Goal: Task Accomplishment & Management: Manage account settings

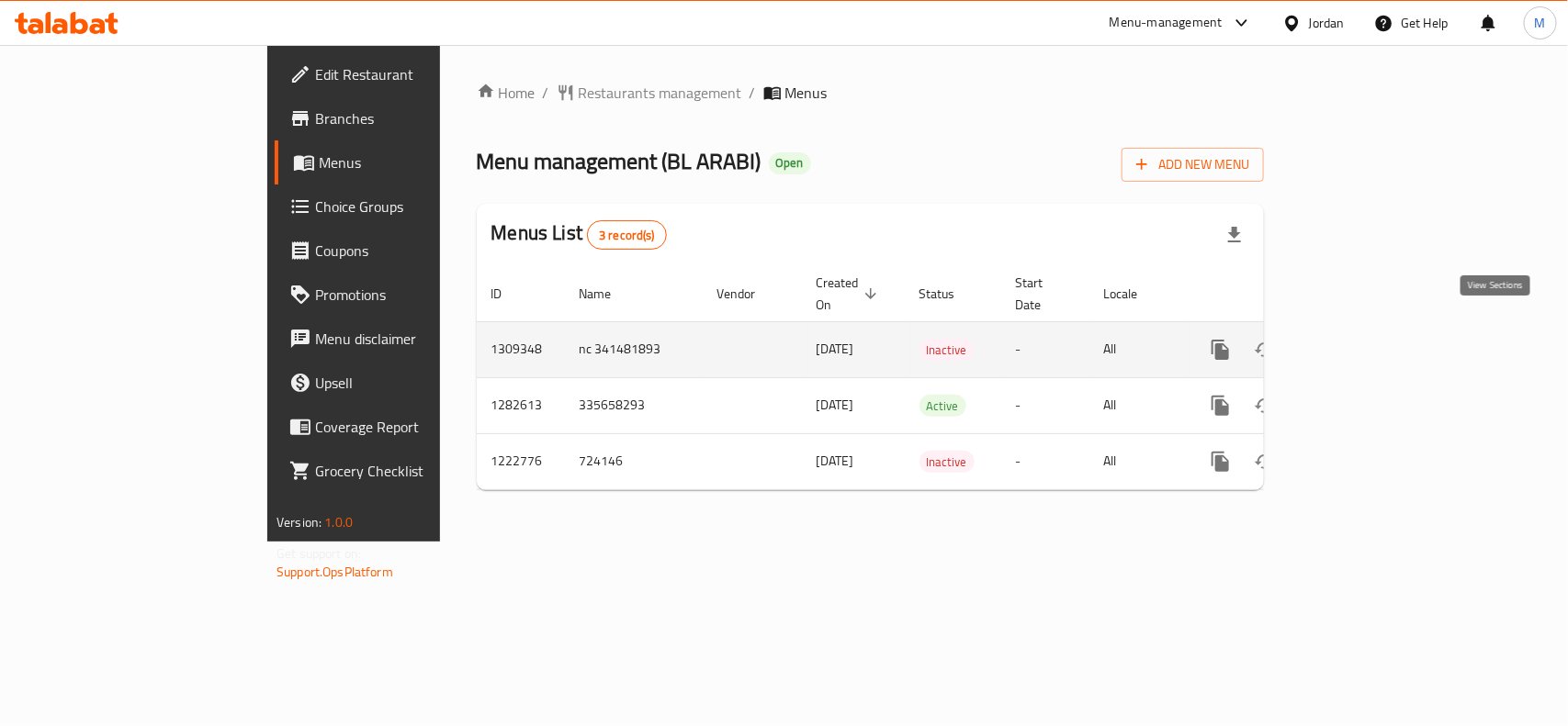
click at [1364, 339] on icon "enhanced table" at bounding box center [1353, 350] width 22 height 22
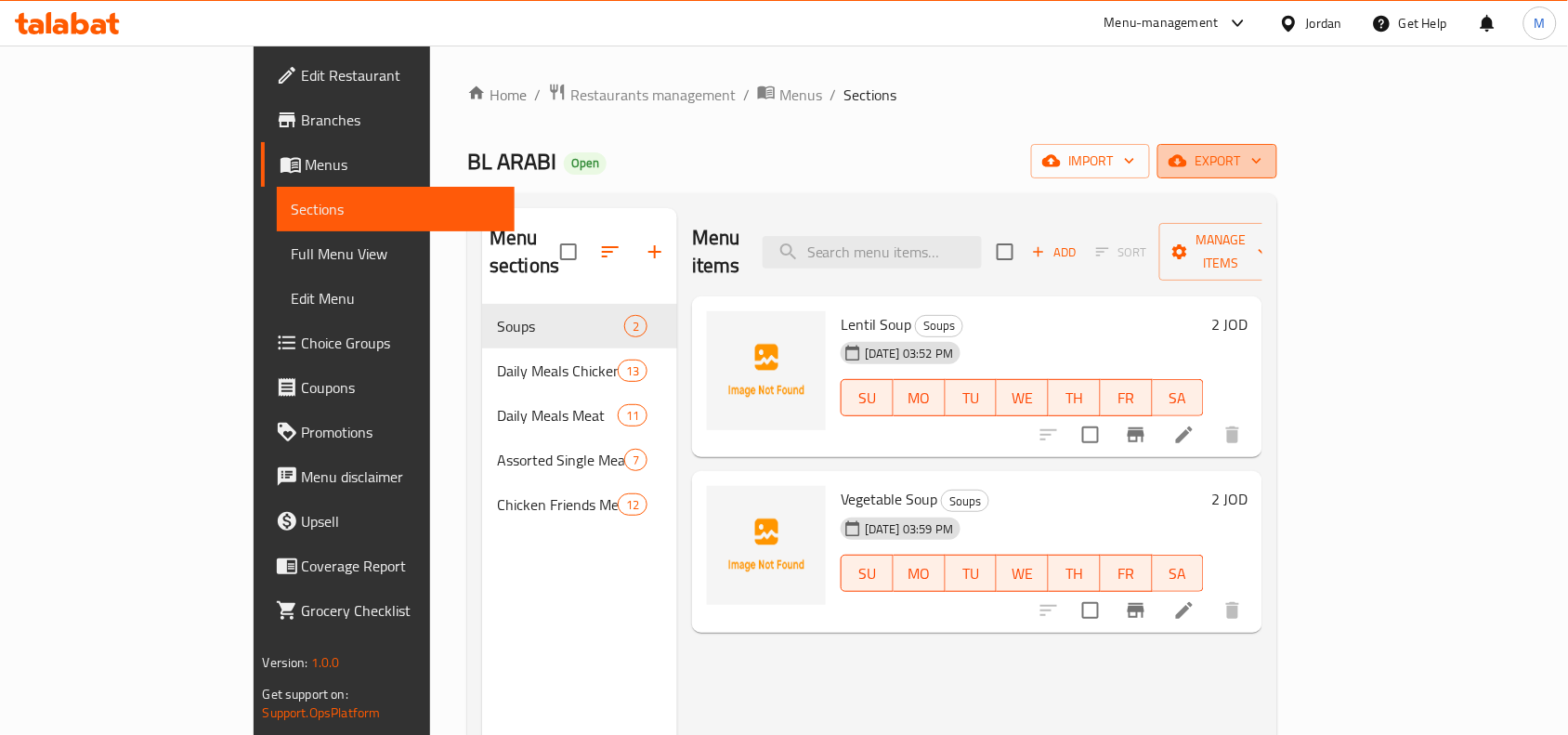
click at [1263, 165] on span "export" at bounding box center [1217, 160] width 90 height 23
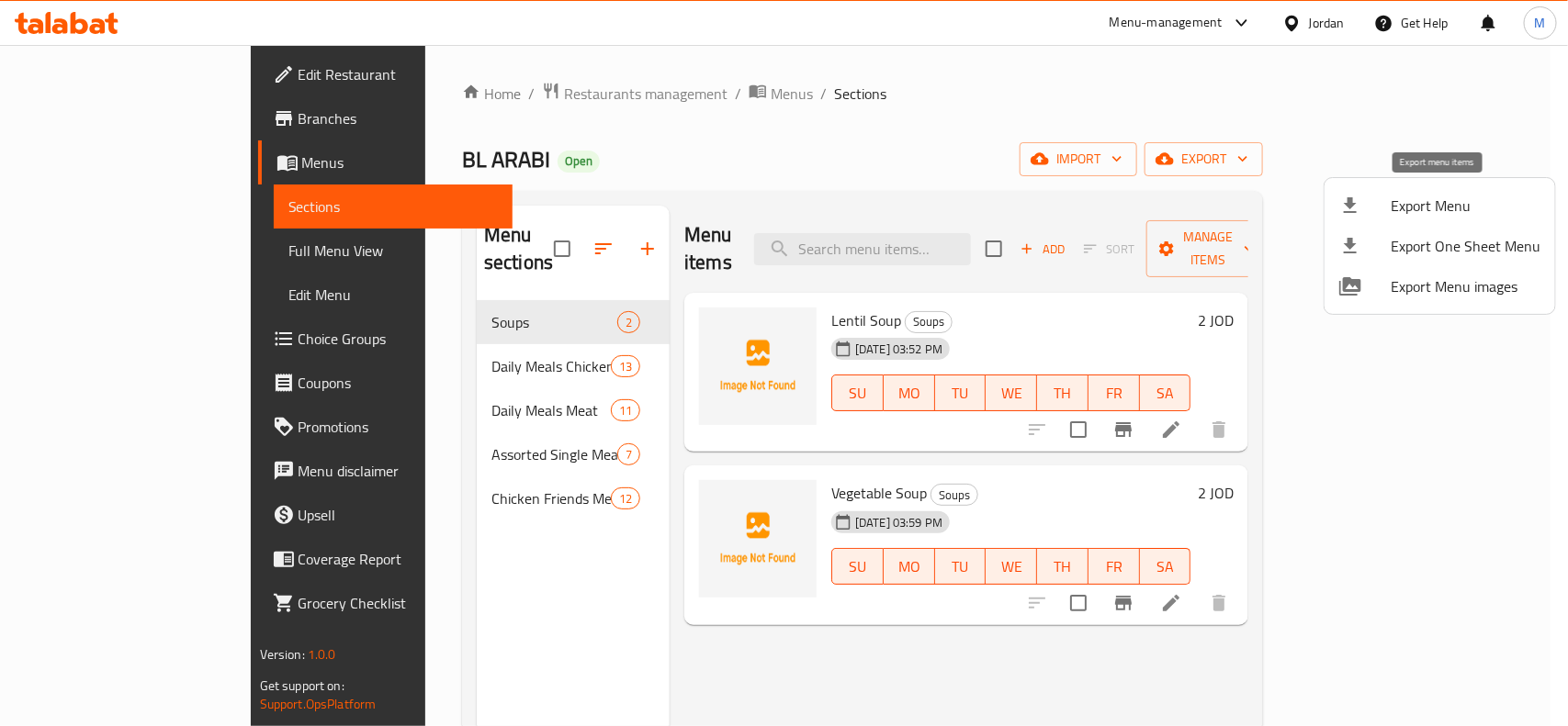
click at [1458, 203] on span "Export Menu" at bounding box center [1465, 205] width 149 height 22
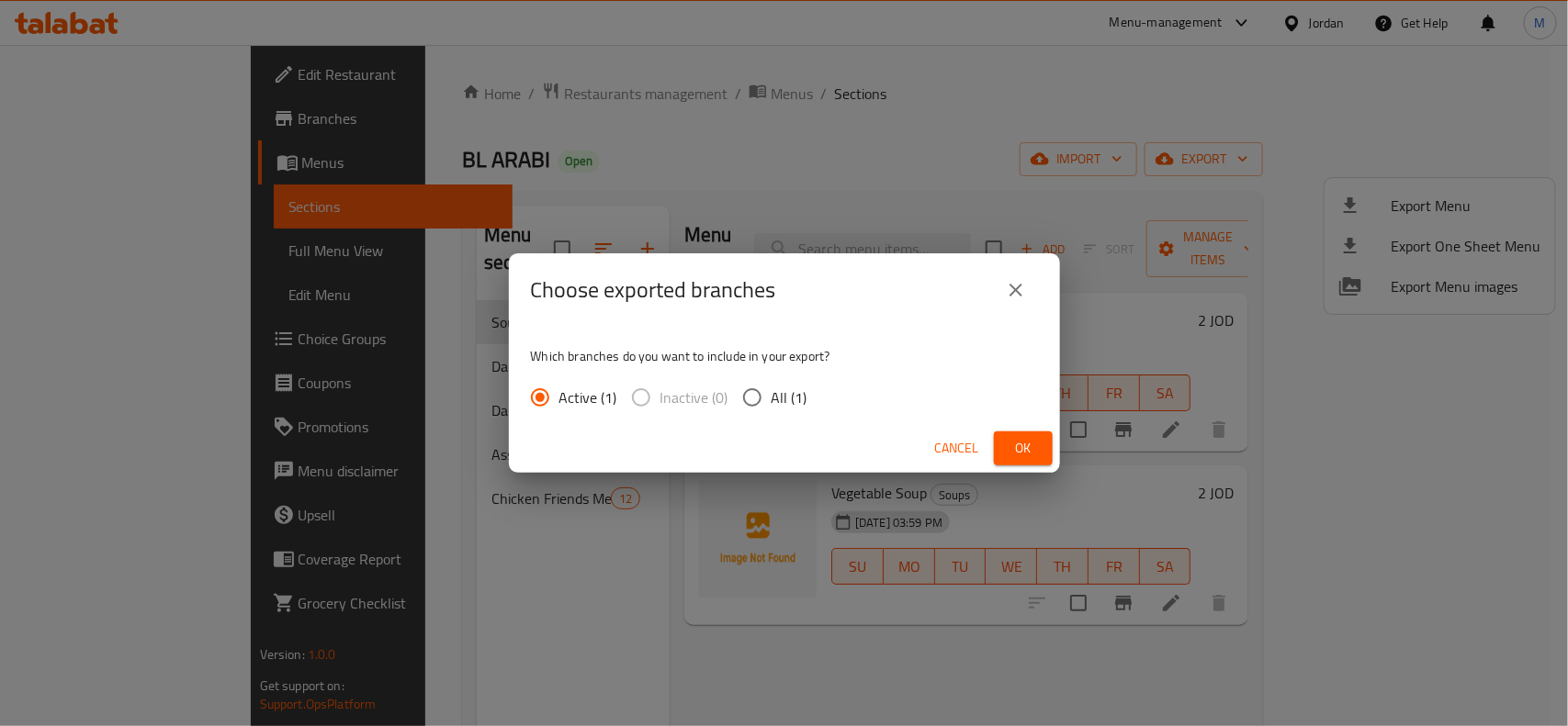
click at [747, 388] on input "All (1)" at bounding box center [751, 397] width 38 height 38
radio input "true"
click at [1026, 440] on span "Ok" at bounding box center [1023, 448] width 29 height 23
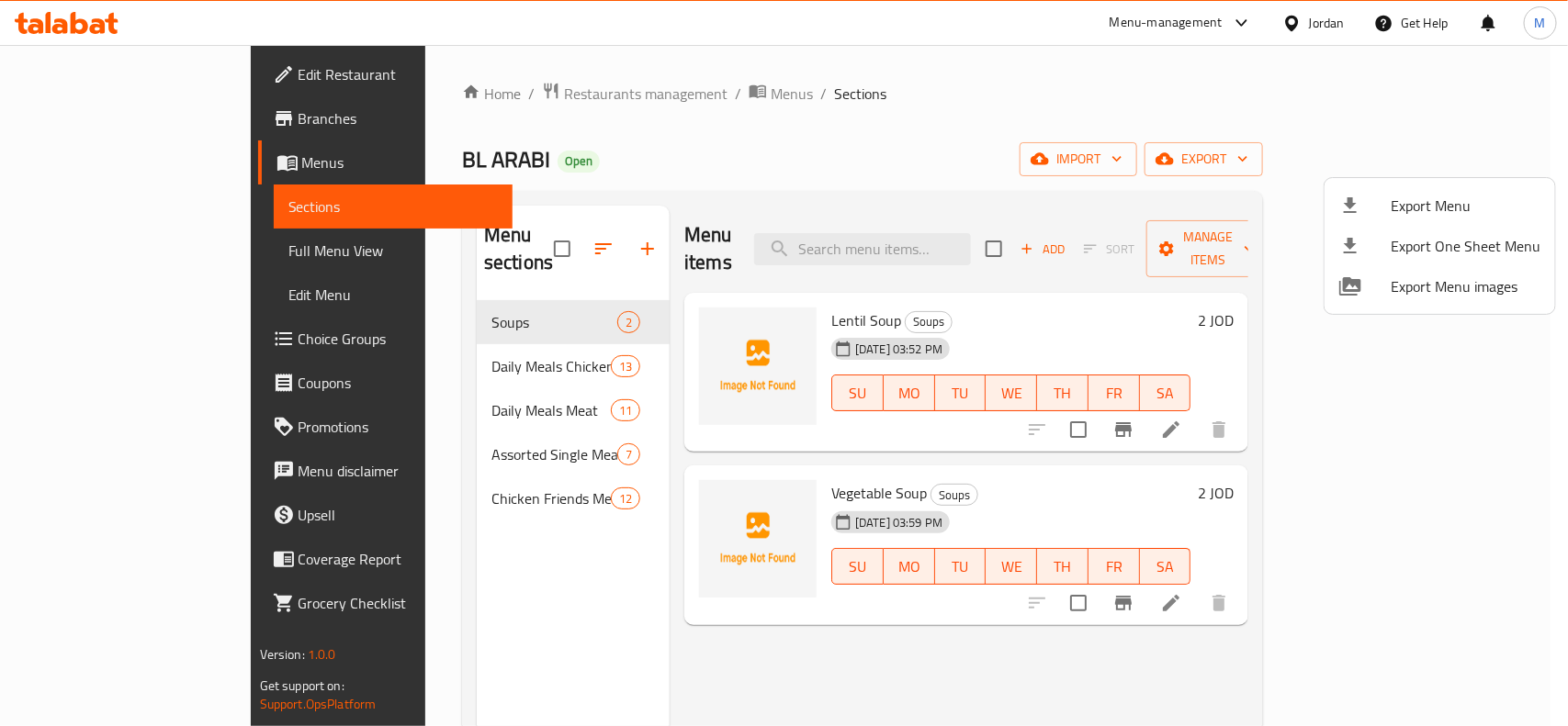
click at [407, 530] on div at bounding box center [784, 363] width 1568 height 726
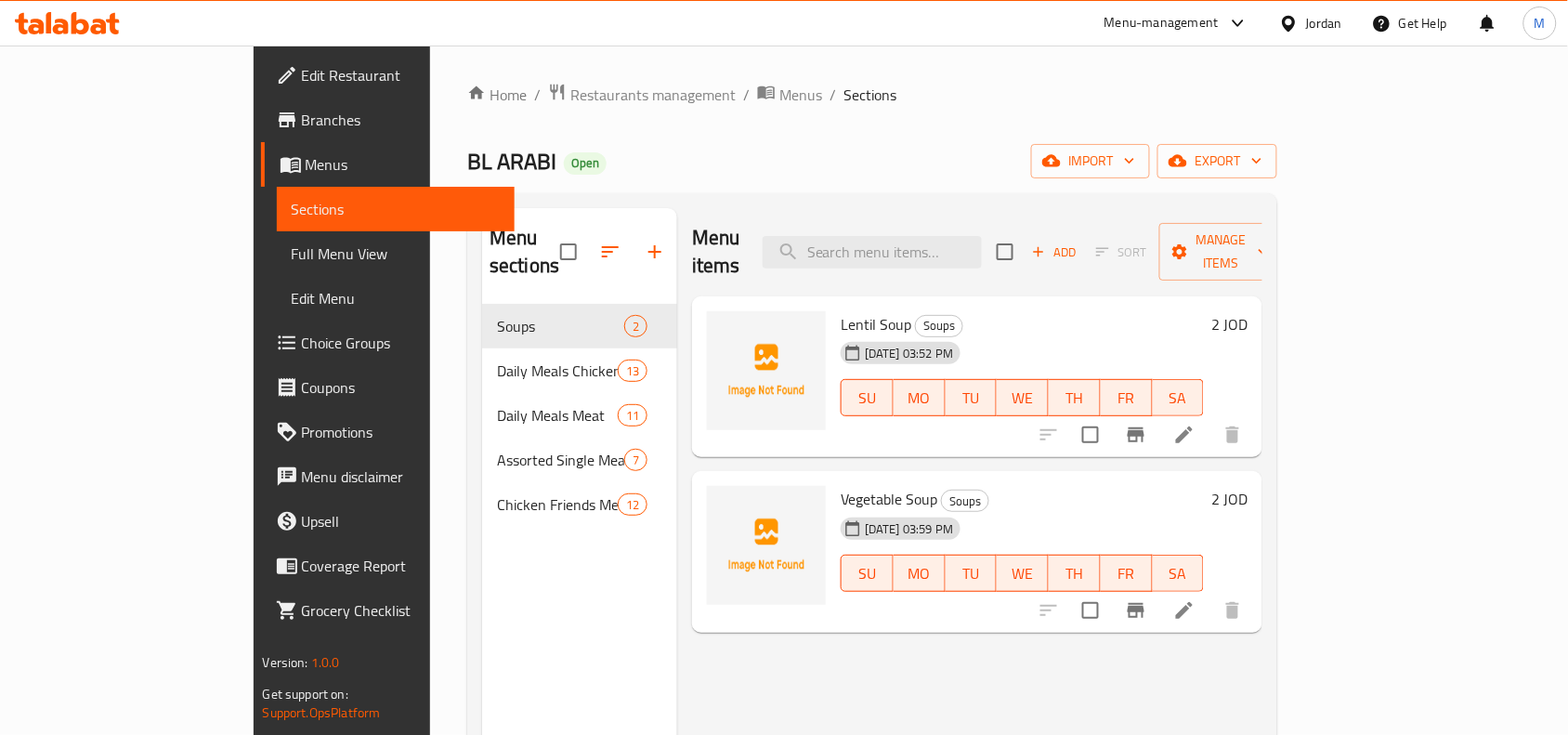
click at [643, 247] on icon "button" at bounding box center [654, 252] width 22 height 22
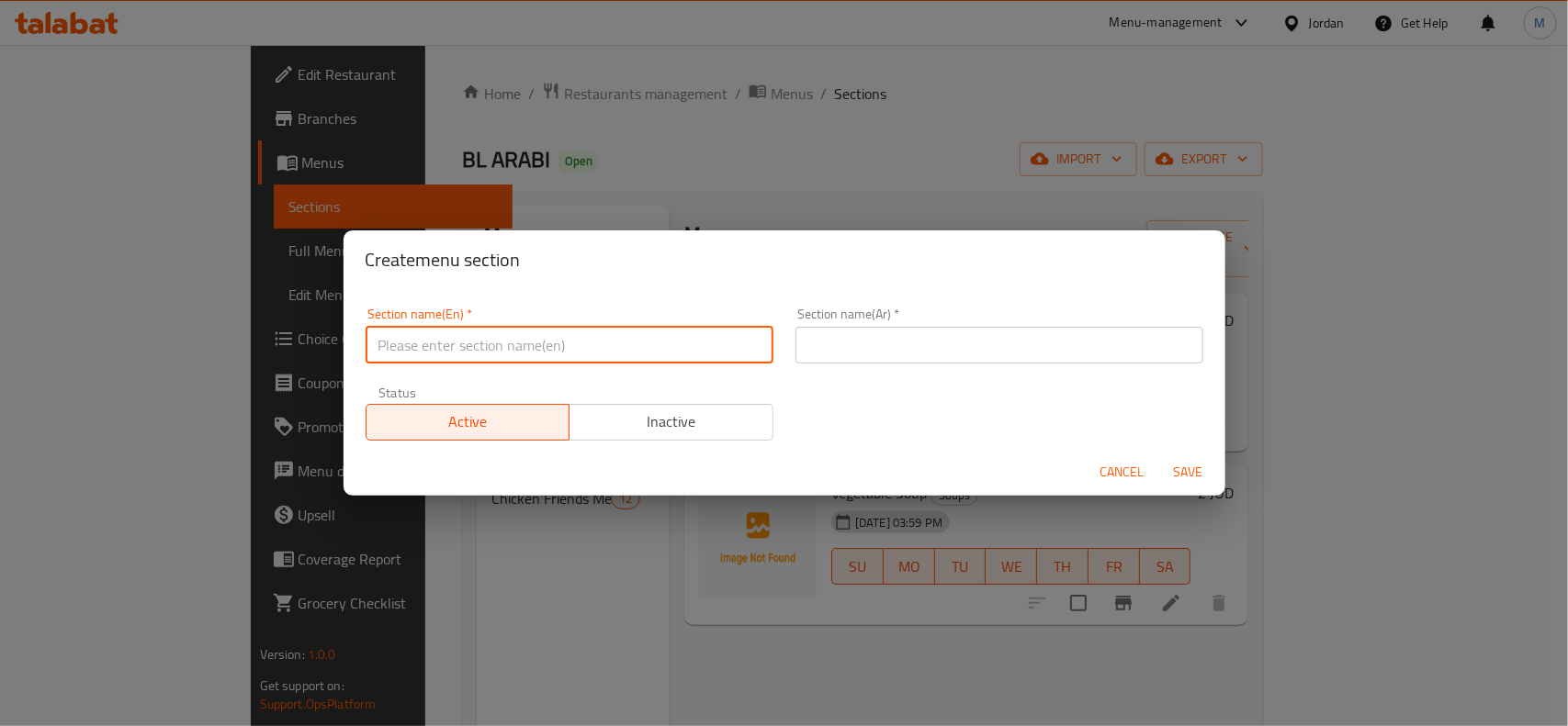
click at [514, 354] on input "text" at bounding box center [569, 345] width 408 height 36
click at [861, 340] on input "text" at bounding box center [999, 345] width 408 height 36
paste input "الوجبات اليومية دجاج"
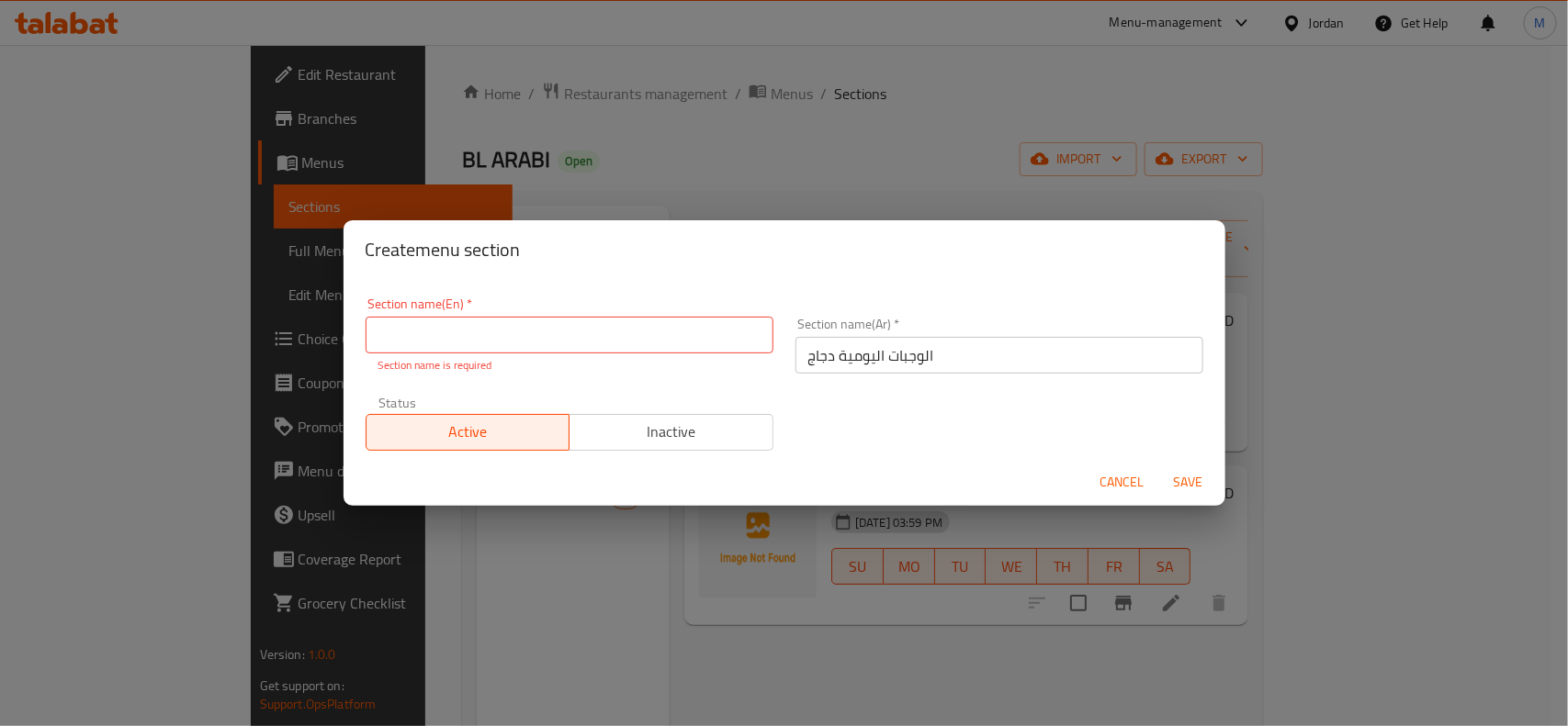
click at [993, 337] on input "الوجبات اليومية دجاج" at bounding box center [999, 355] width 408 height 36
paste input "وجبات االصدقاء المتنوعة تكفي لشخصين"
click at [999, 349] on input "وجبات االصدقاء المتنوعة تكفي لشخصين" at bounding box center [999, 355] width 408 height 36
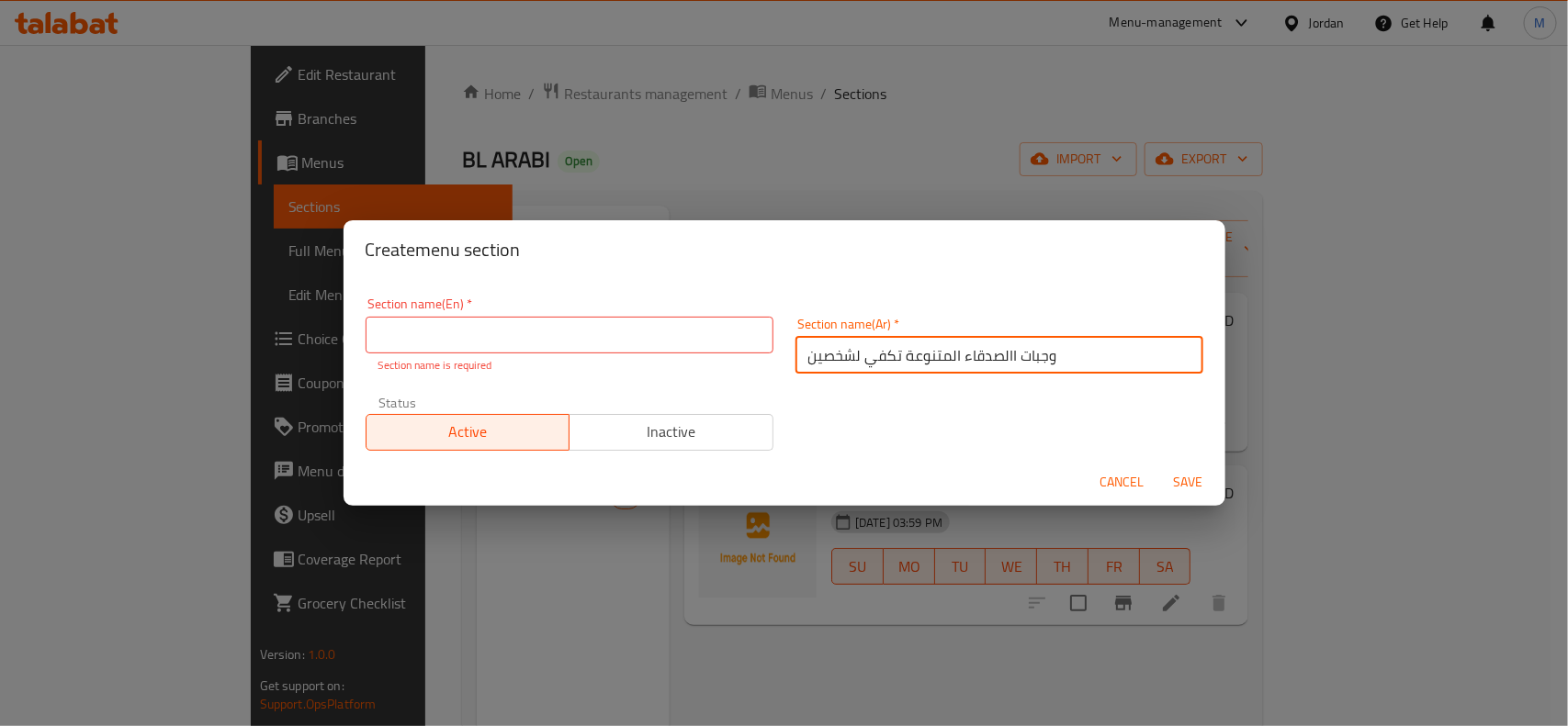
click at [999, 349] on input "وجبات االصدقاء المتنوعة تكفي لشخصين" at bounding box center [999, 355] width 408 height 36
click at [967, 356] on input "وجبات االصدقاء المتنوعة تكفي لشخصين" at bounding box center [999, 355] width 408 height 36
paste input "text"
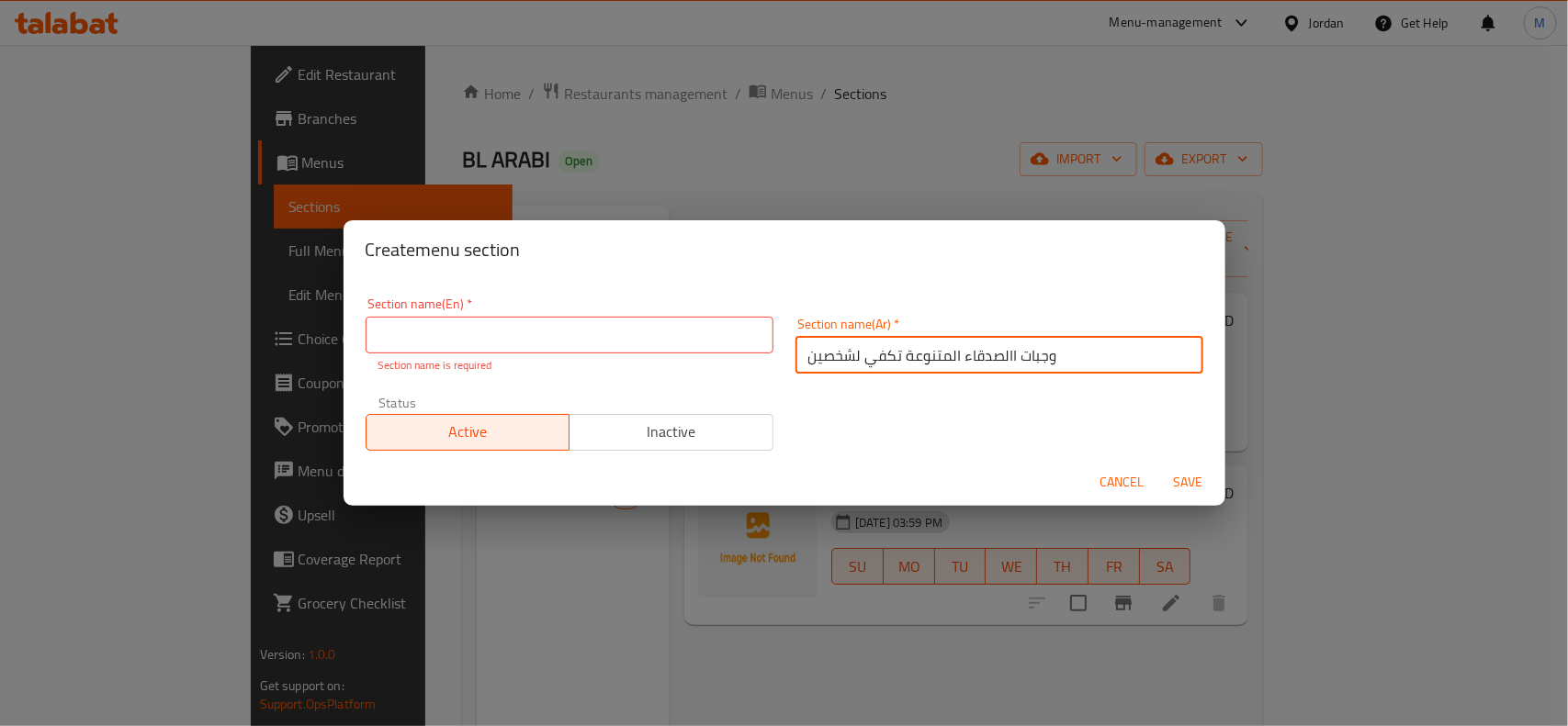
click at [998, 347] on input "وجبات االصدقاء المتنوعة تكفي لشخصين" at bounding box center [999, 355] width 408 height 36
click at [995, 355] on input "وجبات الصدقاء المتنوعة تكفي لشخصين" at bounding box center [999, 355] width 408 height 36
type input "وجبات الاصدقاء المتنوعة تكفي لشخصين"
click at [726, 345] on input "text" at bounding box center [569, 334] width 408 height 36
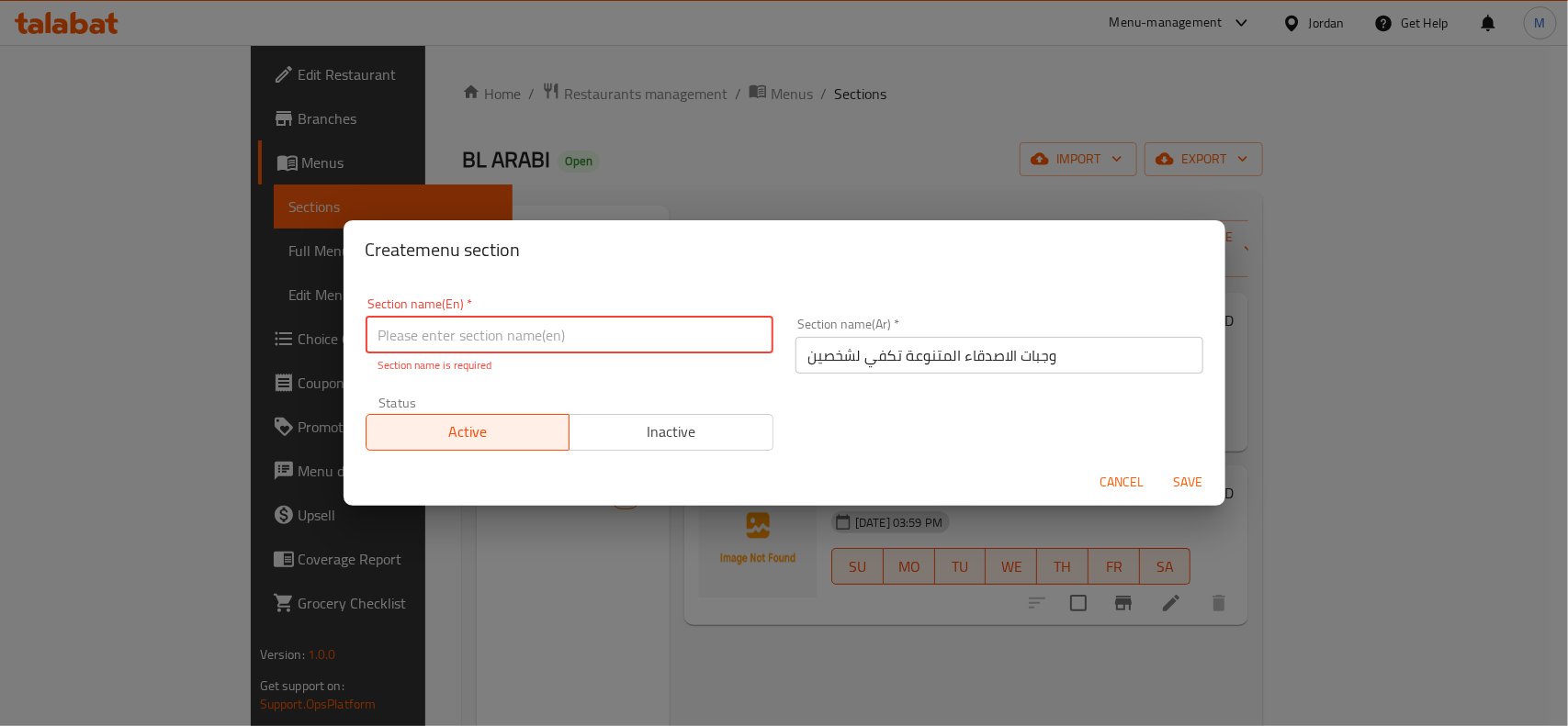
click at [888, 356] on input "وجبات الاصدقاء المتنوعة تكفي لشخصين" at bounding box center [999, 355] width 408 height 36
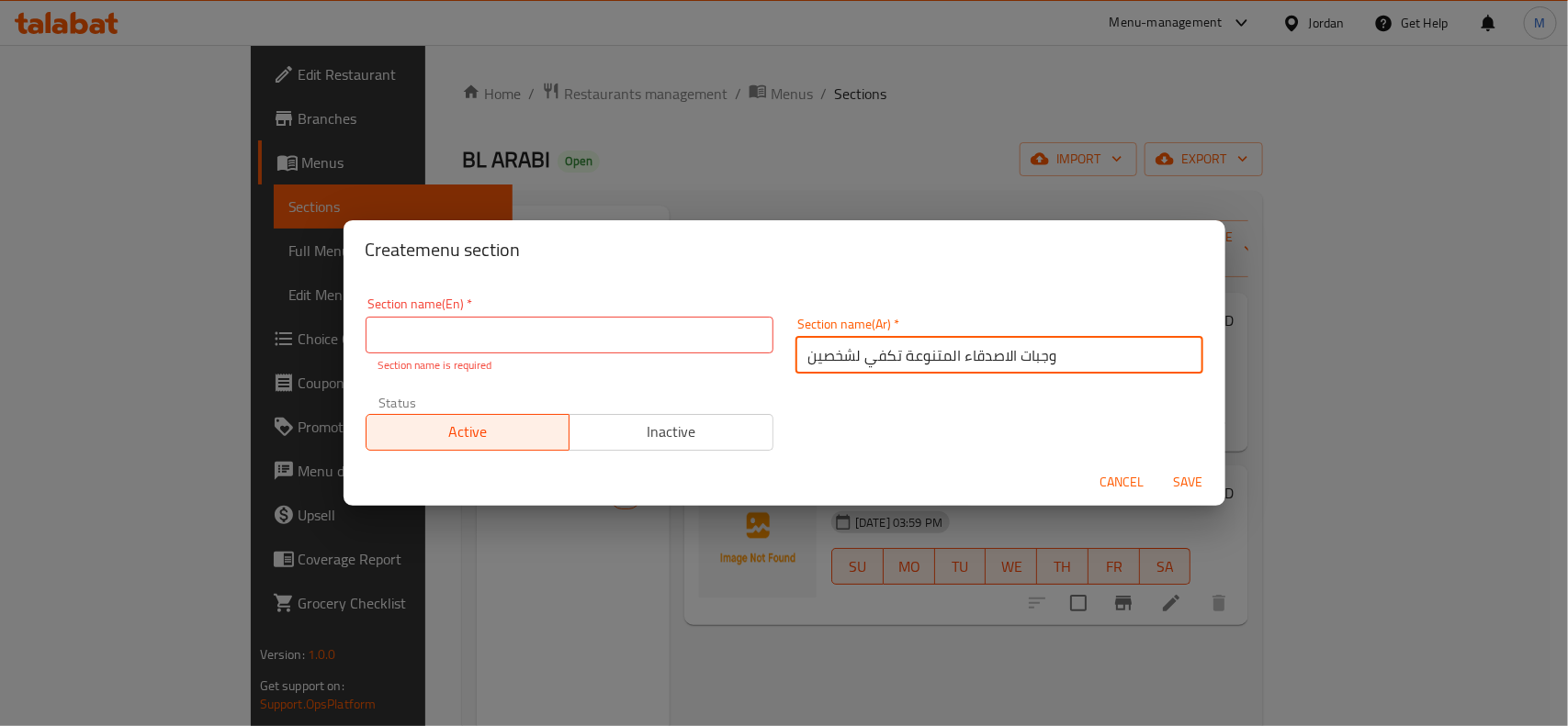
click at [888, 356] on input "وجبات الاصدقاء المتنوعة تكفي لشخصين" at bounding box center [999, 355] width 408 height 36
click at [608, 330] on input "text" at bounding box center [569, 334] width 408 height 36
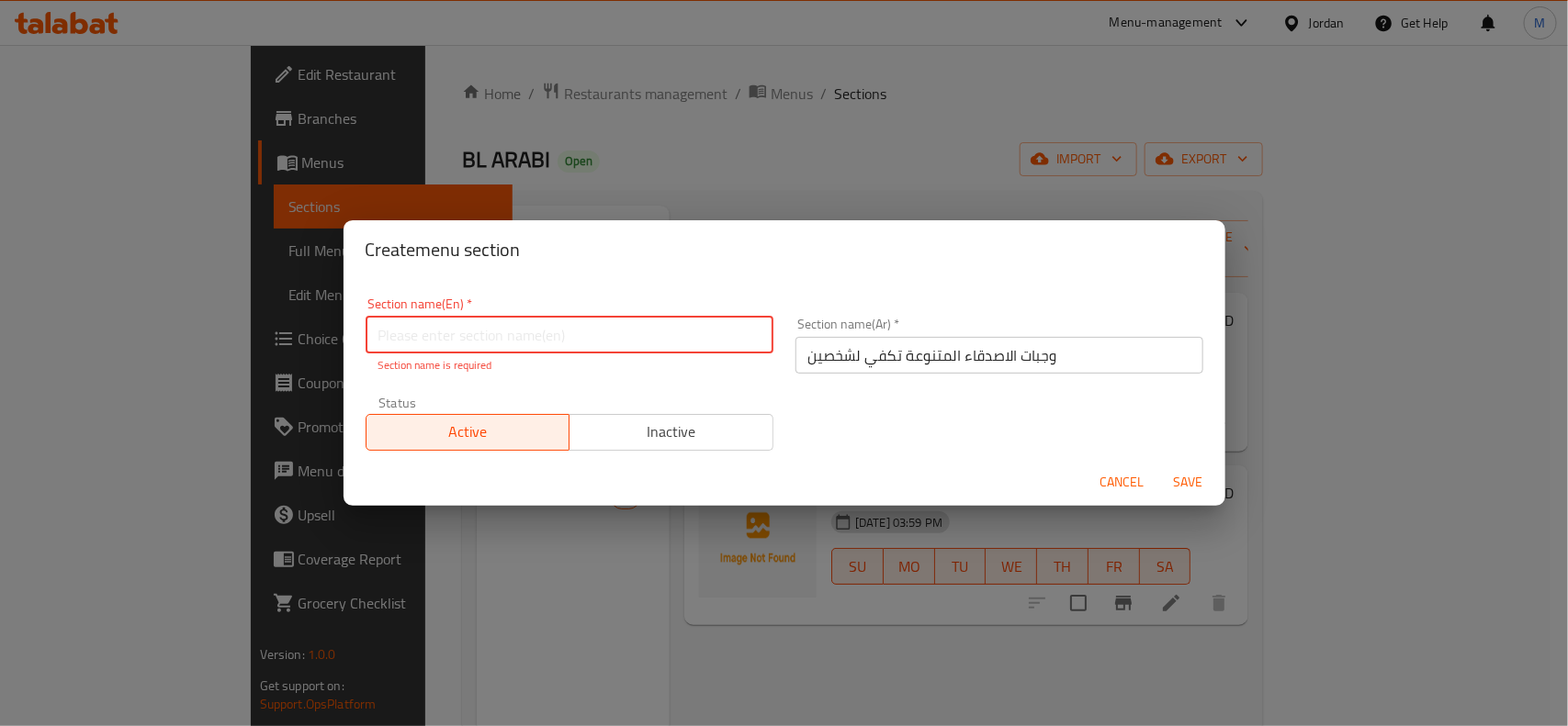
paste input "Friends' Meals for Two"
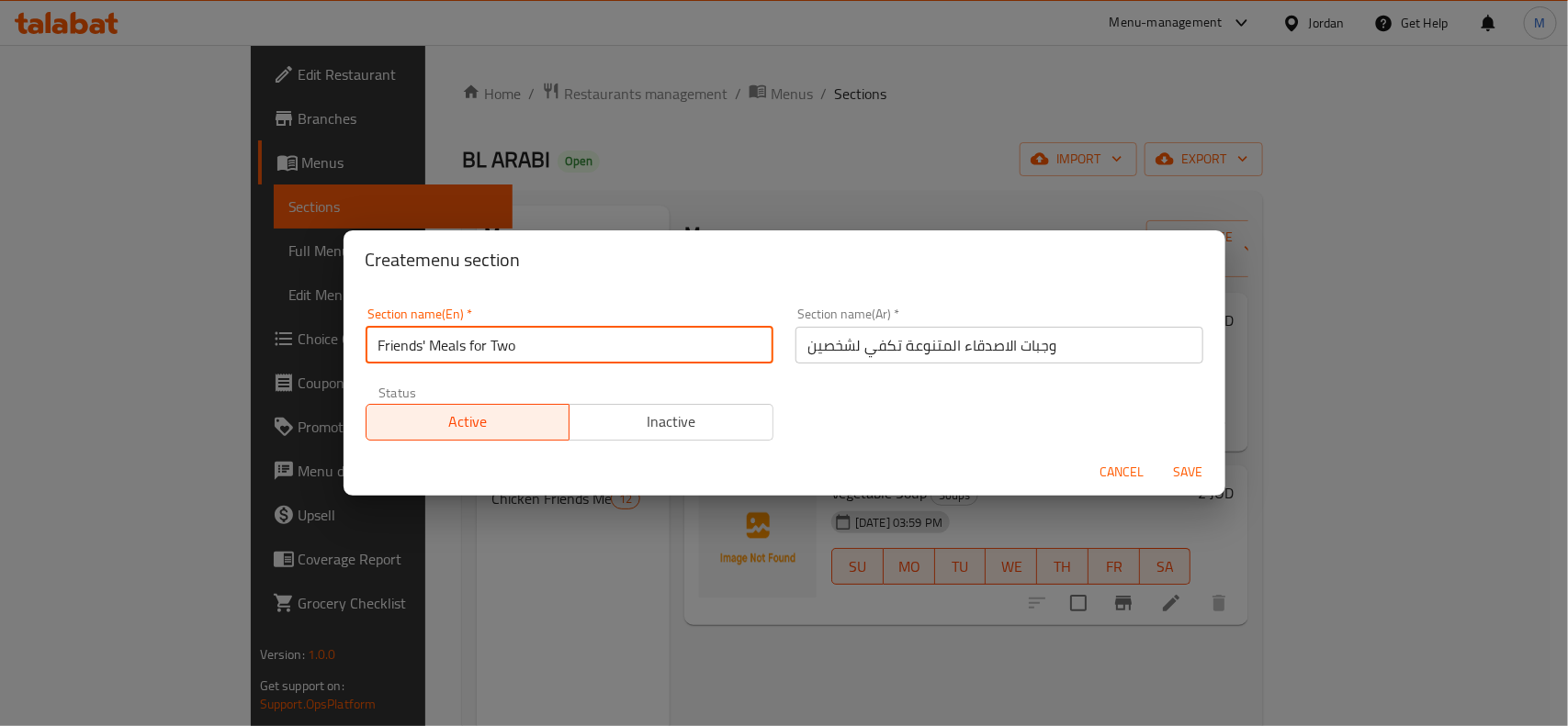
click at [502, 337] on input "Friends' Meals for Two" at bounding box center [569, 345] width 408 height 36
click at [503, 337] on input "Friends' Meals for 2 persons" at bounding box center [569, 345] width 408 height 36
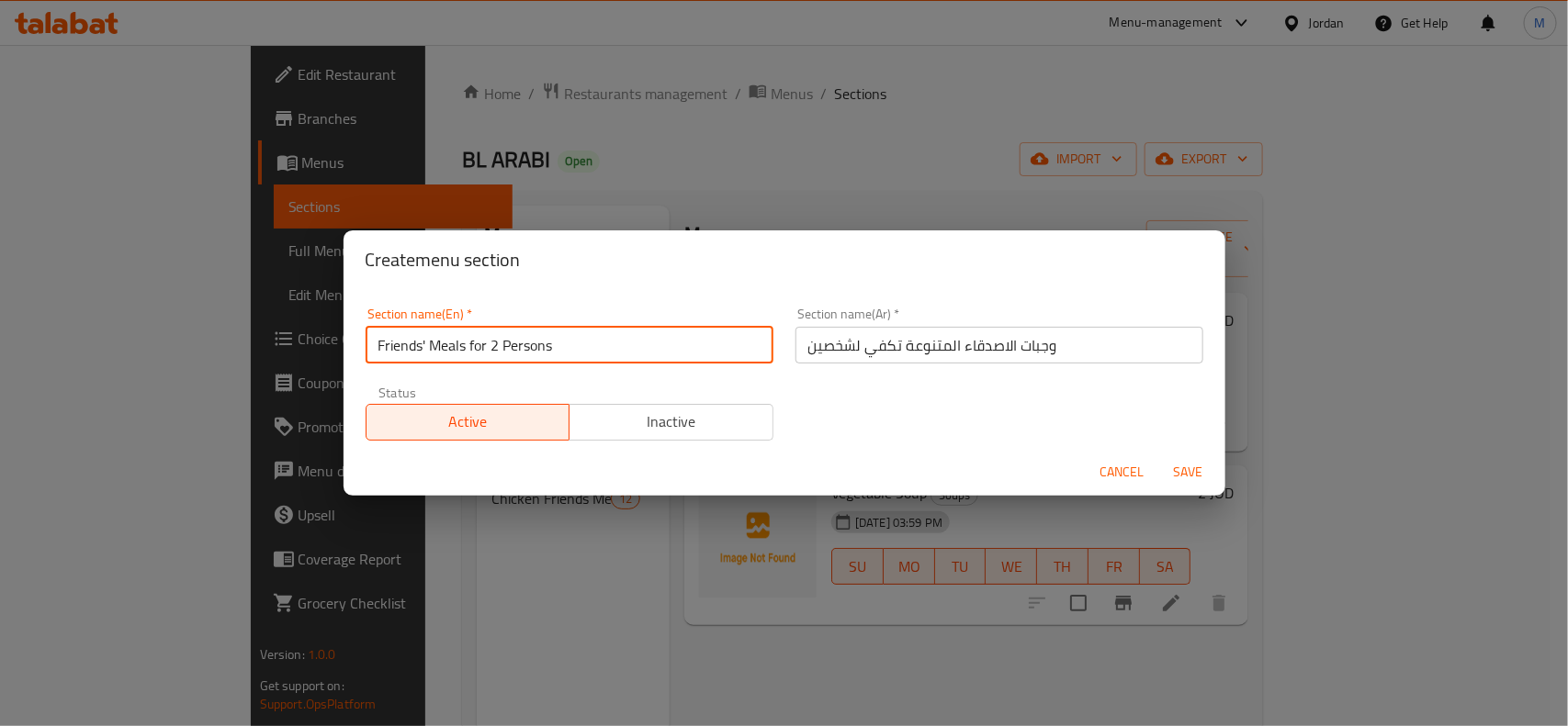
click at [645, 328] on input "Friends' Meals for 2 Persons" at bounding box center [569, 345] width 408 height 36
type input "Friends' Meals for 2 Persons"
click at [1185, 473] on span "Save" at bounding box center [1188, 472] width 44 height 23
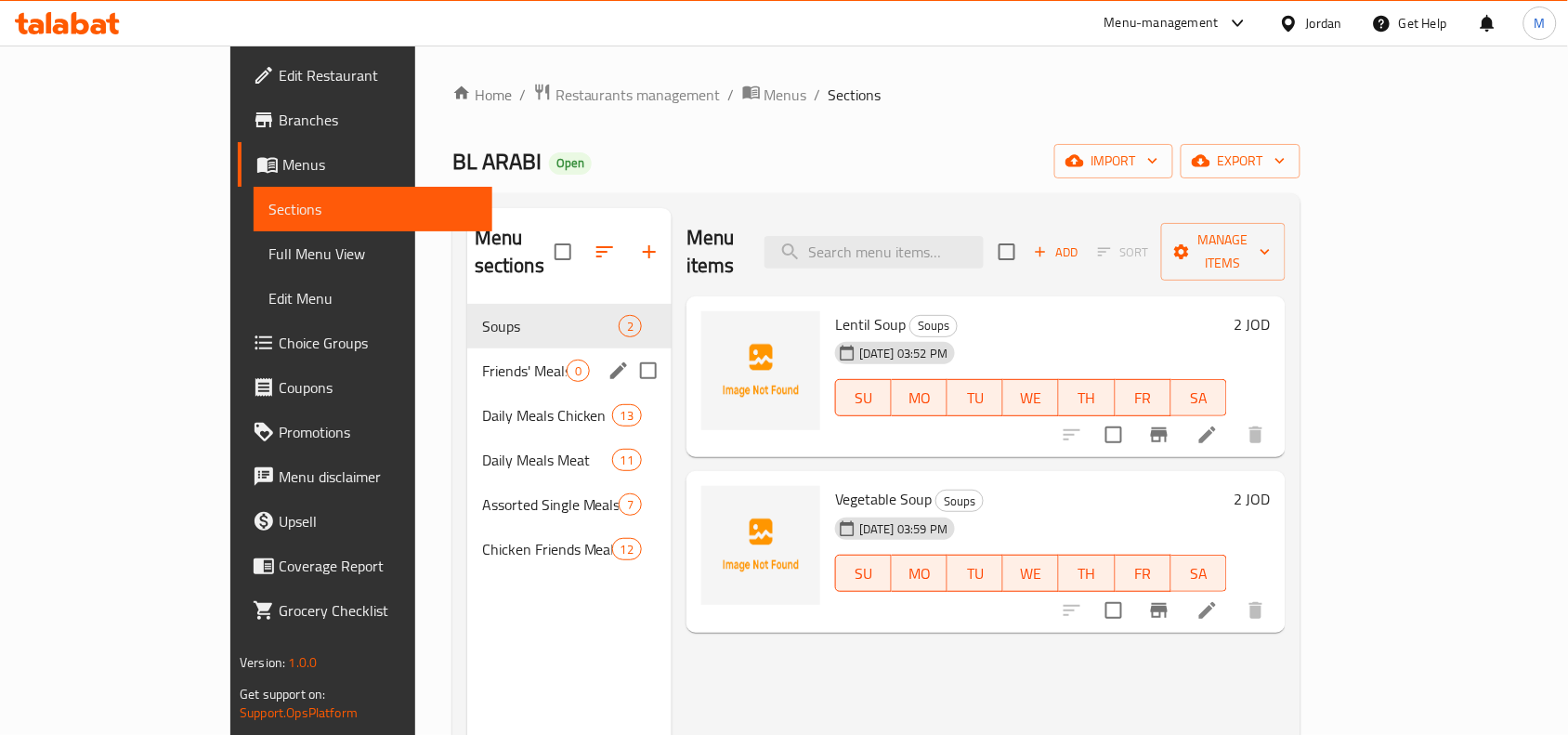
click at [467, 360] on div "Friends' Meals for 2 Persons 0" at bounding box center [570, 370] width 205 height 45
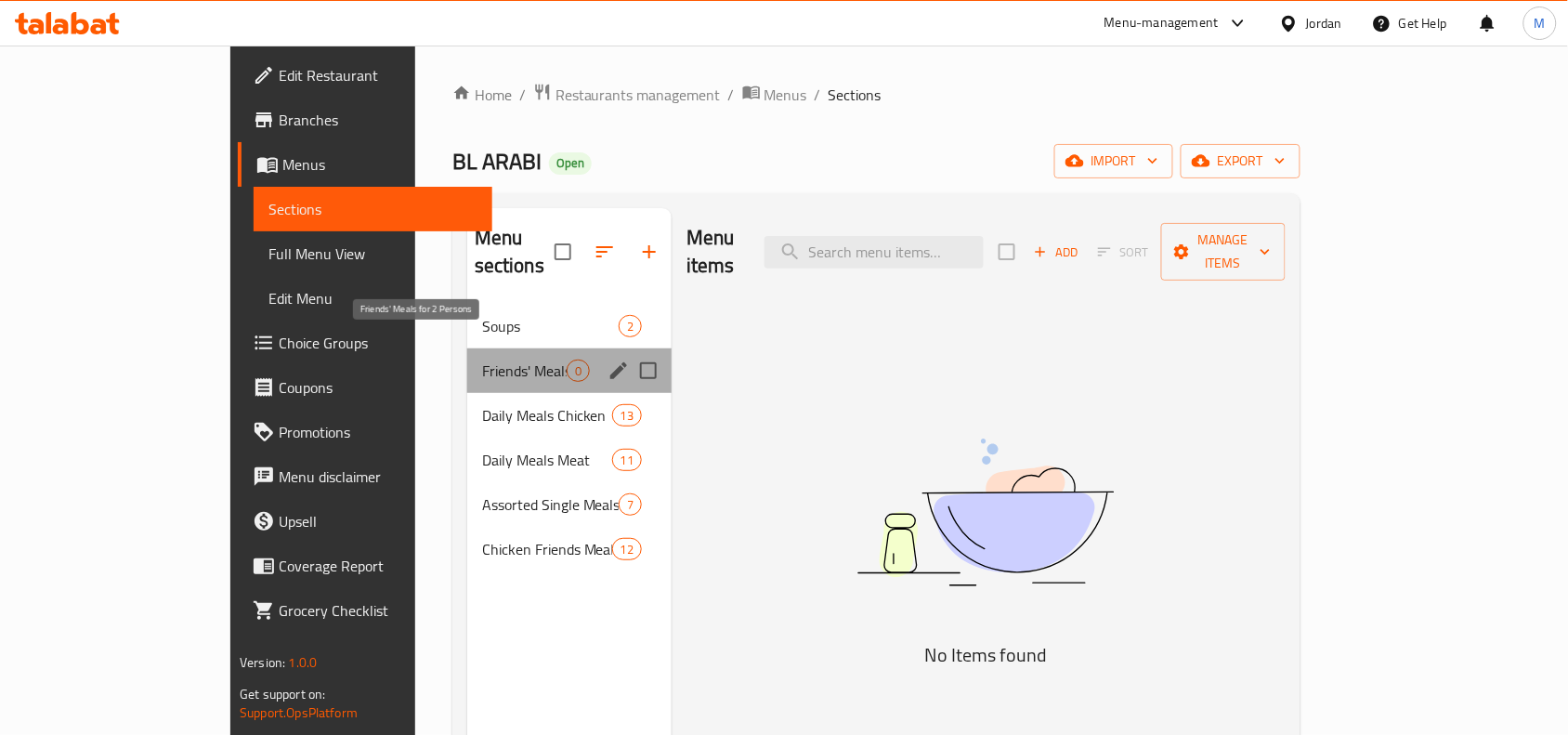
click at [482, 360] on span "Friends' Meals for 2 Persons" at bounding box center [524, 371] width 85 height 22
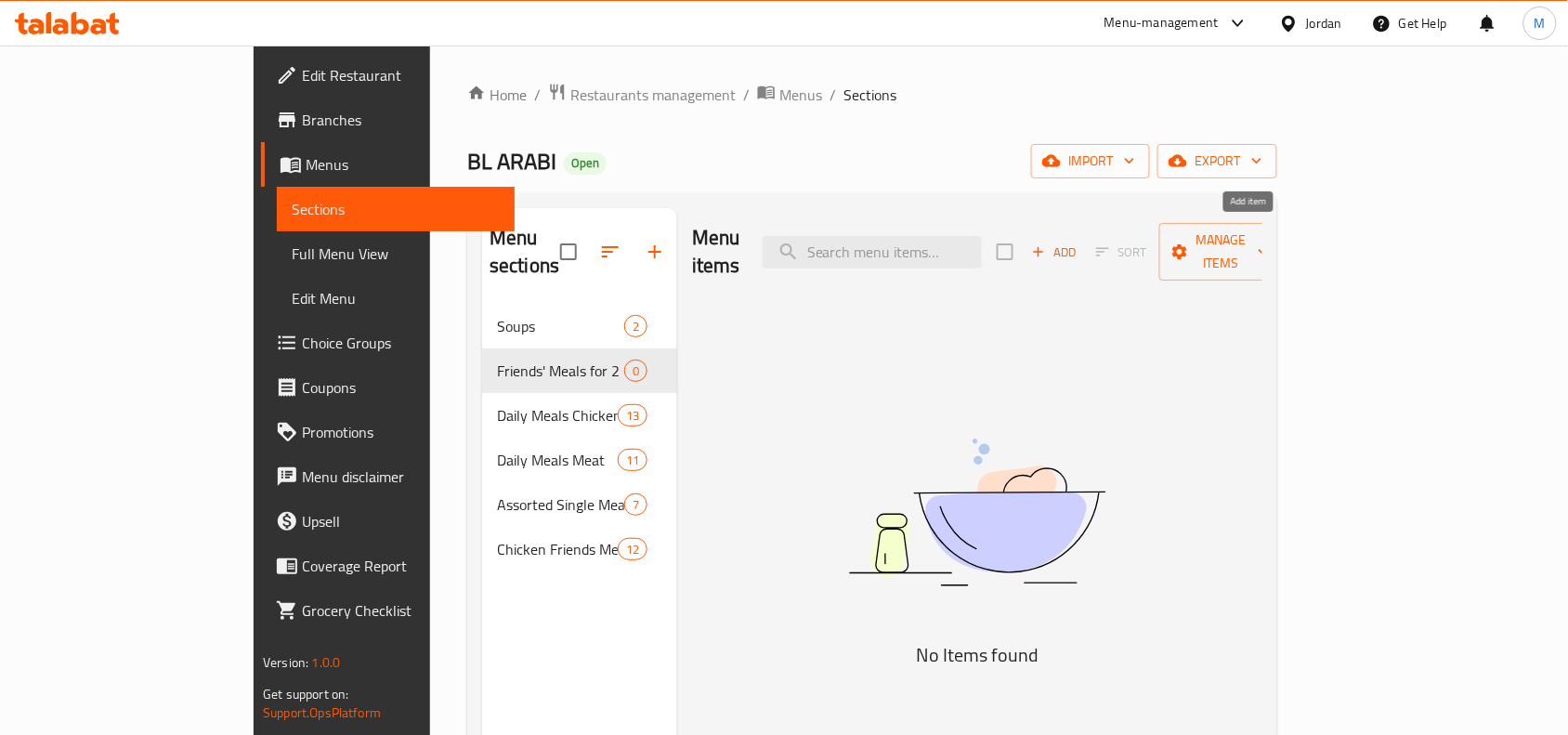
click at [1080, 242] on span "Add" at bounding box center [1054, 252] width 50 height 21
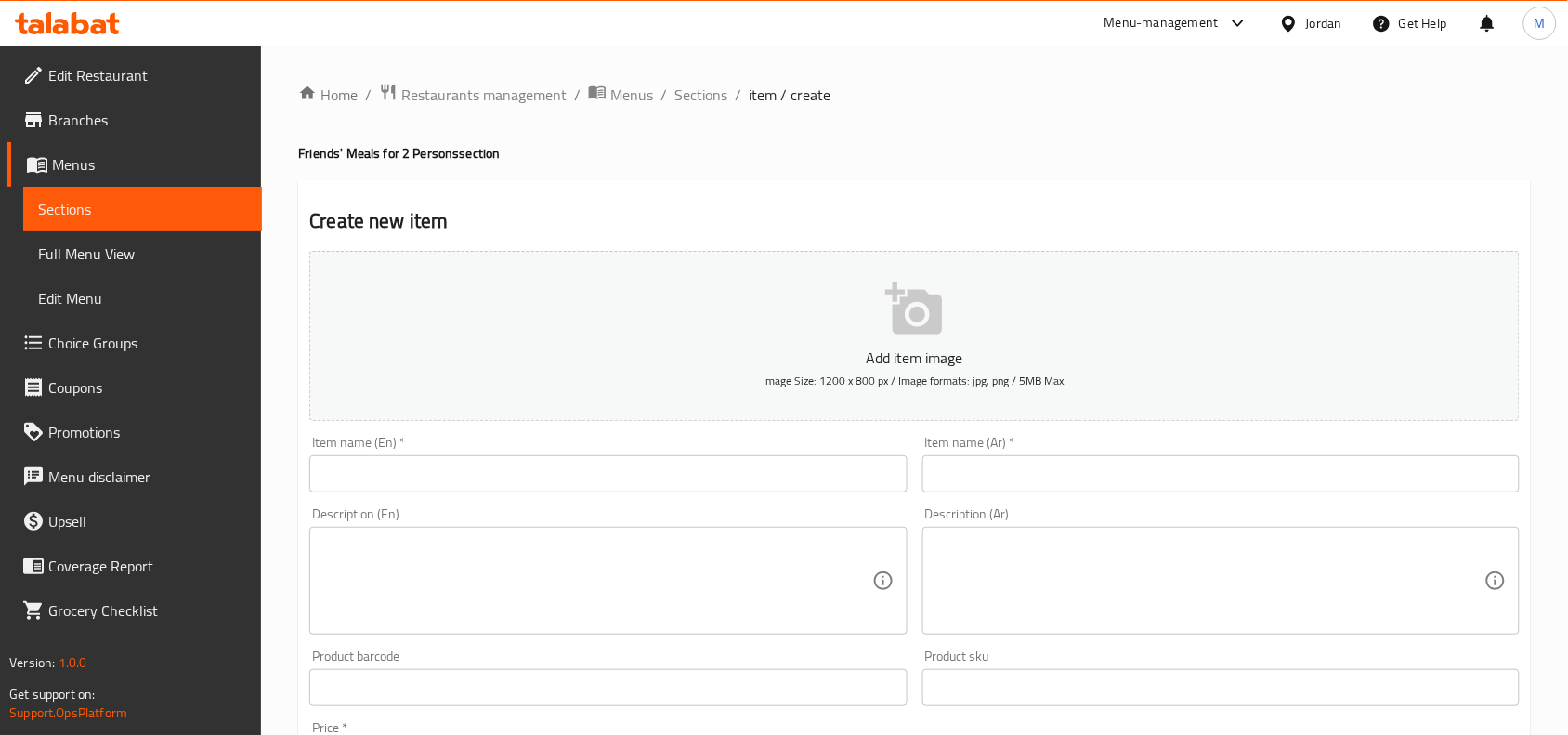
click at [1158, 479] on input "text" at bounding box center [1221, 473] width 598 height 37
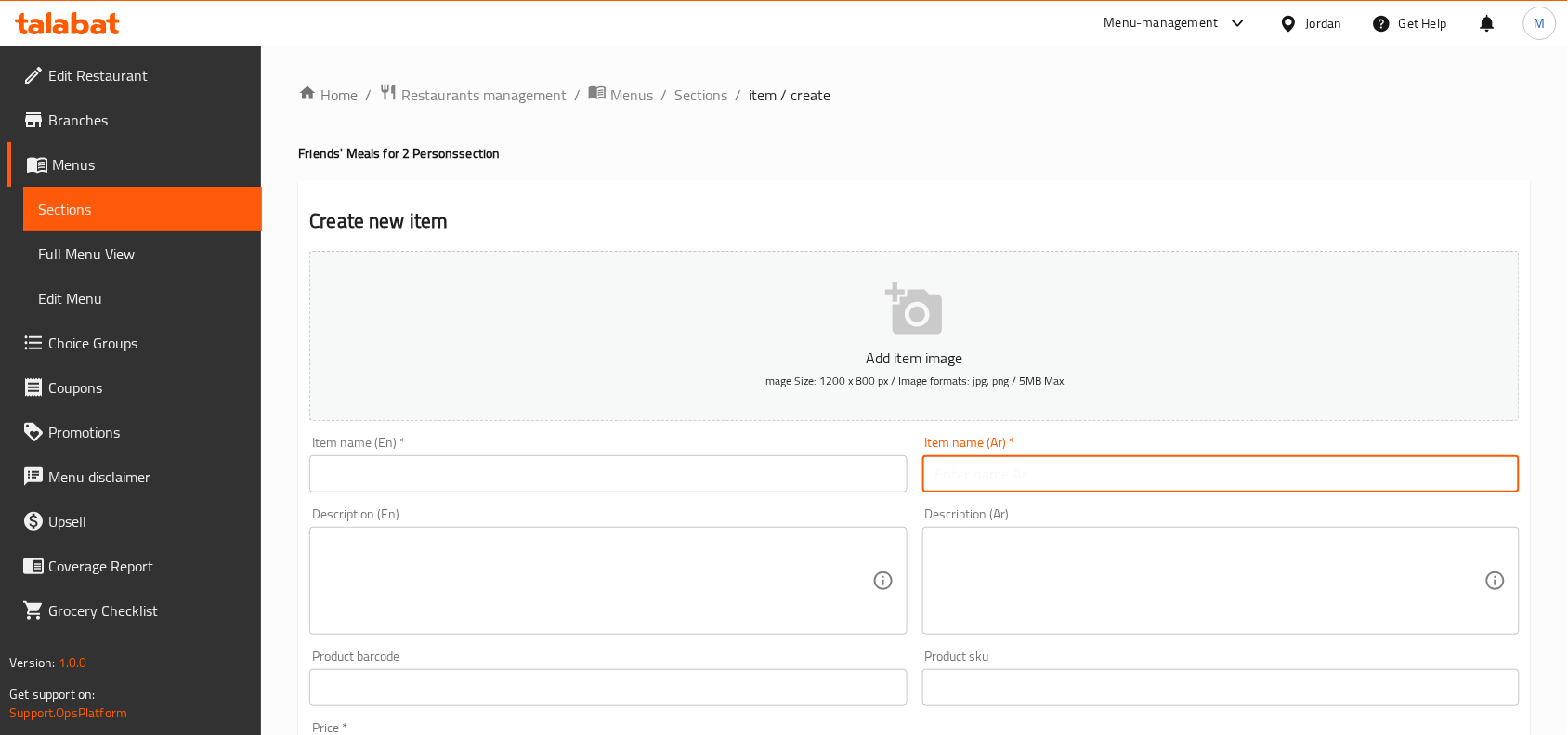
paste input "كبة لبنية تكفي شخصين"
type input "كبة لبنية تكفي شخصين"
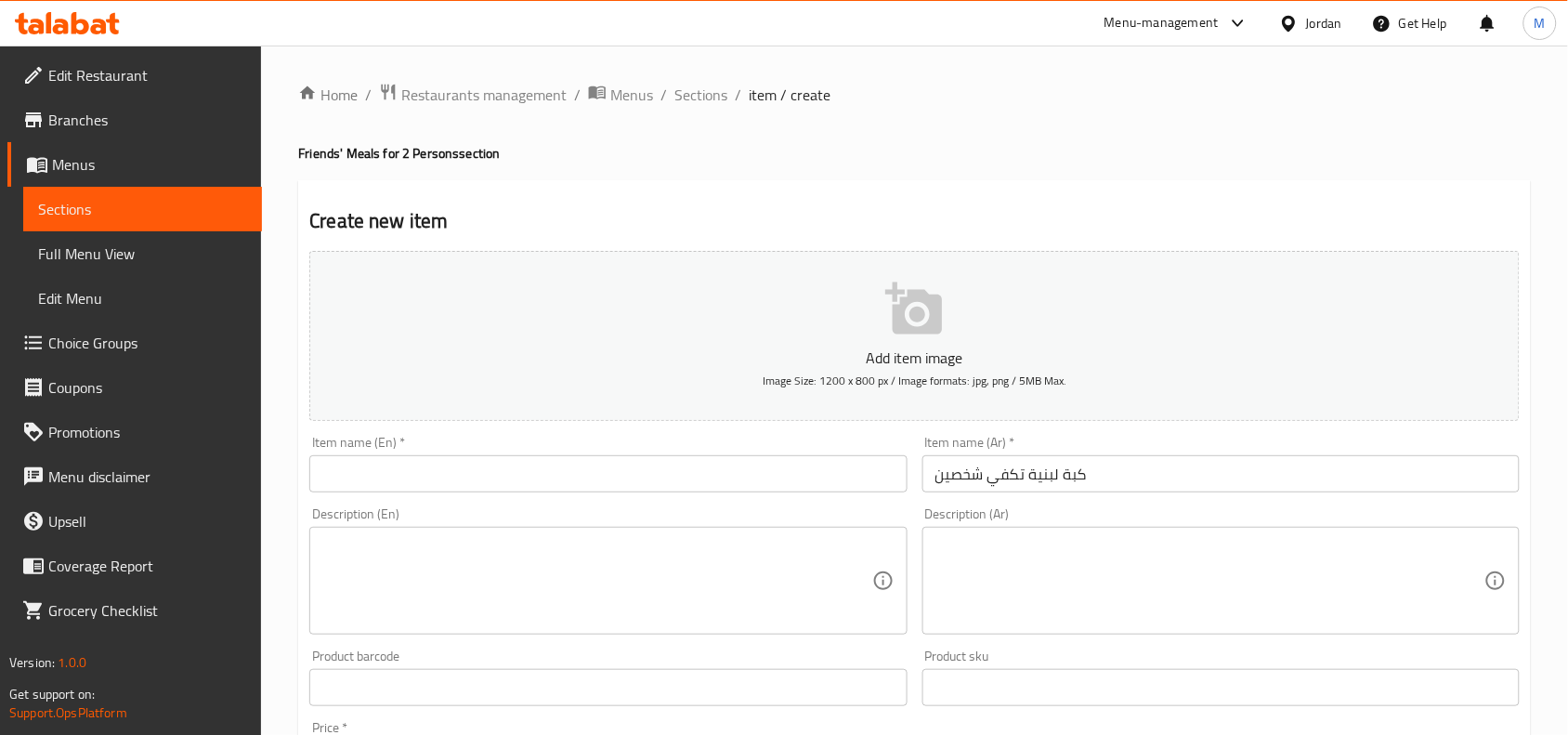
click at [546, 462] on input "text" at bounding box center [608, 473] width 598 height 37
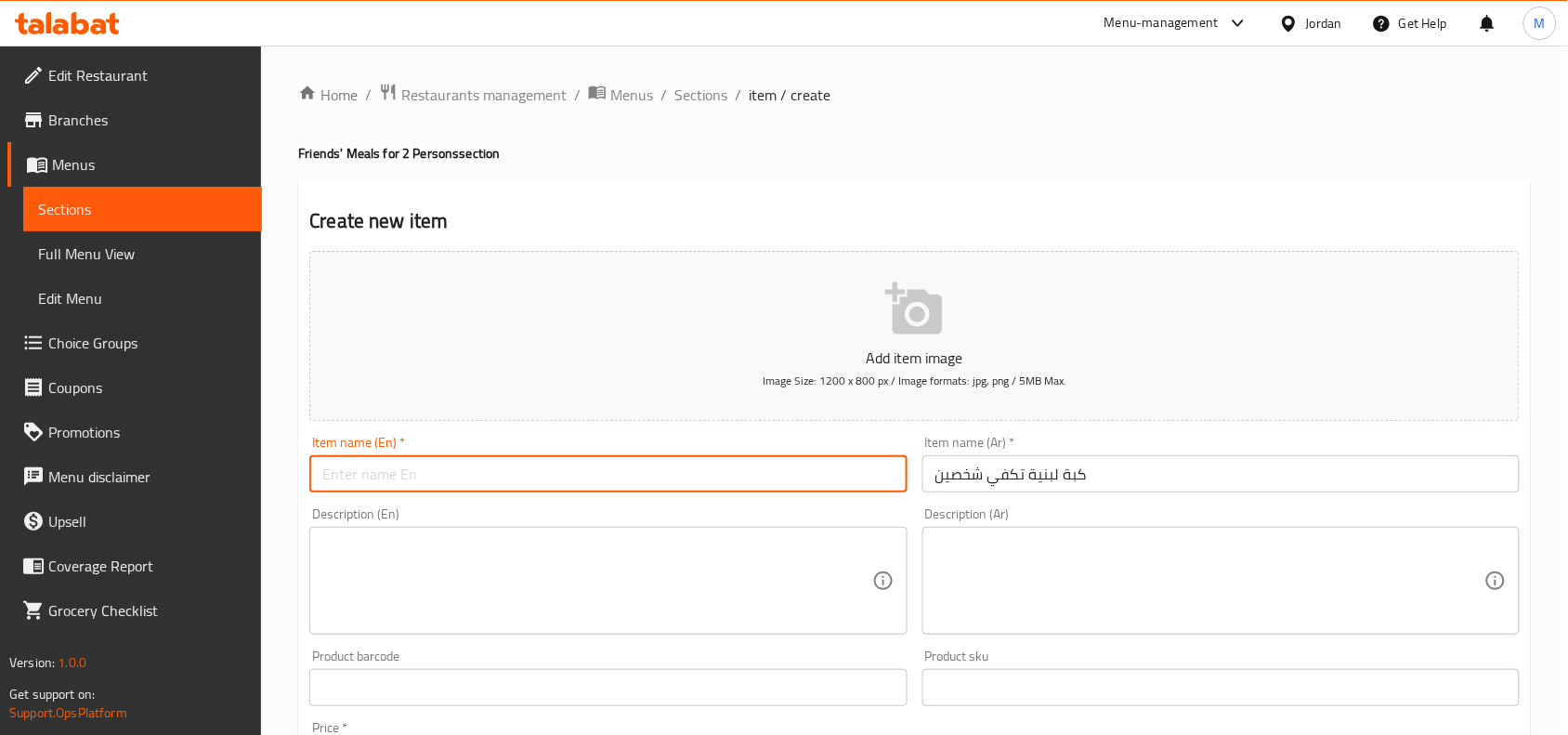
paste input "Kibbeh Labneh for two people"
click at [447, 479] on input "Kibbeh Labneh for two people" at bounding box center [608, 473] width 598 height 37
click at [451, 472] on input "Kibbeh Labneh for two people" at bounding box center [608, 473] width 598 height 37
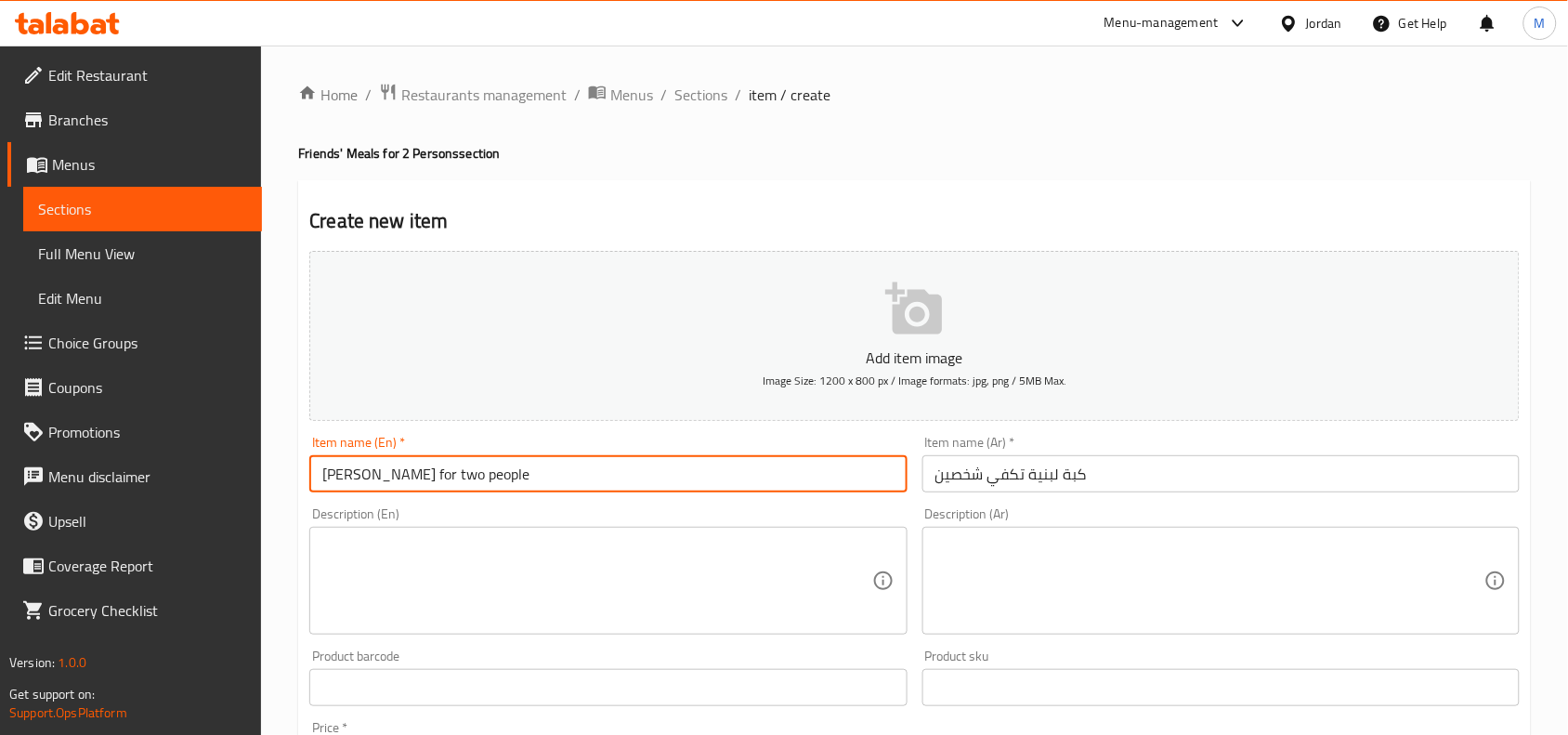
click at [451, 472] on input "Kibbeh Labneh for two people" at bounding box center [608, 473] width 598 height 37
click at [441, 469] on input "Kibbeh Labneh for 2 people" at bounding box center [608, 473] width 598 height 37
type input "Kibbeh Labneh for 2 People"
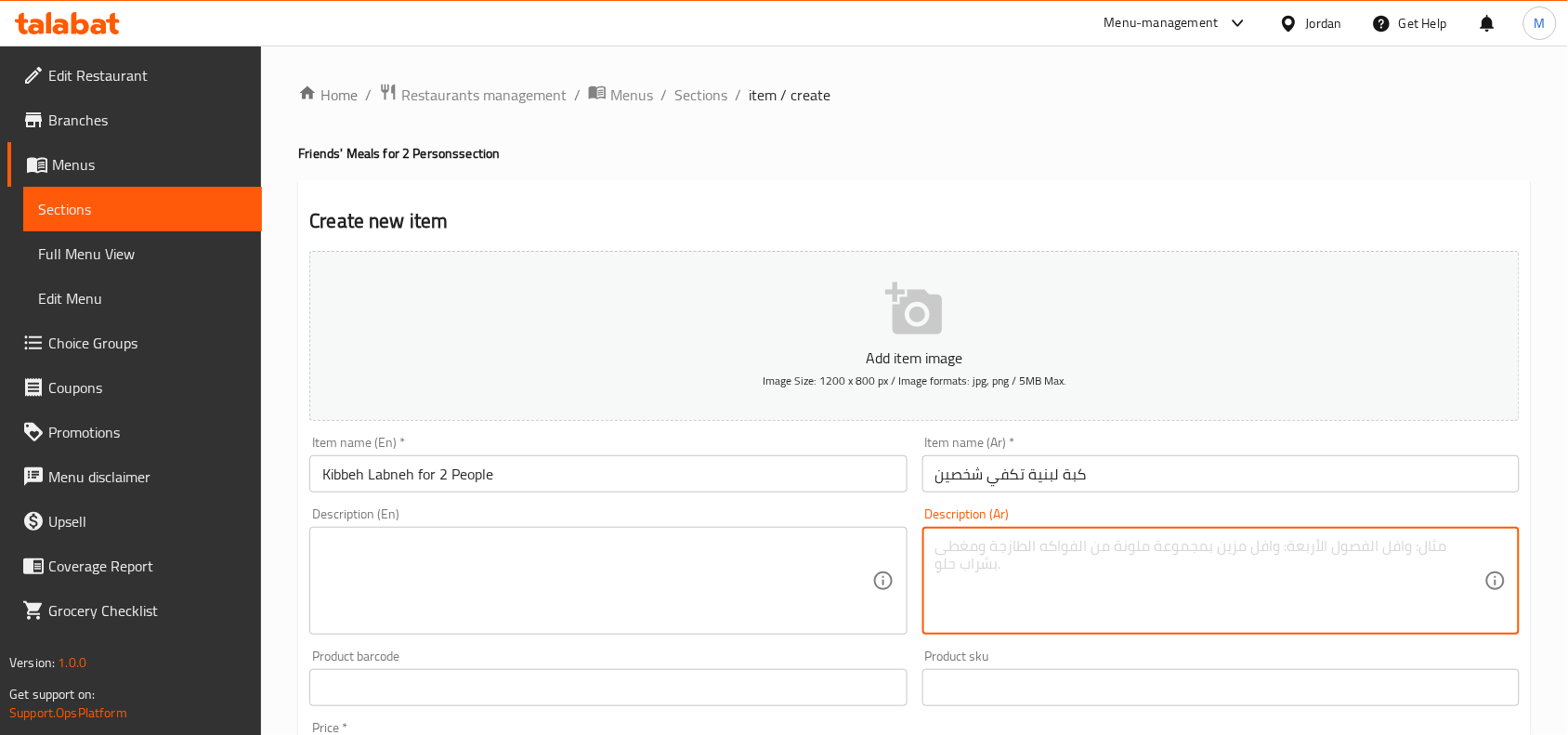
click at [1199, 548] on textarea at bounding box center [1210, 581] width 549 height 89
paste textarea "كبة لبنية / لبن مطبوخ / أرز ابيض / لوز محمص"
click at [1110, 539] on textarea "كبة لبنية / لبن مطبوخ / أرز ابيض / لوز محمص" at bounding box center [1210, 581] width 549 height 89
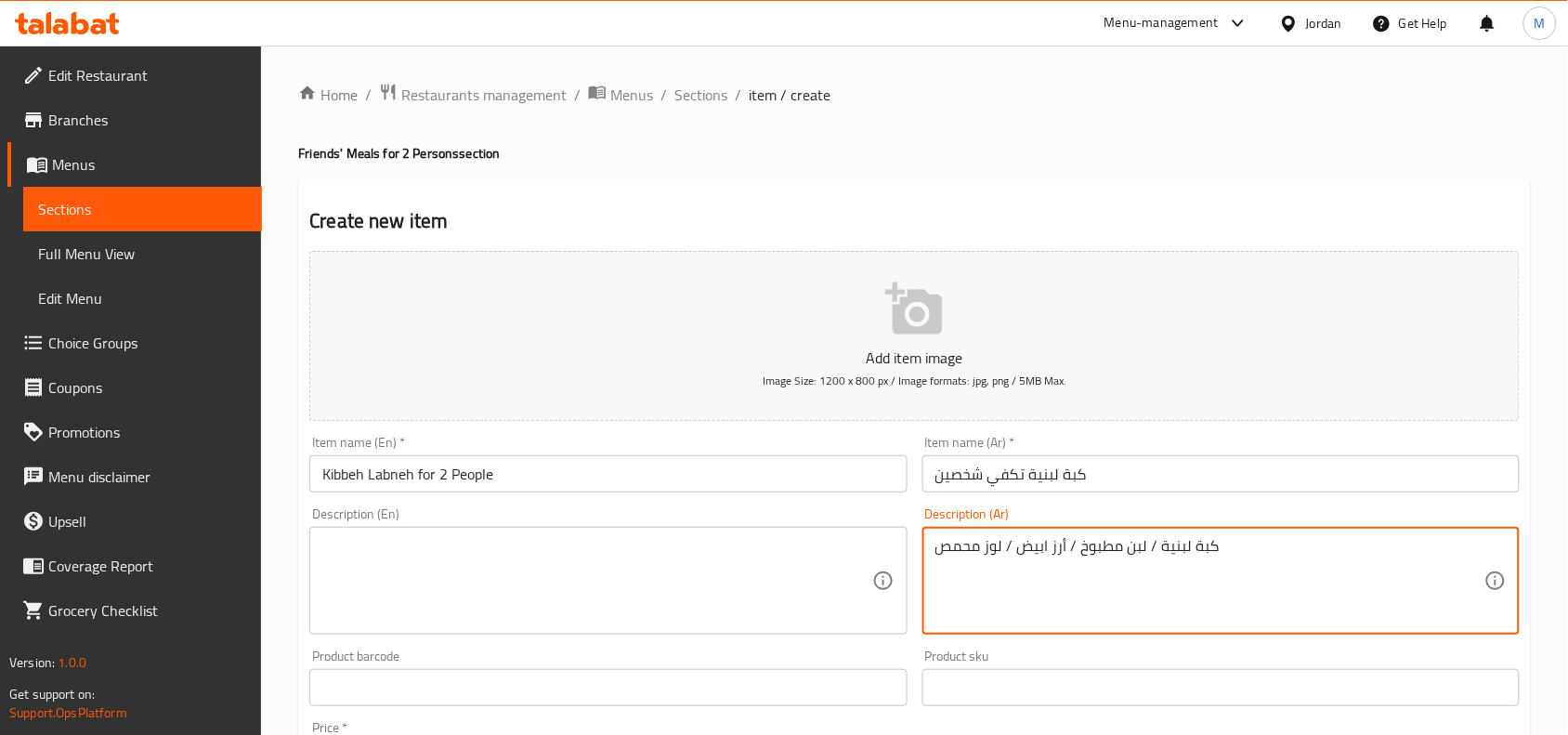
type textarea "كبة لبنية / لبن مطبوخ / أرز ابيض / لوز محمص"
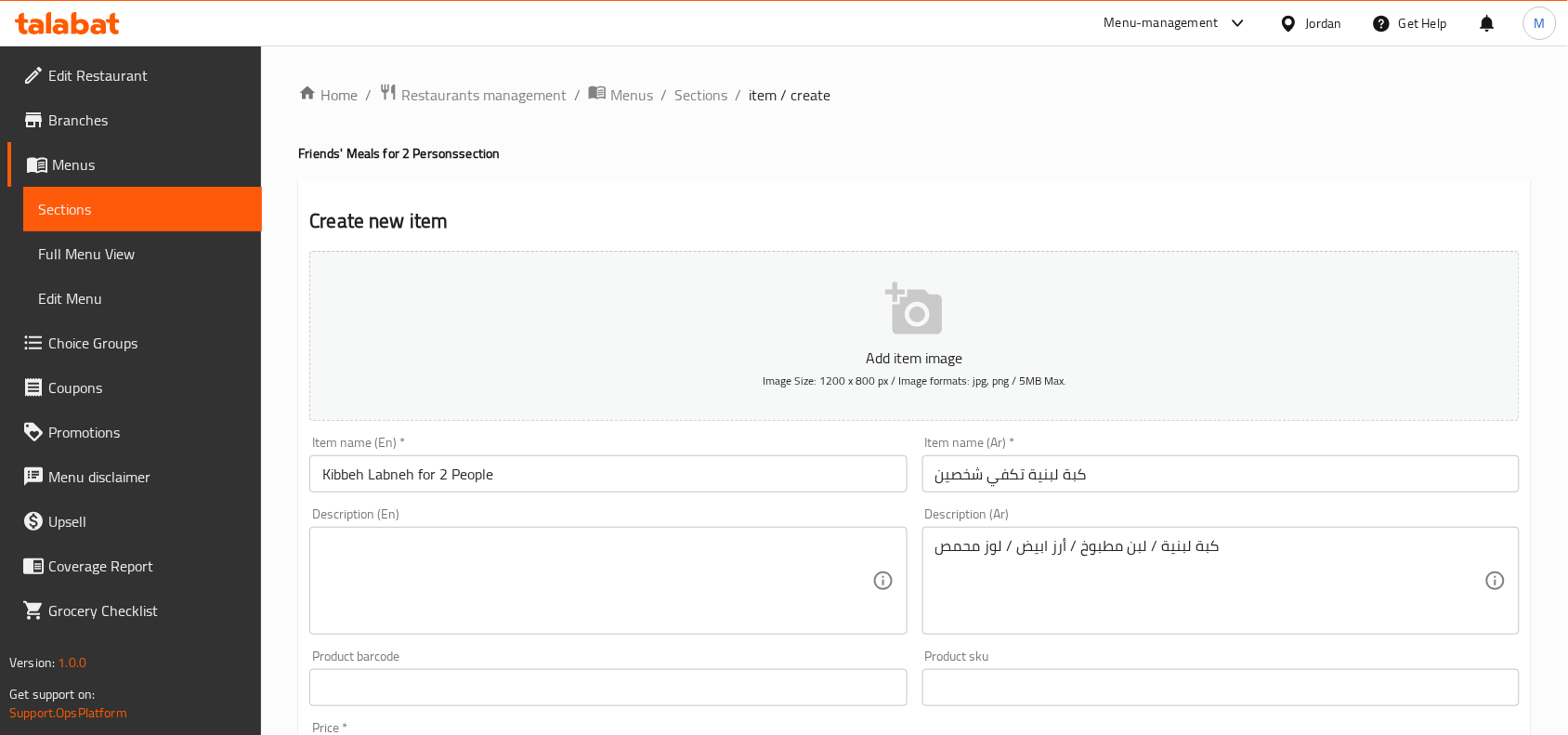
click at [381, 556] on textarea at bounding box center [597, 581] width 549 height 89
paste textarea "Kibbeh Labneh / Cooked yogurt / White rice / Roasted almonds"
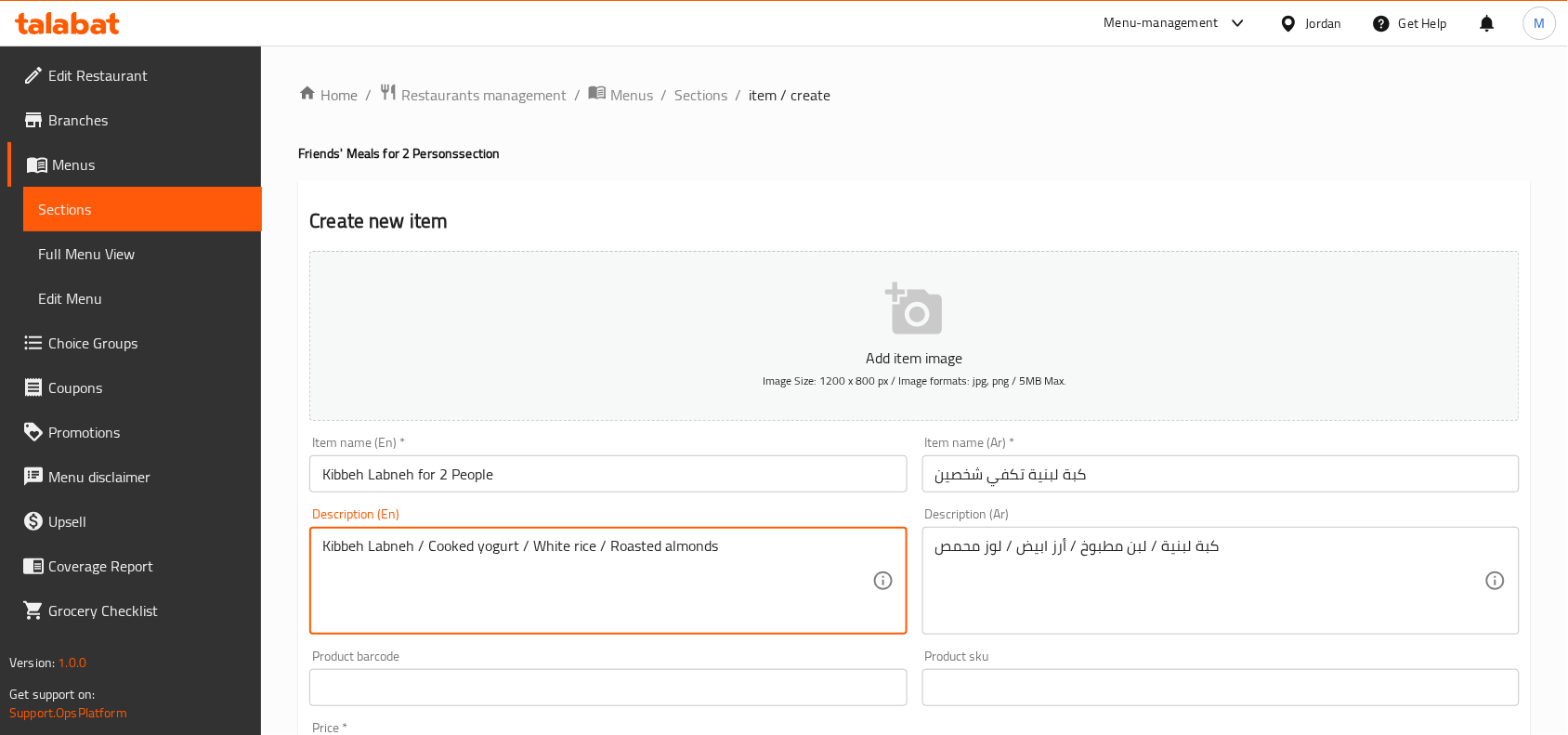
click at [425, 549] on textarea "Kibbeh Labneh / Cooked yogurt / White rice / Roasted almonds" at bounding box center [597, 581] width 549 height 89
click at [501, 545] on textarea "Kibbeh Labneh, Cooked yogurt, White rice, Roasted almonds" at bounding box center [597, 581] width 549 height 89
click at [753, 550] on textarea "Kibbeh labneh, cooked yogurt, white rice, roasted almonds" at bounding box center [597, 581] width 549 height 89
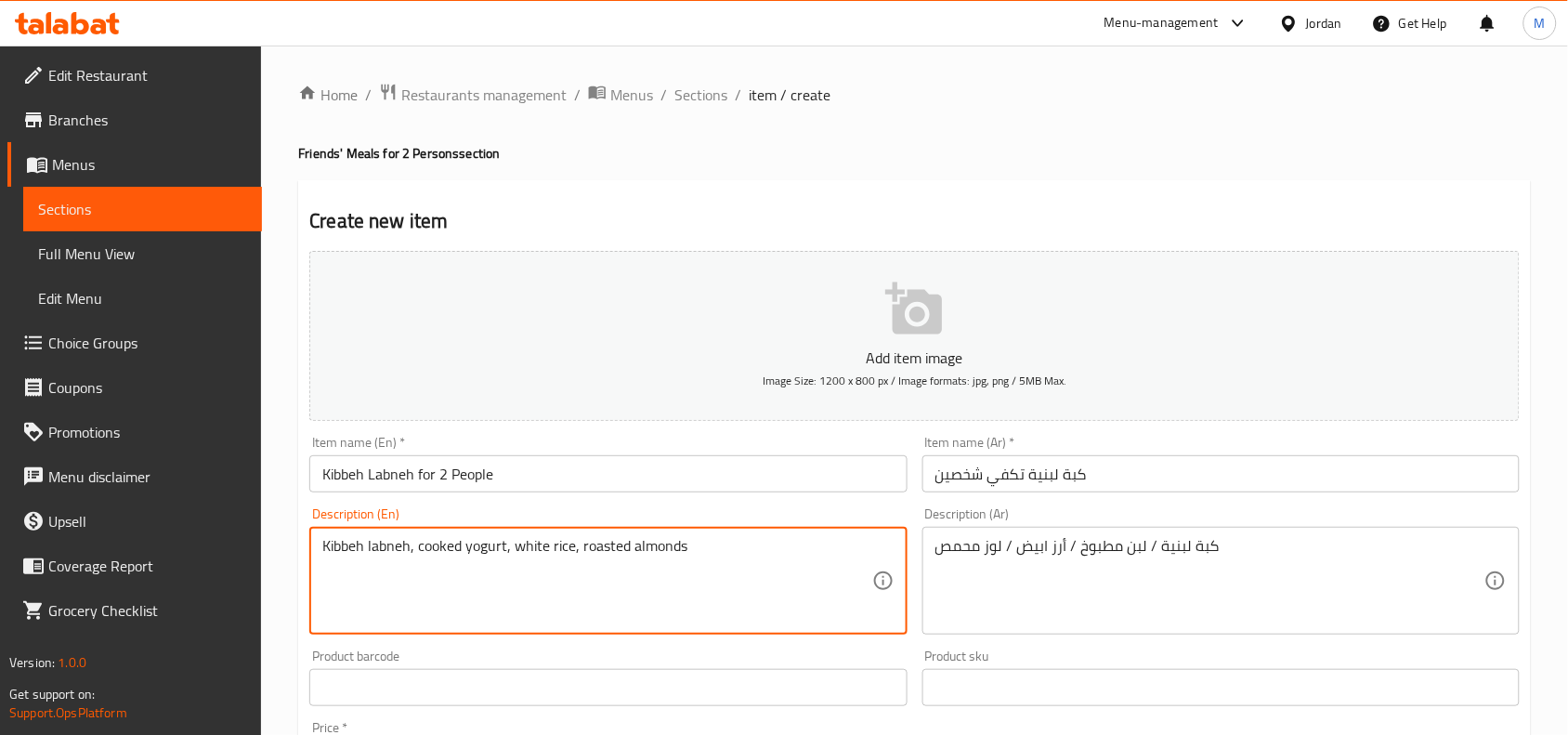
type textarea "Kibbeh labneh, cooked yogurt, white rice, roasted almonds"
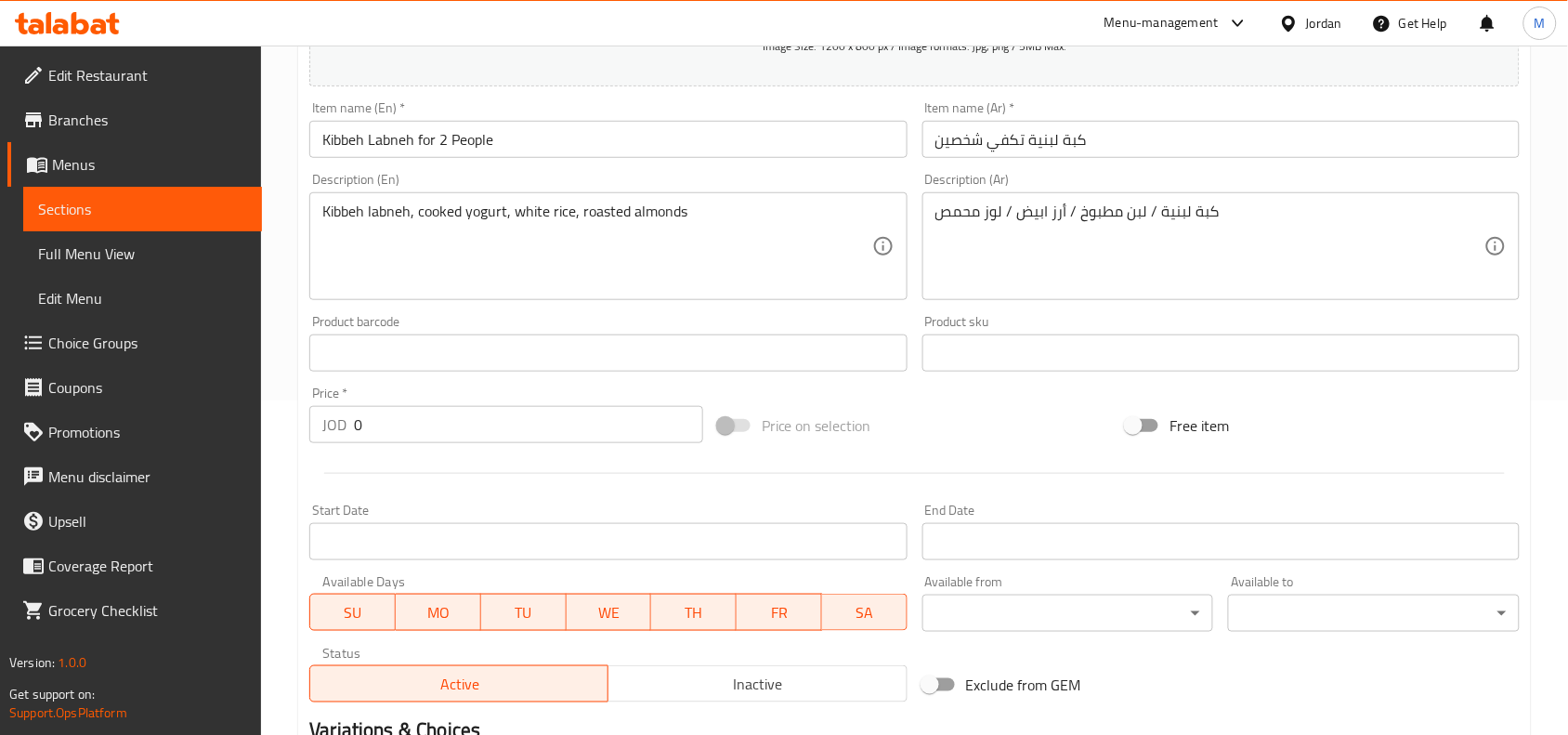
scroll to position [348, 0]
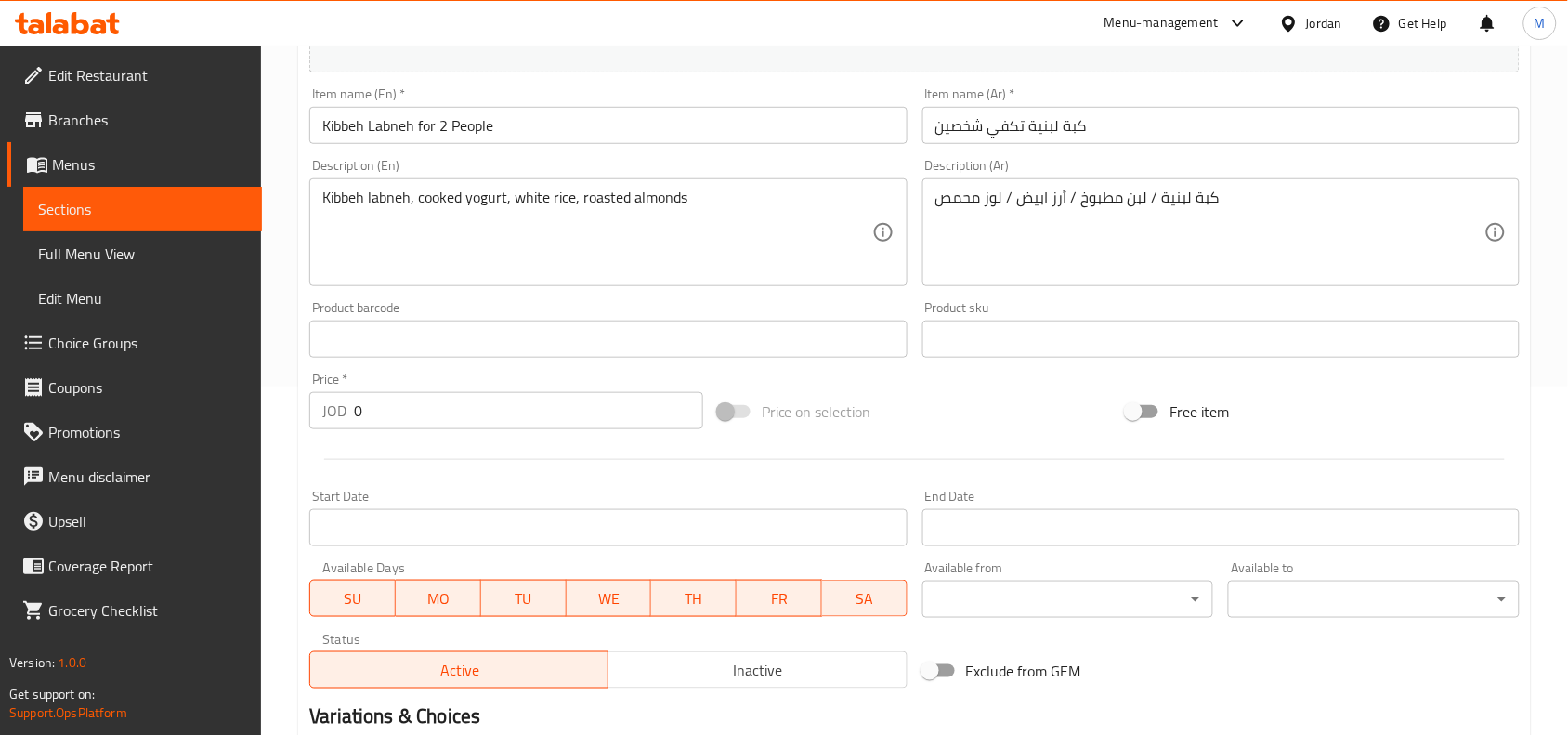
click at [429, 425] on input "0" at bounding box center [528, 410] width 349 height 37
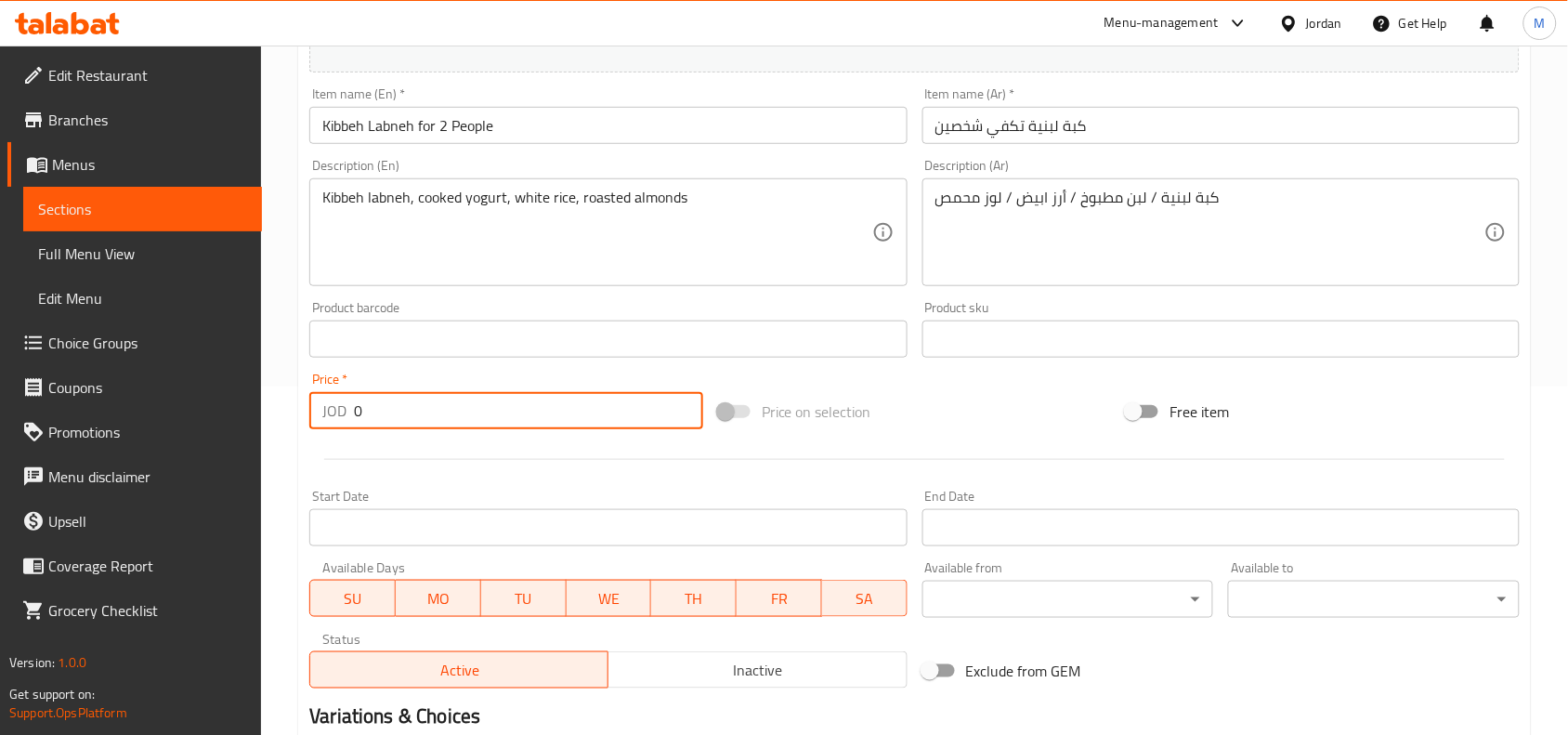
click at [429, 425] on input "0" at bounding box center [528, 410] width 349 height 37
type input "10.50"
click at [434, 379] on div "Price   * JOD 10.50 Price *" at bounding box center [506, 401] width 394 height 57
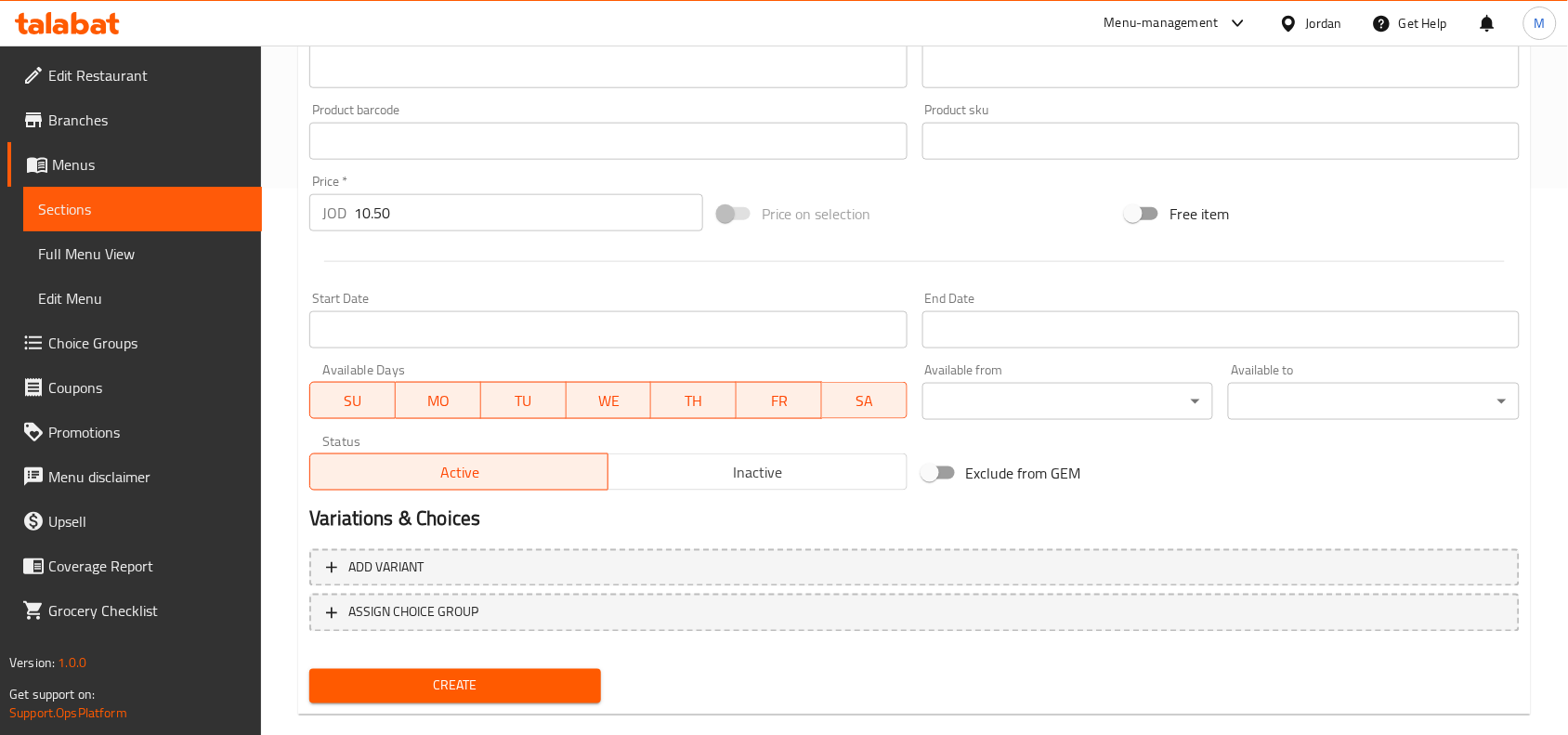
scroll to position [574, 0]
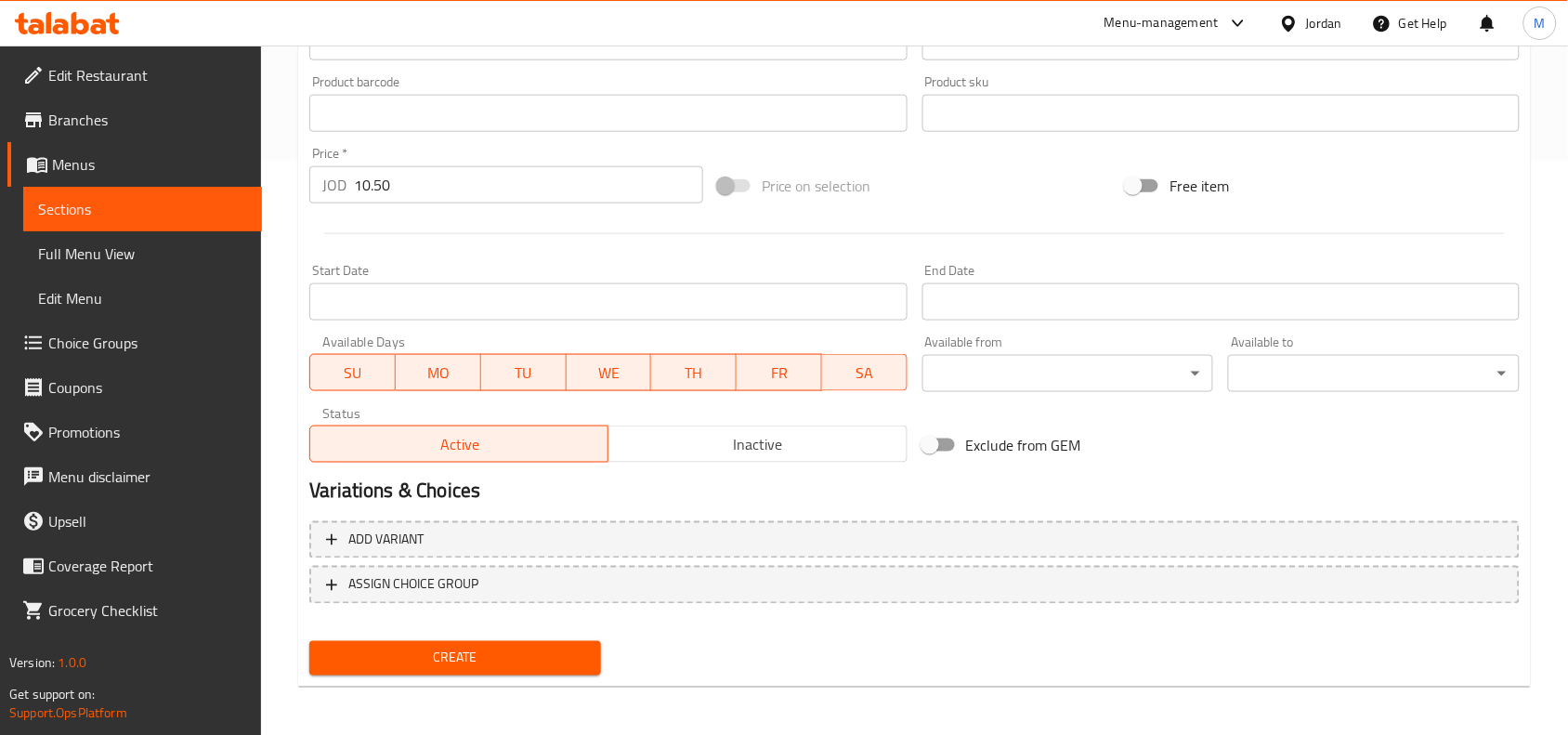
click at [444, 647] on span "Create" at bounding box center [454, 657] width 261 height 23
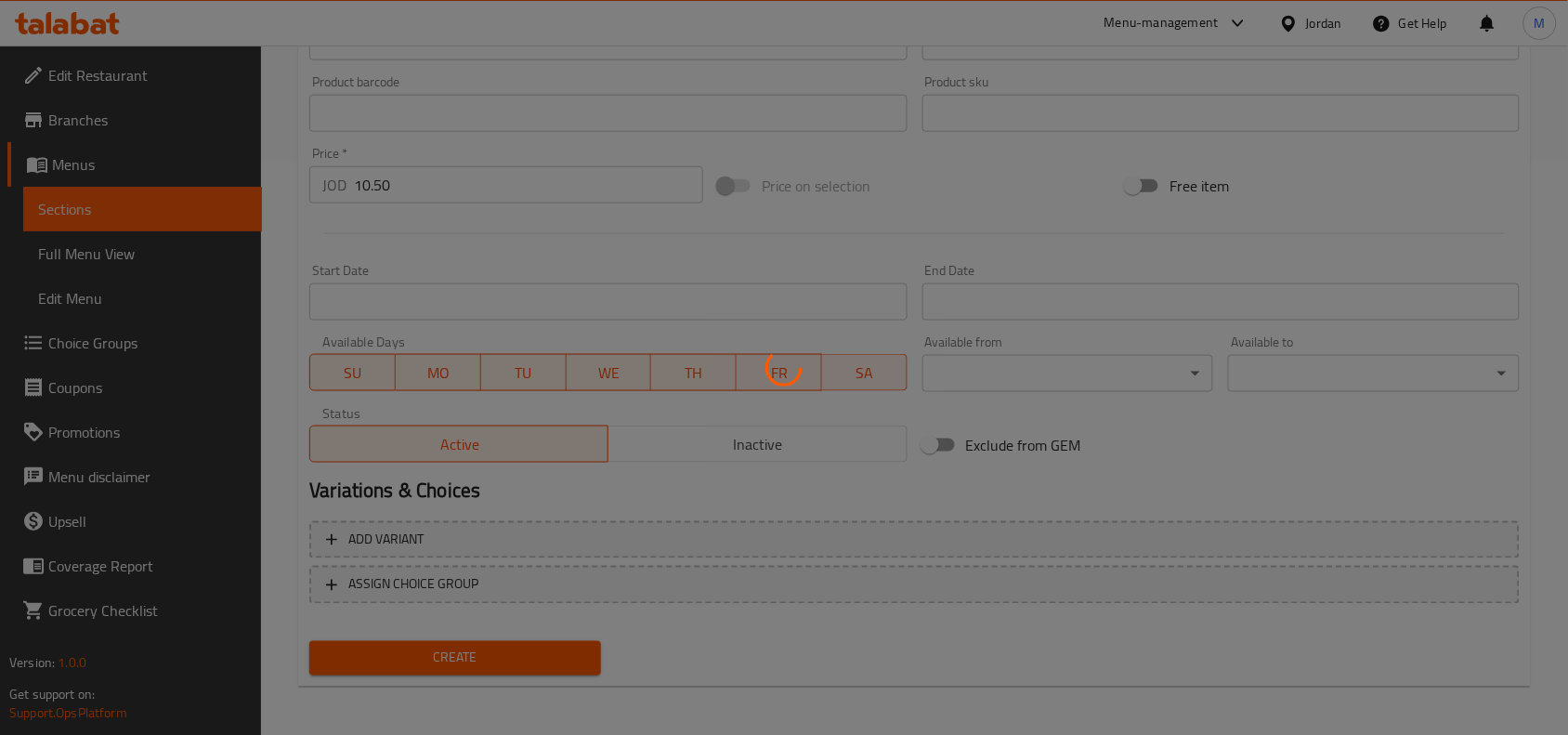
type input "0"
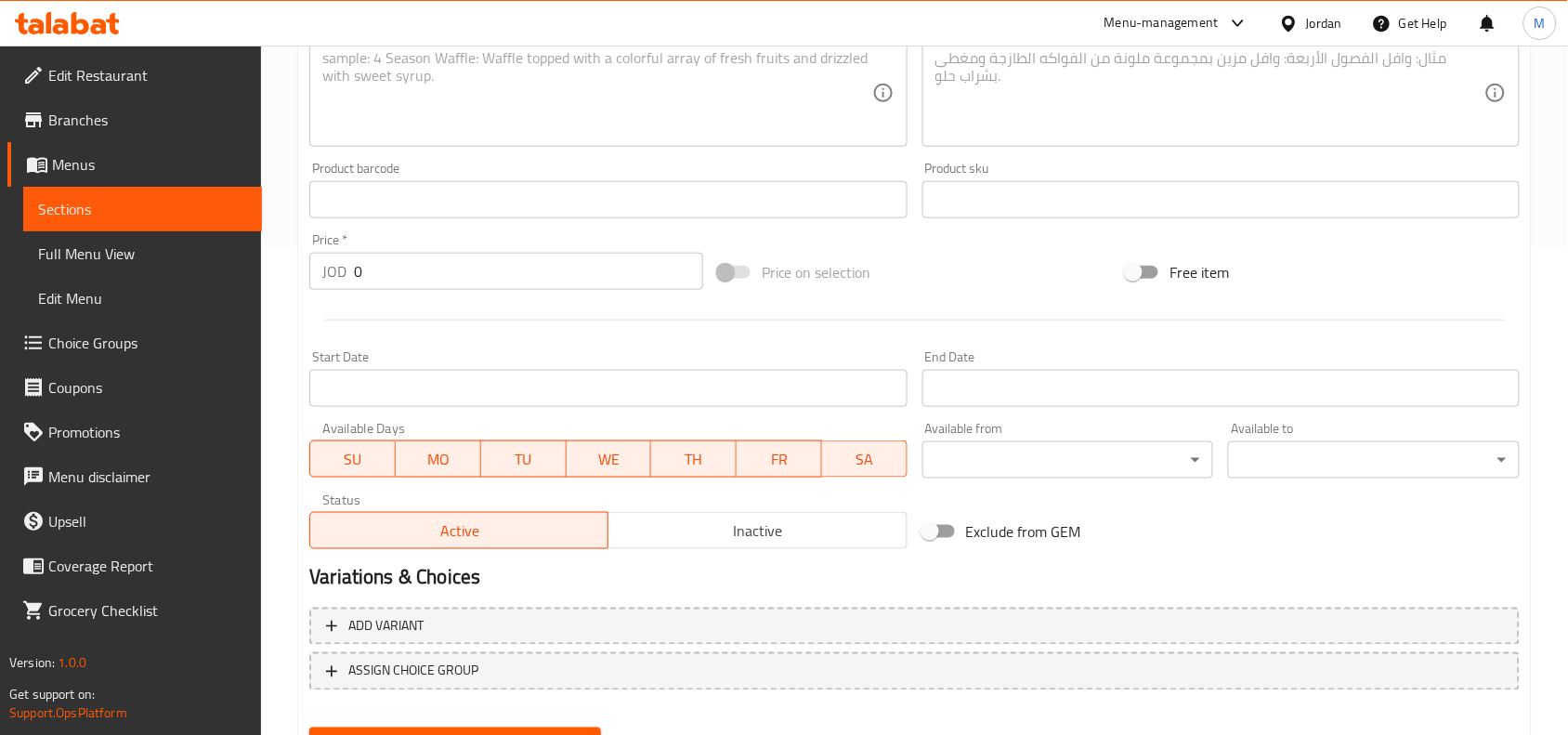
scroll to position [226, 0]
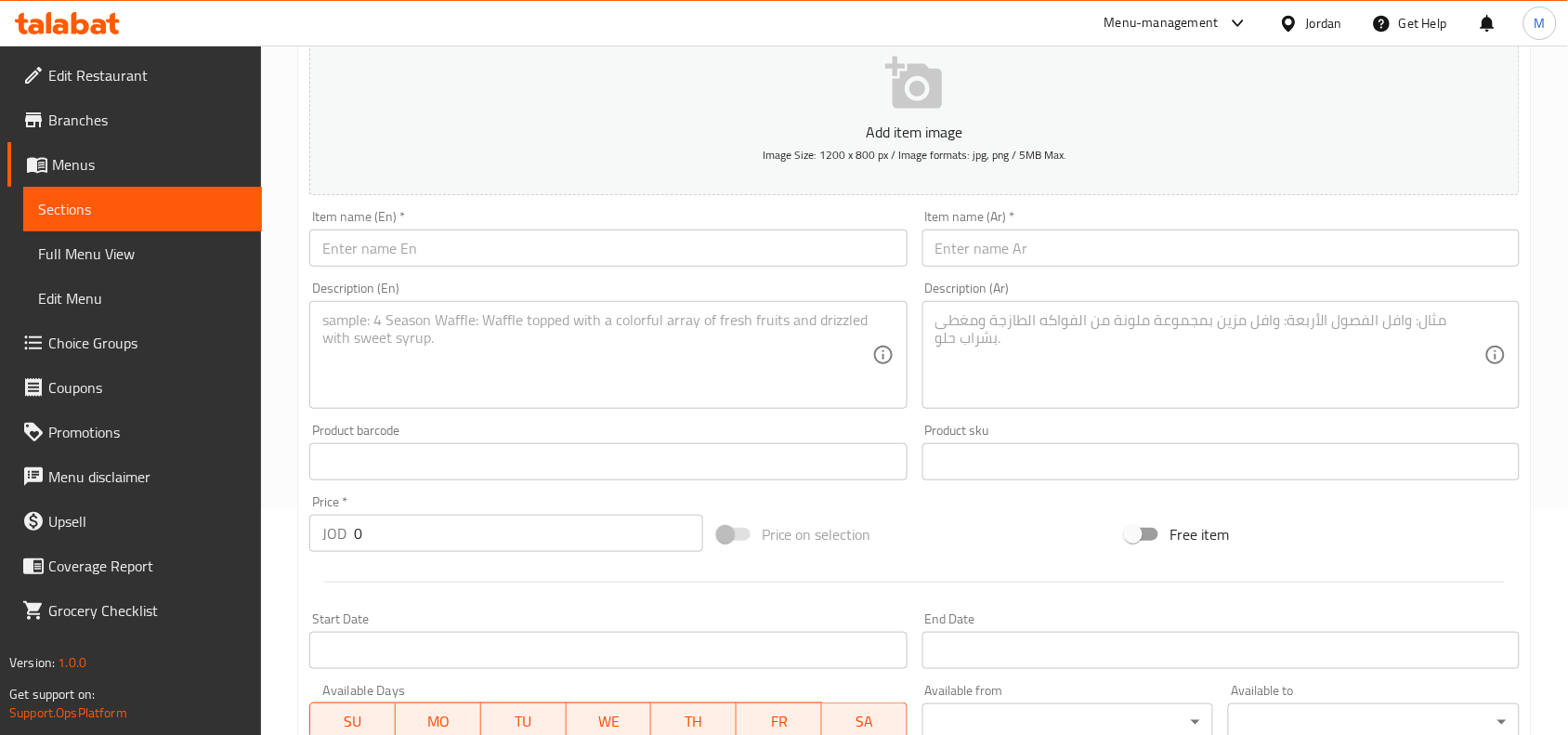
click at [568, 244] on input "text" at bounding box center [608, 248] width 598 height 37
paste input "Shashbarak is enough for two people"
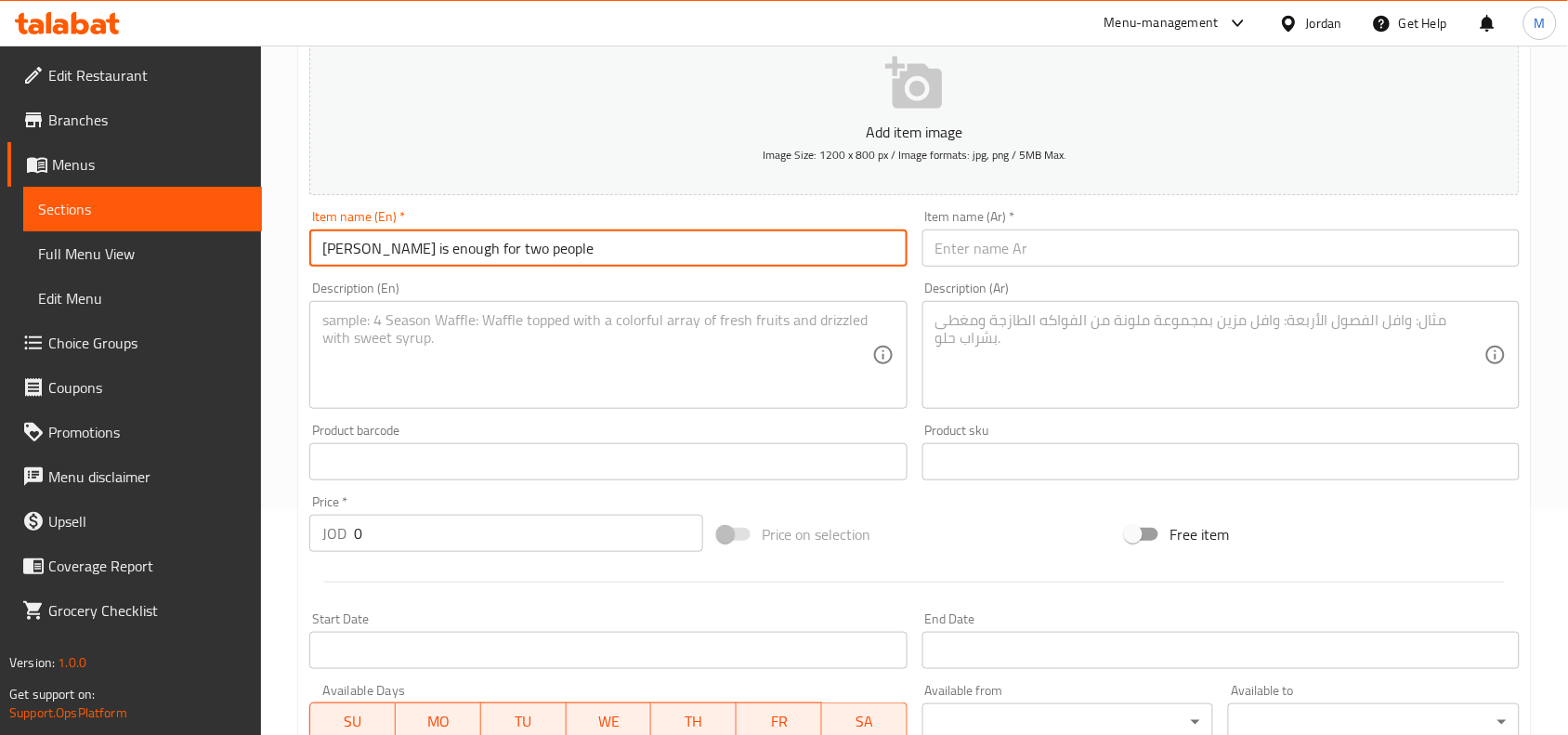
drag, startPoint x: 401, startPoint y: 245, endPoint x: 457, endPoint y: 253, distance: 56.6
click at [457, 253] on input "Shashbarak is enough for two people" at bounding box center [608, 248] width 598 height 37
click at [432, 245] on input "Shashbarak for two people" at bounding box center [608, 248] width 598 height 37
click at [467, 253] on input "Shashbarak for 2 people" at bounding box center [608, 248] width 598 height 37
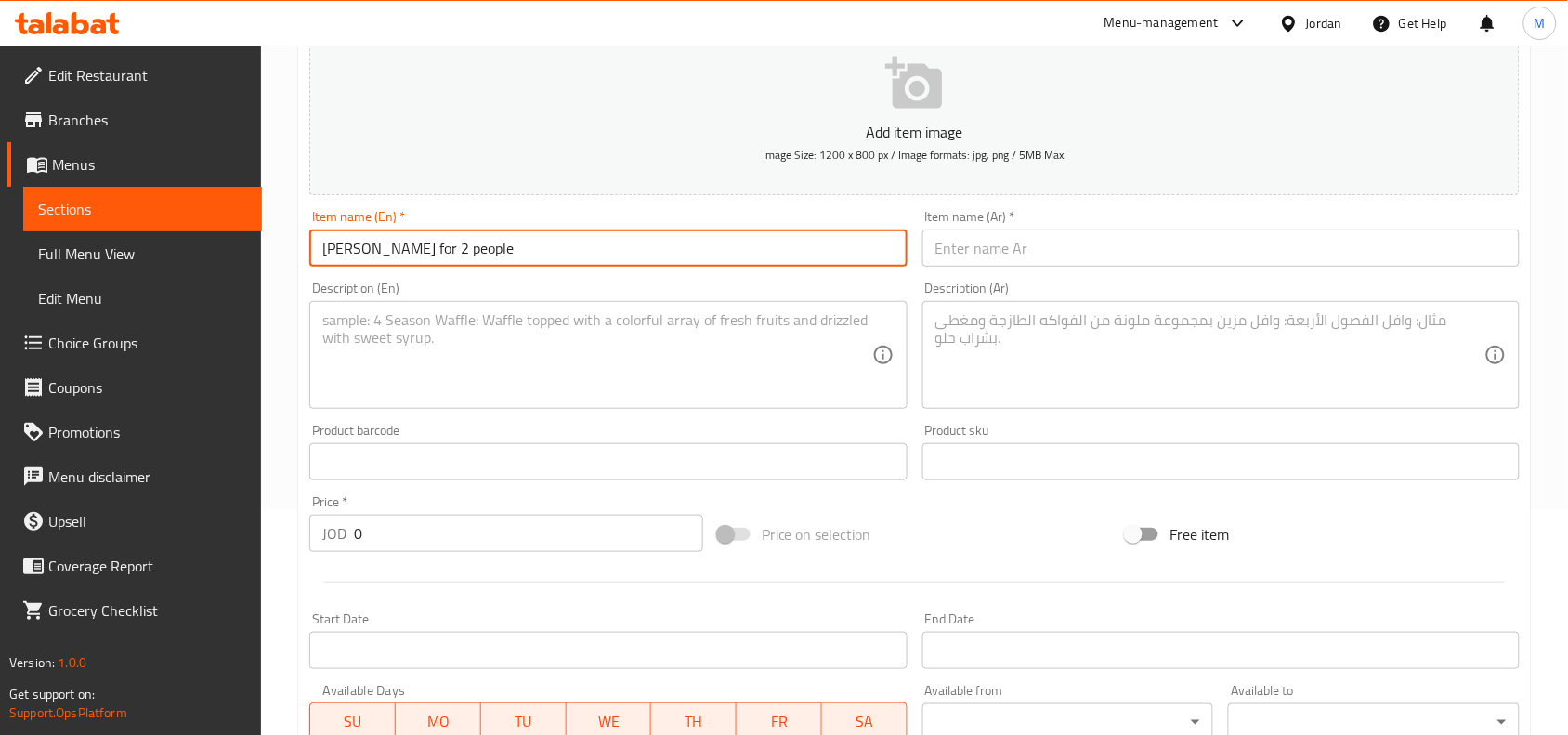
click at [467, 253] on input "Shashbarak for 2 people" at bounding box center [608, 248] width 598 height 37
click at [467, 253] on input "Shashbarak for 2 persons" at bounding box center [608, 248] width 598 height 37
type input "[PERSON_NAME] for 2 Persons"
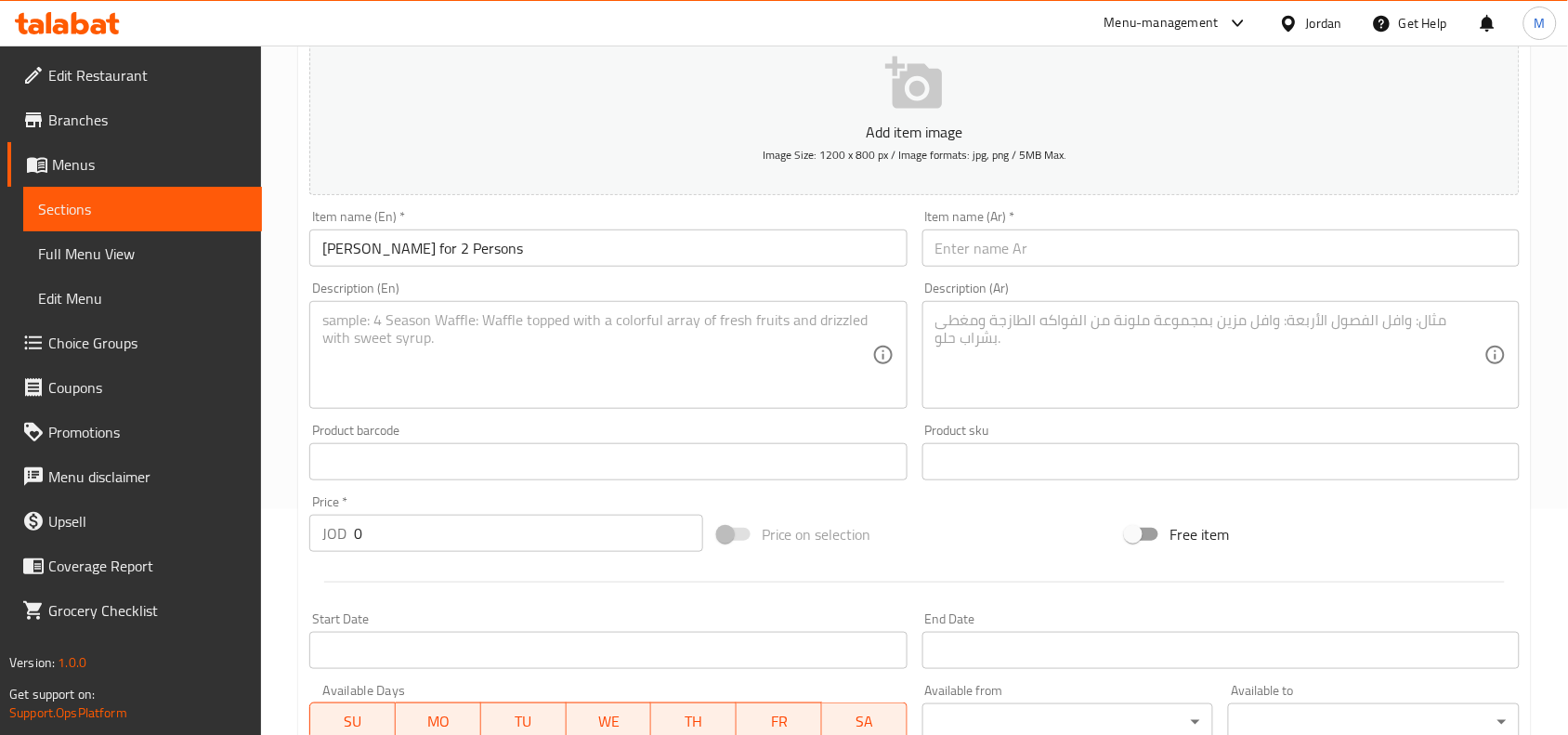
click at [1048, 242] on input "text" at bounding box center [1221, 248] width 598 height 37
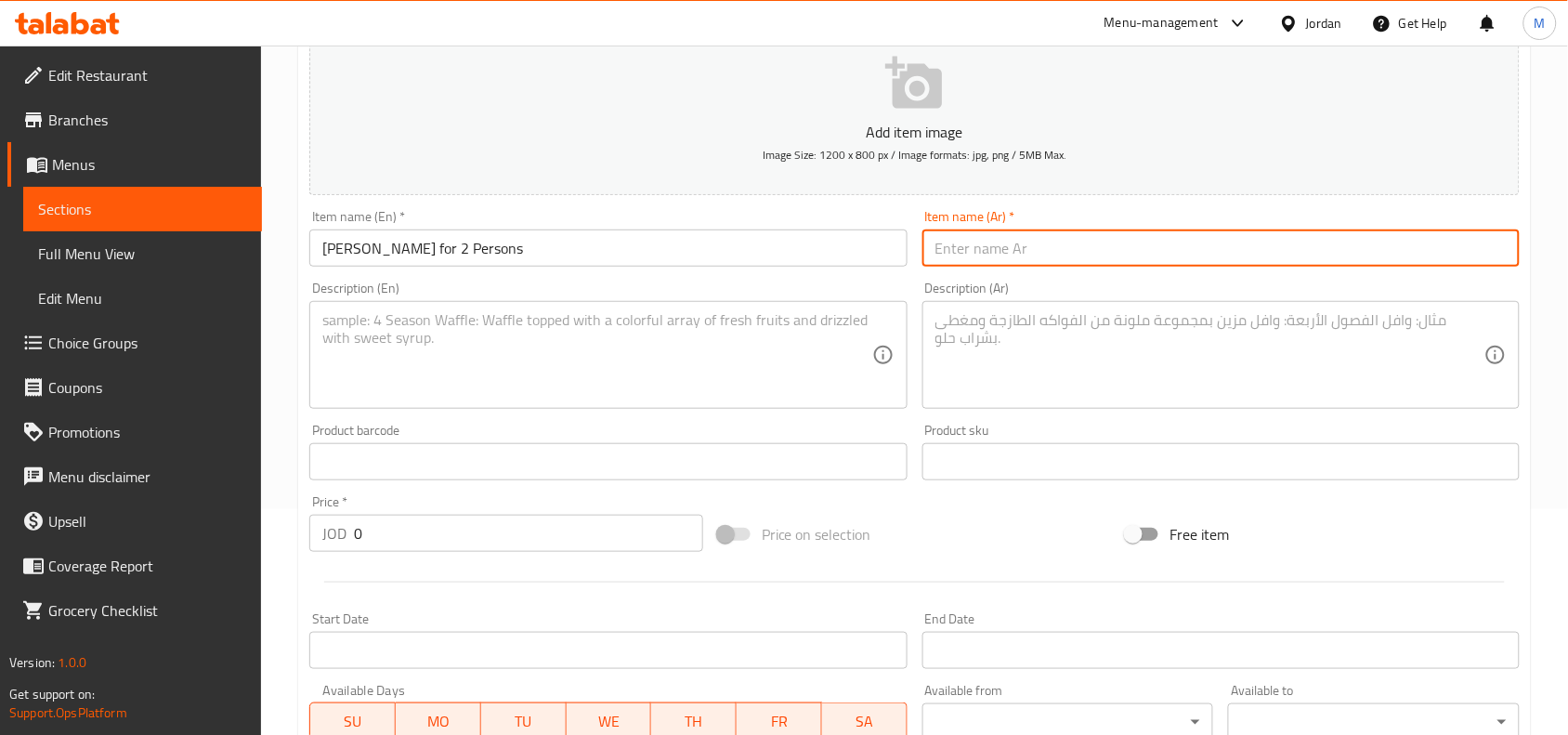
paste input "ششبرك يكفي شخصين"
type input "ششبرك يكفي شخصين"
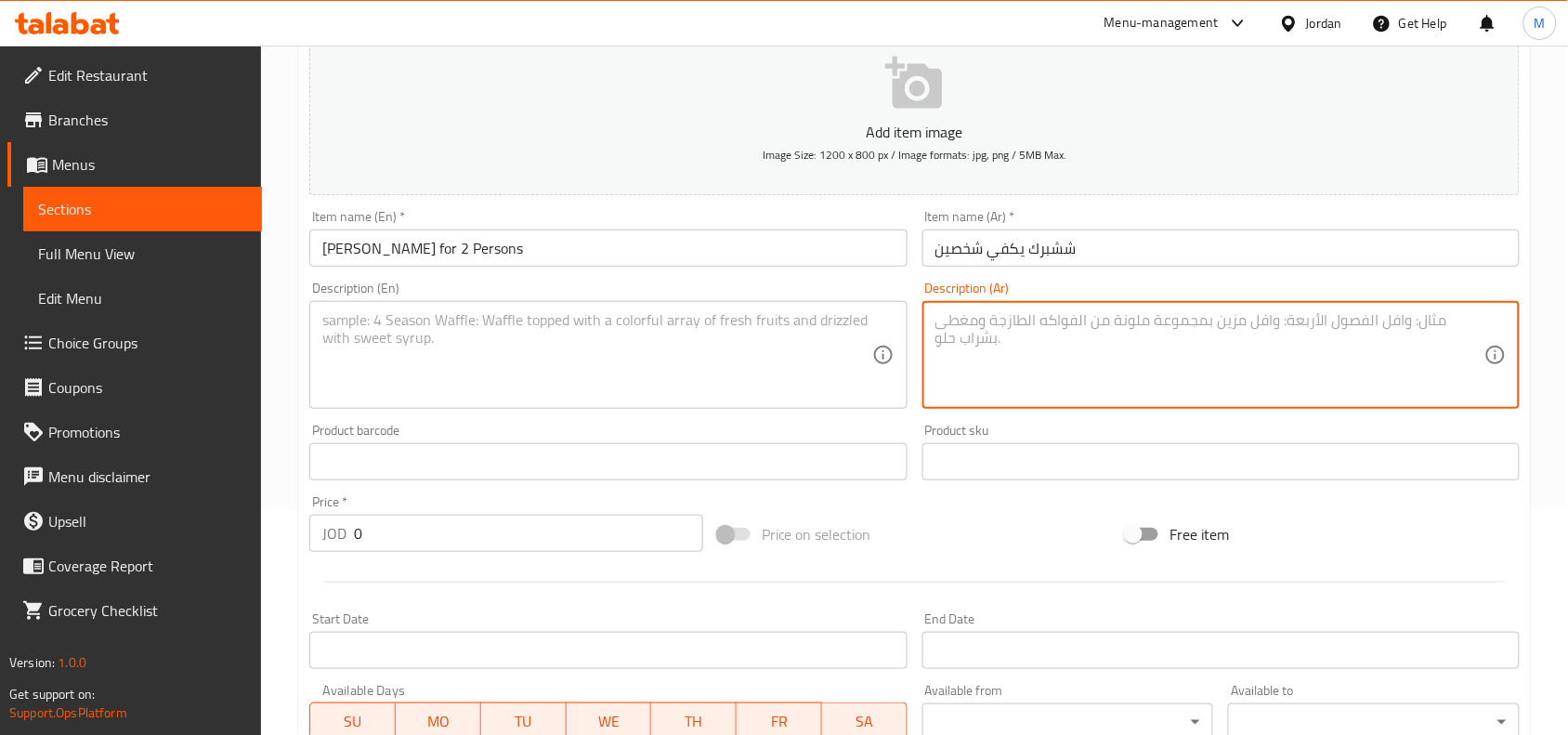
click at [1149, 349] on textarea at bounding box center [1210, 355] width 549 height 89
paste textarea "ششبرك / لبن مطبوخ / أرز ابيض / لوز محمص"
type textarea "ششبرك / لبن مطبوخ / أرز ابيض / لوز محمص"
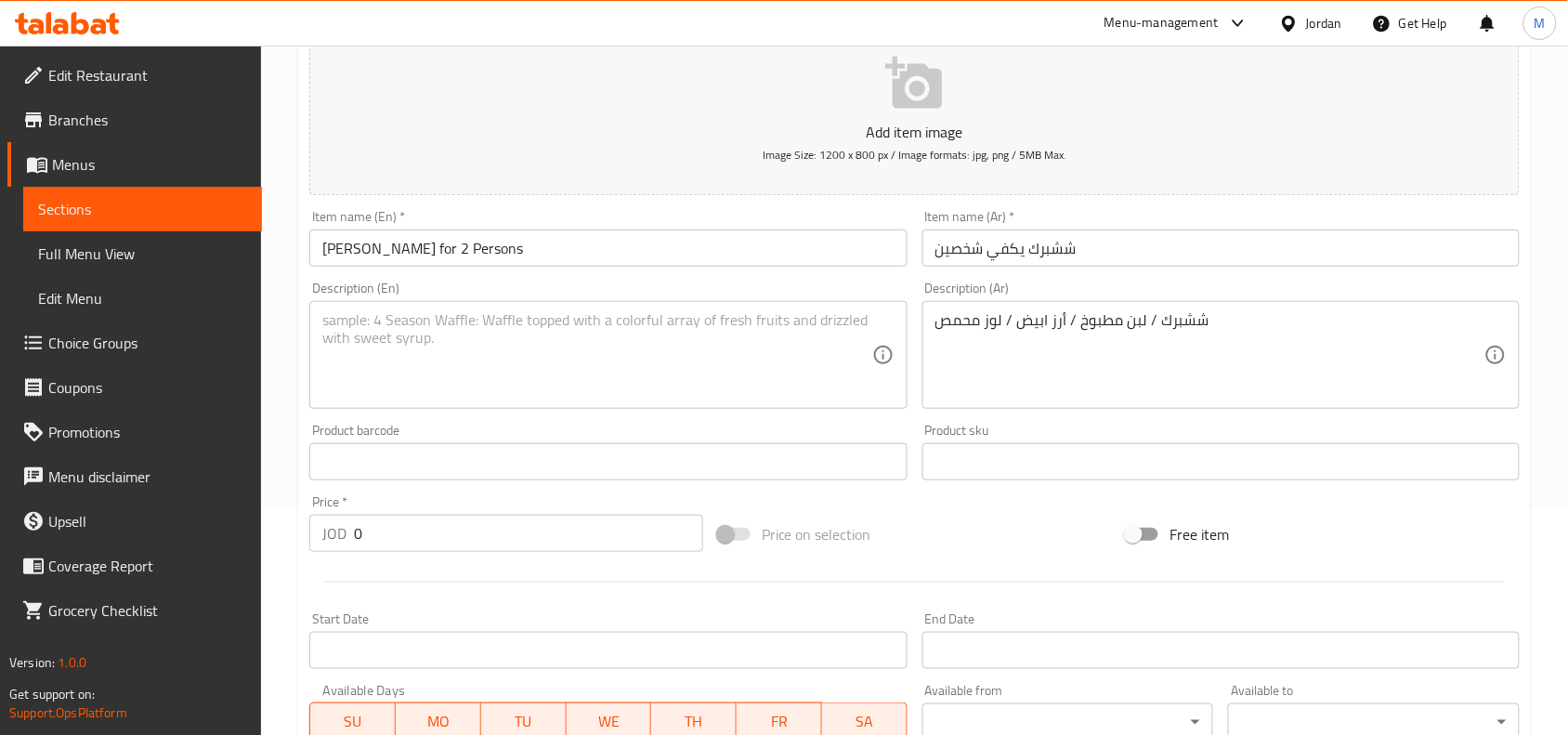
paste textarea "Shish Barak / Boiled yogurt / White rice / Roasted almonds"
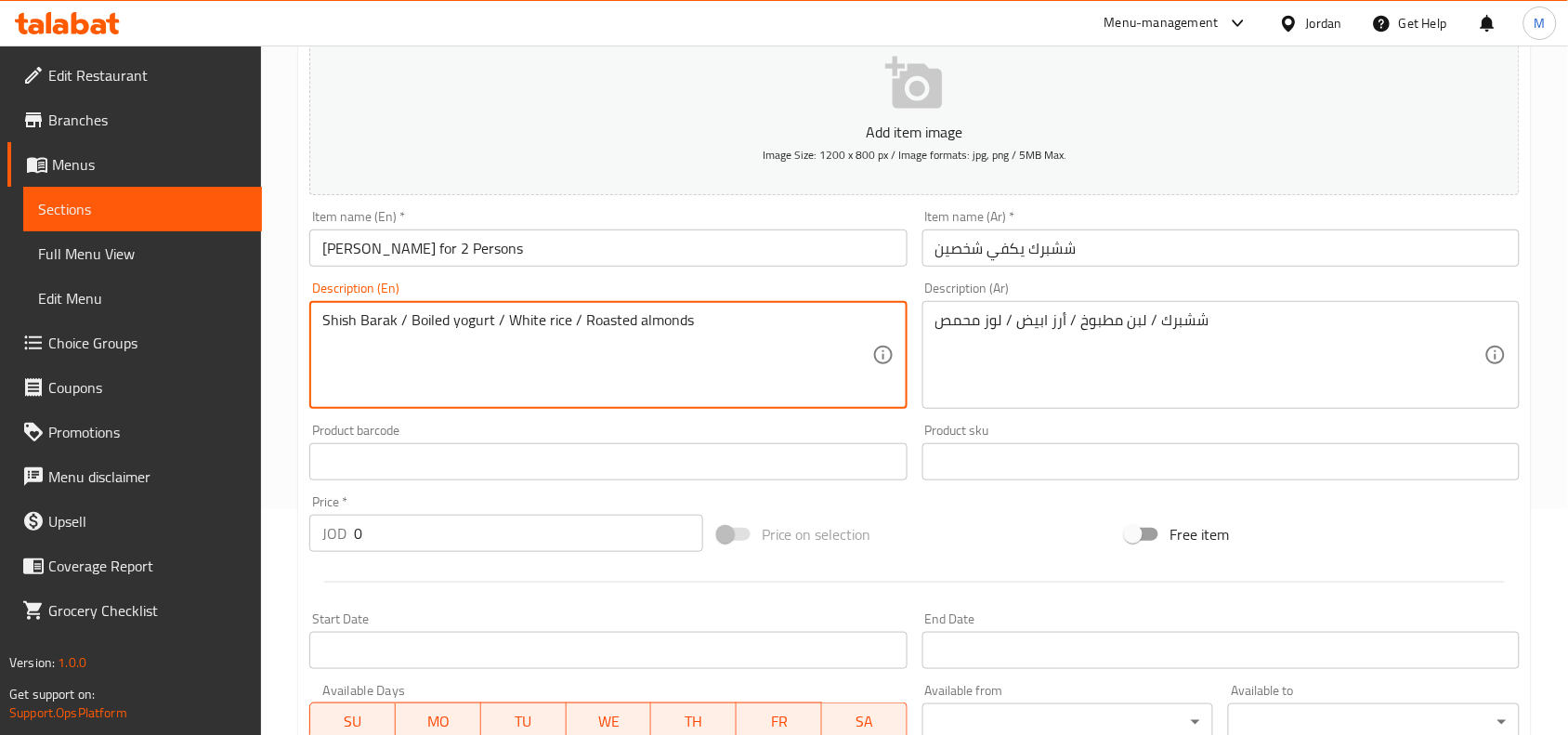
click at [403, 317] on textarea "Shish Barak / Boiled yogurt / White rice / Roasted almonds" at bounding box center [597, 355] width 549 height 89
click at [414, 326] on textarea "Shish Barak, Boiled yogurt, White rice, Roasted almonds" at bounding box center [597, 355] width 549 height 89
click at [695, 327] on textarea "Shish barak, boiled yogurt, white rice, roasted almonds" at bounding box center [597, 355] width 549 height 89
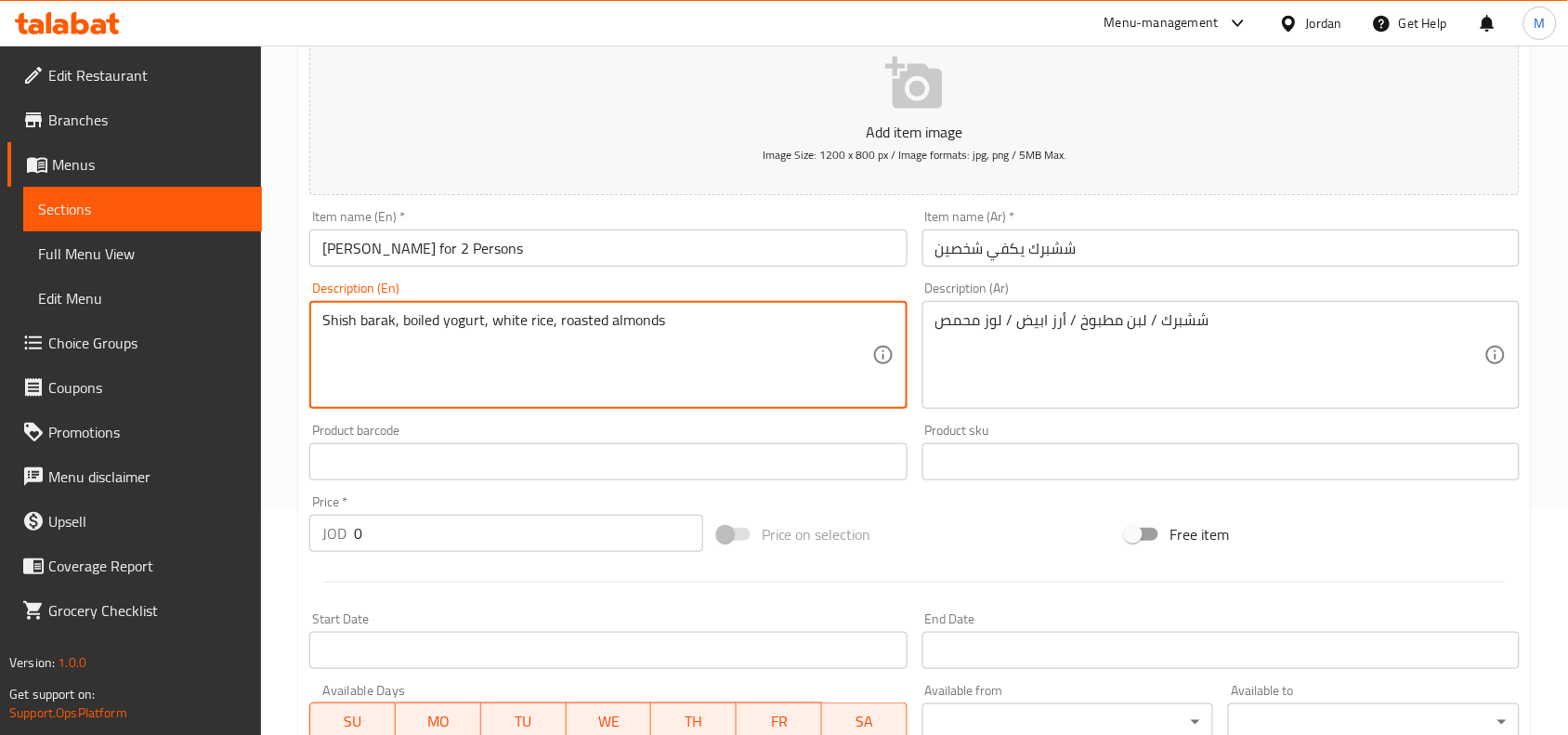
type textarea "Shish barak, boiled yogurt, white rice, roasted almonds"
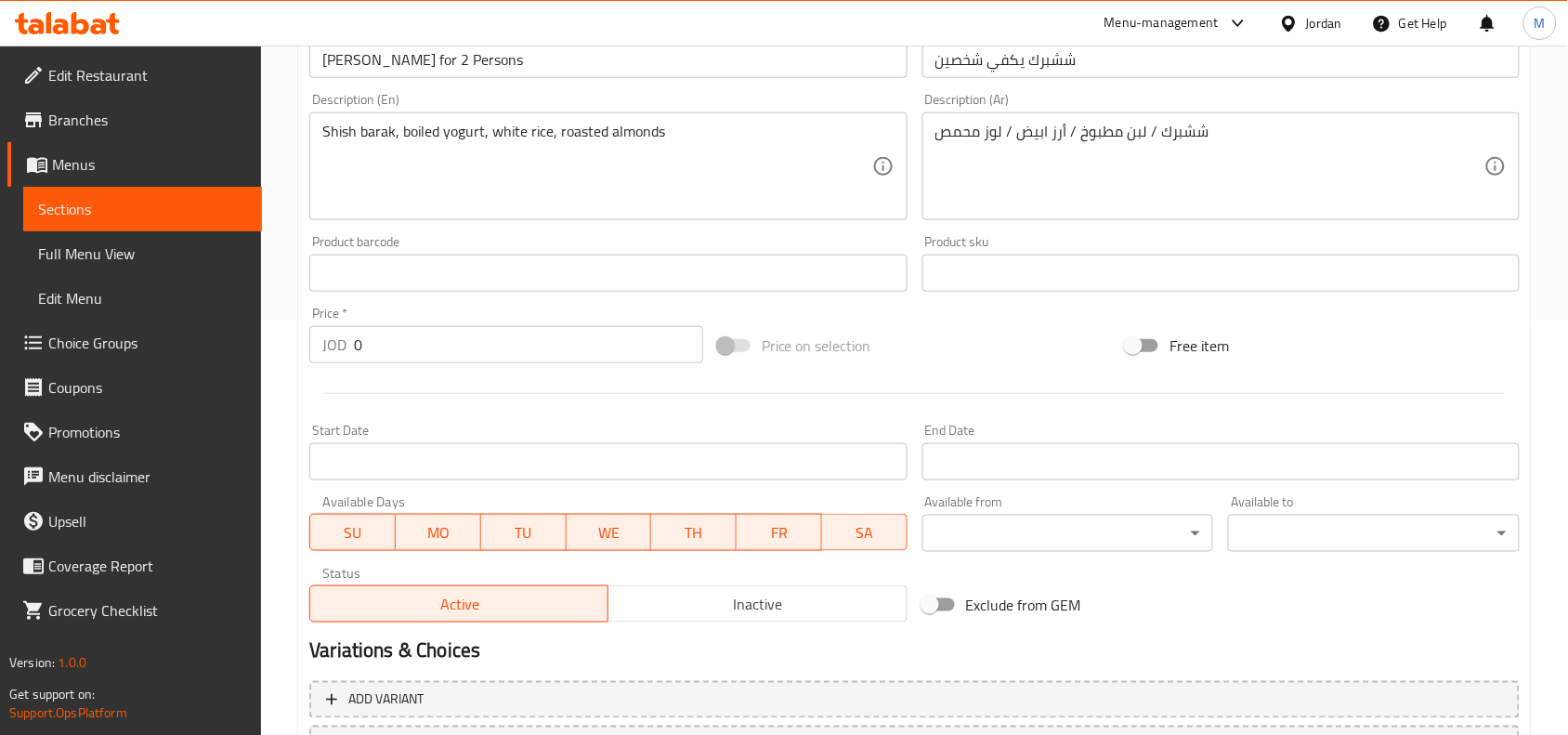
scroll to position [459, 0]
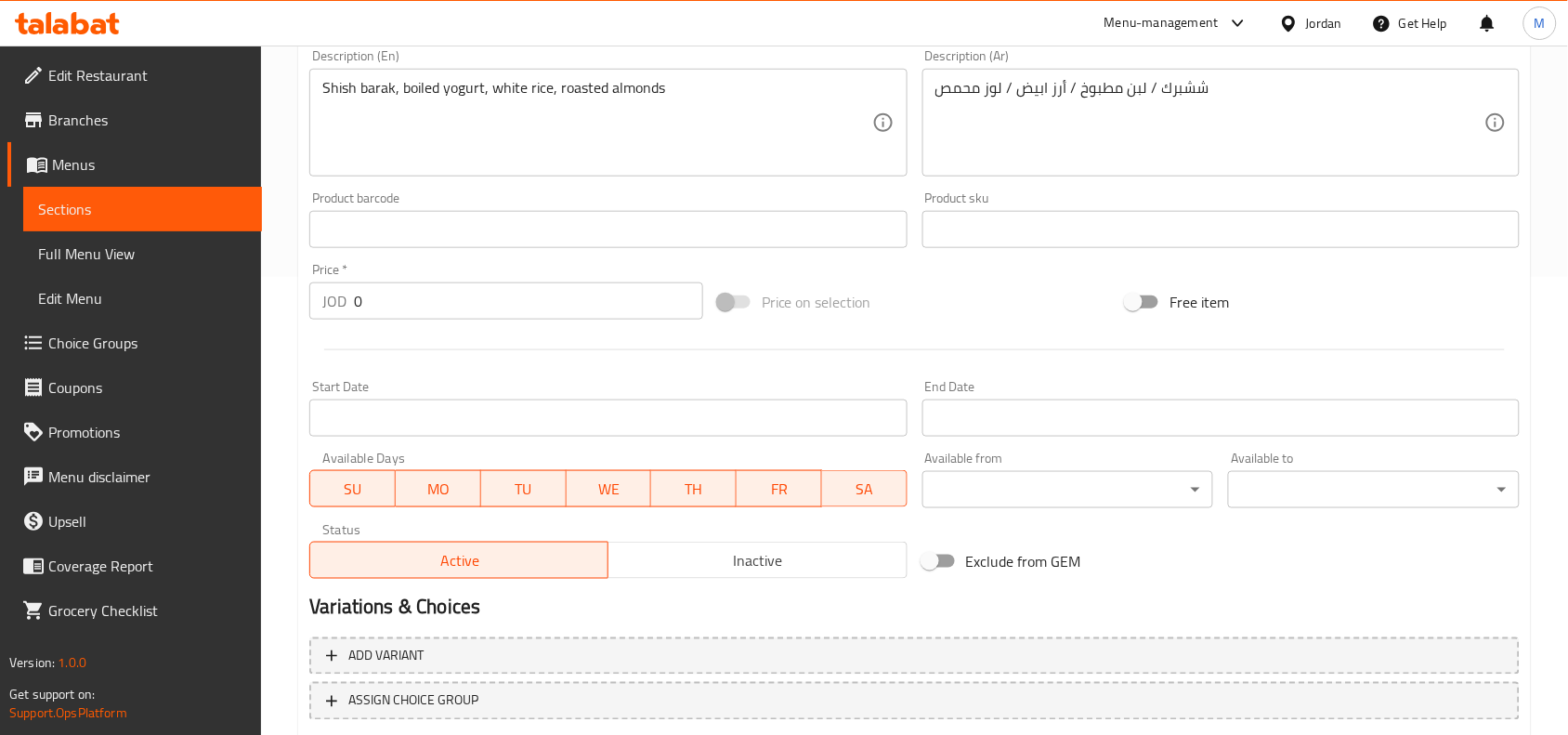
click at [410, 298] on input "0" at bounding box center [528, 300] width 349 height 37
type input "10.50"
click at [412, 257] on div "Price   * JOD 10.50 Price *" at bounding box center [506, 291] width 409 height 72
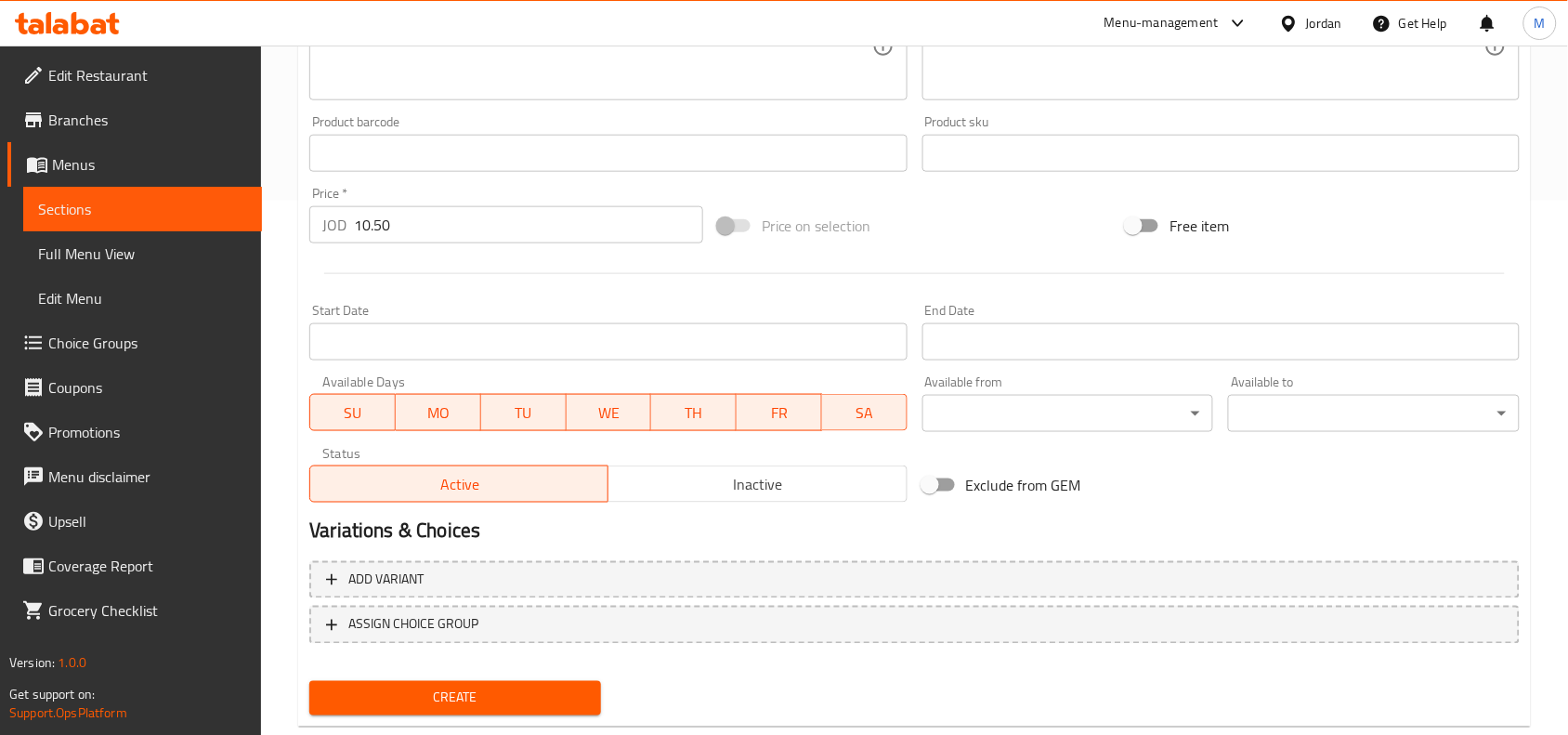
scroll to position [574, 0]
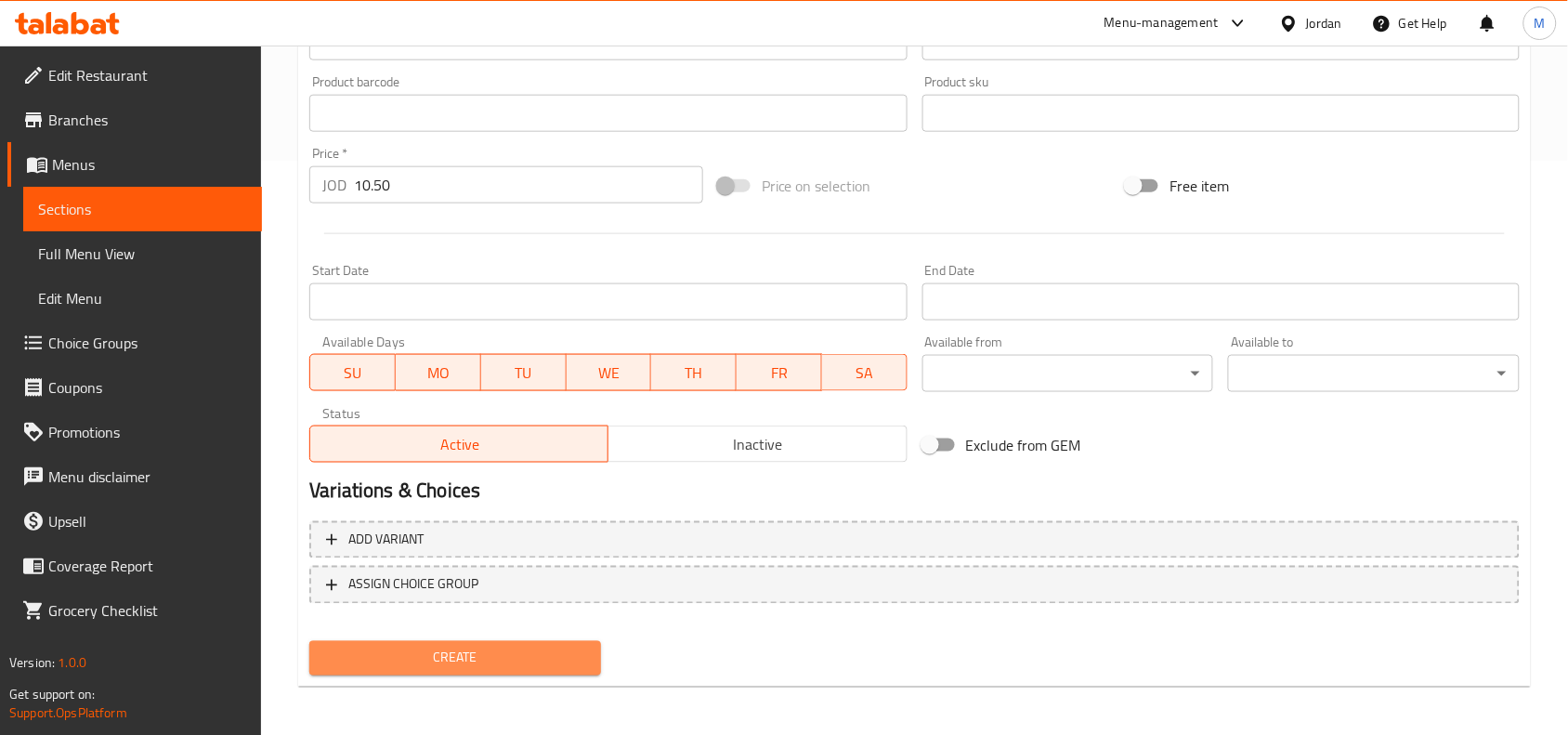
click at [447, 661] on span "Create" at bounding box center [454, 657] width 261 height 23
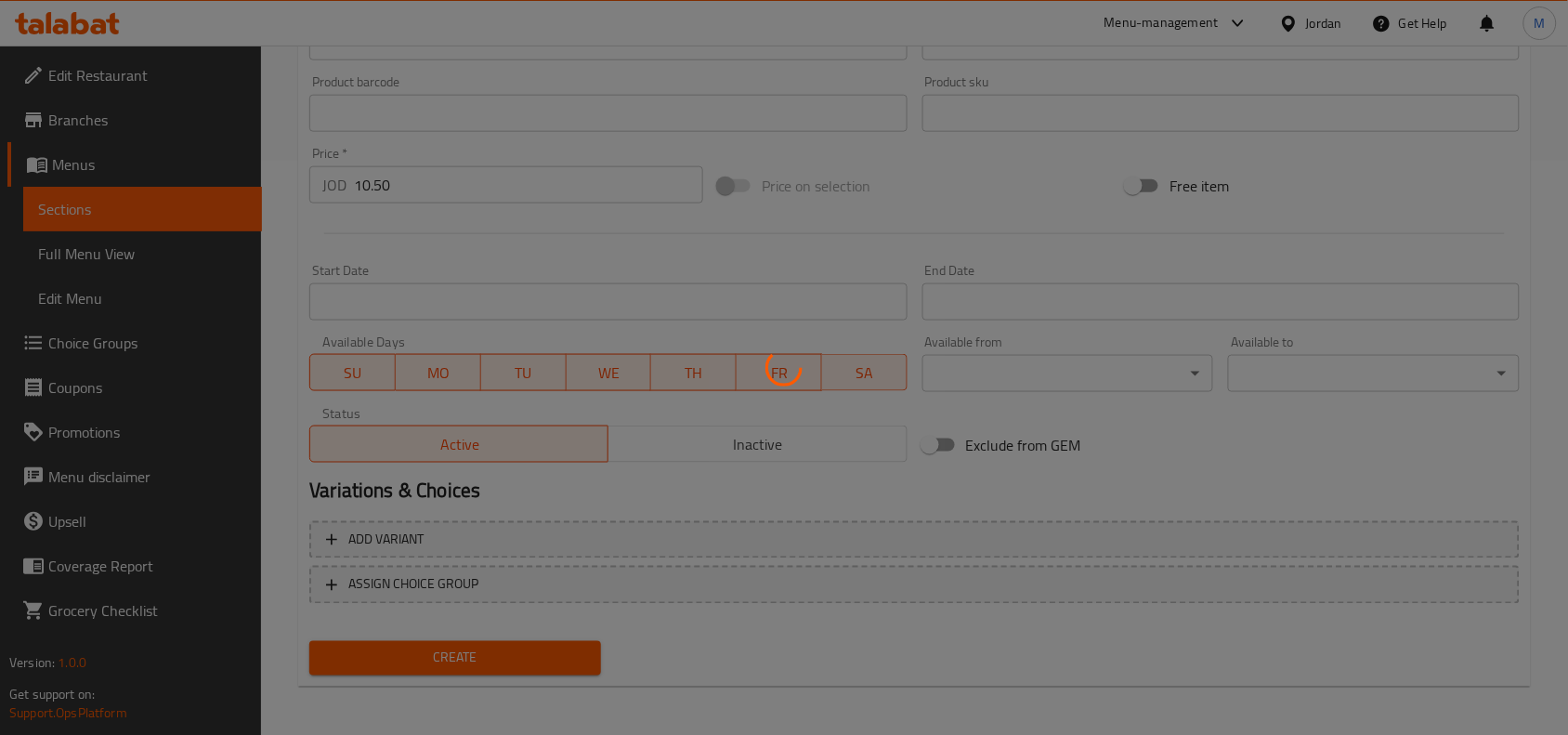
type input "0"
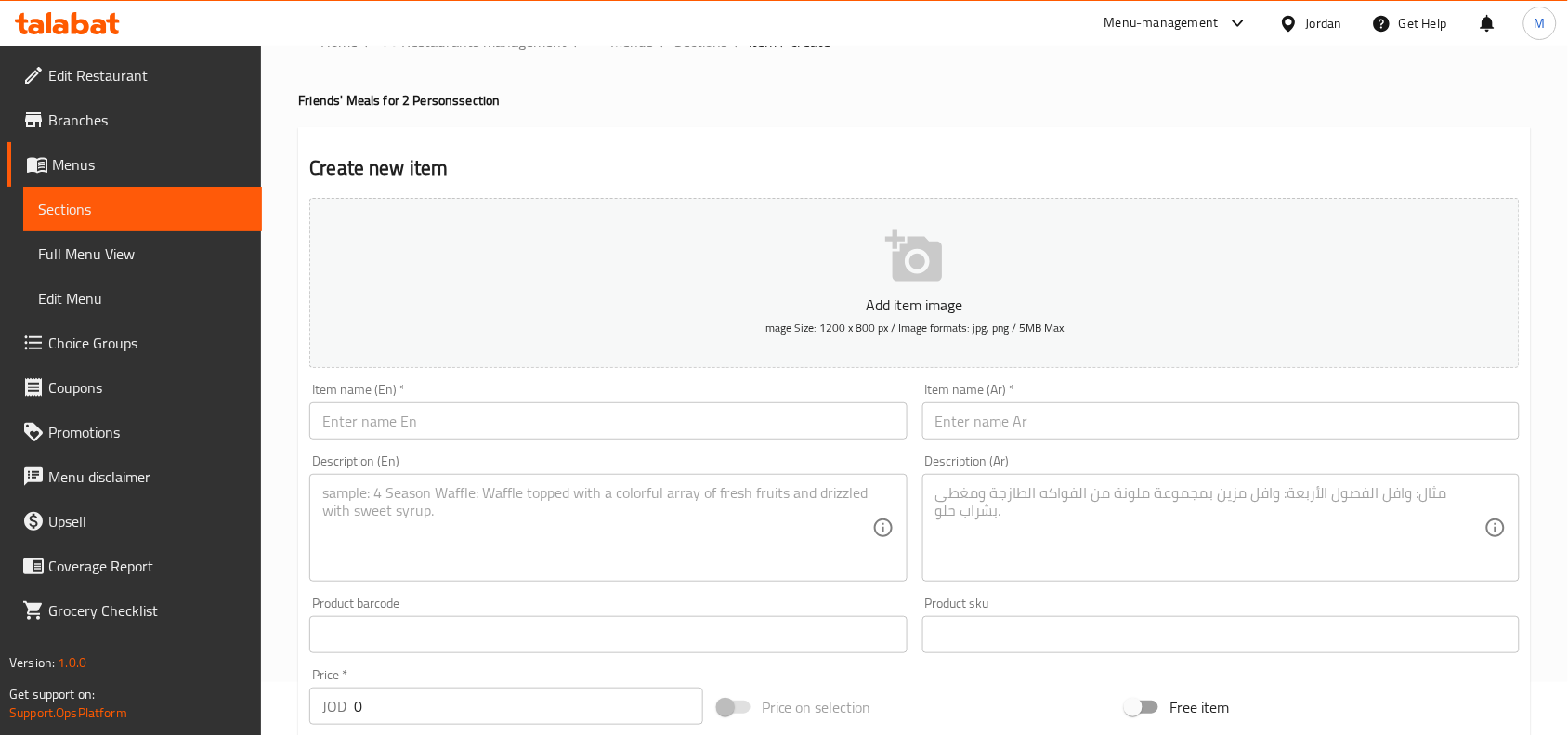
scroll to position [0, 0]
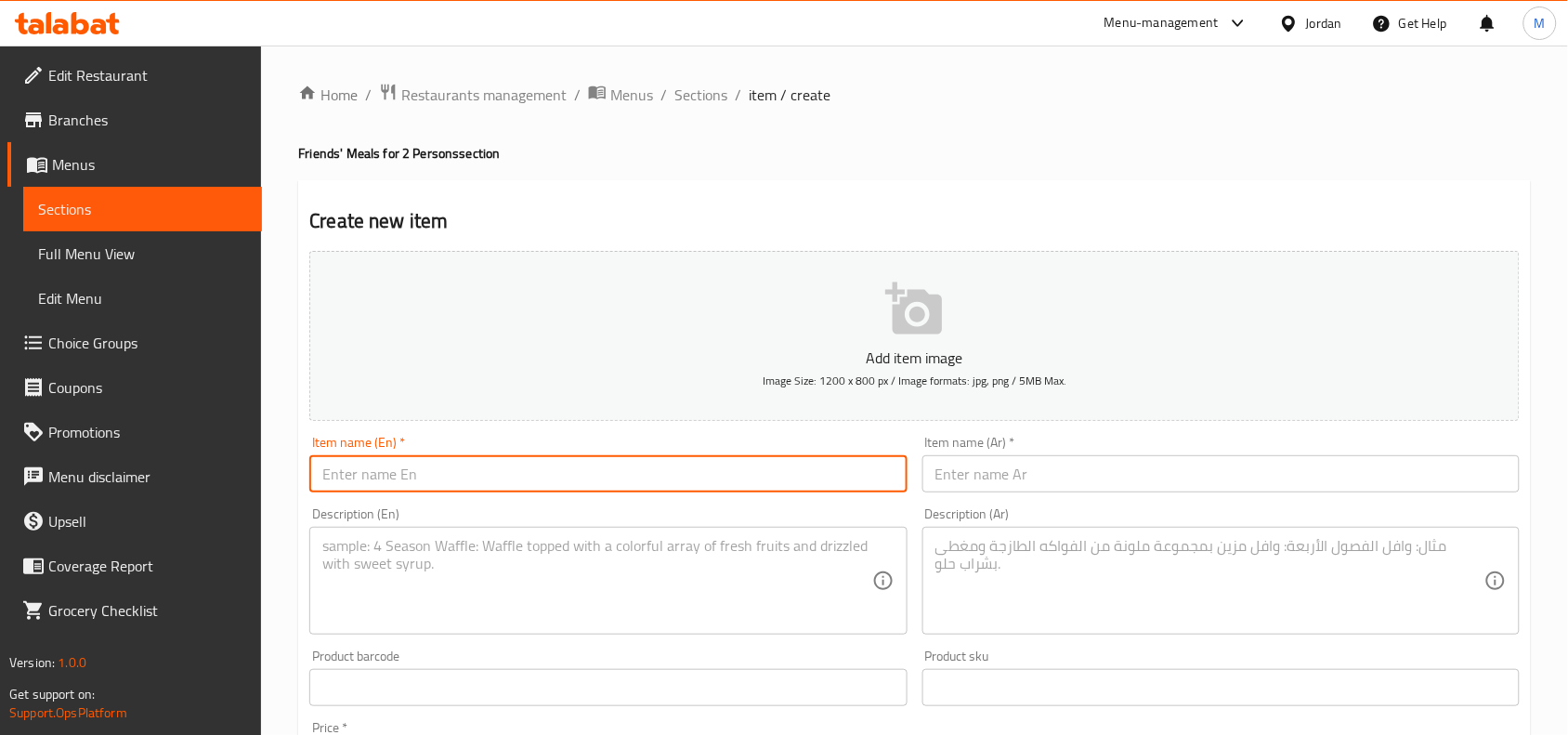
click at [619, 476] on input "text" at bounding box center [608, 473] width 598 height 37
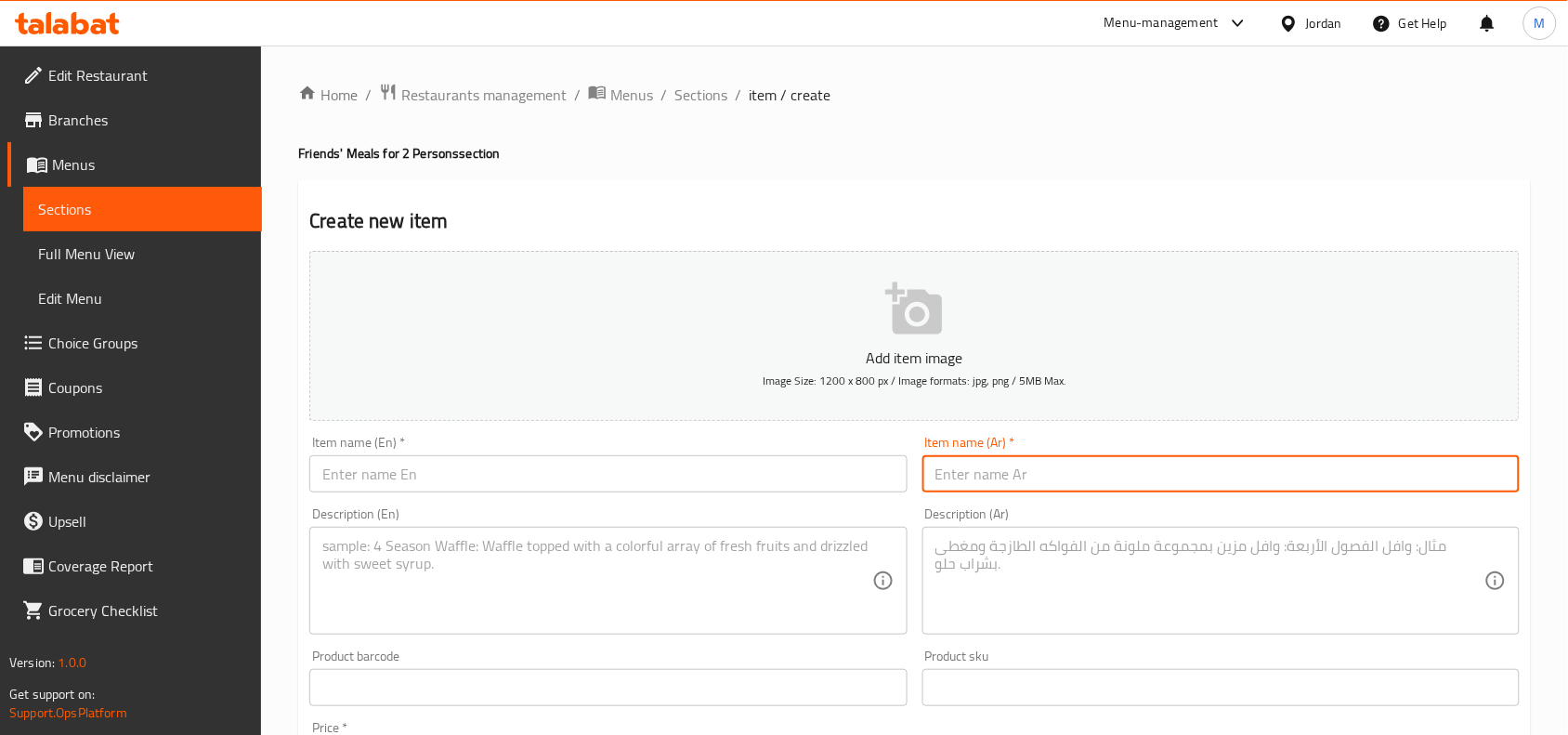
drag, startPoint x: 1153, startPoint y: 467, endPoint x: 1135, endPoint y: 467, distance: 18.0
click at [1153, 467] on input "text" at bounding box center [1221, 473] width 598 height 37
paste input "باشا و عساكره"
type input "باشا و عساكره"
click at [708, 475] on input "text" at bounding box center [608, 473] width 598 height 37
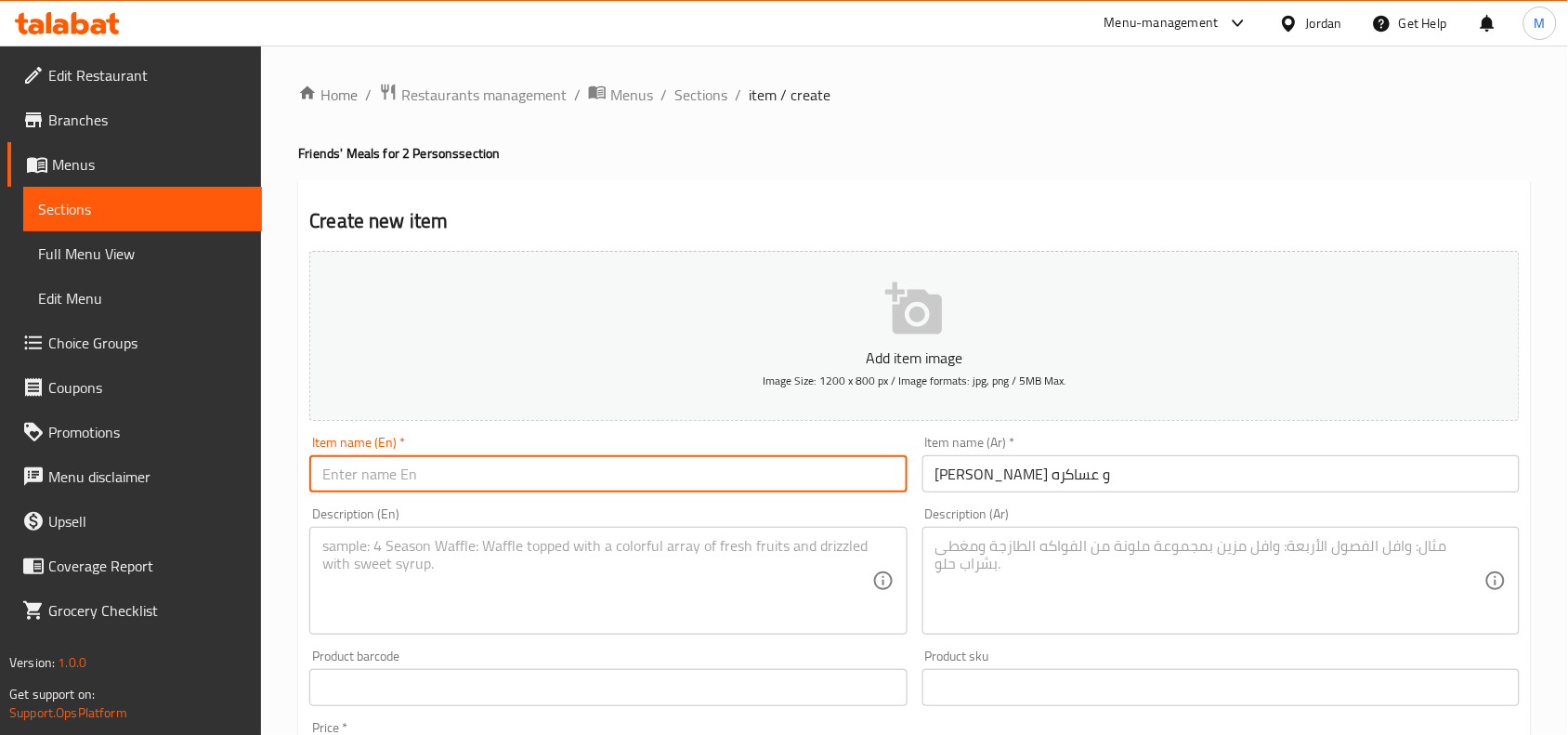
paste input "Basha"
click at [390, 474] on input "Basha w aakro" at bounding box center [608, 473] width 598 height 37
click at [405, 484] on input "Basha w asakro" at bounding box center [608, 473] width 598 height 37
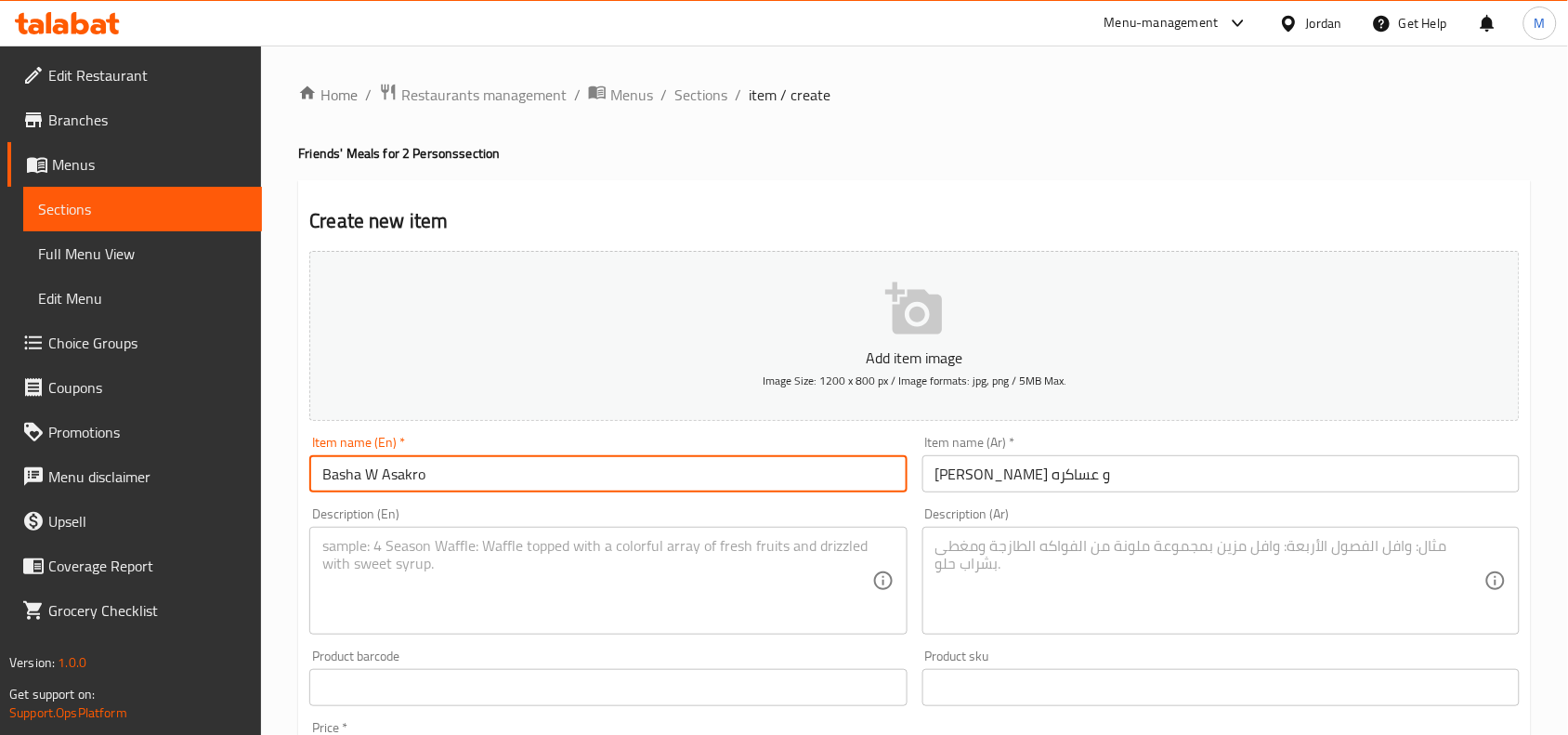
click at [453, 478] on input "Basha W Asakro" at bounding box center [608, 473] width 598 height 37
type input "Basha W Asakro"
click at [409, 554] on textarea at bounding box center [597, 581] width 549 height 89
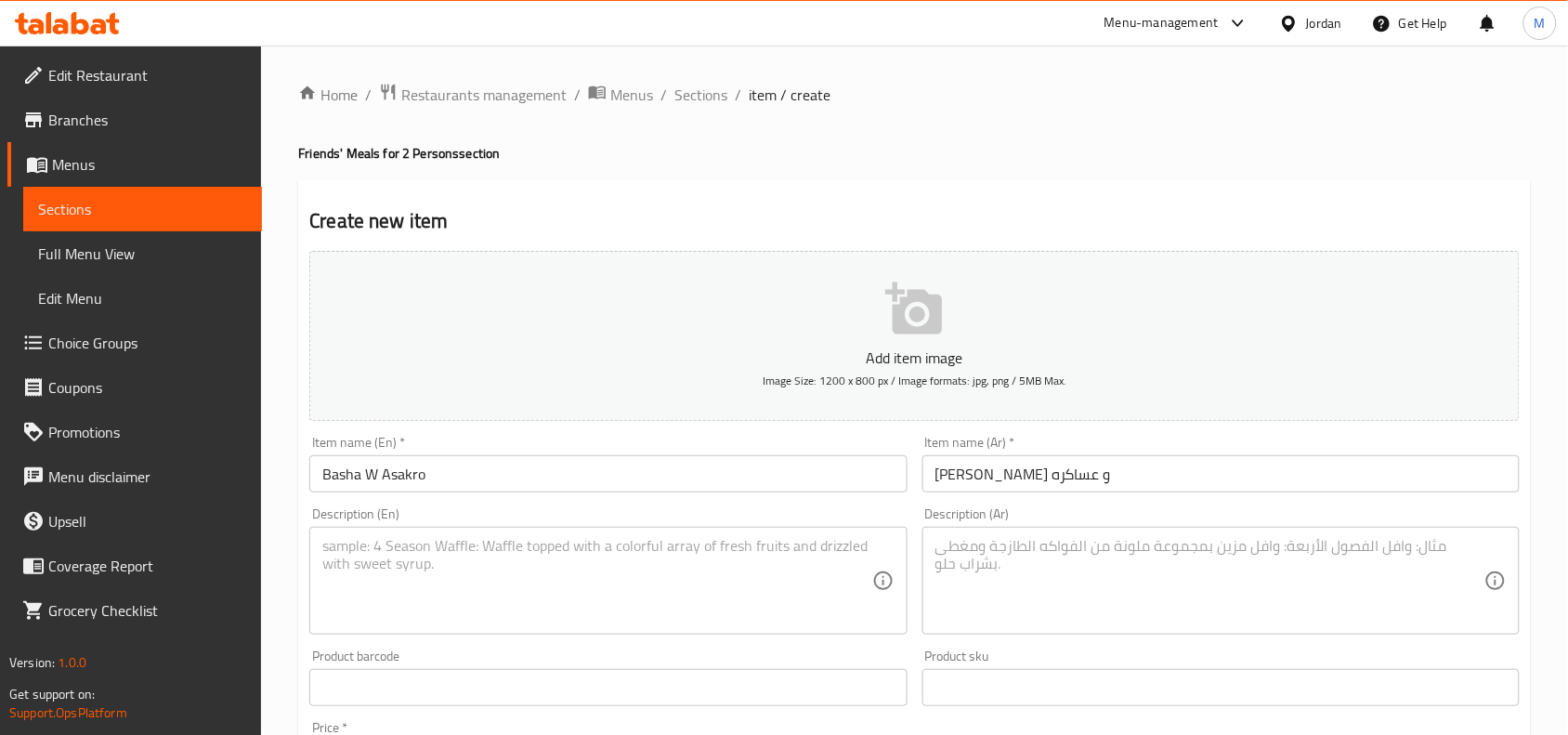
click at [1179, 535] on div "Description (Ar)" at bounding box center [1221, 581] width 598 height 107
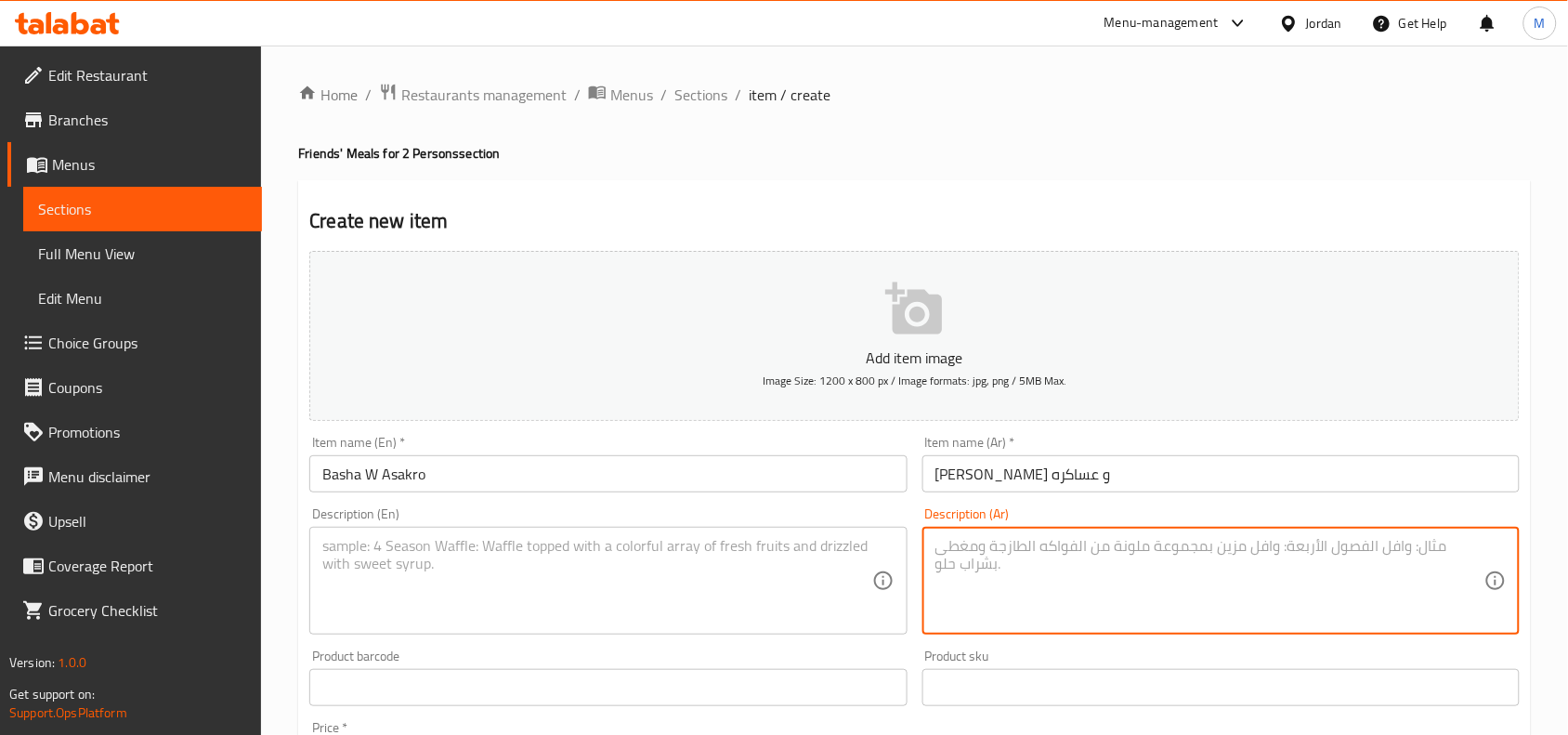
paste textarea "حمة كرات مع صوص بندورة / لبن مطبوخ / أرز ابيض / لوز محمص"
click at [1212, 537] on textarea "حمة كرات مع صوص بندورة / لبن مطبوخ / أرز ابيض / لوز محمص" at bounding box center [1210, 581] width 549 height 89
paste textarea "ل"
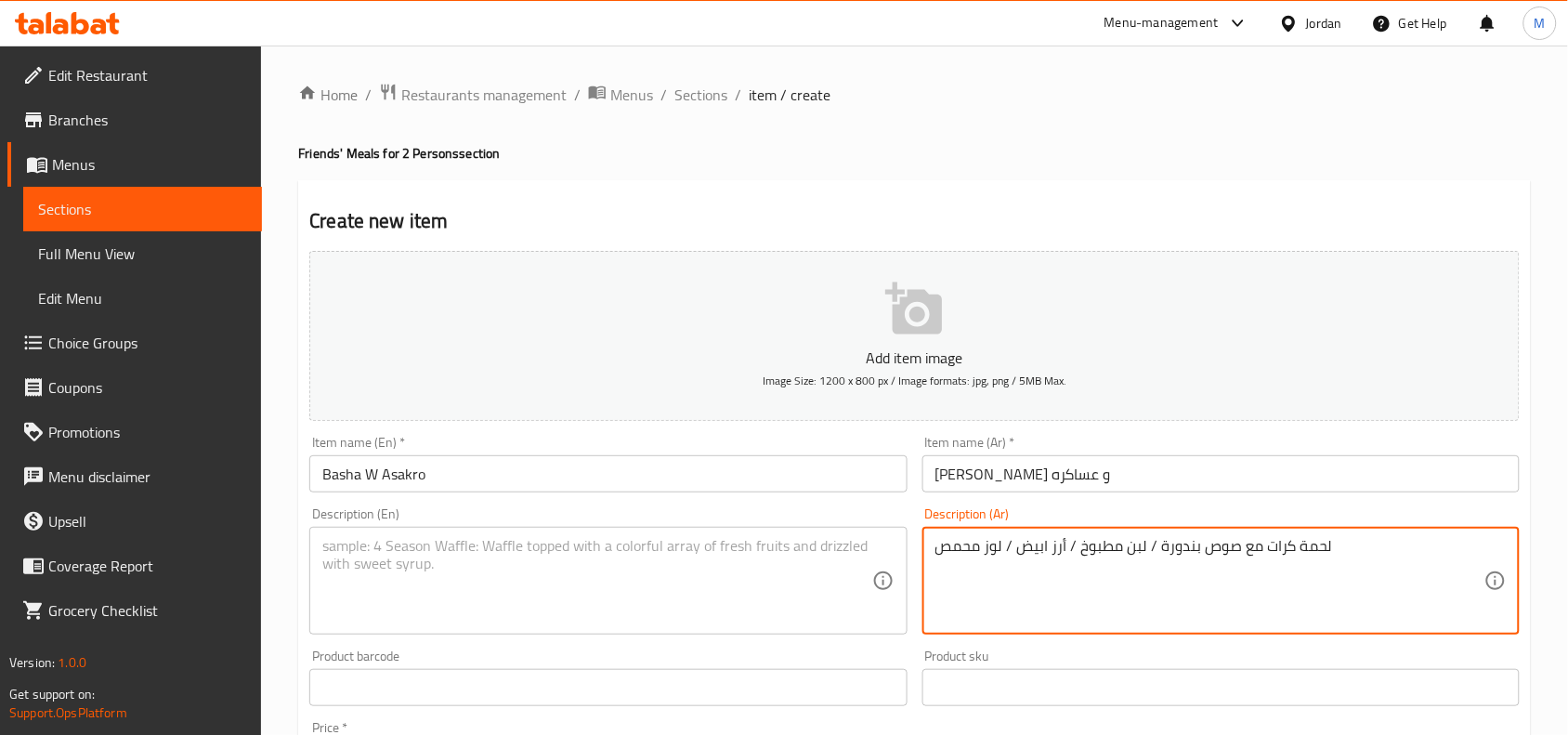
type textarea "لحمة كرات مع صوص بندورة / لبن مطبوخ / أرز ابيض / لوز محمص"
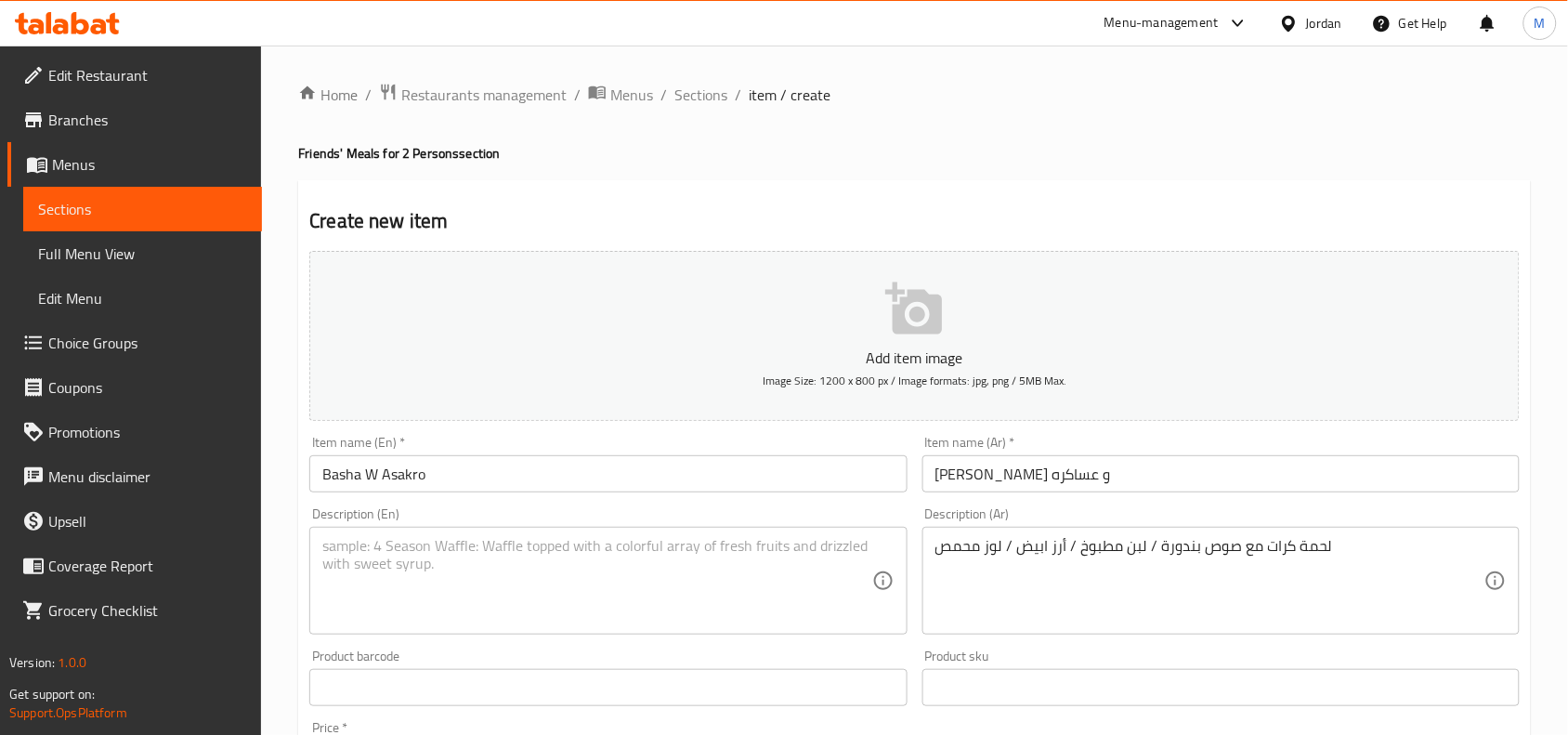
click at [479, 574] on textarea at bounding box center [597, 581] width 549 height 89
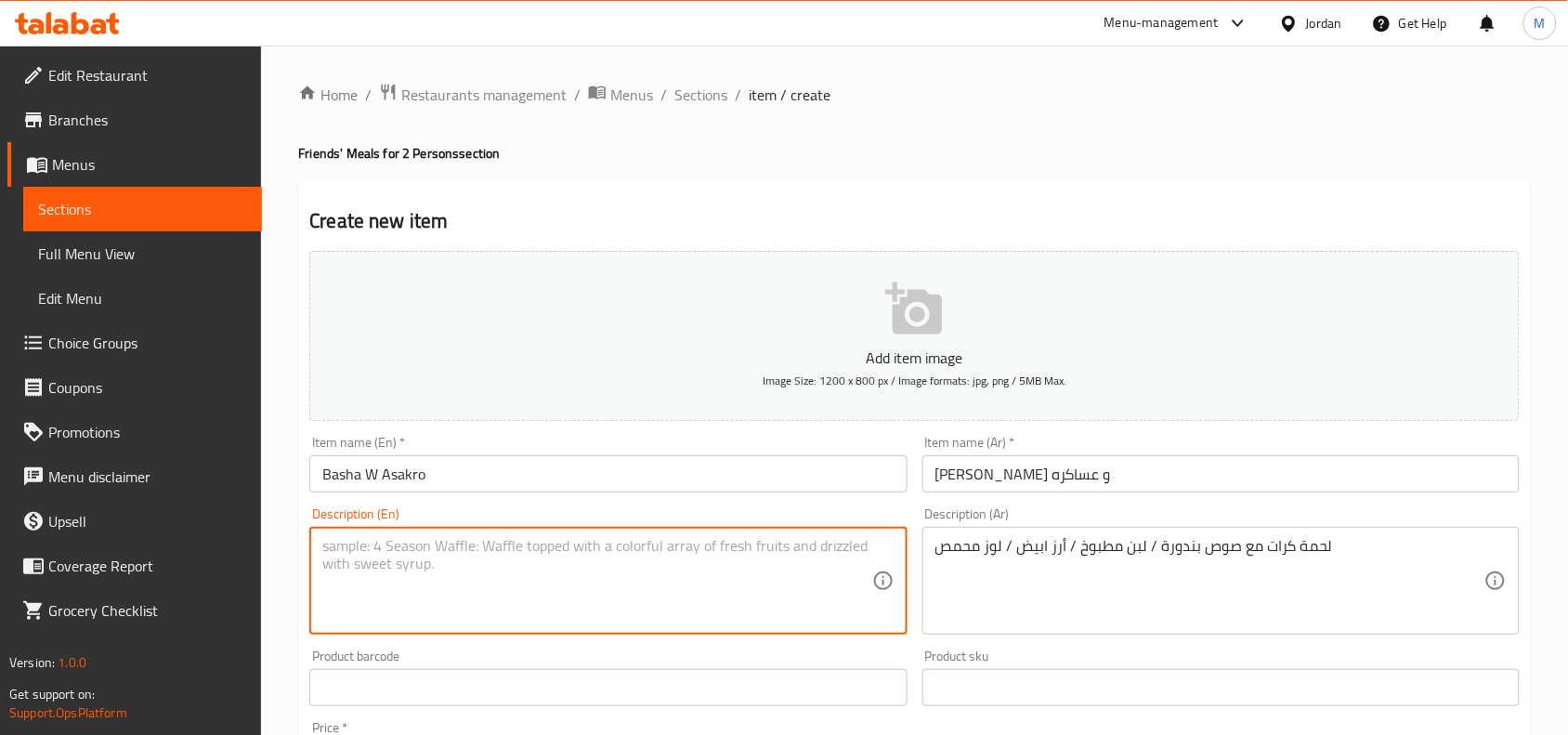
paste textarea "Meatballs with tomato sauce / cooked yogurt / white rice / roasted almonds"
click at [514, 539] on textarea "Meatballs with tomato sauce / cooked yogurt / white rice / roasted almonds" at bounding box center [597, 581] width 549 height 89
click at [490, 548] on textarea "Meatballs with tomato sauce, cooked yogurt, white rice, roasted almonds" at bounding box center [597, 581] width 549 height 89
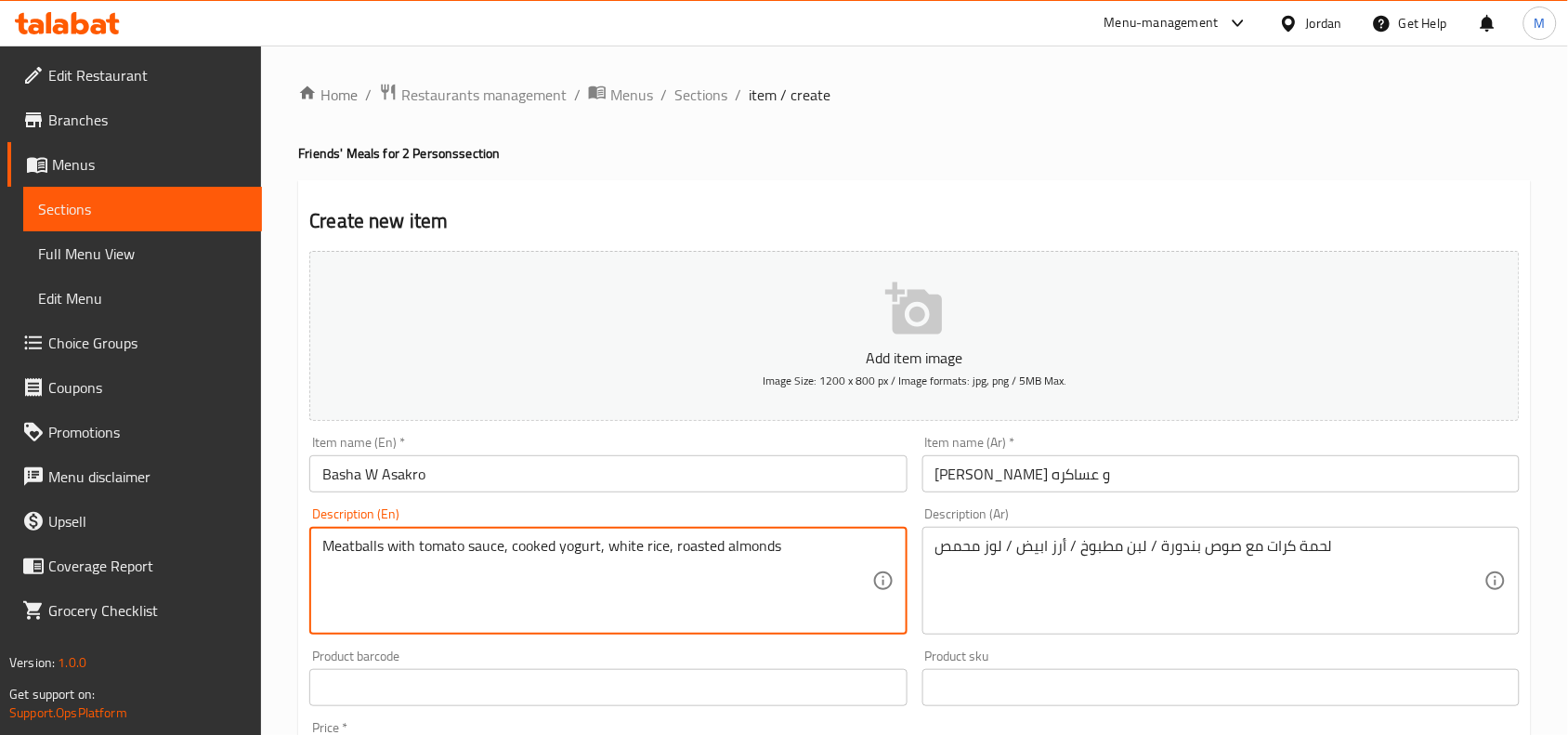
click at [805, 542] on textarea "Meatballs with tomato sauce, cooked yogurt, white rice, roasted almonds" at bounding box center [597, 581] width 549 height 89
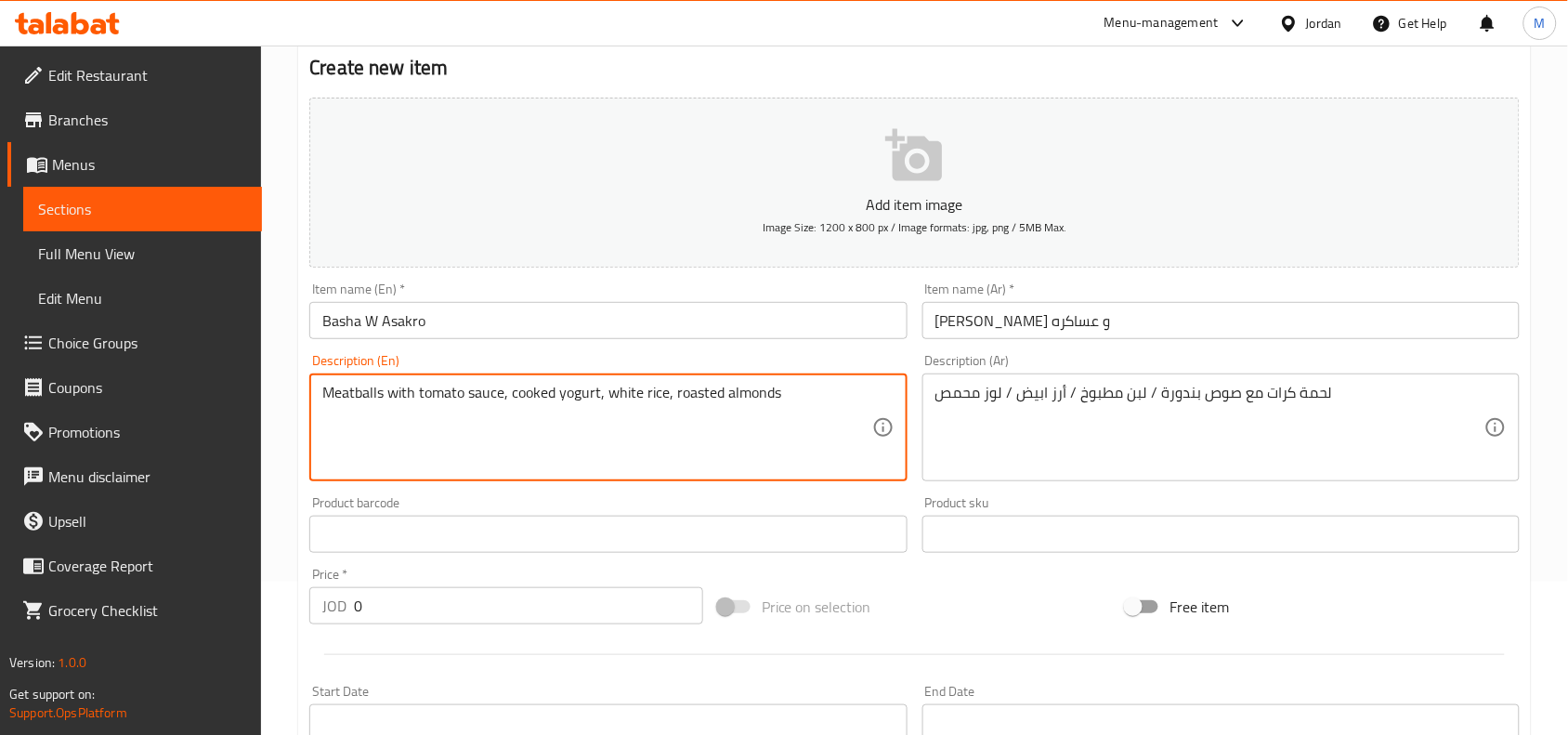
scroll to position [348, 0]
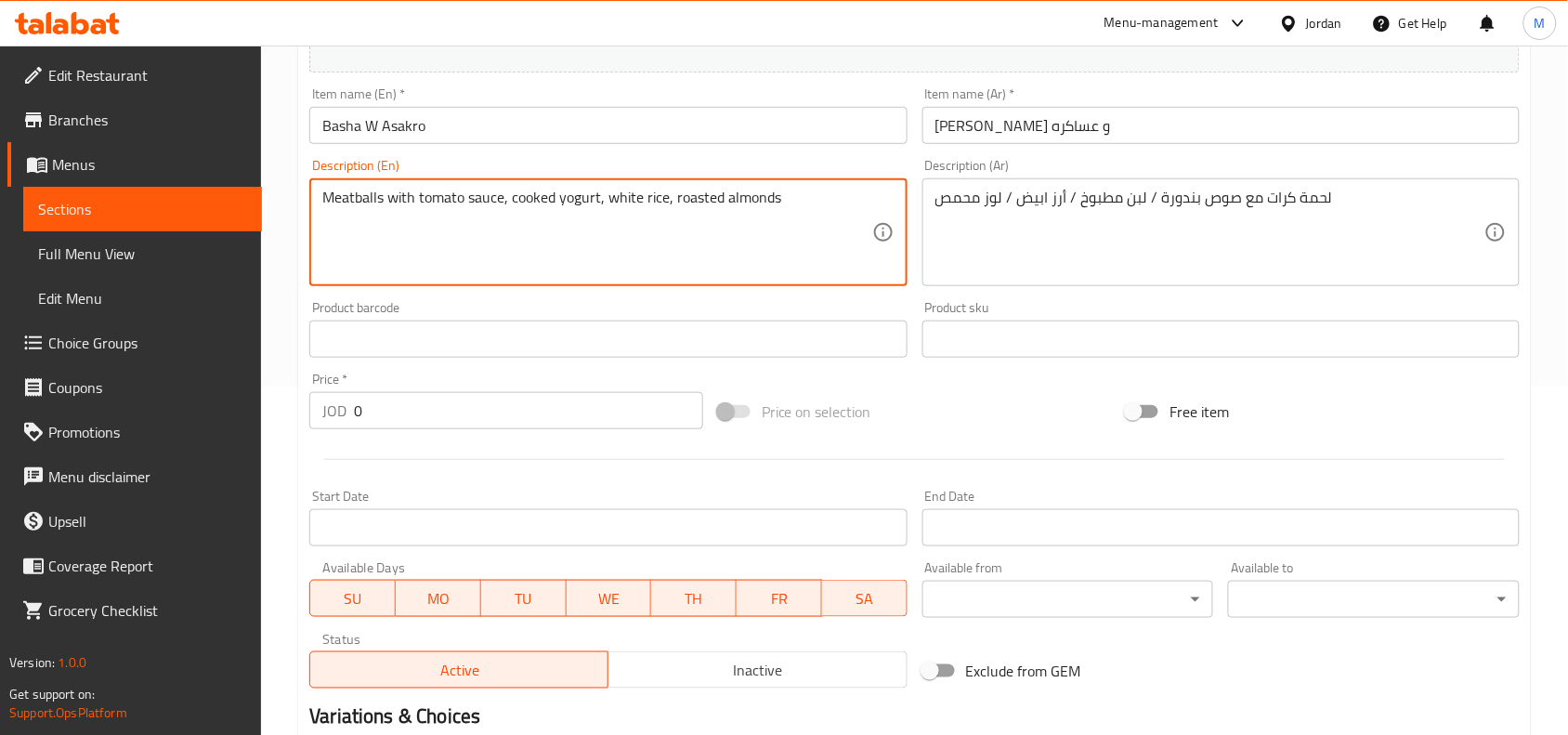
type textarea "Meatballs with tomato sauce, cooked yogurt, white rice, roasted almonds"
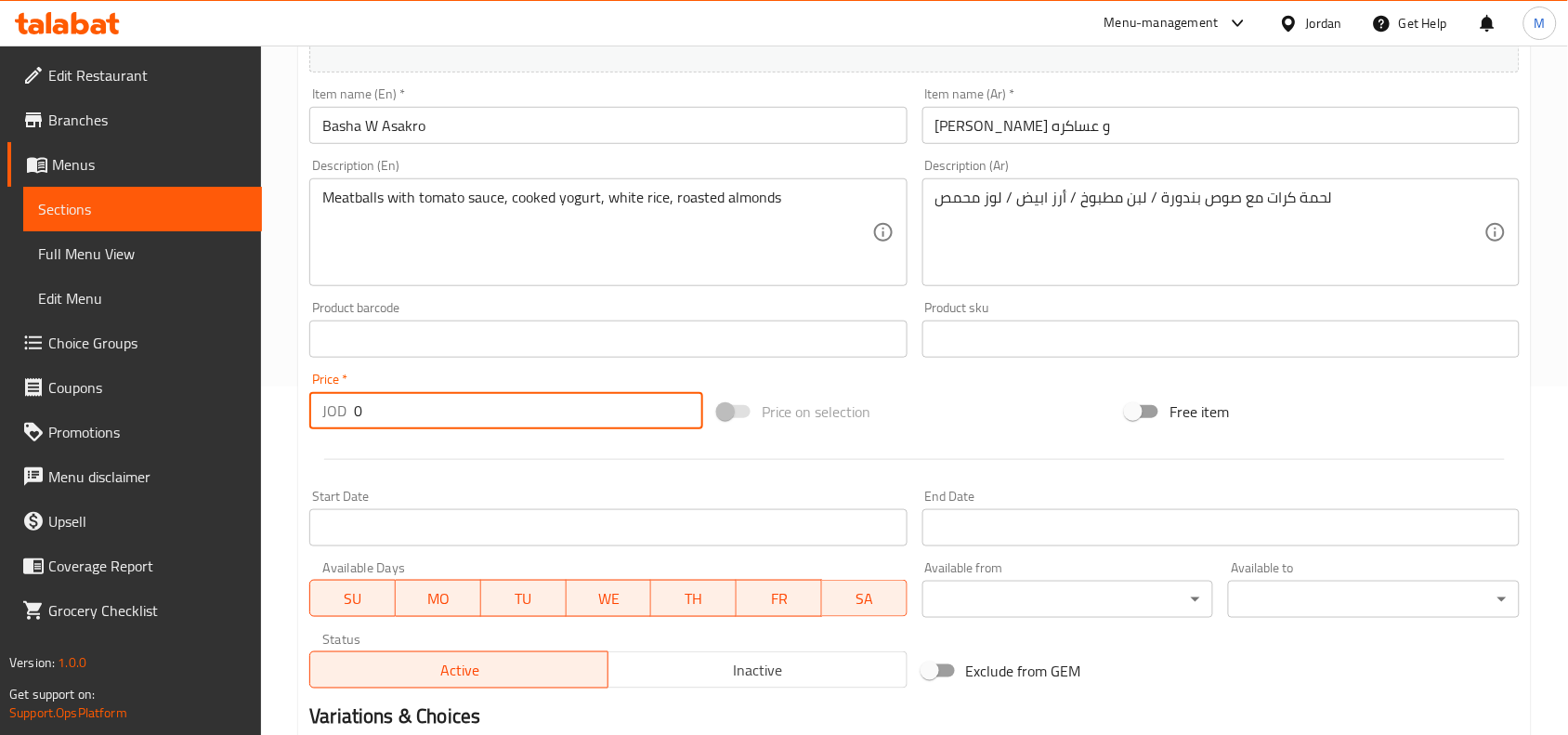
click at [441, 403] on input "0" at bounding box center [528, 410] width 349 height 37
paste input "10.0"
type input "10.00"
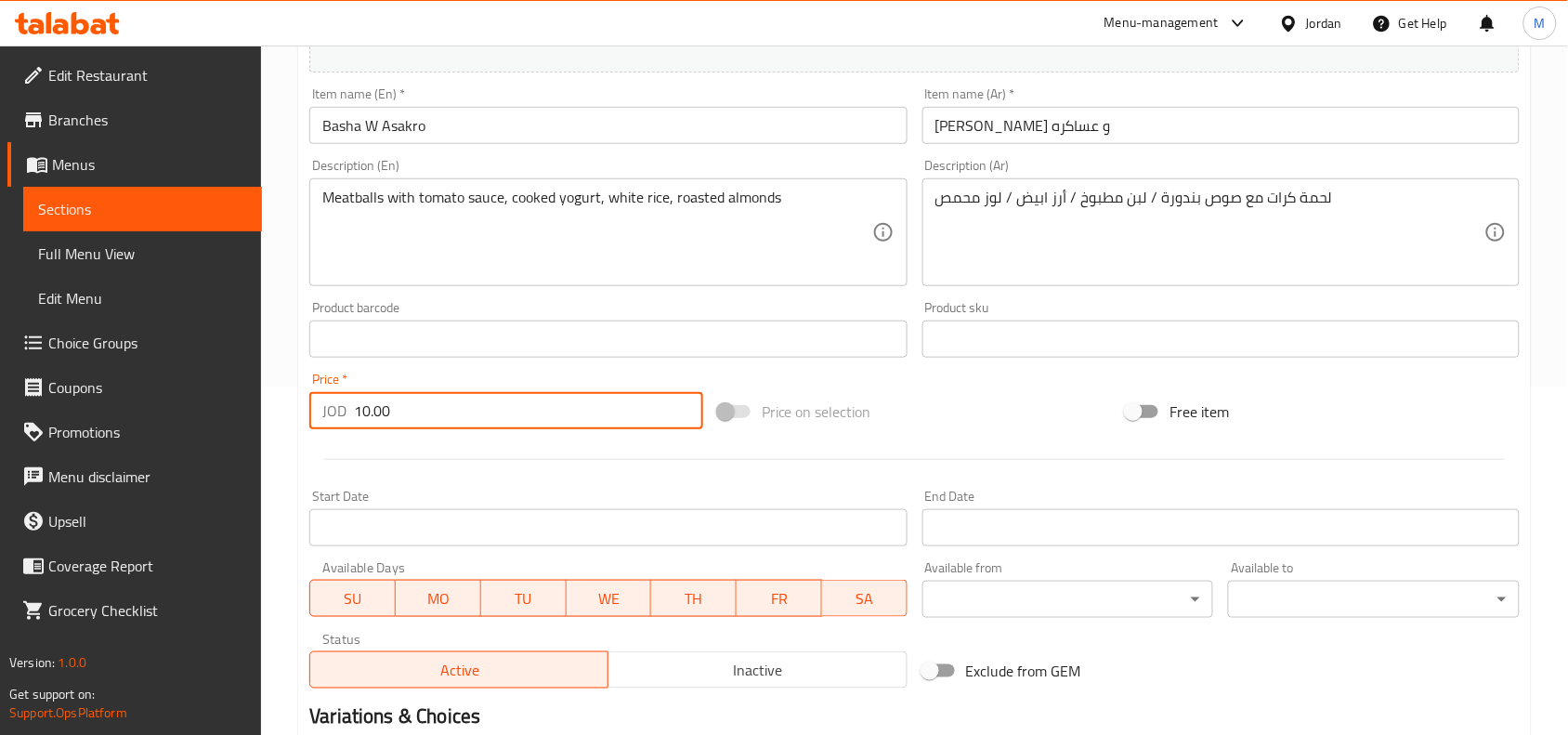
click at [435, 384] on div "Price   * JOD 10.00 Price *" at bounding box center [506, 401] width 394 height 57
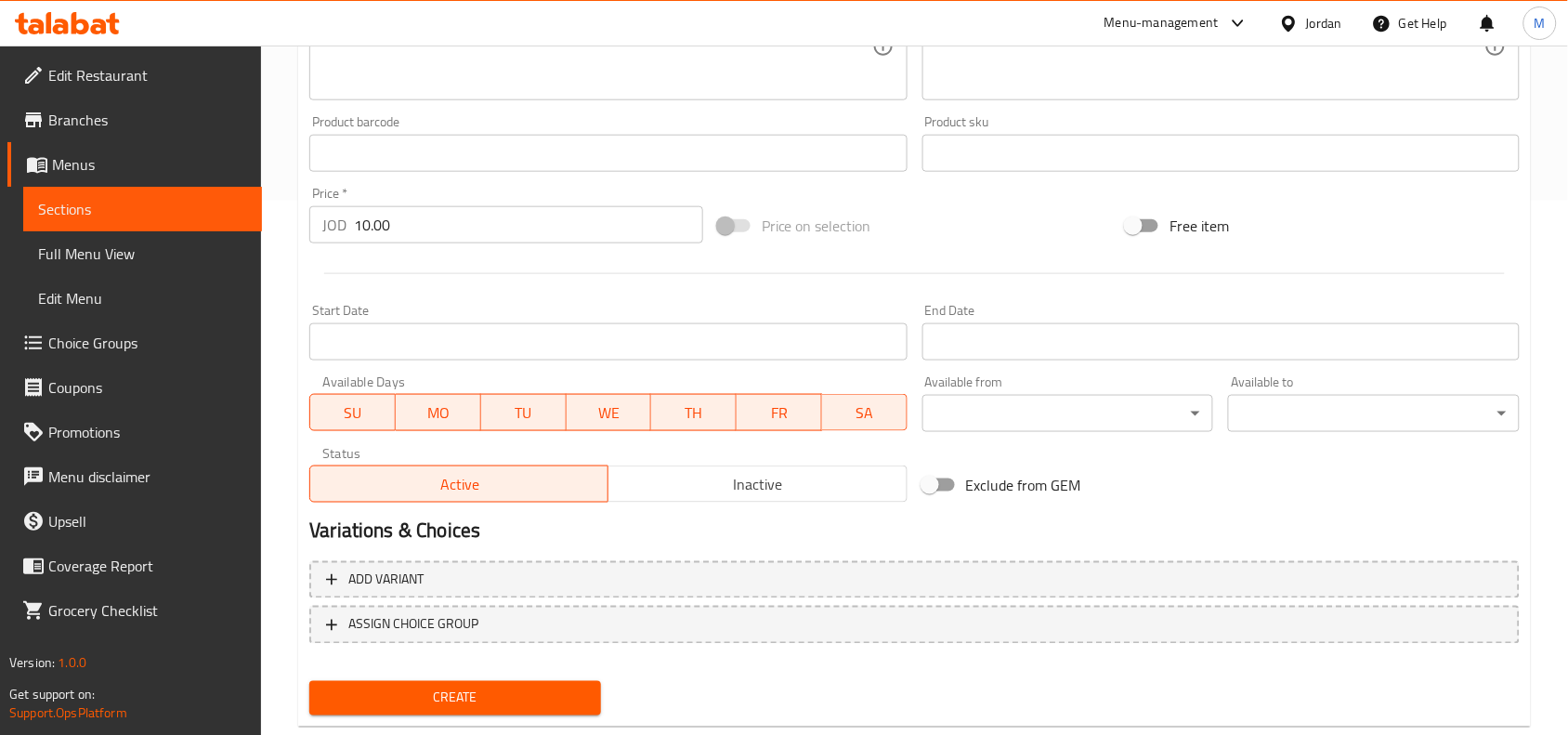
scroll to position [574, 0]
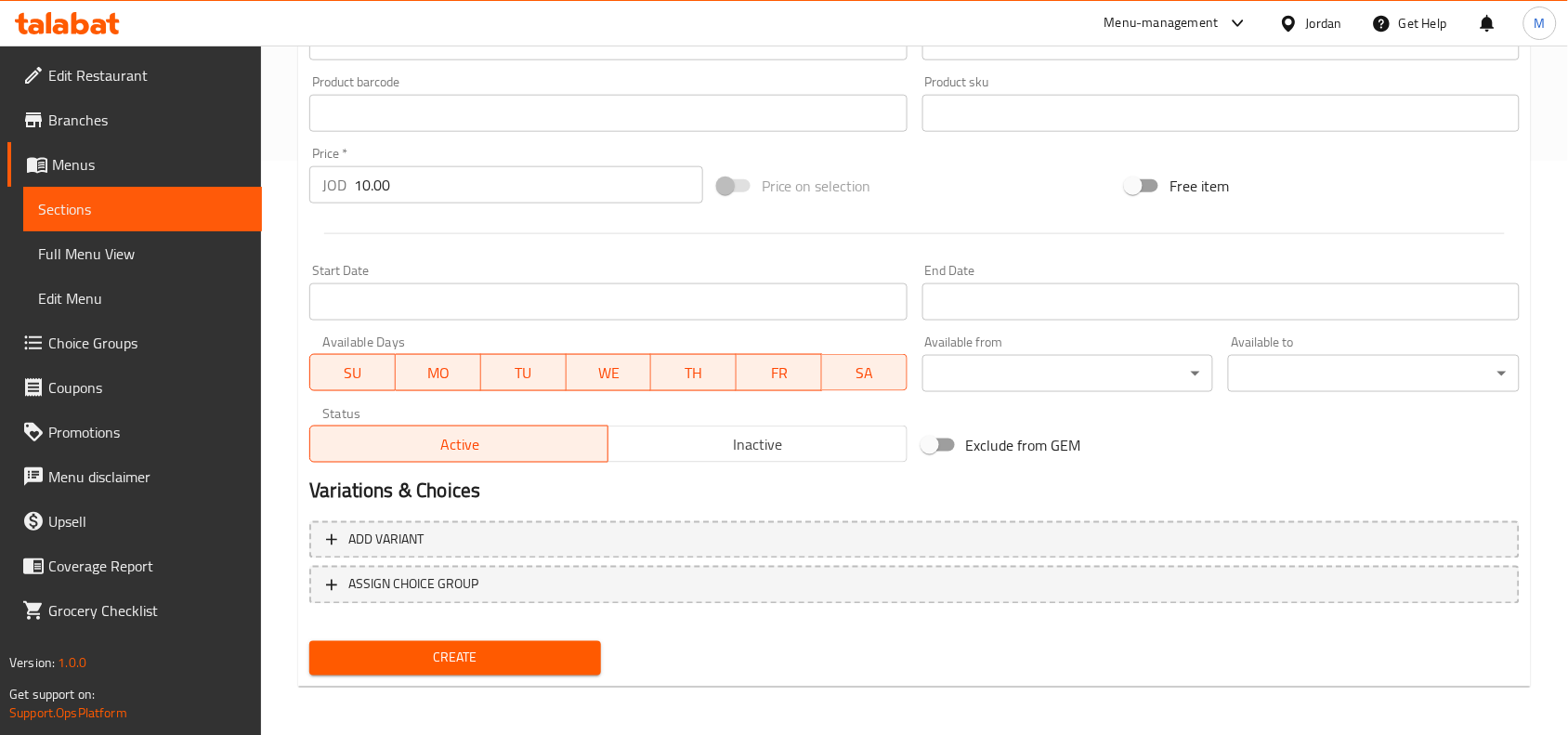
click at [453, 650] on span "Create" at bounding box center [454, 657] width 261 height 23
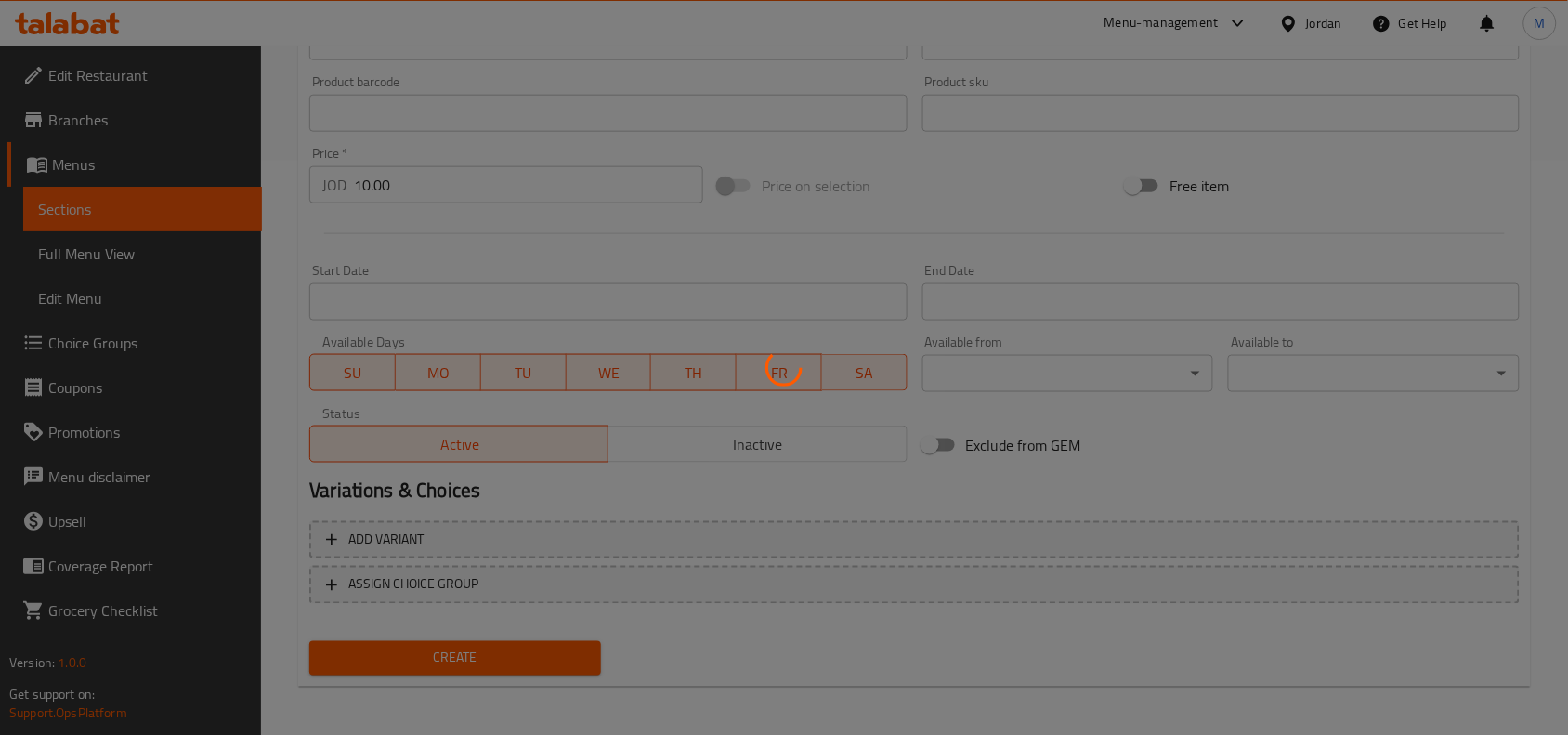
type input "0"
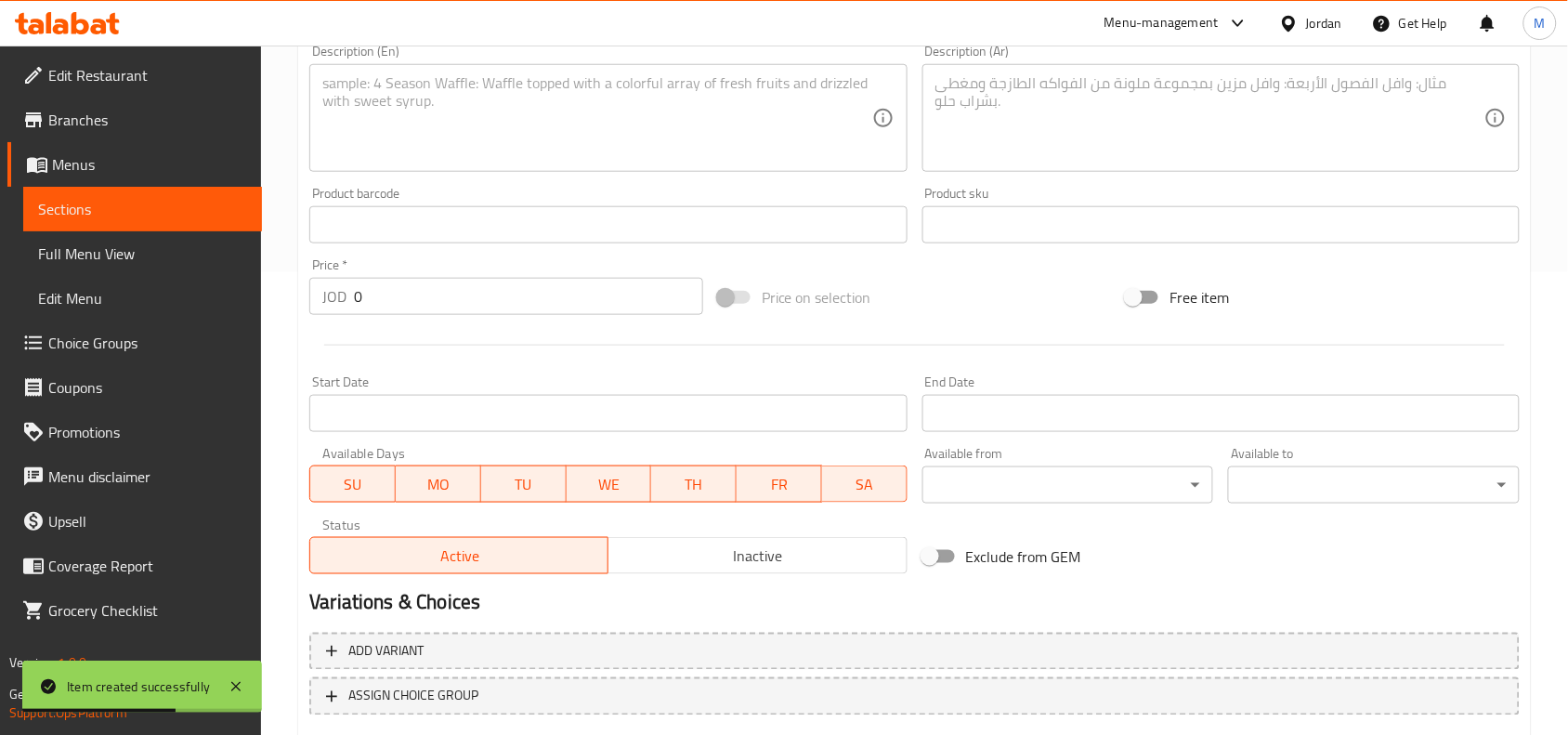
scroll to position [226, 0]
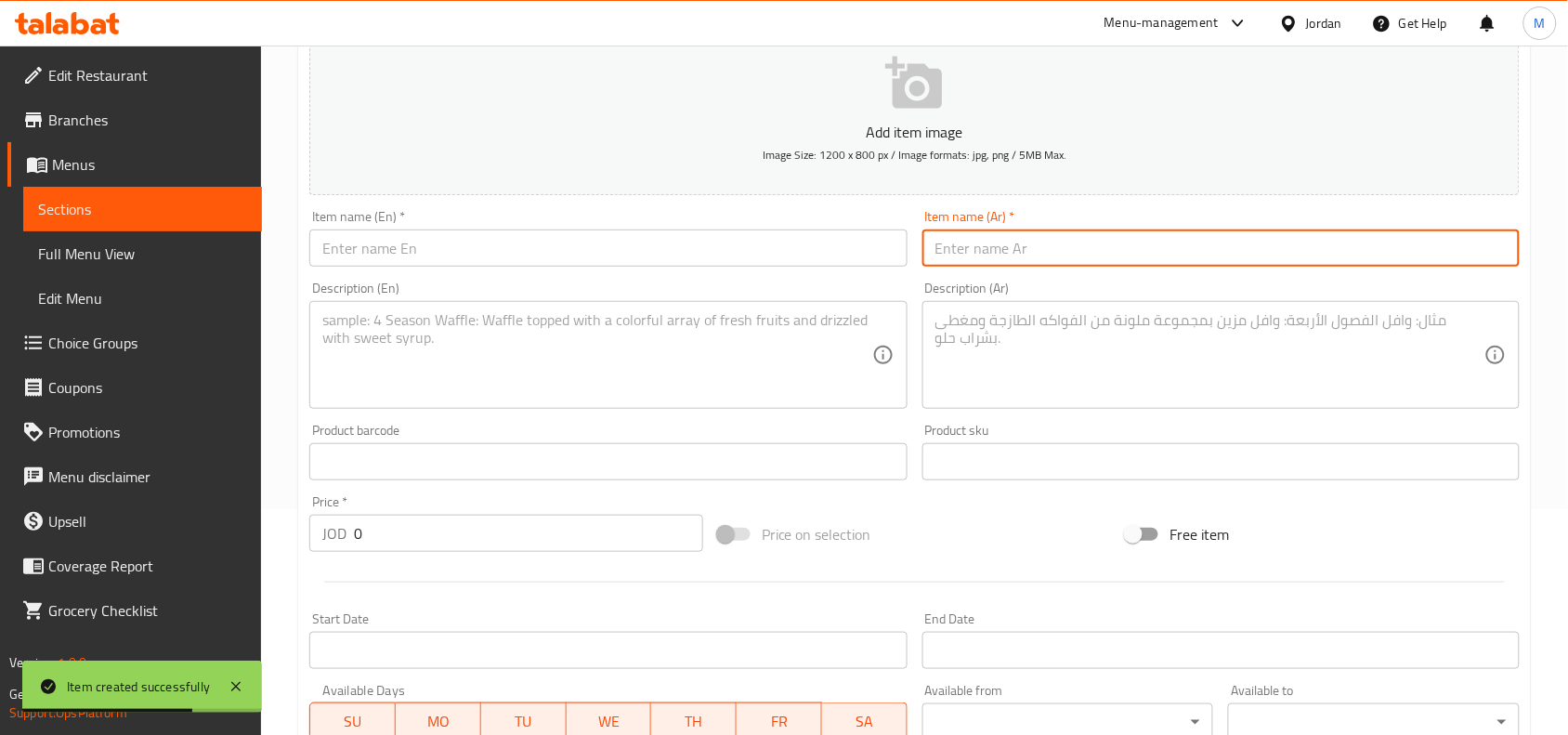
click at [1106, 243] on input "text" at bounding box center [1221, 248] width 598 height 37
paste input "فريكة تكفي لشخصين"
type input "فريكة تكفي لشخصين"
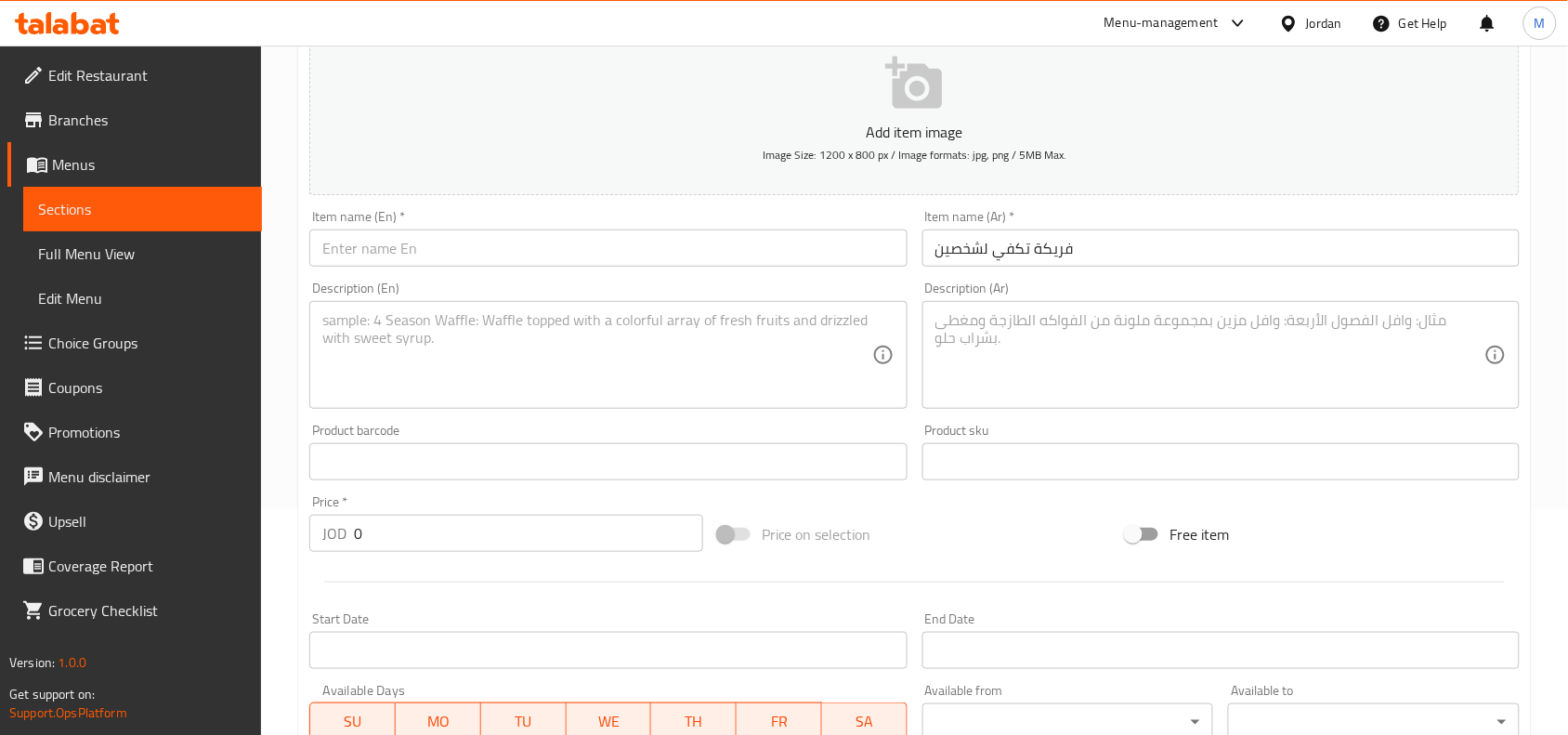
click at [590, 254] on input "text" at bounding box center [608, 248] width 598 height 37
paste input "Freekeh for two people"
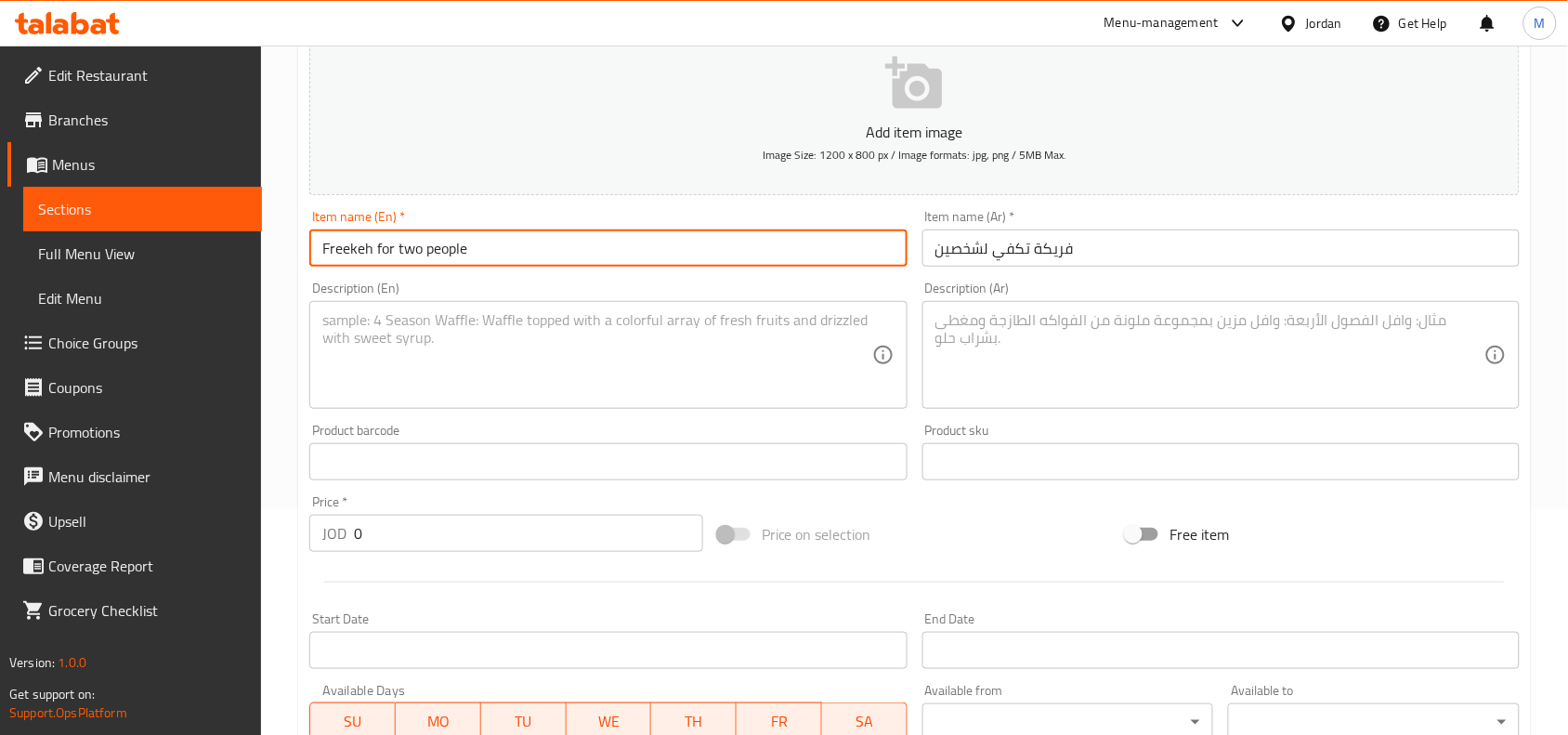
click at [407, 239] on input "Freekeh for two people" at bounding box center [608, 248] width 598 height 37
click at [382, 245] on input "Freekeh for two people" at bounding box center [608, 248] width 598 height 37
drag, startPoint x: 382, startPoint y: 245, endPoint x: 464, endPoint y: 256, distance: 82.7
click at [464, 256] on input "Freekeh for two people" at bounding box center [608, 248] width 598 height 37
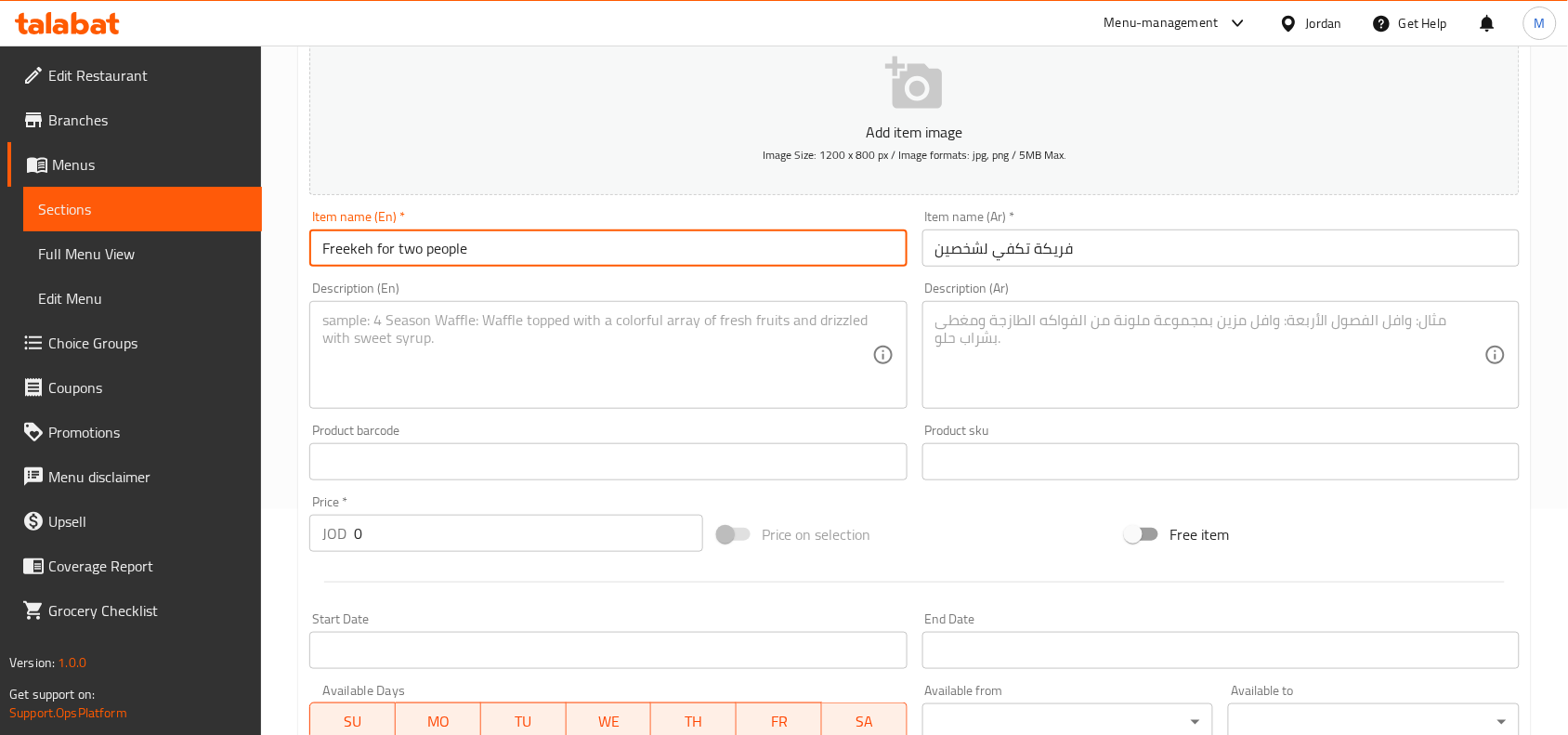
paste input "For 2 Persons"
type input "Freekeh For 2 Persons"
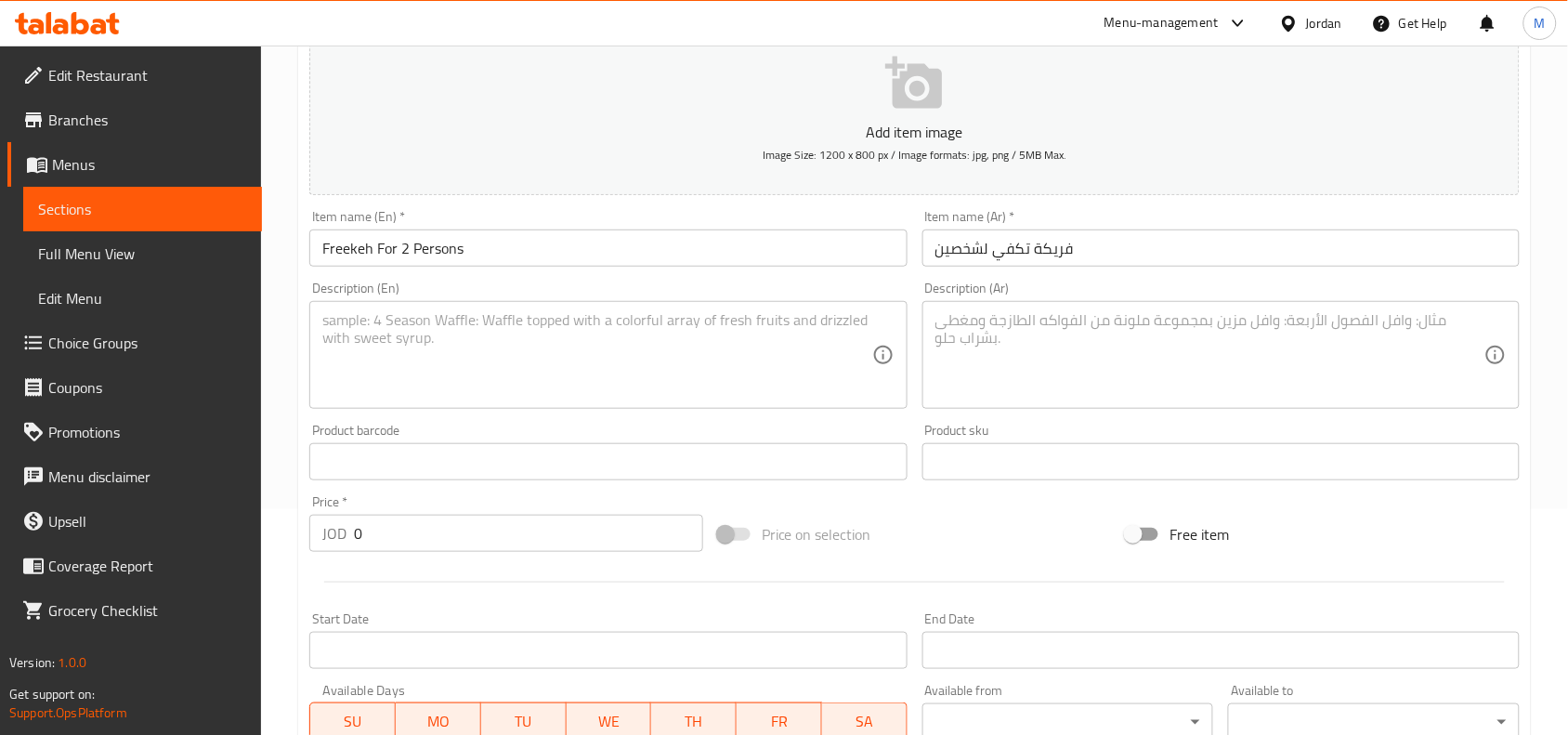
drag, startPoint x: 1309, startPoint y: 355, endPoint x: 1298, endPoint y: 351, distance: 11.7
click at [1309, 355] on textarea at bounding box center [1210, 355] width 549 height 89
paste textarea "فريكة 2/ قطع دجاج صدر و فخد / لبن / لوز محمص"
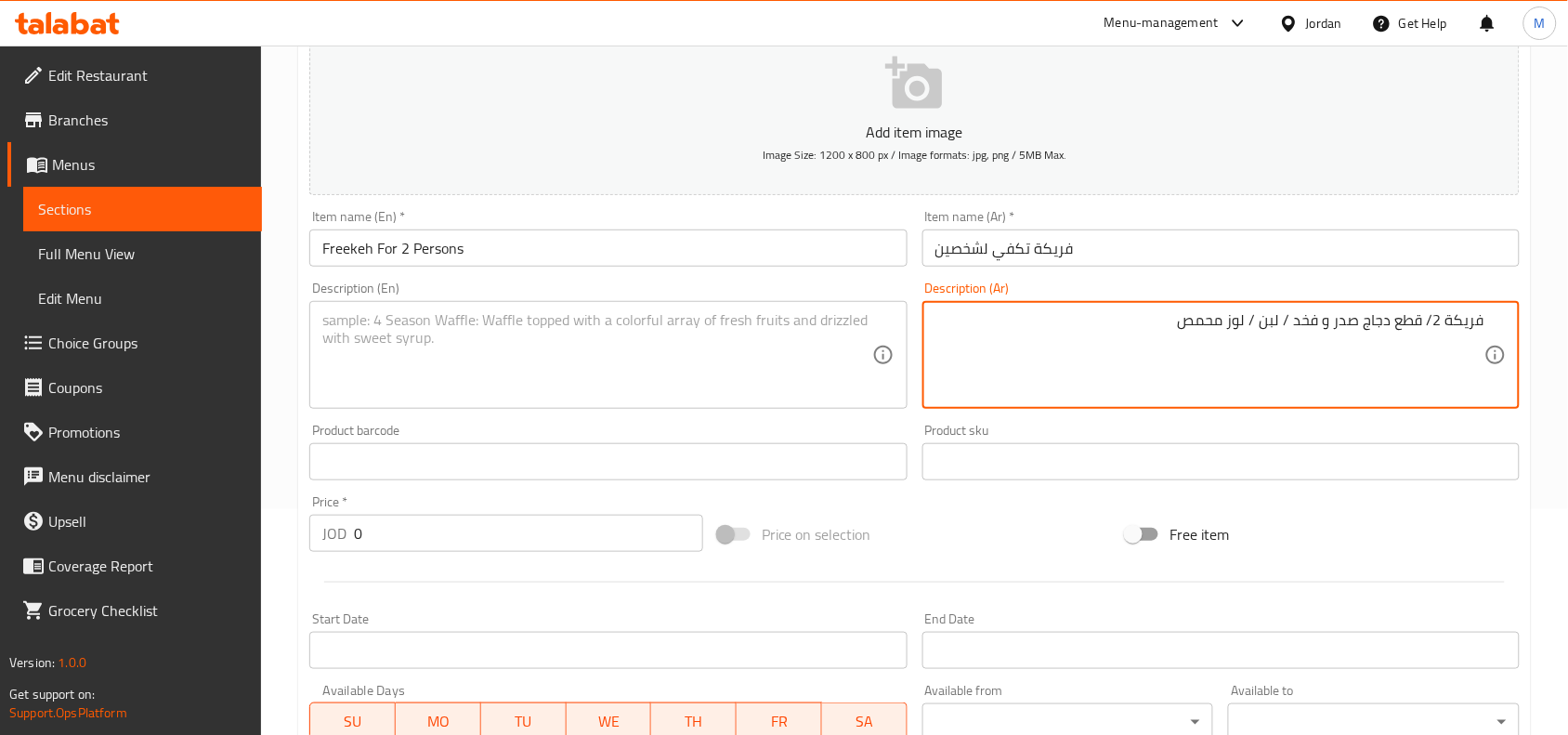
click at [1436, 320] on textarea "فريكة 2/ قطع دجاج صدر و فخد / لبن / لوز محمص" at bounding box center [1210, 355] width 549 height 89
click at [1433, 317] on textarea "فريكة 2/ قطع دجاج صدر و فخد / لبن / لوز محمص" at bounding box center [1210, 355] width 549 height 89
click at [1445, 316] on textarea "فريكة 2 قطع دجاج صدر و فخد / لبن / لوز محمص" at bounding box center [1210, 355] width 549 height 89
type textarea "فريكة/ 2 قطع دجاج صدر و فخد / لبن / لوز محمص"
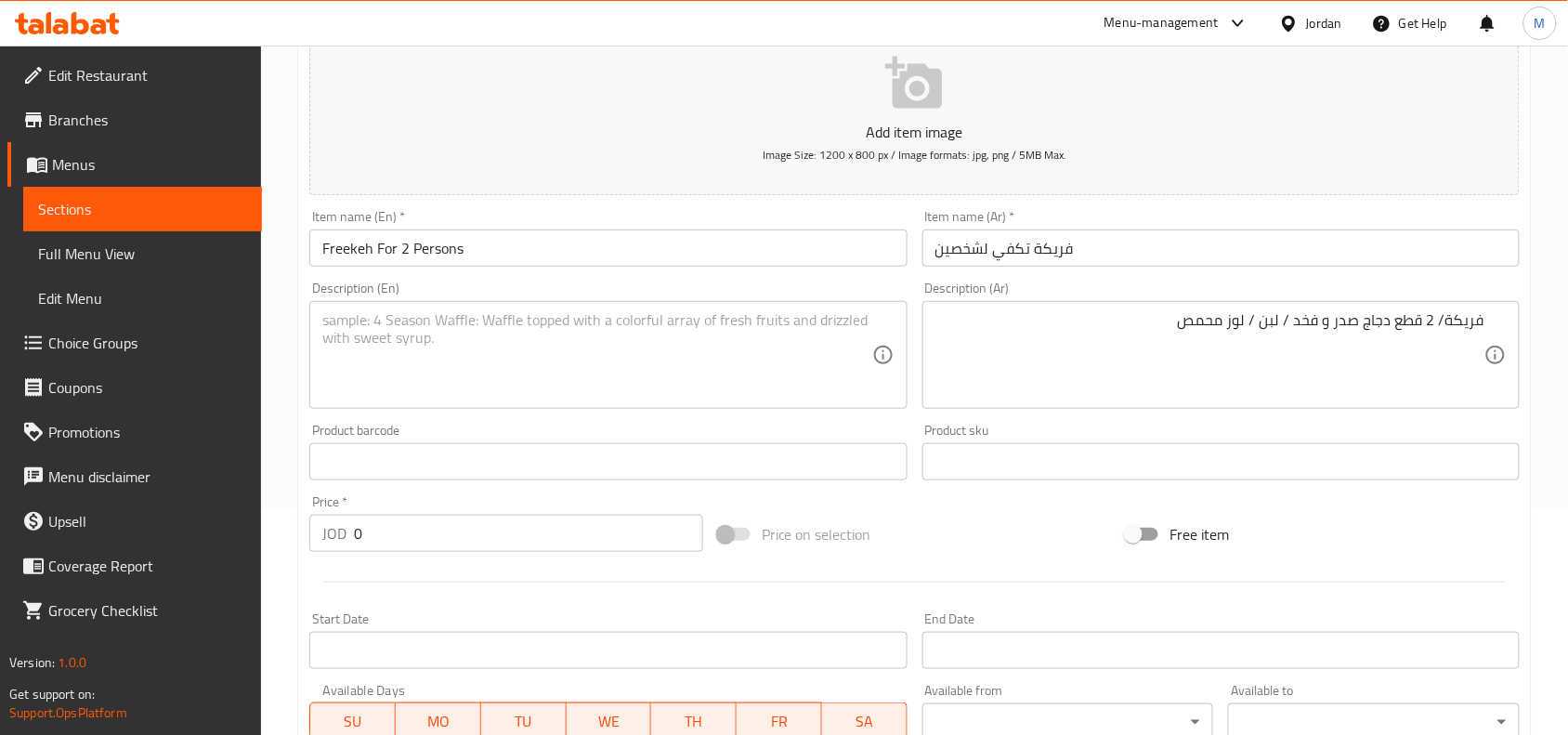
click at [522, 517] on input "0" at bounding box center [528, 533] width 349 height 37
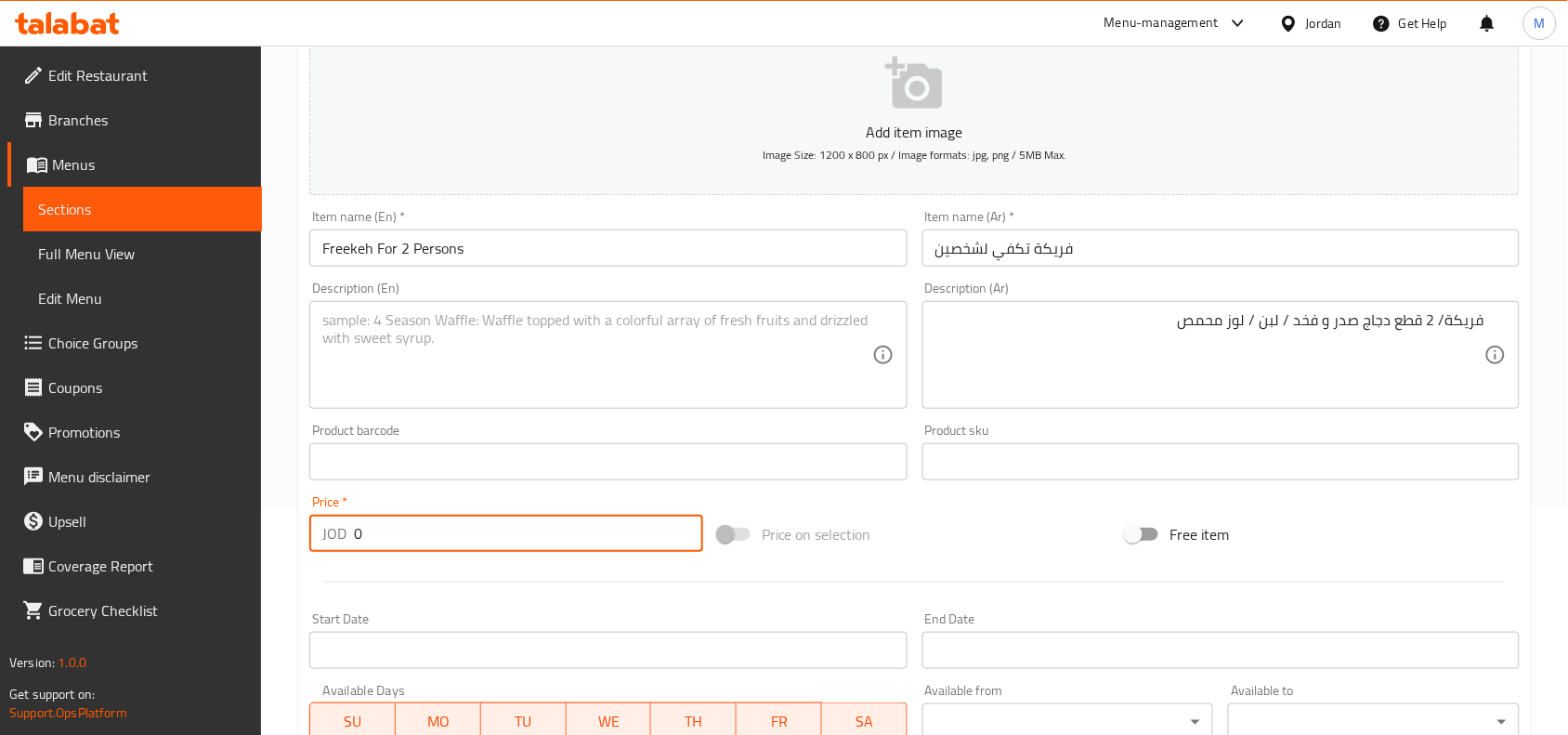
click at [522, 517] on input "0" at bounding box center [528, 533] width 349 height 37
paste input "10.5"
type input "10.50"
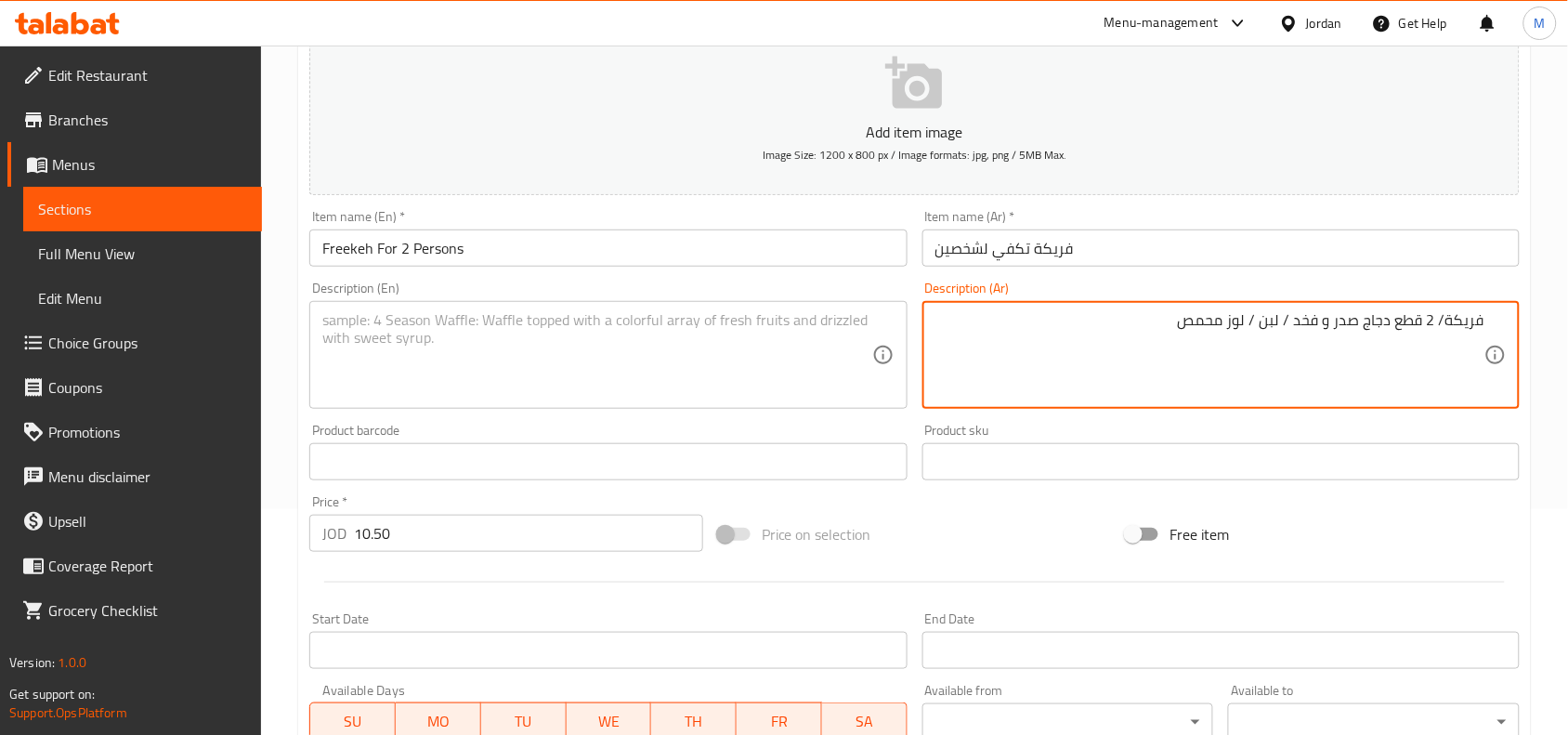
click at [1274, 323] on textarea "فريكة/ 2 قطع دجاج صدر و فخد / لبن / لوز محمص" at bounding box center [1210, 355] width 549 height 89
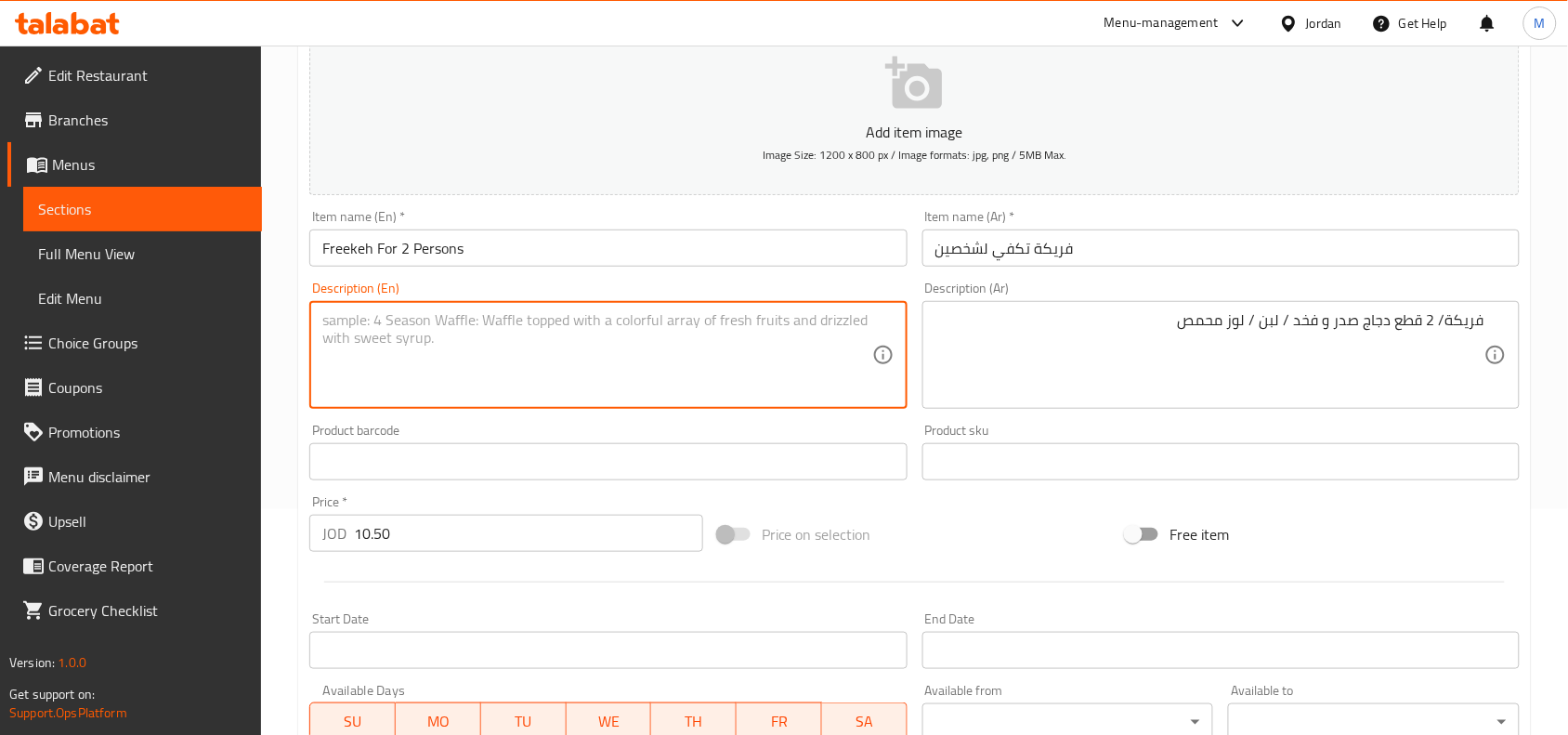
click at [576, 341] on textarea at bounding box center [597, 355] width 549 height 89
paste textarea "Freekeh / 2 pieces of chicken breast and thigh / yogurt / roasted almonds"
click at [593, 313] on textarea "Freekeh / 2 pieces of chicken breast and thigh / yogurt / roasted almonds" at bounding box center [597, 355] width 549 height 89
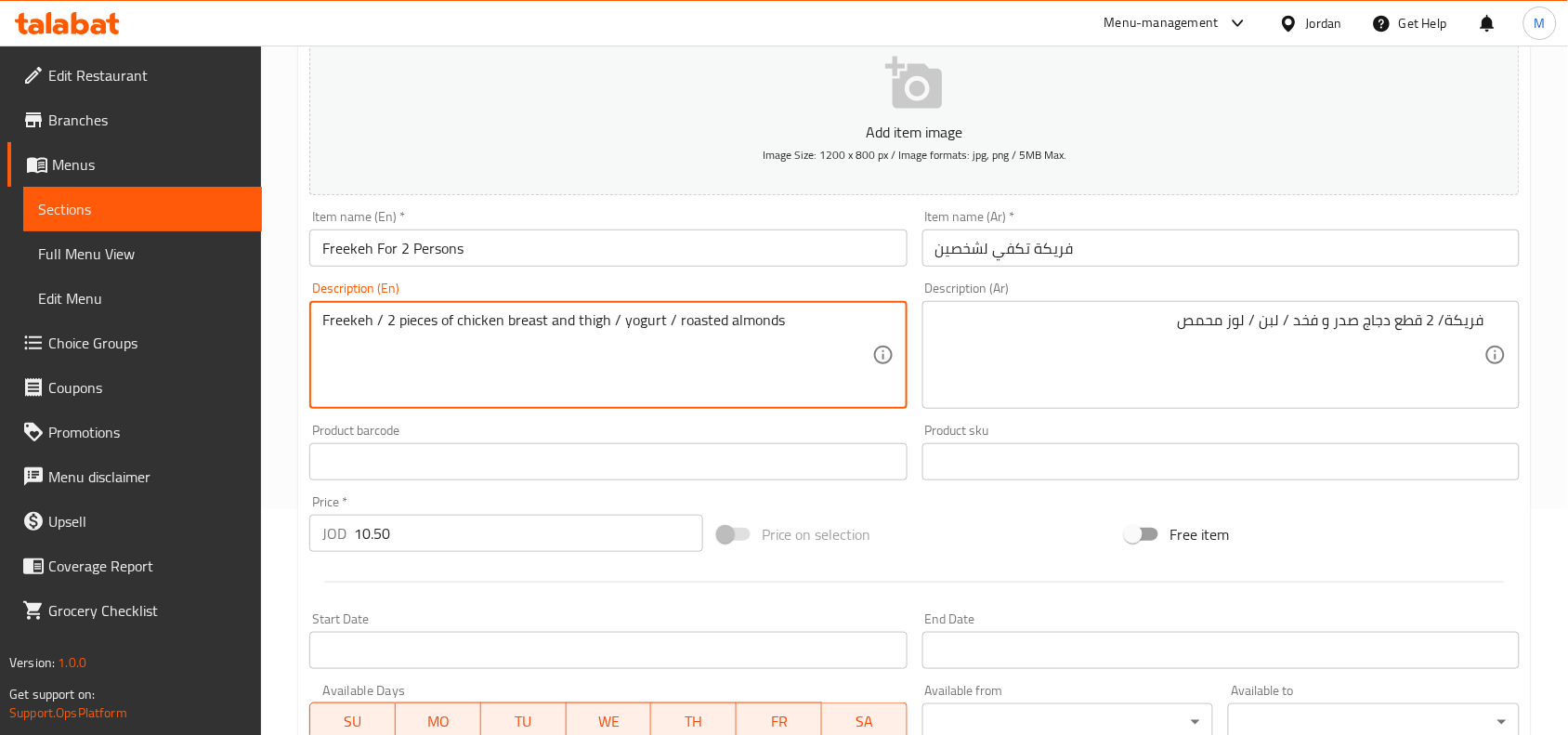
click at [819, 325] on textarea "Freekeh / 2 pieces of chicken breast and thigh / yogurt / roasted almonds" at bounding box center [597, 355] width 549 height 89
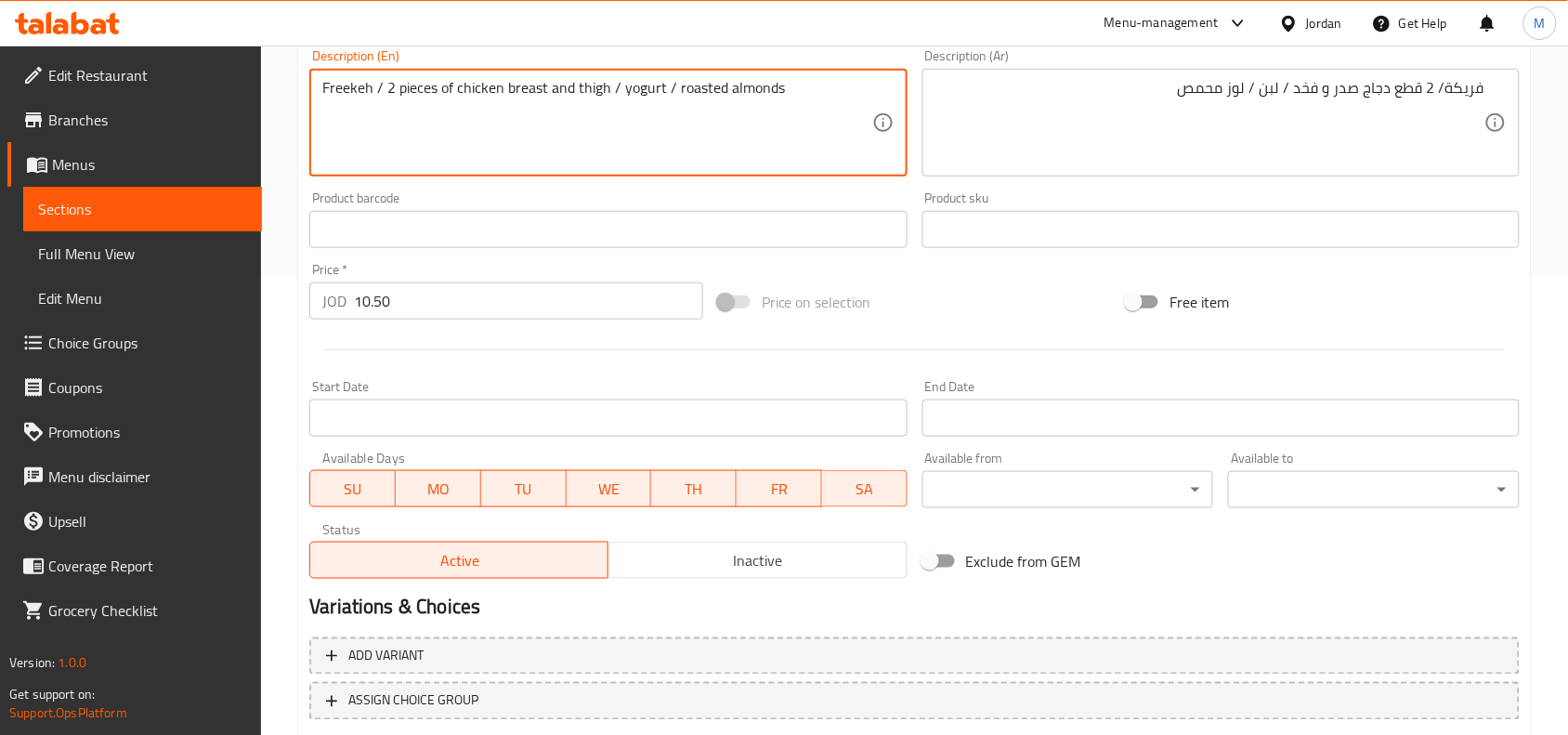
scroll to position [574, 0]
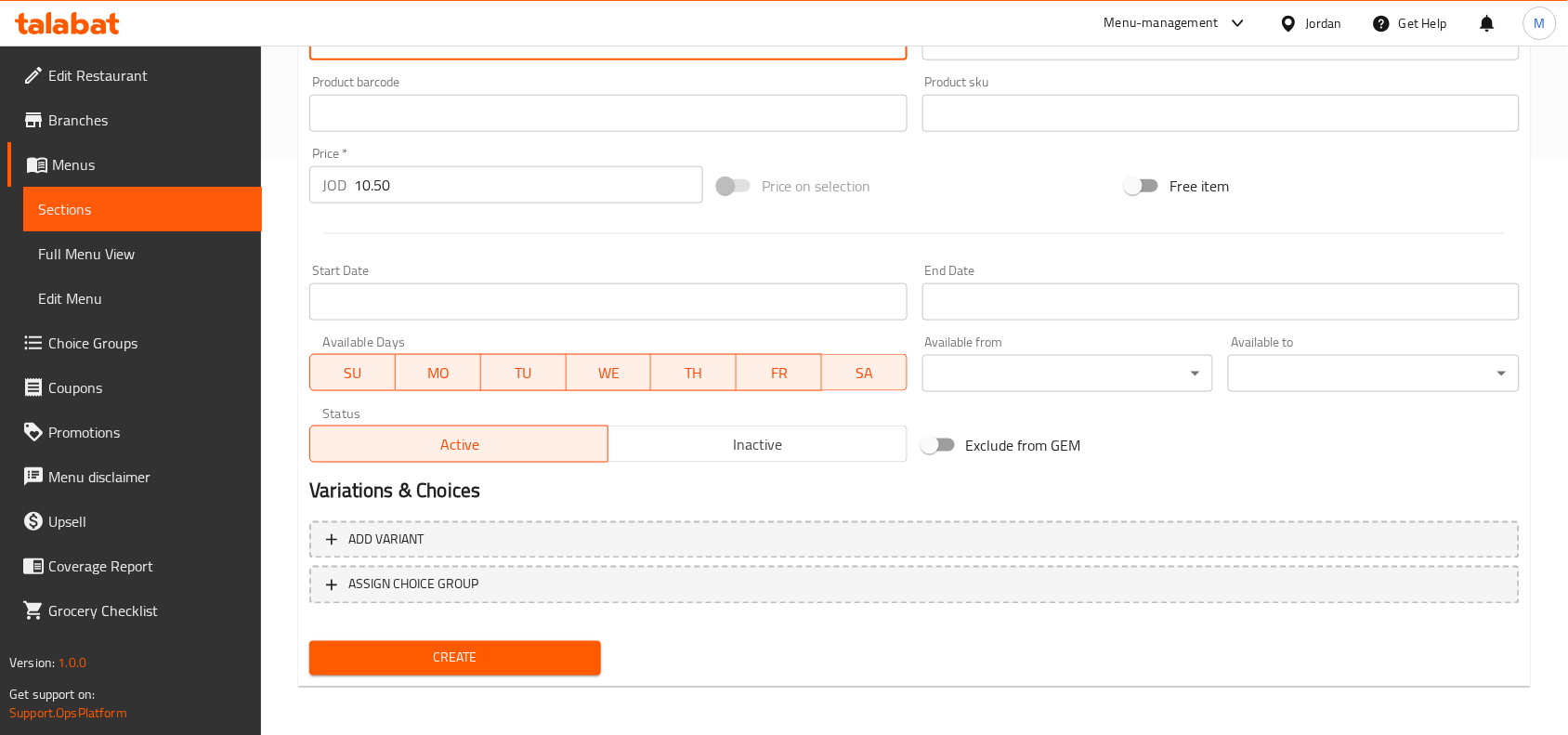
type textarea "Freekeh / 2 pieces of chicken breast and thigh / yogurt / roasted almonds"
click at [372, 646] on span "Create" at bounding box center [454, 657] width 261 height 23
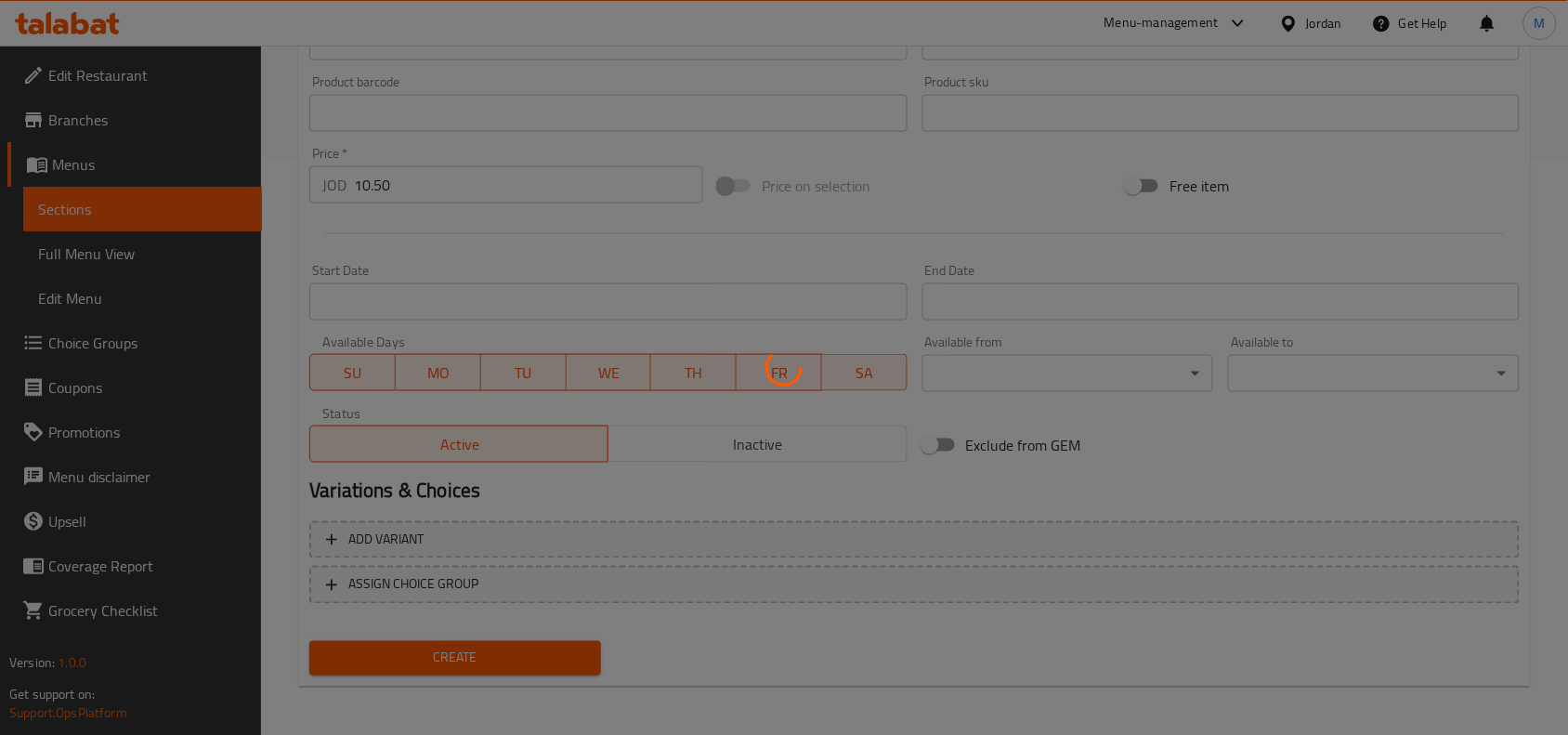
type input "0"
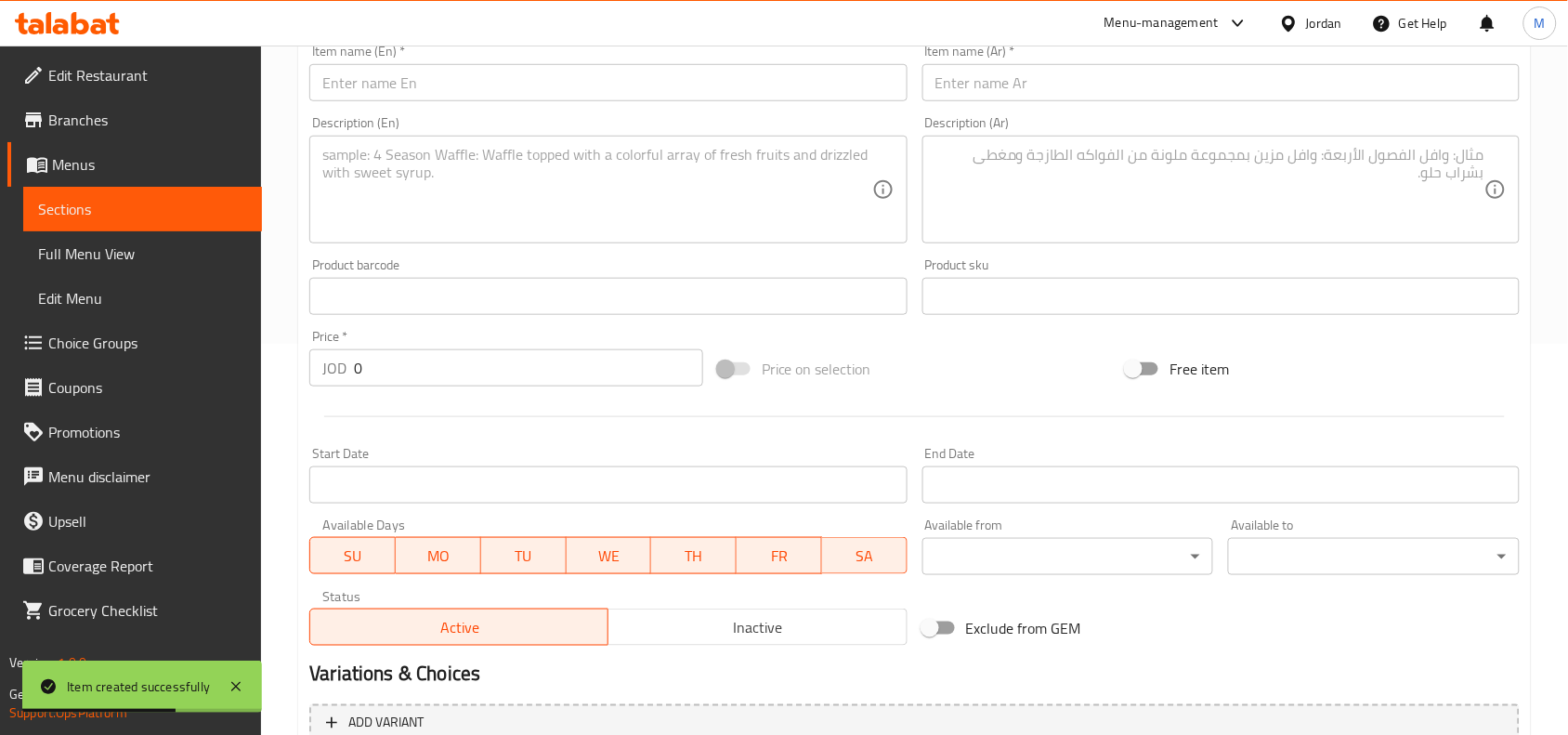
scroll to position [109, 0]
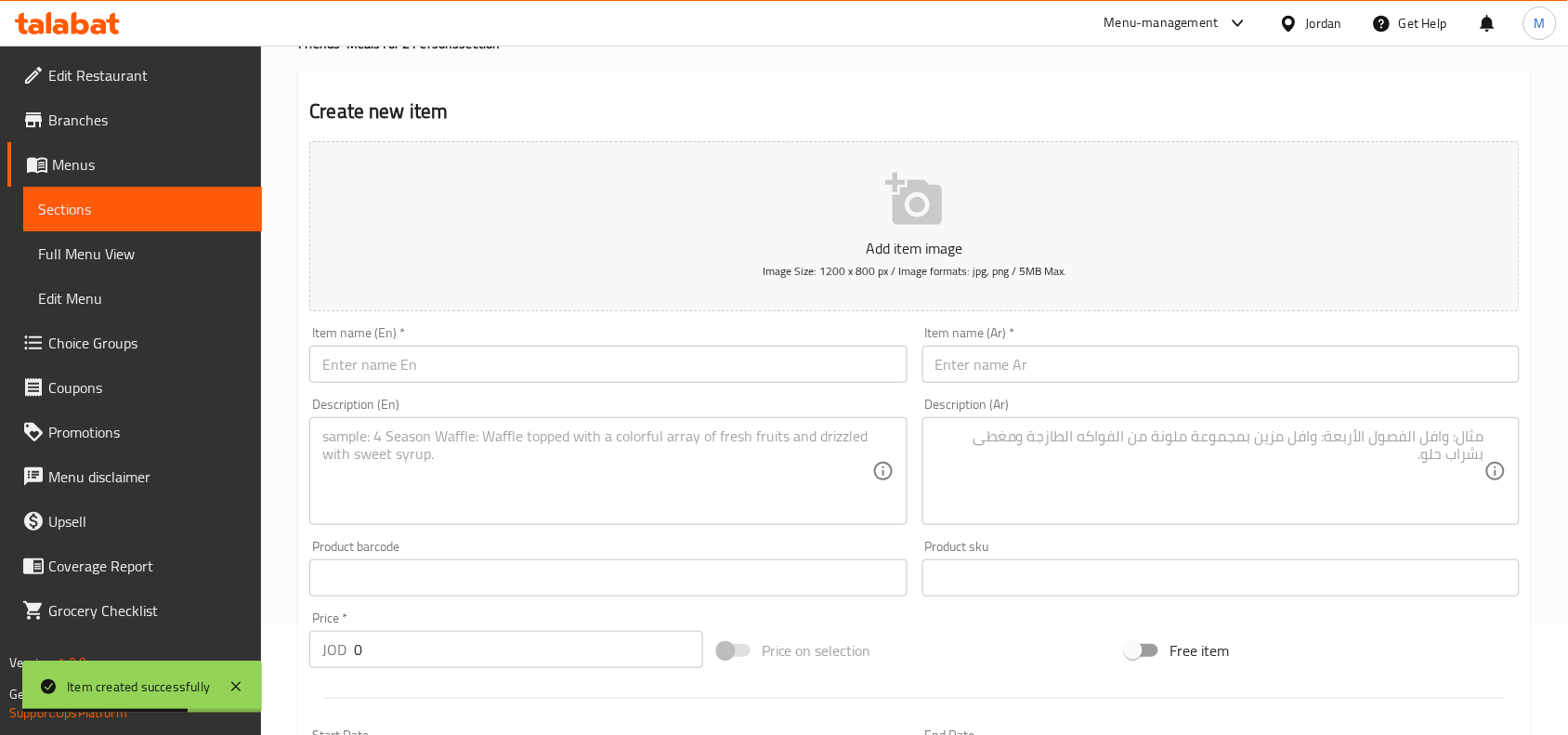
click at [1122, 362] on input "text" at bounding box center [1221, 364] width 598 height 37
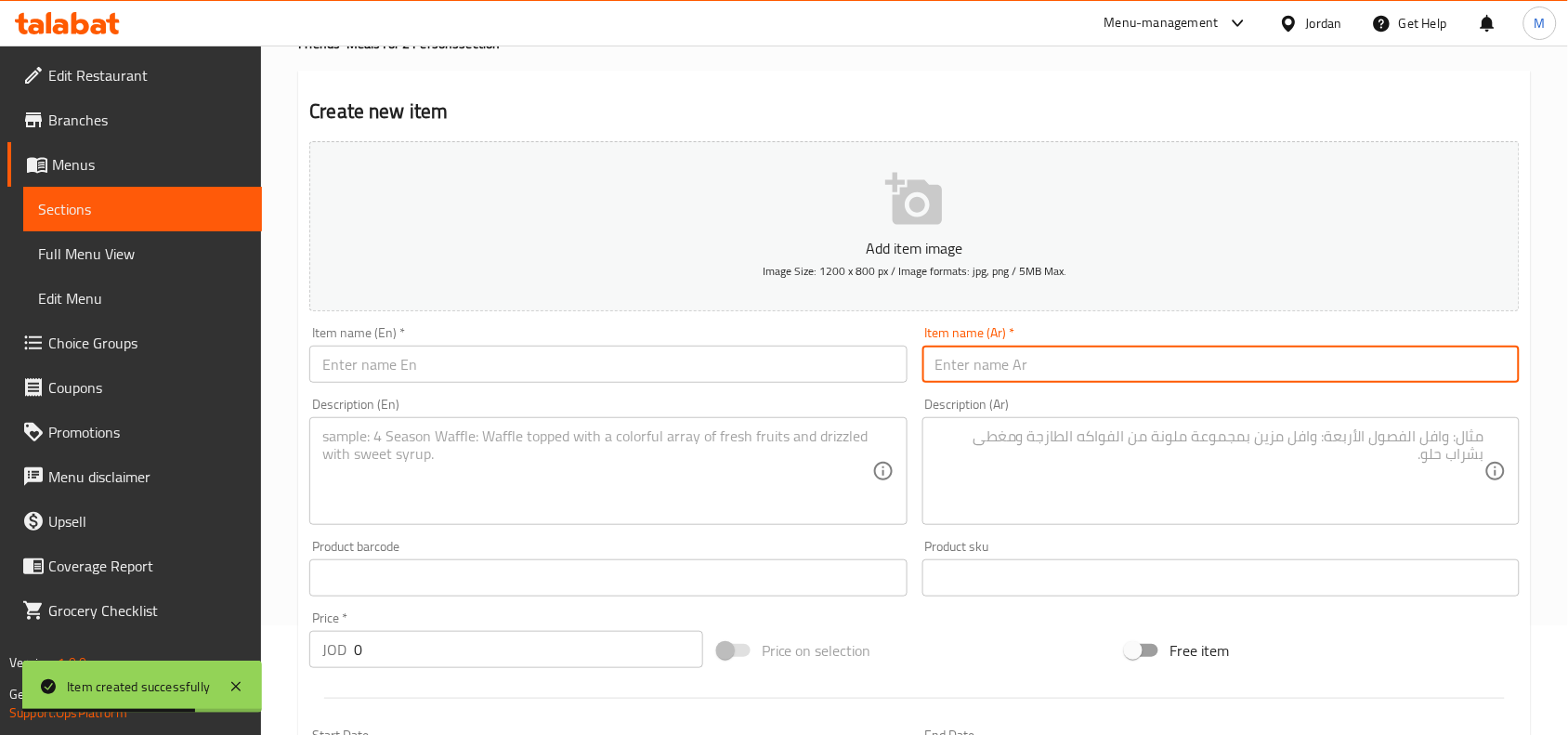
paste input "فريكة بالكريمة تكفي لشخصين"
type input "فريكة بالكريمة تكفي لشخصين"
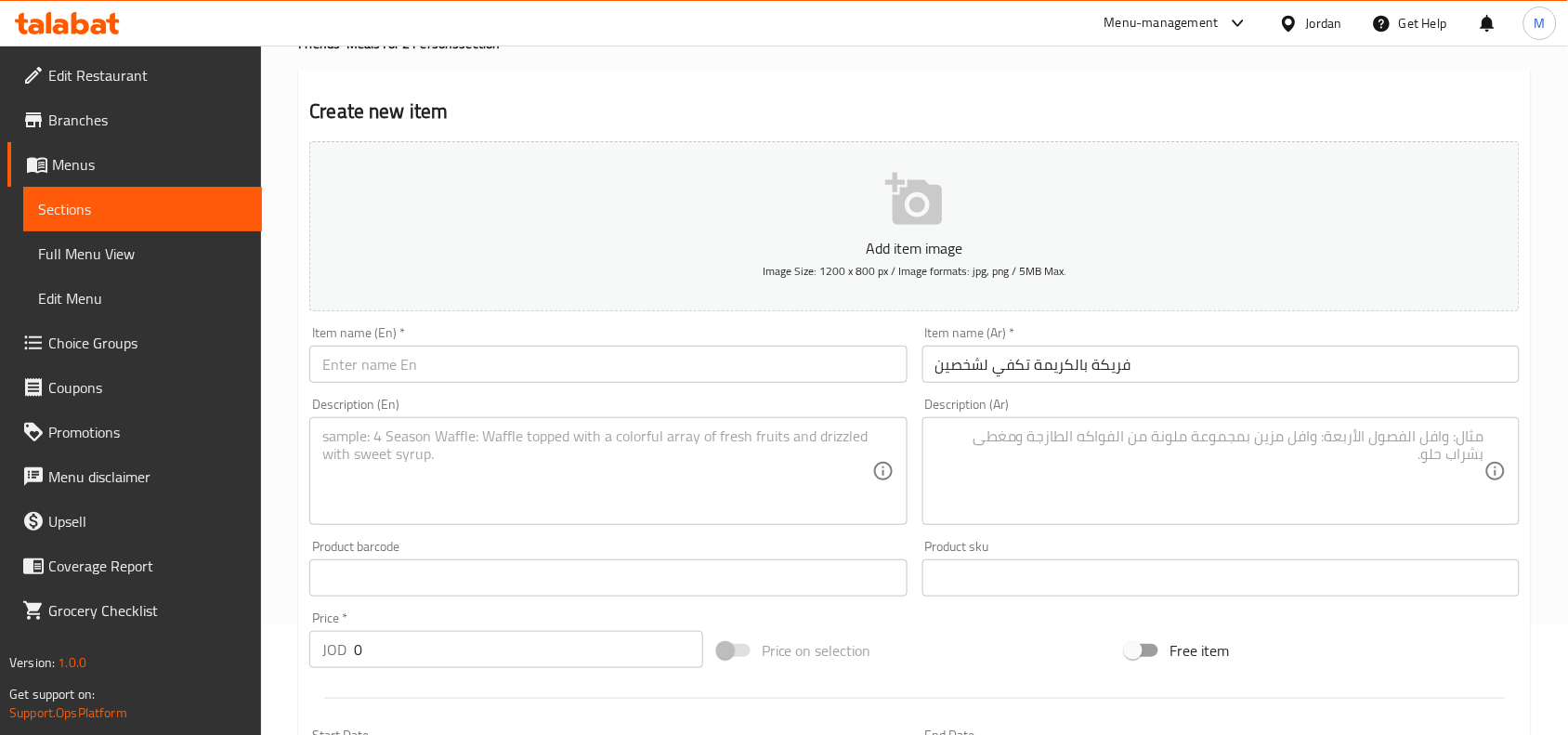
click at [628, 360] on input "text" at bounding box center [608, 364] width 598 height 37
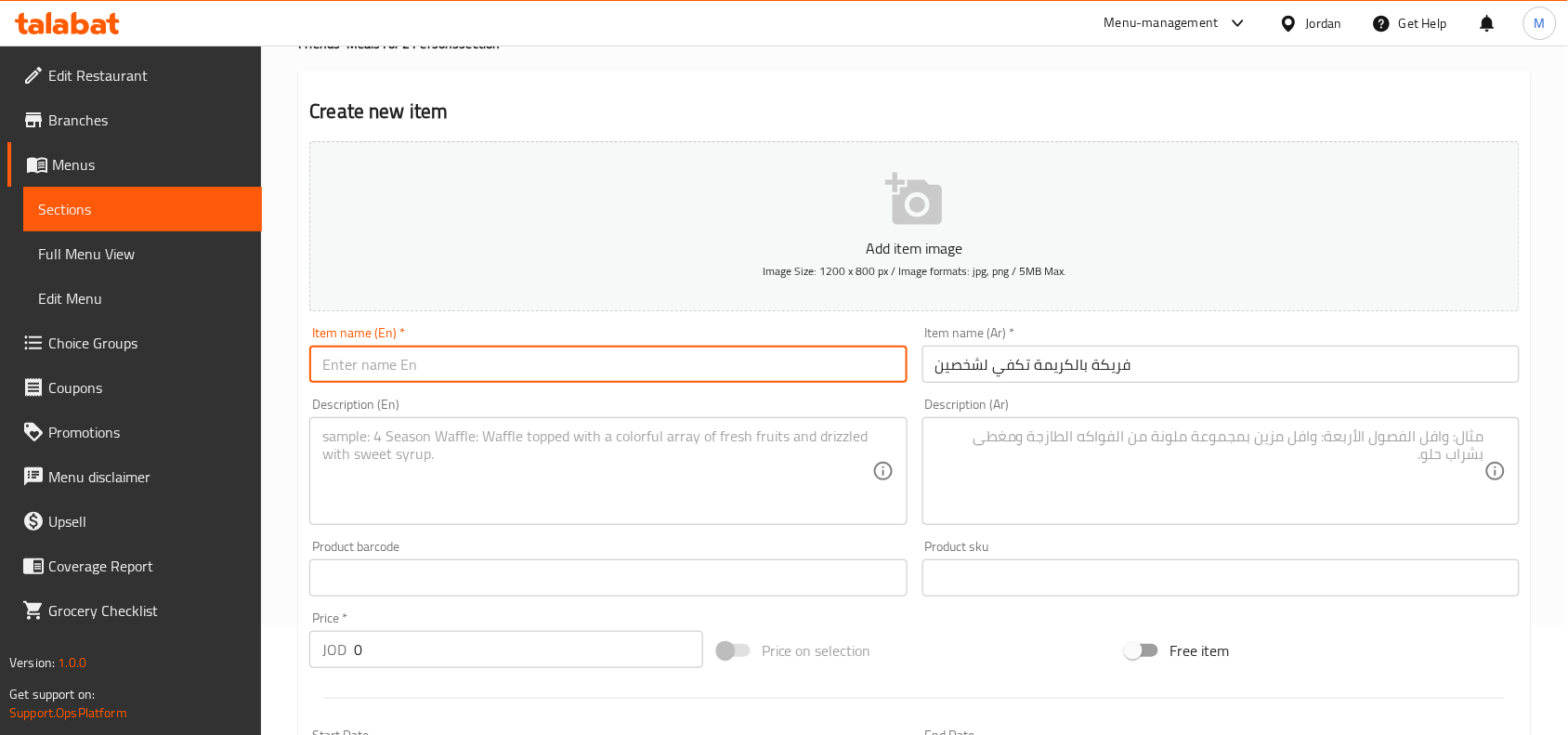
paste input "Freekeh with cream"
click at [457, 360] on input "Freekeh with cream for 2 persons" at bounding box center [608, 364] width 598 height 37
drag, startPoint x: 457, startPoint y: 360, endPoint x: 512, endPoint y: 362, distance: 55.0
click at [512, 362] on input "Freekeh with cream for 2 persons" at bounding box center [608, 364] width 598 height 37
click at [544, 367] on input "Freekeh with cream for 2 persons" at bounding box center [608, 364] width 598 height 37
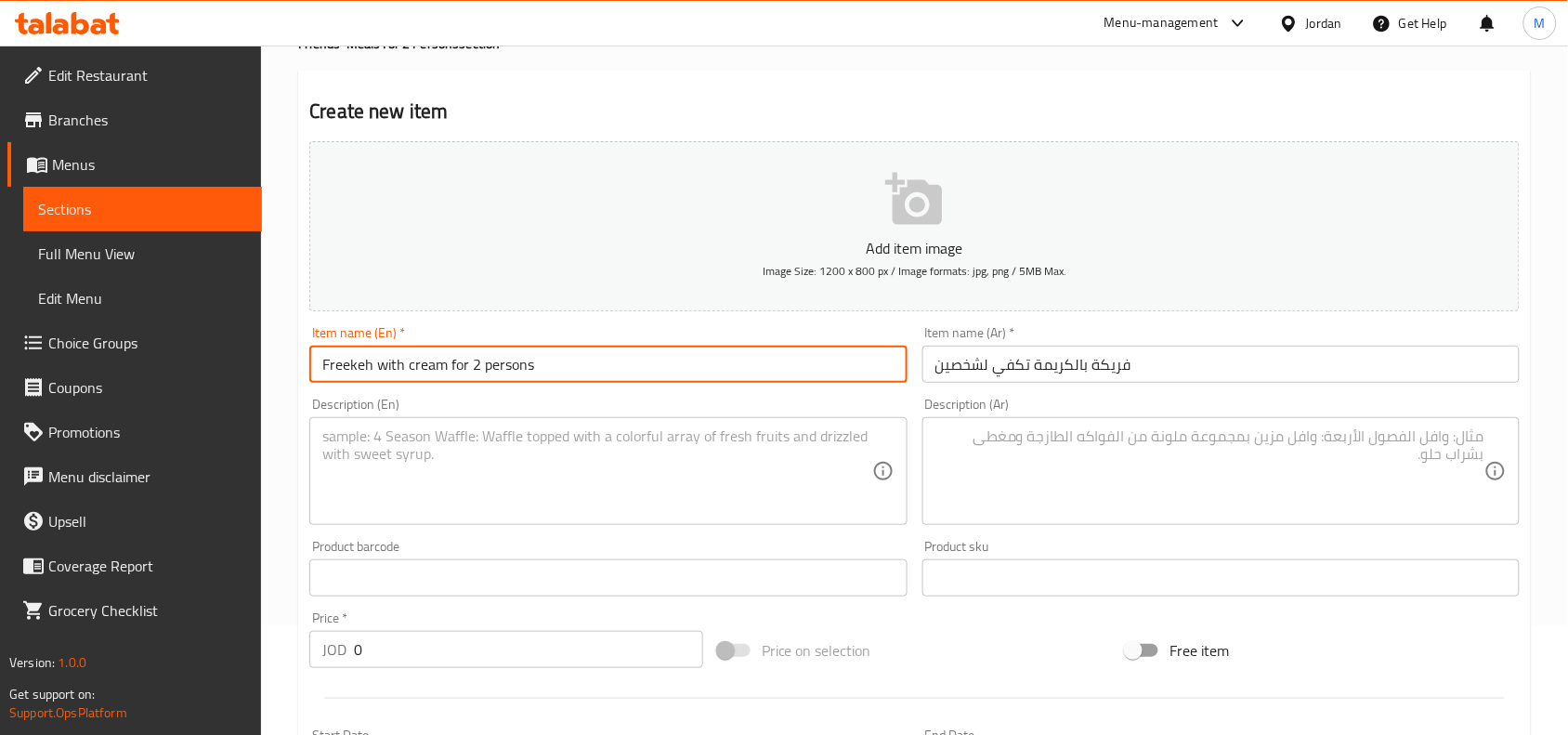
click at [502, 355] on input "Freekeh with cream for 2 persons" at bounding box center [608, 364] width 598 height 37
click at [586, 365] on input "Freekeh with Cream for 2 Persons" at bounding box center [608, 364] width 598 height 37
type input "Freekeh with Cream for 2 Persons"
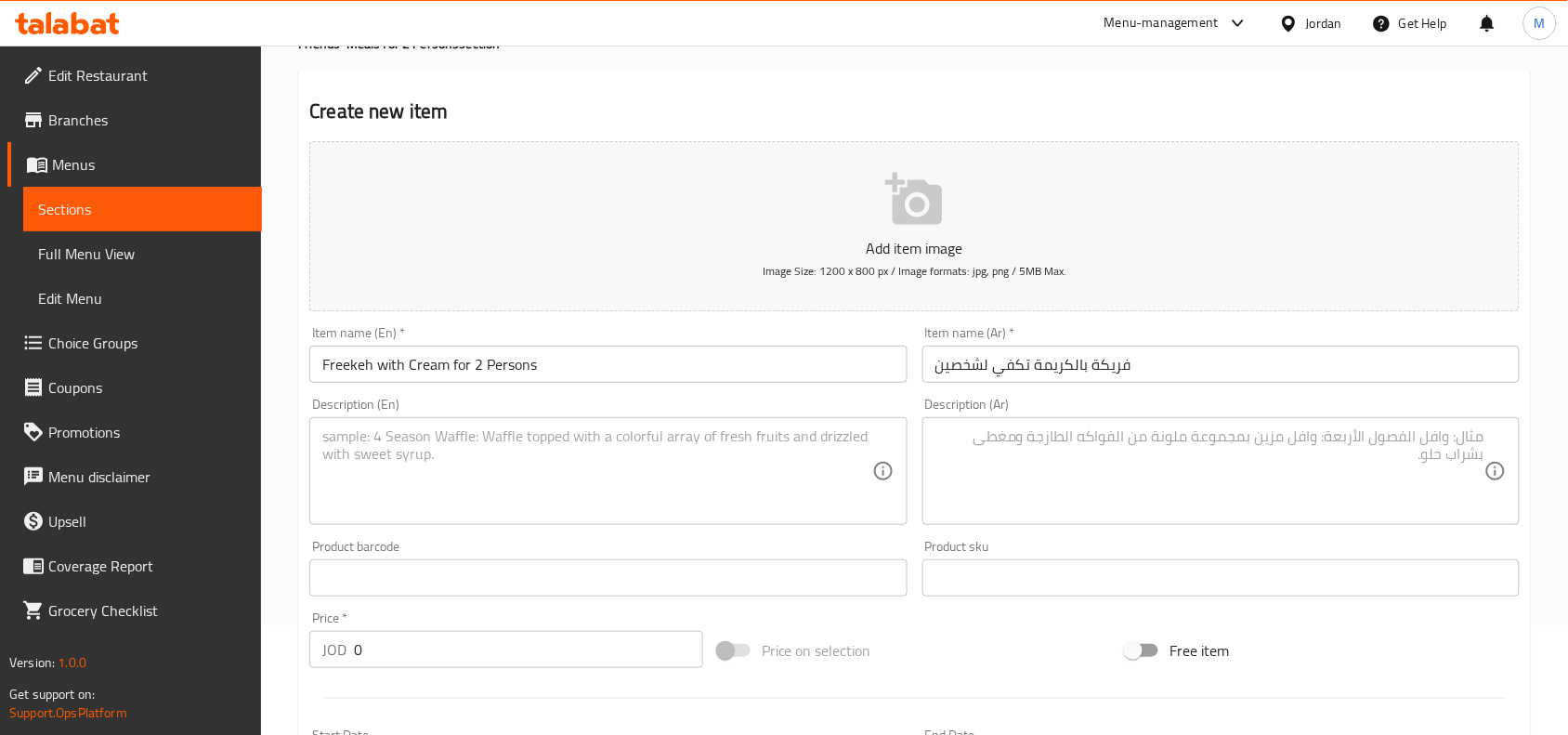
click at [1142, 452] on textarea at bounding box center [1210, 471] width 549 height 89
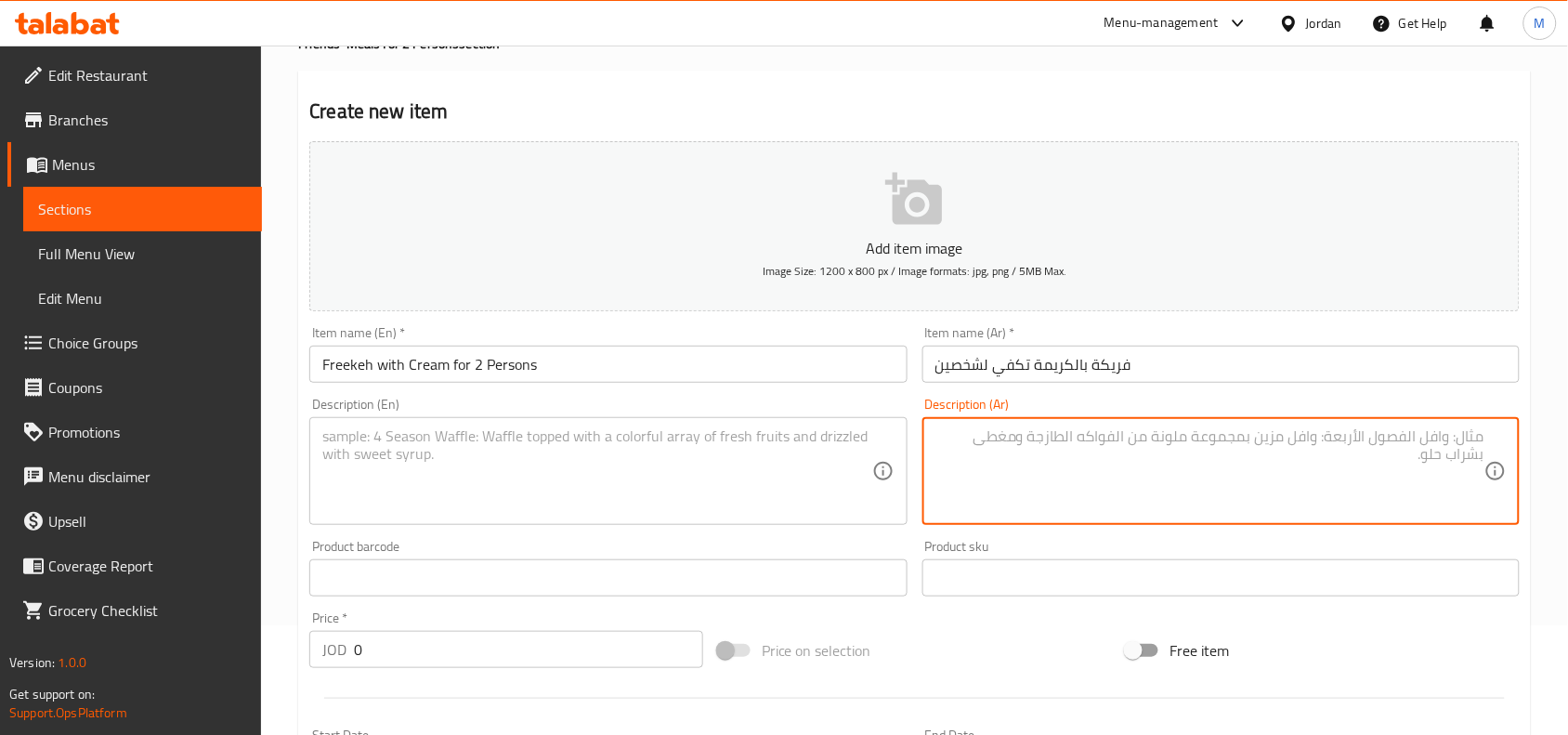
paste textarea "فريكة/ كريمة/ معكرونة / دجاج"
type textarea "فريكة/ كريمة/ معكرونة / دجاج"
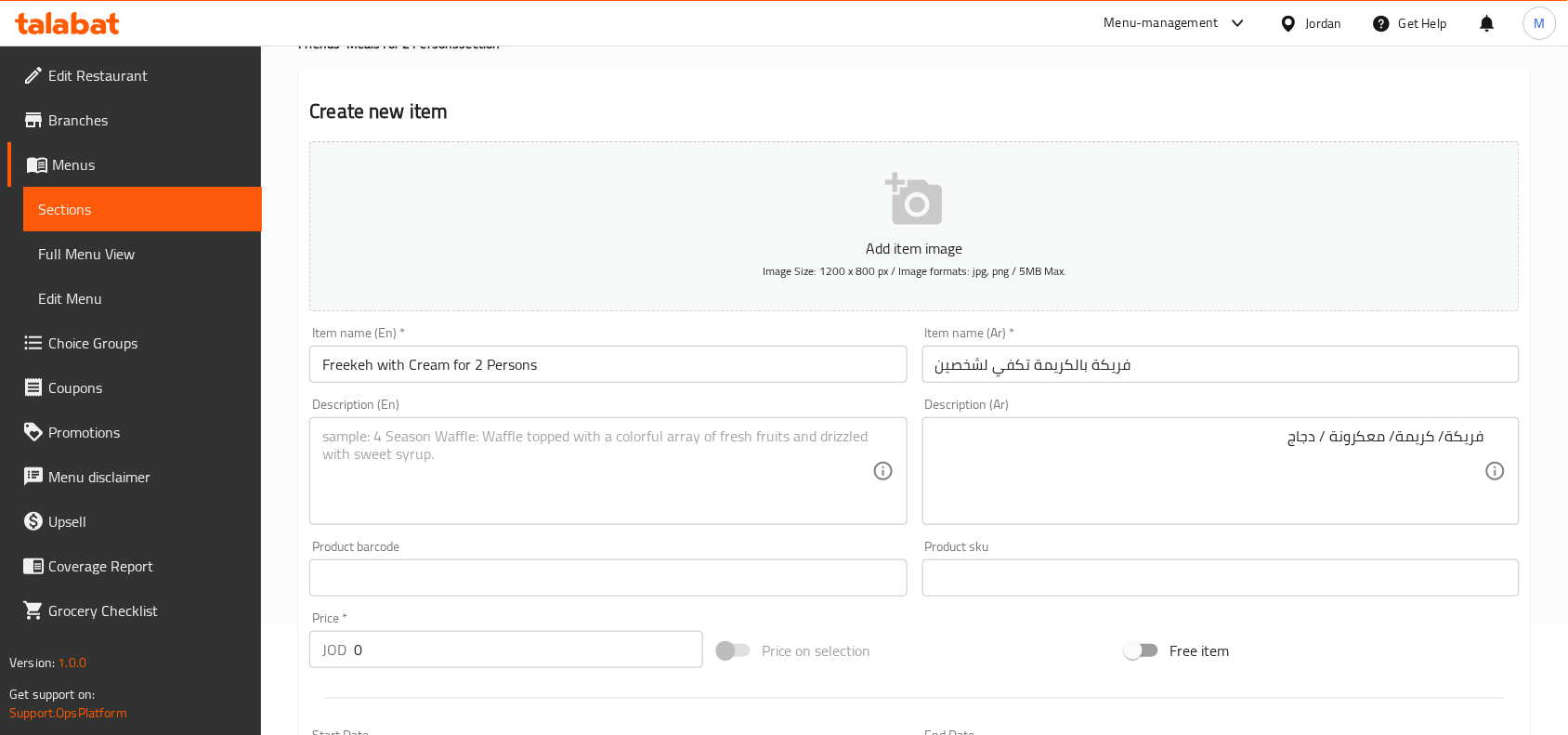
click at [713, 418] on div "Description (En)" at bounding box center [608, 470] width 598 height 107
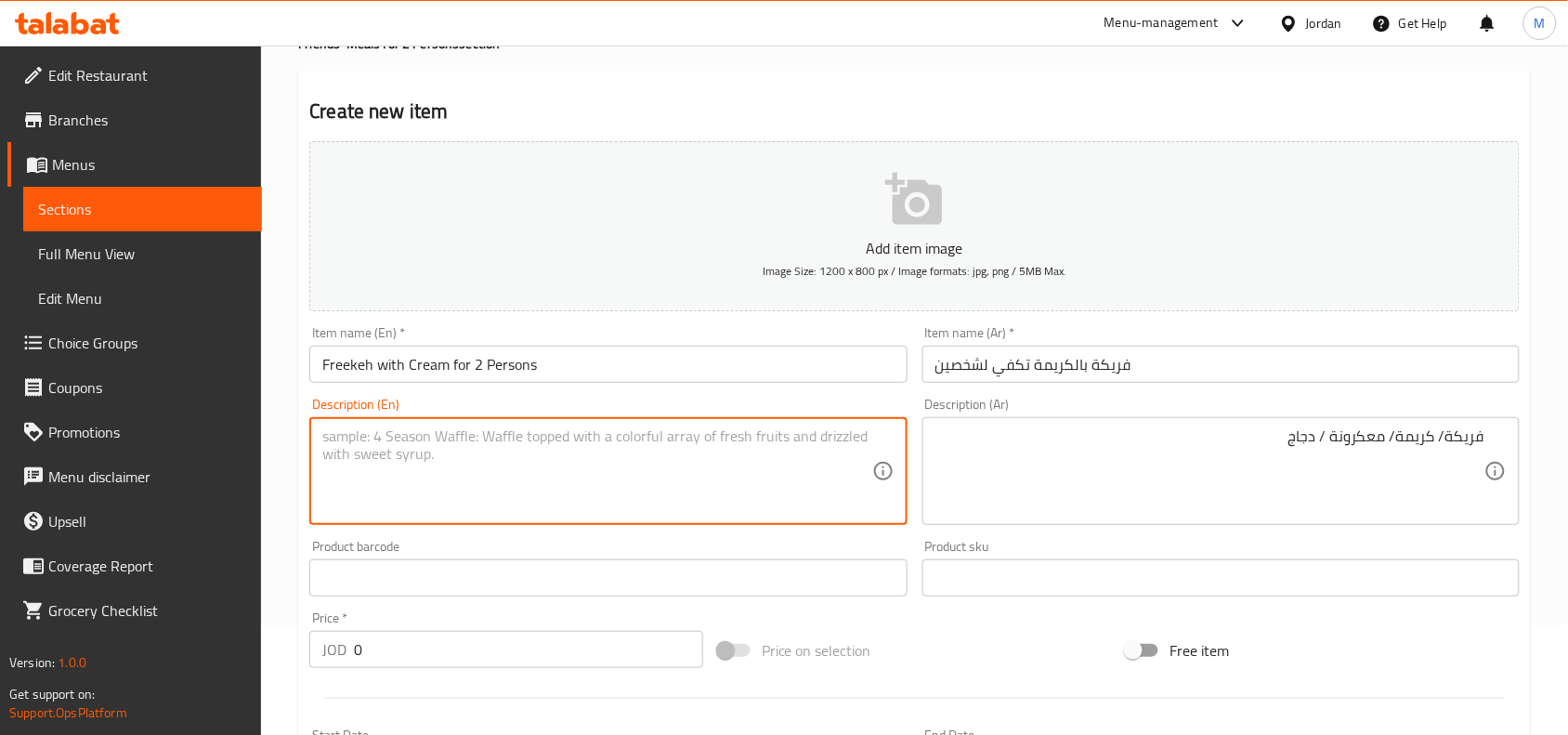
paste textarea "Freekeh/Cream/Pasta/Chicken"
type textarea "Freekeh/Cream/Pasta/Chicken"
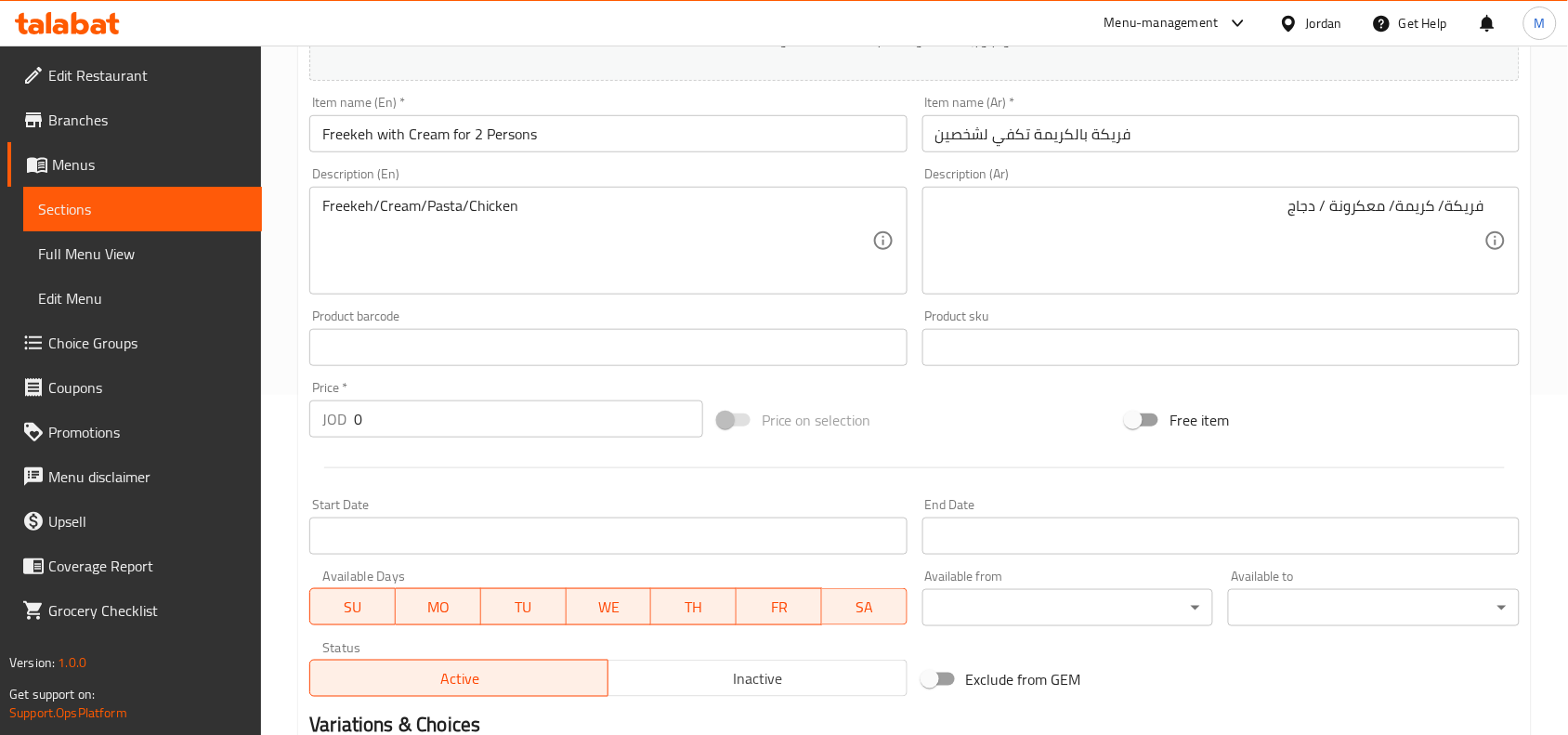
scroll to position [342, 0]
click at [441, 412] on input "0" at bounding box center [528, 417] width 349 height 37
paste input "10.5"
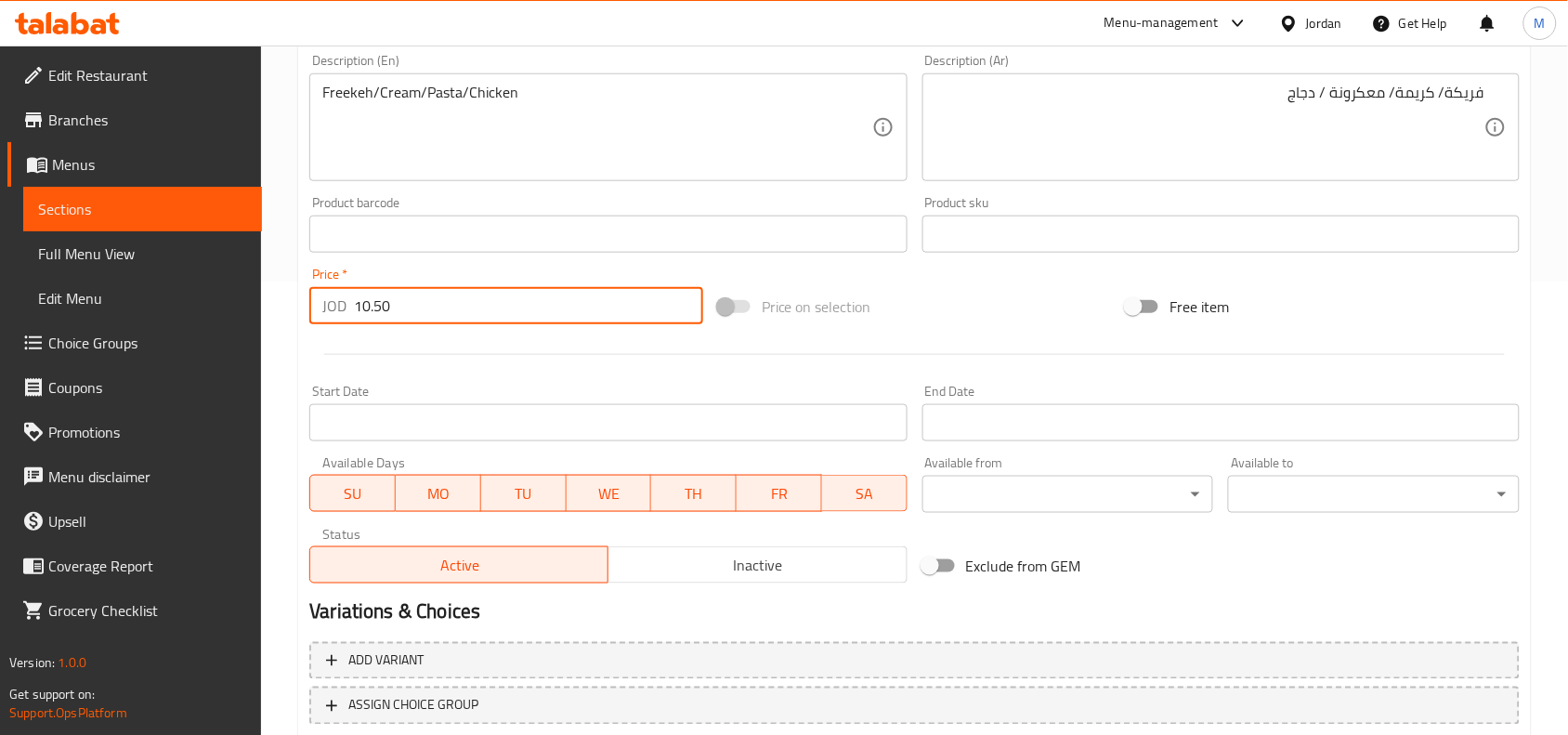
scroll to position [574, 0]
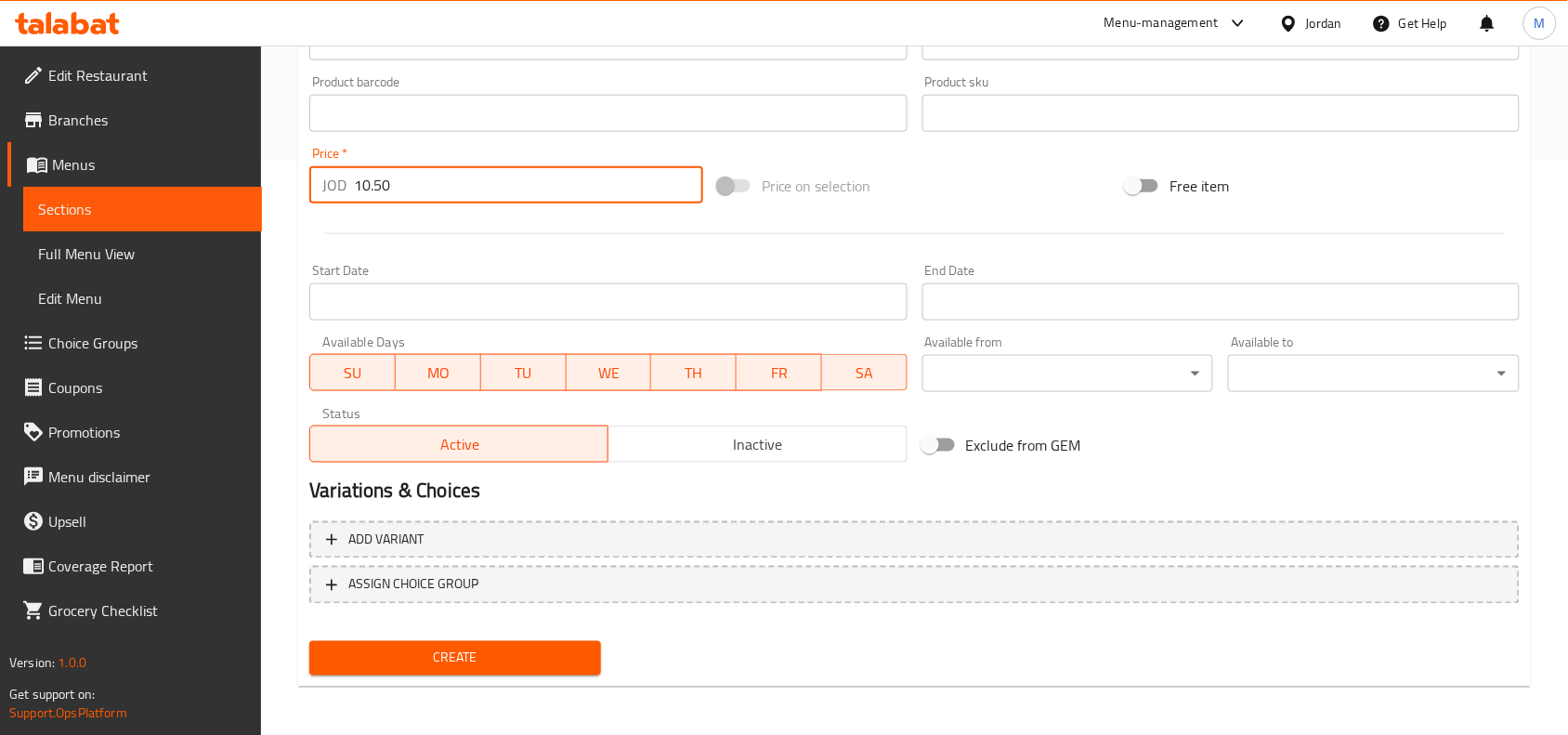
type input "10.50"
click at [486, 646] on span "Create" at bounding box center [454, 657] width 261 height 23
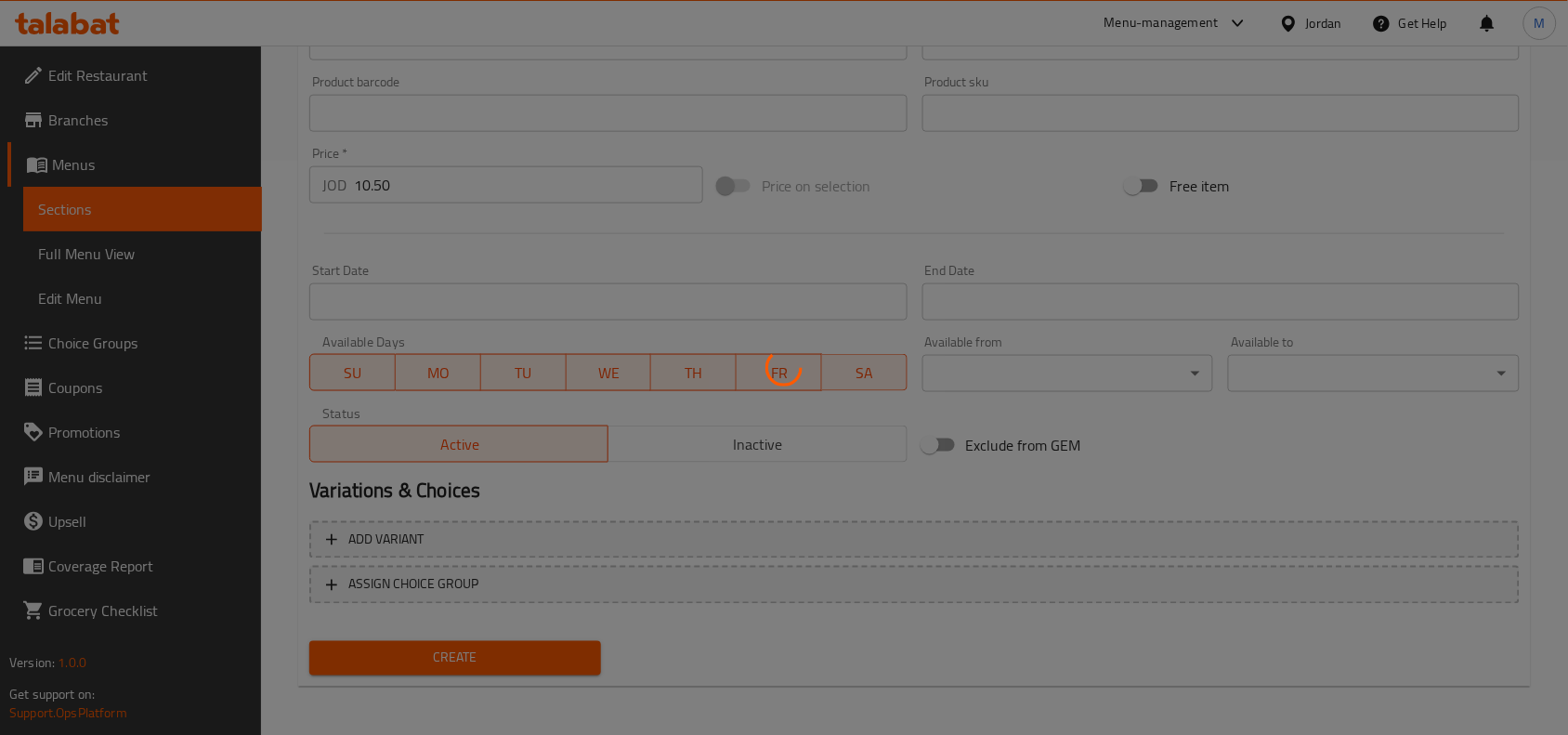
type input "0"
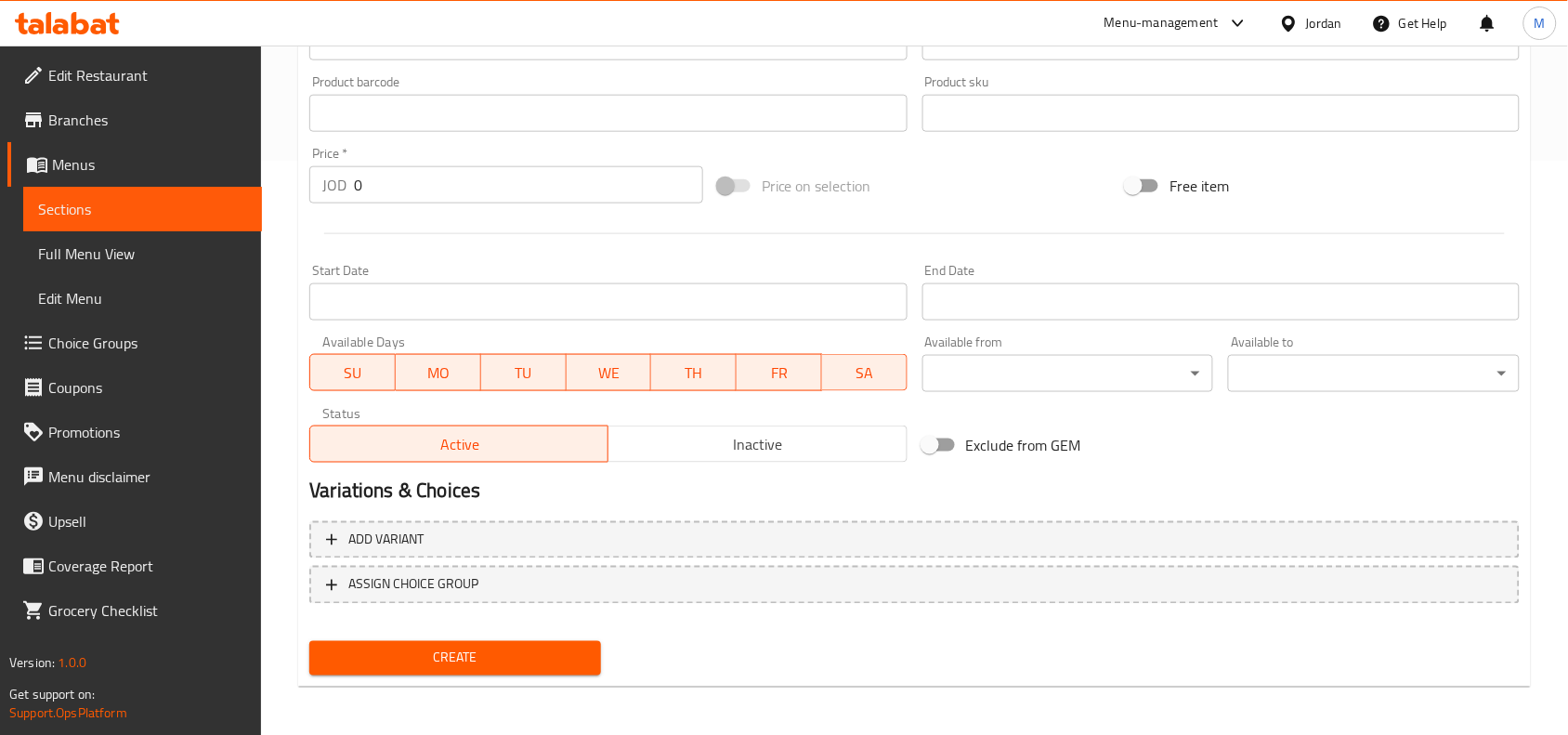
click at [86, 158] on span "Menus" at bounding box center [149, 164] width 195 height 22
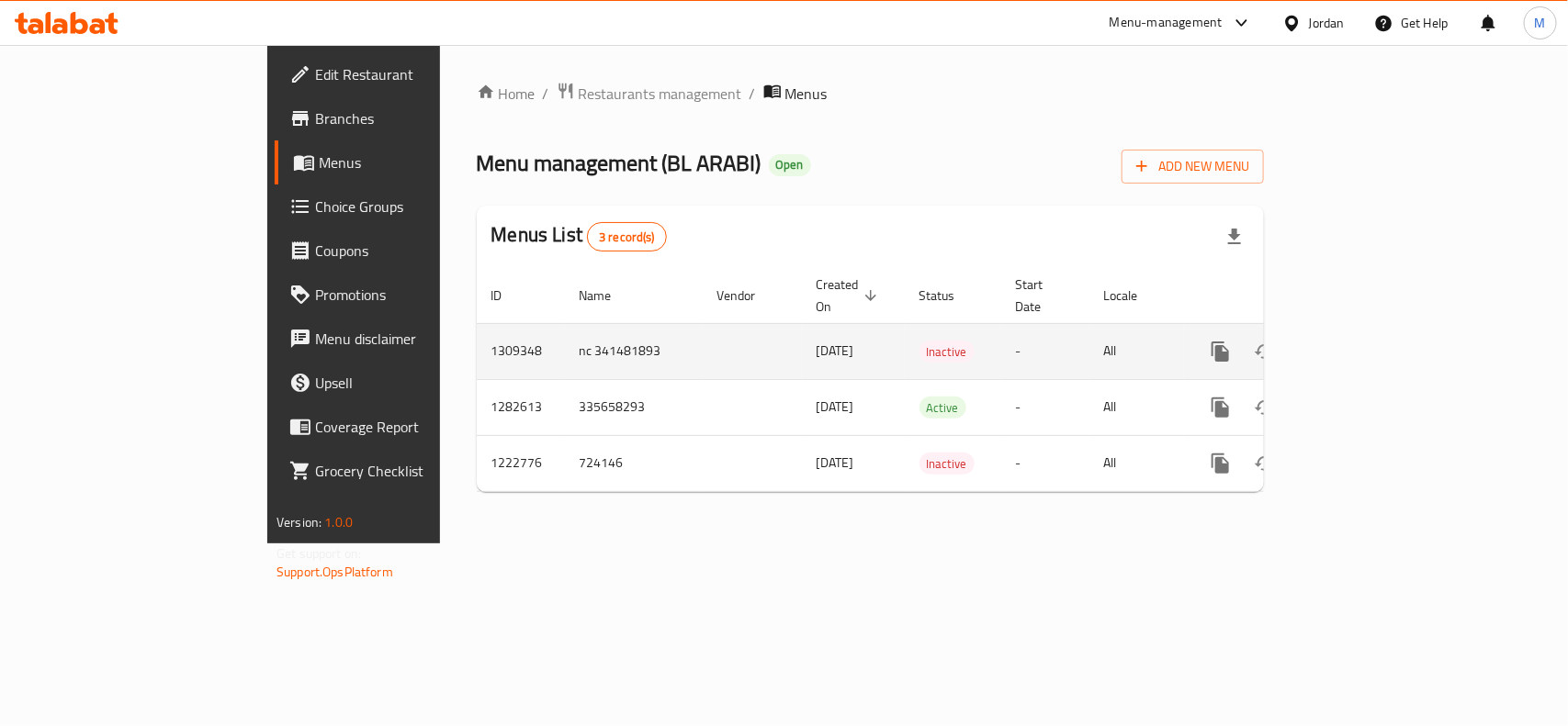
click at [1375, 346] on div "enhanced table" at bounding box center [1286, 351] width 176 height 44
click at [1364, 341] on icon "enhanced table" at bounding box center [1353, 352] width 22 height 22
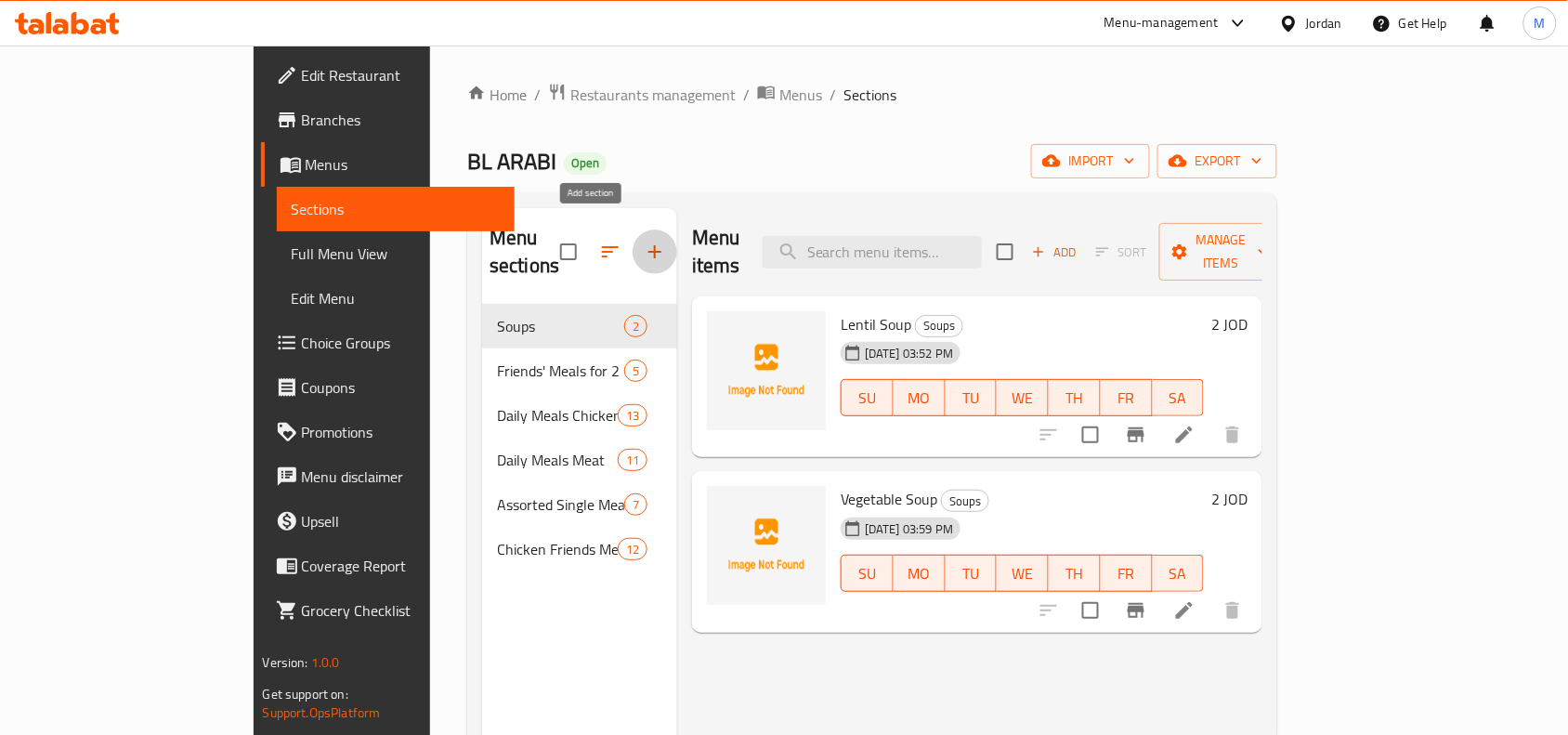
click at [643, 241] on icon "button" at bounding box center [654, 252] width 22 height 22
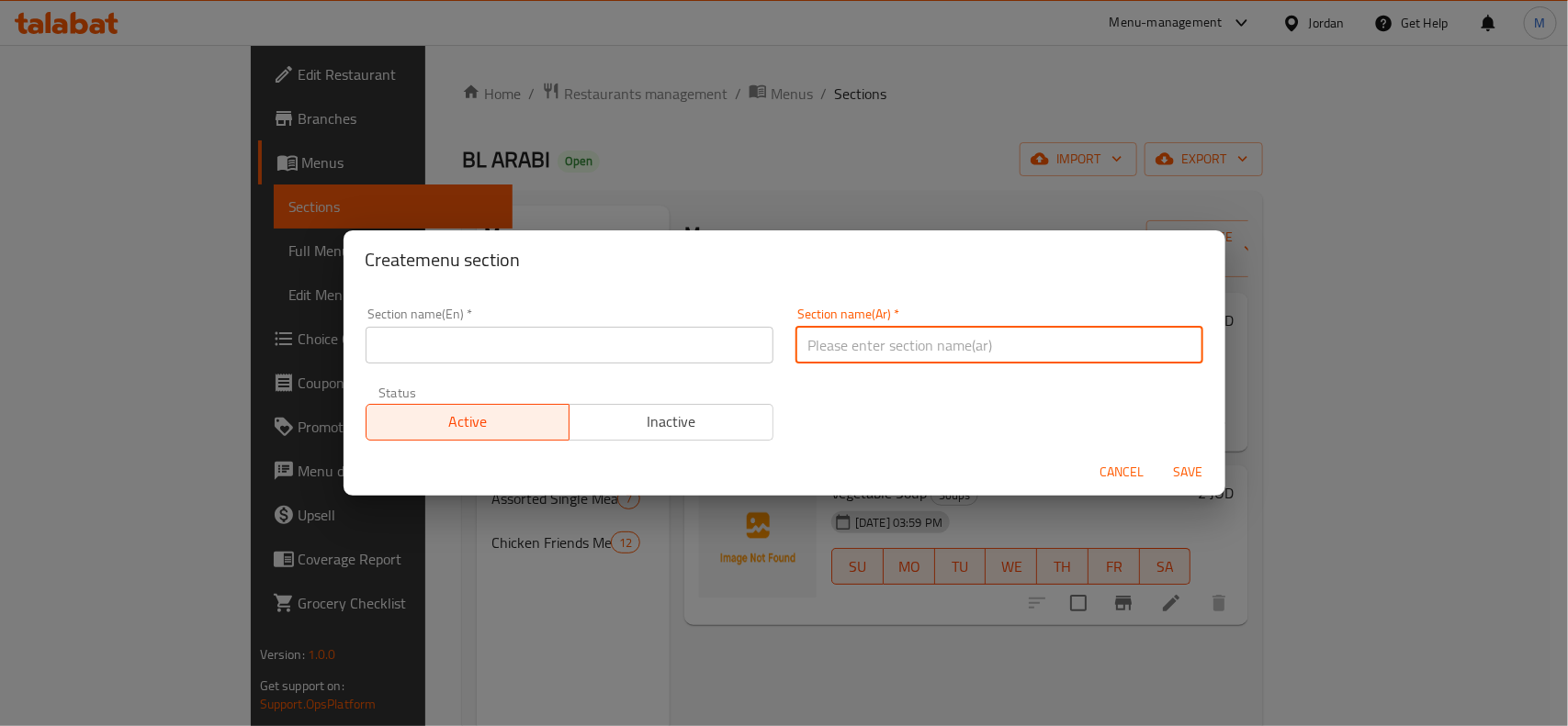
click at [1062, 344] on input "text" at bounding box center [999, 345] width 408 height 36
paste input "وجبات االصدقاء لحمة تكفي لشخصين"
click at [975, 344] on input "وجبات االصدقاء لحمة تكفي لشخصين" at bounding box center [999, 345] width 408 height 36
click at [967, 345] on input "وجبات الصدقاء لحمة تكفي لشخصين" at bounding box center [999, 345] width 408 height 36
click at [942, 350] on input "وجبات الاصدقاء لحمة تكفي لشخصين" at bounding box center [999, 345] width 408 height 36
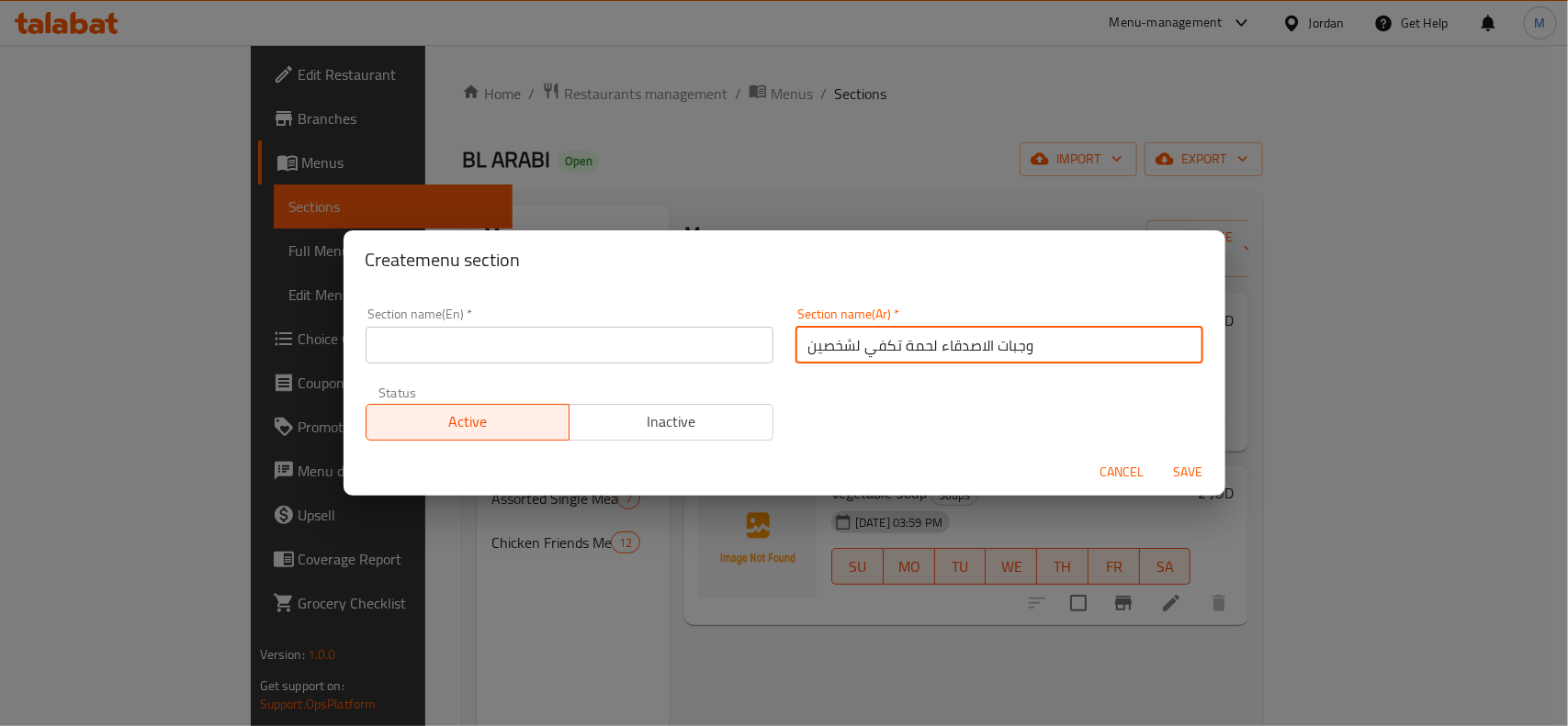
click at [942, 350] on input "وجبات الاصدقاء لحمة تكفي لشخصين" at bounding box center [999, 345] width 408 height 36
type input "وجبات الاصدقاء لحمة تكفي لشخصين"
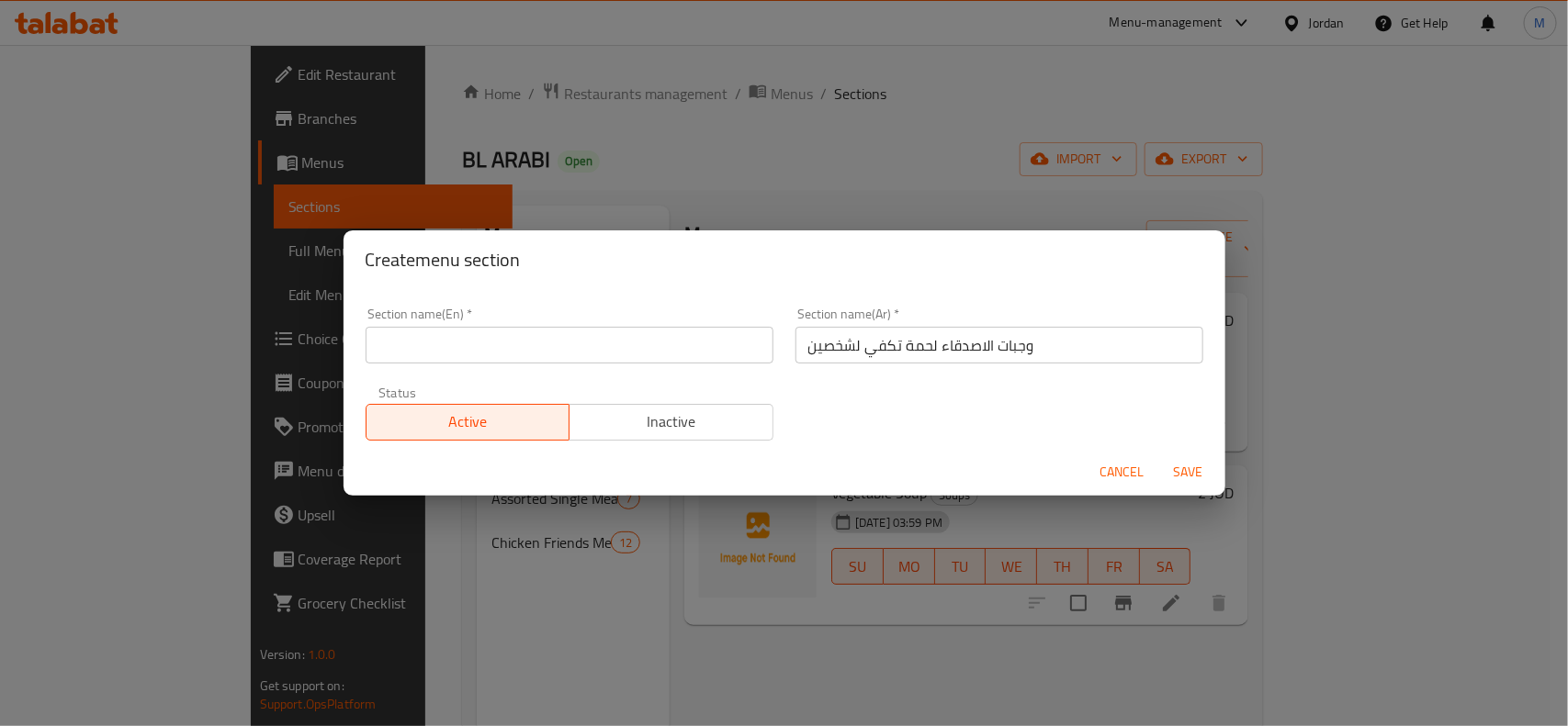
click at [562, 337] on input "text" at bounding box center [569, 345] width 408 height 36
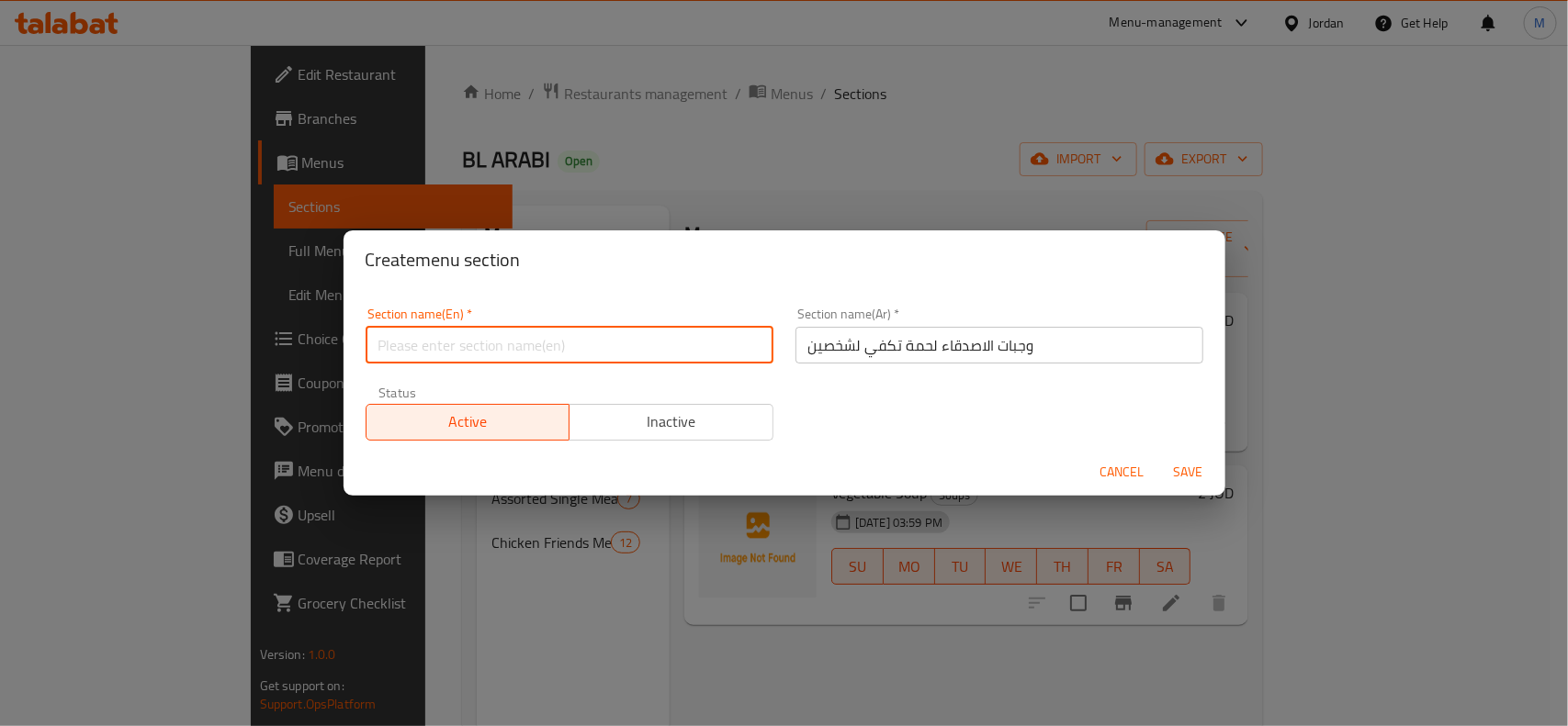
paste input "Friends' meals, meat for two people"
click at [542, 342] on input "Friends' meals, meat for two people" at bounding box center [569, 345] width 408 height 36
drag, startPoint x: 542, startPoint y: 342, endPoint x: 575, endPoint y: 340, distance: 33.1
click at [575, 340] on input "Friends' meals, meat for two people" at bounding box center [569, 345] width 408 height 36
paste input "for 2 persons"
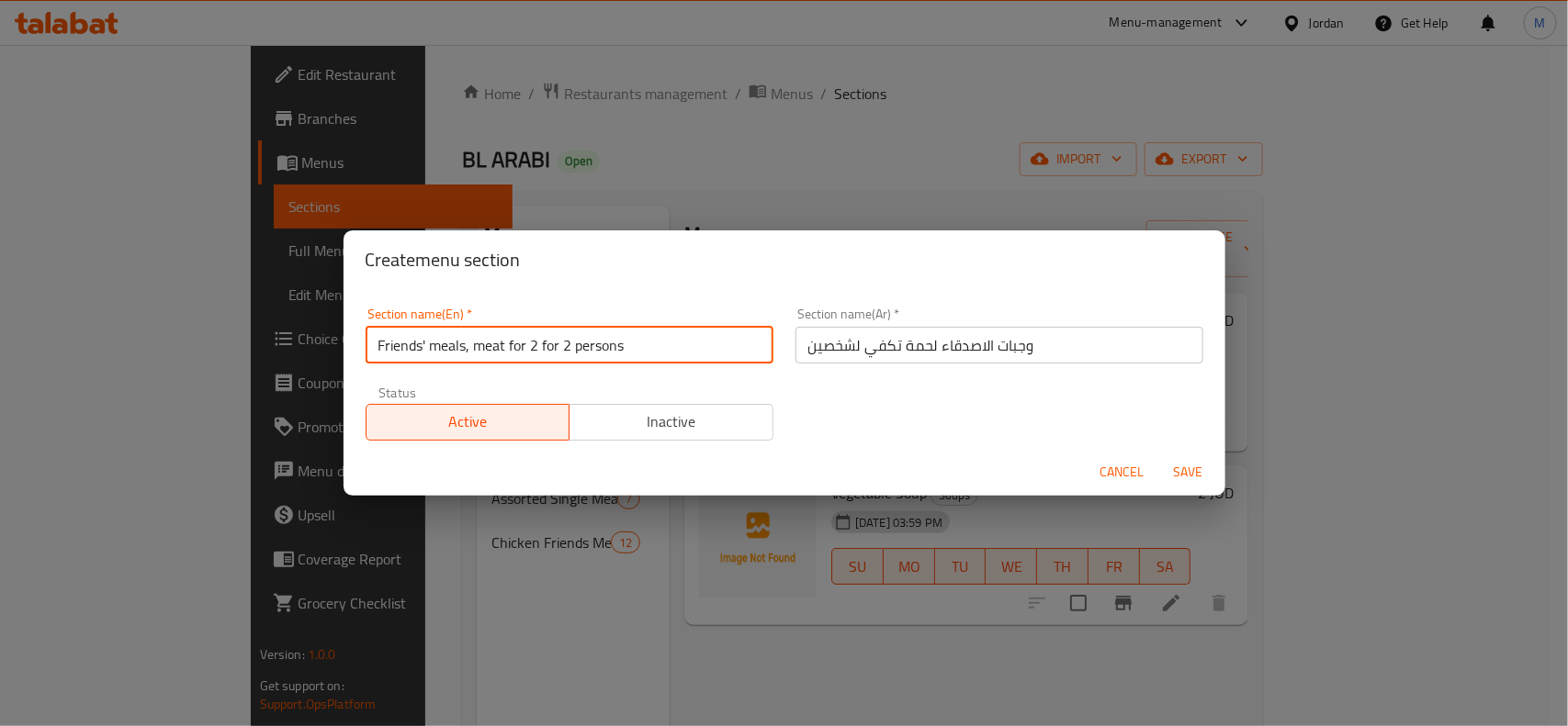
click at [512, 341] on input "Friends' meals, meat for 2 for 2 persons" at bounding box center [569, 345] width 408 height 36
drag, startPoint x: 512, startPoint y: 341, endPoint x: 531, endPoint y: 344, distance: 19.2
click at [531, 344] on input "Friends' meals, meat for 2 for 2 persons" at bounding box center [569, 345] width 408 height 36
click at [560, 352] on input "Friends' meals, meat for 2 persons" at bounding box center [569, 345] width 408 height 36
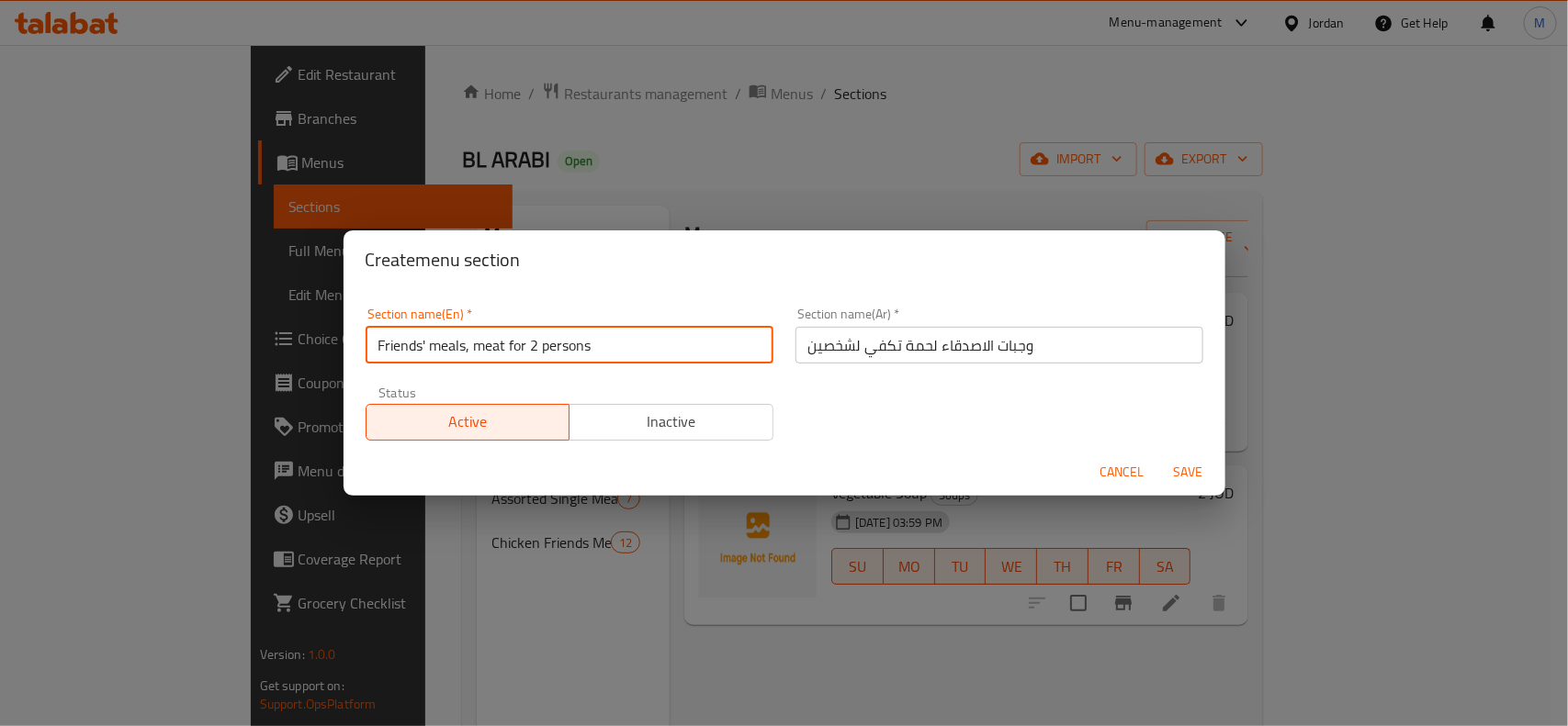
click at [560, 352] on input "Friends' meals, meat for 2 persons" at bounding box center [569, 345] width 408 height 36
type input "Friends' Meals, Meat for 2 Persons"
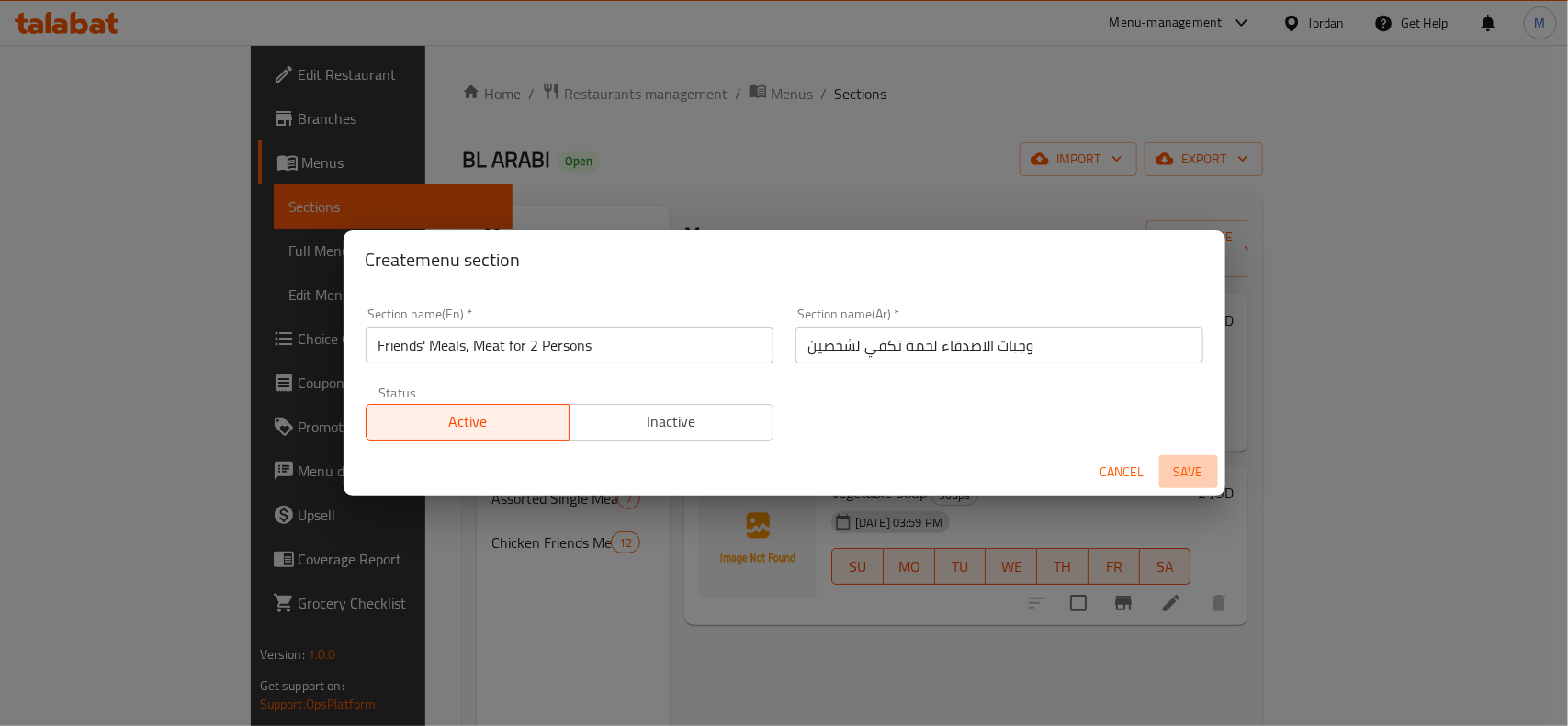
click at [1191, 475] on span "Save" at bounding box center [1188, 472] width 44 height 23
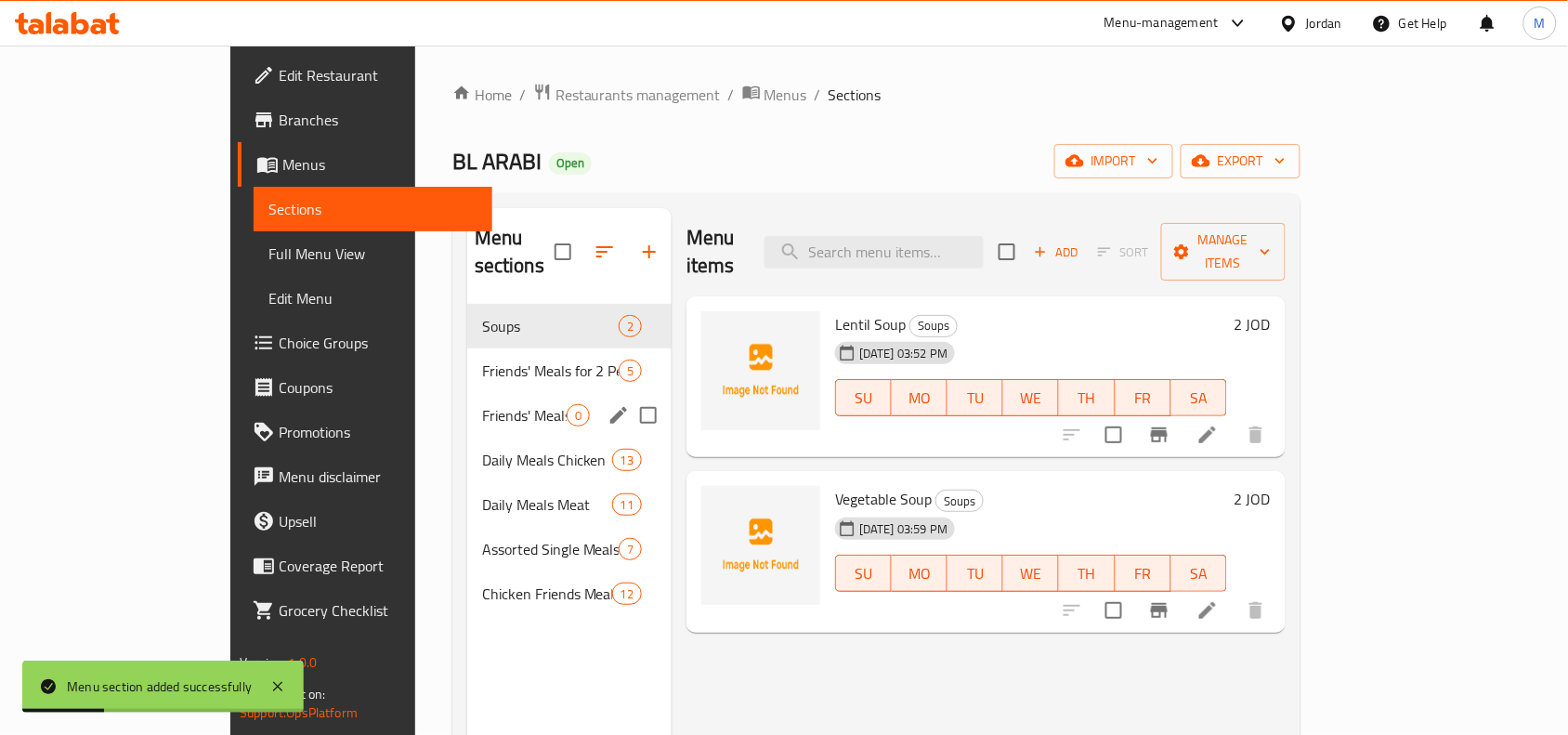
click at [482, 404] on span "Friends' Meals, Meat for 2 Persons" at bounding box center [524, 415] width 85 height 22
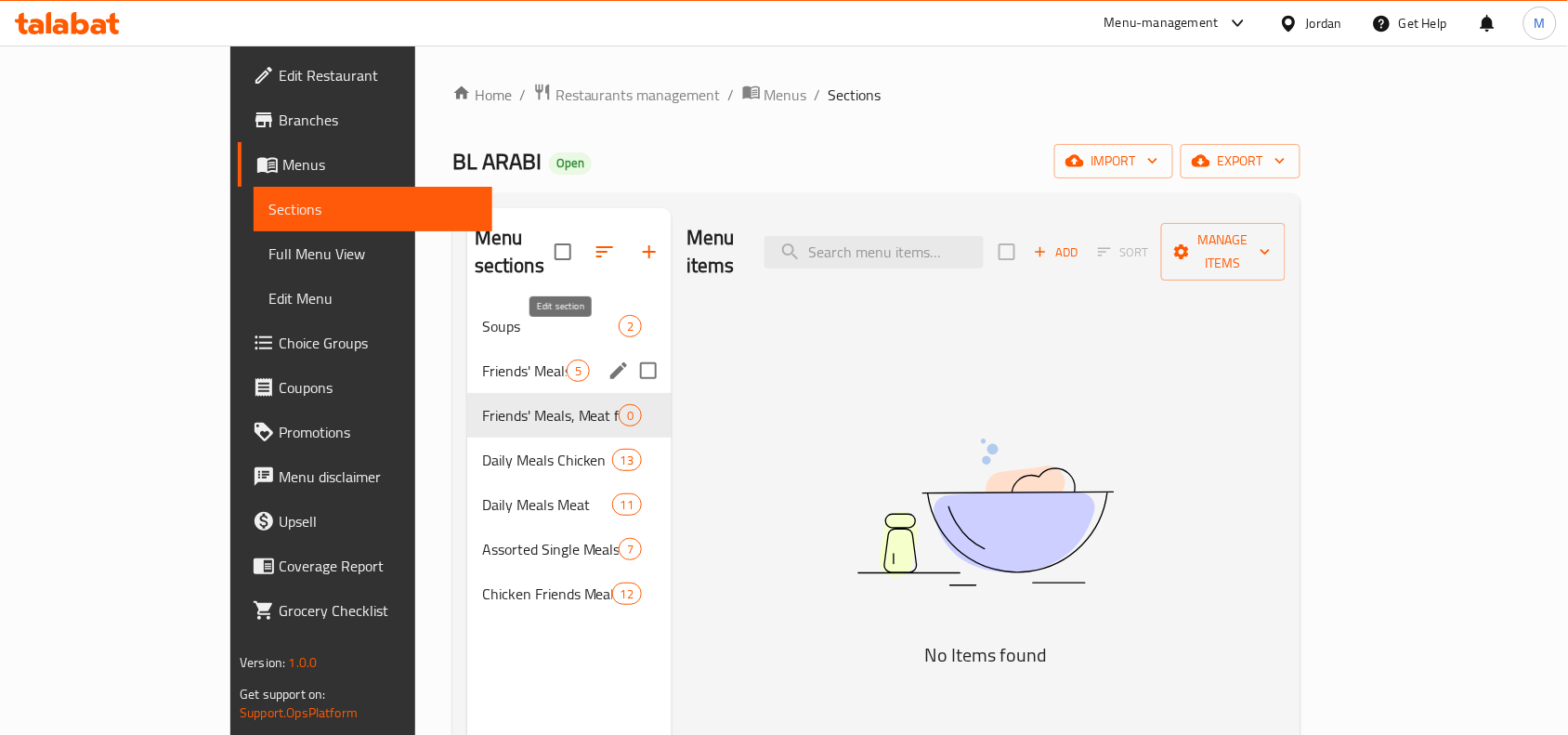
click at [608, 360] on icon "edit" at bounding box center [618, 371] width 22 height 22
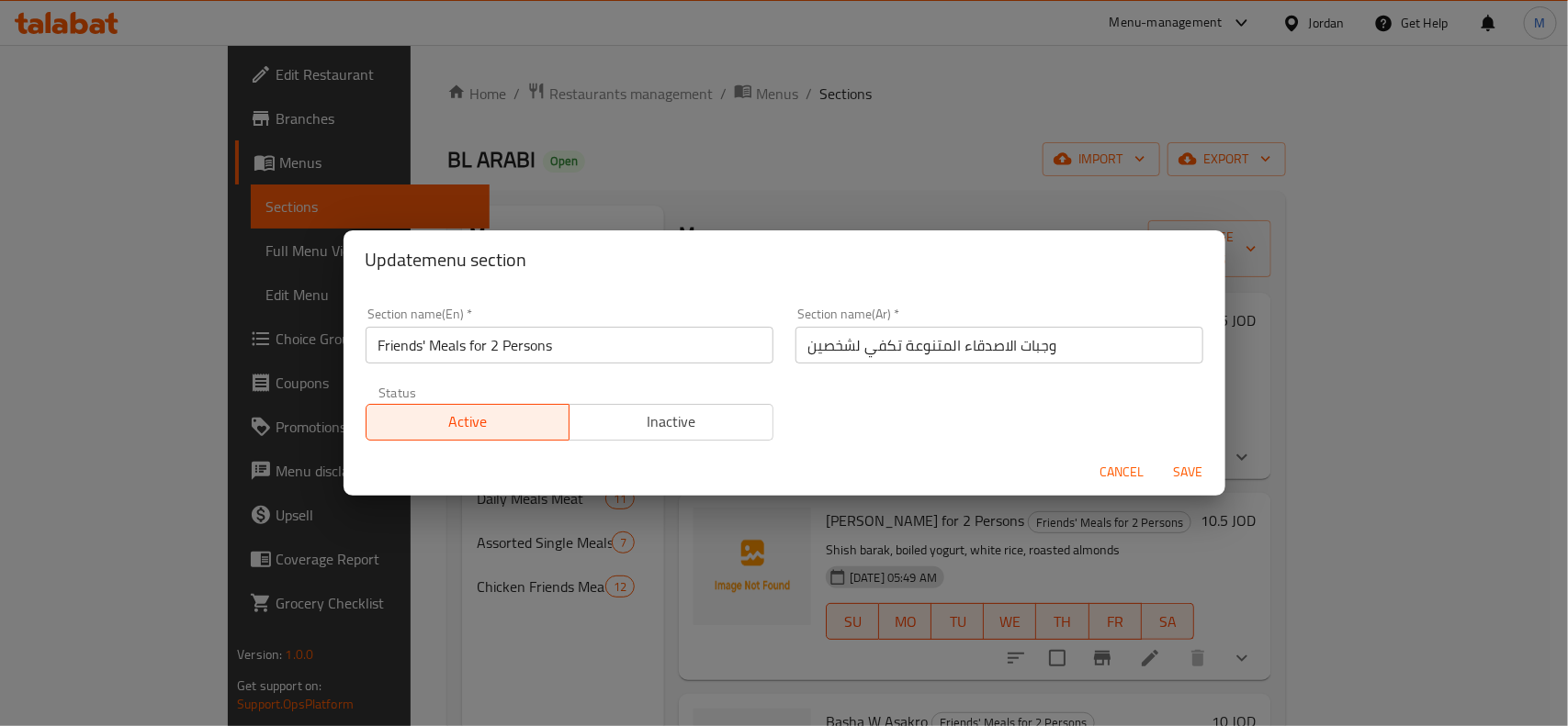
click at [426, 344] on input "Friends' Meals for 2 Persons" at bounding box center [569, 345] width 408 height 36
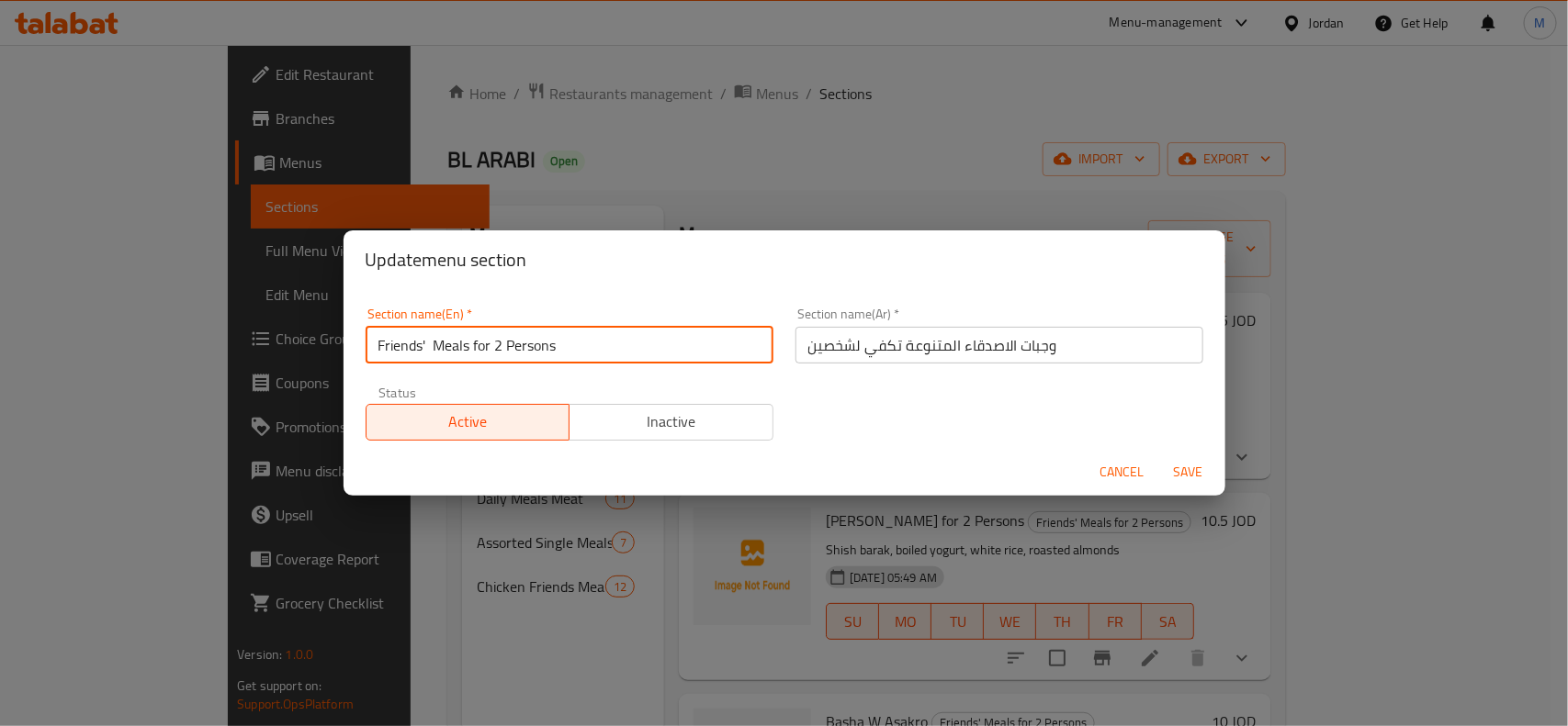
paste input "assorted"
click at [468, 347] on input "Friends' assorted Meals for 2 Persons" at bounding box center [569, 345] width 408 height 36
type input "Friends' Assorted Meals for 2 Persons"
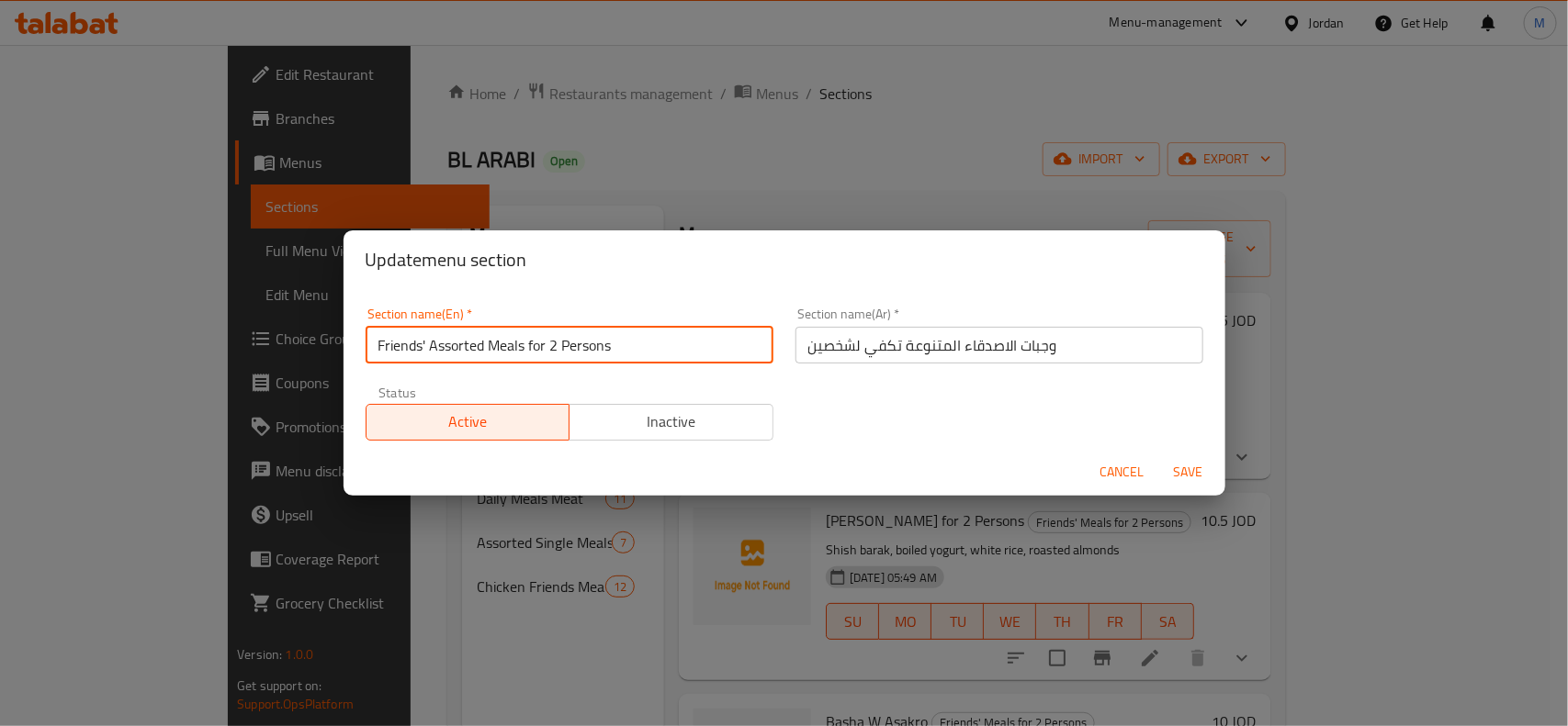
click at [1191, 468] on span "Save" at bounding box center [1188, 472] width 44 height 23
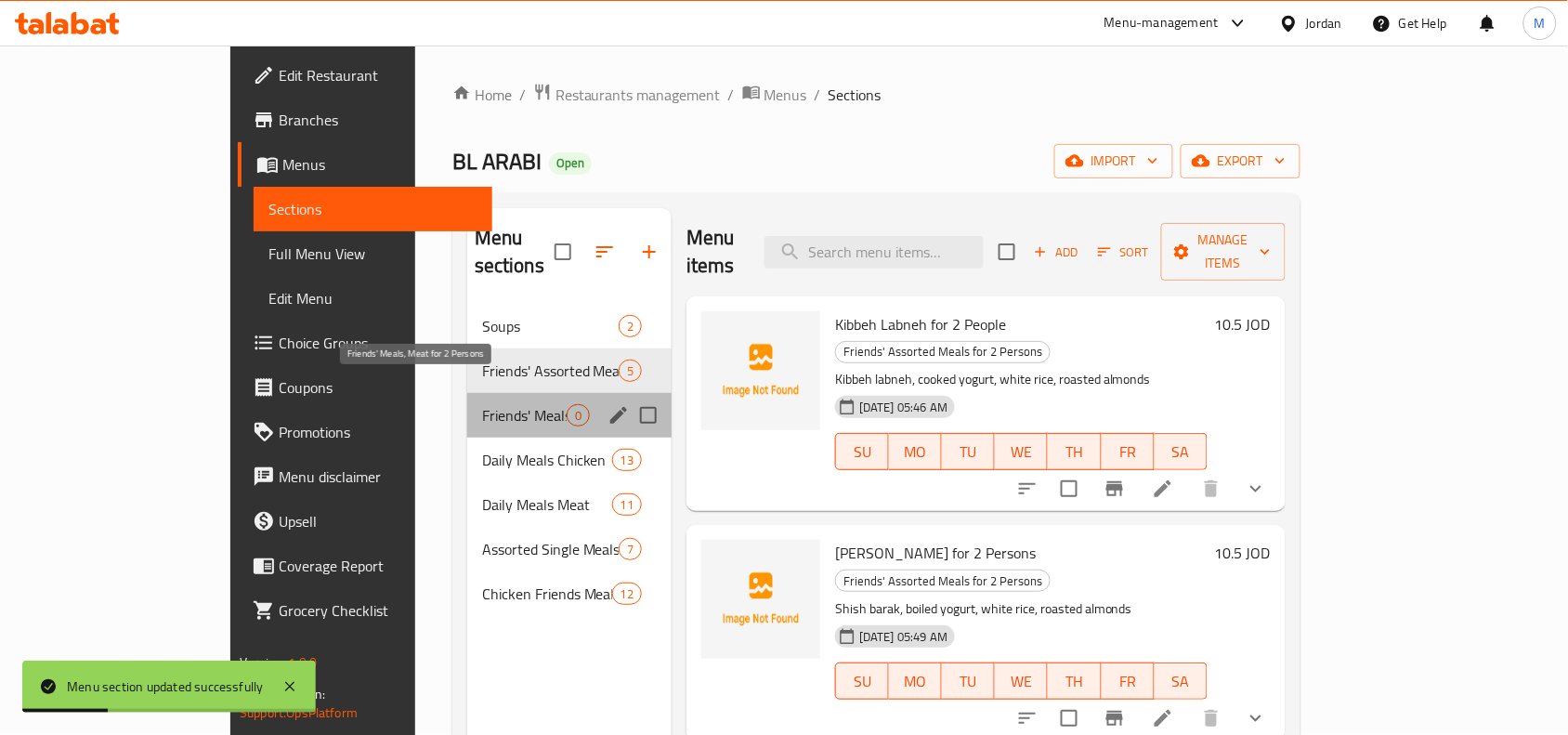
click at [482, 404] on span "Friends' Meals, Meat for 2 Persons" at bounding box center [524, 415] width 85 height 22
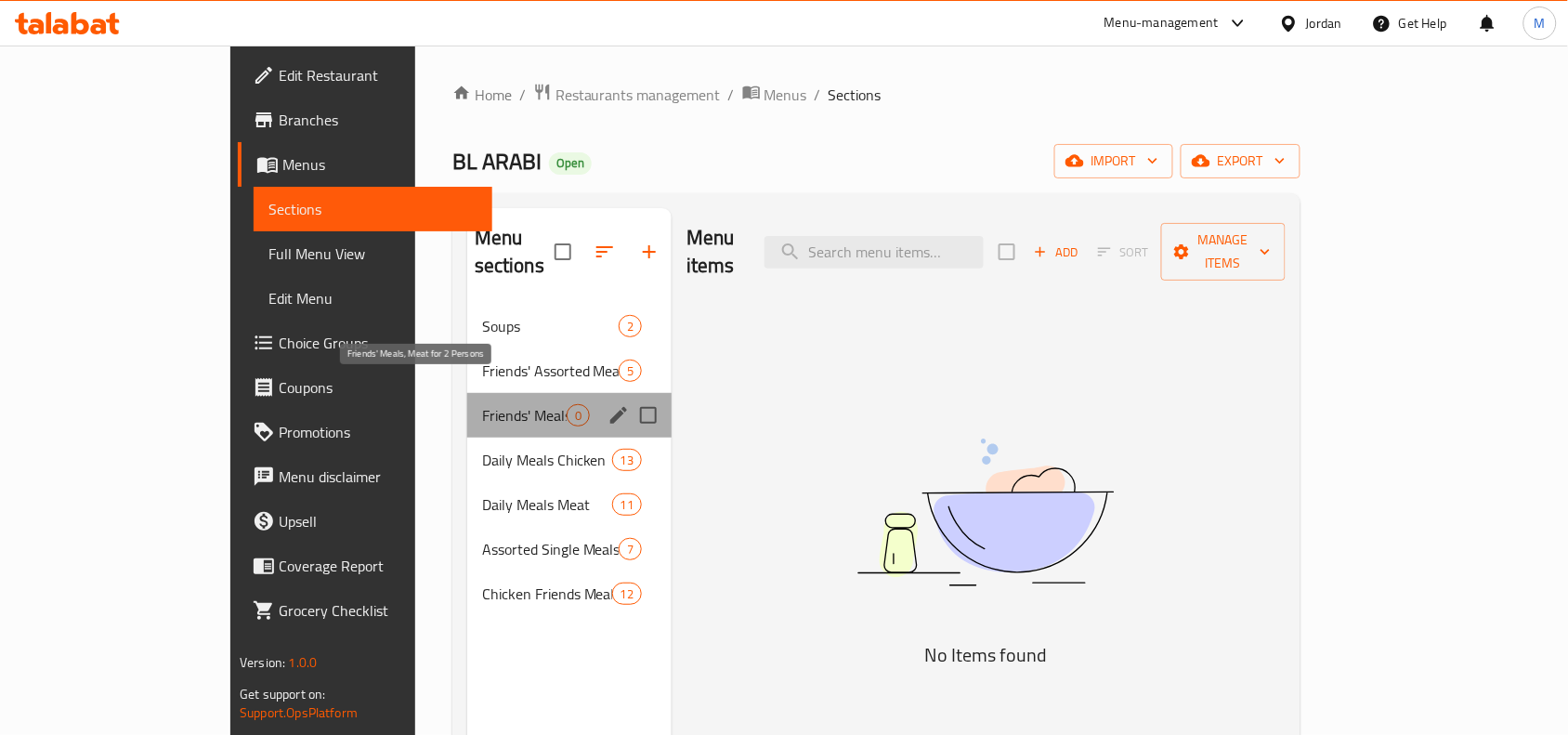
click at [482, 404] on span "Friends' Meals, Meat for 2 Persons" at bounding box center [524, 415] width 85 height 22
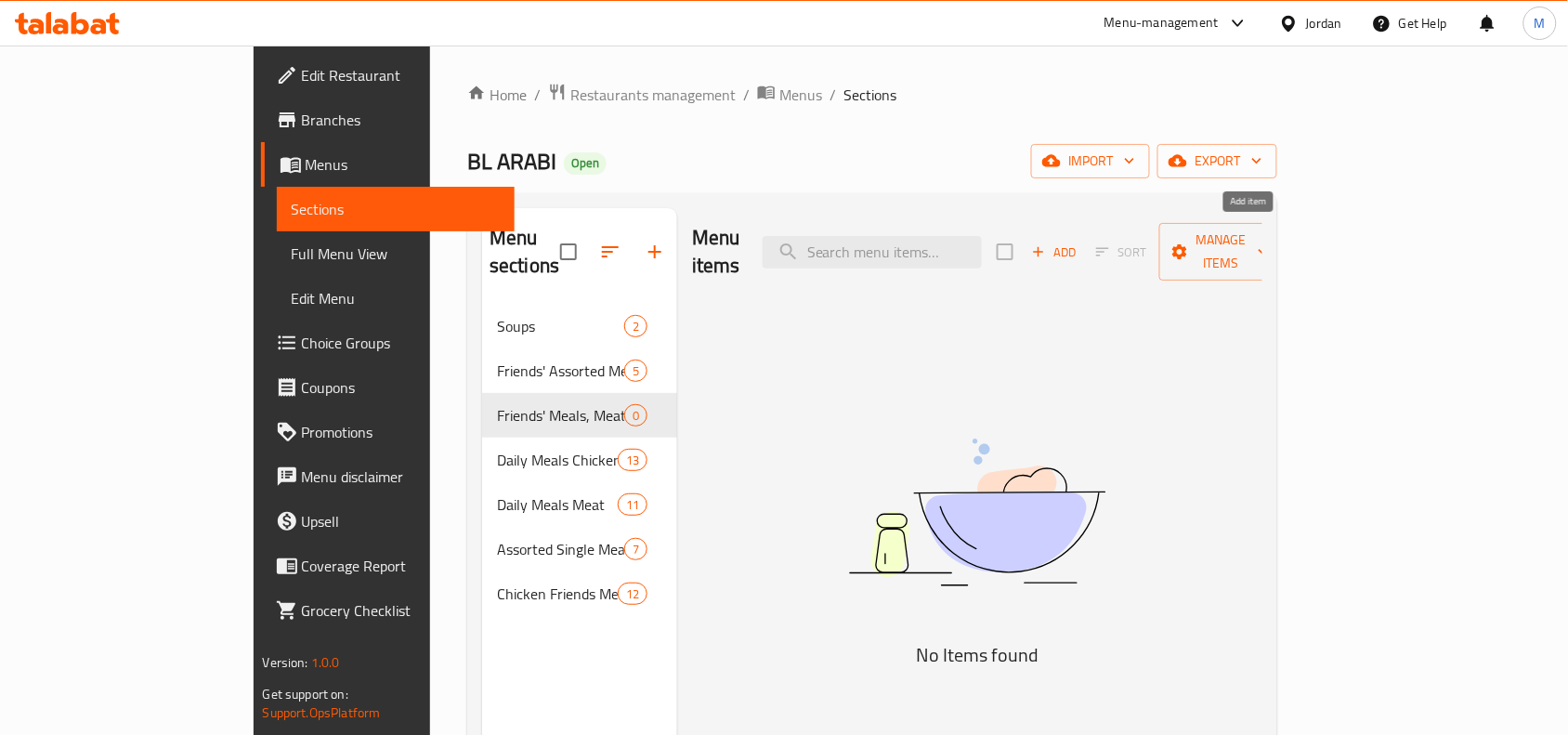
click at [1080, 242] on span "Add" at bounding box center [1054, 252] width 50 height 21
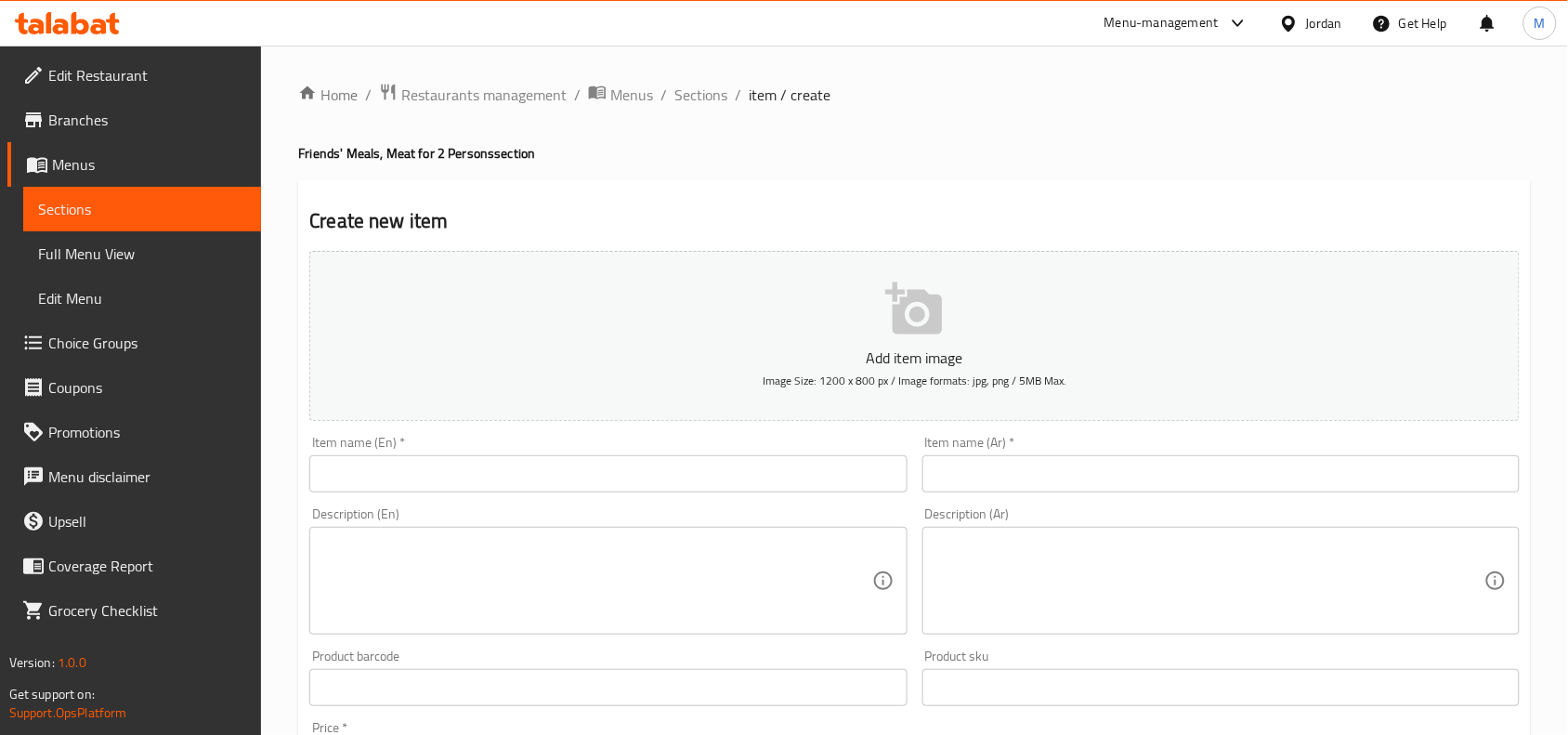
click at [1052, 467] on input "text" at bounding box center [1221, 473] width 598 height 37
paste input "مندي يكفي لشخصين لحمة"
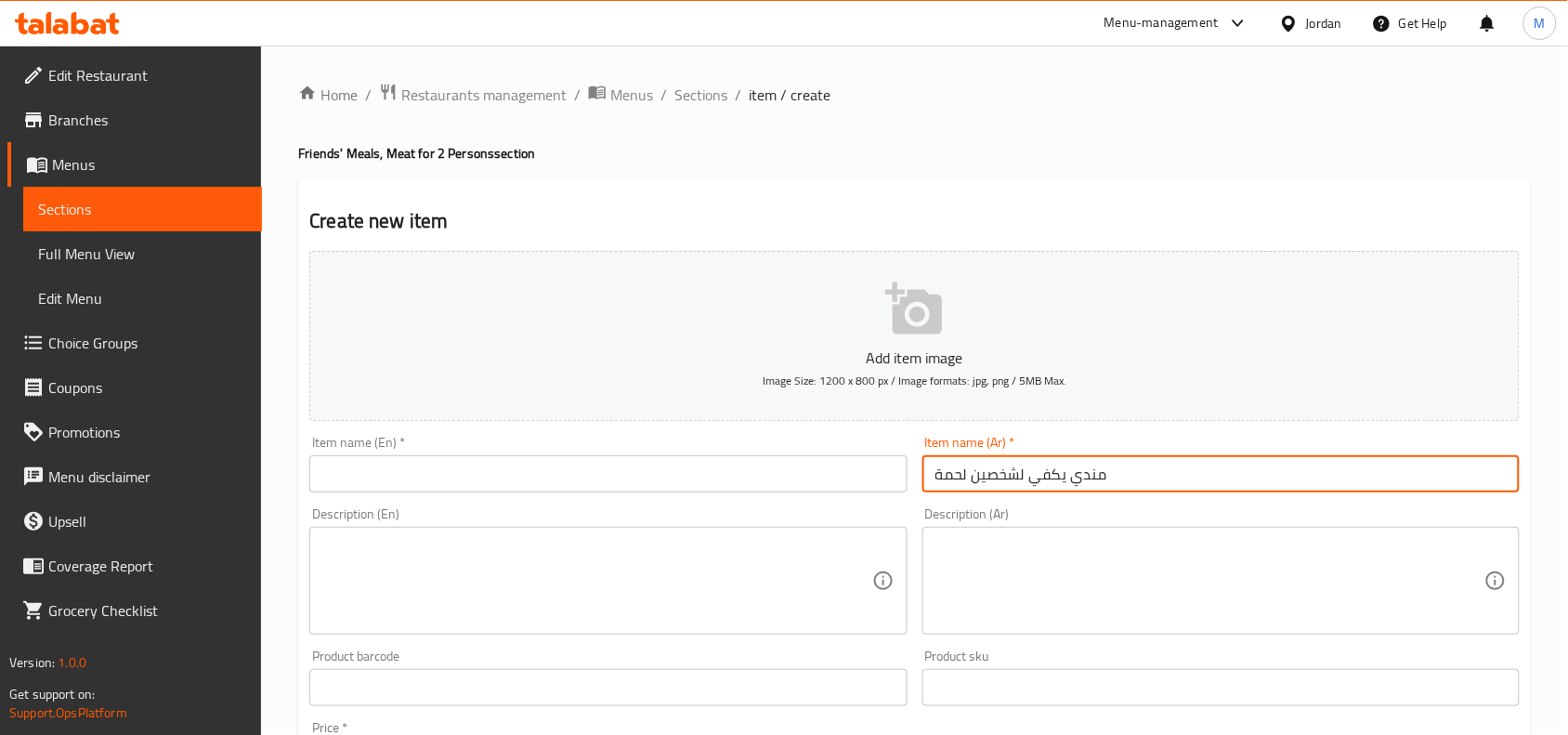
click at [1023, 480] on input "مندي يكفي لشخصين لحمة" at bounding box center [1221, 473] width 598 height 37
type input "مندي يكفي لشخصين لحمة"
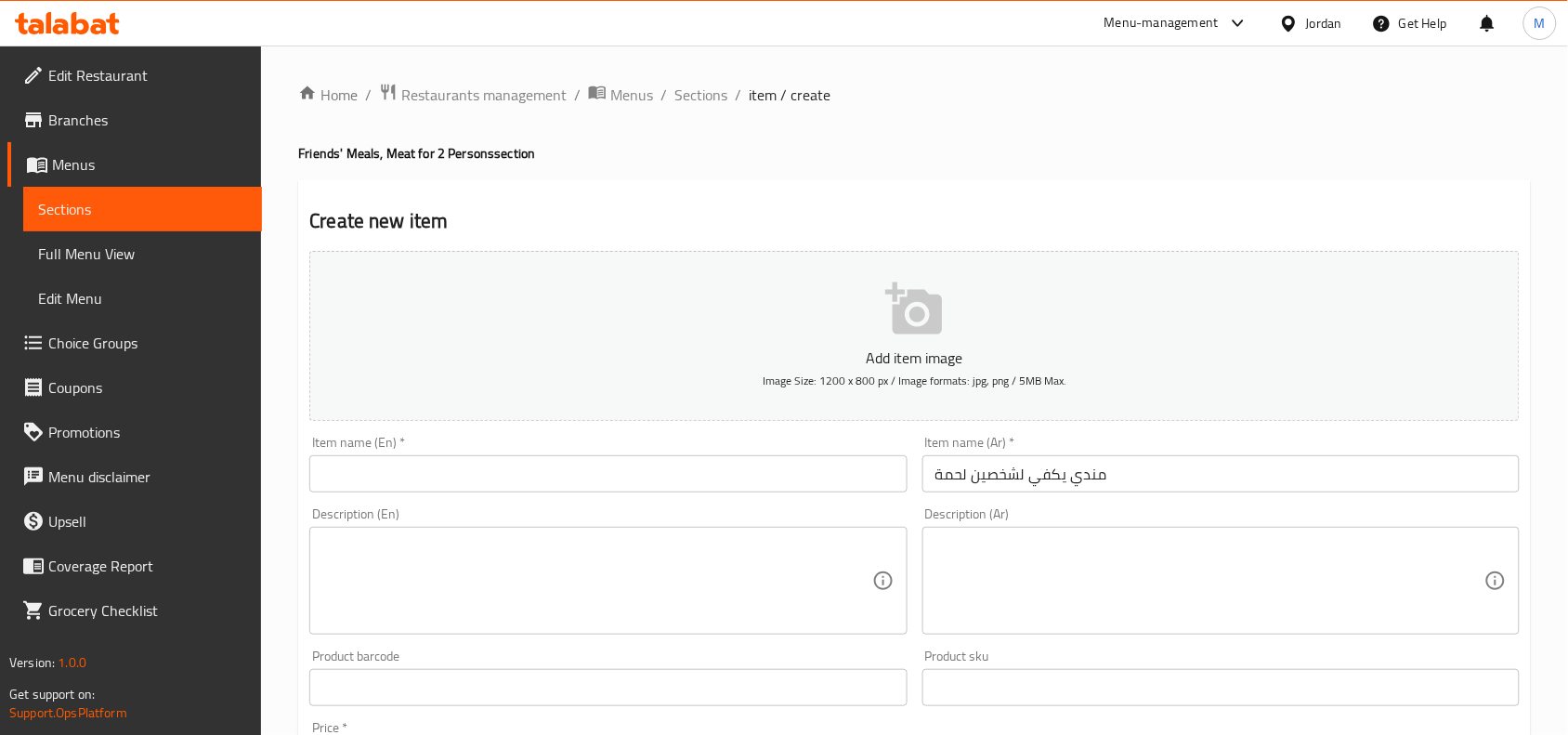
click at [776, 476] on input "text" at bounding box center [608, 473] width 598 height 37
paste input "Mandi meat"
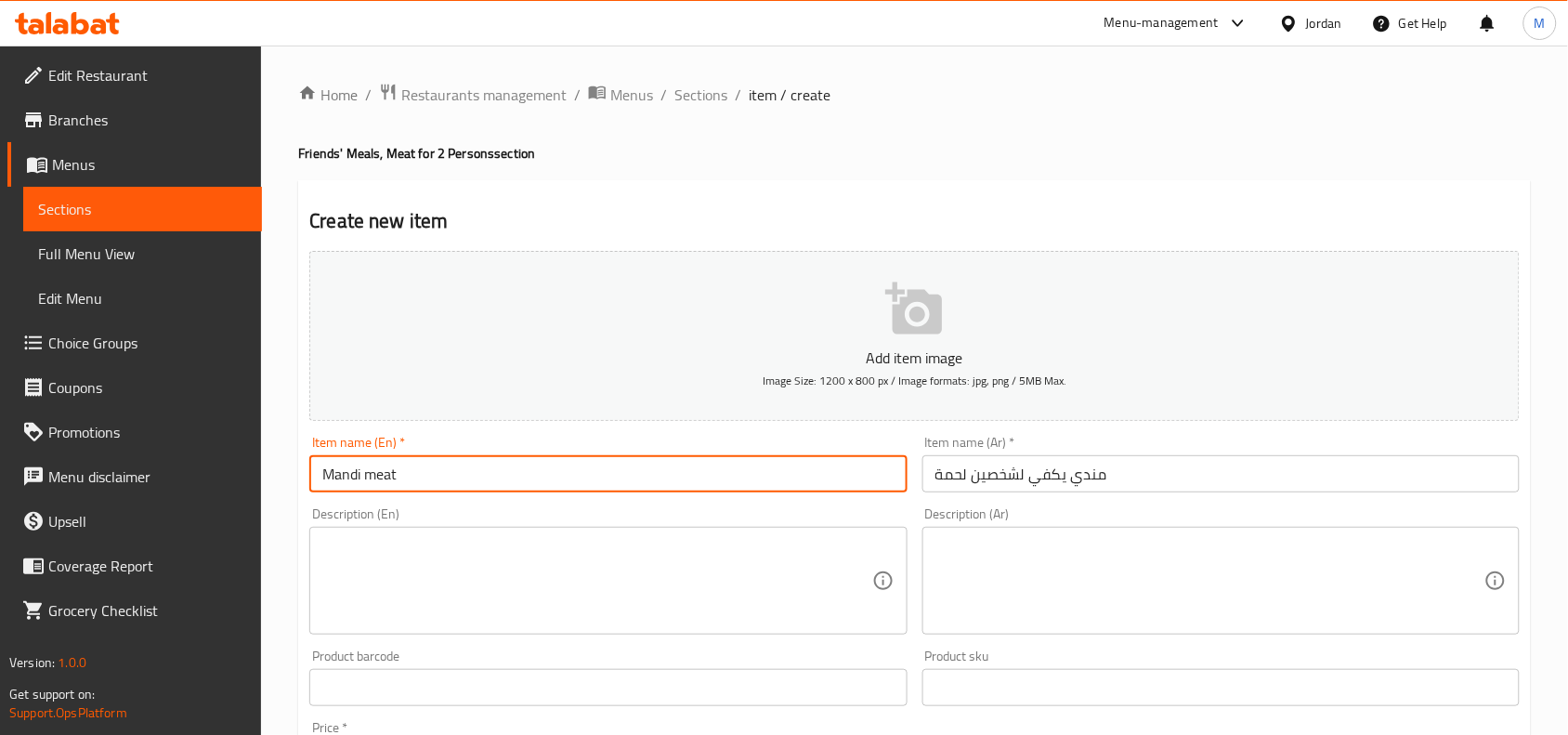
paste input "for 2 persons"
click at [530, 487] on input "Mandi meat for 2 persons" at bounding box center [608, 473] width 598 height 37
click at [530, 483] on input "Mandi meat for 2 persons" at bounding box center [608, 473] width 598 height 37
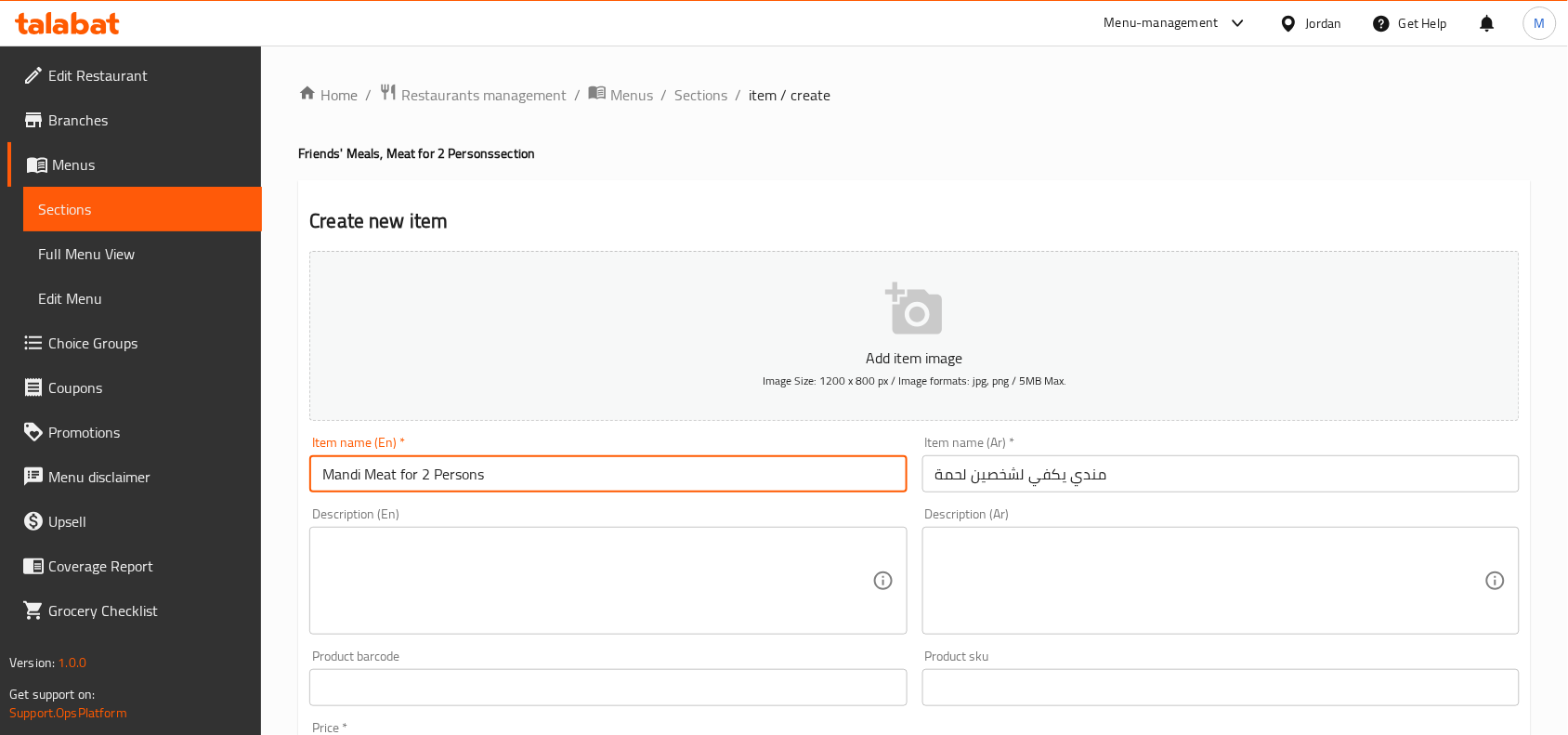
click at [542, 467] on input "Mandi Meat for 2 Persons" at bounding box center [608, 473] width 598 height 37
type input "Mandi Meat for 2 Persons"
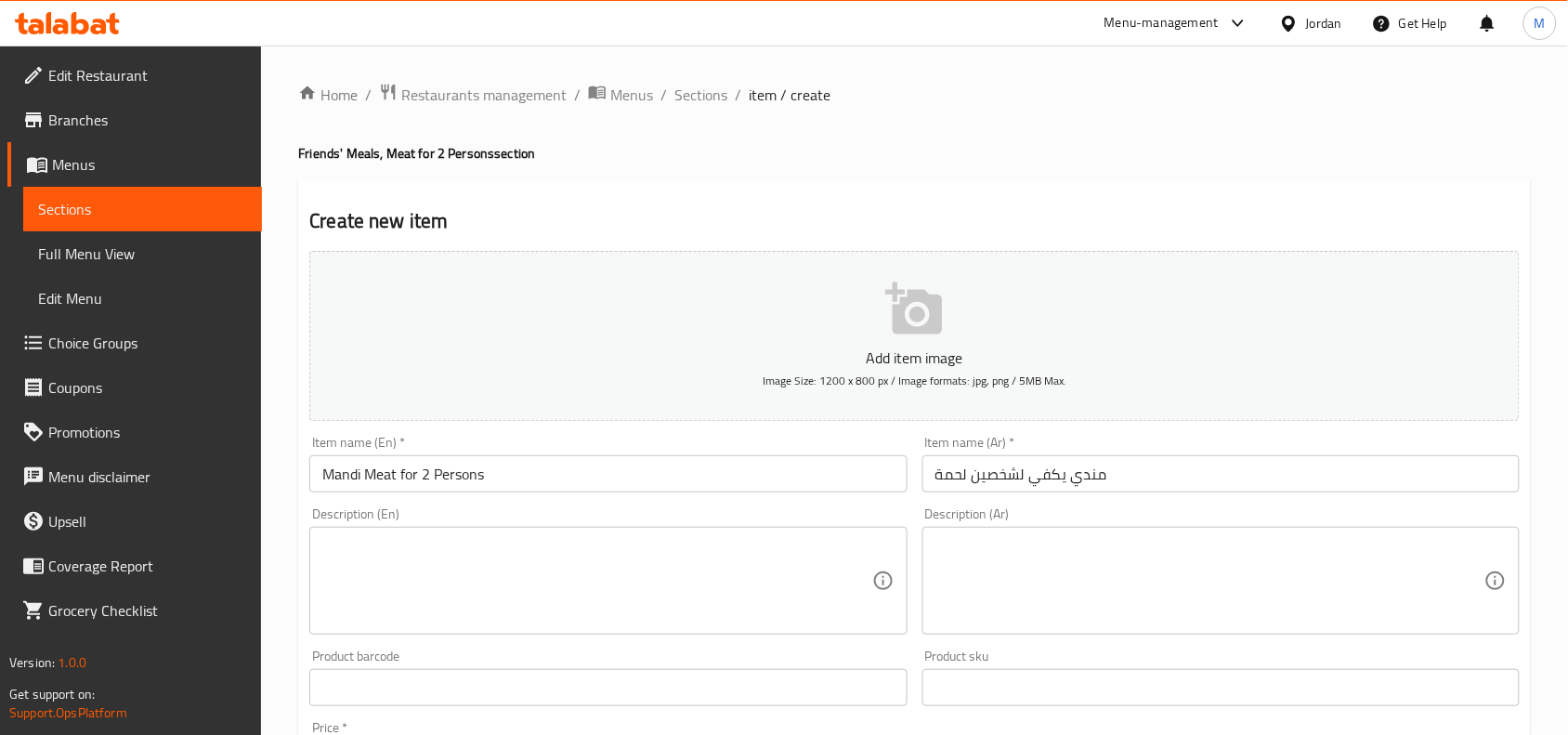
click at [1219, 555] on textarea at bounding box center [1210, 581] width 549 height 89
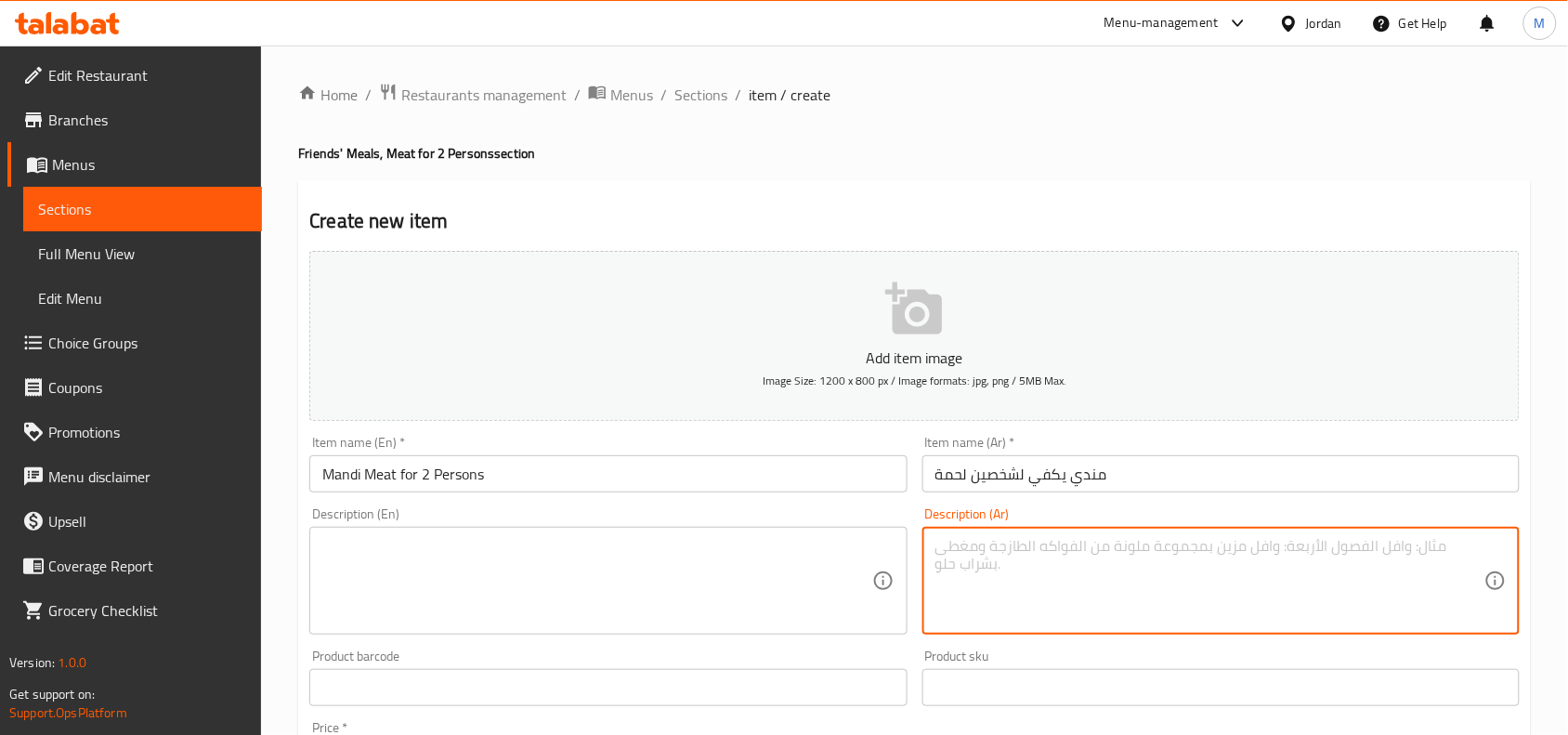
paste textarea "ارز مندي / 2 قطع لحمة / زبيب خارجي بعلبة / لبن / لوز محمص"
click at [1038, 558] on textarea "ارز مندي / 2 قطع لحمة / زبيب خارجي بعلبة / لبن / لوز محمص" at bounding box center [1210, 581] width 549 height 89
type textarea "ارز مندي / 2 قطع لحمة / زبيب خارجي بعلبة / لبن / لوز محمص"
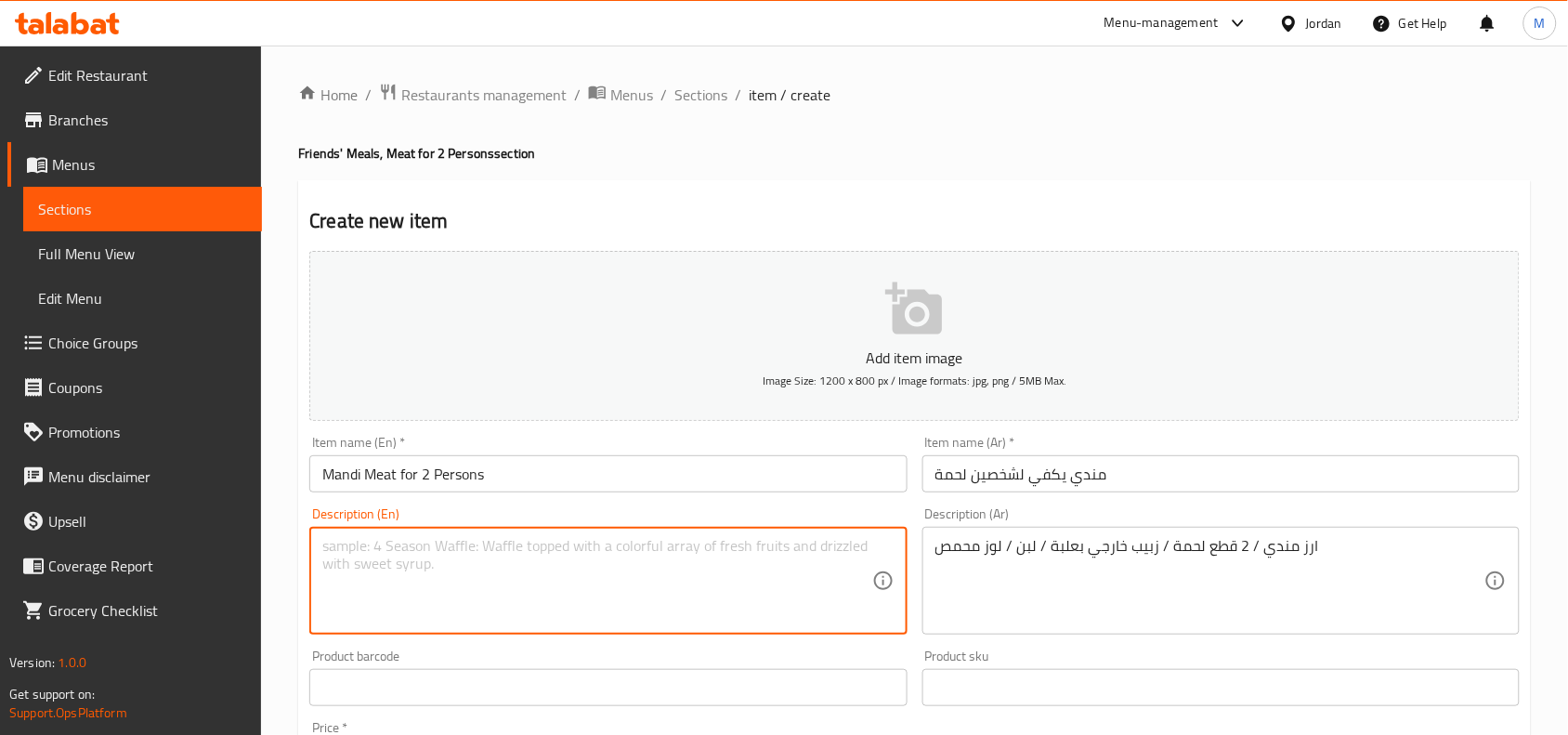
click at [746, 556] on textarea at bounding box center [597, 581] width 549 height 89
paste textarea "Mandi rice / 2 pieces of meat / raisins in a box / yogurt / roasted almonds"
click at [507, 544] on textarea "Mandi rice / 2 pieces of meat / raisins in a box / yogurt / roasted almonds" at bounding box center [597, 581] width 549 height 89
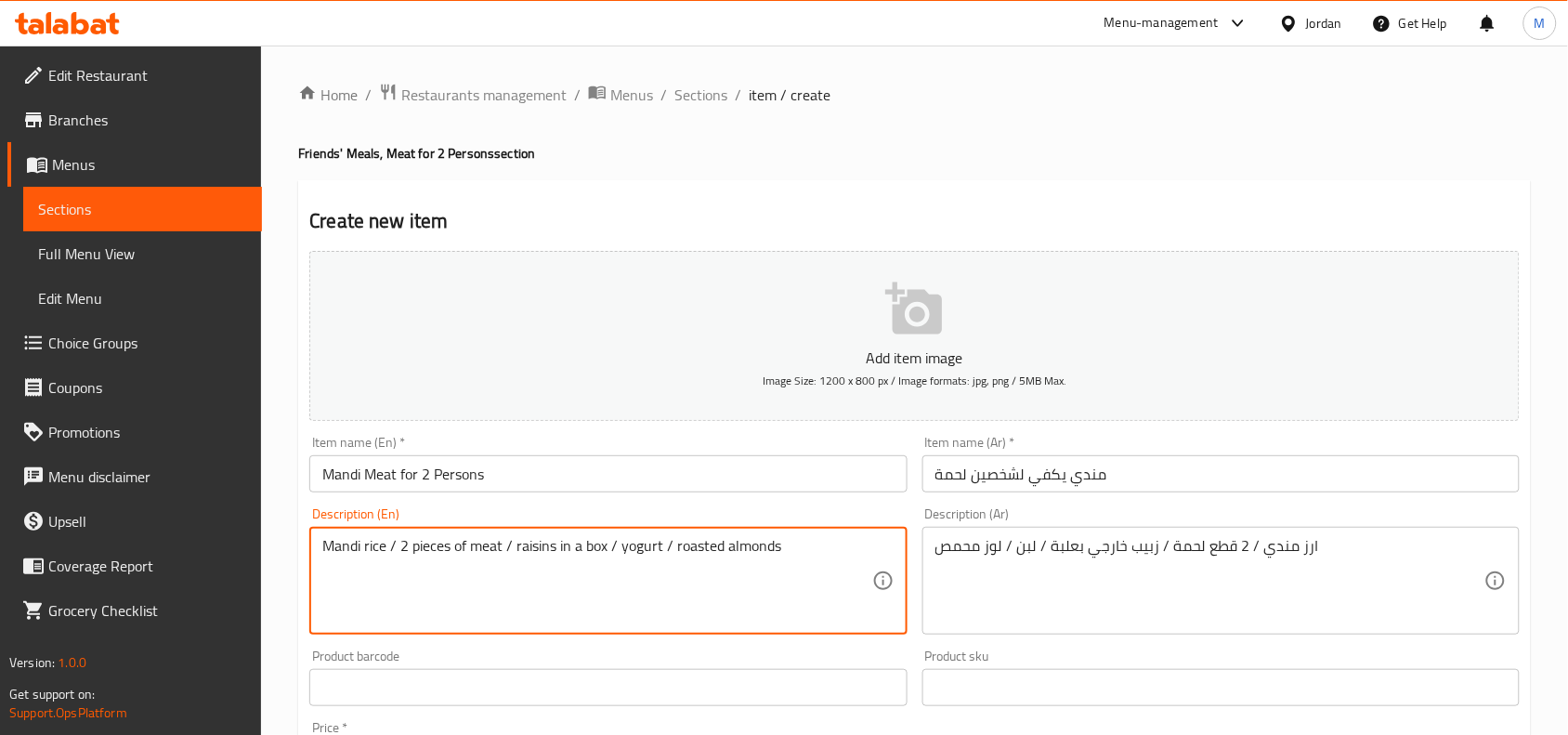
click at [799, 545] on textarea "Mandi rice / 2 pieces of meat / raisins in a box / yogurt / roasted almonds" at bounding box center [597, 581] width 549 height 89
type textarea "Mandi rice / 2 pieces of meat / raisins in a box / yogurt / roasted almonds"
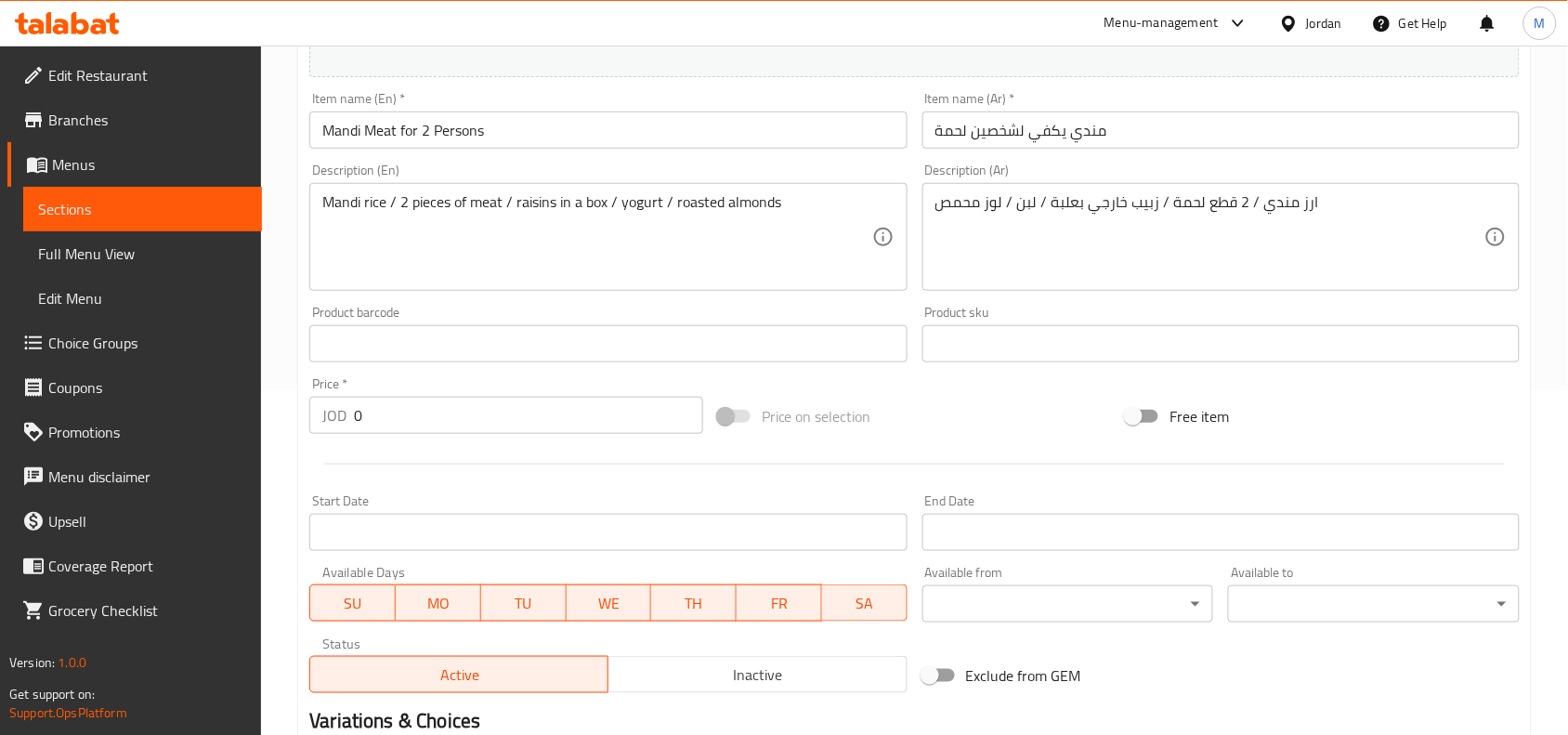
scroll to position [348, 0]
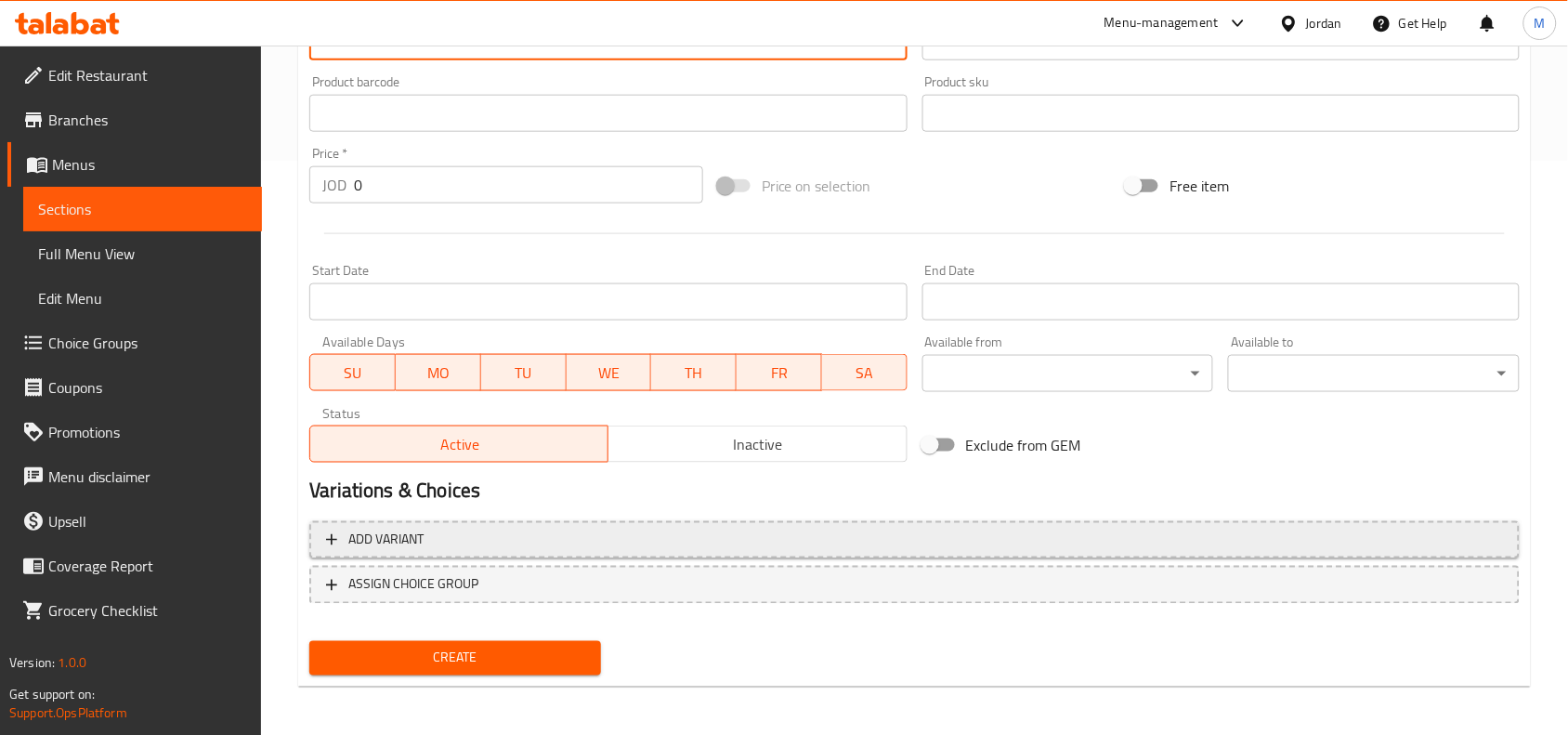
click at [687, 536] on span "Add variant" at bounding box center [915, 540] width 1177 height 23
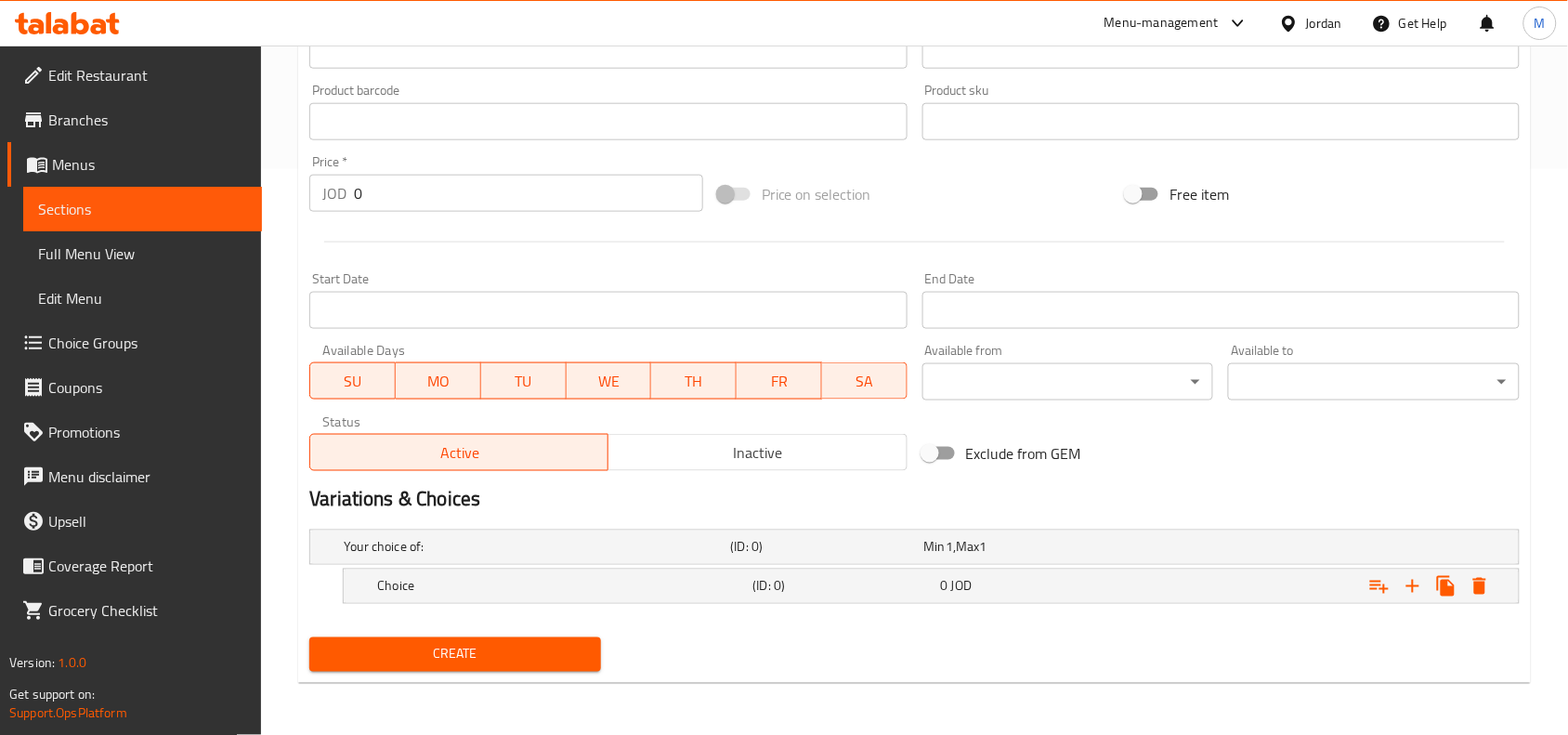
scroll to position [565, 0]
click at [1409, 587] on icon "Expand" at bounding box center [1413, 587] width 22 height 22
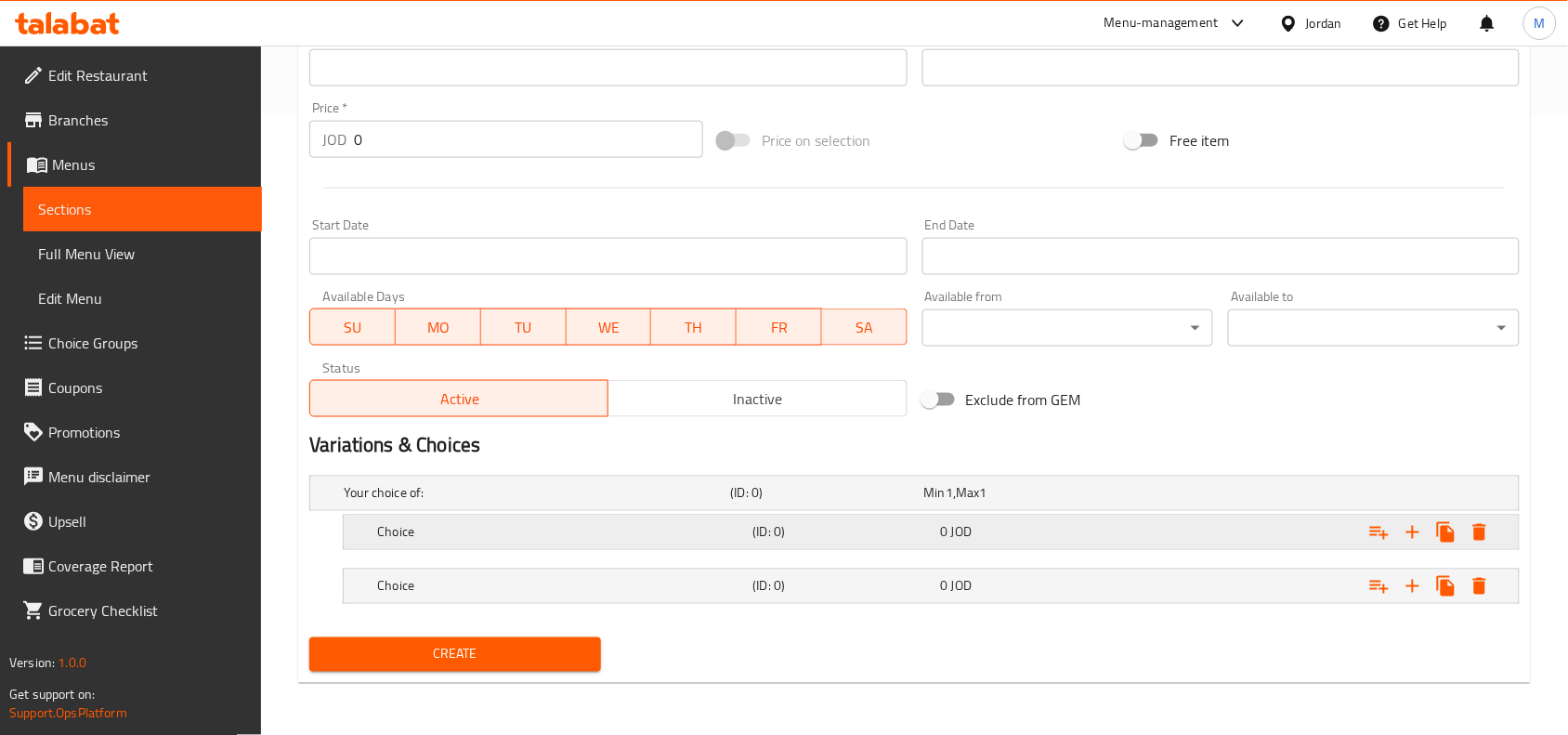
click at [513, 526] on h5 "Choice" at bounding box center [561, 532] width 368 height 19
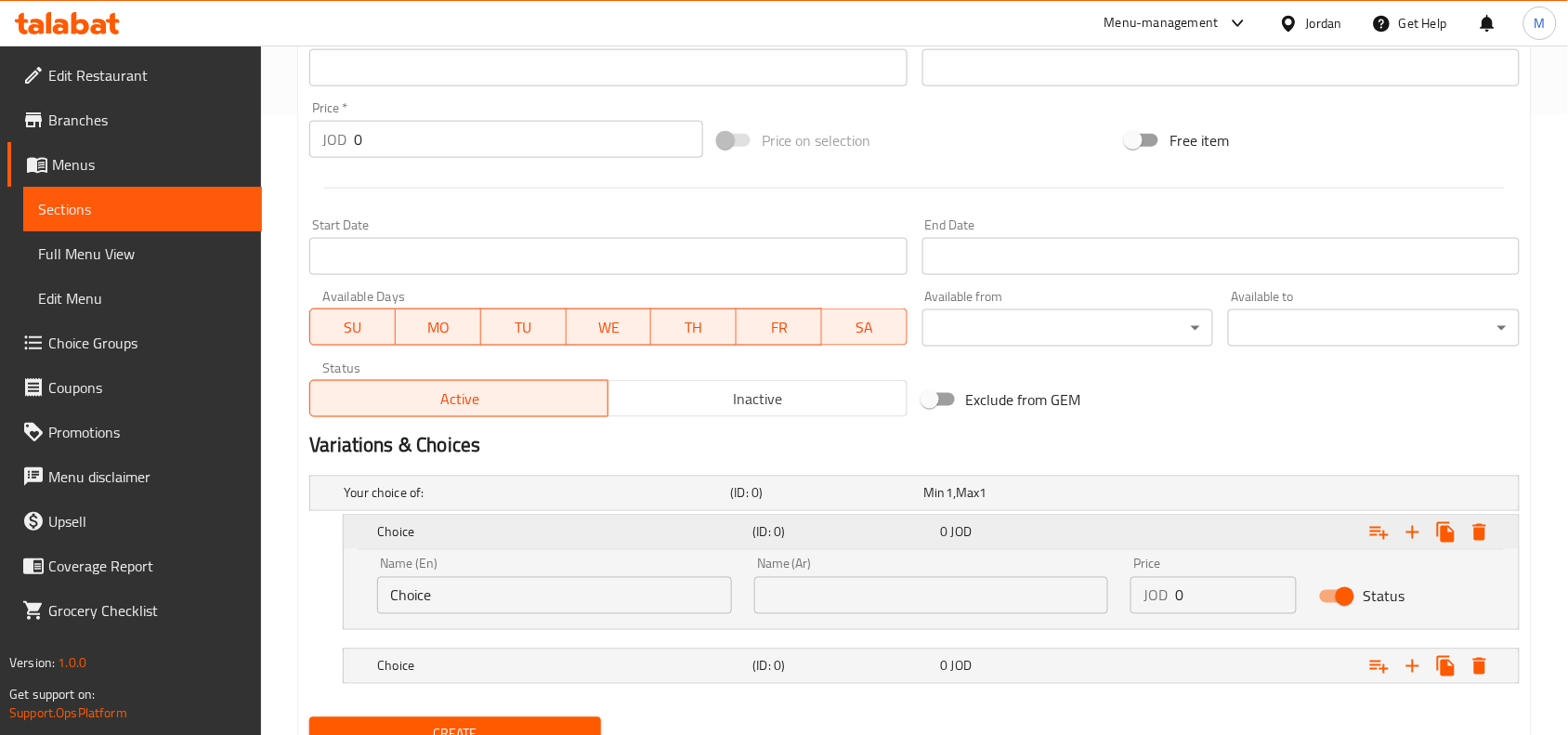
scroll to position [699, 0]
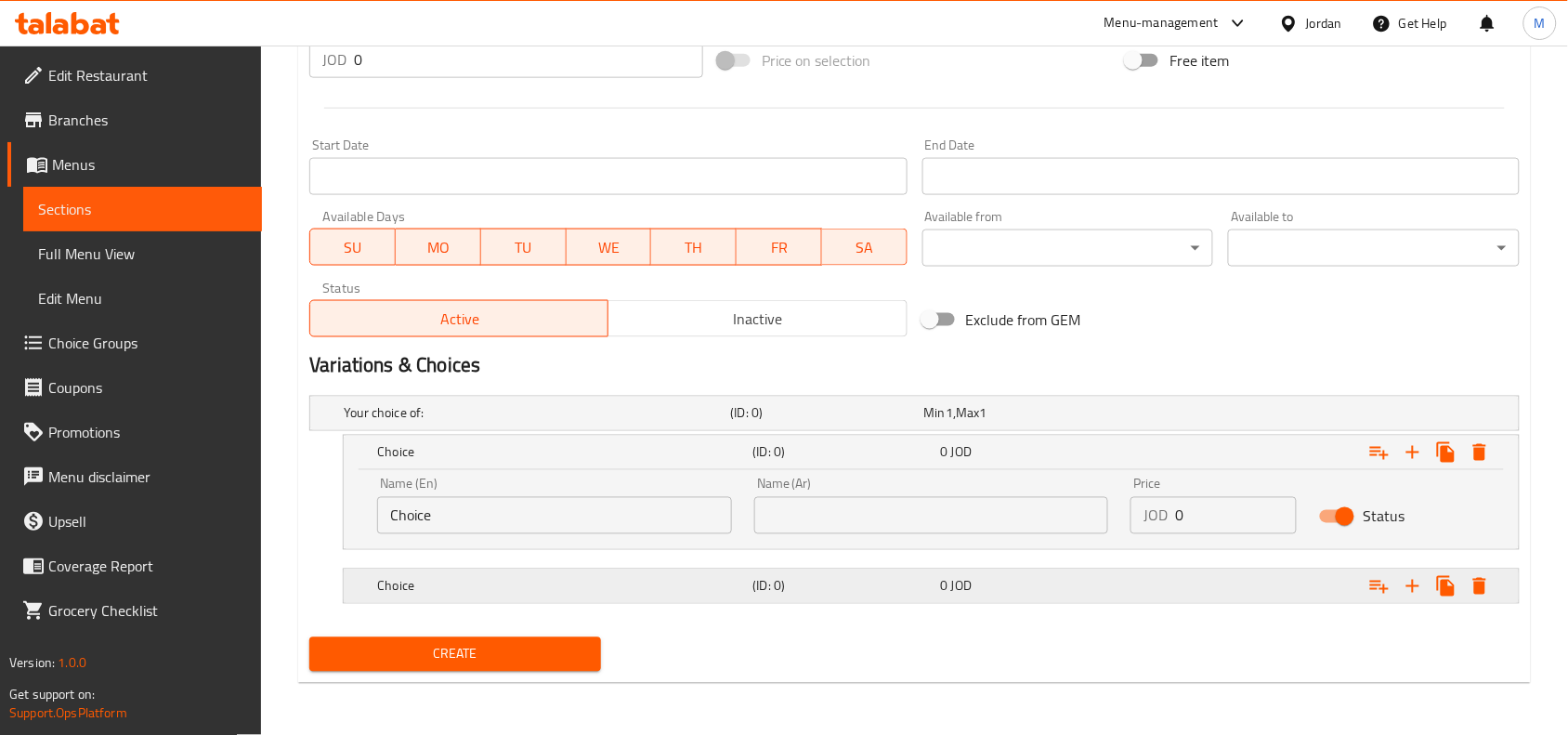
click at [511, 572] on div "Choice (ID: 0) 0 JOD" at bounding box center [937, 586] width 1127 height 41
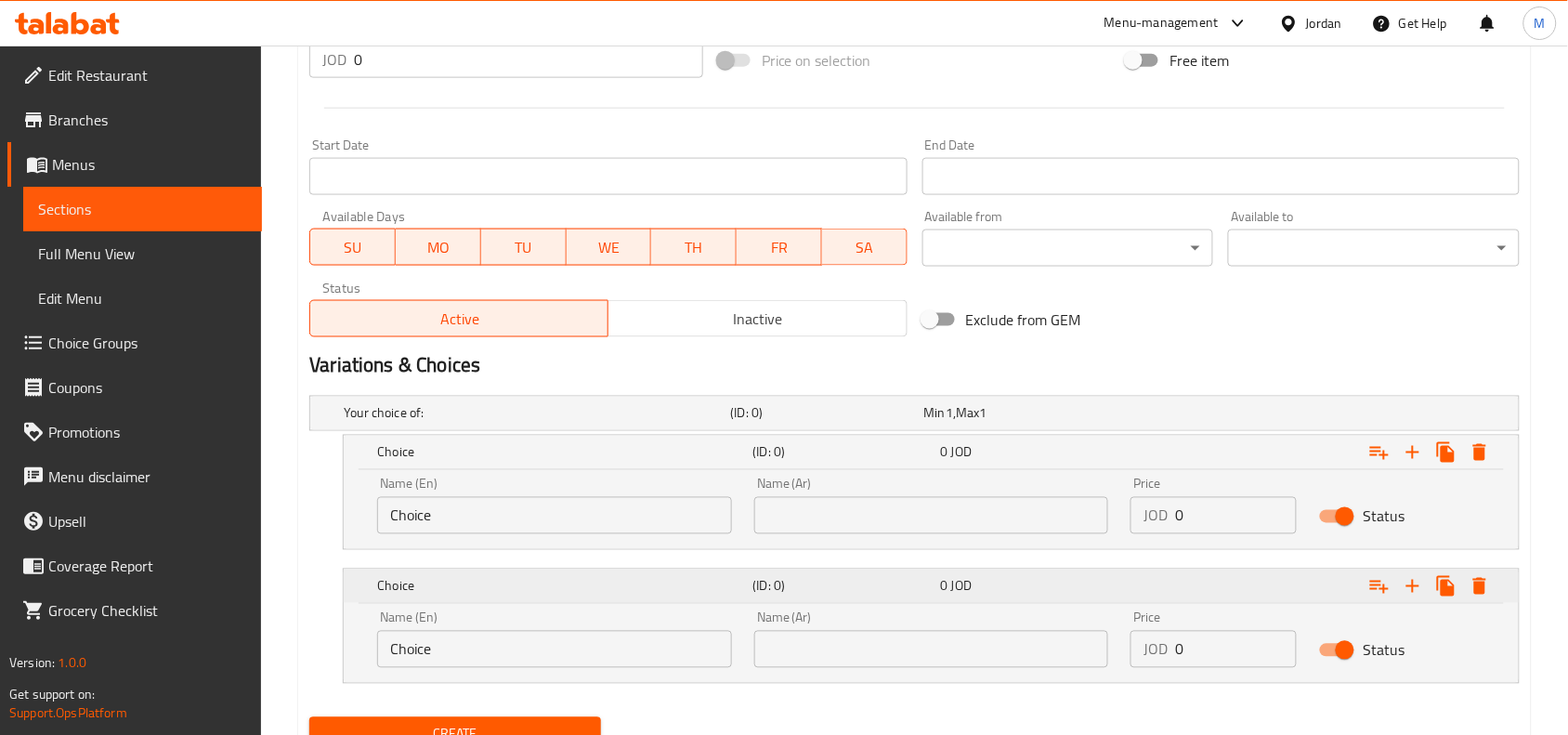
scroll to position [779, 0]
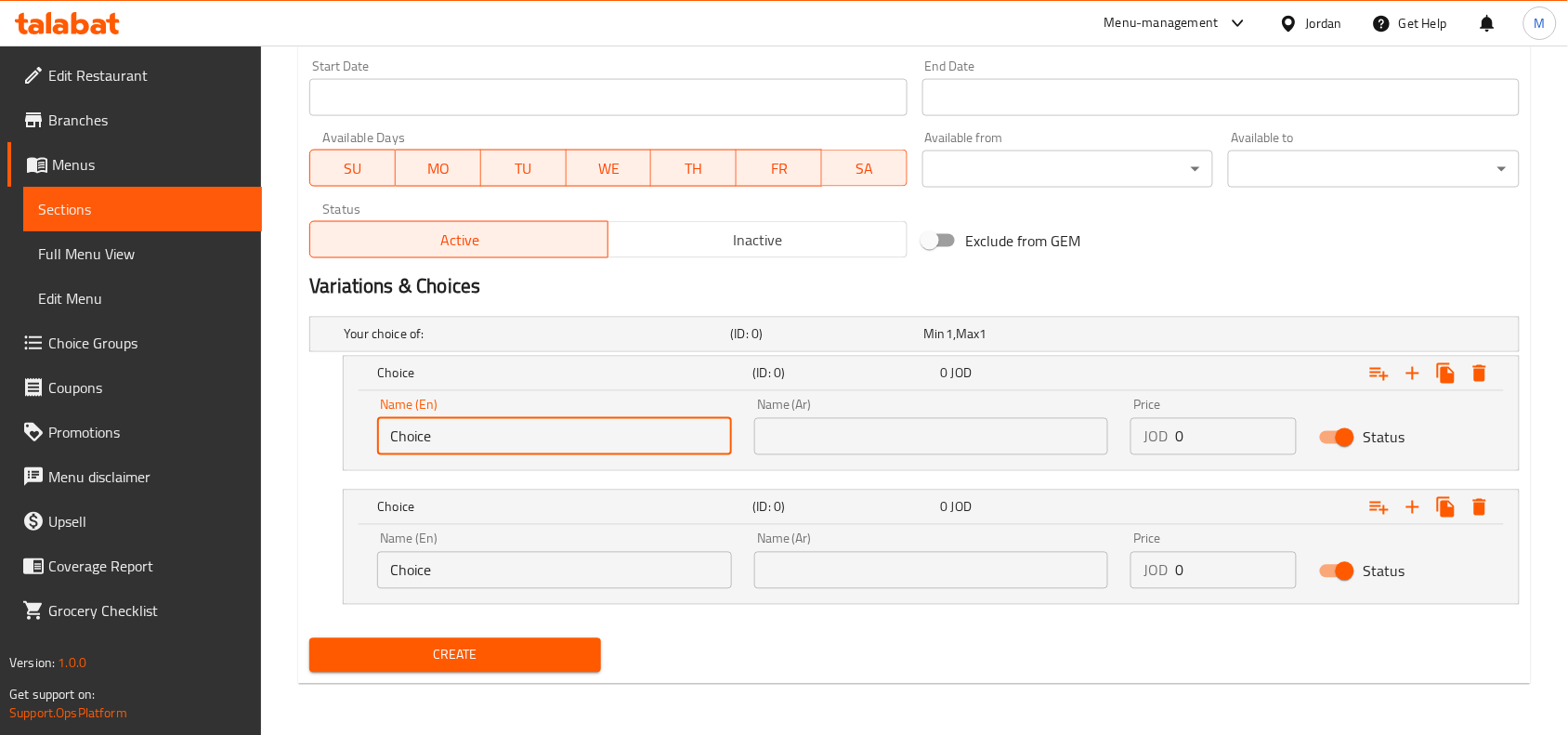
click at [494, 437] on input "Choice" at bounding box center [554, 436] width 355 height 37
click at [486, 425] on input "meat" at bounding box center [554, 436] width 355 height 37
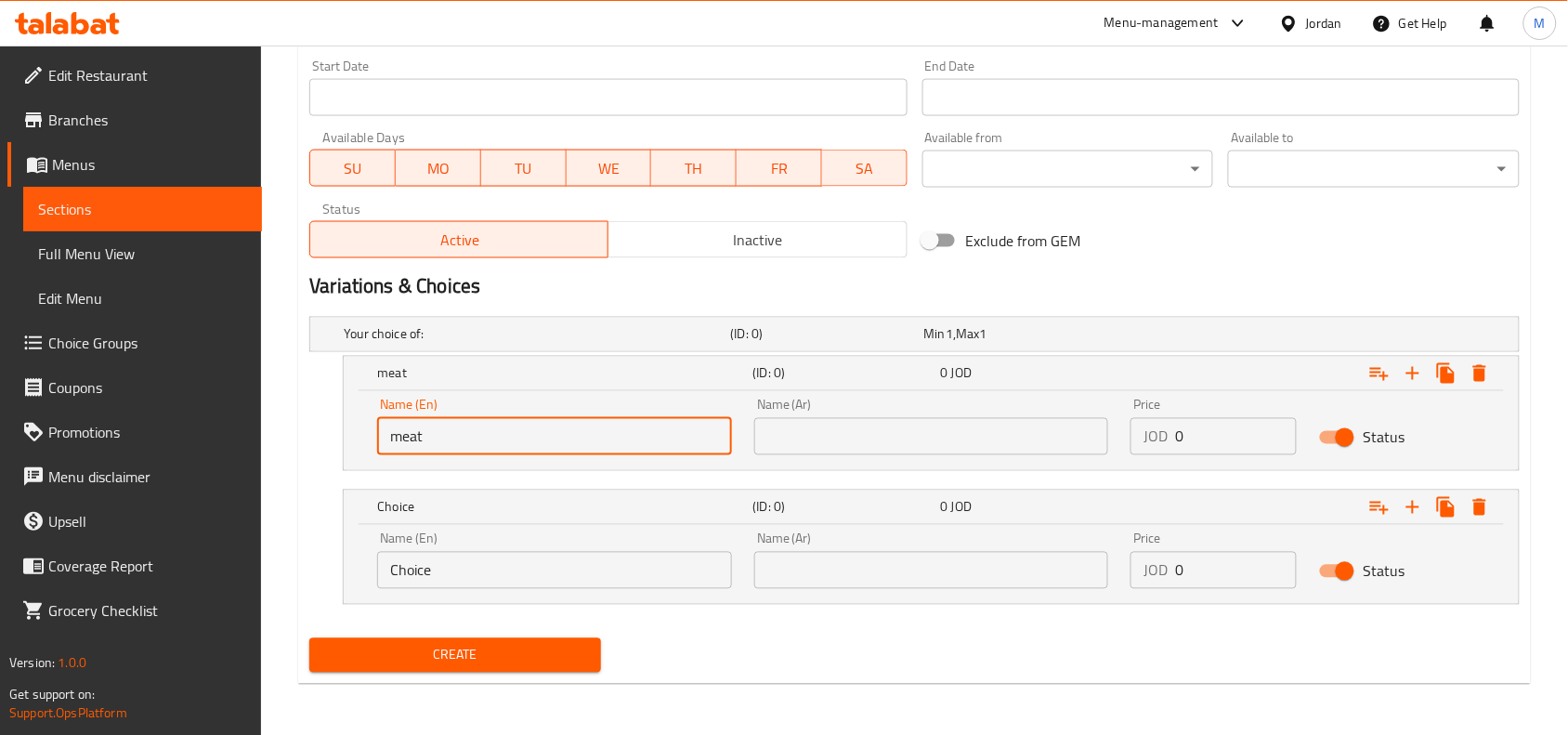
click at [486, 425] on input "meat" at bounding box center [554, 436] width 355 height 37
click at [486, 438] on input "Meat" at bounding box center [554, 436] width 355 height 37
type input "Meat"
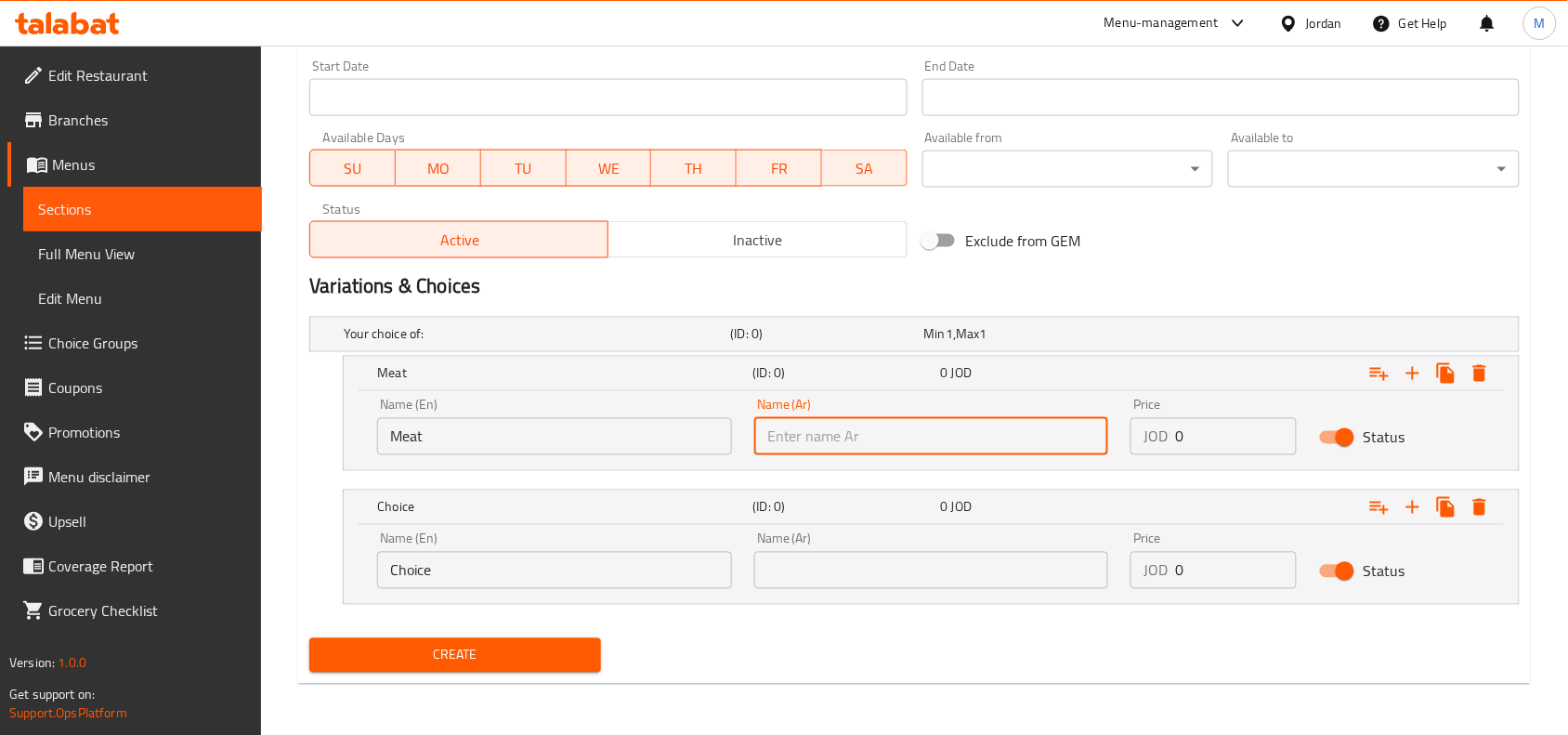
click at [826, 443] on input "text" at bounding box center [932, 436] width 355 height 37
type input "لحم"
click at [1205, 428] on input "0" at bounding box center [1236, 436] width 121 height 37
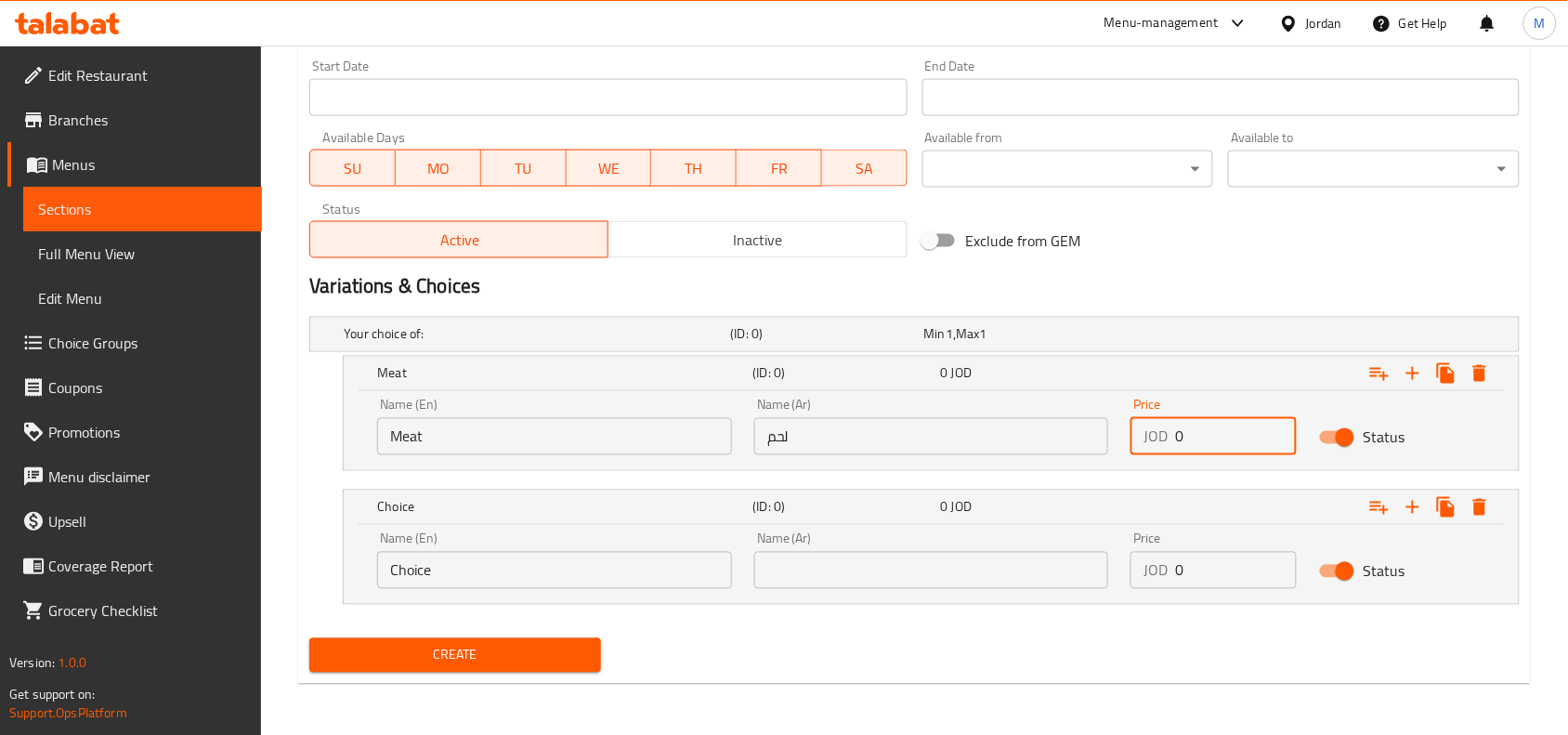
click at [1205, 428] on input "0" at bounding box center [1236, 436] width 121 height 37
type input "13"
click at [467, 565] on input "Choice" at bounding box center [554, 570] width 355 height 37
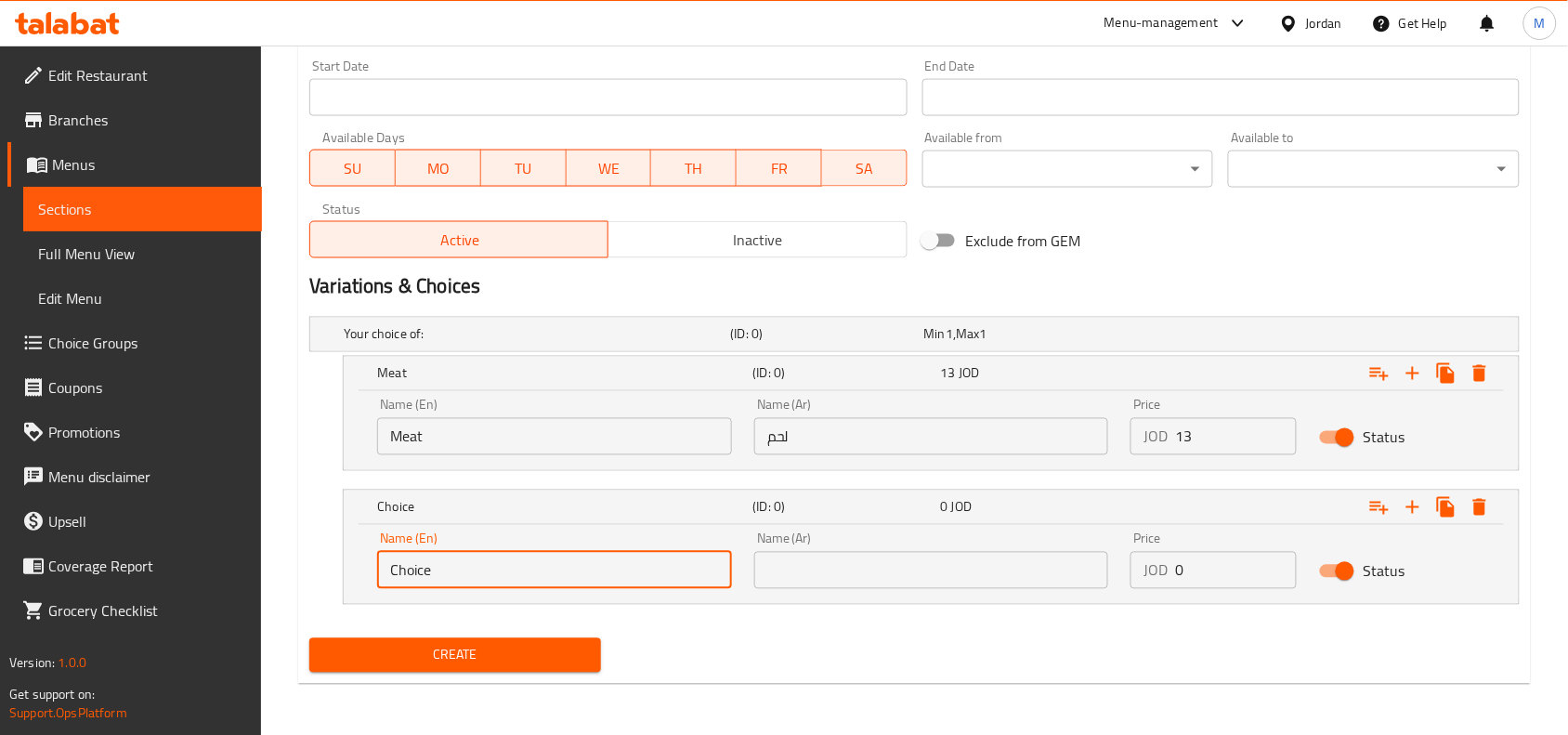
click at [467, 565] on input "Choice" at bounding box center [554, 570] width 355 height 37
click at [516, 552] on input "Choice" at bounding box center [554, 570] width 355 height 37
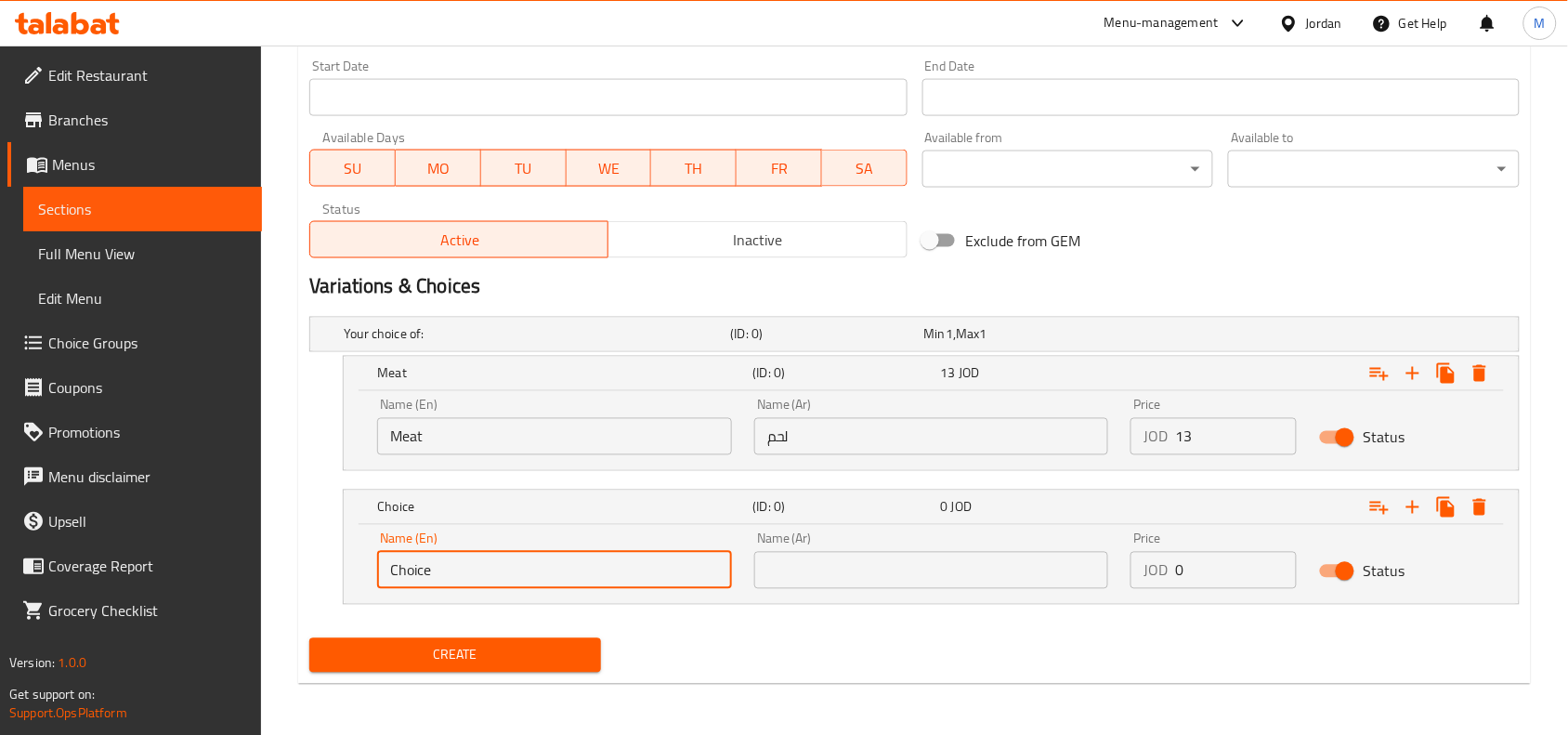
paste input "smoked meat"
click at [490, 584] on input "smoked meat" at bounding box center [554, 570] width 355 height 37
type input "Smoked Meat"
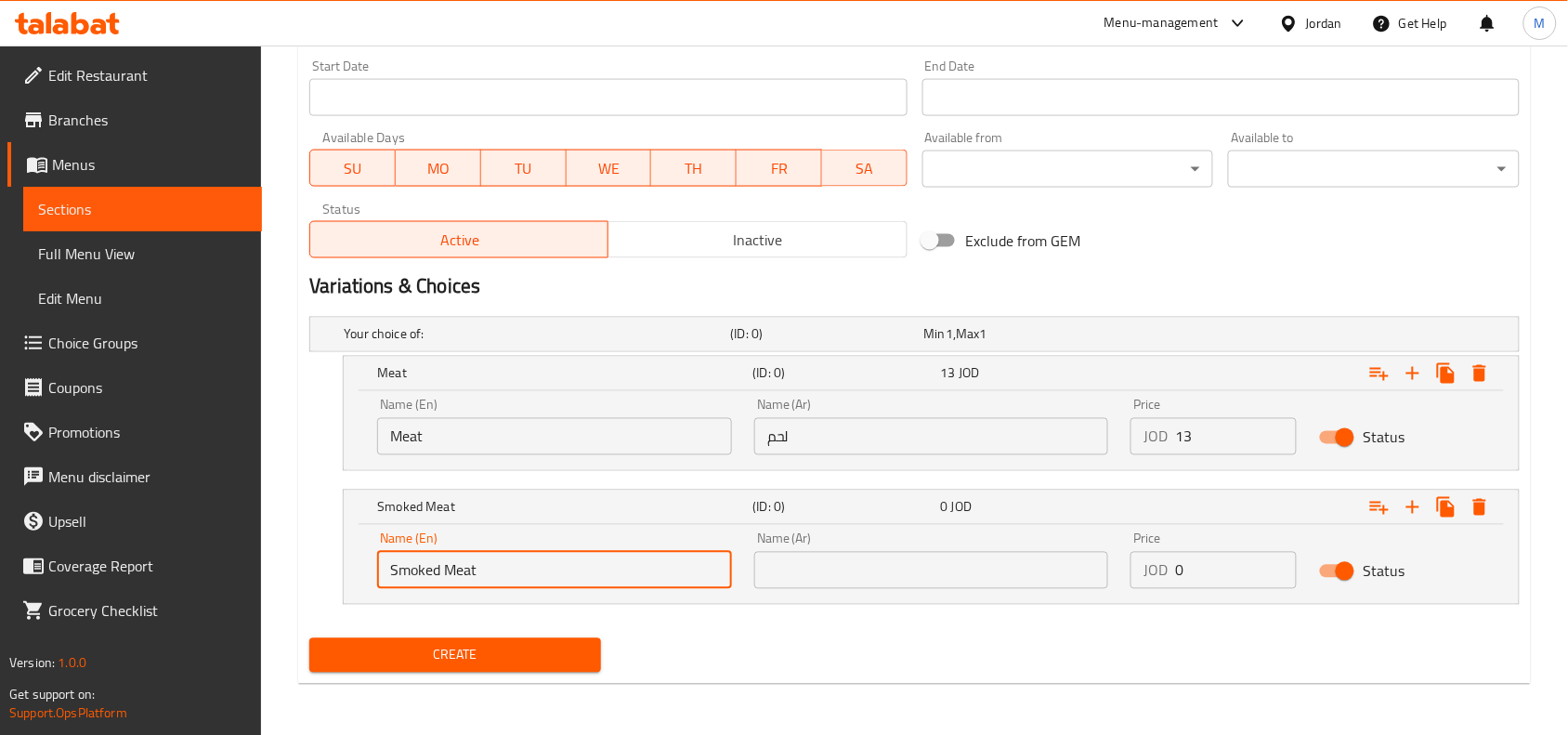
click at [859, 578] on input "text" at bounding box center [932, 570] width 355 height 37
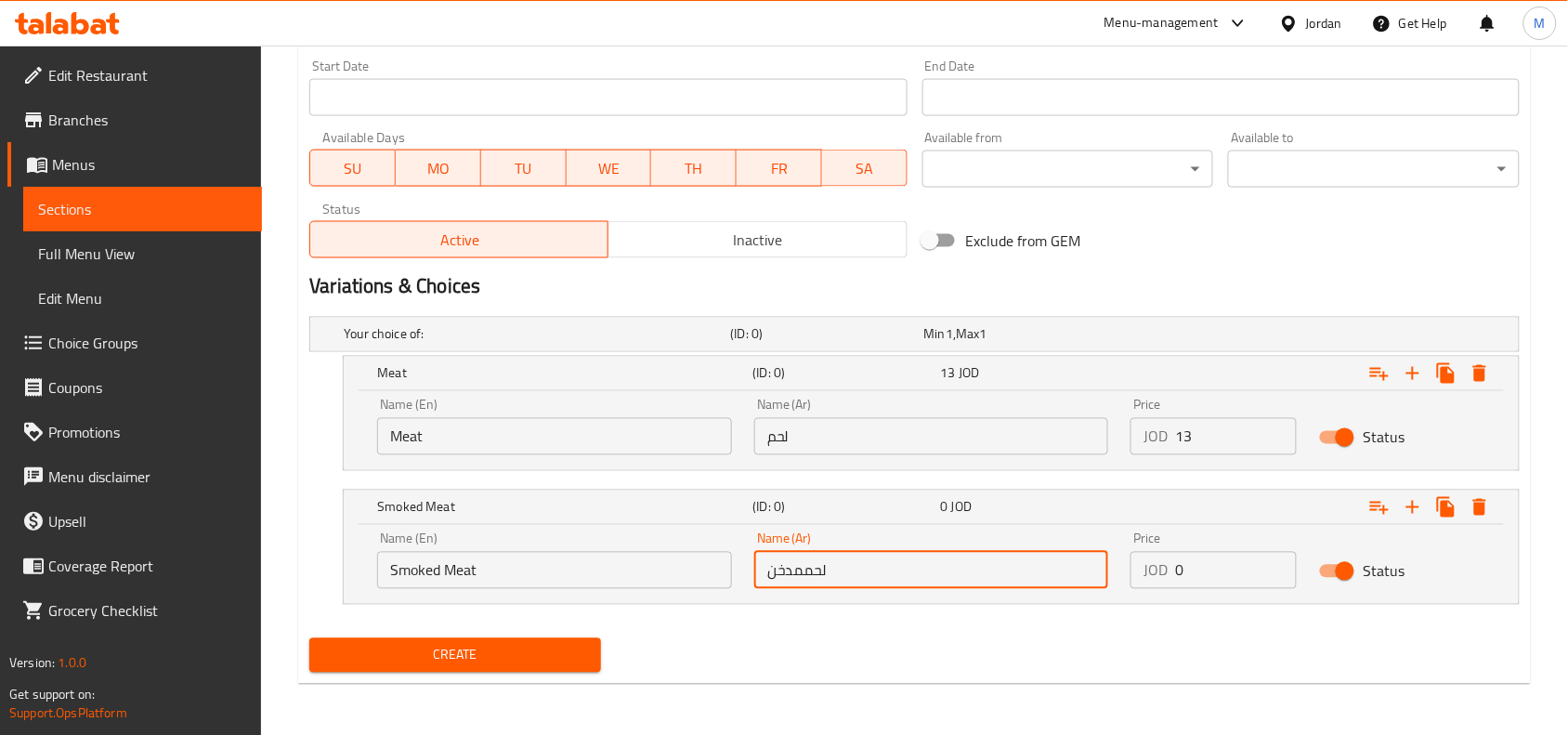
click at [805, 570] on input "لحممدخن" at bounding box center [932, 570] width 355 height 37
type input "لحم مدخن"
click at [1195, 558] on input "0" at bounding box center [1236, 570] width 121 height 37
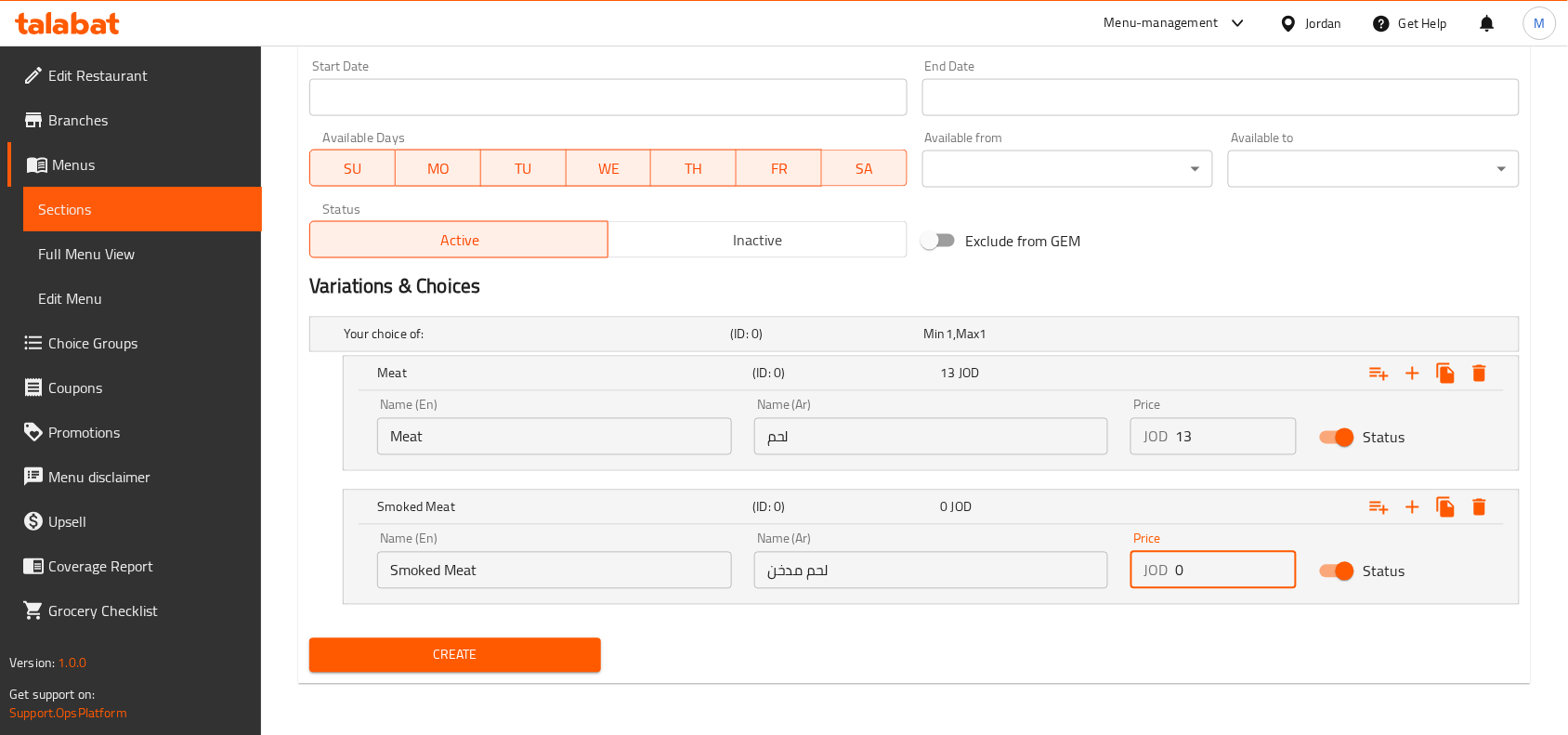
click at [1195, 558] on input "0" at bounding box center [1236, 570] width 121 height 37
click at [1201, 555] on input "0" at bounding box center [1236, 570] width 121 height 37
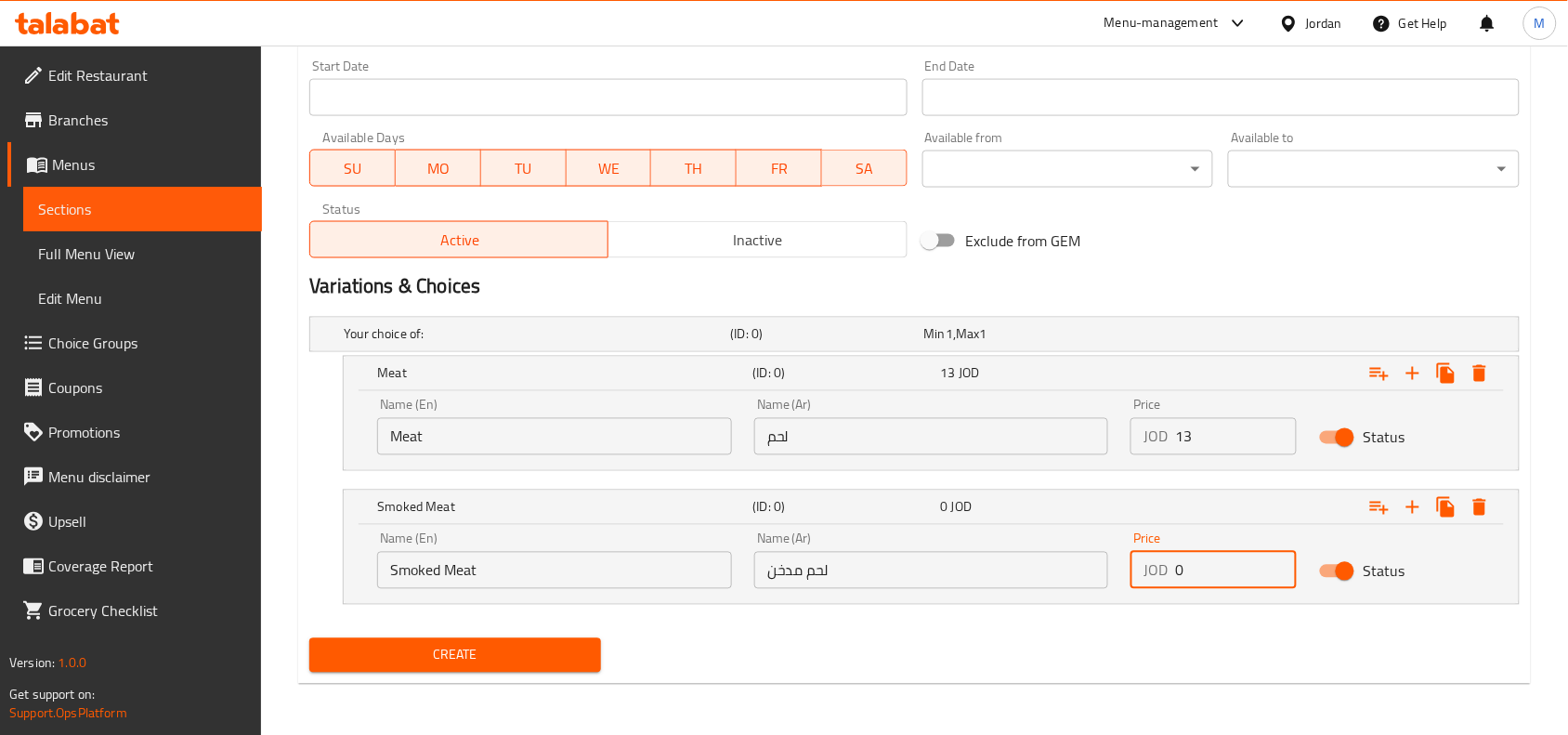
paste input "19.0"
type input "19.00"
click at [1195, 515] on div "Expand" at bounding box center [1311, 507] width 375 height 41
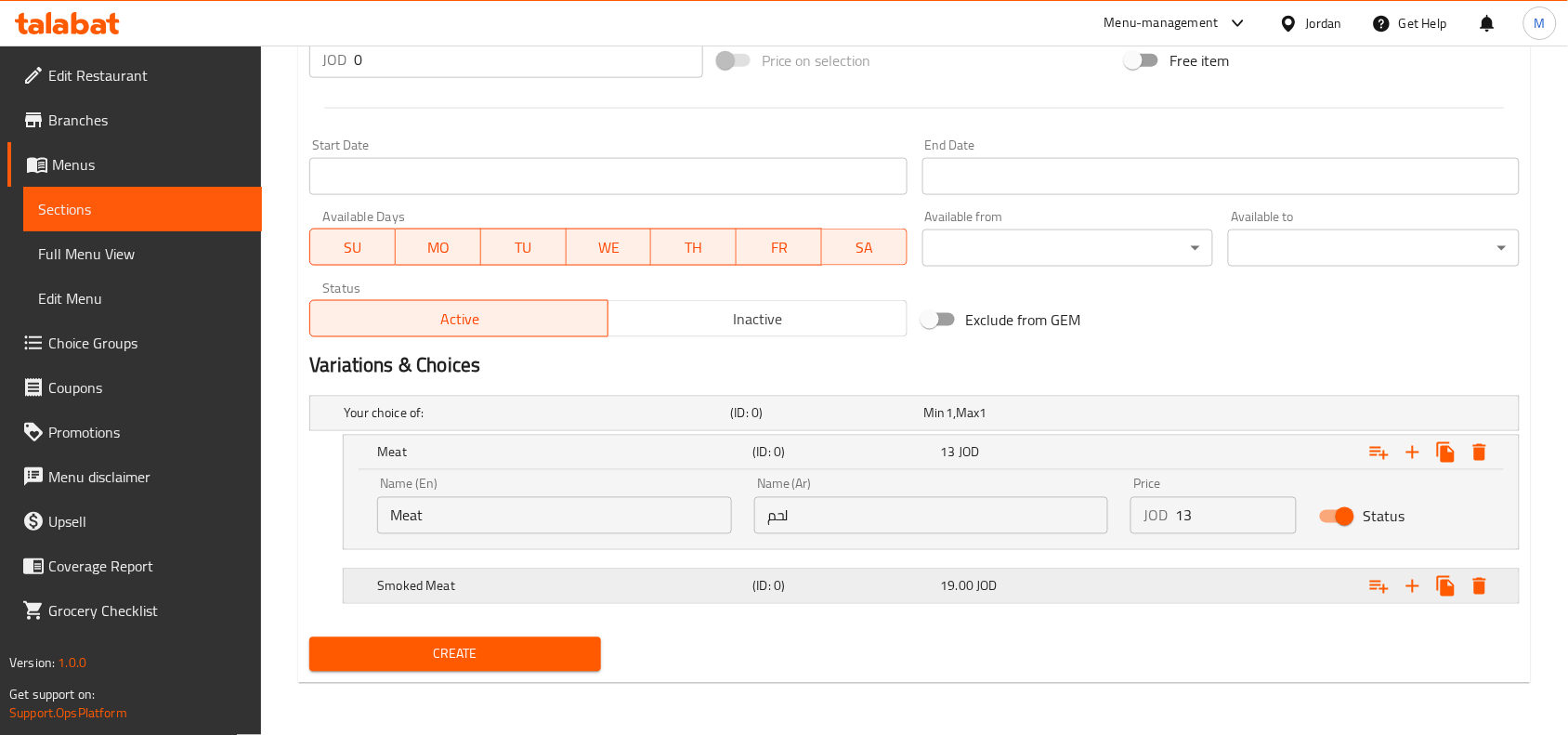
scroll to position [699, 0]
click at [1038, 582] on div "19.00 JOD" at bounding box center [1030, 586] width 180 height 19
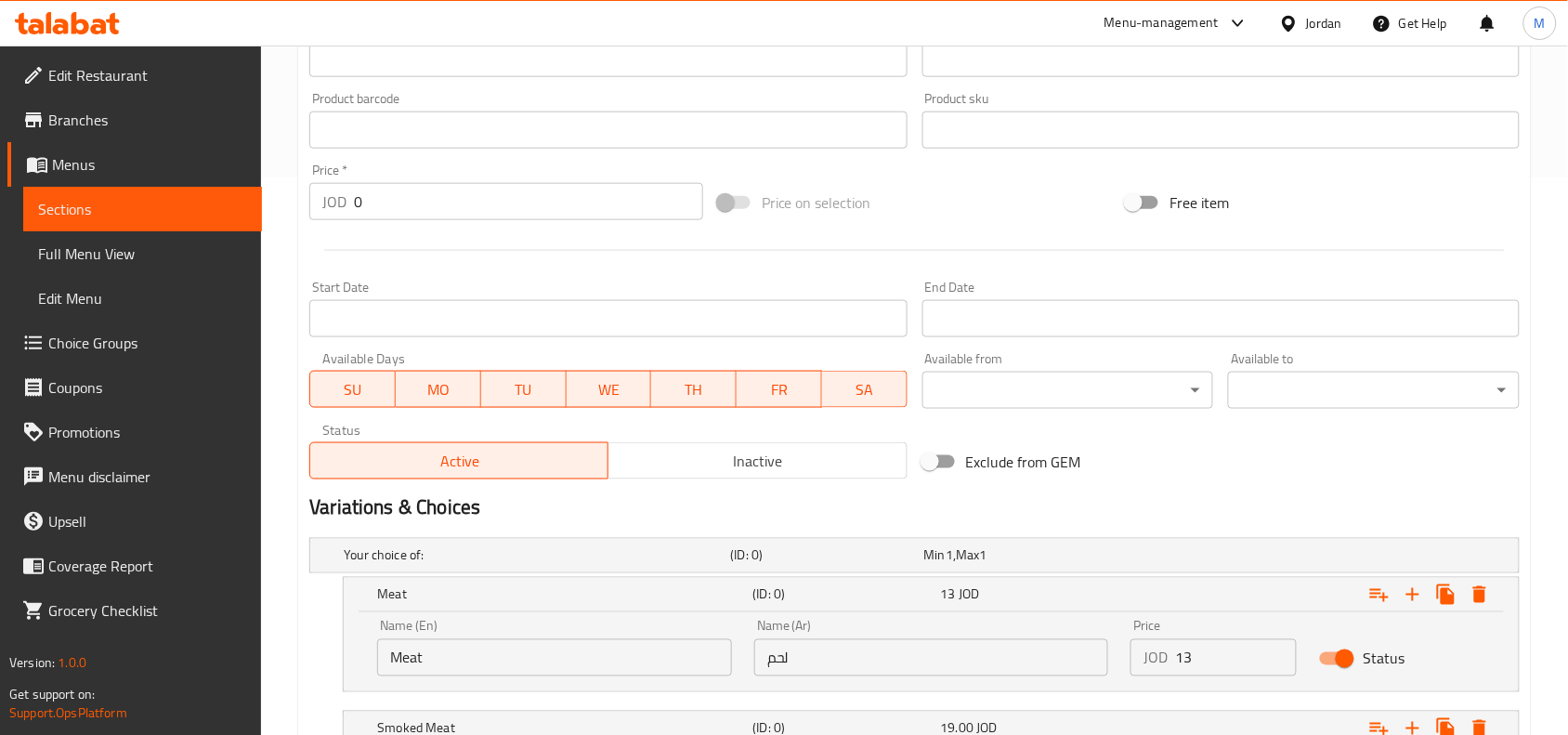
scroll to position [779, 0]
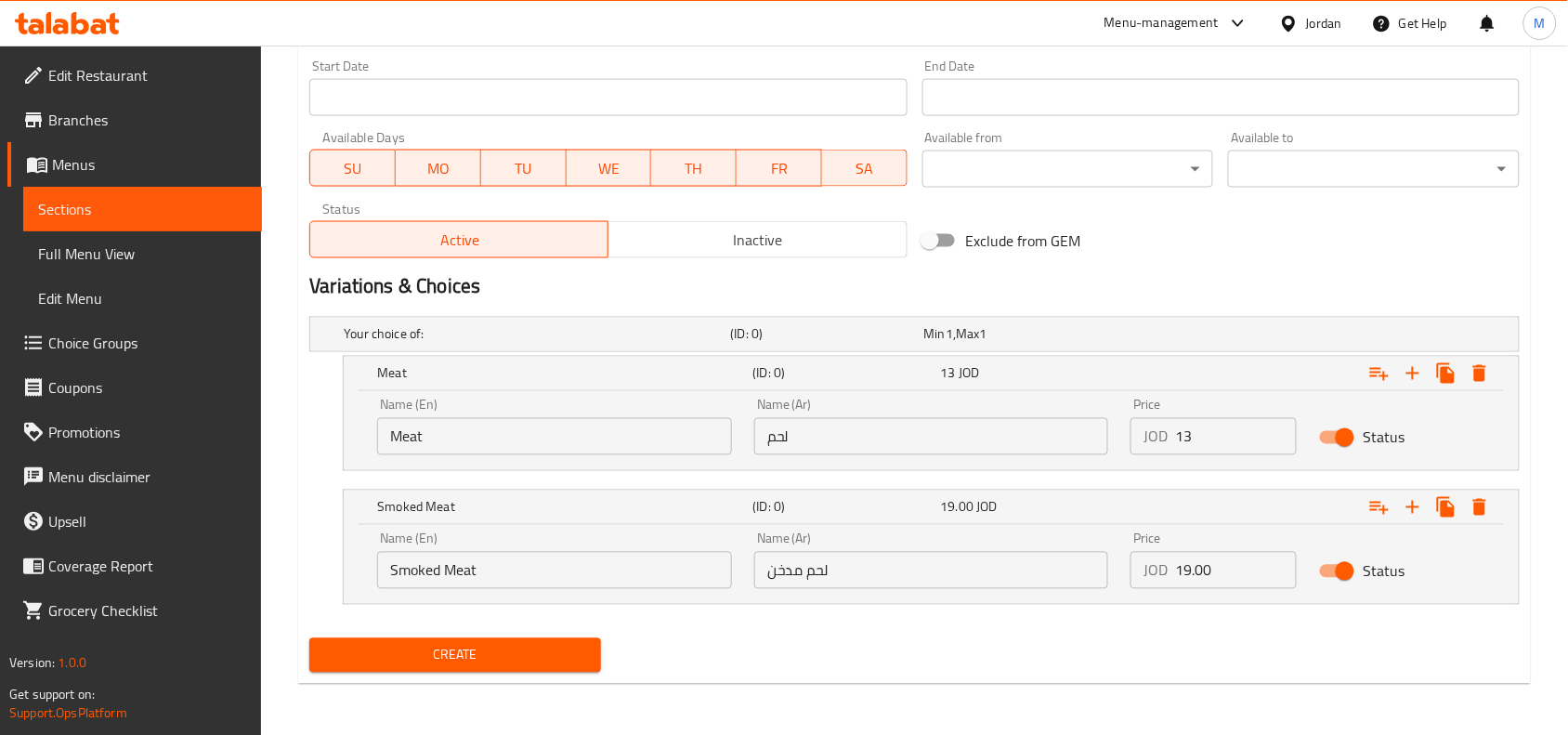
click at [429, 646] on span "Create" at bounding box center [454, 654] width 261 height 23
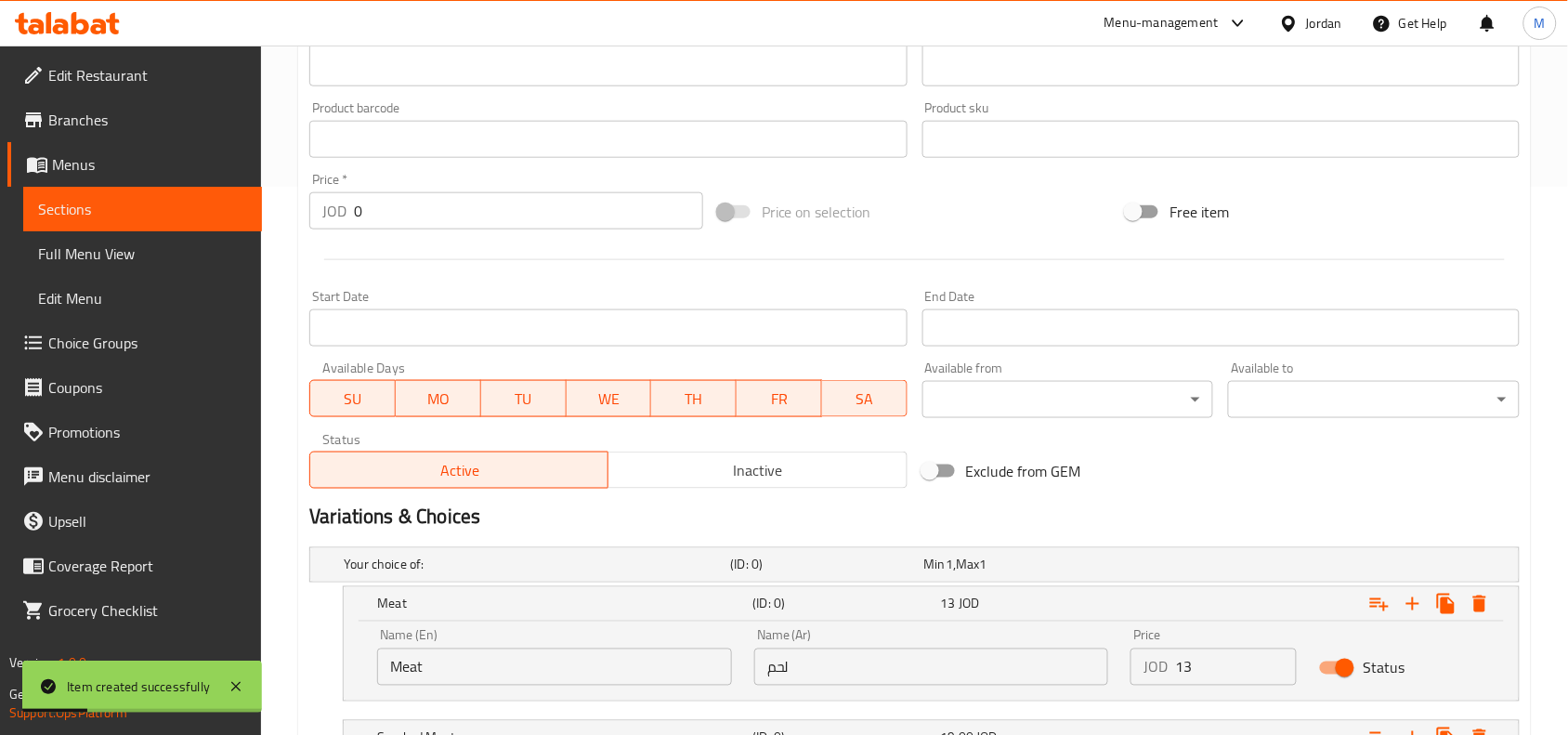
scroll to position [314, 0]
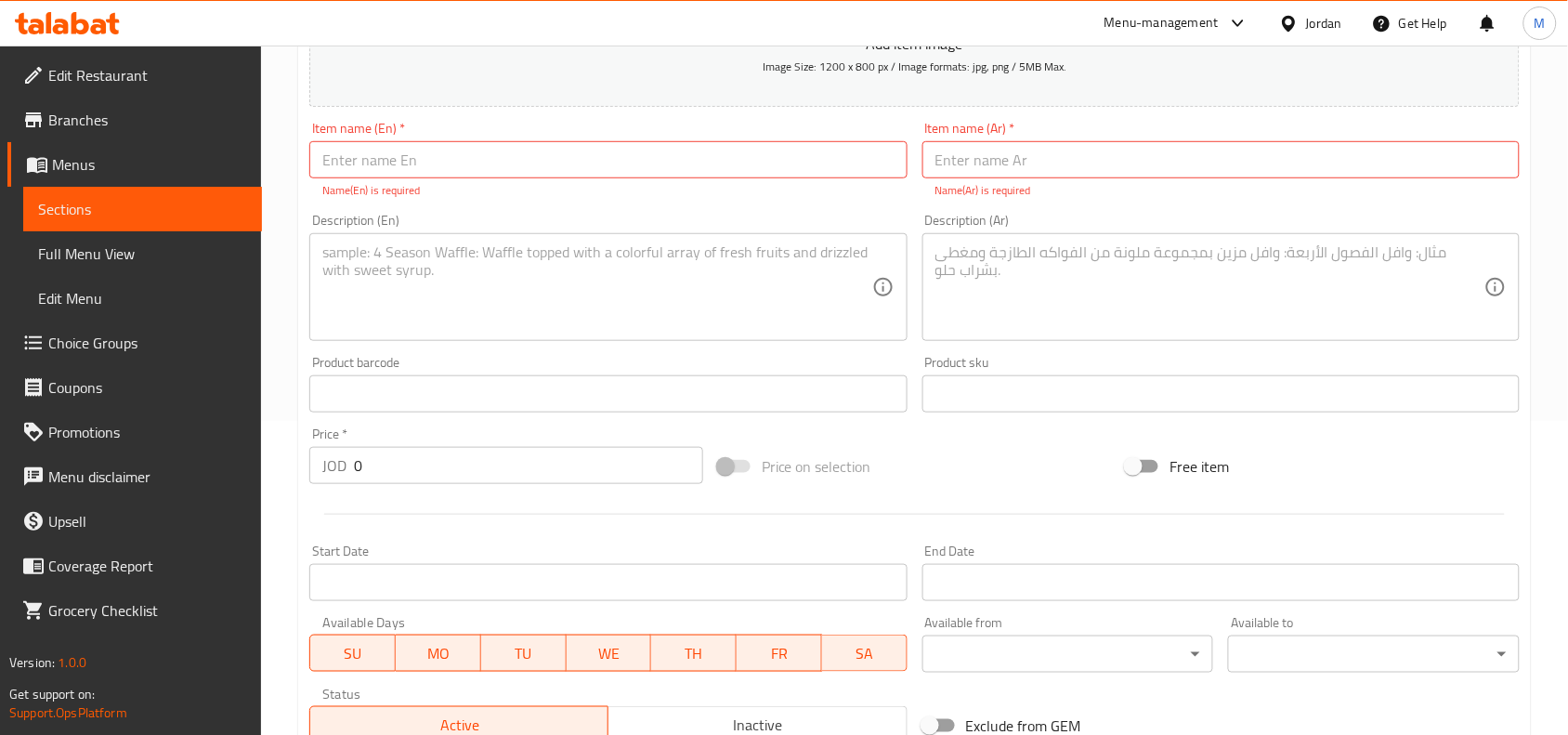
scroll to position [198, 0]
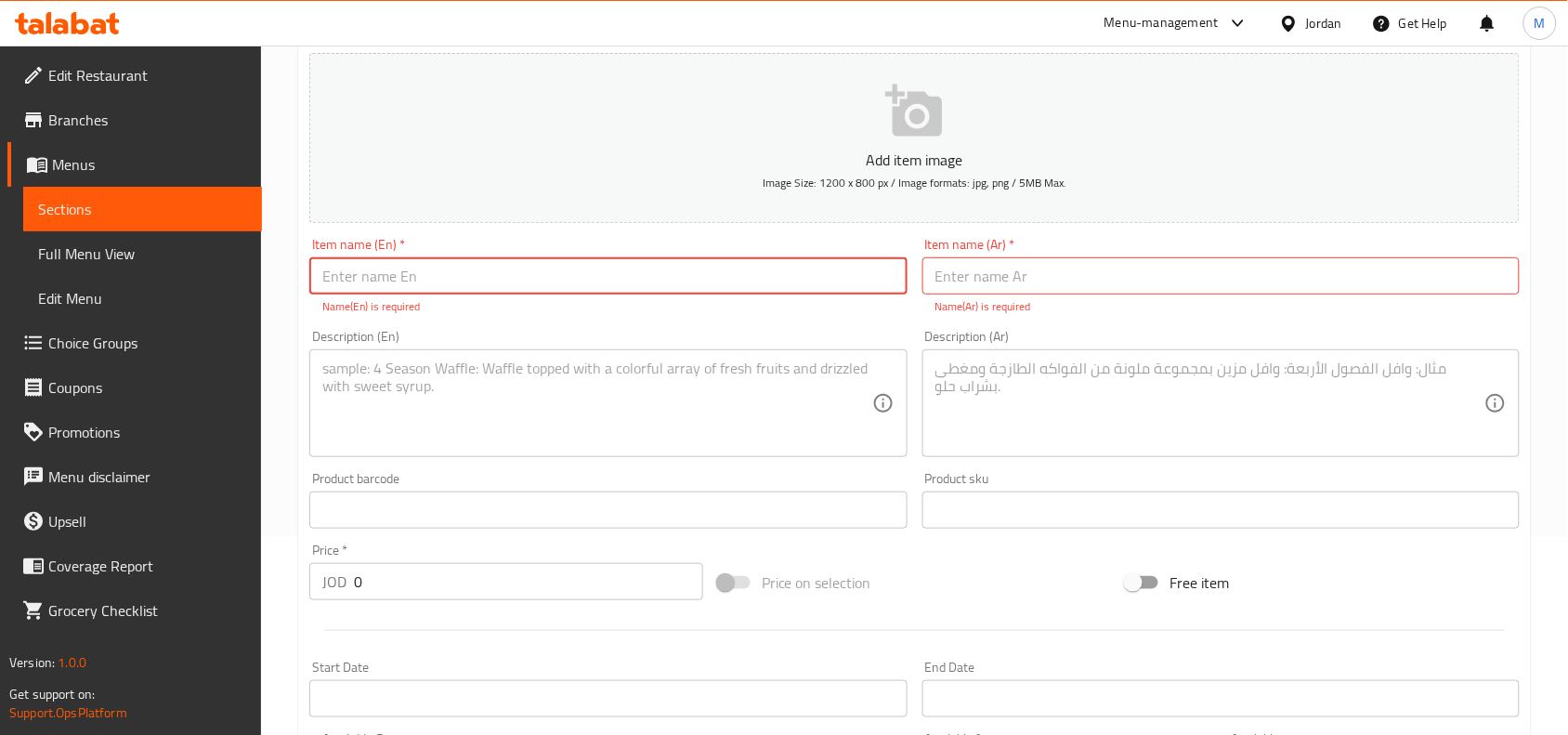
click at [1076, 271] on input "text" at bounding box center [1221, 276] width 598 height 37
paste input "قدرة تكفي لشخصين لحمة"
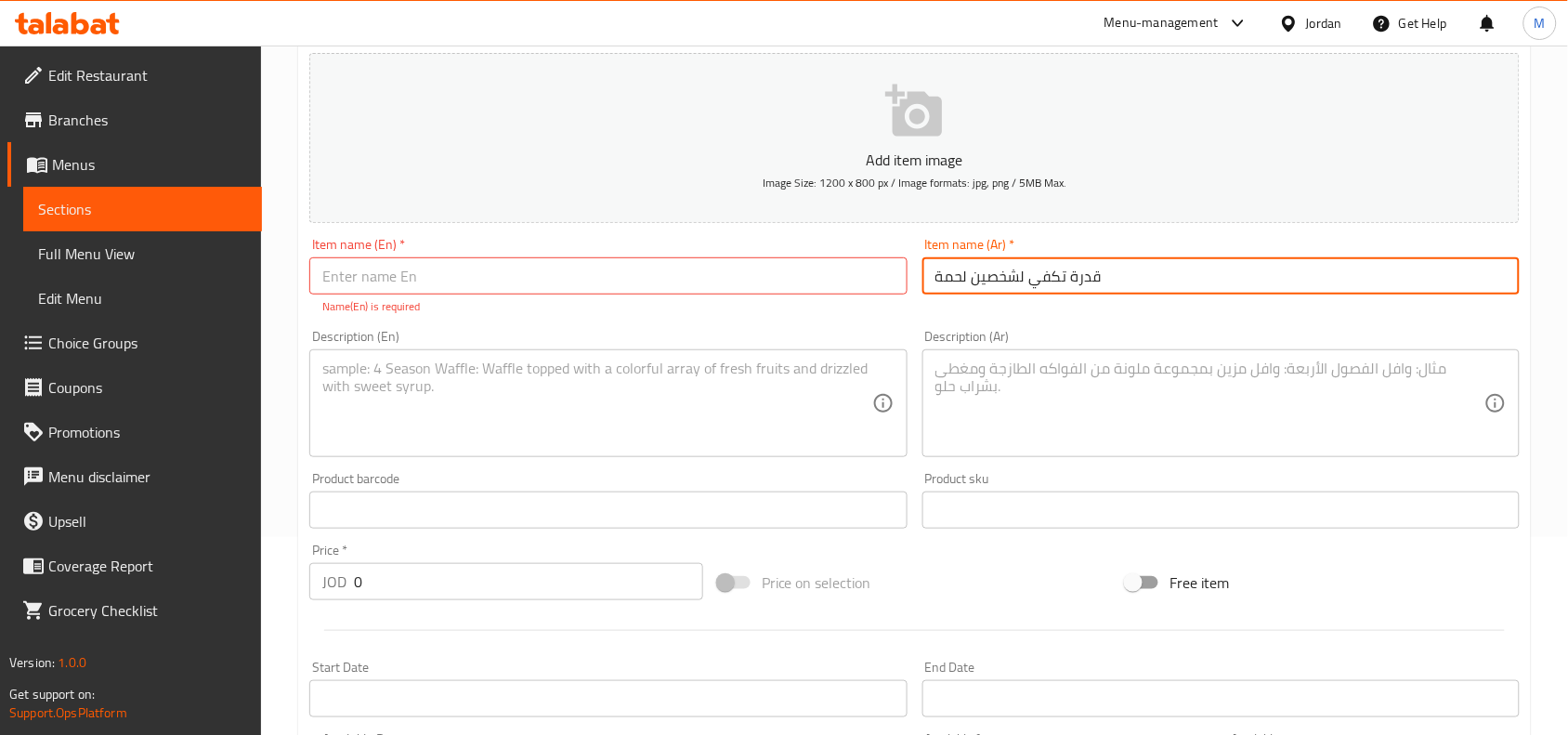
type input "قدرة تكفي لشخصين لحمة"
click at [523, 258] on input "text" at bounding box center [608, 276] width 598 height 37
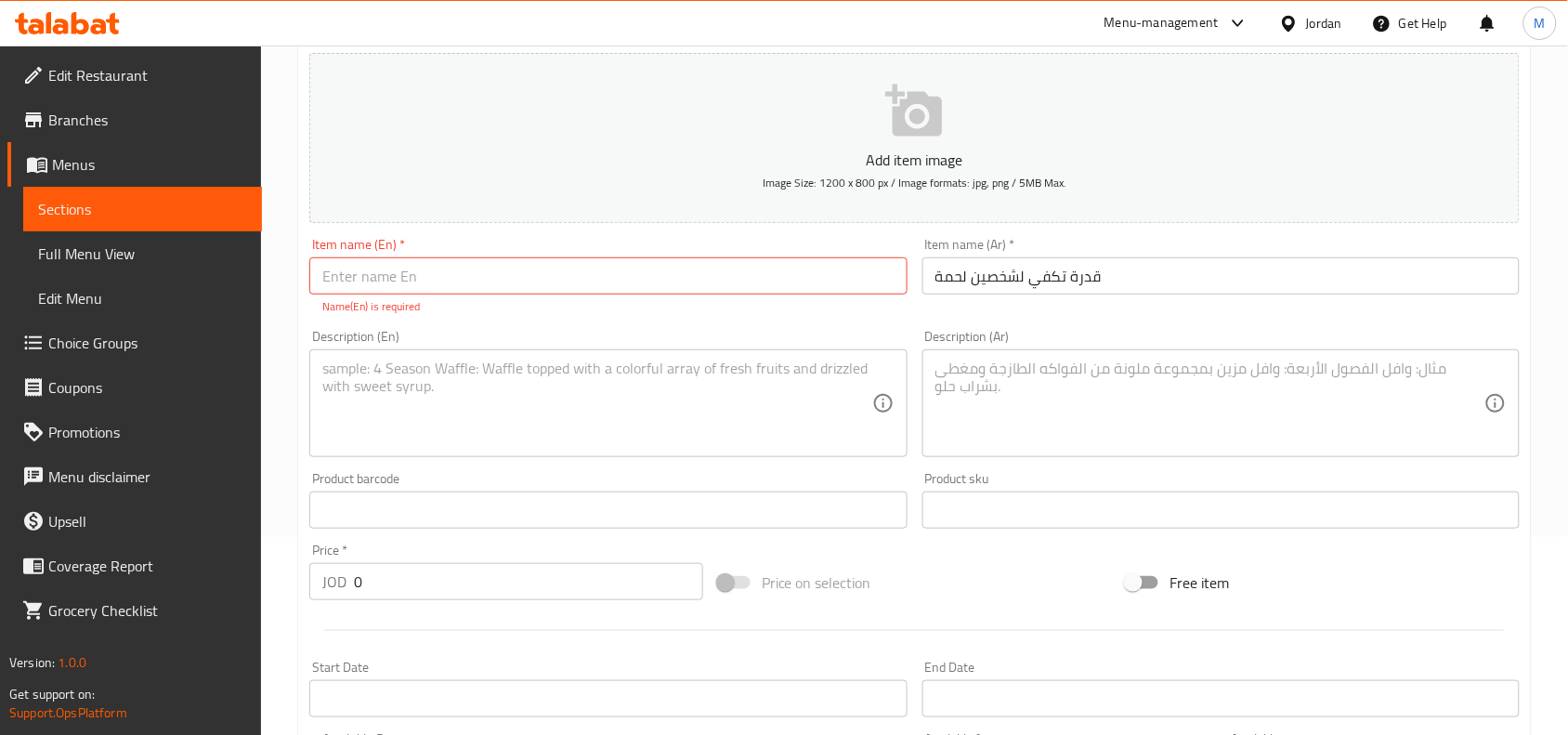
click at [293, 238] on div "Home / Restaurants management / Menus / Sections / item / create Friends' Meals…" at bounding box center [915, 593] width 1307 height 1490
click at [456, 263] on input "text" at bounding box center [608, 276] width 598 height 37
click at [1221, 353] on div "Description (Ar)" at bounding box center [1221, 403] width 598 height 107
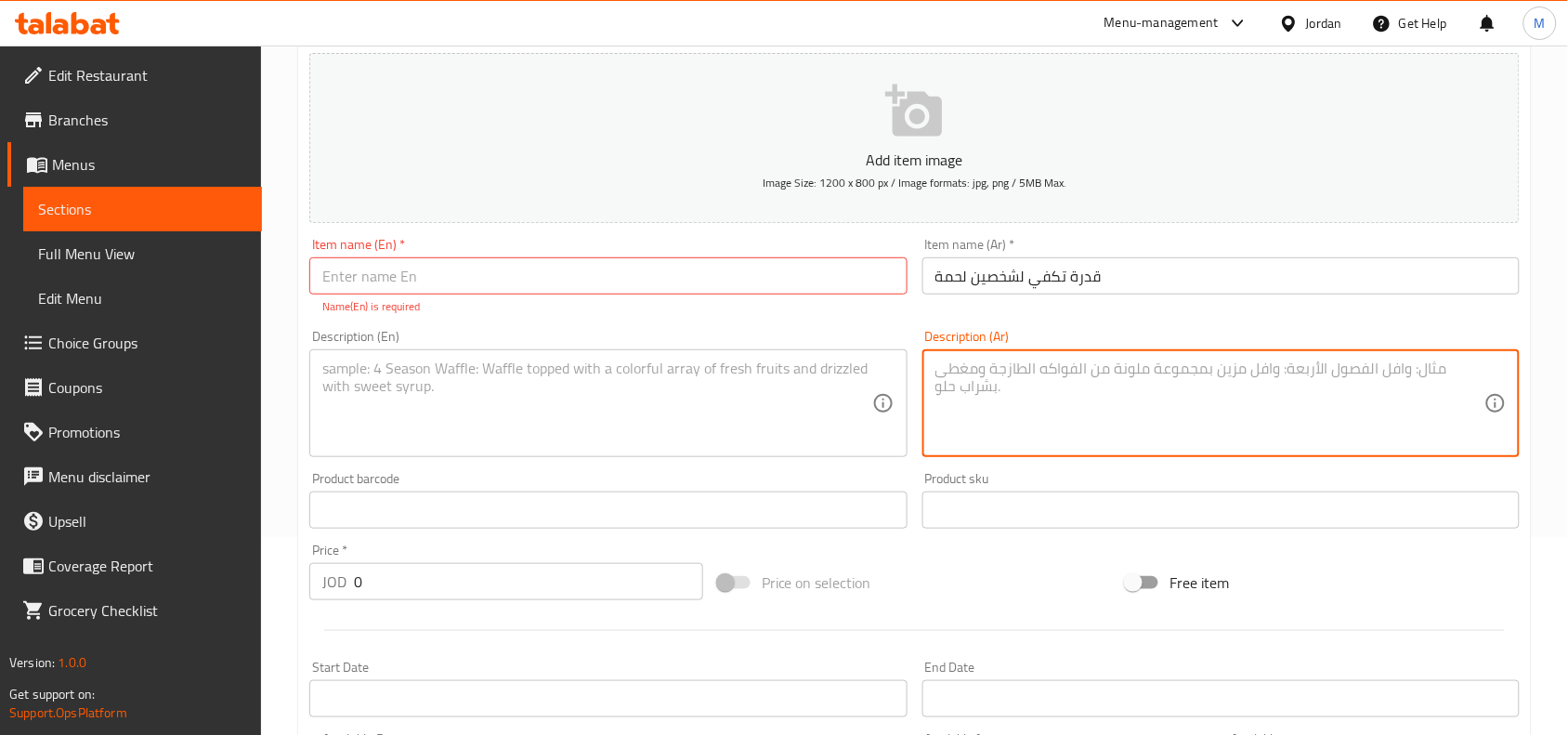
paste textarea "أرز قدرة / حمص / 2 قطع لحمة / لبن / لوز محمص"
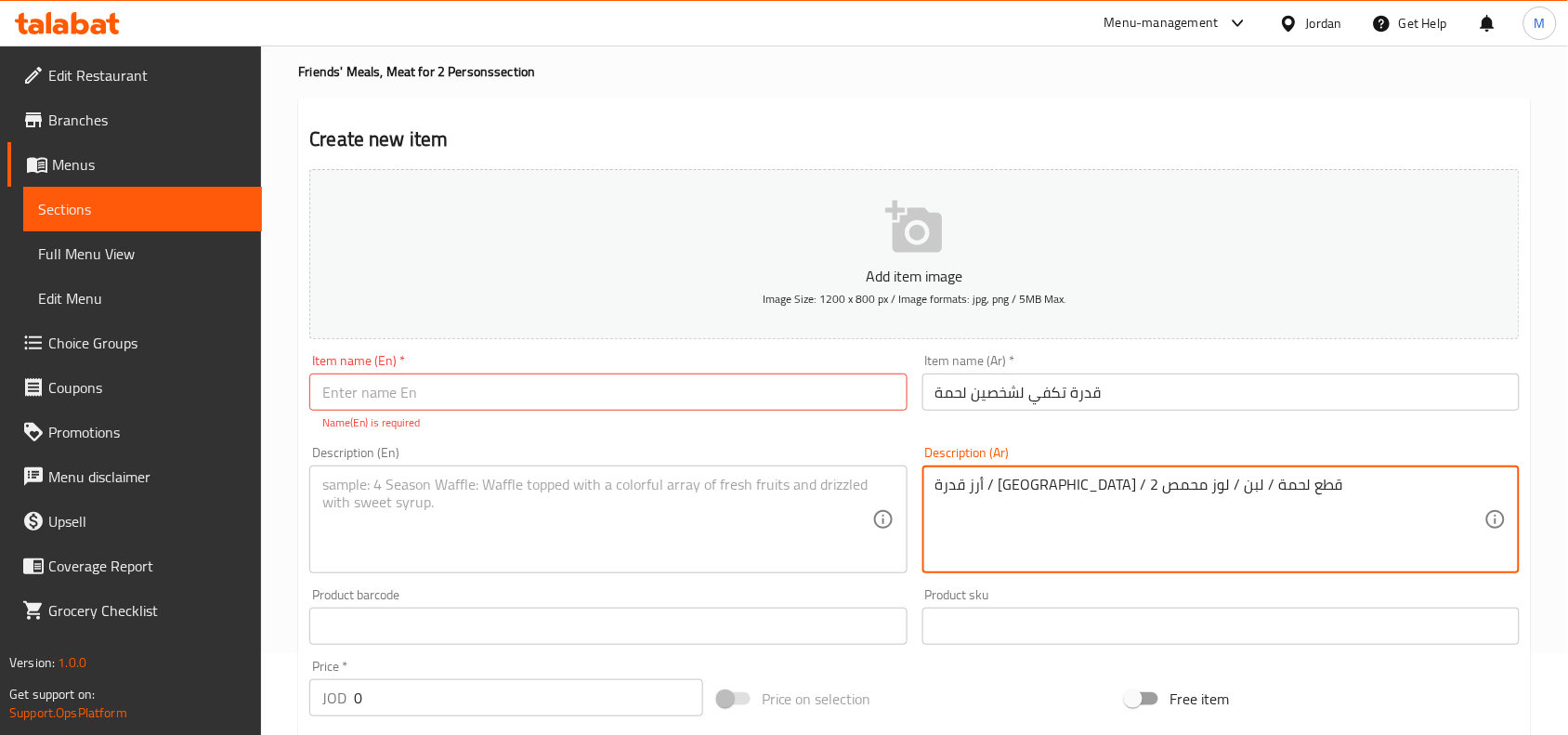
type textarea "أرز قدرة / حمص / 2 قطع لحمة / لبن / لوز محمص"
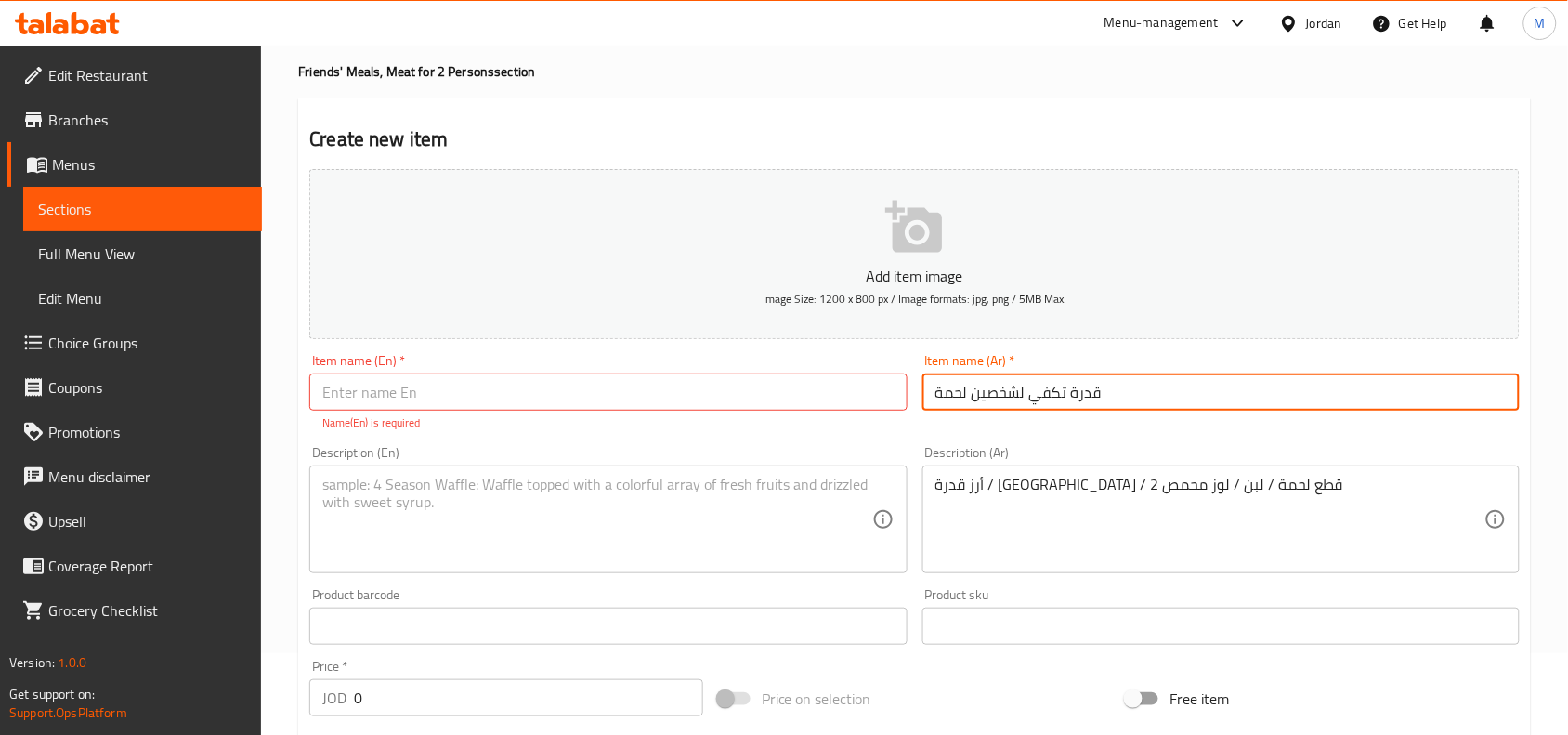
click at [1040, 386] on input "قدرة تكفي لشخصين لحمة" at bounding box center [1221, 392] width 598 height 37
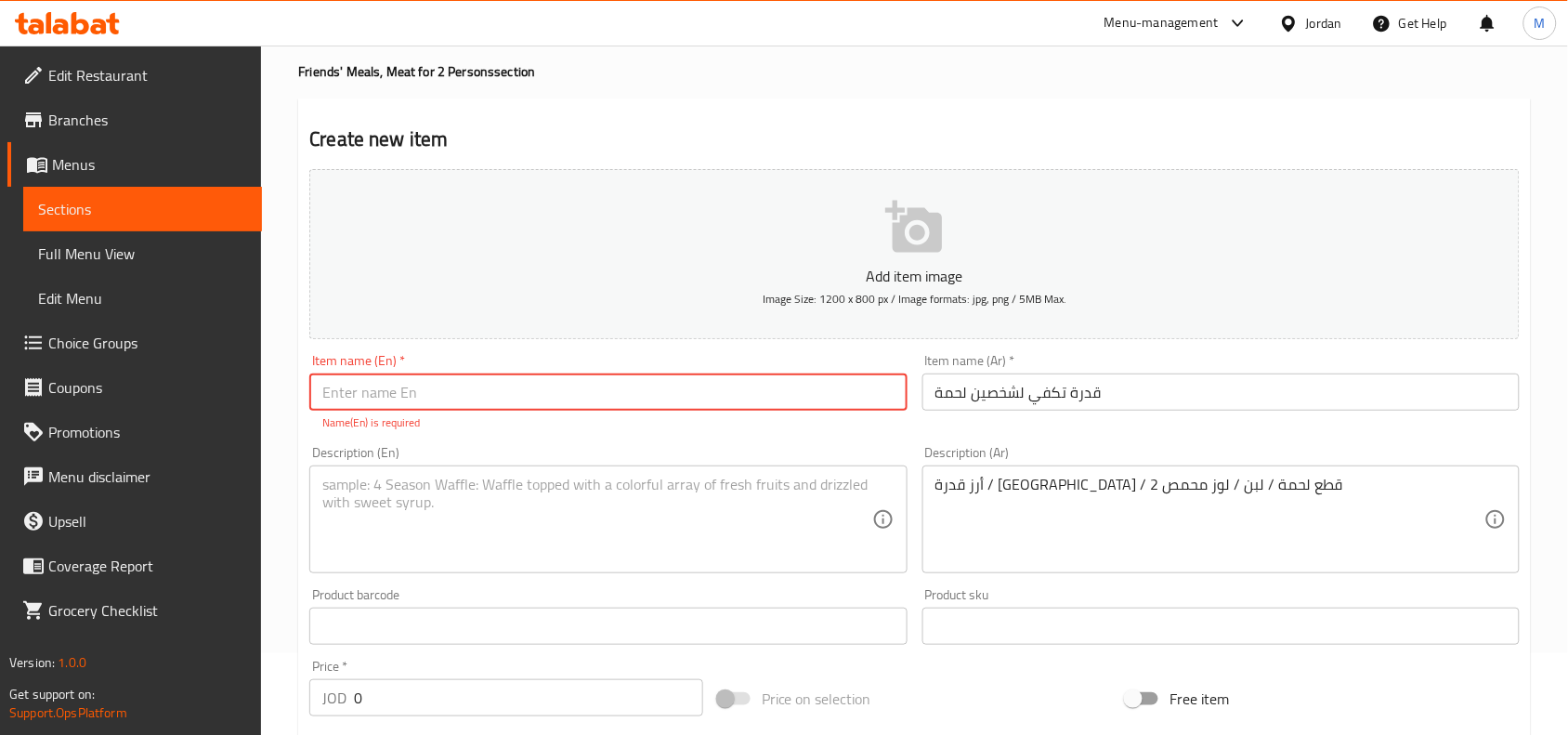
click at [659, 396] on input "text" at bounding box center [608, 392] width 598 height 37
paste input "Kedra"
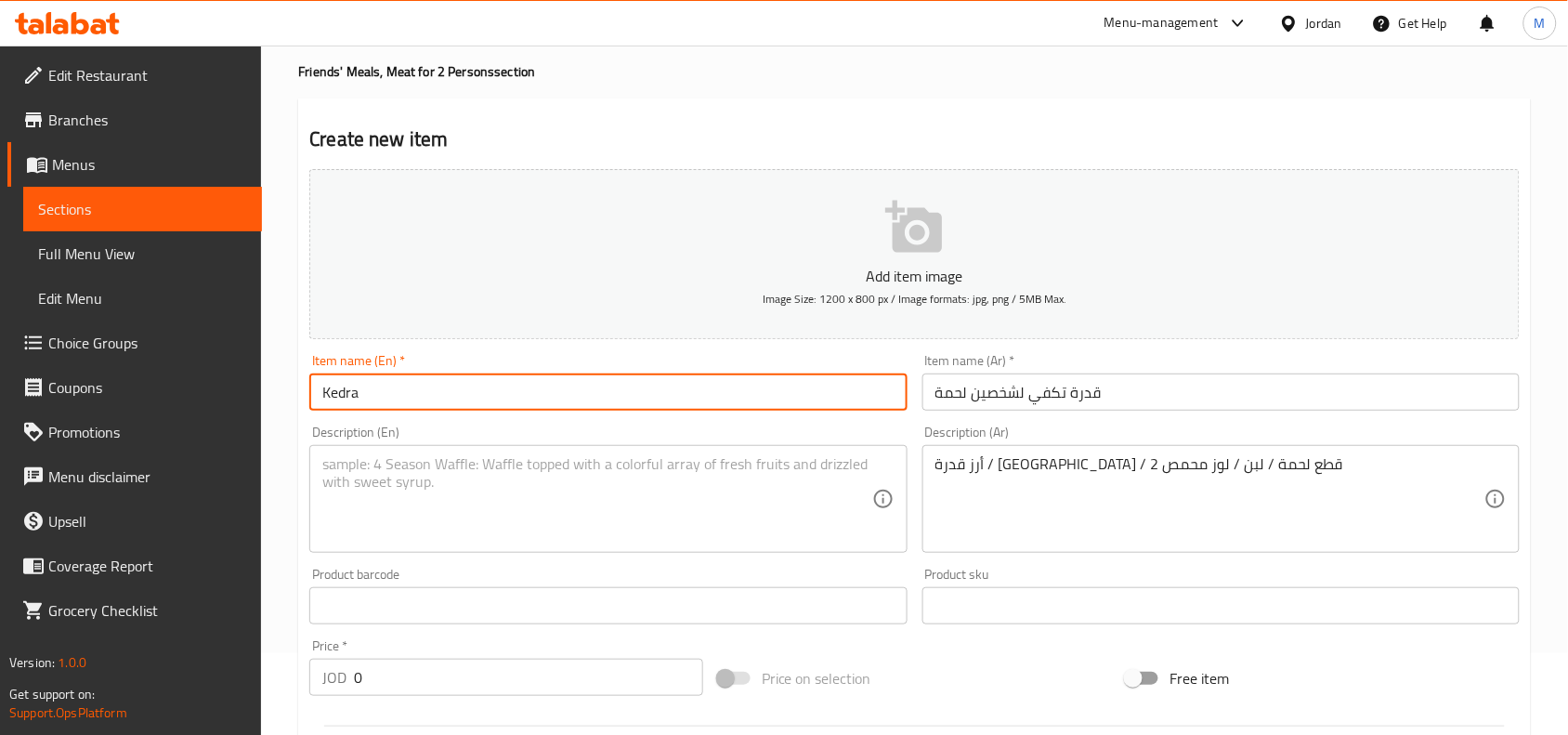
paste input "for 2 persons"
type input "Kedra for 2 persons"
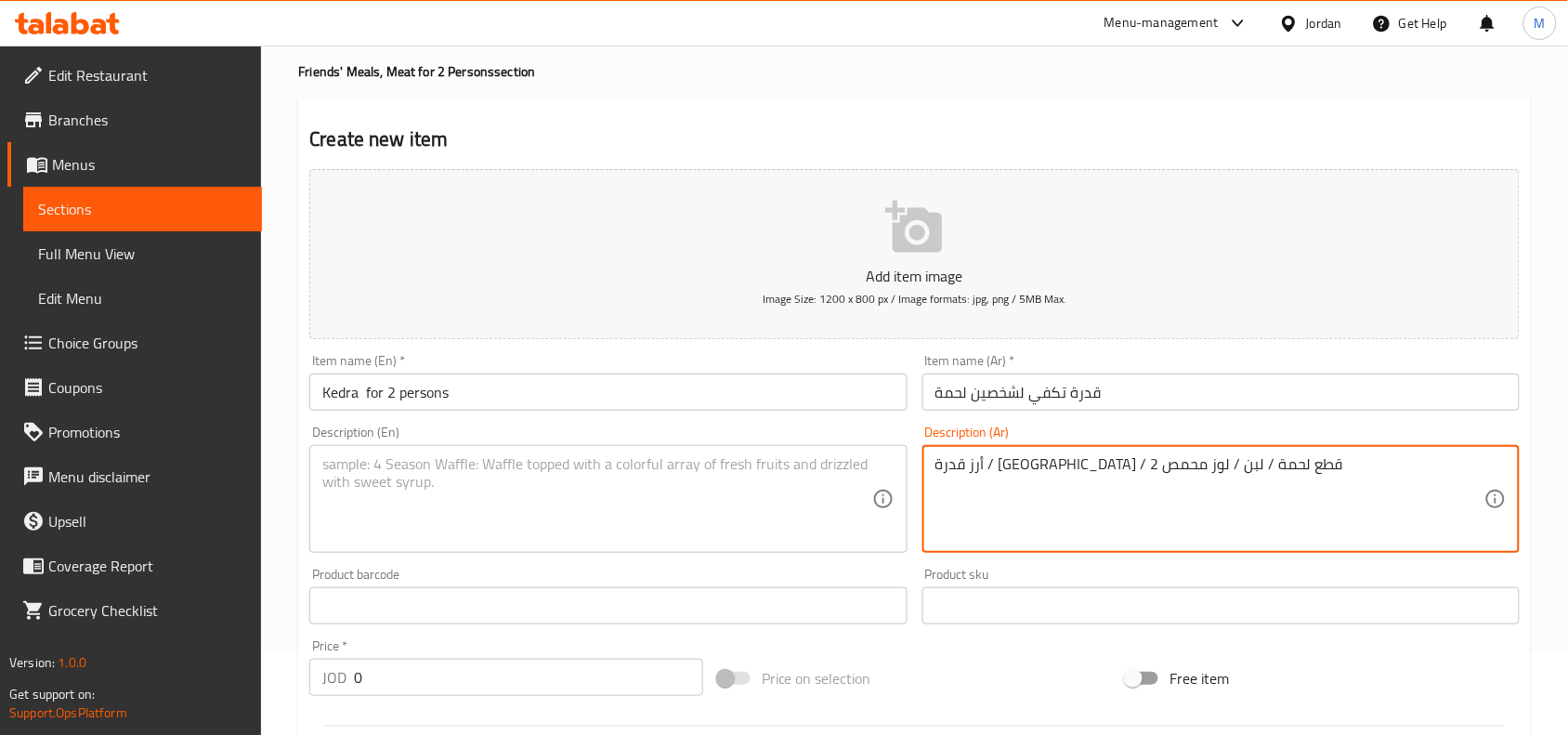
click at [1094, 459] on textarea "أرز قدرة / حمص / 2 قطع لحمة / لبن / لوز محمص" at bounding box center [1210, 499] width 549 height 89
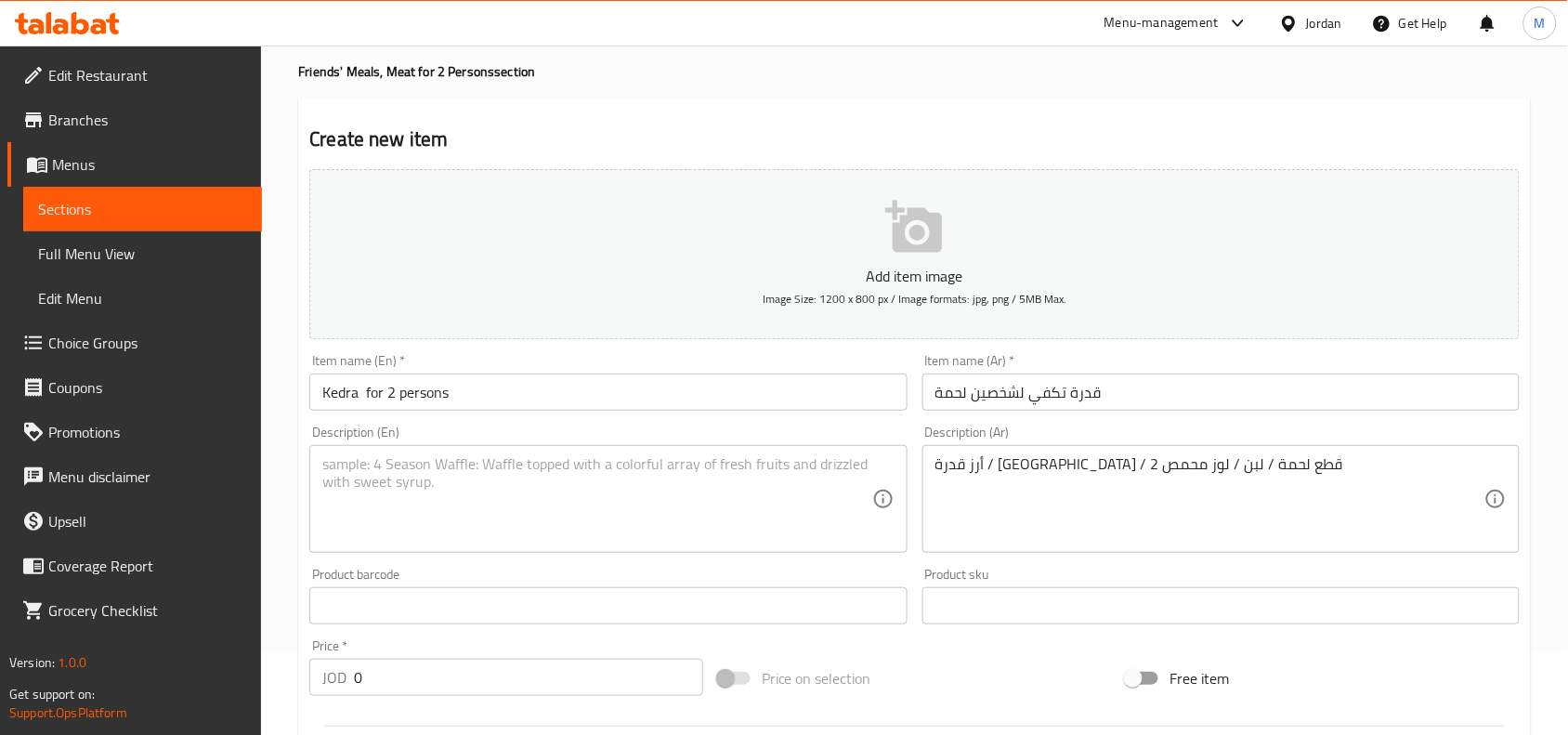
click at [703, 459] on textarea at bounding box center [597, 499] width 549 height 89
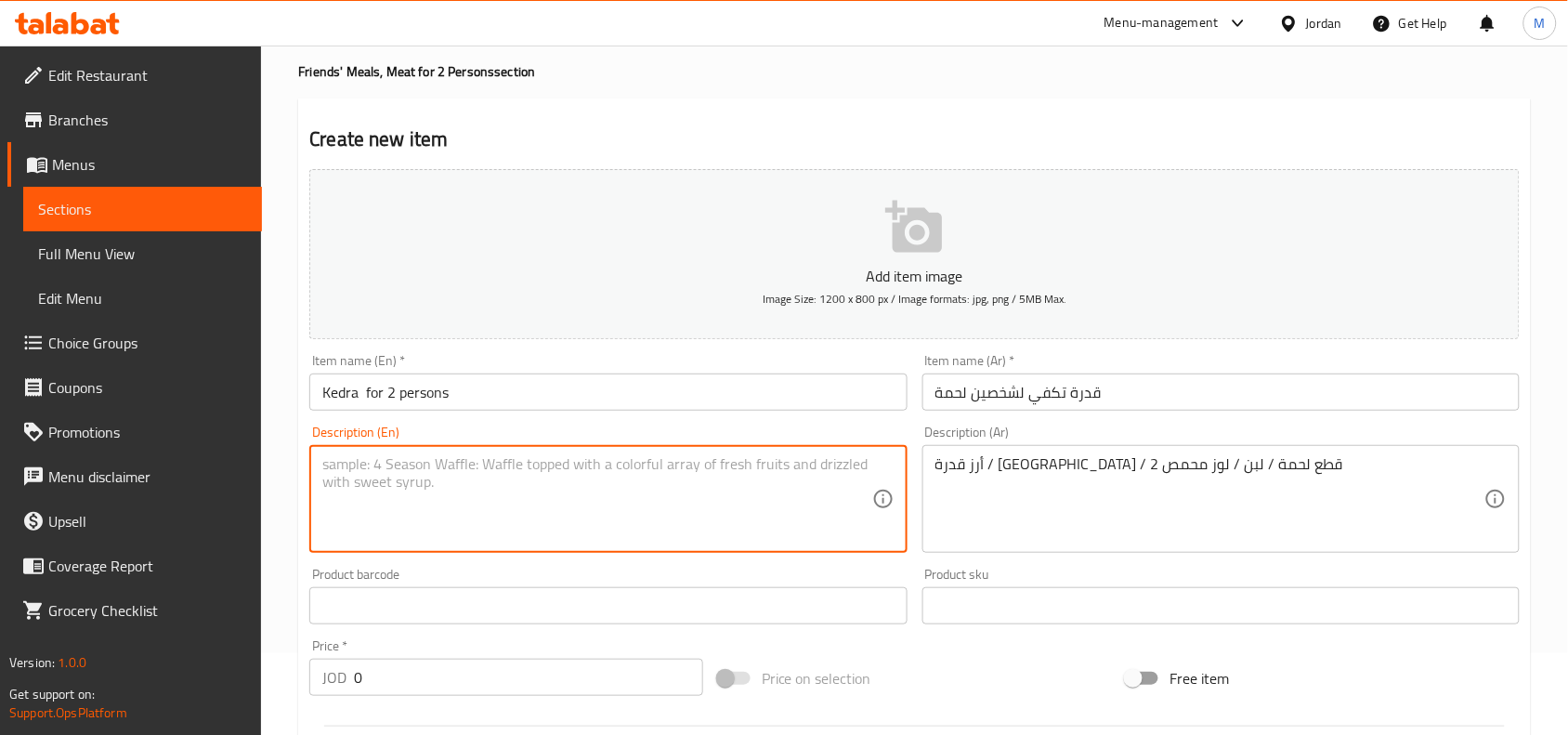
paste textarea "Rice, chickpeas, 2 pieces of meat, yogurt, roasted almonds"
click at [320, 459] on div "Rice, chickpeas, 2 pieces of meat, yogurt, roasted almonds Description (En)" at bounding box center [608, 498] width 598 height 107
click at [327, 461] on textarea "Rice, chickpeas, 2 pieces of meat, yogurt, roasted almonds" at bounding box center [597, 499] width 549 height 89
click at [323, 465] on textarea "Rice, chickpeas, 2 pieces of meat, yogurt, roasted almonds" at bounding box center [597, 499] width 549 height 89
click at [336, 387] on input "Kedra for 2 persons" at bounding box center [608, 392] width 598 height 37
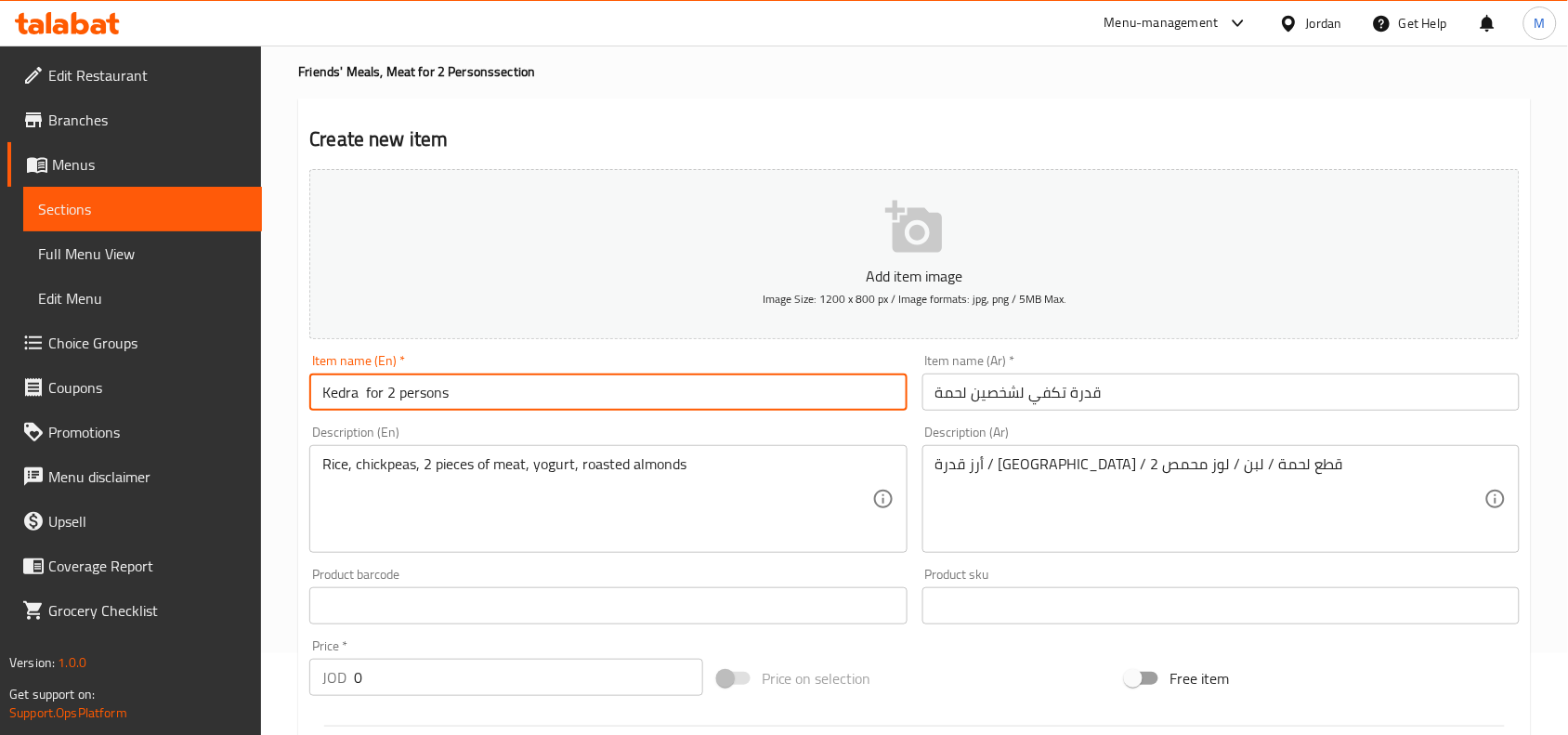
click at [336, 387] on input "Kedra for 2 persons" at bounding box center [608, 392] width 598 height 37
click at [317, 473] on div "Rice, chickpeas, 2 pieces of meat, yogurt, roasted almonds Description (En)" at bounding box center [608, 498] width 598 height 107
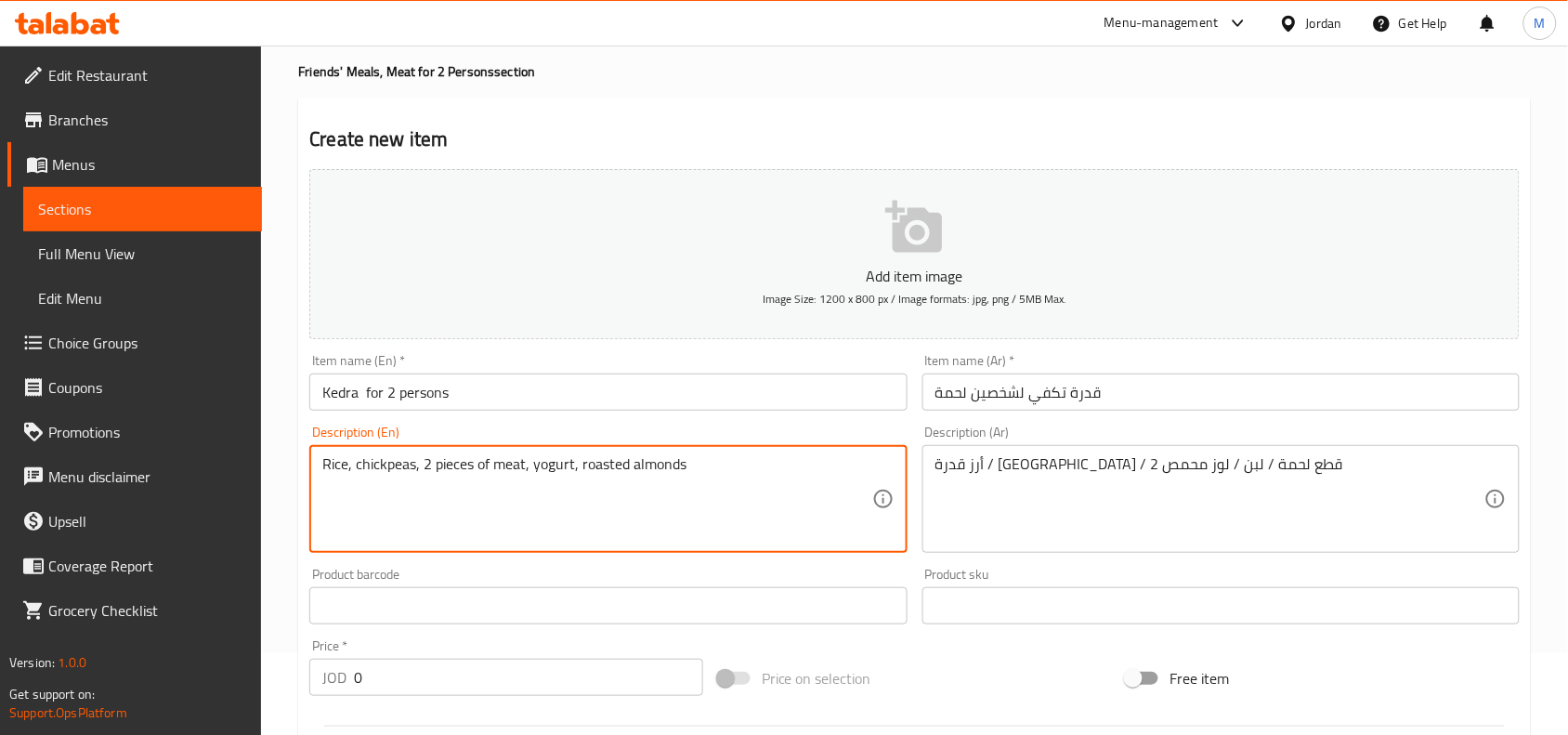
paste textarea "Kedra"
click at [386, 459] on textarea "Kedra Rice, chickpeas, 2 pieces of meat, yogurt, roasted almonds" at bounding box center [597, 499] width 549 height 89
click at [760, 458] on textarea "Kedra rice, chickpeas, 2 pieces of meat, yogurt, roasted almonds" at bounding box center [597, 499] width 549 height 89
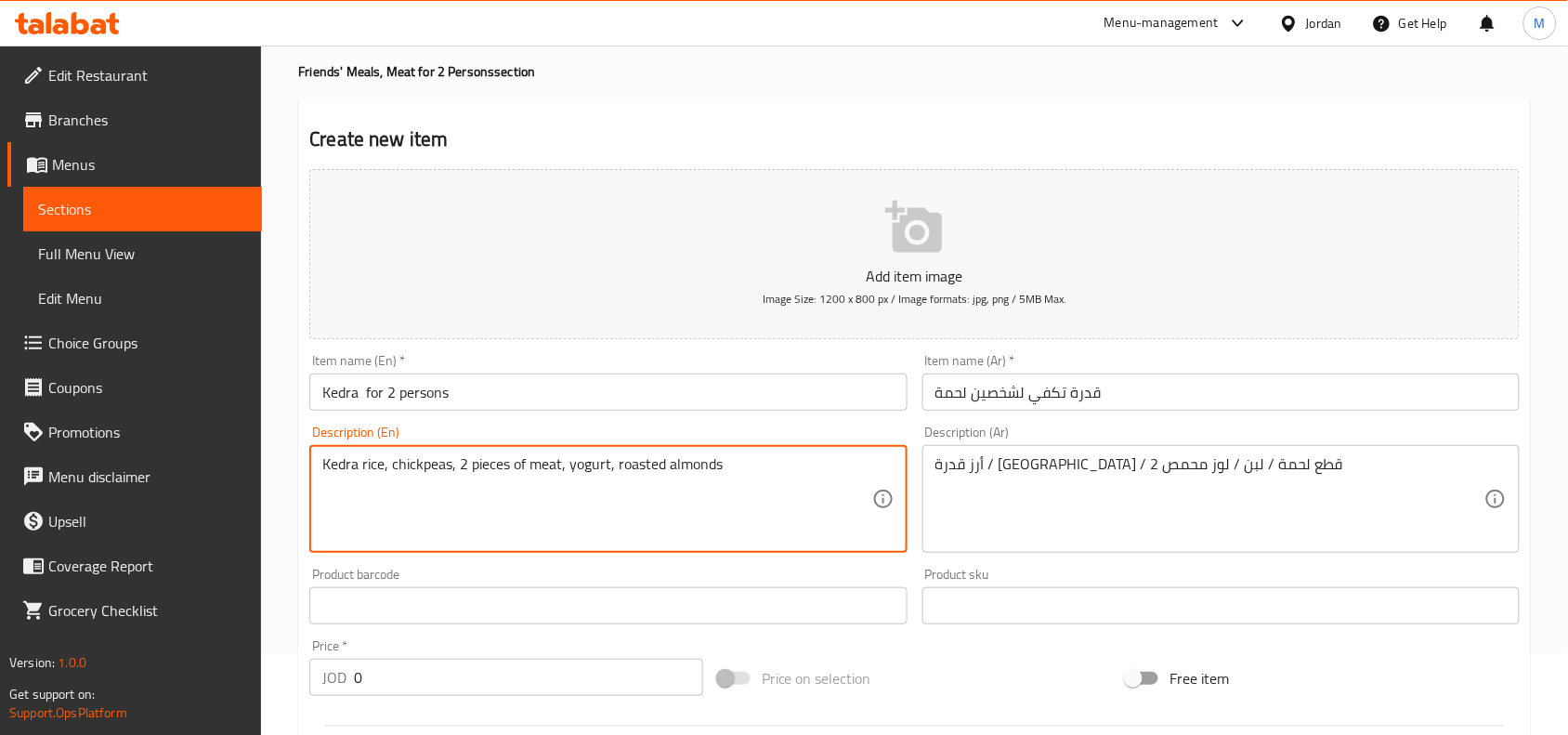
type textarea "Kedra rice, chickpeas, 2 pieces of meat, yogurt, roasted almonds"
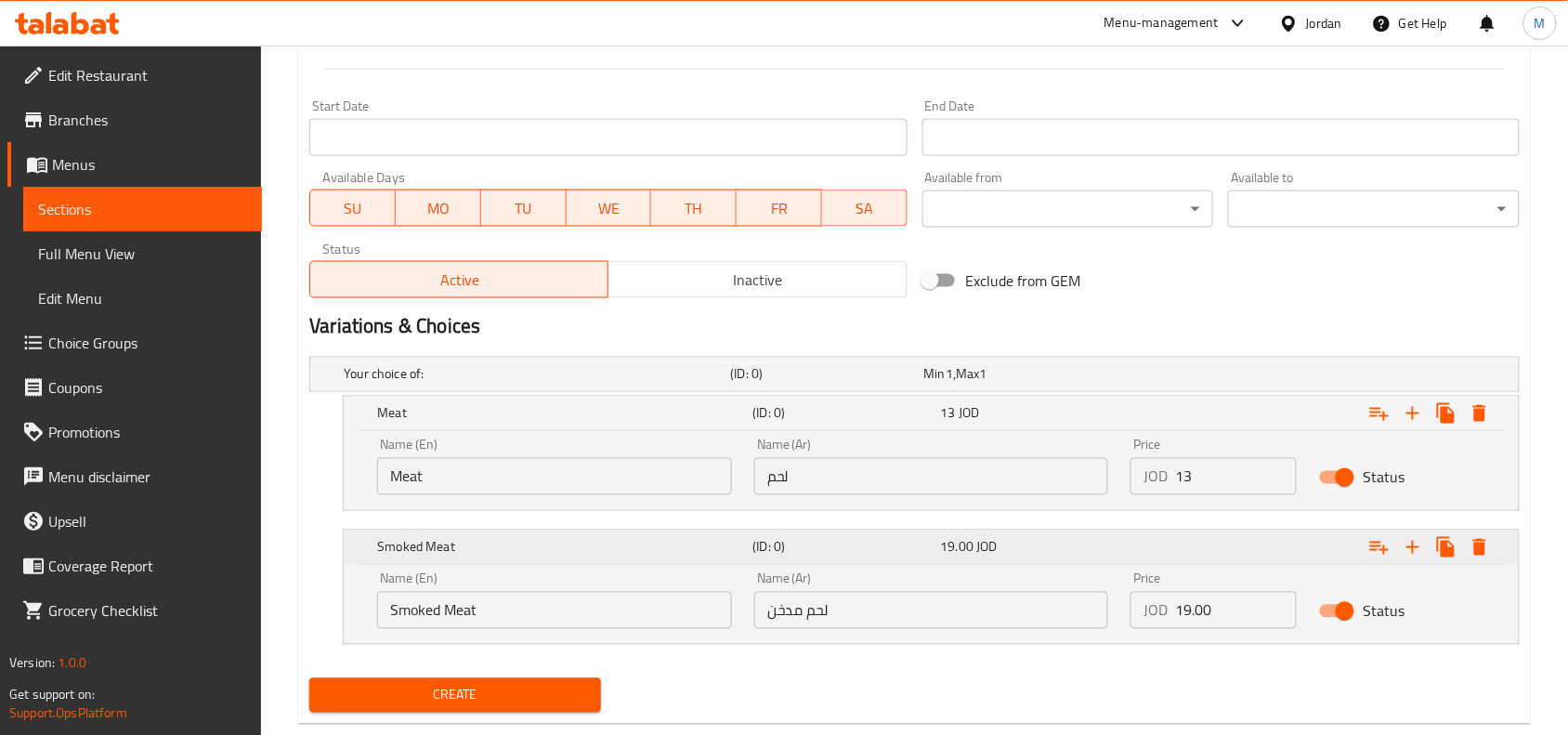
scroll to position [779, 0]
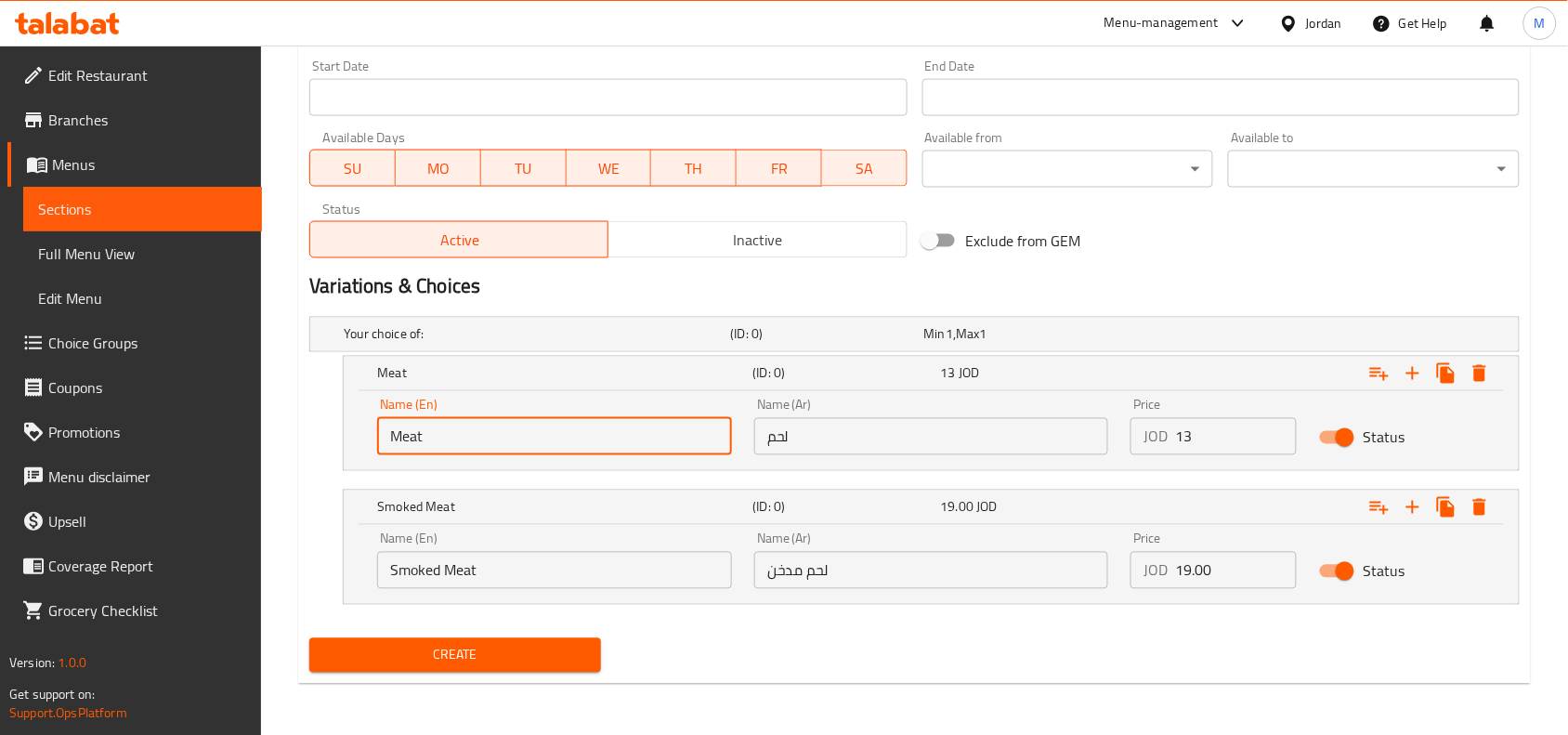
click at [498, 446] on input "Meat" at bounding box center [554, 436] width 355 height 37
click at [498, 446] on input "meat" at bounding box center [554, 436] width 355 height 37
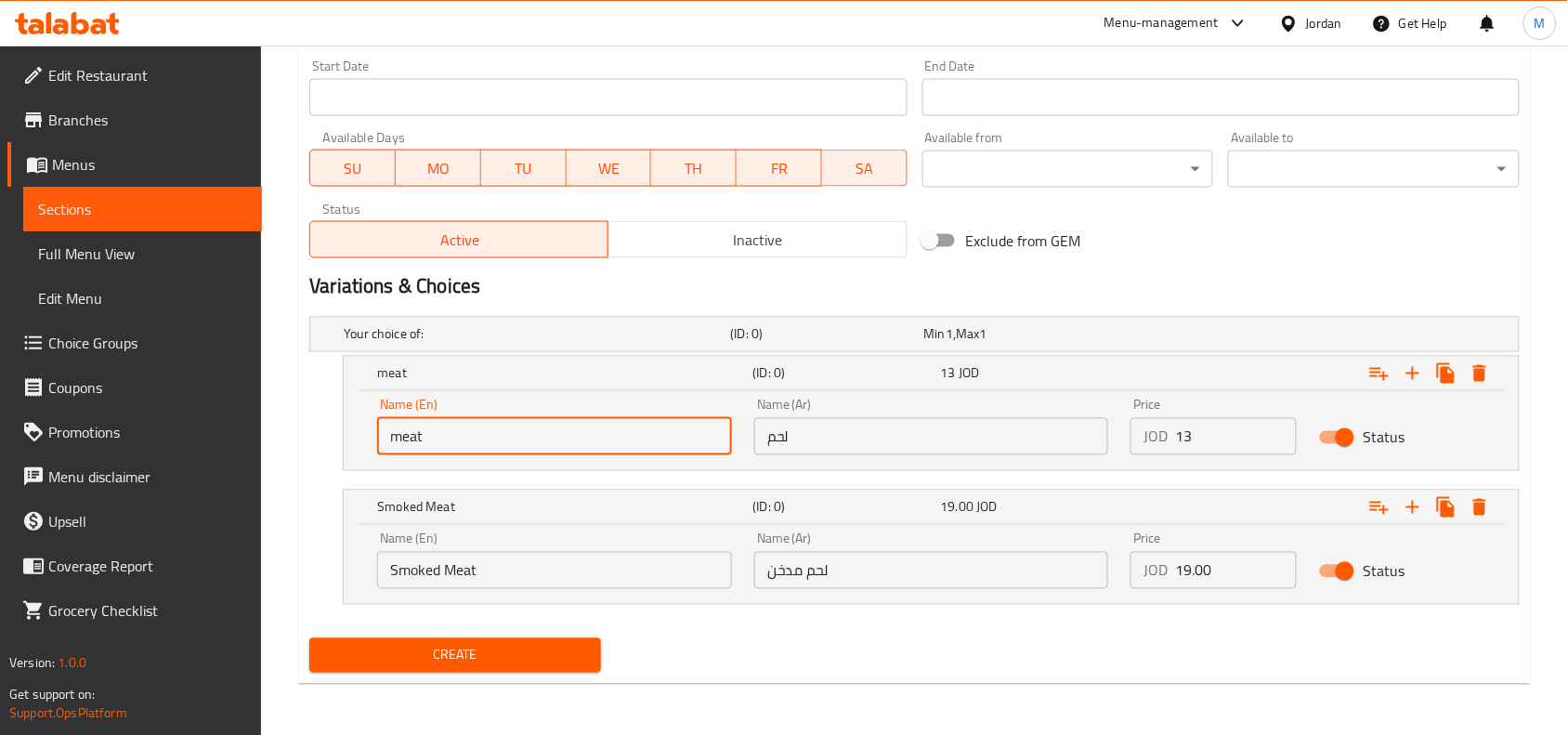
click at [498, 446] on input "meat" at bounding box center [554, 436] width 355 height 37
type input "Meat"
click at [819, 434] on input "لحم" at bounding box center [932, 436] width 355 height 37
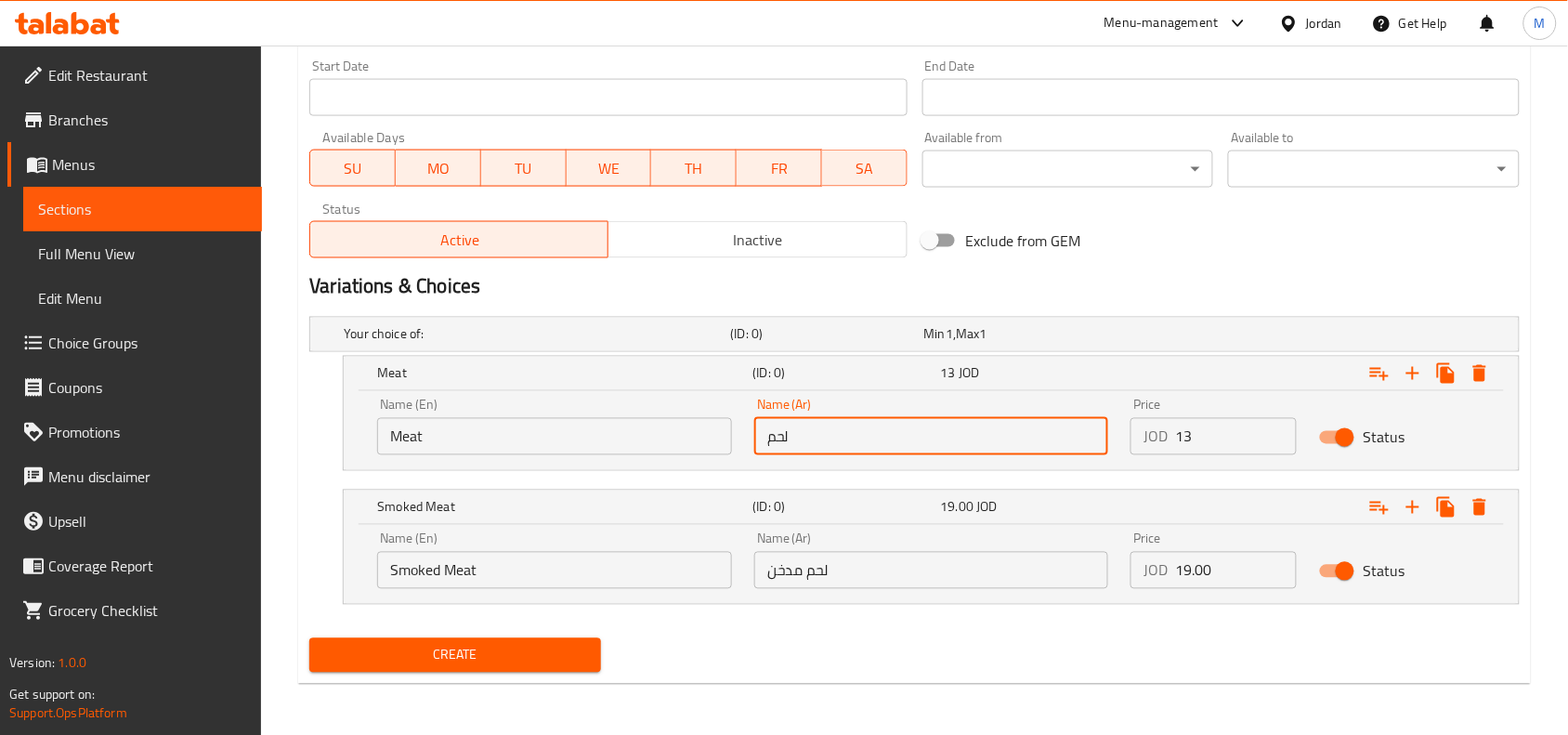
click at [803, 424] on input "لحم" at bounding box center [932, 436] width 355 height 37
type input "لحم"
click at [1205, 448] on input "13" at bounding box center [1236, 436] width 121 height 37
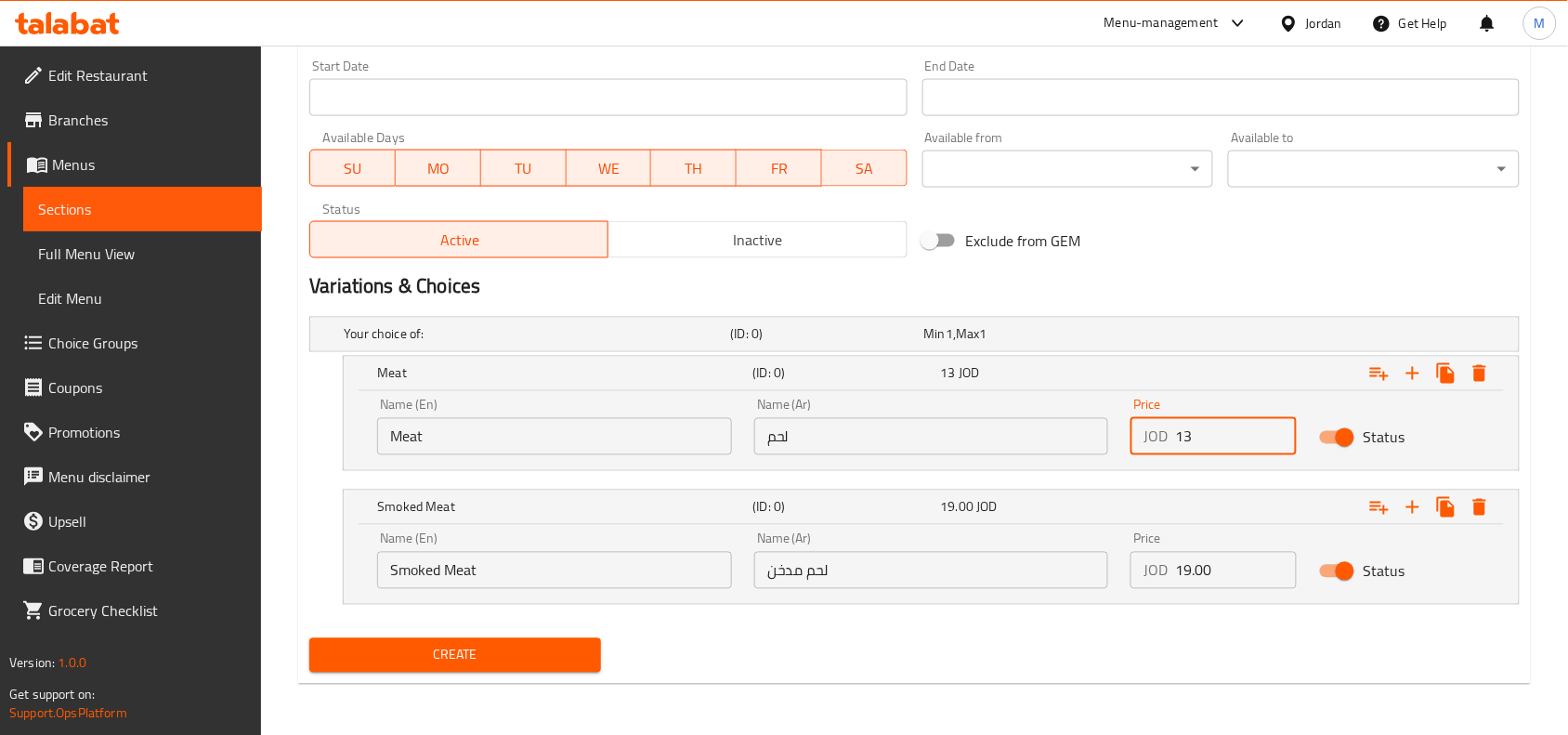
click at [1205, 448] on input "13" at bounding box center [1236, 436] width 121 height 37
type input "13"
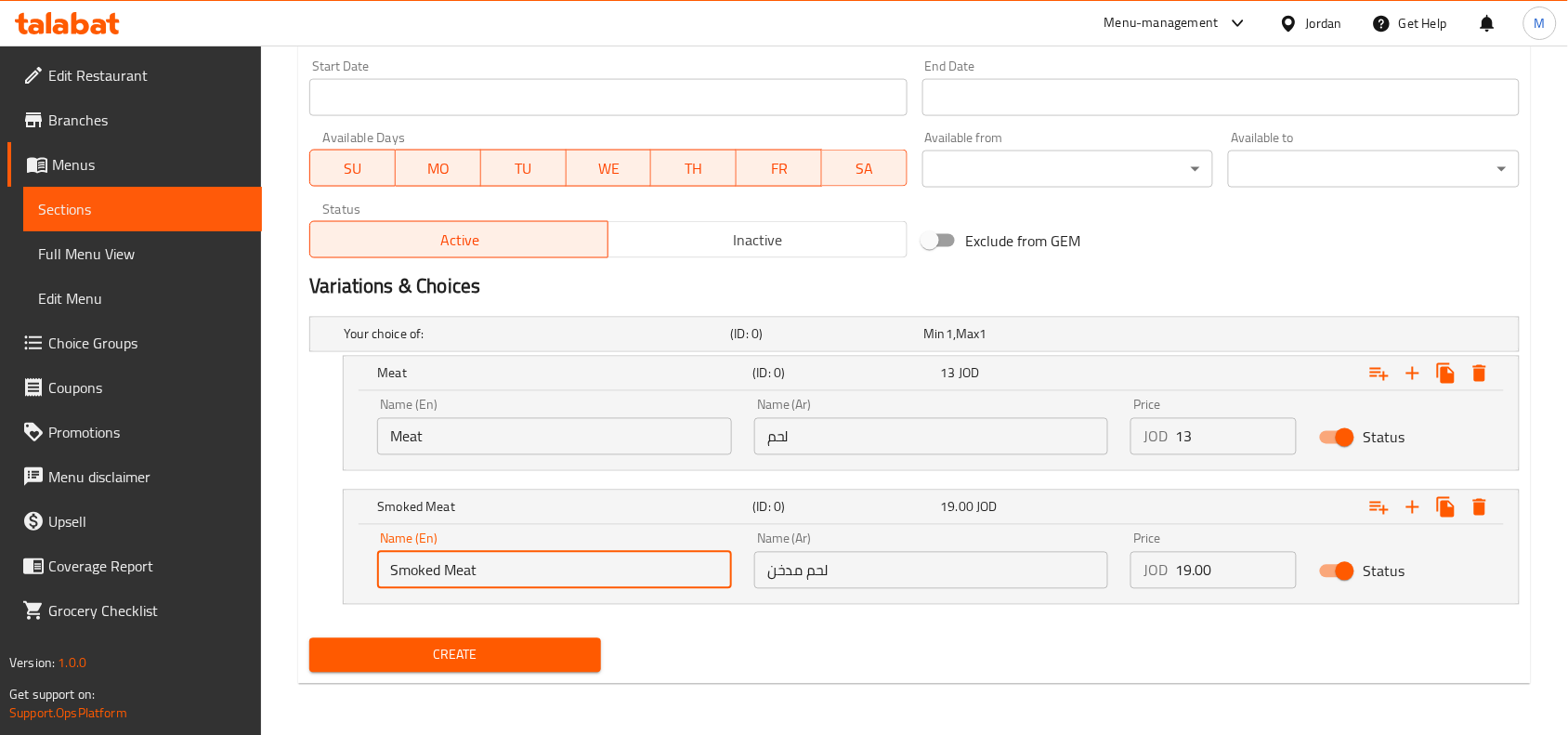
click at [481, 572] on input "Smoked Meat" at bounding box center [554, 570] width 355 height 37
click at [847, 568] on input "لحم مدخن" at bounding box center [932, 570] width 355 height 37
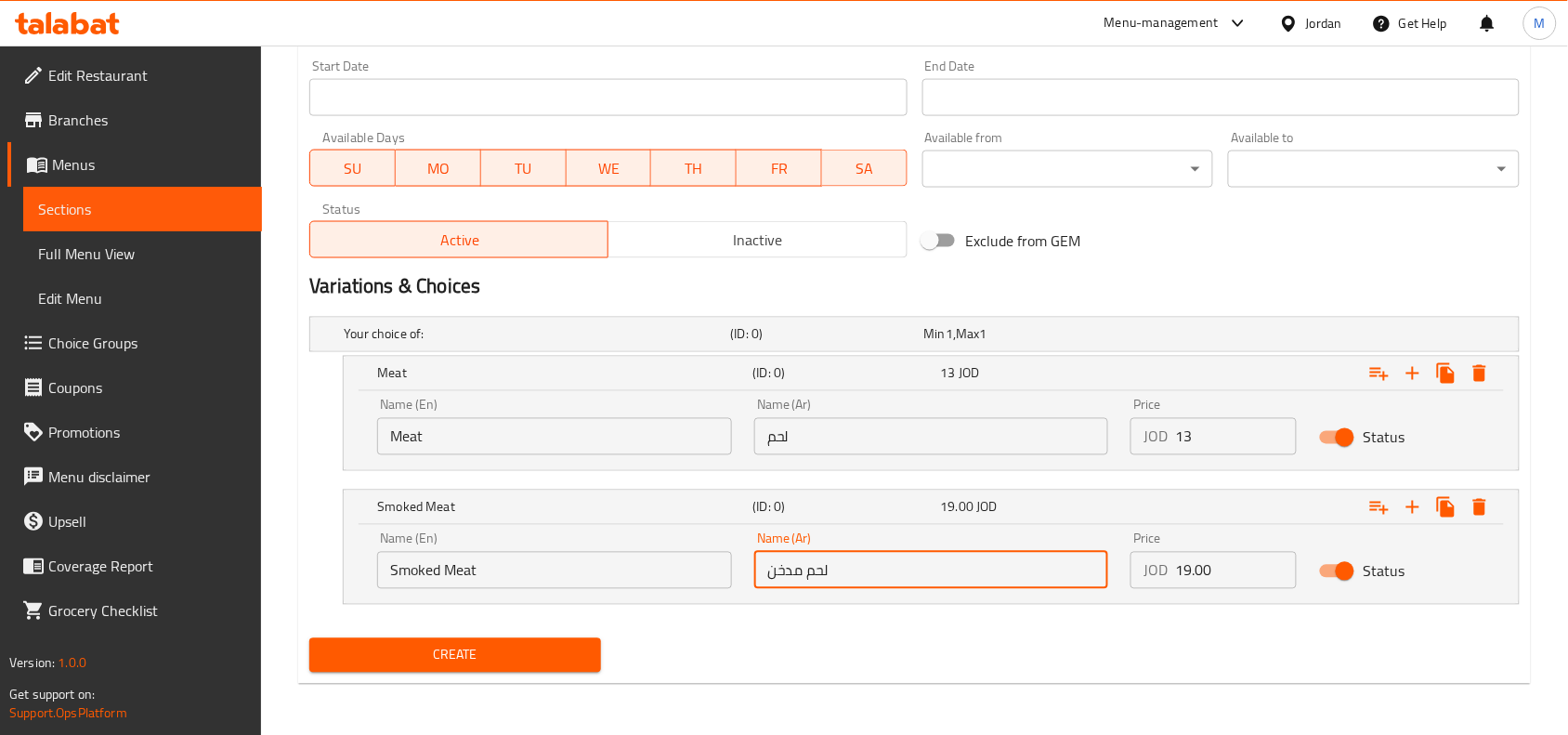
click at [634, 564] on input "Smoked Meat" at bounding box center [554, 570] width 355 height 37
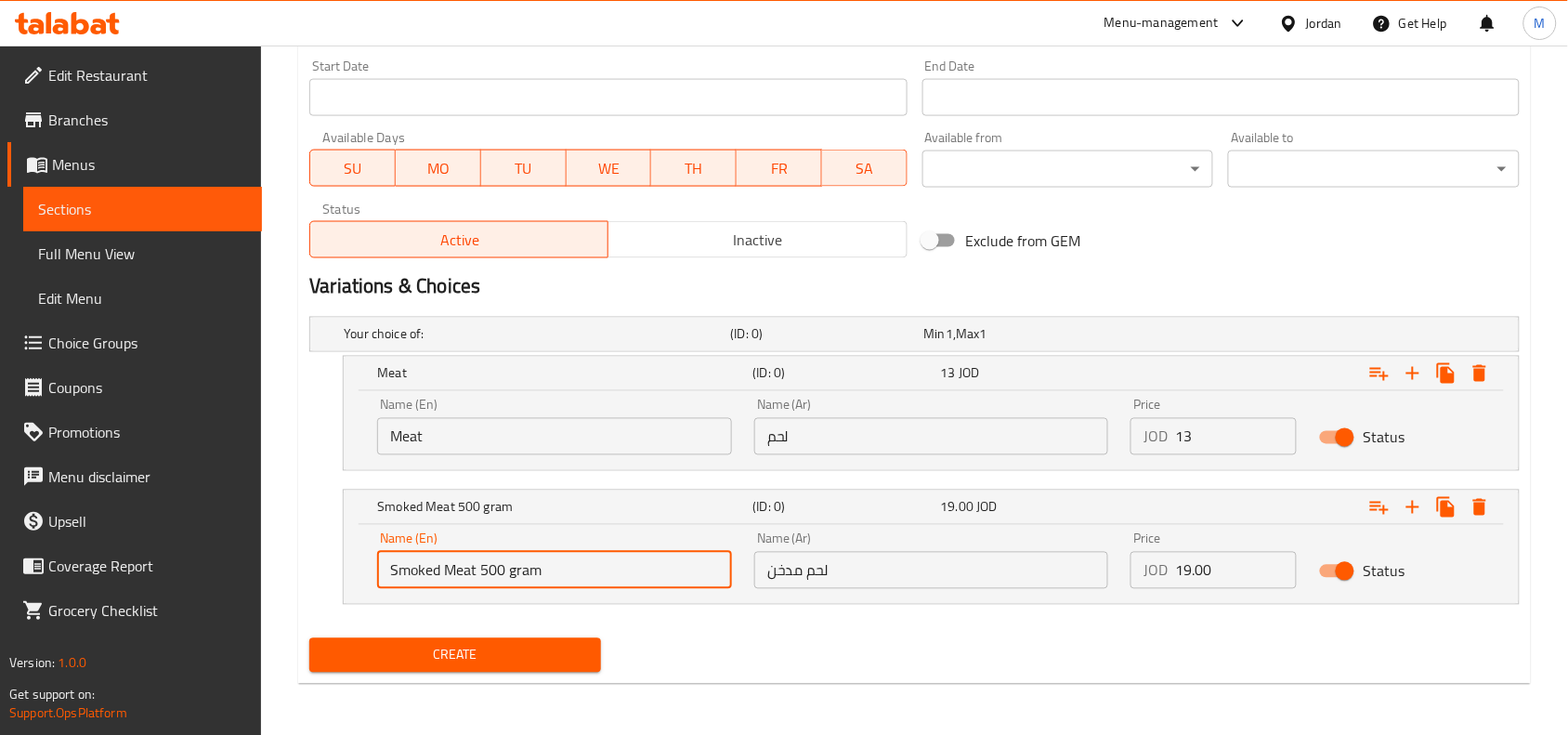
click at [617, 559] on input "Smoked Meat 500 gram" at bounding box center [554, 570] width 355 height 37
type input "Smoked Meat 500 Gram"
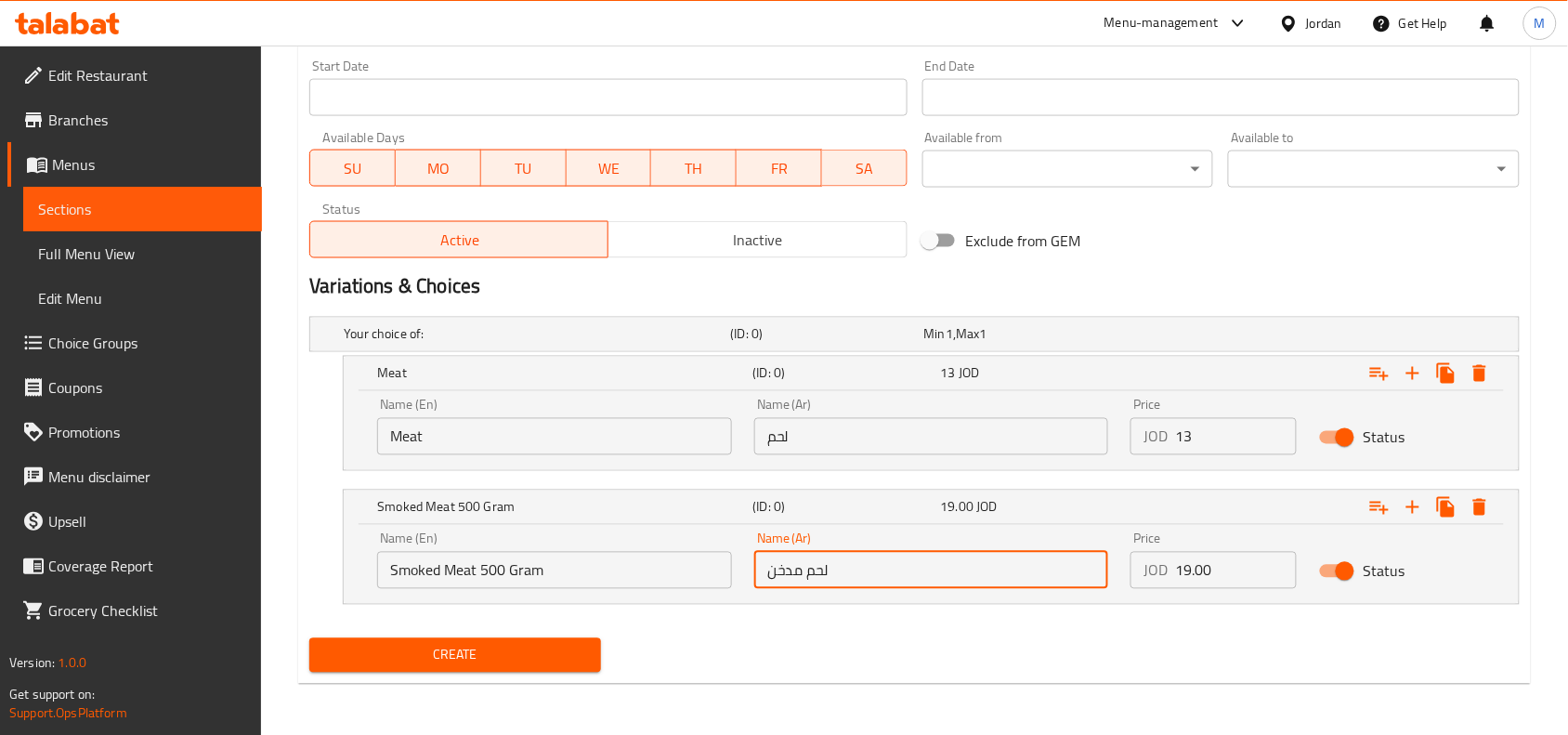
click at [865, 582] on input "لحم مدخن" at bounding box center [932, 570] width 355 height 37
type input "لحم مدخن 500 جرام"
click at [1220, 573] on input "19.00" at bounding box center [1236, 570] width 121 height 37
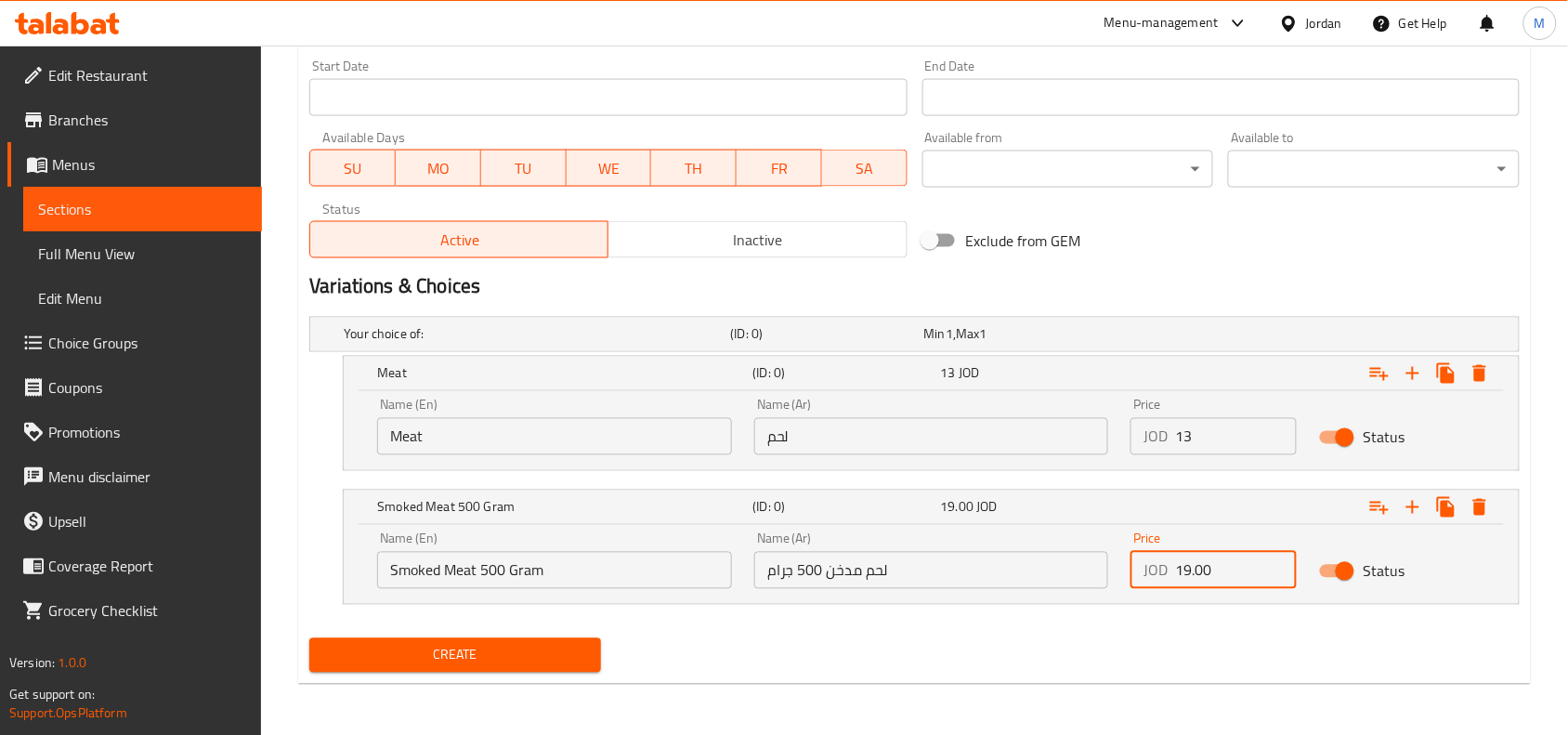
click at [1220, 573] on input "19.00" at bounding box center [1236, 570] width 121 height 37
type input "19"
click at [784, 635] on div "Create" at bounding box center [915, 655] width 1225 height 50
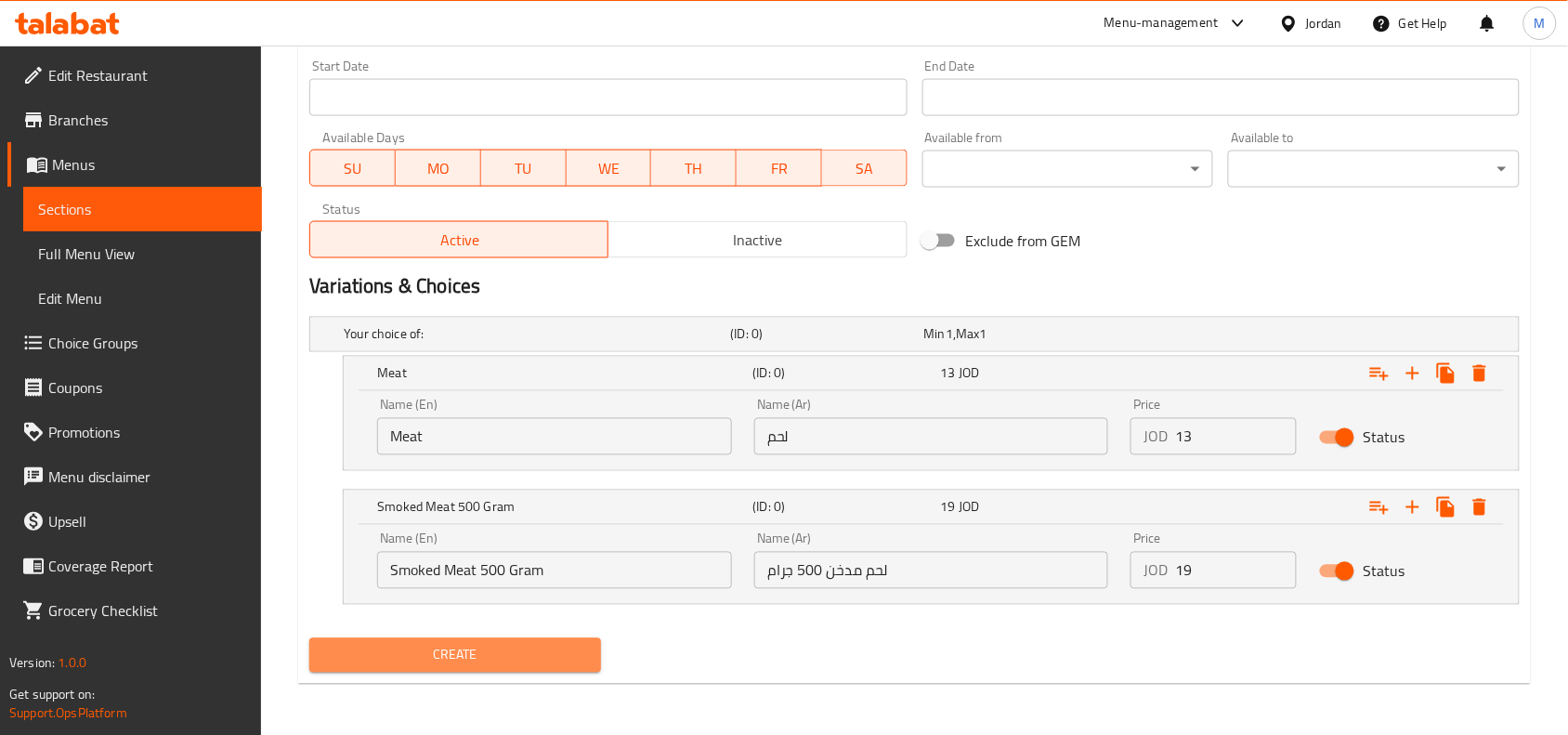
click at [360, 643] on span "Create" at bounding box center [454, 654] width 261 height 23
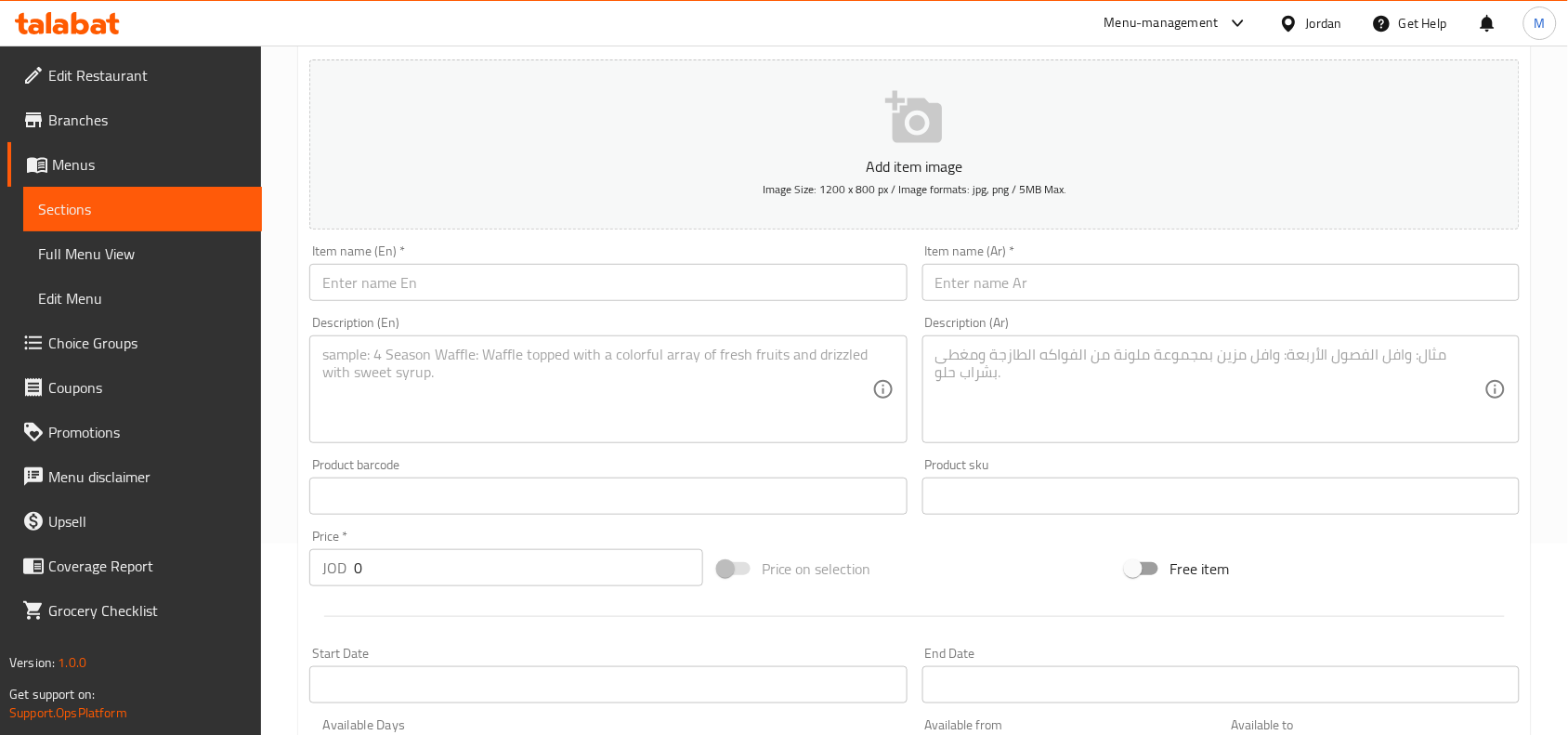
scroll to position [0, 0]
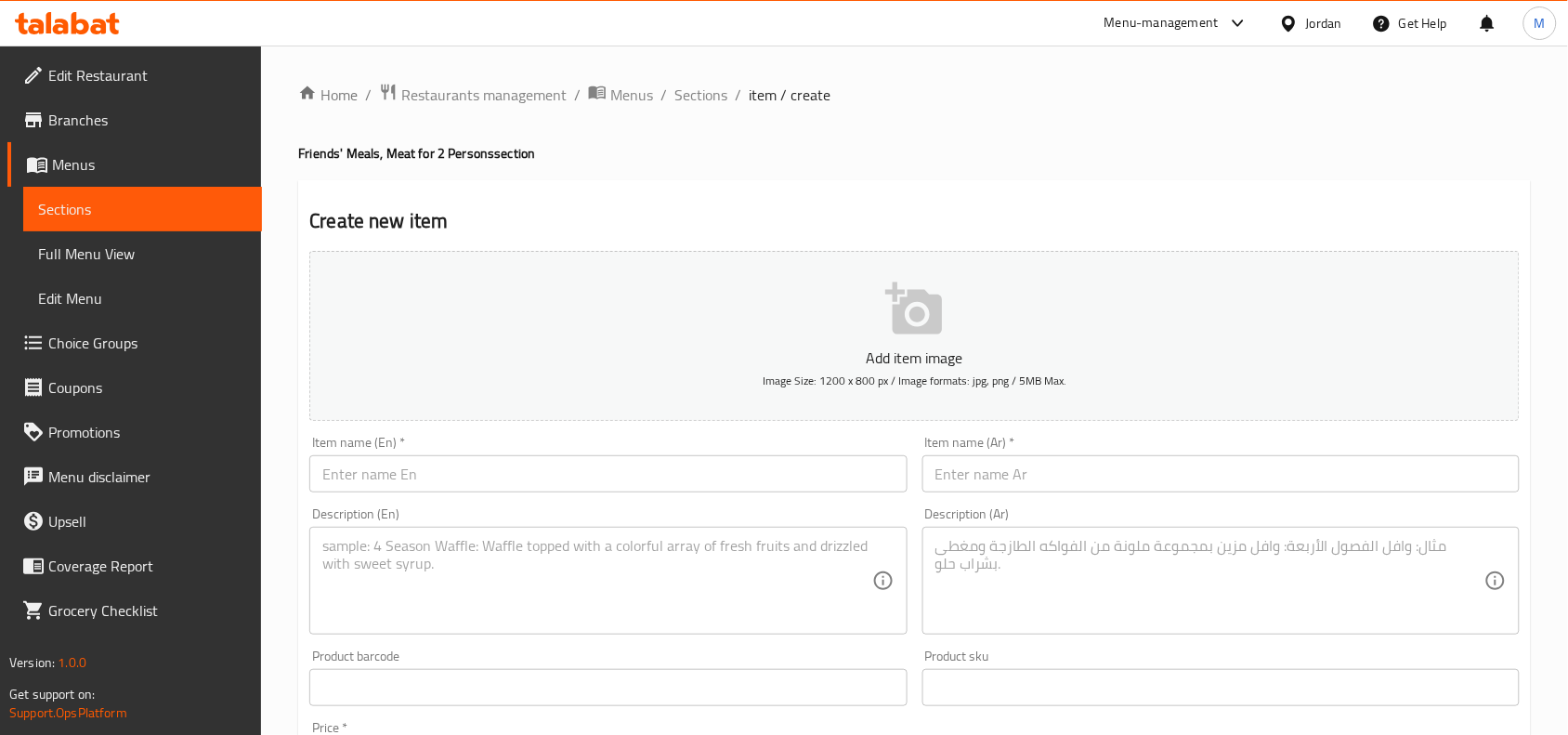
click at [442, 430] on div "Item name (En)   * Item name (En) *" at bounding box center [609, 464] width 612 height 72
click at [396, 432] on div "Item name (En)   * Item name (En) *" at bounding box center [609, 464] width 612 height 72
click at [332, 437] on div "Item name (En)   * Item name (En) *" at bounding box center [608, 463] width 598 height 57
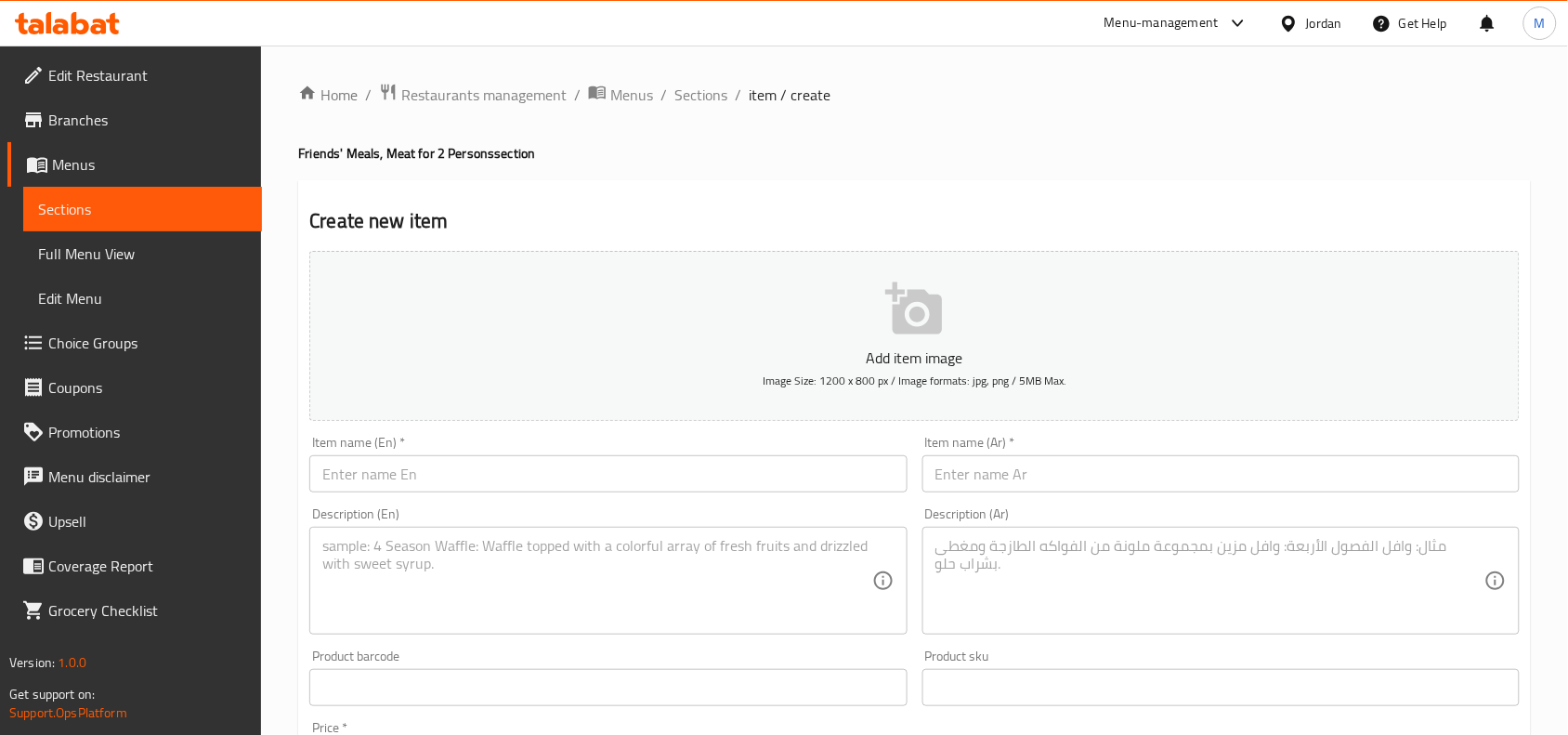
click at [358, 445] on div "Item name (En)   * Item name (En) *" at bounding box center [608, 463] width 598 height 57
click at [326, 443] on div "Item name (En)   * Item name (En) *" at bounding box center [608, 463] width 598 height 57
click at [358, 447] on div "Item name (En)   * Item name (En) *" at bounding box center [608, 463] width 598 height 57
click at [349, 440] on div "Item name (En)   * Item name (En) *" at bounding box center [608, 463] width 598 height 57
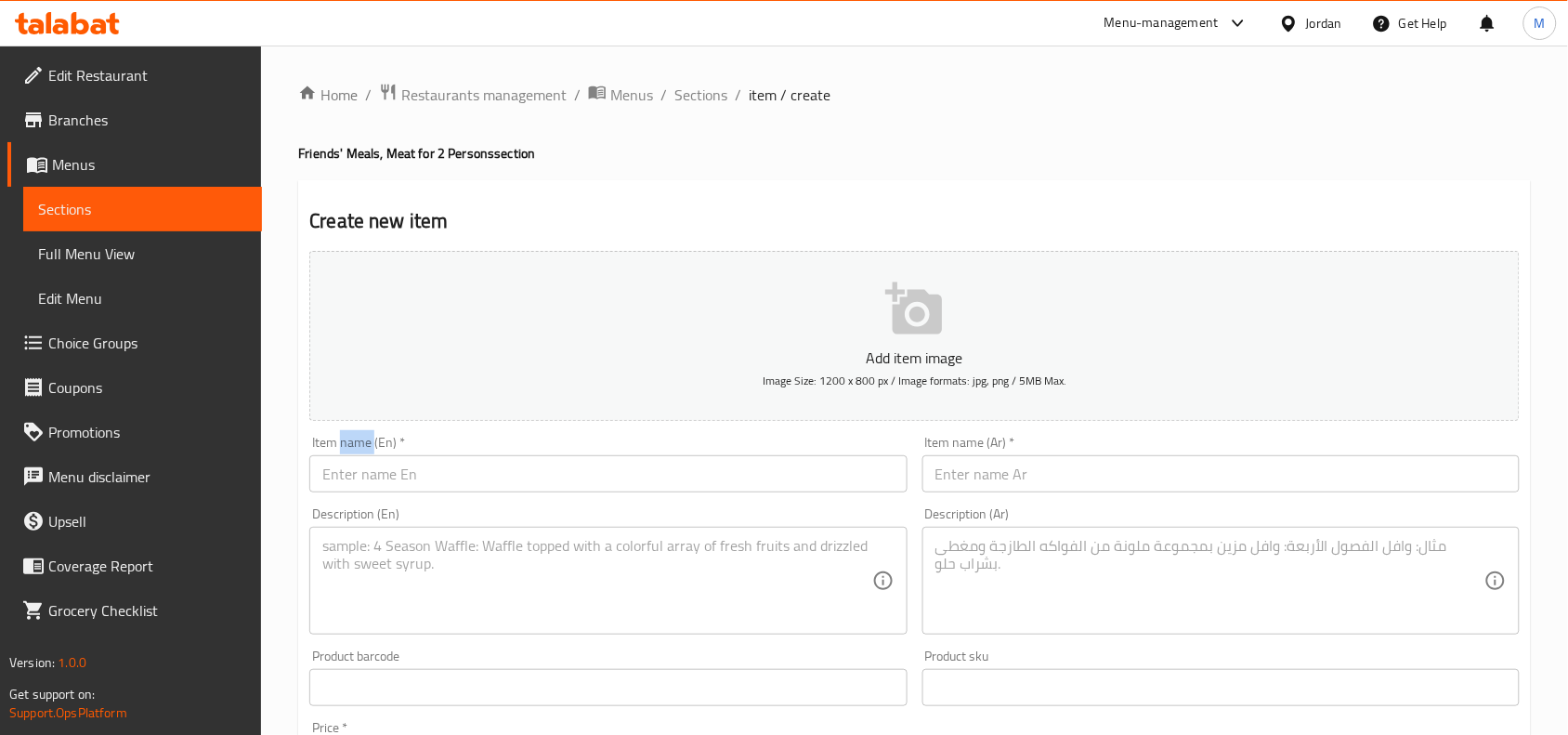
click at [349, 440] on div "Item name (En)   * Item name (En) *" at bounding box center [608, 463] width 598 height 57
click at [328, 436] on div "Item name (En)   * Item name (En) *" at bounding box center [608, 463] width 598 height 57
click at [321, 440] on div "Item name (En)   * Item name (En) *" at bounding box center [608, 463] width 598 height 57
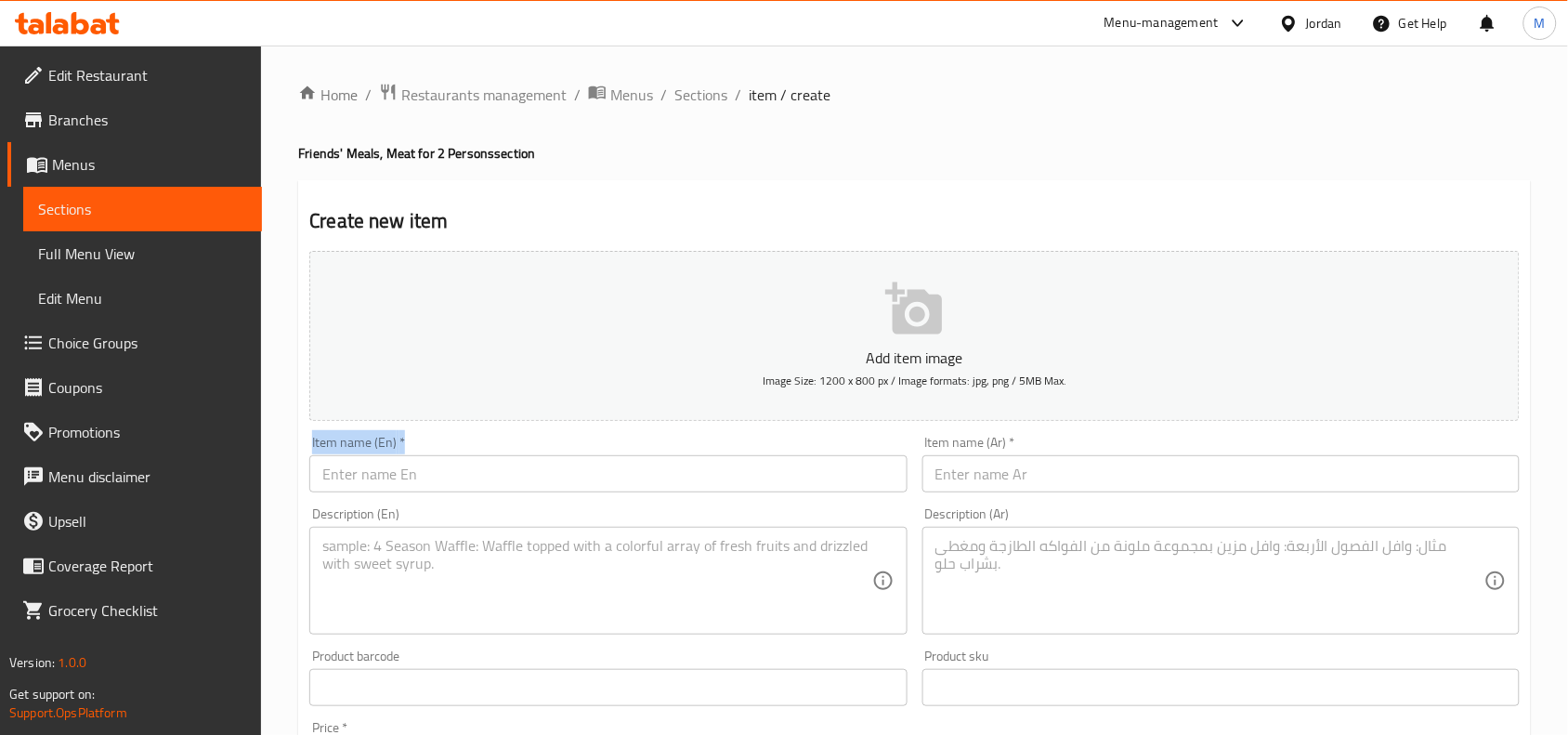
drag, startPoint x: 321, startPoint y: 440, endPoint x: 373, endPoint y: 443, distance: 52.1
click at [373, 443] on div "Item name (En)   * Item name (En) *" at bounding box center [608, 463] width 598 height 57
click at [708, 84] on span "Sections" at bounding box center [700, 94] width 53 height 22
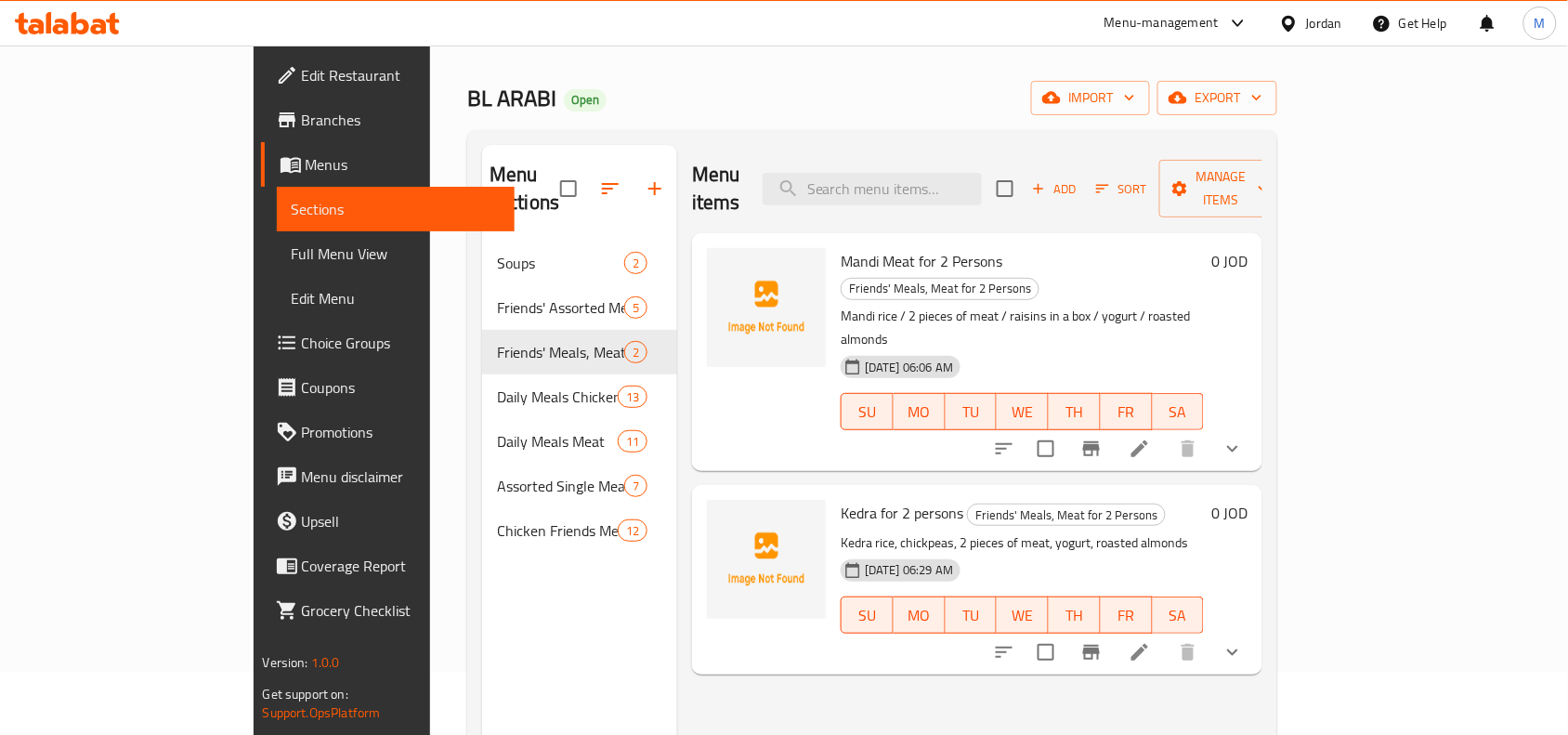
scroll to position [116, 0]
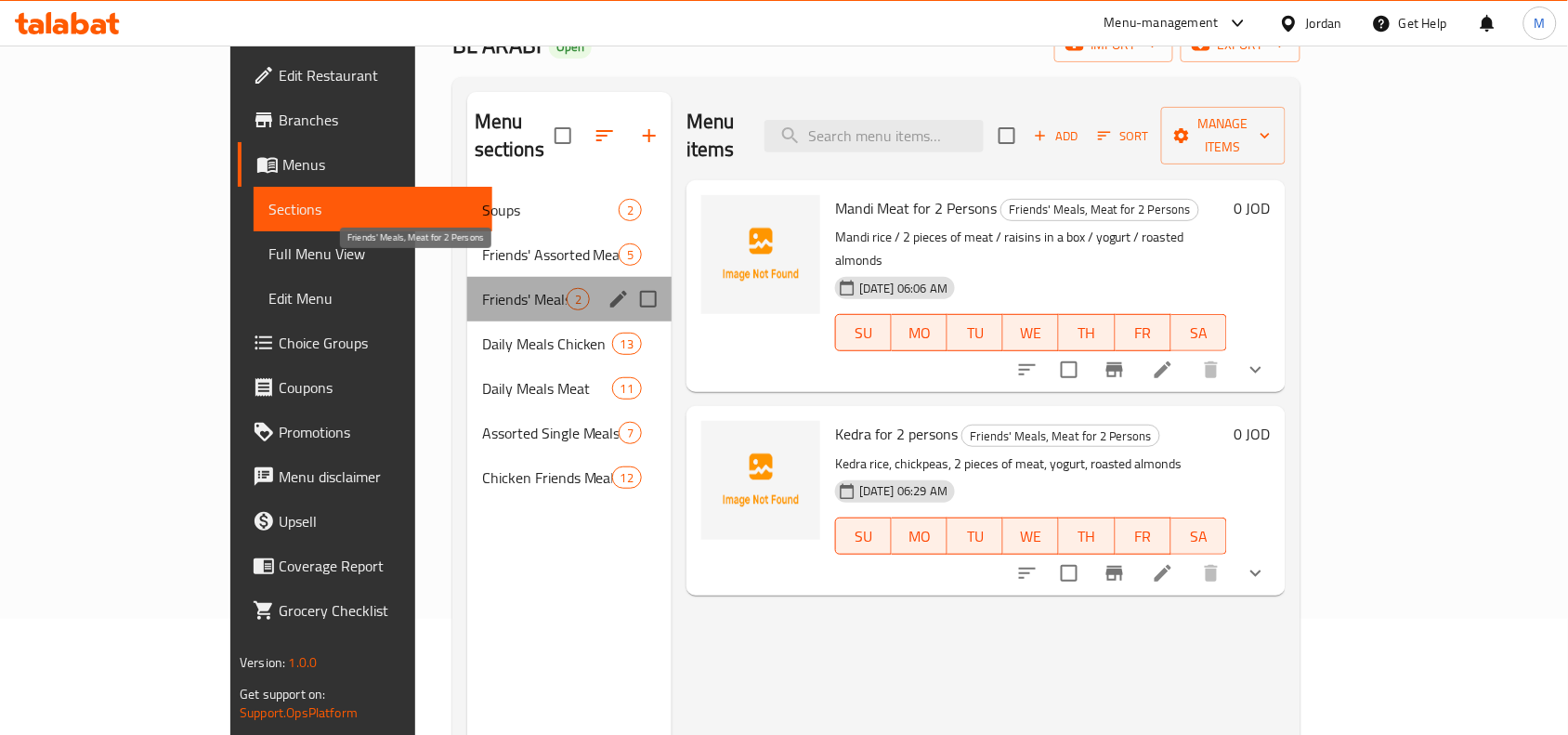
click at [484, 288] on span "Friends' Meals, Meat for 2 Persons" at bounding box center [524, 299] width 85 height 22
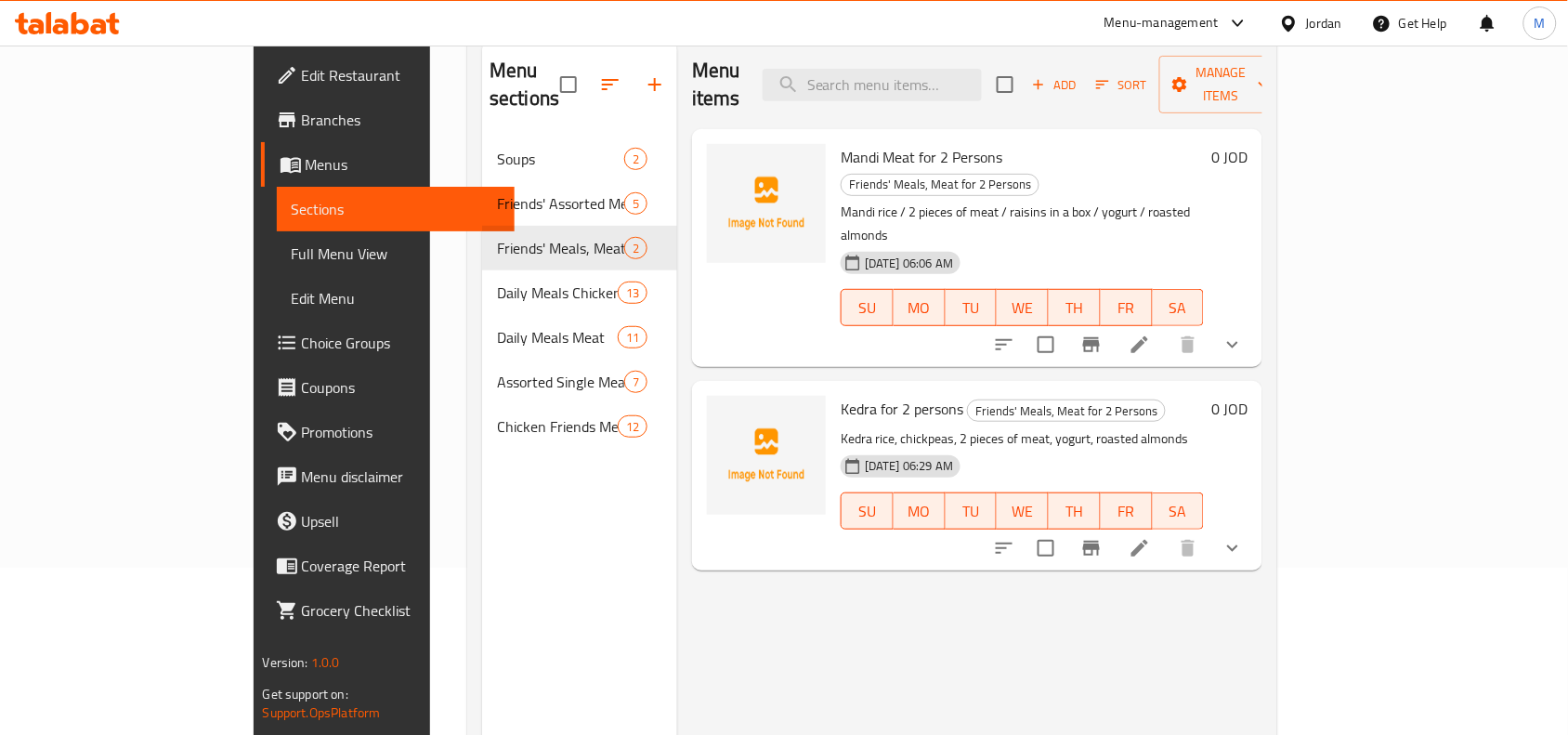
scroll to position [0, 0]
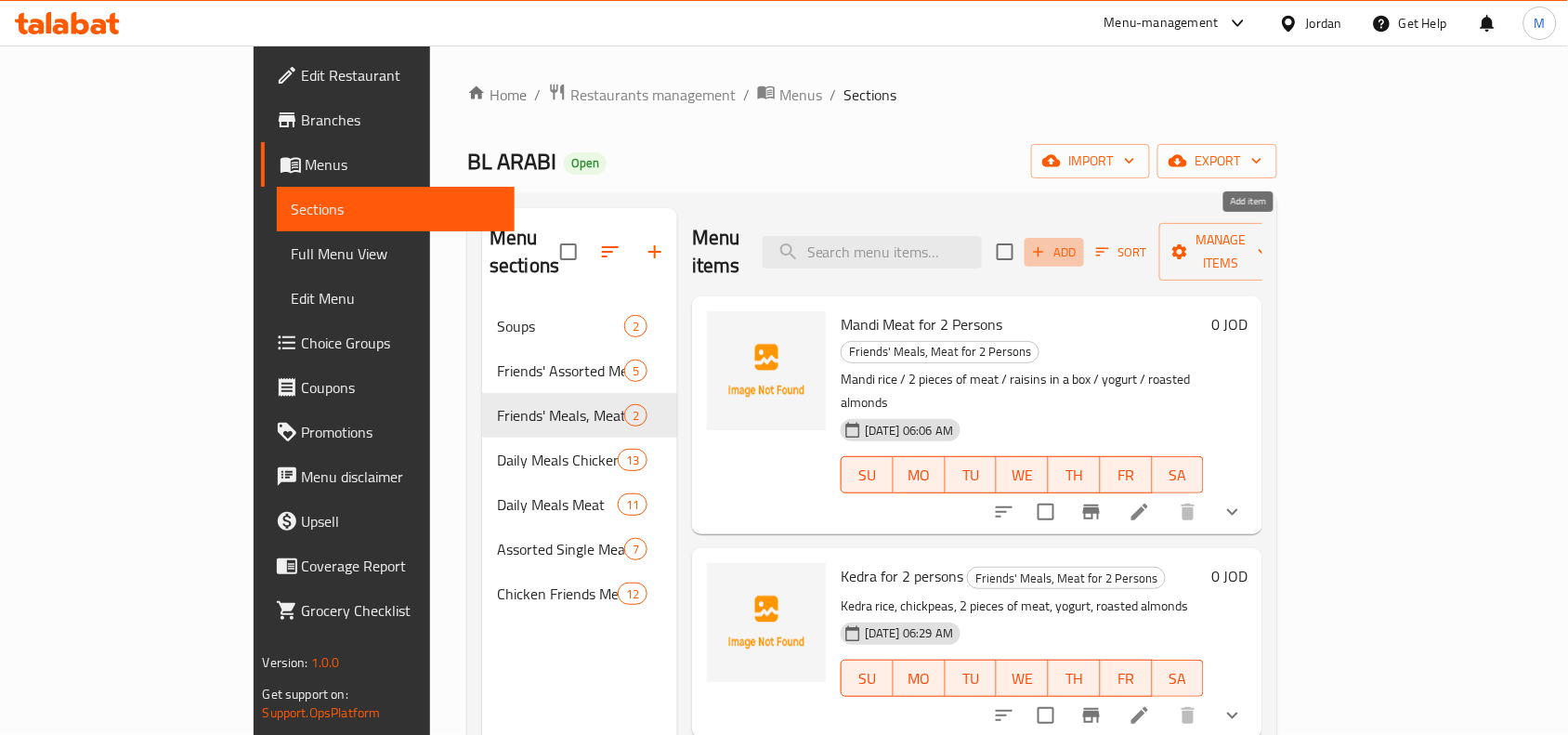
click at [1080, 242] on span "Add" at bounding box center [1054, 252] width 50 height 21
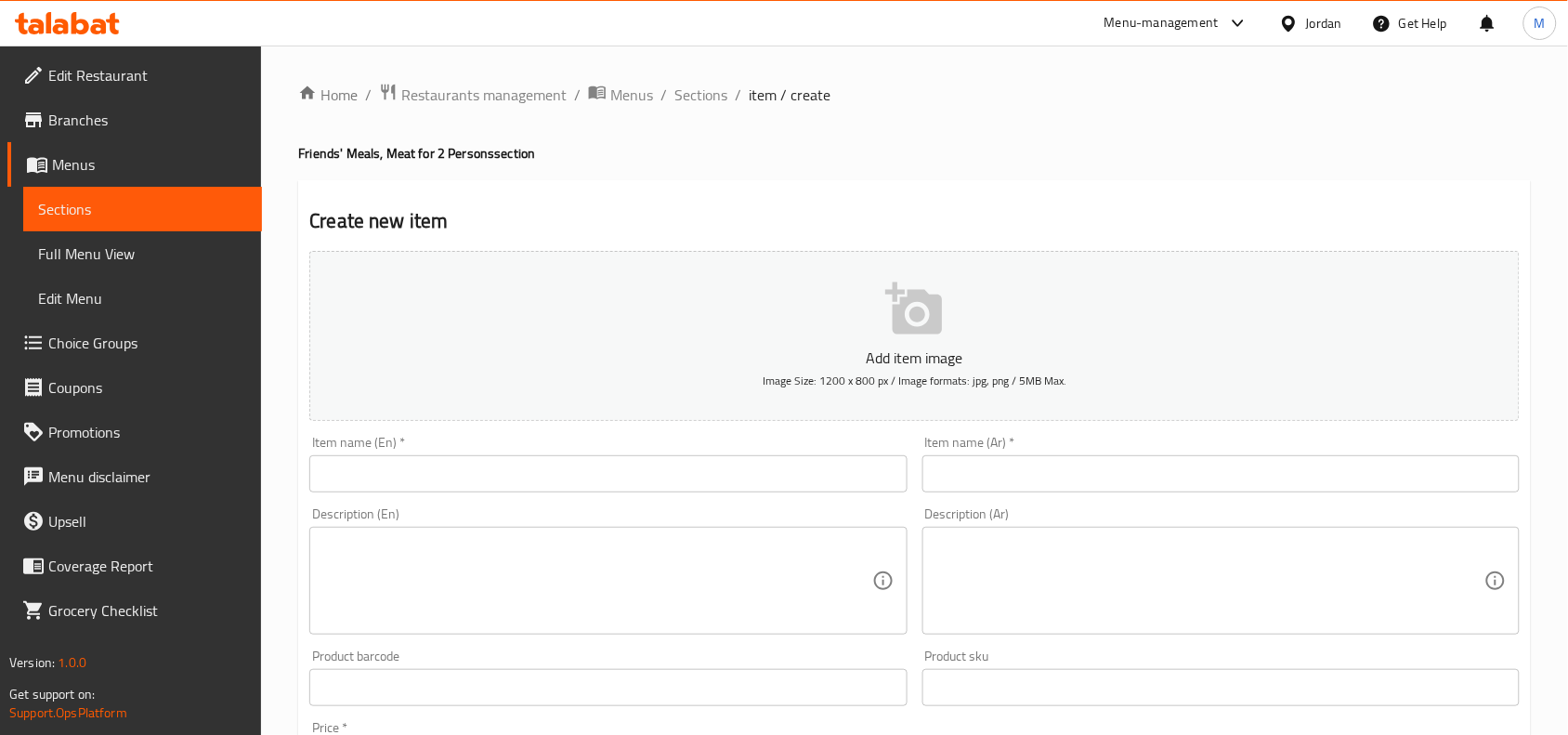
click at [1231, 486] on input "text" at bounding box center [1221, 473] width 598 height 37
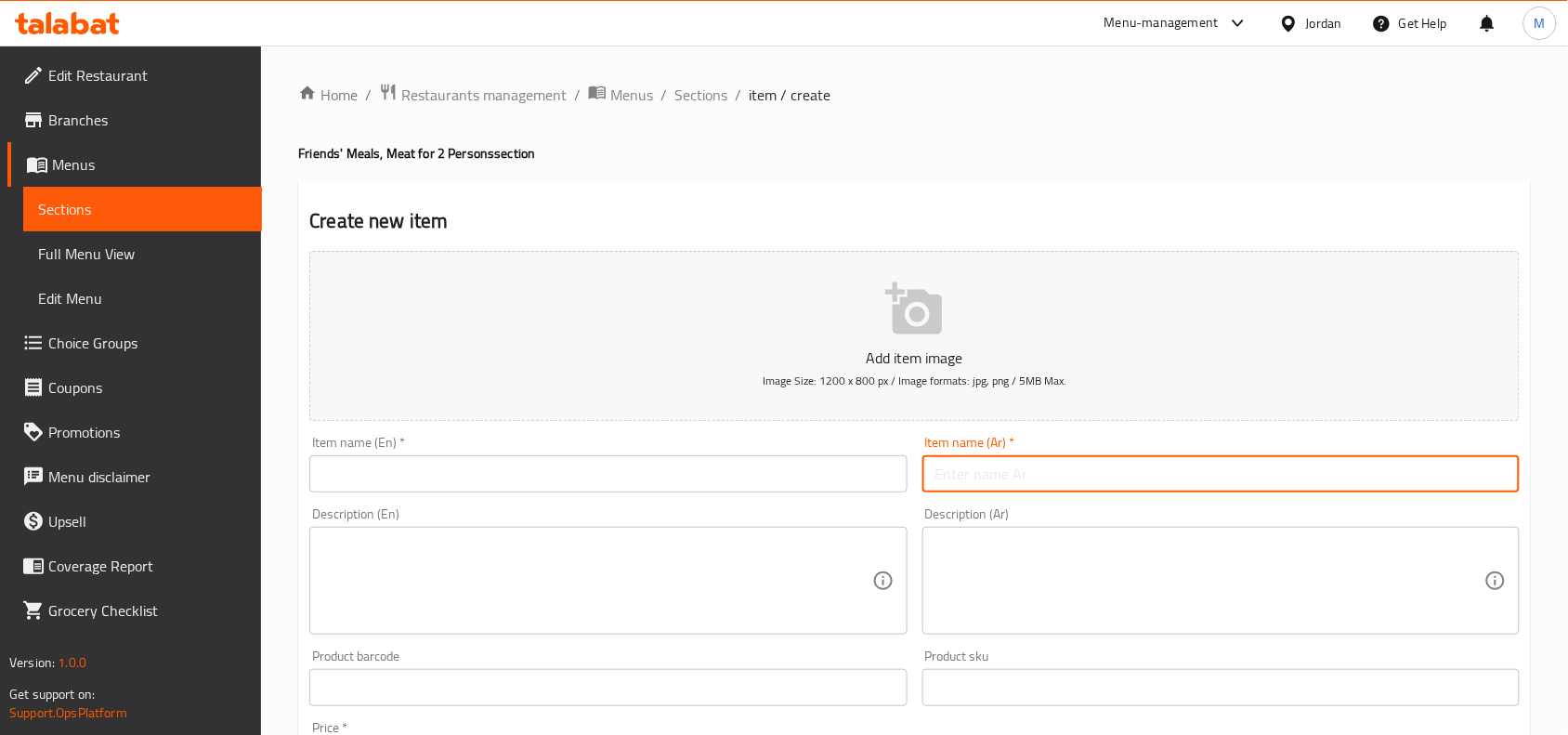
paste input "مقلوبة تكفي لشخصين لحمة"
type input "مقلوبة تكفي لشخصين لحمة"
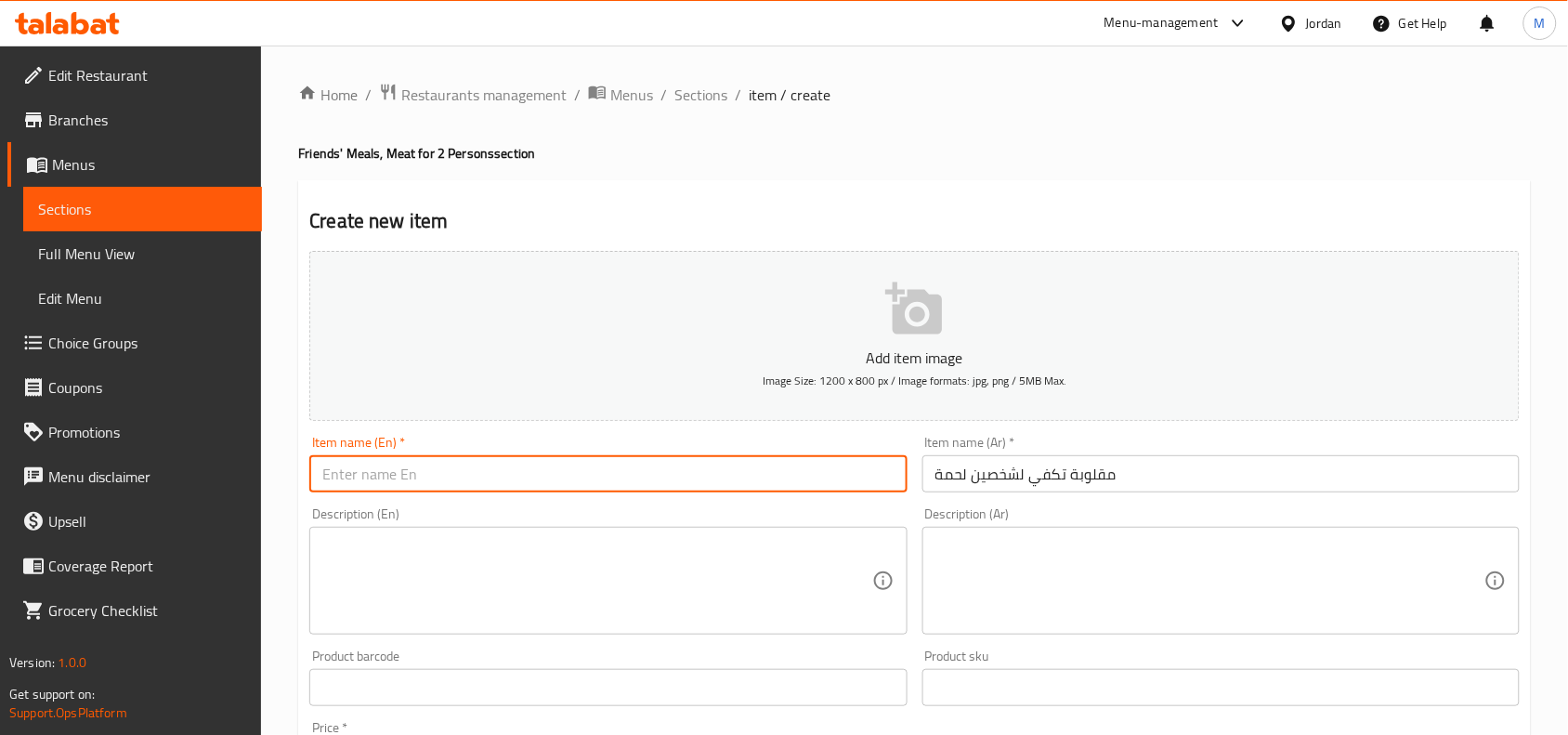
click at [573, 486] on input "text" at bounding box center [608, 473] width 598 height 37
paste input "Maqluba, enough for two people, meat"
click at [406, 472] on input "Maqluba, enough for two people, meat" at bounding box center [608, 473] width 598 height 37
drag, startPoint x: 406, startPoint y: 472, endPoint x: 522, endPoint y: 474, distance: 116.0
click at [522, 474] on input "Maqluba, enough for two people, meat" at bounding box center [608, 473] width 598 height 37
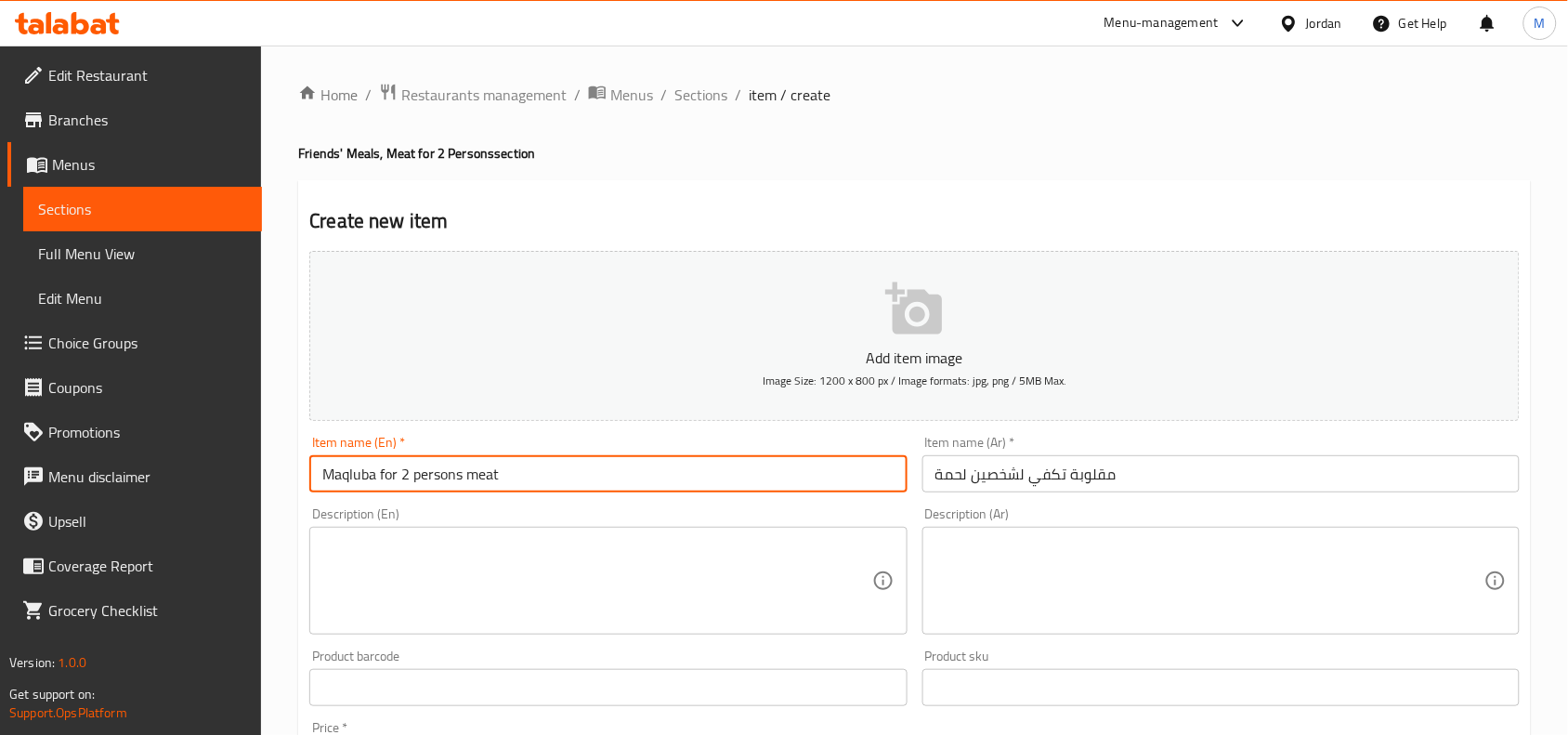
click at [444, 461] on input "Maqluba for 2 persons meat" at bounding box center [608, 473] width 598 height 37
click at [444, 469] on input "Maqluba for 2 persons meat" at bounding box center [608, 473] width 598 height 37
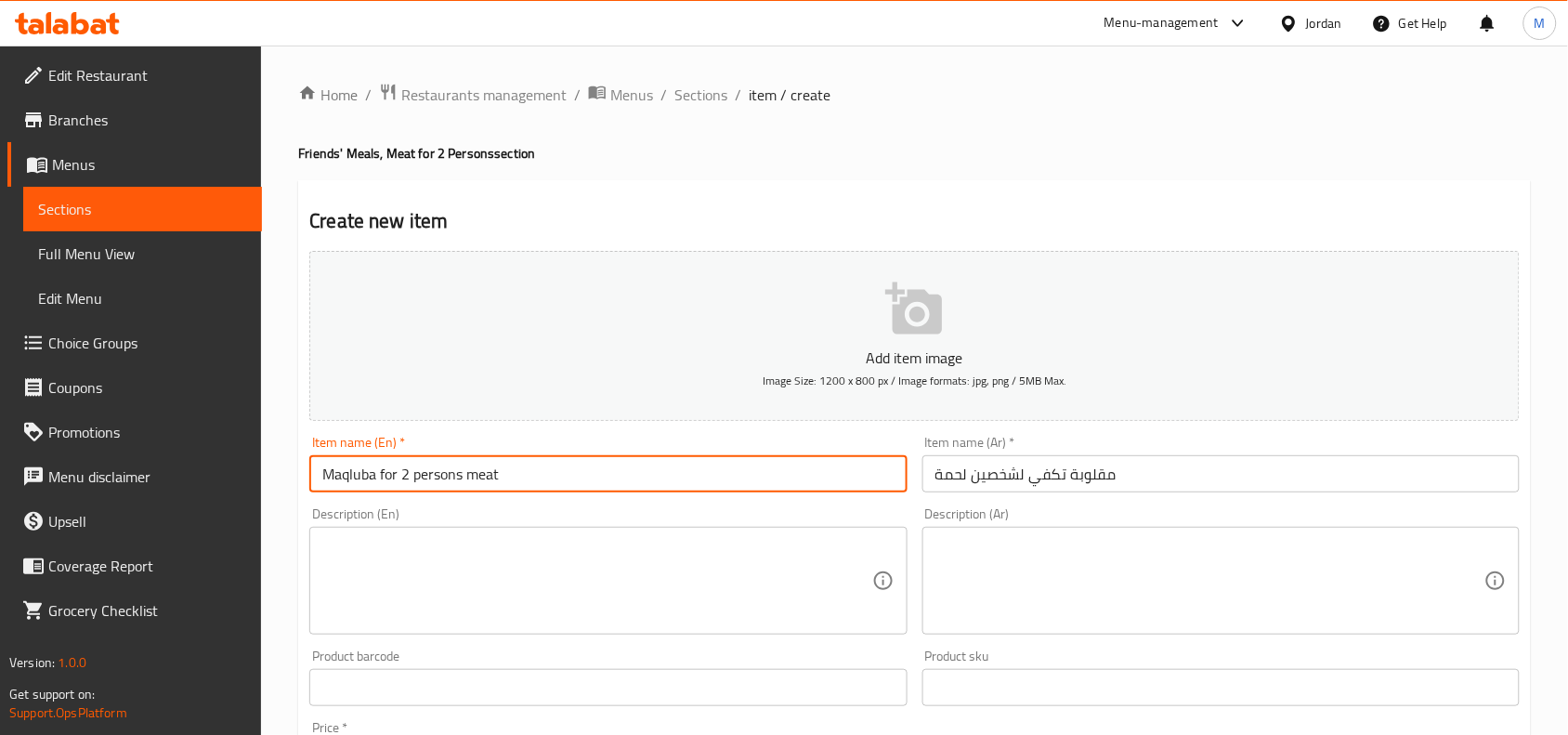
click at [444, 469] on input "Maqluba for 2 persons meat" at bounding box center [608, 473] width 598 height 37
click at [569, 467] on input "Maqluba for 2 Persons Meat" at bounding box center [608, 473] width 598 height 37
type input "Maqluba for 2 Persons Meat"
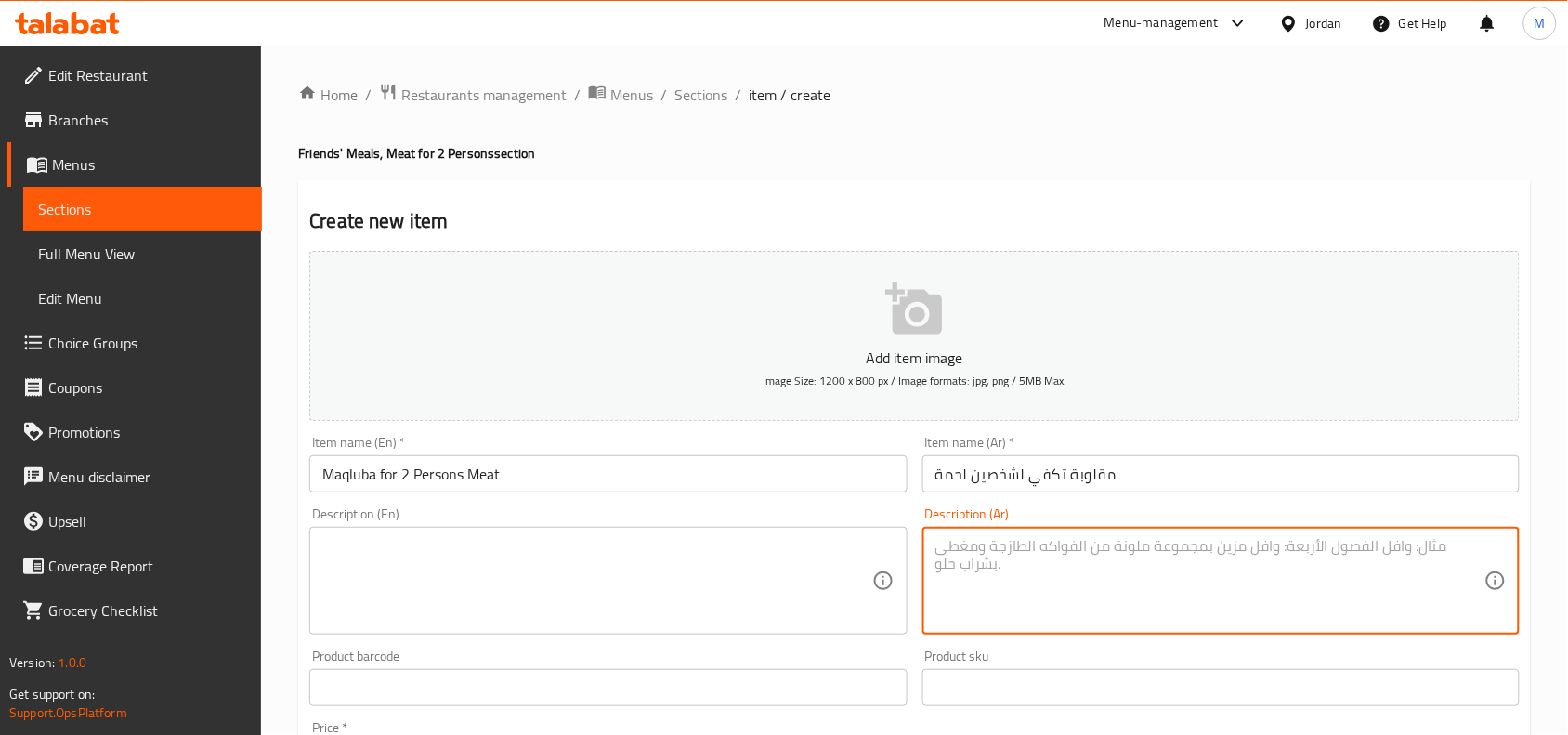
click at [1117, 540] on textarea at bounding box center [1210, 581] width 549 height 89
paste textarea "أرز مقلوبة / بطاطا / باذنجان / 2 قطع لحمة / لبن / لوز محمص"
type textarea "أرز مقلوبة / بطاطا / باذنجان / 2 قطع لحمة / لبن / لوز محمص"
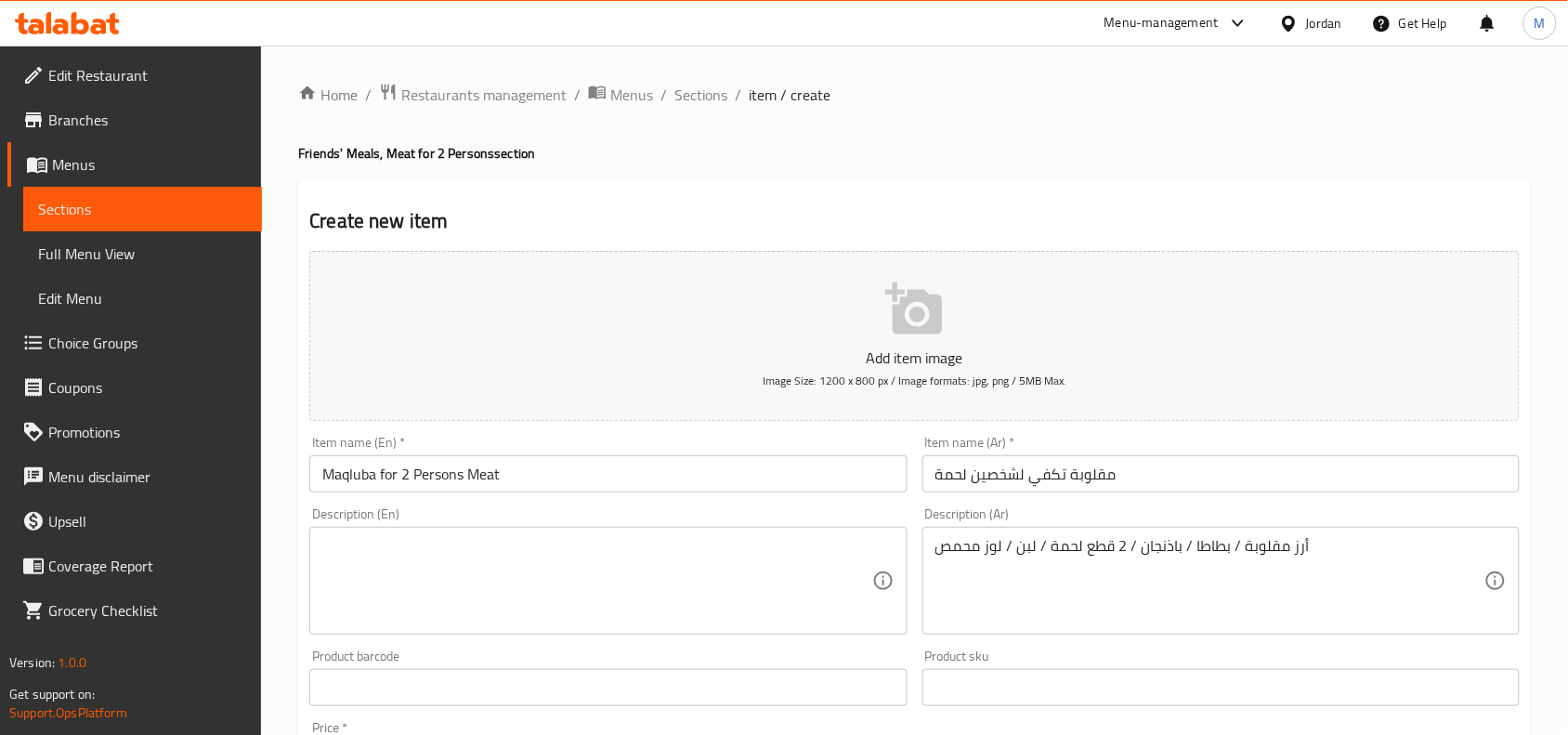
click at [455, 556] on textarea at bounding box center [597, 581] width 549 height 89
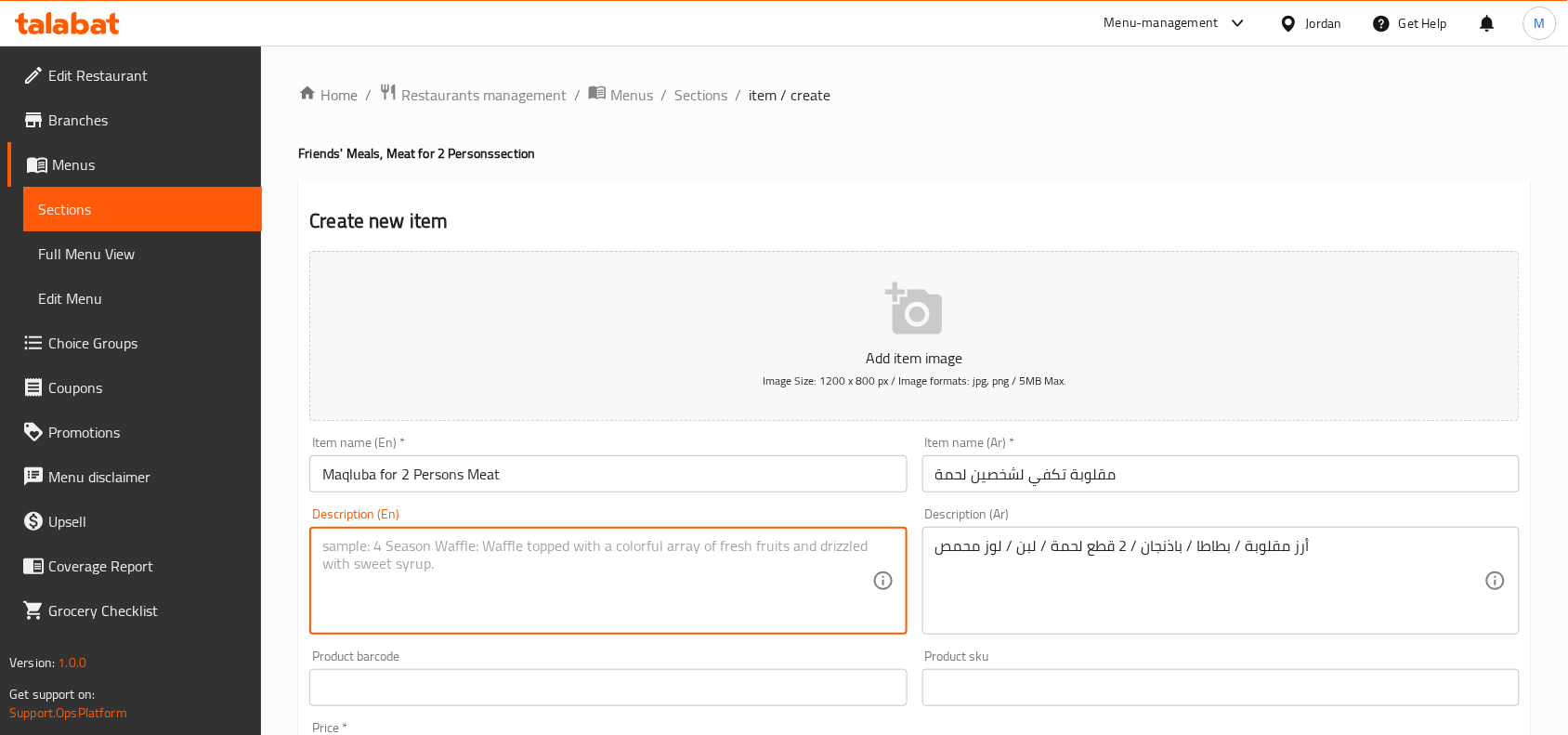
paste textarea "Upside-down rice / potatoes / eggplant / 2 pieces of meat / yogurt / roasted al…"
click at [337, 472] on input "Maqluba for 2 Persons Meat" at bounding box center [608, 473] width 598 height 37
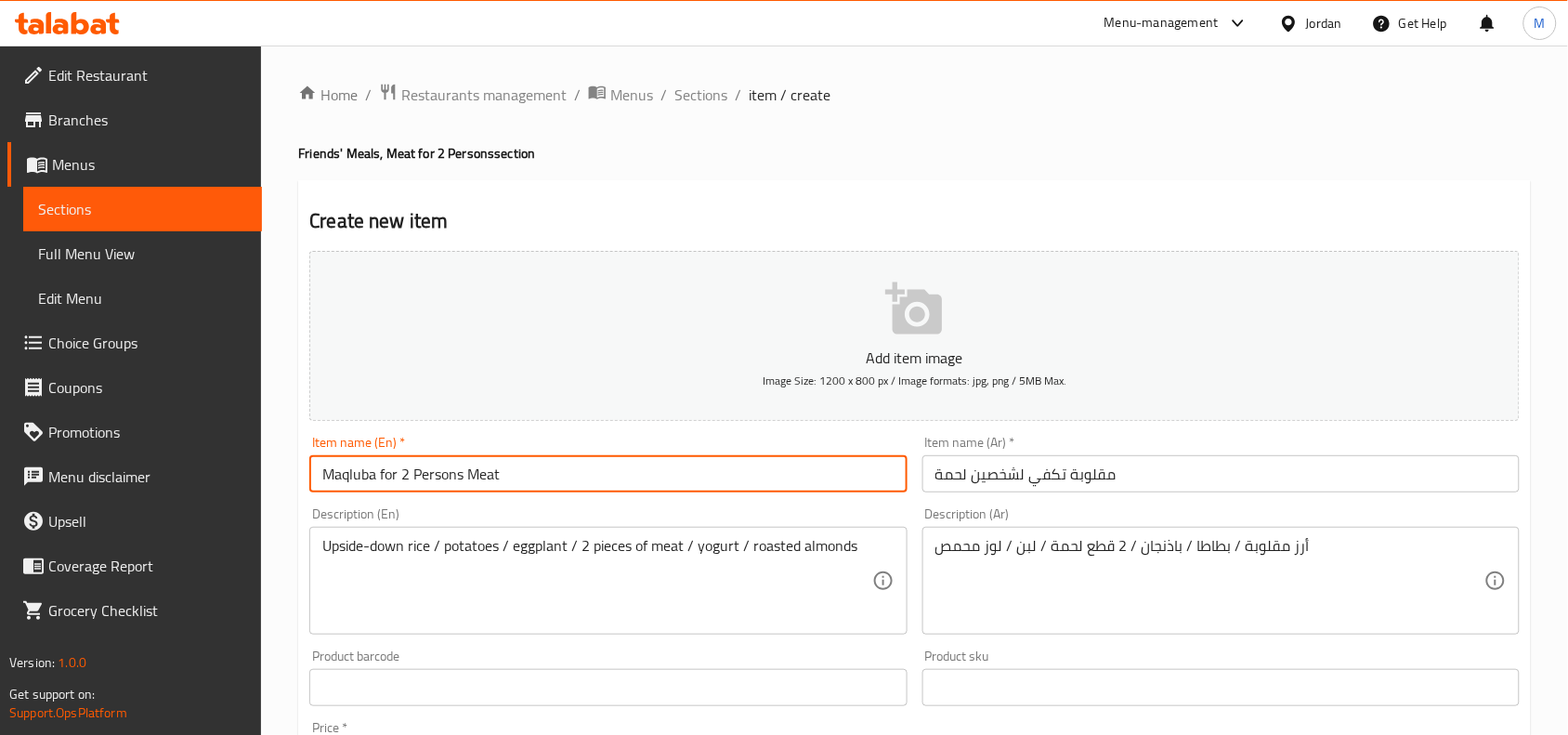
click at [337, 472] on input "Maqluba for 2 Persons Meat" at bounding box center [608, 473] width 598 height 37
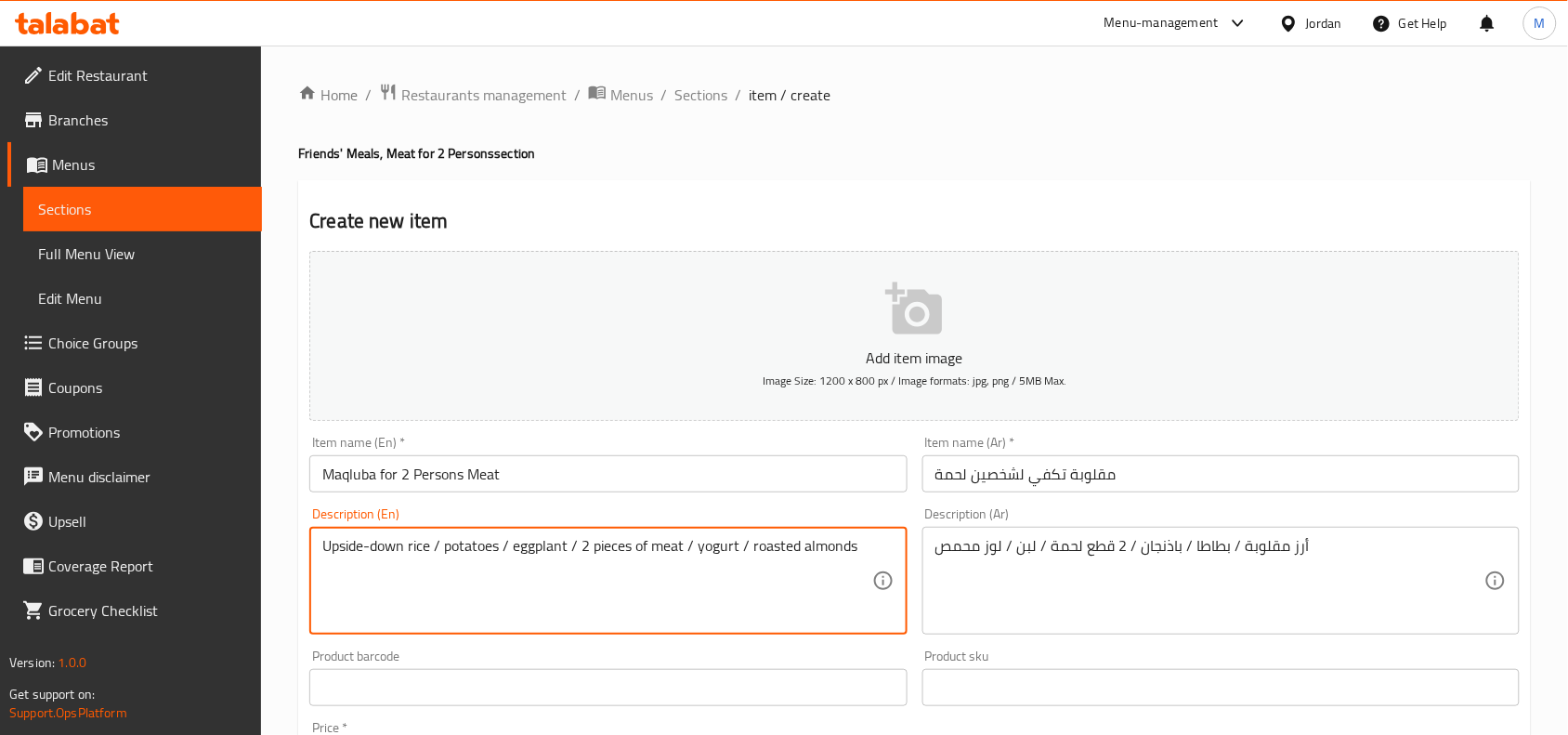
drag, startPoint x: 344, startPoint y: 542, endPoint x: 388, endPoint y: 542, distance: 44.0
click at [388, 542] on textarea "Upside-down rice / potatoes / eggplant / 2 pieces of meat / yogurt / roasted al…" at bounding box center [597, 581] width 549 height 89
paste textarea "Maqluba"
click at [860, 545] on textarea "Maqluba rice / potatoes / eggplant / 2 pieces of meat / yogurt / roasted almonds" at bounding box center [597, 581] width 549 height 89
click at [839, 544] on textarea "Maqluba rice / potatoes / eggplant / 2 pieces of meat / yogurt / roasted almonds" at bounding box center [597, 581] width 549 height 89
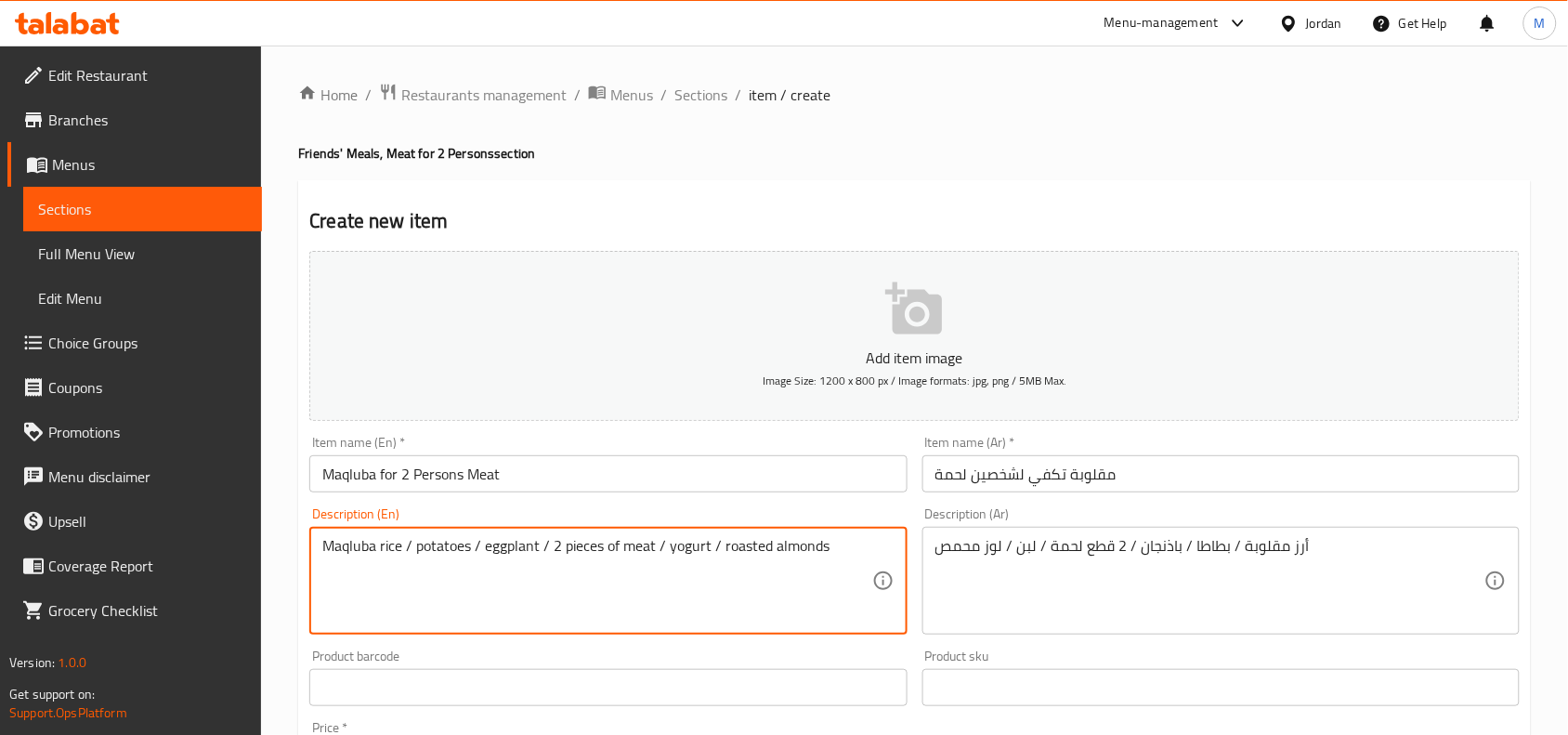
type textarea "Maqluba rice / potatoes / eggplant / 2 pieces of meat / yogurt / roasted almonds"
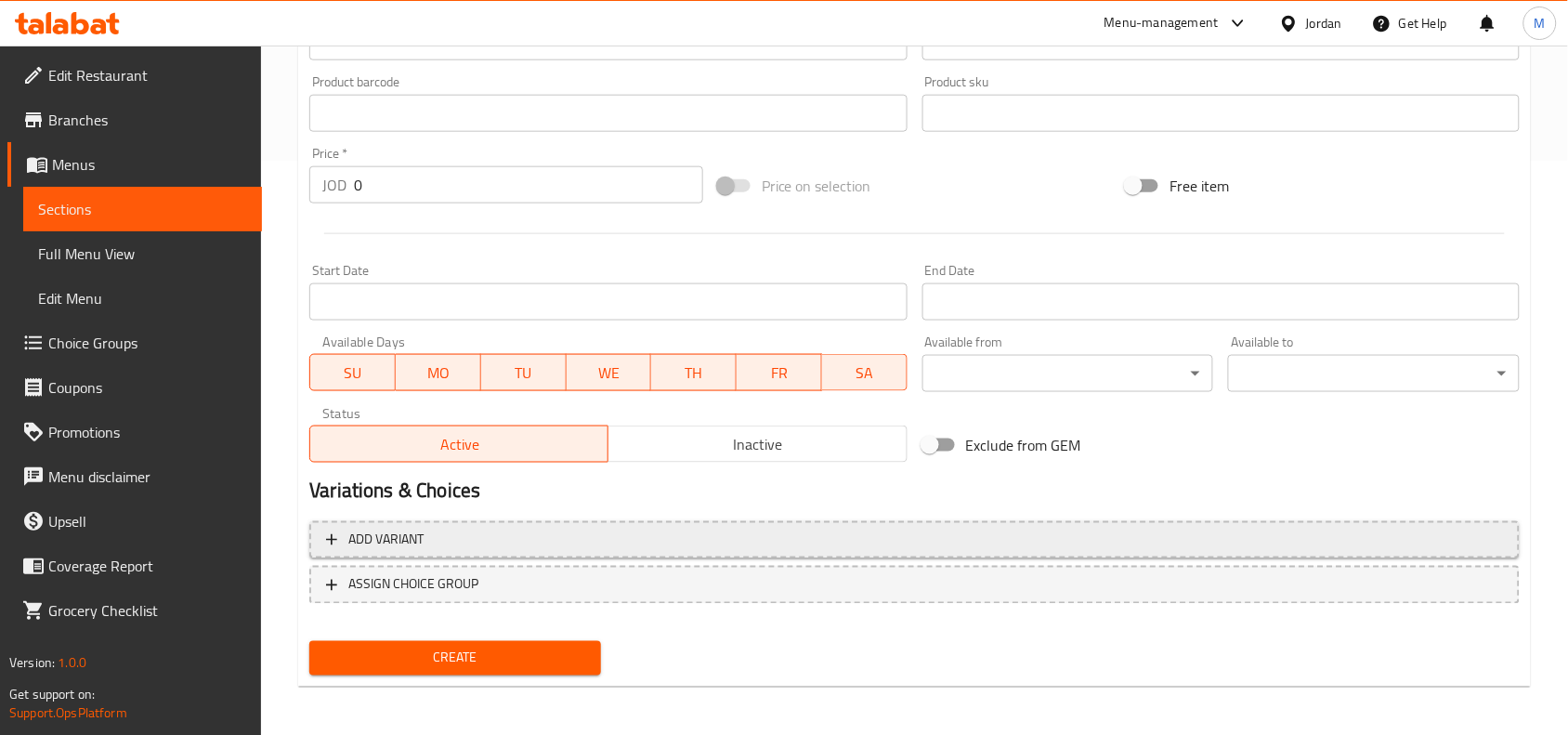
click at [504, 529] on span "Add variant" at bounding box center [915, 540] width 1177 height 23
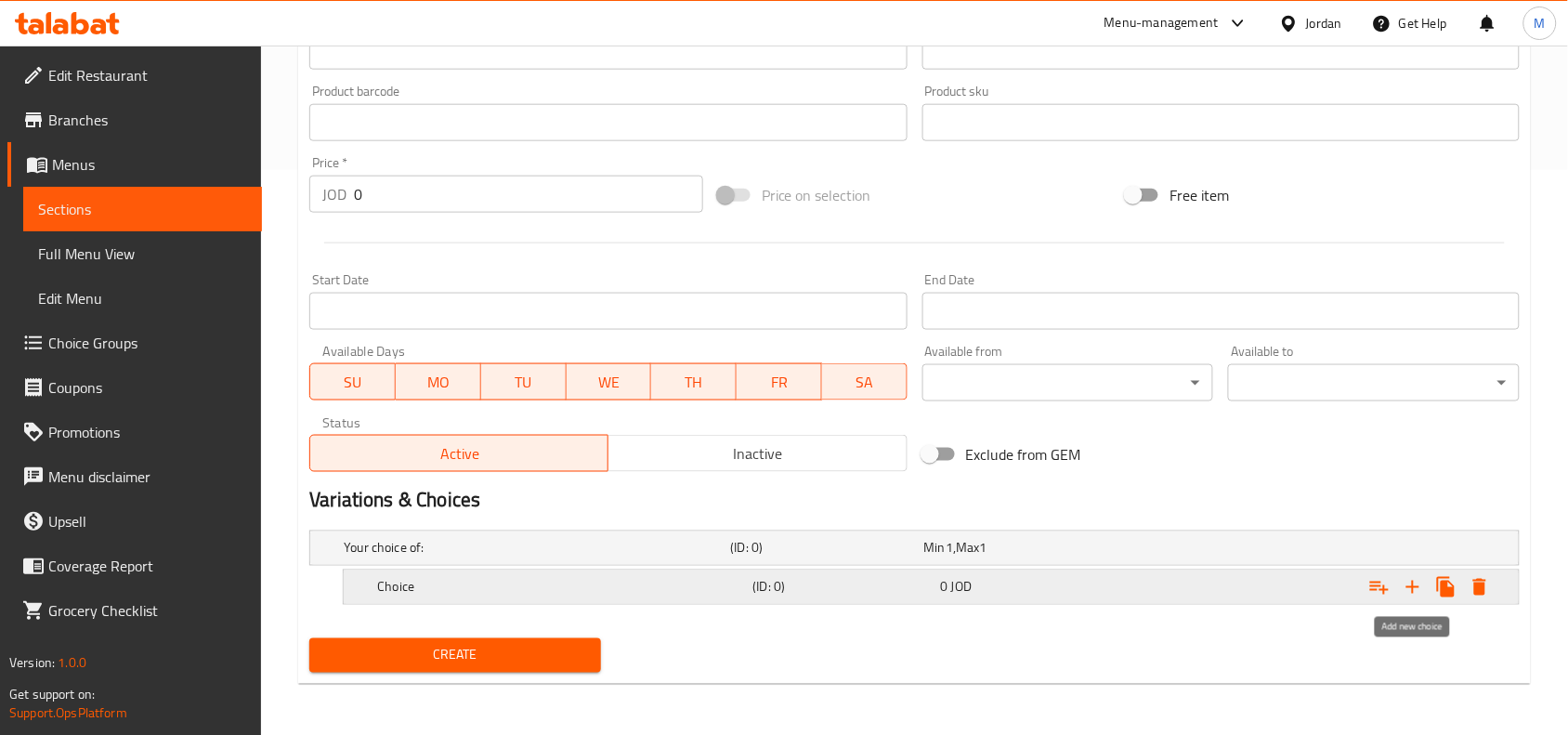
click at [1414, 582] on icon "Expand" at bounding box center [1412, 587] width 13 height 13
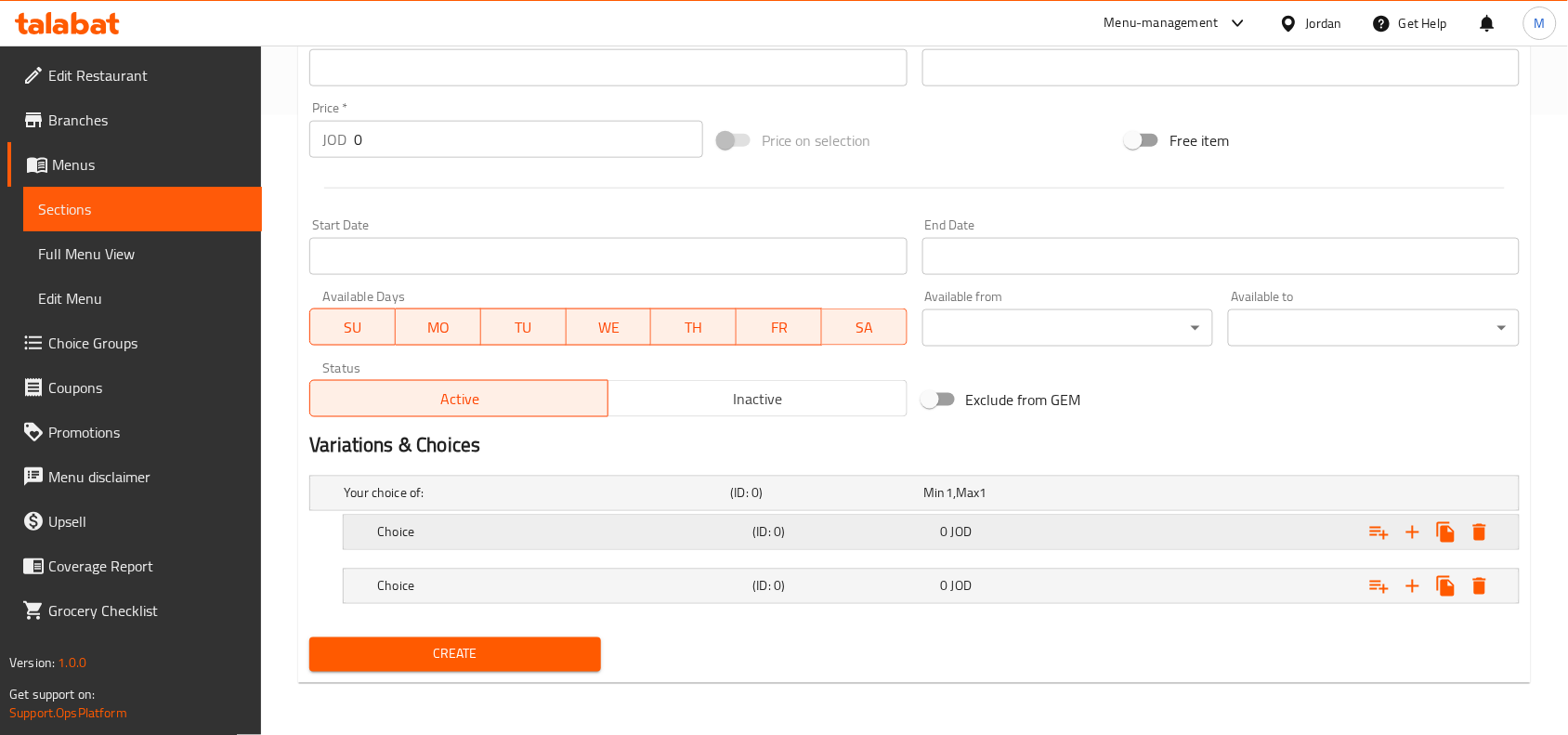
click at [562, 520] on div "Choice" at bounding box center [561, 532] width 375 height 26
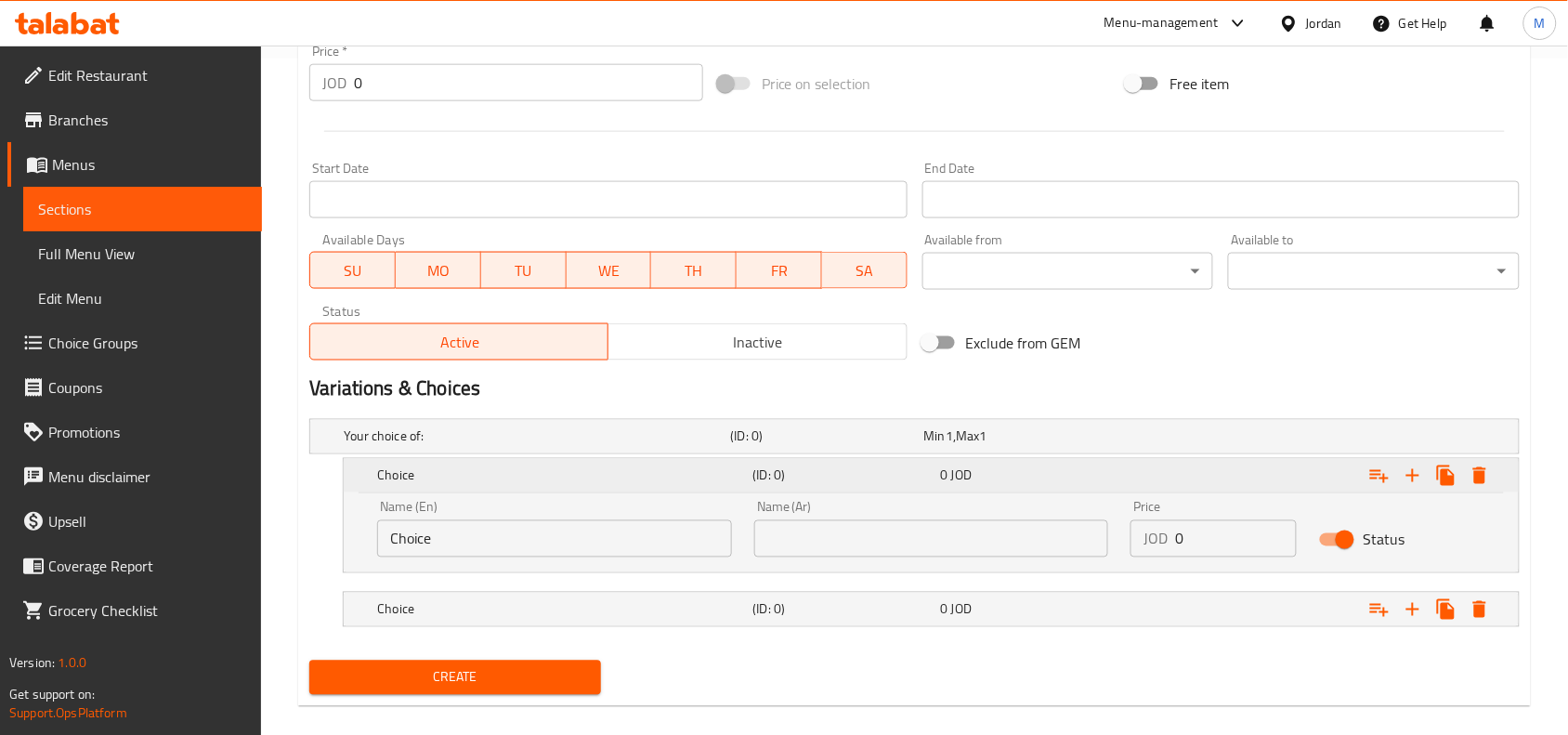
scroll to position [699, 0]
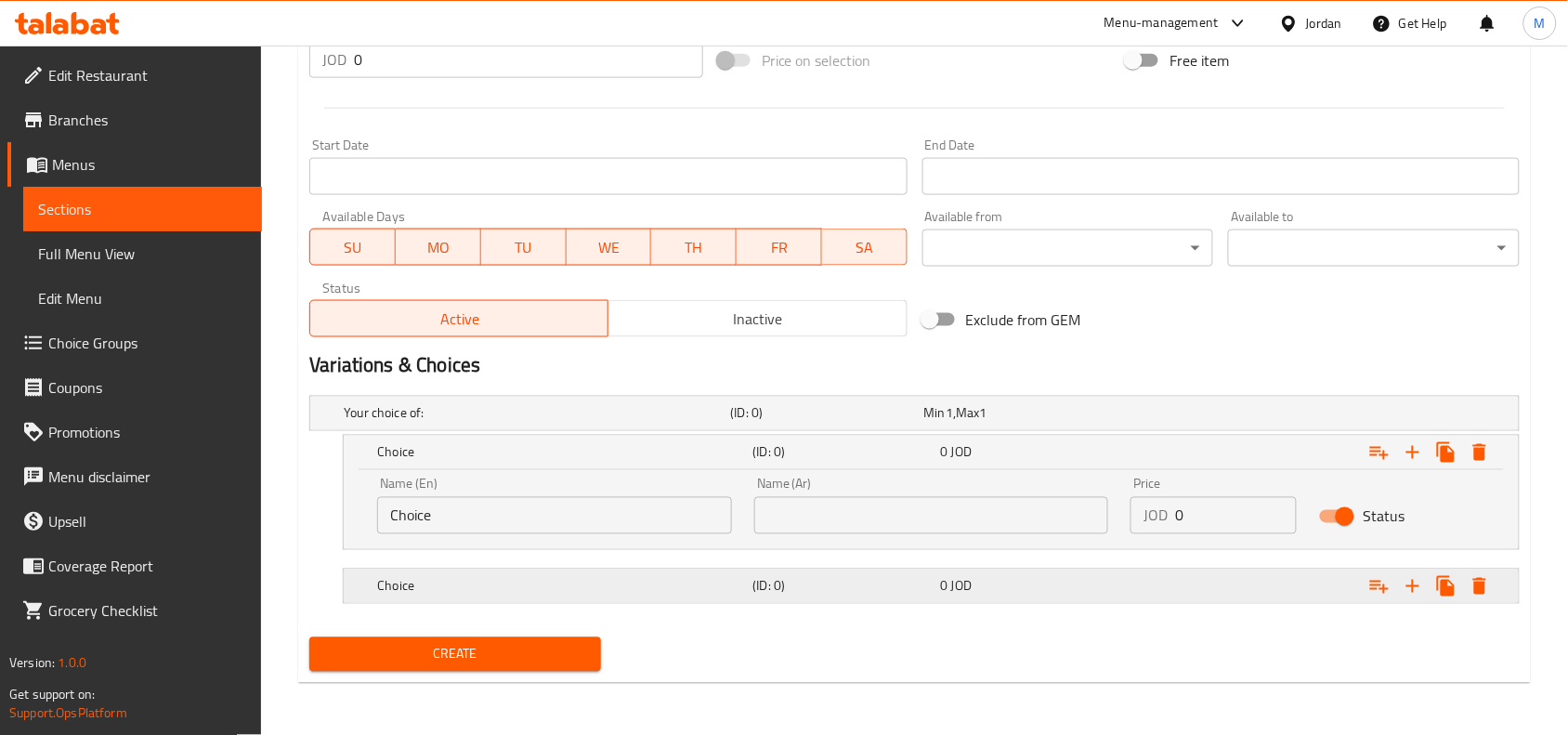
click at [542, 578] on h5 "Choice" at bounding box center [561, 586] width 368 height 19
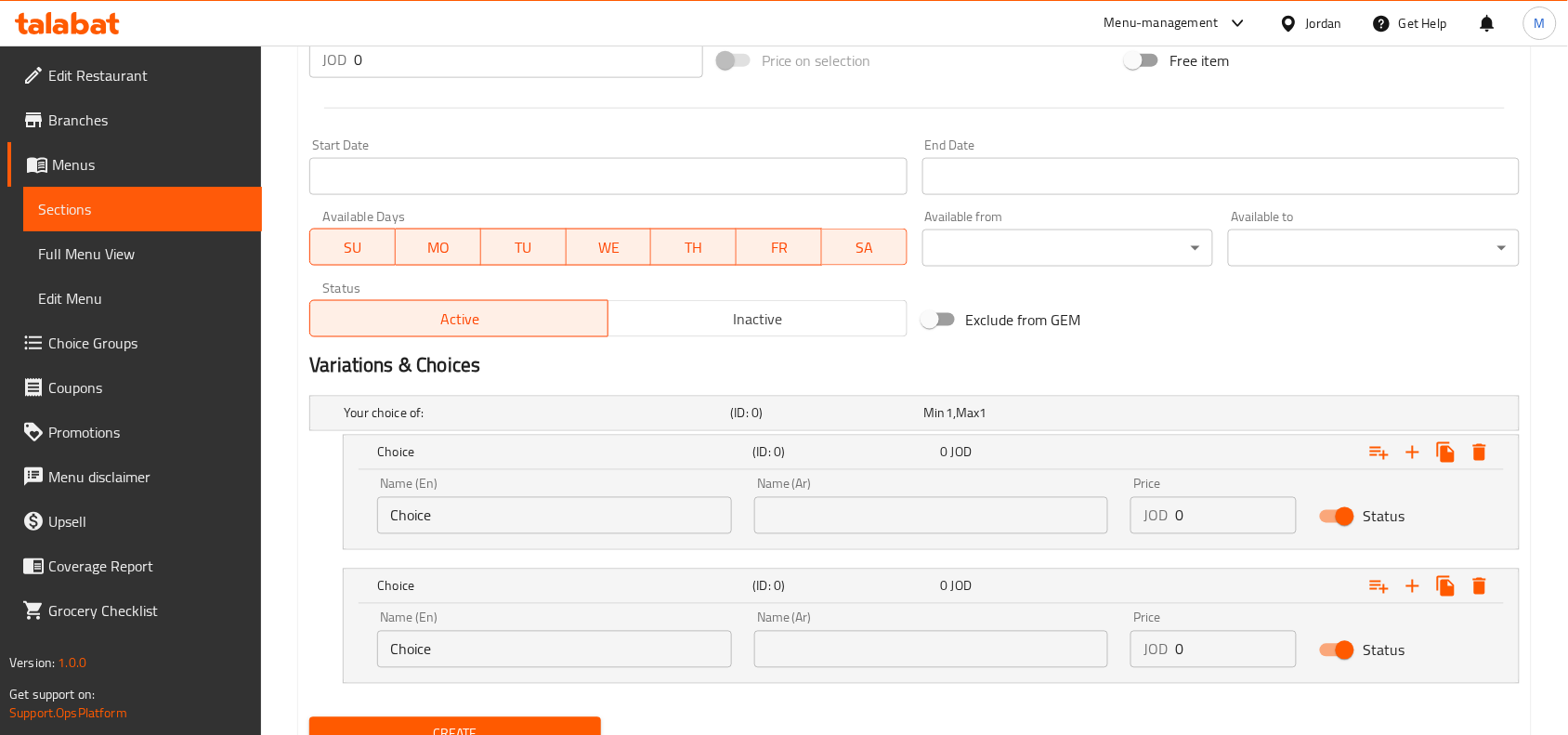
click at [466, 511] on input "Choice" at bounding box center [554, 515] width 355 height 37
type input "Meat"
click at [799, 511] on input "text" at bounding box center [932, 515] width 355 height 37
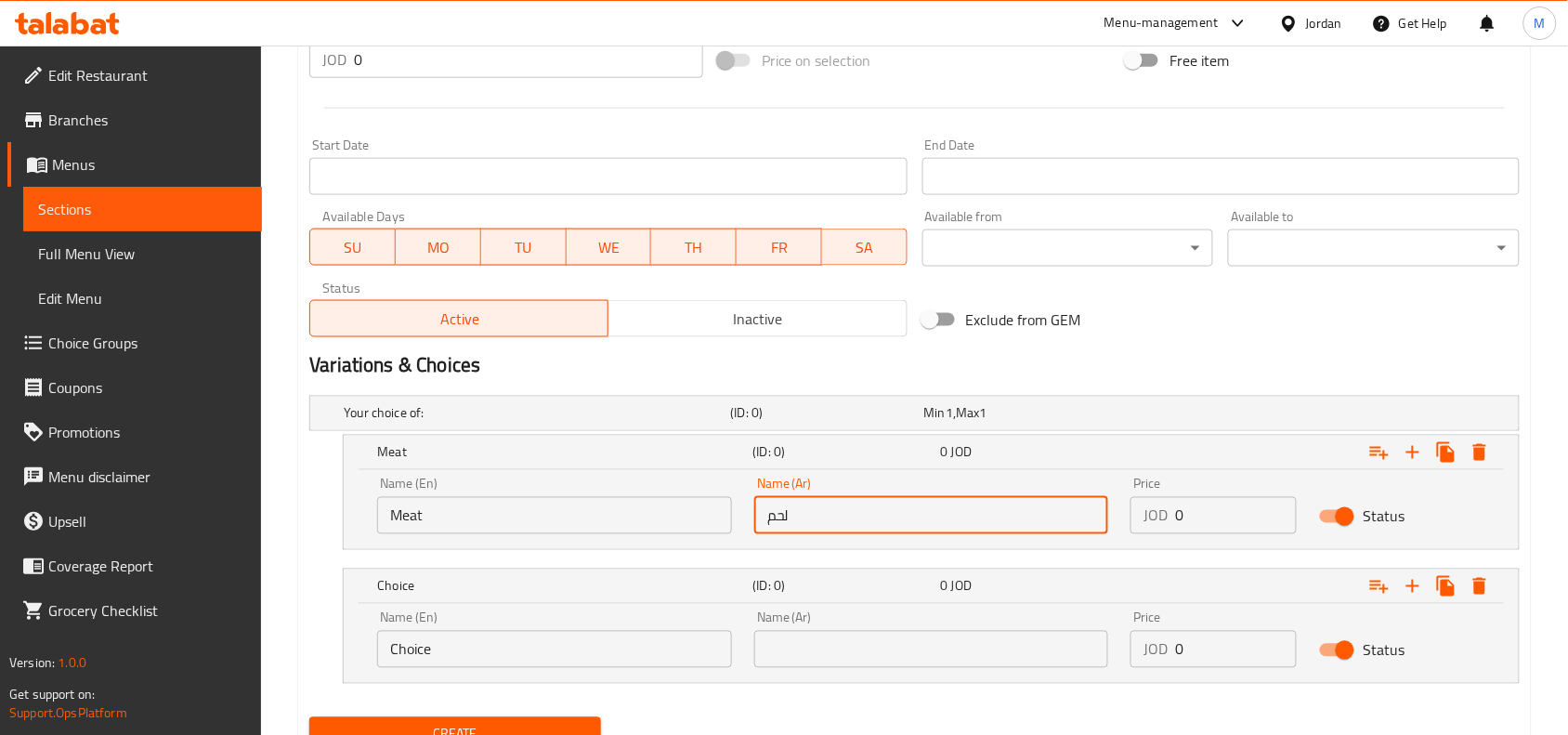
type input "لحم"
click at [1217, 502] on input "0" at bounding box center [1236, 515] width 121 height 37
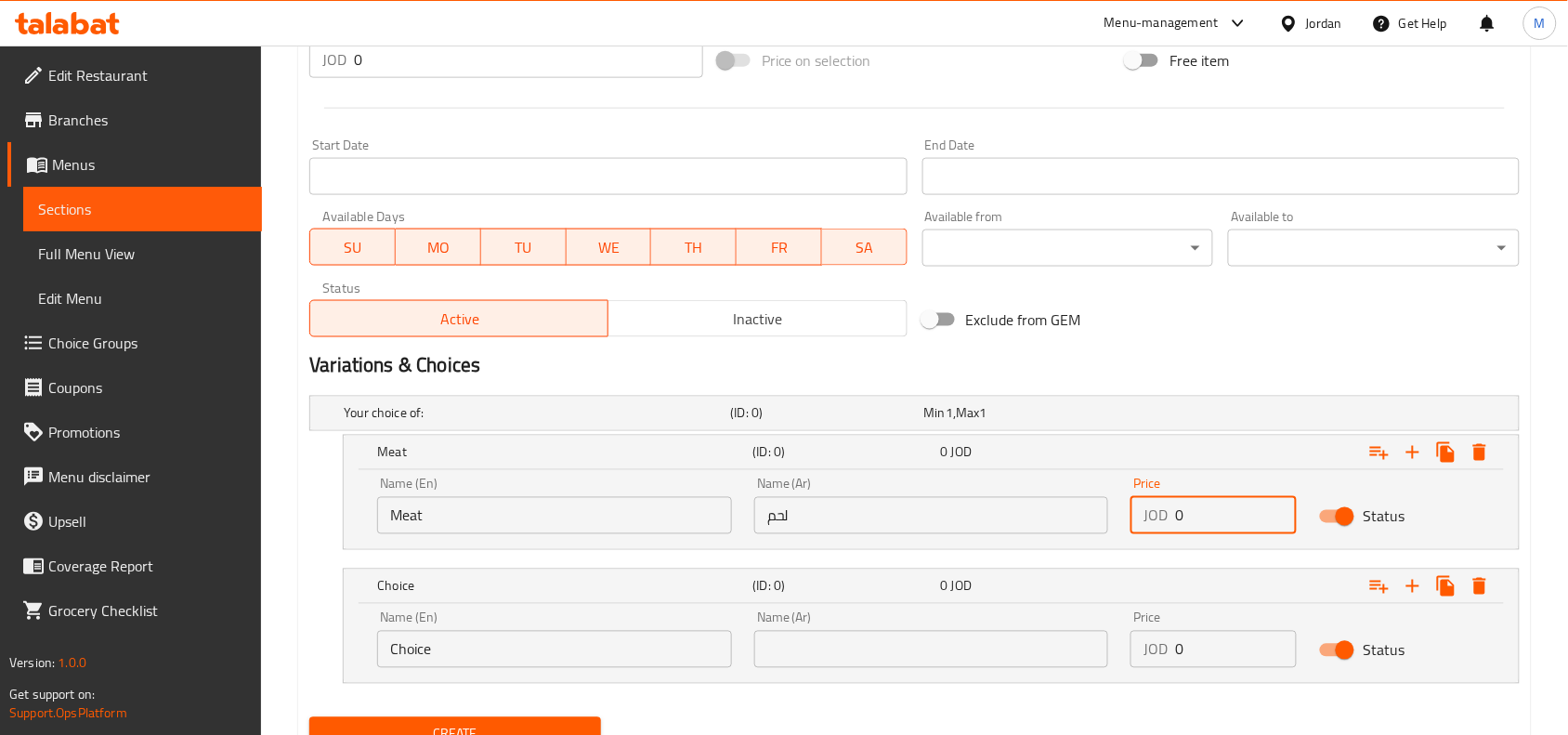
click at [1217, 502] on input "0" at bounding box center [1236, 515] width 121 height 37
type input "13"
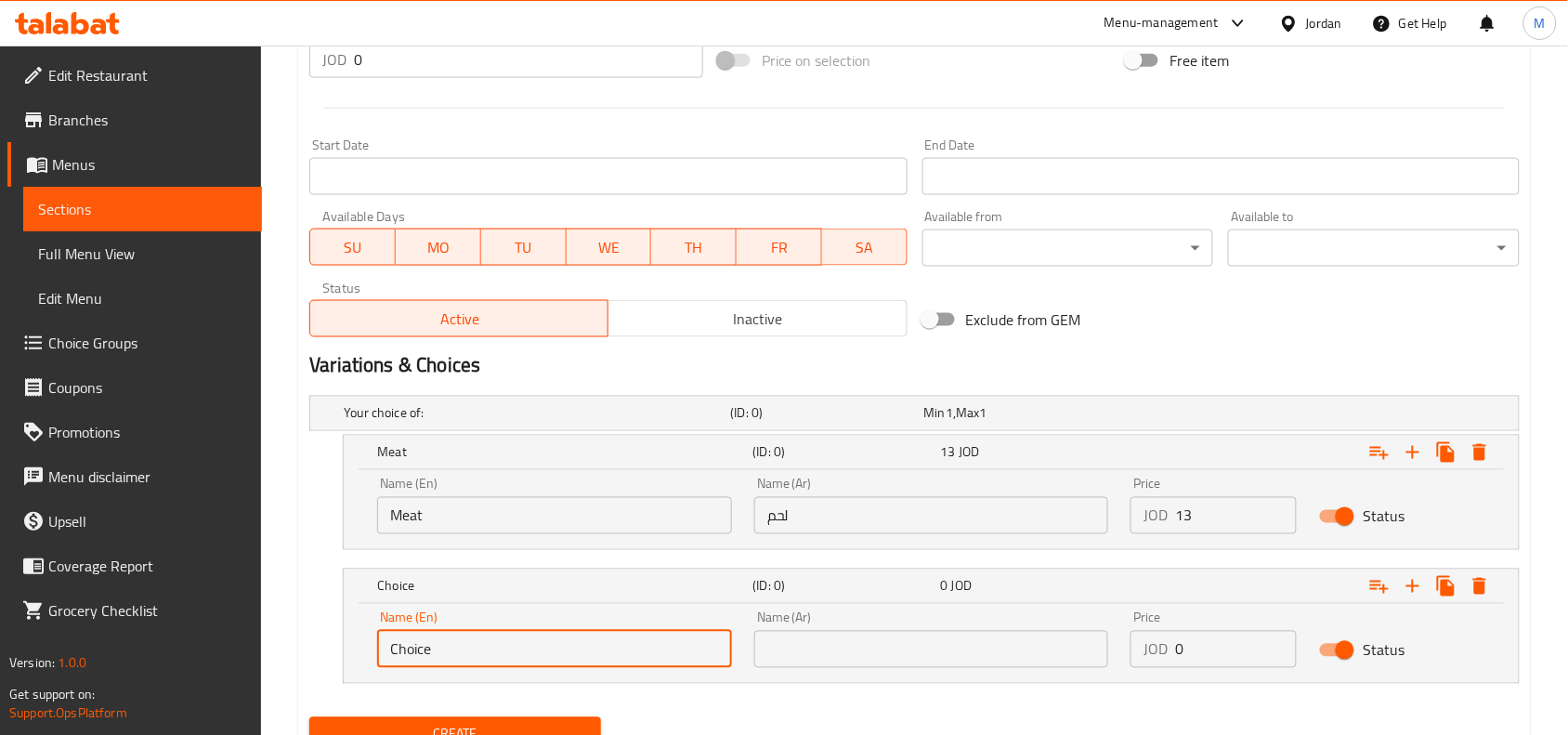
click at [506, 655] on input "Choice" at bounding box center [554, 648] width 355 height 37
click at [823, 642] on input "text" at bounding box center [932, 648] width 355 height 37
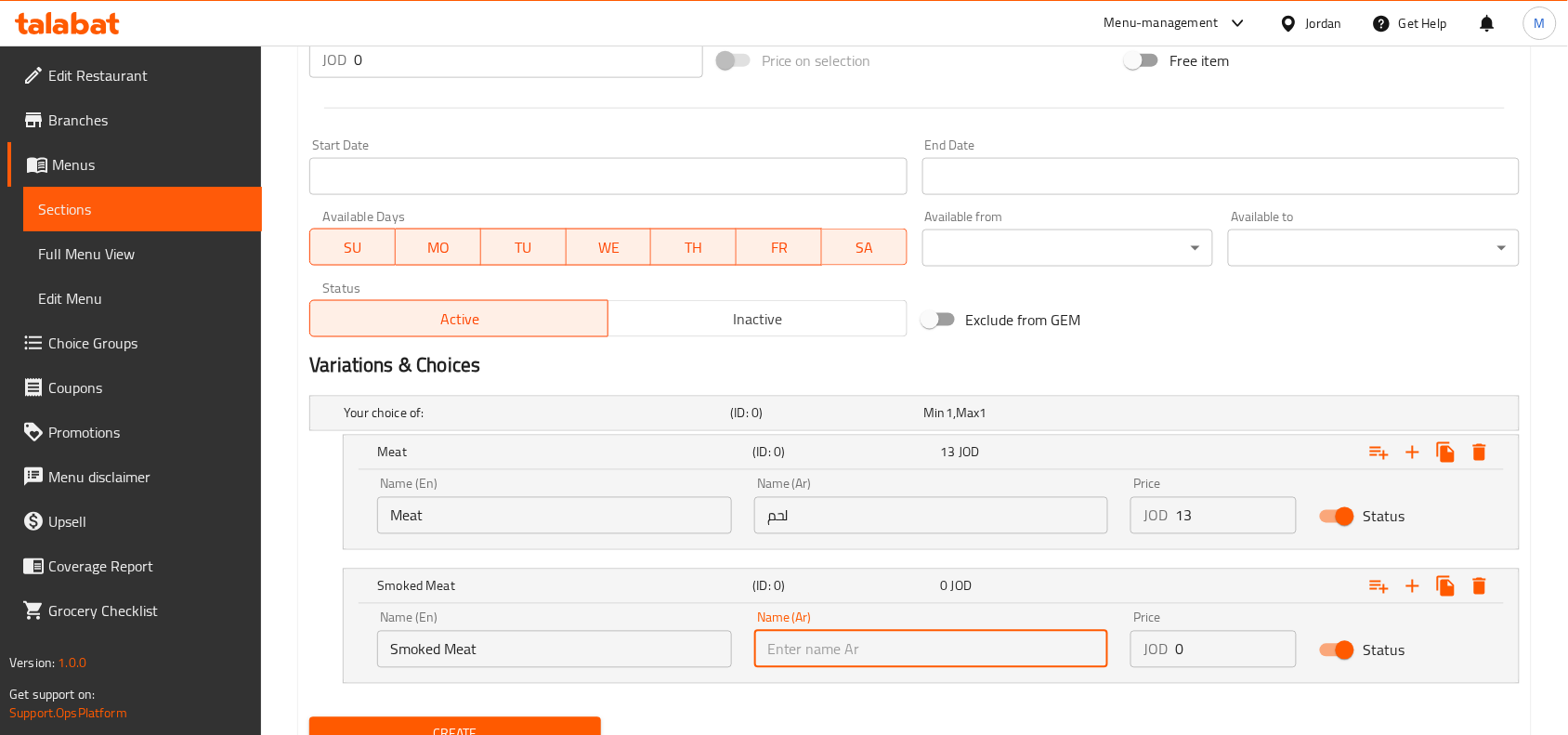
click at [617, 637] on input "Smoked Meat" at bounding box center [554, 648] width 355 height 37
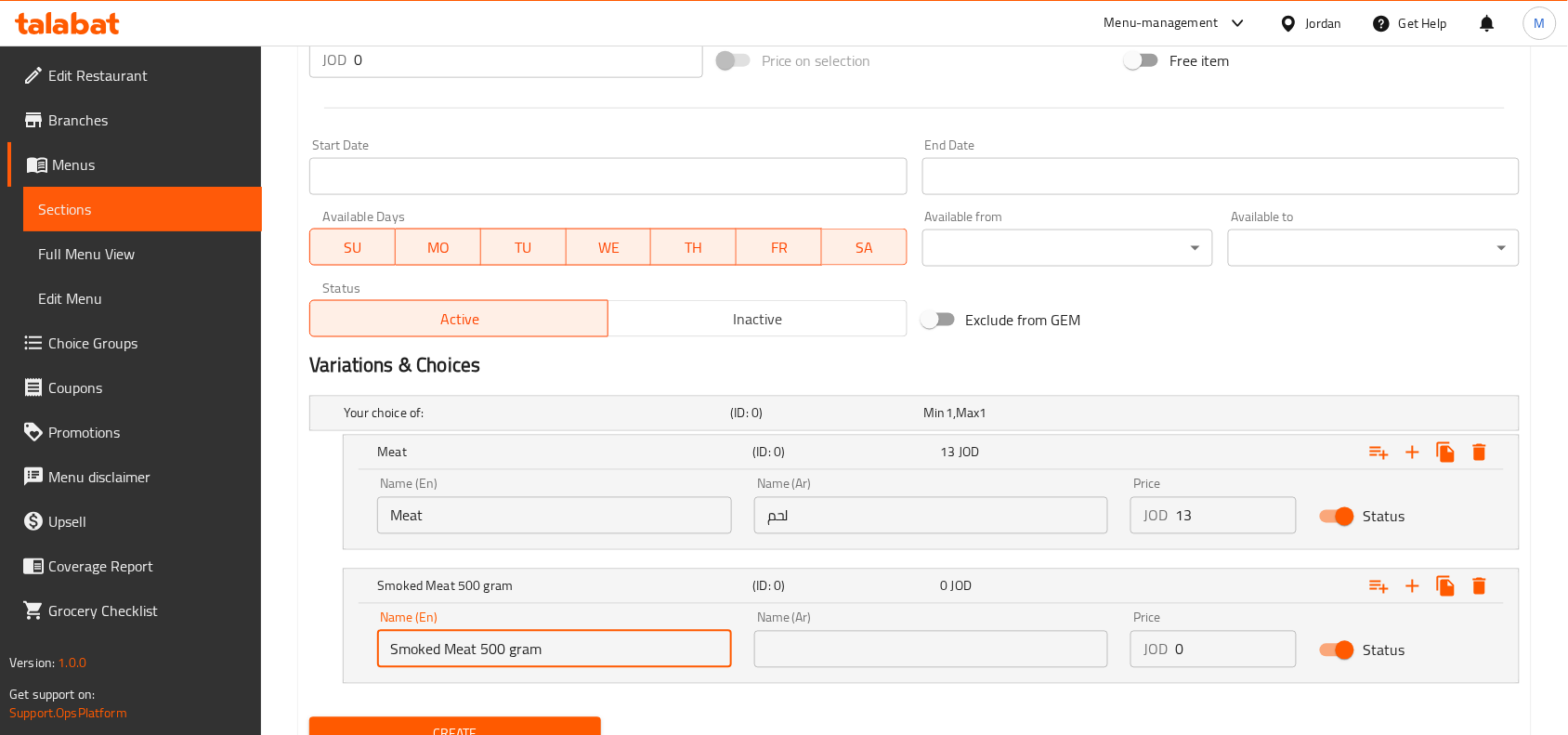
type input "Smoked Meat 500 gram"
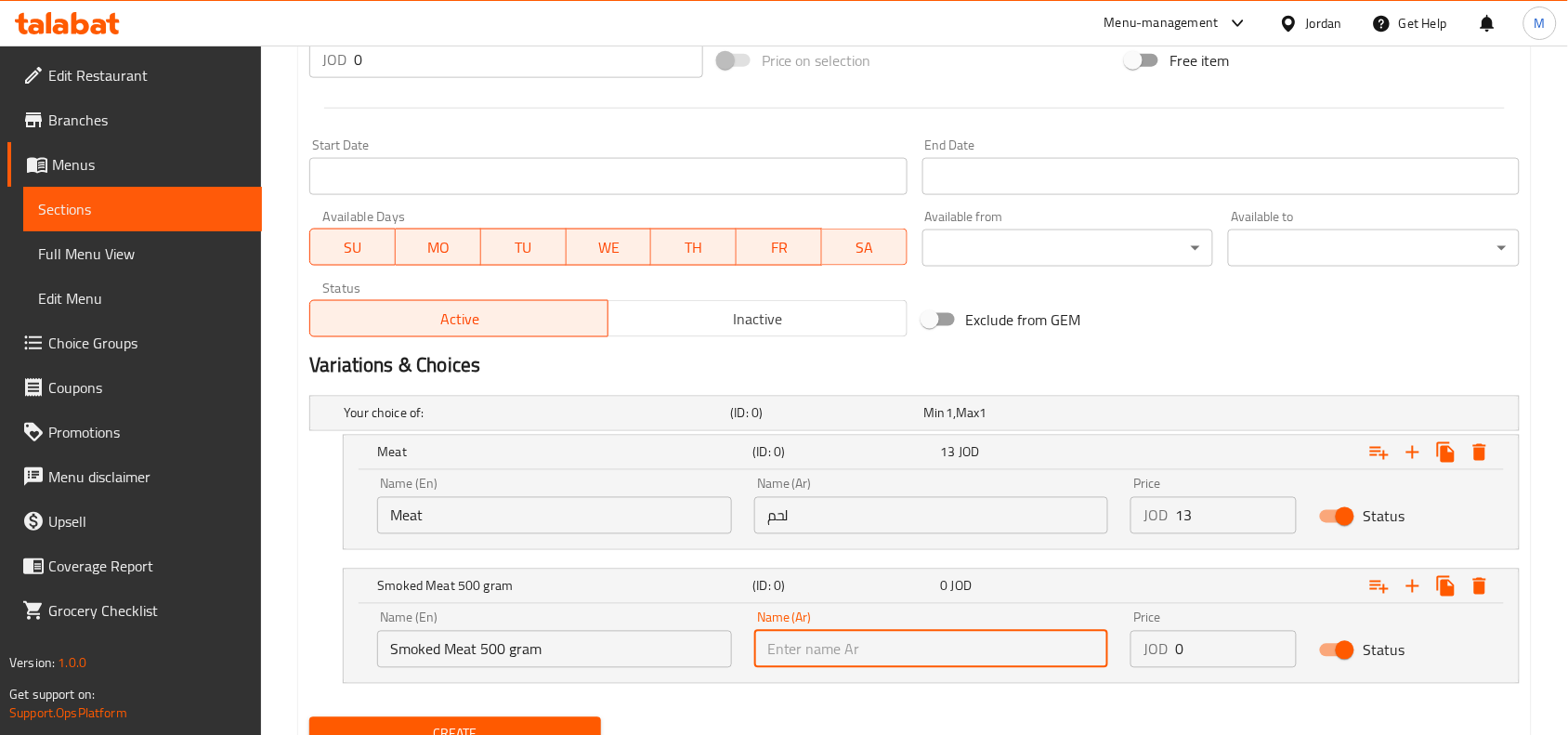
click at [829, 638] on input "text" at bounding box center [932, 648] width 355 height 37
click at [951, 638] on input "text" at bounding box center [932, 648] width 355 height 37
paste input "لحم مدخن 500 غرام"
type input "لحم مدخن 500 غرام"
click at [1221, 653] on input "0" at bounding box center [1236, 648] width 121 height 37
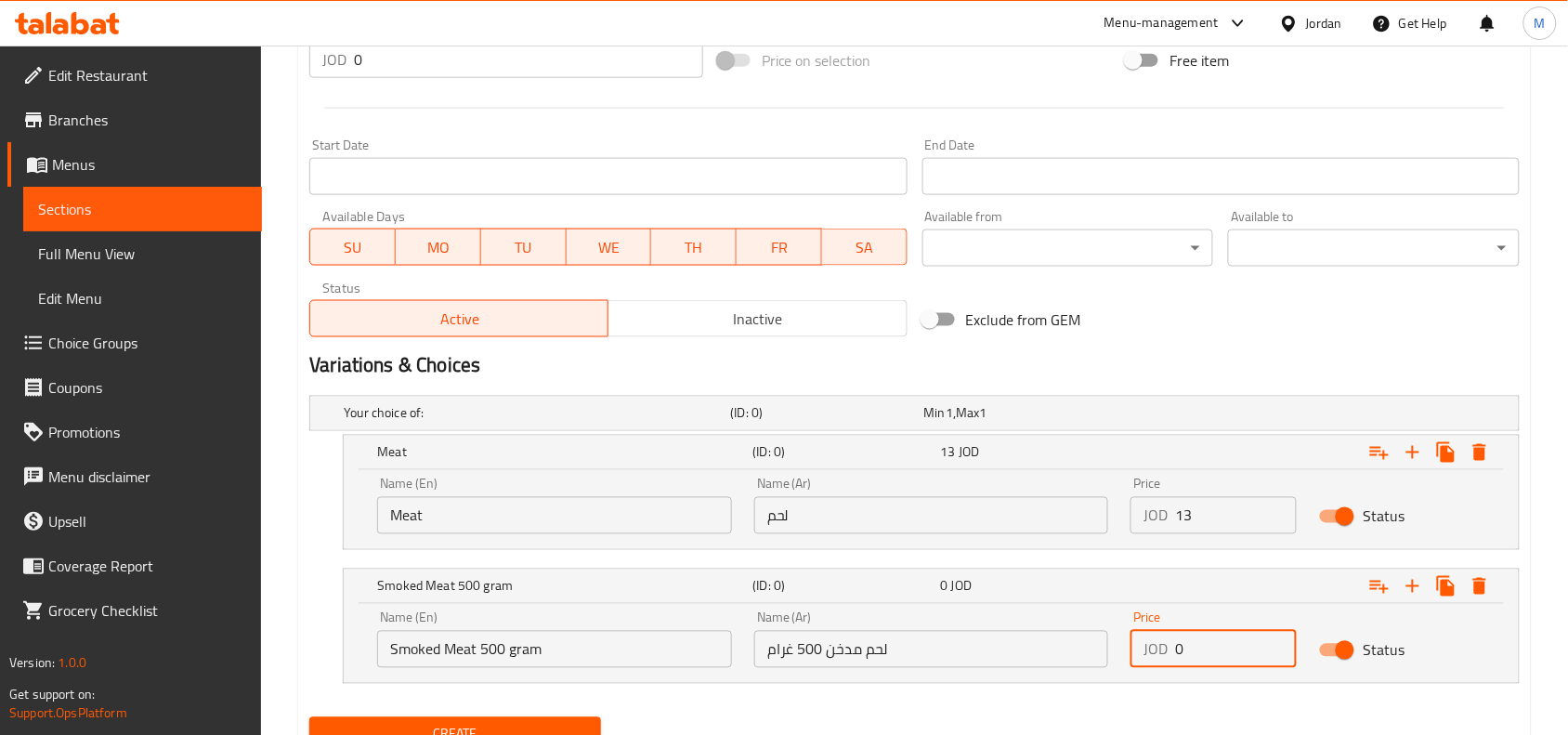
click at [1221, 653] on input "0" at bounding box center [1236, 648] width 121 height 37
type input "19"
click at [1080, 693] on nav at bounding box center [914, 694] width 1210 height 15
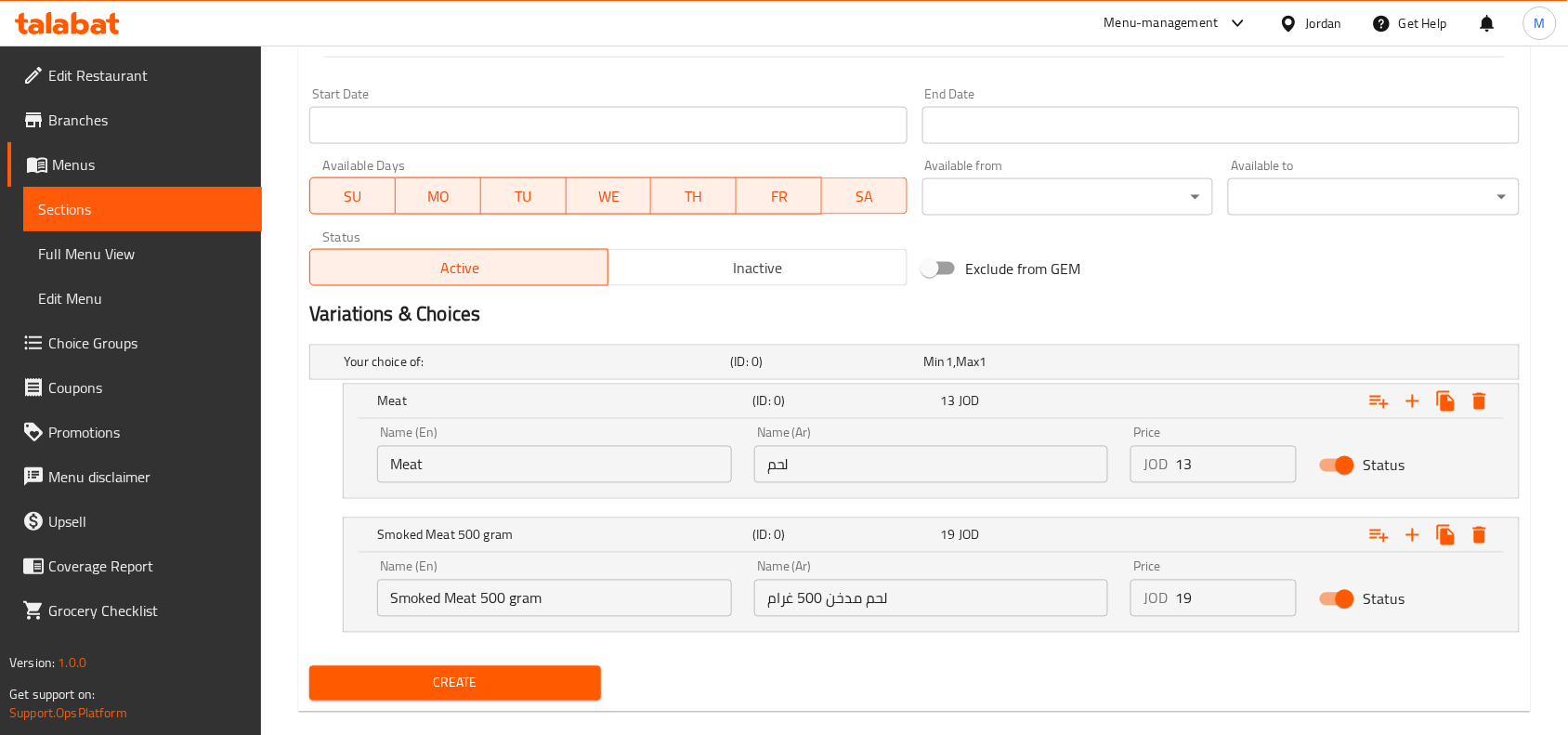
scroll to position [779, 0]
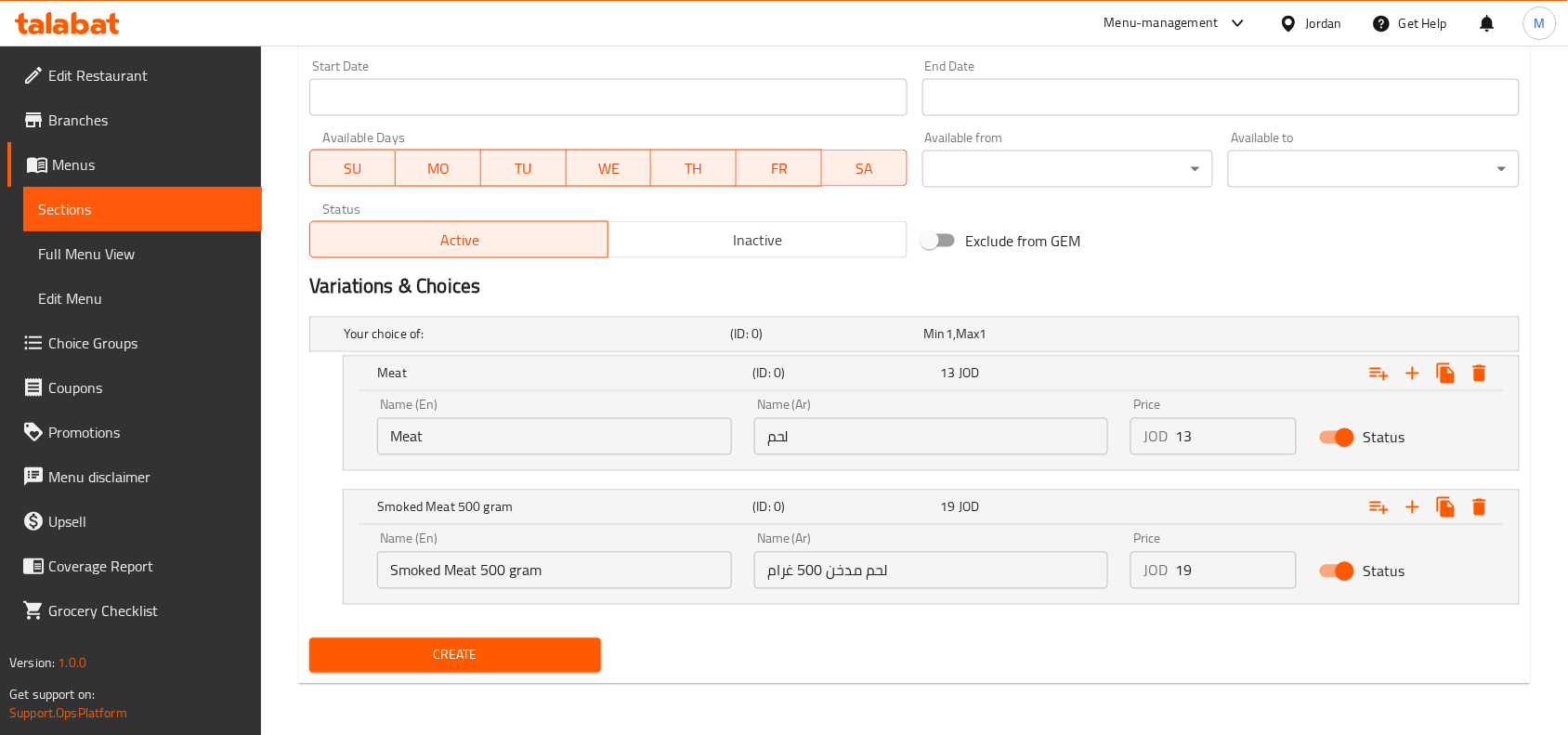
click at [527, 655] on span "Create" at bounding box center [454, 654] width 261 height 23
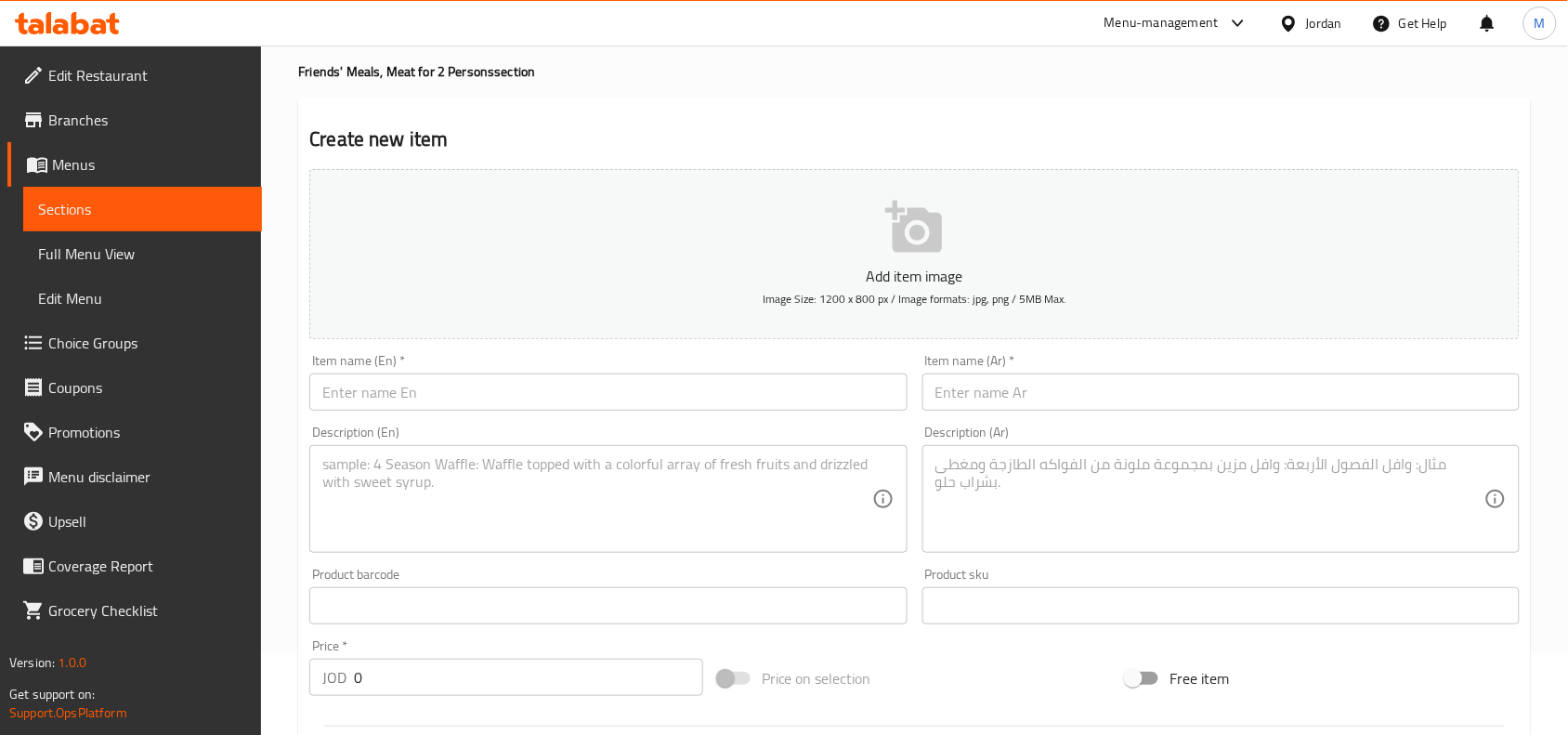
scroll to position [0, 0]
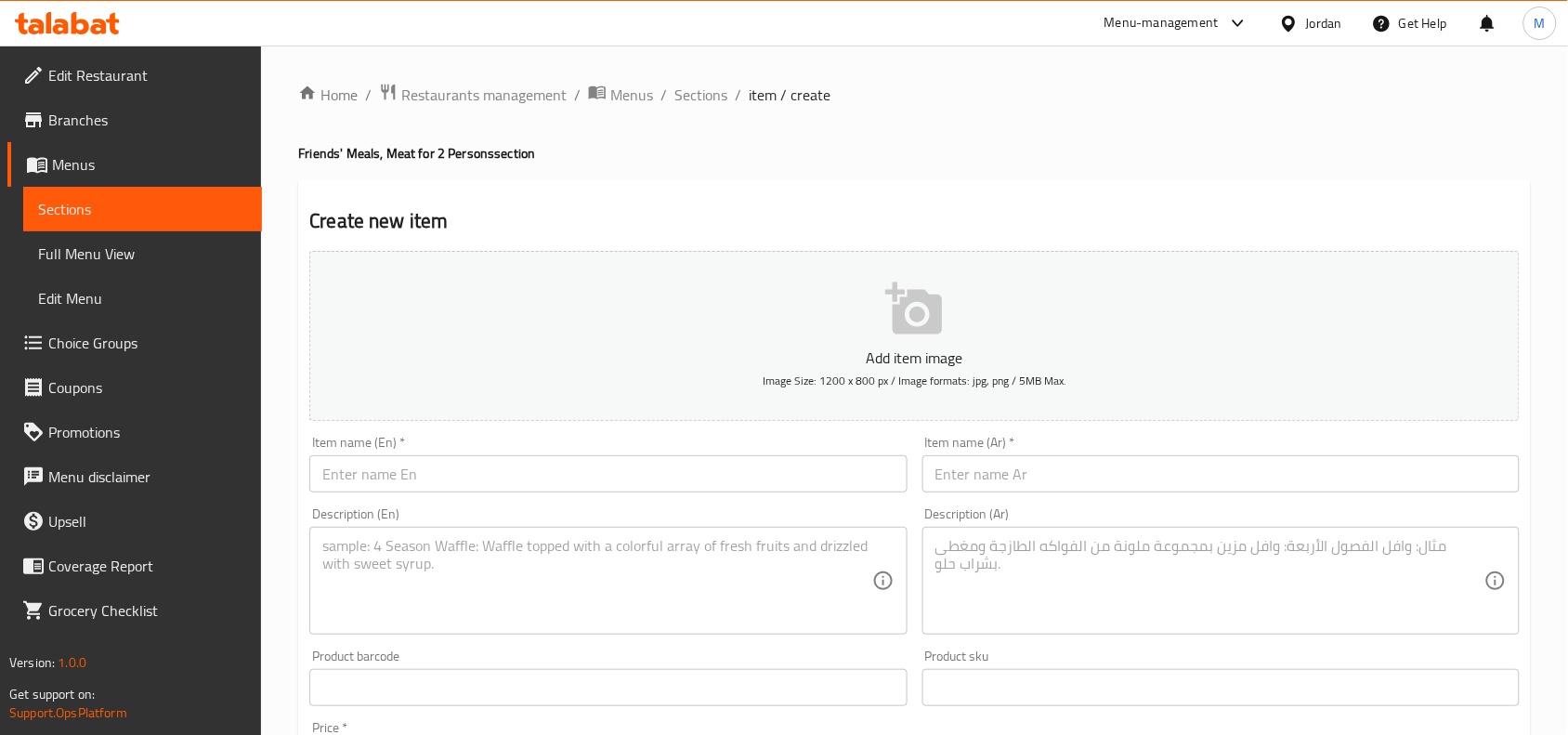
click at [342, 214] on h2 "Create new item" at bounding box center [914, 221] width 1210 height 28
click at [457, 212] on h2 "Create new item" at bounding box center [914, 221] width 1210 height 28
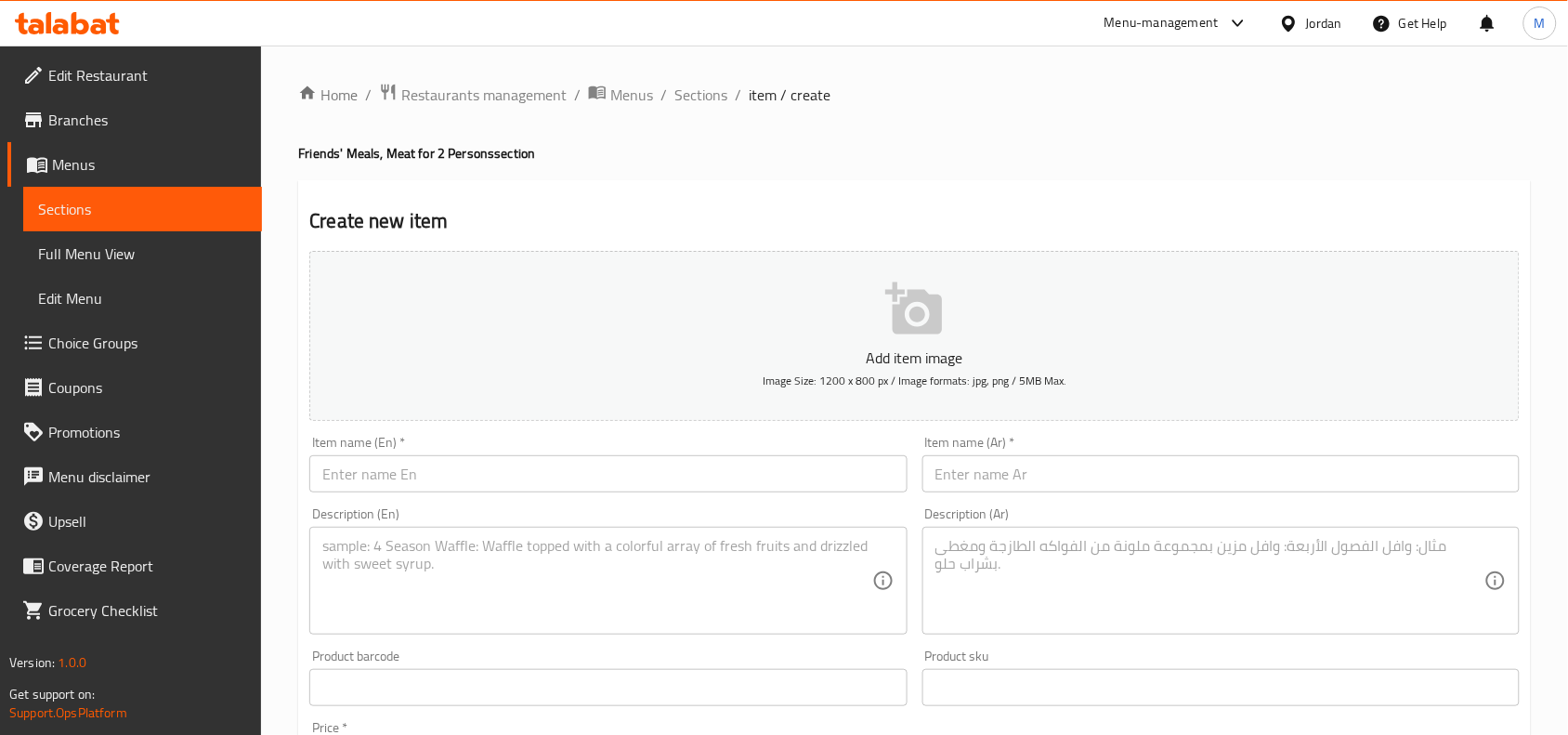
click at [1000, 454] on div "Item name (Ar)   * Item name (Ar) *" at bounding box center [1221, 463] width 598 height 57
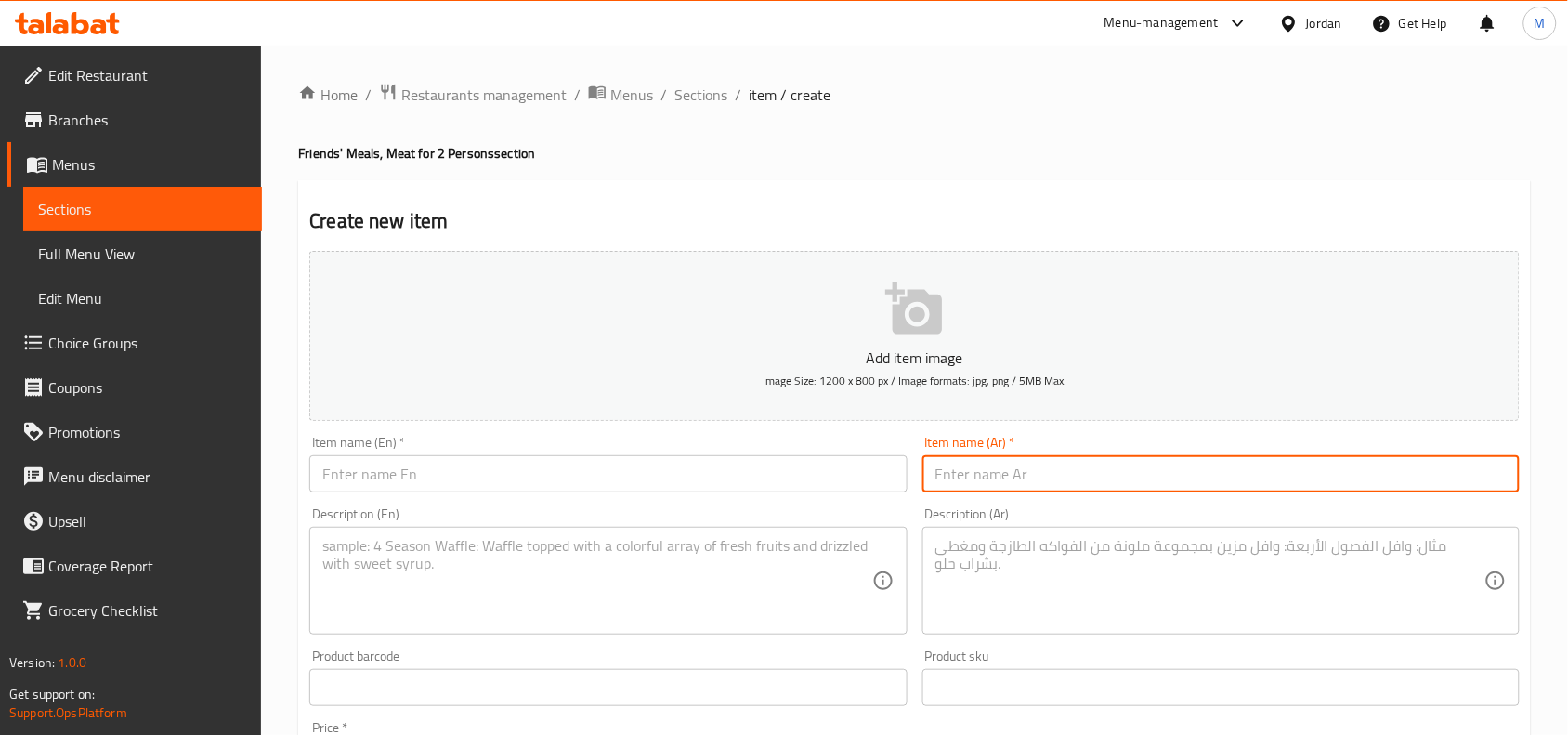
click at [1009, 462] on input "text" at bounding box center [1221, 473] width 598 height 37
paste input "برياني تكفي لشخصين لحمة"
type input "برياني تكفي لشخصين لحمة"
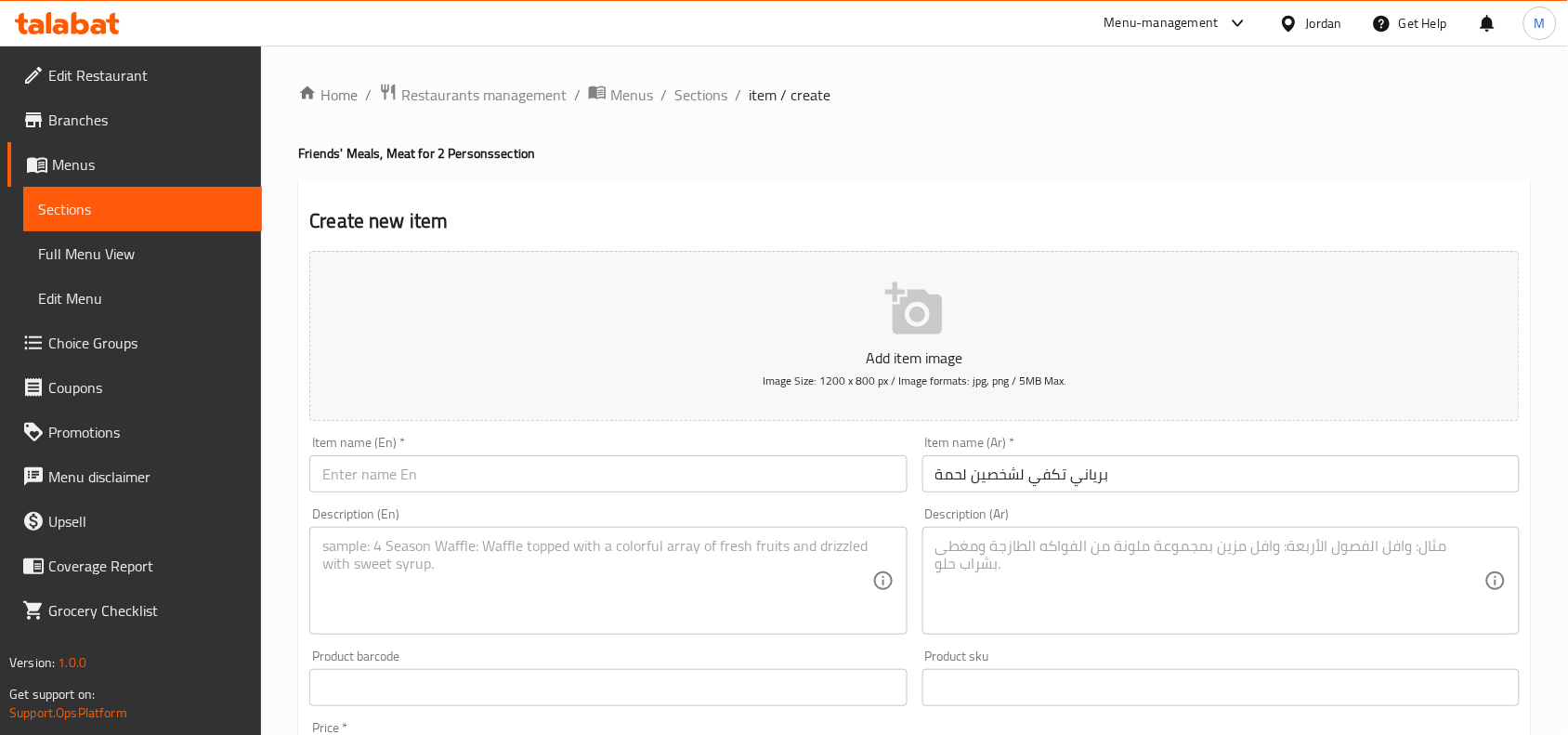
click at [1020, 480] on input "برياني تكفي لشخصين لحمة" at bounding box center [1221, 473] width 598 height 37
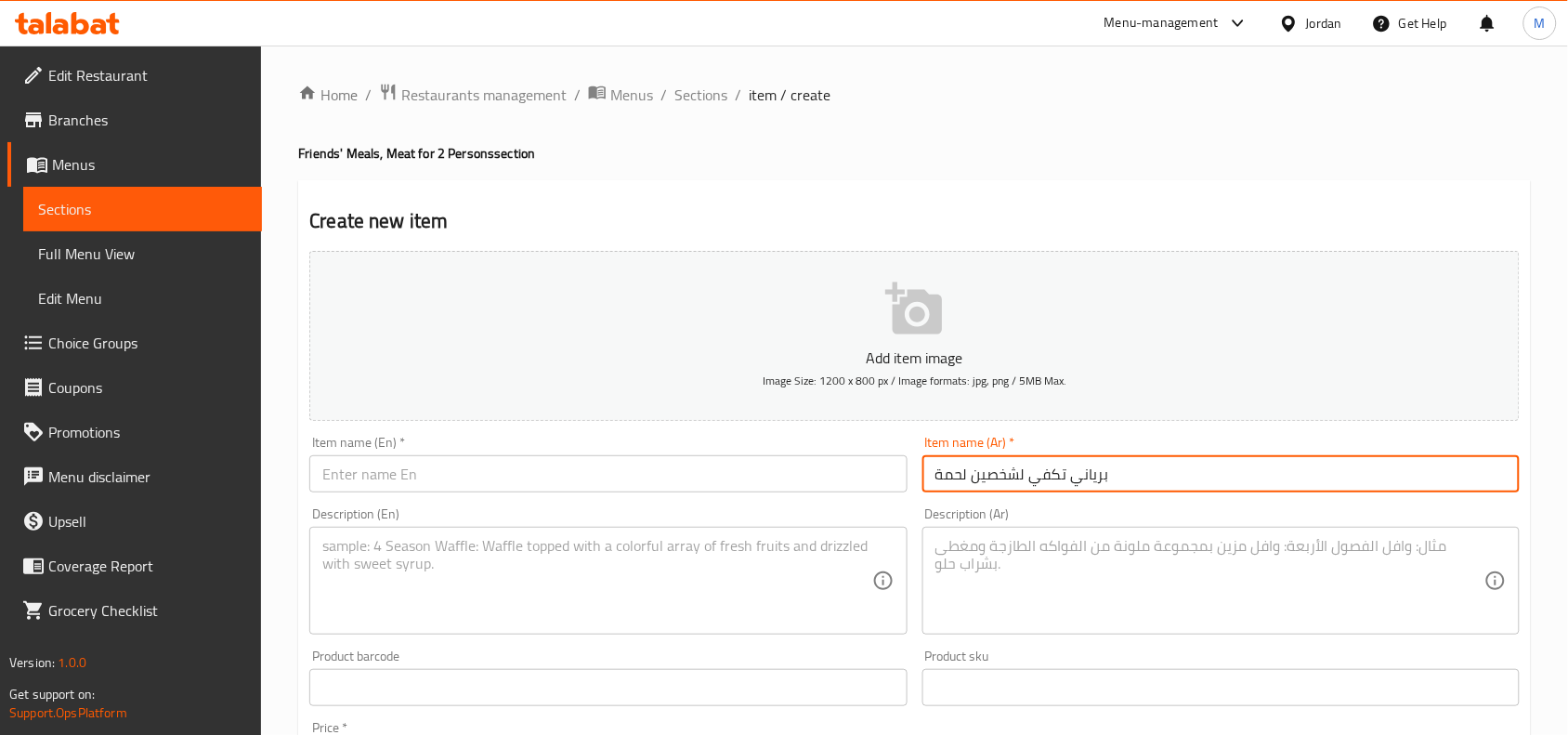
click at [1020, 480] on input "برياني تكفي لشخصين لحمة" at bounding box center [1221, 473] width 598 height 37
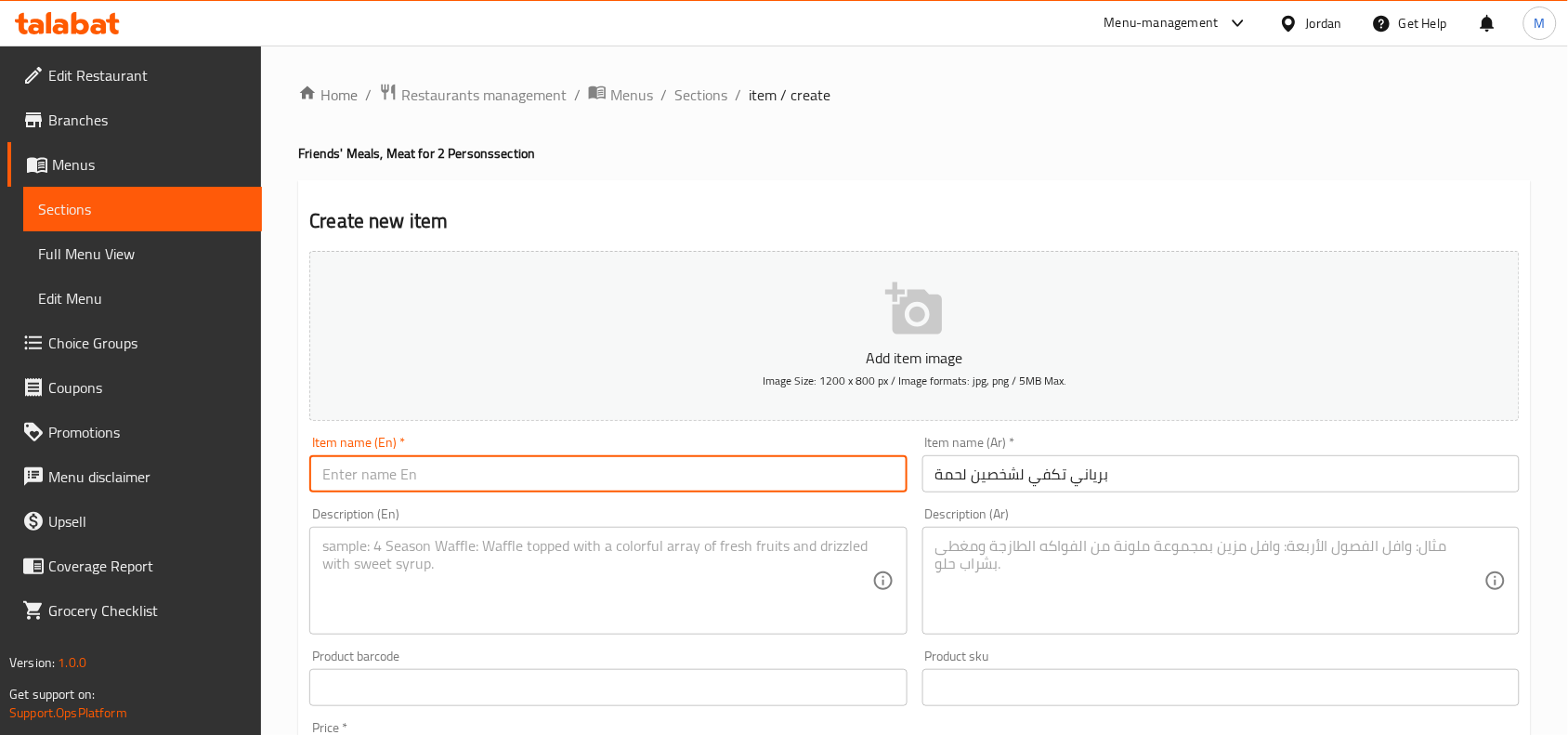
click at [476, 471] on input "text" at bounding box center [608, 473] width 598 height 37
paste input "Biryani for two people with meat"
click at [397, 471] on input "Biryani for two people with meat" at bounding box center [608, 473] width 598 height 37
drag, startPoint x: 397, startPoint y: 471, endPoint x: 549, endPoint y: 470, distance: 152.0
click at [549, 470] on input "Biryani for two people with meat" at bounding box center [608, 473] width 598 height 37
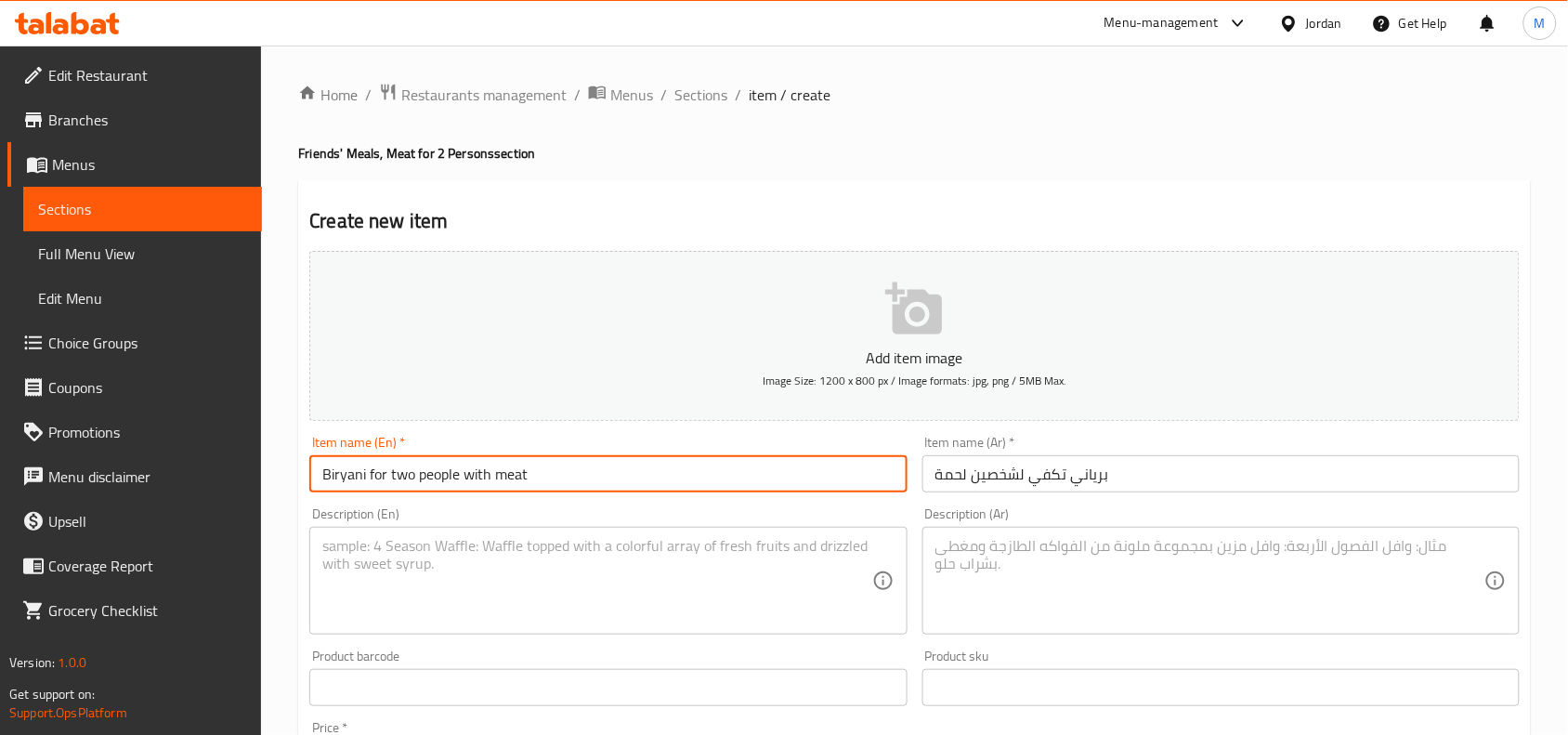
click at [402, 469] on input "Biryani for two people with meat" at bounding box center [608, 473] width 598 height 37
drag, startPoint x: 402, startPoint y: 469, endPoint x: 472, endPoint y: 475, distance: 70.3
click at [472, 475] on input "Biryani for two people with meat" at bounding box center [608, 473] width 598 height 37
click at [479, 475] on input "Biryani for 2 persons meat" at bounding box center [608, 473] width 598 height 37
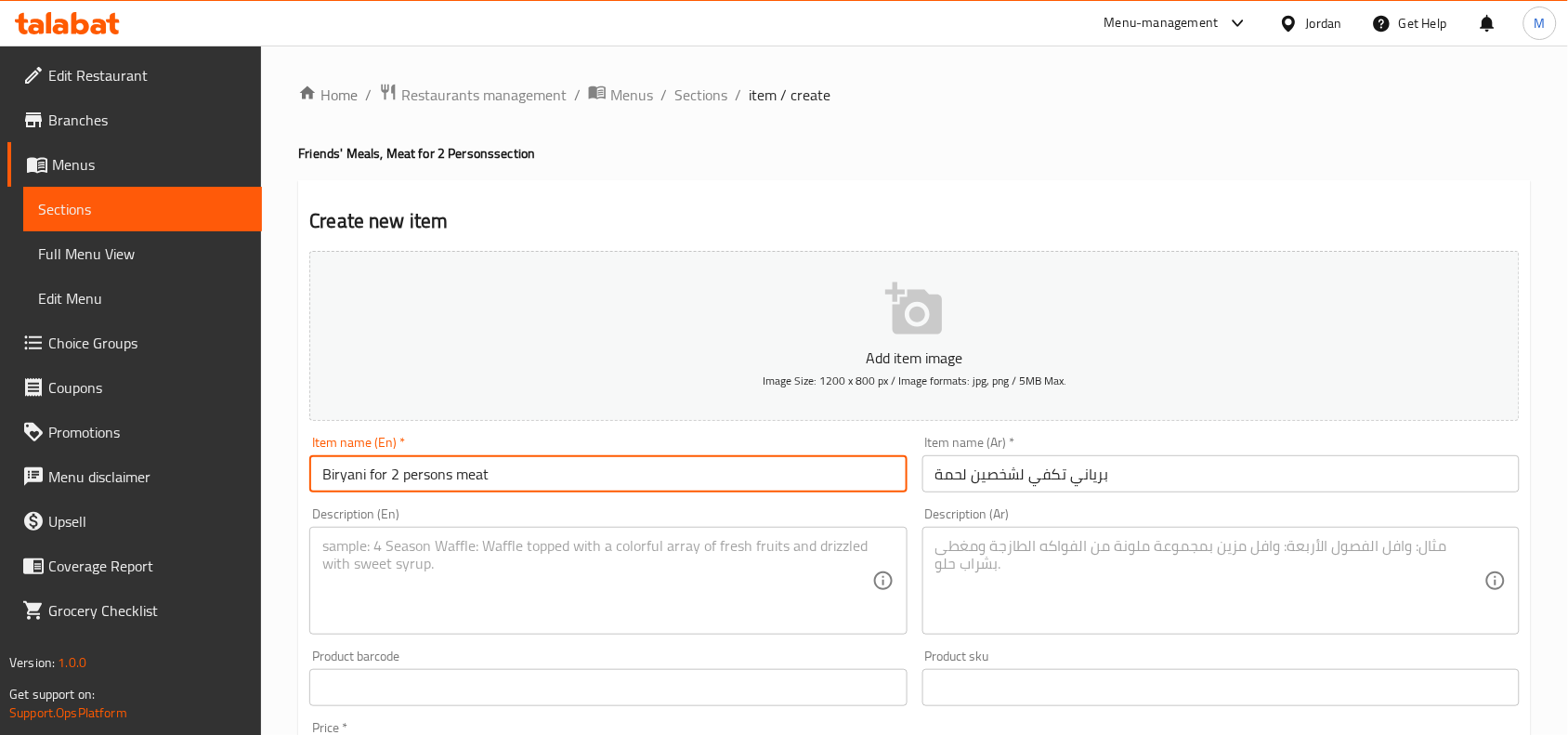
click at [479, 475] on input "Biryani for 2 persons meat" at bounding box center [608, 473] width 598 height 37
click at [555, 474] on input "Biryani for 2 Persons Meat" at bounding box center [608, 473] width 598 height 37
type input "Biryani for 2 Persons Meat"
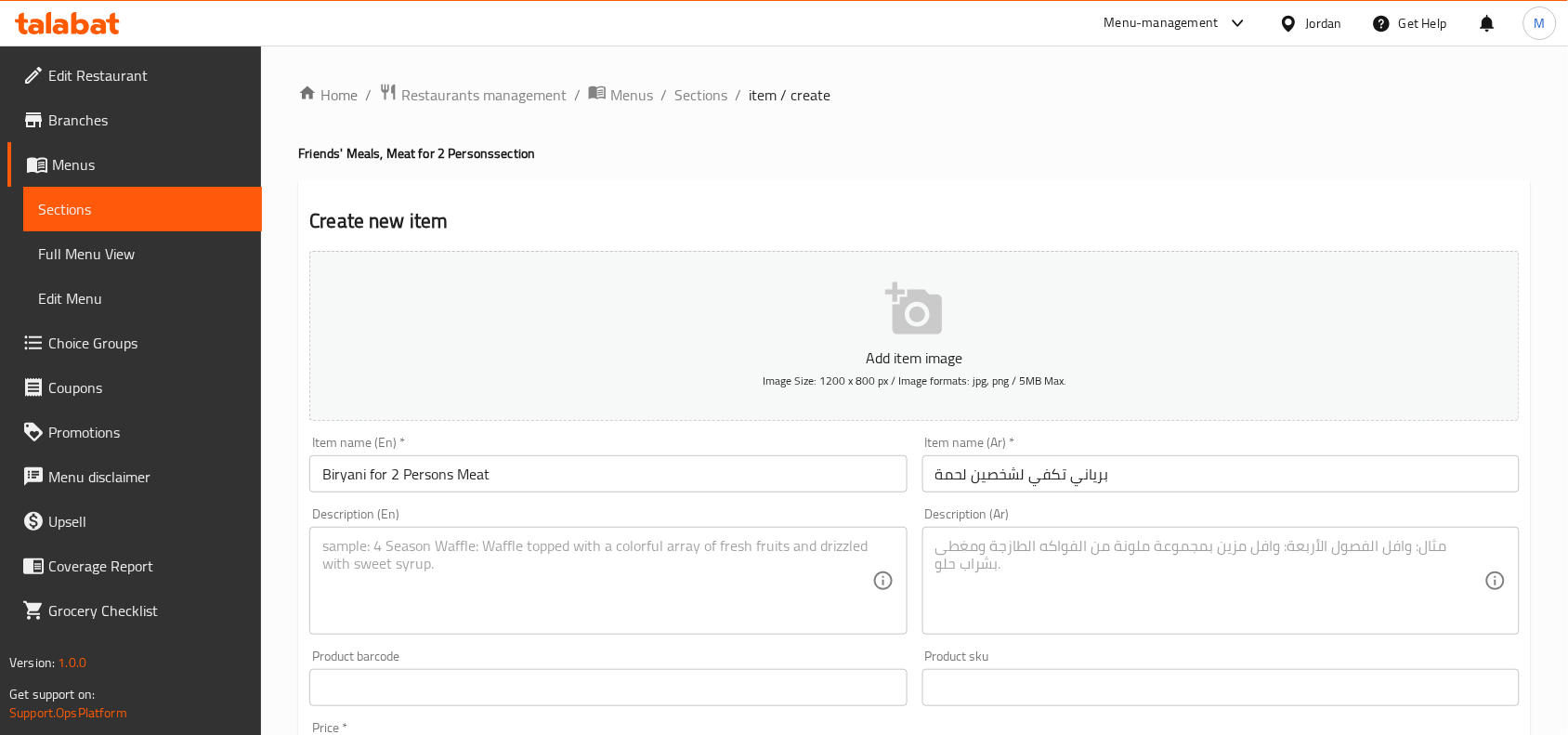
click at [1124, 560] on textarea at bounding box center [1210, 581] width 549 height 89
paste textarea "أرز مندي / 2 قطع لحمة / زبيب خارجي بعلبة / 2 لبن / لوز محمص"
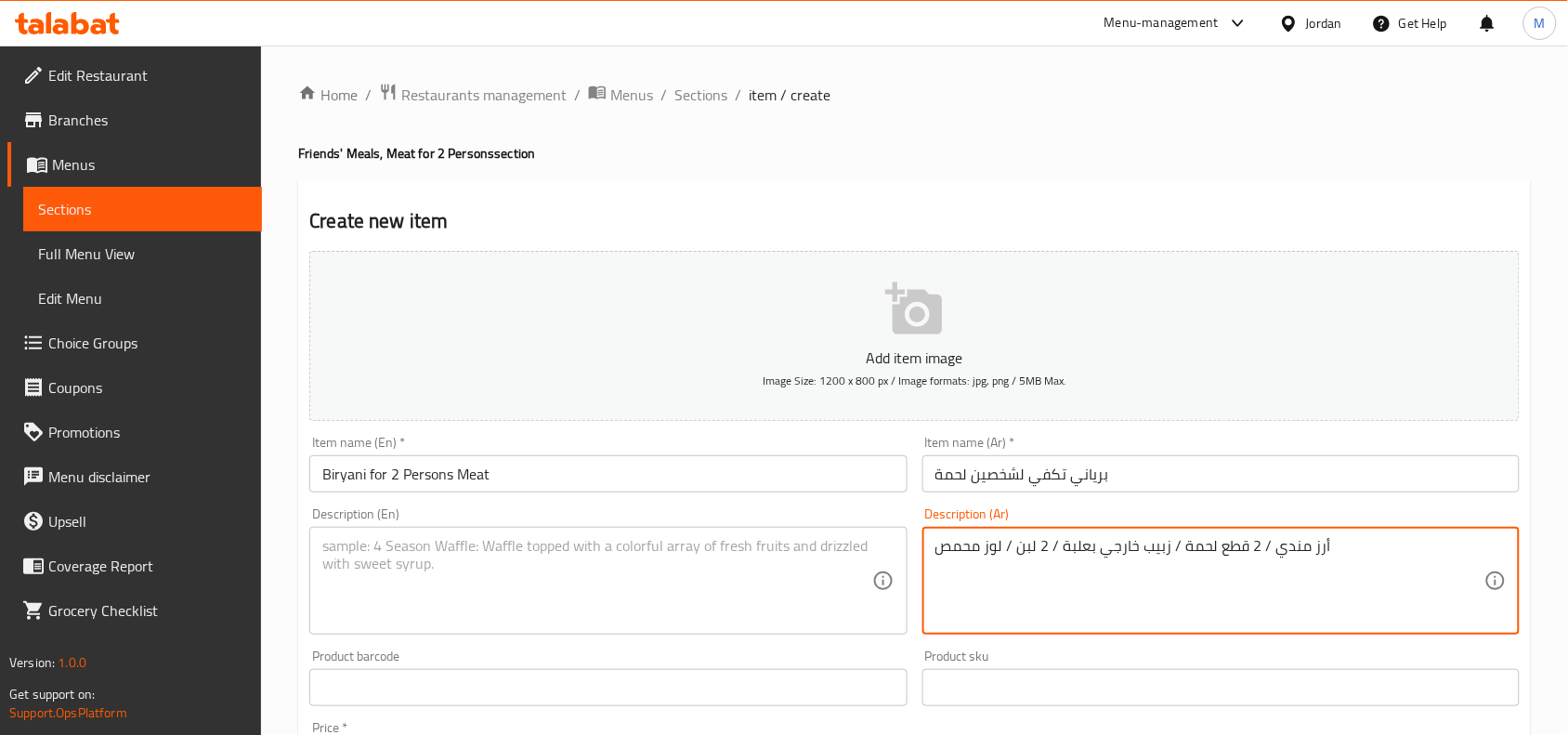
type textarea "أرز مندي / 2 قطع لحمة / زبيب خارجي بعلبة / 2 لبن / لوز محمص"
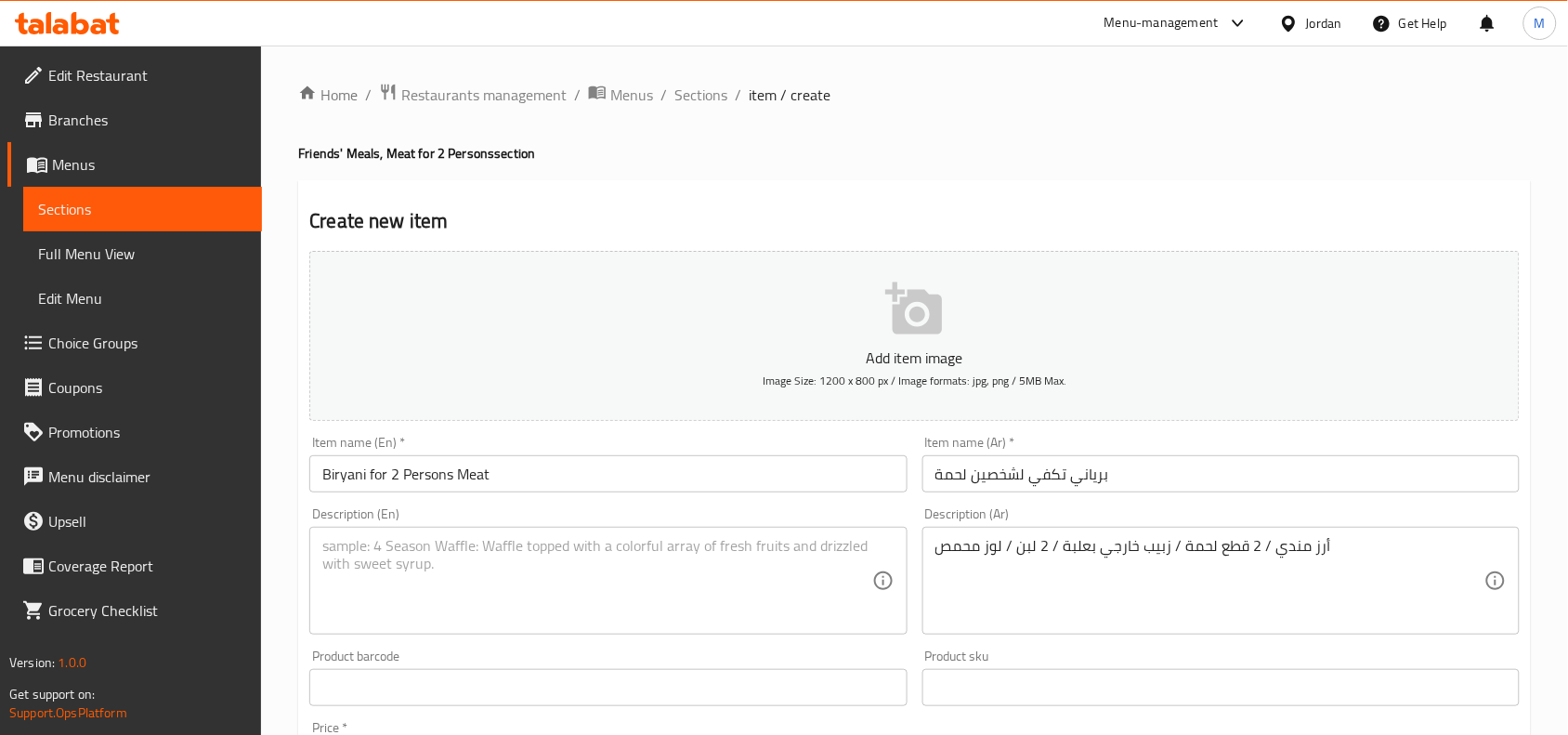
click at [614, 567] on textarea at bounding box center [597, 581] width 549 height 89
paste textarea "Mandi rice / 2 pieces of meat / raisins in a box / 2 yogurts / roasted almonds"
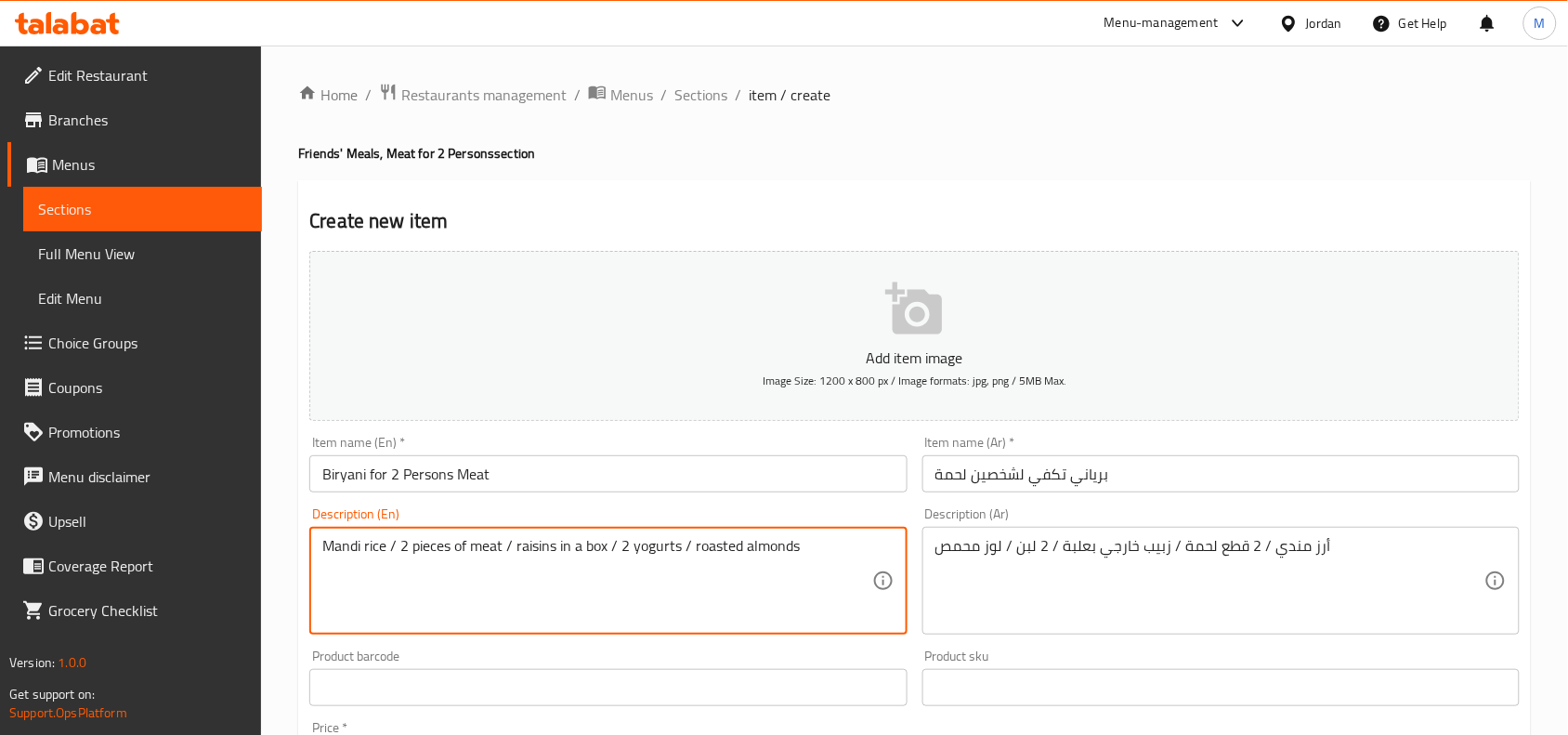
click at [727, 551] on textarea "Mandi rice / 2 pieces of meat / raisins in a box / 2 yogurts / roasted almonds" at bounding box center [597, 581] width 549 height 89
click at [796, 551] on textarea "Mandi rice / 2 pieces of meat / raisins in a box / 2 yogurts / roasted almonds" at bounding box center [597, 581] width 549 height 89
type textarea "Mandi rice / 2 pieces of meat / raisins in a box / 2 yogurts / roasted almonds"
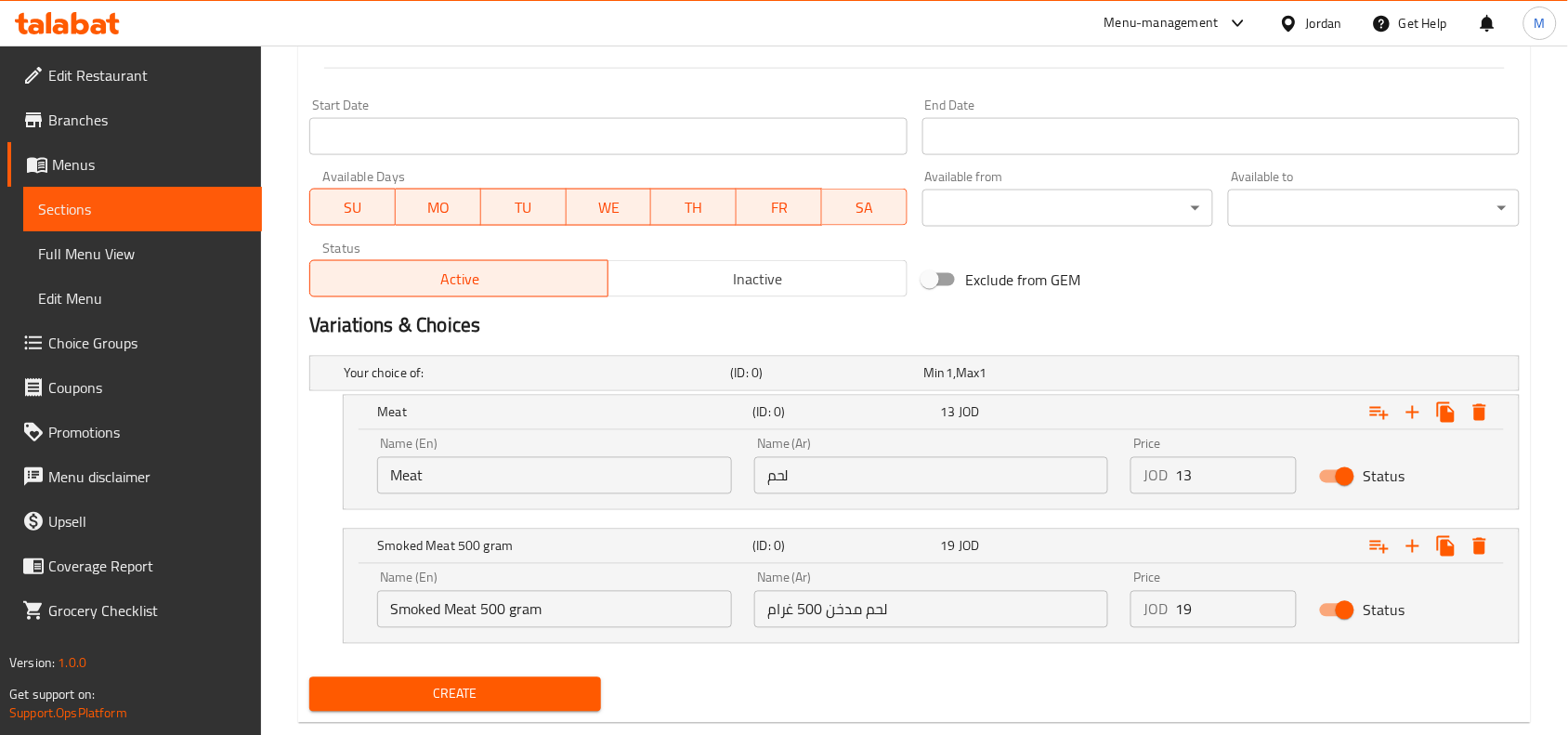
scroll to position [779, 0]
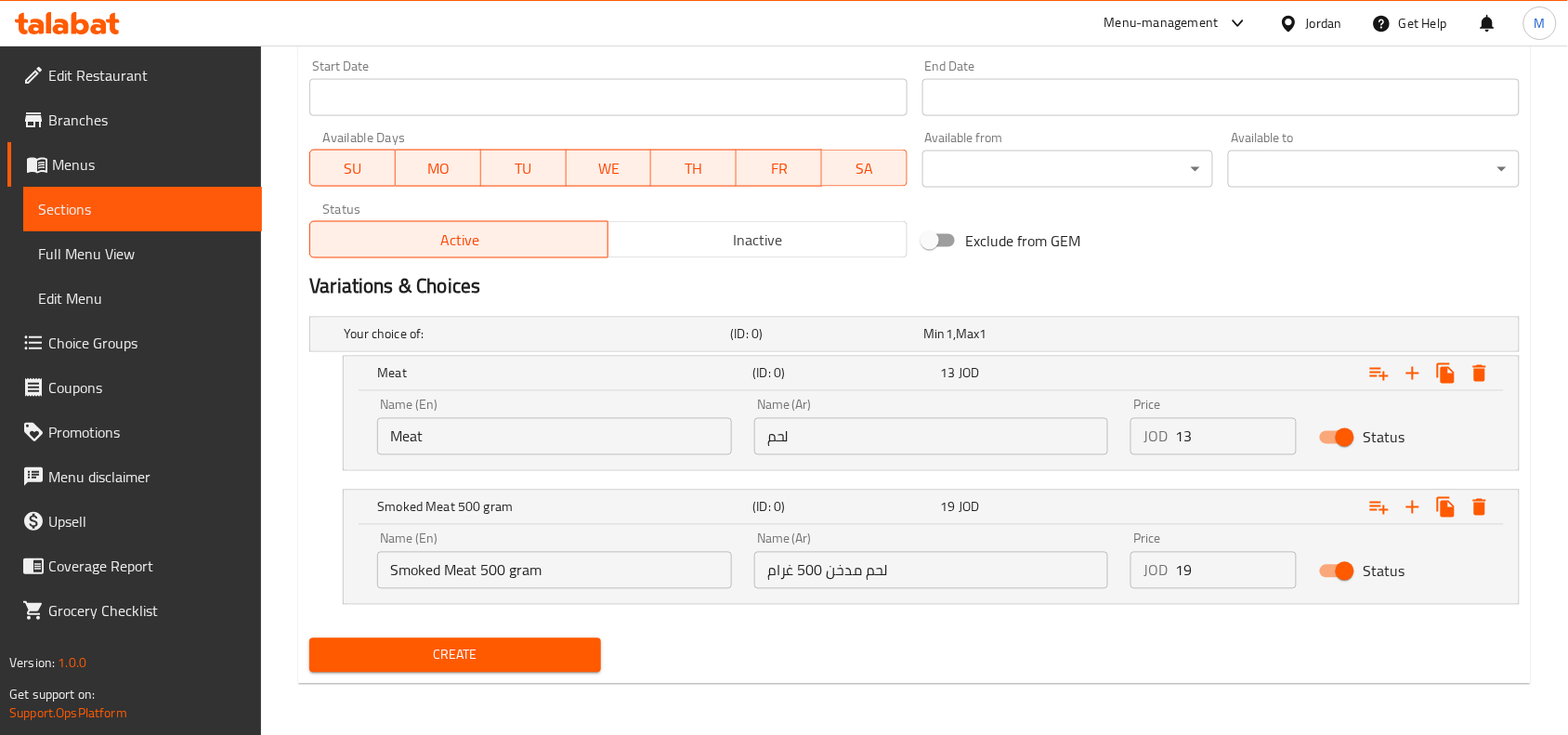
click at [541, 439] on input "Meat" at bounding box center [554, 436] width 355 height 37
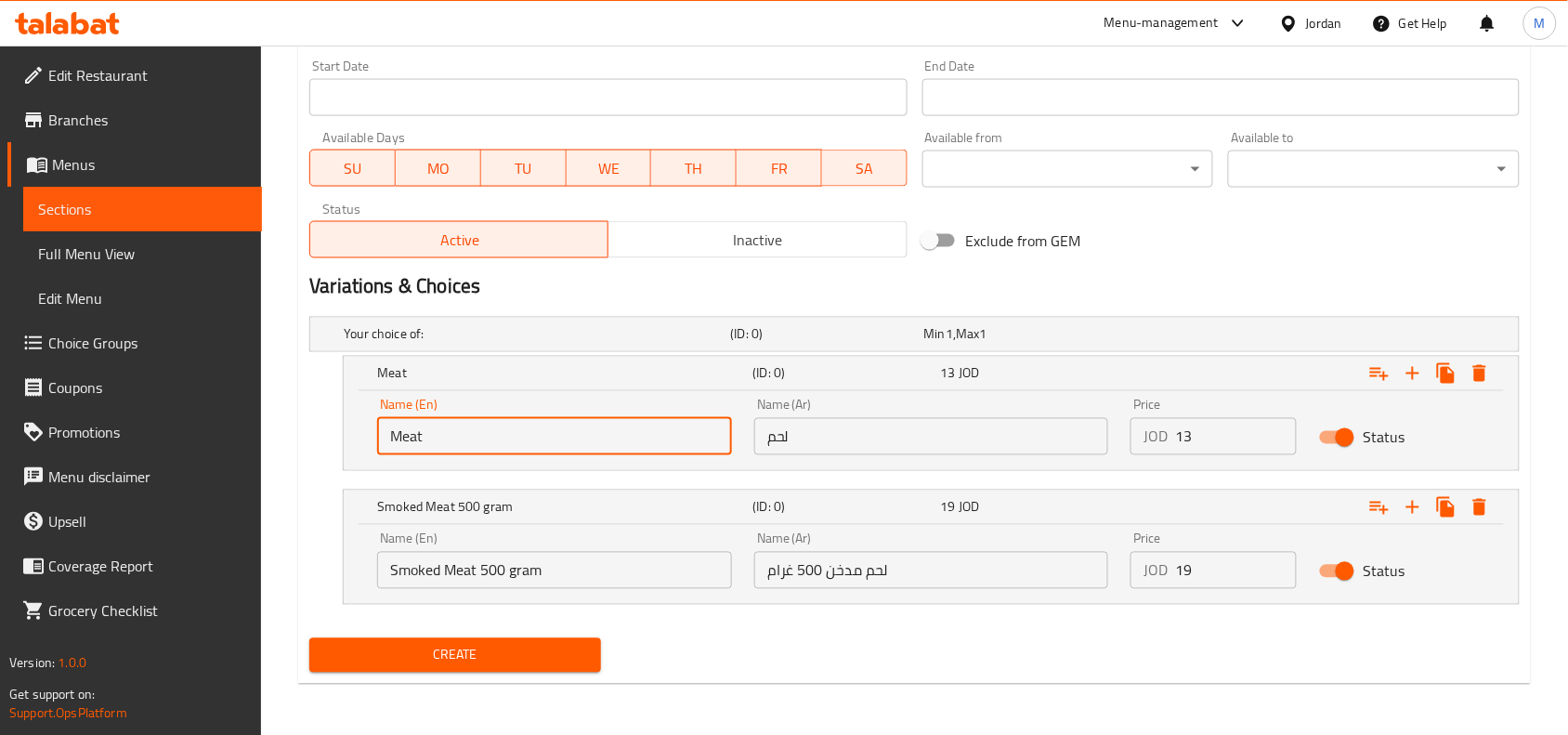
click at [541, 439] on input "Meat" at bounding box center [554, 436] width 355 height 37
type input "Meat"
click at [831, 446] on input "لحم" at bounding box center [932, 436] width 355 height 37
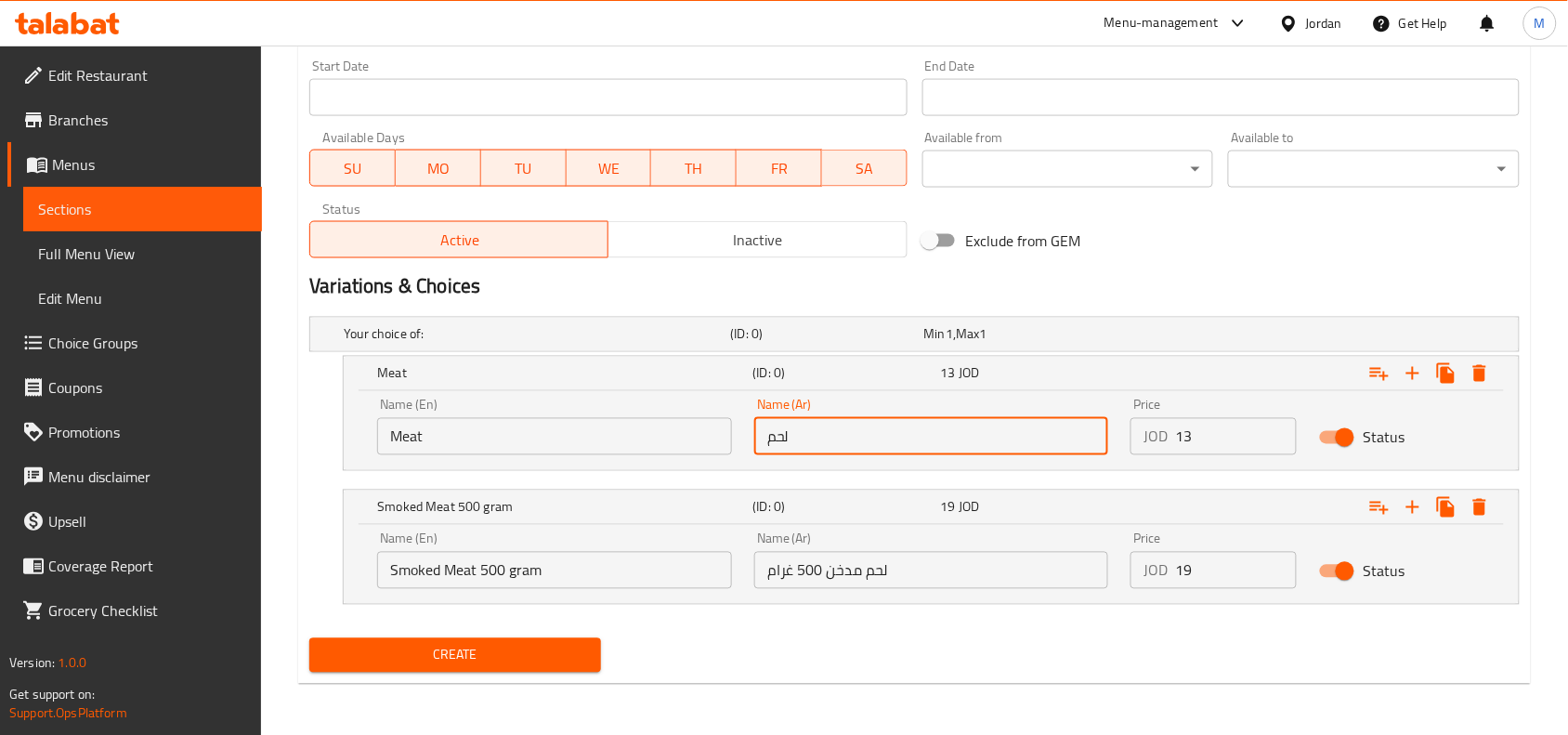
type input "لحم"
click at [1248, 432] on input "13" at bounding box center [1236, 436] width 121 height 37
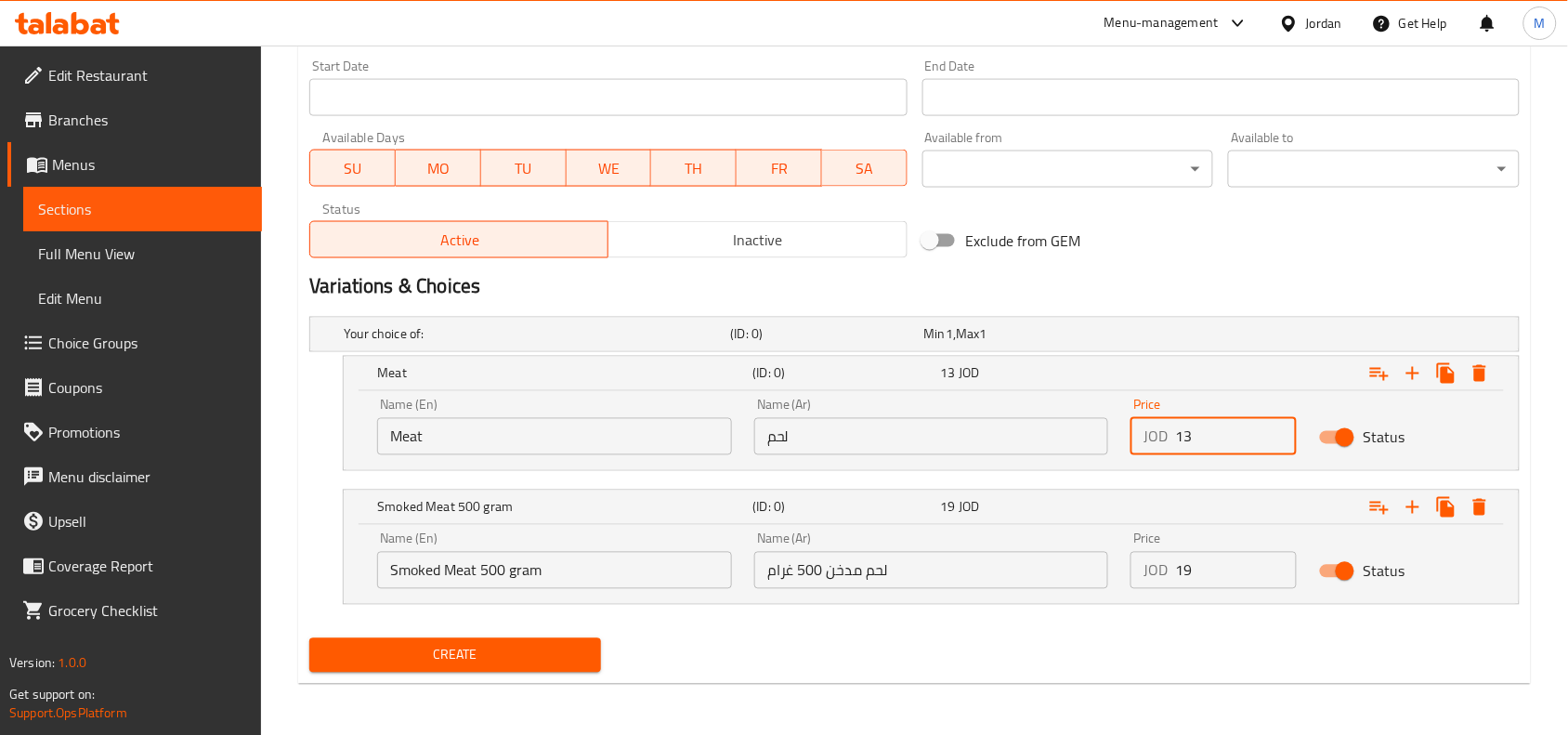
click at [1248, 432] on input "13" at bounding box center [1236, 436] width 121 height 37
type input "13"
click at [572, 562] on input "Smoked Meat 500 gram" at bounding box center [554, 570] width 355 height 37
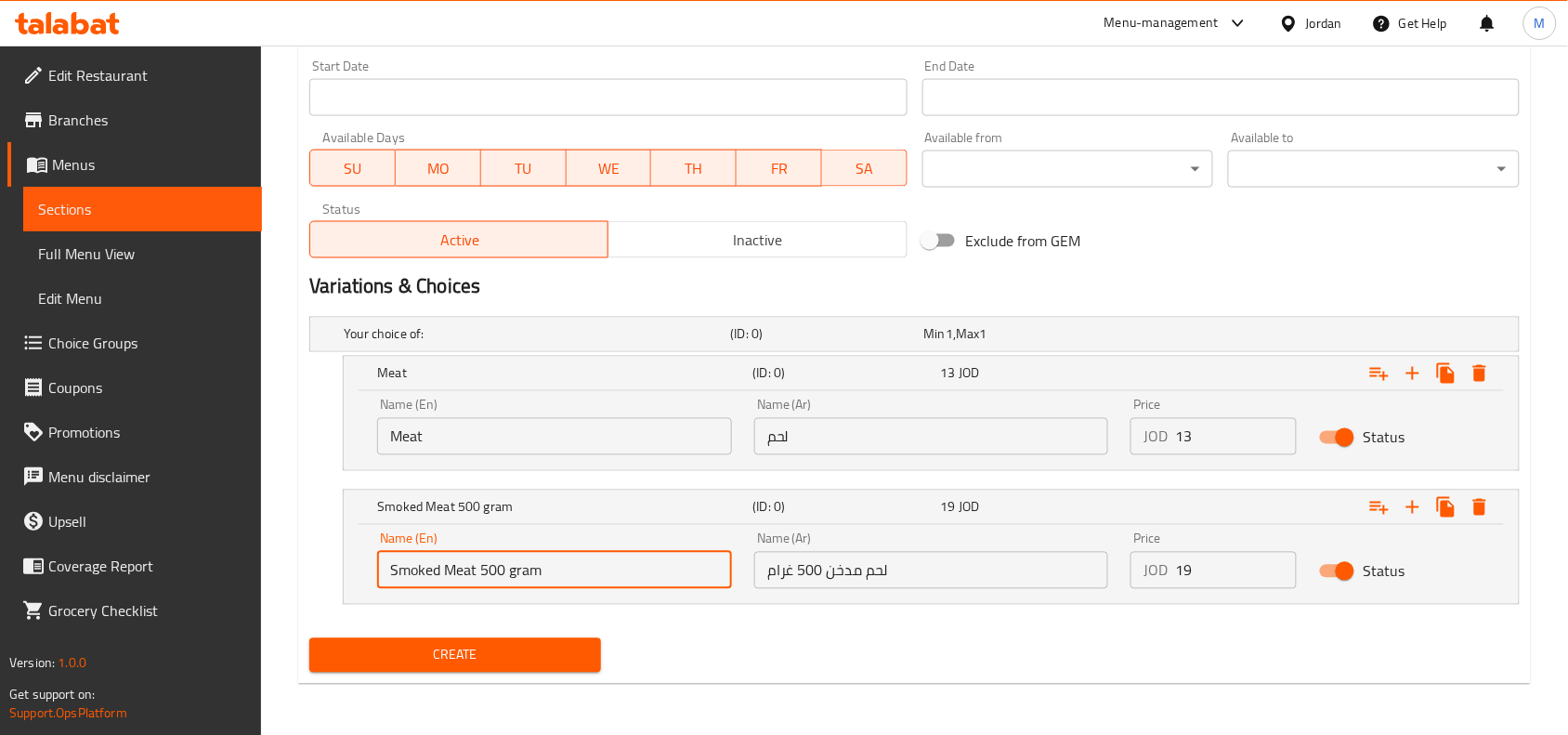
click at [572, 562] on input "Smoked Meat 500 gram" at bounding box center [554, 570] width 355 height 37
type input "Smoked Meat 500 gram"
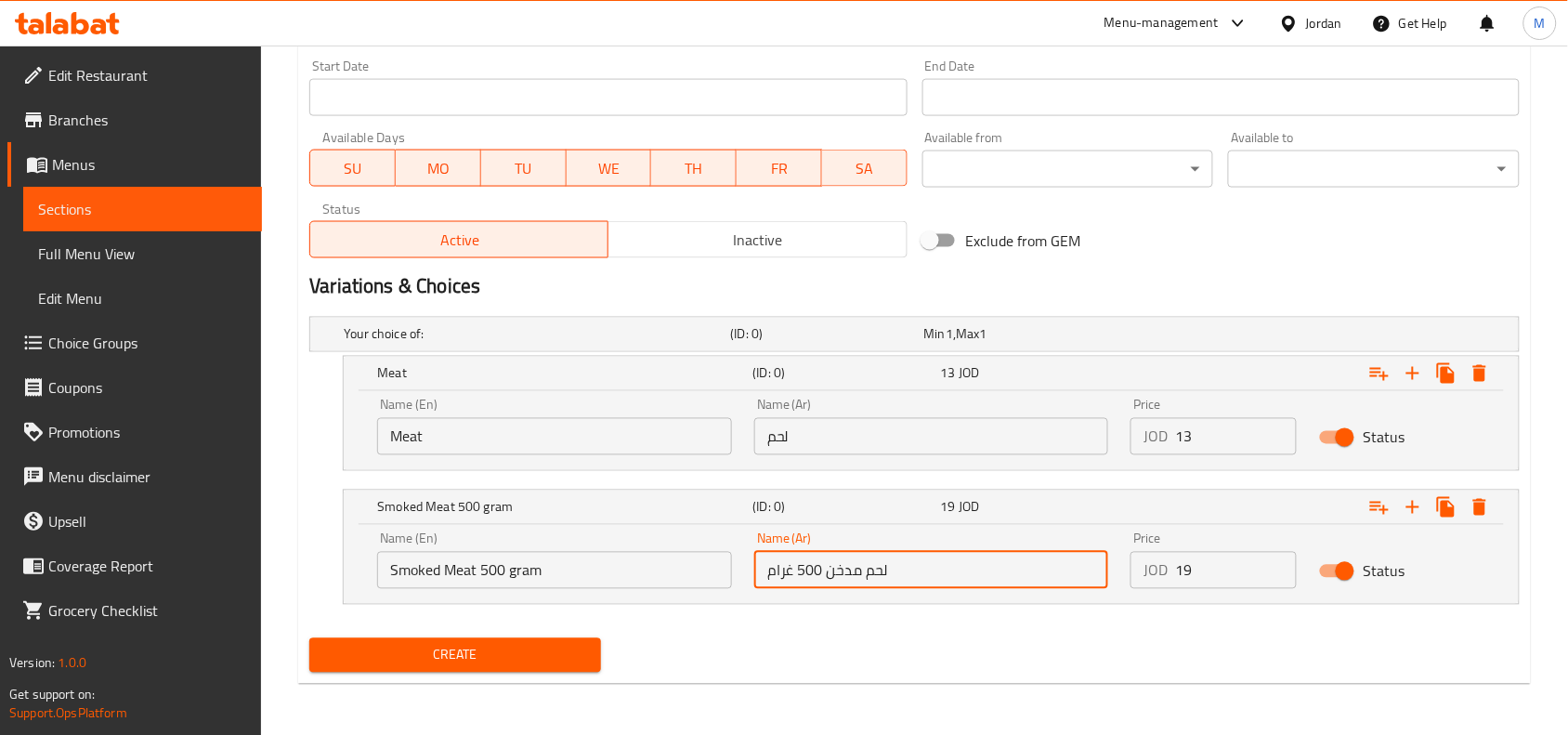
click at [811, 577] on input "لحم مدخن 500 غرام" at bounding box center [932, 570] width 355 height 37
type input "لحم مدخن 500 غرام"
click at [1199, 576] on input "19" at bounding box center [1236, 570] width 121 height 37
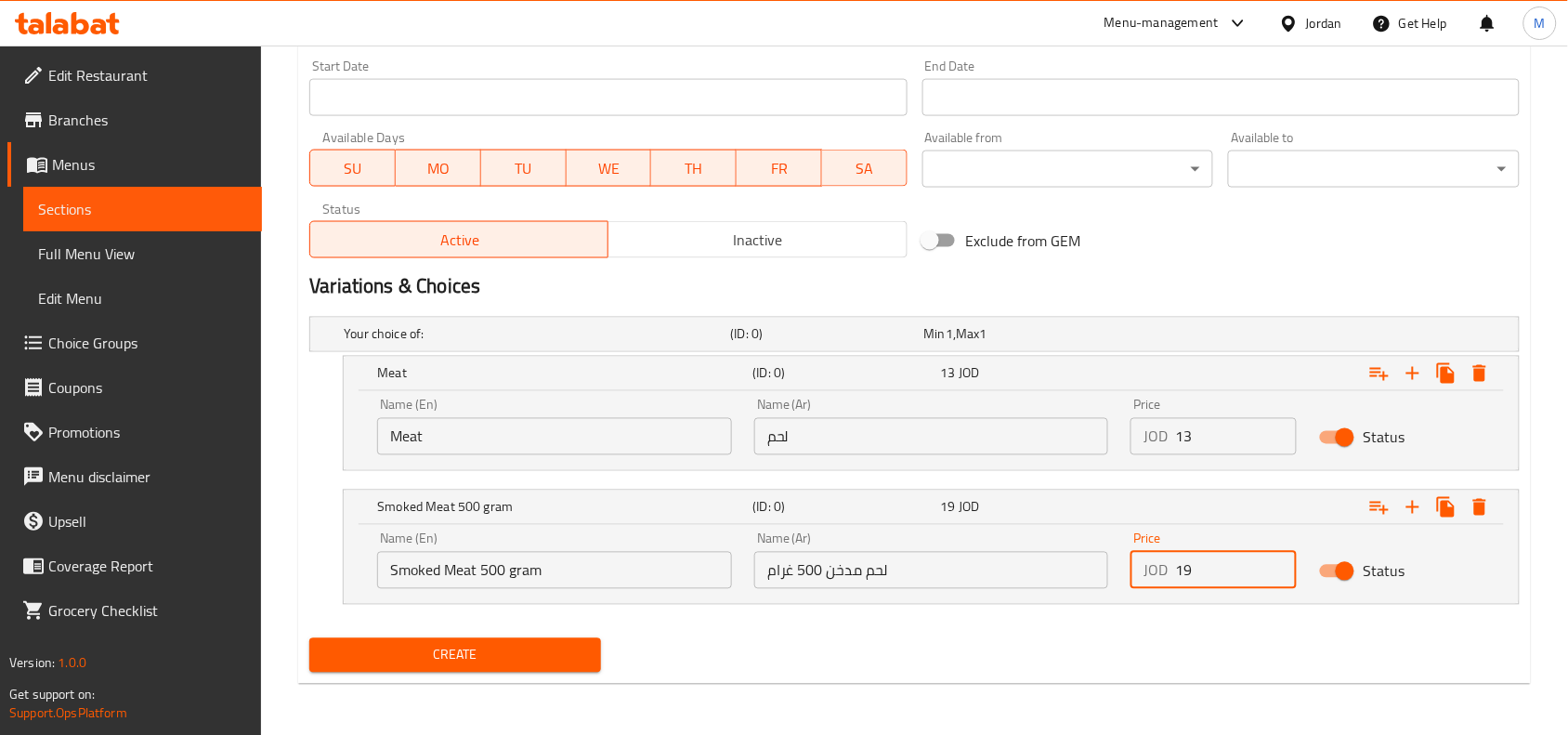
click at [1199, 576] on input "19" at bounding box center [1236, 570] width 121 height 37
type input "19"
click at [1131, 615] on nav at bounding box center [914, 616] width 1210 height 15
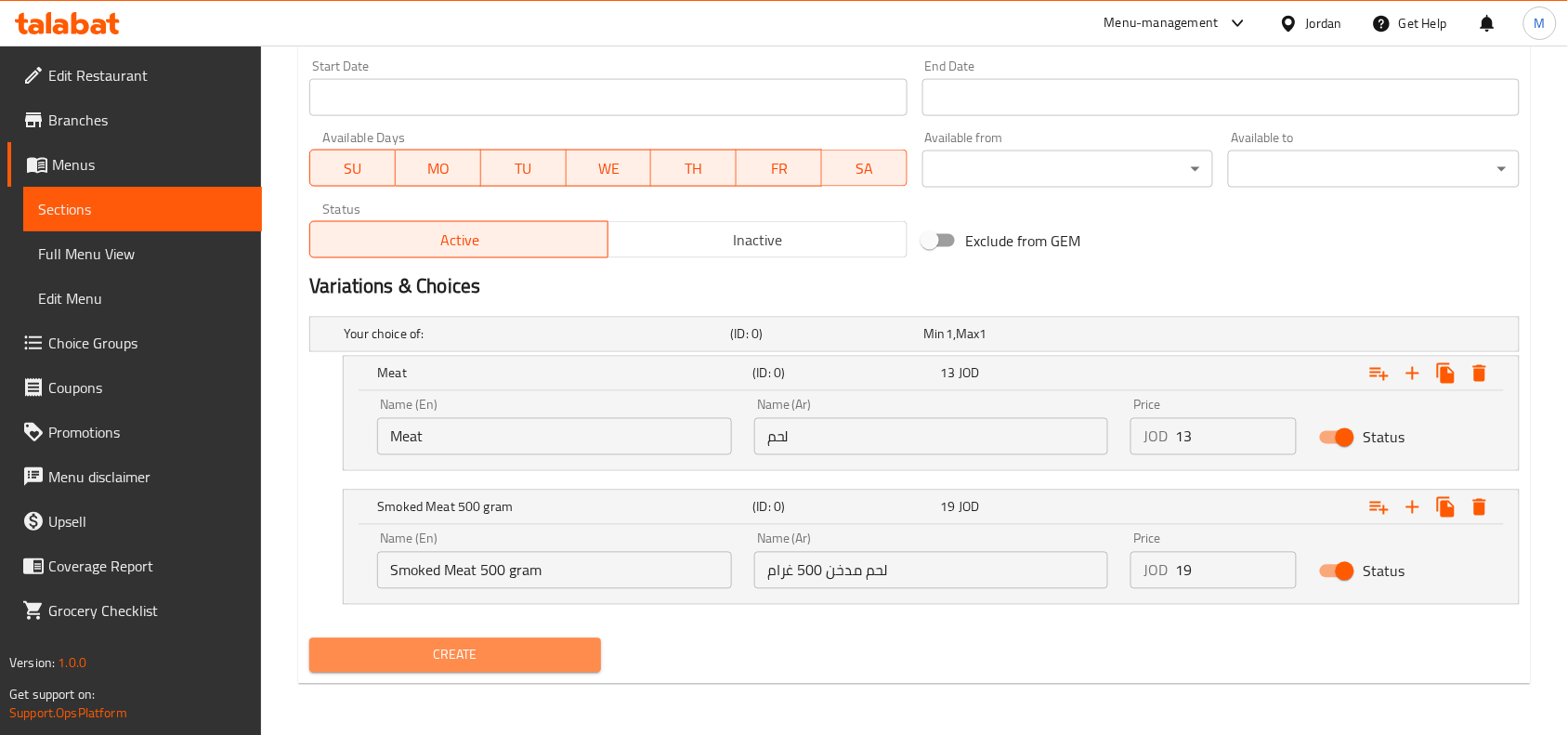
click at [579, 651] on span "Create" at bounding box center [454, 654] width 261 height 23
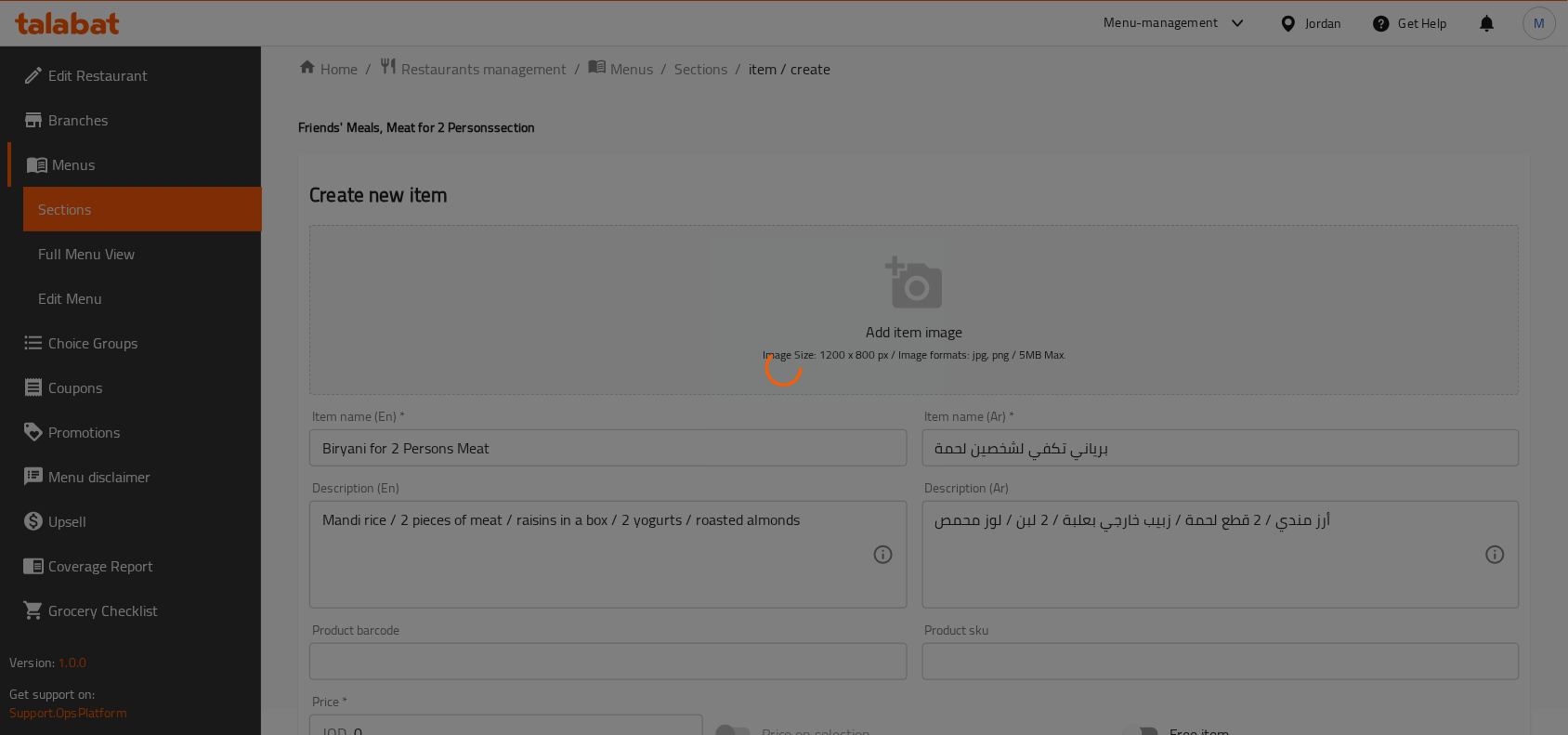
scroll to position [0, 0]
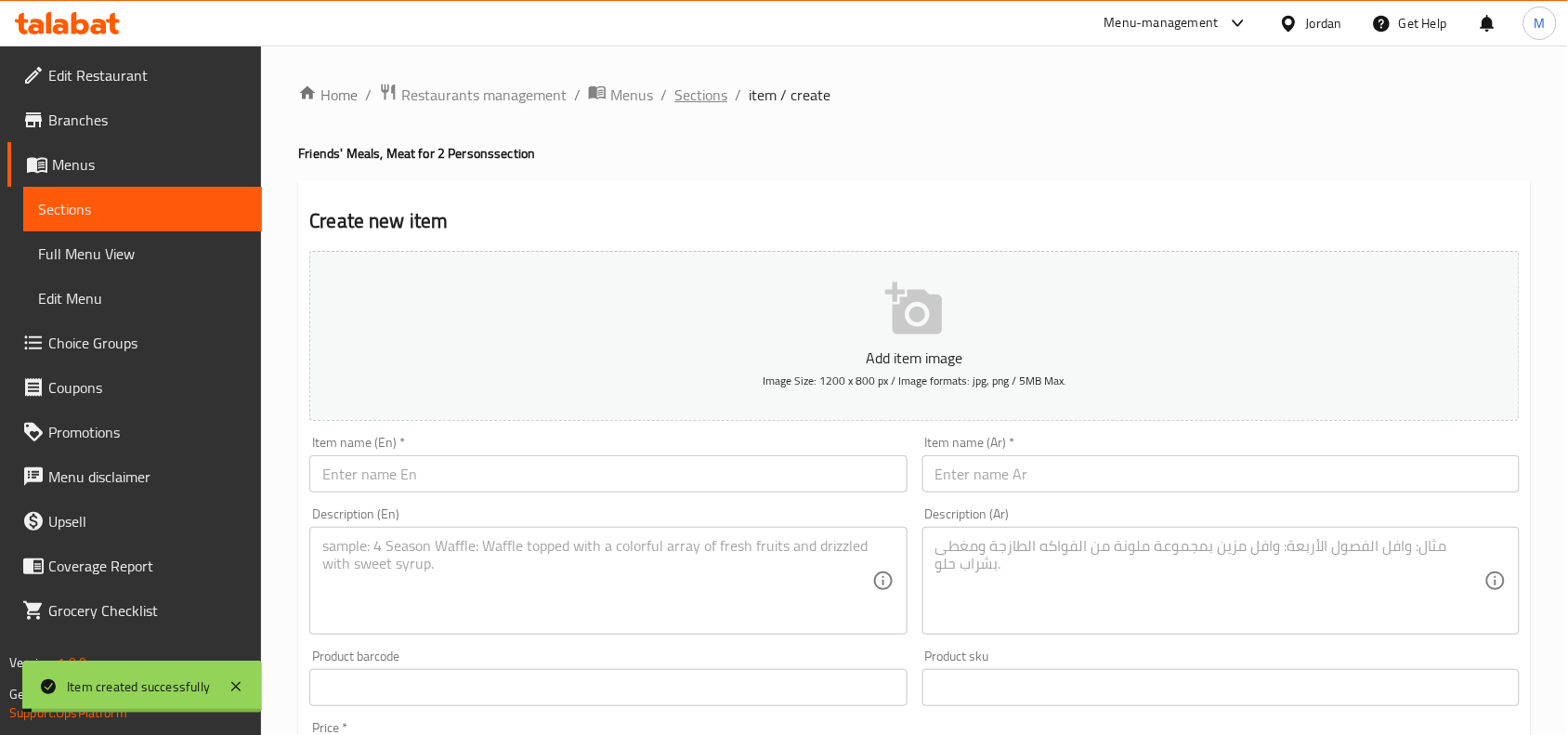
click at [698, 89] on span "Sections" at bounding box center [700, 94] width 53 height 22
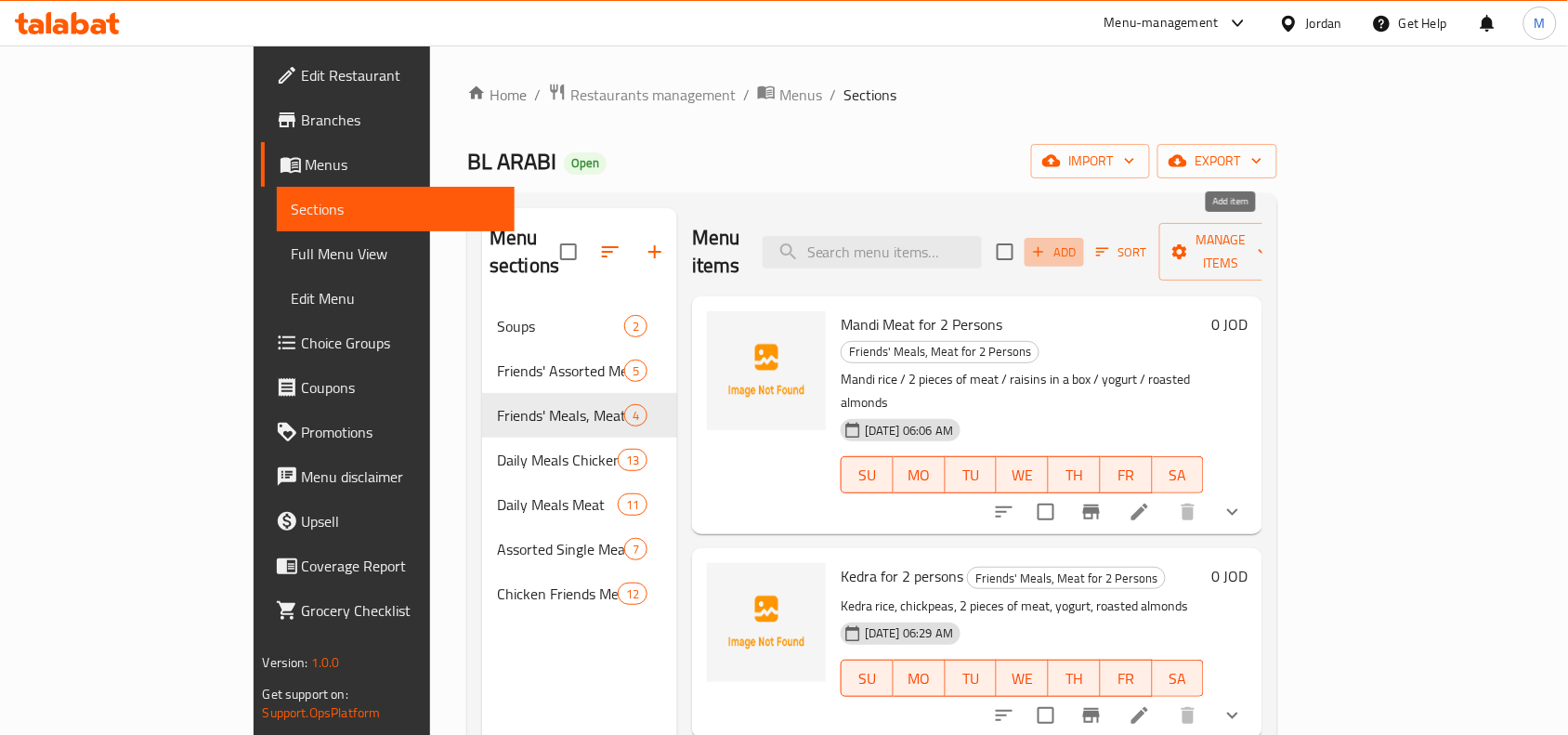
click at [1080, 242] on span "Add" at bounding box center [1054, 252] width 50 height 21
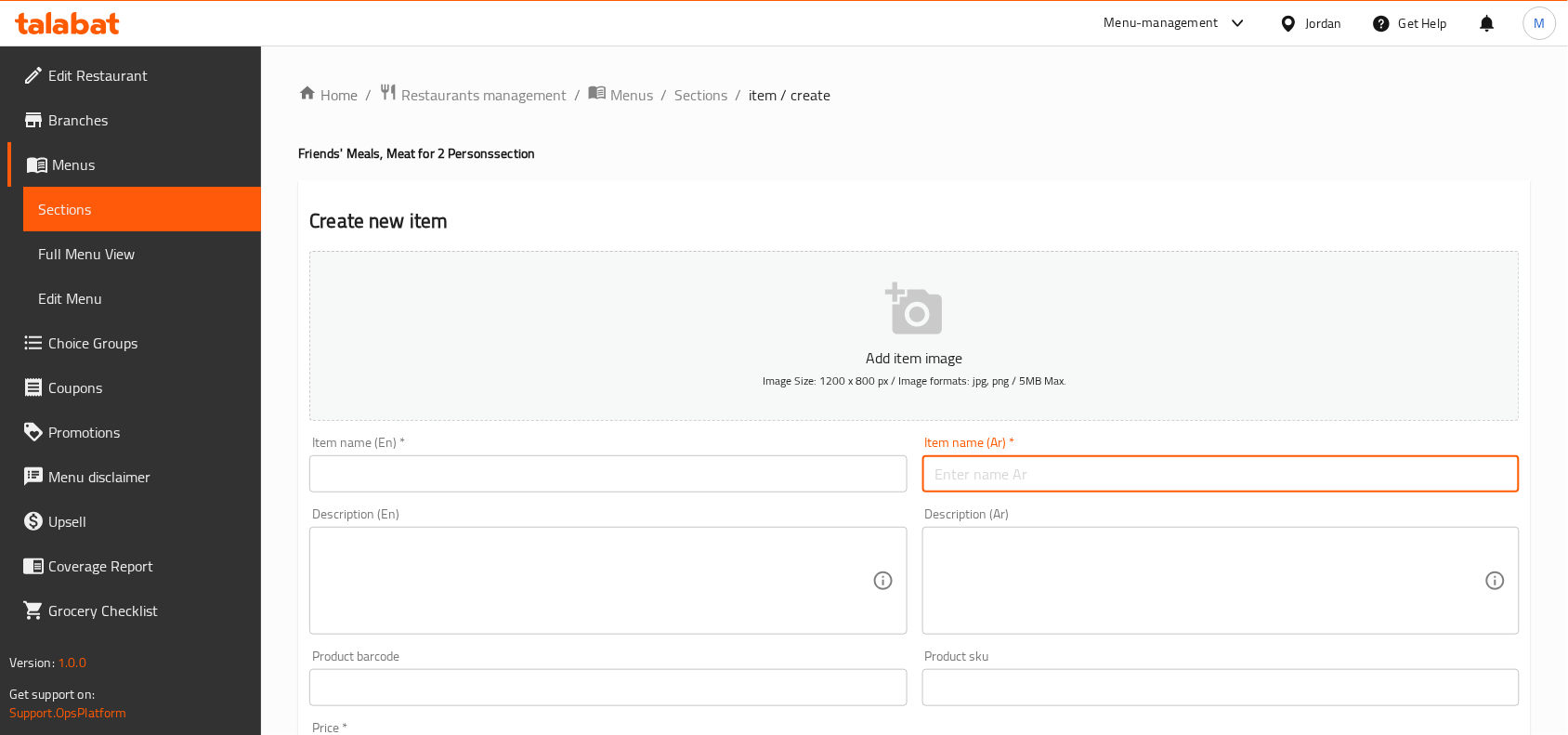
click at [1076, 471] on input "text" at bounding box center [1221, 473] width 598 height 37
paste input "ملوخية تكفي لشخصين لحمة"
type input "ملوخية تكفي لشخصين لحمة"
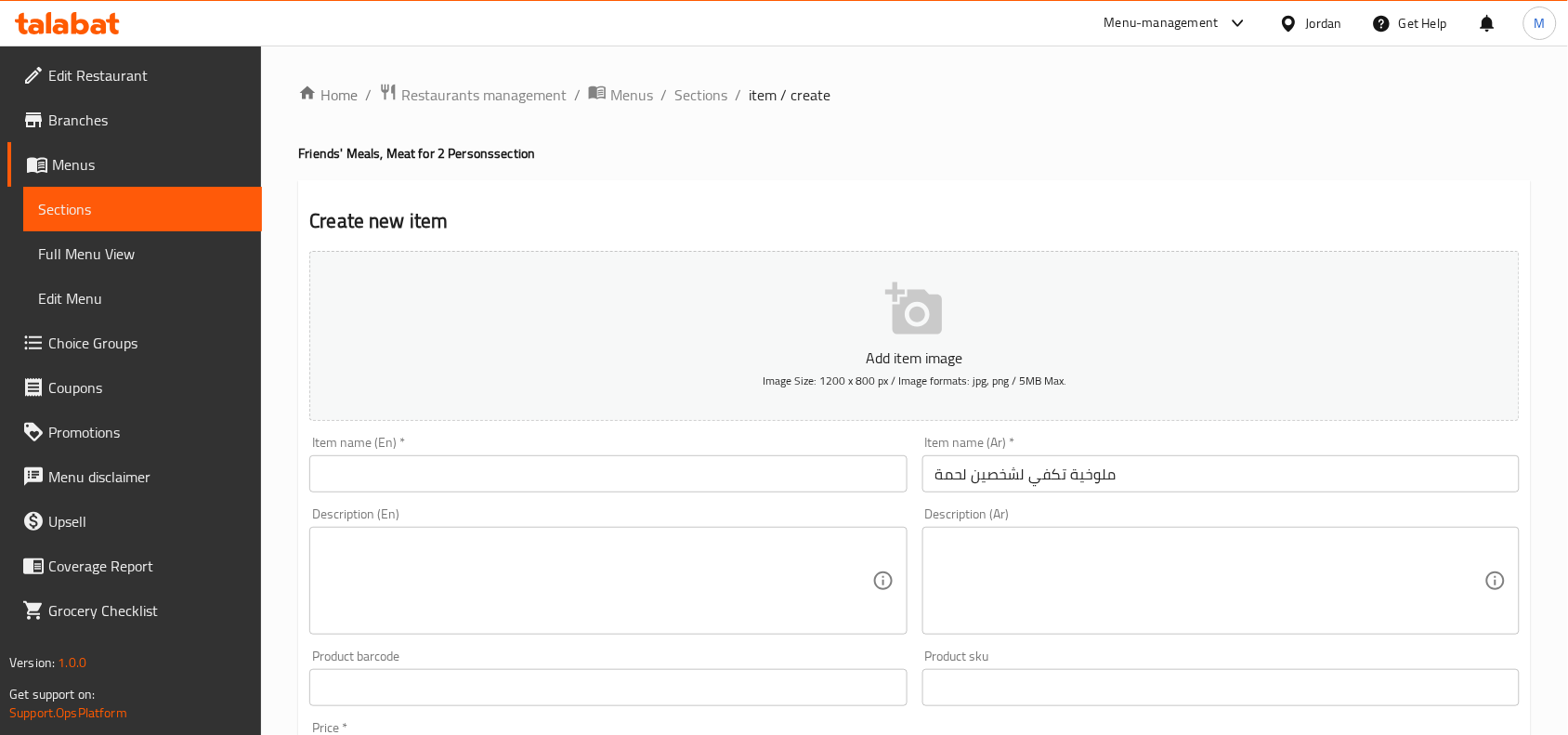
click at [636, 487] on input "text" at bounding box center [608, 473] width 598 height 37
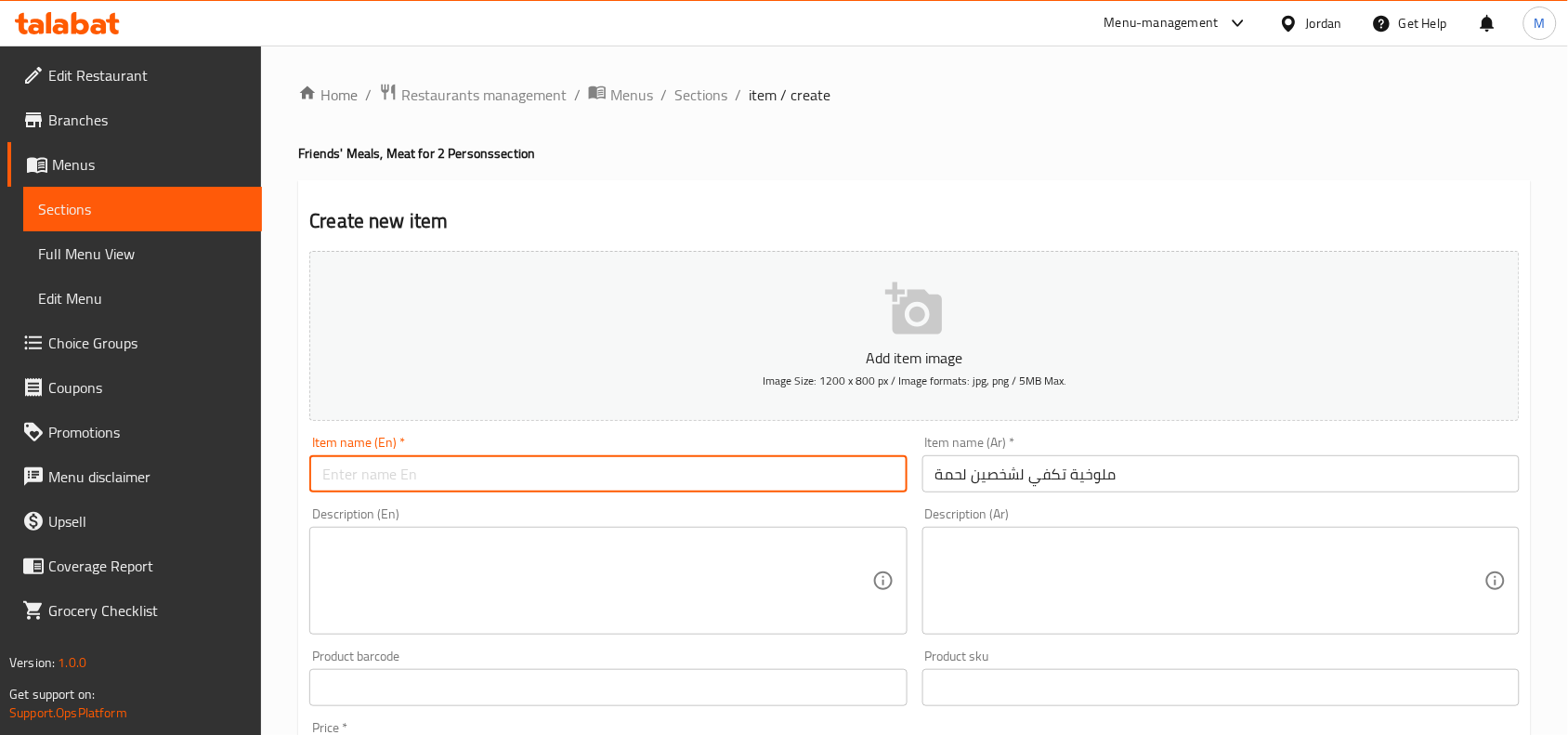
paste input "Molokhia for"
click at [631, 484] on input "Molokhia for 2 persons" at bounding box center [608, 473] width 598 height 37
click at [631, 484] on input "Molokhia for 2 Persons" at bounding box center [608, 473] width 598 height 37
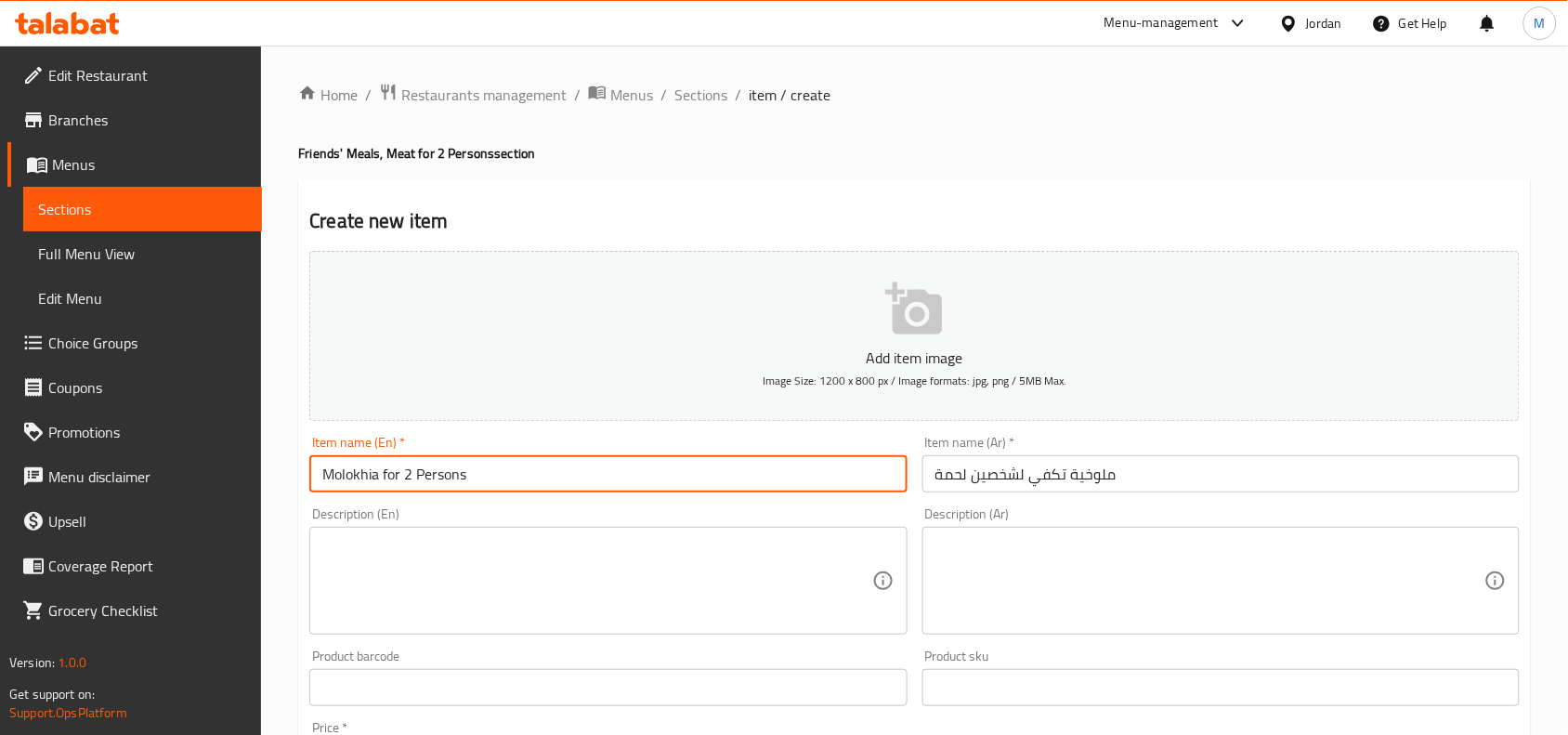
type input "Molokhia for 2 Persons"
click at [540, 556] on textarea at bounding box center [597, 581] width 549 height 89
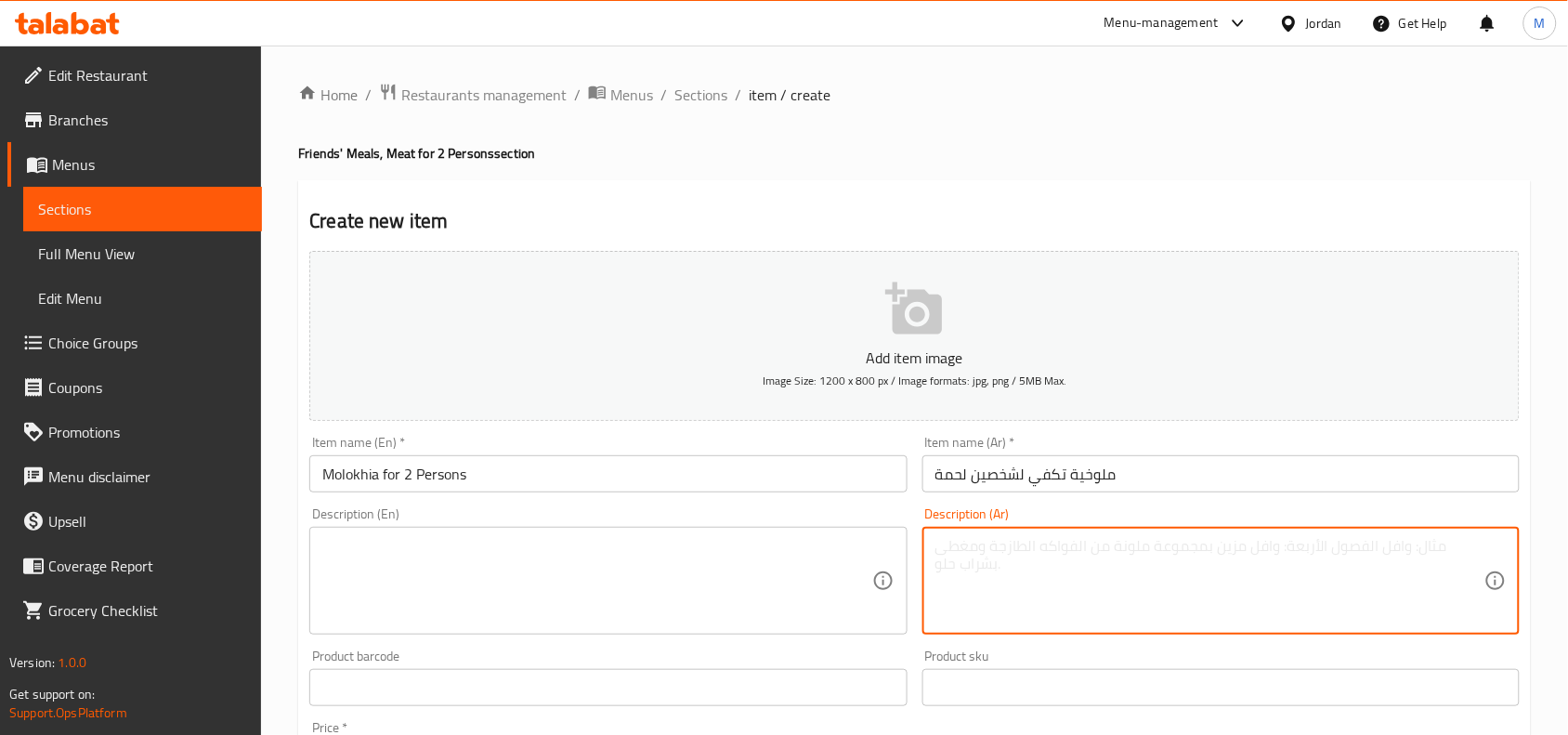
click at [1151, 558] on textarea at bounding box center [1210, 581] width 549 height 89
paste textarea "ملوخية / أرز ابيض / 2 قطع لحمة / ليمون / لوز محمص"
type textarea "ملوخية / أرز ابيض / 2 قطع لحمة / ليمون / لوز محمص"
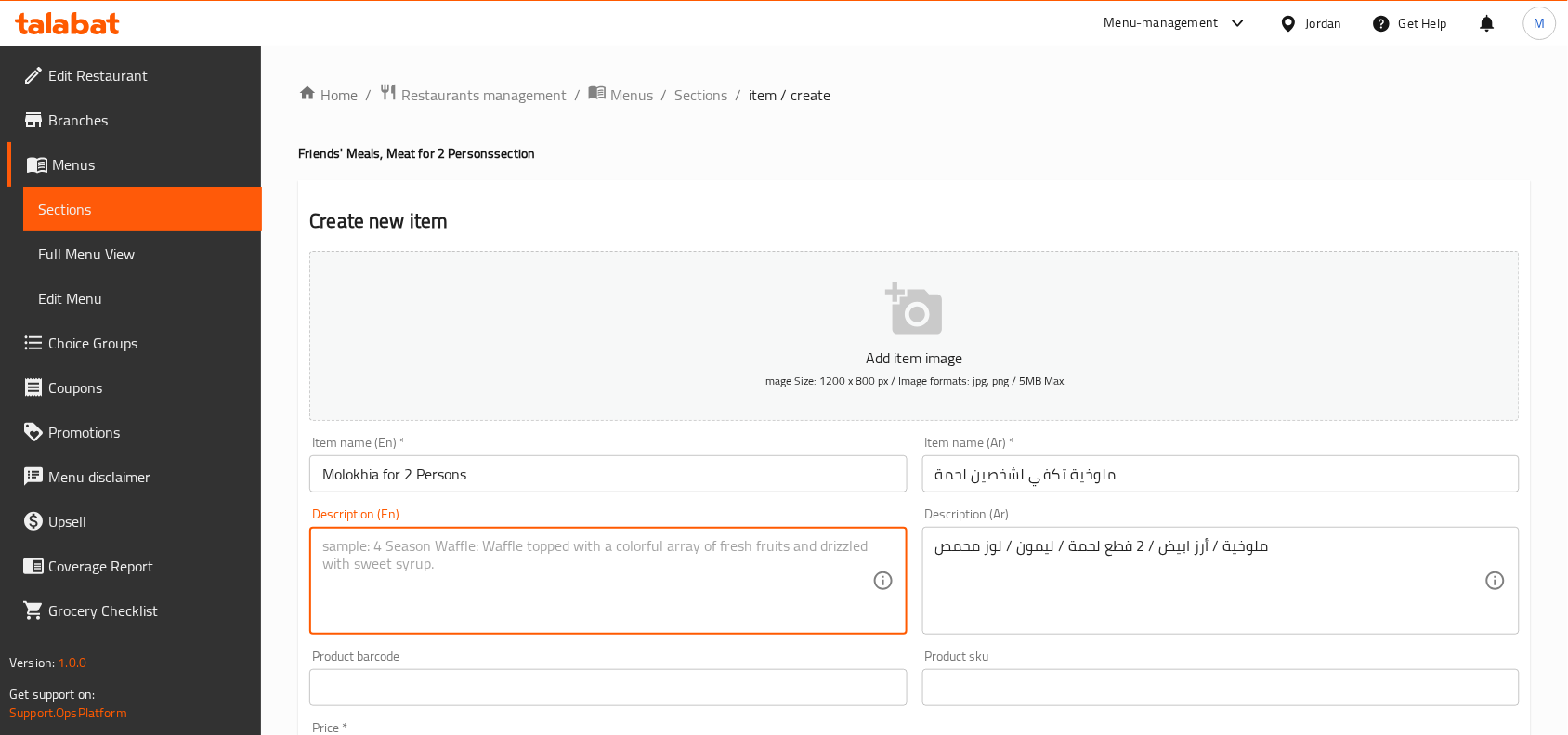
click at [642, 554] on textarea at bounding box center [597, 581] width 549 height 89
paste textarea "Molokhia / white rice / 2 pieces of meat / lemon / roasted almonds"
type textarea "Molokhia / white rice / 2 pieces of meat / lemon / roasted almonds"
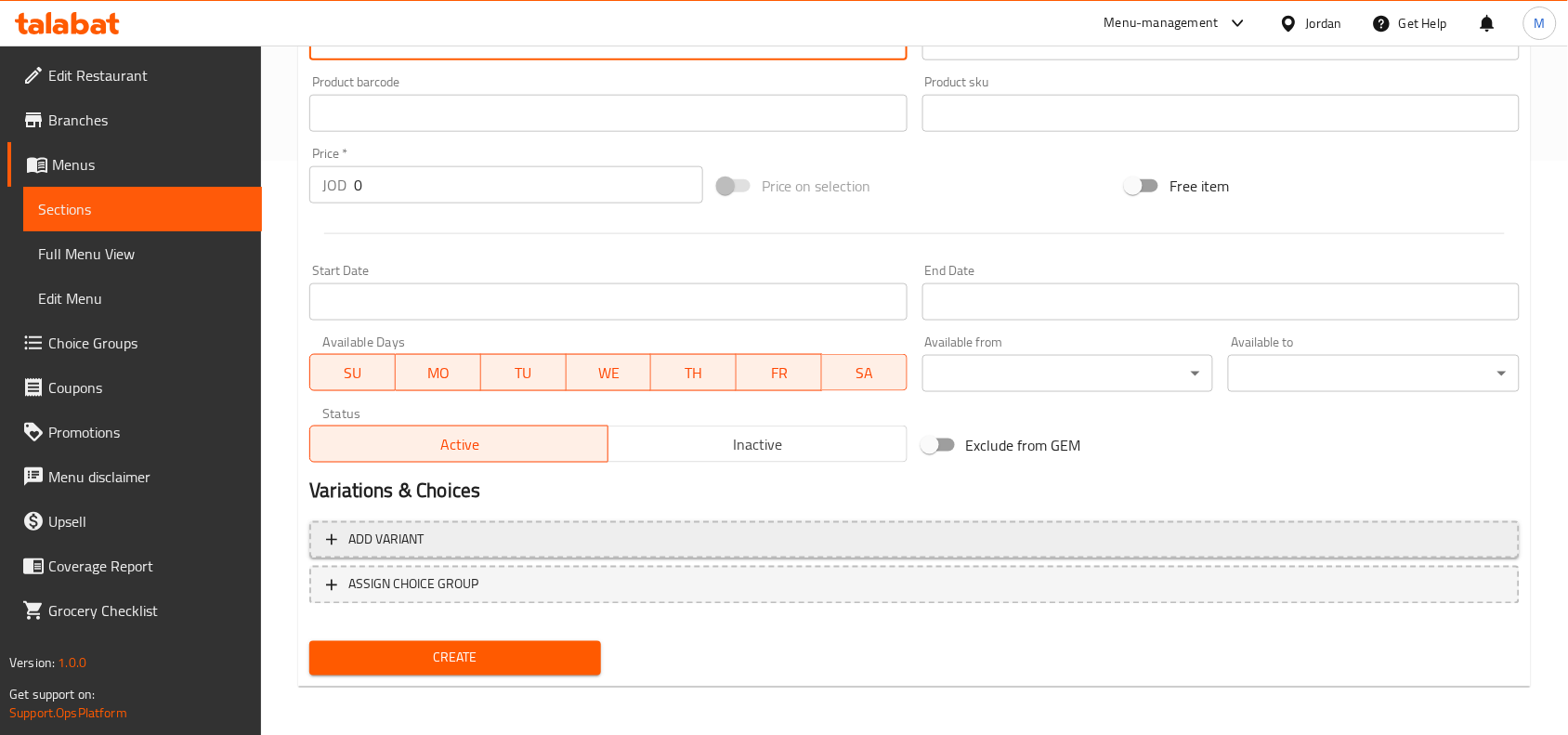
click at [656, 536] on span "Add variant" at bounding box center [915, 540] width 1177 height 23
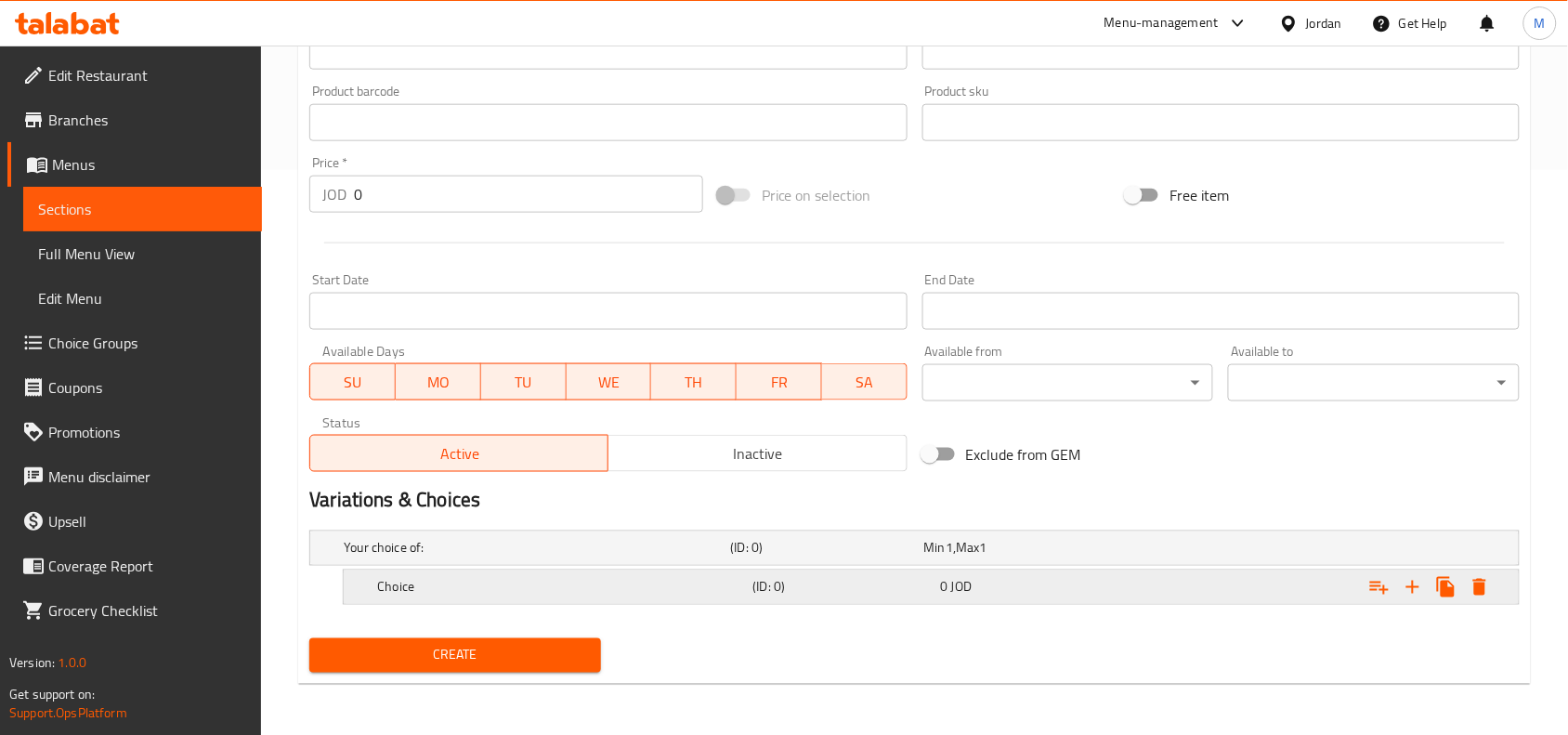
click at [726, 586] on h5 "Choice" at bounding box center [561, 587] width 368 height 19
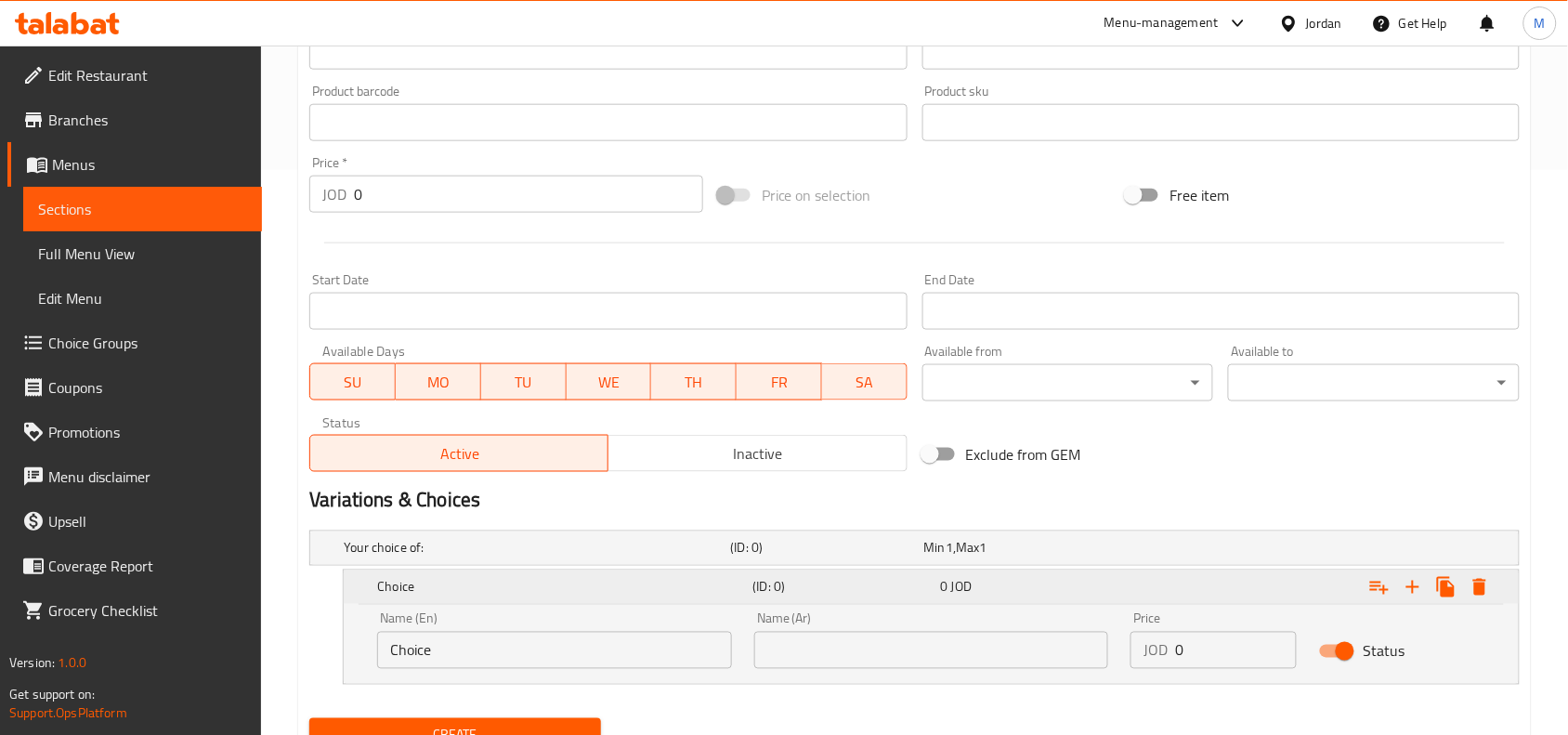
click at [1415, 578] on icon "Expand" at bounding box center [1413, 587] width 22 height 22
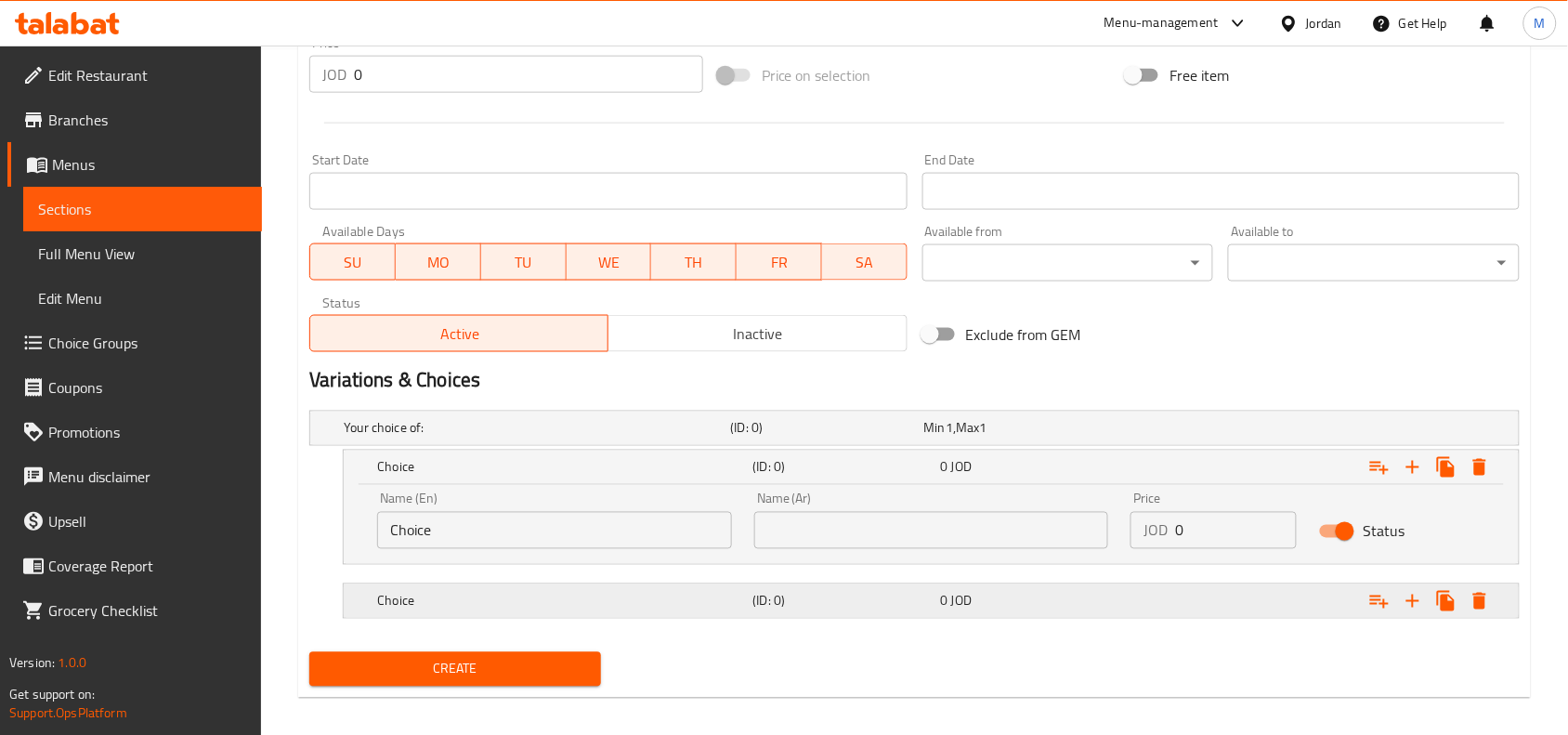
scroll to position [699, 0]
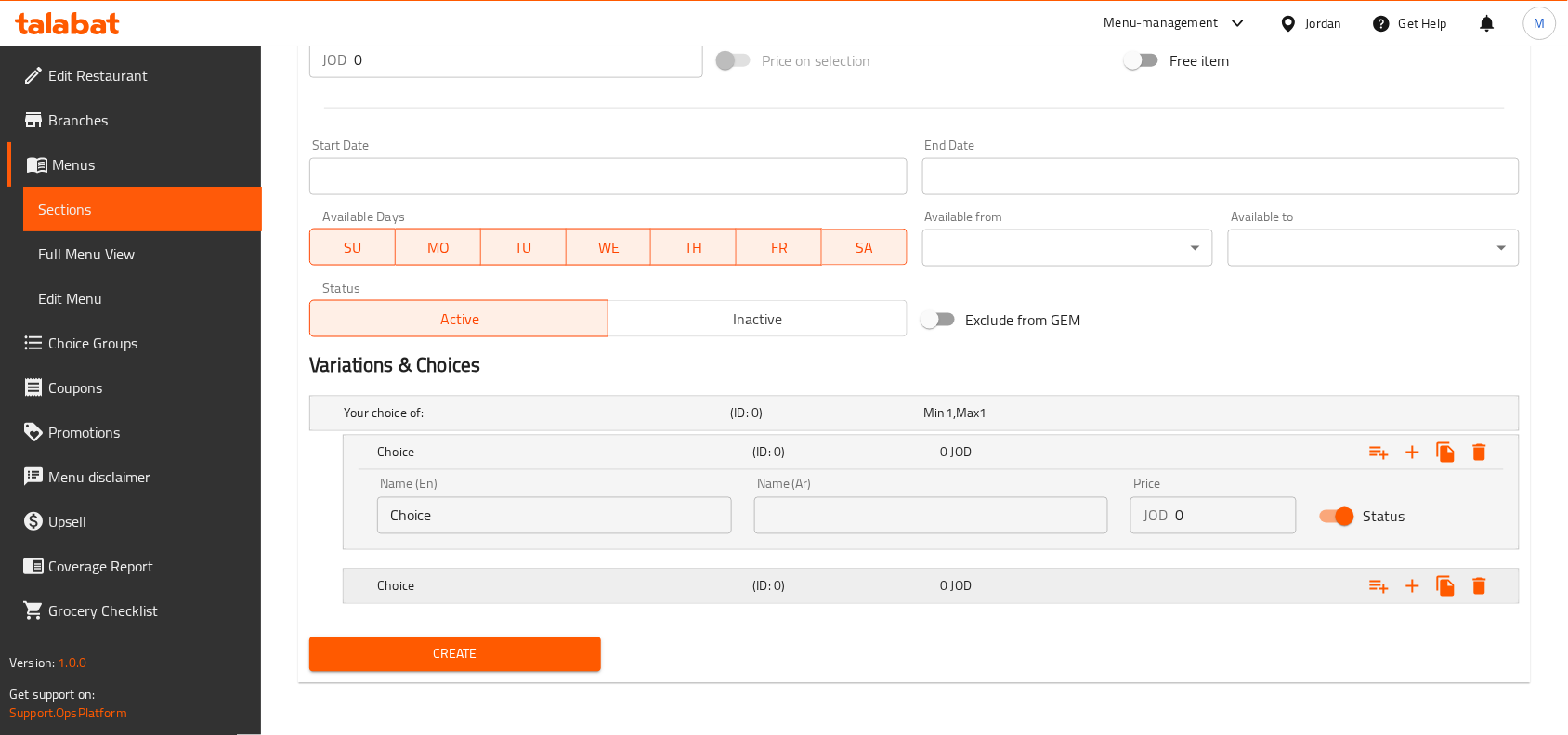
click at [625, 574] on div "Choice" at bounding box center [561, 586] width 375 height 26
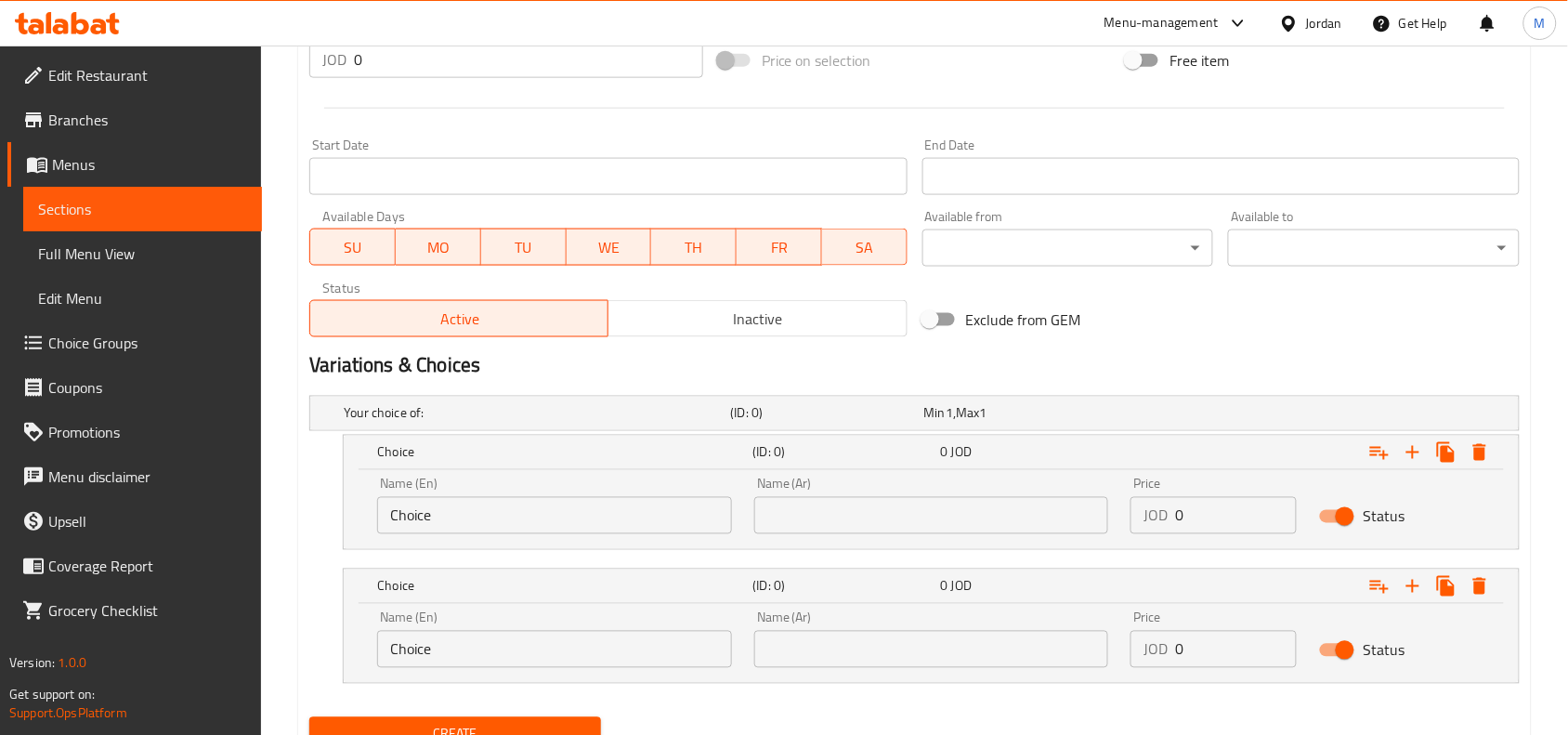
click at [522, 509] on input "Choice" at bounding box center [554, 515] width 355 height 37
click at [522, 509] on input "text" at bounding box center [554, 515] width 355 height 37
type input "Meat"
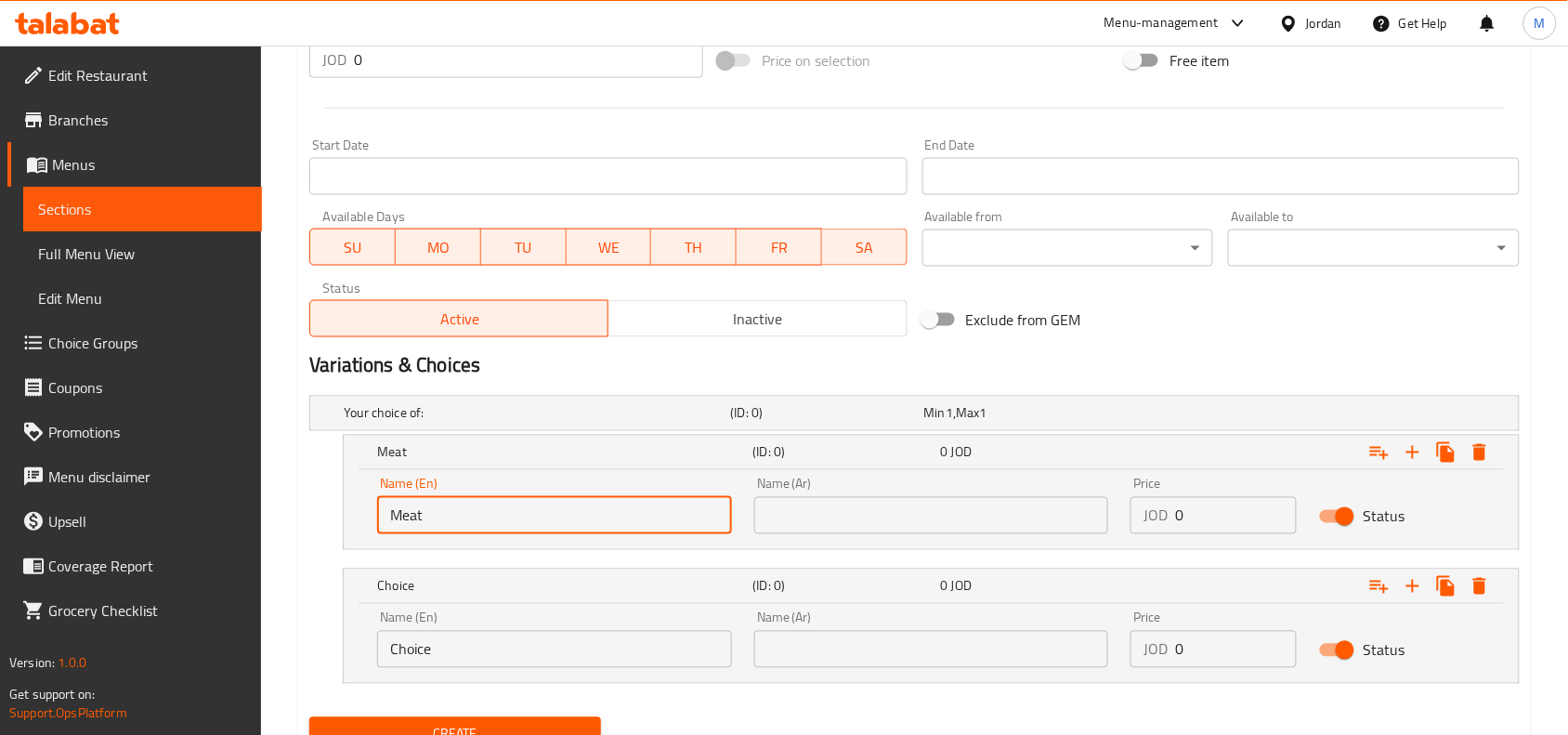
click at [799, 516] on input "text" at bounding box center [932, 515] width 355 height 37
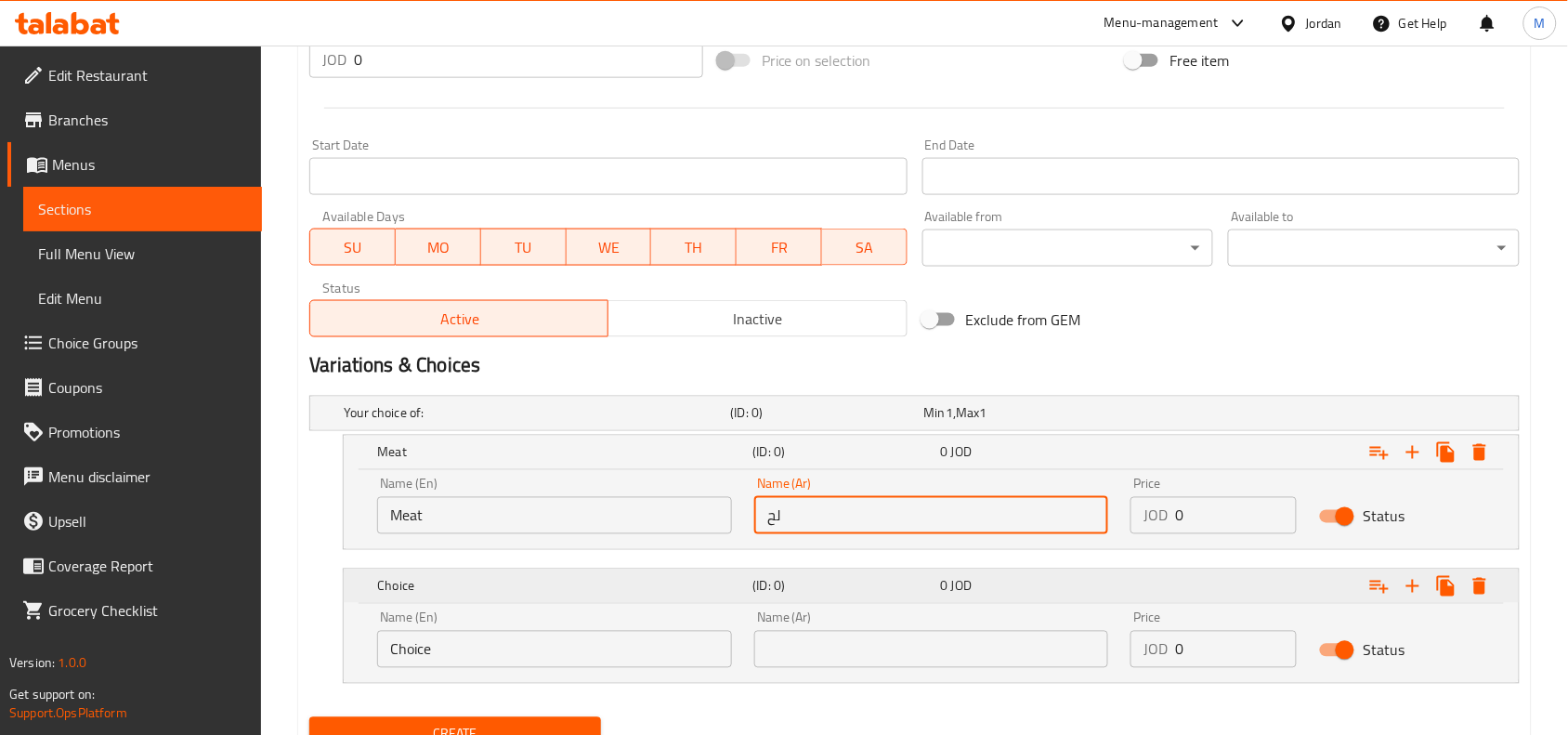
type input "لحم"
click at [1214, 507] on input "0" at bounding box center [1236, 515] width 121 height 37
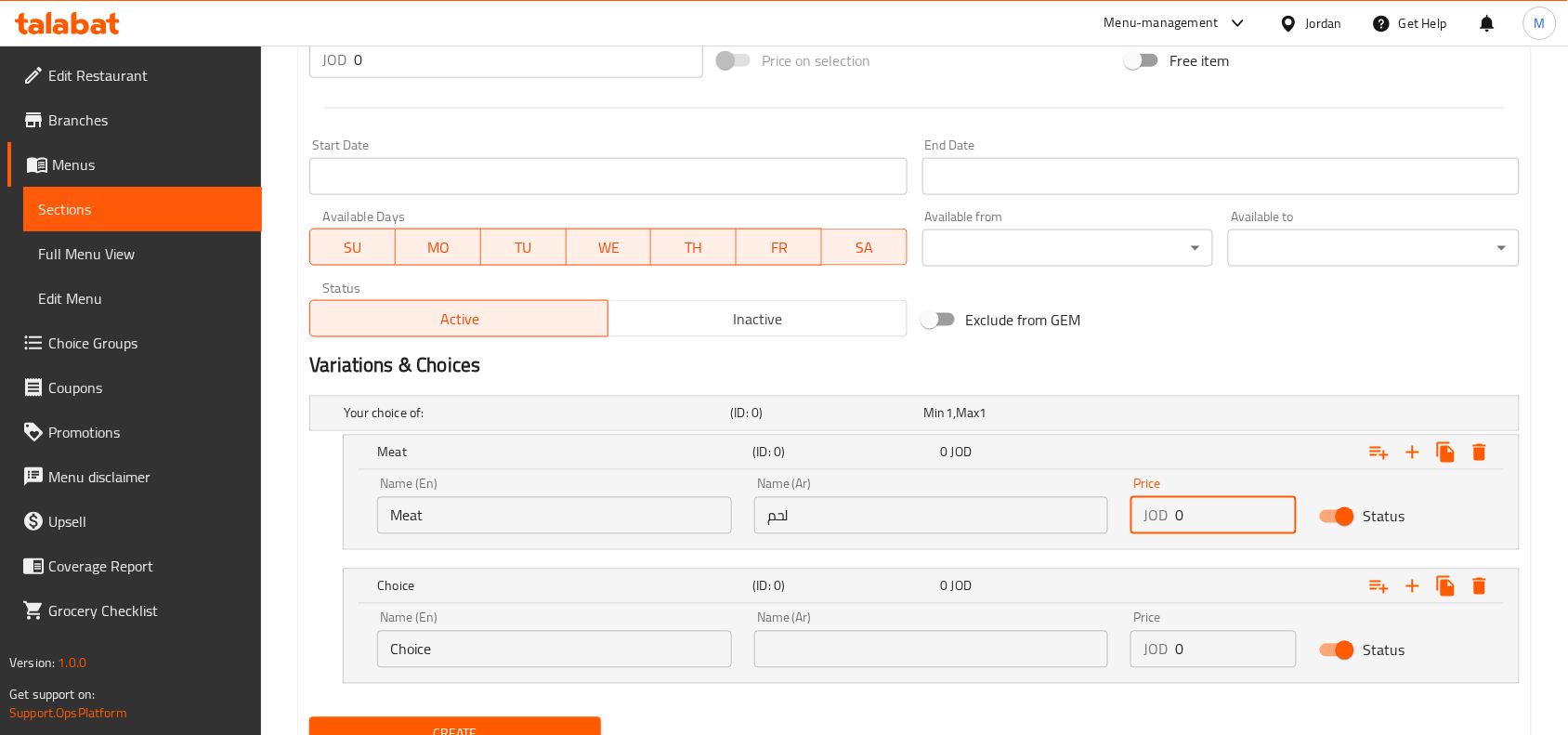
click at [1214, 507] on input "0" at bounding box center [1236, 515] width 121 height 37
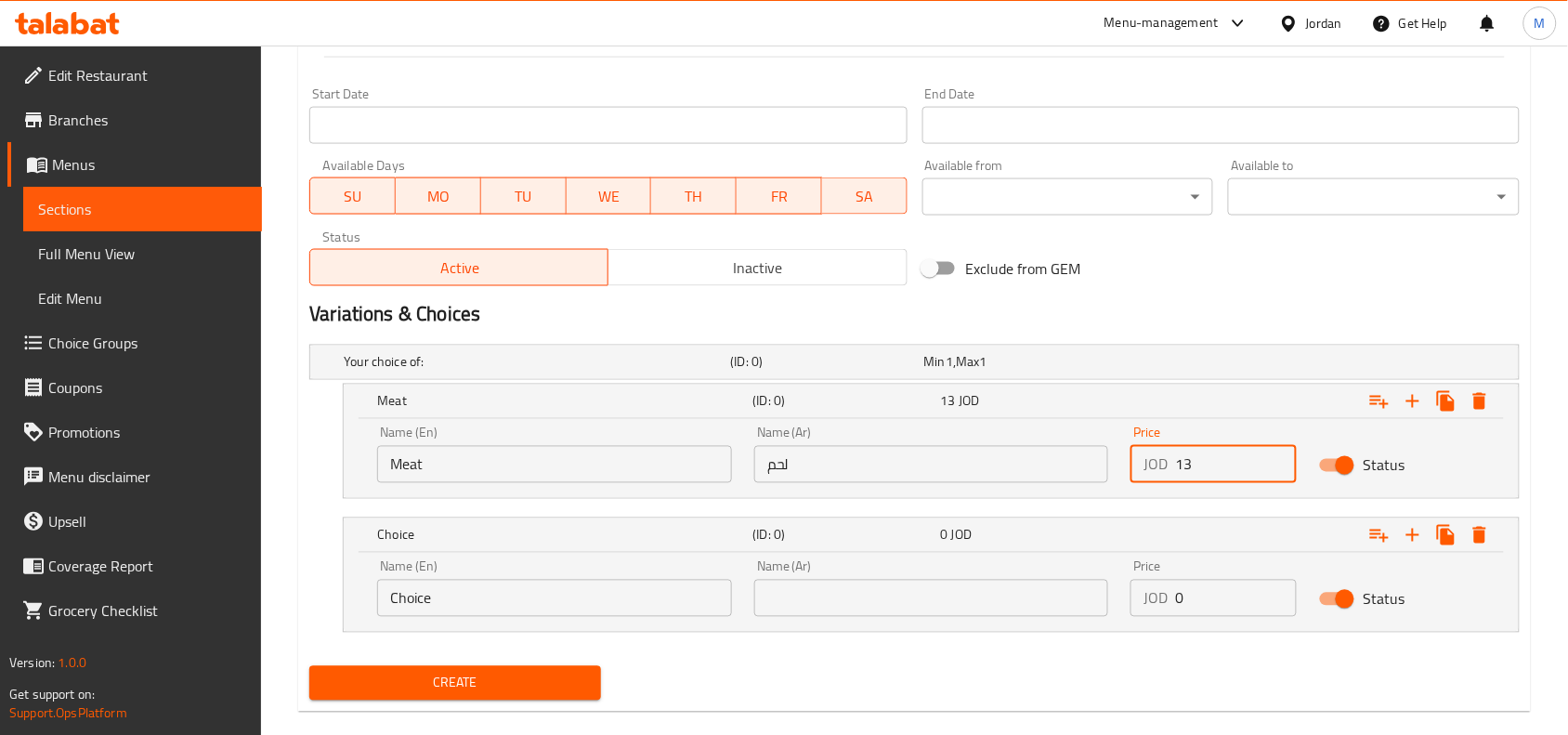
scroll to position [779, 0]
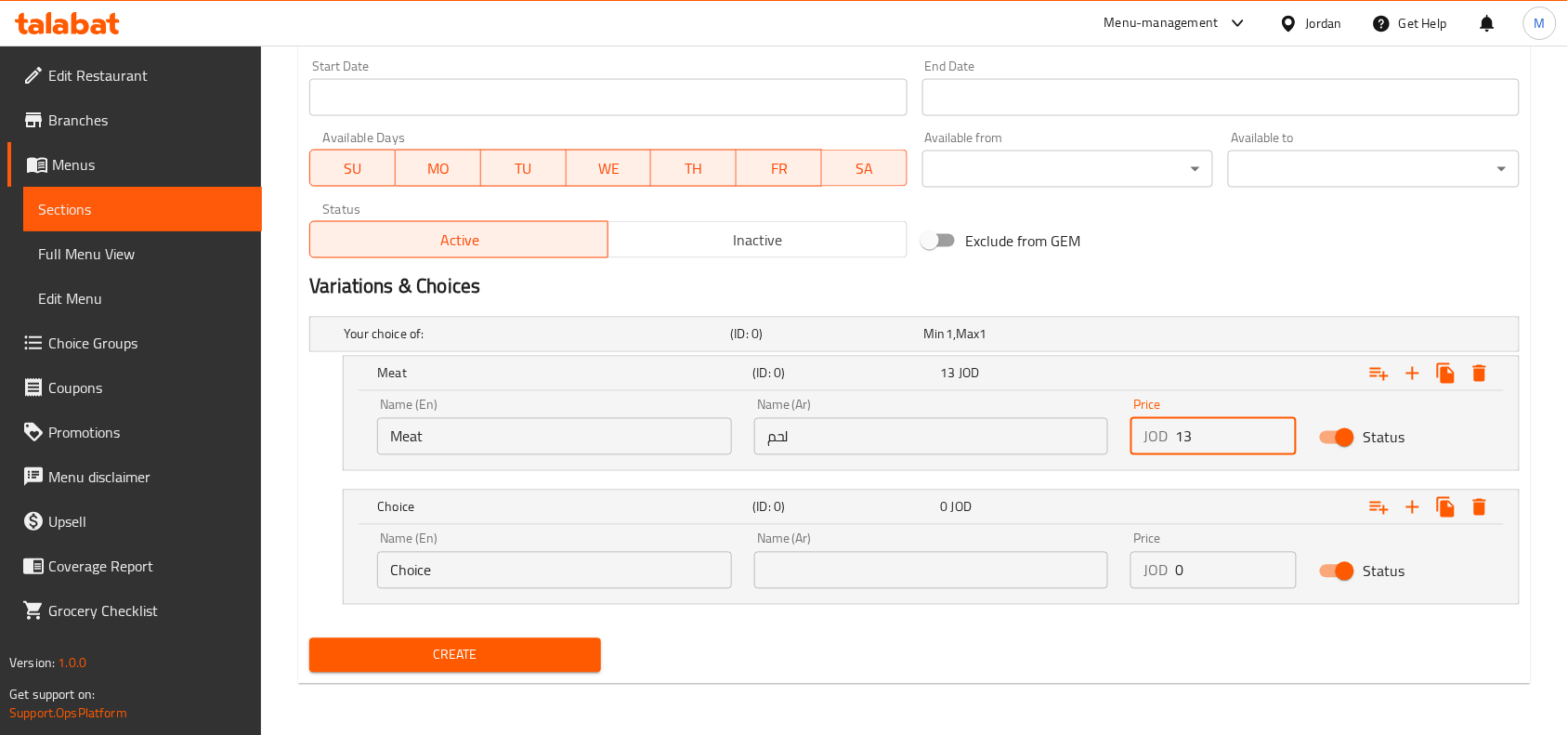
type input "13"
click at [474, 567] on input "Choice" at bounding box center [554, 570] width 355 height 37
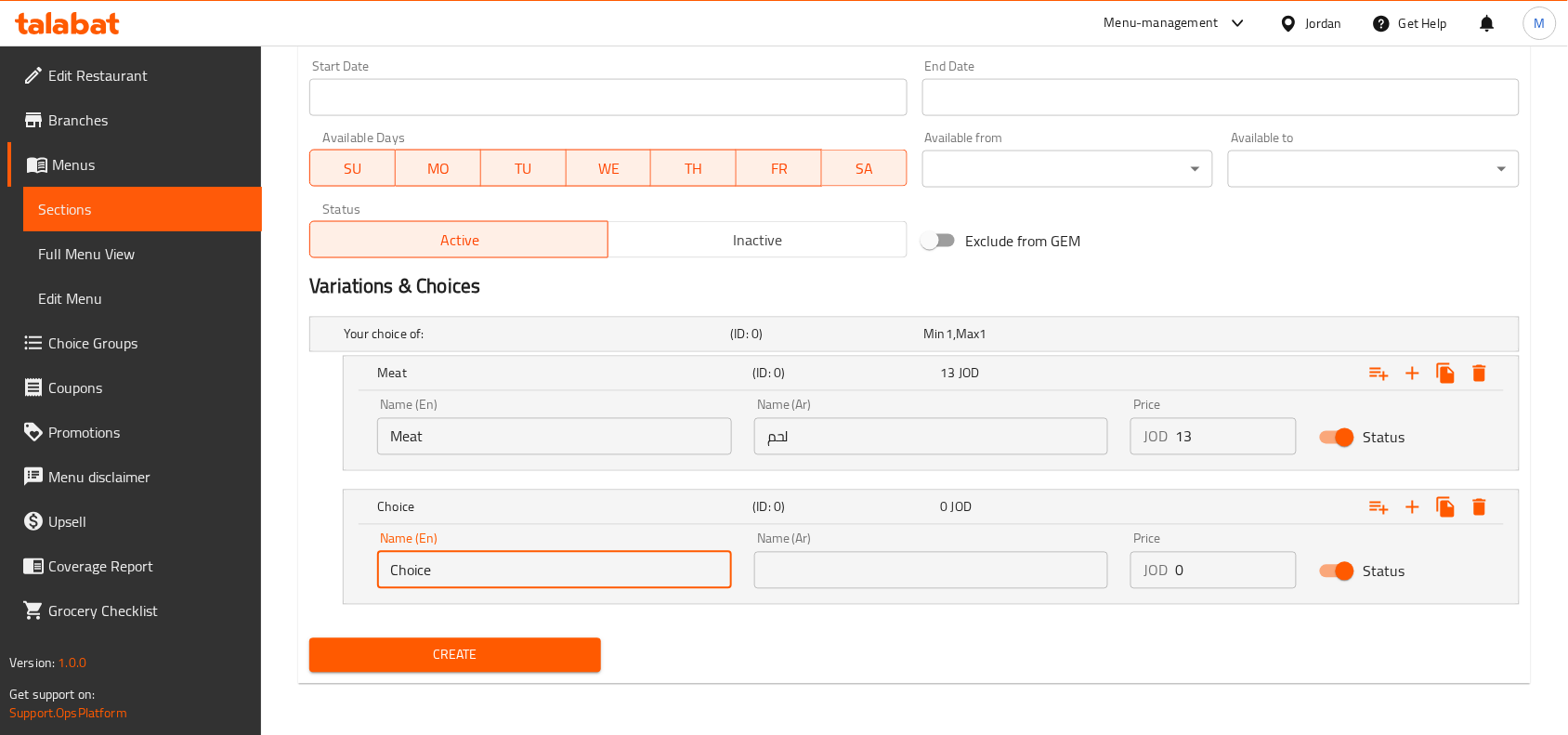
click at [474, 567] on input "Choice" at bounding box center [554, 570] width 355 height 37
type input "m"
type input "Smoked Meat 500 gram"
click at [883, 572] on input "text" at bounding box center [932, 570] width 355 height 37
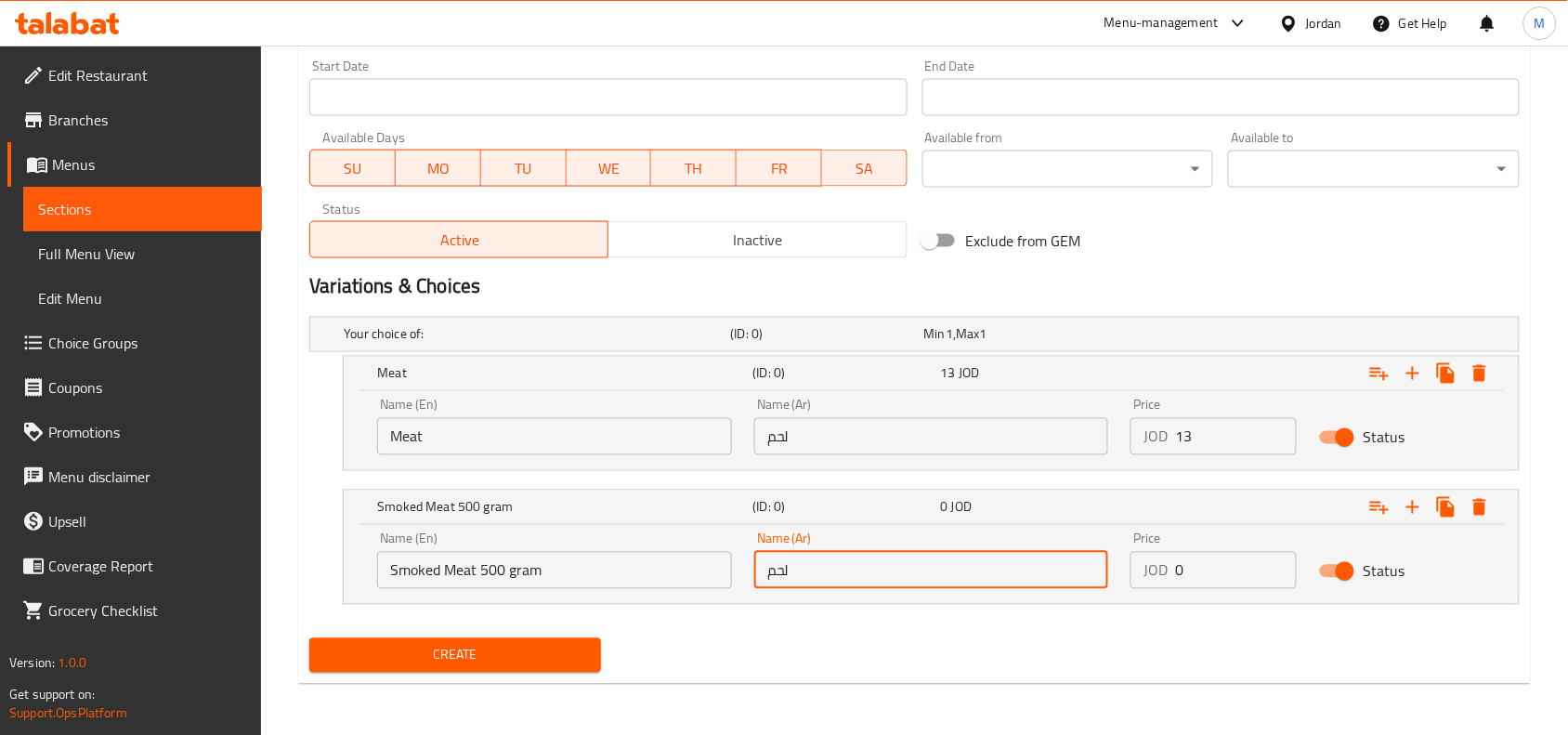
type input "لحم مدخن 500 غرام"
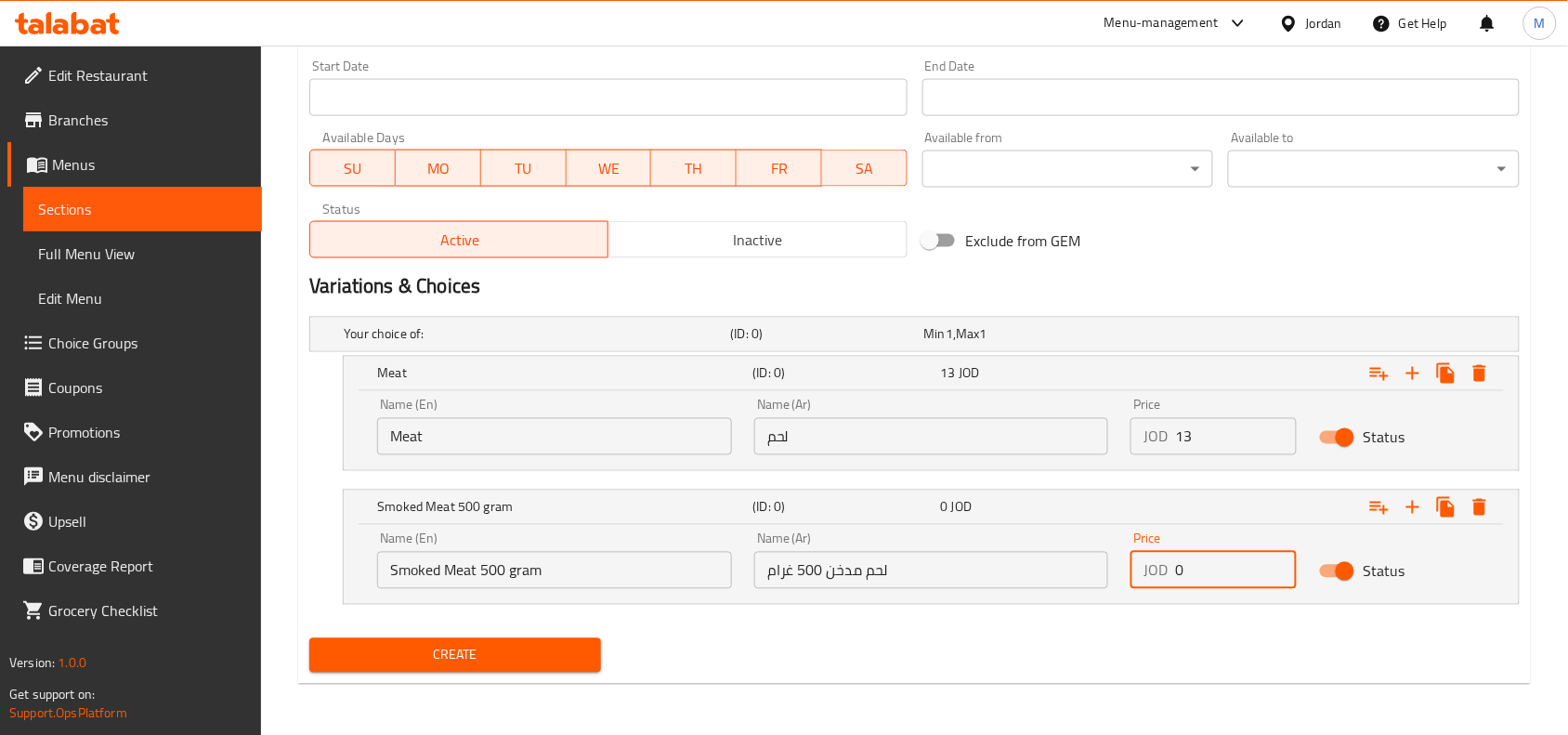
click at [1201, 564] on input "0" at bounding box center [1236, 570] width 121 height 37
type input "19"
click at [972, 624] on div "Your choice of: (ID: 0) Min 1 , Max 1 Name (En) Your choice of: Name (En) Name …" at bounding box center [915, 469] width 1225 height 321
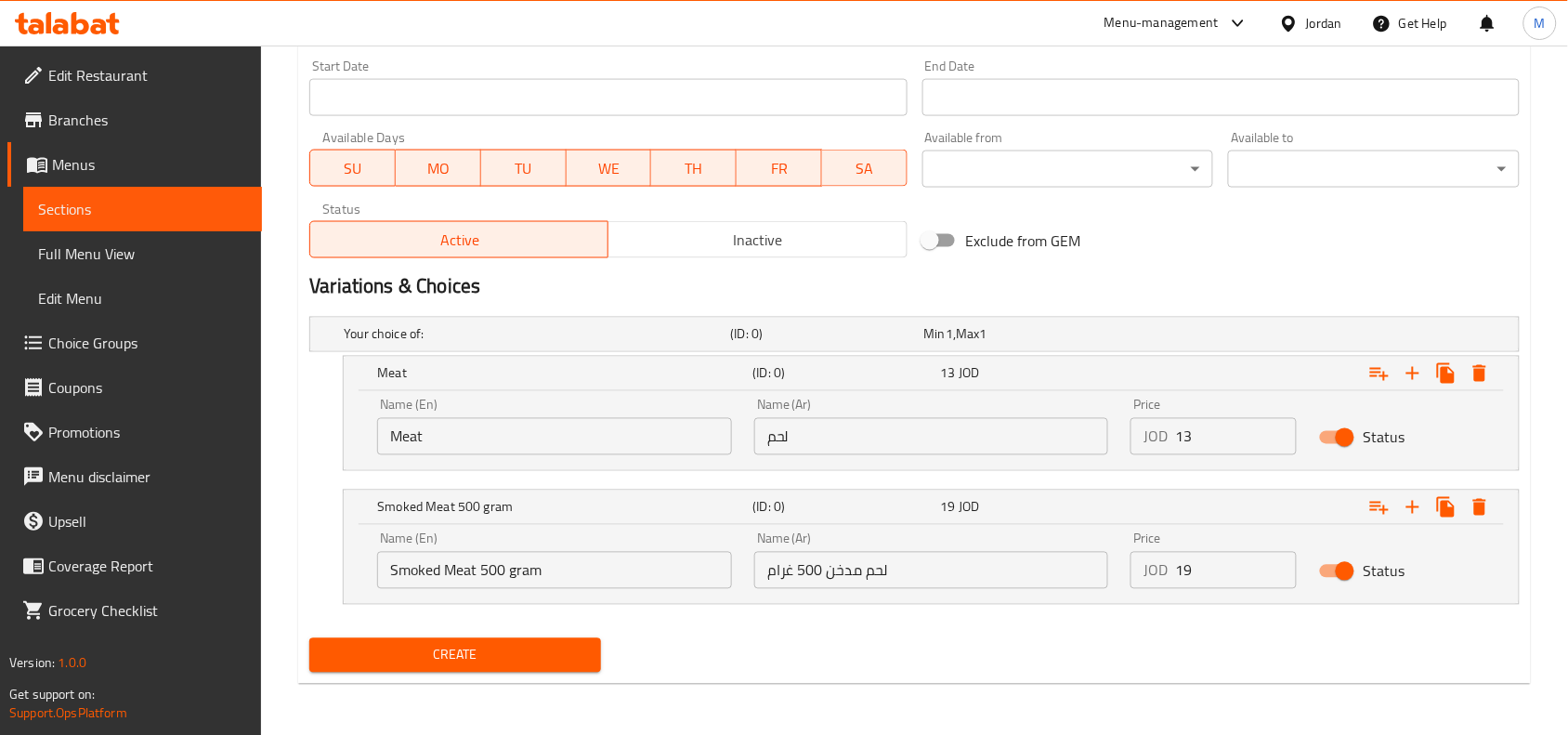
click at [405, 651] on span "Create" at bounding box center [454, 654] width 261 height 23
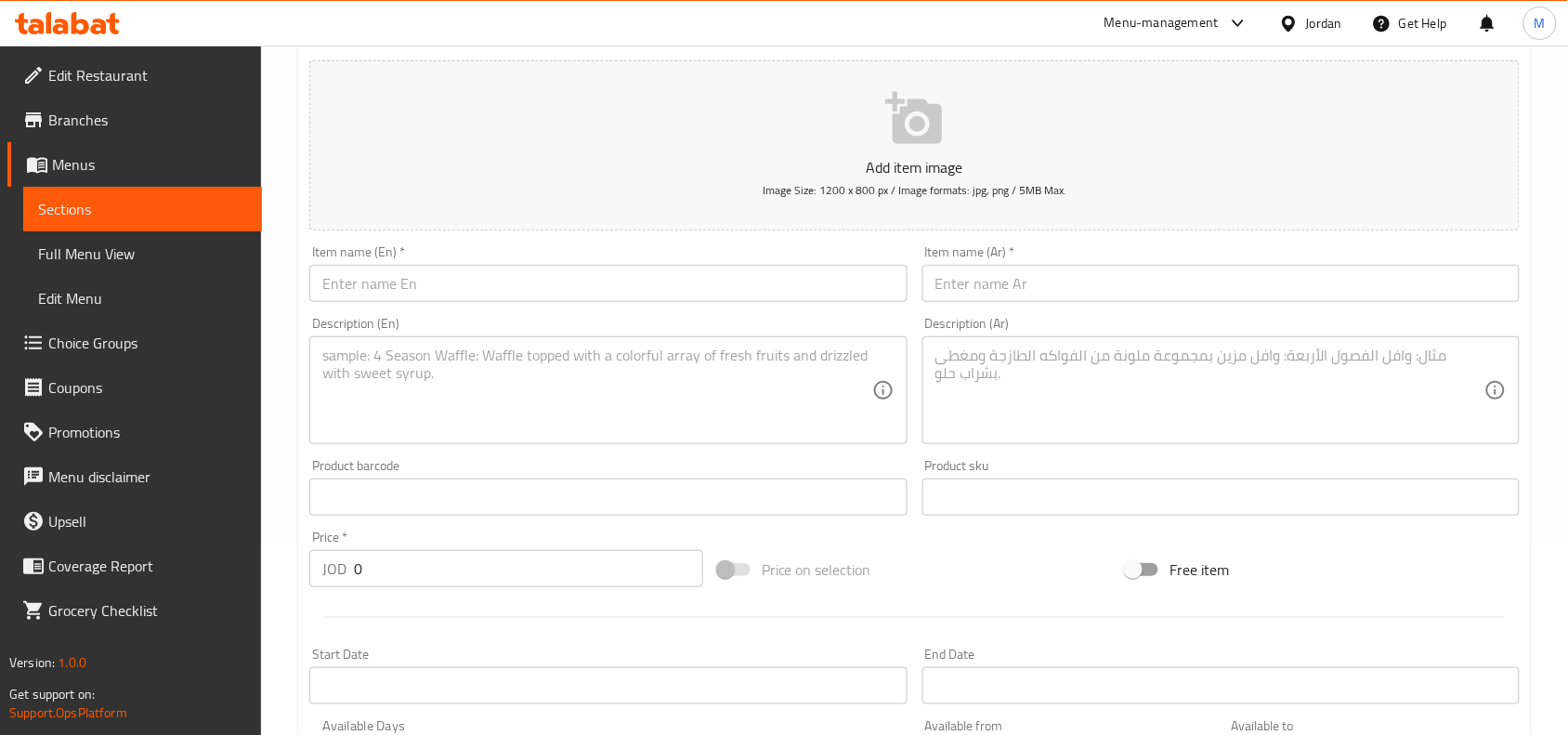
scroll to position [0, 0]
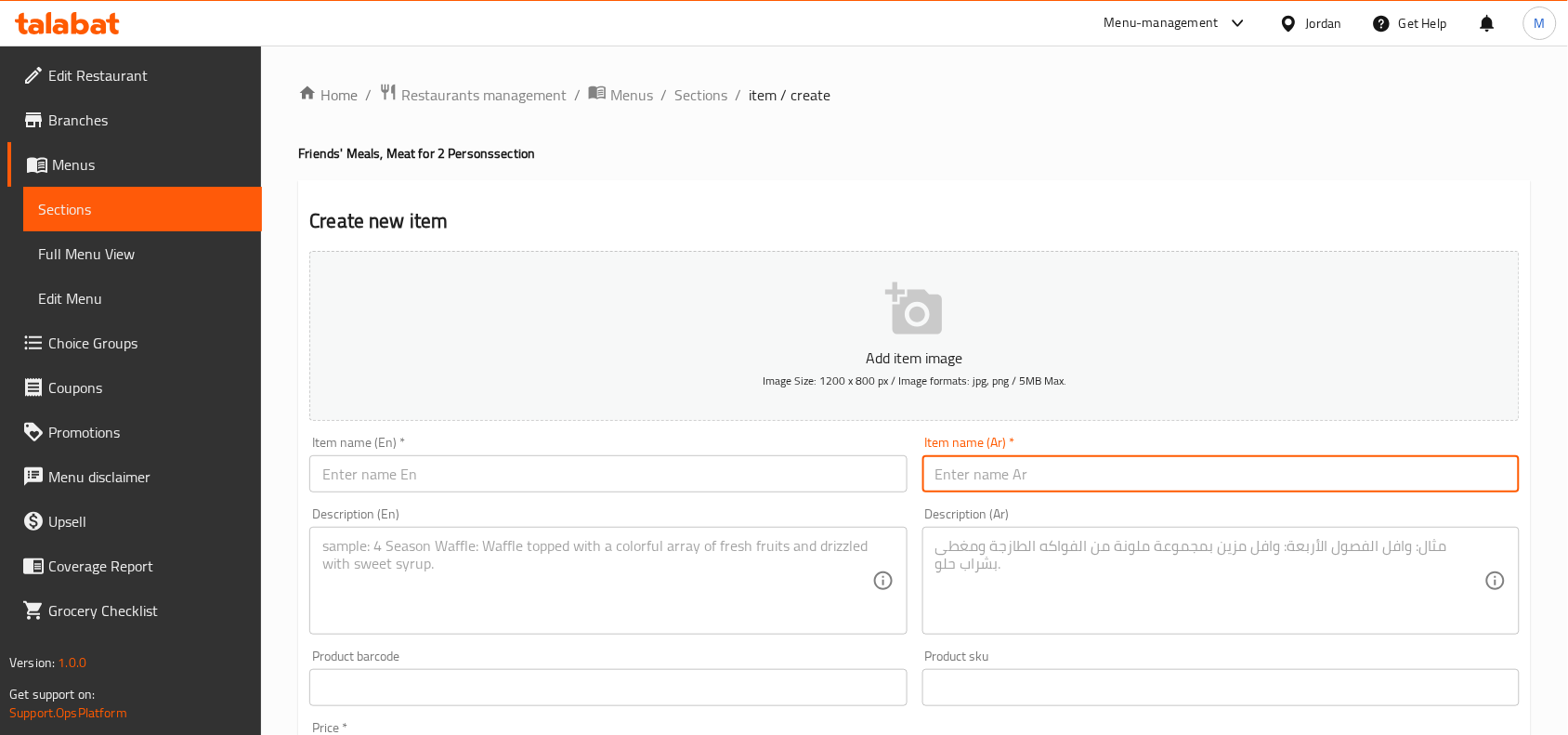
click at [1062, 474] on input "text" at bounding box center [1221, 473] width 598 height 37
paste input "فاصولياء بيضاء تكفي لشخصين لحمة"
type input "فاصولياء بيضاء تكفي لشخصين لحمة"
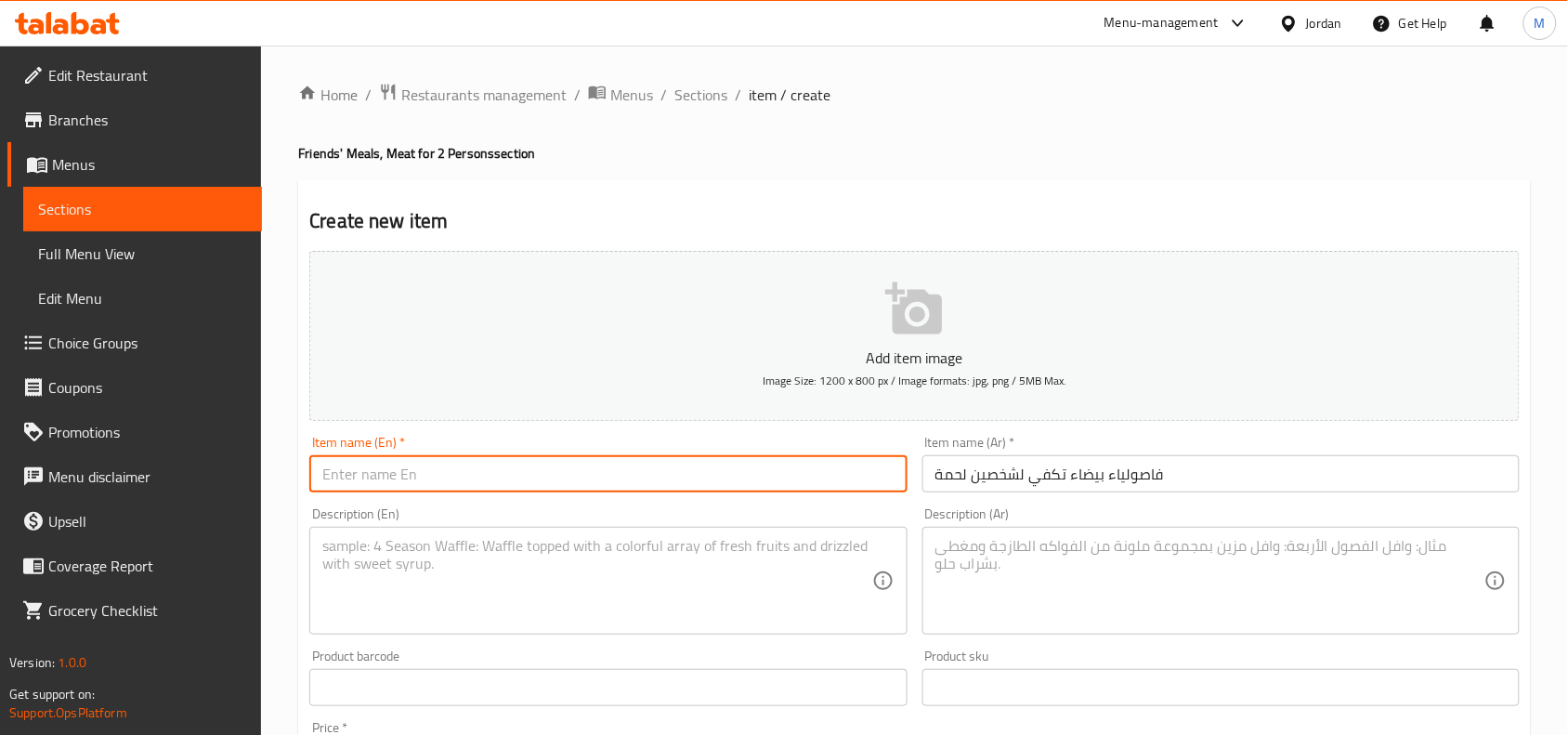
click at [402, 487] on input "text" at bounding box center [608, 473] width 598 height 37
paste input "White beans for"
click at [452, 473] on input "White beans for 2 persons" at bounding box center [608, 473] width 598 height 37
click at [455, 473] on input "White beans for 2 persons" at bounding box center [608, 473] width 598 height 37
click at [457, 472] on input "White beans for 2 persons" at bounding box center [608, 473] width 598 height 37
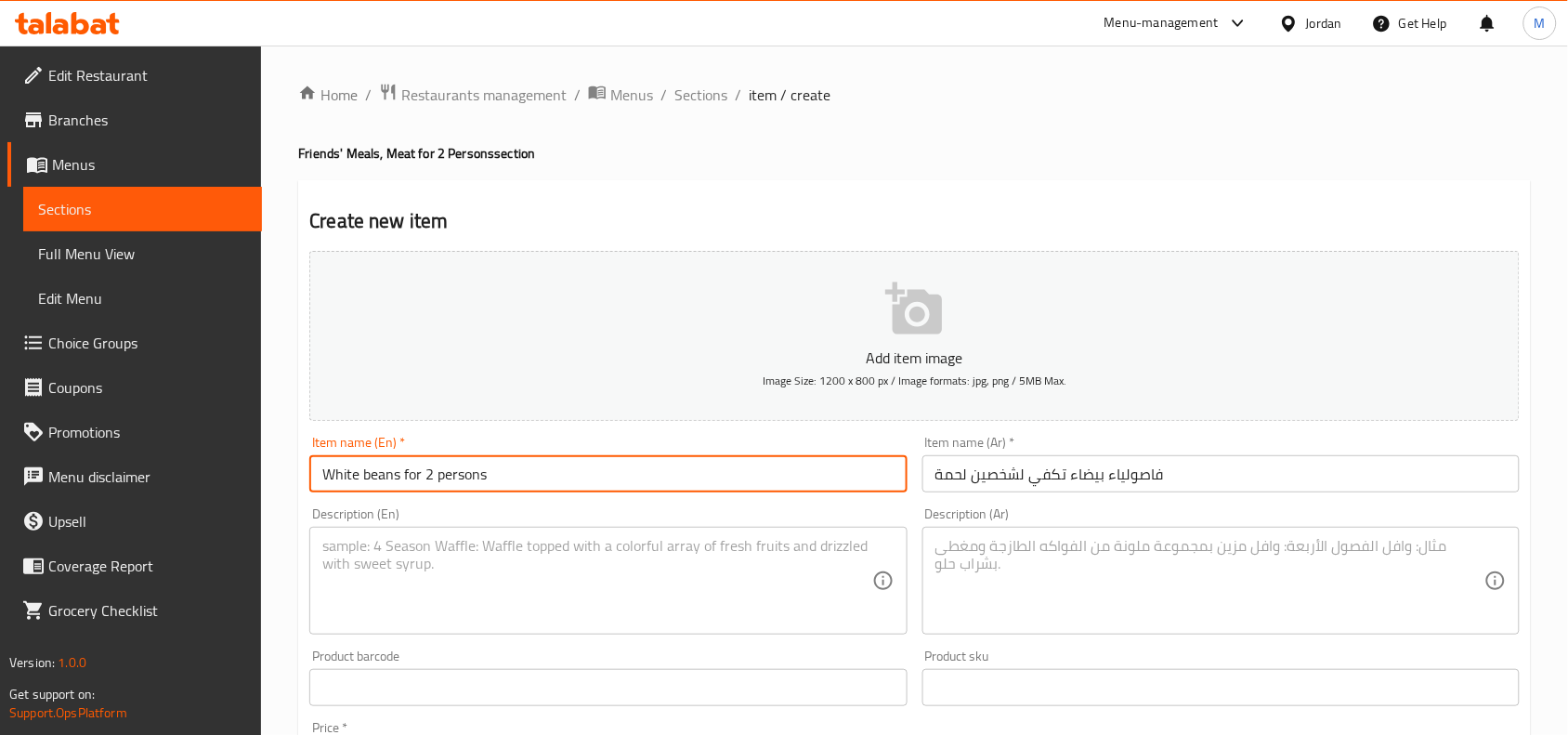
click at [458, 472] on input "White beans for 2 persons" at bounding box center [608, 473] width 598 height 37
click at [558, 472] on input "White Beans for 2 Persons" at bounding box center [608, 473] width 598 height 37
type input "White Beans for 2 Persons"
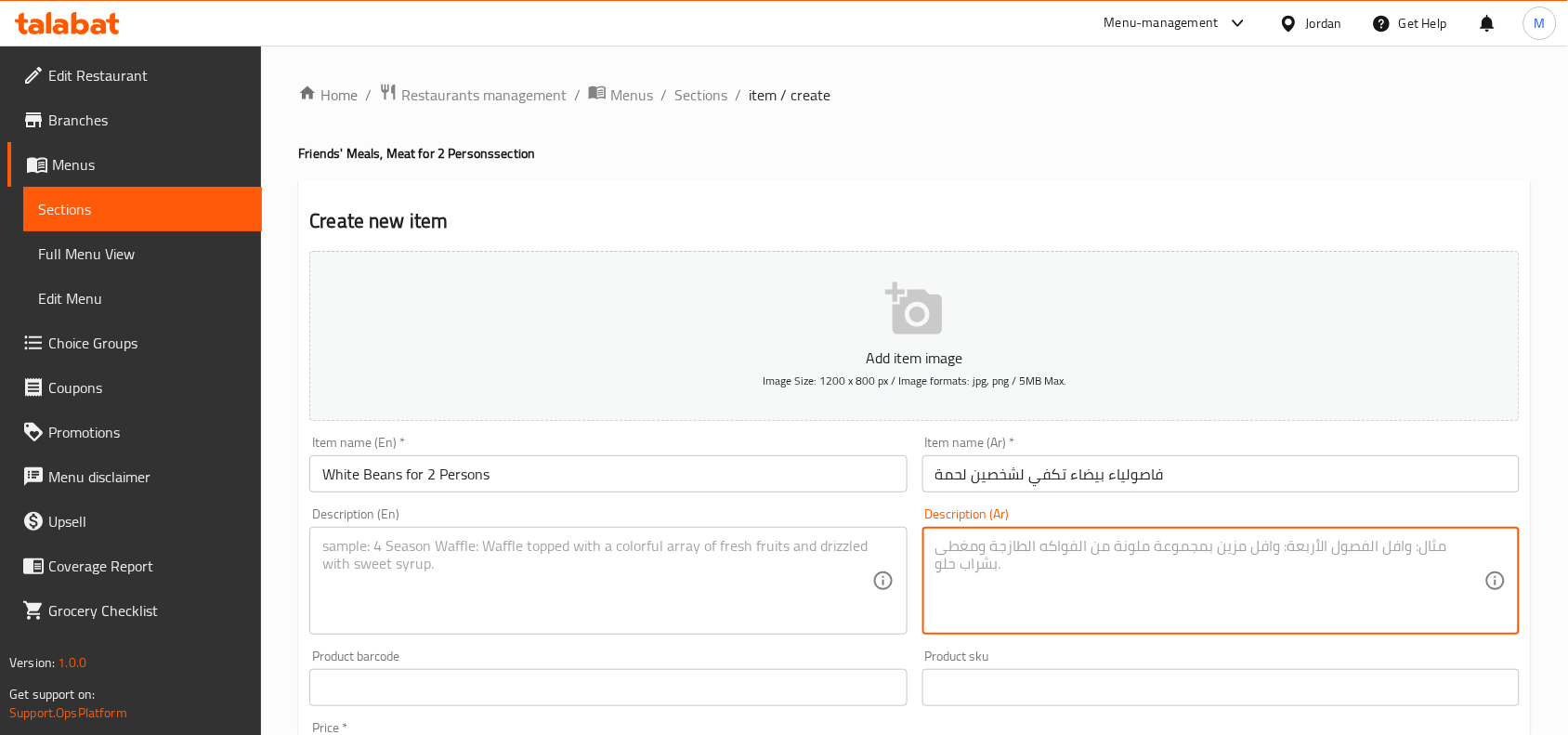
click at [1186, 567] on textarea at bounding box center [1210, 581] width 549 height 89
paste textarea "فاصولياء بيضاء مع صوص حمراء / أرز ابيض / 2 قطع لحمة / لوز محمص"
type textarea "فاصولياء بيضاء مع صوص حمراء / أرز ابيض / 2 قطع لحمة / لوز محمص"
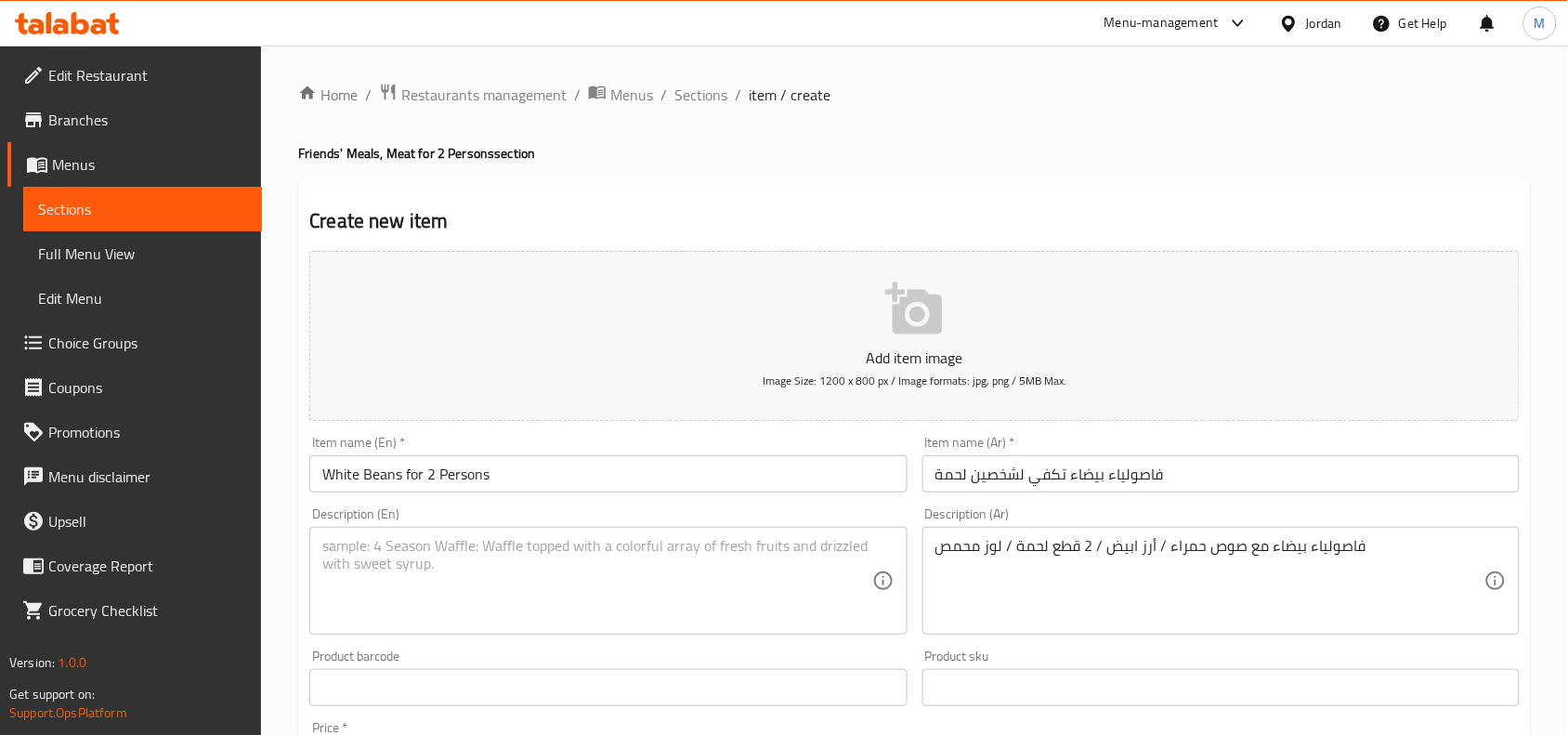
click at [573, 564] on textarea at bounding box center [597, 581] width 549 height 89
paste textarea "White beans with red sauce / white rice / 2 pieces of meat / roasted almonds"
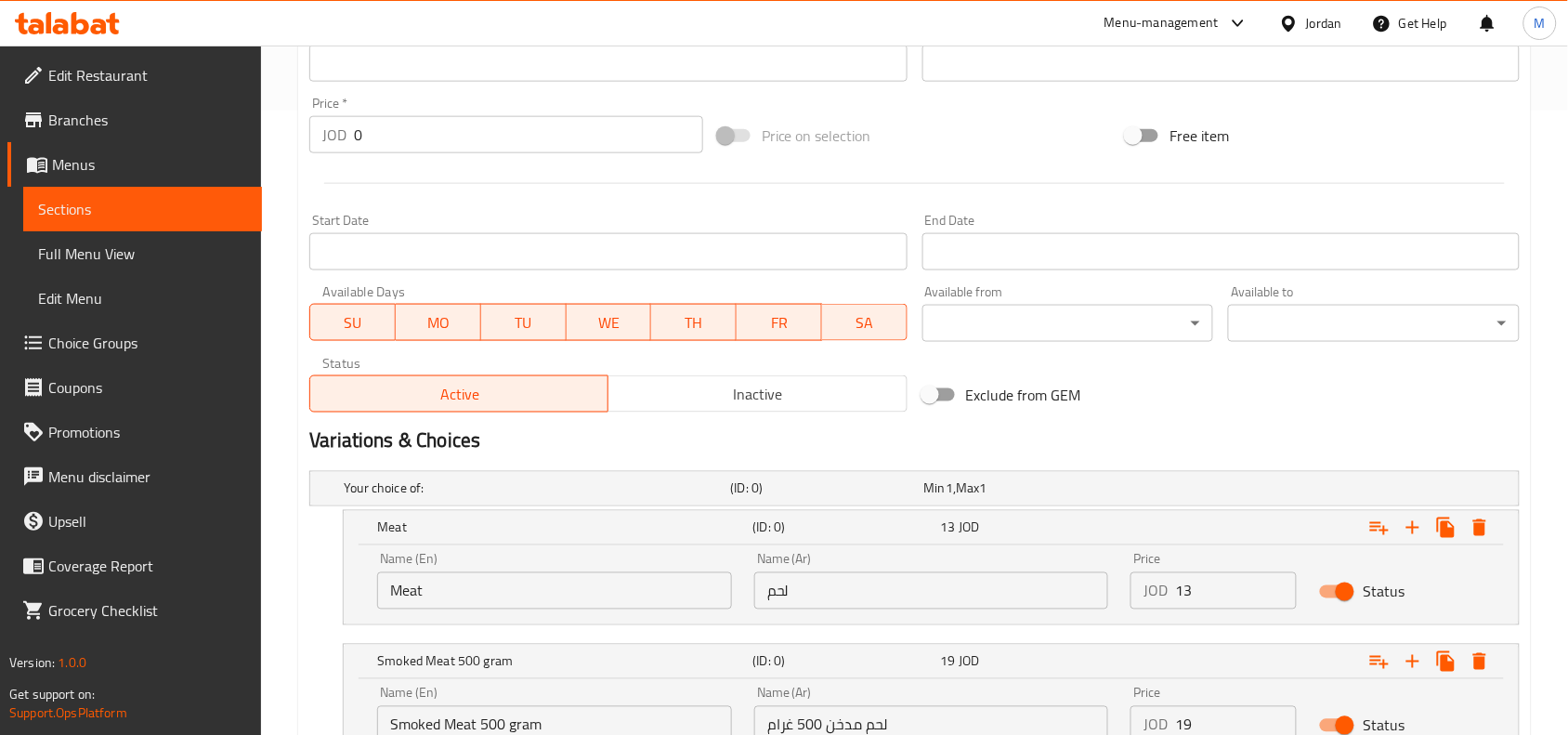
scroll to position [779, 0]
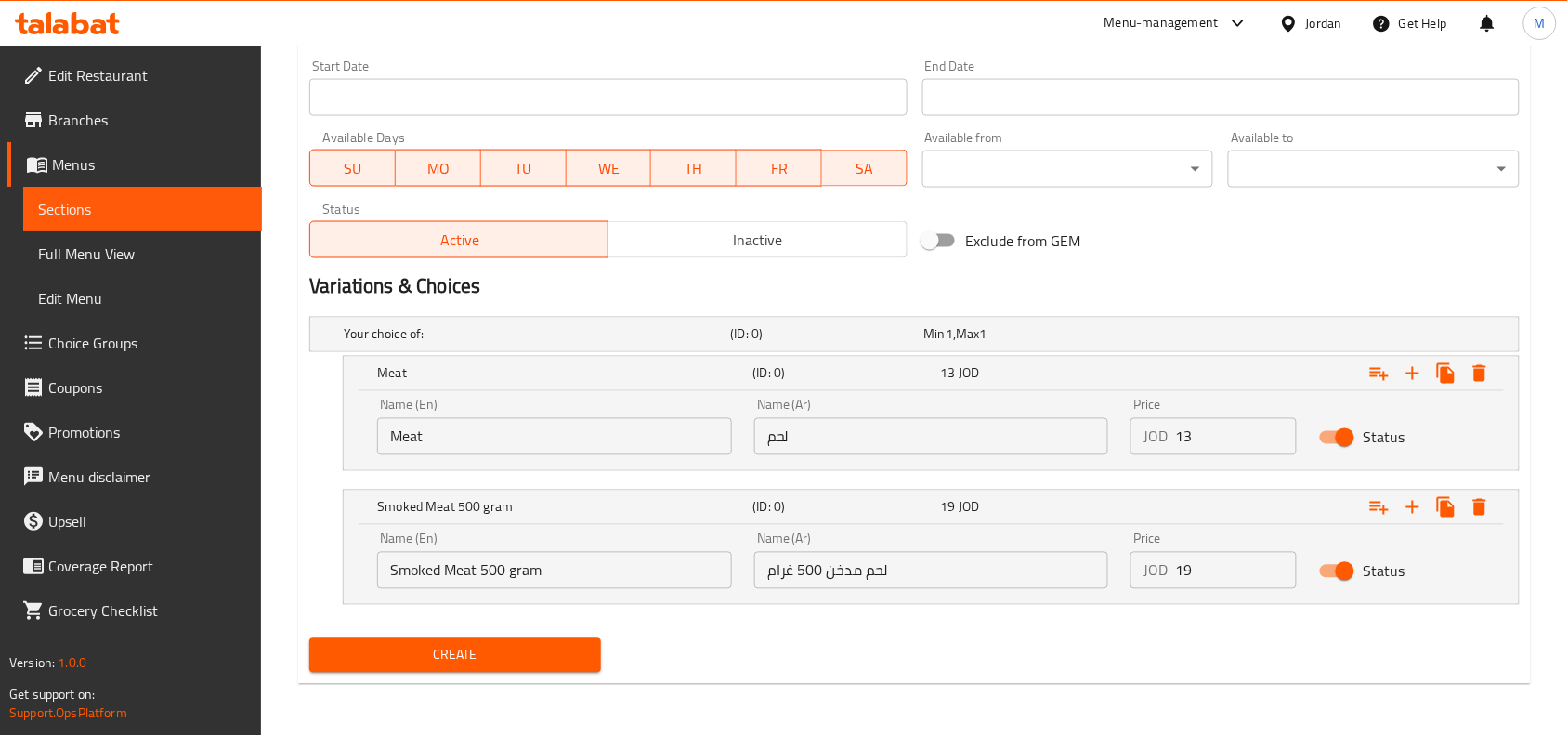
type textarea "White beans with red sauce / white rice / 2 pieces of meat / roasted almonds"
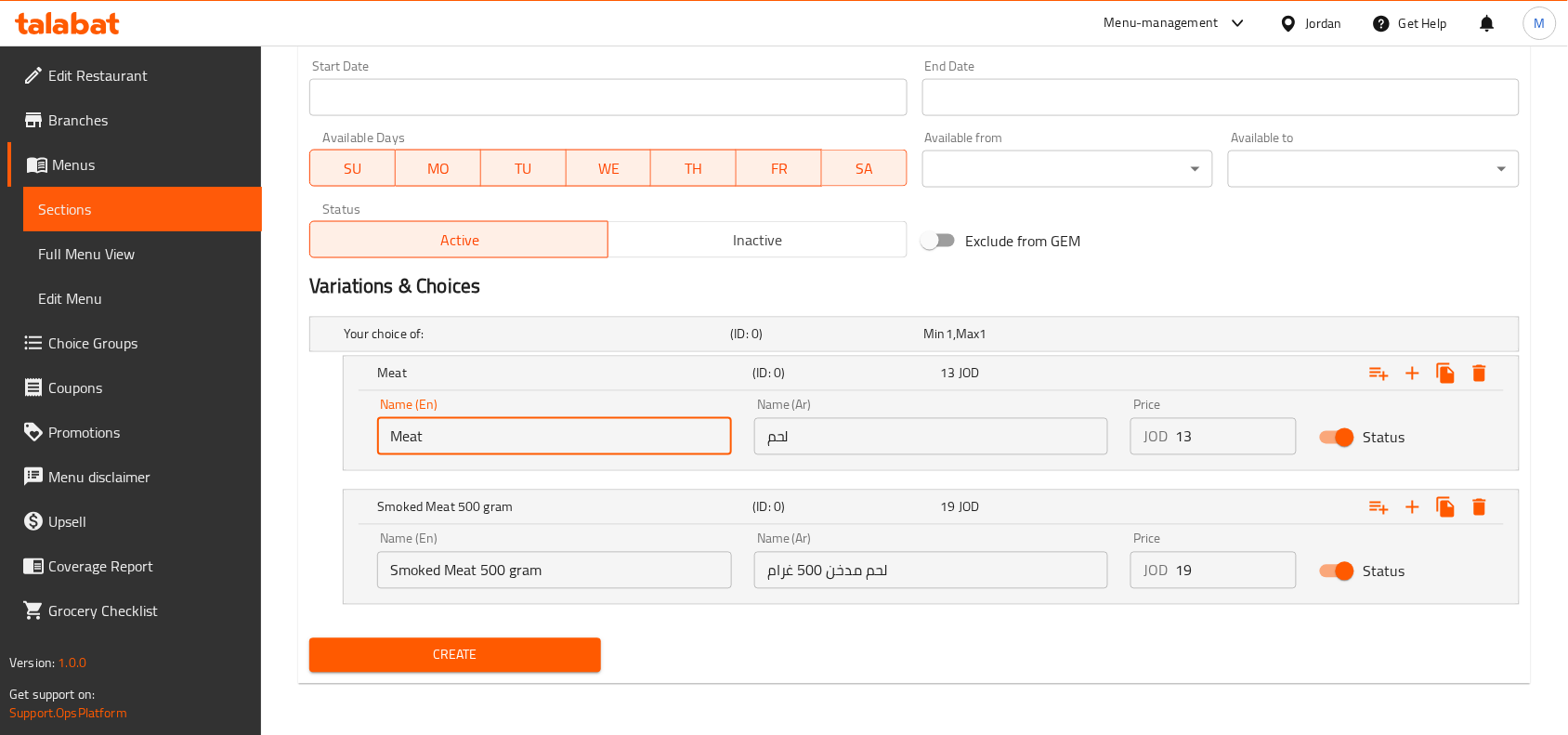
click at [508, 421] on input "Meat" at bounding box center [554, 436] width 355 height 37
type input "Meat"
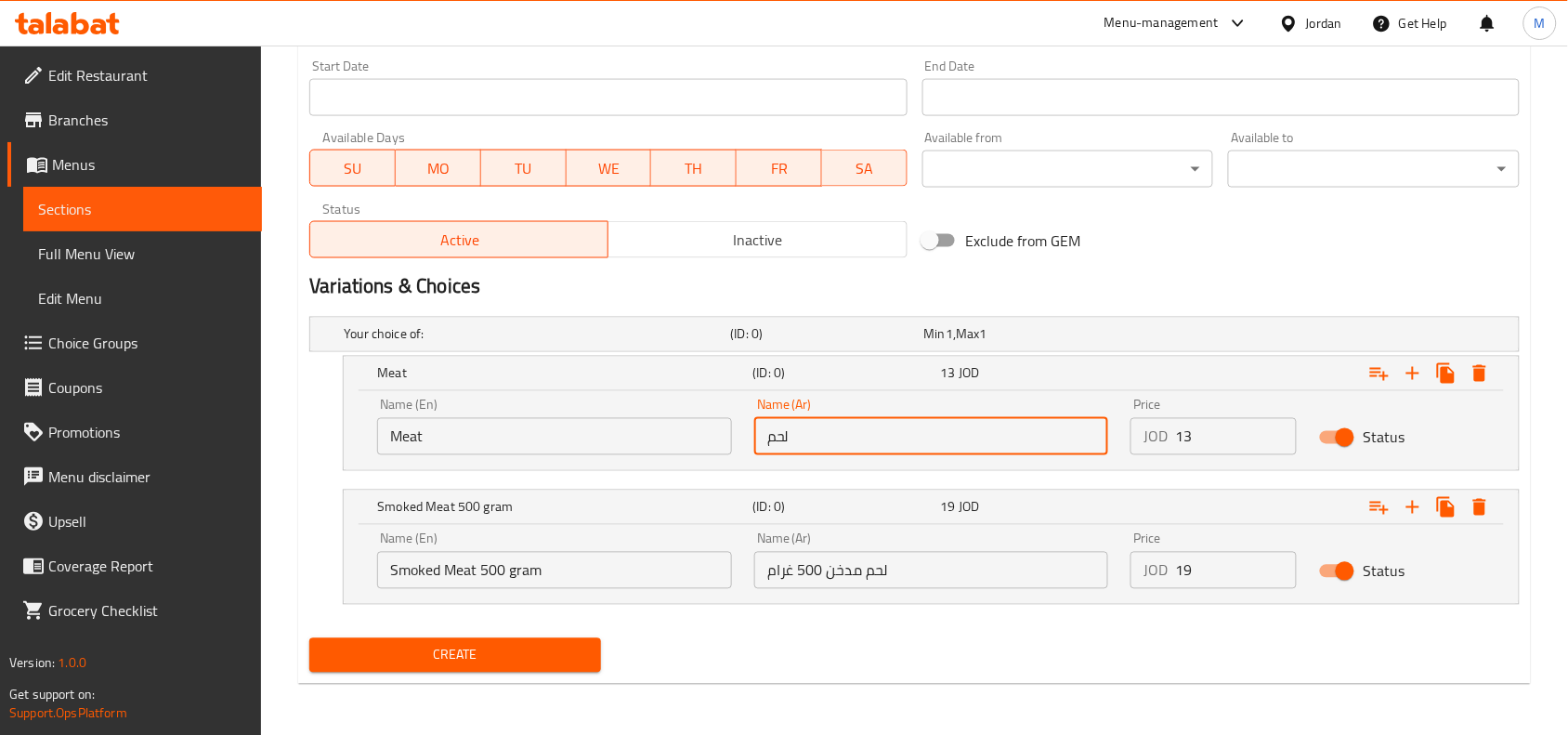
click at [826, 452] on input "لحم" at bounding box center [932, 436] width 355 height 37
type input "لحم"
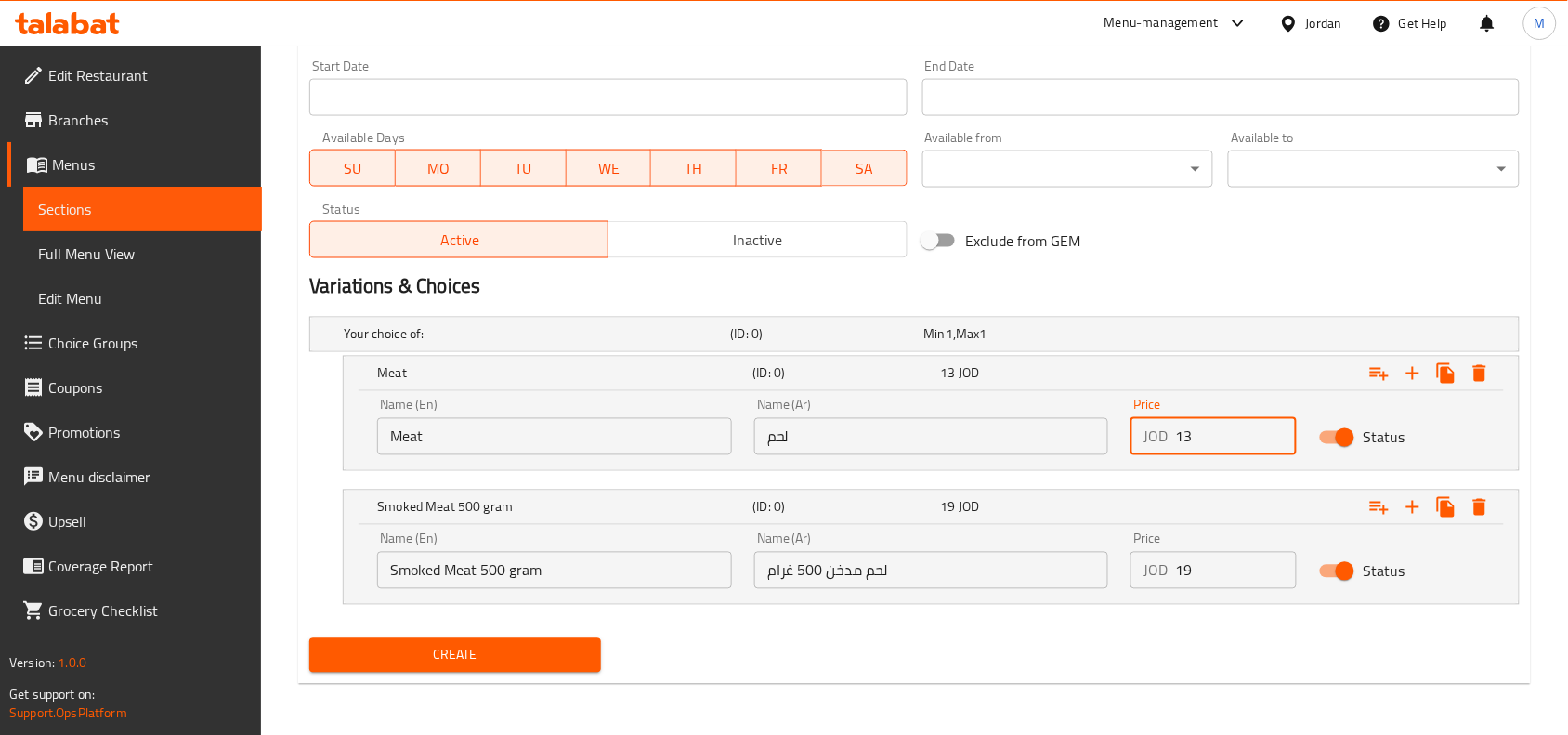
click at [1209, 438] on input "13" at bounding box center [1236, 436] width 121 height 37
type input "13"
click at [494, 552] on input "Smoked Meat 500 gram" at bounding box center [554, 570] width 355 height 37
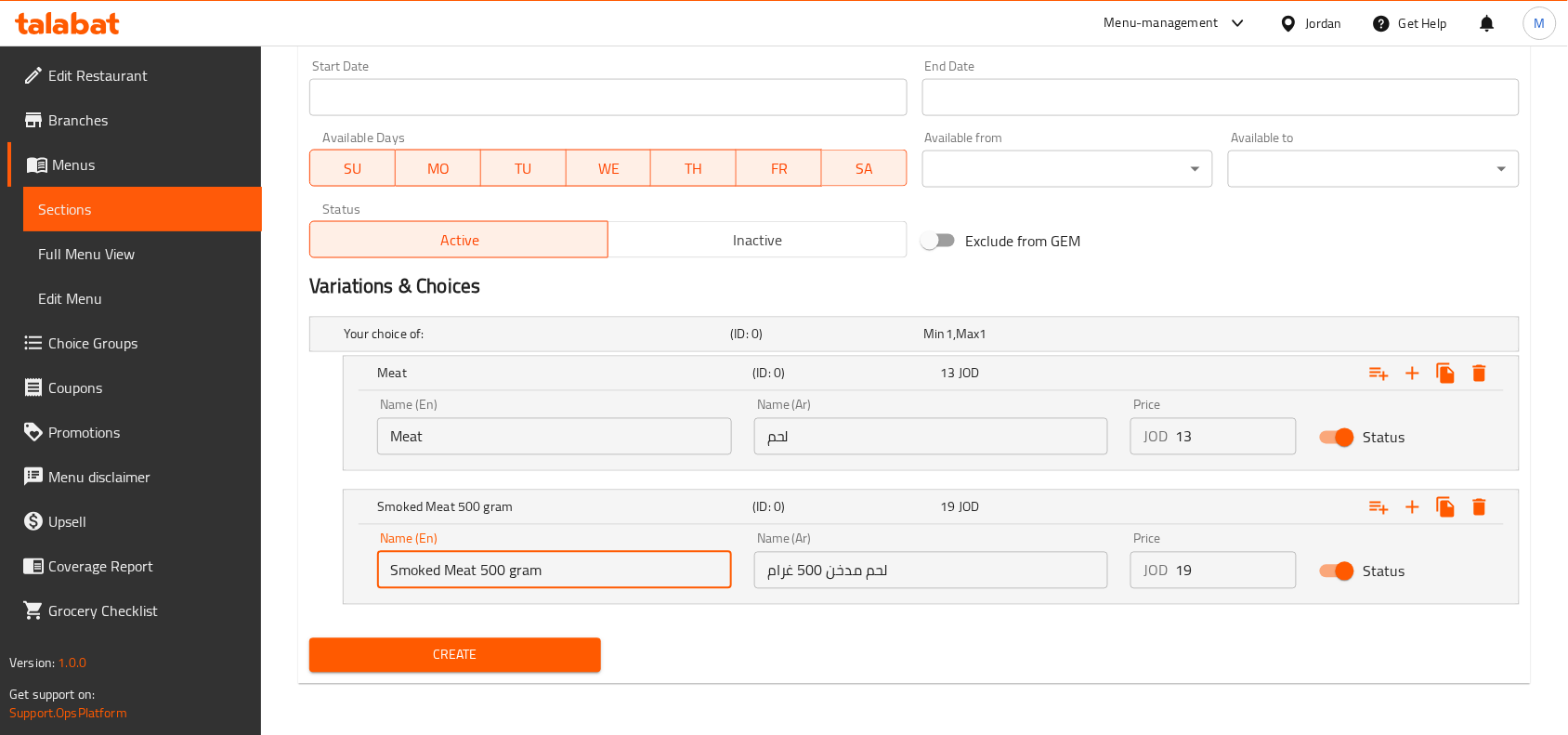
click at [494, 552] on input "Smoked Meat 500 gram" at bounding box center [554, 570] width 355 height 37
type input "Choice"
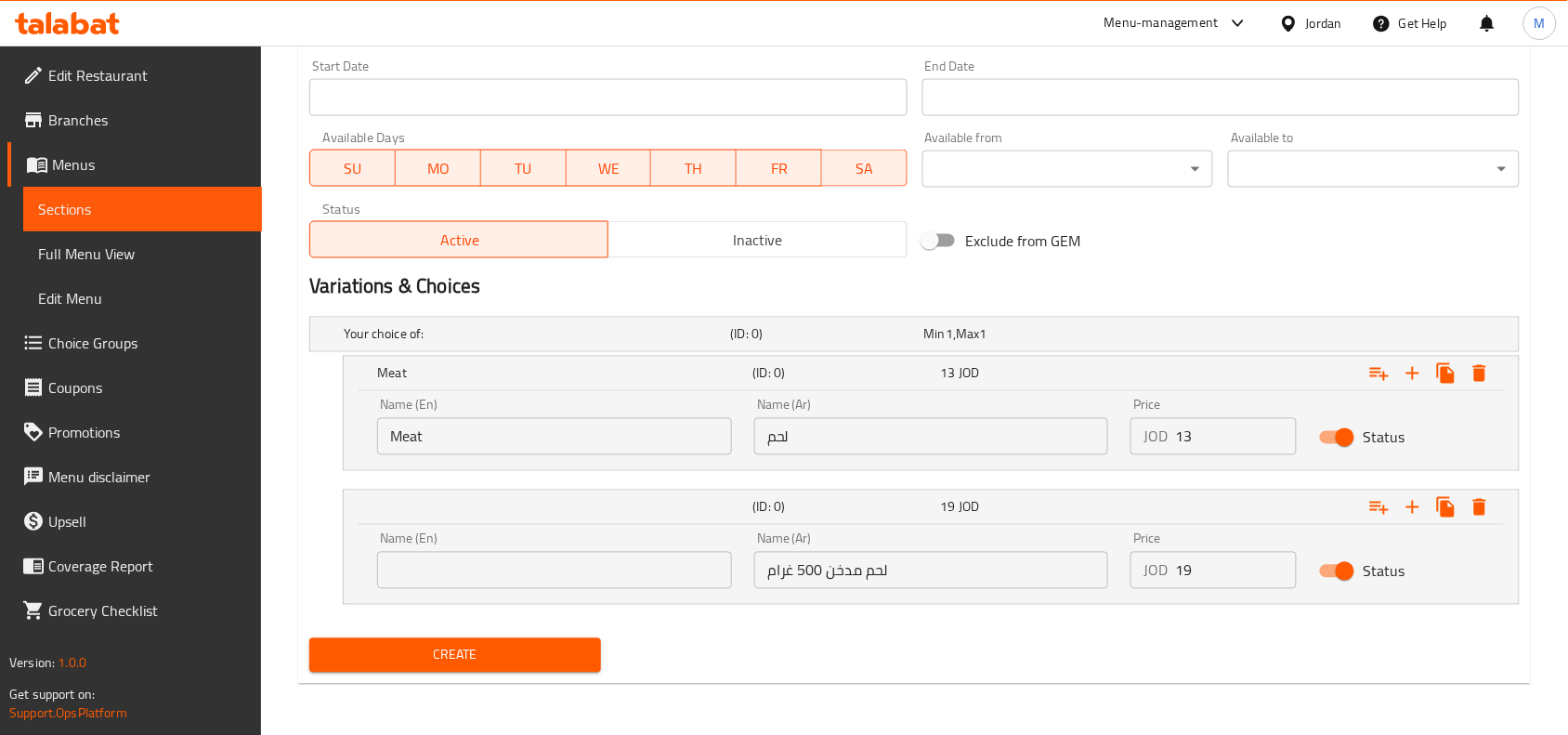
click at [513, 546] on div "Name (En) Name (En)" at bounding box center [554, 560] width 355 height 57
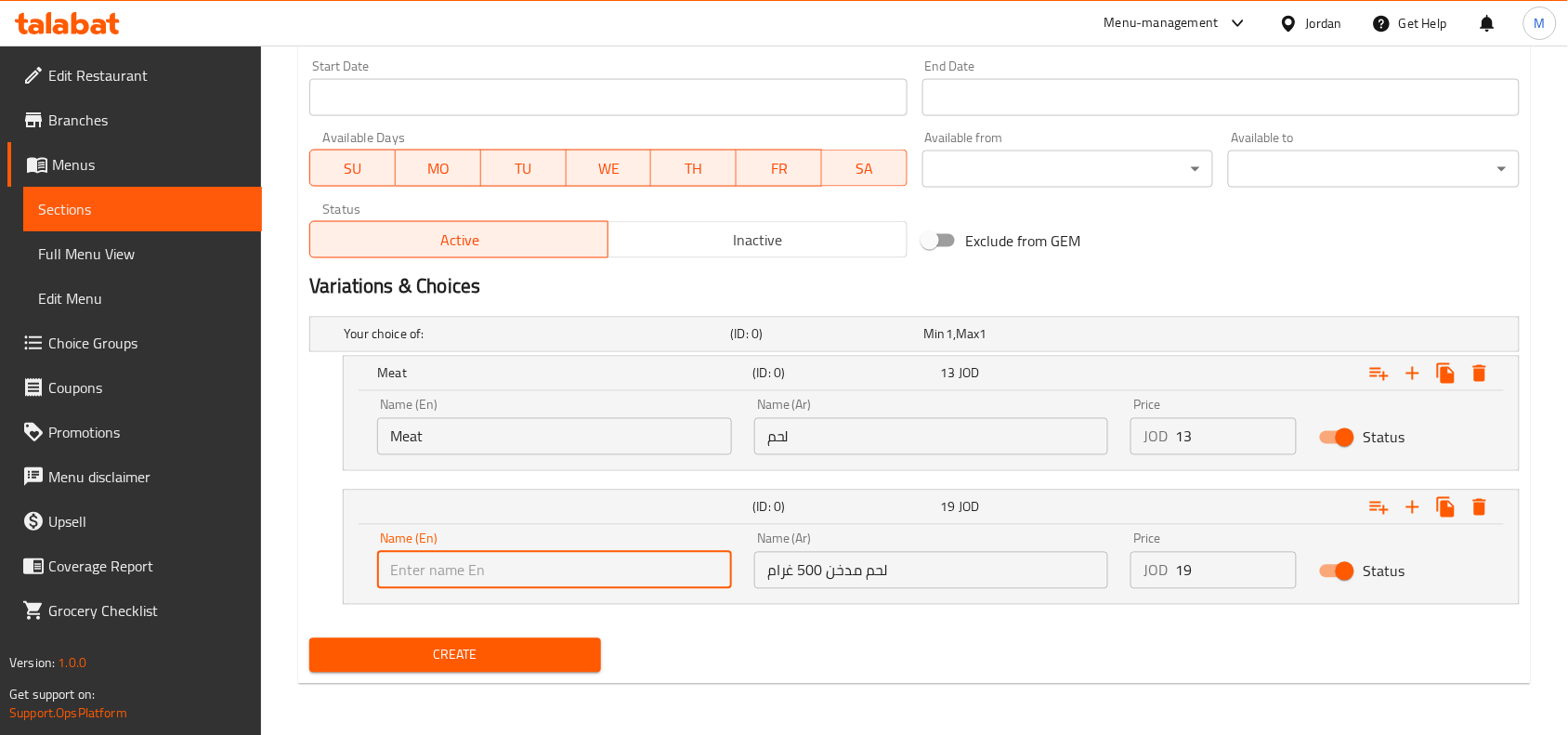
click at [513, 560] on input "text" at bounding box center [554, 570] width 355 height 37
type input "Smoked Meat 500 gram"
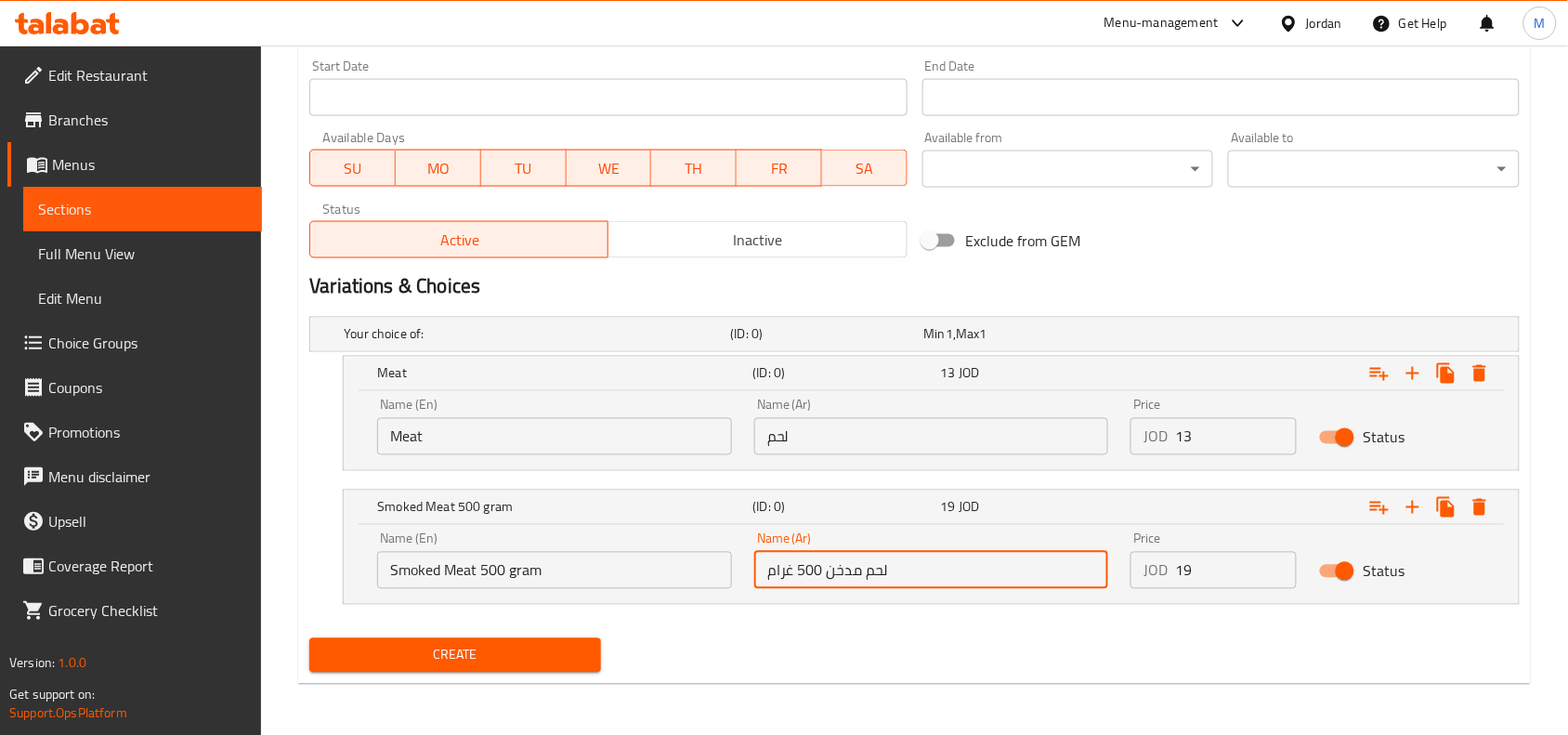
click at [912, 558] on input "لحم مدخن 500 غرام" at bounding box center [932, 570] width 355 height 37
type input "لحم مدخن 500 غرام"
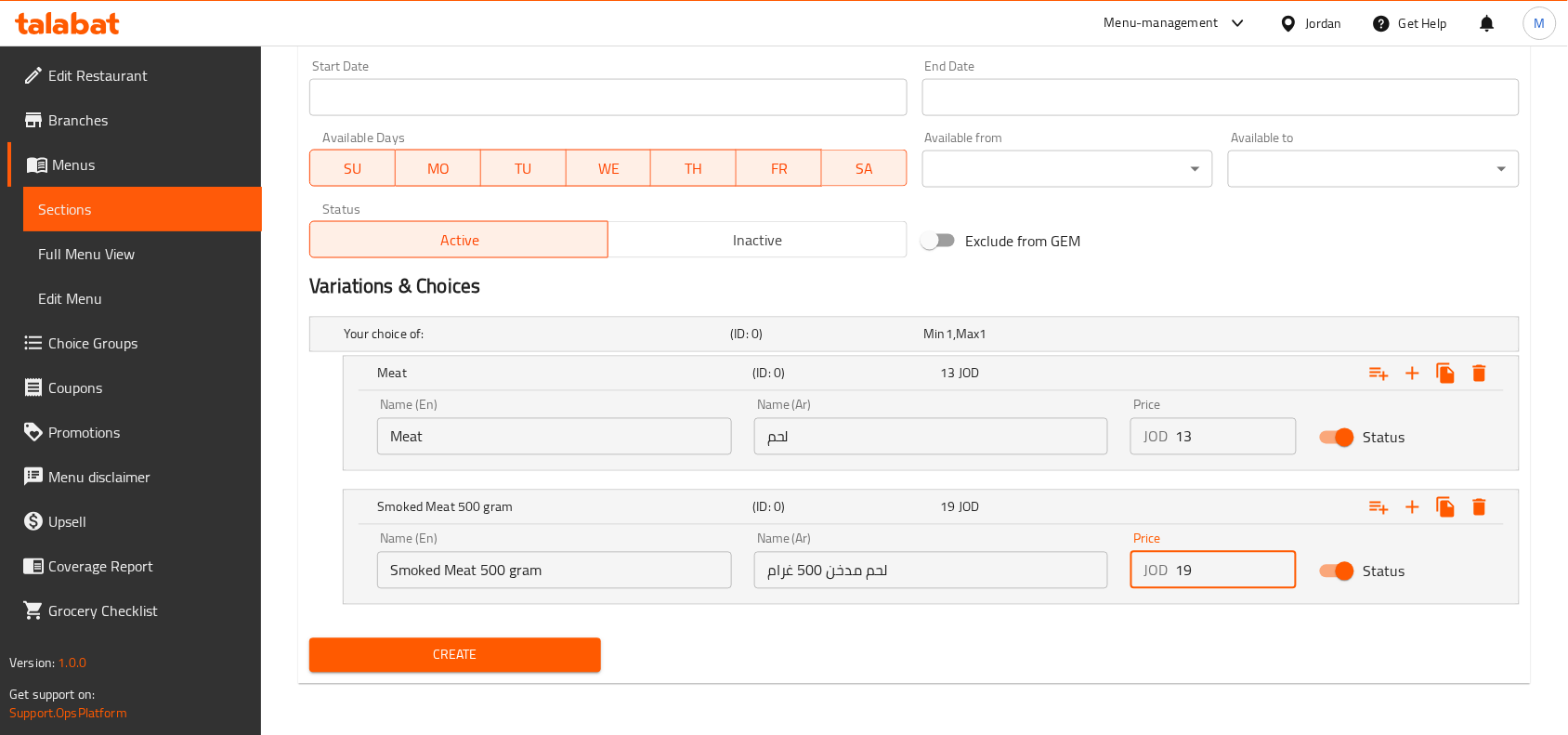
click at [1190, 569] on input "19" at bounding box center [1236, 570] width 121 height 37
type input "19"
click at [503, 646] on span "Create" at bounding box center [454, 654] width 261 height 23
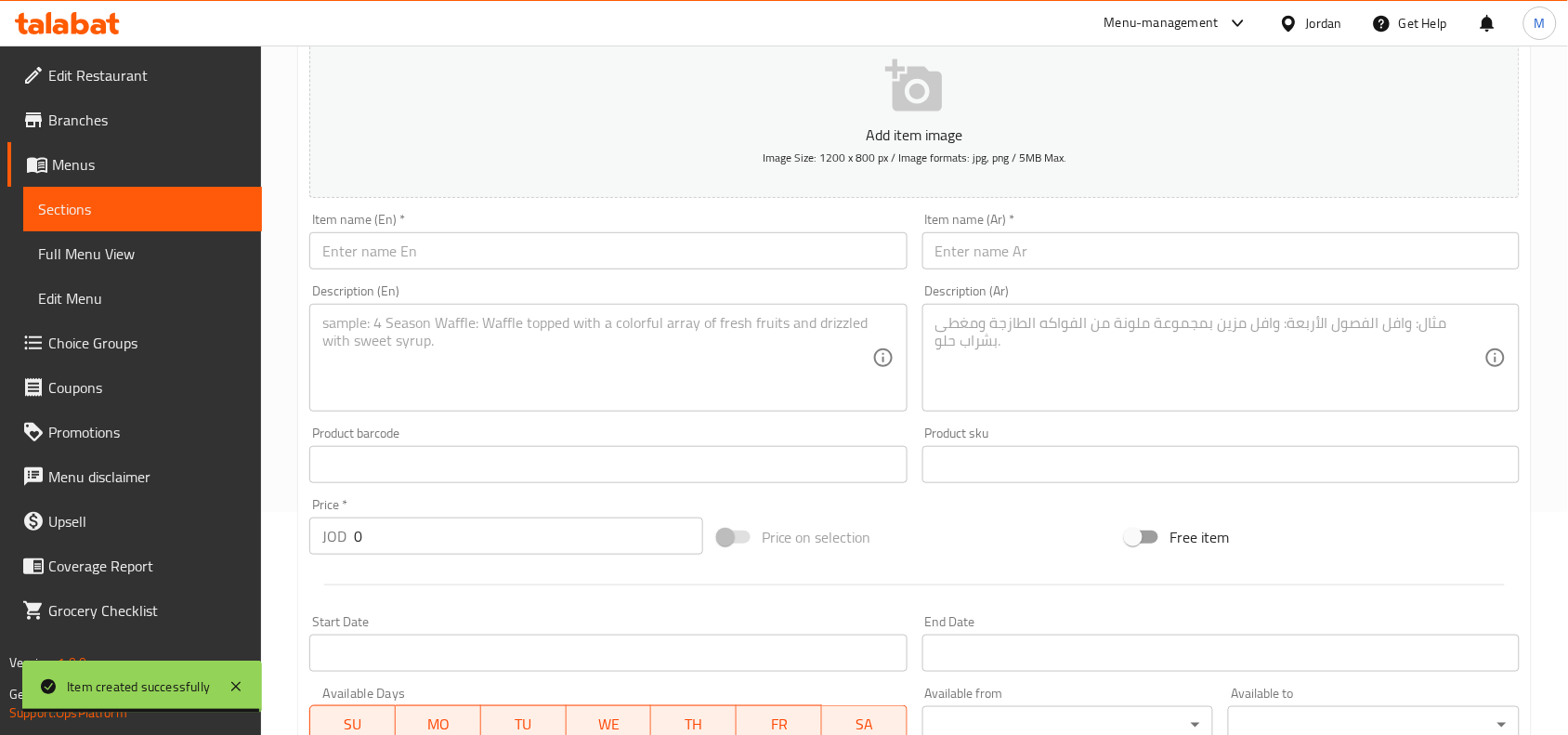
scroll to position [0, 0]
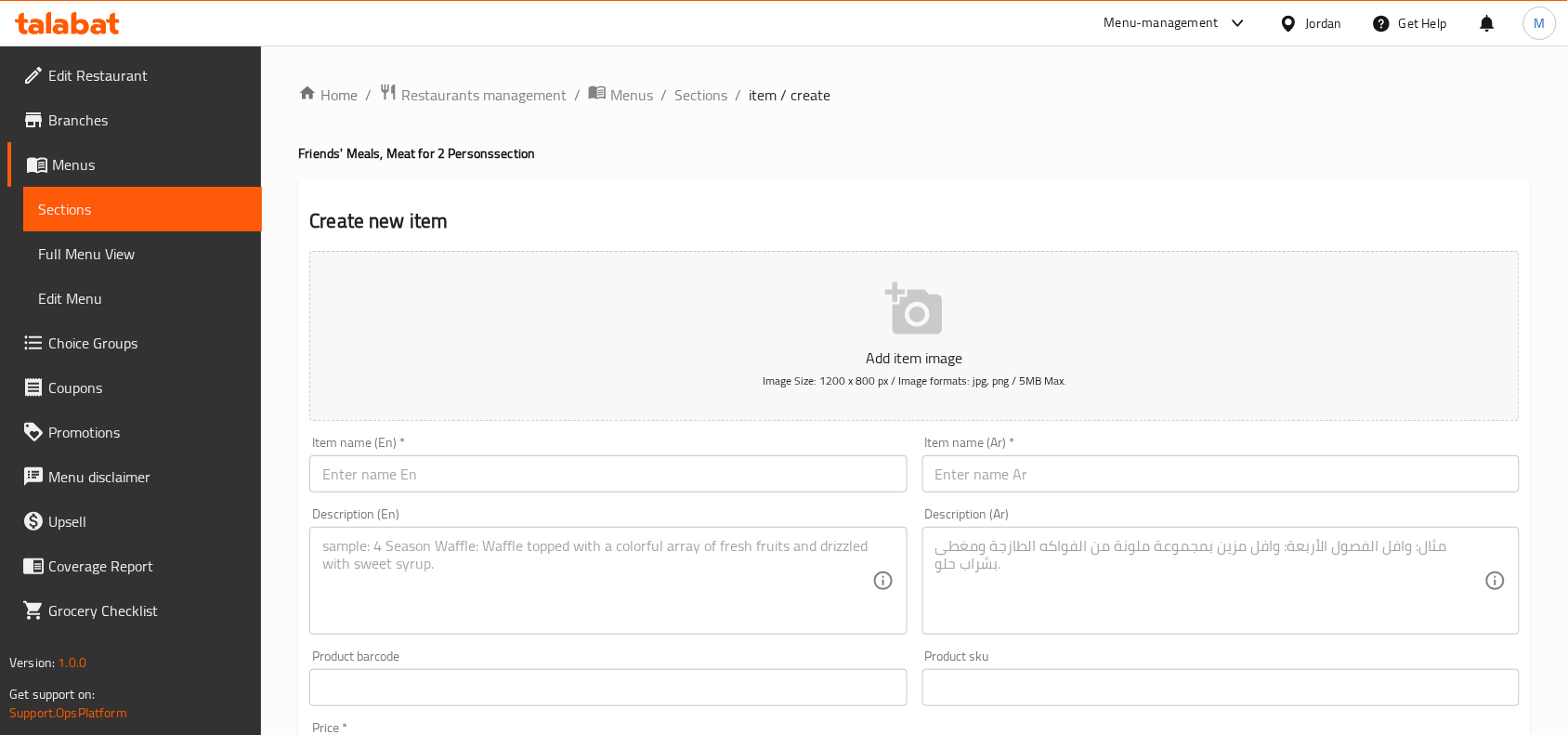
click at [1082, 460] on input "text" at bounding box center [1221, 473] width 598 height 37
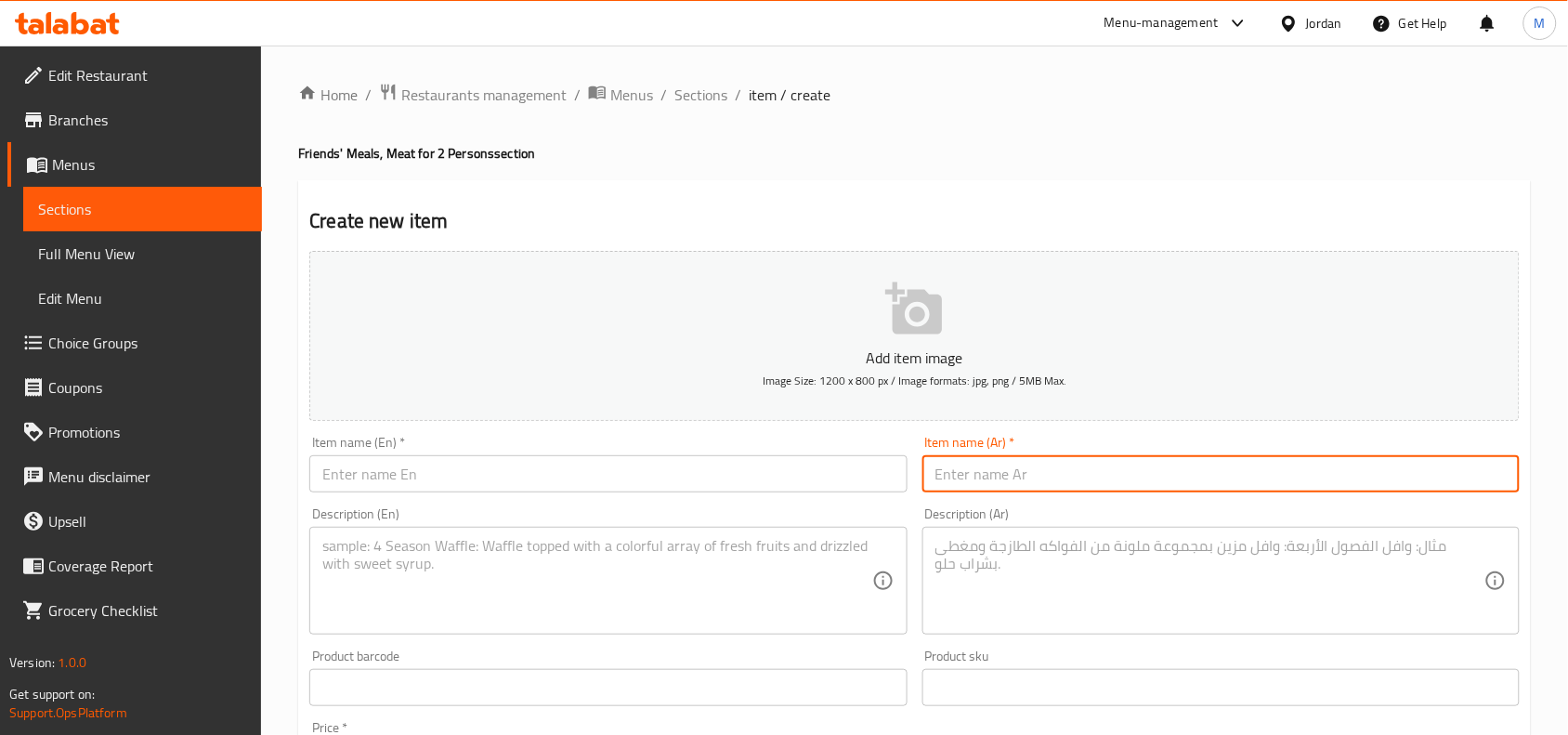
paste input "كبسة تكفي لشخصين وجبة فردية لحمة"
type input "كبسة تكفي لشخصين وجبة فردية لحمة"
click at [1124, 504] on div "Description (Ar) Description (Ar)" at bounding box center [1221, 571] width 612 height 142
click at [1198, 464] on input "كبسة تكفي لشخصين وجبة فردية لحمة" at bounding box center [1221, 473] width 598 height 37
click at [1200, 480] on input "كبسة تكفي لشخصين وجبة فردية لحمة" at bounding box center [1221, 473] width 598 height 37
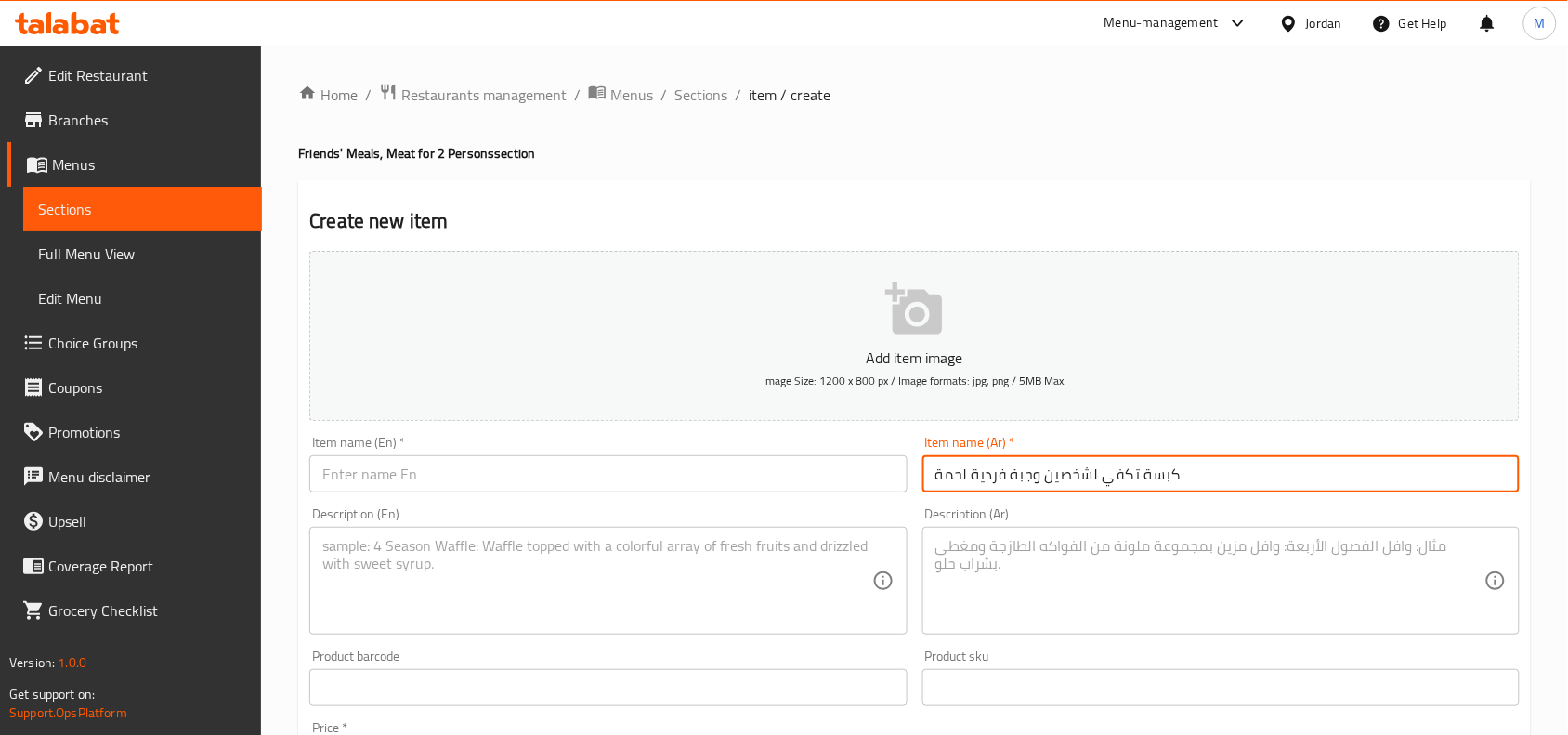
click at [1200, 478] on input "كبسة تكفي لشخصين وجبة فردية لحمة" at bounding box center [1221, 473] width 598 height 37
click at [1203, 470] on input "كبسة تكفي لشخصين وجبة فردية لحمة" at bounding box center [1221, 473] width 598 height 37
click at [1204, 471] on input "كبسة تكفي لشخصين وجبة فردية لحمة" at bounding box center [1221, 473] width 598 height 37
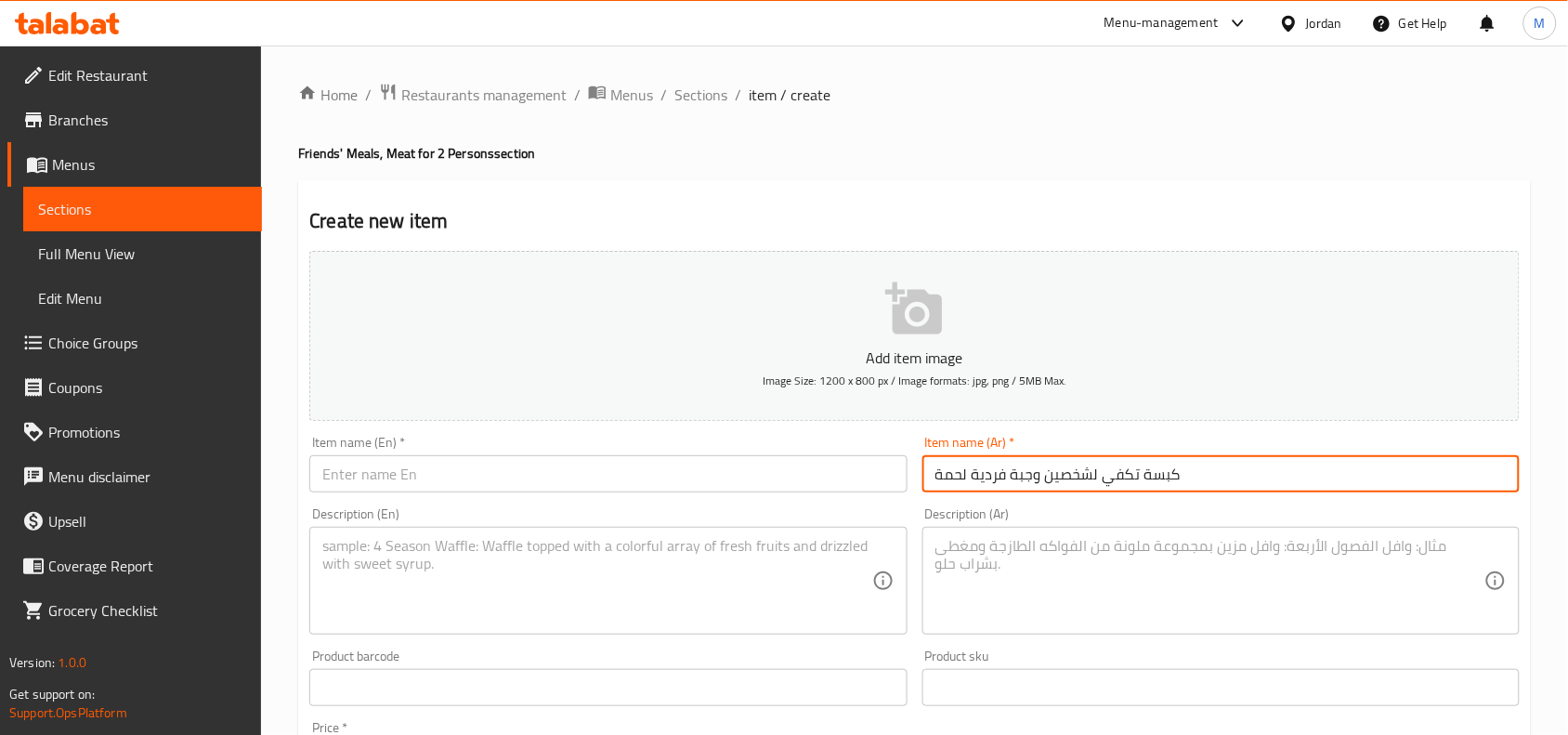
click at [1204, 471] on input "كبسة تكفي لشخصين وجبة فردية لحمة" at bounding box center [1221, 473] width 598 height 37
click at [1231, 465] on input "كبسة تكفي لشخصين وجبة فردية لحمة" at bounding box center [1221, 473] width 598 height 37
click at [1228, 460] on input "كبسة تكفي لشخصين وجبة فردية لحمة" at bounding box center [1221, 473] width 598 height 37
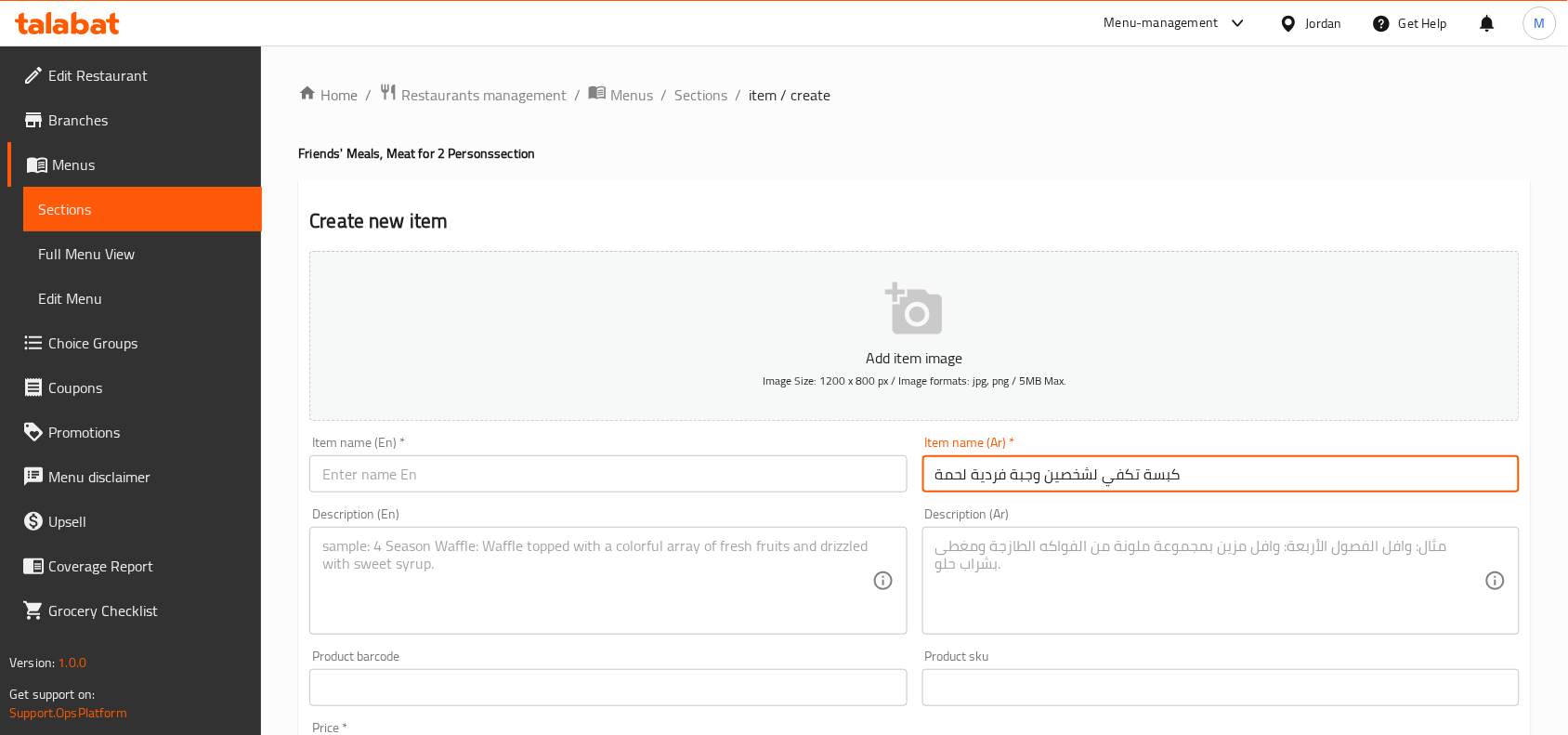
click at [1228, 460] on input "كبسة تكفي لشخصين وجبة فردية لحمة" at bounding box center [1221, 473] width 598 height 37
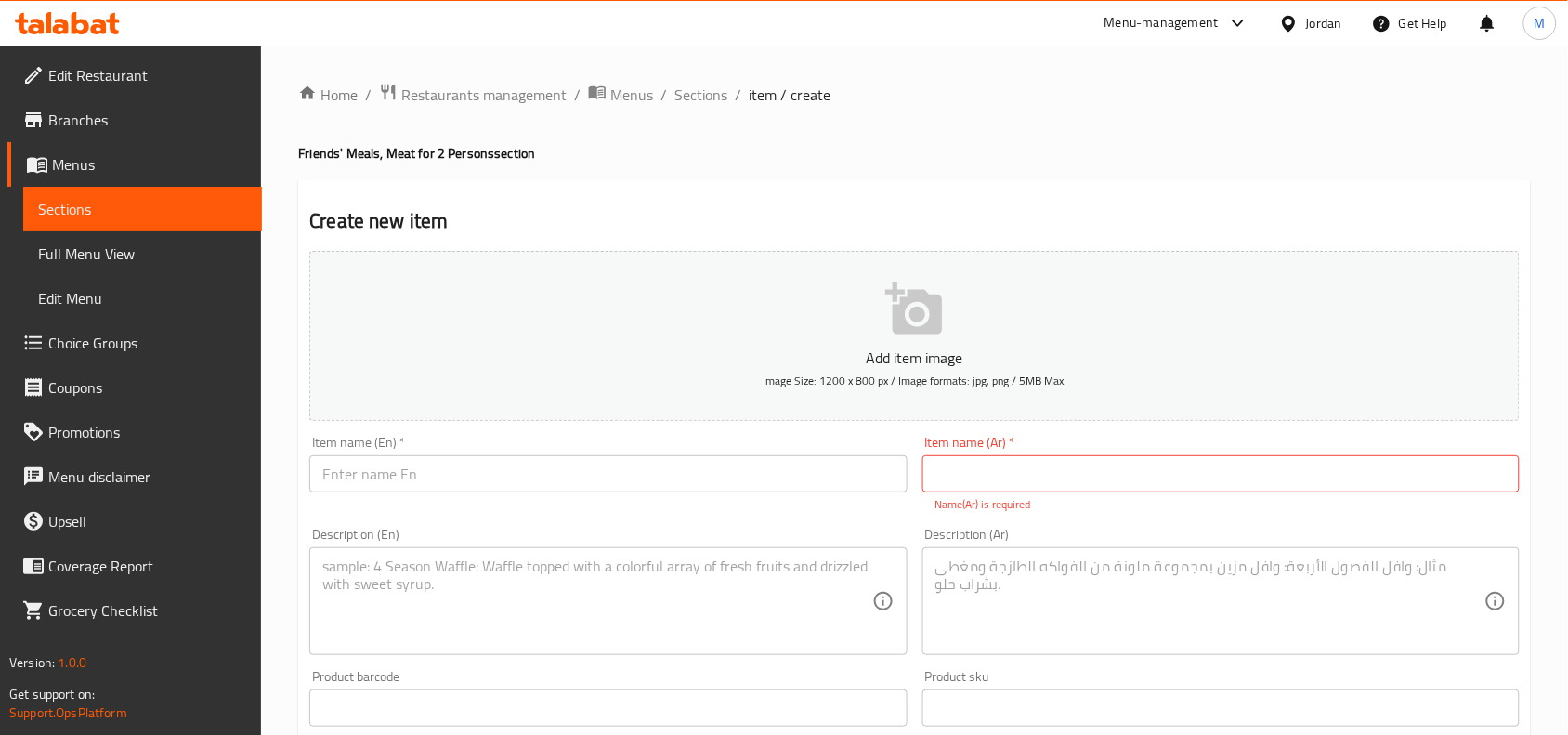
click at [1051, 476] on input "text" at bounding box center [1221, 473] width 598 height 37
paste input "بامية تكفي شخصين لحمة"
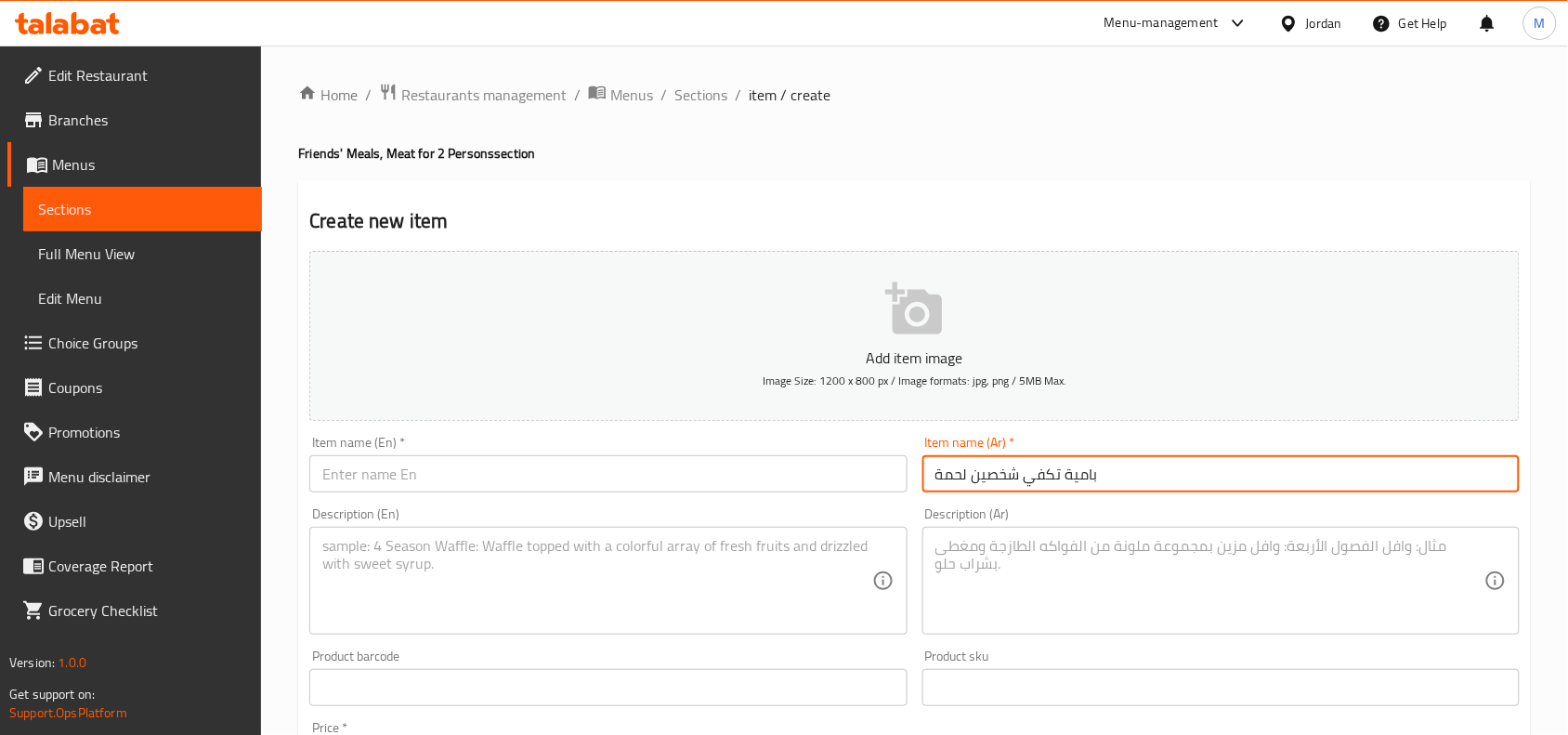
type input "بامية تكفي شخصين لحمة"
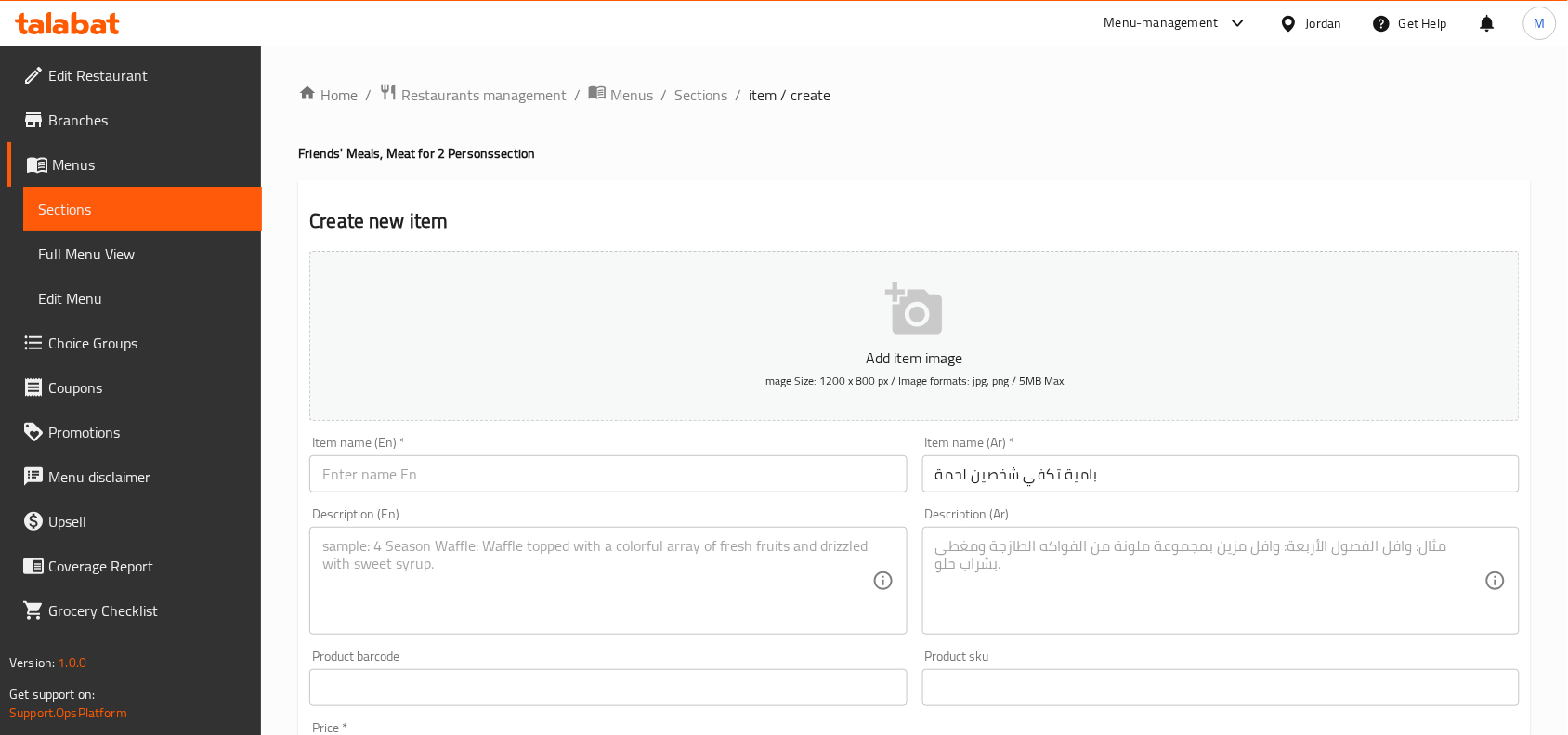
click at [402, 475] on input "text" at bounding box center [608, 473] width 598 height 37
paste input "Okra for two people with meat"
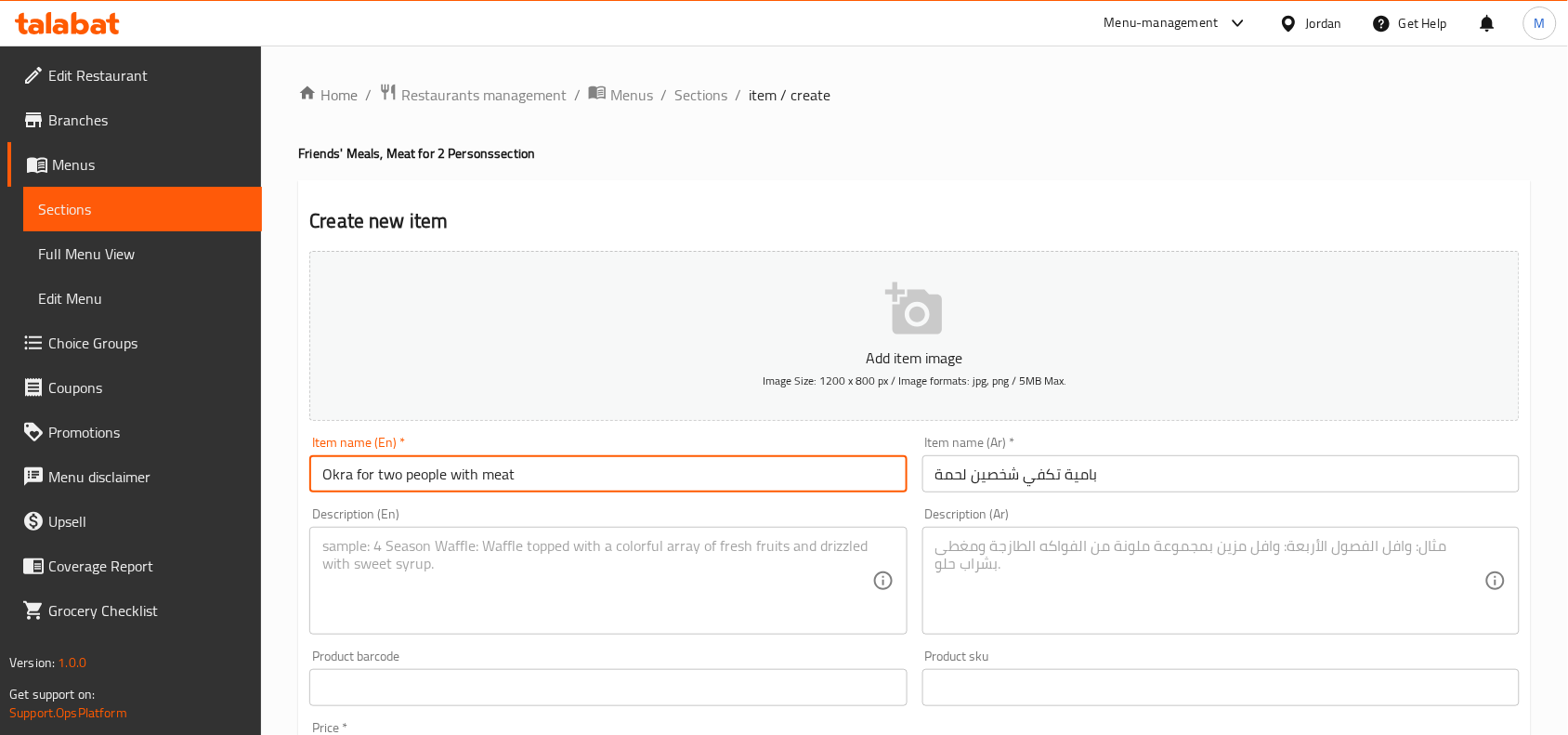
click at [390, 473] on input "Okra for two people with meat" at bounding box center [608, 473] width 598 height 37
drag, startPoint x: 390, startPoint y: 473, endPoint x: 426, endPoint y: 473, distance: 36.0
click at [426, 473] on input "Okra for two people with meat" at bounding box center [608, 473] width 598 height 37
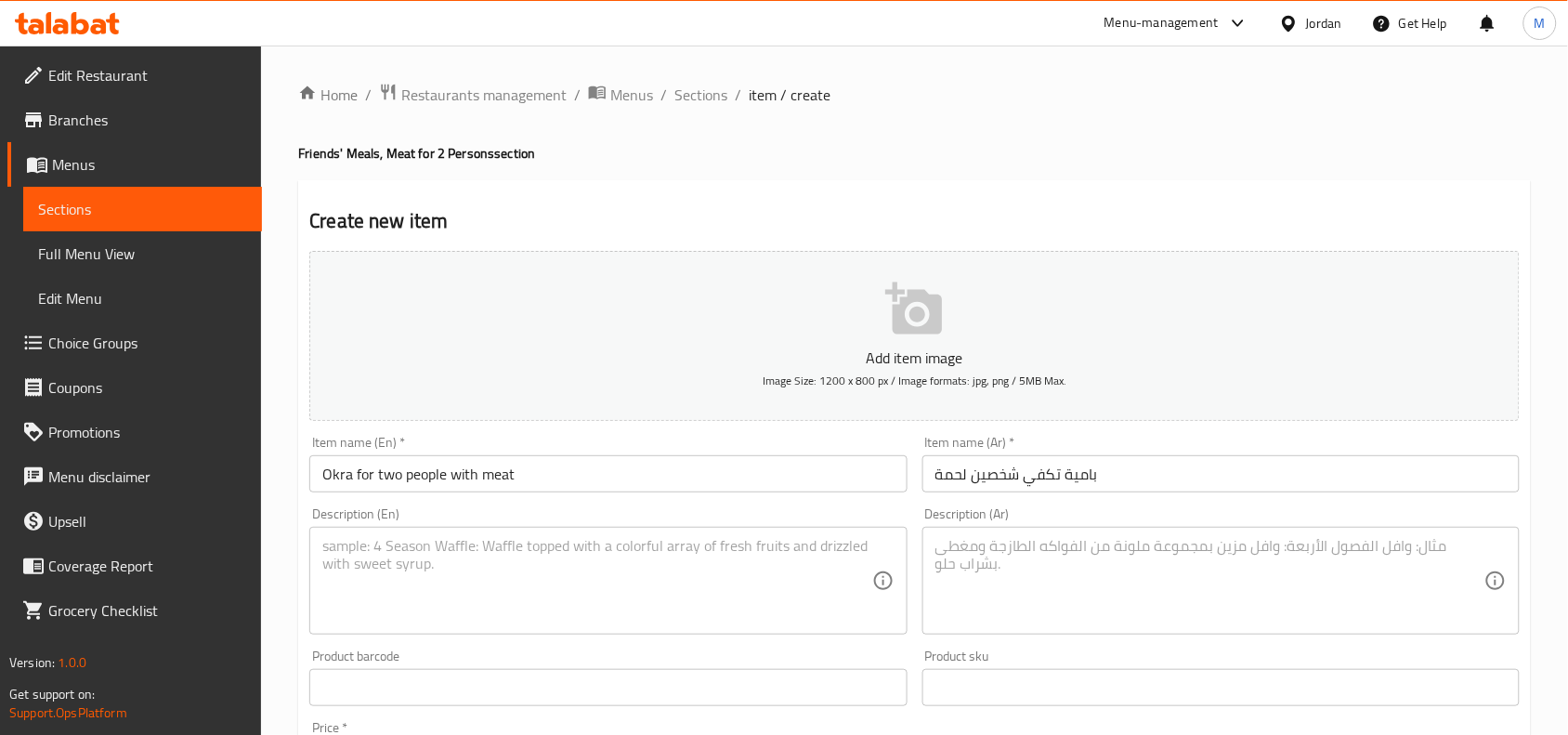
click at [430, 475] on input "Okra for two people with meat" at bounding box center [608, 473] width 598 height 37
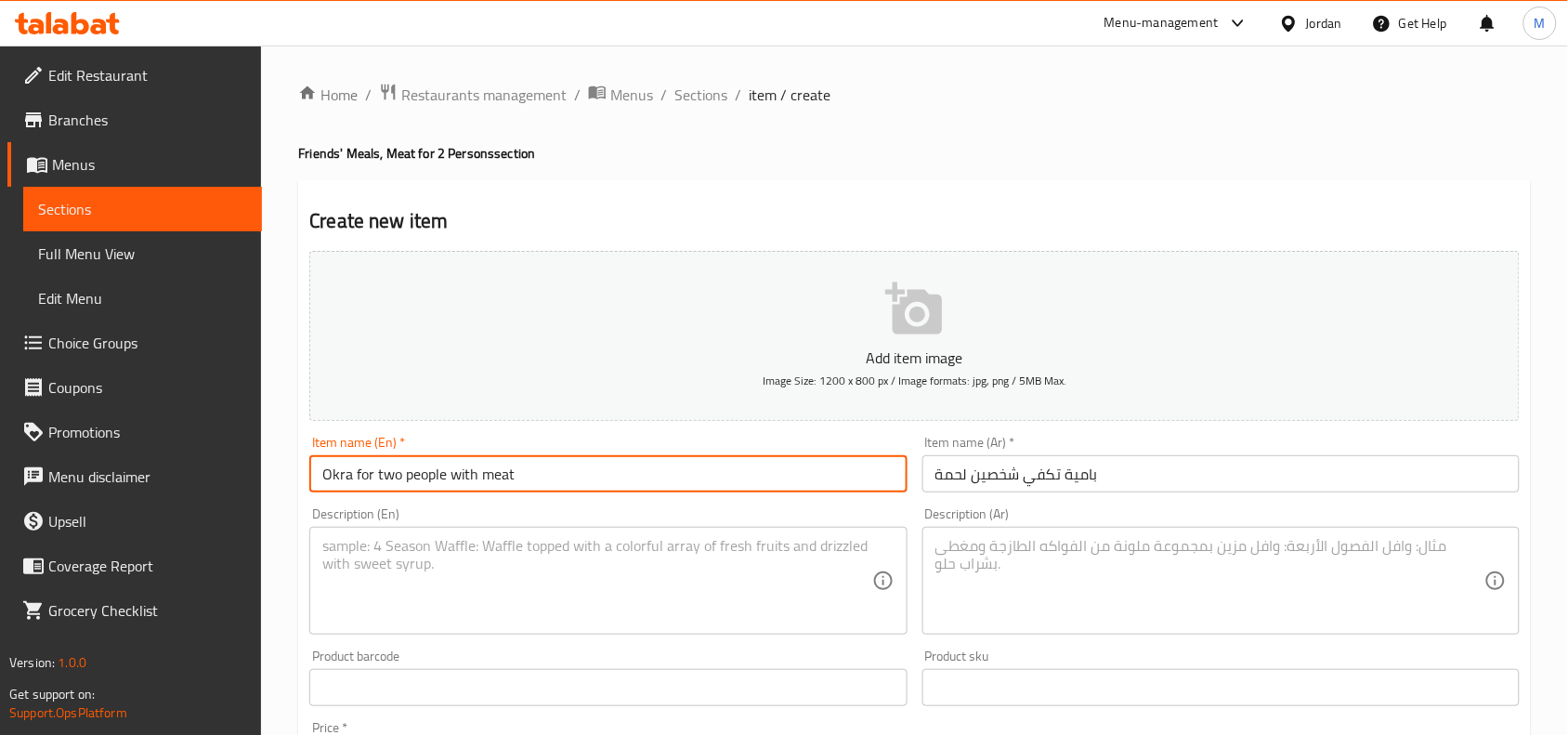
click at [393, 471] on input "Okra for two people with meat" at bounding box center [608, 473] width 598 height 37
drag, startPoint x: 393, startPoint y: 471, endPoint x: 443, endPoint y: 473, distance: 50.0
click at [443, 473] on input "Okra for two people with meat" at bounding box center [608, 473] width 598 height 37
click at [486, 469] on input "Okra for 2 persons with meat" at bounding box center [608, 473] width 598 height 37
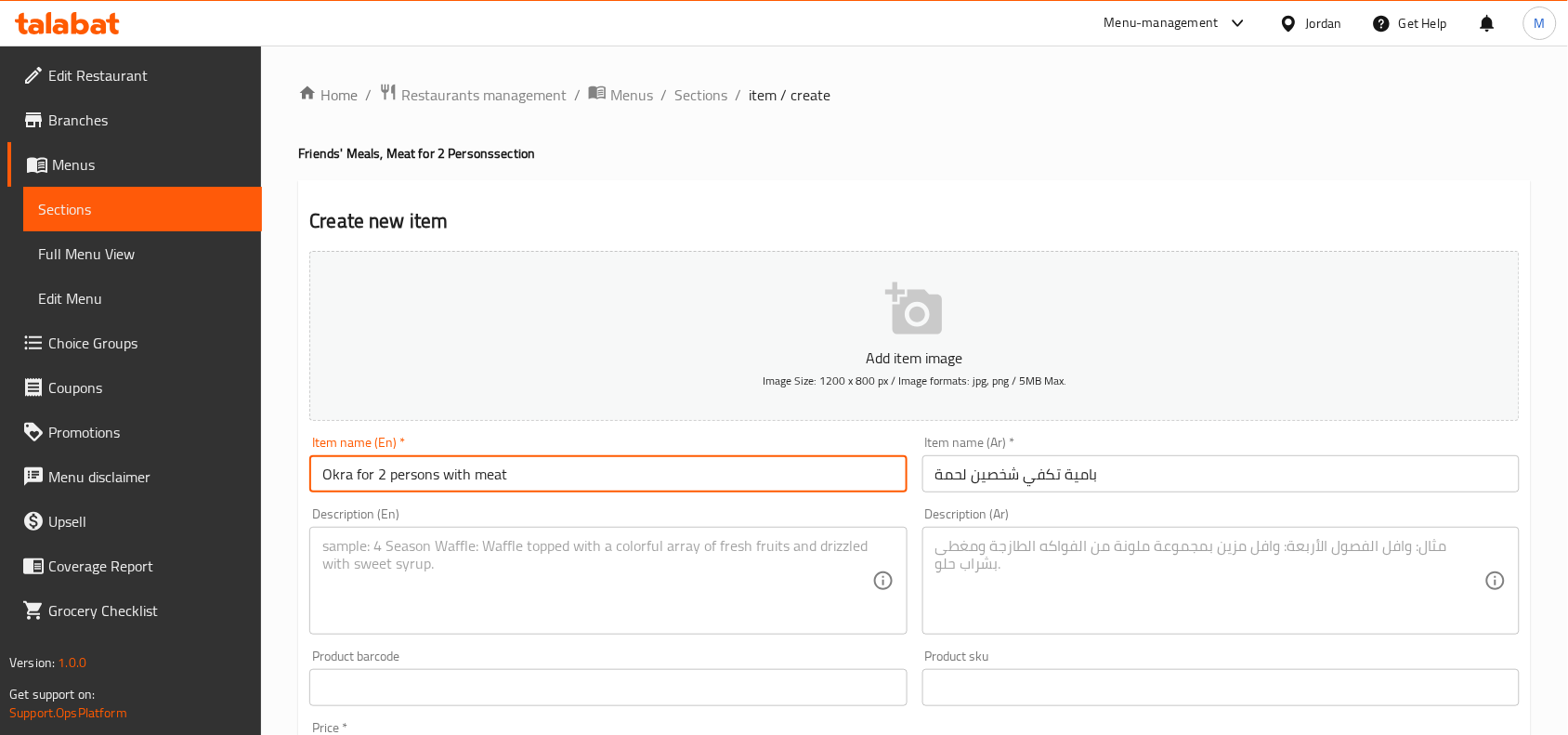
click at [486, 469] on input "Okra for 2 persons with meat" at bounding box center [608, 473] width 598 height 37
click at [560, 467] on input "Okra for 2 Persons with Meat" at bounding box center [608, 473] width 598 height 37
click at [453, 479] on input "Okra for 2 Persons with Meat" at bounding box center [608, 473] width 598 height 37
click at [456, 472] on input "Okra for 2 Persons ith Meat" at bounding box center [608, 473] width 598 height 37
click at [446, 472] on input "Okra for 2 Persons ith Meat" at bounding box center [608, 473] width 598 height 37
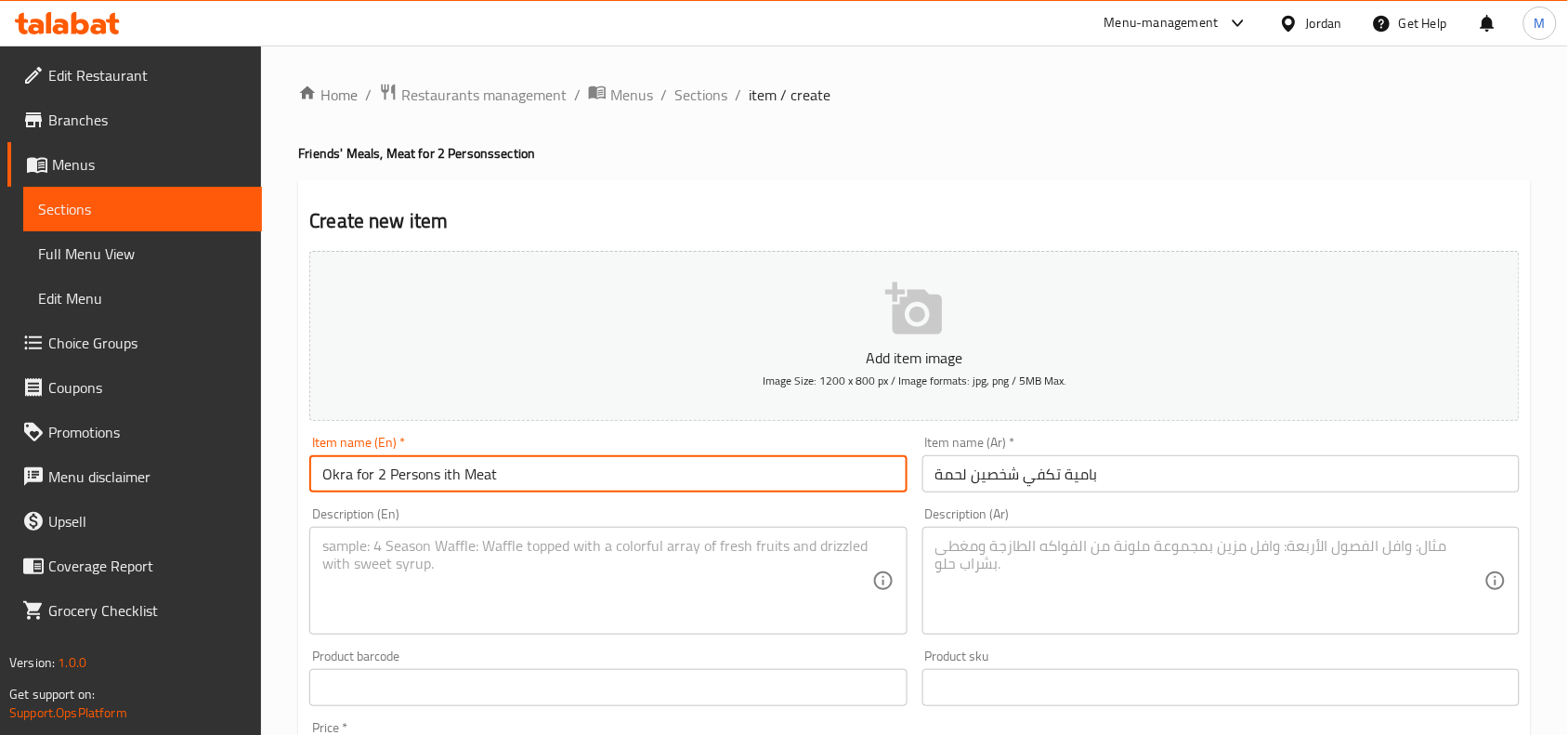
click at [446, 472] on input "Okra for 2 Persons ith Meat" at bounding box center [608, 473] width 598 height 37
type input "Okra for 2 Persons with Meat"
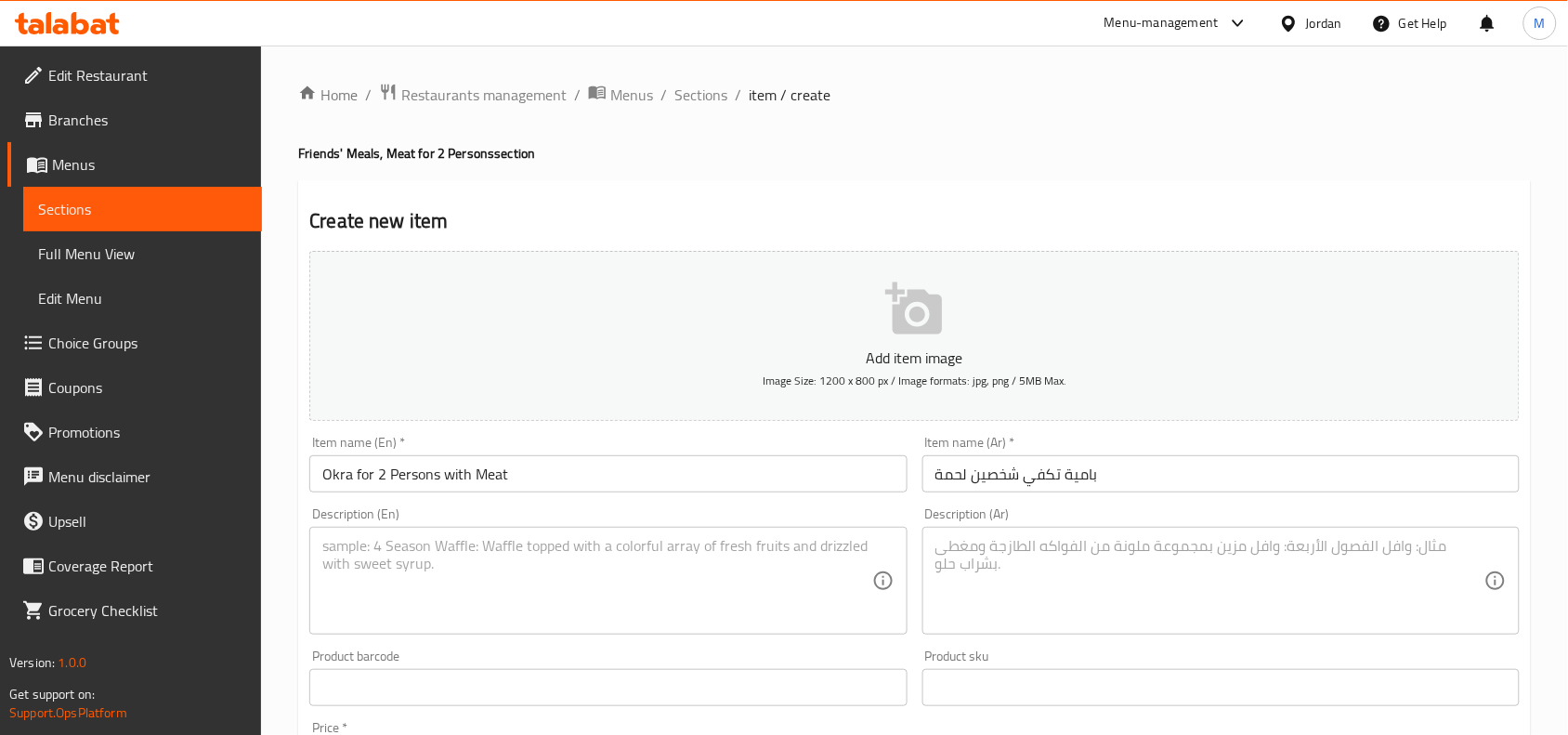
scroll to position [233, 0]
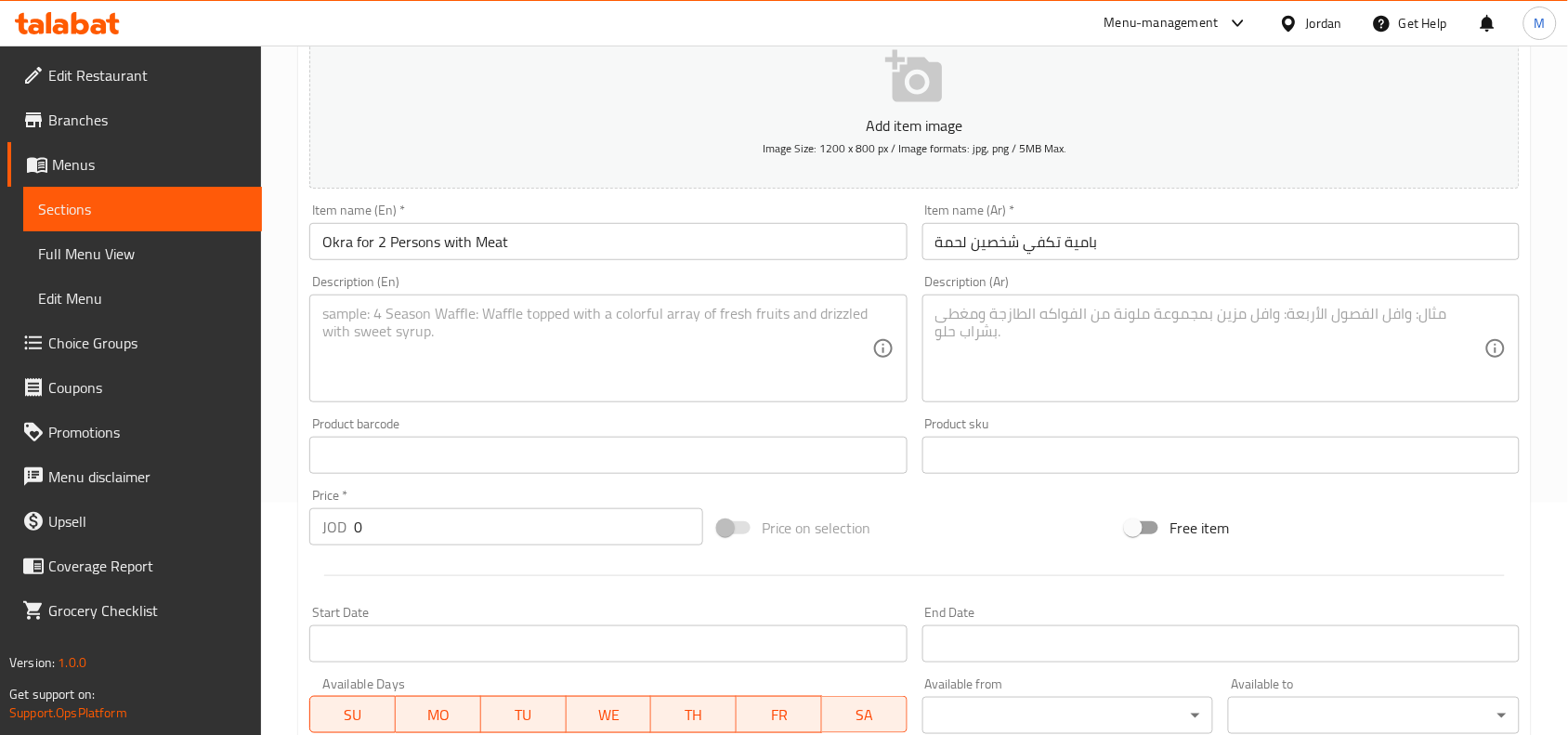
click at [1041, 362] on textarea at bounding box center [1210, 348] width 549 height 89
paste textarea "بامية مع صوص حمراء / أرز ابيض / 2 قطع لحمة / لوز محمص"
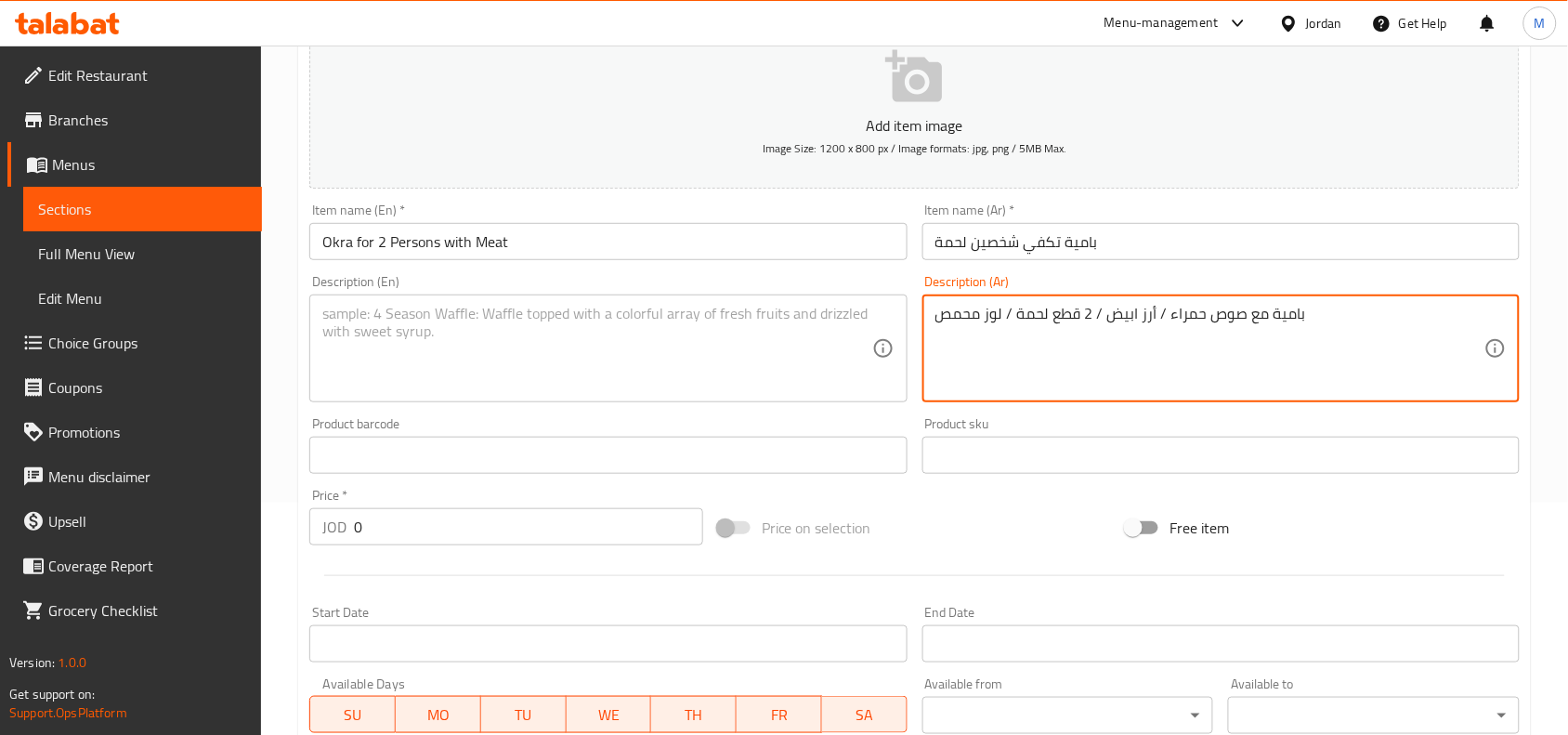
type textarea "بامية مع صوص حمراء / أرز ابيض / 2 قطع لحمة / لوز محمص"
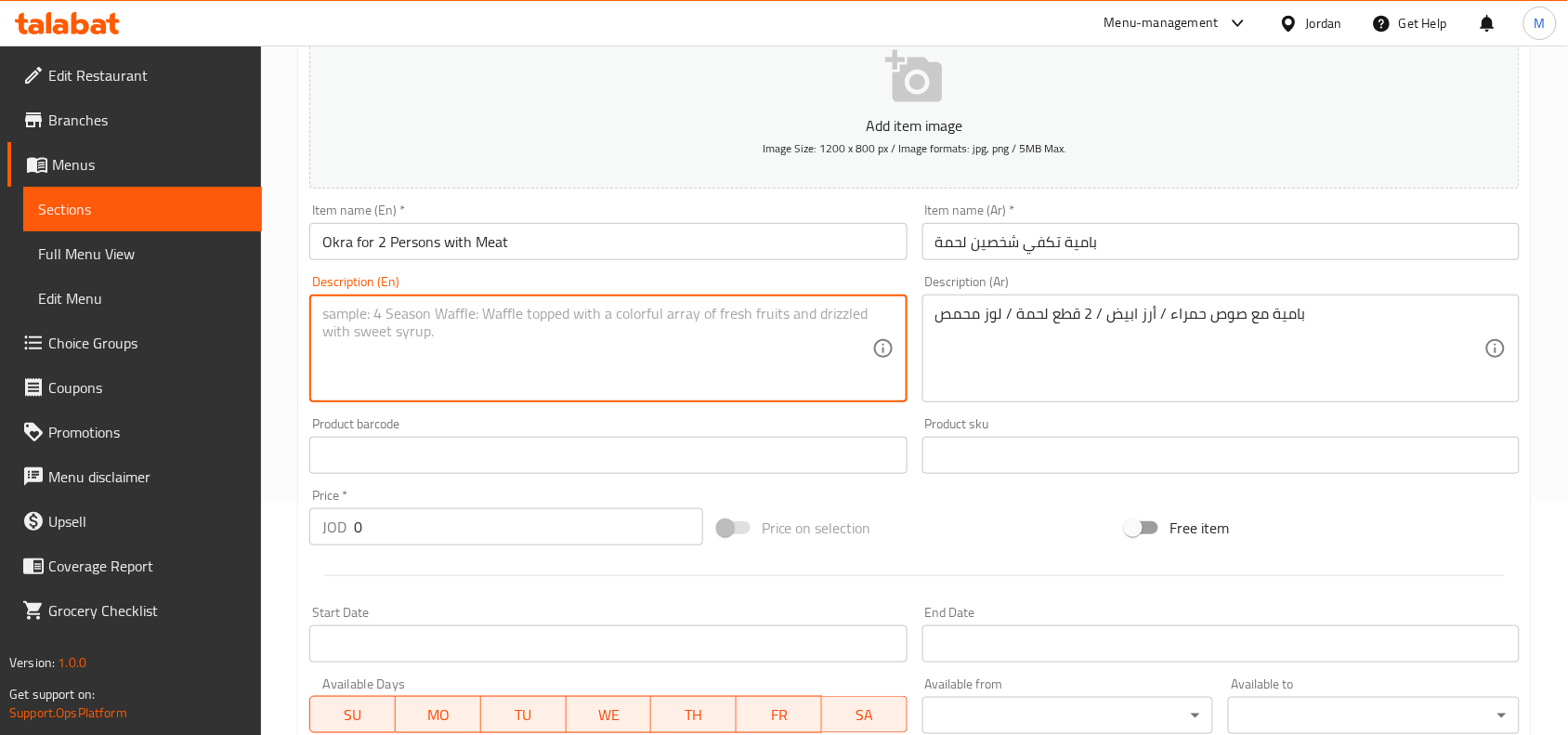
click at [694, 370] on textarea at bounding box center [597, 348] width 549 height 89
paste textarea "Okra with red sauce / white rice / 2 pieces of meat / roasted almonds"
type textarea "Okra with red sauce / white rice / 2 pieces of meat / roasted almonds"
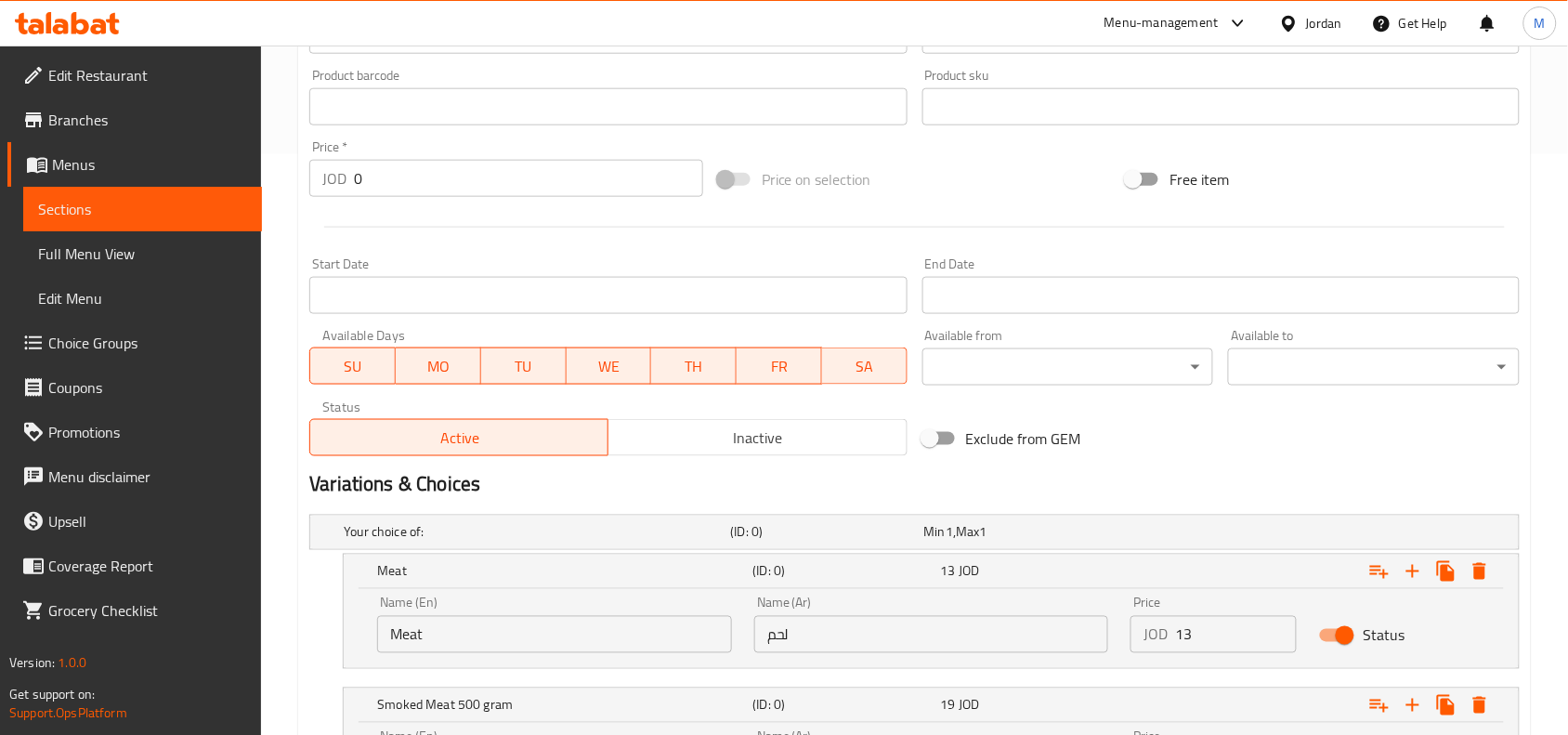
scroll to position [697, 0]
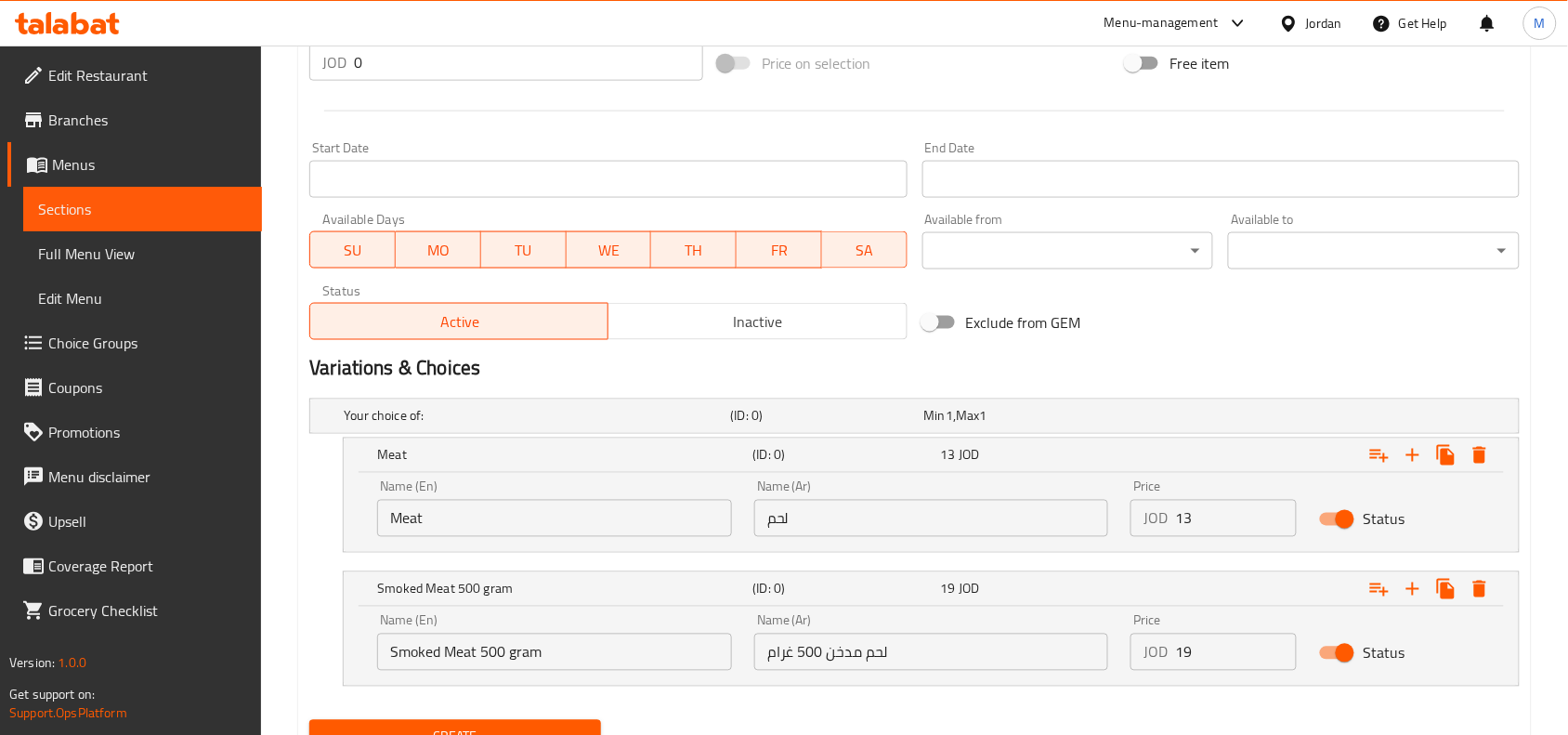
click at [638, 518] on input "Meat" at bounding box center [554, 518] width 355 height 37
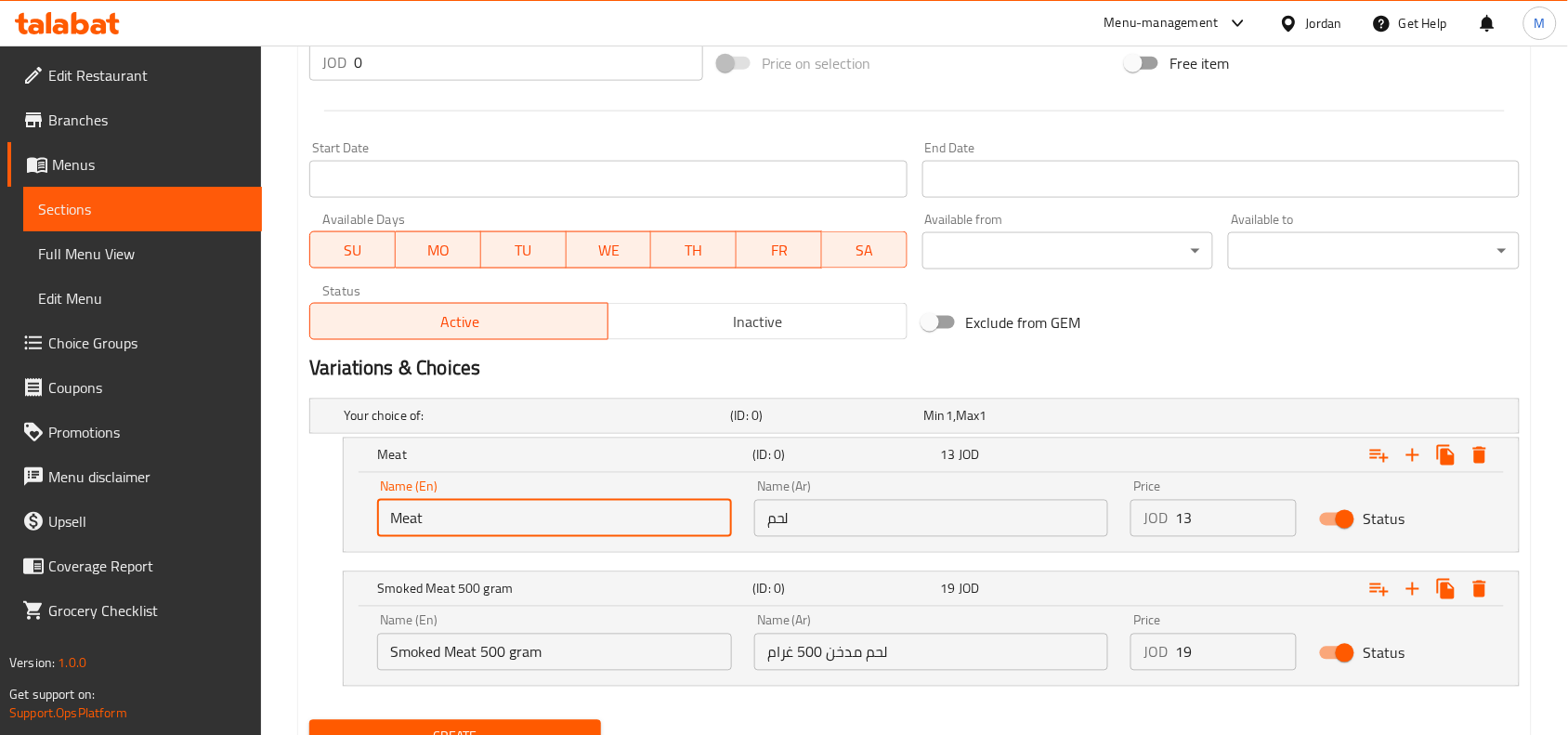
click at [638, 518] on input "Meat" at bounding box center [554, 518] width 355 height 37
type input "Meat"
click at [876, 511] on input "لحم" at bounding box center [932, 518] width 355 height 37
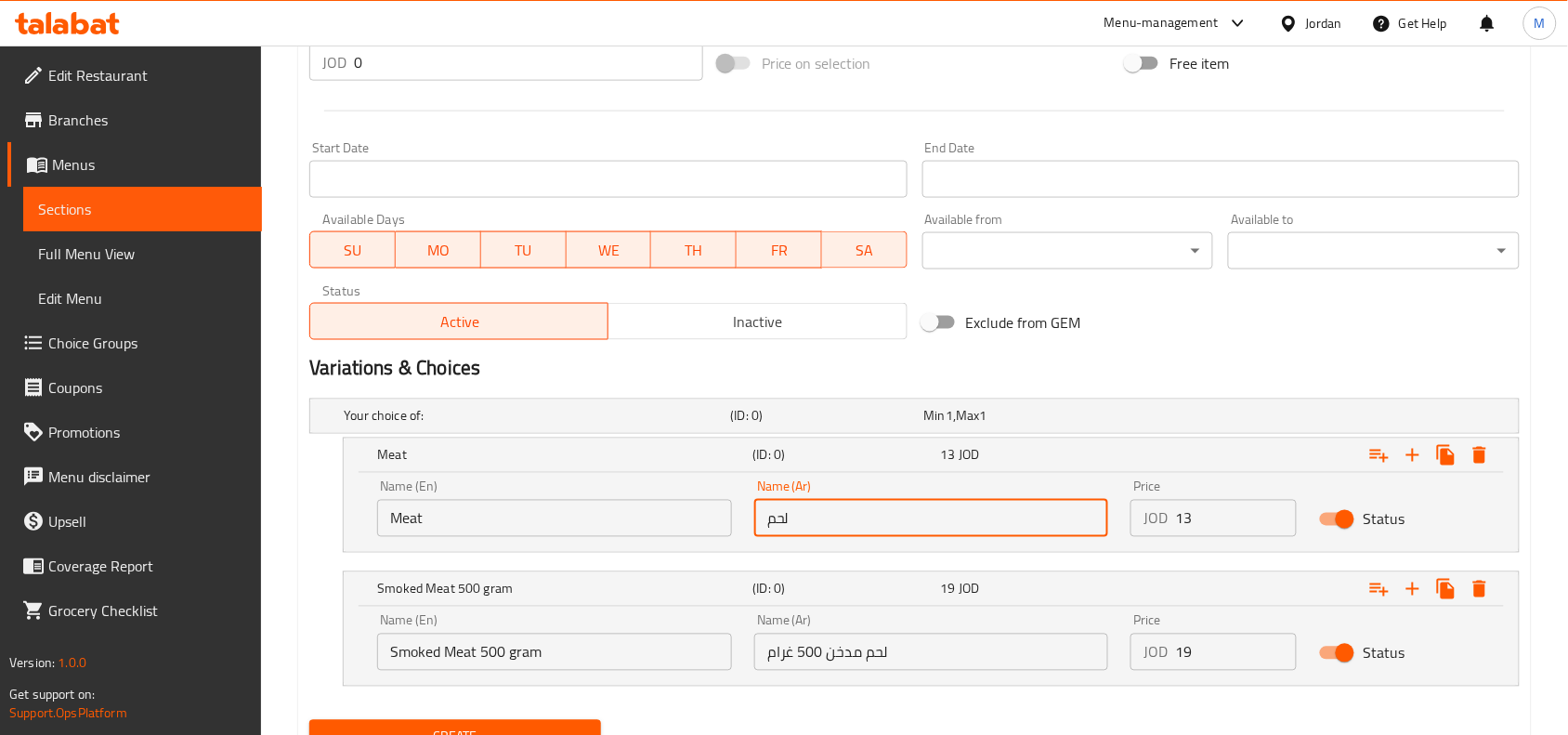
type input "لحم"
click at [1203, 530] on input "13" at bounding box center [1236, 518] width 121 height 37
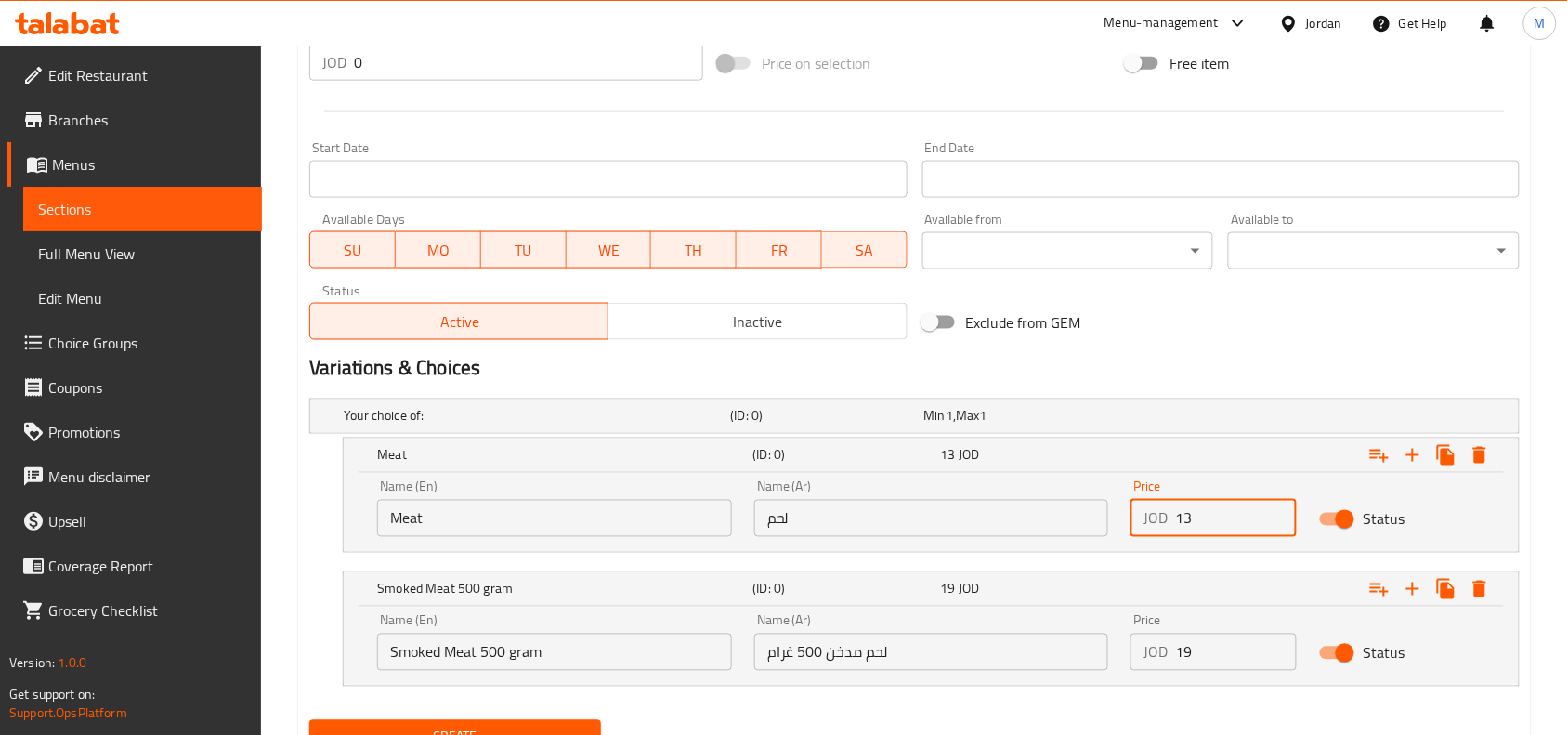
click at [1203, 530] on input "13" at bounding box center [1236, 518] width 121 height 37
type input "13"
click at [439, 643] on input "Smoked Meat 500 gram" at bounding box center [554, 651] width 355 height 37
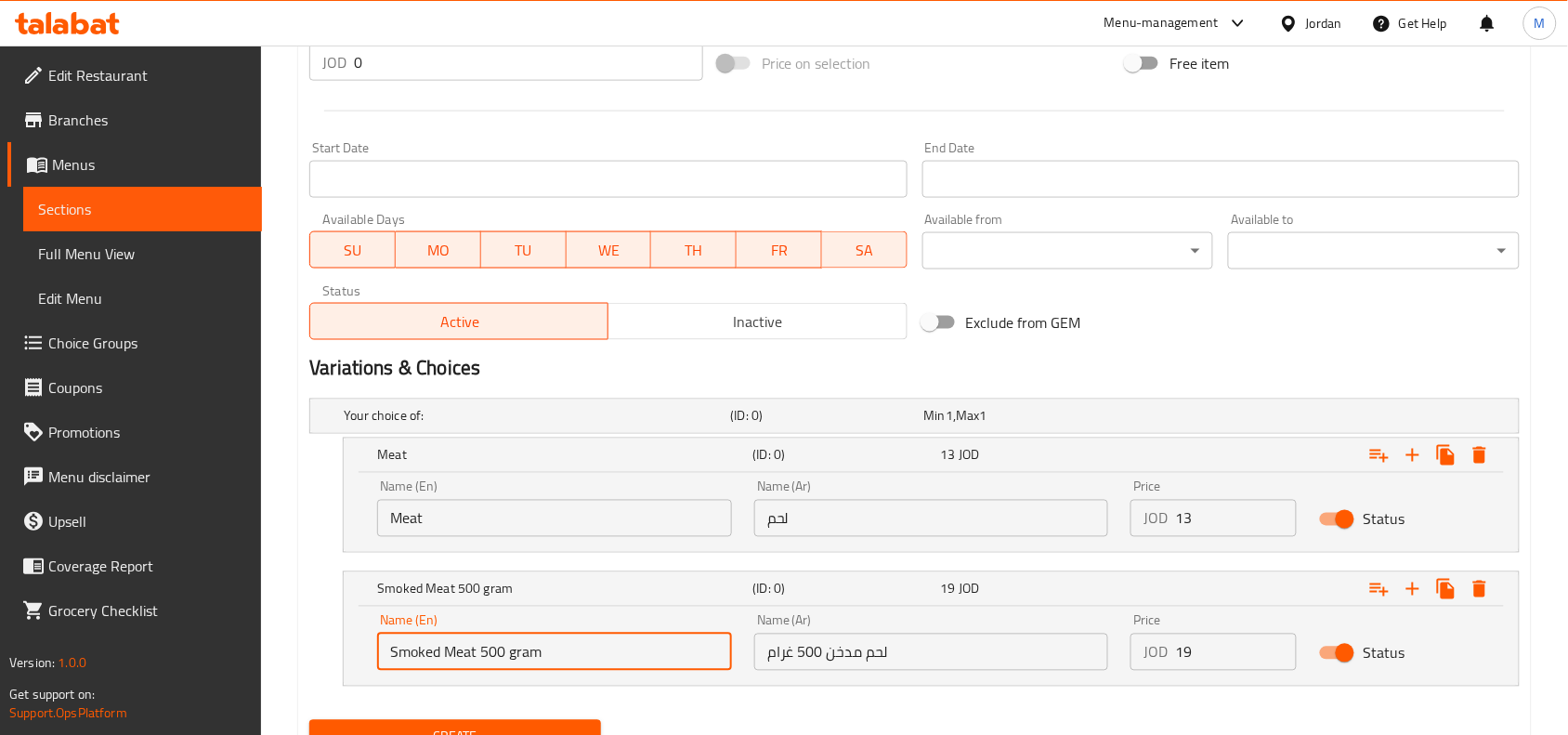
click at [439, 643] on input "Smoked Meat 500 gram" at bounding box center [554, 651] width 355 height 37
click at [443, 643] on input "Smoked Meat 500 gram" at bounding box center [554, 651] width 355 height 37
type input "Choice"
click at [448, 638] on input "text" at bounding box center [554, 651] width 355 height 37
type input "Smoked Meat 500 gram"
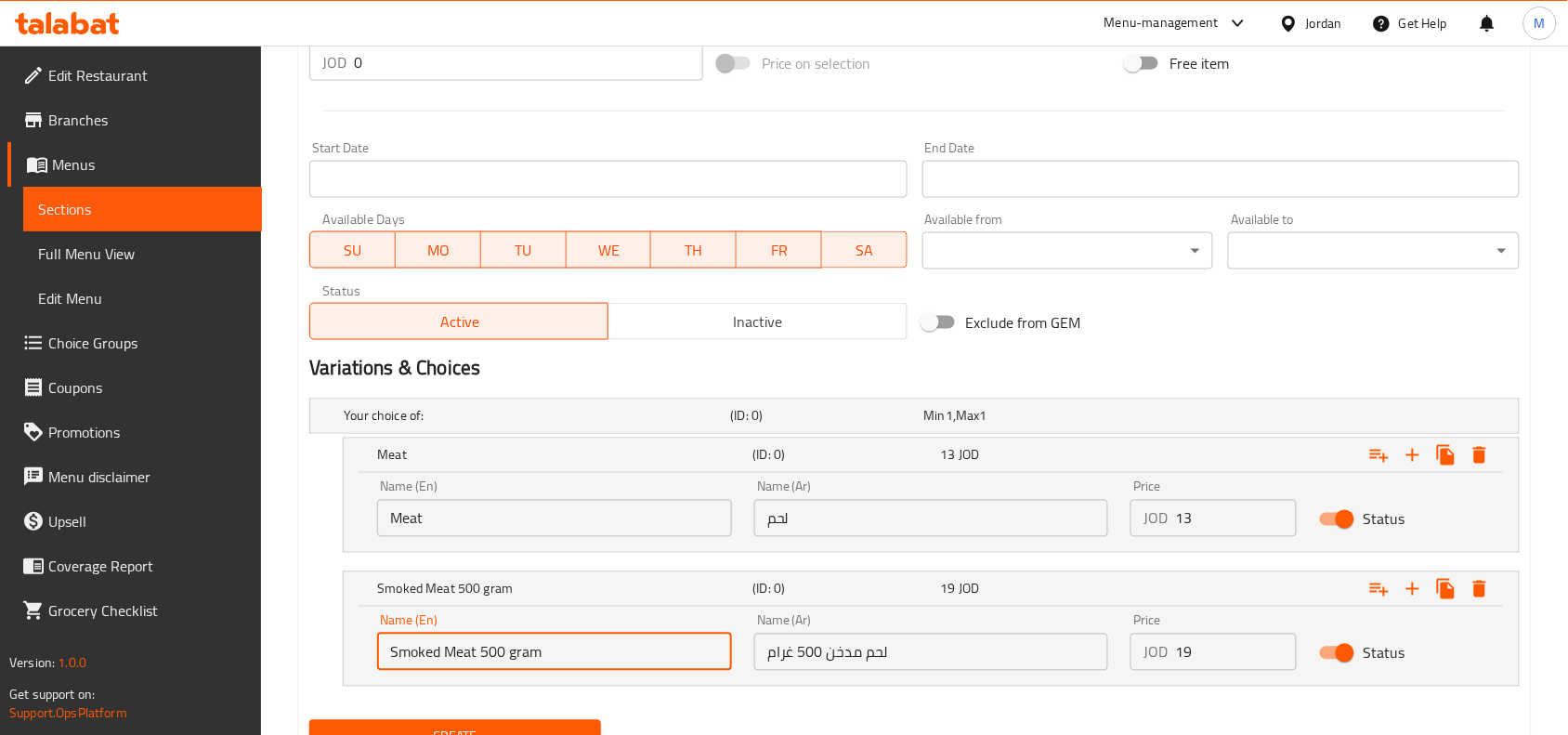
click at [976, 652] on input "لحم مدخن 500 غرام" at bounding box center [932, 651] width 355 height 37
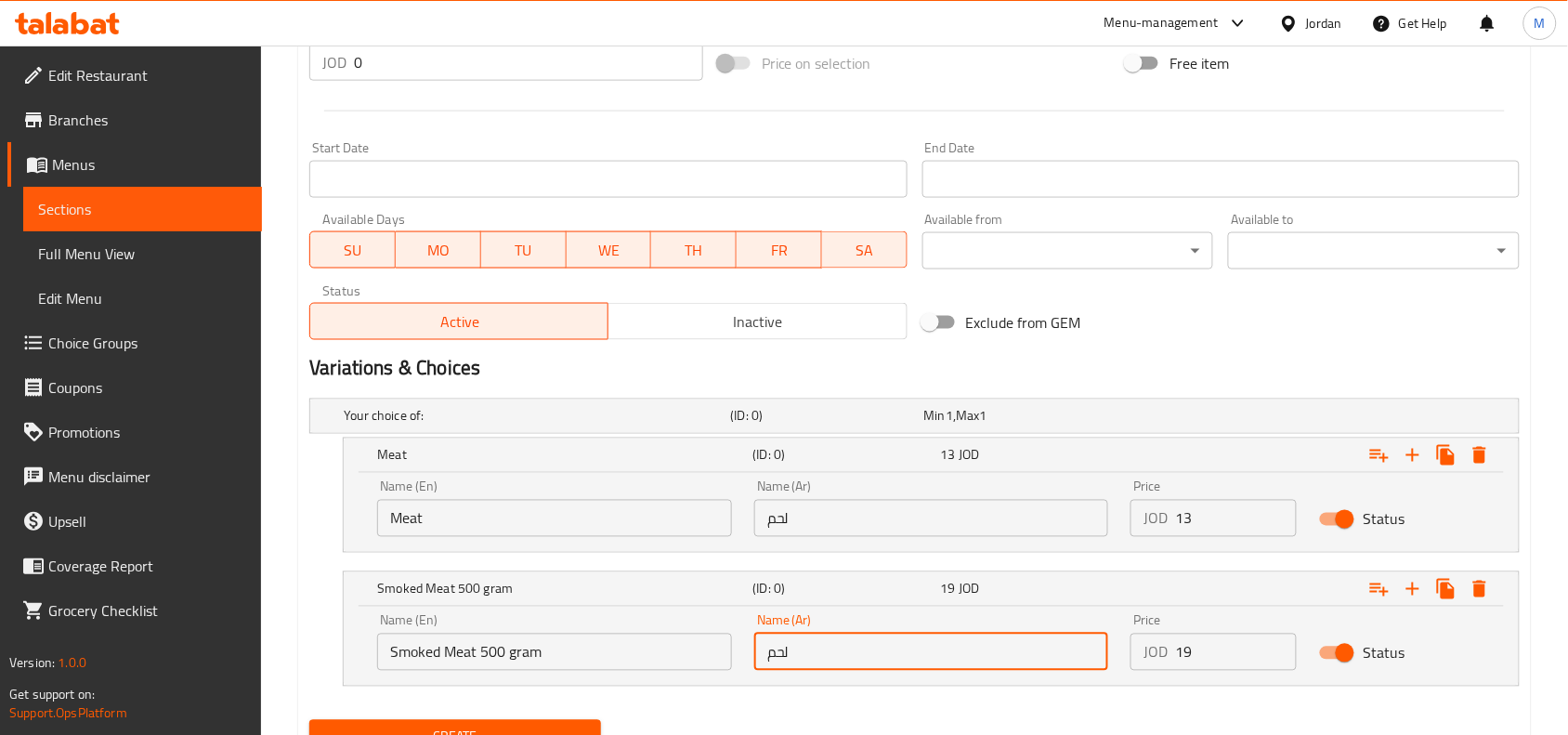
type input "لحم مدخن 500 غرام"
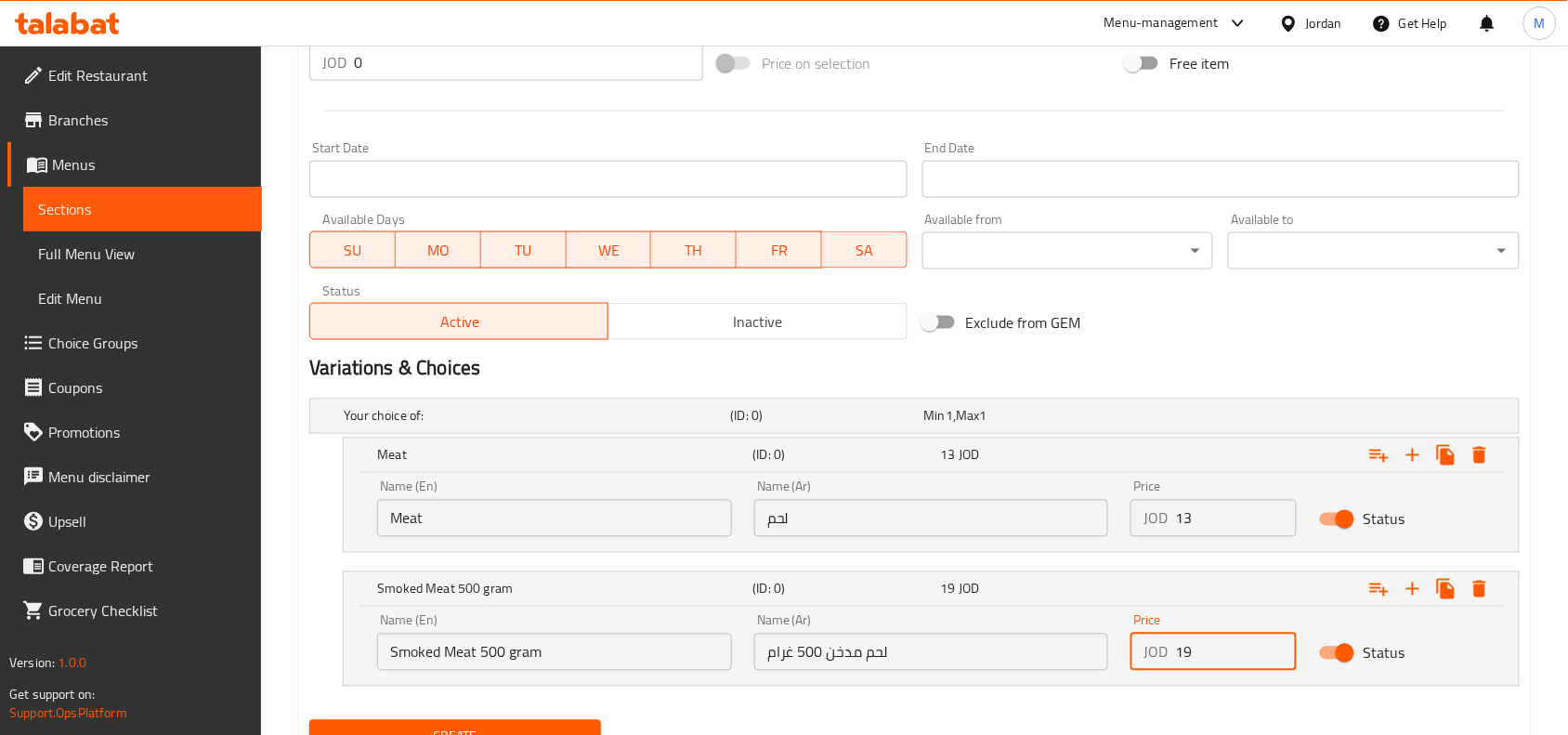
click at [1208, 660] on input "19" at bounding box center [1236, 651] width 121 height 37
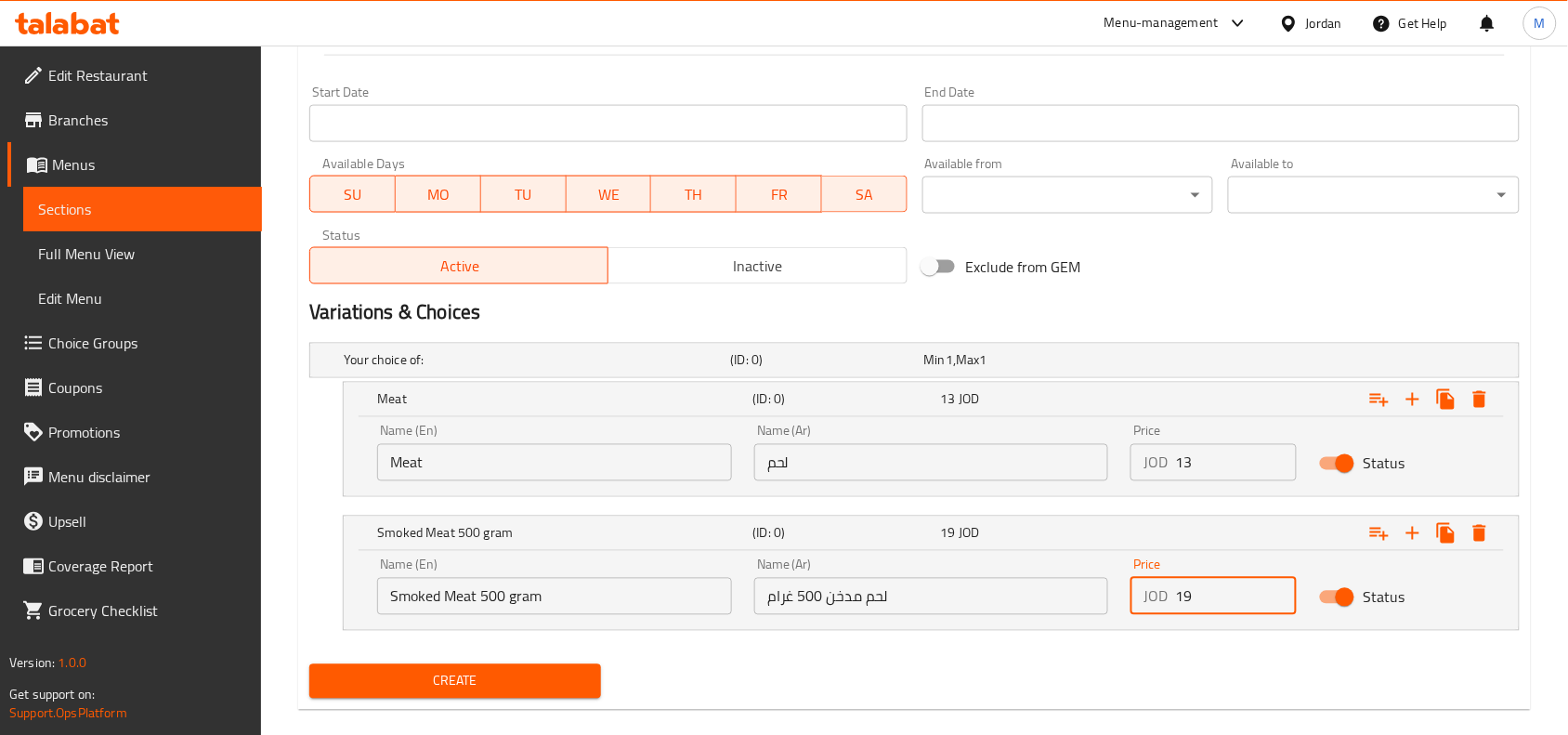
scroll to position [779, 0]
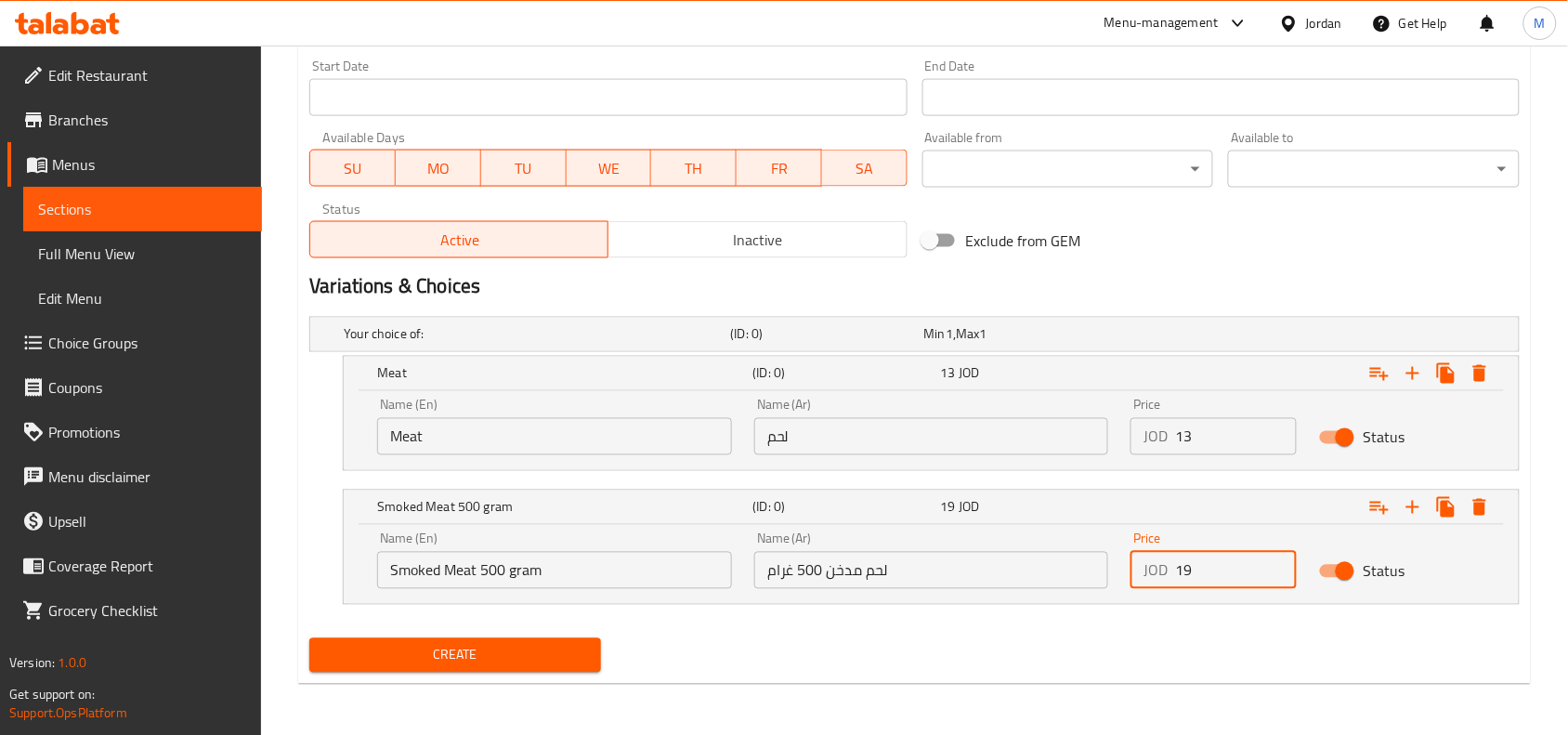
type input "19"
click at [419, 646] on span "Create" at bounding box center [454, 654] width 261 height 23
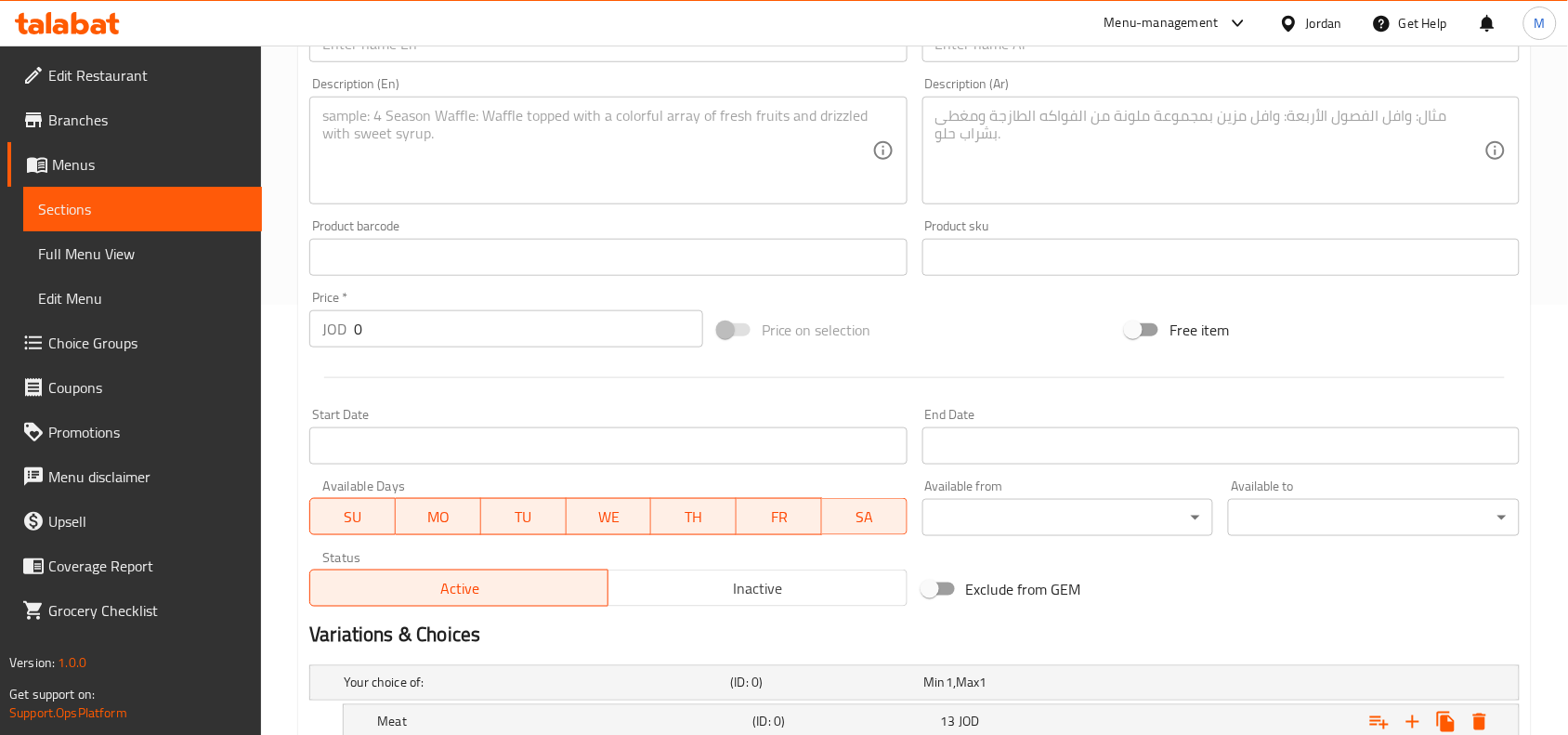
scroll to position [82, 0]
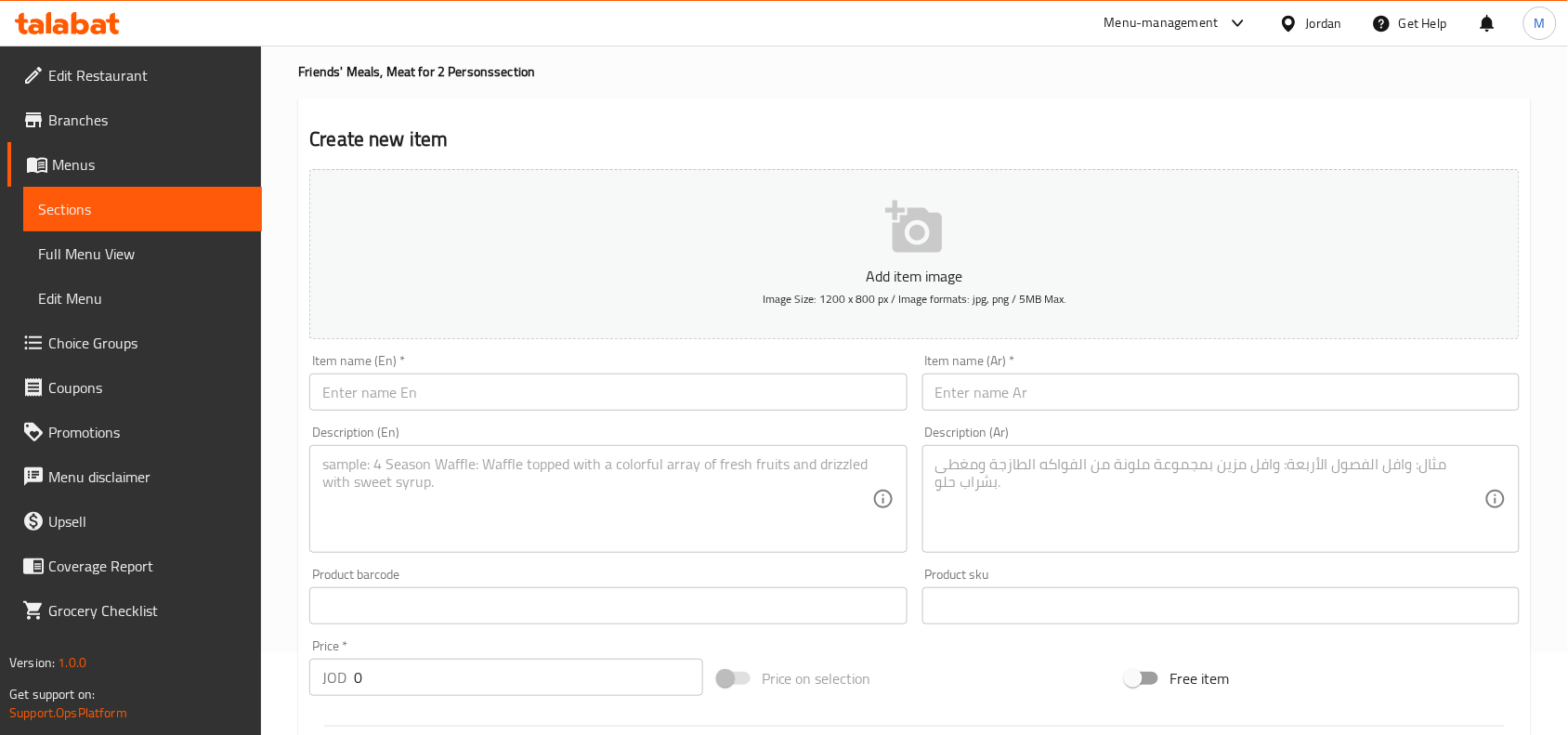
click at [1070, 391] on input "text" at bounding box center [1221, 392] width 598 height 37
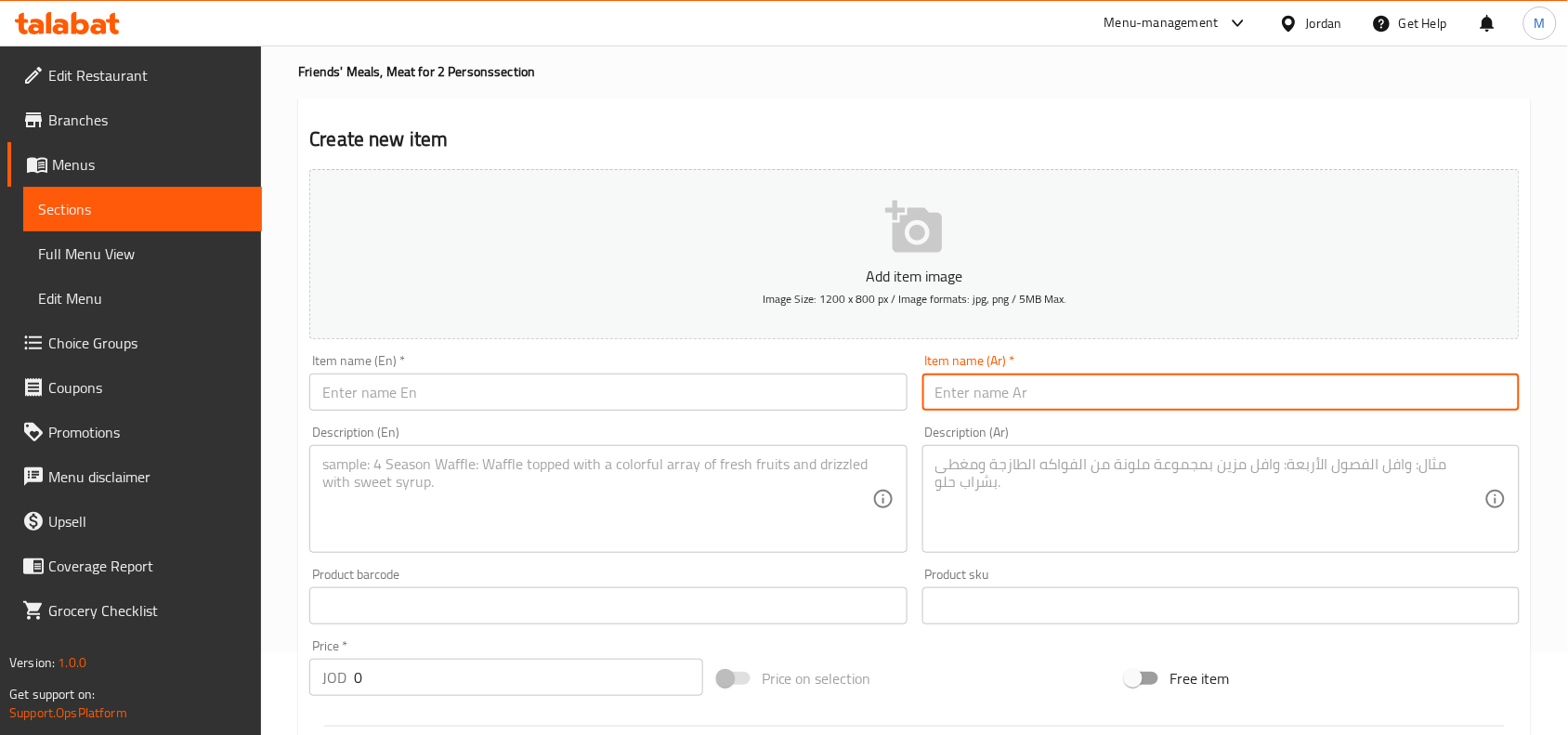
paste input "اوزي يكفي شخصين لحمة"
click at [1031, 391] on input "اوزي يكفي شخصين لحمة" at bounding box center [1221, 392] width 598 height 37
type input "اوزي يكفي شخصين لحمة"
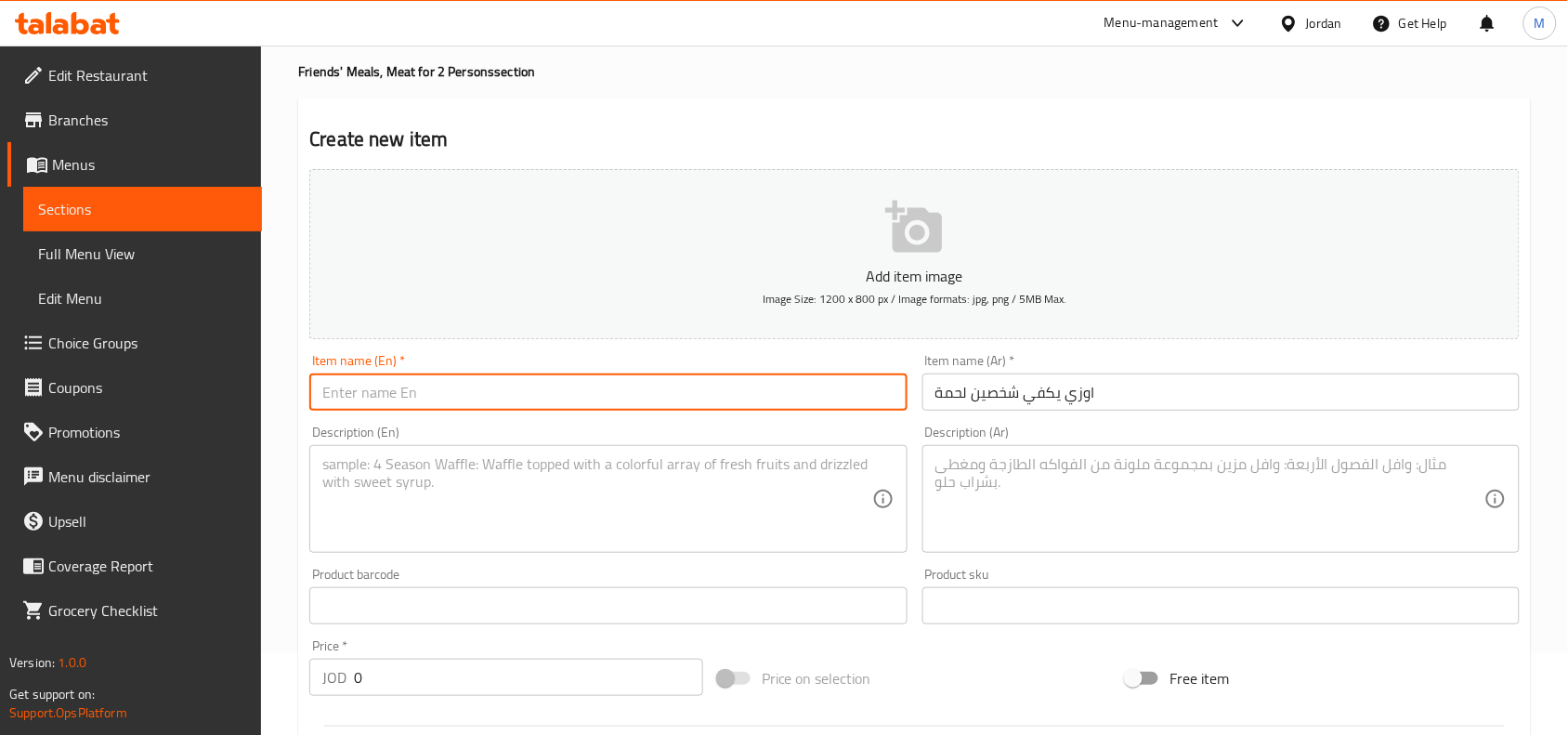
click at [377, 401] on input "text" at bounding box center [608, 392] width 598 height 37
paste input "Ozi is enough for two people, meat"
click at [345, 388] on input "Ozi is enough for two people, meat" at bounding box center [608, 392] width 598 height 37
click at [346, 388] on input "Ozi is enough for two people, meat" at bounding box center [608, 392] width 598 height 37
drag, startPoint x: 346, startPoint y: 388, endPoint x: 387, endPoint y: 388, distance: 41.0
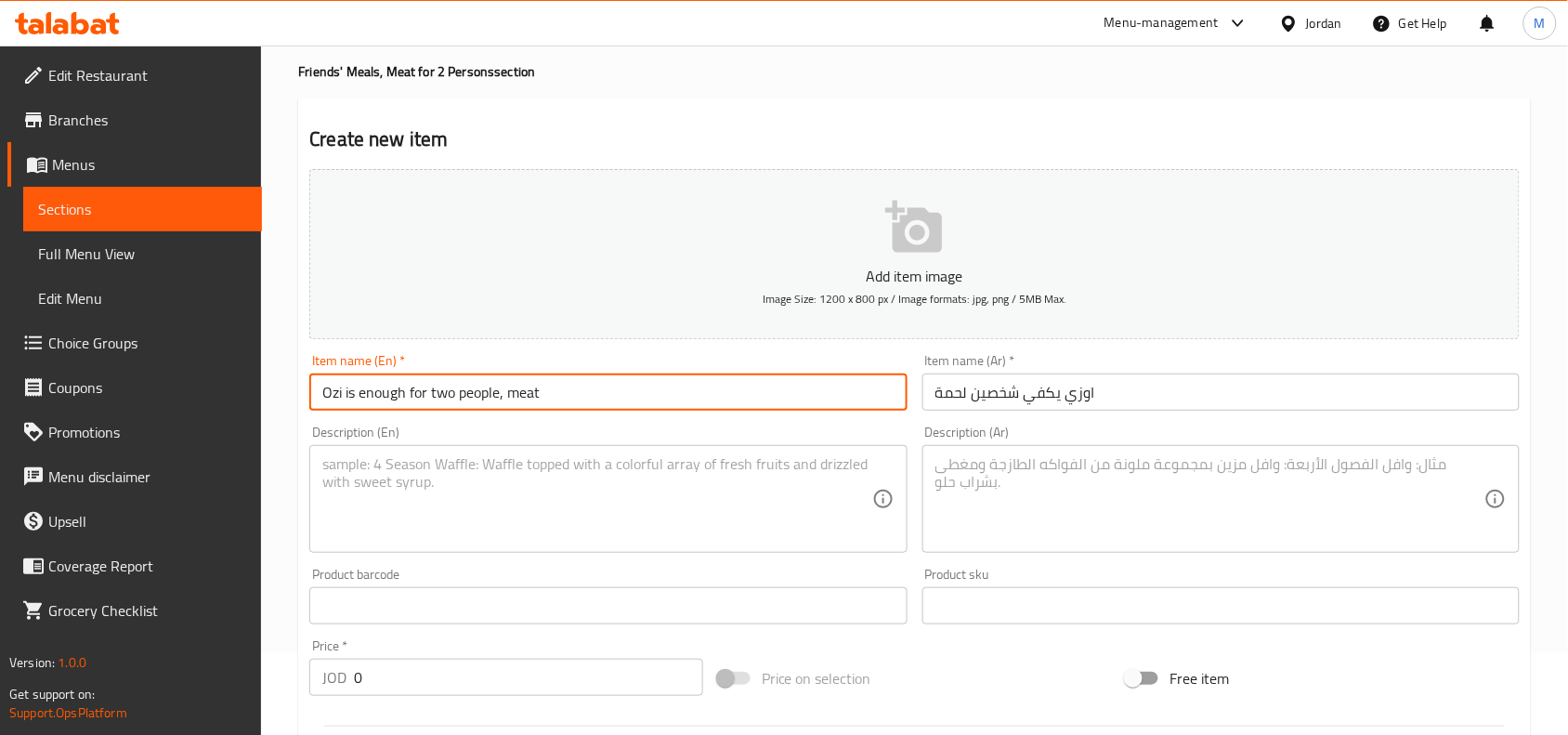
click at [387, 388] on input "Ozi is enough for two people, meat" at bounding box center [608, 392] width 598 height 37
click at [374, 395] on input "Ozi for two people, meat" at bounding box center [608, 392] width 598 height 37
drag, startPoint x: 374, startPoint y: 395, endPoint x: 404, endPoint y: 393, distance: 30.1
click at [404, 393] on input "Ozi for two people, meat" at bounding box center [608, 392] width 598 height 37
click at [436, 395] on input "Ozi for 2 persons, meat" at bounding box center [608, 392] width 598 height 37
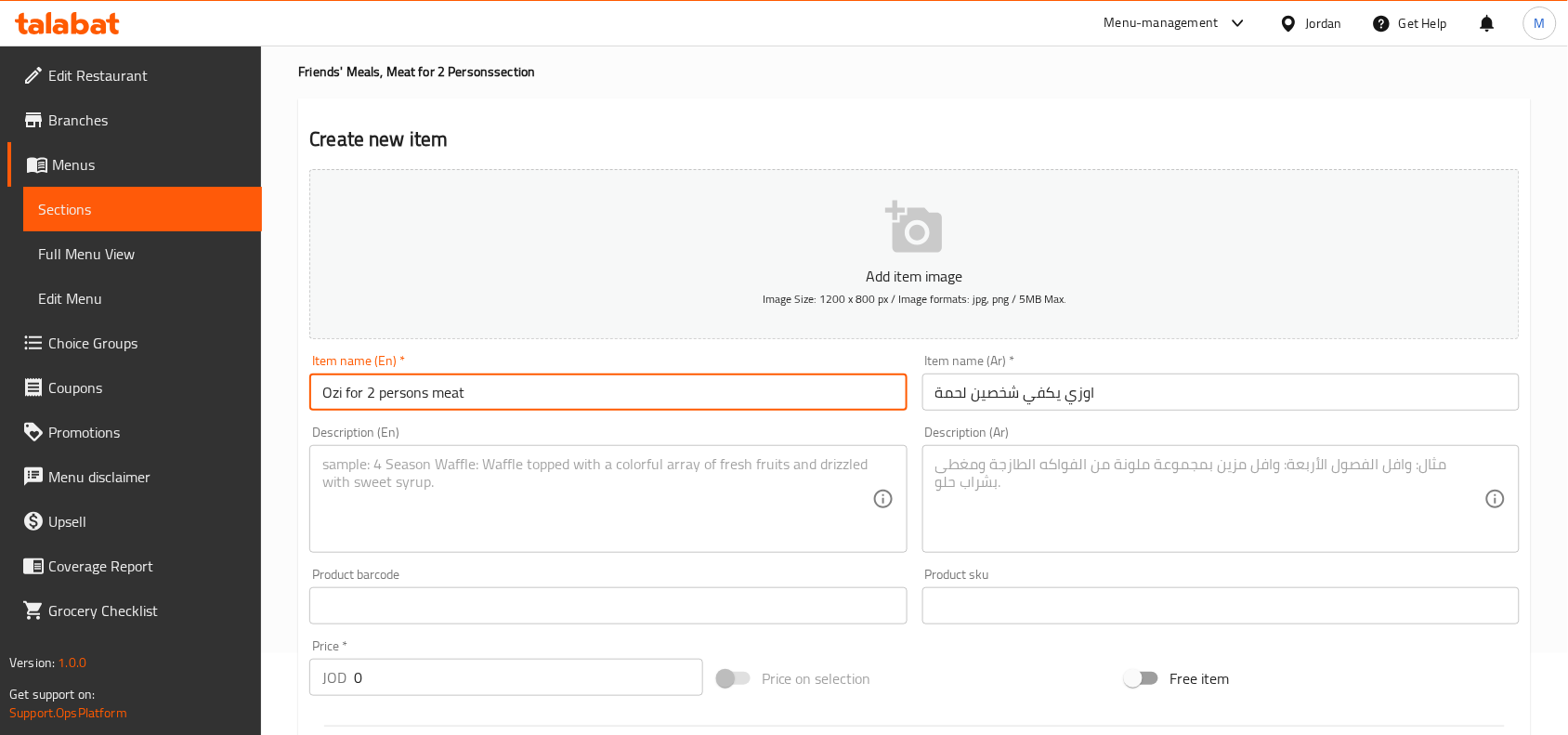
click at [456, 391] on input "Ozi for 2 persons meat" at bounding box center [608, 392] width 598 height 37
click at [494, 386] on input "Ozi for 2 Persons Meat" at bounding box center [608, 392] width 598 height 37
type input "Ozi for 2 Persons Meat"
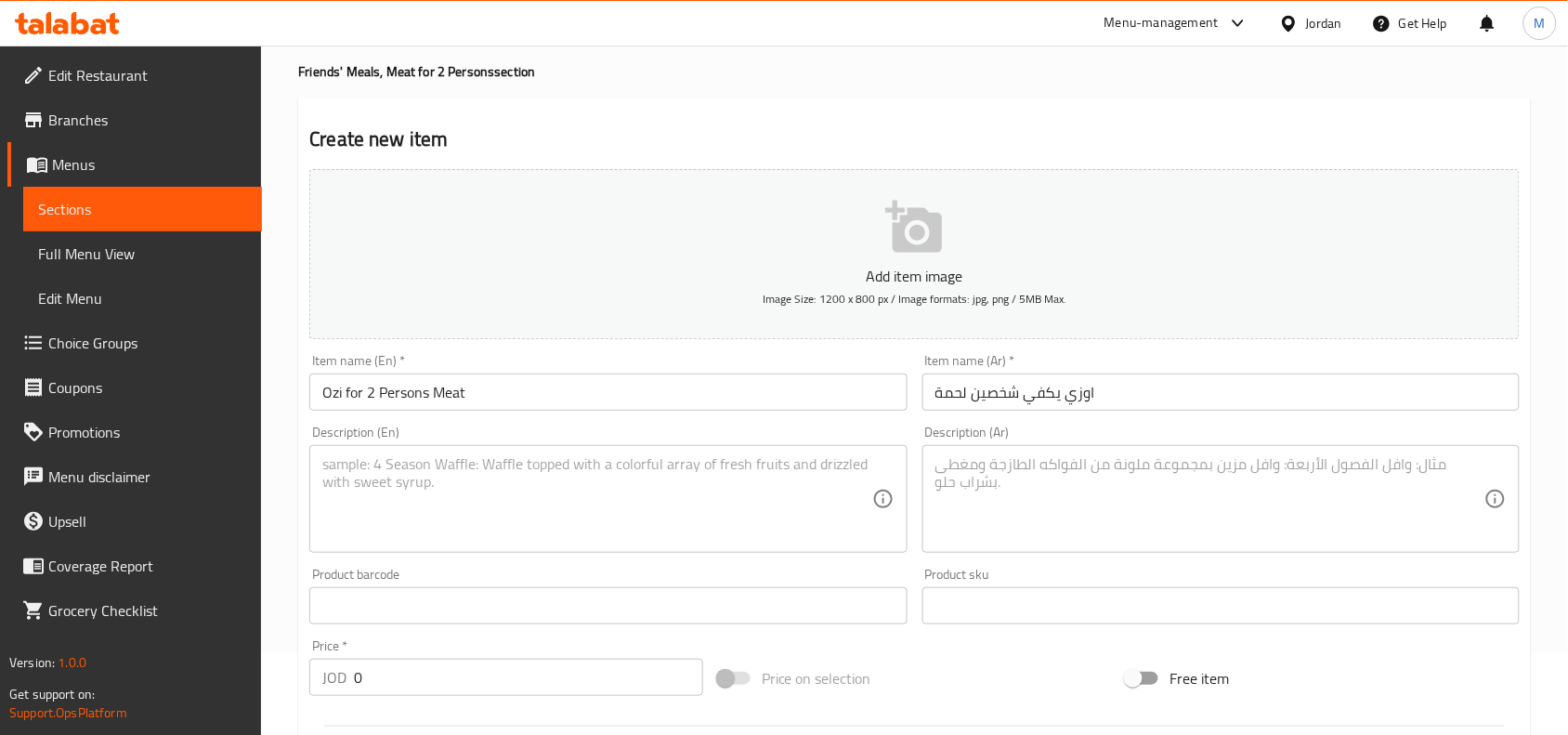
click at [1166, 471] on textarea at bounding box center [1210, 499] width 549 height 89
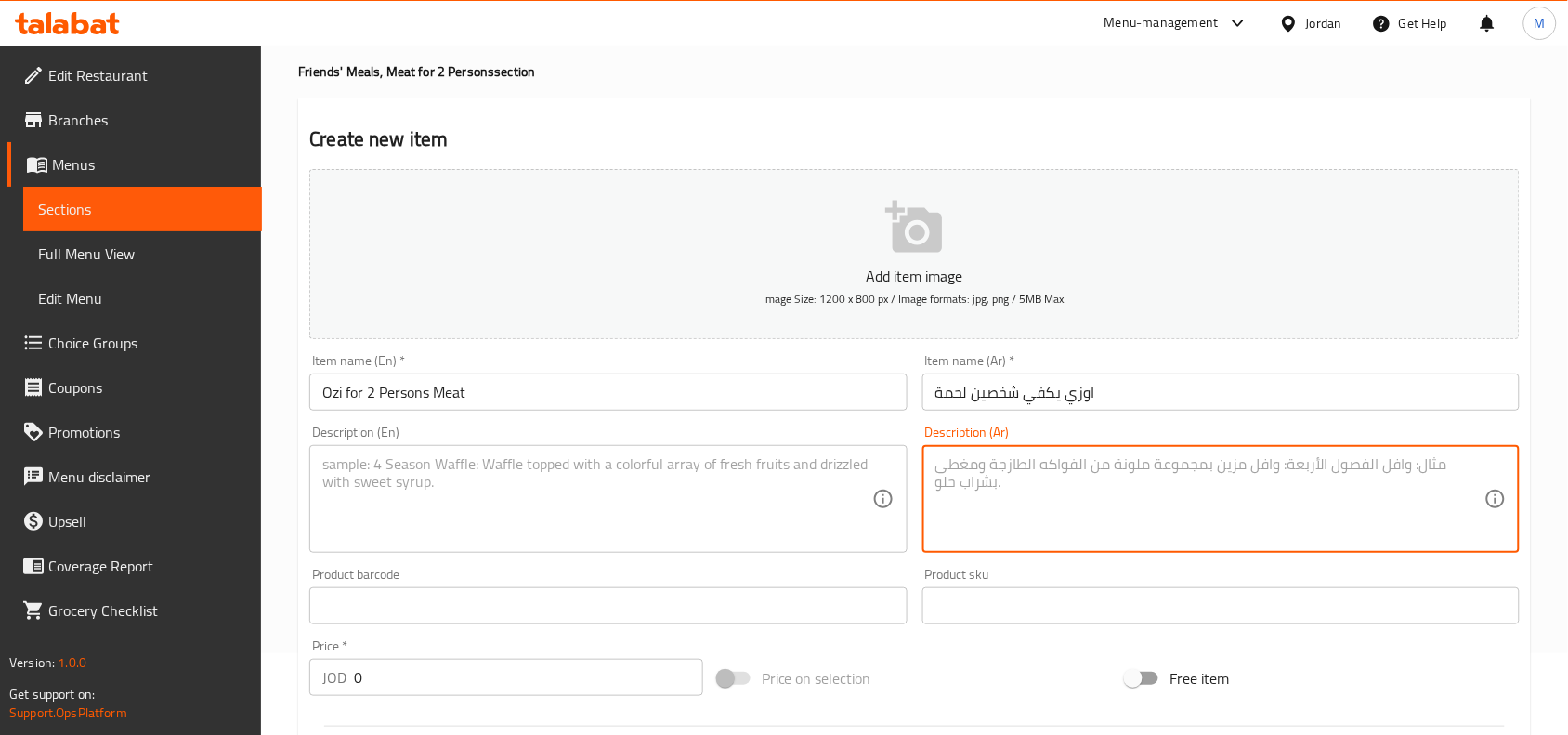
paste textarea "أرز اوزي / بازيالء و جزر / 2 قطع لحمة / لبن / لوز محمص"
type textarea "أرز اوزي / بازيالء و جزر / 2 قطع لحمة / لبن / لوز محمص"
click at [796, 464] on textarea at bounding box center [597, 499] width 549 height 89
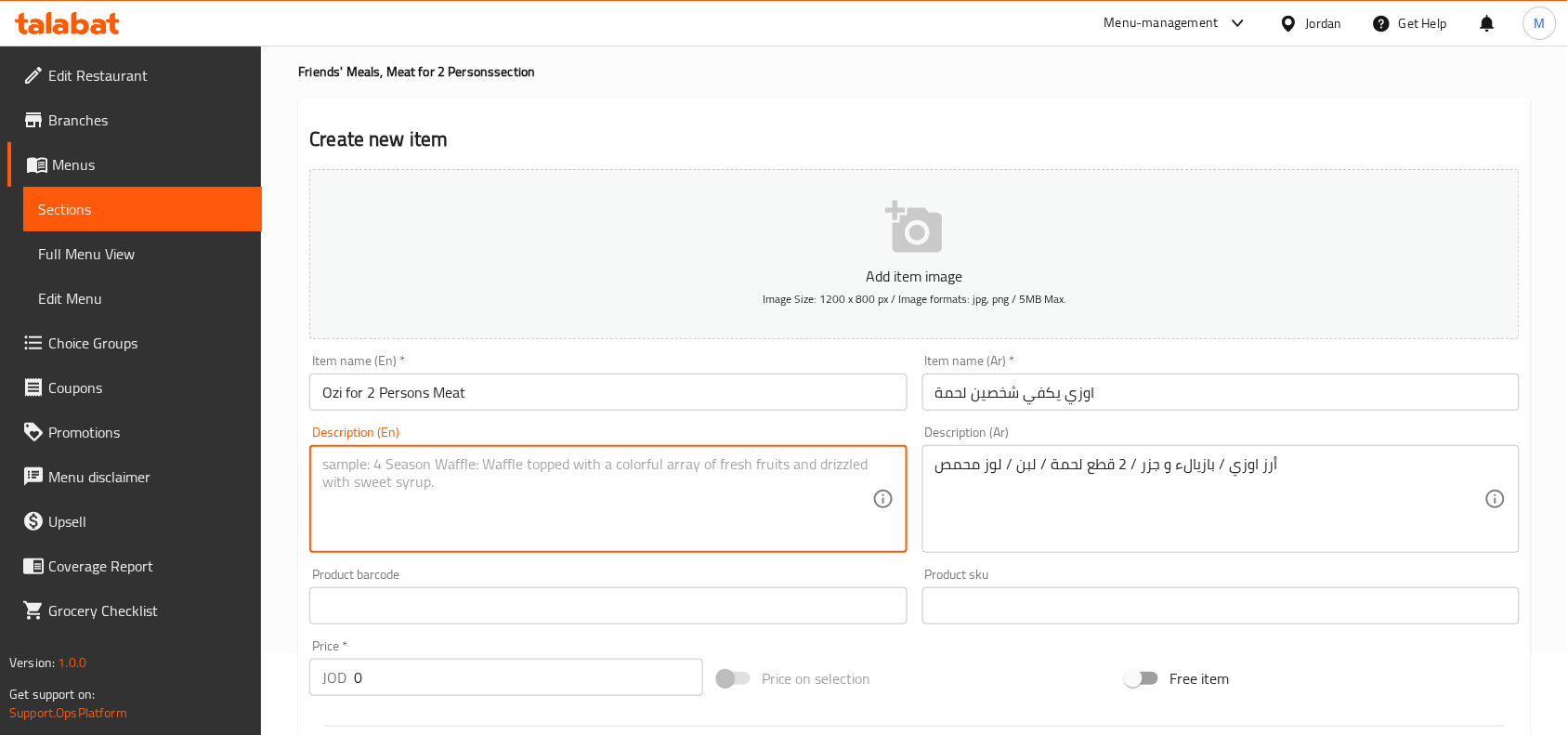
click at [764, 453] on div "Description (En)" at bounding box center [608, 498] width 598 height 107
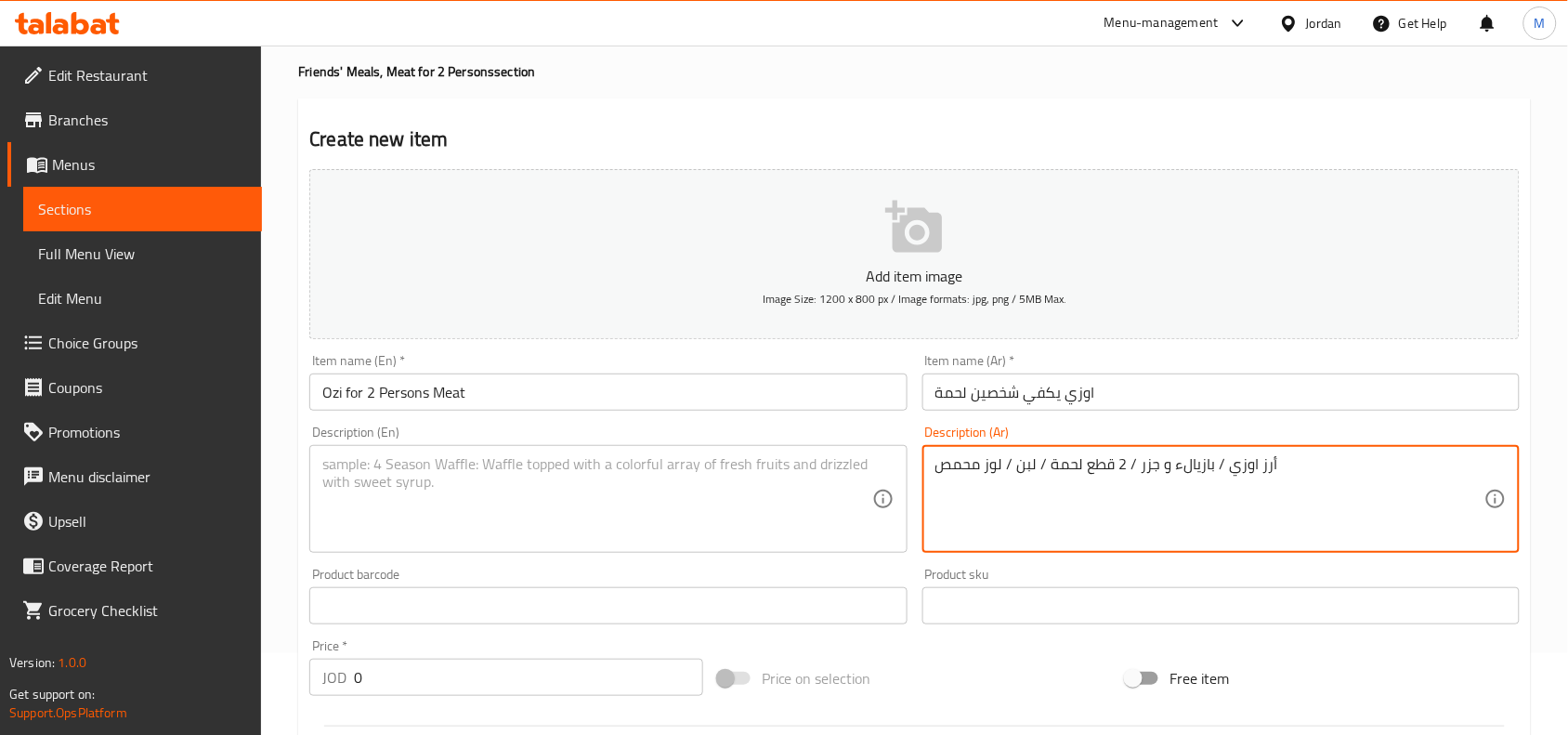
click at [1094, 461] on textarea "أرز اوزي / بازيالء و جزر / 2 قطع لحمة / لبن / لوز محمص" at bounding box center [1210, 499] width 549 height 89
click at [1201, 471] on textarea "أرز اوزي / بازيالء و جزر / 2 قطع لحمة / لبن / لوز محمص" at bounding box center [1210, 499] width 549 height 89
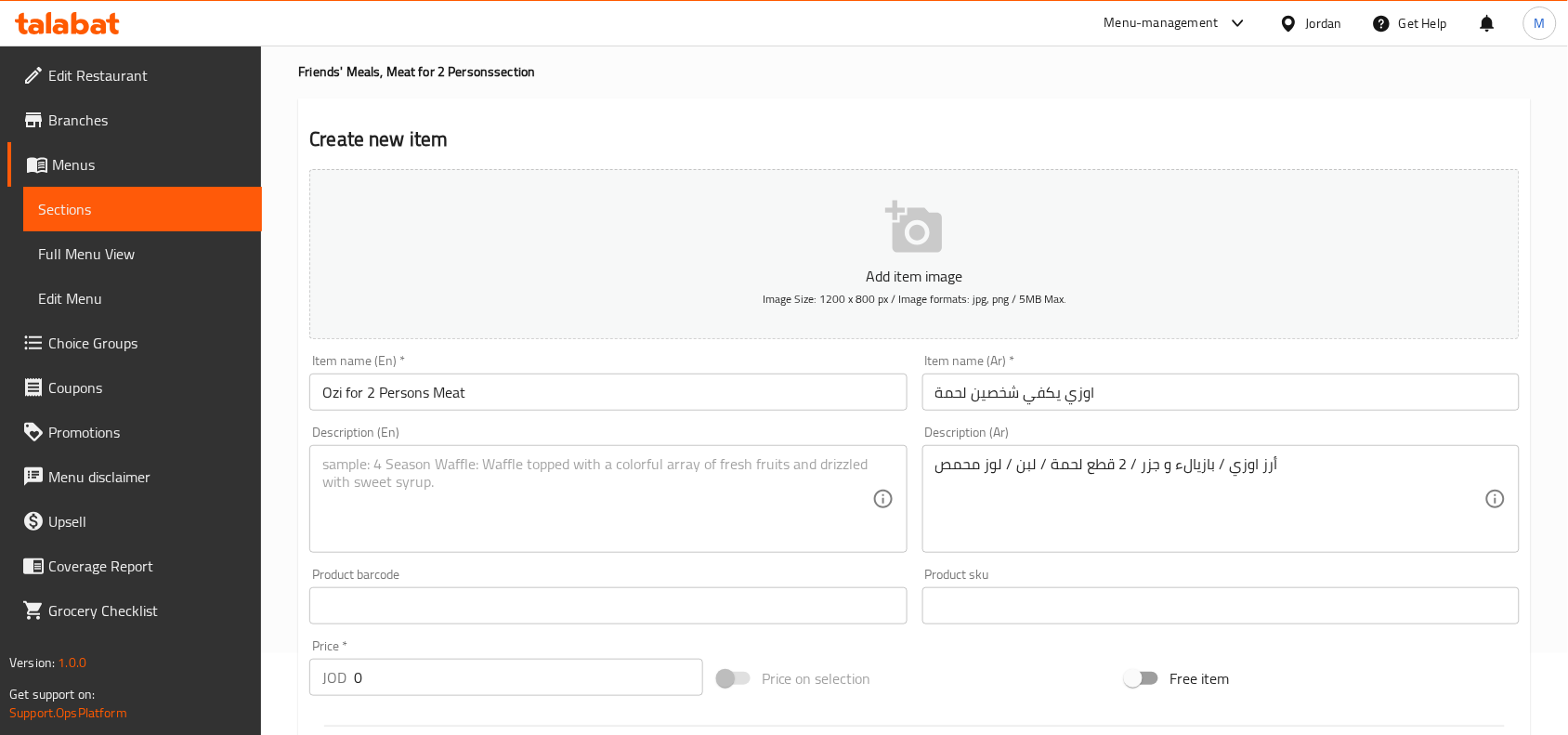
click at [461, 461] on textarea at bounding box center [597, 499] width 549 height 89
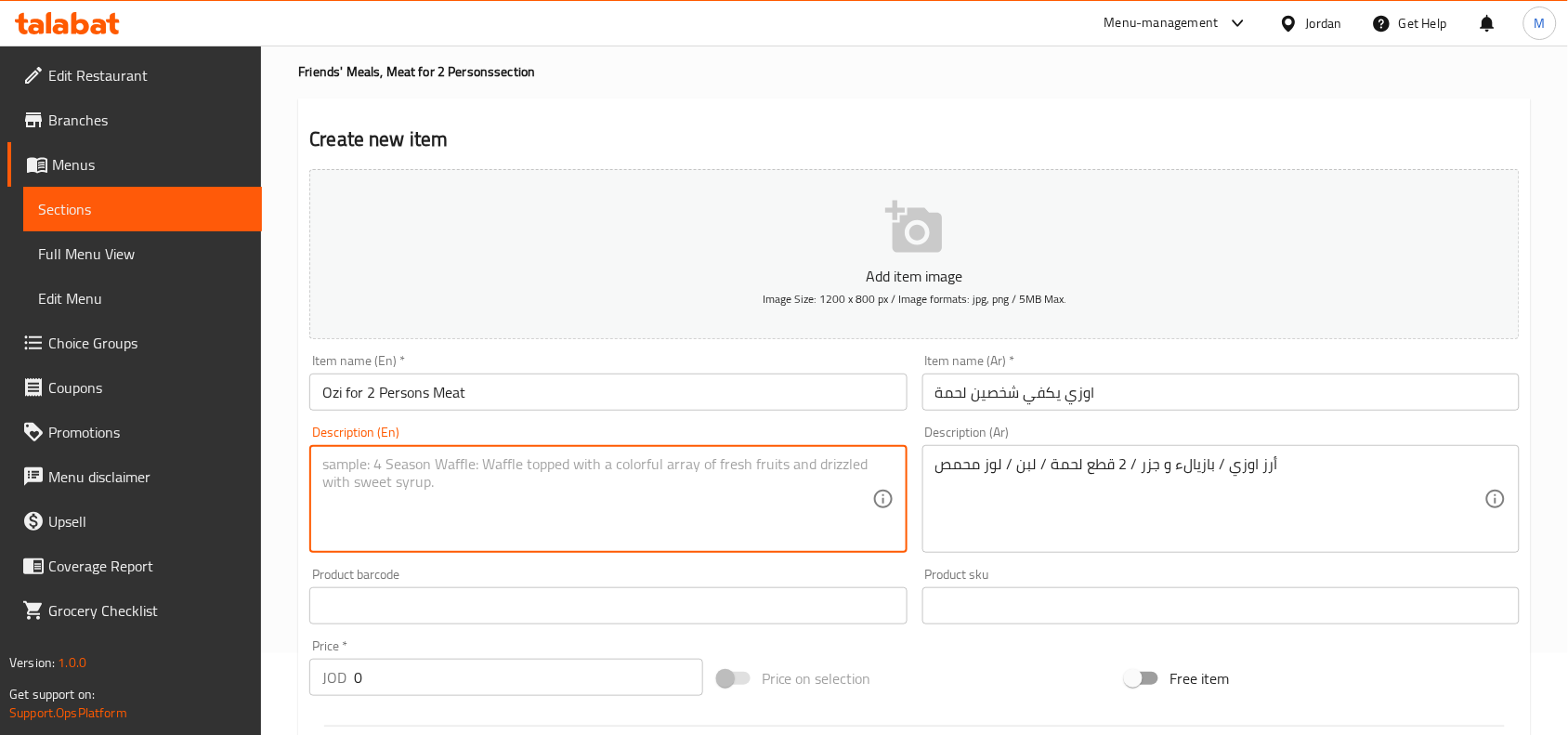
paste textarea "Ozi rice / peas and carrots / 2 pieces of meat / yogurt / roasted almonds"
type textarea "Ozi rice / peas and carrots / 2 pieces of meat / yogurt / roasted almonds"
click at [796, 458] on textarea "Ozi rice / peas and carrots / 2 pieces of meat / yogurt / roasted almonds" at bounding box center [597, 499] width 549 height 89
click at [335, 458] on textarea "Ozi rice / peas and carrots / 2 pieces of meat / yogurt / roasted almonds" at bounding box center [597, 499] width 549 height 89
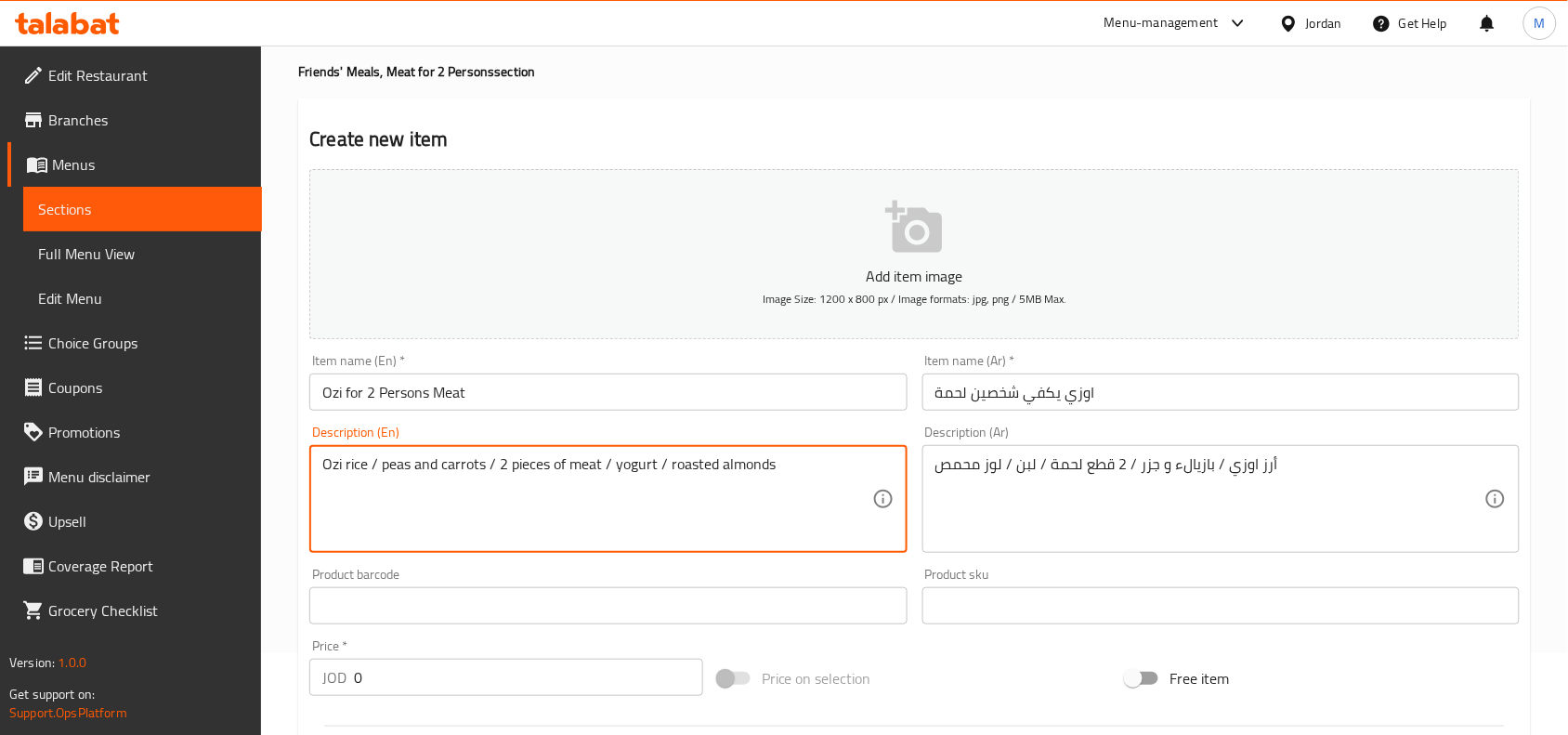
click at [335, 458] on textarea "Ozi rice / peas and carrots / 2 pieces of meat / yogurt / roasted almonds" at bounding box center [597, 499] width 549 height 89
click at [502, 473] on textarea "Ozi rice / peas and carrots / 2 pieces of meat / yogurt / roasted almonds" at bounding box center [597, 499] width 549 height 89
click at [790, 467] on textarea "Ozi rice / peas and carrots / 2 pieces of meat / yogurt / roasted almonds" at bounding box center [597, 499] width 549 height 89
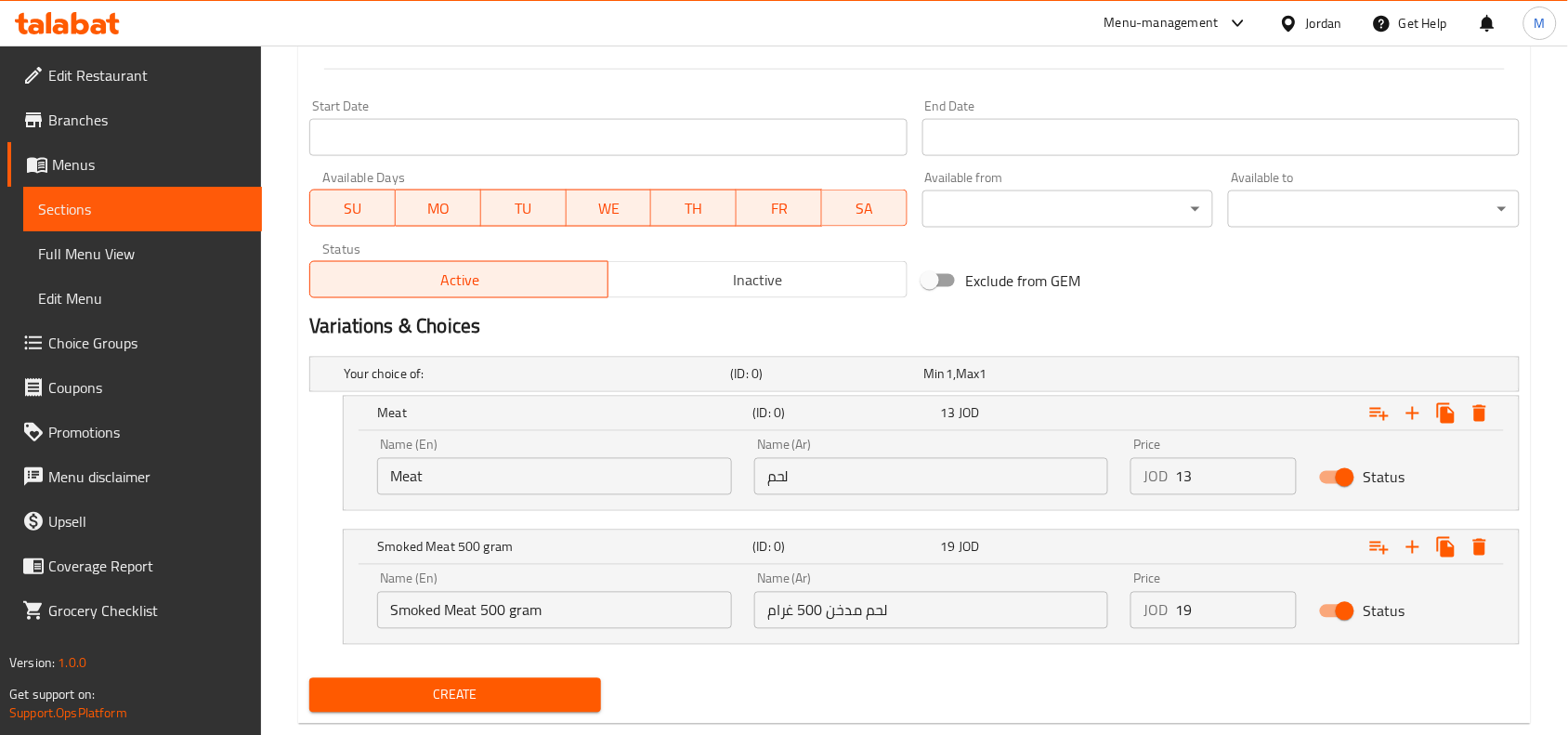
scroll to position [779, 0]
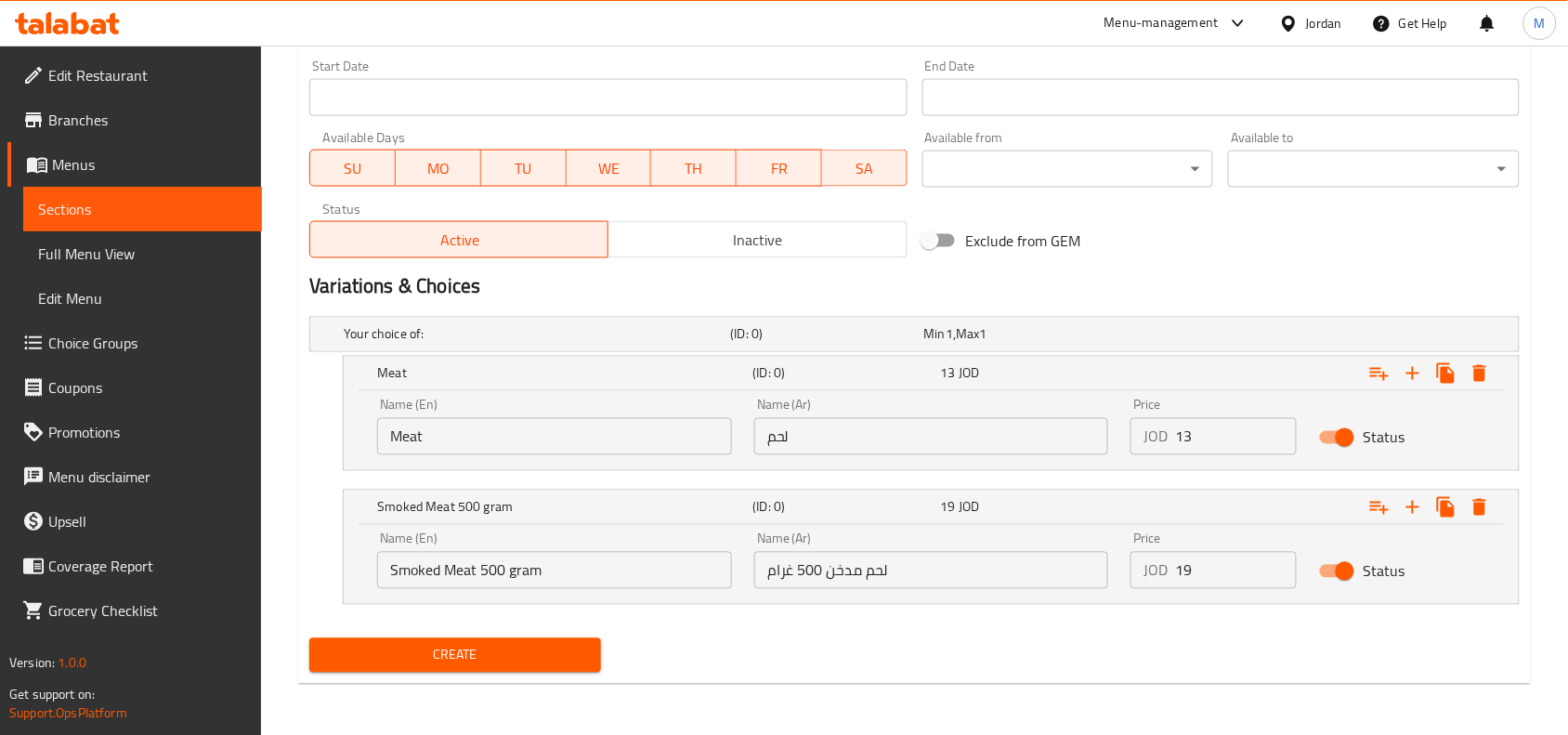
click at [508, 439] on input "Meat" at bounding box center [554, 436] width 355 height 37
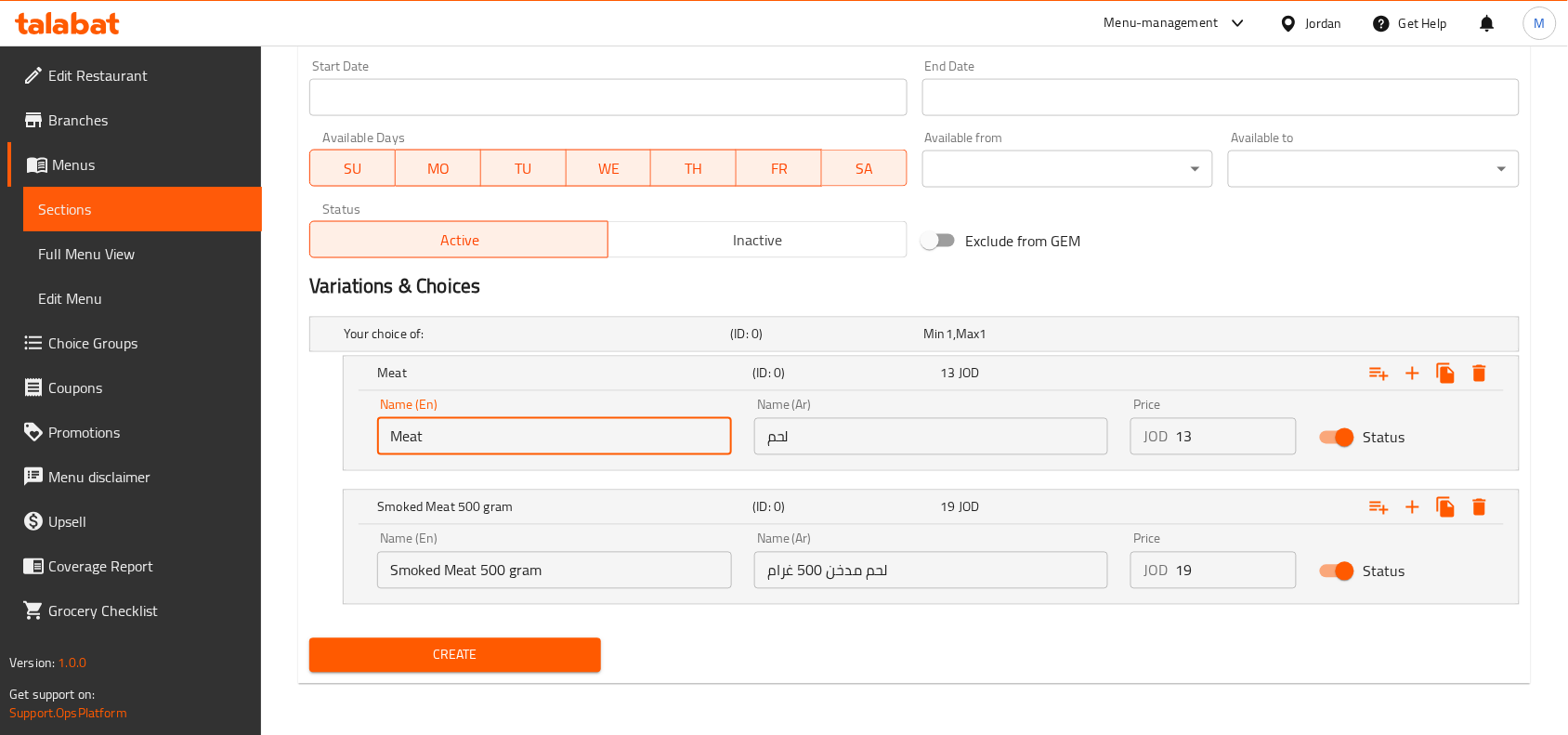
click at [508, 439] on input "Meat" at bounding box center [554, 436] width 355 height 37
type input "Choice"
click at [508, 439] on input "text" at bounding box center [554, 436] width 355 height 37
type input "Meat"
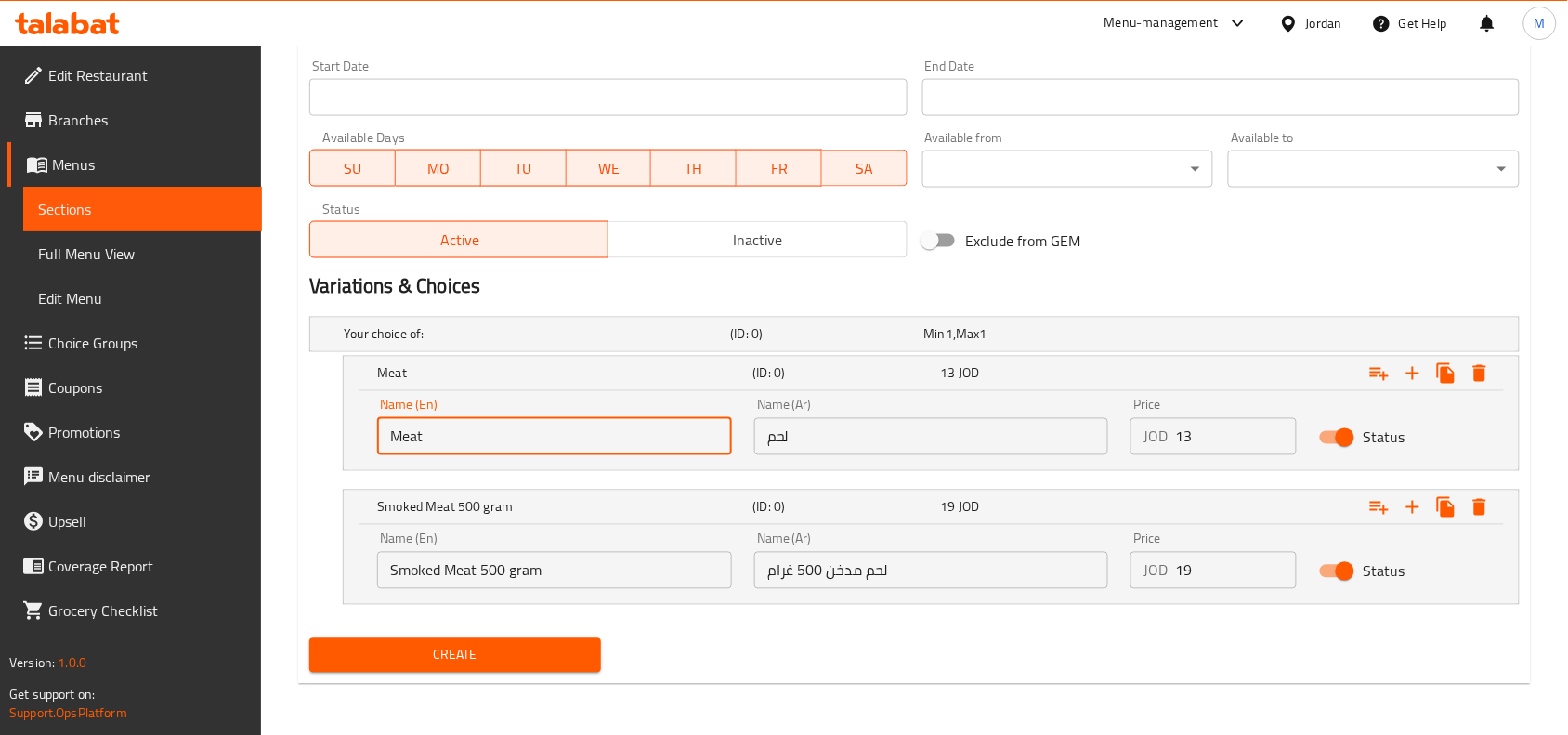
click at [772, 437] on input "لحم" at bounding box center [932, 436] width 355 height 37
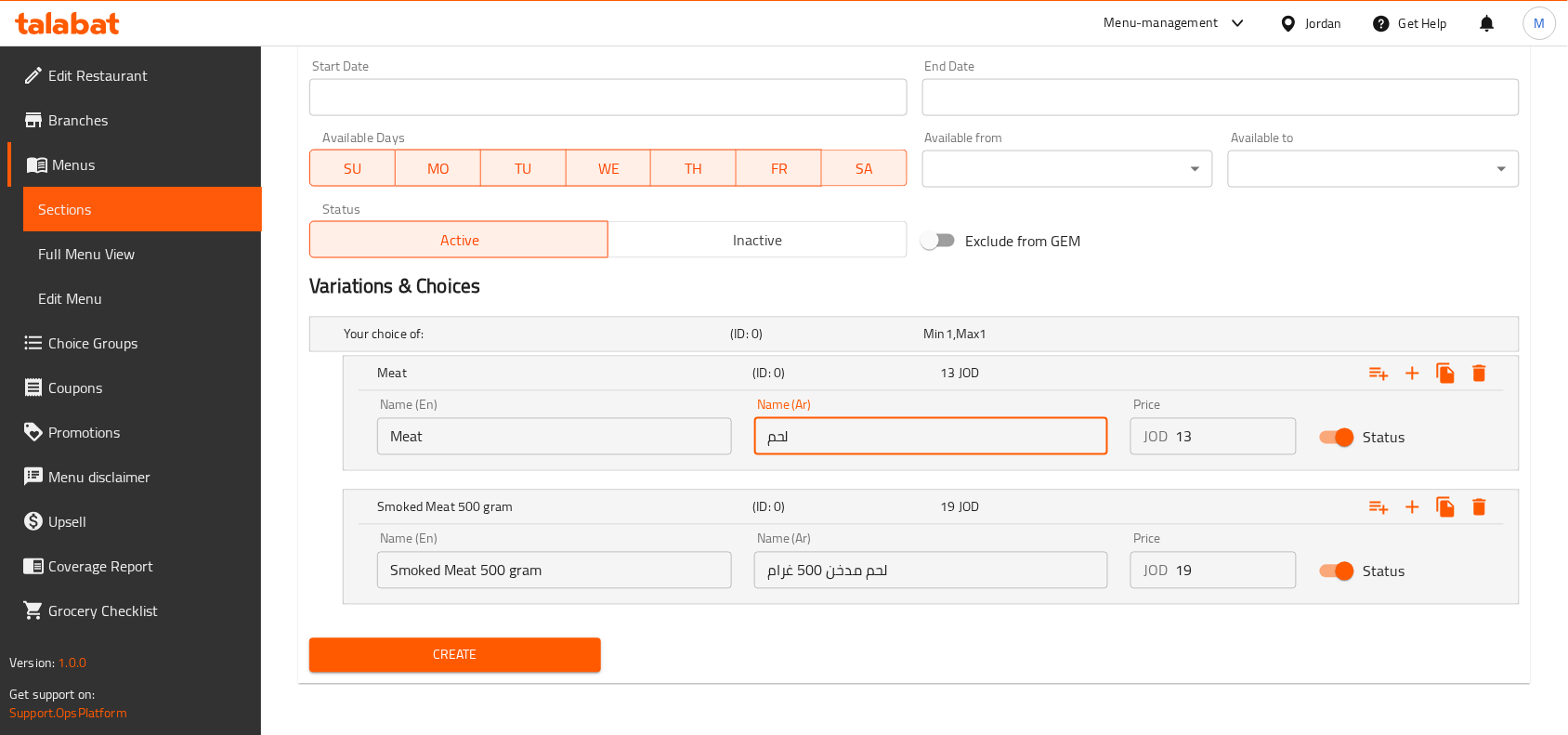
type input "لحم"
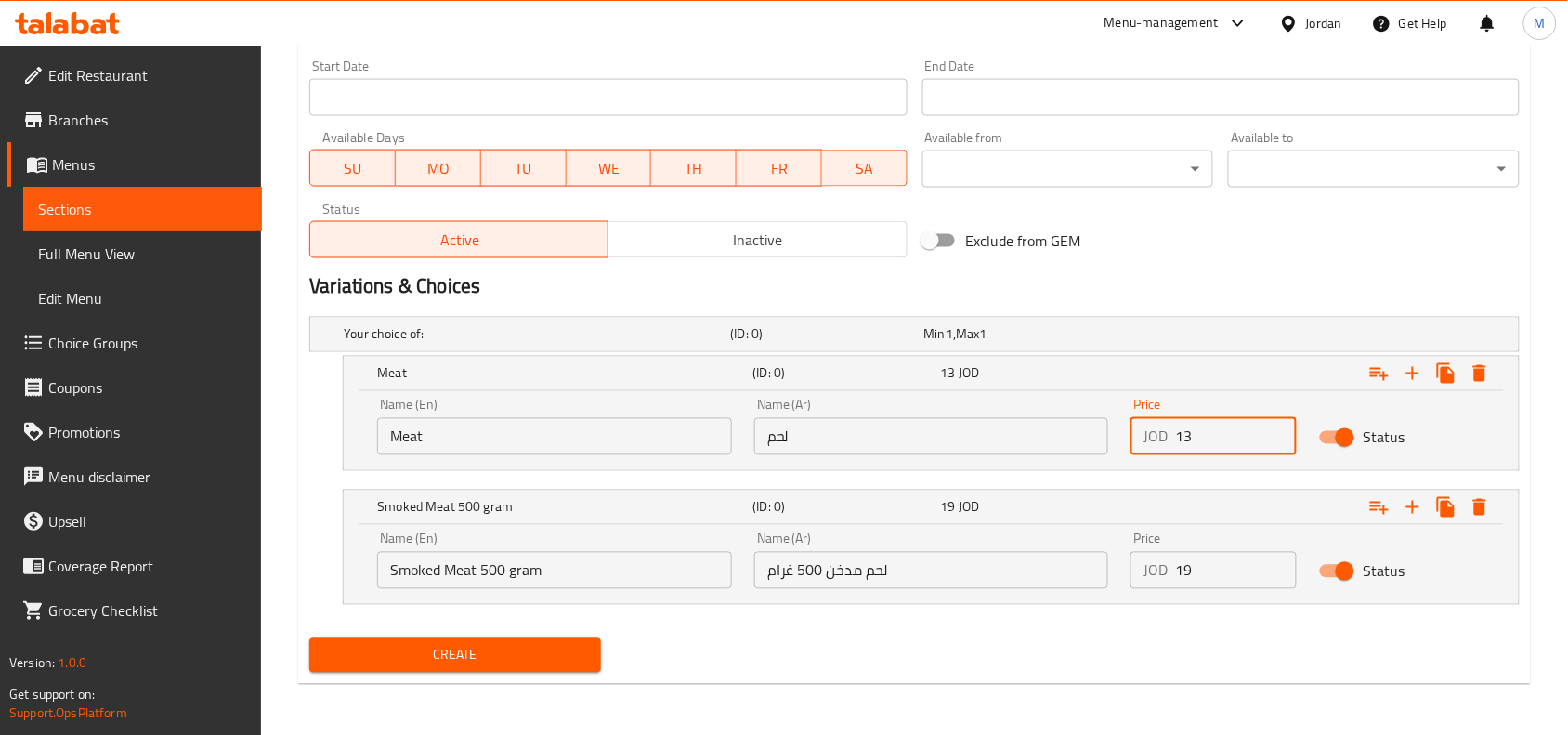
click at [1208, 428] on input "13" at bounding box center [1236, 436] width 121 height 37
type input "13"
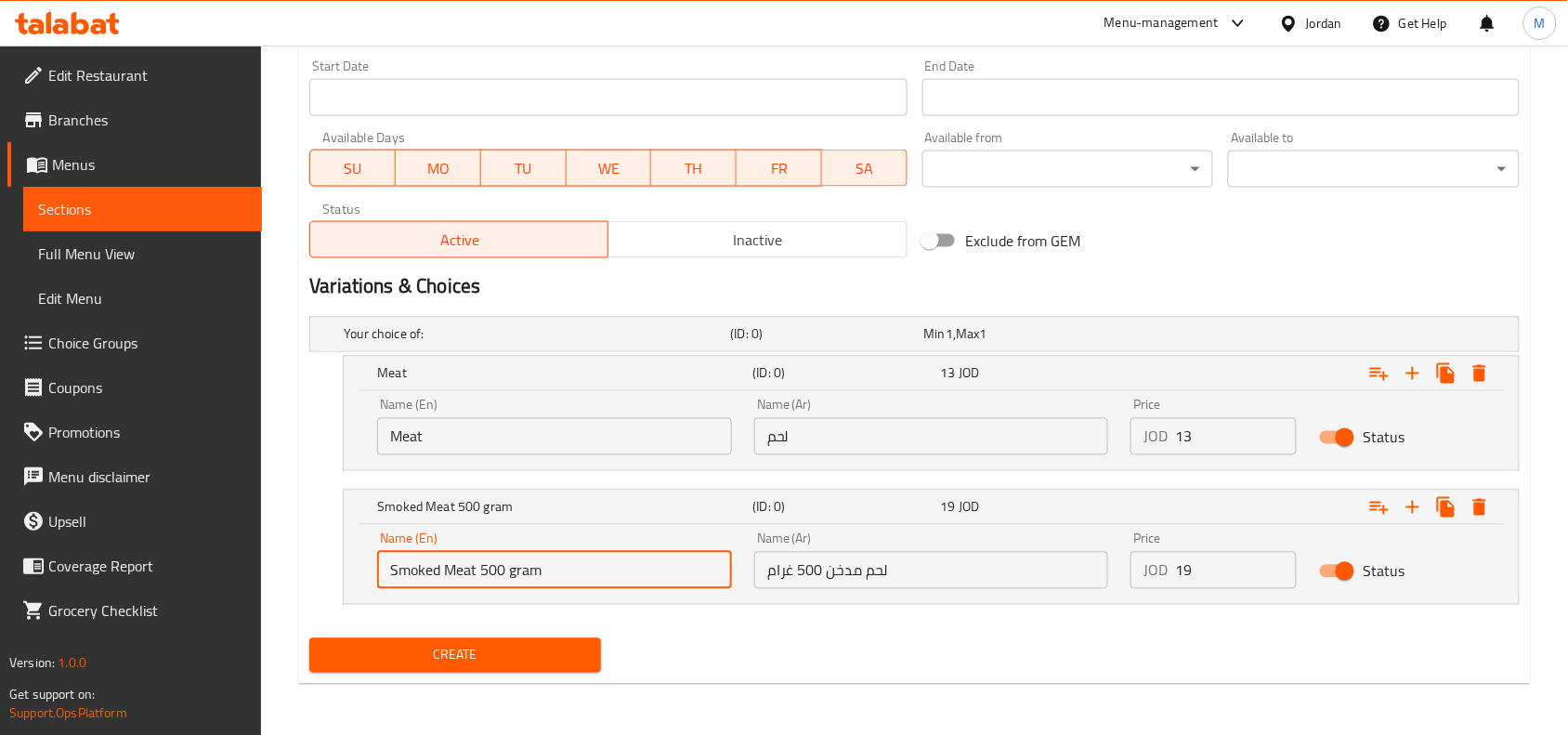
click at [572, 578] on input "Smoked Meat 500 gram" at bounding box center [554, 570] width 355 height 37
click at [582, 572] on input "Smoked Meat 500 gram" at bounding box center [554, 570] width 355 height 37
type input "Choice"
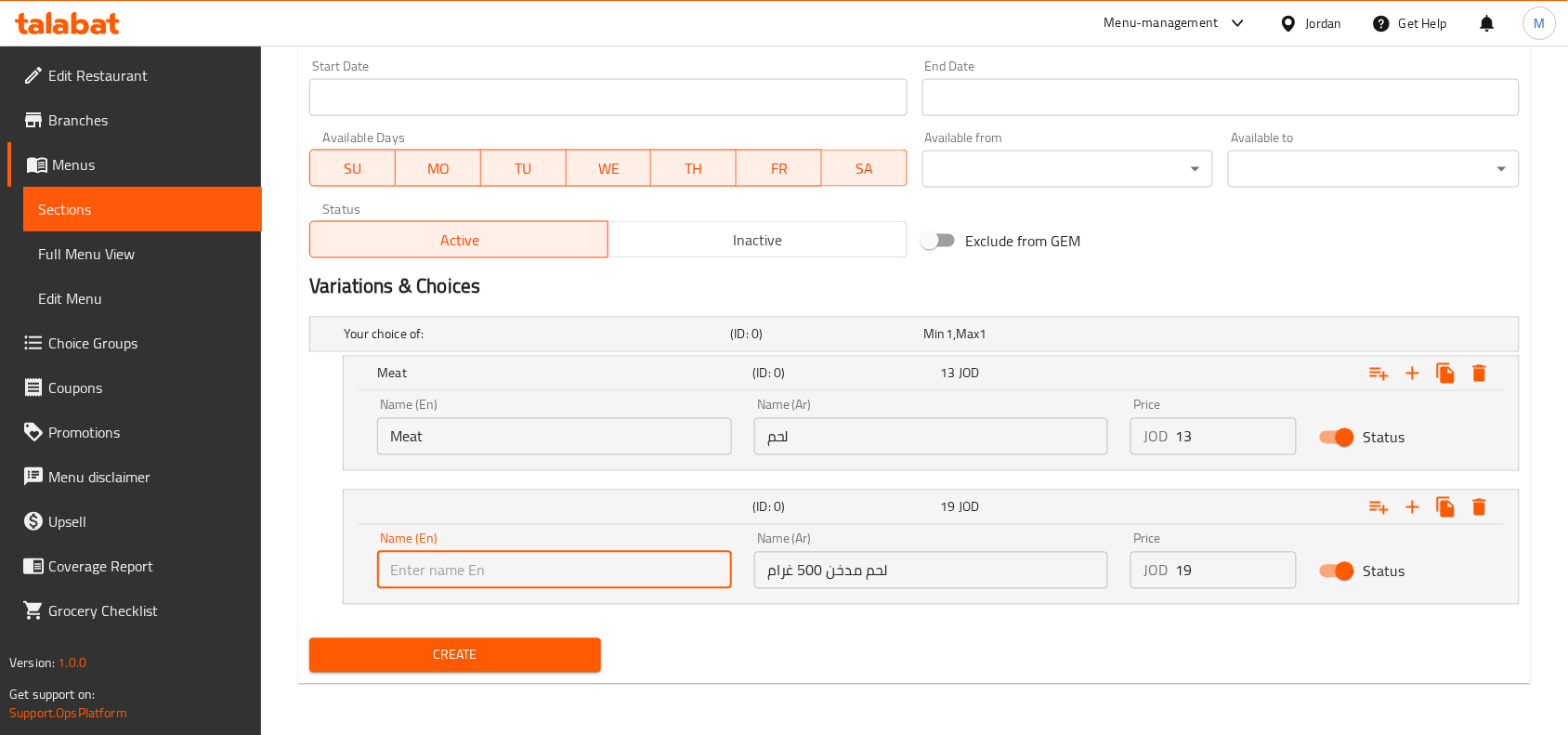
click at [582, 572] on input "text" at bounding box center [554, 570] width 355 height 37
type input "Smoked Meat 500 gram"
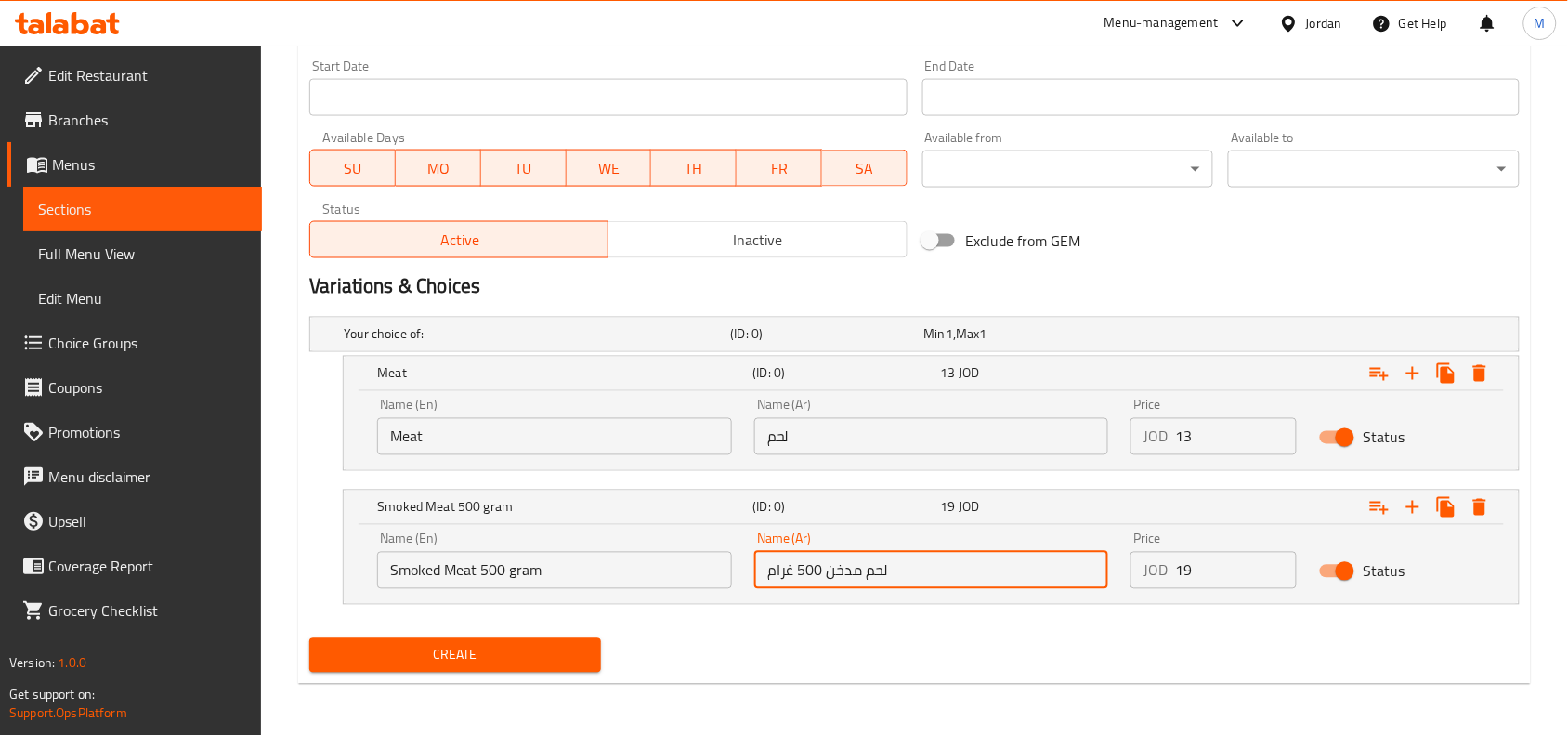
click at [977, 564] on input "لحم مدخن 500 غرام" at bounding box center [932, 570] width 355 height 37
type input "لحم مدخن 500 غرام"
click at [1220, 558] on input "19" at bounding box center [1236, 570] width 121 height 37
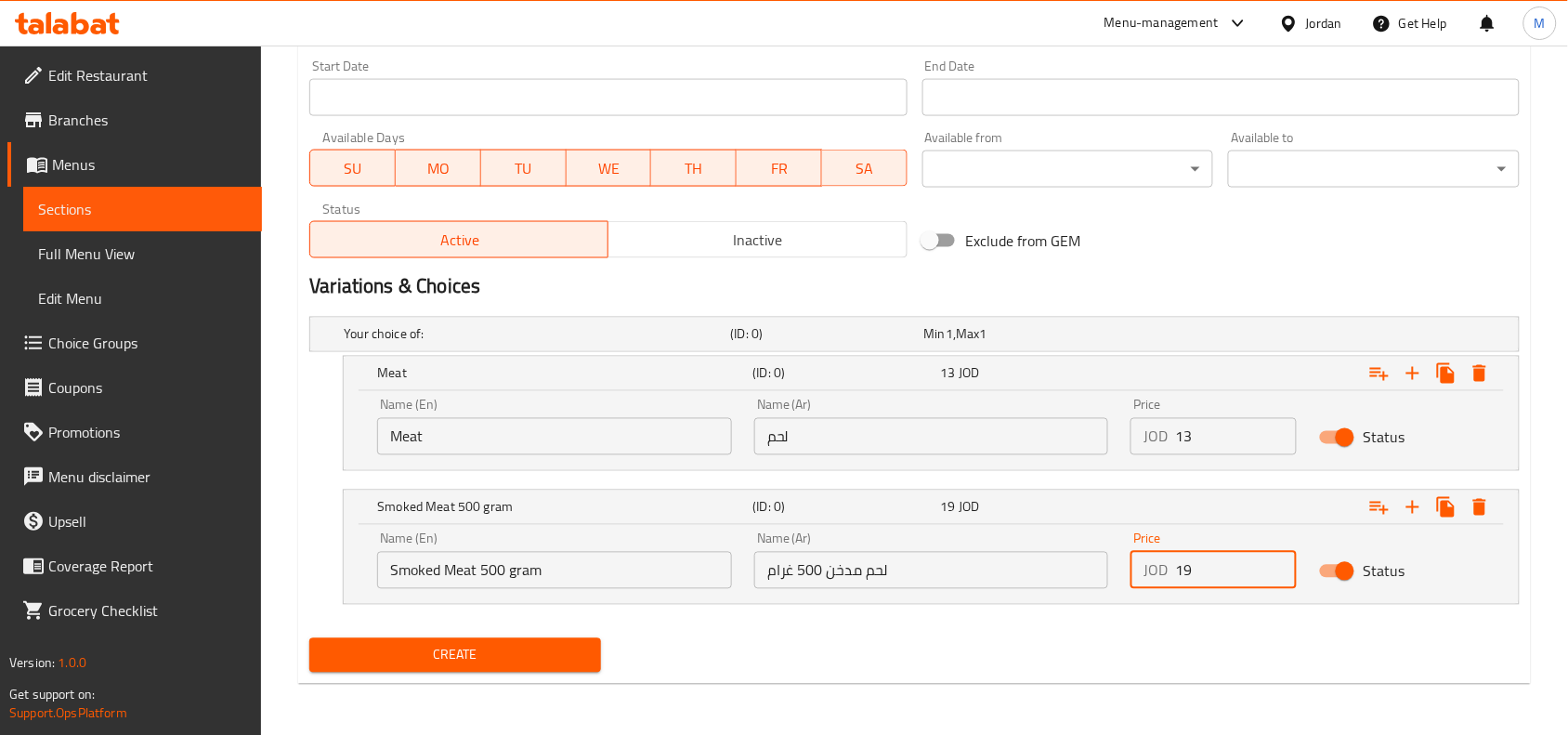
click at [1220, 558] on input "19" at bounding box center [1236, 570] width 121 height 37
type input "19"
click at [866, 631] on div "Create" at bounding box center [915, 655] width 1225 height 50
click at [831, 626] on div "Your choice of: (ID: 0) Min 1 , Max 1 Name (En) Your choice of: Name (En) Name …" at bounding box center [915, 469] width 1225 height 321
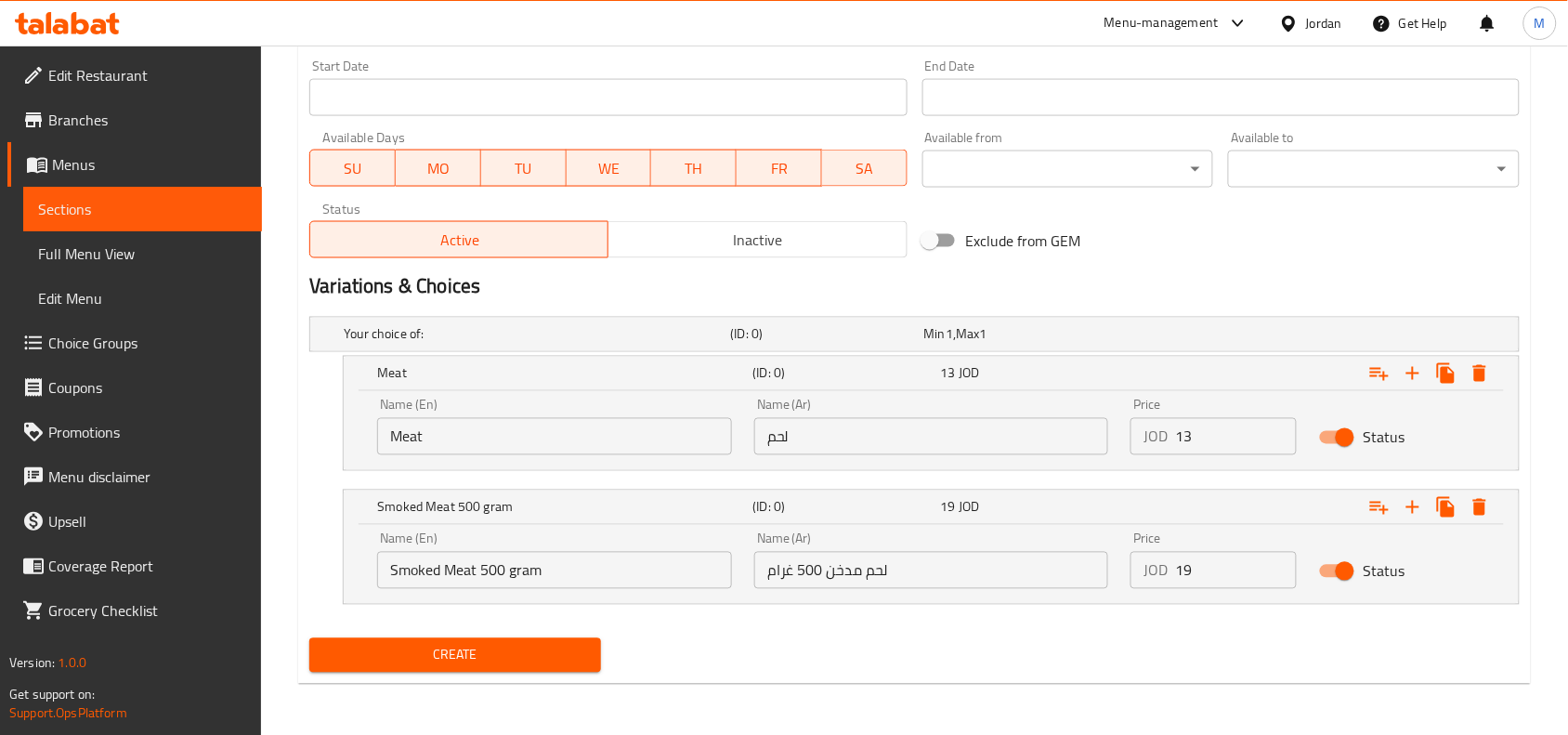
click at [502, 653] on span "Create" at bounding box center [454, 654] width 261 height 23
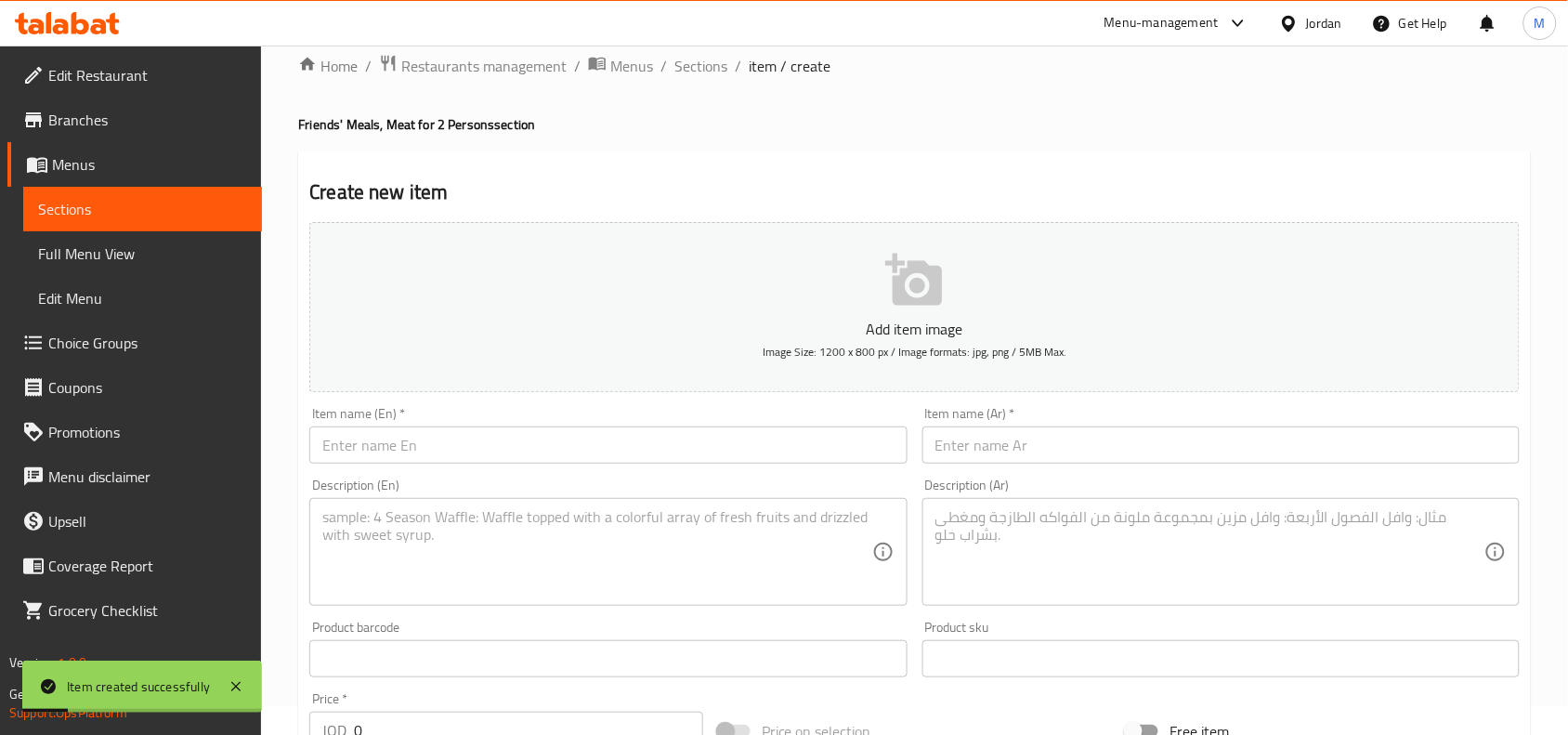
scroll to position [0, 0]
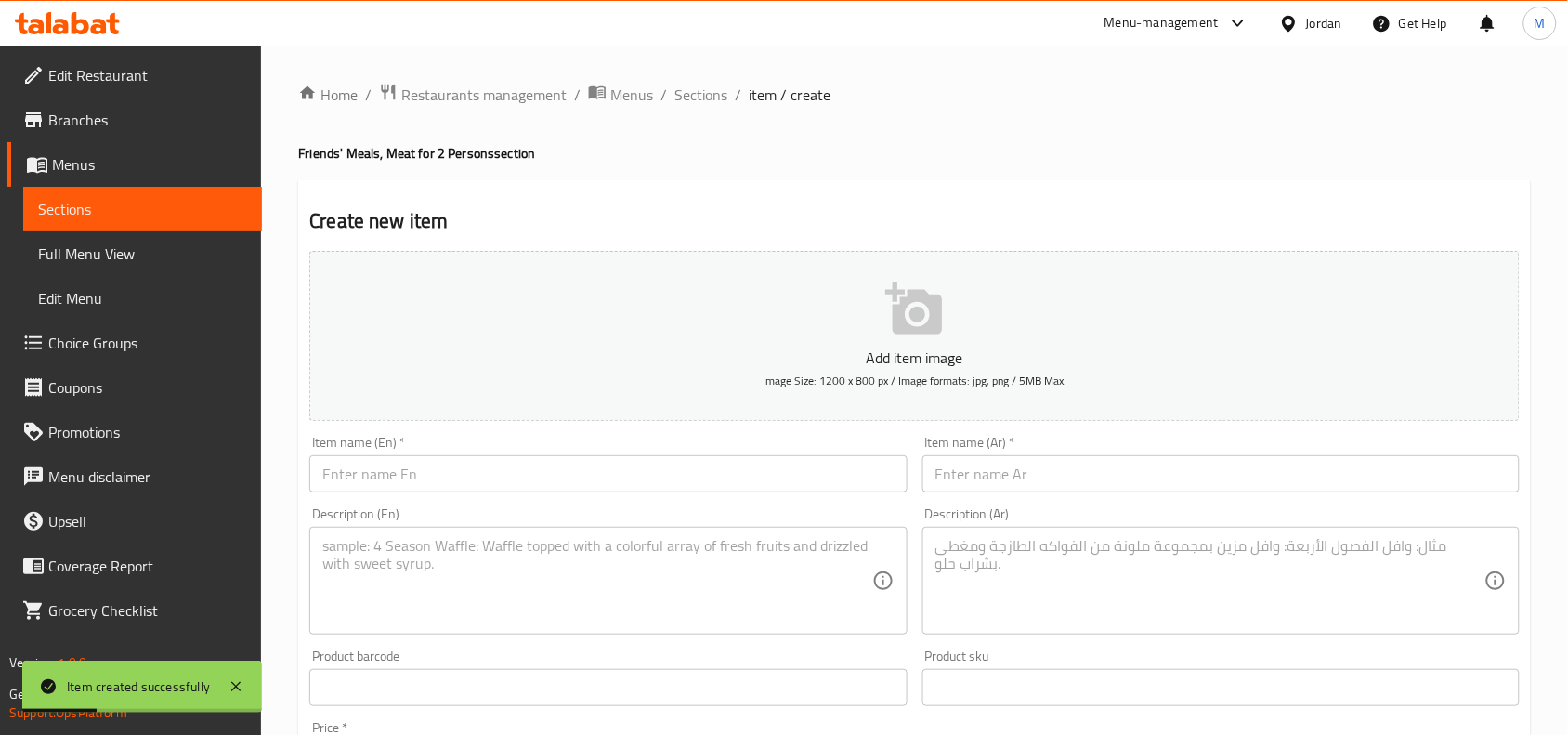
click at [346, 219] on h2 "Create new item" at bounding box center [914, 221] width 1210 height 28
click at [428, 221] on h2 "Create new item" at bounding box center [914, 221] width 1210 height 28
click at [685, 103] on span "Sections" at bounding box center [700, 94] width 53 height 22
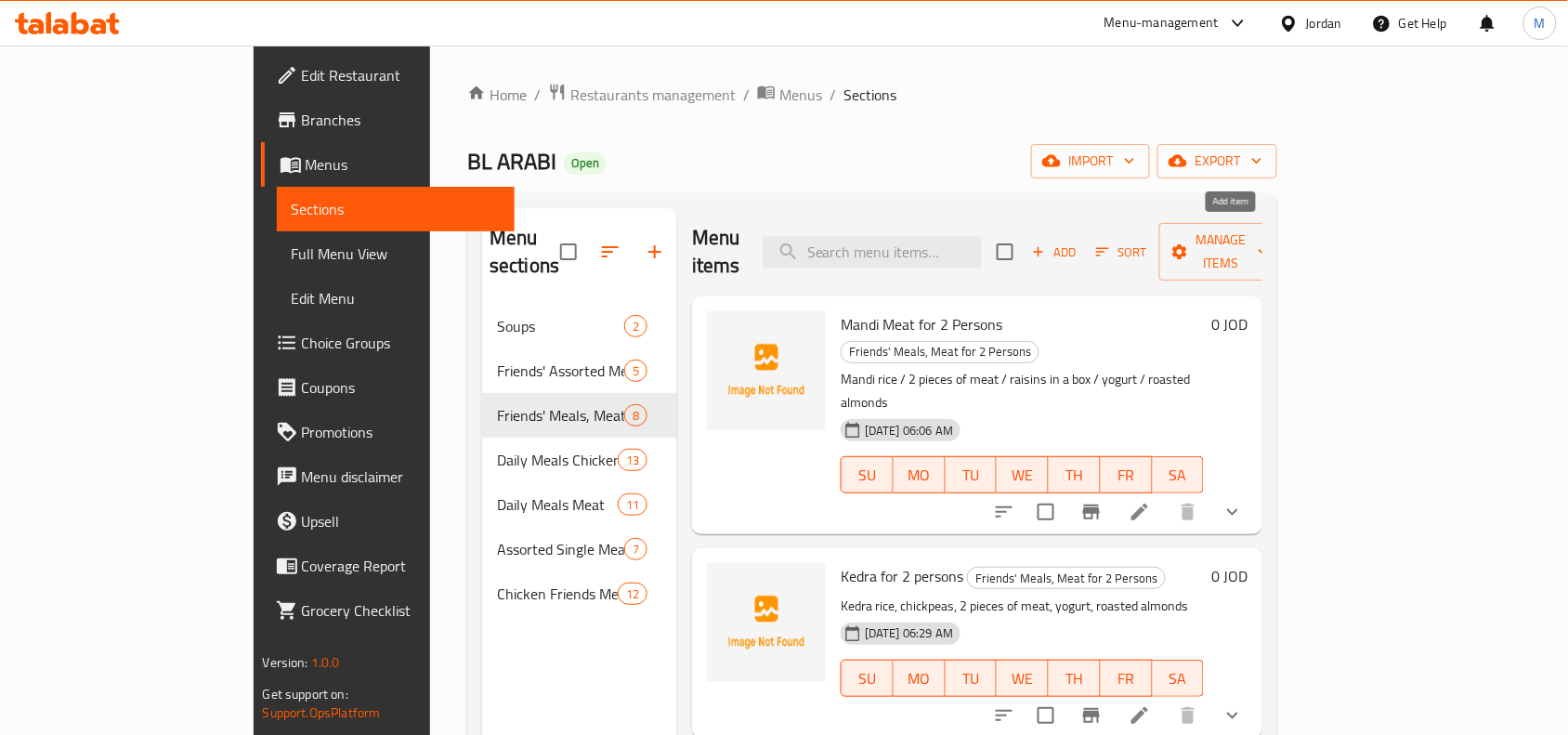
click at [1080, 242] on span "Add" at bounding box center [1054, 252] width 50 height 21
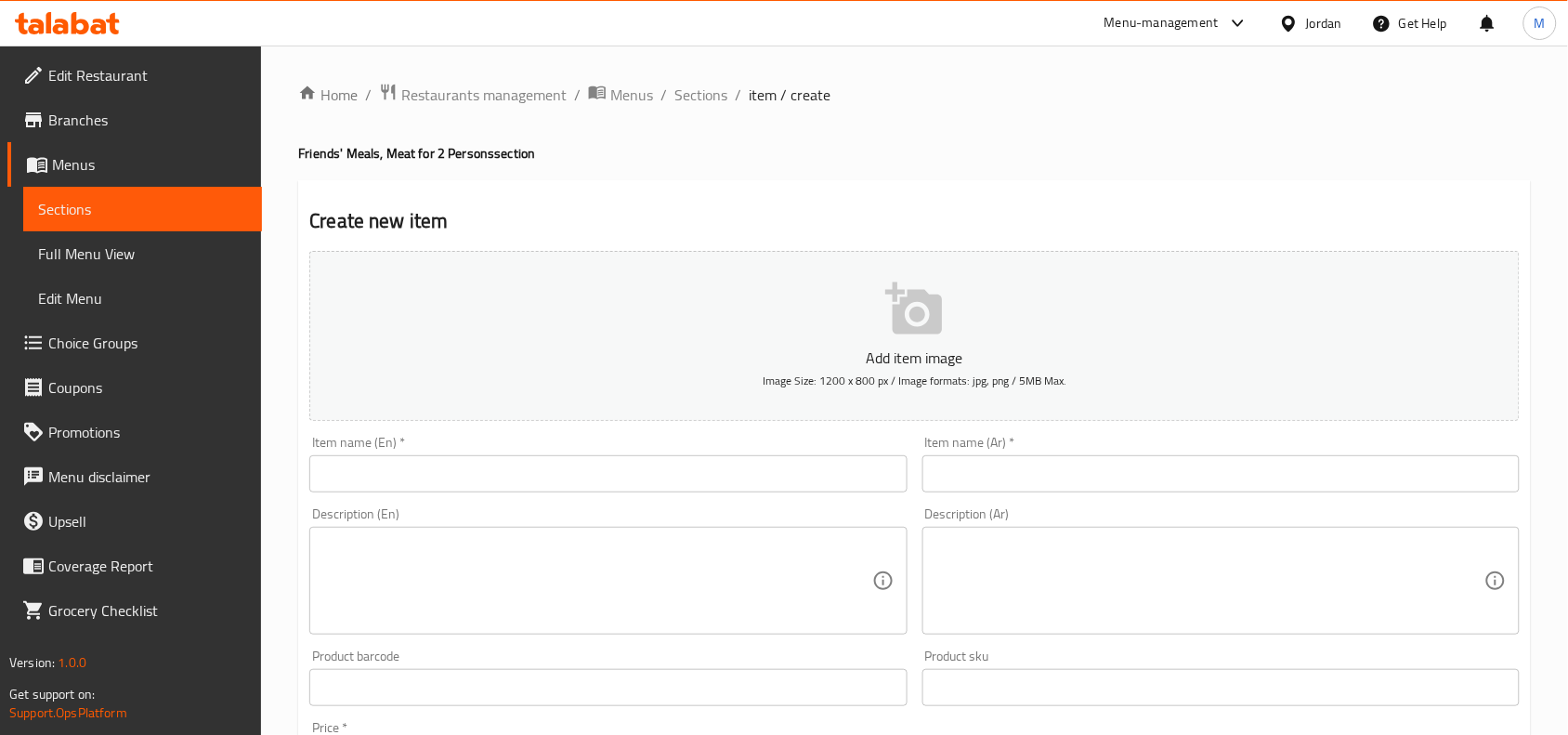
click at [1074, 461] on input "text" at bounding box center [1221, 473] width 598 height 37
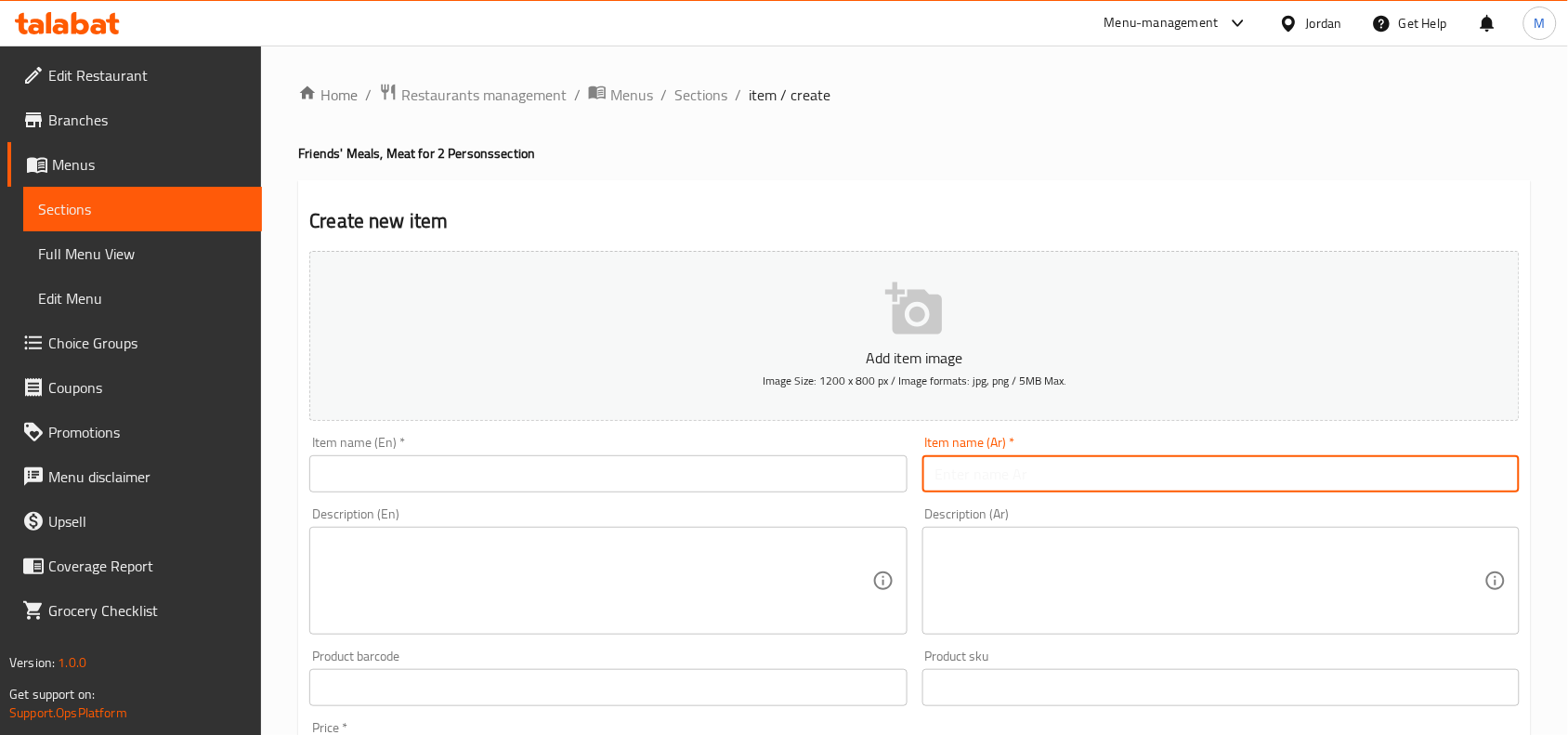
paste input "فريكة تكفي لشخصين"
click at [1031, 472] on input "فريكة تكفي لشخصين" at bounding box center [1221, 473] width 598 height 37
click at [1068, 485] on input "فريكة دجاج تكفي لشخصين" at bounding box center [1221, 473] width 598 height 37
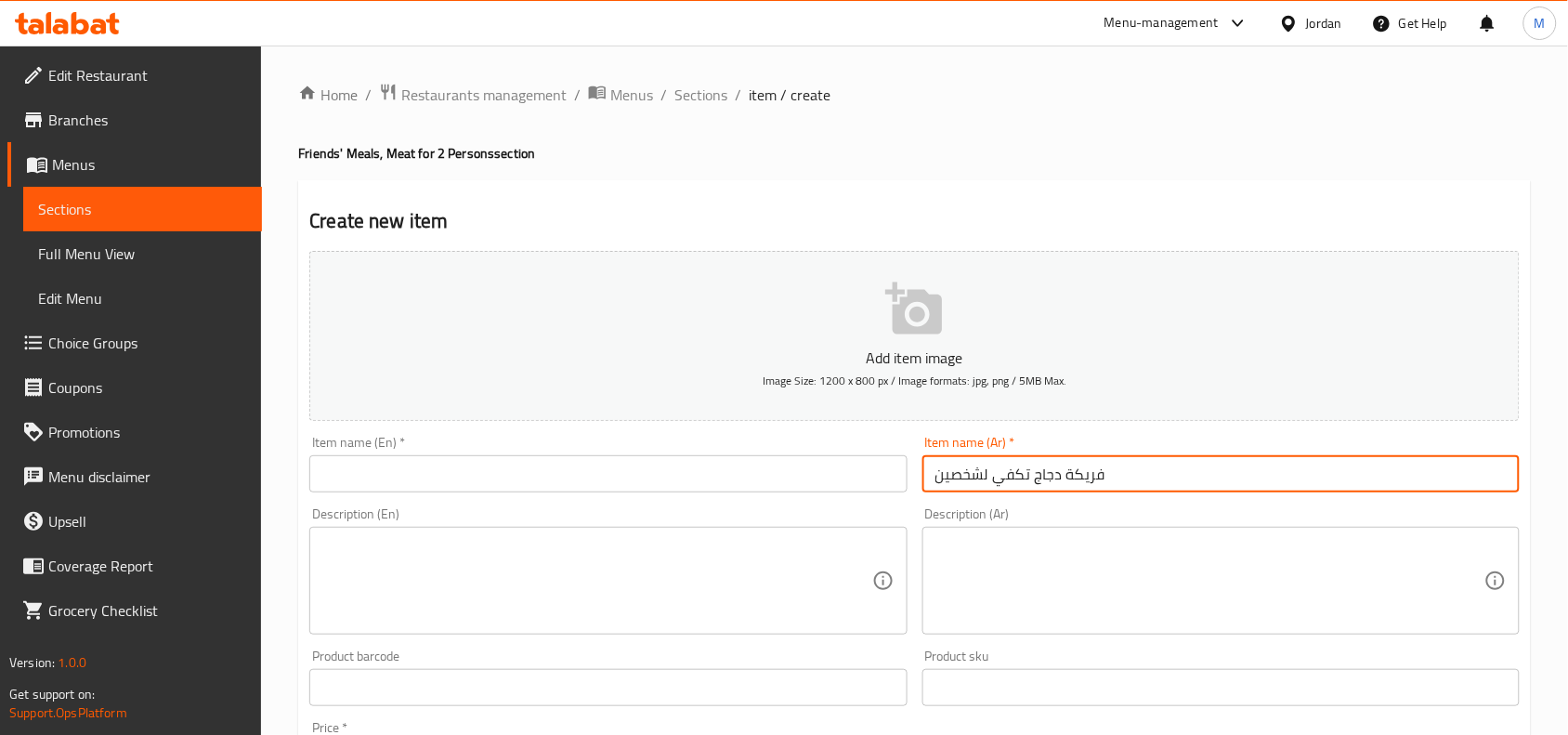
type input "فريكة دجاج تكفي لشخصين"
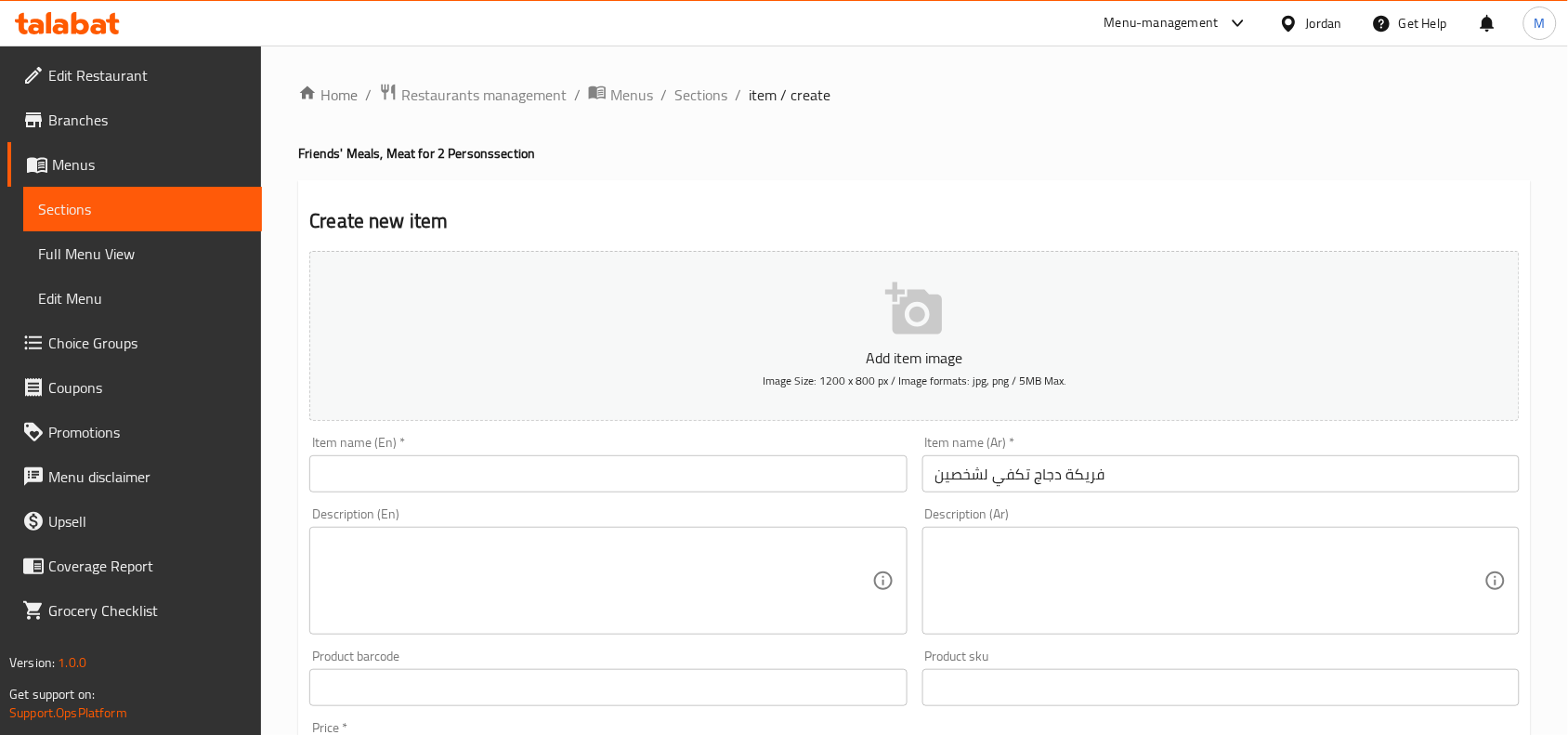
click at [567, 478] on input "text" at bounding box center [608, 473] width 598 height 37
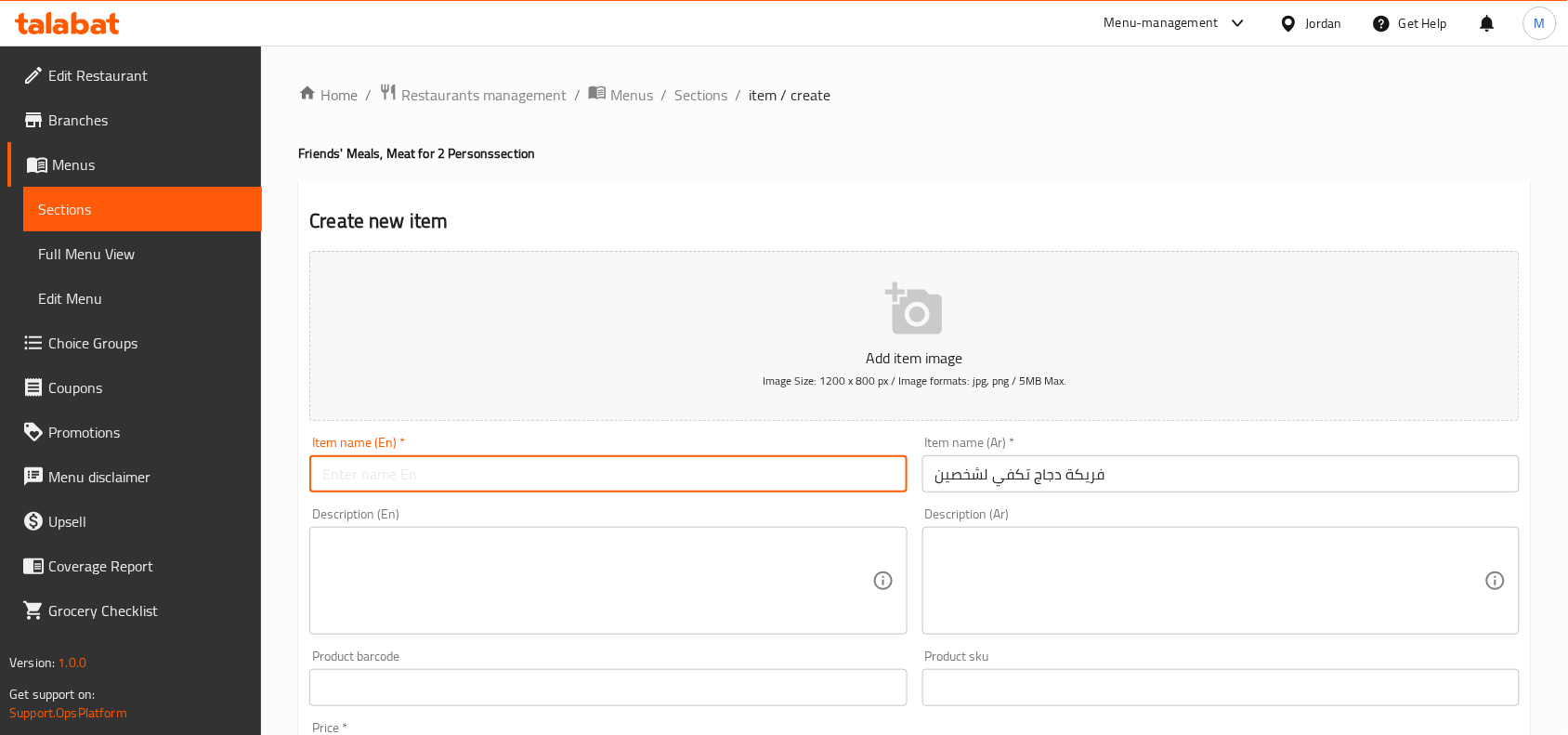
paste input "Chicken frikeh for two people"
click at [445, 470] on input "Chicken frikeh for two people" at bounding box center [608, 473] width 598 height 37
drag, startPoint x: 445, startPoint y: 470, endPoint x: 503, endPoint y: 473, distance: 58.1
click at [503, 473] on input "Chicken frikeh for two people" at bounding box center [608, 473] width 598 height 37
click at [438, 479] on input "Chicken frikeh for two people" at bounding box center [608, 473] width 598 height 37
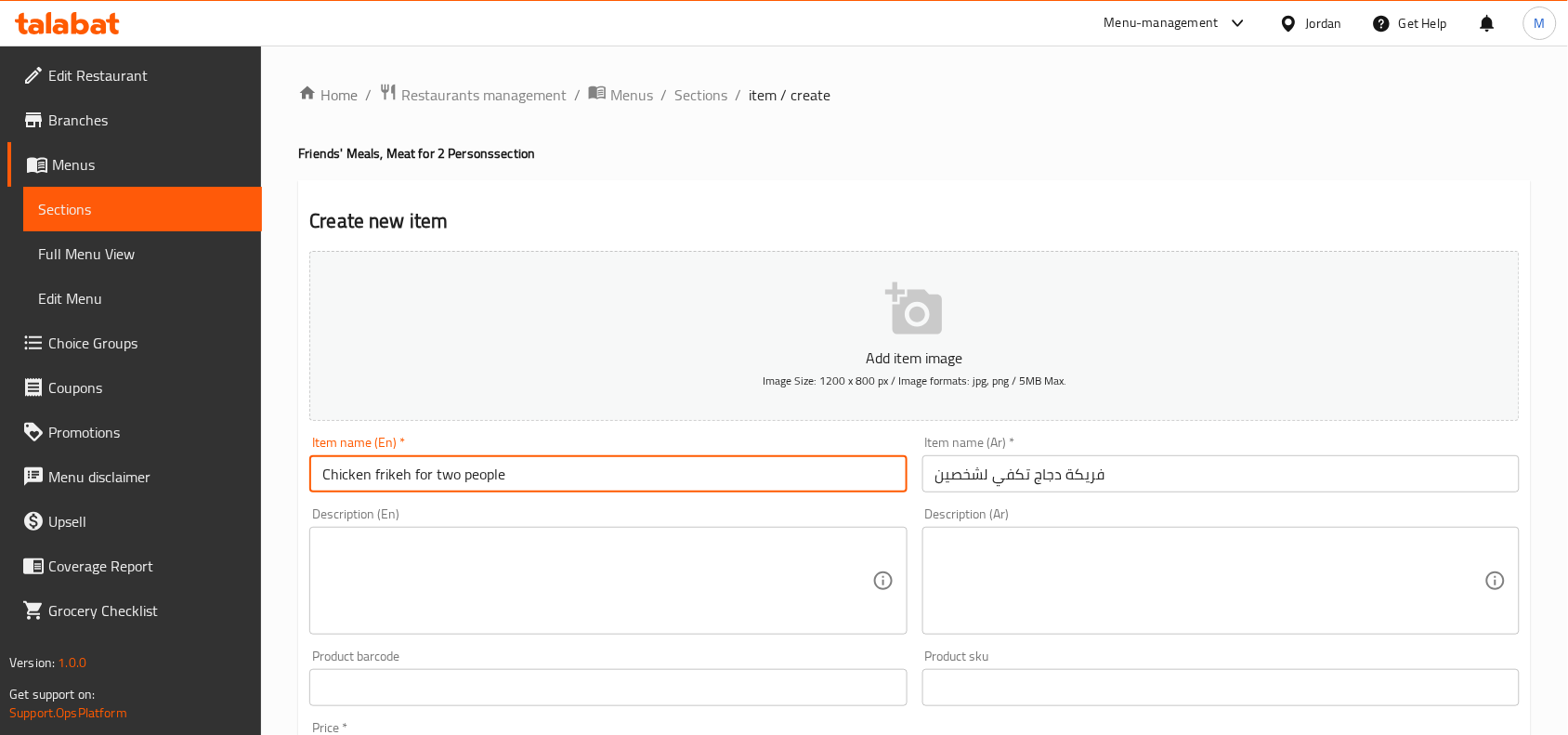
drag, startPoint x: 438, startPoint y: 479, endPoint x: 525, endPoint y: 483, distance: 87.1
click at [525, 483] on input "Chicken frikeh for two people" at bounding box center [608, 473] width 598 height 37
click at [525, 483] on input "Chicken frikeh for 2 persons" at bounding box center [608, 473] width 598 height 37
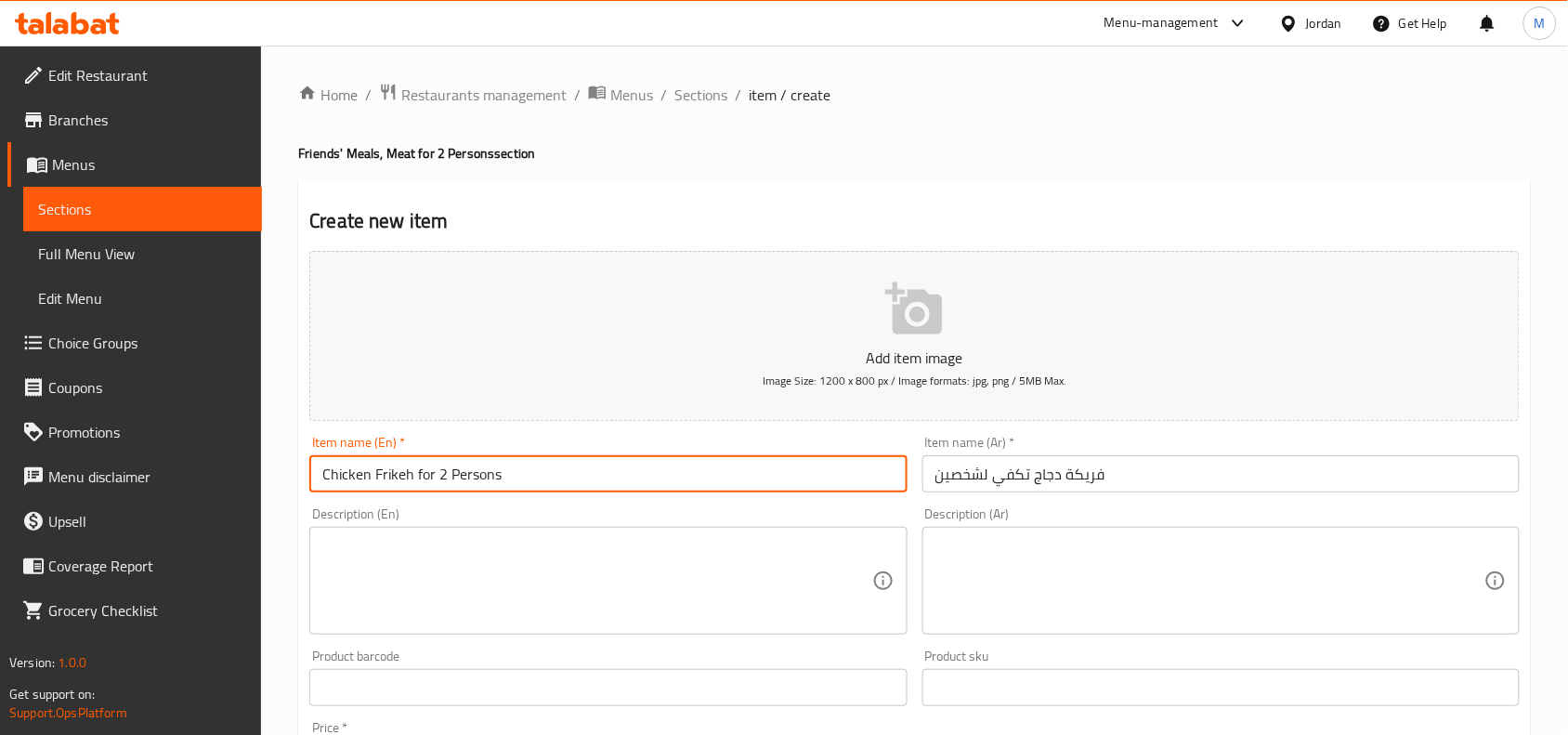
click at [525, 483] on input "Chicken Frikeh for 2 Persons" at bounding box center [608, 473] width 598 height 37
click at [392, 476] on input "Chicken Frikeh for 2 Persons" at bounding box center [608, 473] width 598 height 37
paste input "eekeh"
type input "Chicken Freekeh for 2 Persons"
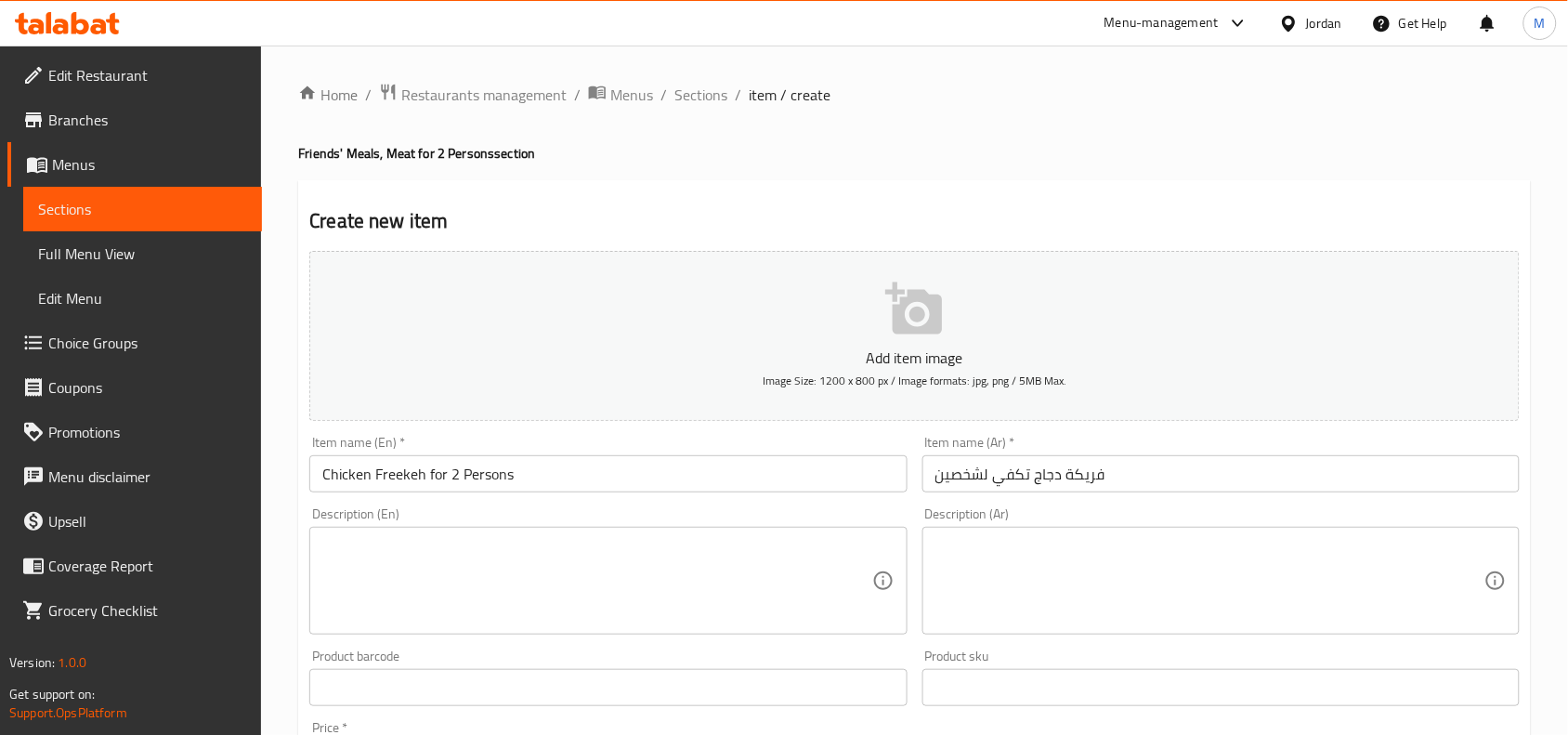
click at [1251, 544] on textarea at bounding box center [1210, 581] width 549 height 89
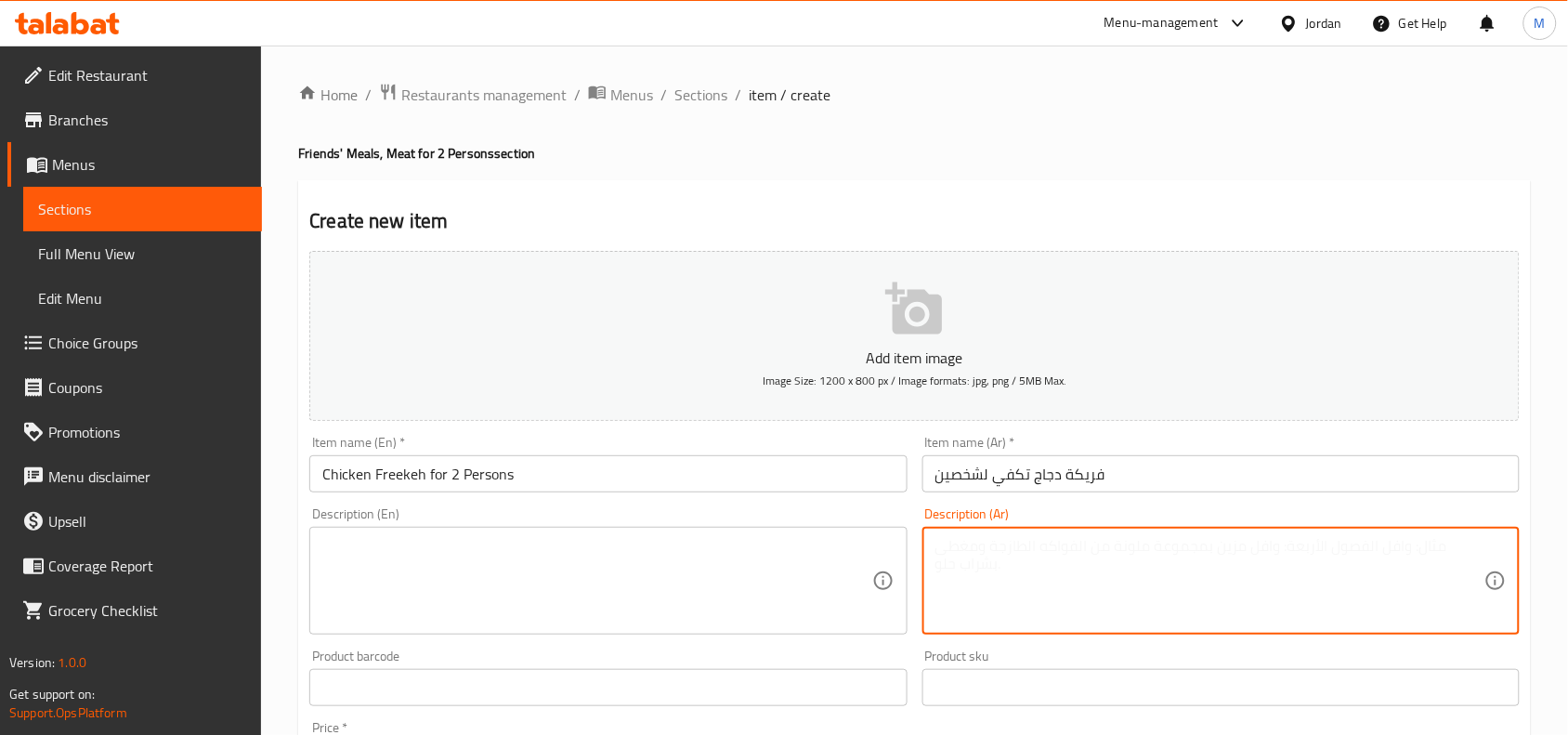
paste textarea "فريكة 2/ قطع دجاج صدر و فخد / لبن / لوز محمص"
click at [1433, 542] on textarea "فريكة 2/ قطع دجاج صدر و فخد / لبن / لوز محمص" at bounding box center [1210, 581] width 549 height 89
click at [1447, 540] on textarea "فريكة 2 قطع دجاج صدر و فخد / لبن / لوز محمص" at bounding box center [1210, 581] width 549 height 89
paste textarea "/"
click at [1348, 549] on textarea "فريكة / 2 قطع دجاج صدر و فخد / لبن / لوز محمص" at bounding box center [1210, 581] width 549 height 89
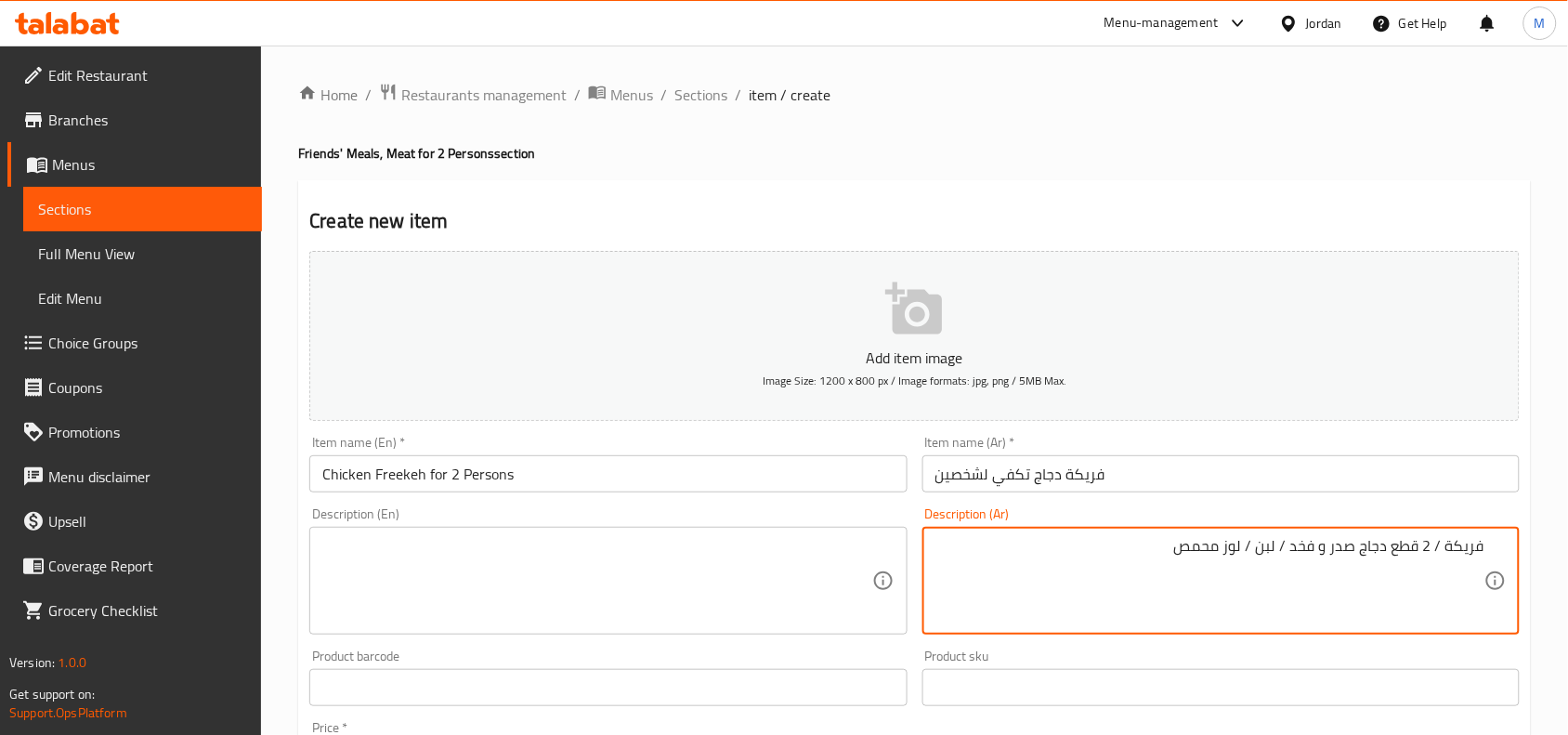
click at [1348, 549] on textarea "فريكة / 2 قطع دجاج صدر و فخد / لبن / لوز محمص" at bounding box center [1210, 581] width 549 height 89
type textarea "فريكة / 2 قطع دجاج صدر و فخد / لبن / لوز محمص"
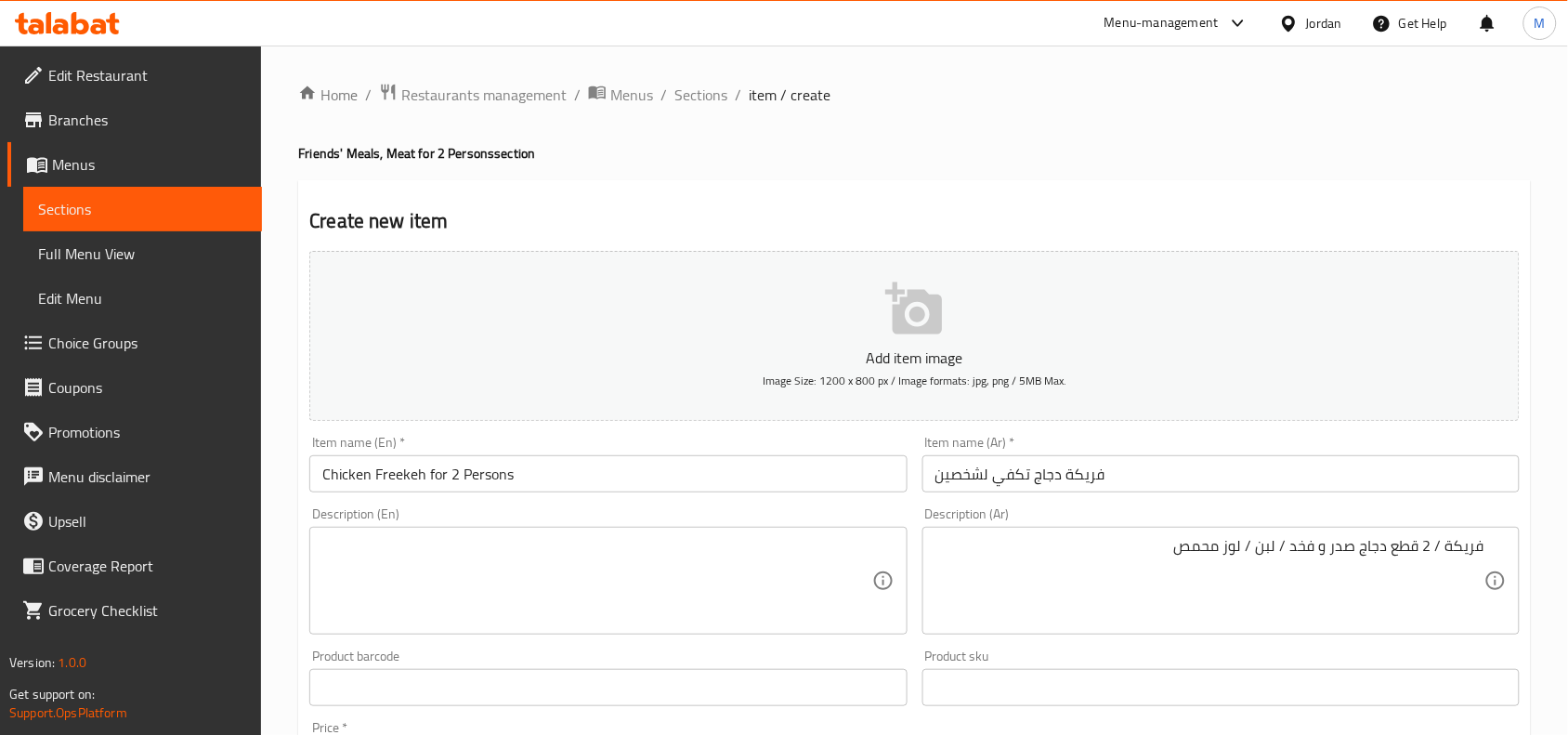
click at [749, 562] on textarea at bounding box center [597, 581] width 549 height 89
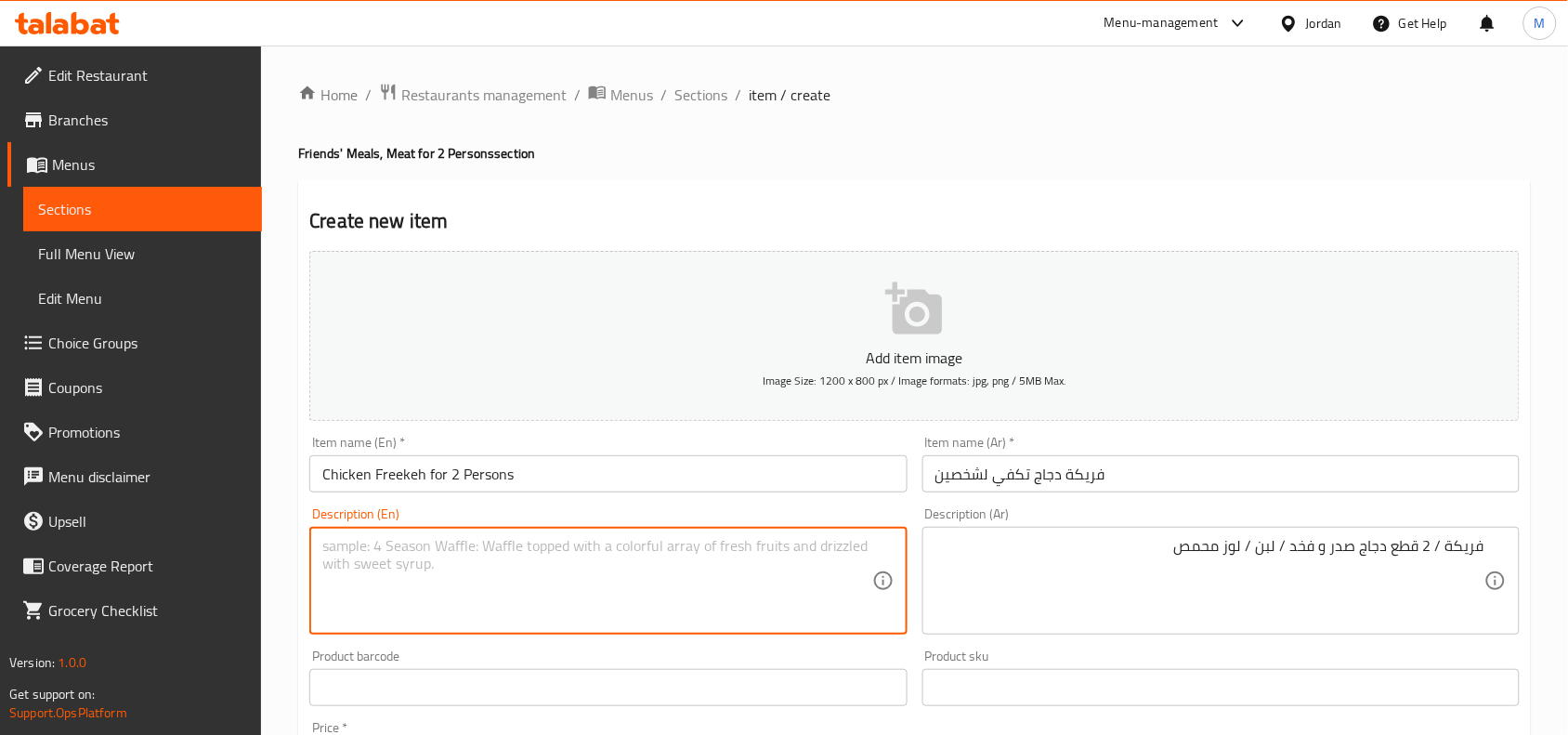
paste textarea "Freekeh / 2 chicken breast and thigh pieces / yogurt / roasted almonds"
type textarea "Freekeh / 2 chicken breast and thigh pieces / yogurt / roasted almonds"
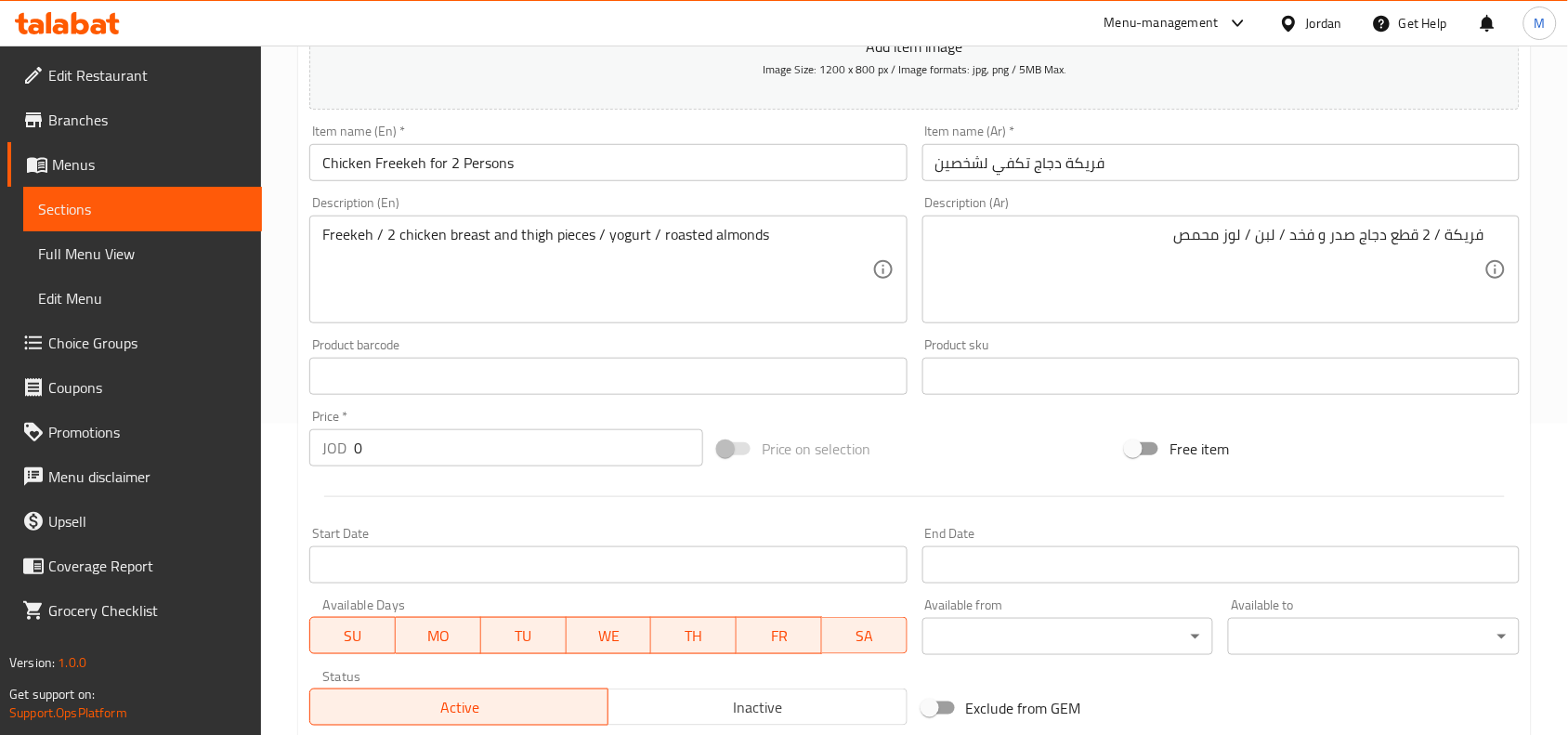
scroll to position [348, 0]
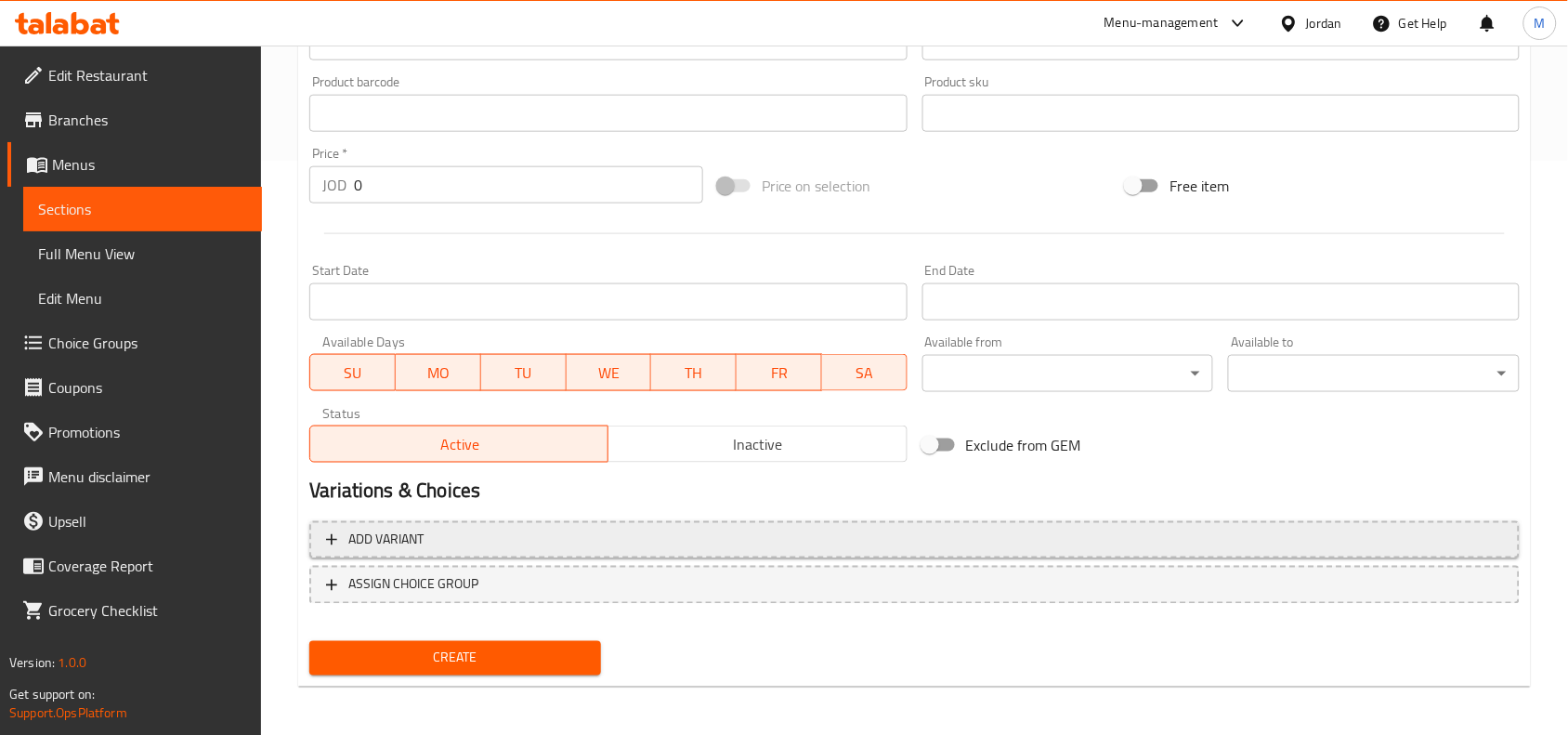
click at [712, 525] on button "Add variant" at bounding box center [914, 540] width 1210 height 38
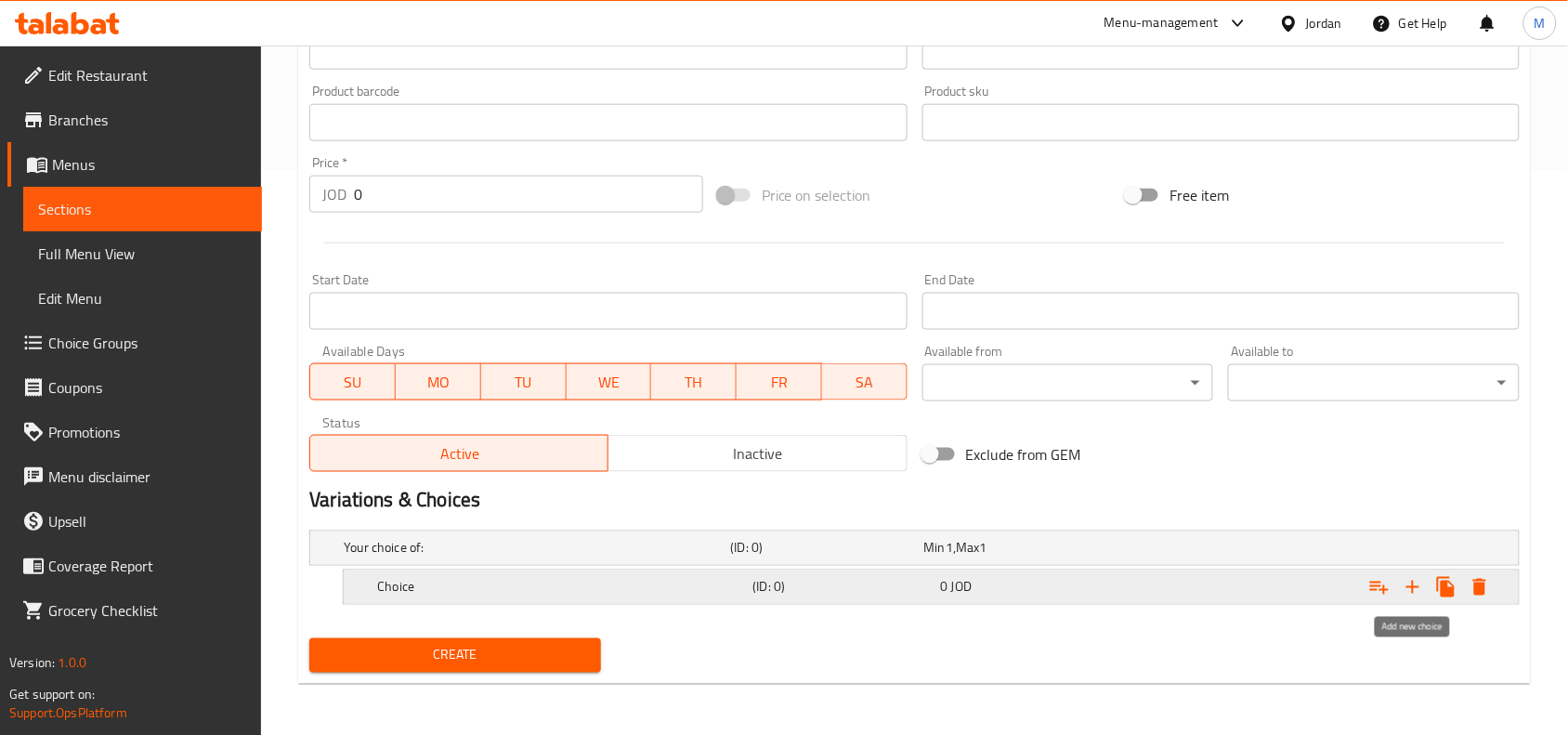
click at [1419, 590] on icon "Expand" at bounding box center [1413, 587] width 22 height 22
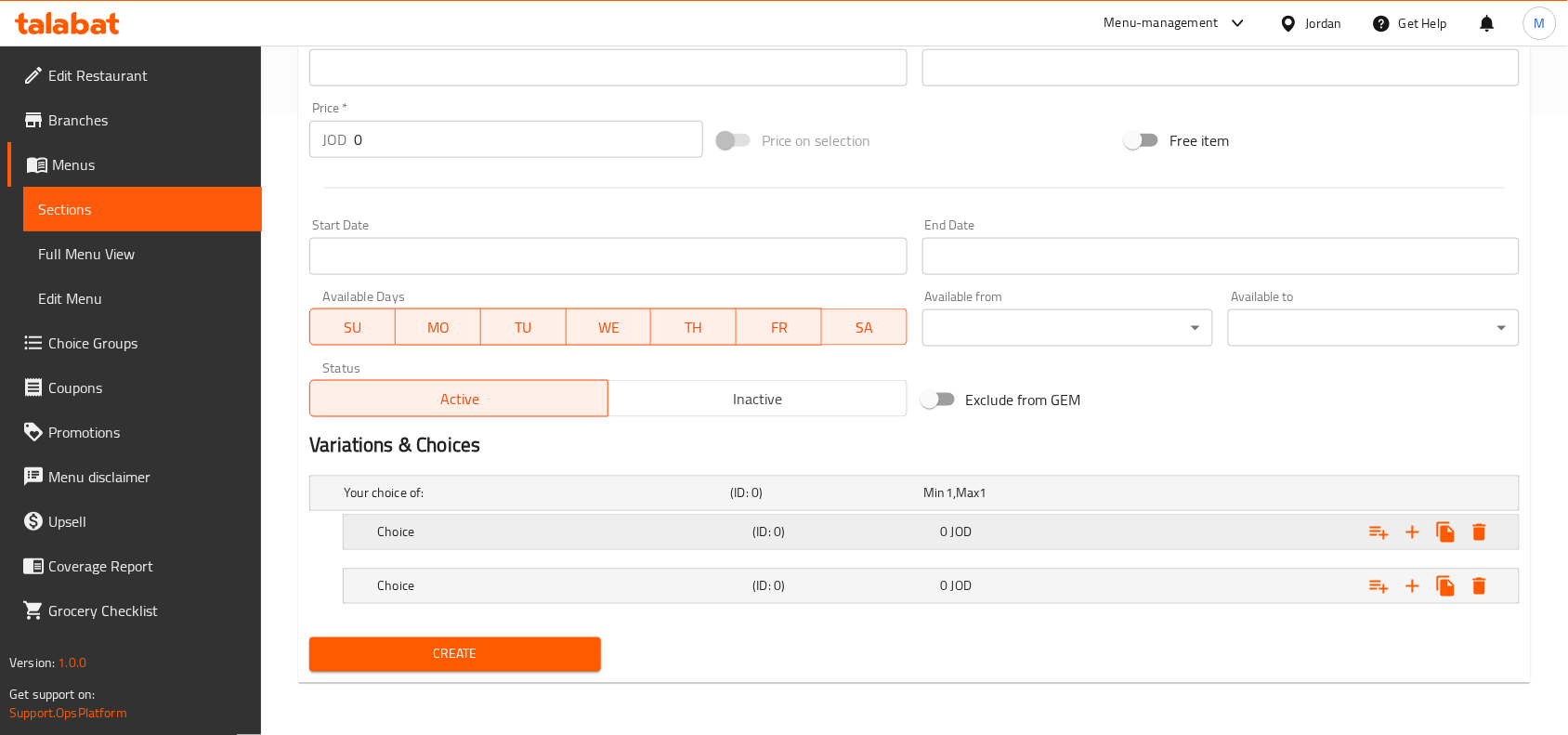
click at [697, 540] on h5 "Choice" at bounding box center [561, 532] width 368 height 19
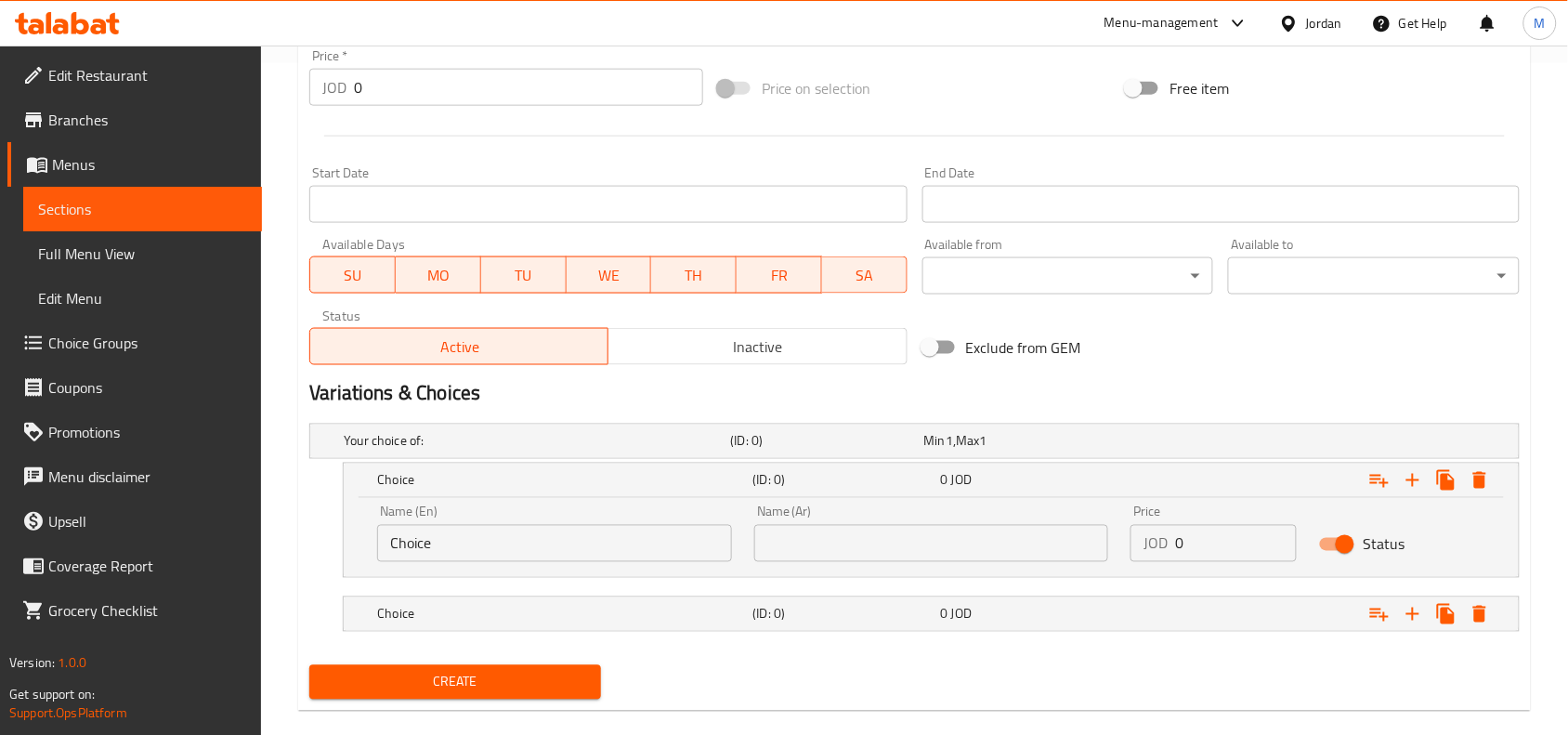
scroll to position [699, 0]
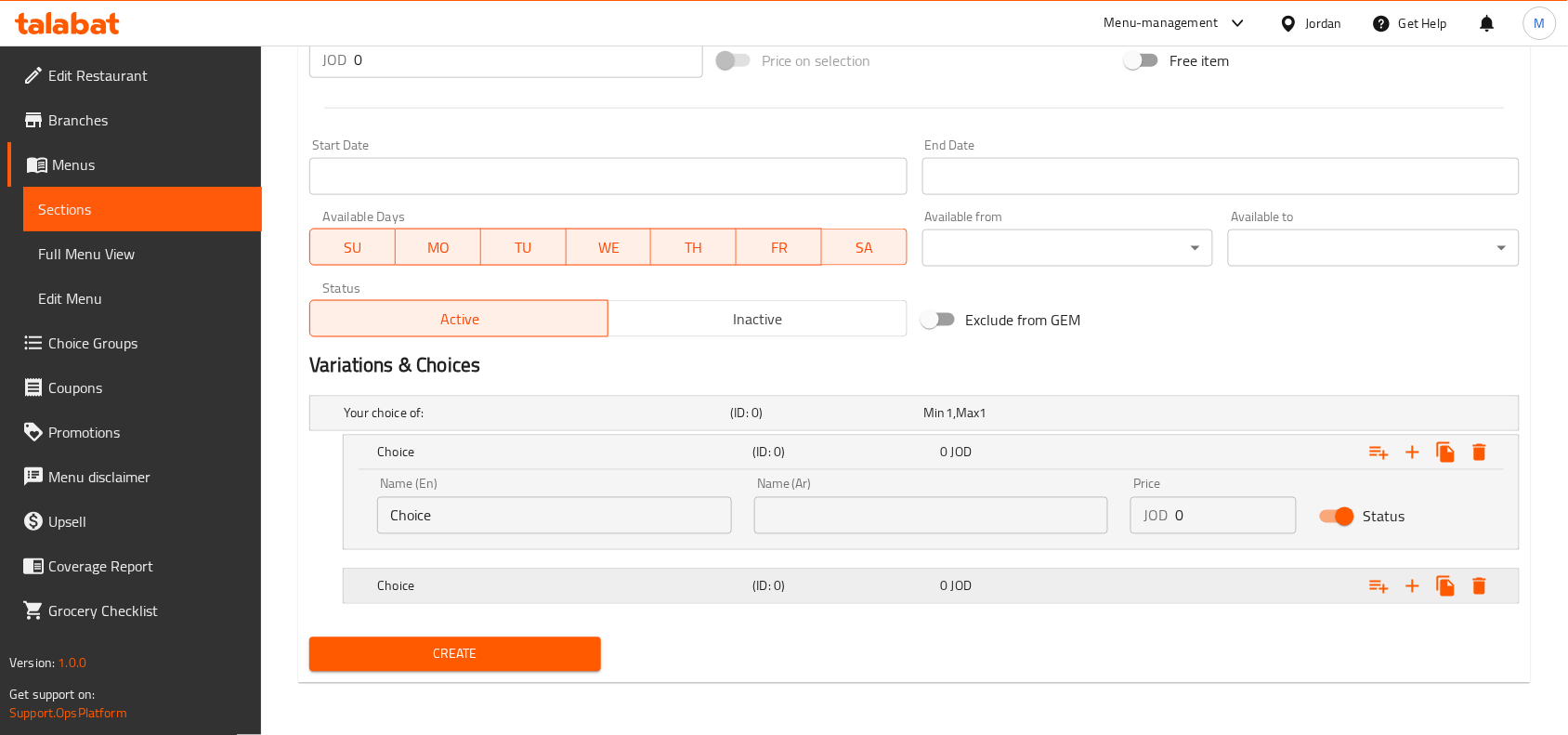
click at [690, 593] on h5 "Choice" at bounding box center [561, 586] width 368 height 19
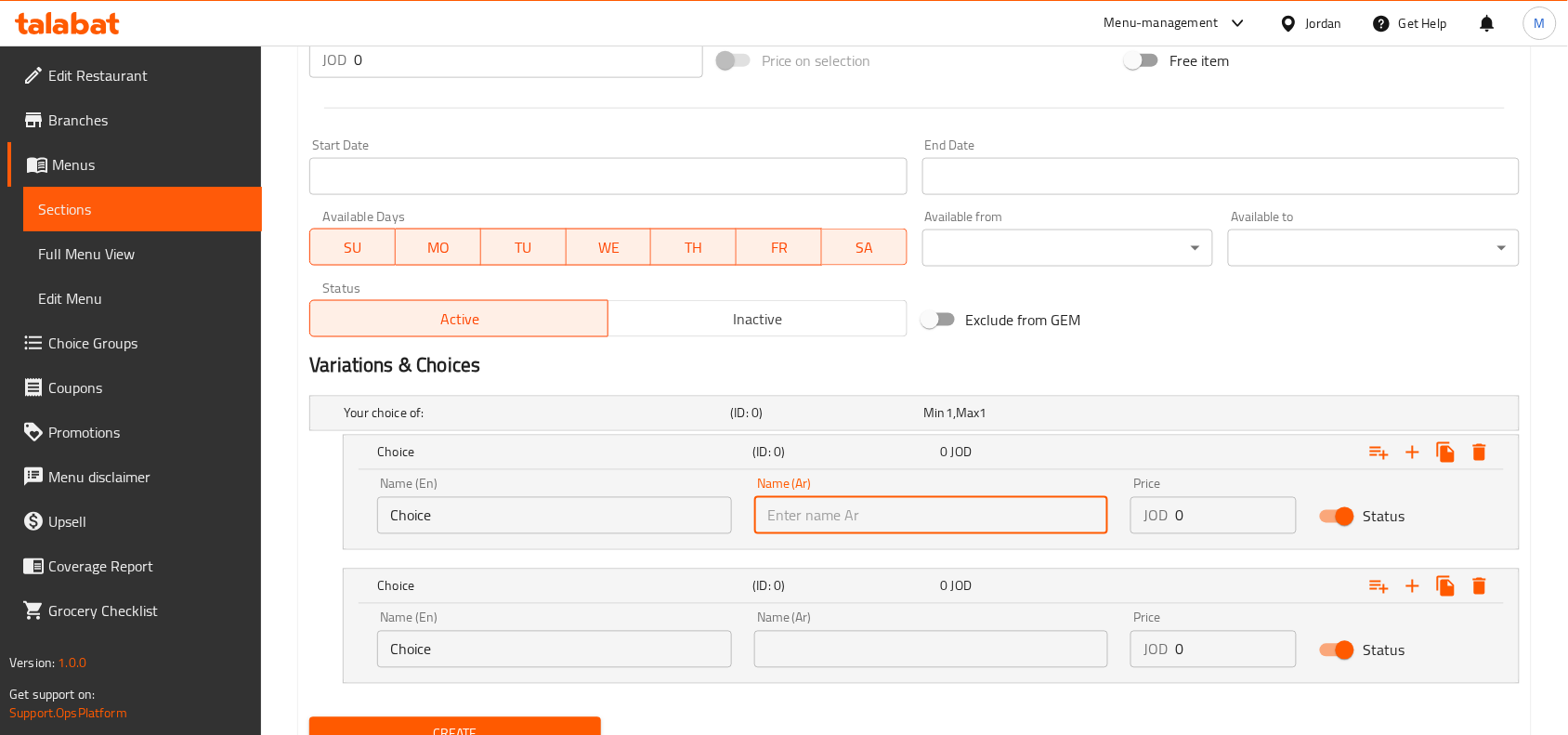
click at [839, 528] on input "text" at bounding box center [932, 515] width 355 height 37
paste input "فخد دجاج"
type input "فخد دجاج"
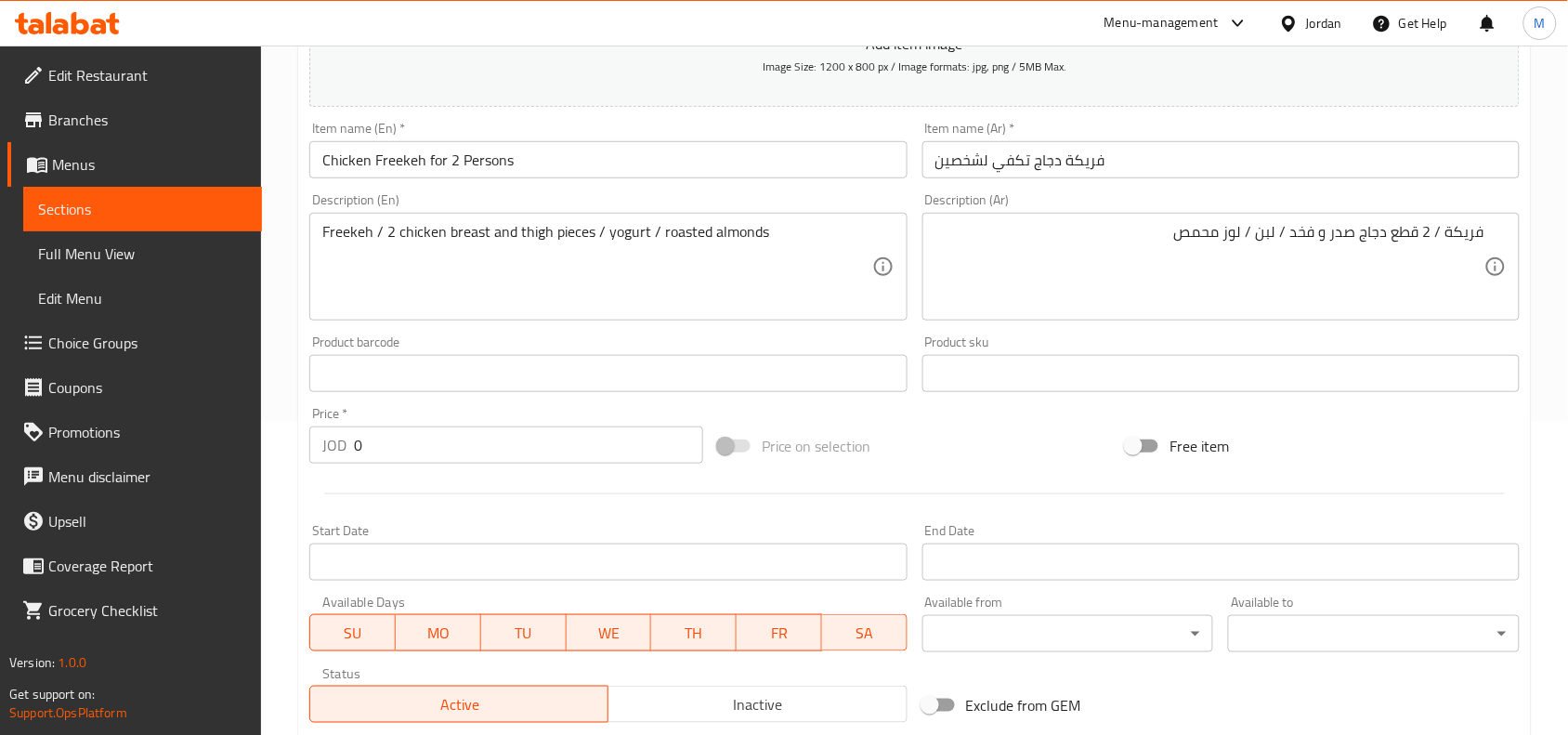
scroll to position [0, 0]
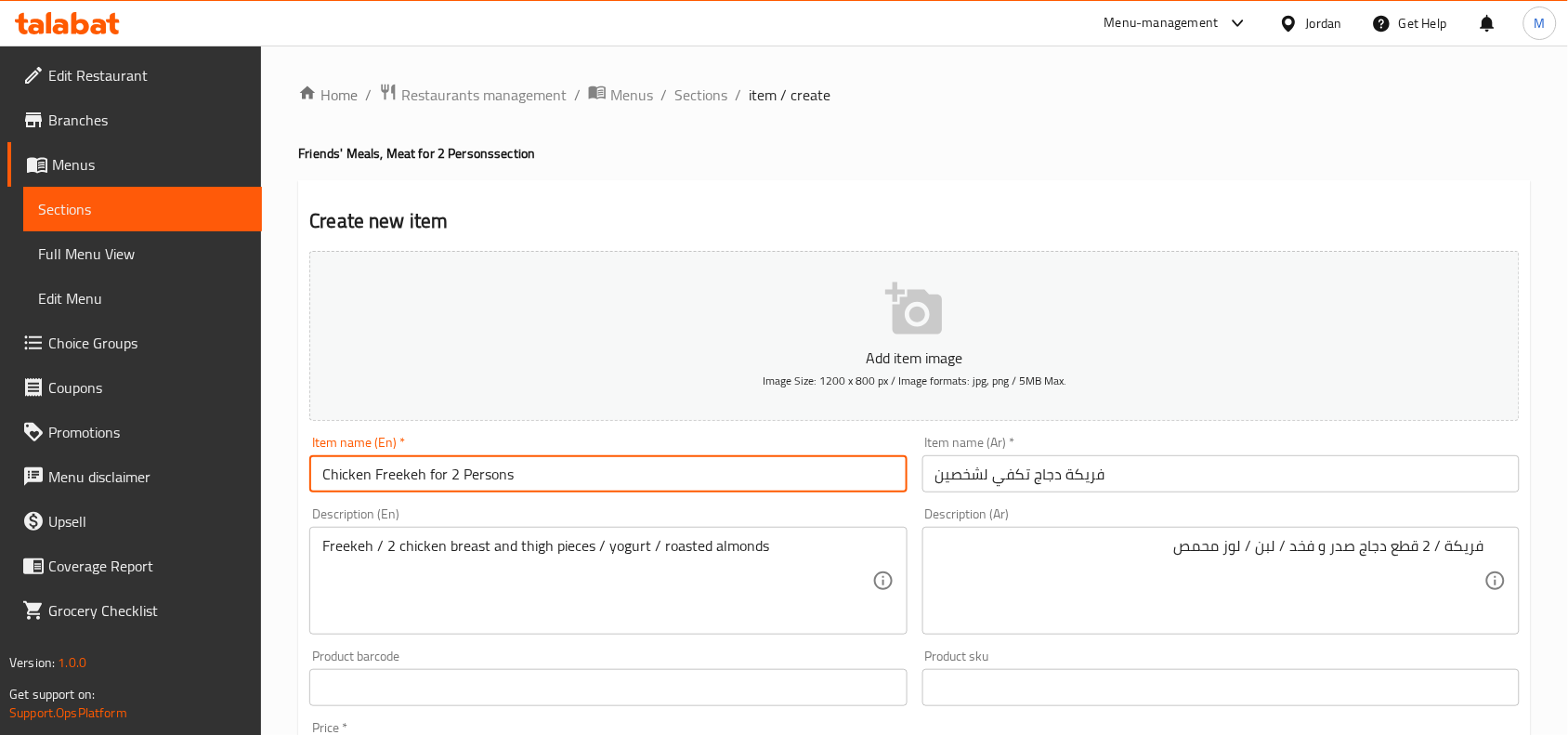
click at [415, 469] on input "Chicken Freekeh for 2 Persons" at bounding box center [608, 473] width 598 height 37
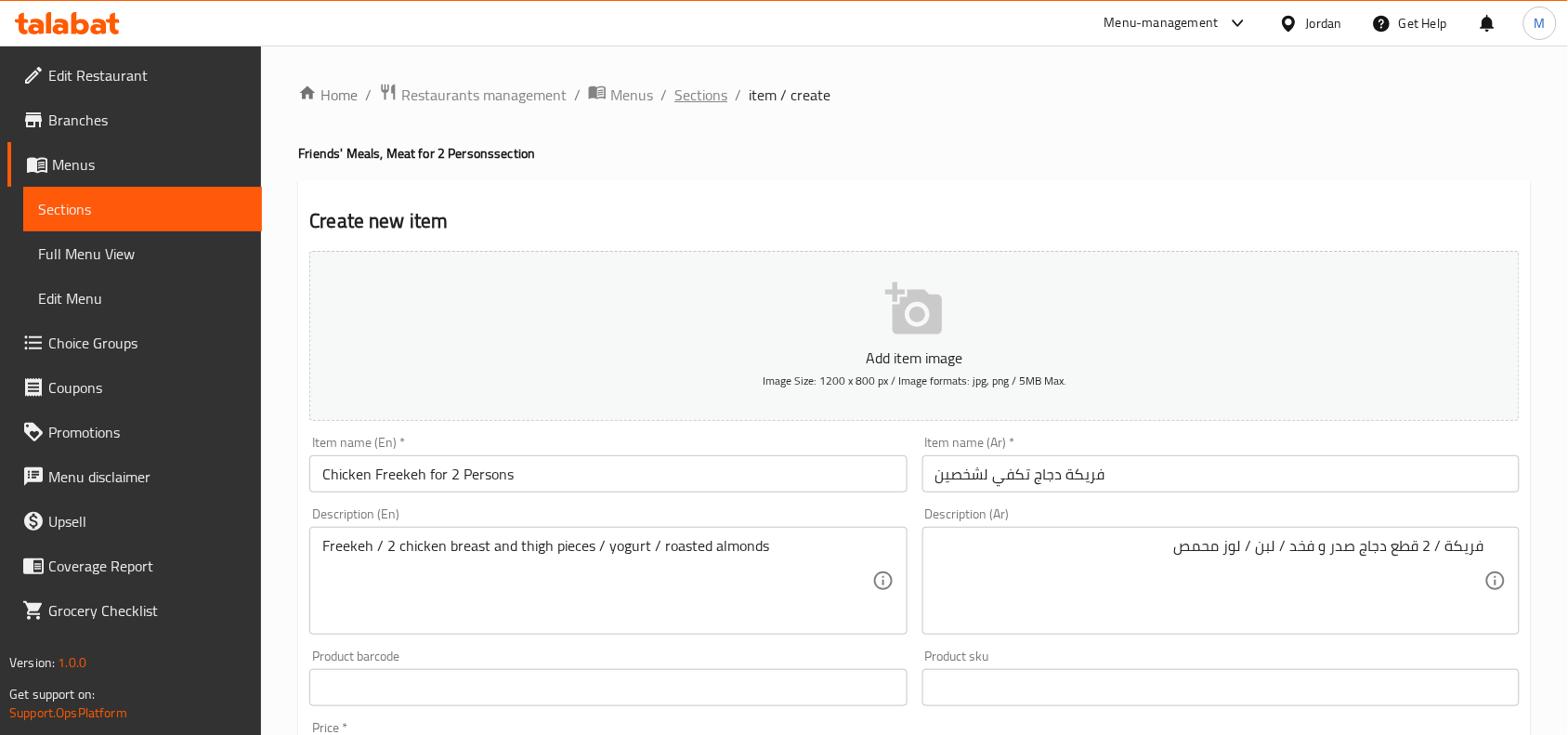
click at [678, 92] on span "Sections" at bounding box center [700, 94] width 53 height 22
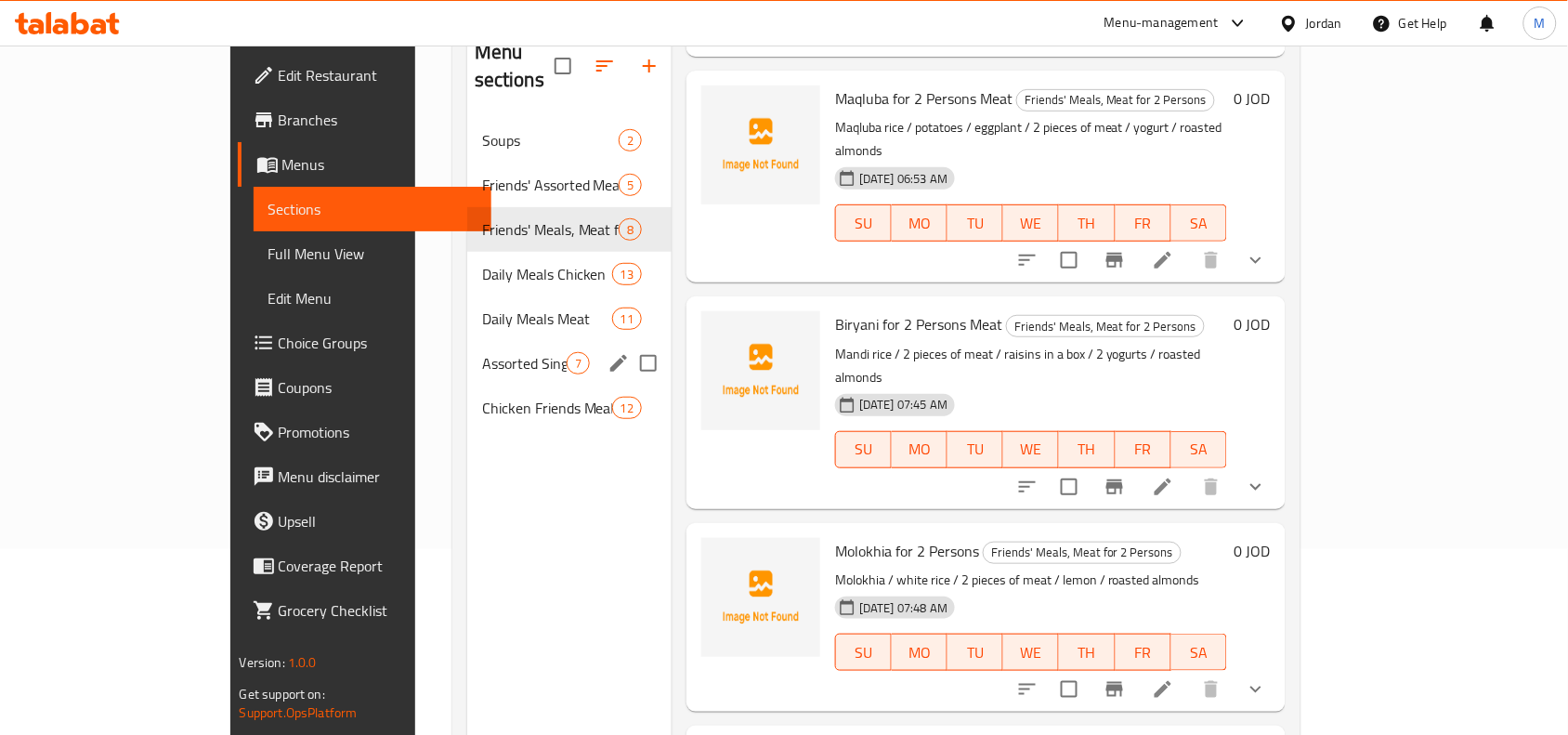
scroll to position [145, 0]
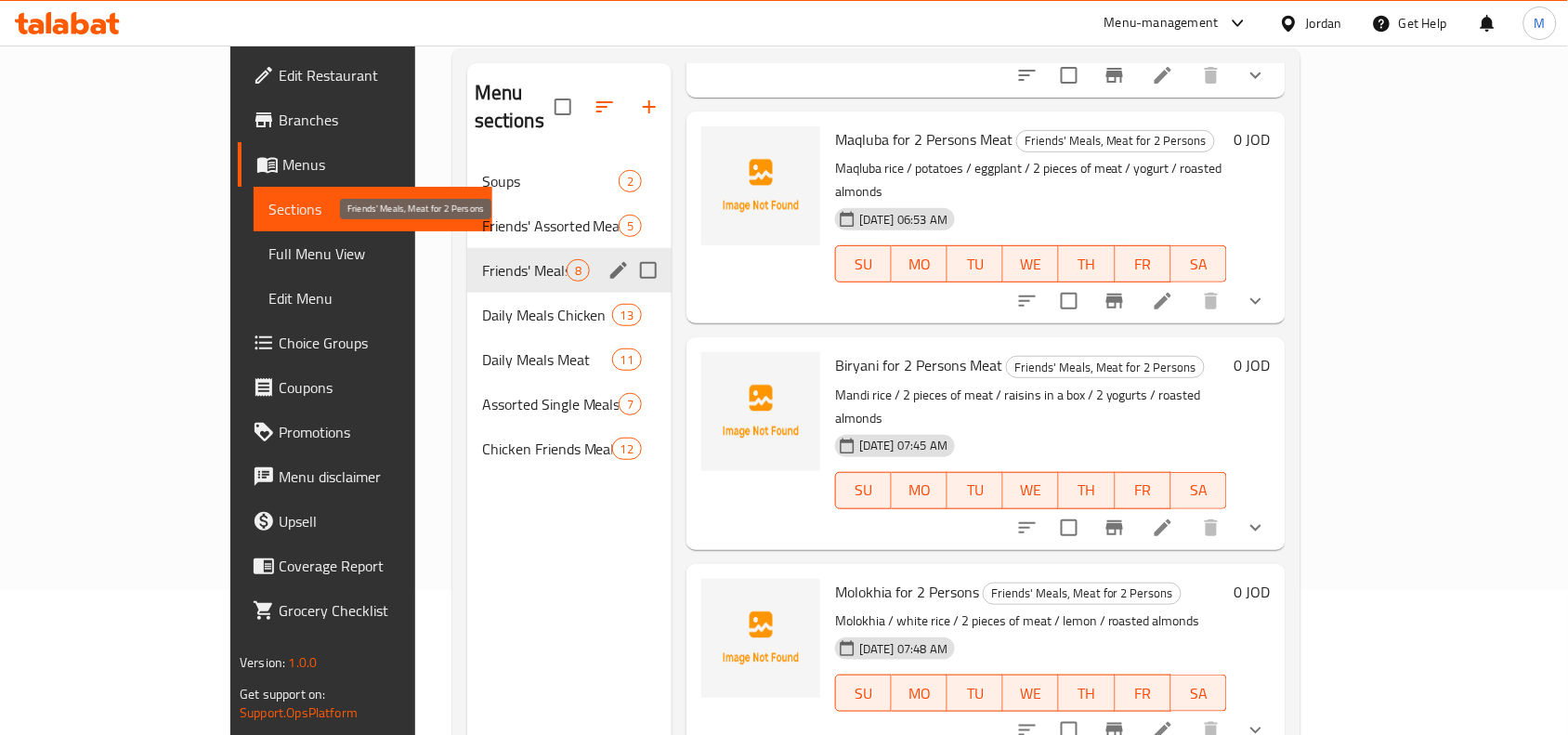
click at [482, 260] on span "Friends' Meals, Meat for 2 Persons" at bounding box center [524, 271] width 85 height 22
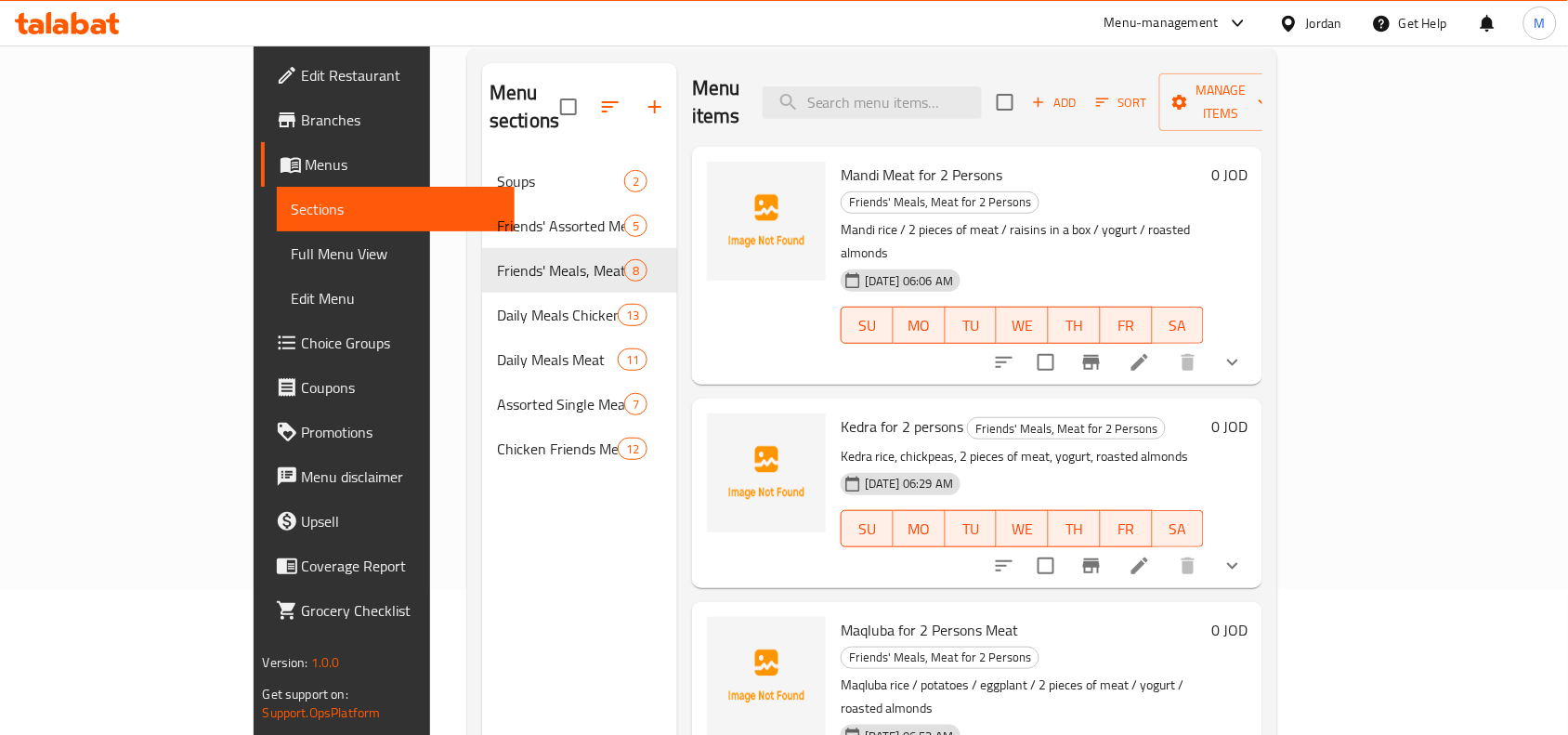
scroll to position [0, 0]
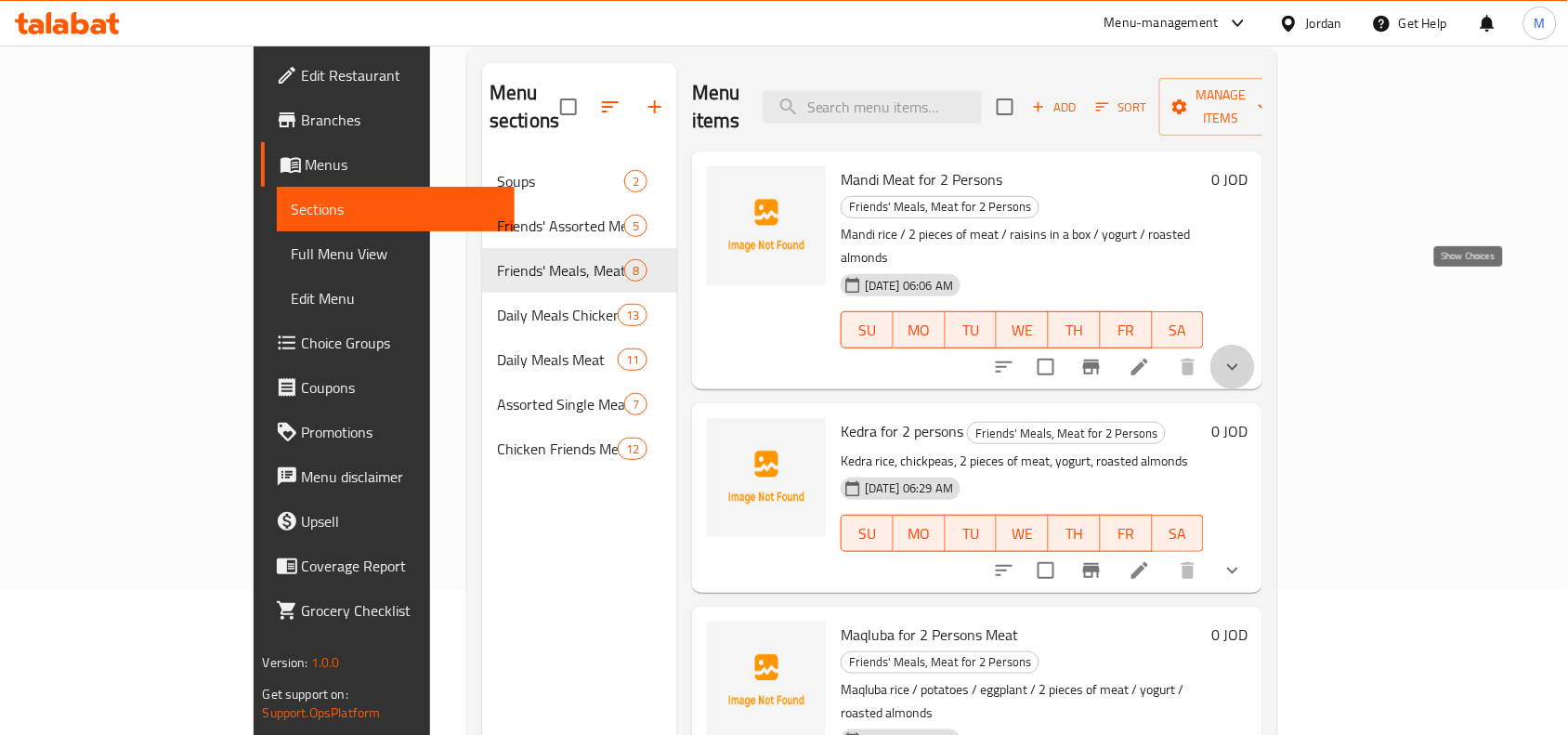
click at [1244, 356] on icon "show more" at bounding box center [1232, 367] width 22 height 22
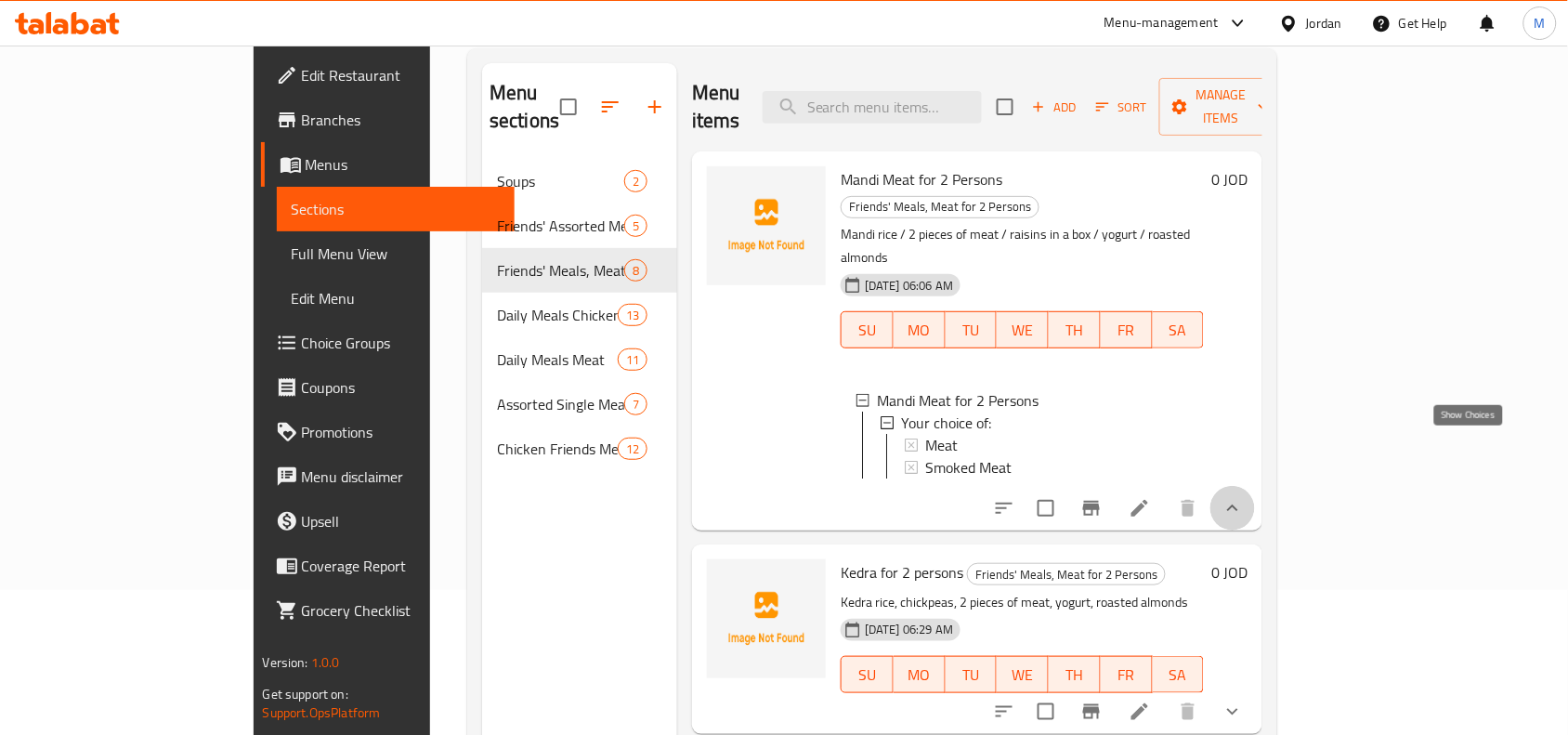
click at [1244, 497] on icon "show more" at bounding box center [1232, 508] width 22 height 22
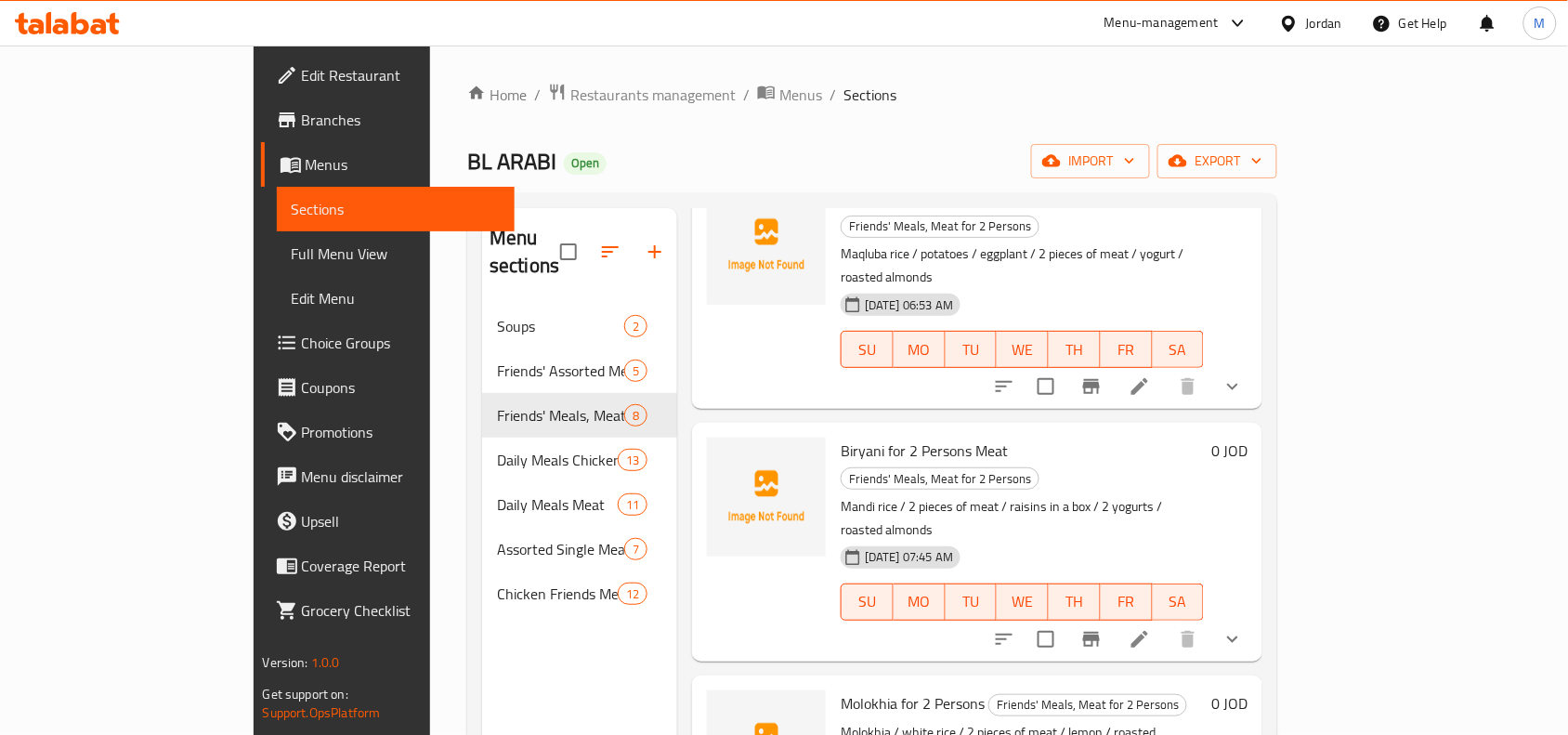
scroll to position [348, 0]
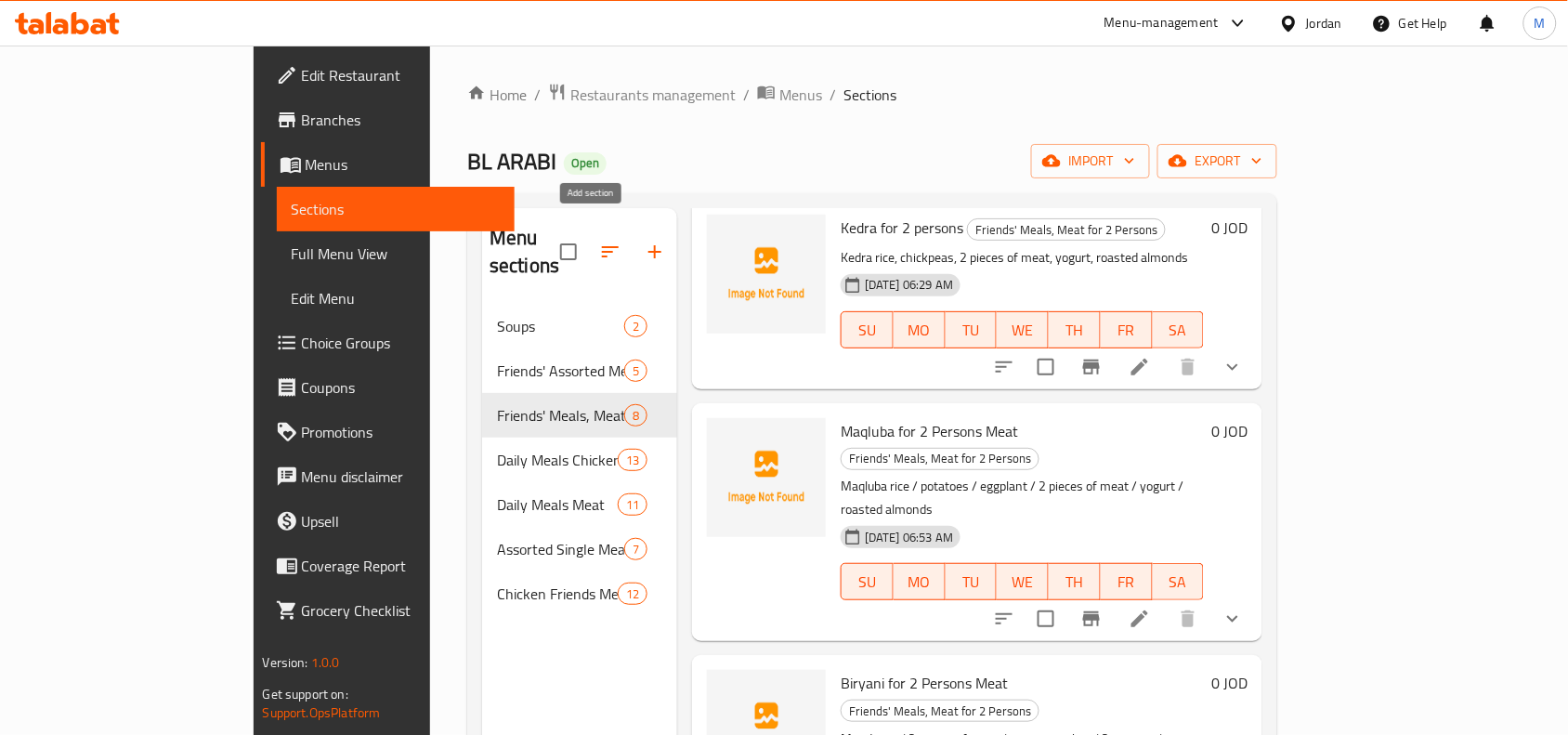
click at [643, 244] on icon "button" at bounding box center [654, 252] width 22 height 22
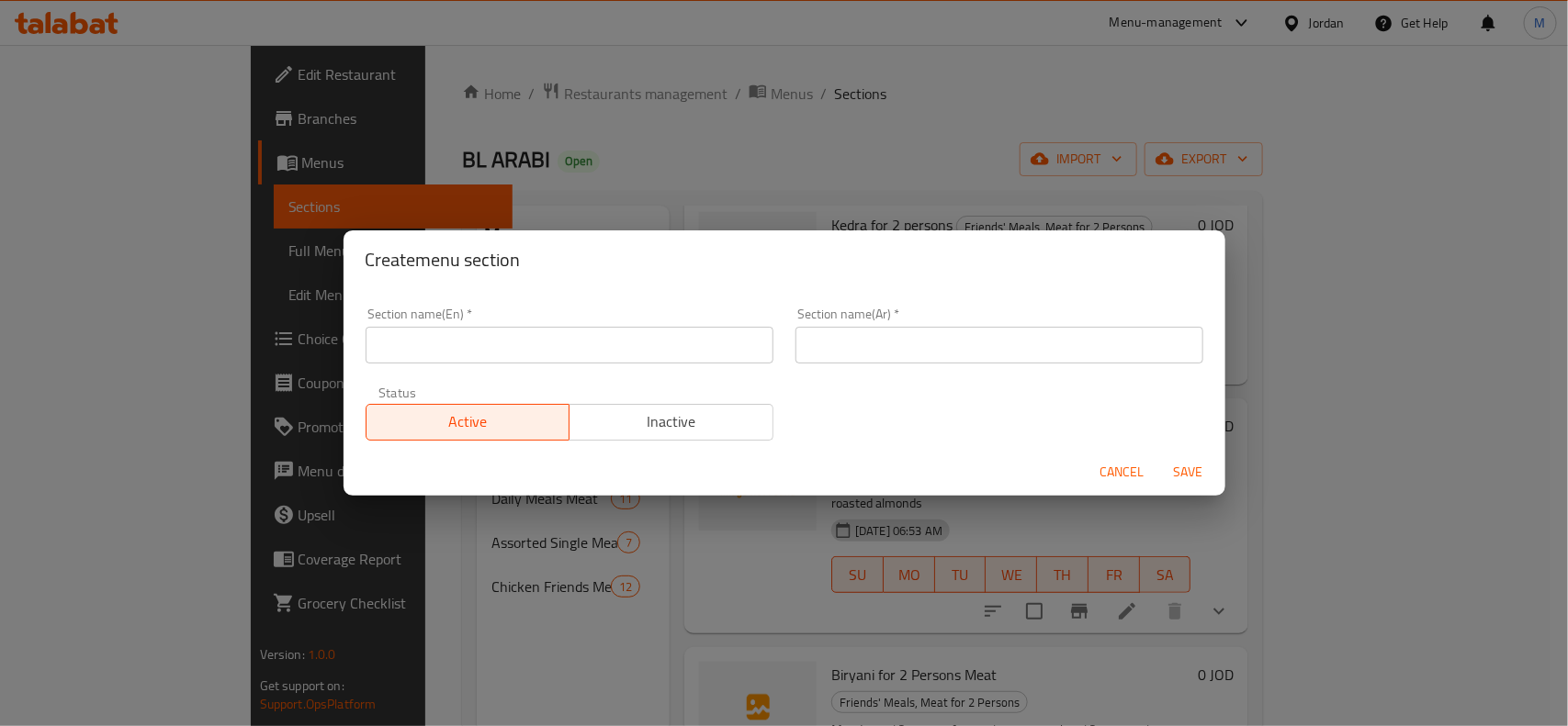
click at [520, 344] on input "text" at bounding box center [569, 345] width 408 height 36
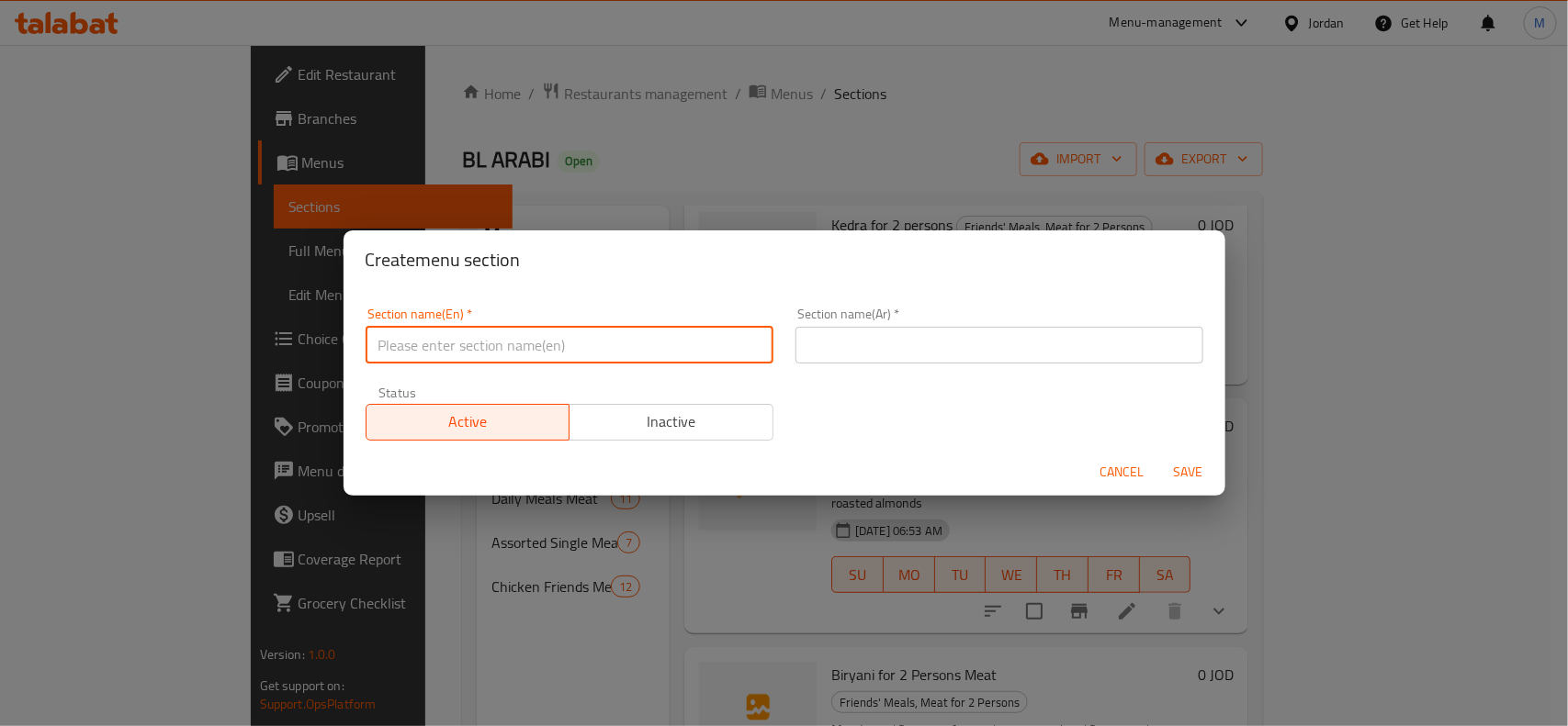
click at [871, 344] on input "text" at bounding box center [999, 345] width 408 height 36
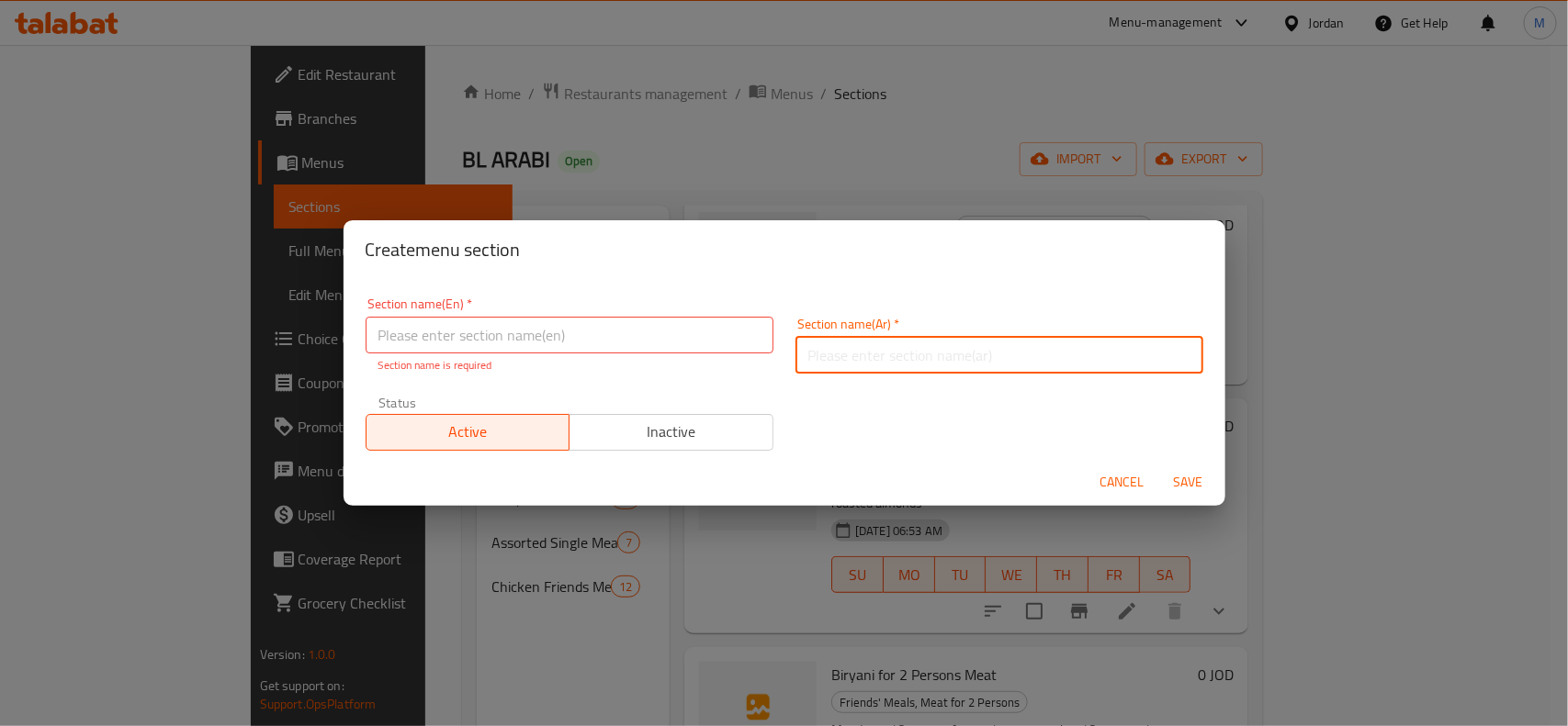
paste input "وجبات التوفير دجاج تكفي 4 اشخاص"
click at [981, 361] on input "وجبات التوفير دجاج تكفي 4 اشخاص" at bounding box center [999, 355] width 408 height 36
click at [1045, 351] on input "وجبات التوفير دجاج تكفي 4 اشخاص" at bounding box center [999, 355] width 408 height 36
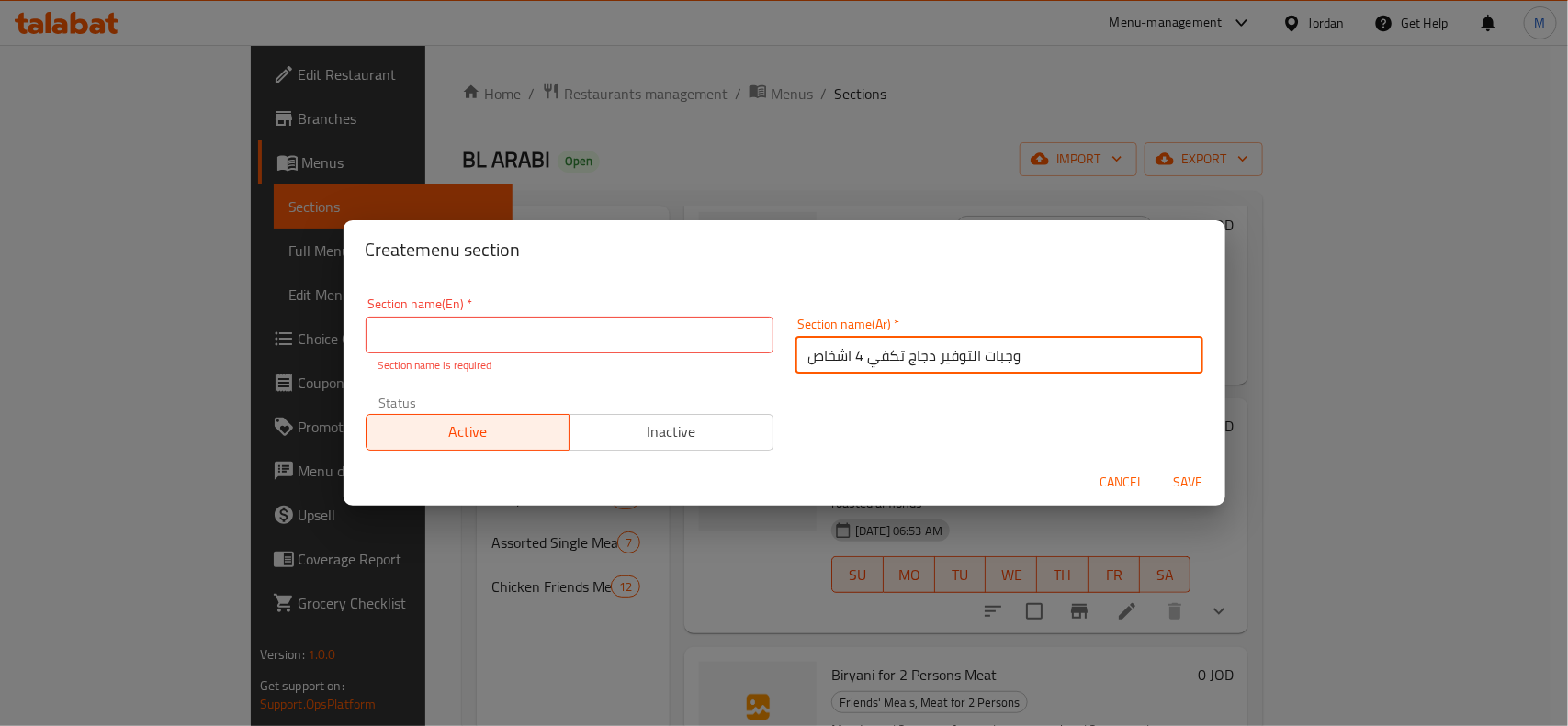
click at [873, 350] on input "وجبات التوفير دجاج تكفي 4 اشخاص" at bounding box center [999, 355] width 408 height 36
type input "وجبات التوفير دجاج تكفي 4 اشخاص"
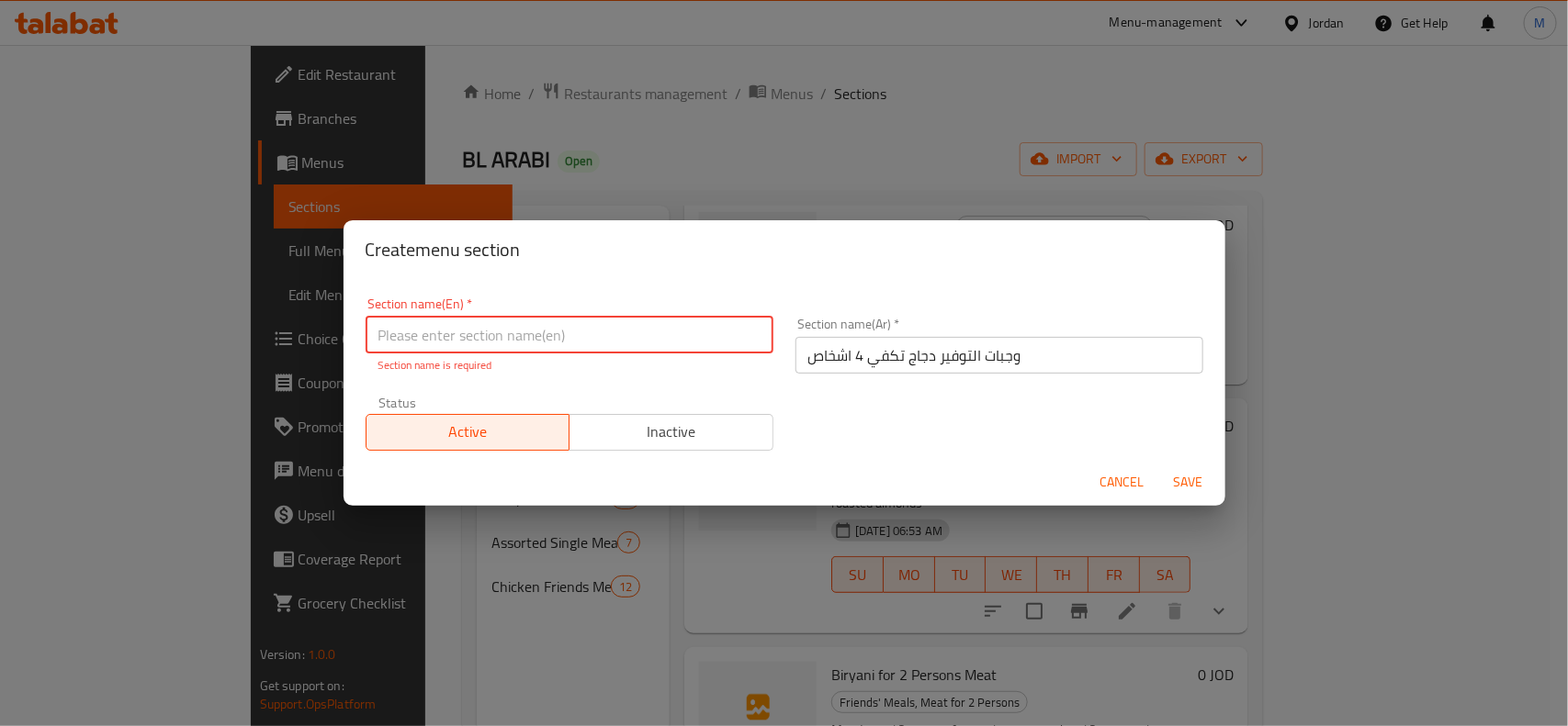
click at [544, 340] on input "text" at bounding box center [569, 334] width 408 height 36
paste input "Chicken Savings Meals for 4 People"
click at [576, 333] on input "Chicken Savings Meals for 4 People" at bounding box center [569, 334] width 408 height 36
click at [517, 346] on input "Chicken Savings Meals for 4 persons" at bounding box center [569, 334] width 408 height 36
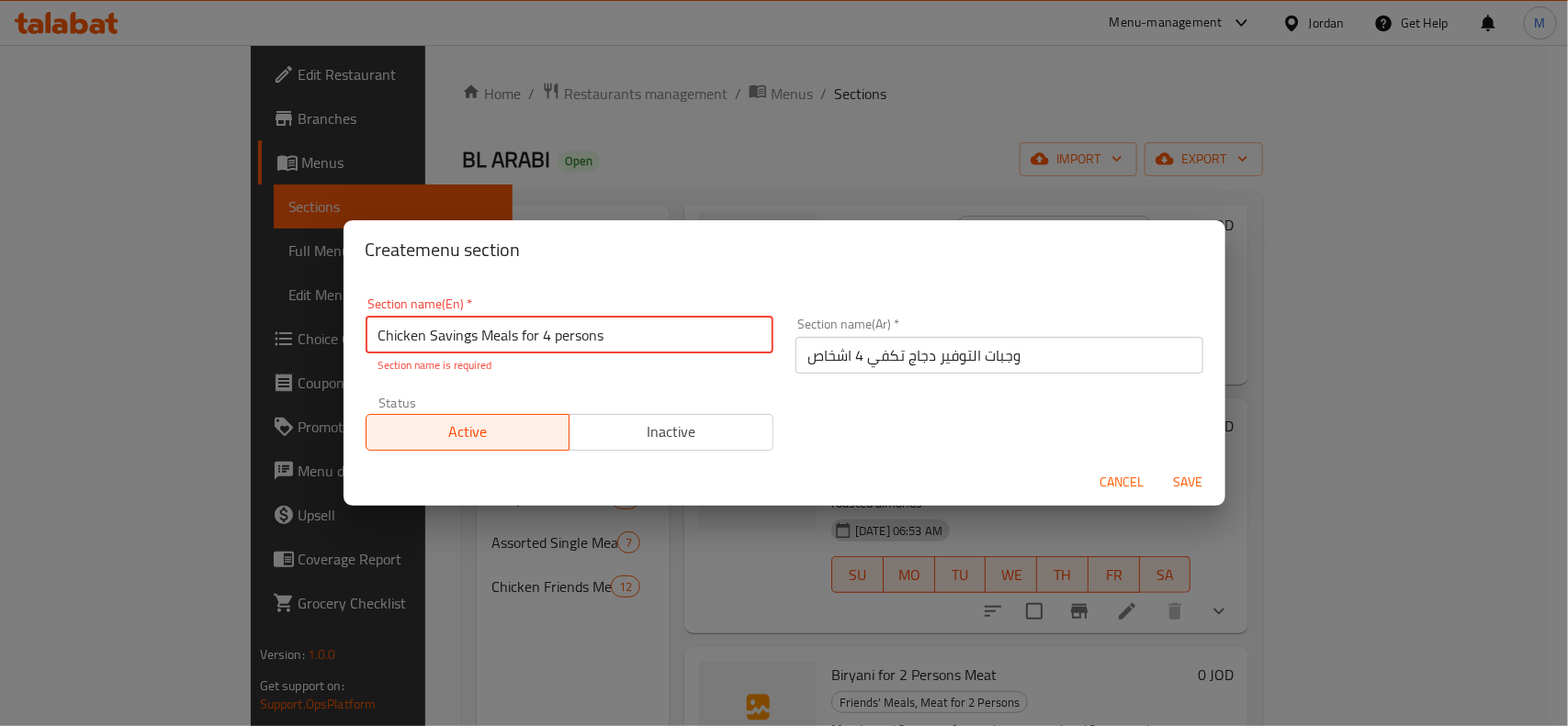
click at [517, 346] on input "Chicken Savings Meals for 4 persons" at bounding box center [569, 334] width 408 height 36
click at [617, 340] on input "Chicken Savings Meals for 4 Persons" at bounding box center [569, 334] width 408 height 36
type input "Chicken Savings Meals for 4 Persons"
click at [1191, 475] on span "Save" at bounding box center [1188, 481] width 44 height 23
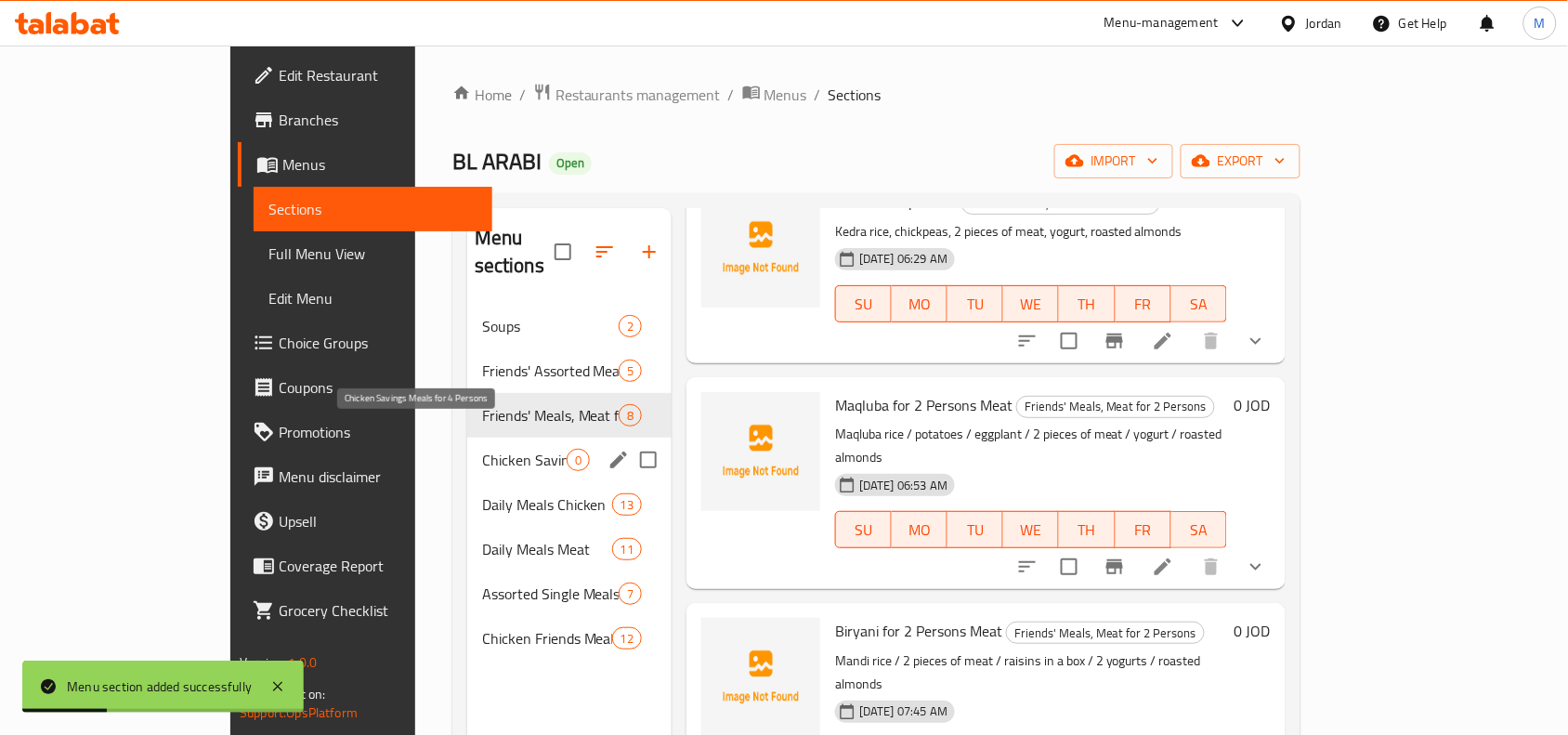
click at [482, 449] on span "Chicken Savings Meals for 4 Persons" at bounding box center [524, 459] width 85 height 22
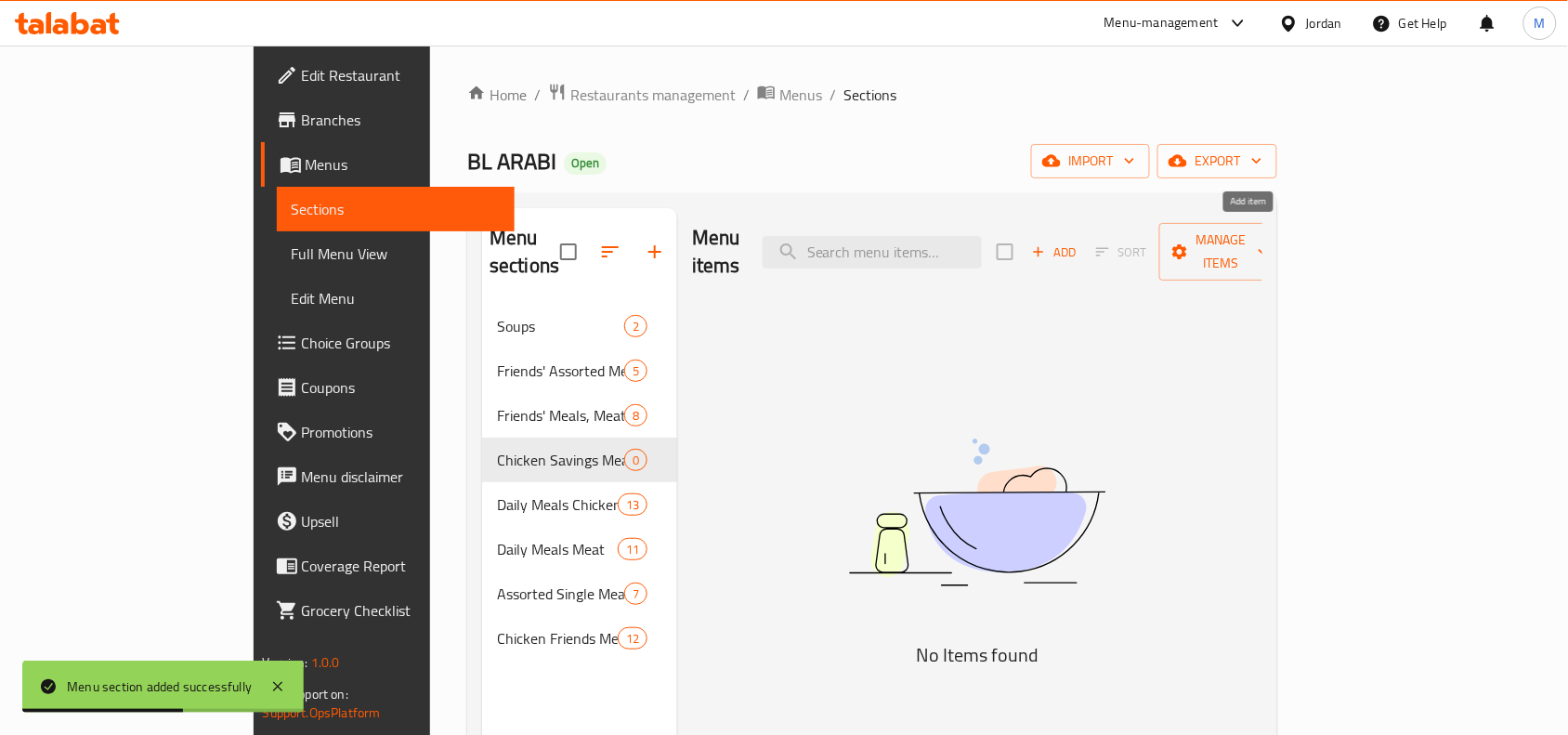
click at [1080, 242] on span "Add" at bounding box center [1054, 252] width 50 height 21
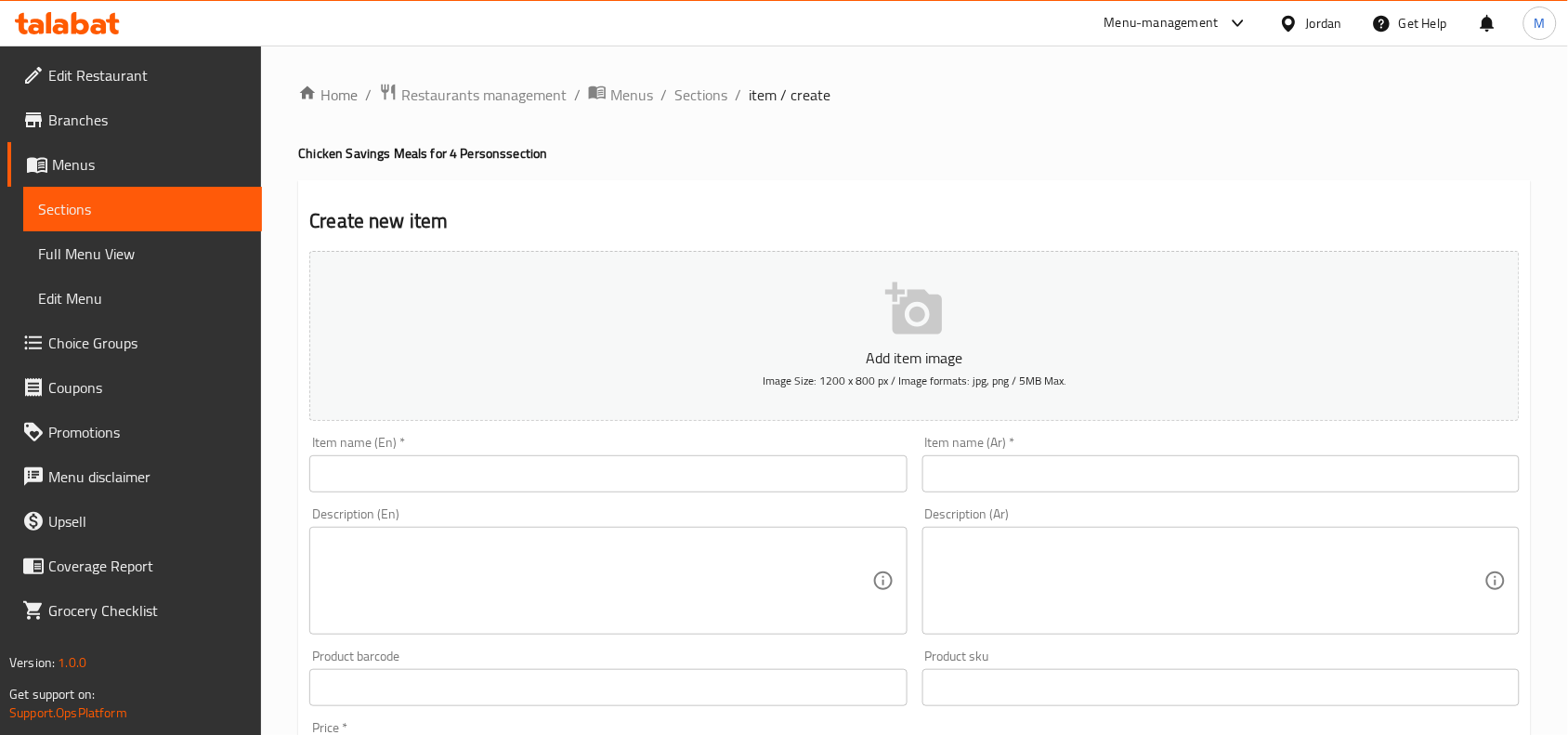
click at [1109, 471] on input "text" at bounding box center [1221, 473] width 598 height 37
paste input "مندي يكفي 4 اشخاص دجاج"
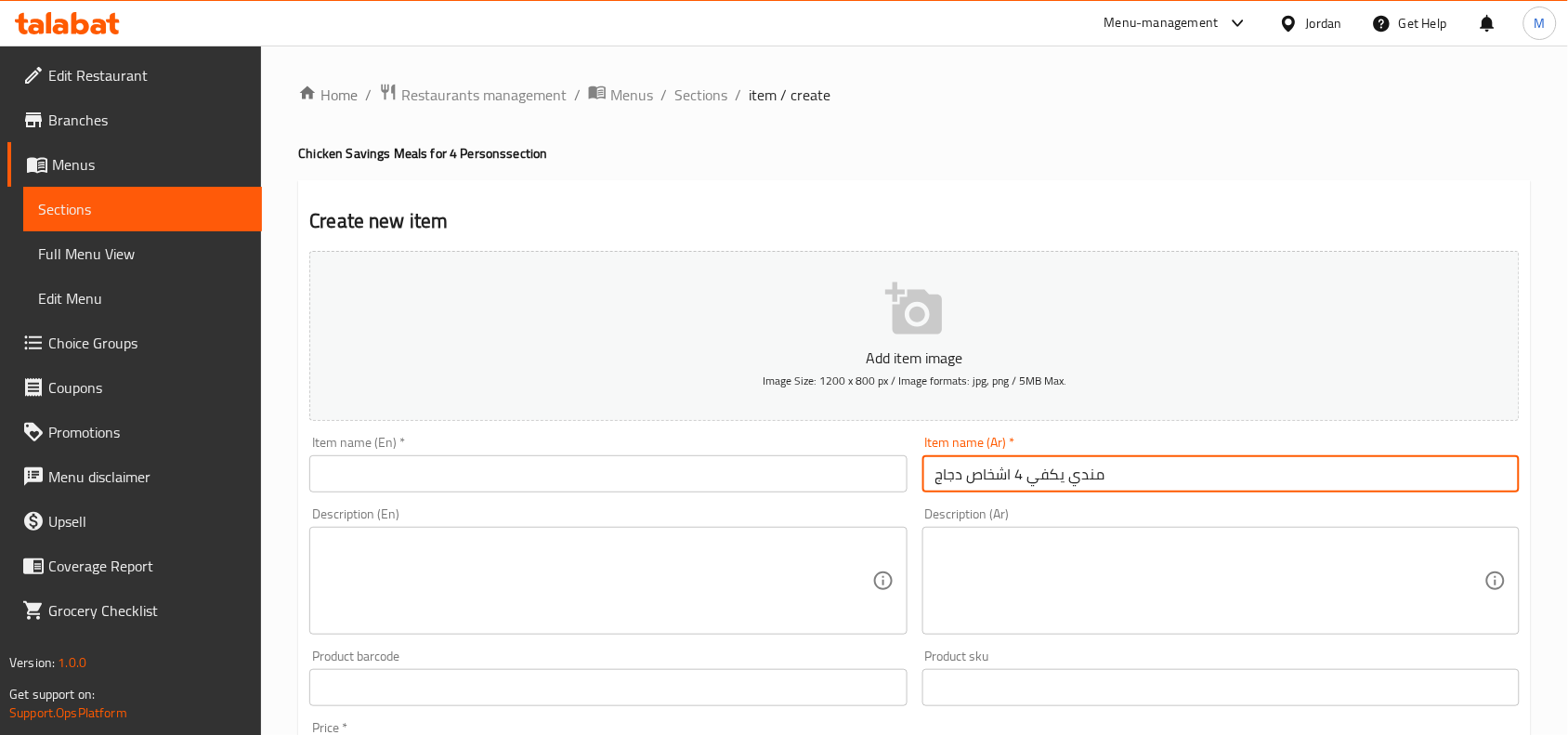
type input "مندي يكفي 4 اشخاص دجاج"
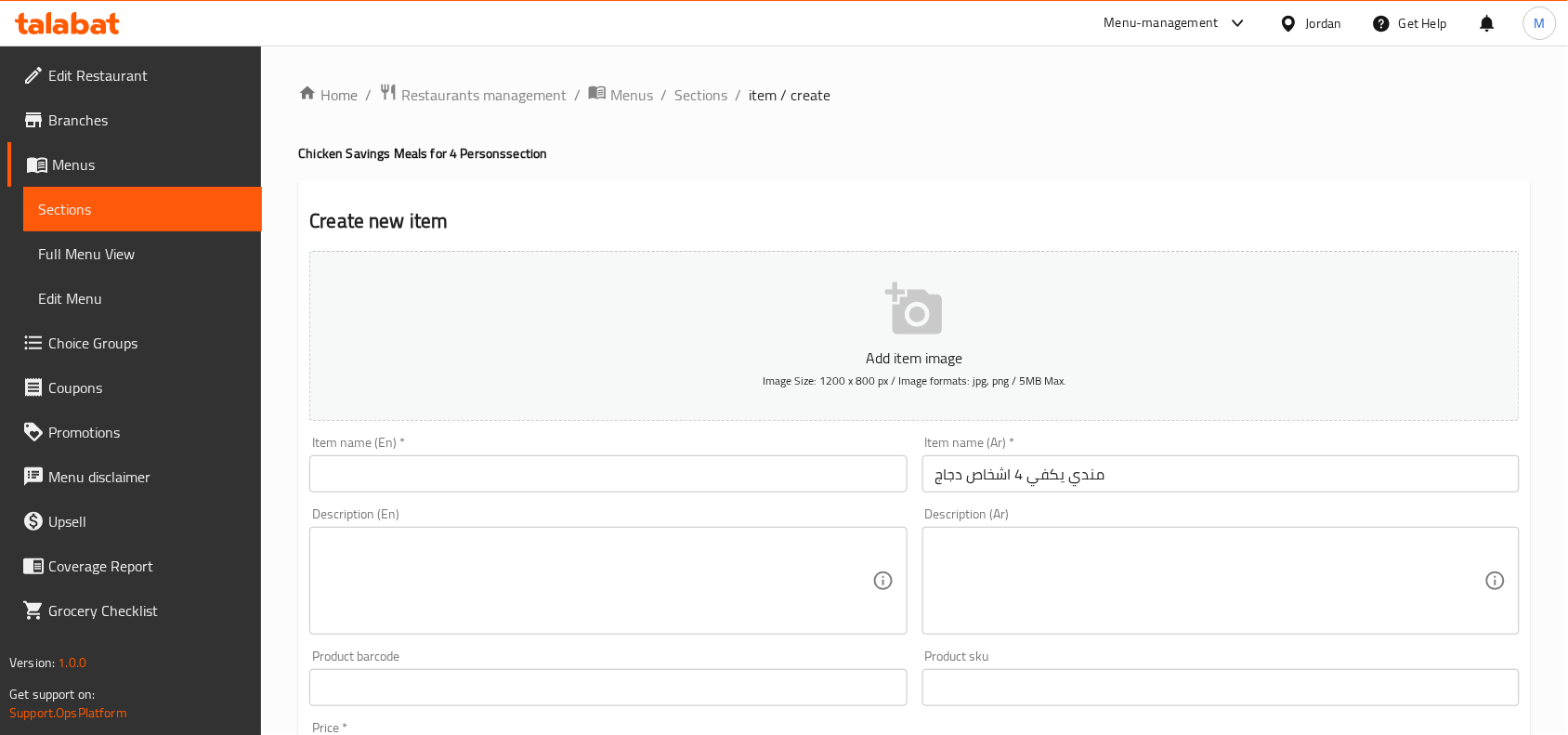
click at [704, 466] on input "text" at bounding box center [608, 473] width 598 height 37
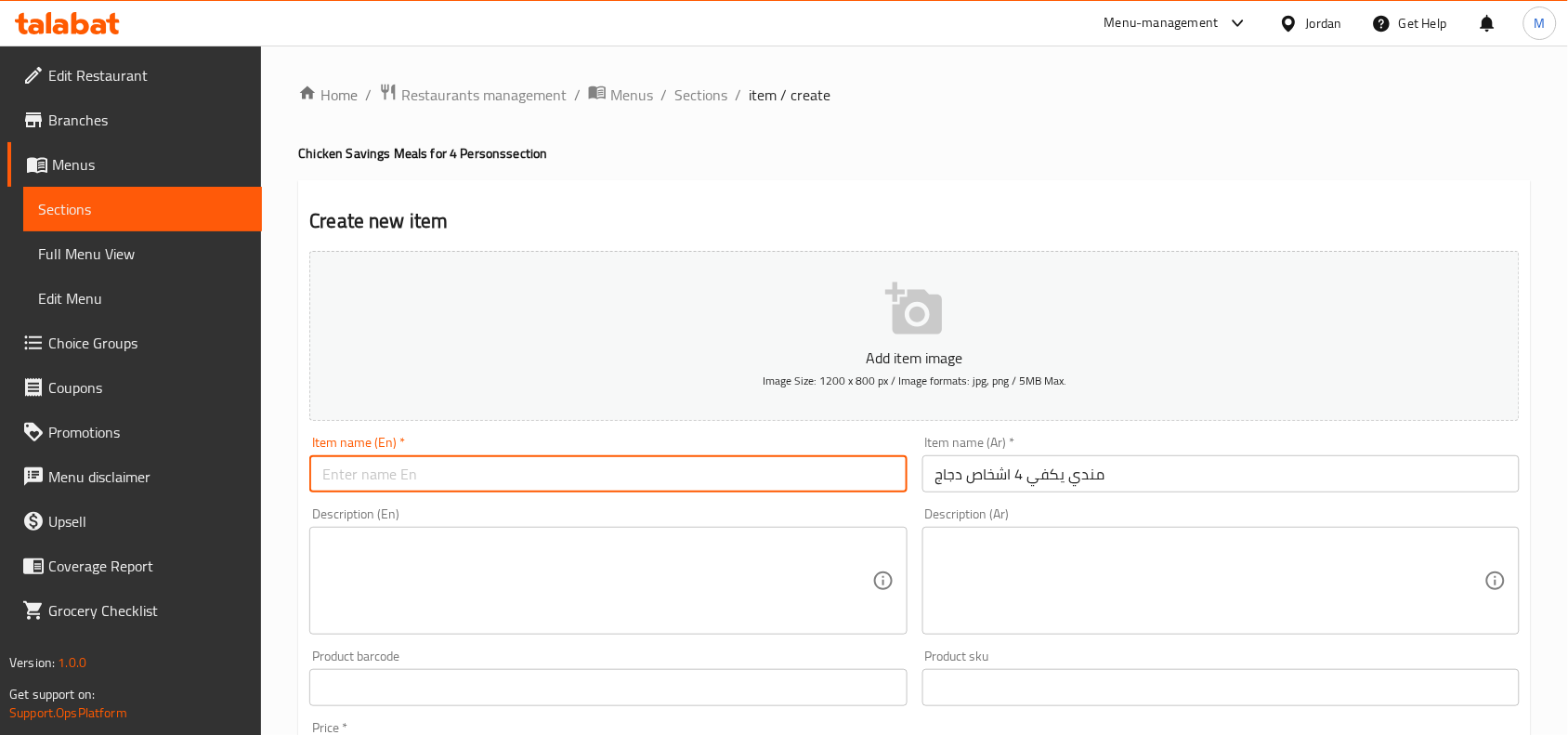
paste input "Mandi for 4 people (chicken)"
click at [417, 475] on input "Mandi for 4 people (chicken)" at bounding box center [608, 473] width 598 height 37
click at [457, 470] on input "Mandi for 4 persons (chicken)" at bounding box center [608, 473] width 598 height 37
click at [509, 476] on input "Mandi for 4 persons chicken)" at bounding box center [608, 473] width 598 height 37
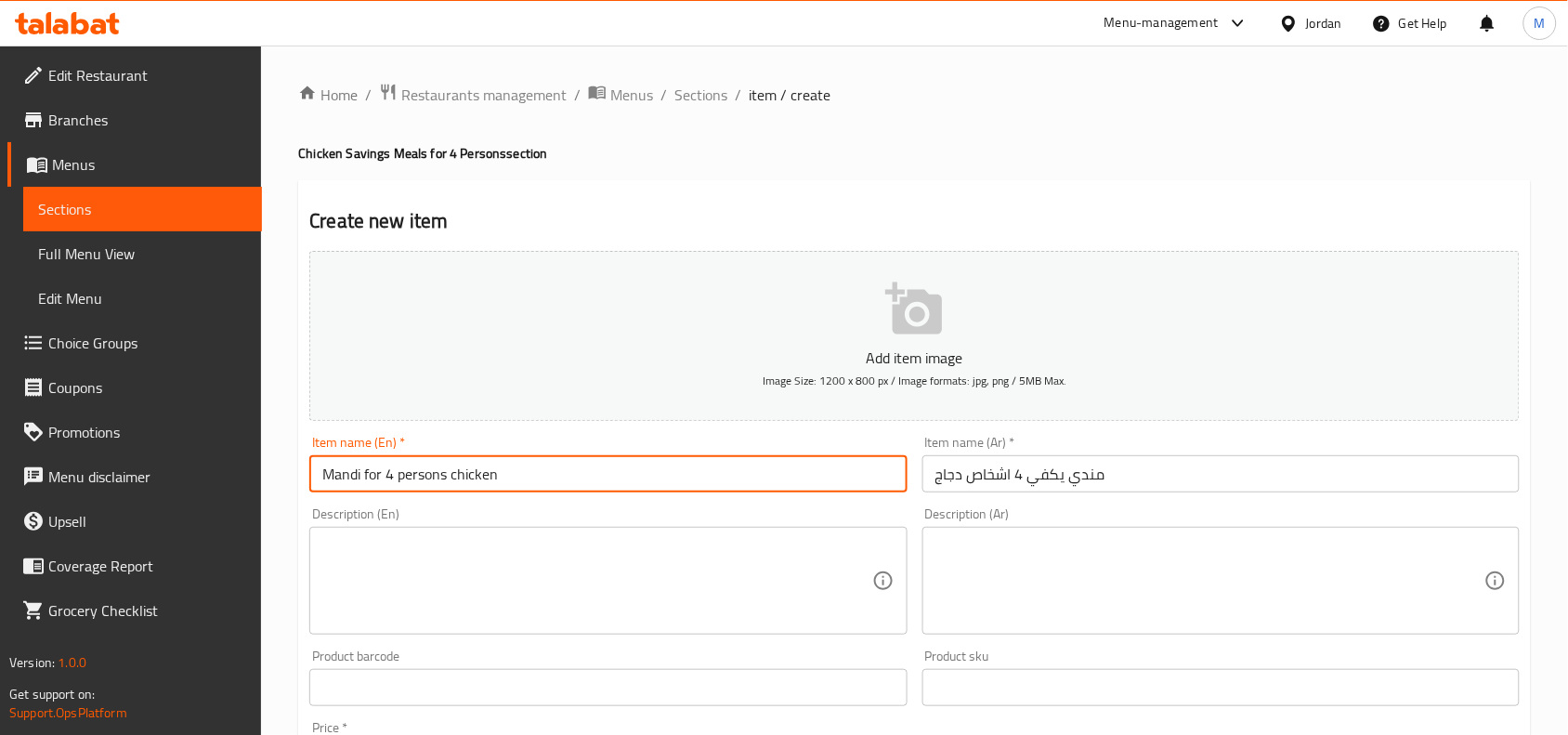
click at [492, 466] on input "Mandi for 4 persons chicken" at bounding box center [608, 473] width 598 height 37
click at [509, 474] on input "Mandi for 4 Persons Chicken" at bounding box center [608, 473] width 598 height 37
type input "Mandi for 4 Persons Chicken"
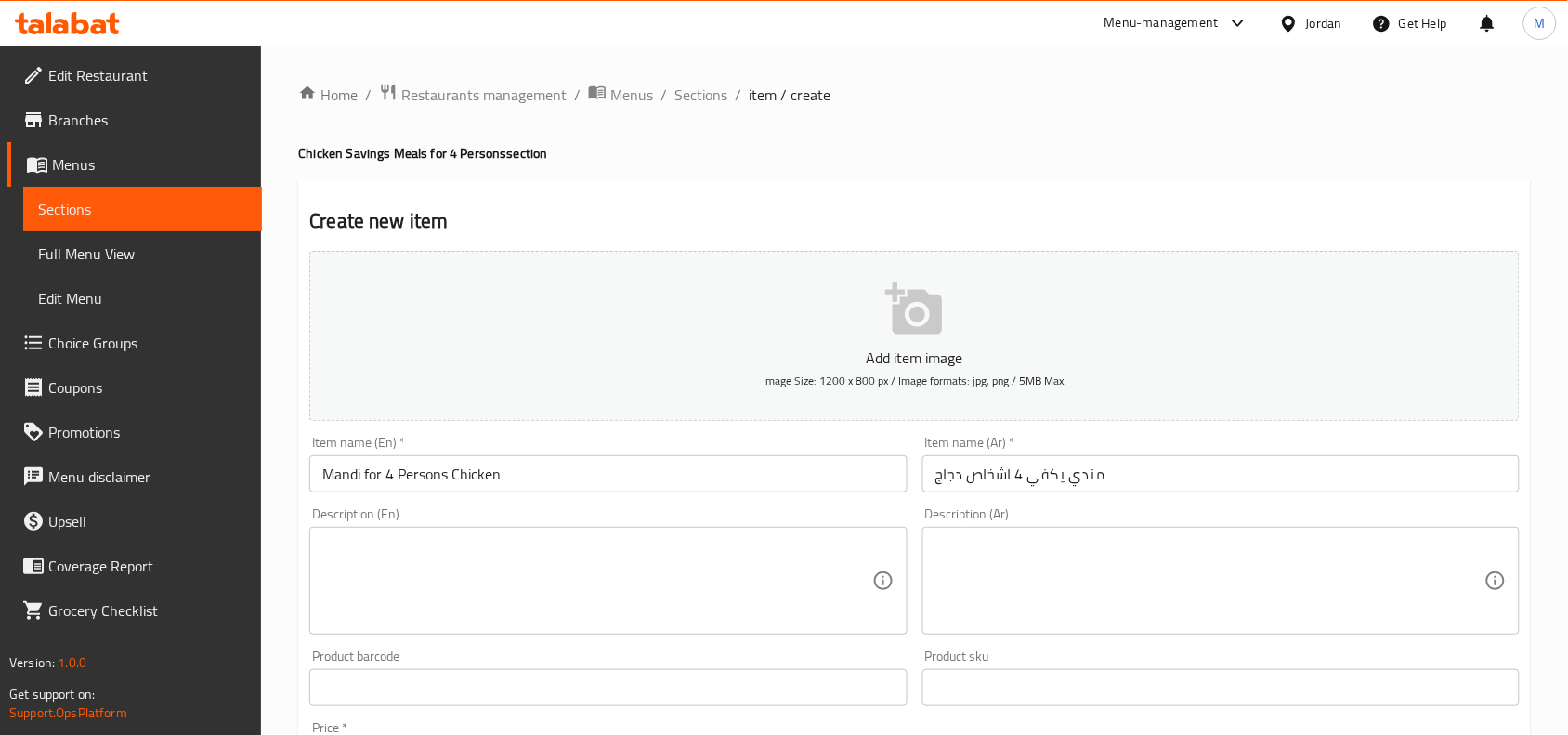
click at [1055, 551] on textarea at bounding box center [1210, 581] width 549 height 89
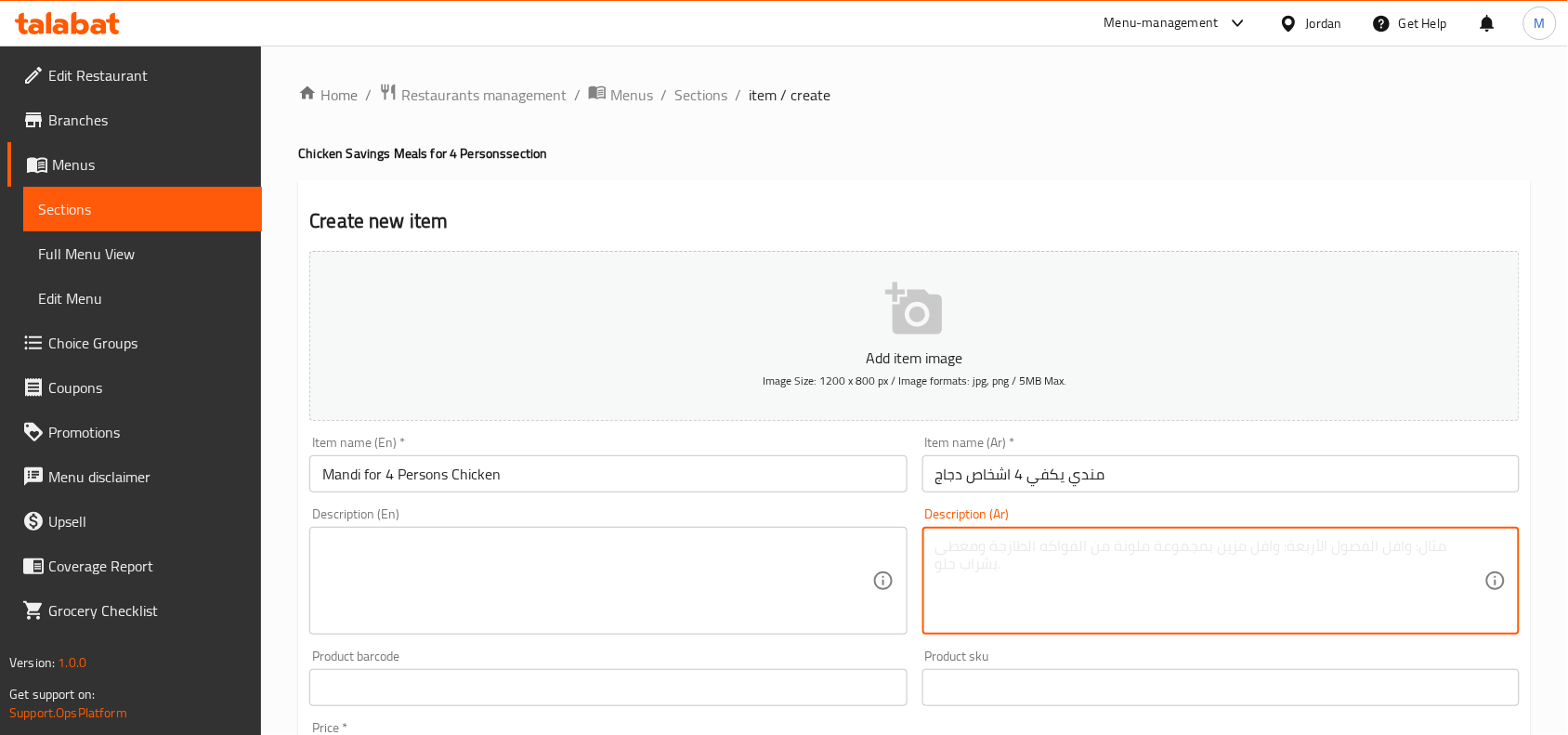
paste textarea "ارز مندي / 4 قطع دجاج / زبيب خارجي بعلبة / لبن / لوز محمص"
click at [1250, 542] on textarea "ارز مندي / 4 قطع دجاج / زبيب خارجي بعلبة / لبن / لوز محمص" at bounding box center [1210, 581] width 549 height 89
type textarea "ارز مندي / 4 قطع دجاج / زبيب خارجي بعلبة / لبن / لوز محمص"
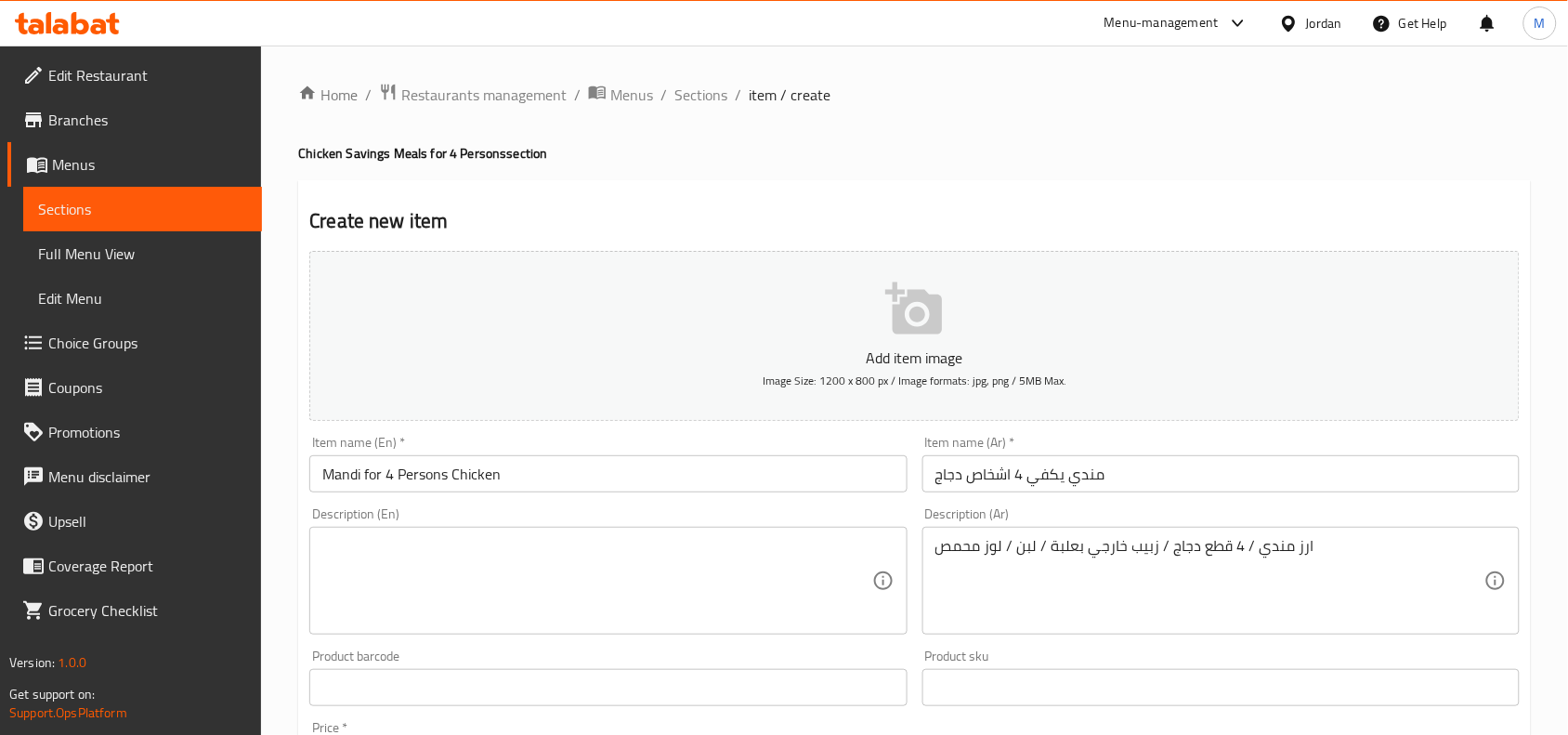
click at [527, 550] on textarea at bounding box center [597, 581] width 549 height 89
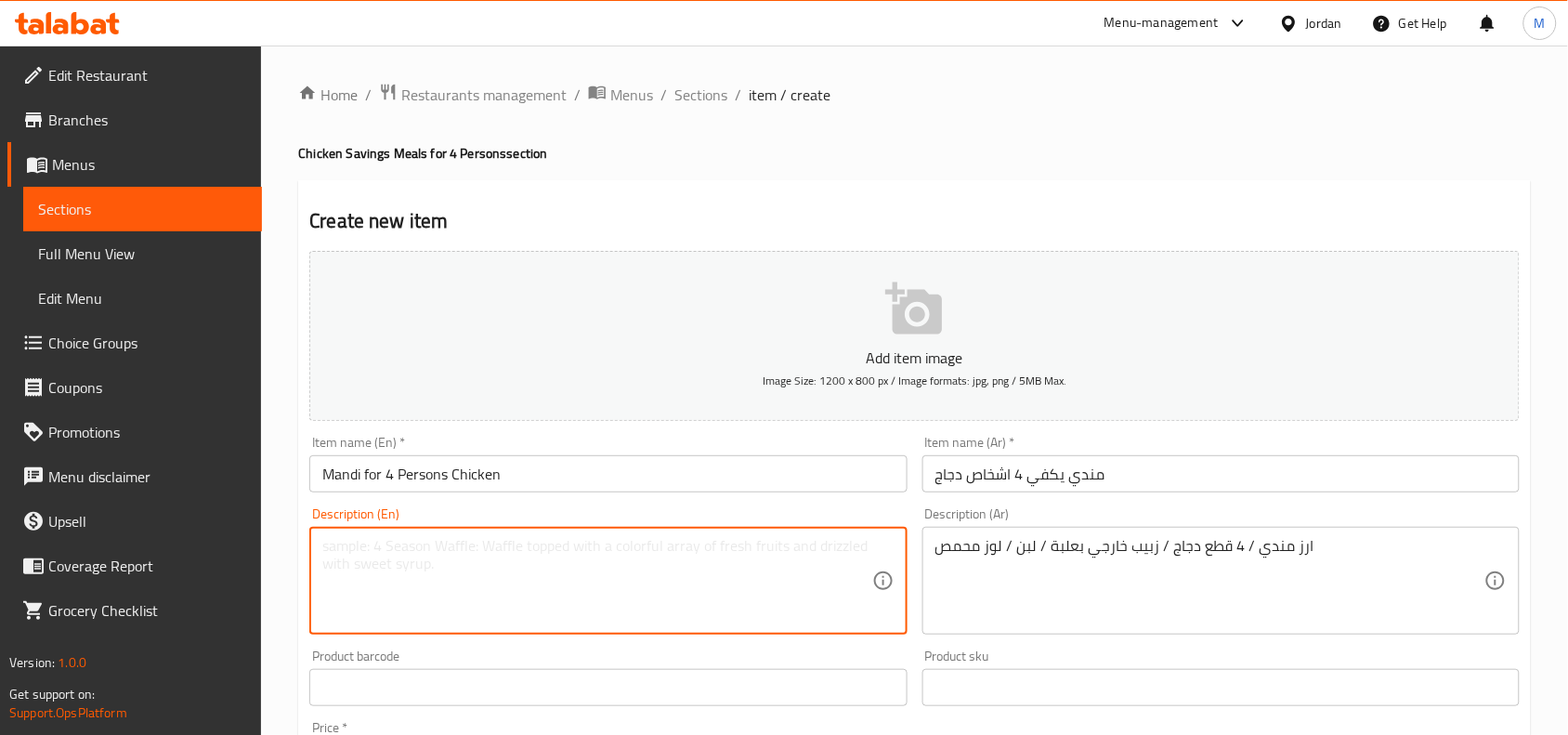
paste textarea "Mandi rice / 4 pieces of chicken / raisins in a box / yogurt / roasted almonds"
click at [598, 554] on textarea "Mandi rice / 4 pieces of chicken / raisins in a box / yogurt / roasted almonds" at bounding box center [597, 581] width 549 height 89
click at [809, 542] on textarea "Mandi rice / 4 pieces of chicken / raisins in a box / yogurt / roasted almonds" at bounding box center [597, 581] width 549 height 89
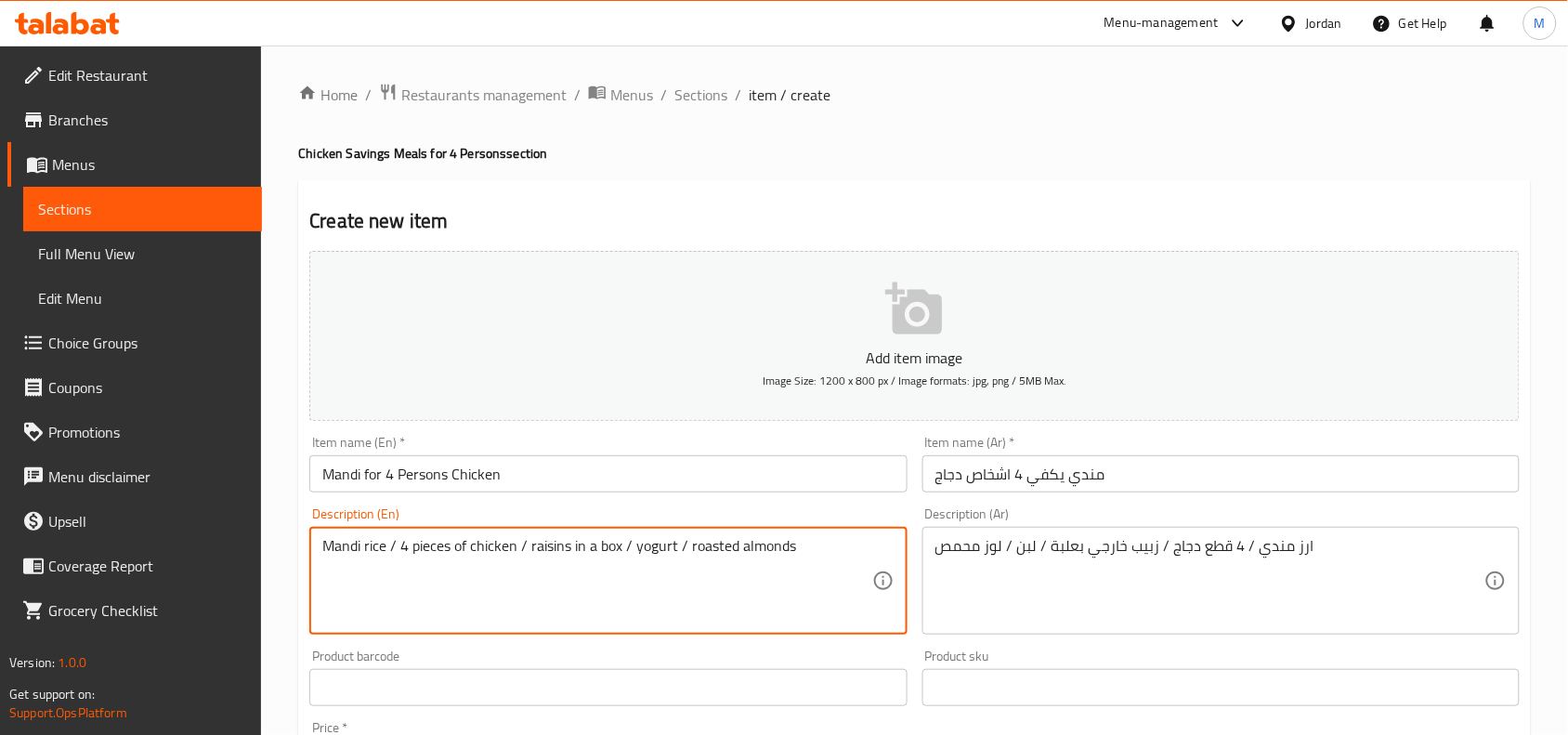
type textarea "Mandi rice / 4 pieces of chicken / raisins in a box / yogurt / roasted almonds"
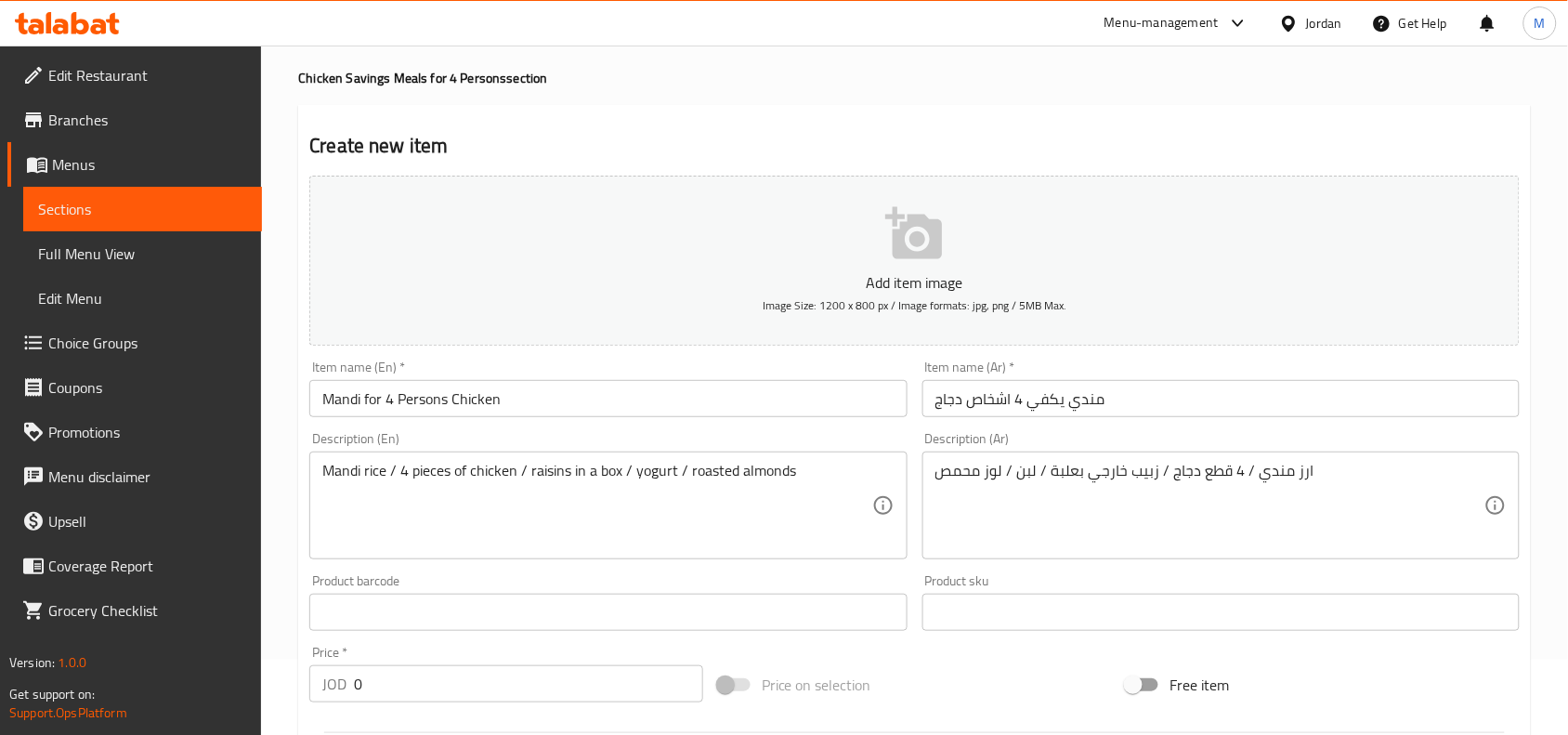
scroll to position [116, 0]
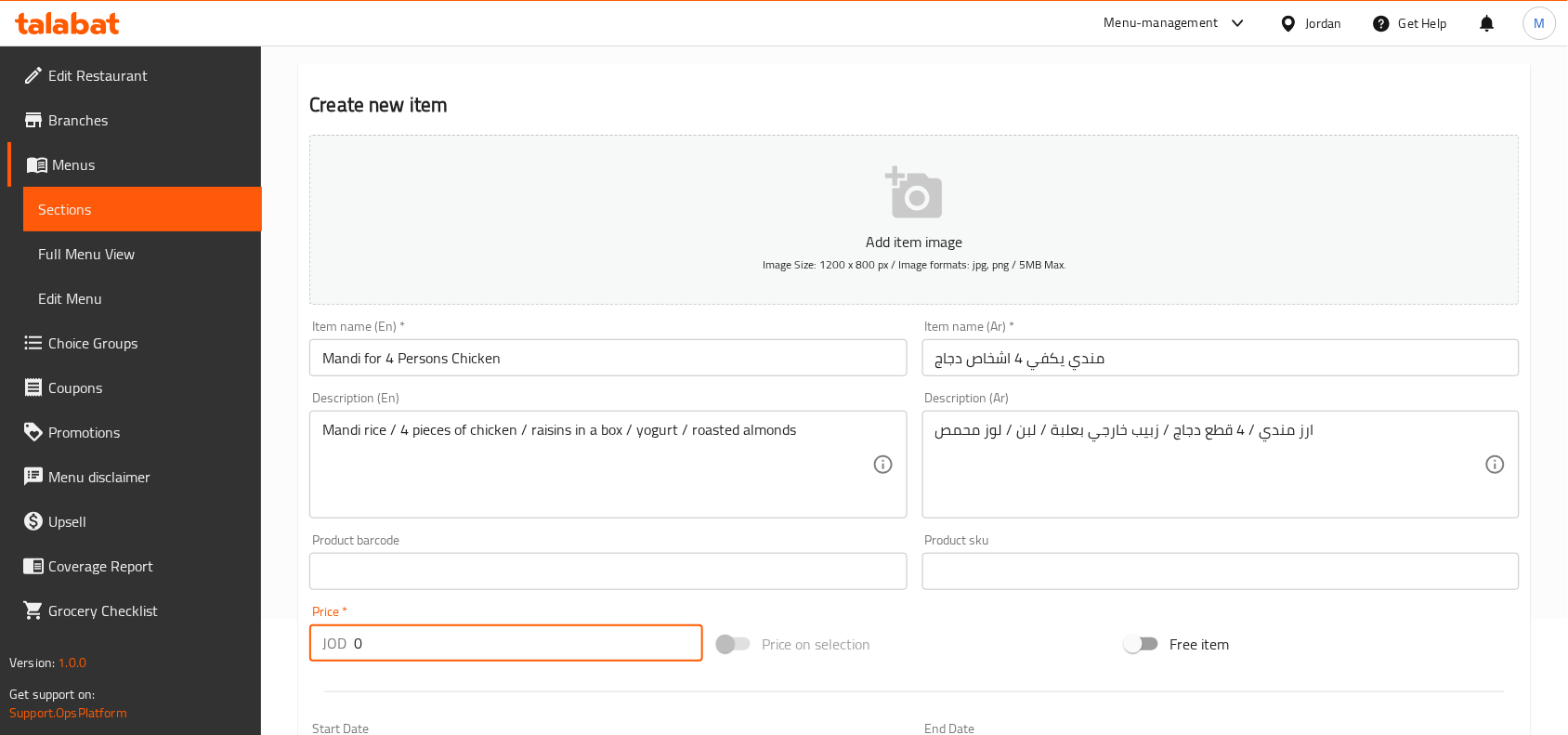
click at [419, 637] on input "0" at bounding box center [528, 643] width 349 height 37
paste input "15"
type input "15"
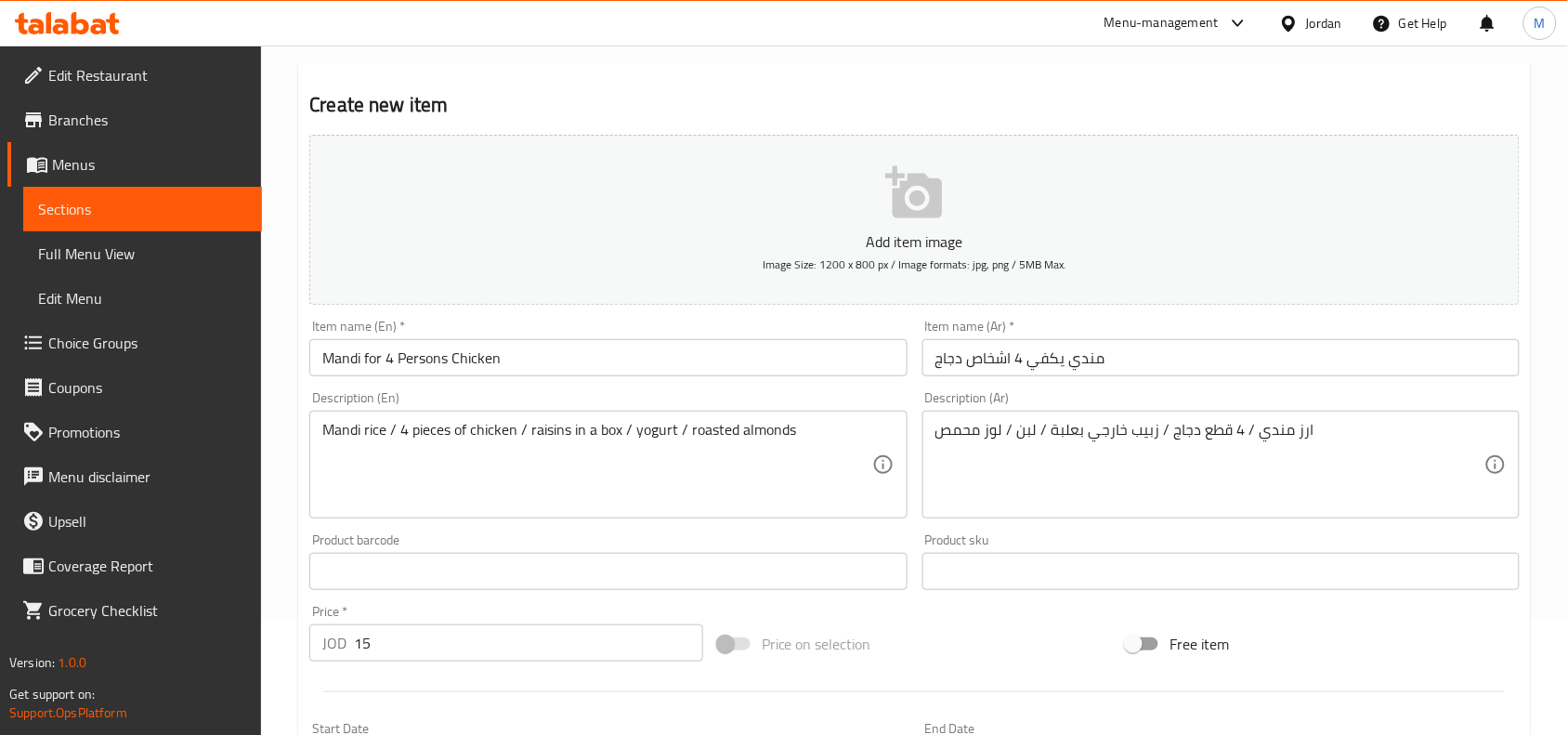
click at [421, 604] on div "Price   * JOD 15 Price *" at bounding box center [506, 634] width 409 height 72
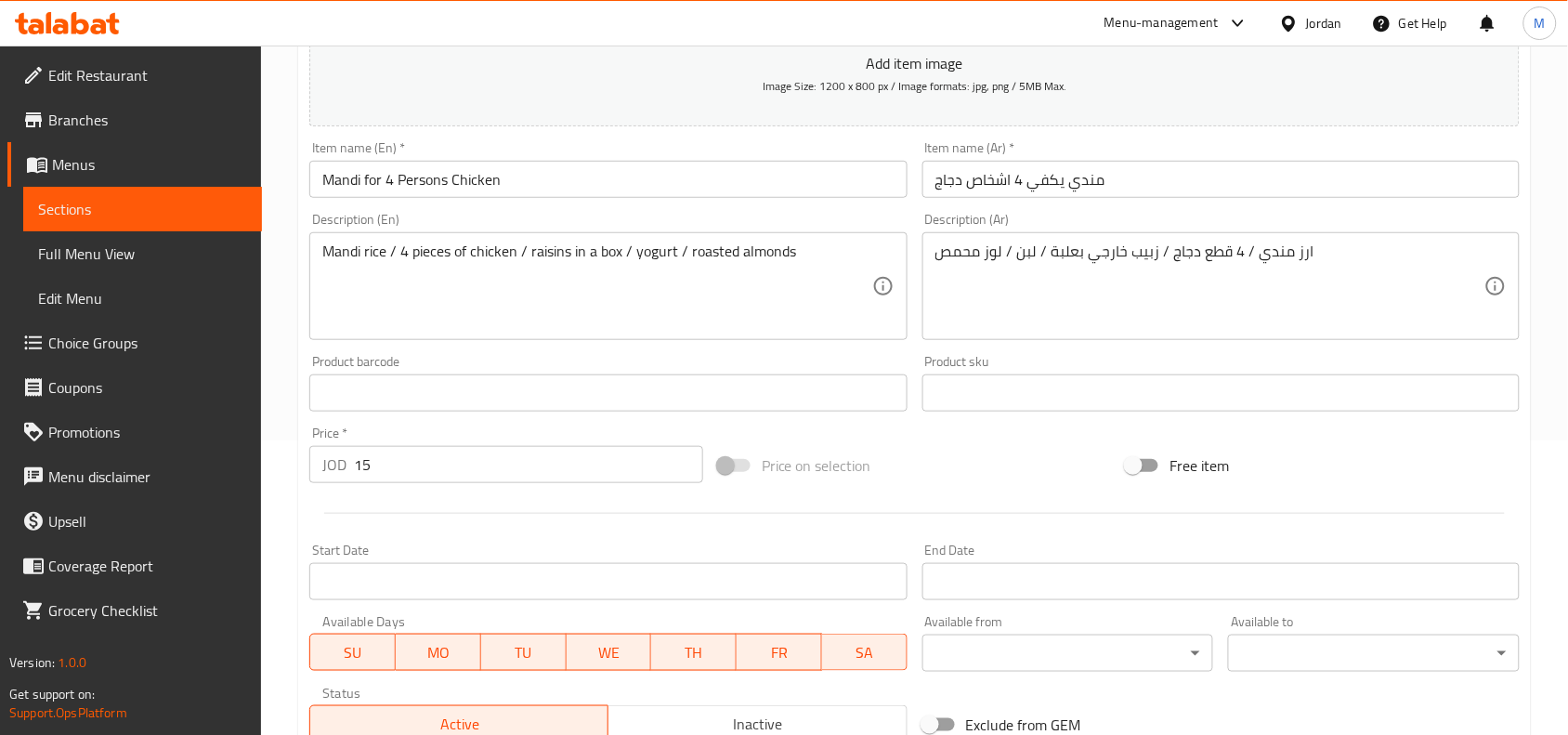
scroll to position [574, 0]
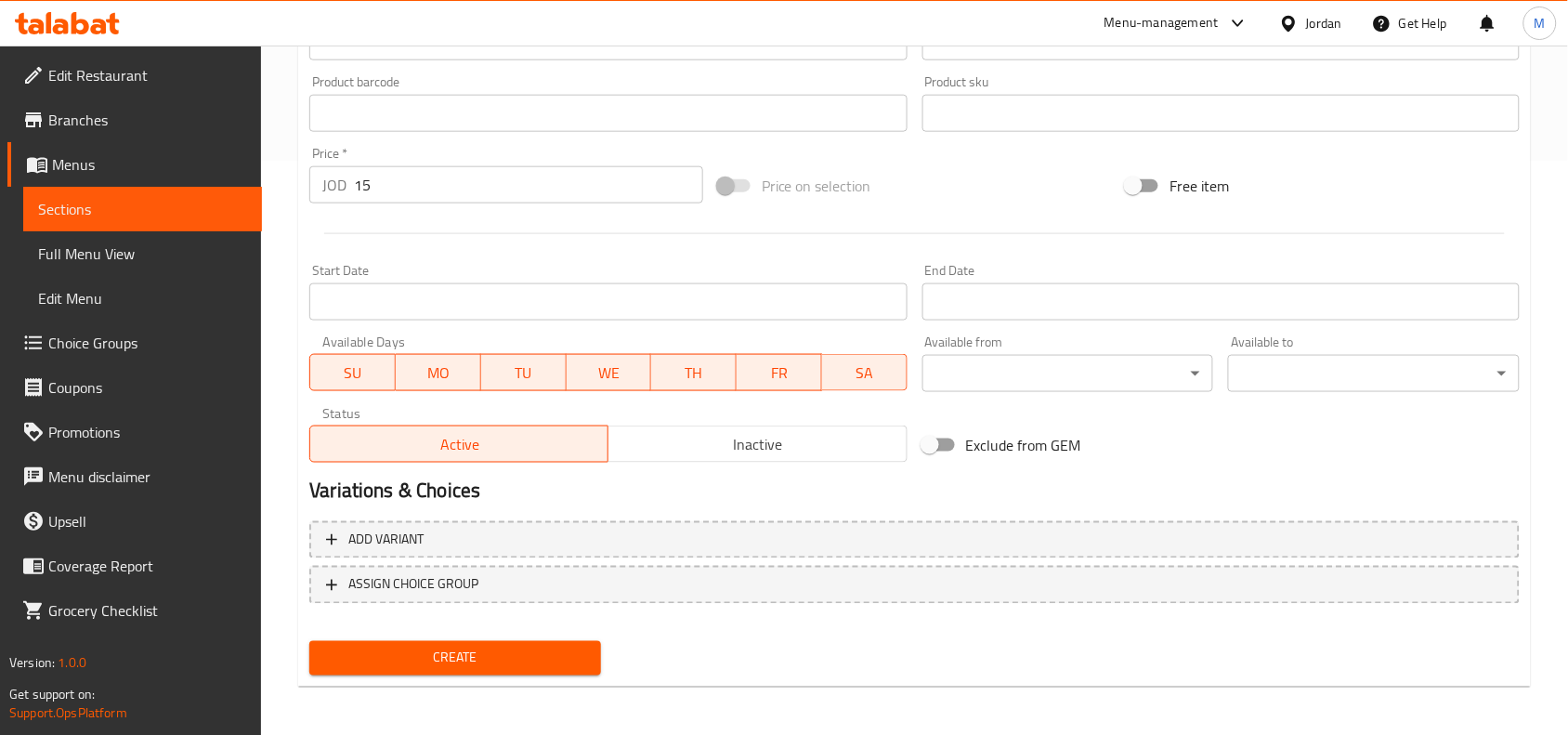
click at [480, 642] on button "Create" at bounding box center [454, 658] width 291 height 35
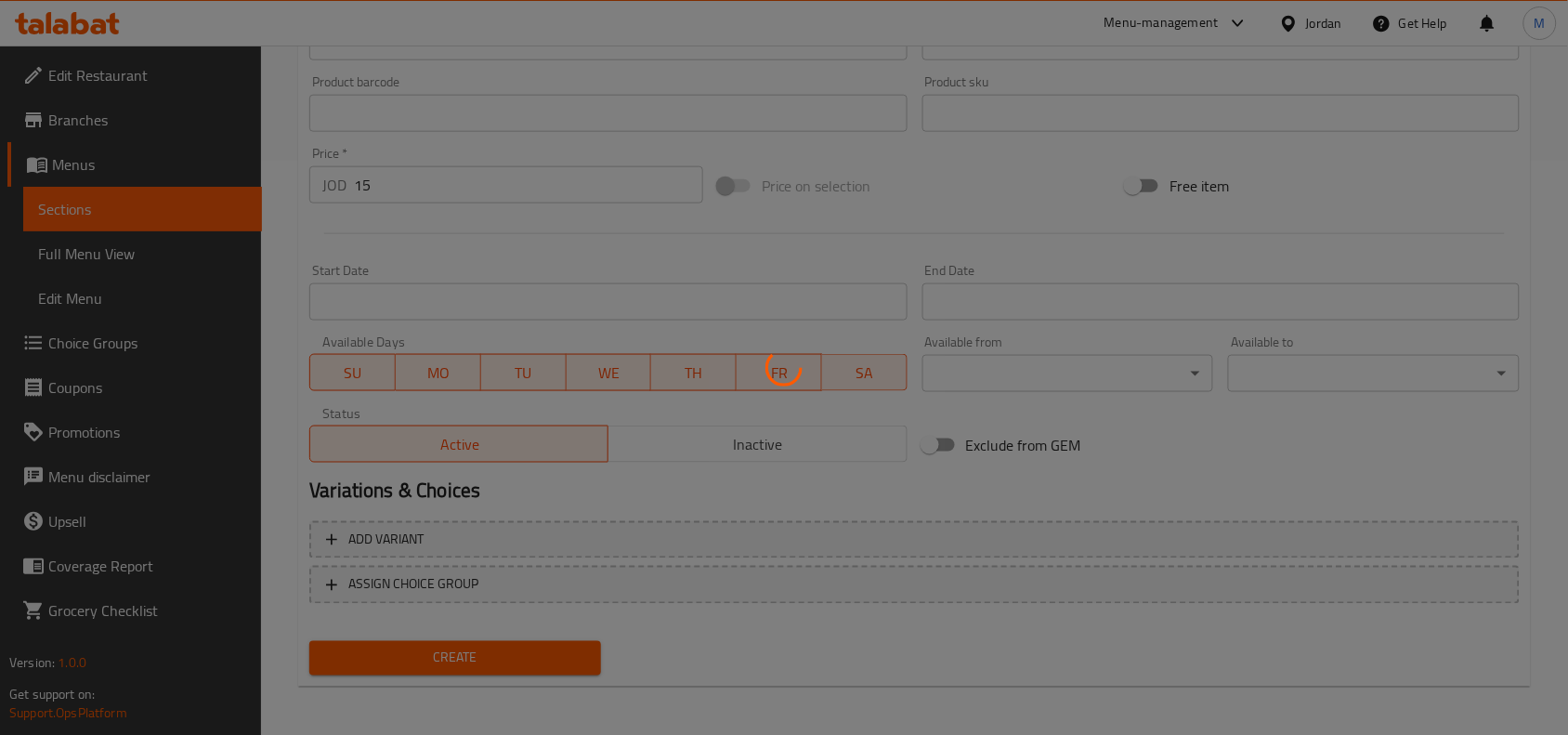
type input "0"
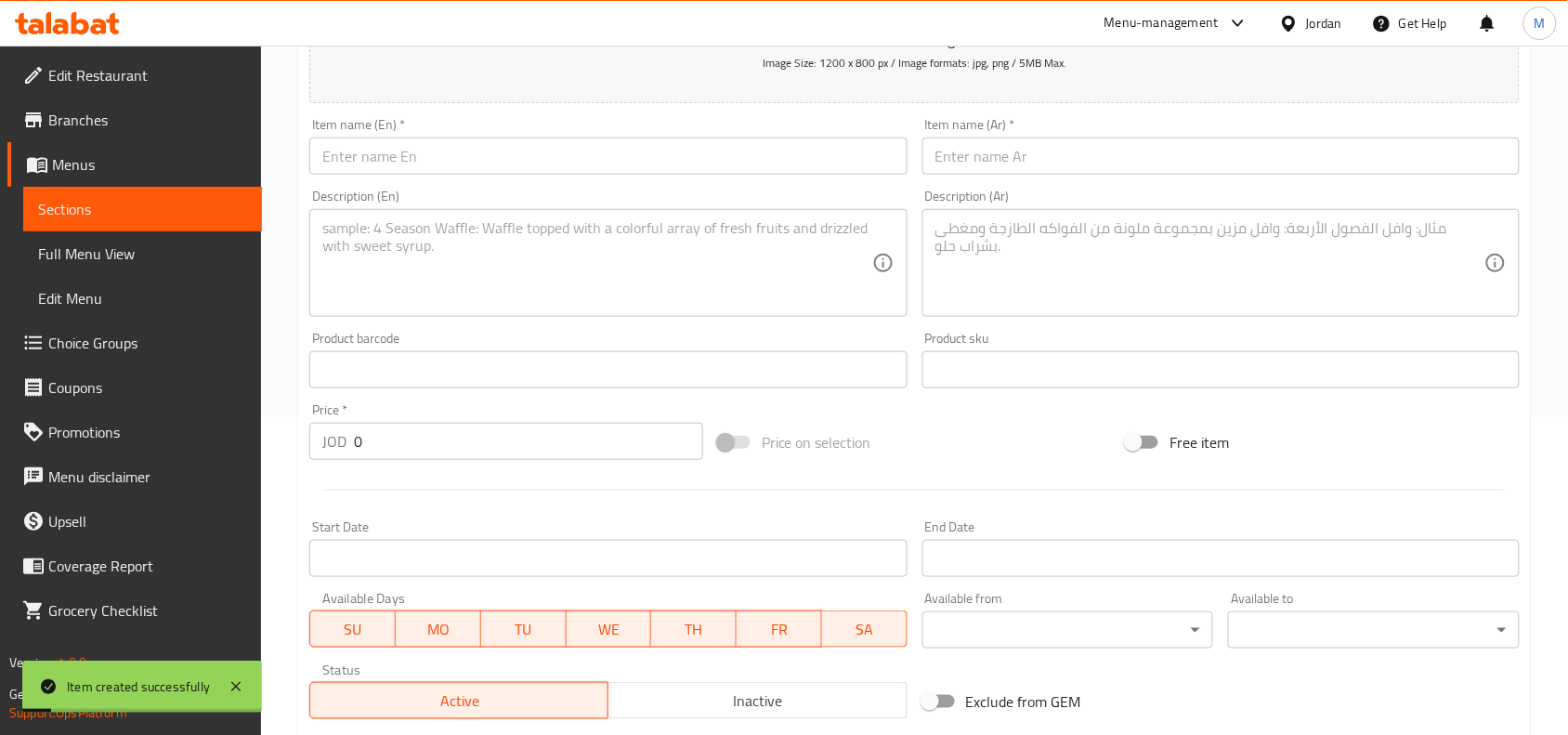
scroll to position [0, 0]
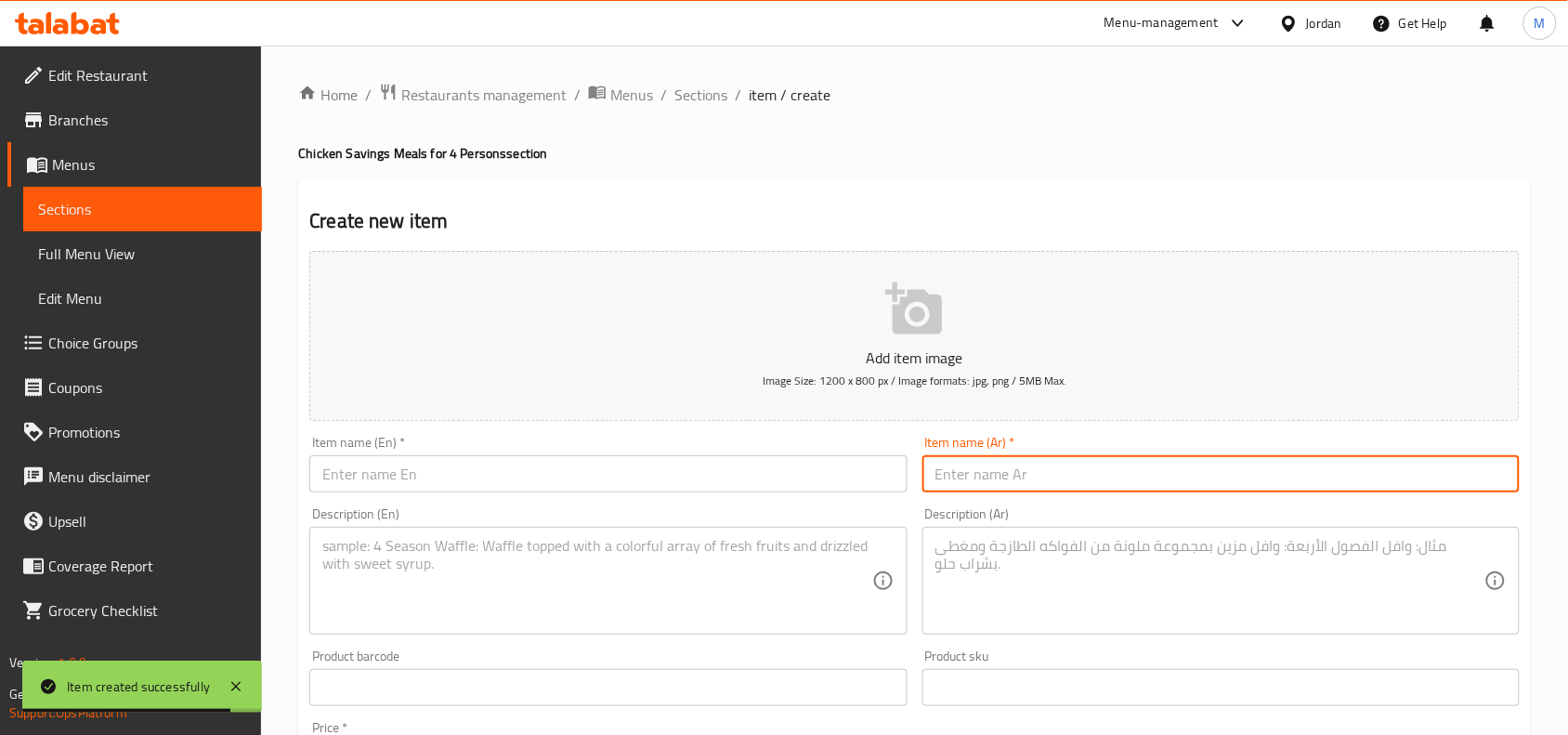
click at [1182, 483] on input "text" at bounding box center [1221, 473] width 598 height 37
paste input "قدرة تكفي 4 اشخاص دجاج"
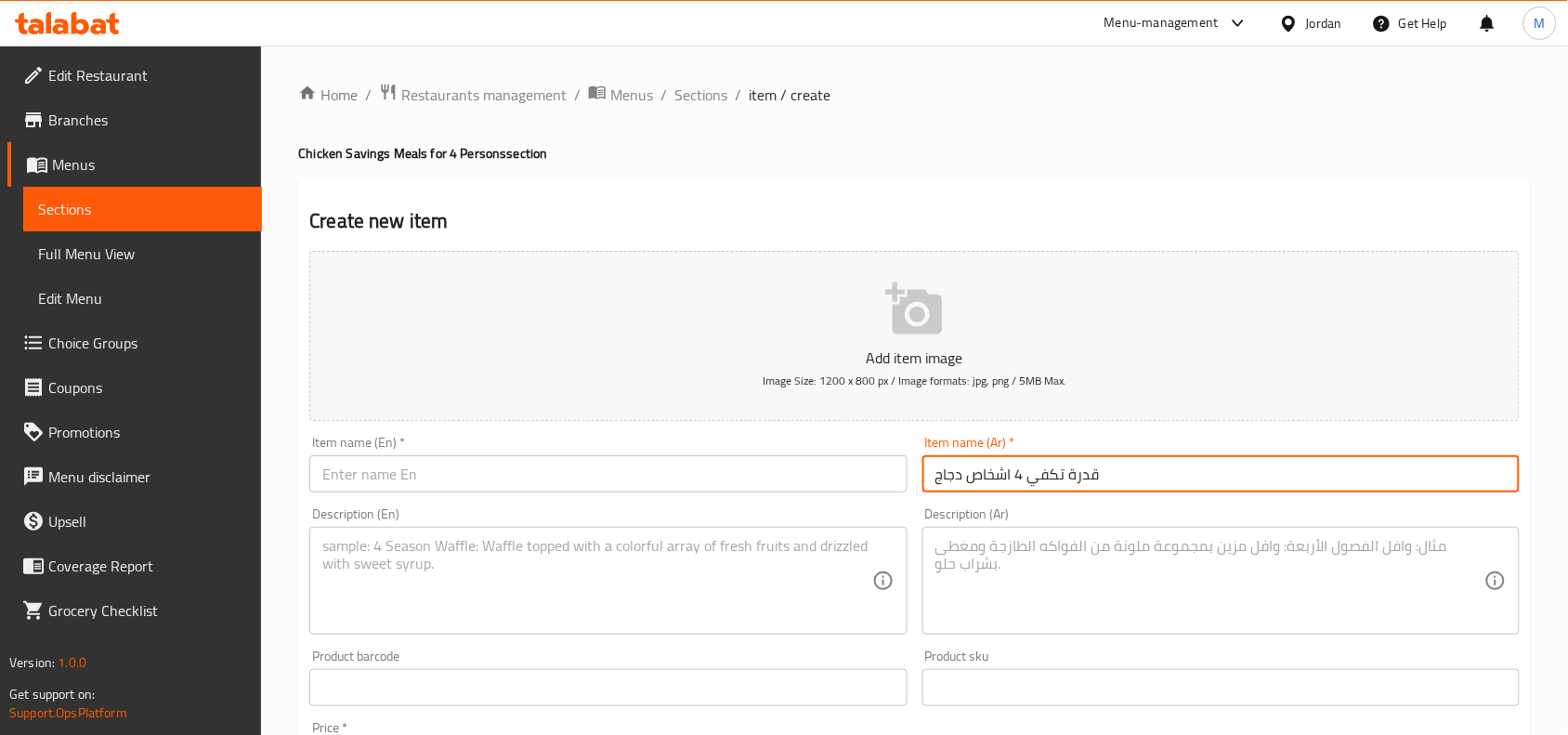
type input "قدرة تكفي 4 اشخاص دجاج"
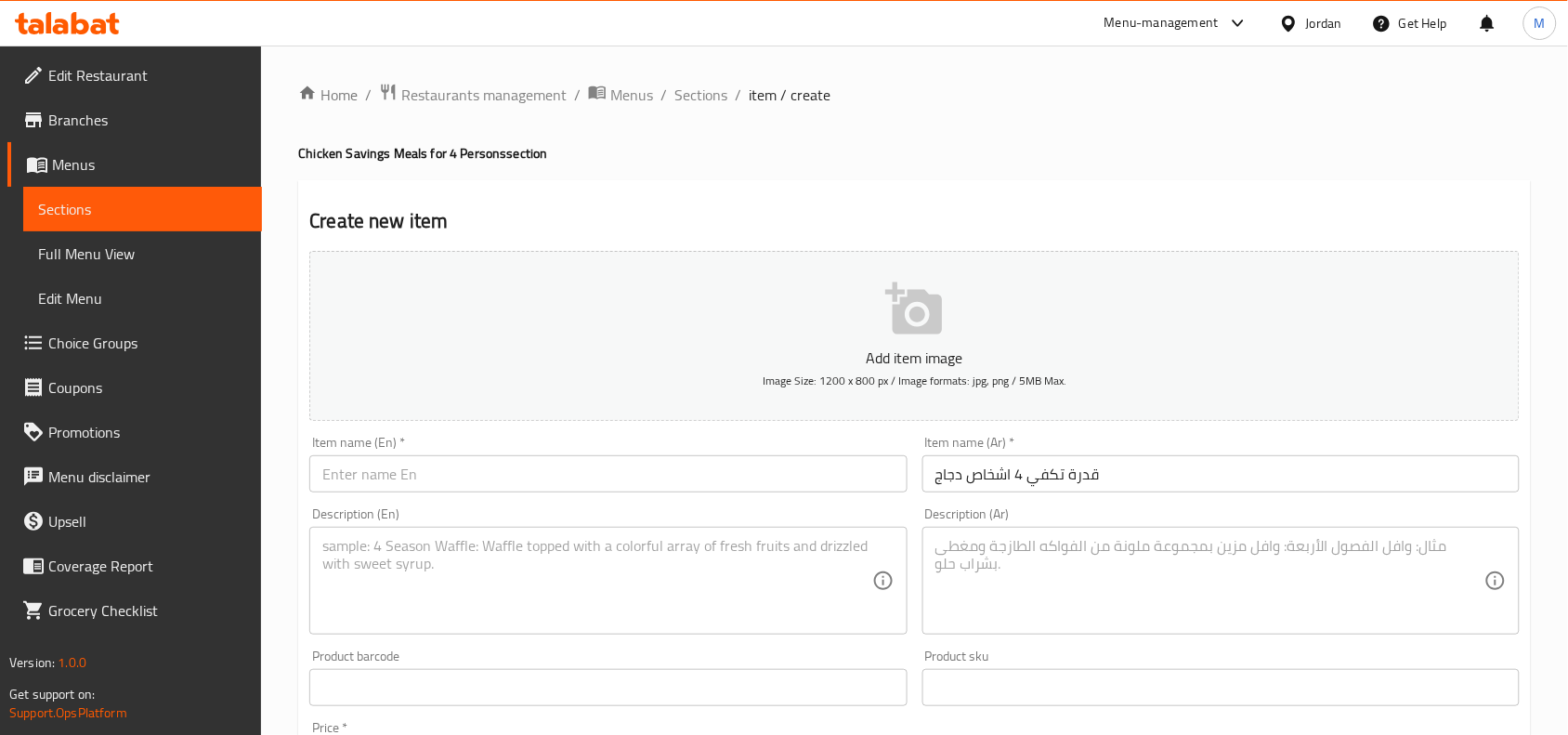
click at [592, 476] on input "text" at bounding box center [608, 473] width 598 height 37
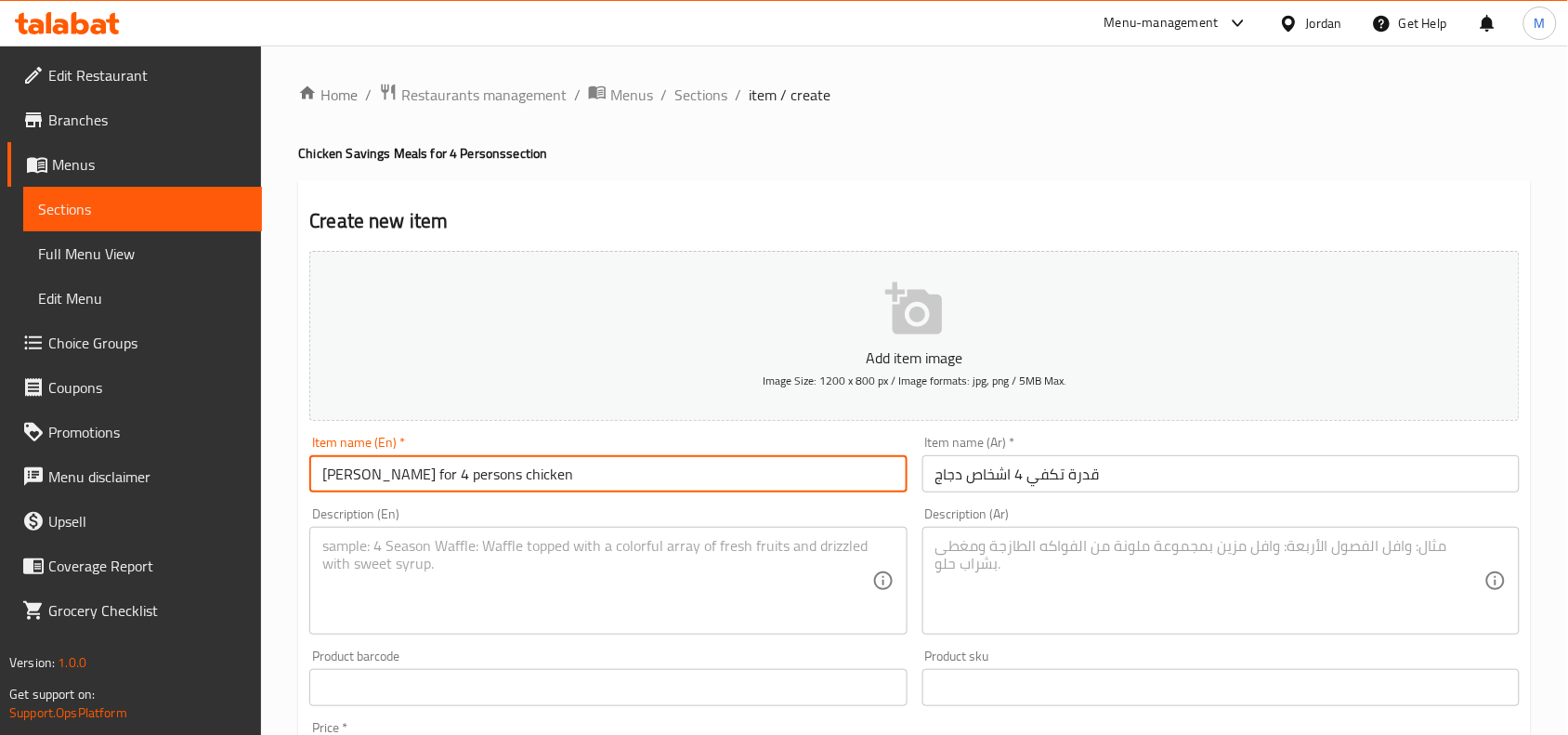
click at [508, 484] on input "kedra for 4 persons chicken" at bounding box center [608, 473] width 598 height 37
click at [516, 479] on input "Kedra for 4 Persons Chicken" at bounding box center [608, 473] width 598 height 37
type input "Kedra for 4 Persons Chicken"
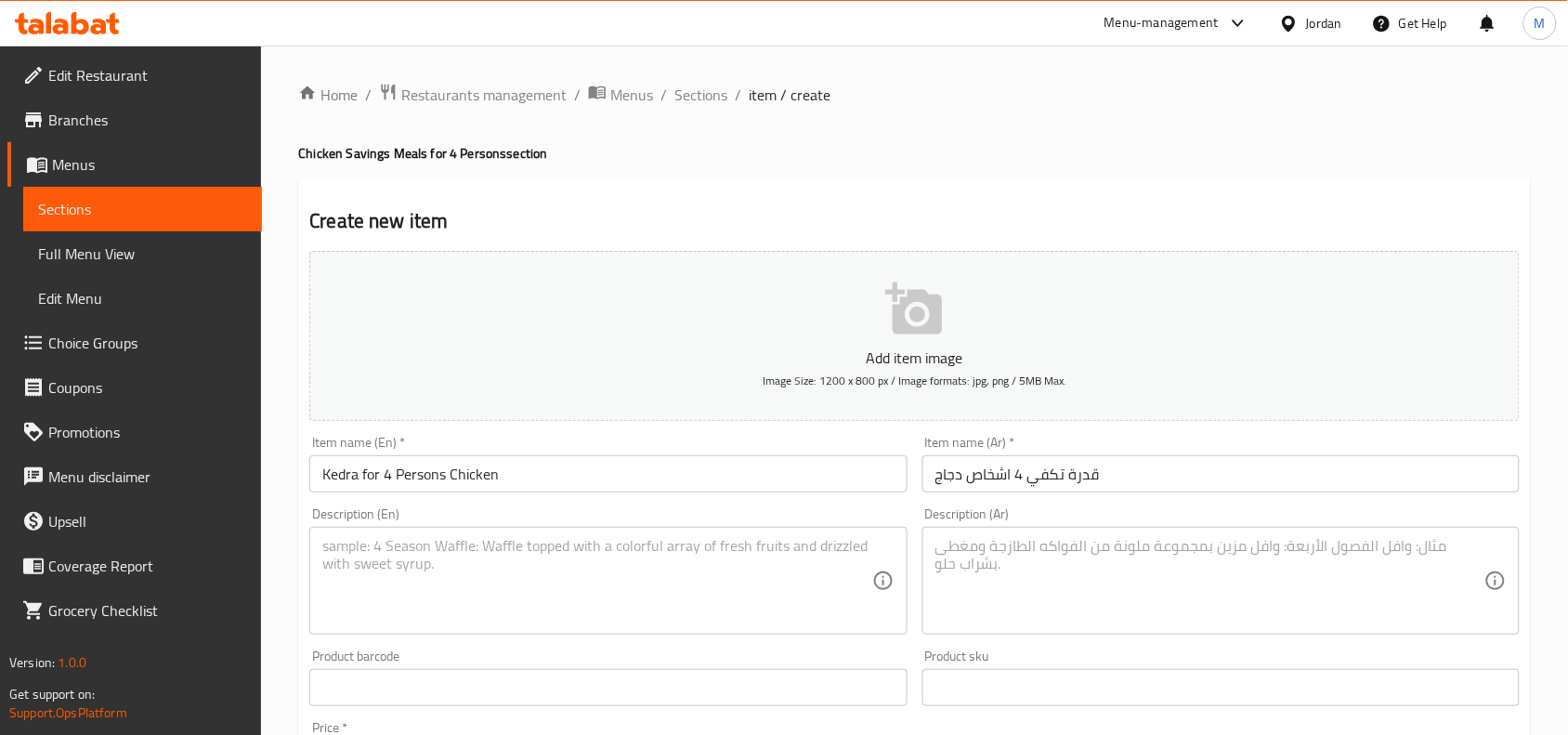
click at [1040, 568] on textarea at bounding box center [1210, 581] width 549 height 89
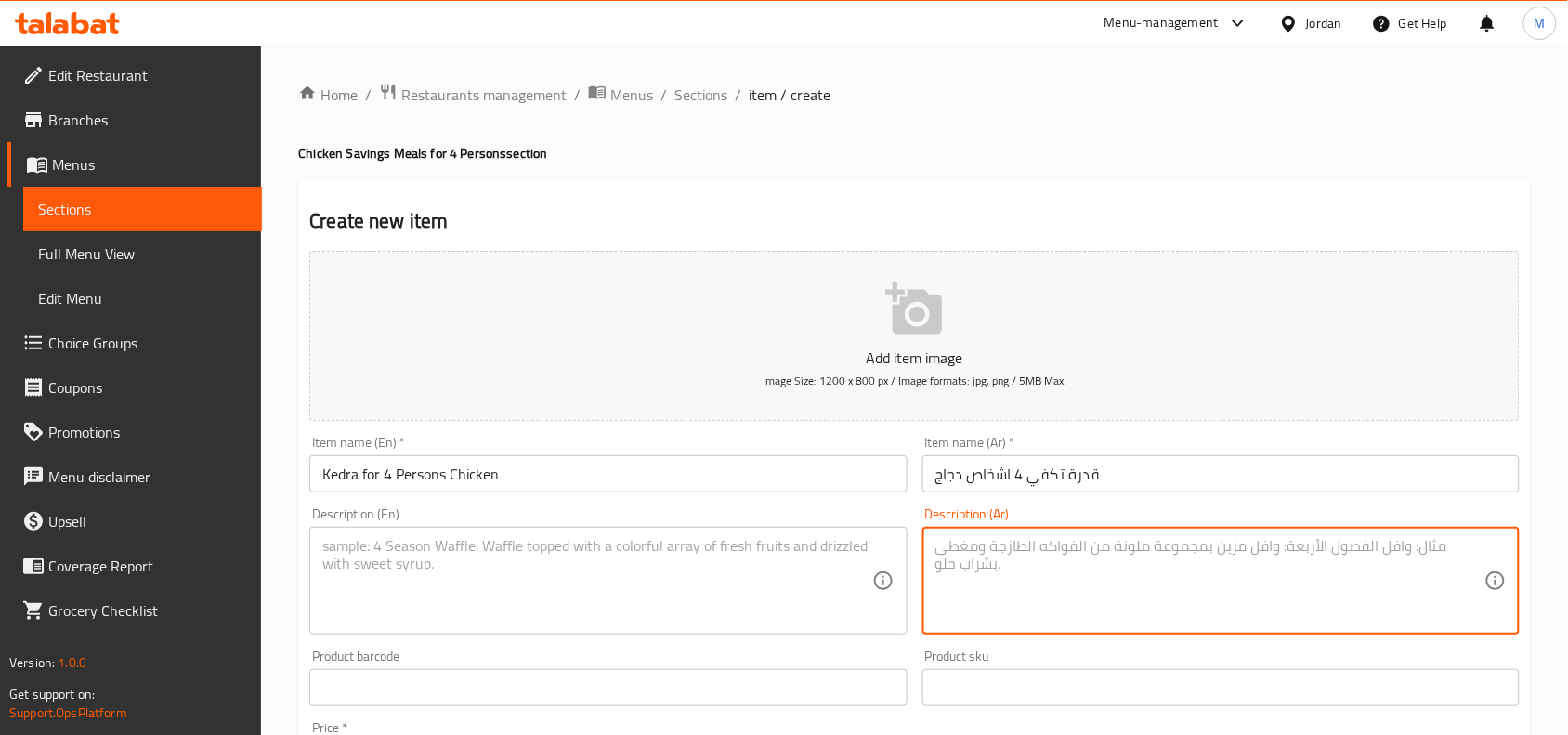
paste textarea "أرز قدرة / حمص 4/ قطع دجاج / لبن / لوز محمص"
click at [1076, 542] on textarea "أرز قدرة / حمص 4/ قطع دجاج / لبن / لوز محمص" at bounding box center [1210, 581] width 549 height 89
click at [1087, 544] on textarea "أرز قدرة / حمص 4/ قطع دجاج / لبن / لوز محمص" at bounding box center [1210, 581] width 549 height 89
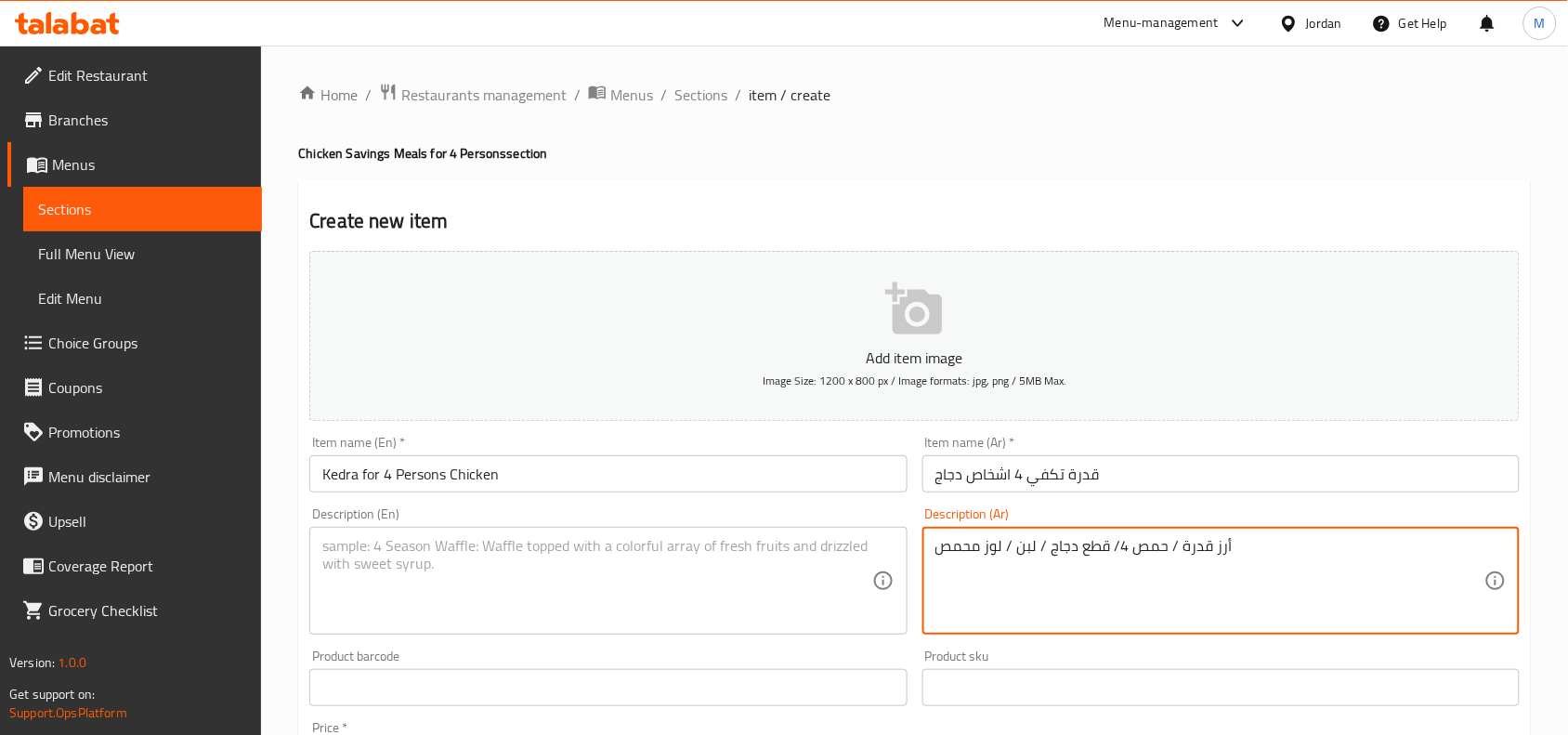
click at [1116, 544] on textarea "أرز قدرة / حمص 4/ قطع دجاج / لبن / لوز محمص" at bounding box center [1210, 581] width 549 height 89
click at [1115, 546] on textarea "أرز قدرة / حمص 4/ قطع دجاج / لبن / لوز محمص" at bounding box center [1210, 581] width 549 height 89
drag, startPoint x: 1116, startPoint y: 546, endPoint x: 1103, endPoint y: 545, distance: 13.0
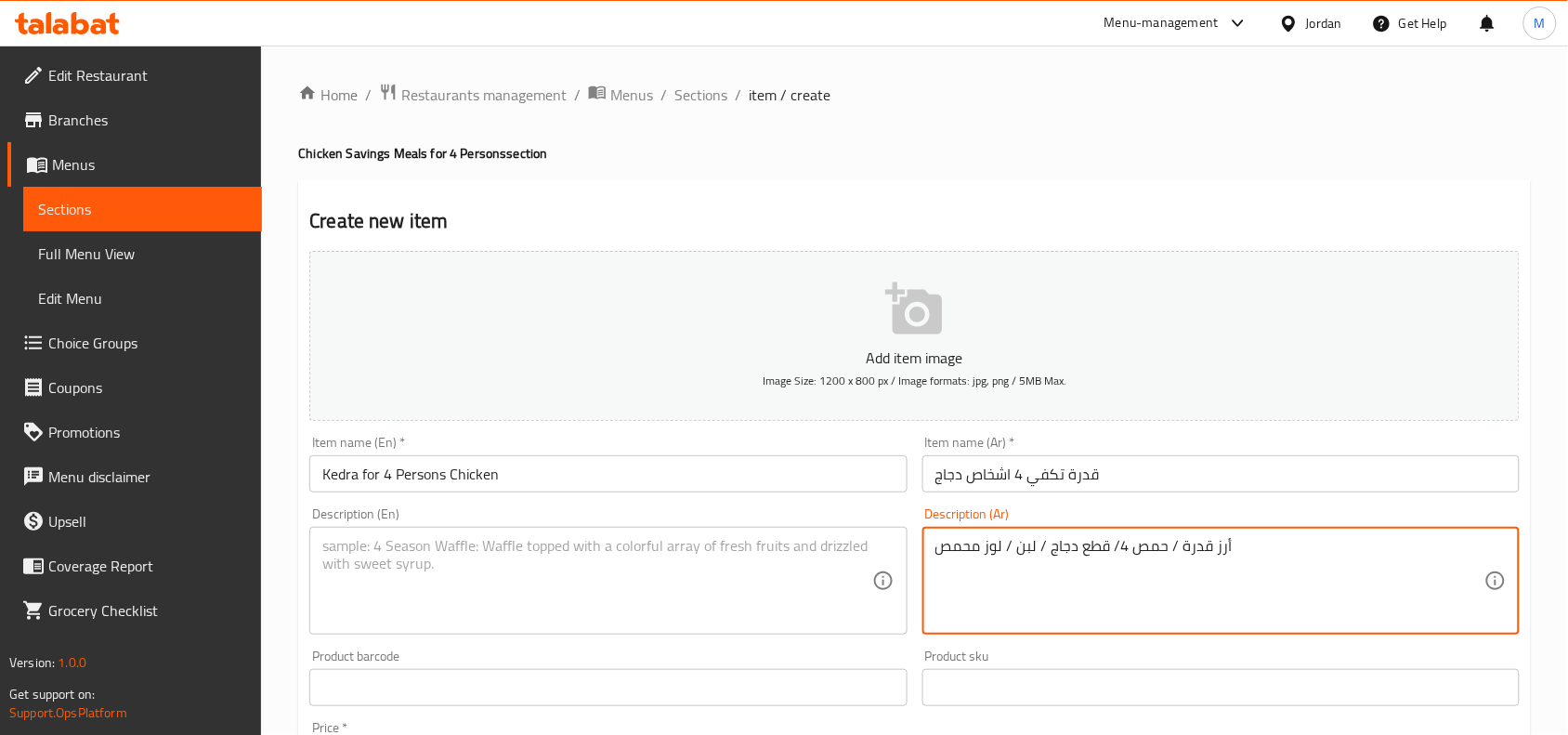
click at [1103, 545] on textarea "أرز قدرة / حمص 4/ قطع دجاج / لبن / لوز محمص" at bounding box center [1210, 581] width 549 height 89
click at [1115, 544] on textarea "أرز قدرة / حمص 4/ قطع دجاج / لبن / لوز محمص" at bounding box center [1210, 581] width 549 height 89
click at [1108, 546] on textarea "أرز قدرة / حمص 4/ قطع دجاج / لبن / لوز محمص" at bounding box center [1210, 581] width 549 height 89
click at [1393, 550] on textarea "أرز قدرة / حمص 4 قطع دجاج / لبن / لوز محمص" at bounding box center [1210, 581] width 549 height 89
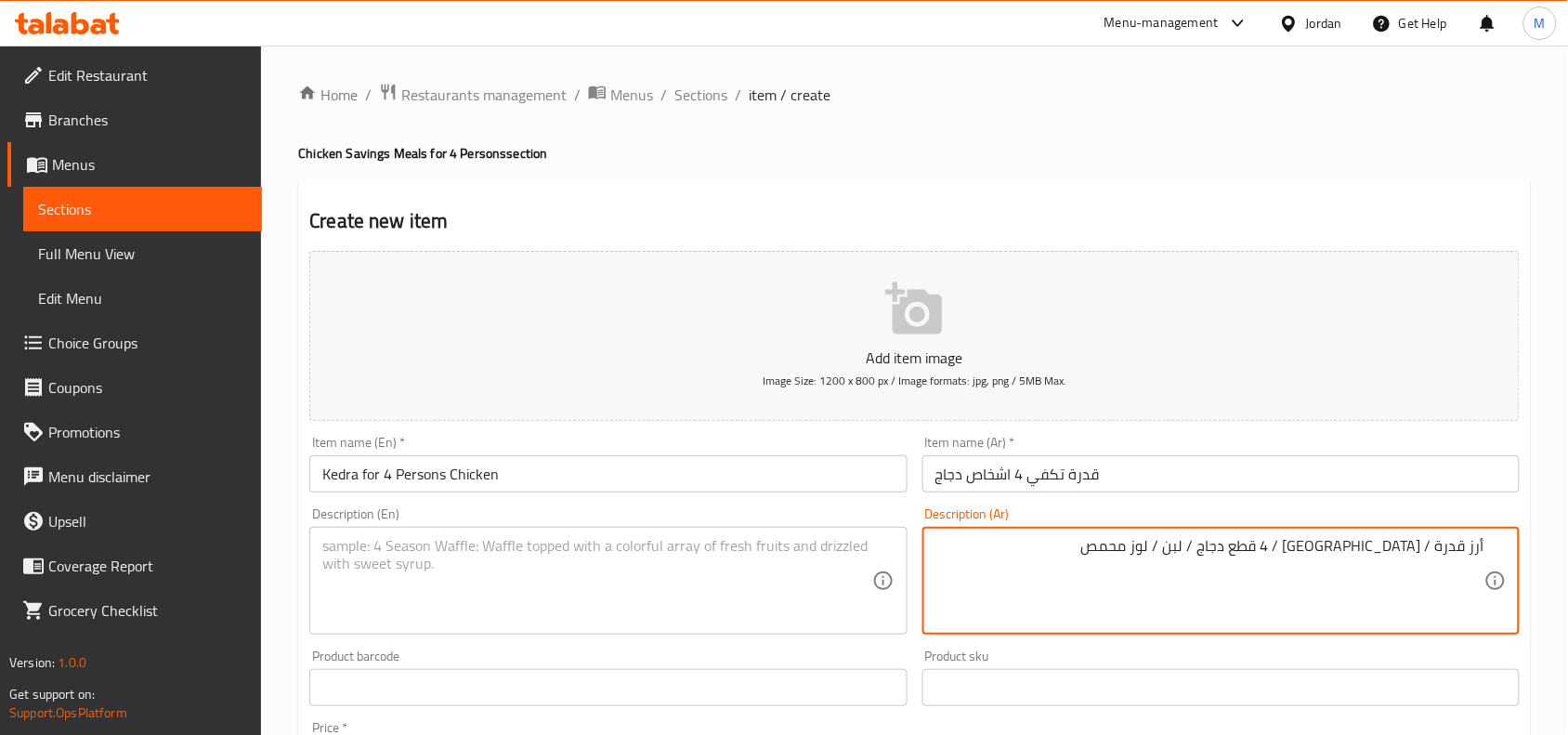
click at [1338, 549] on textarea "أرز قدرة / حمص / 4 قطع دجاج / لبن / لوز محمص" at bounding box center [1210, 581] width 549 height 89
type textarea "أرز قدرة / حمص / 4 قطع دجاج / لبن / لوز محمص"
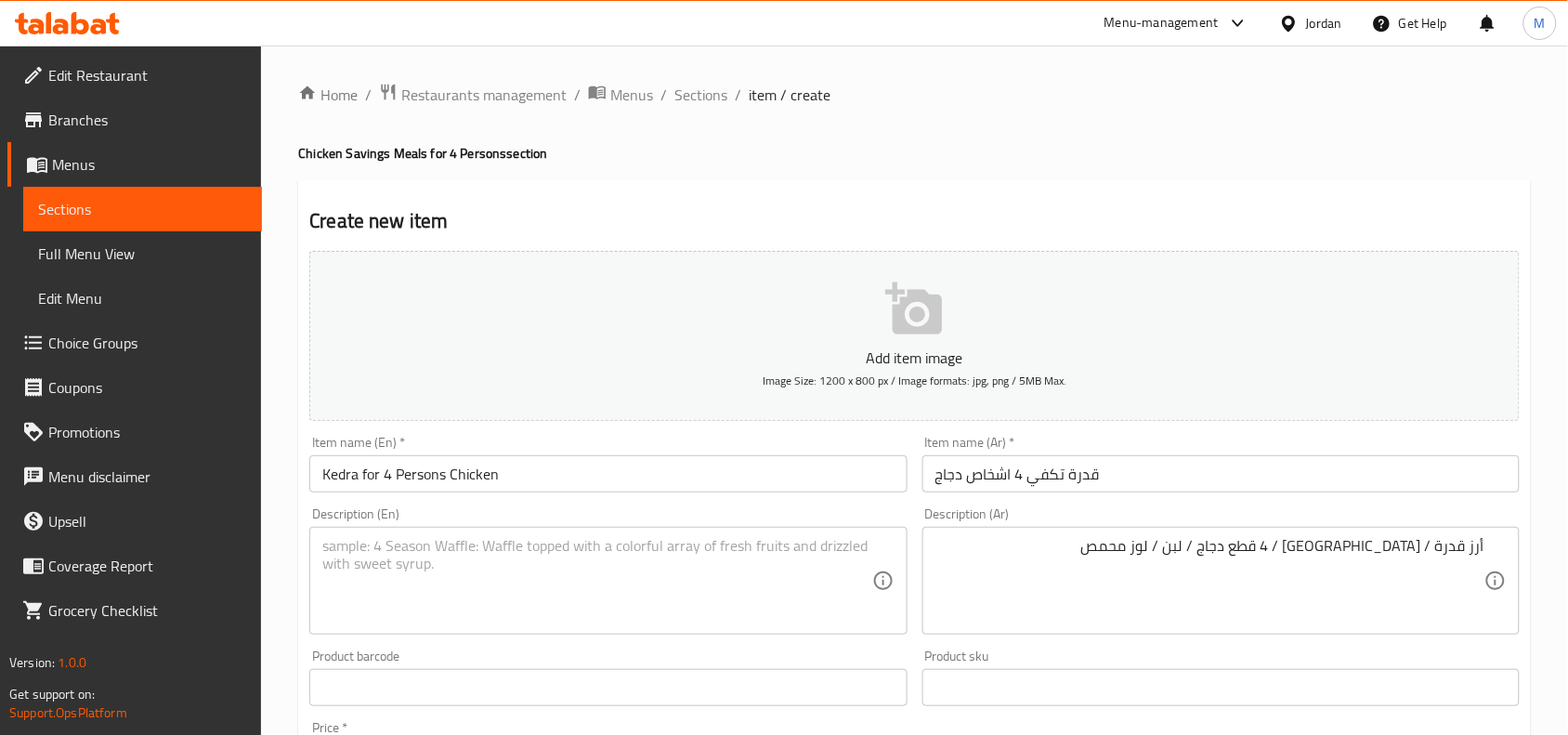
click at [613, 540] on textarea at bounding box center [597, 581] width 549 height 89
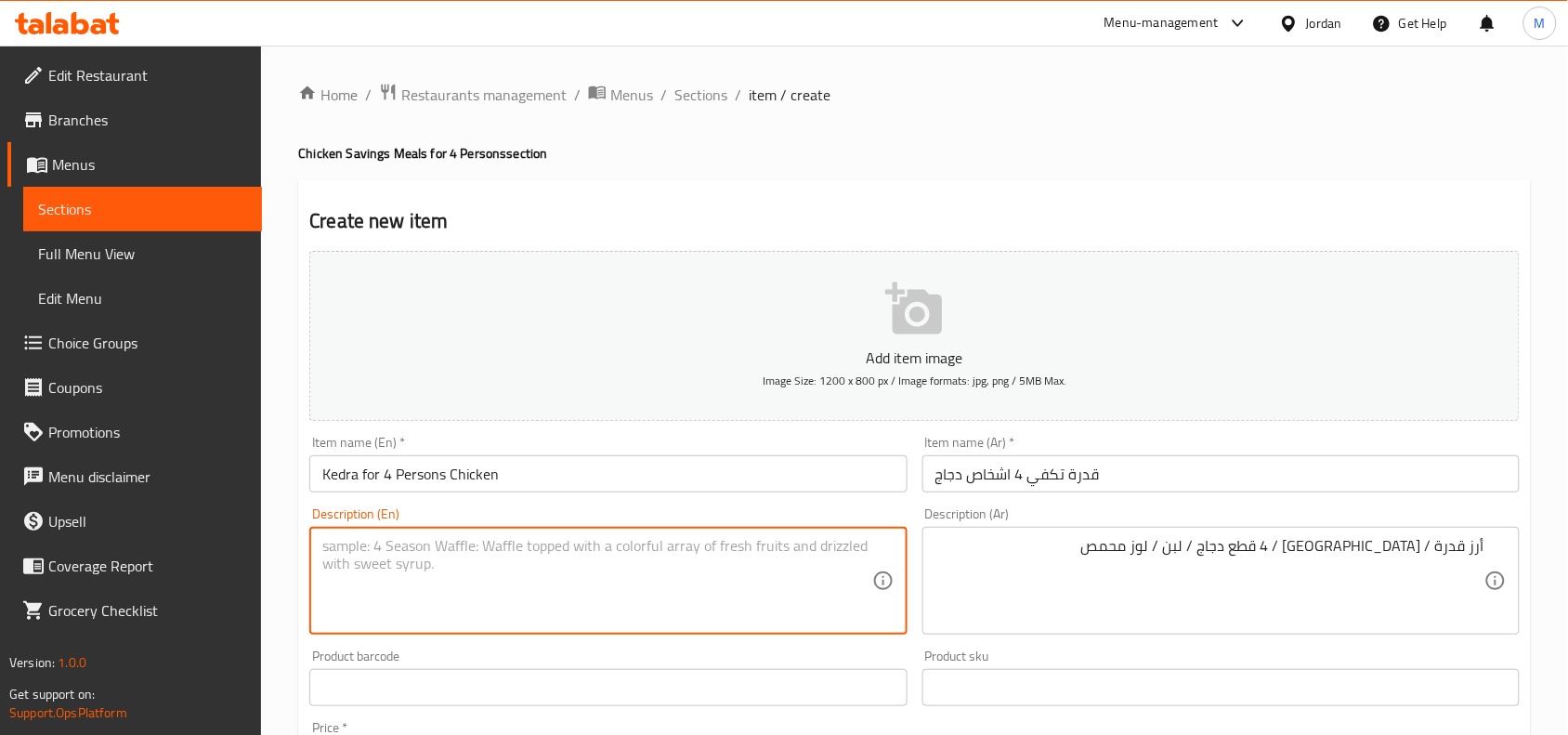
paste textarea "Rice, chickpeas, 4 chicken pieces, yogurt, roasted almonds"
click at [318, 540] on div "Rice, chickpeas, 4 chicken pieces, yogurt, roasted almonds Description (En)" at bounding box center [608, 581] width 598 height 107
click at [330, 467] on input "Kedra for 4 Persons Chicken" at bounding box center [608, 473] width 598 height 37
paste textarea "Kedra"
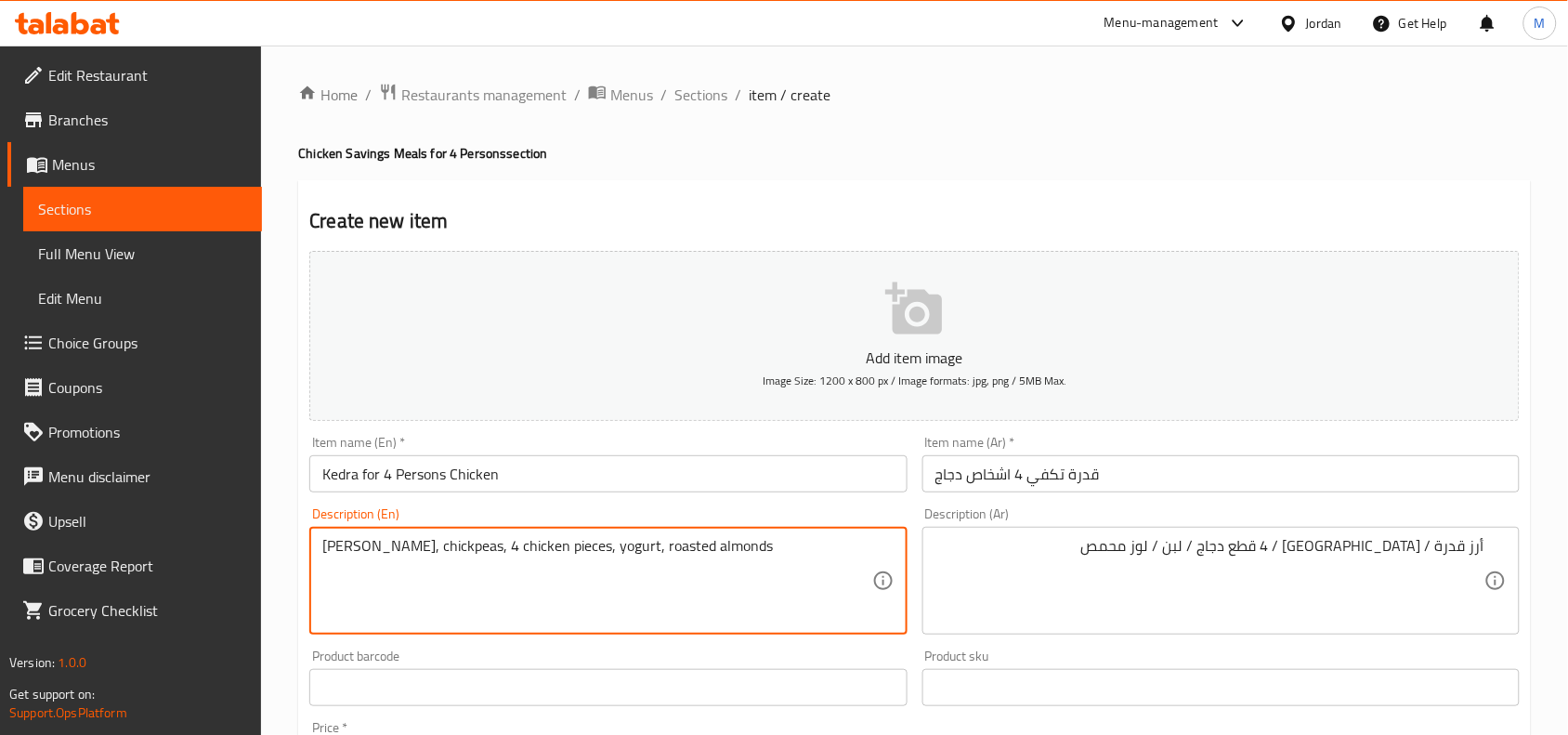
click at [458, 550] on textarea "Kedra Rice, chickpeas, 4 chicken pieces, yogurt, roasted almonds" at bounding box center [597, 581] width 549 height 89
click at [772, 551] on textarea "Kedra rice, chickpeas, 4 chicken pieces, yogurt, roasted almonds" at bounding box center [597, 581] width 549 height 89
type textarea "Kedra rice, chickpeas, 4 chicken pieces, yogurt, roasted almonds"
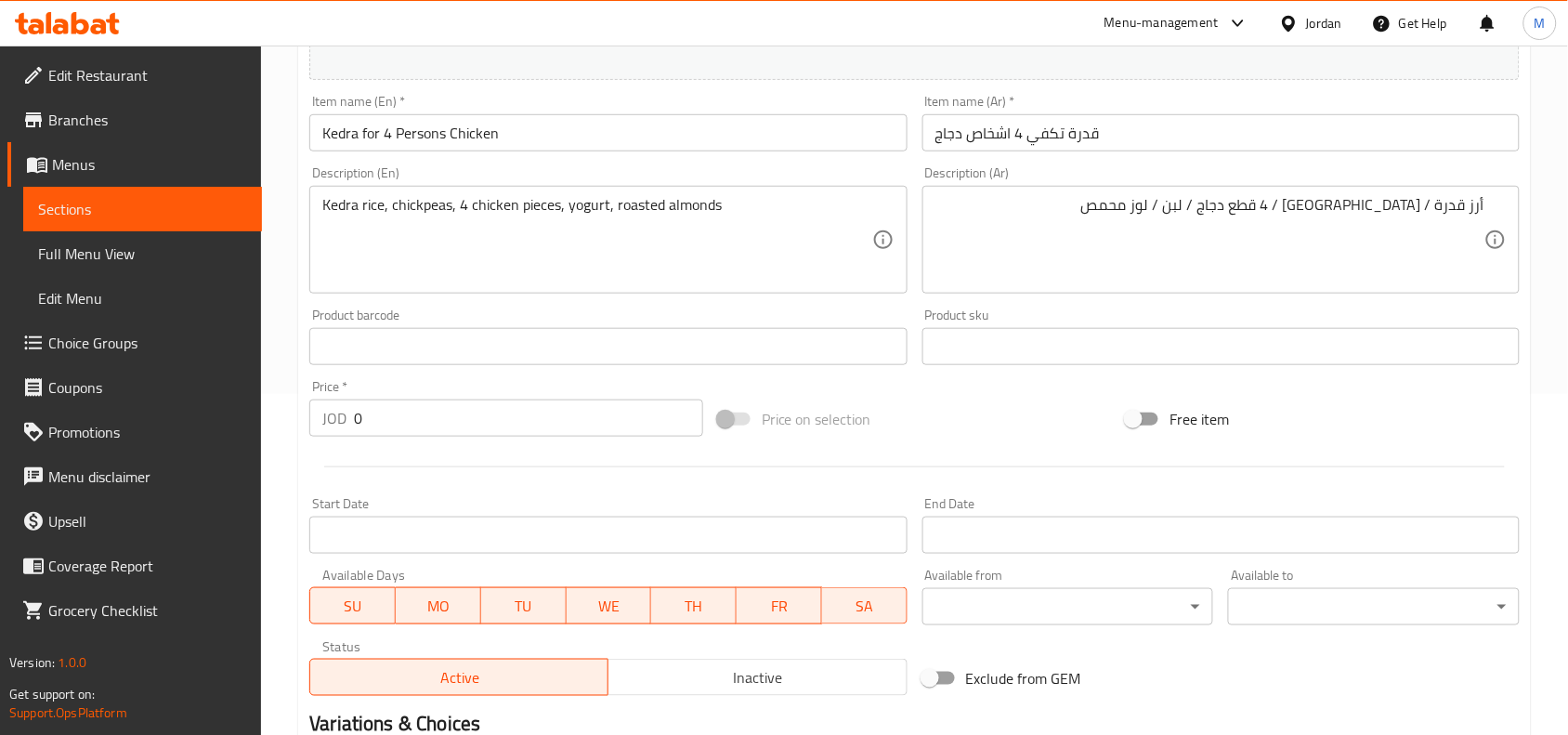
scroll to position [348, 0]
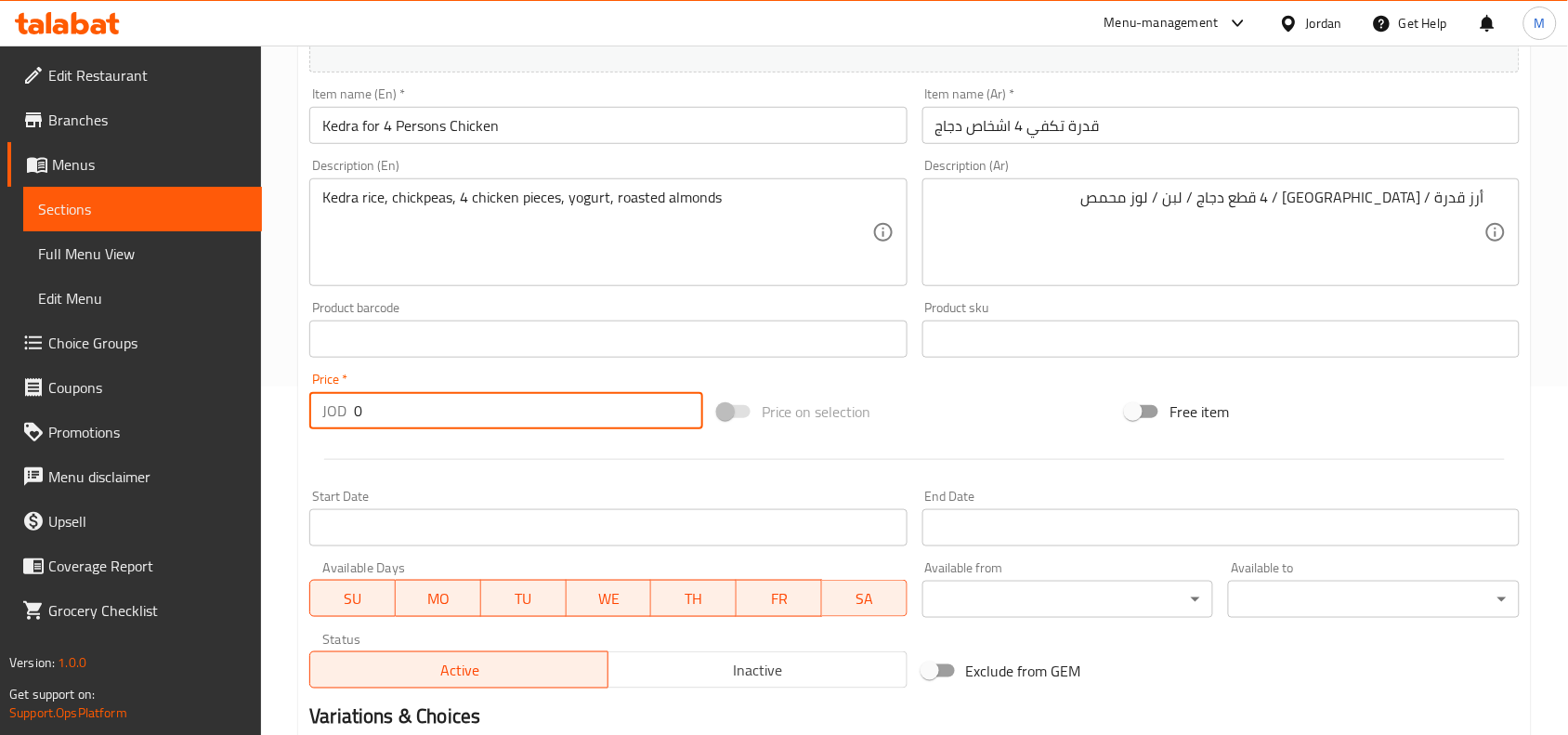
click at [425, 417] on input "0" at bounding box center [528, 410] width 349 height 37
paste input "15"
type input "15"
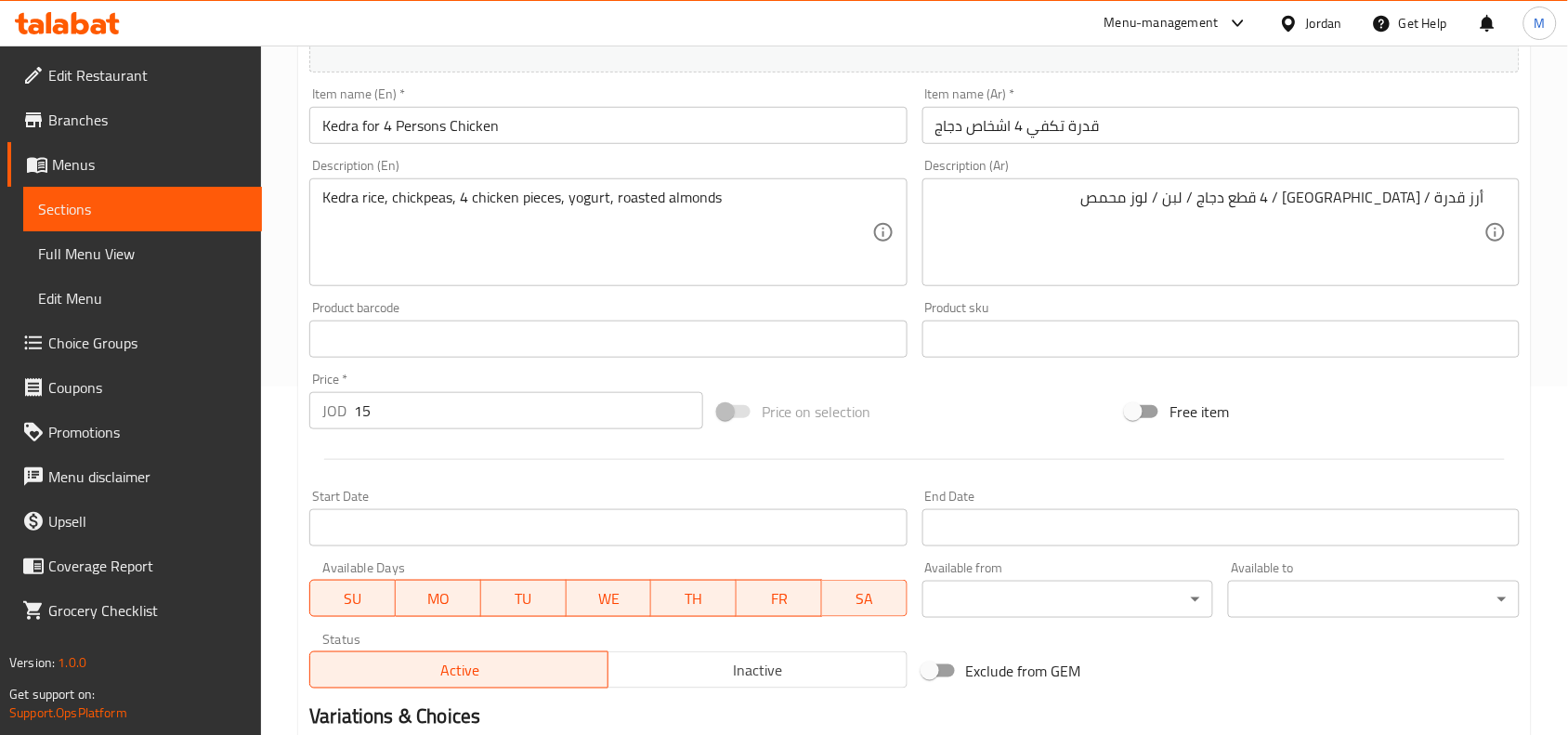
click at [425, 374] on div "Price   * JOD 15 Price *" at bounding box center [506, 401] width 394 height 57
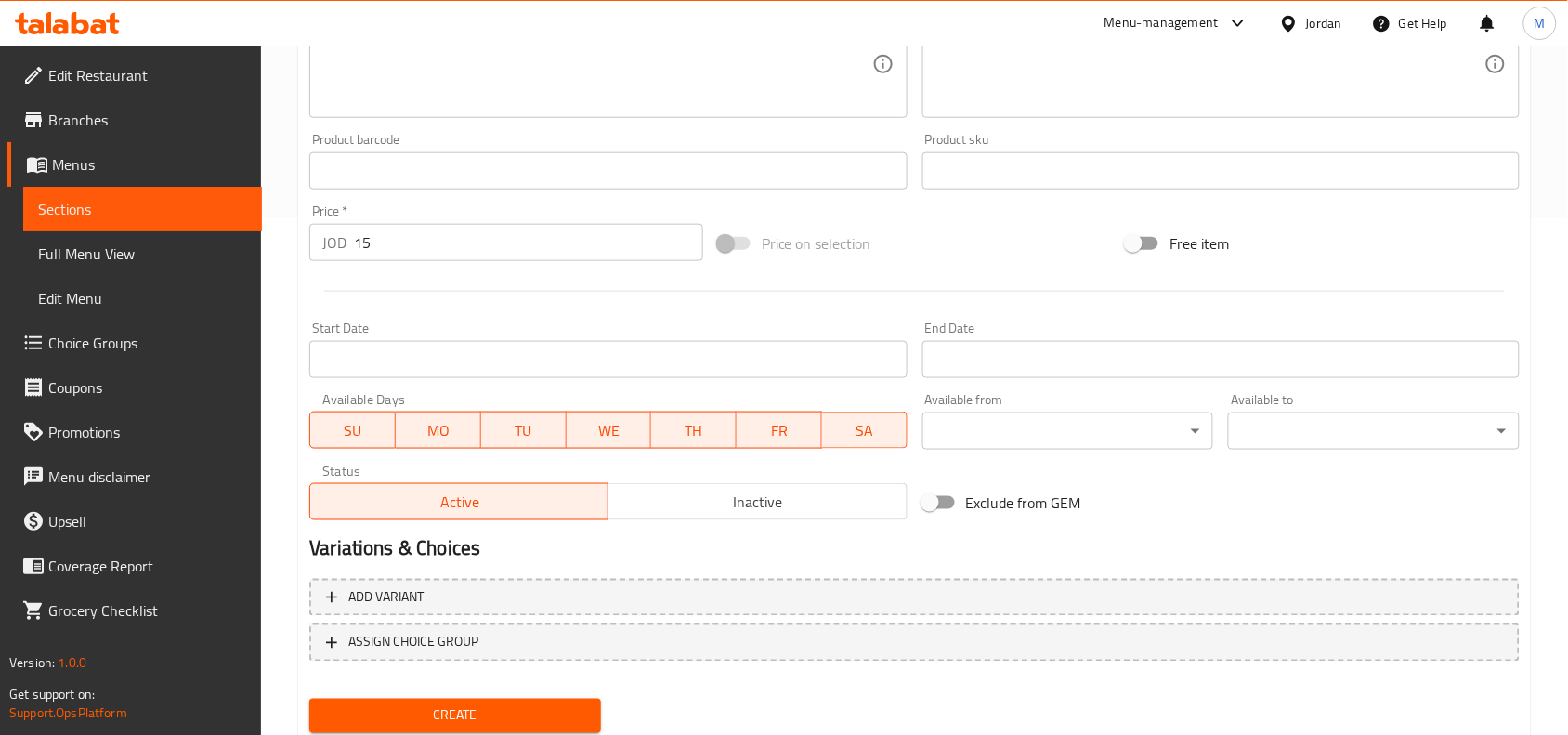
scroll to position [574, 0]
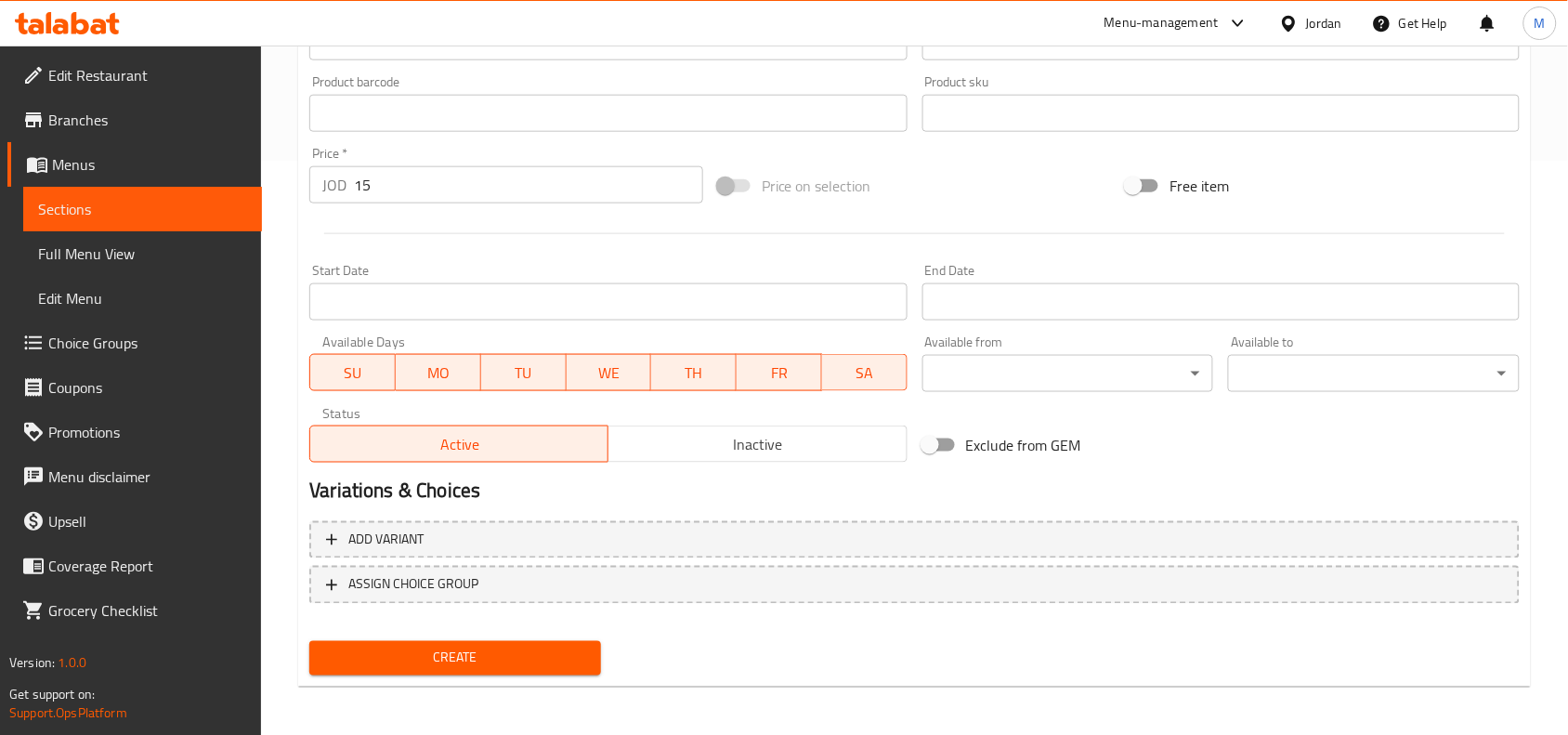
click at [428, 651] on span "Create" at bounding box center [454, 657] width 261 height 23
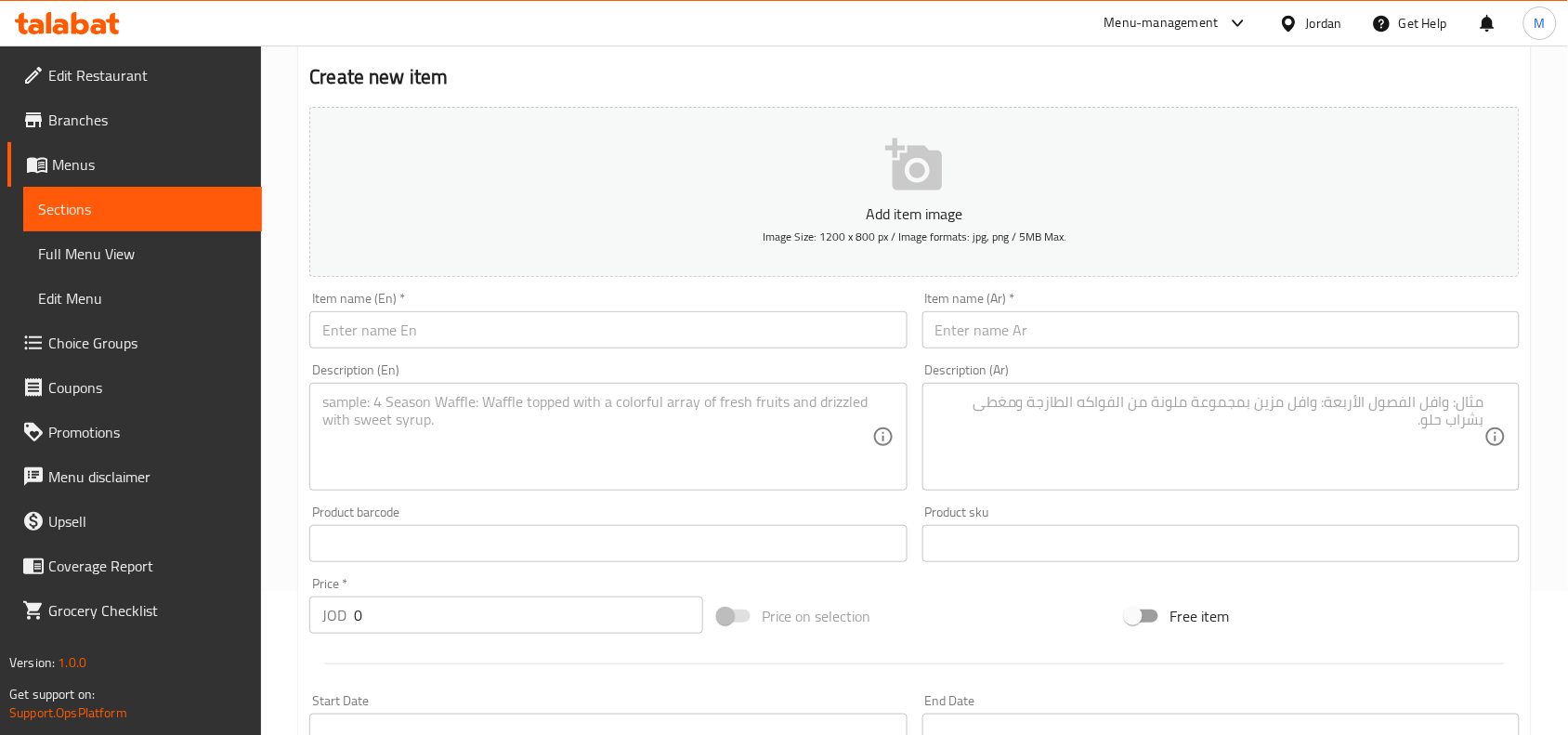
scroll to position [0, 0]
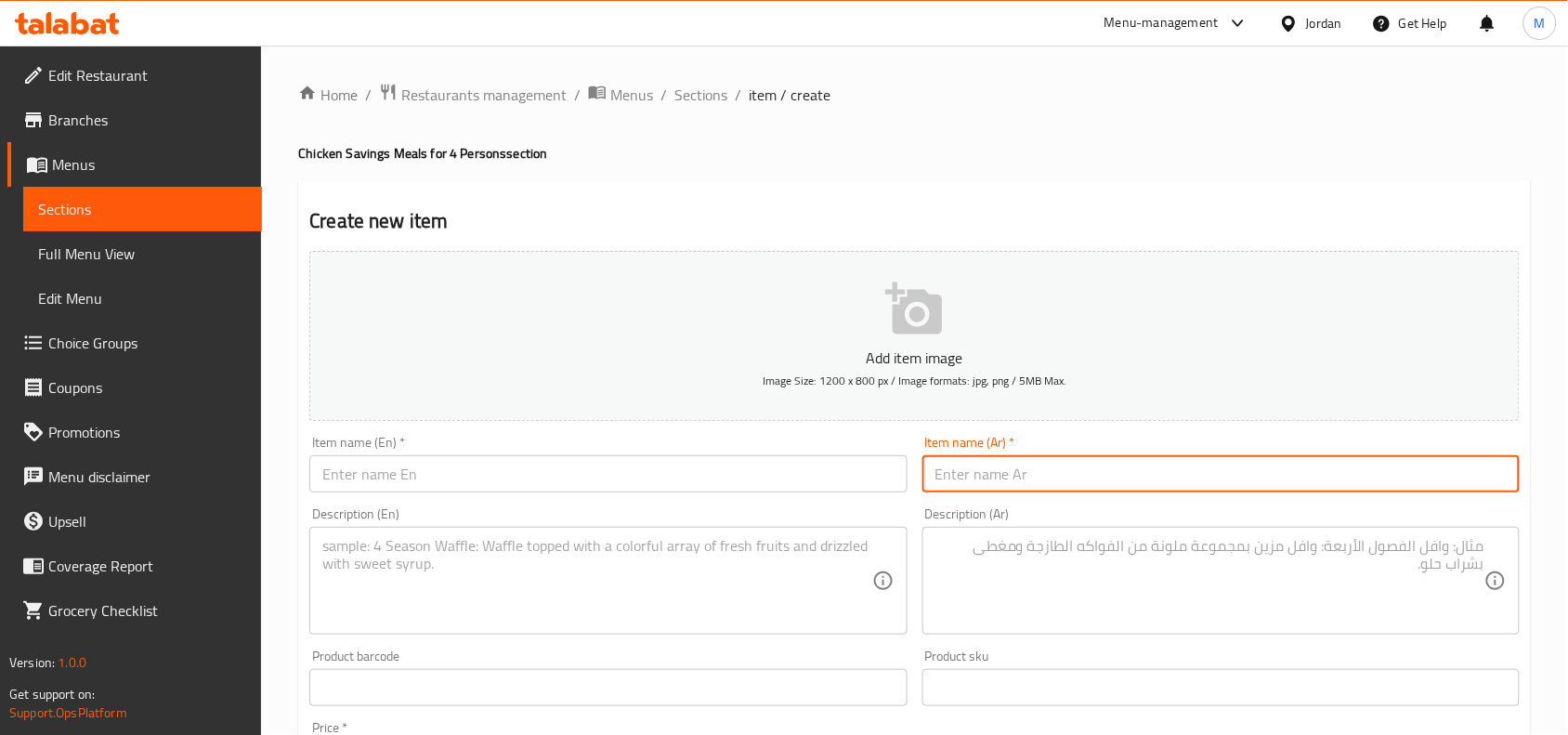
click at [1121, 462] on input "text" at bounding box center [1221, 473] width 598 height 37
paste input "مقلوبة تكفي 4 اشخاص دجاج"
click at [999, 466] on input "مقلوبة تكفي 4 اشخاص دجاج" at bounding box center [1221, 473] width 598 height 37
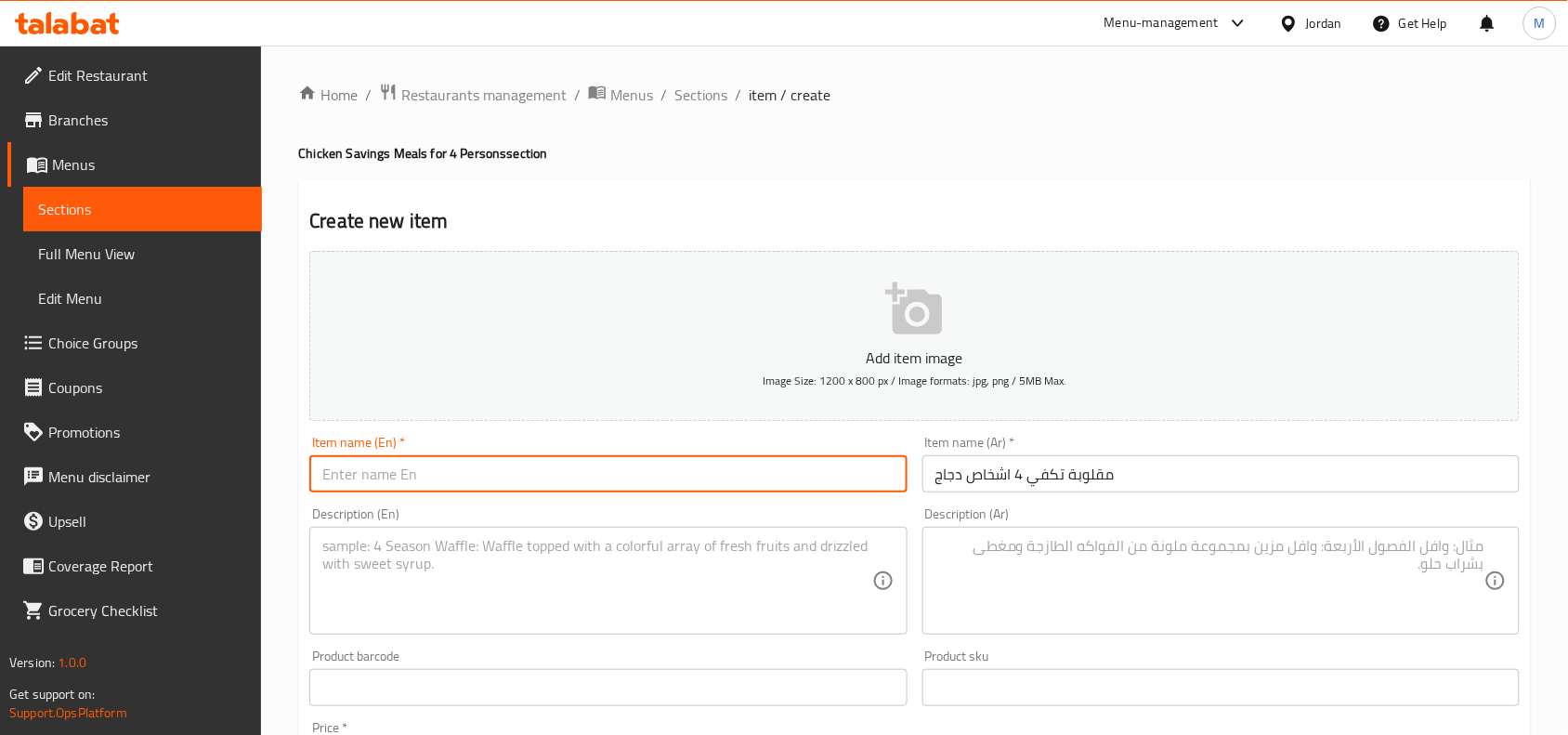
click at [586, 471] on input "text" at bounding box center [608, 473] width 598 height 37
paste input "Maqluba for 4 people Chicken"
click at [436, 471] on input "Maqluba for 4 people Chicken" at bounding box center [608, 473] width 598 height 37
click at [489, 476] on input "Maqluba for 4 persons Chicken" at bounding box center [608, 473] width 598 height 37
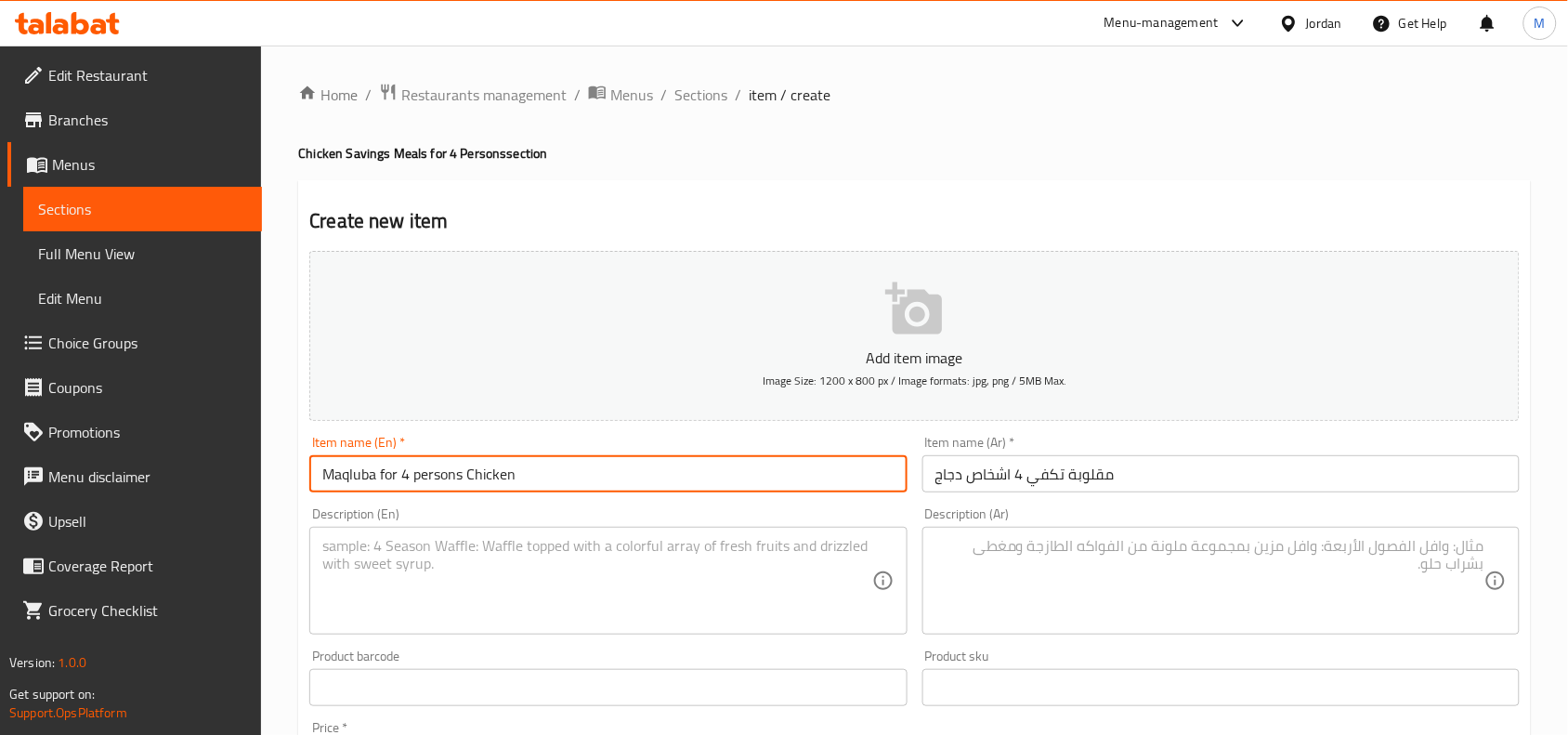
click at [489, 476] on input "Maqluba for 4 persons Chicken" at bounding box center [608, 473] width 598 height 37
click at [546, 472] on input "Maqluba for 4 Persons Chicken" at bounding box center [608, 473] width 598 height 37
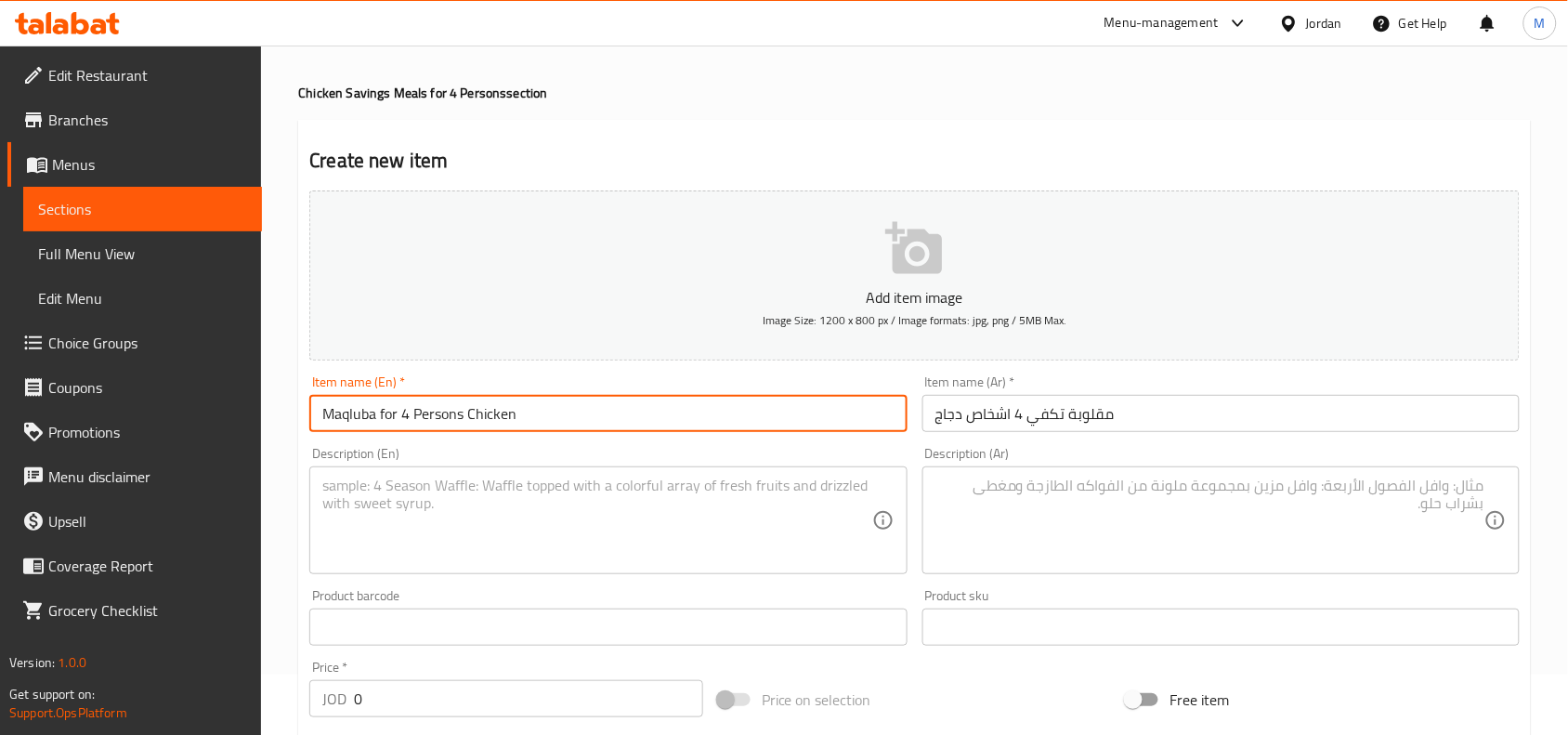
scroll to position [116, 0]
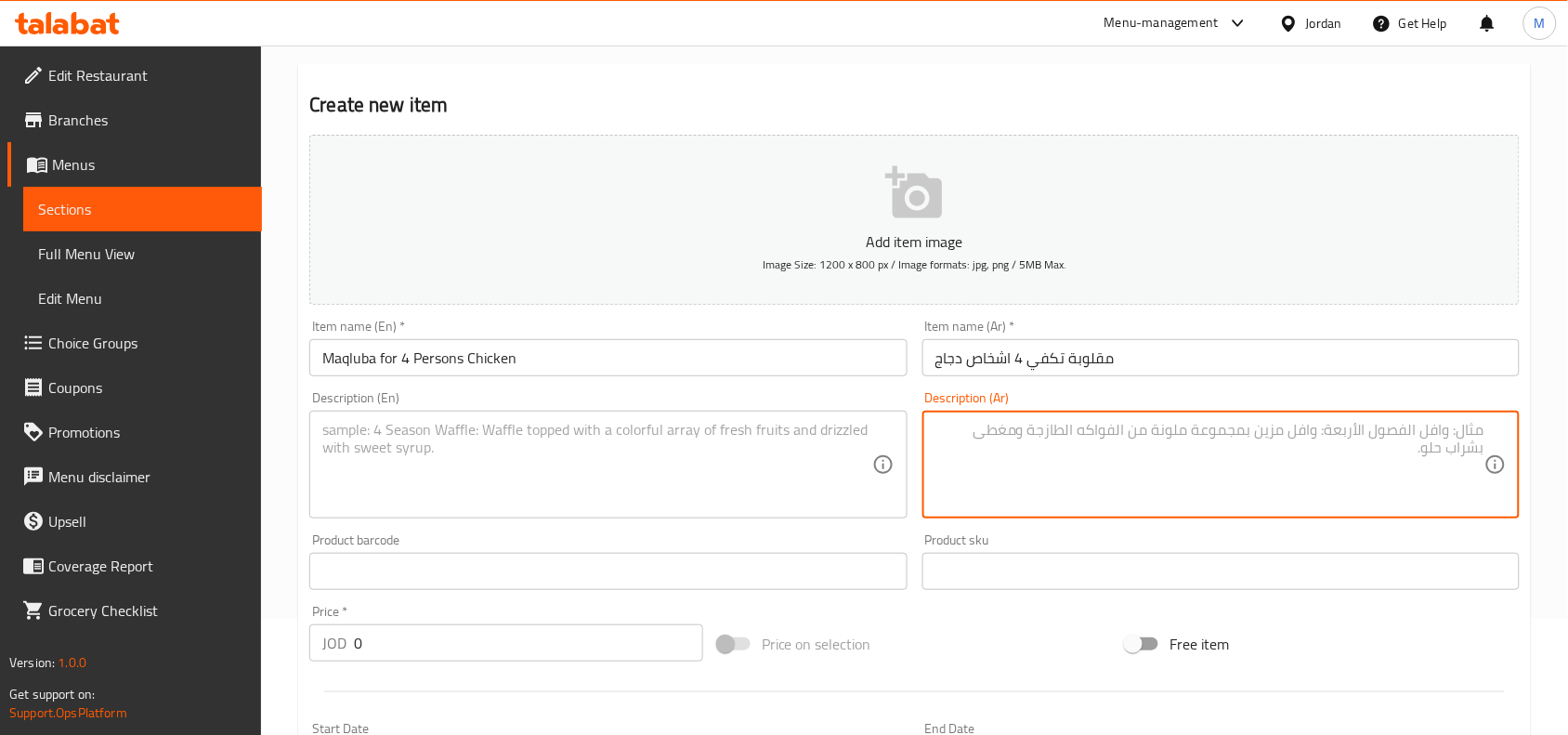
click at [1028, 456] on textarea at bounding box center [1210, 464] width 549 height 89
paste textarea "أرز مقلوبة / بطاطا / باذنجان 4 قطع دجاج / لبن / لوز محمص"
click at [1194, 435] on textarea "أرز مقلوبة / بطاطا / باذنجان 4 قطع دجاج / لبن / لوز محمص" at bounding box center [1210, 464] width 549 height 89
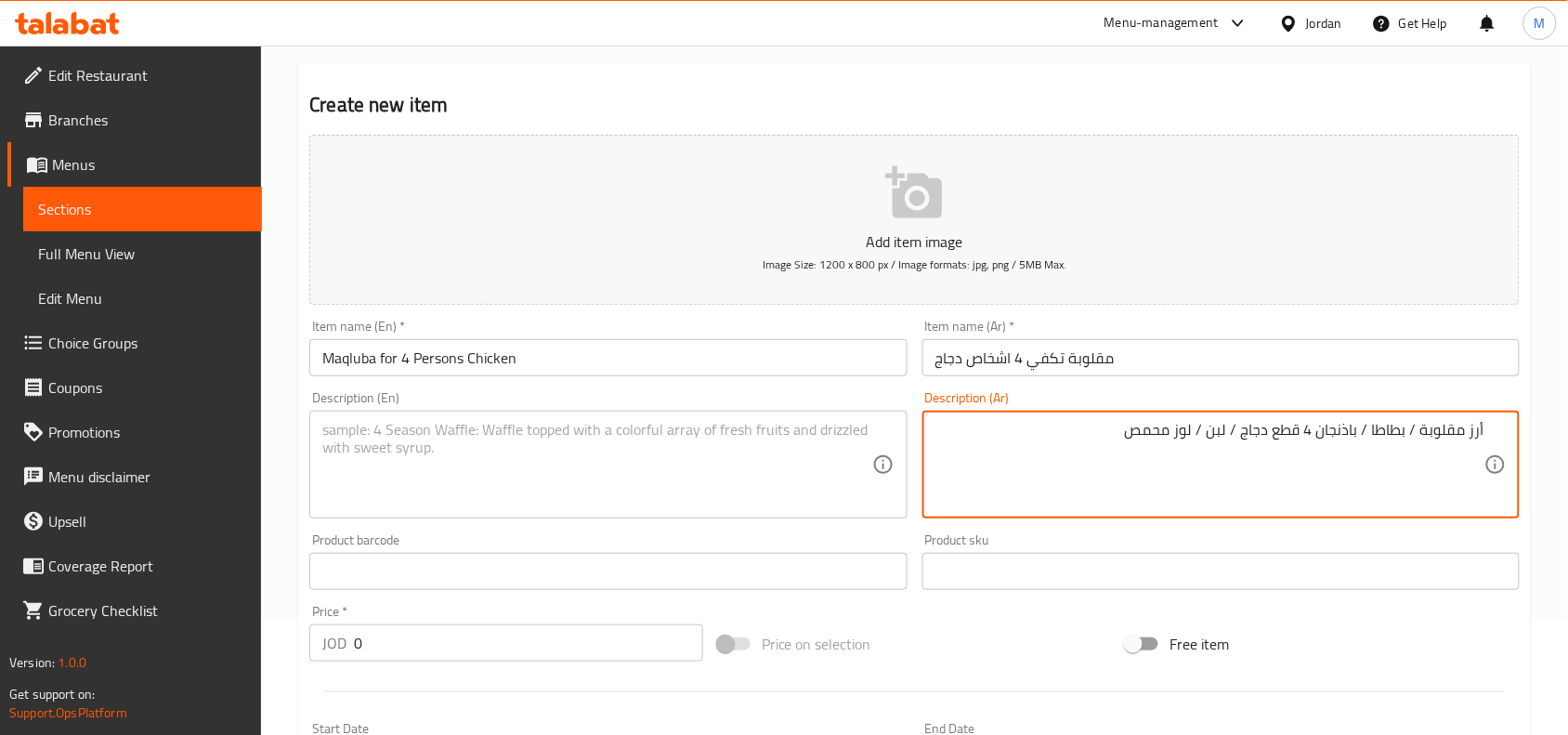
click at [1254, 440] on textarea "أرز مقلوبة / بطاطا / باذنجان 4 قطع دجاج / لبن / لوز محمص" at bounding box center [1210, 464] width 549 height 89
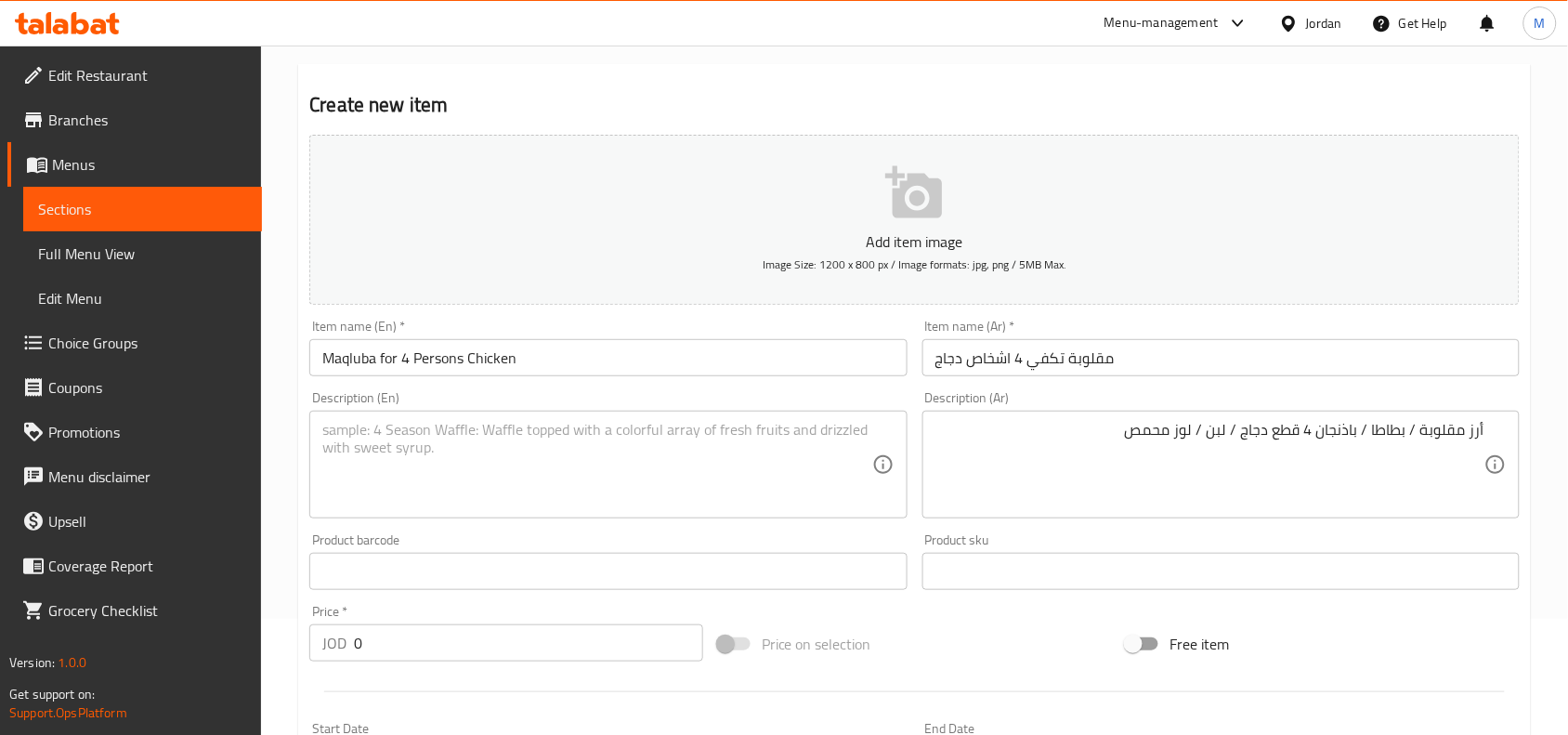
drag, startPoint x: 606, startPoint y: 467, endPoint x: 534, endPoint y: 454, distance: 73.2
click at [606, 467] on textarea at bounding box center [597, 464] width 549 height 89
paste textarea "Upside-down rice / potatoes / eggplant 4 pieces of chicken / yogurt / roasted a…"
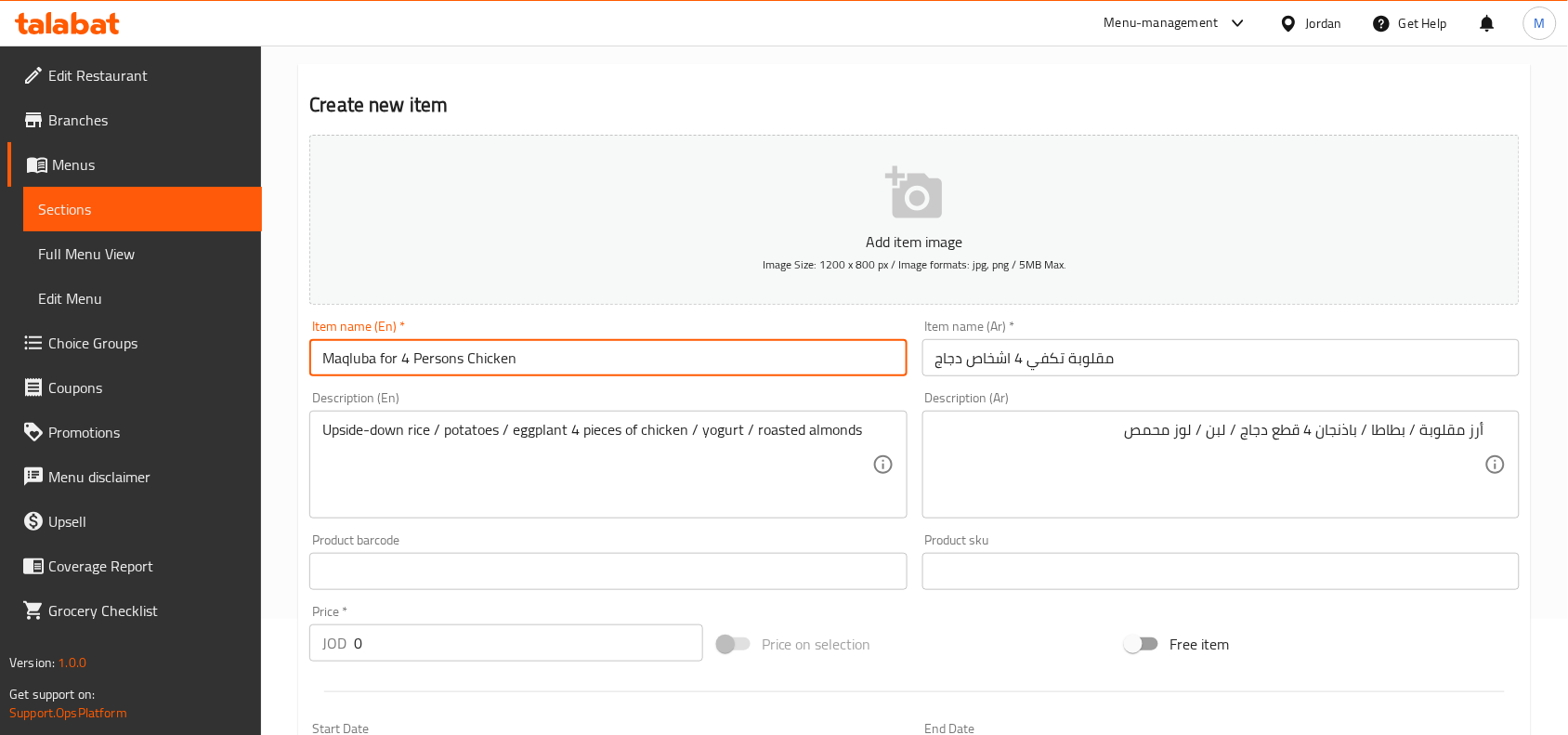
click at [339, 358] on input "Maqluba for 4 Persons Chicken" at bounding box center [608, 357] width 598 height 37
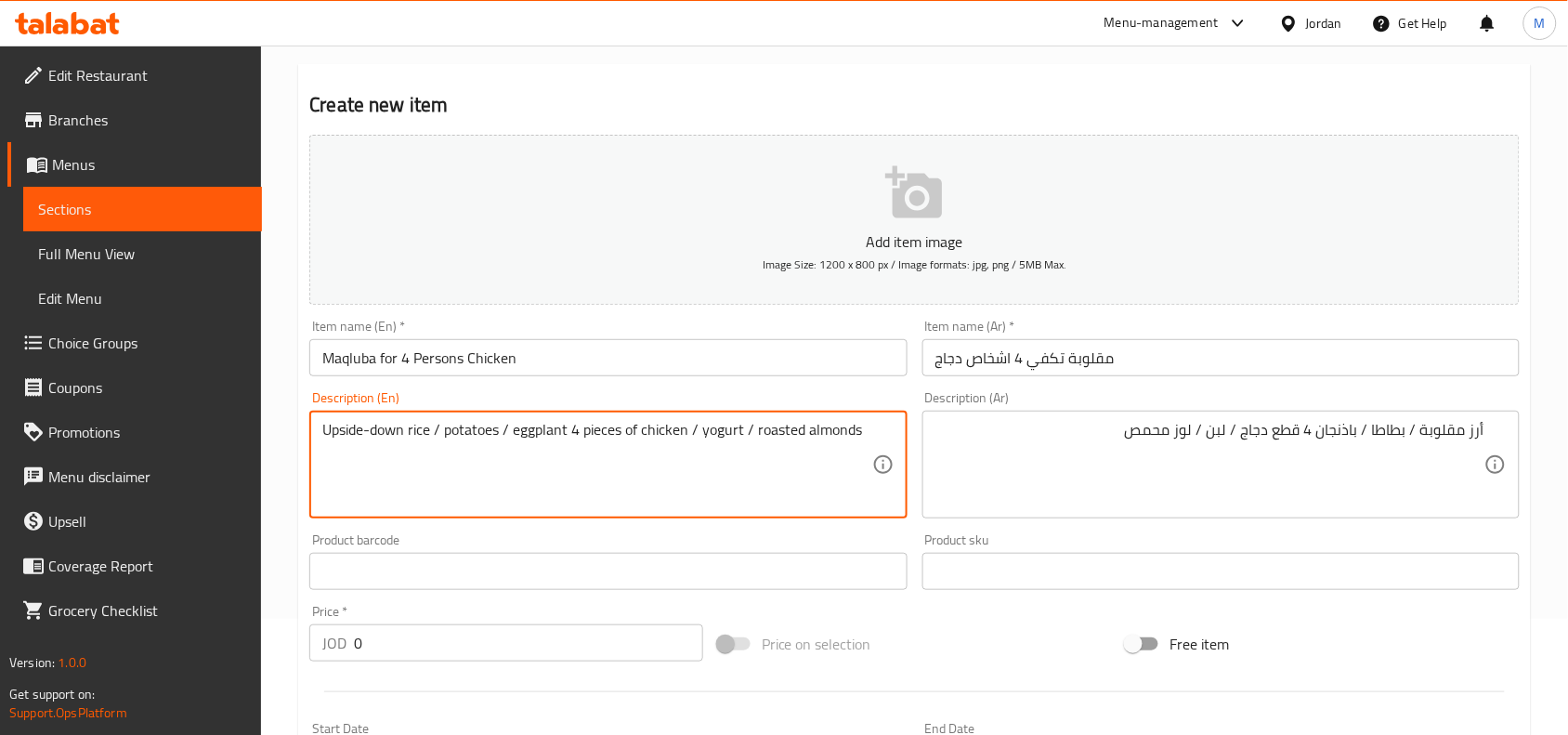
drag, startPoint x: 339, startPoint y: 430, endPoint x: 378, endPoint y: 430, distance: 39.0
click at [378, 430] on textarea "Upside-down rice / potatoes / eggplant 4 pieces of chicken / yogurt / roasted a…" at bounding box center [597, 464] width 549 height 89
paste textarea "Maqluba"
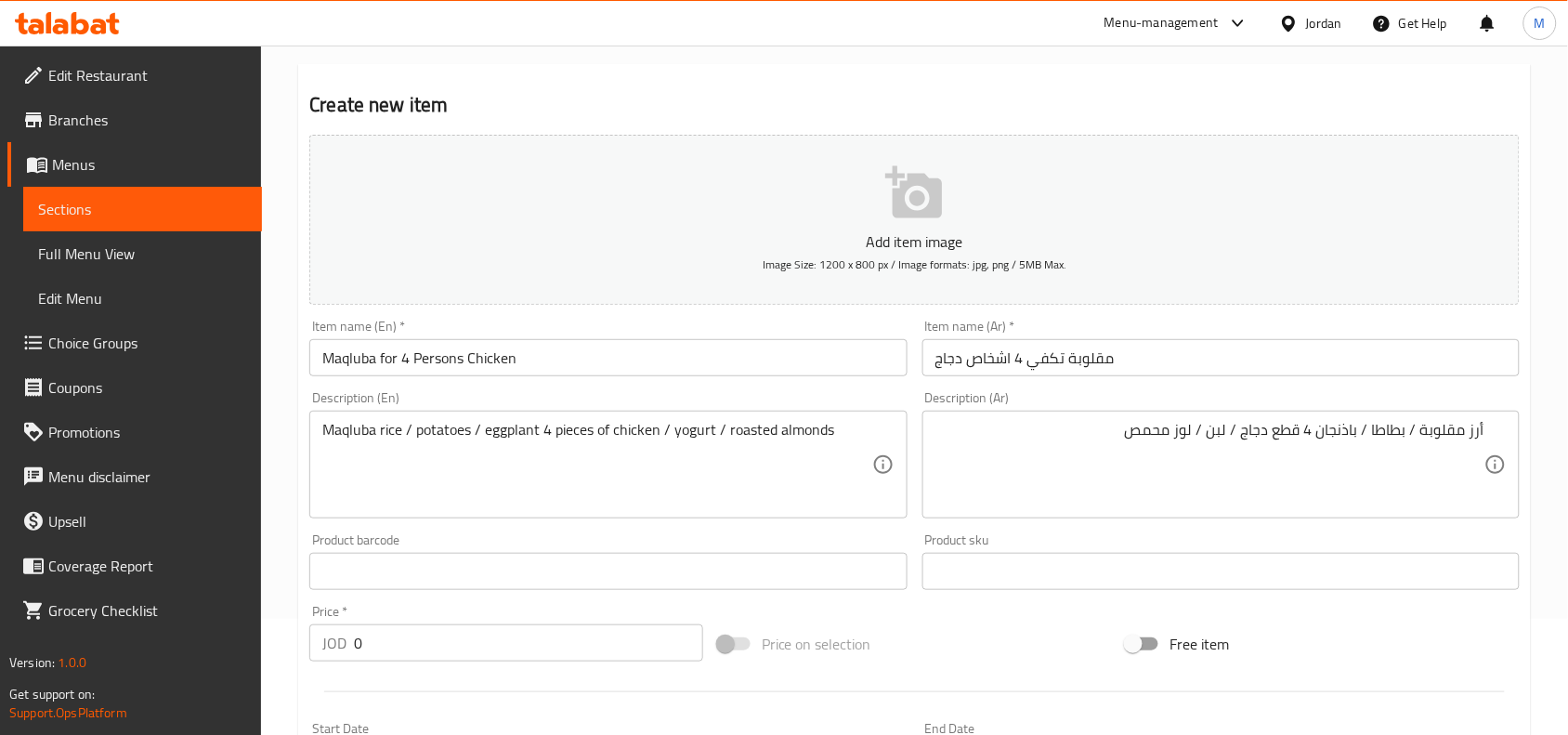
click at [393, 645] on input "0" at bounding box center [528, 643] width 349 height 37
paste input "15"
click at [281, 572] on div "Home / Restaurants management / Menus / Sections / item / create Chicken Saving…" at bounding box center [915, 563] width 1307 height 1267
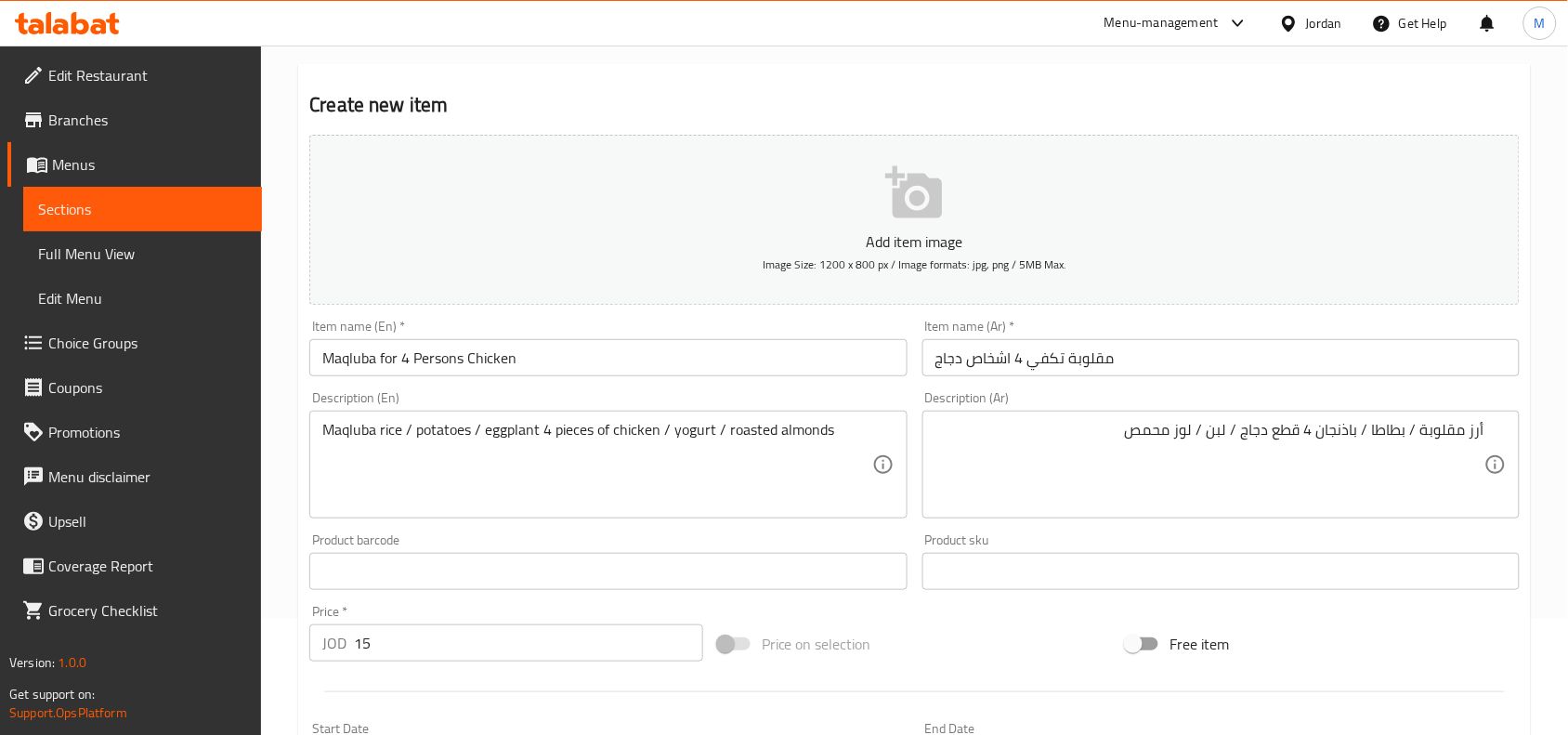
scroll to position [574, 0]
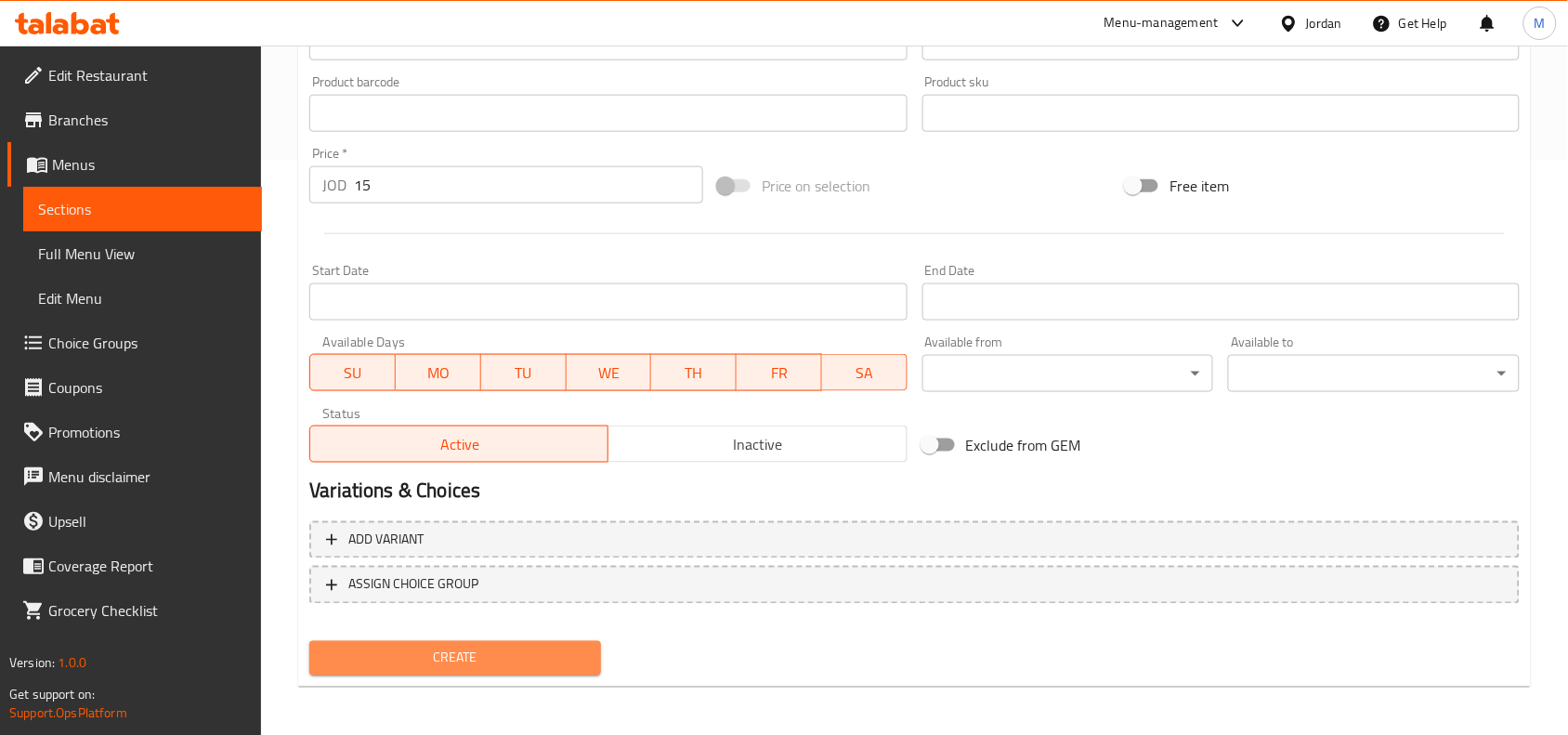
click at [368, 646] on span "Create" at bounding box center [454, 657] width 261 height 23
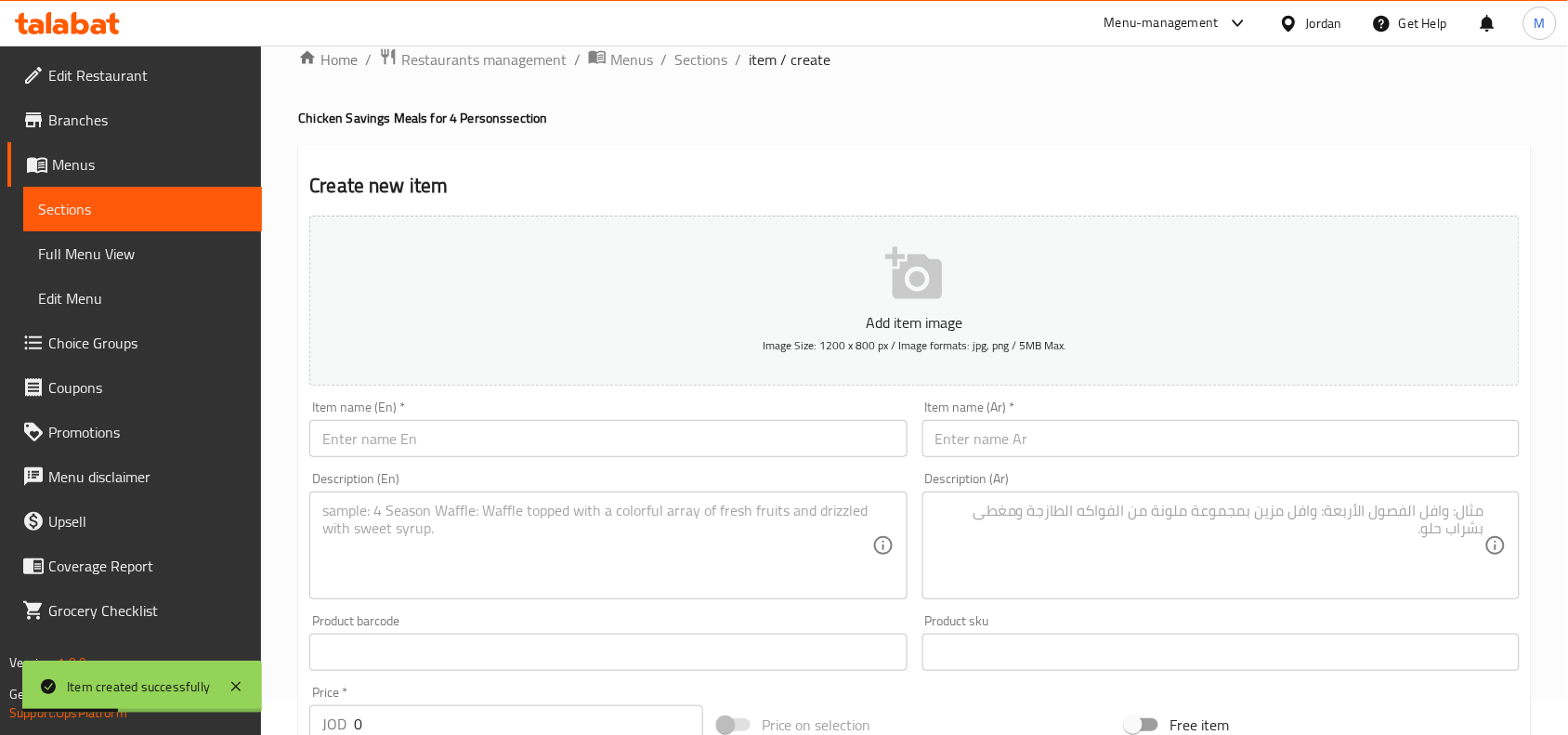
scroll to position [0, 0]
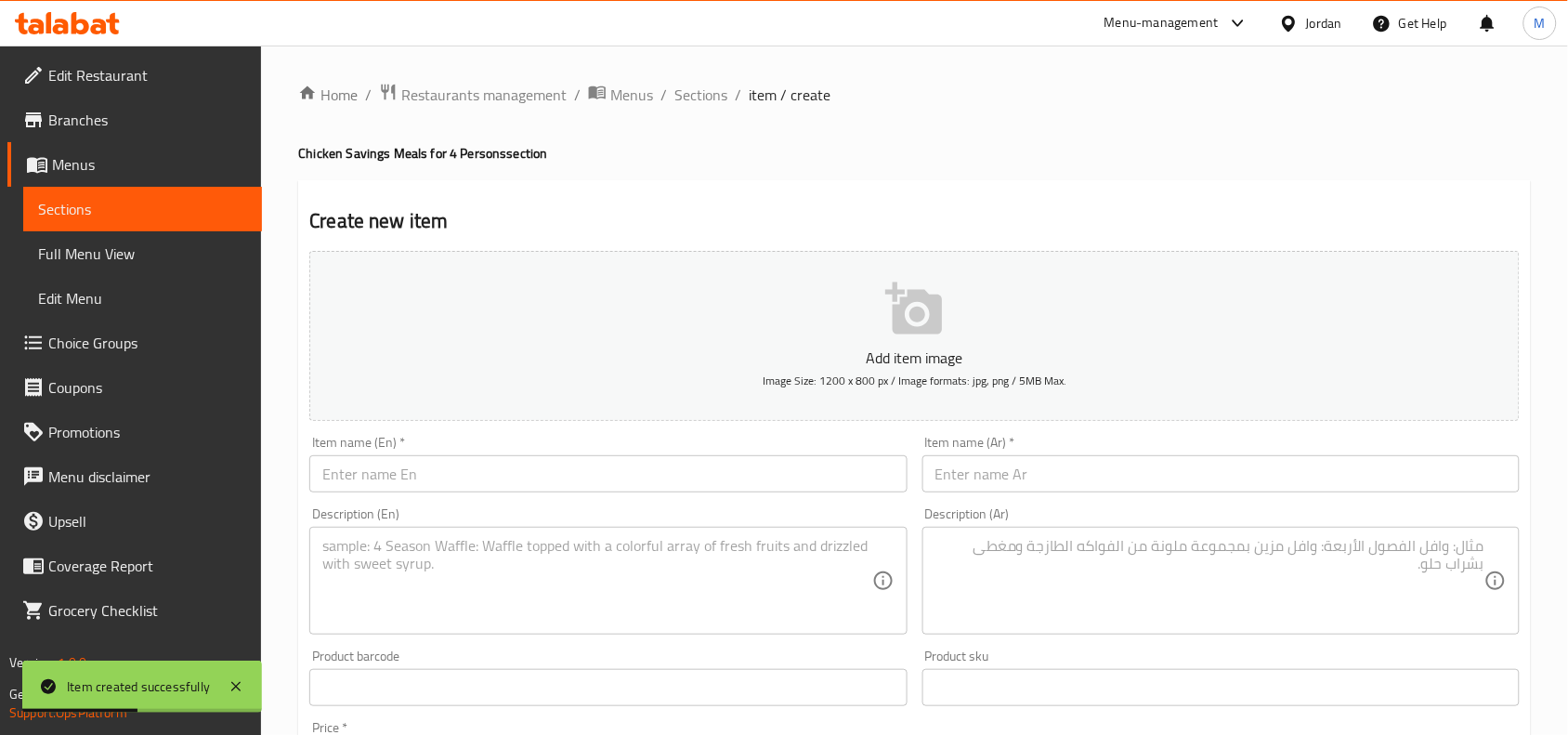
click at [1124, 474] on input "text" at bounding box center [1221, 473] width 598 height 37
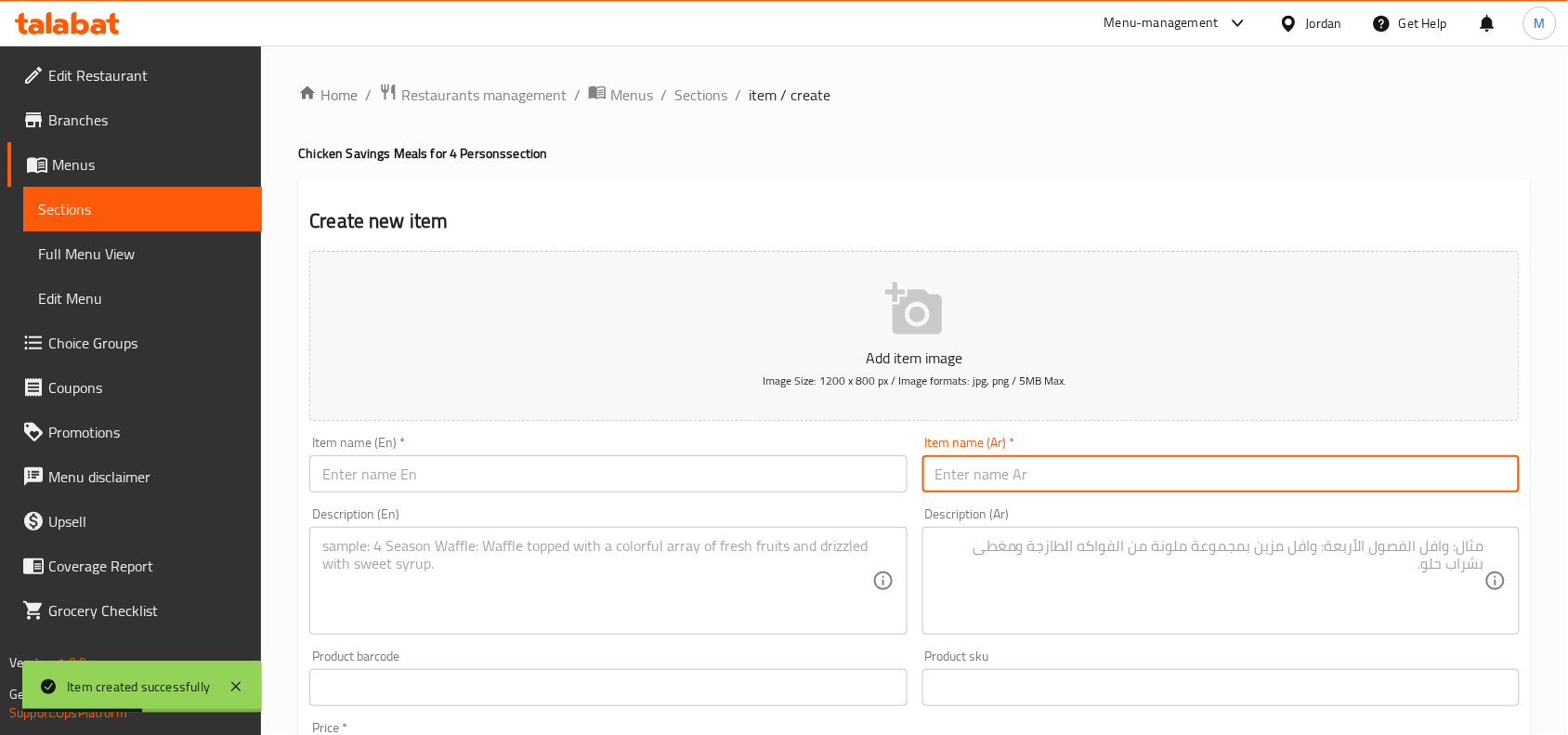
paste input "مسخن دجاج يكفي 4 اشخاص"
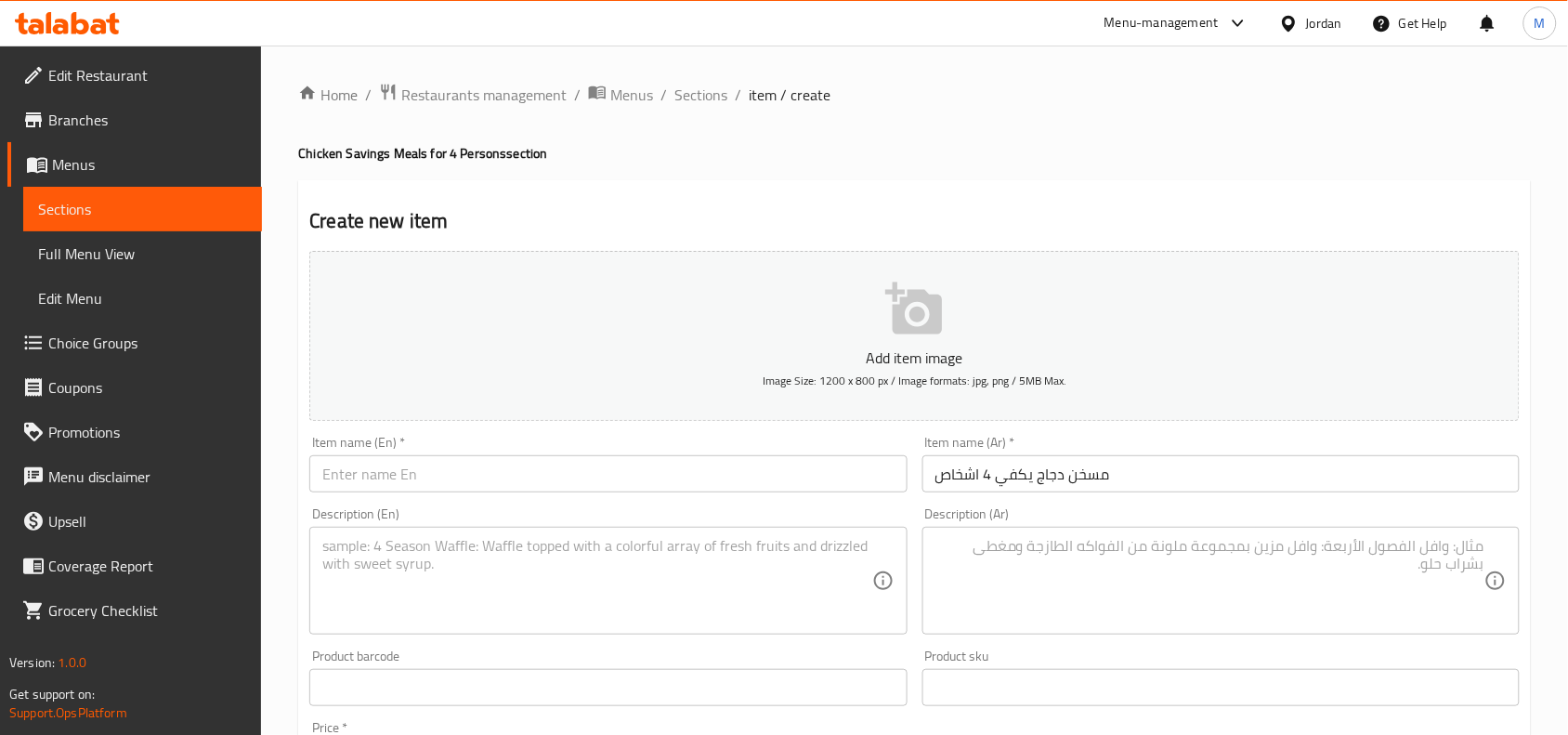
click at [526, 476] on input "text" at bounding box center [608, 473] width 598 height 37
paste input "Chicken Musakhan for 4 people"
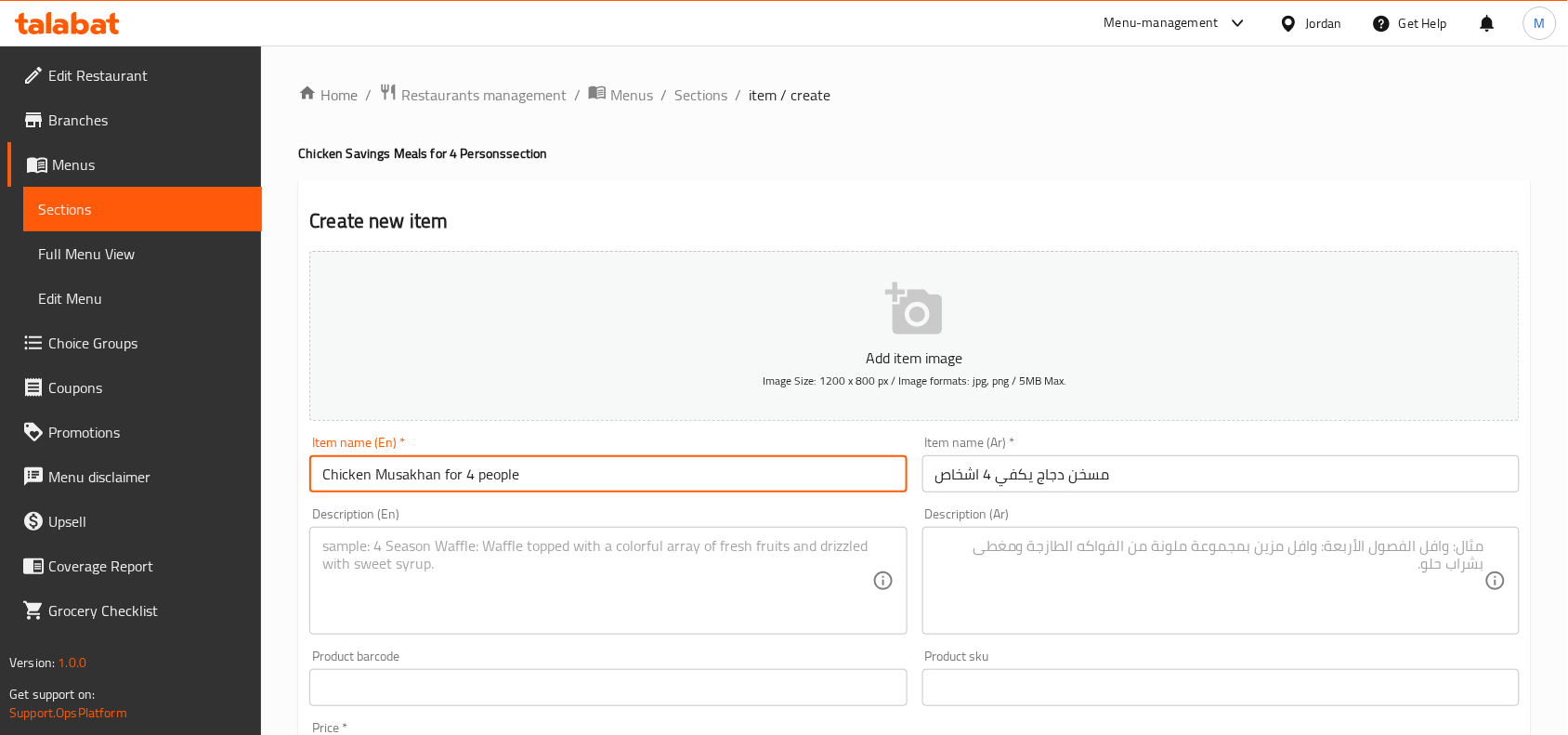
click at [498, 473] on input "Chicken Musakhan for 4 people" at bounding box center [608, 473] width 598 height 37
click at [548, 460] on input "Chicken Musakhan for 4 persons" at bounding box center [608, 473] width 598 height 37
click at [548, 461] on input "Chicken Musakhan for 4 persons" at bounding box center [608, 473] width 598 height 37
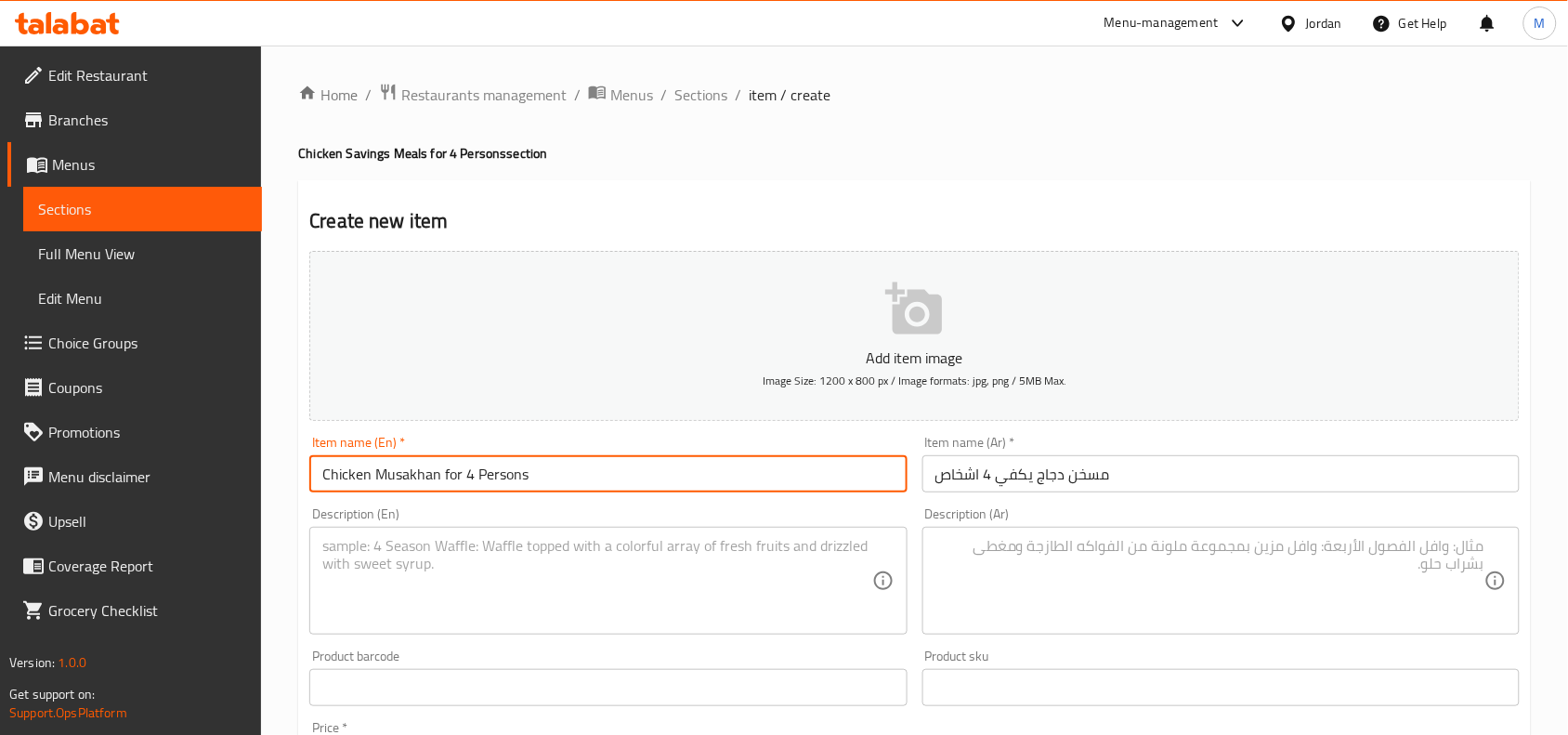
click at [548, 461] on input "Chicken Musakhan for 4 Persons" at bounding box center [608, 473] width 598 height 37
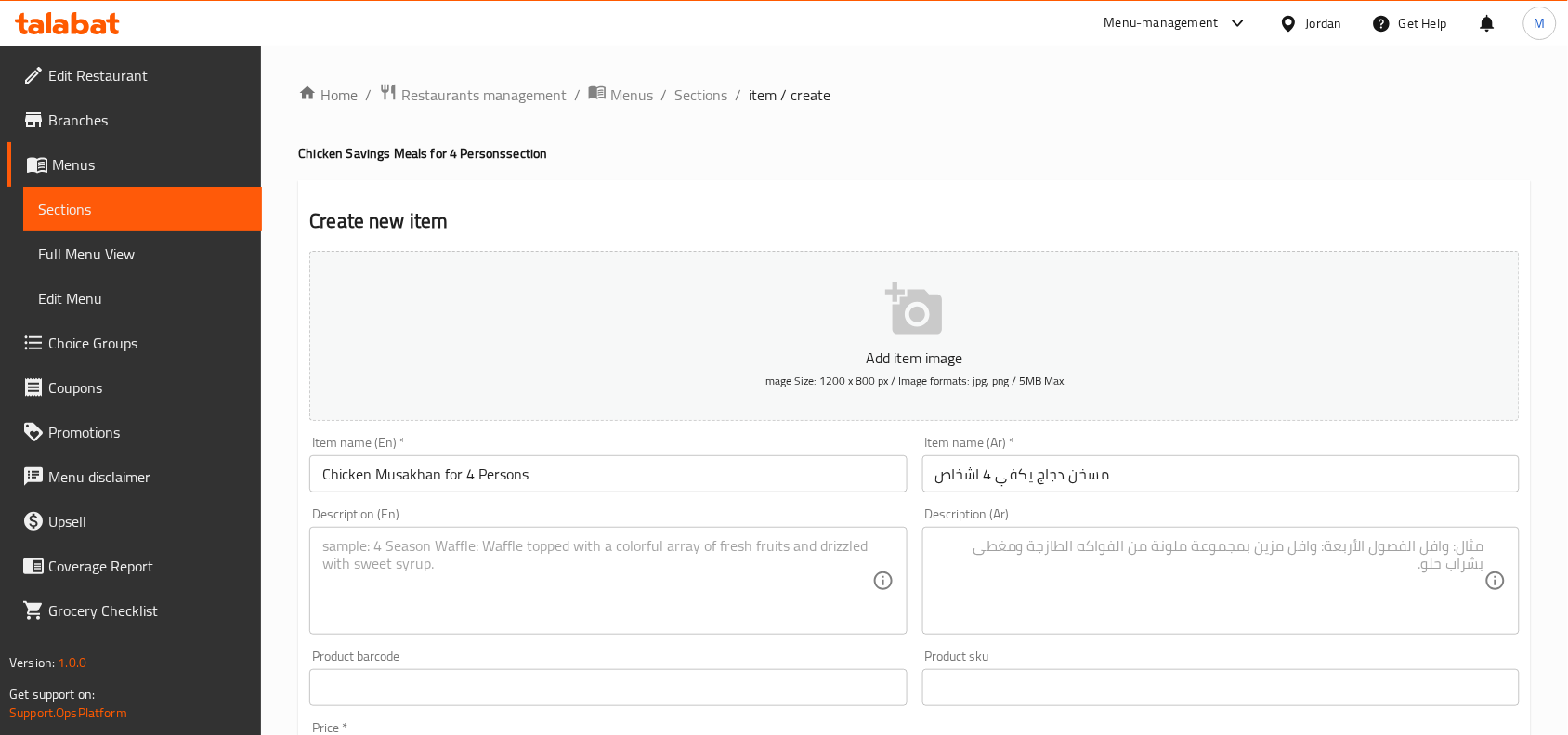
scroll to position [116, 0]
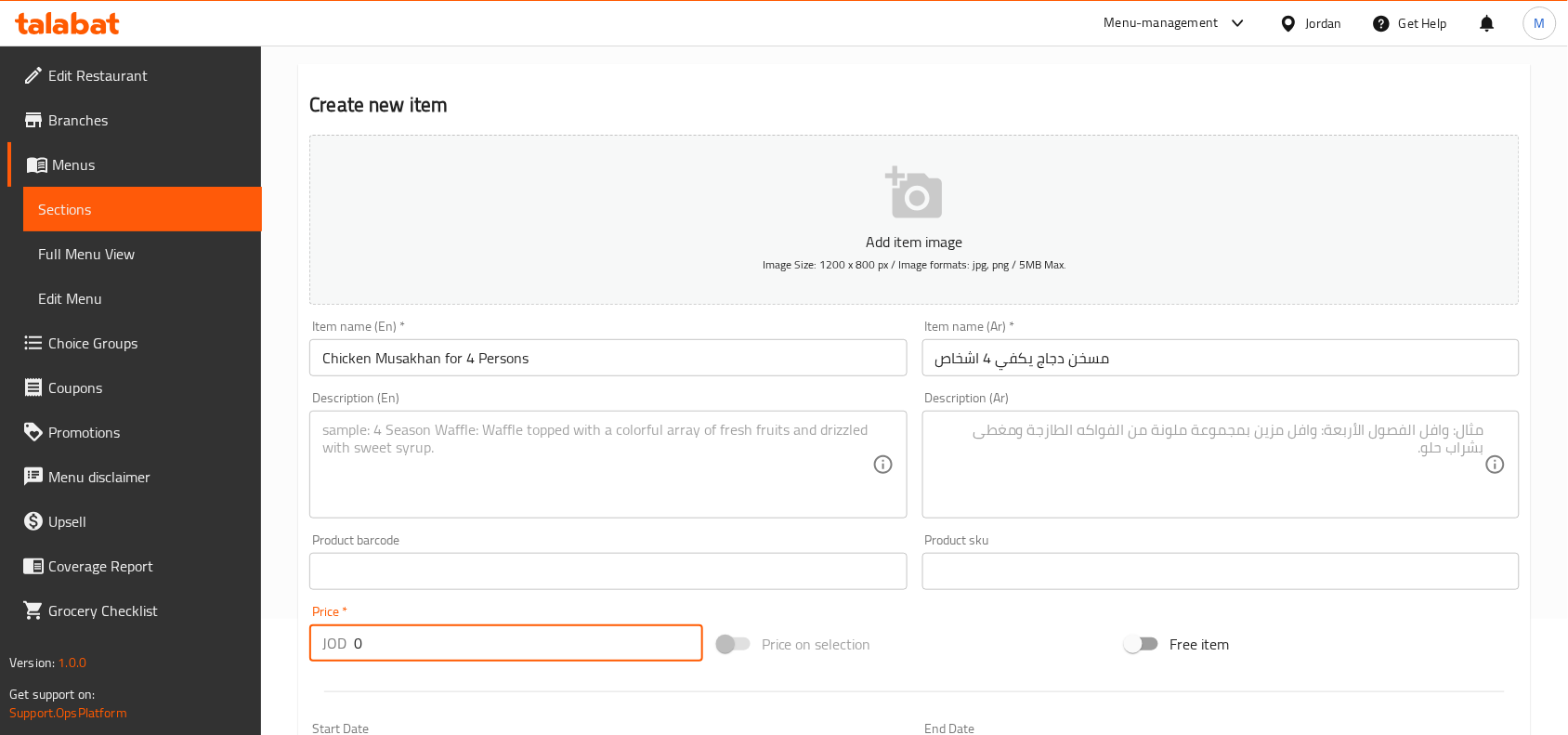
click at [434, 643] on input "0" at bounding box center [528, 643] width 349 height 37
paste
click at [436, 607] on div "Price   * JOD 19.70 Price *" at bounding box center [506, 633] width 394 height 57
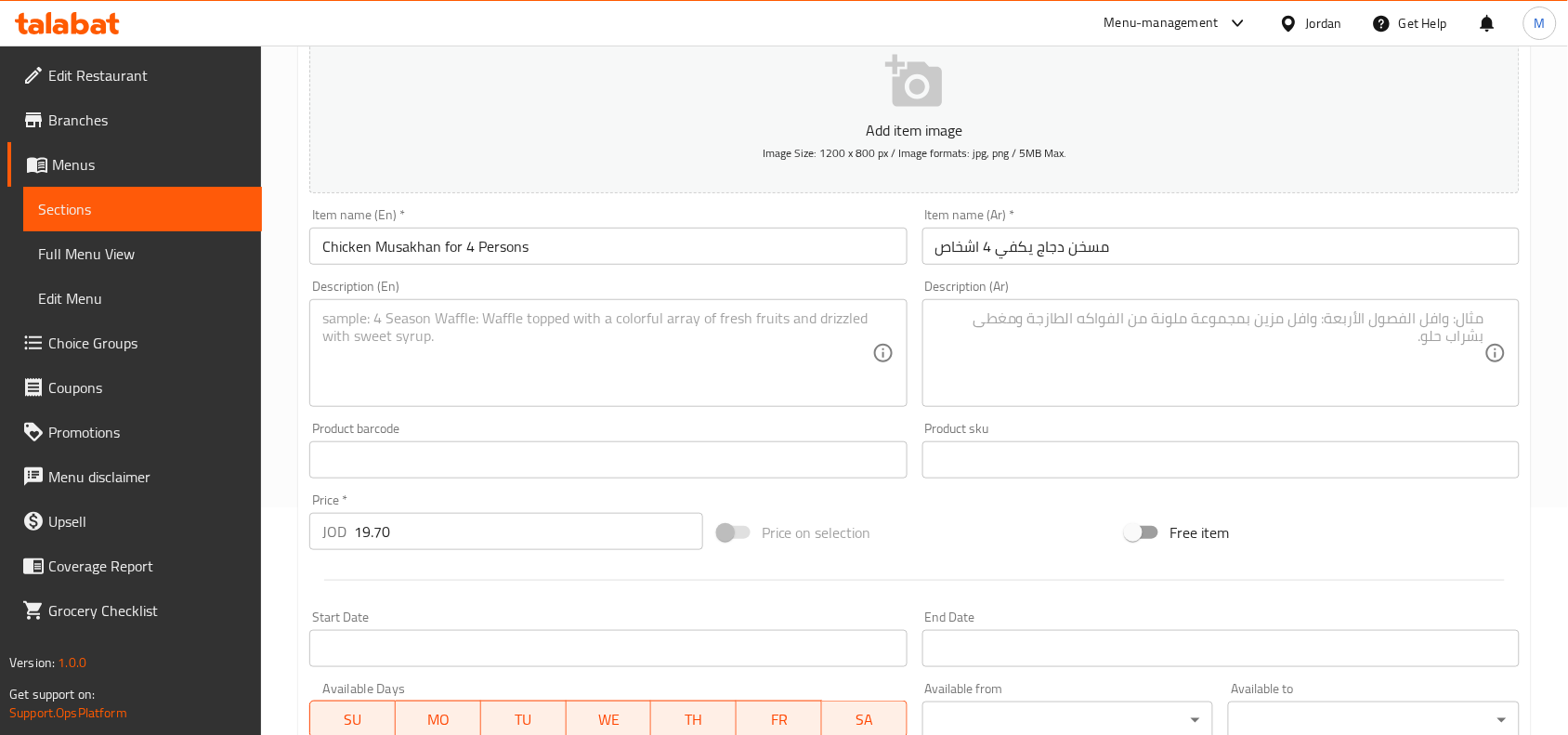
scroll to position [226, 0]
click at [1111, 370] on textarea at bounding box center [1210, 355] width 549 height 89
click at [506, 330] on textarea at bounding box center [597, 355] width 549 height 89
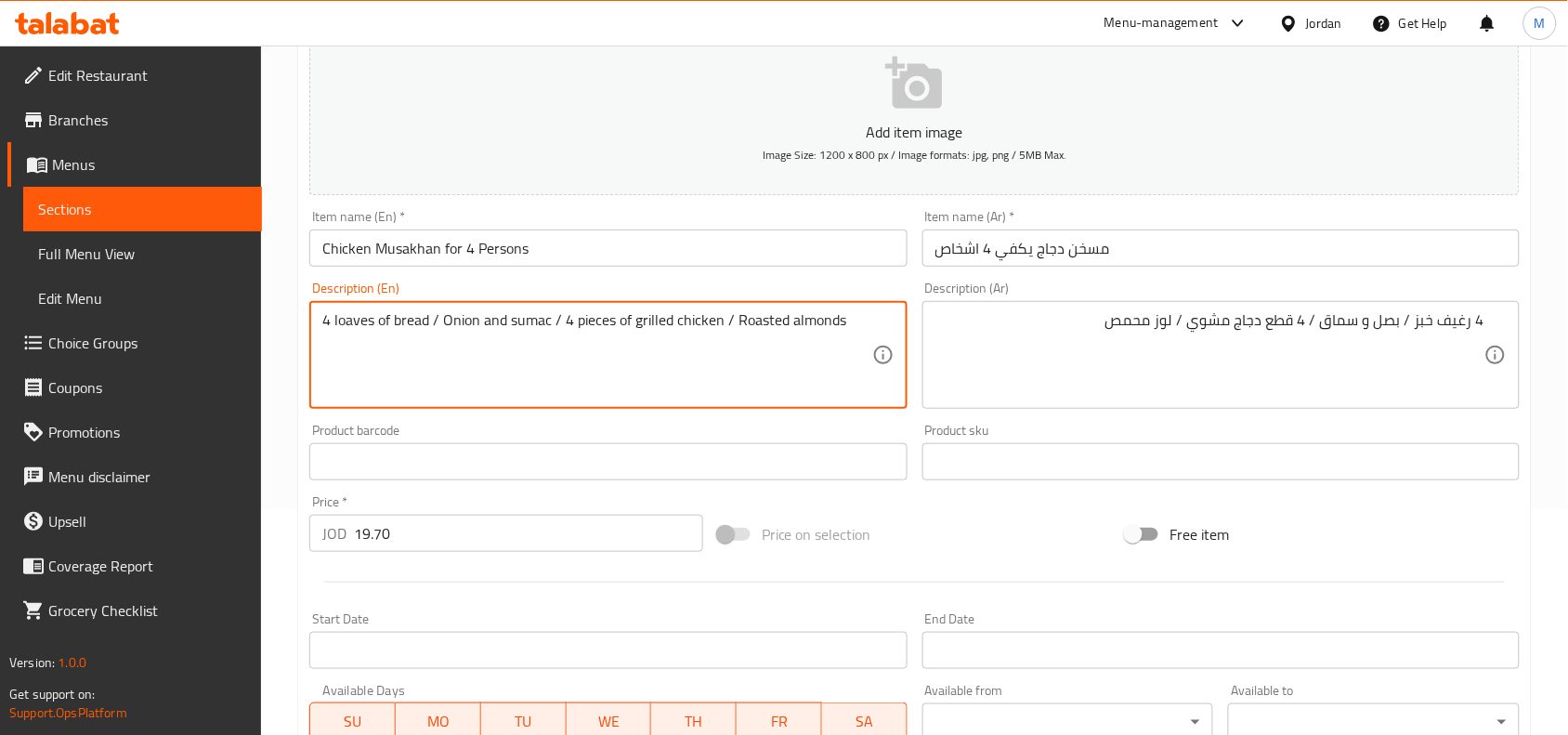
click at [360, 317] on textarea "4 loaves of bread / Onion and sumac / 4 pieces of grilled chicken / Roasted alm…" at bounding box center [597, 355] width 549 height 89
click at [670, 331] on textarea "4 loafs of bread / Onion and sumac / 4 pieces of grilled chicken / Roasted almo…" at bounding box center [597, 355] width 549 height 89
click at [666, 313] on textarea "4 loafs of bread / Onion and sumac / 4 pieces of grilled chicken / Roasted almo…" at bounding box center [597, 355] width 549 height 89
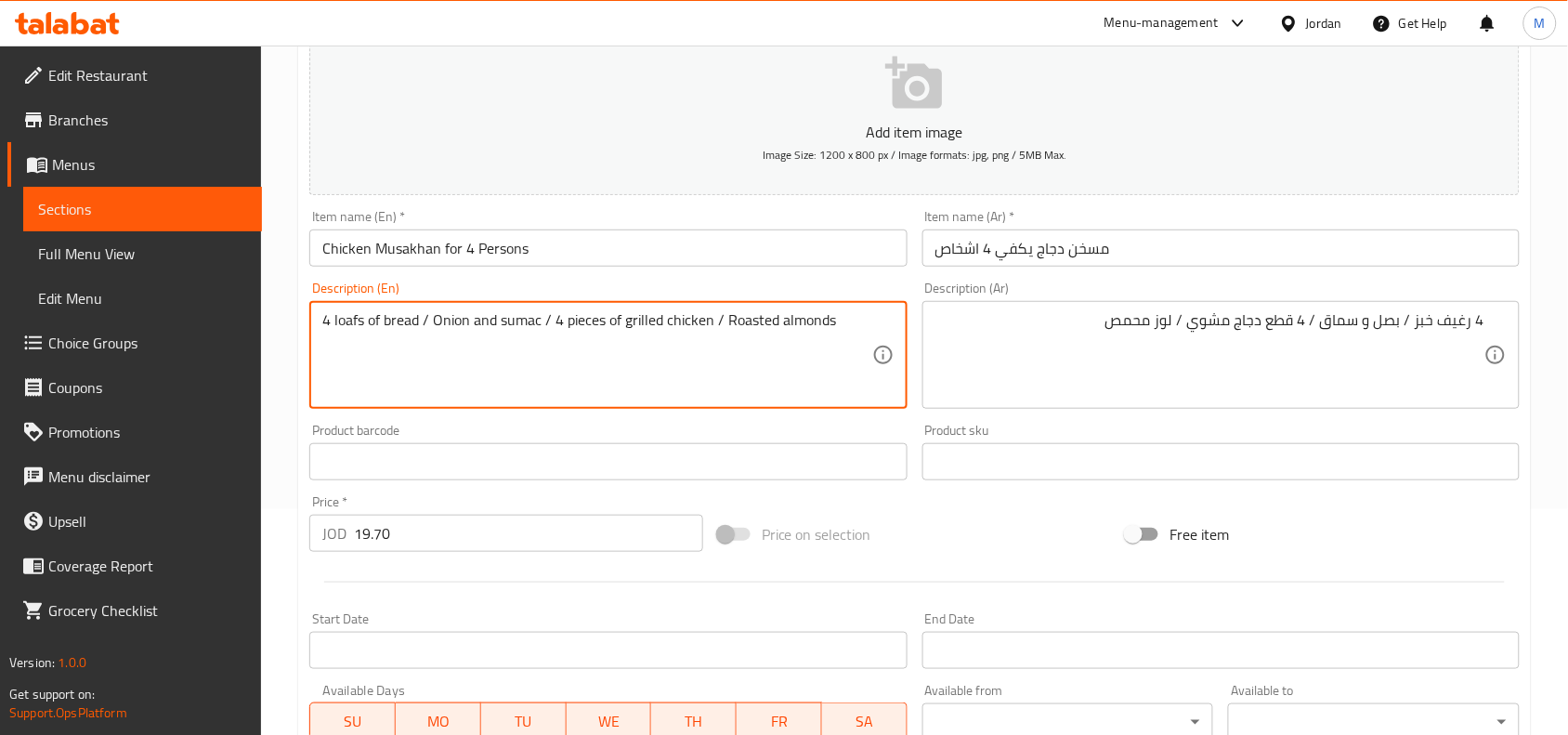
click at [666, 313] on textarea "4 loafs of bread / Onion and sumac / 4 pieces of grilled chicken / Roasted almo…" at bounding box center [597, 355] width 549 height 89
click at [718, 354] on textarea "4 loafs of bread / onion and sumac / 4 pieces of grilled chicken / roasted almo…" at bounding box center [597, 355] width 549 height 89
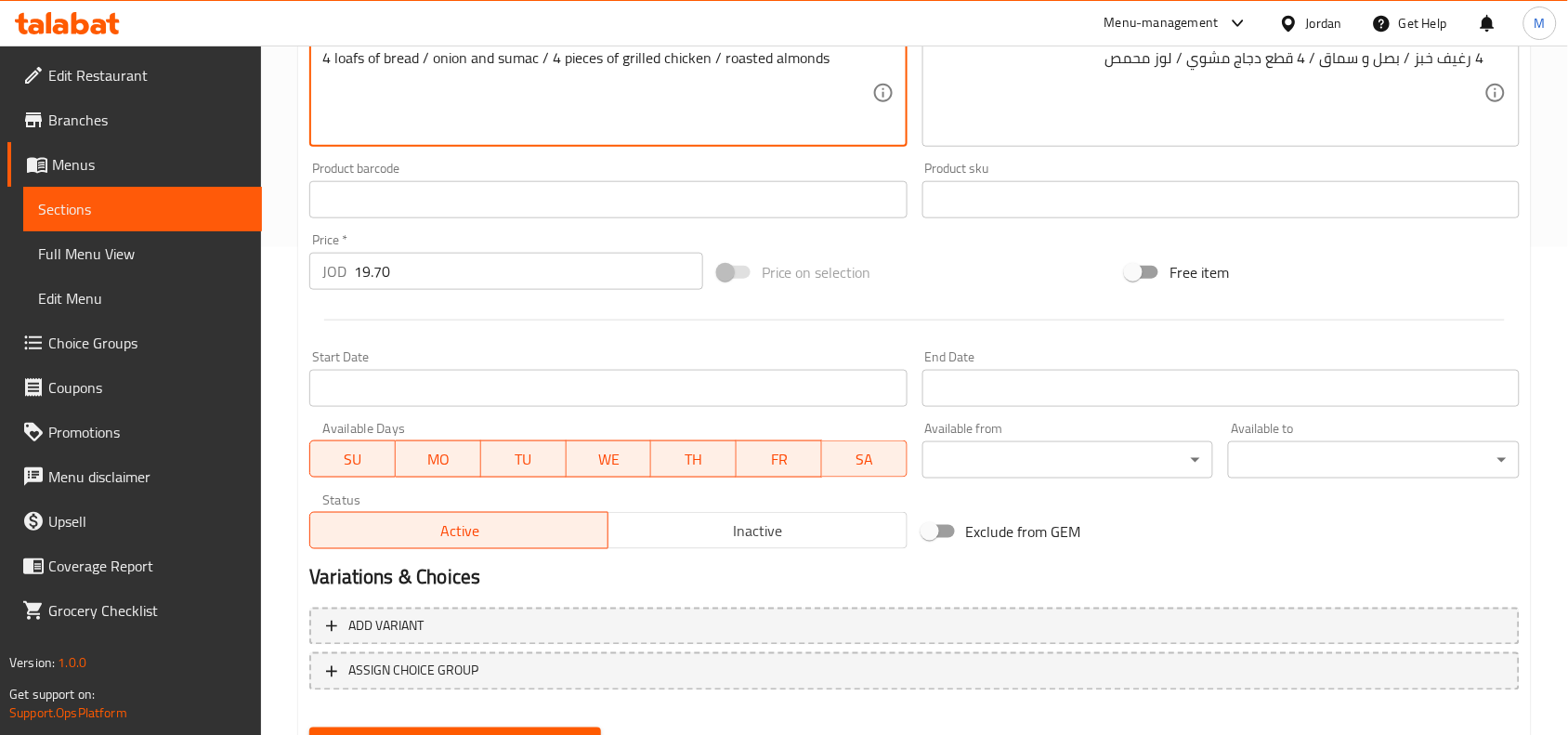
scroll to position [574, 0]
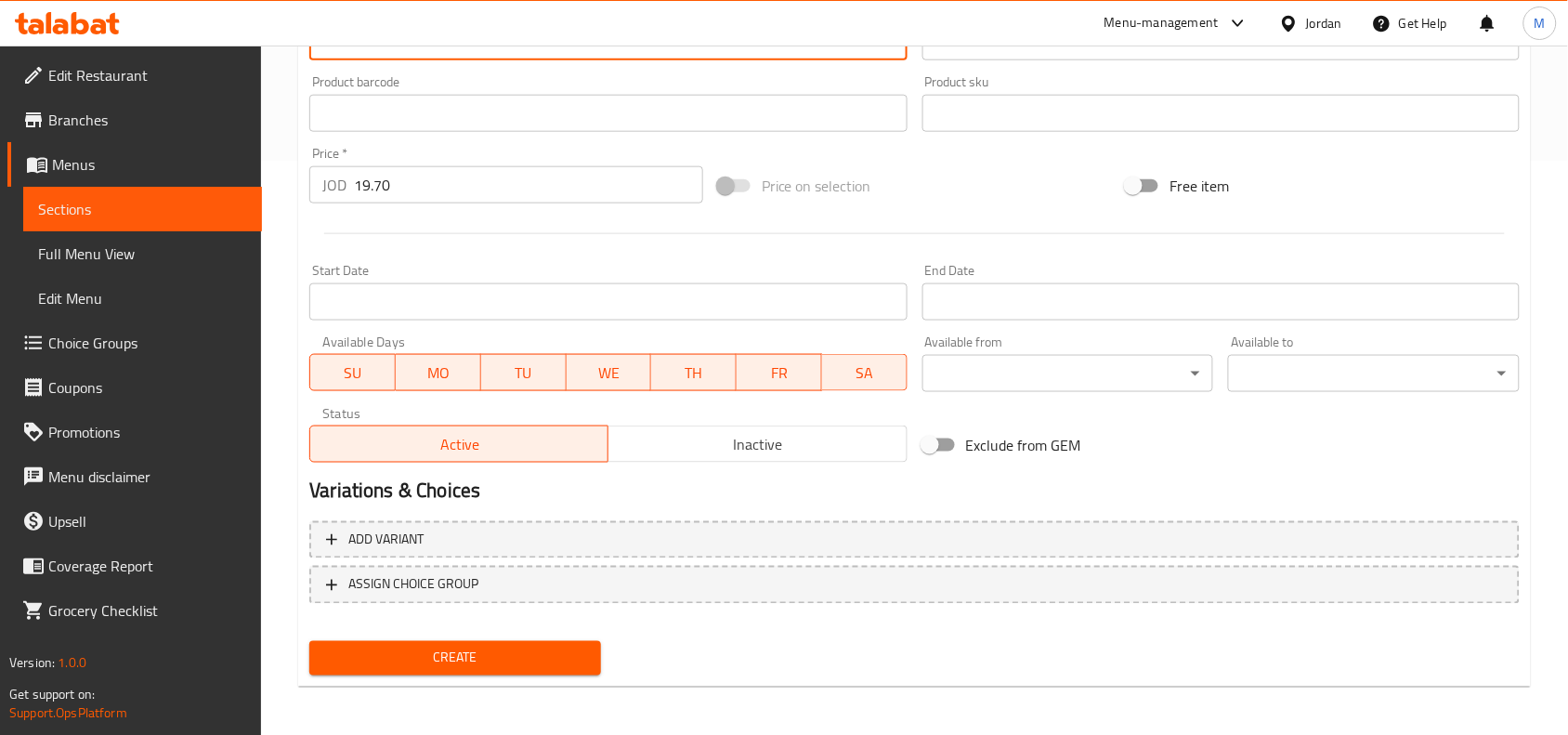
click at [388, 648] on span "Create" at bounding box center [454, 657] width 261 height 23
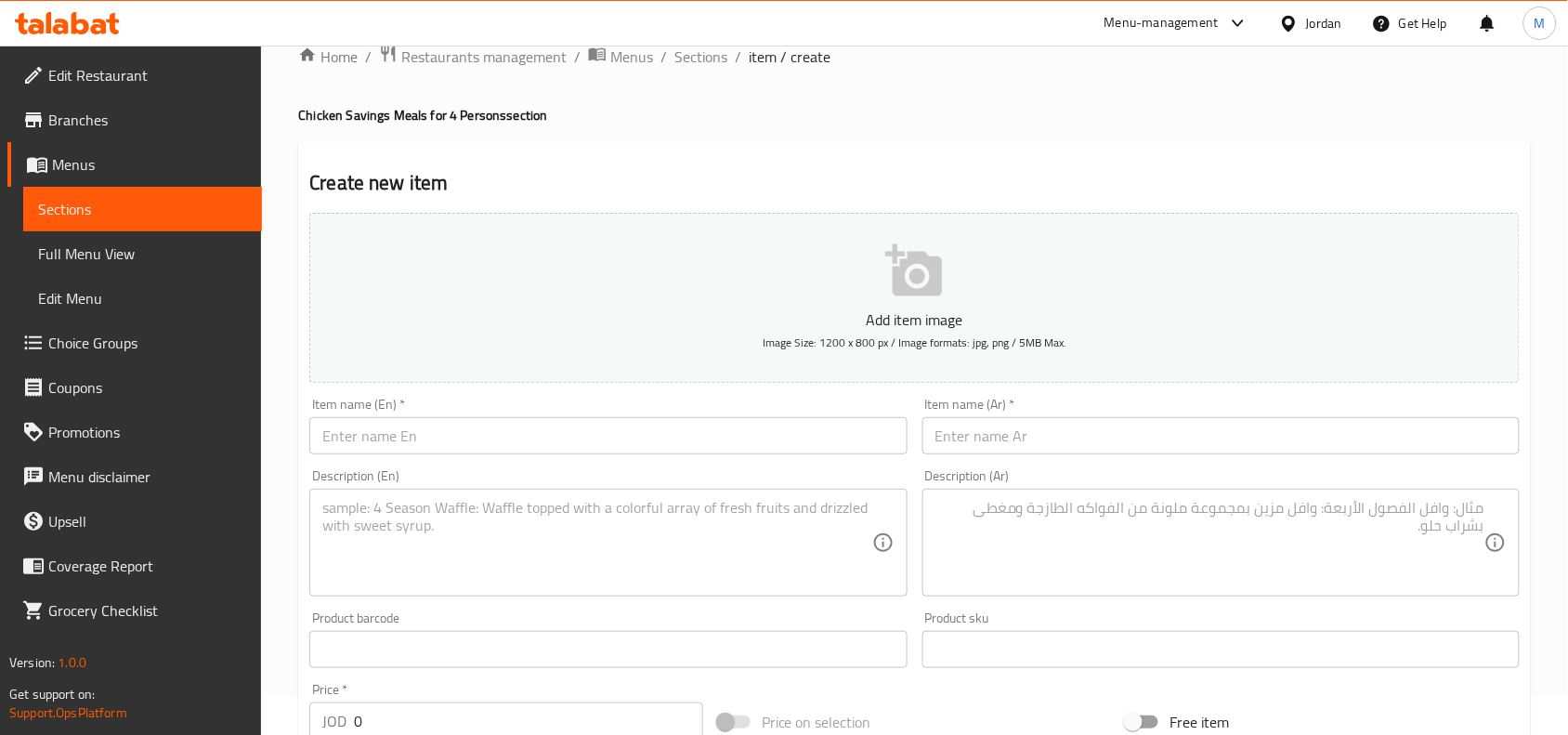
scroll to position [0, 0]
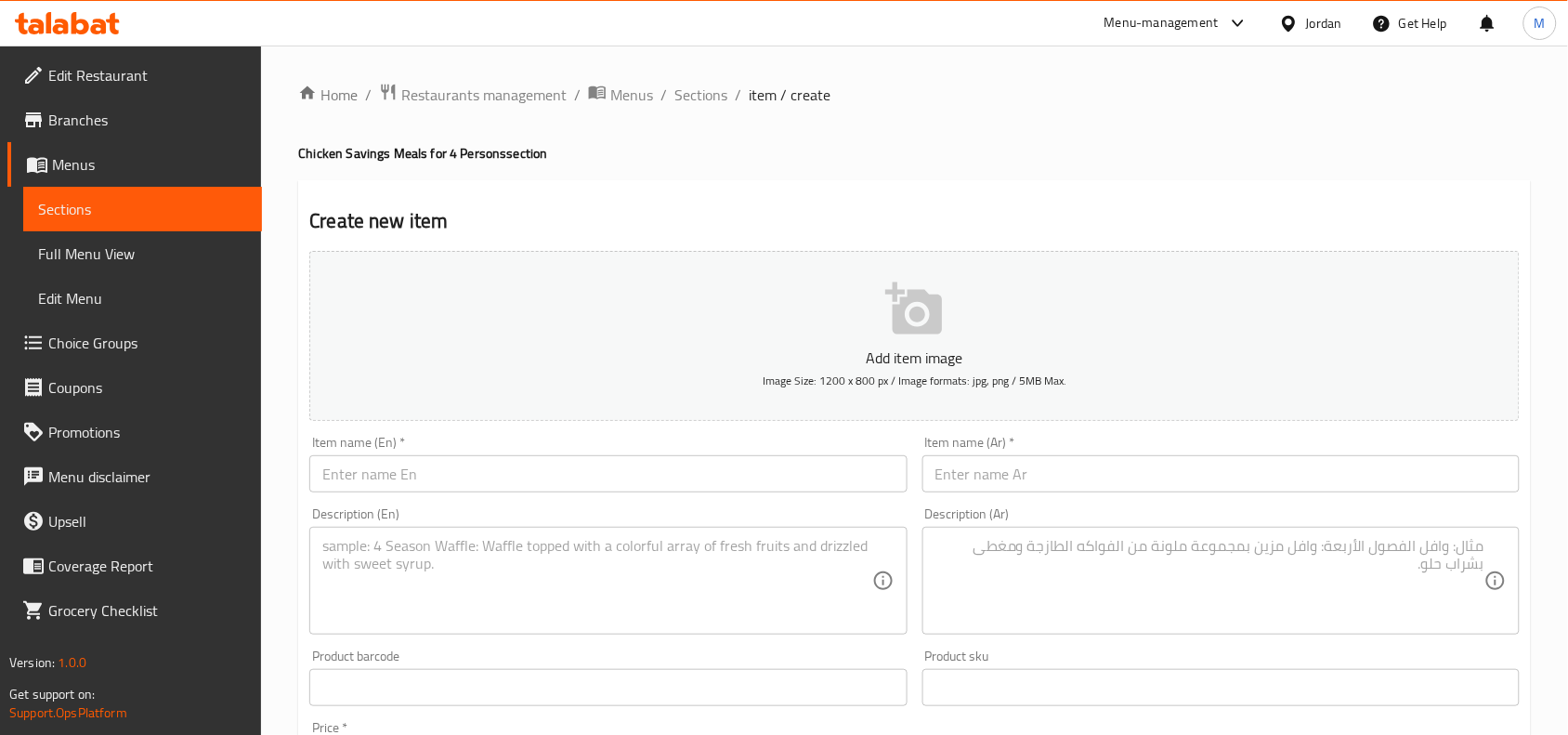
click at [1057, 475] on input "text" at bounding box center [1221, 473] width 598 height 37
click at [518, 480] on input "text" at bounding box center [608, 473] width 598 height 37
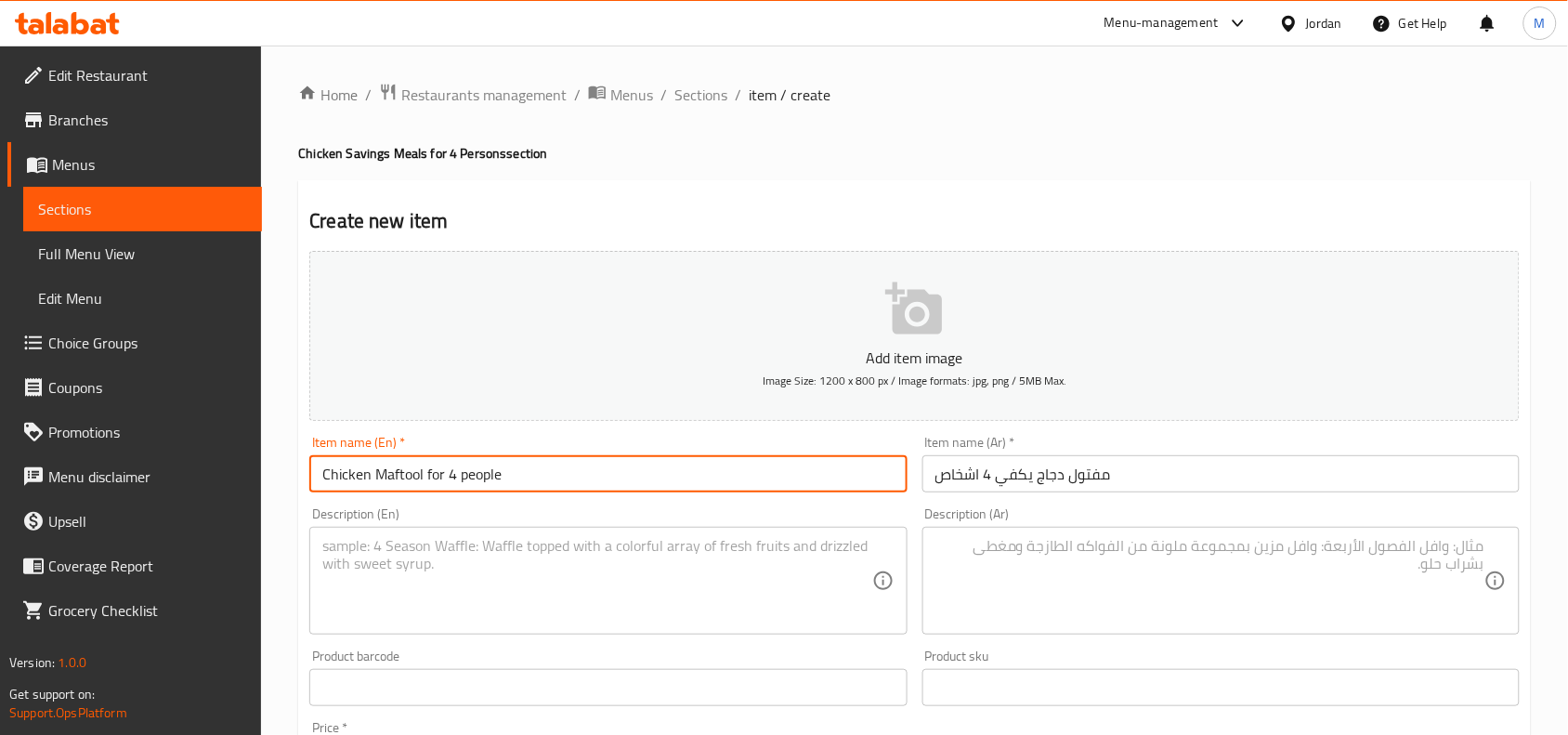
click at [478, 474] on input "Chicken Maftool for 4 people" at bounding box center [608, 473] width 598 height 37
click at [475, 475] on input "Chicken Maftool for 4 people" at bounding box center [608, 473] width 598 height 37
click at [508, 470] on input "Chicken Maftool for 4 persons" at bounding box center [608, 473] width 598 height 37
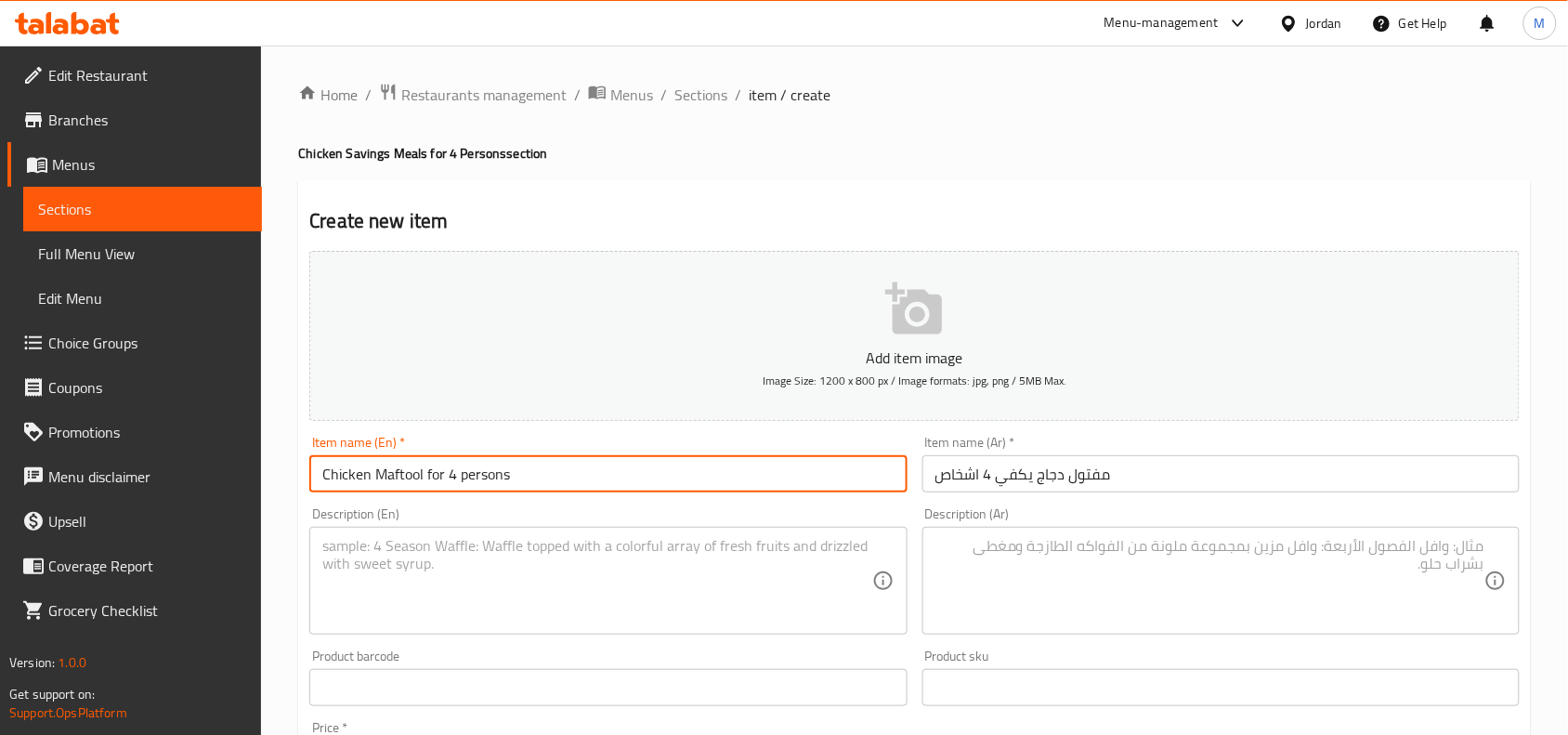
click at [508, 470] on input "Chicken Maftool for 4 persons" at bounding box center [608, 473] width 598 height 37
click at [596, 471] on input "Chicken Maftool for 4 Persons" at bounding box center [608, 473] width 598 height 37
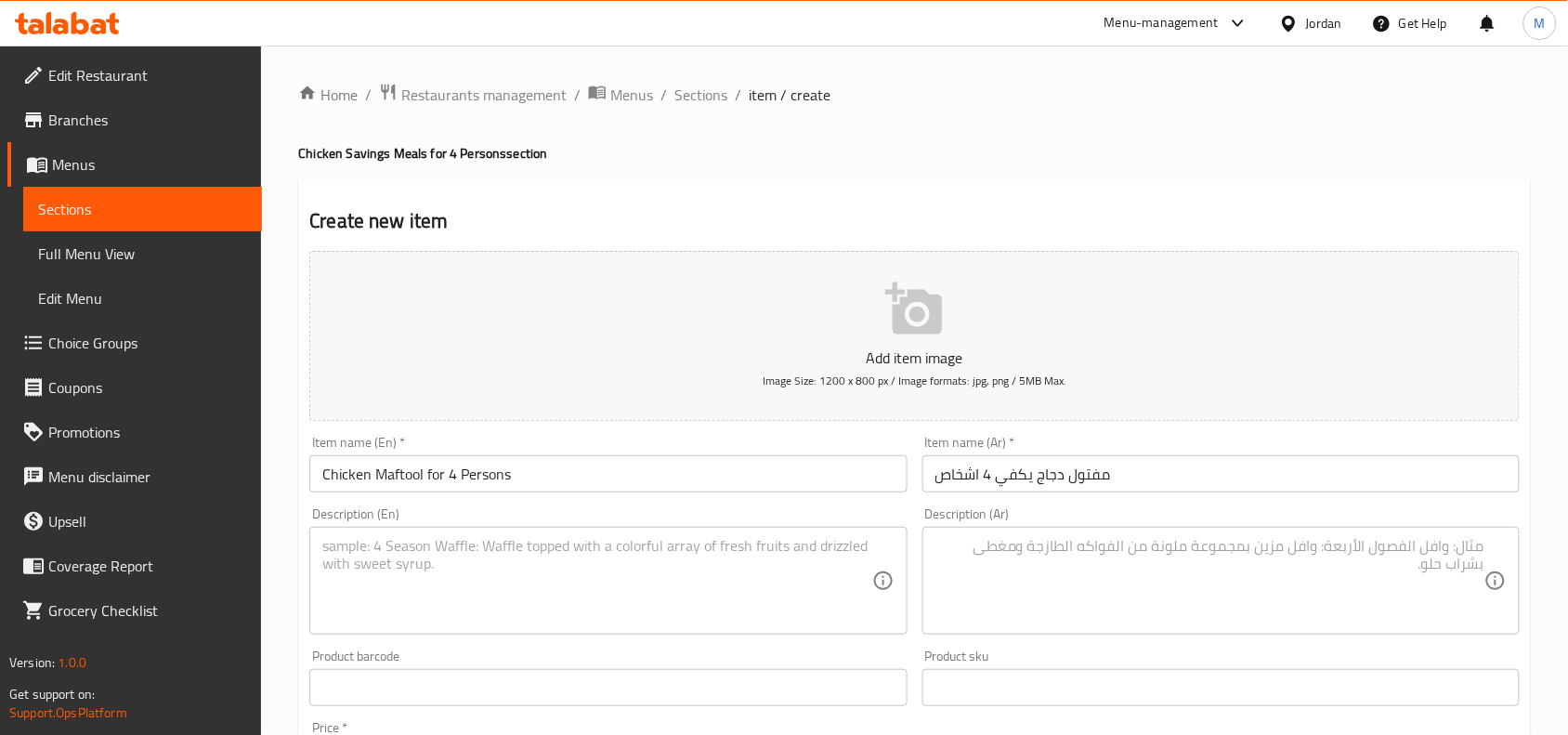
click at [1103, 579] on textarea at bounding box center [1210, 581] width 549 height 89
click at [617, 578] on textarea at bounding box center [597, 581] width 549 height 89
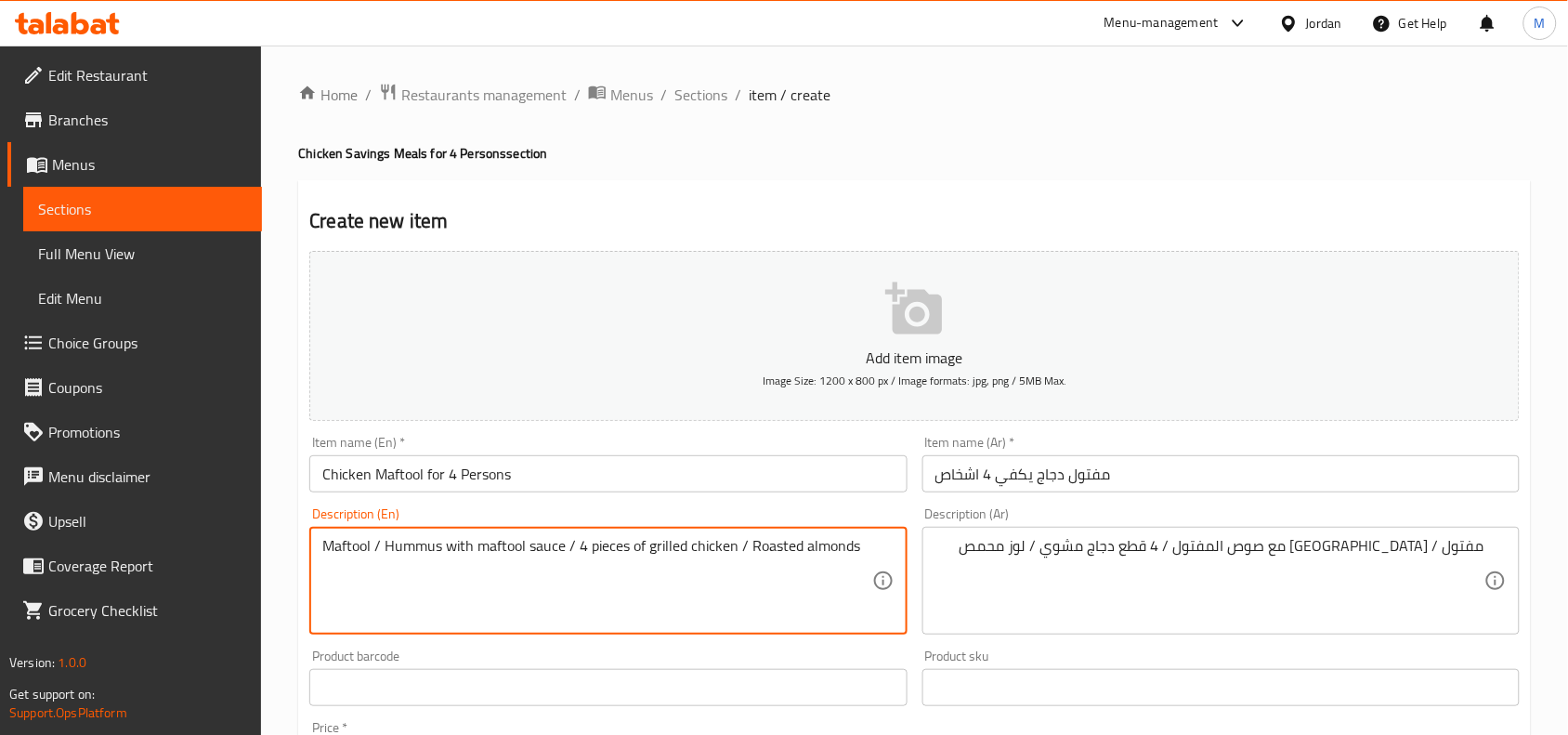
click at [518, 545] on textarea "Maftool / Hummus with maftool sauce / 4 pieces of grilled chicken / Roasted alm…" at bounding box center [597, 581] width 549 height 89
click at [865, 551] on textarea "Maftool / hummus with maftool sauce / 4 pieces of grilled chicken / roasted alm…" at bounding box center [597, 581] width 549 height 89
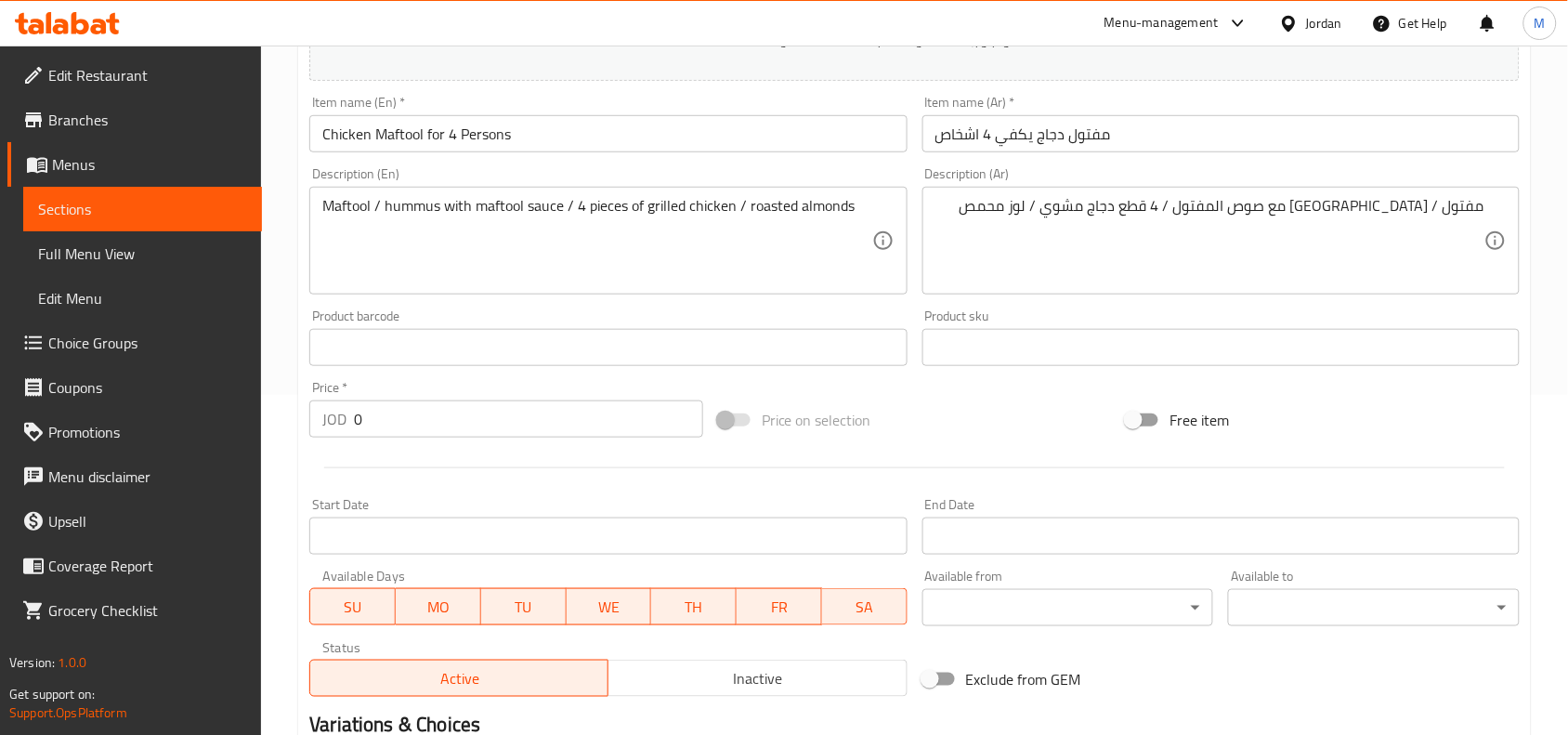
scroll to position [348, 0]
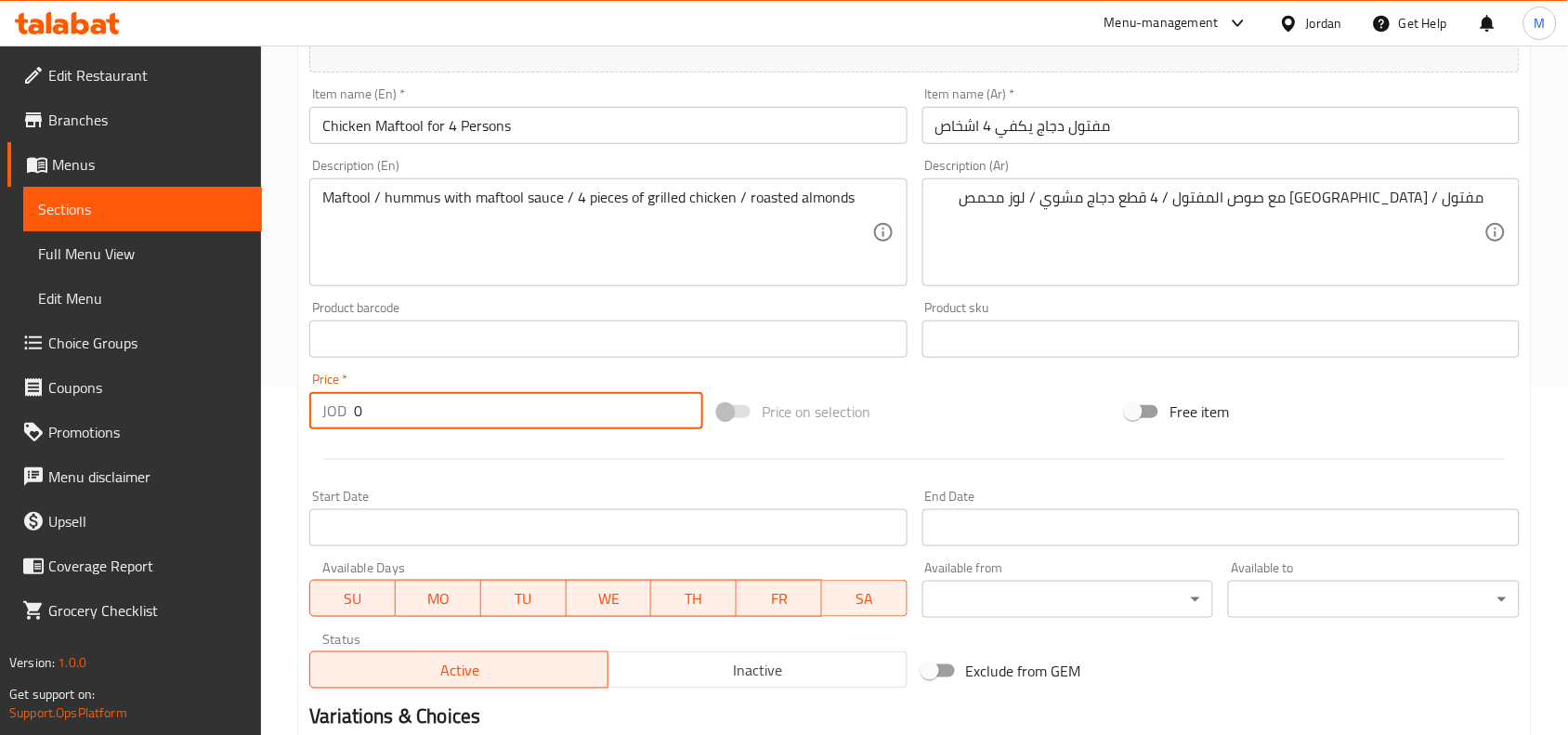
click at [417, 409] on input "0" at bounding box center [528, 410] width 349 height 37
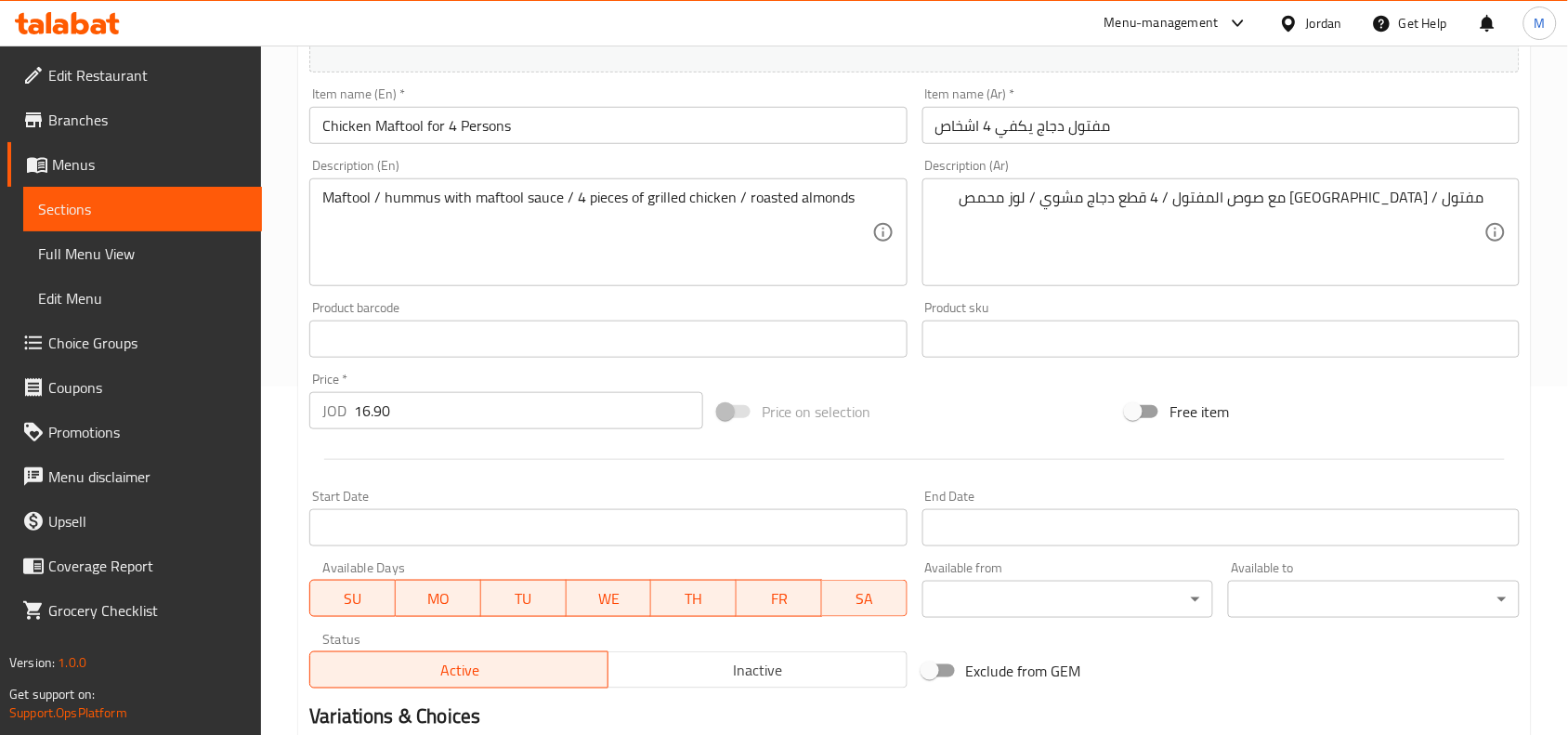
click at [417, 378] on div "Price   * JOD 16.90 Price *" at bounding box center [506, 401] width 394 height 57
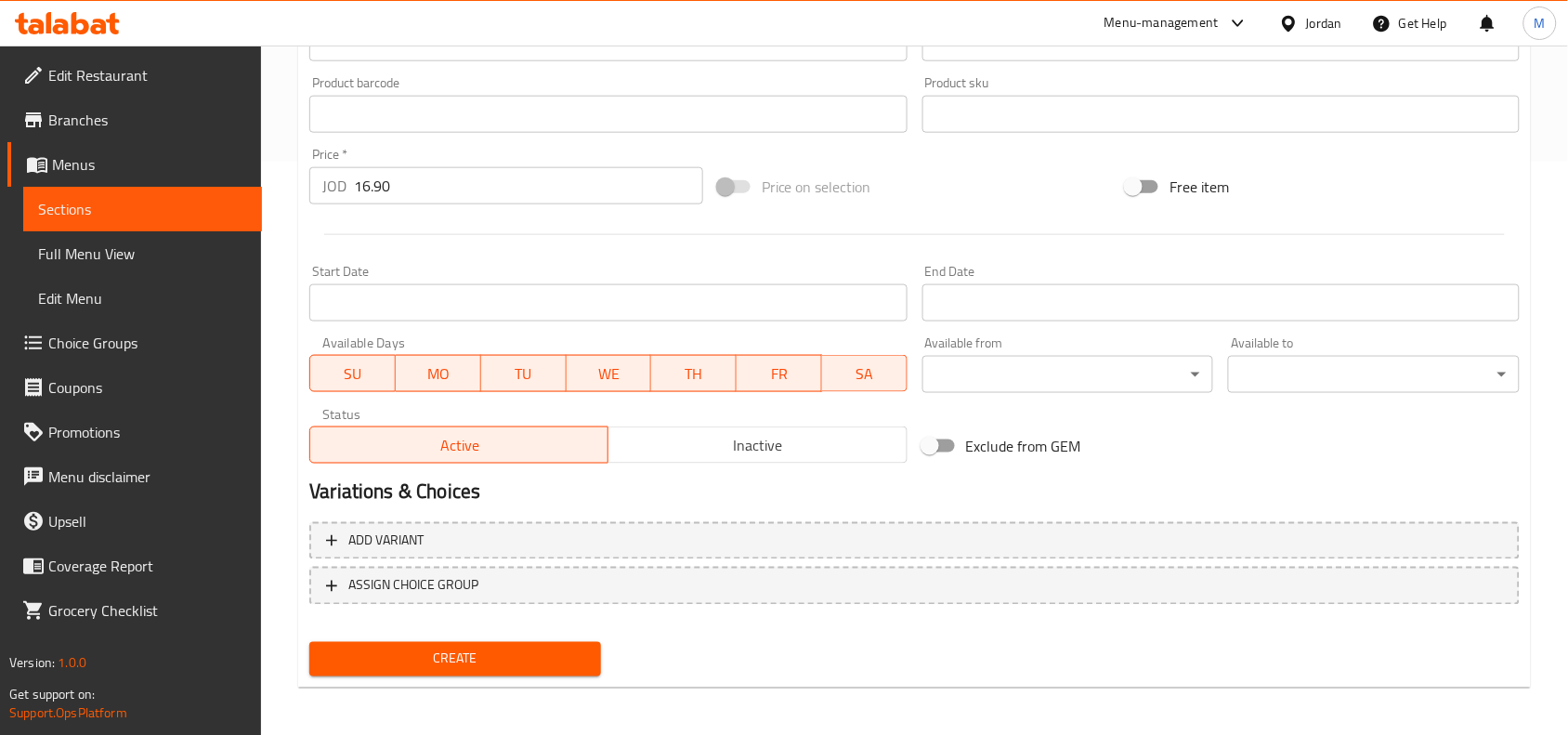
scroll to position [574, 0]
click at [434, 651] on span "Create" at bounding box center [454, 657] width 261 height 23
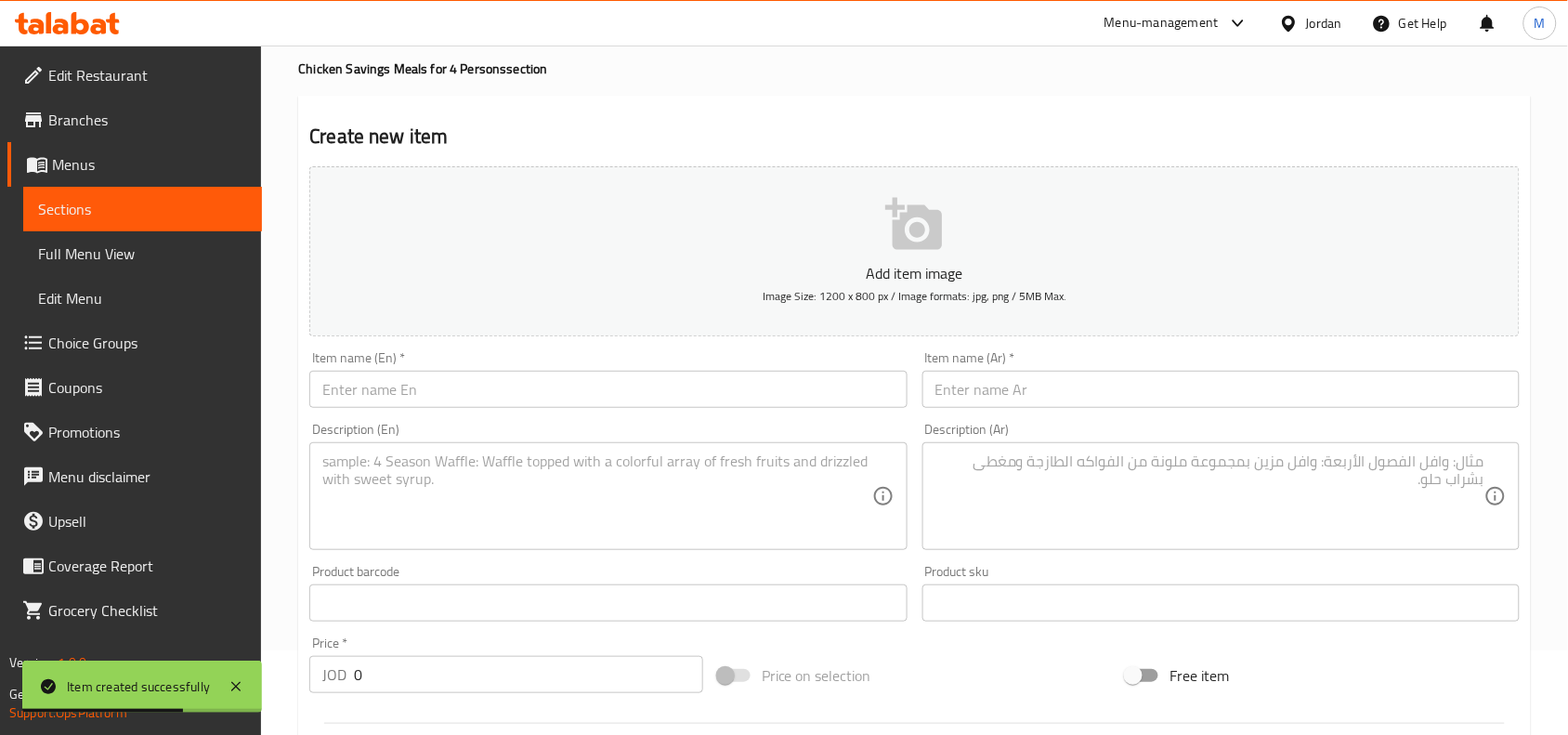
scroll to position [0, 0]
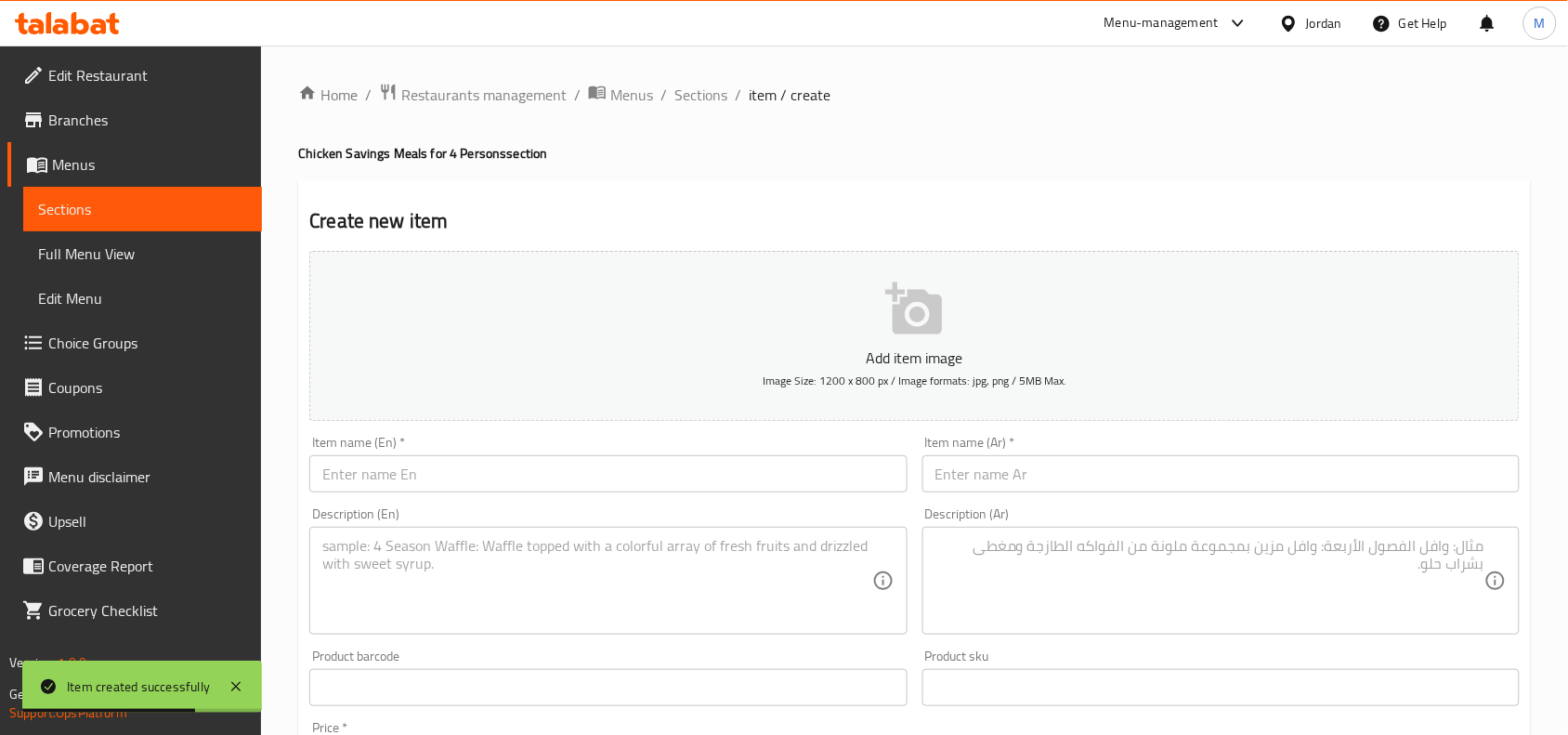
click at [1118, 461] on input "text" at bounding box center [1221, 473] width 598 height 37
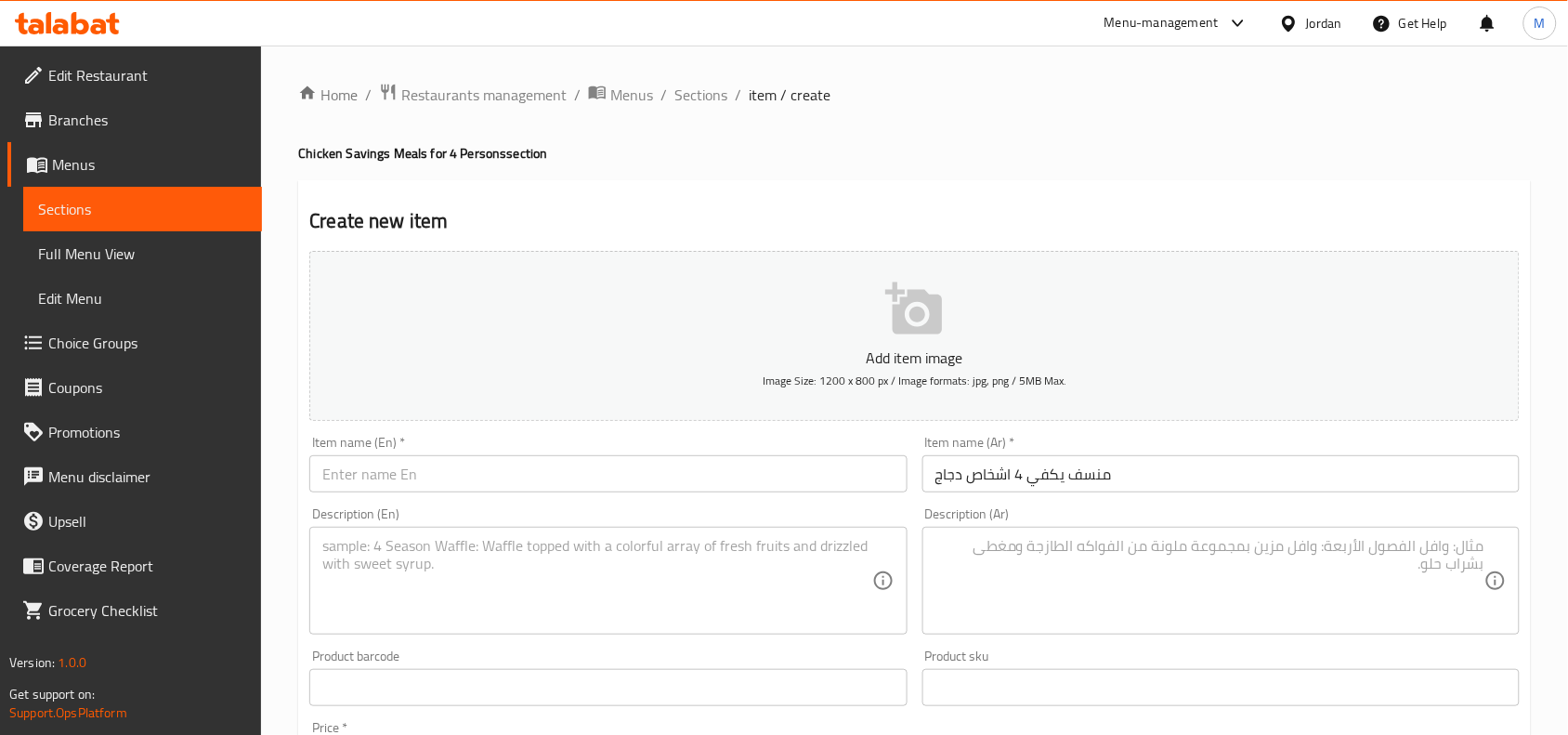
click at [600, 459] on input "text" at bounding box center [608, 473] width 598 height 37
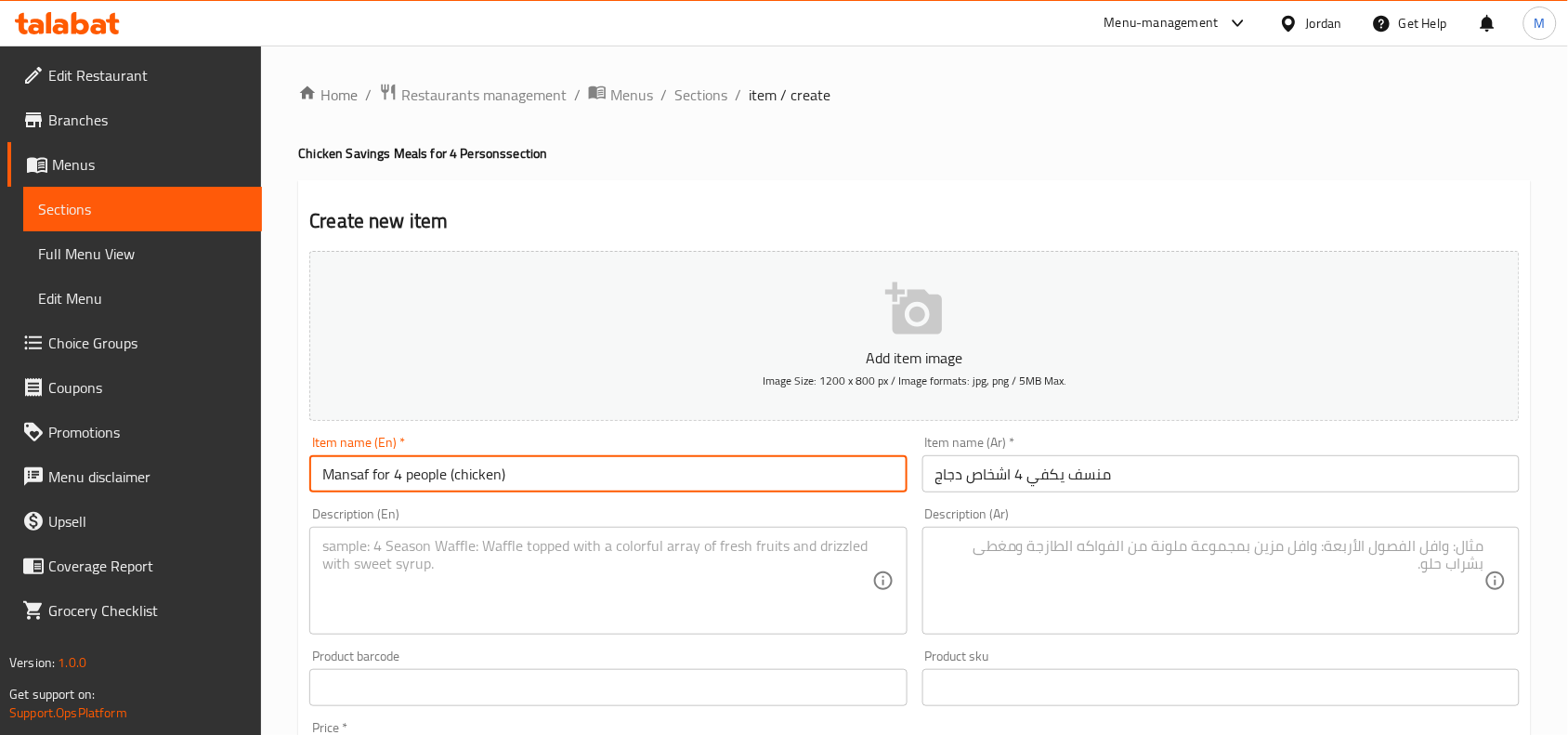
click at [455, 478] on input "Mansaf for 4 people (chicken)" at bounding box center [608, 473] width 598 height 37
click at [508, 479] on input "Mansaf for 4 people chicken)" at bounding box center [608, 473] width 598 height 37
click at [428, 473] on input "Mansaf for 4 people chicken" at bounding box center [608, 473] width 598 height 37
click at [503, 476] on input "Mansaf for 4 persons chicken" at bounding box center [608, 473] width 598 height 37
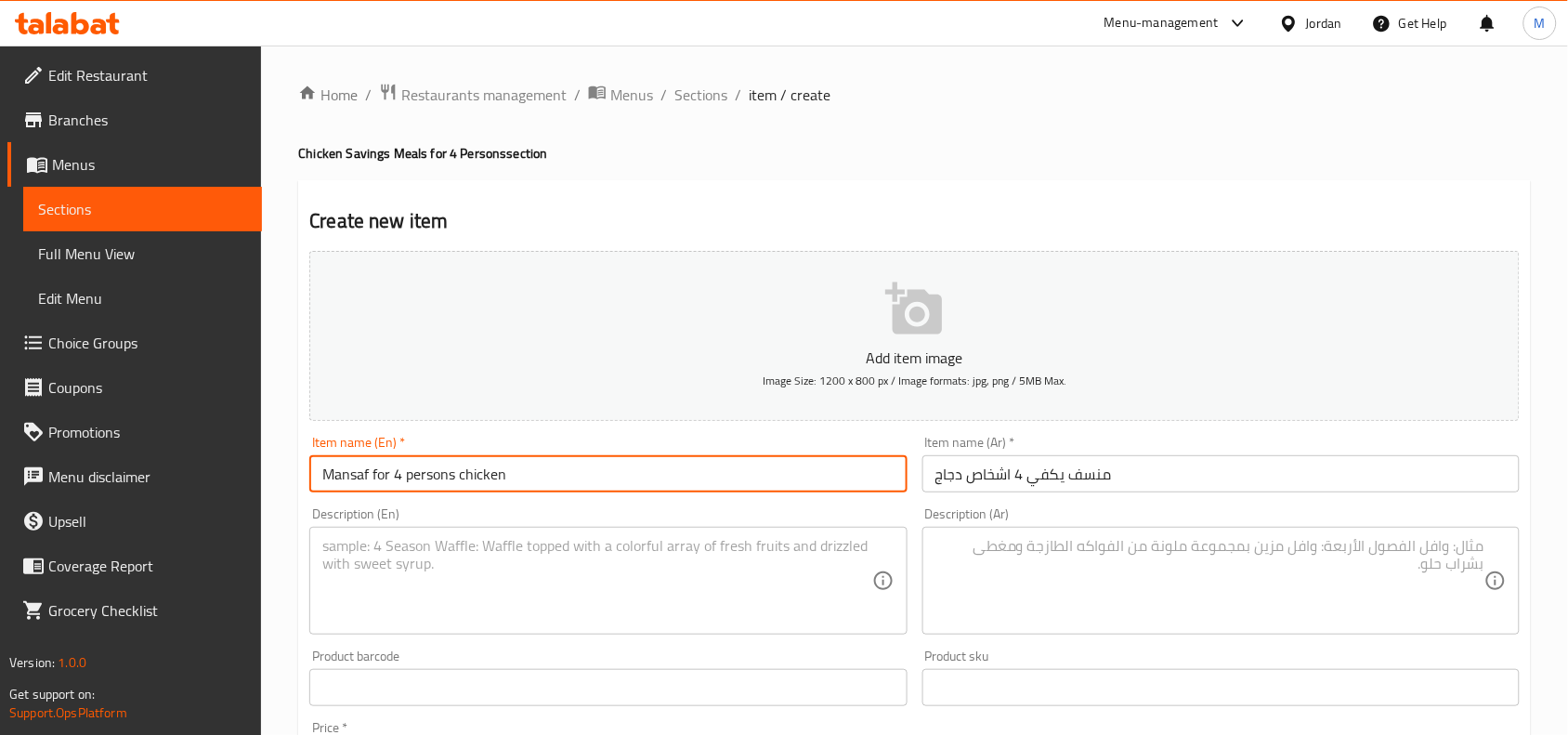
click at [503, 476] on input "Mansaf for 4 persons chicken" at bounding box center [608, 473] width 598 height 37
click at [565, 461] on input "Mansaf for 4 Persons Chicken" at bounding box center [608, 473] width 598 height 37
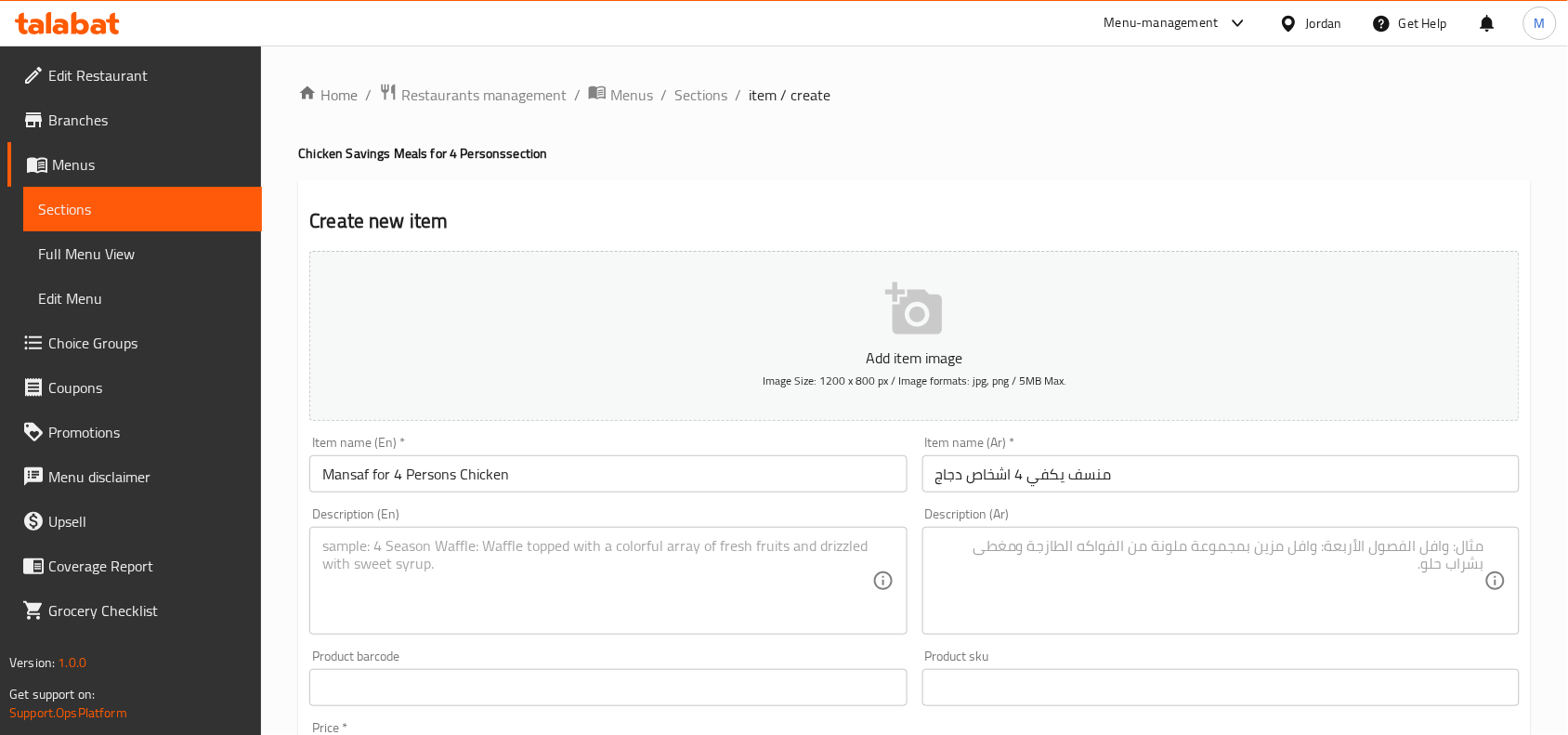
click at [998, 567] on textarea at bounding box center [1210, 581] width 549 height 89
click at [555, 574] on textarea at bounding box center [597, 581] width 549 height 89
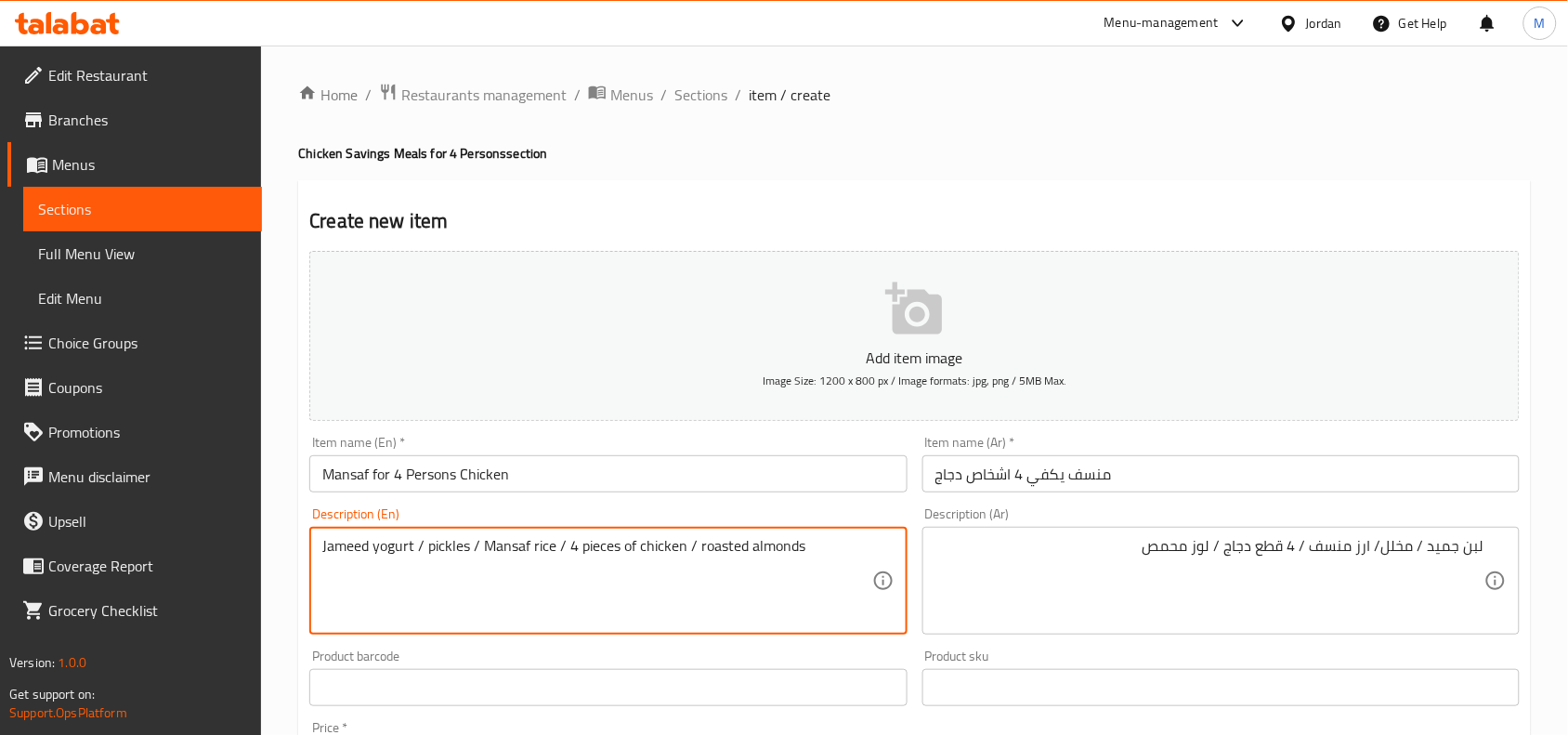
click at [687, 554] on textarea "Jameed yogurt / pickles / Mansaf rice / 4 pieces of chicken / roasted almonds" at bounding box center [597, 581] width 549 height 89
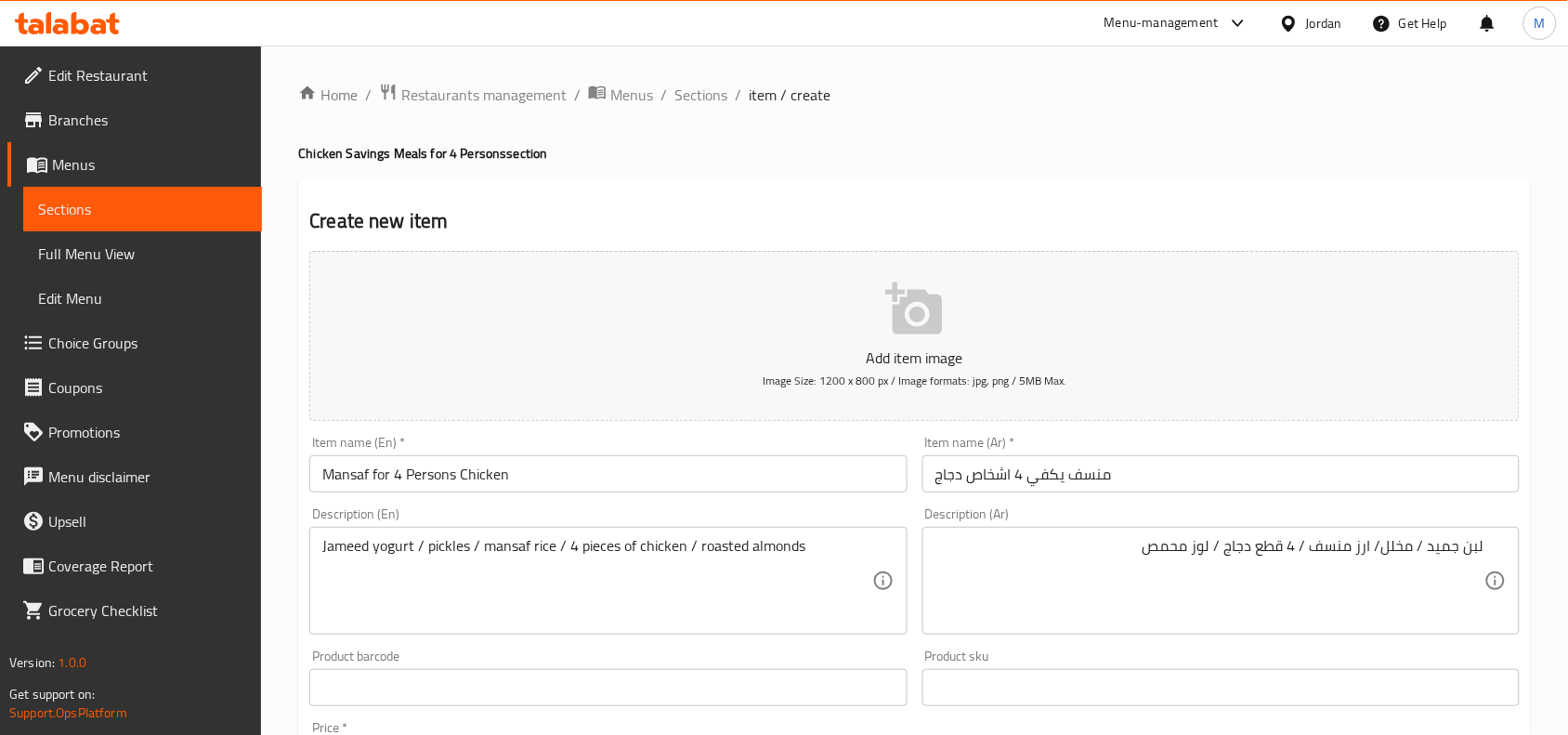
click at [803, 535] on div "Jameed yogurt / pickles / mansaf rice / 4 pieces of chicken / roasted almonds D…" at bounding box center [608, 581] width 598 height 107
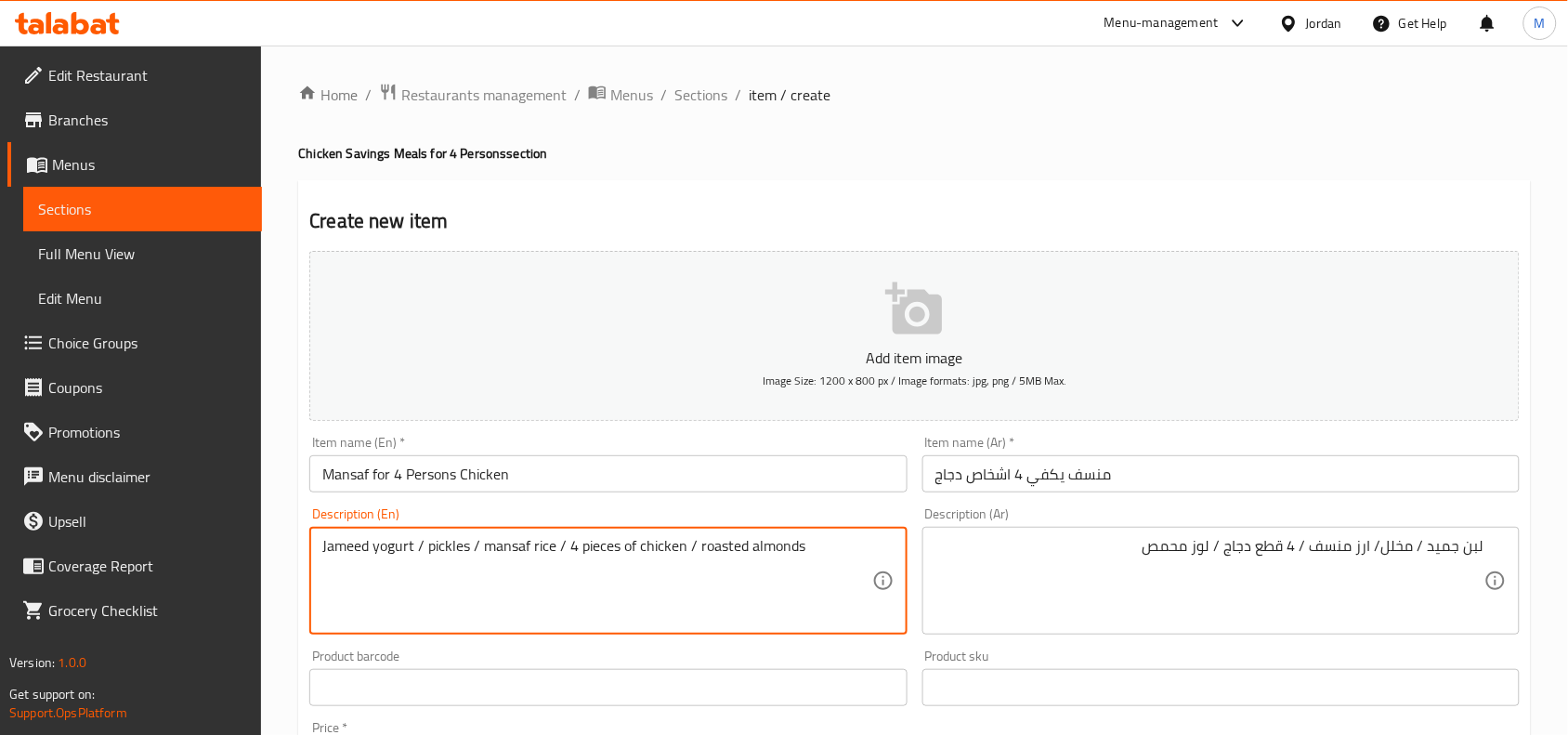
click at [811, 540] on textarea "Jameed yogurt / pickles / mansaf rice / 4 pieces of chicken / roasted almonds" at bounding box center [597, 581] width 549 height 89
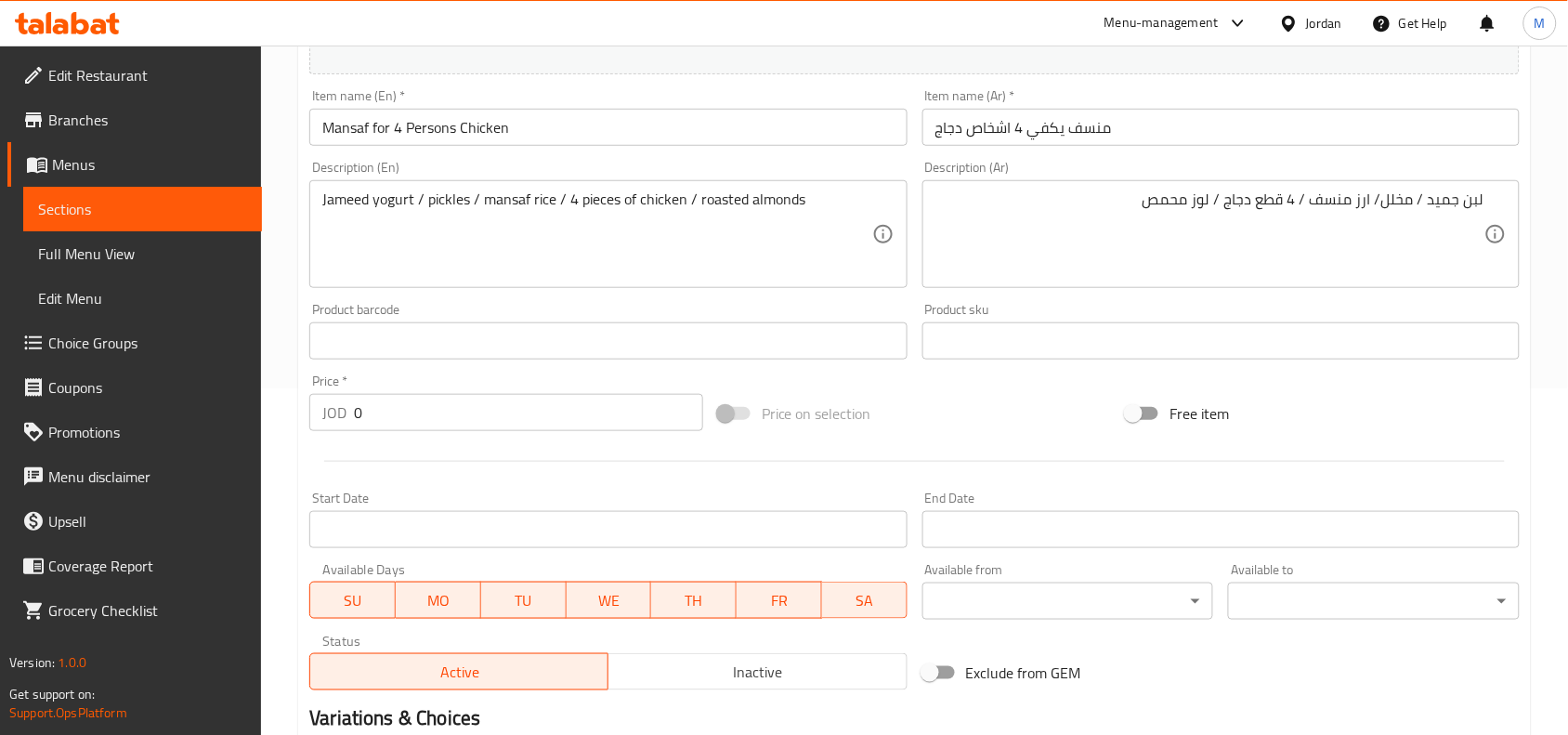
scroll to position [348, 0]
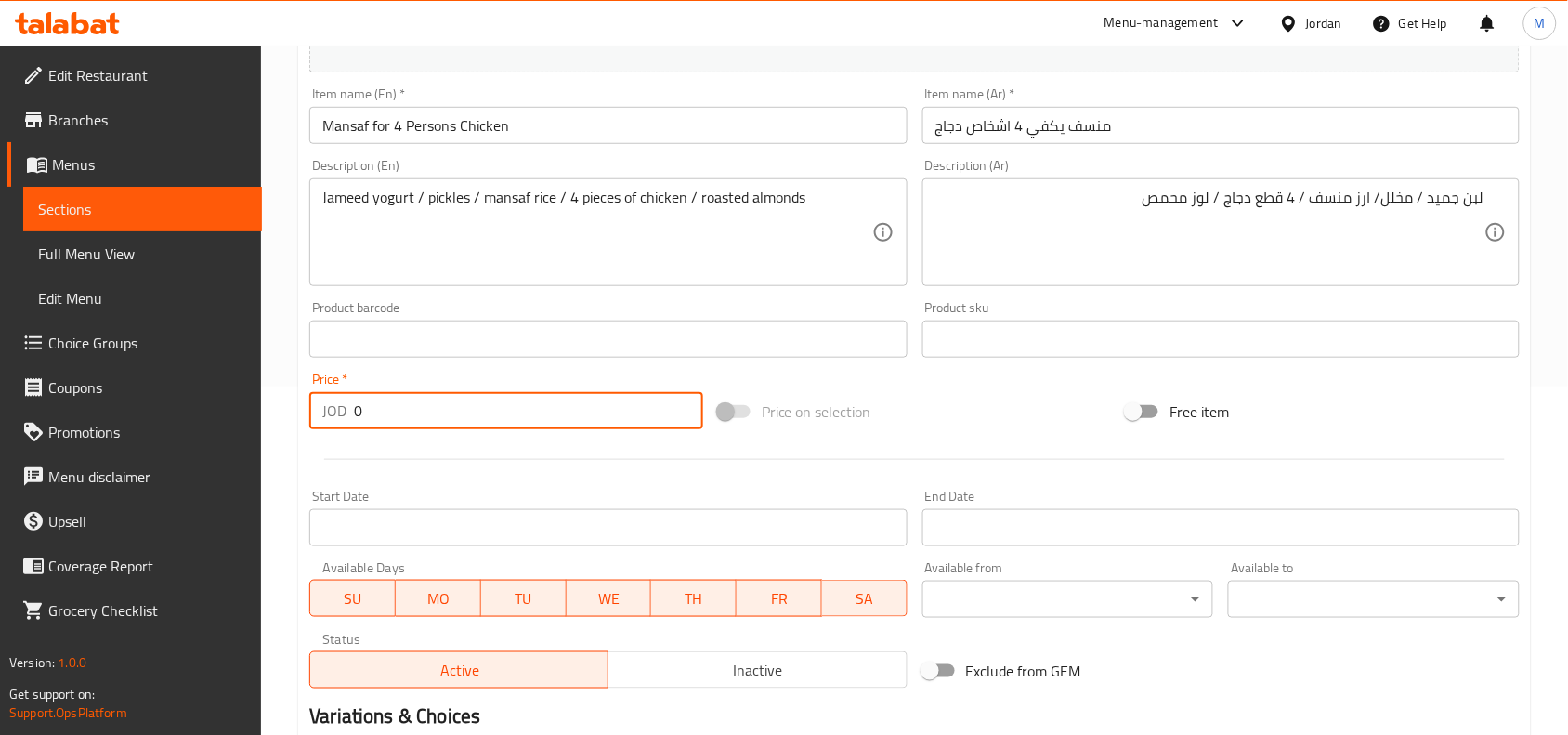
click at [469, 407] on input "0" at bounding box center [528, 410] width 349 height 37
click at [471, 365] on div "Price   * JOD 18.00 Price *" at bounding box center [506, 401] width 409 height 72
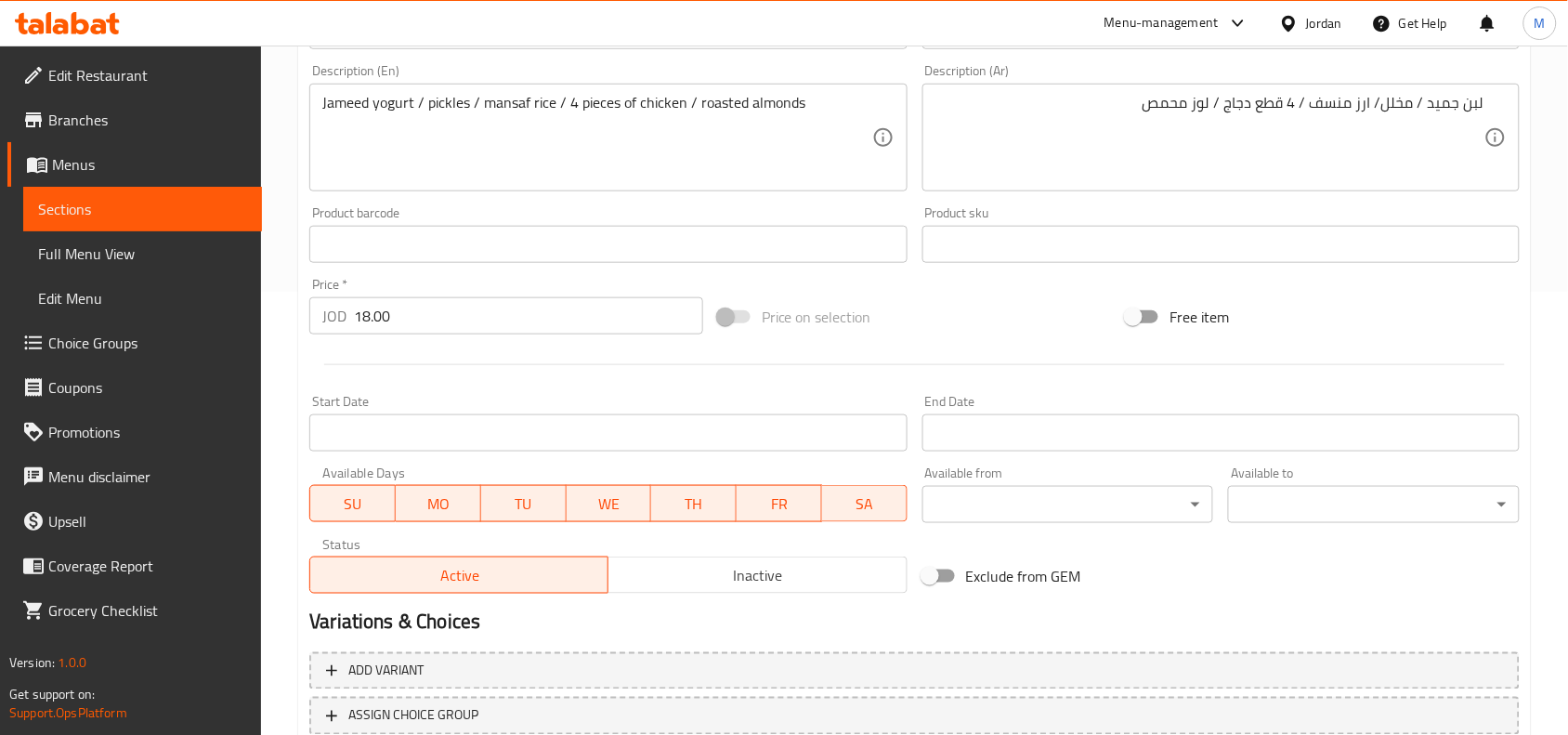
scroll to position [574, 0]
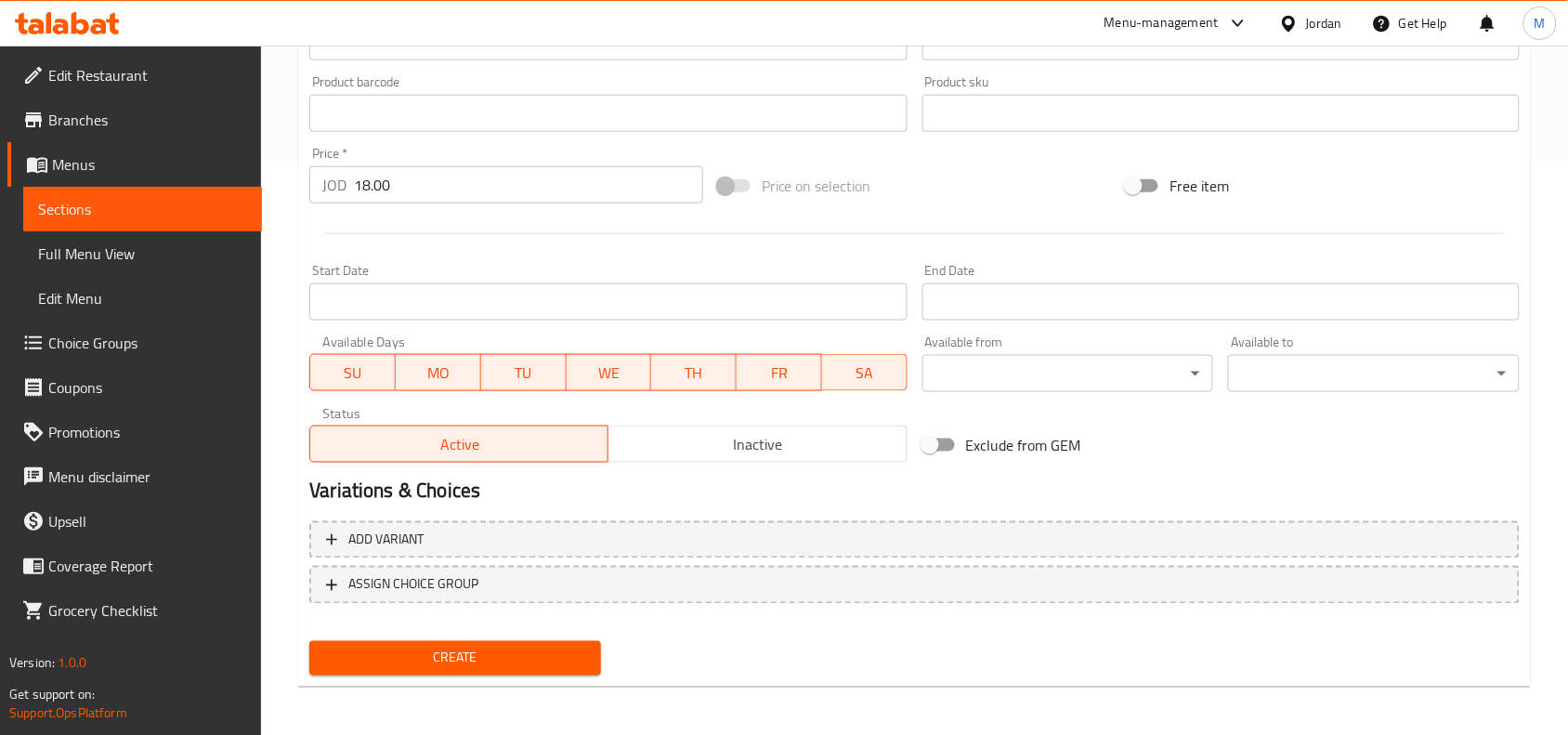
click at [492, 646] on span "Create" at bounding box center [454, 657] width 261 height 23
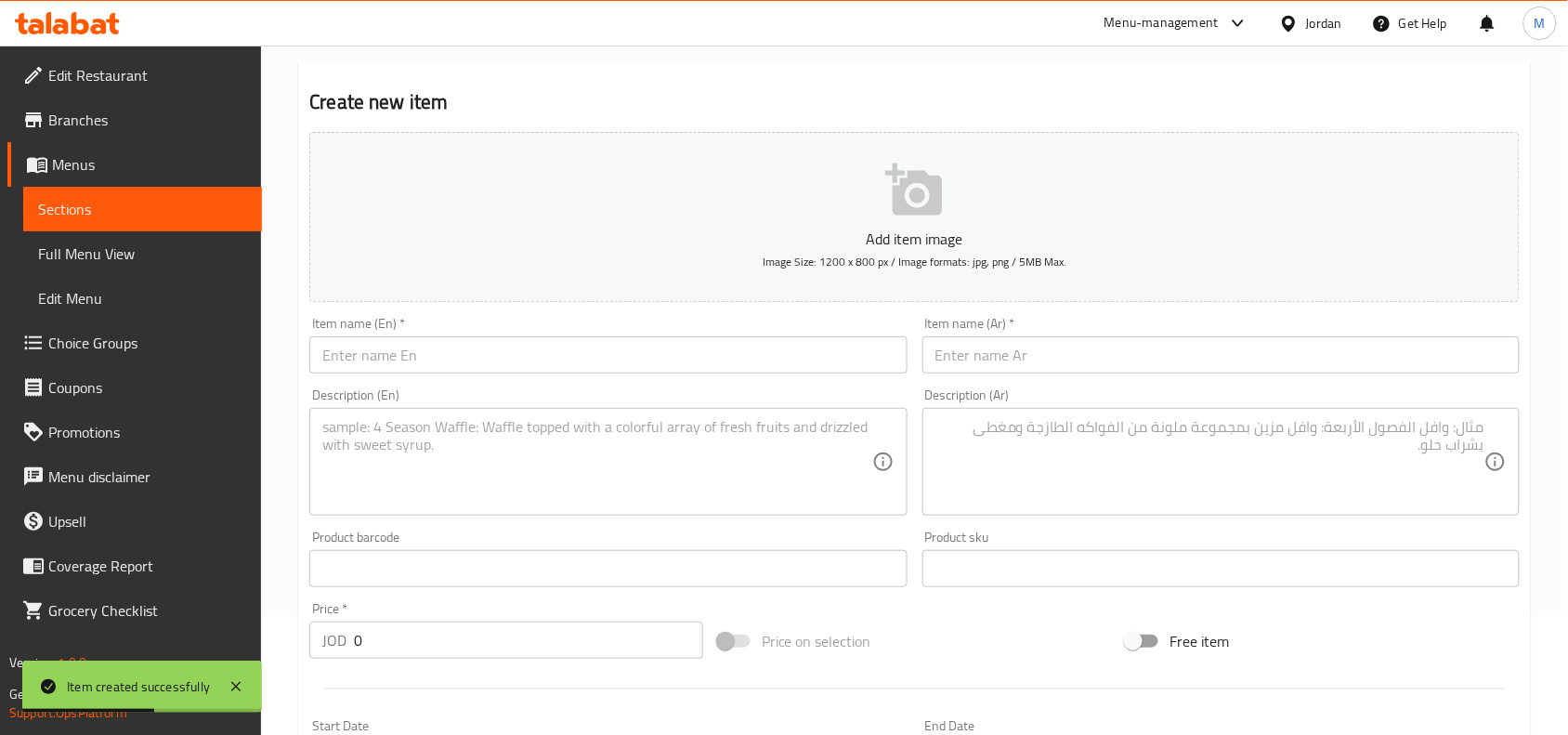
scroll to position [109, 0]
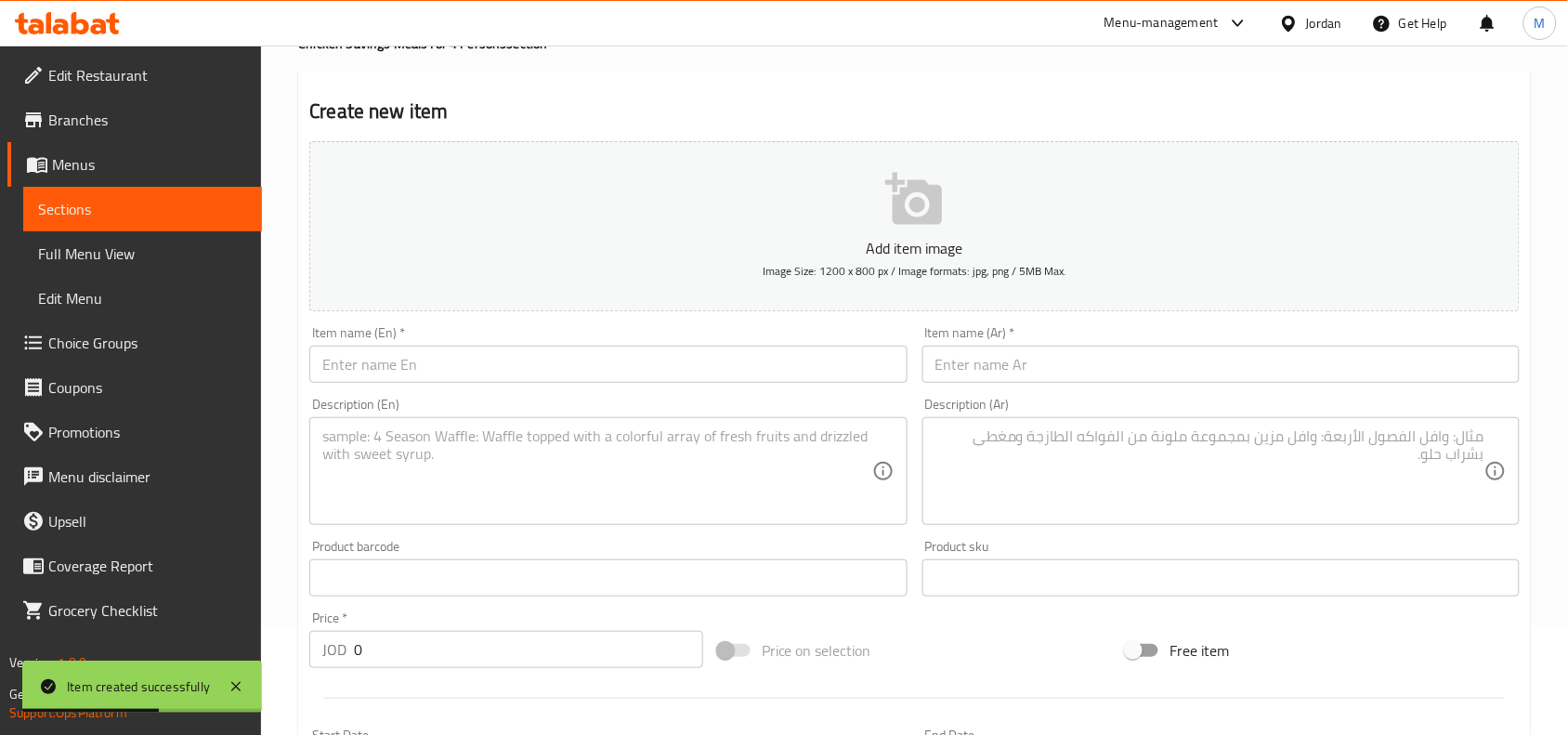
click at [1064, 360] on input "text" at bounding box center [1221, 364] width 598 height 37
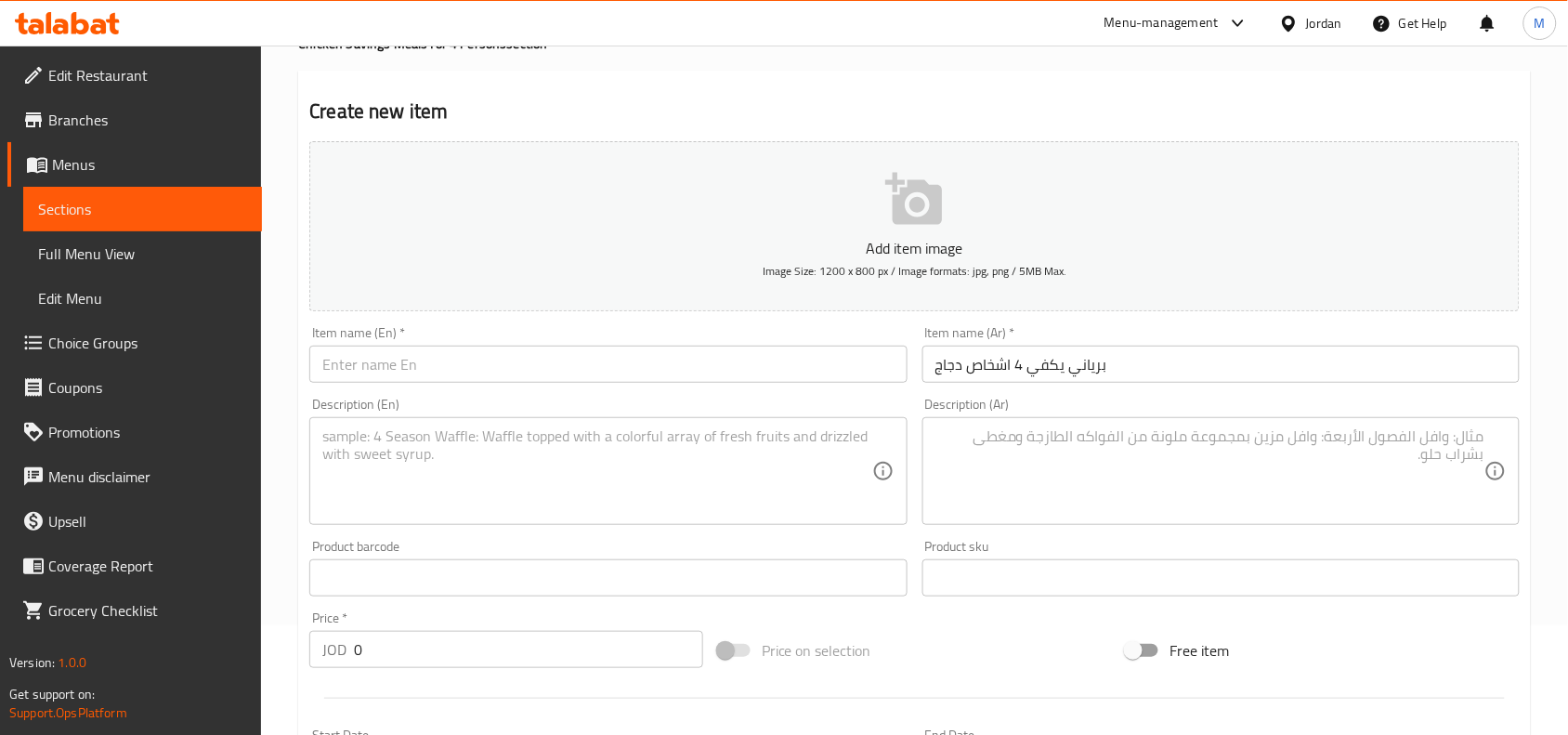
click at [484, 376] on input "text" at bounding box center [608, 364] width 598 height 37
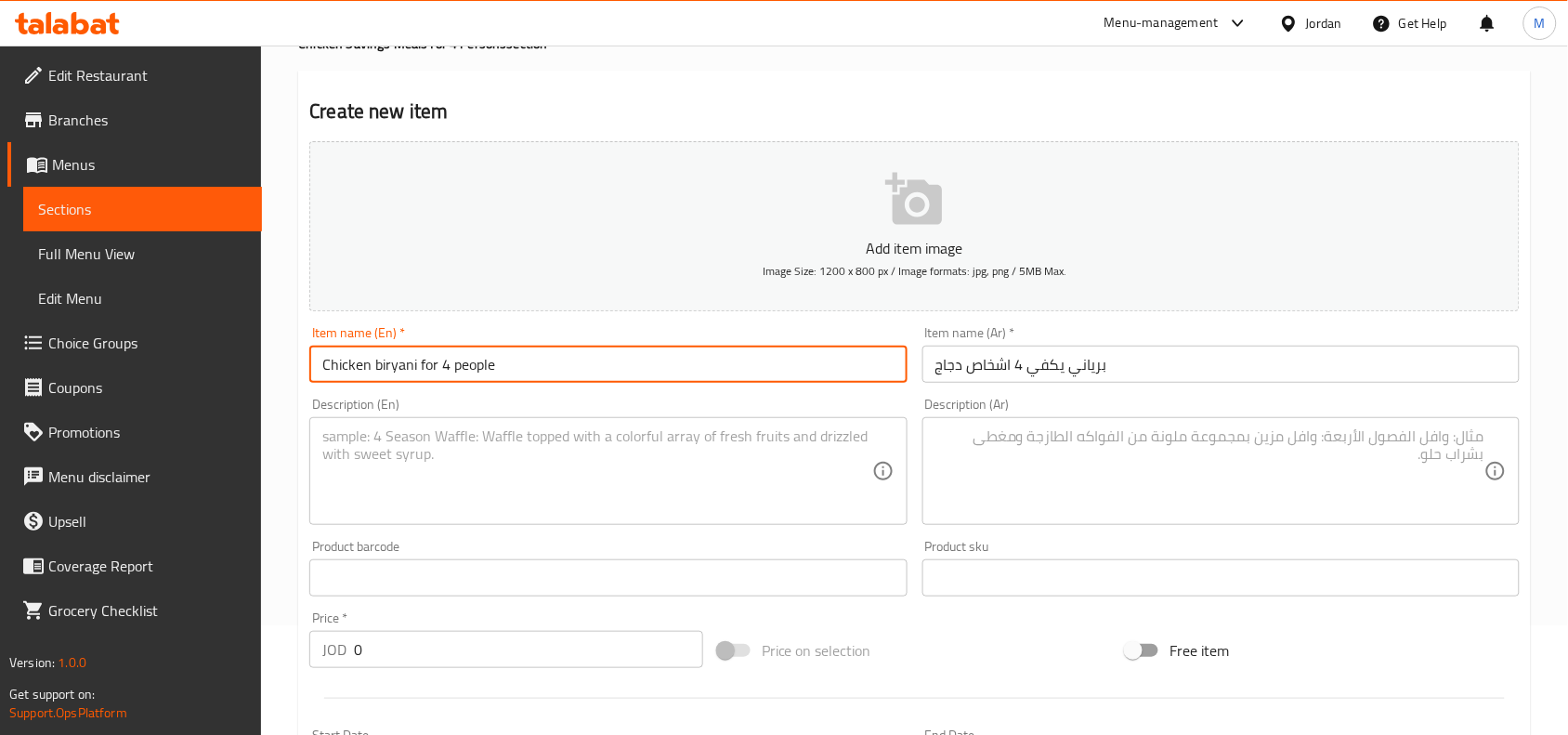
click at [461, 362] on input "Chicken biryani for 4 people" at bounding box center [608, 364] width 598 height 37
click at [511, 351] on input "Chicken biryani for 4 persons" at bounding box center [608, 364] width 598 height 37
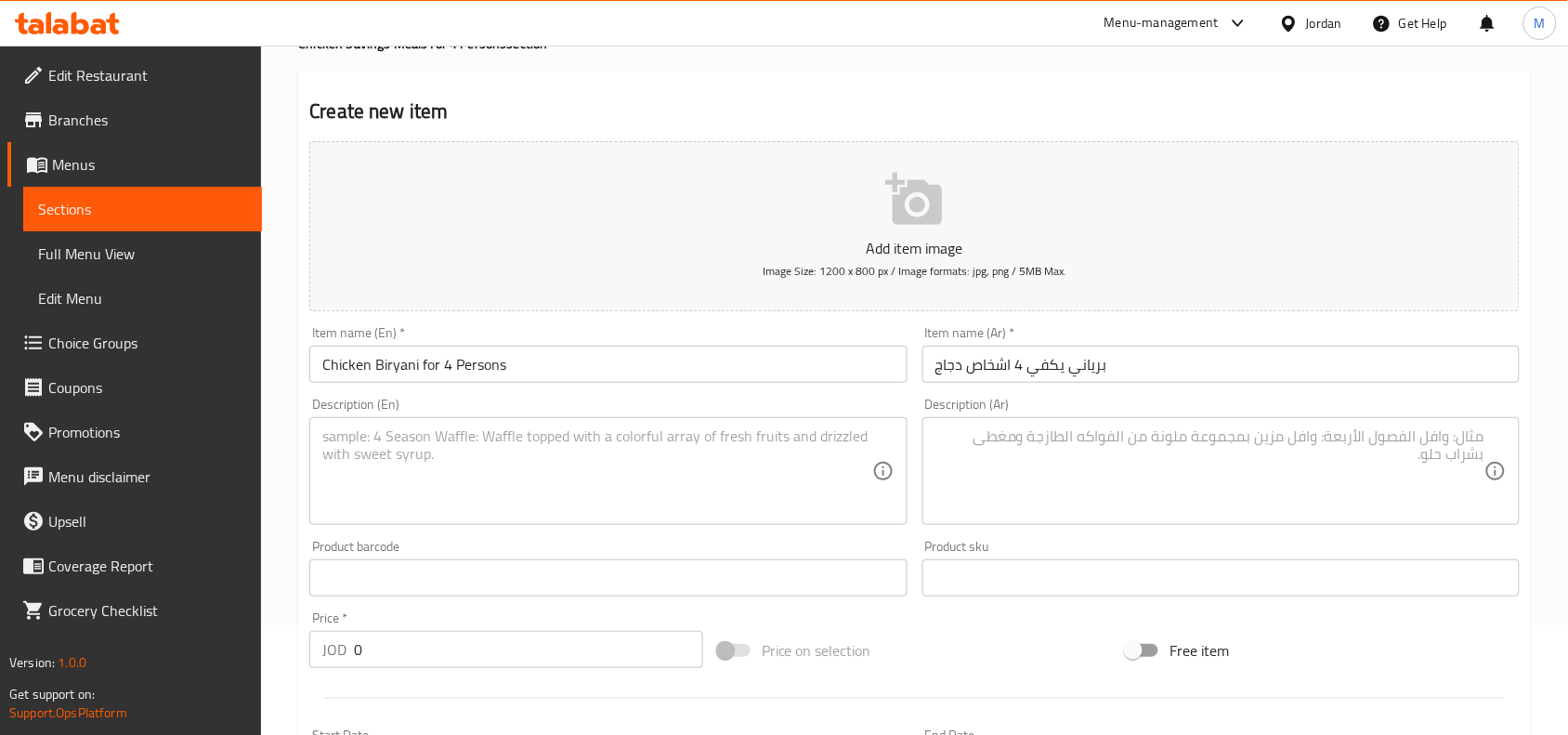
click at [405, 650] on input "0" at bounding box center [528, 648] width 349 height 37
click at [1196, 435] on textarea at bounding box center [1210, 471] width 549 height 89
click at [390, 460] on textarea at bounding box center [597, 471] width 549 height 89
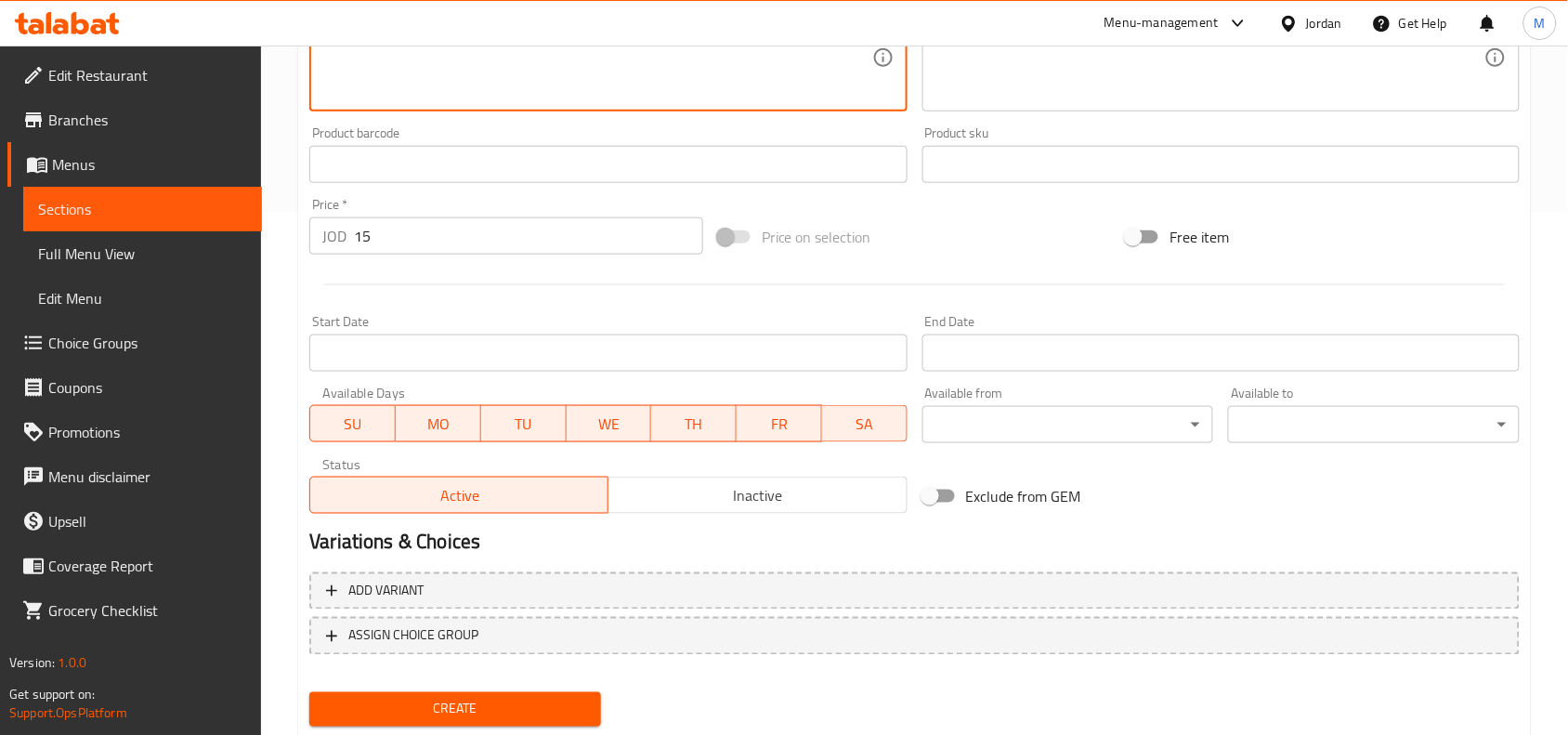
scroll to position [574, 0]
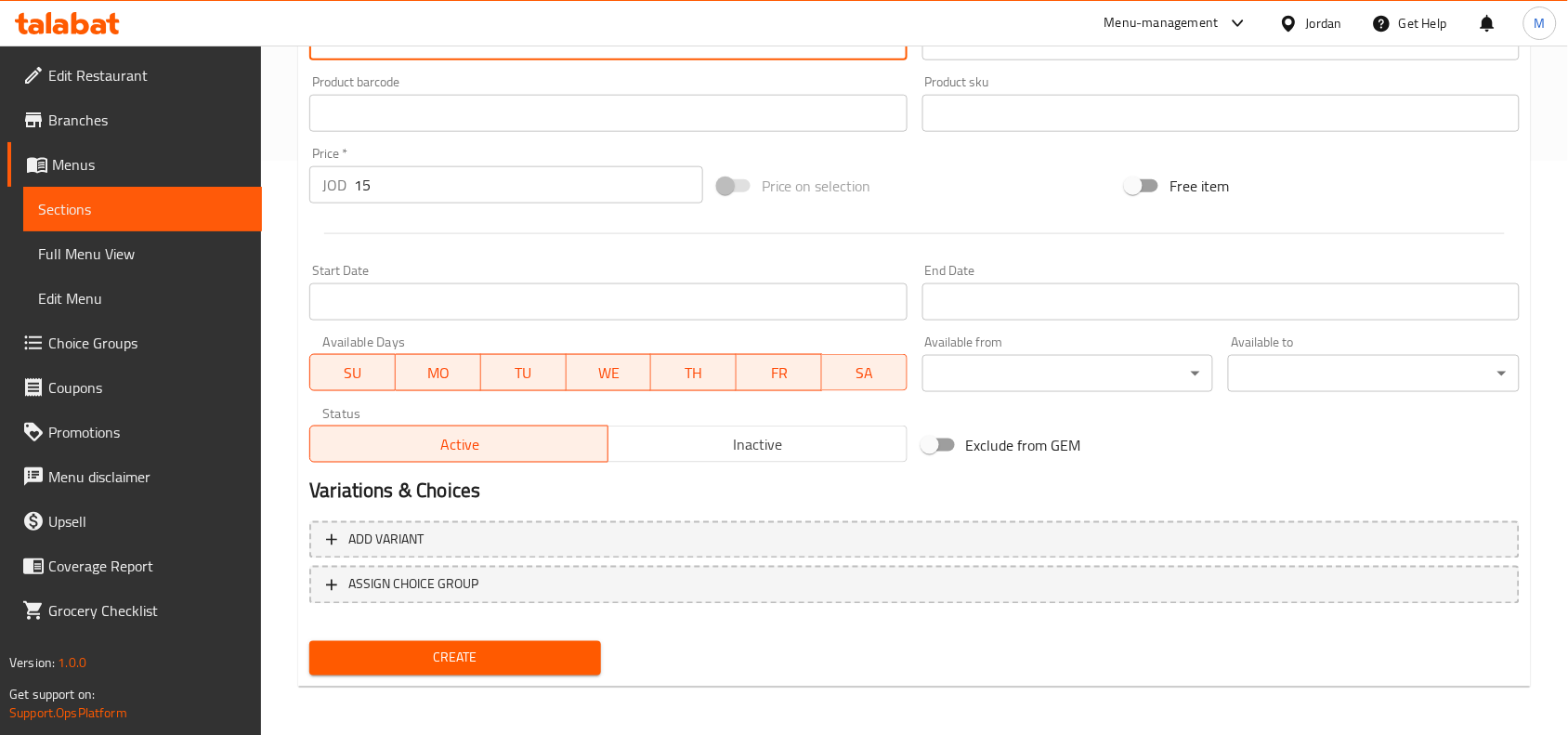
click at [445, 651] on span "Create" at bounding box center [454, 657] width 261 height 23
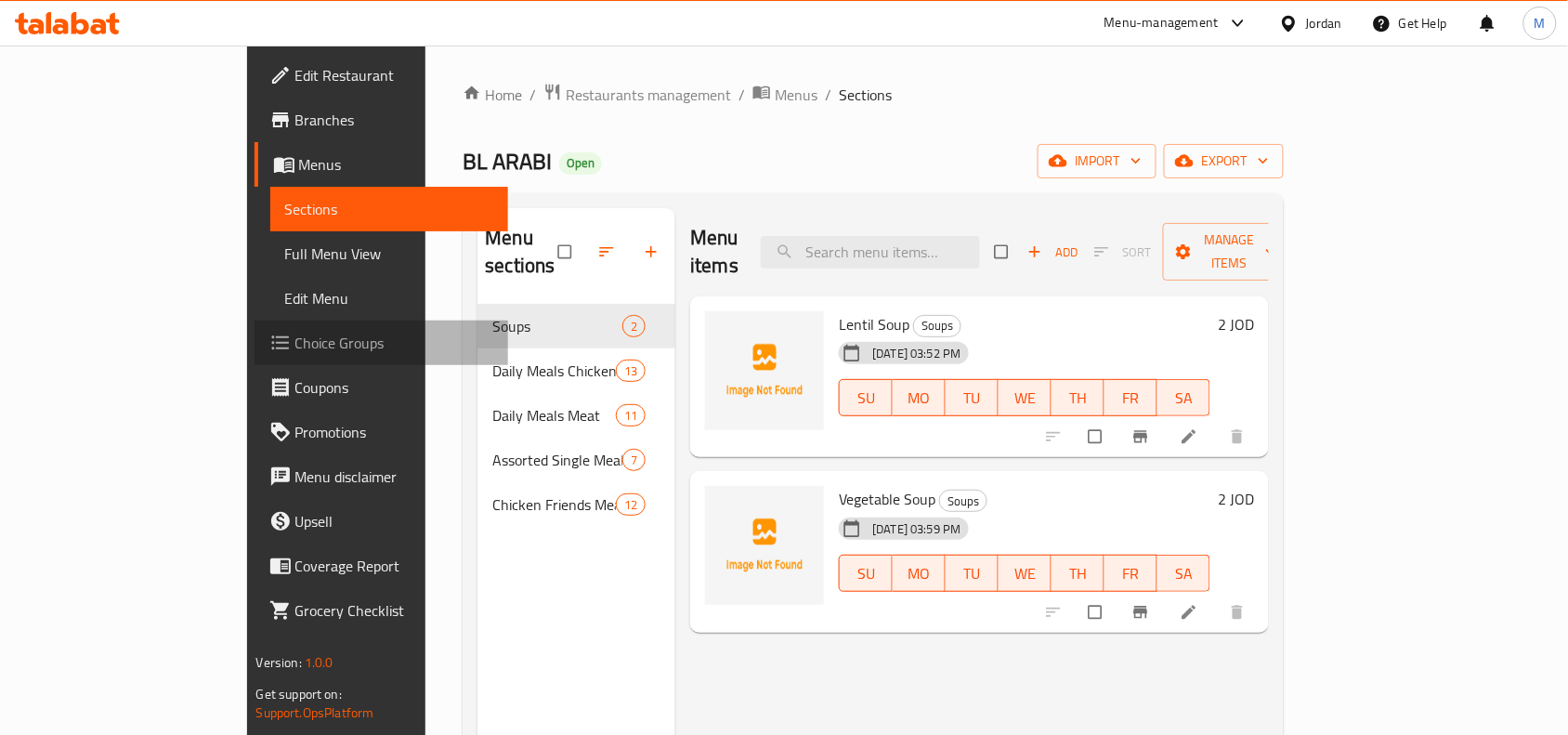
click at [295, 335] on span "Choice Groups" at bounding box center [395, 343] width 199 height 22
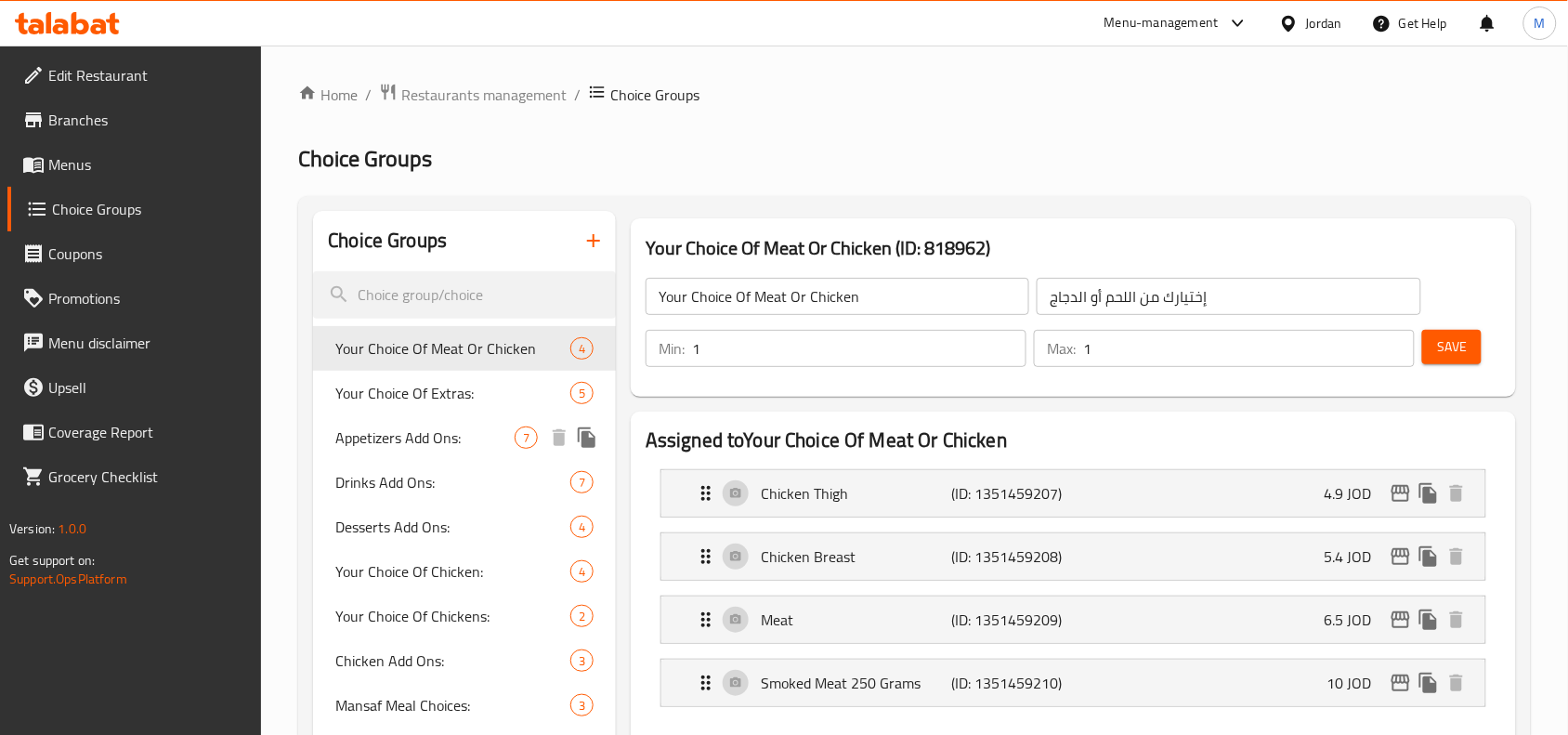
click at [345, 443] on span "Appetizers Add Ons:" at bounding box center [425, 438] width 179 height 22
type input "Appetizers Add Ons:"
type input "إضافات المقبلات:"
type input "0"
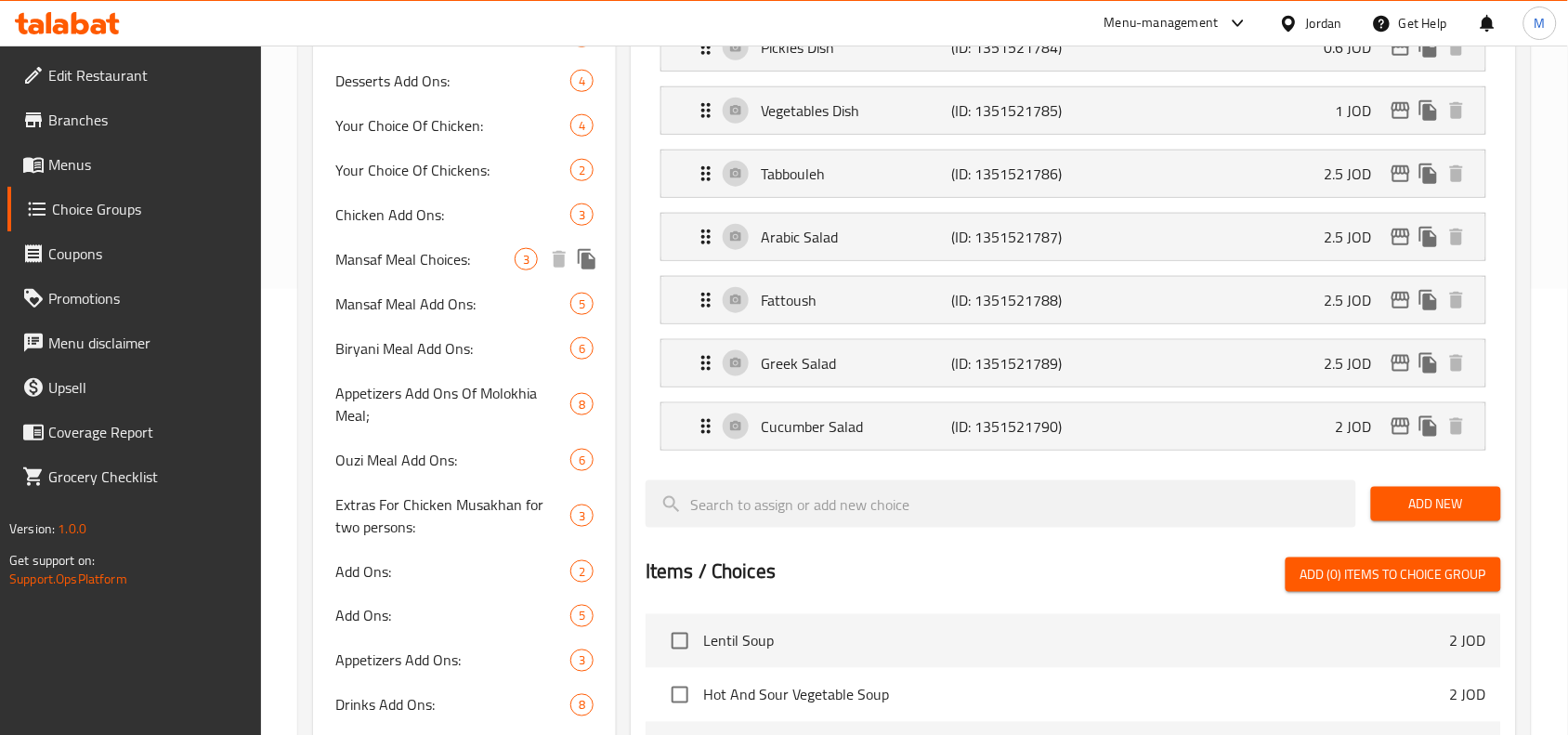
scroll to position [581, 0]
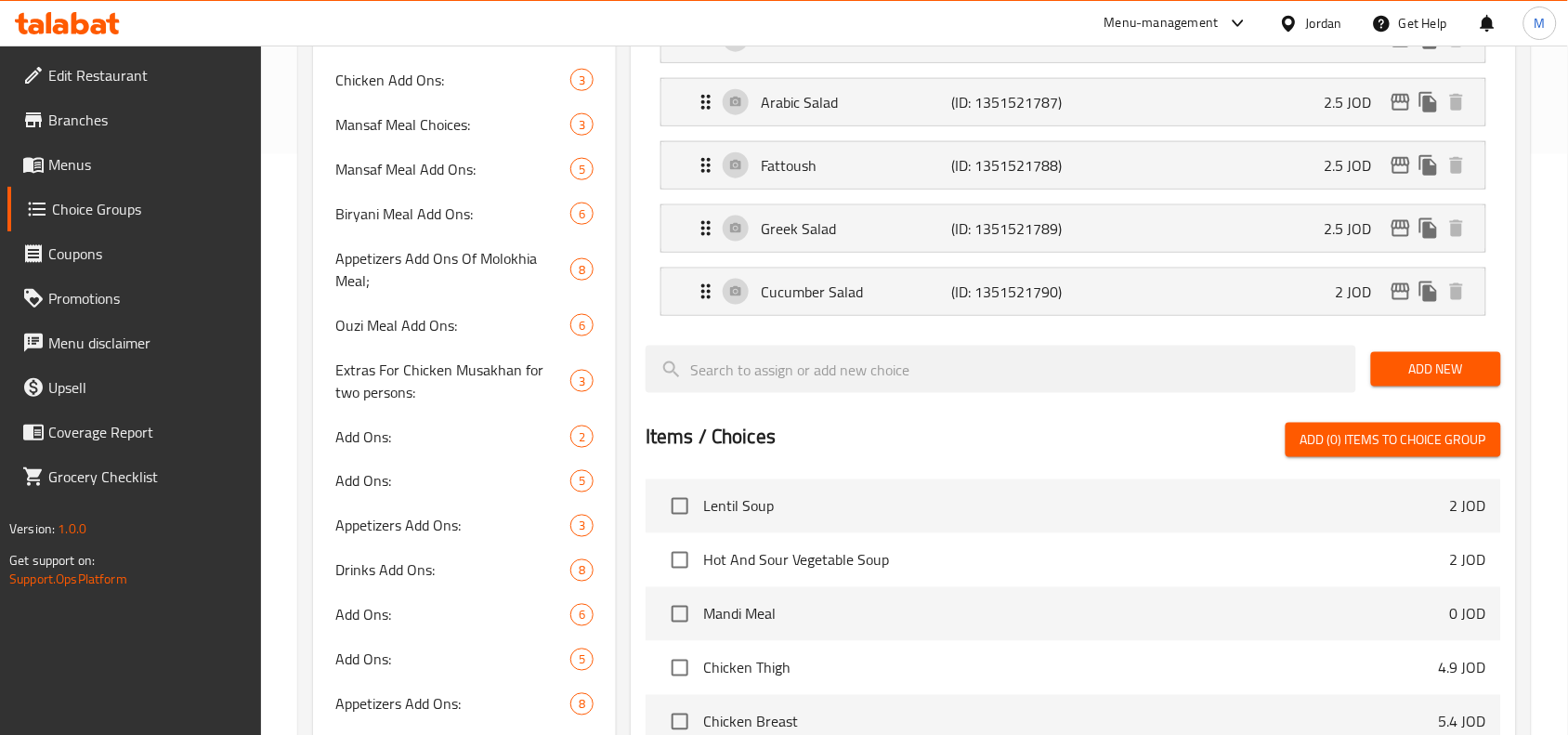
click at [88, 147] on link "Menus" at bounding box center [134, 164] width 255 height 45
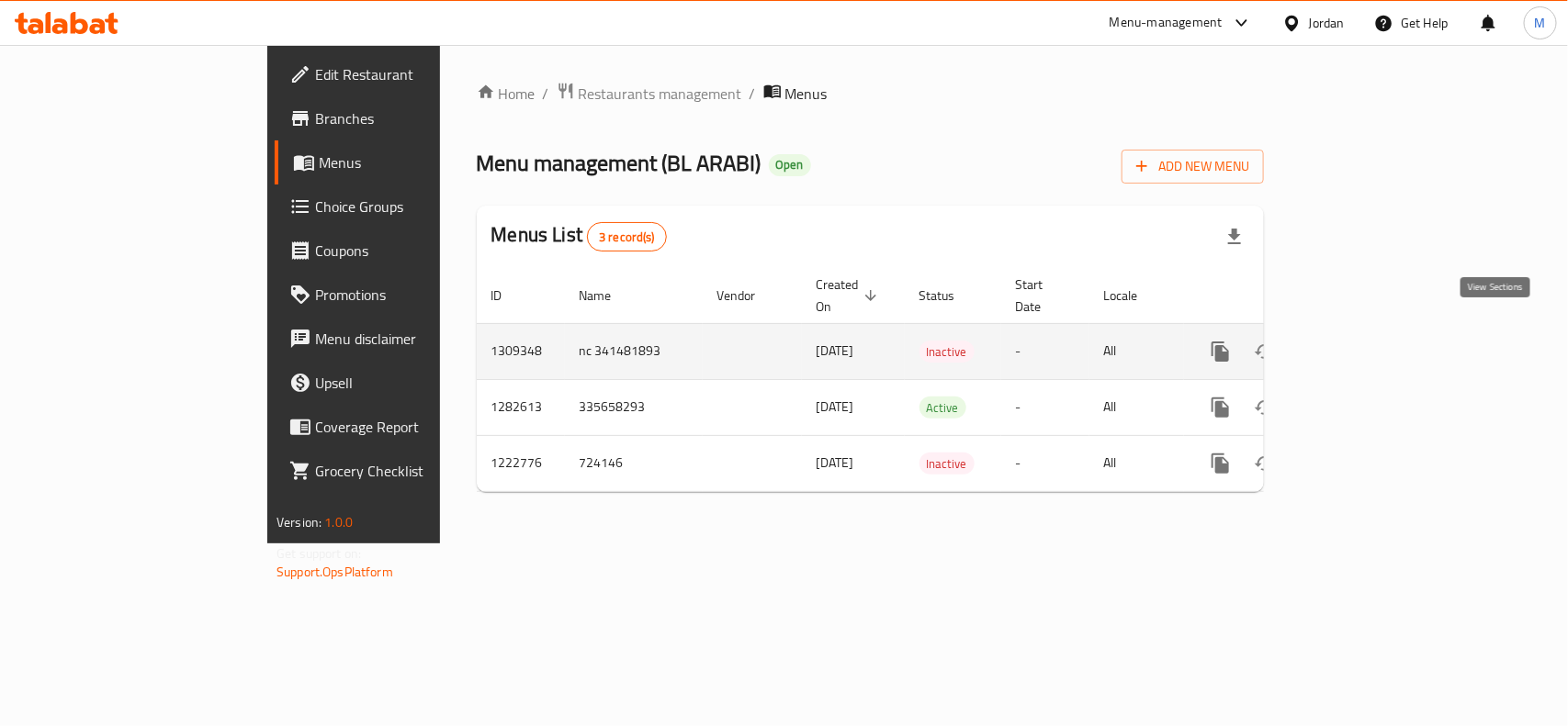
click at [1375, 335] on link "enhanced table" at bounding box center [1353, 351] width 44 height 44
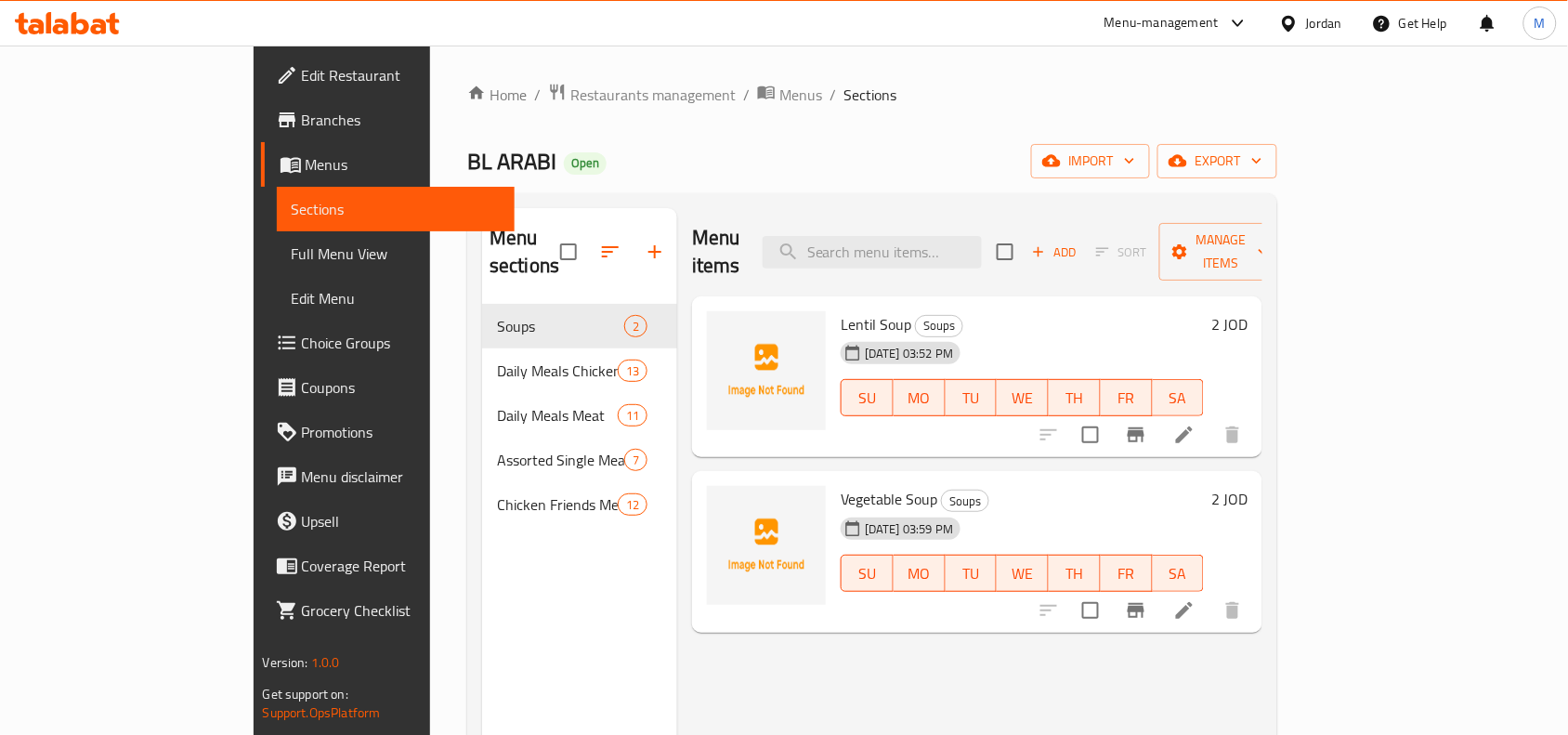
click at [302, 337] on span "Choice Groups" at bounding box center [402, 343] width 199 height 22
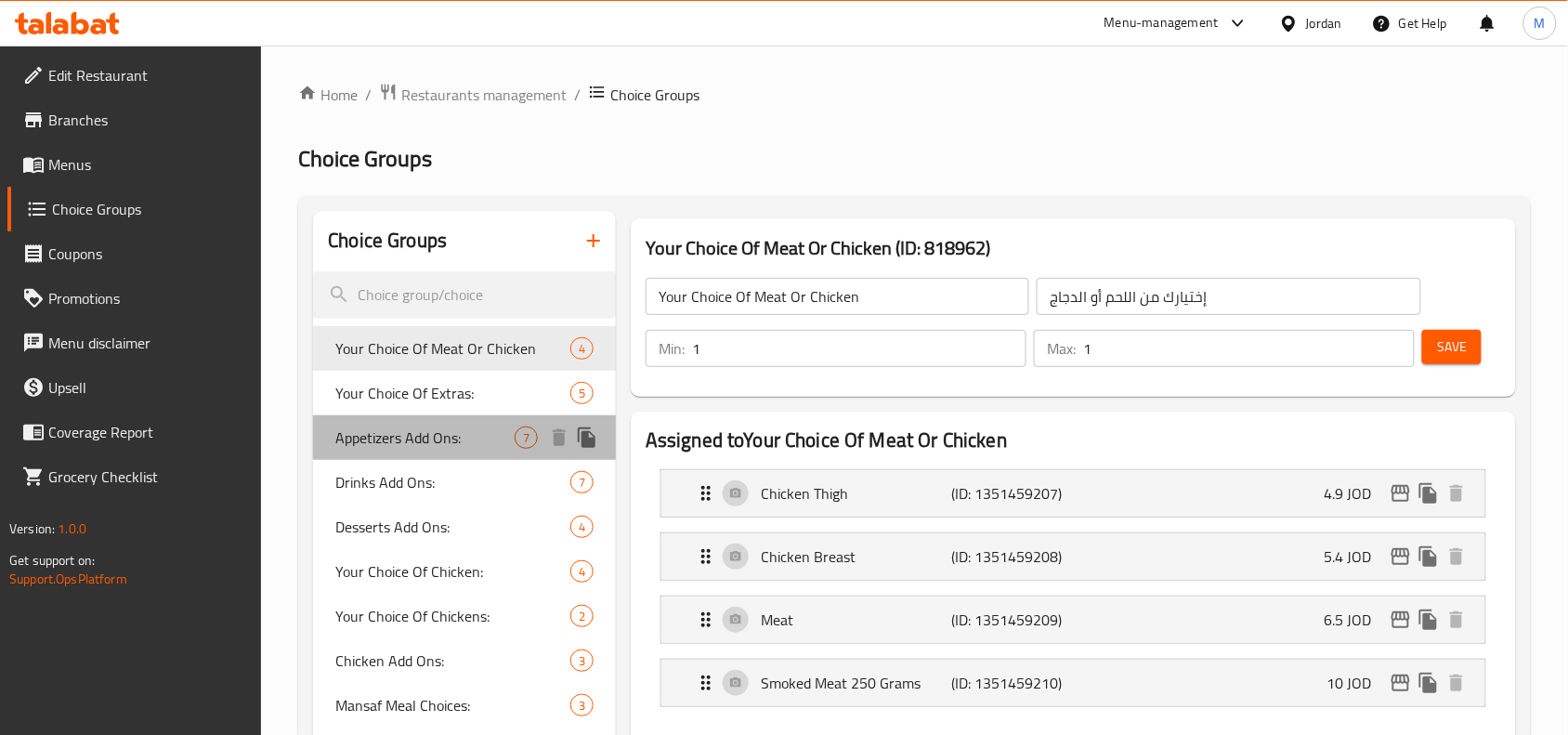
click at [432, 435] on span "Appetizers Add Ons:" at bounding box center [425, 438] width 179 height 22
type input "Appetizers Add Ons:"
type input "إضافات المقبلات:"
type input "0"
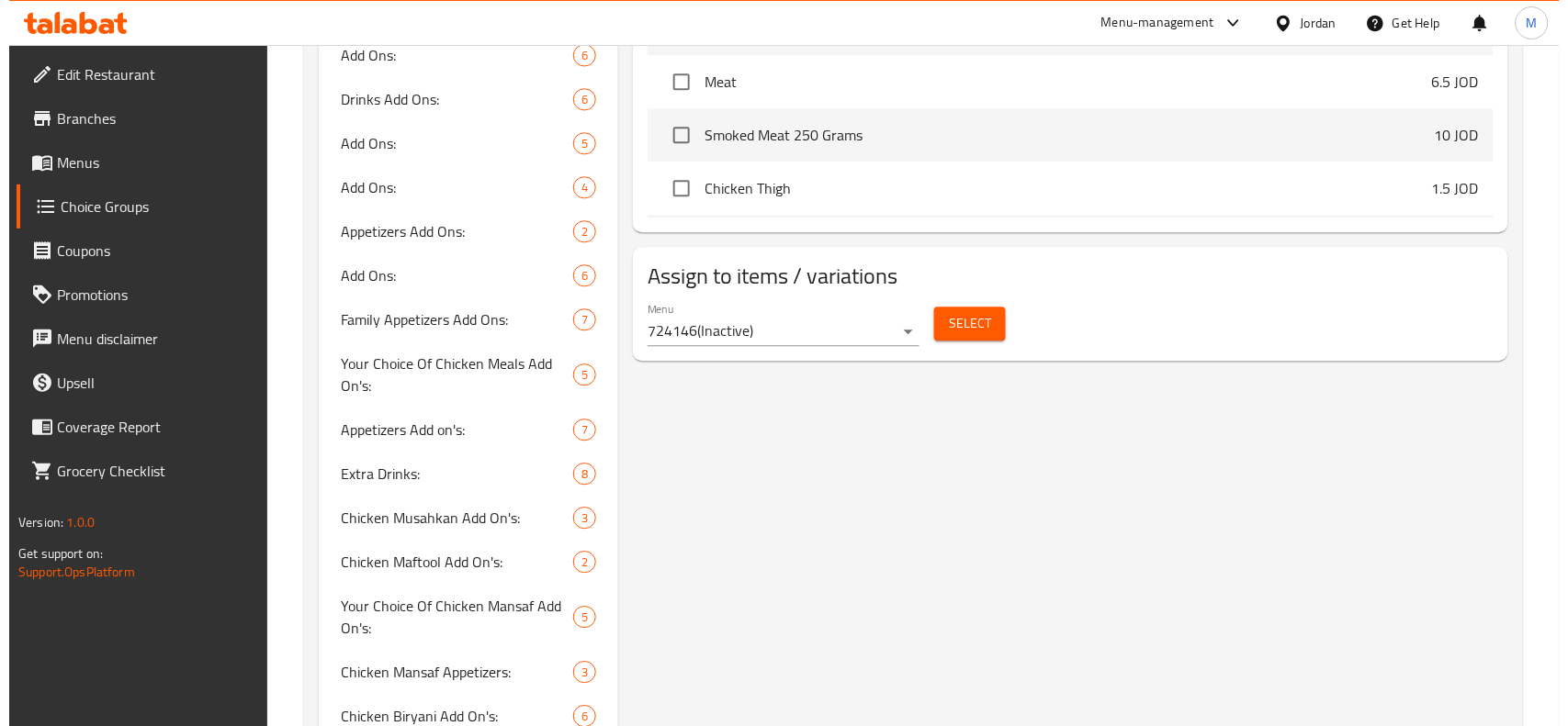
scroll to position [1376, 0]
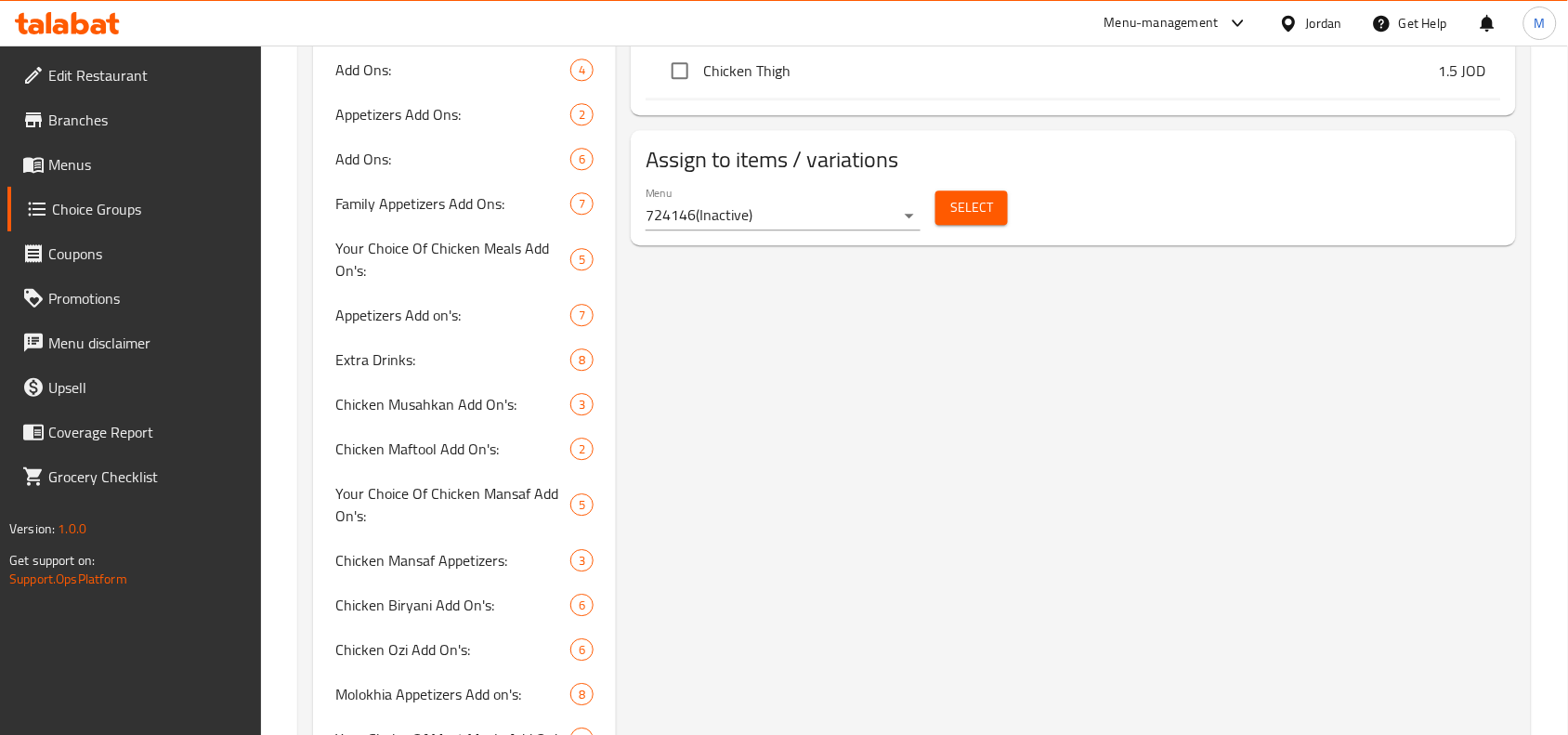
click at [985, 203] on span "Select" at bounding box center [971, 207] width 43 height 23
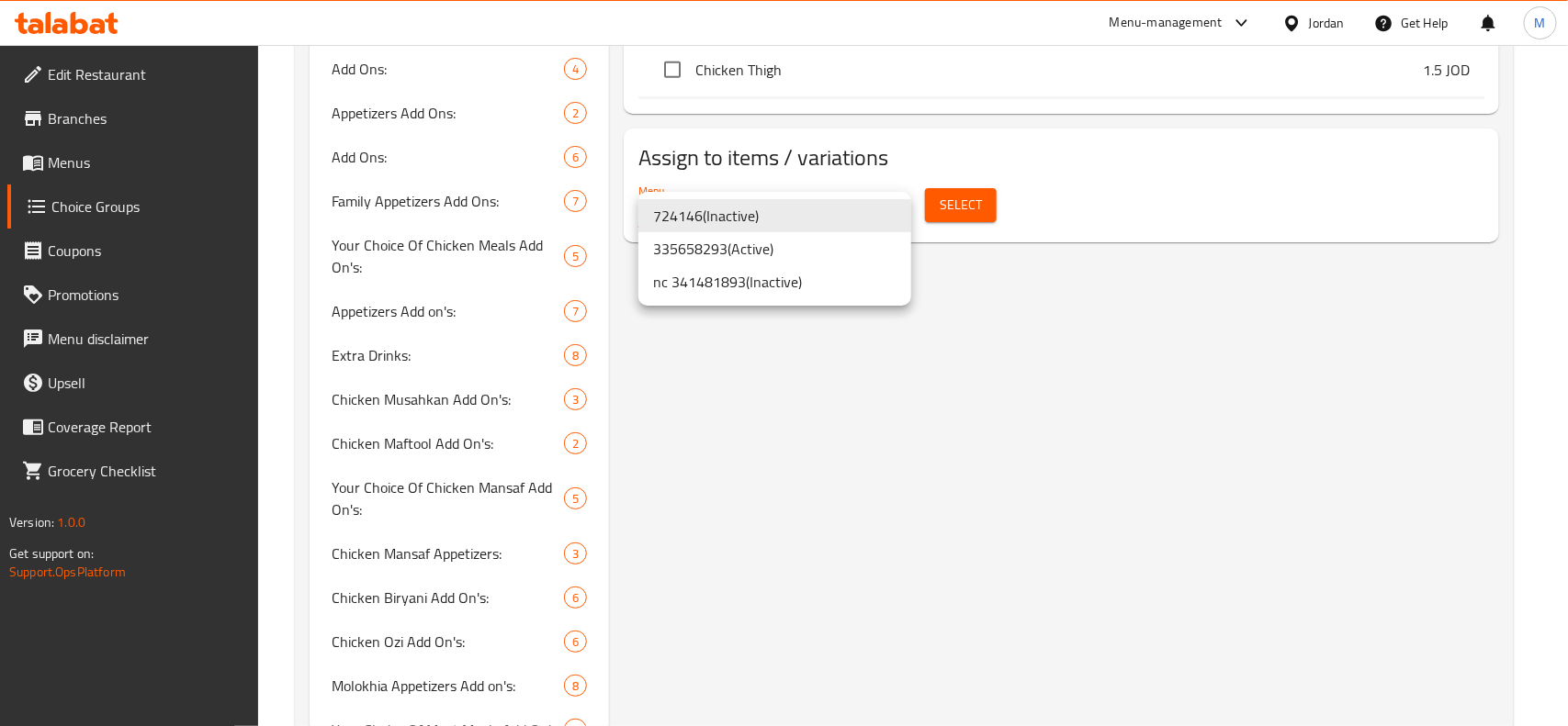
click at [800, 277] on li "nc 341481893 ( Inactive )" at bounding box center [774, 282] width 272 height 33
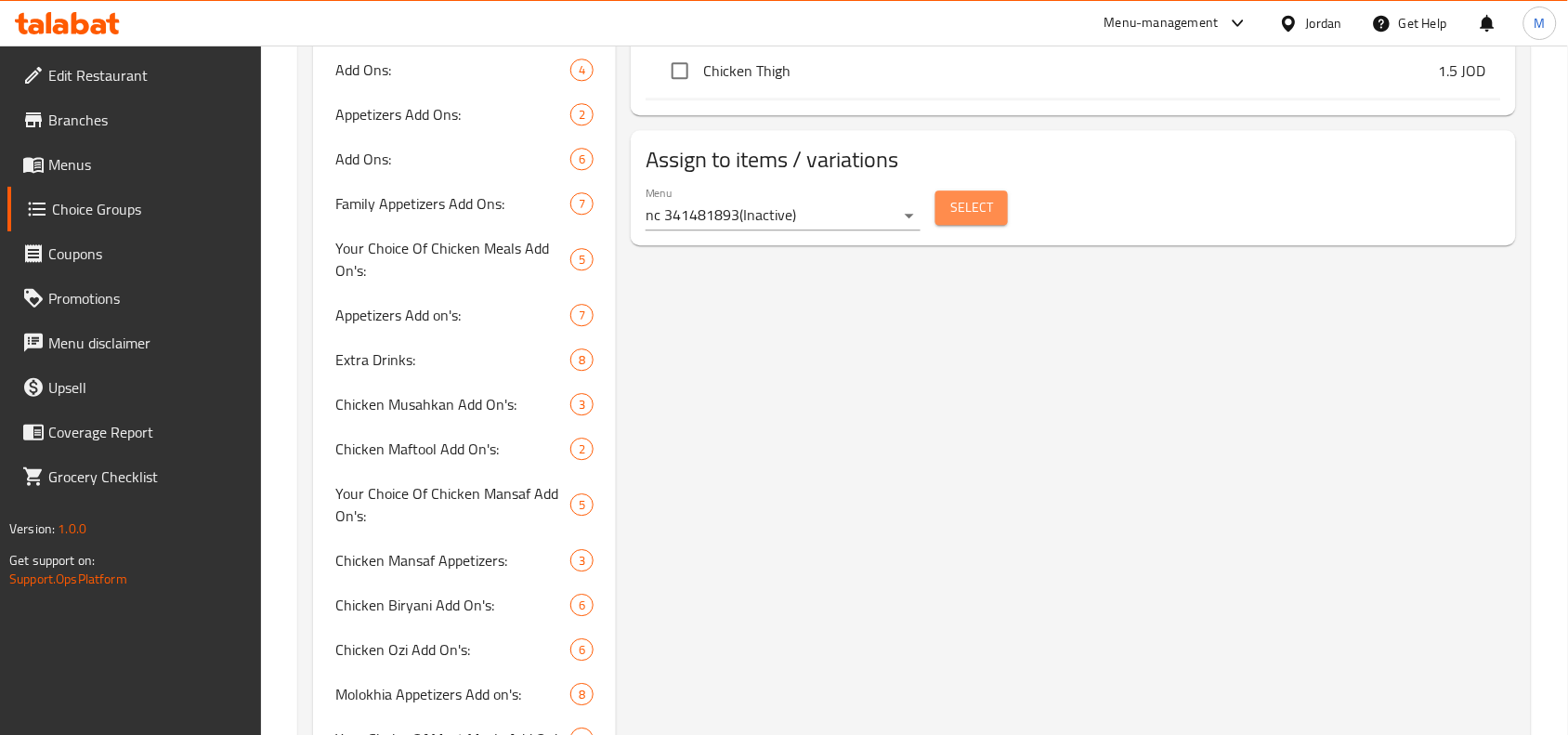
click at [982, 212] on span "Select" at bounding box center [971, 207] width 43 height 23
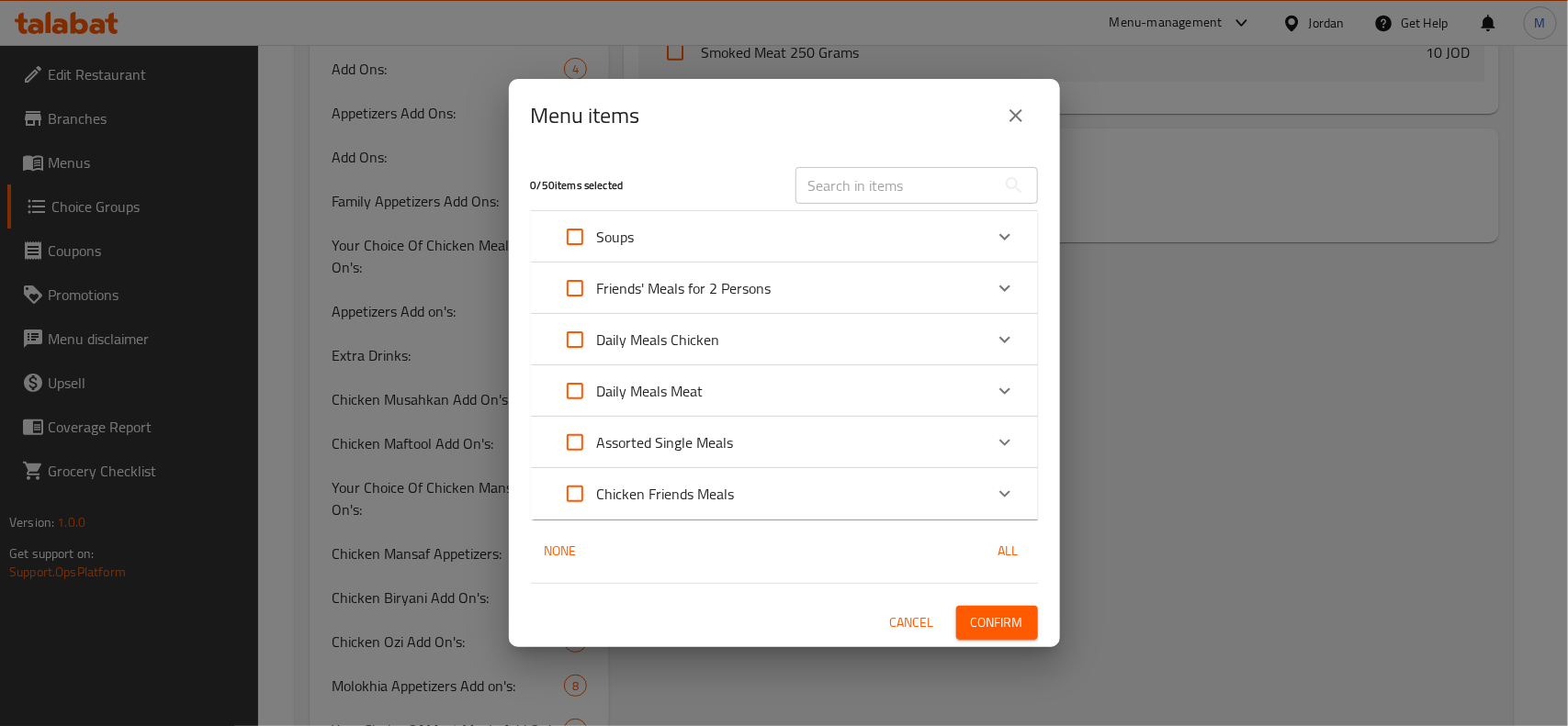
click at [804, 292] on div "Friends' Meals for 2 Persons" at bounding box center [767, 288] width 430 height 44
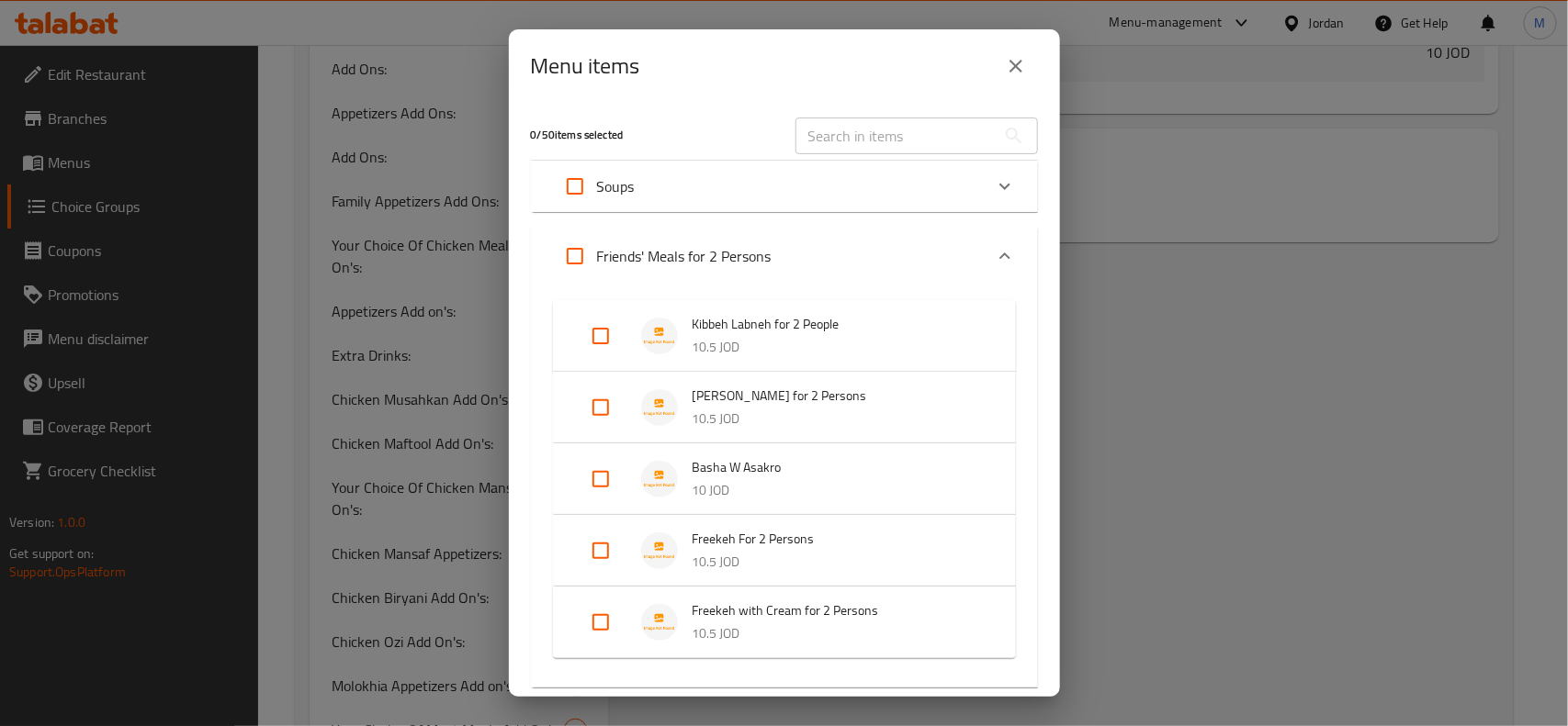
click at [598, 331] on input "Expand" at bounding box center [601, 335] width 44 height 44
checkbox input "true"
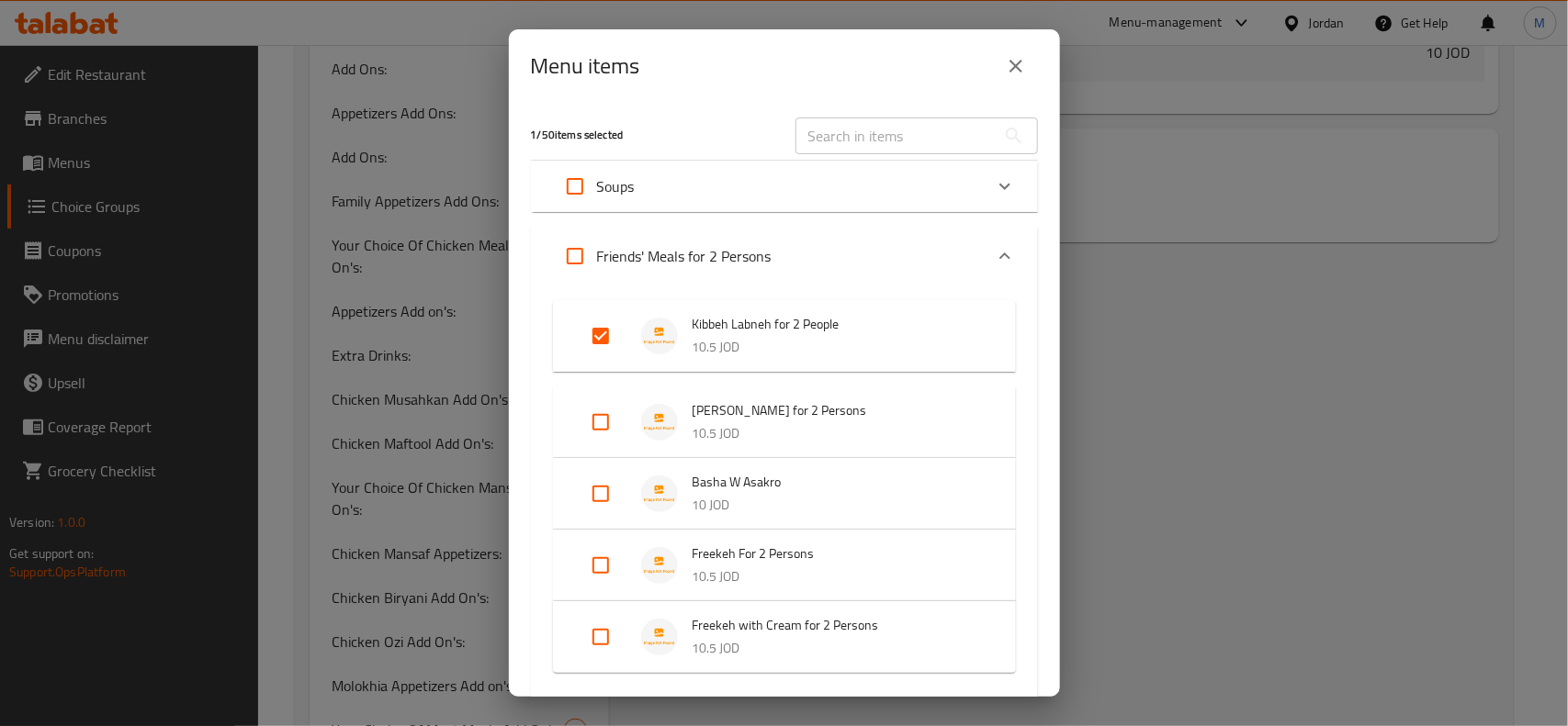
click at [603, 428] on input "Expand" at bounding box center [601, 421] width 44 height 44
checkbox input "true"
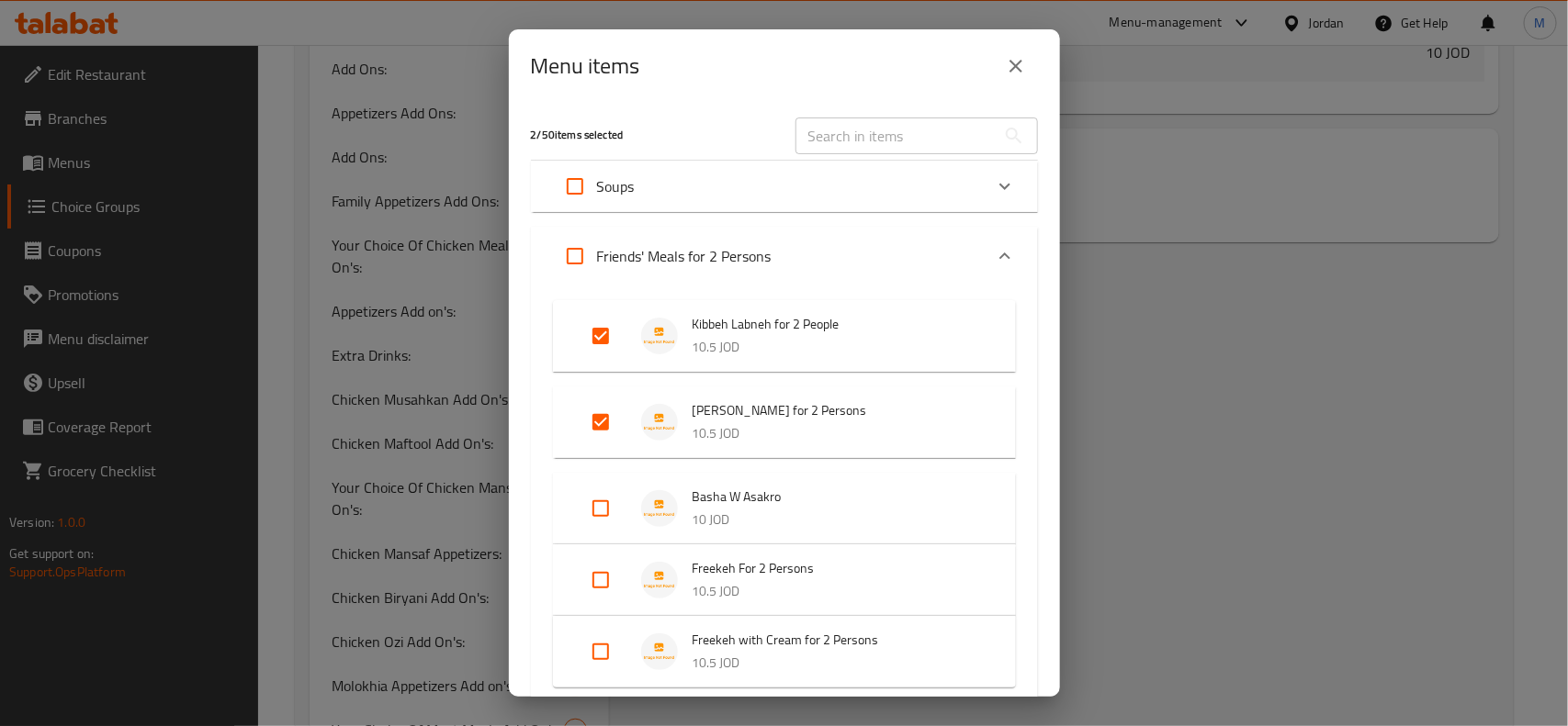
click at [595, 502] on input "Expand" at bounding box center [601, 508] width 44 height 44
checkbox input "true"
click at [598, 594] on input "Expand" at bounding box center [601, 594] width 44 height 44
checkbox input "true"
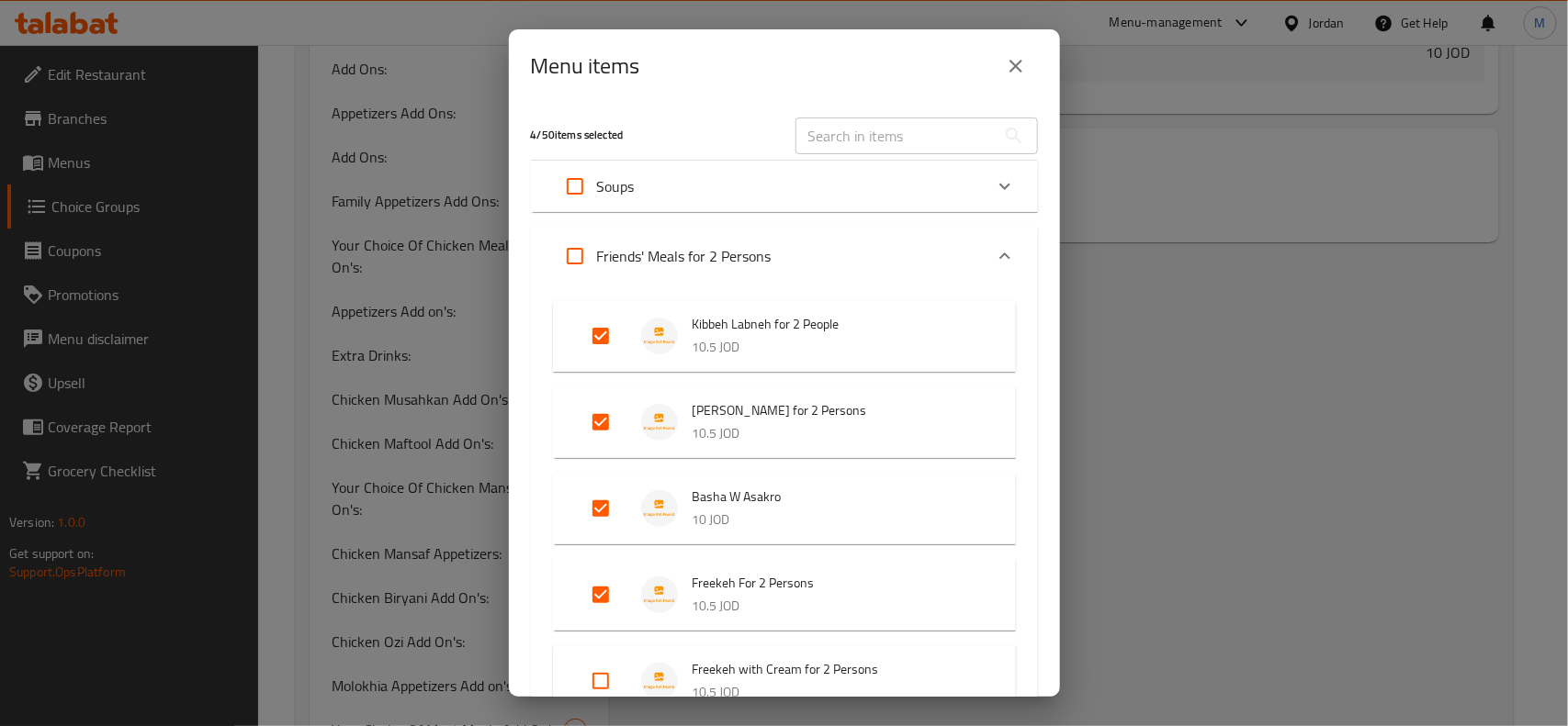
scroll to position [344, 0]
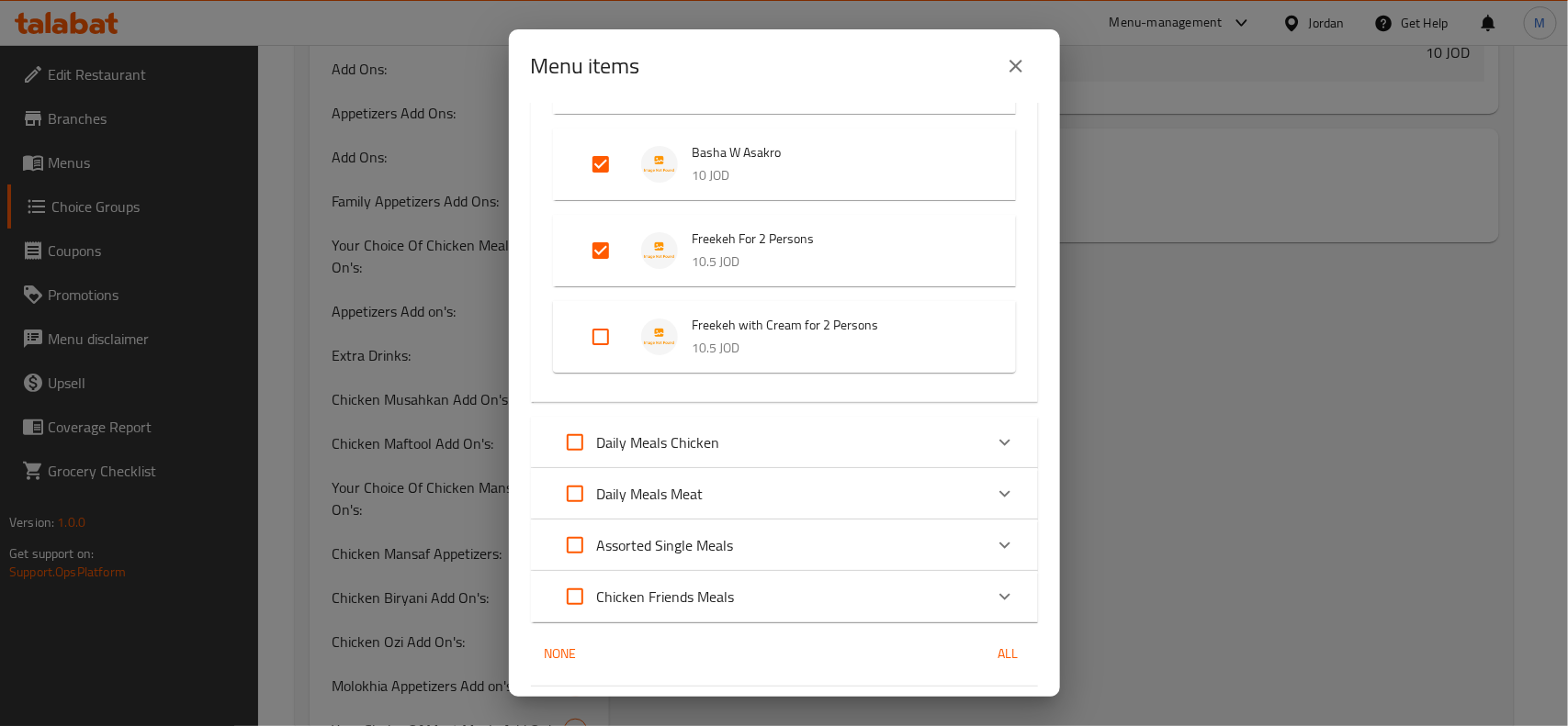
click at [602, 330] on input "Expand" at bounding box center [601, 336] width 44 height 44
checkbox input "true"
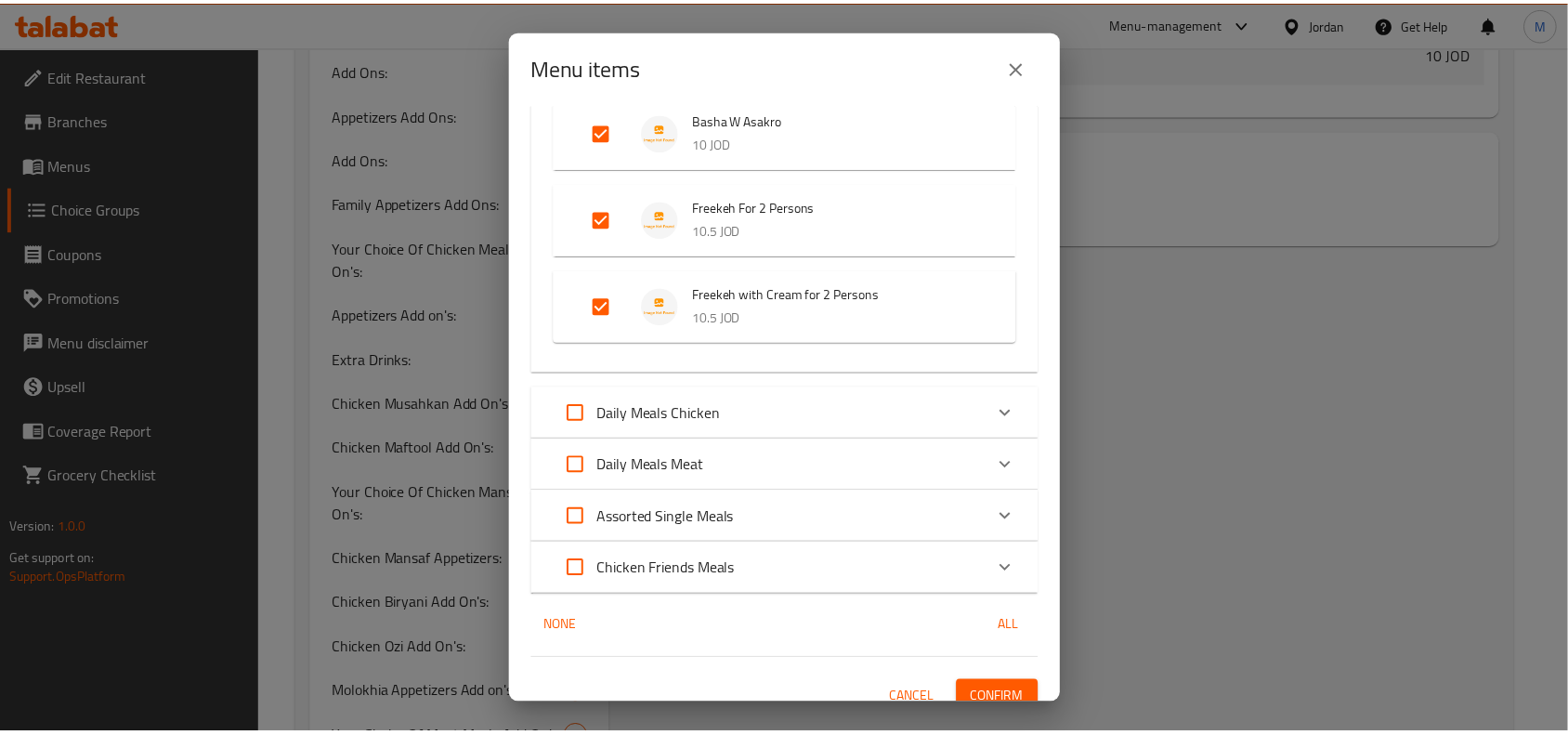
scroll to position [401, 0]
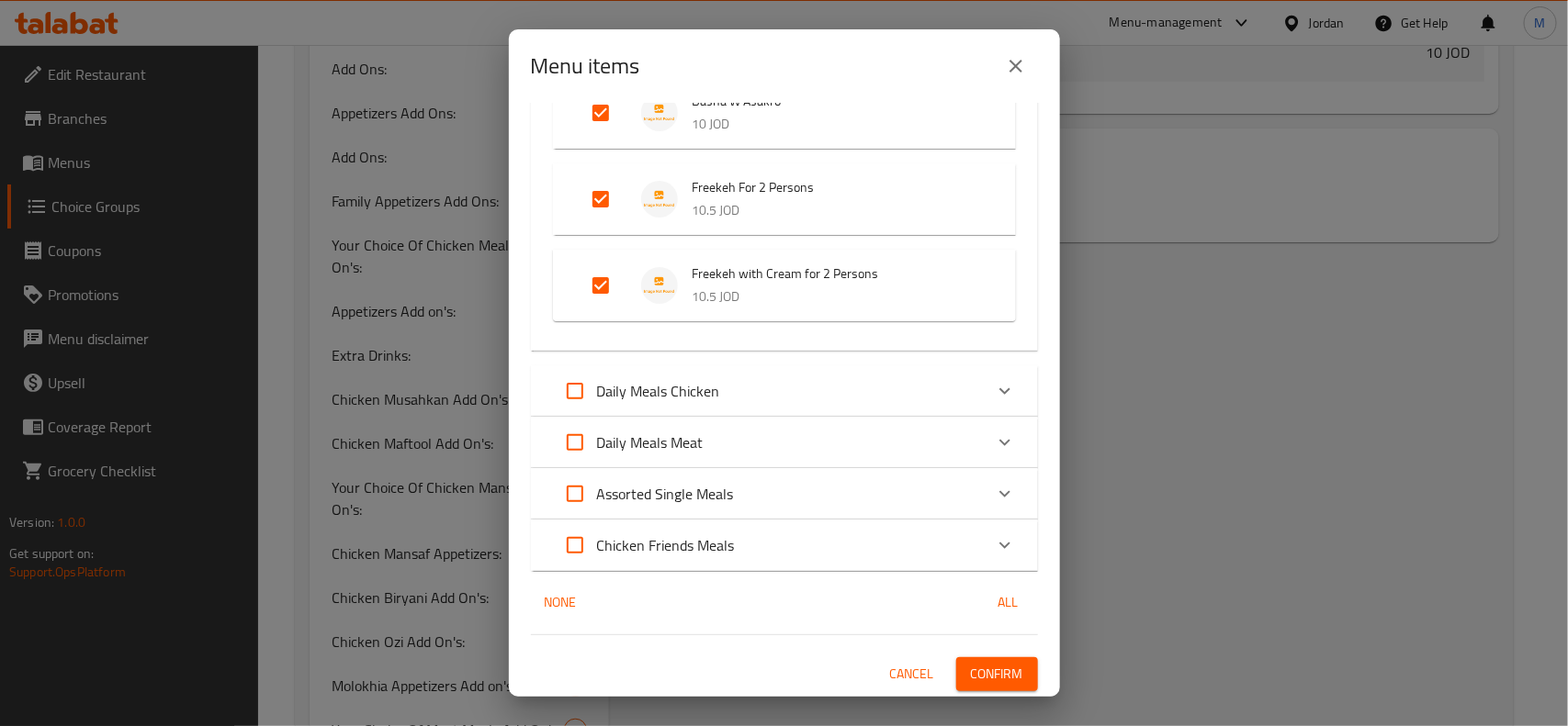
click at [970, 673] on span "Confirm" at bounding box center [996, 673] width 52 height 23
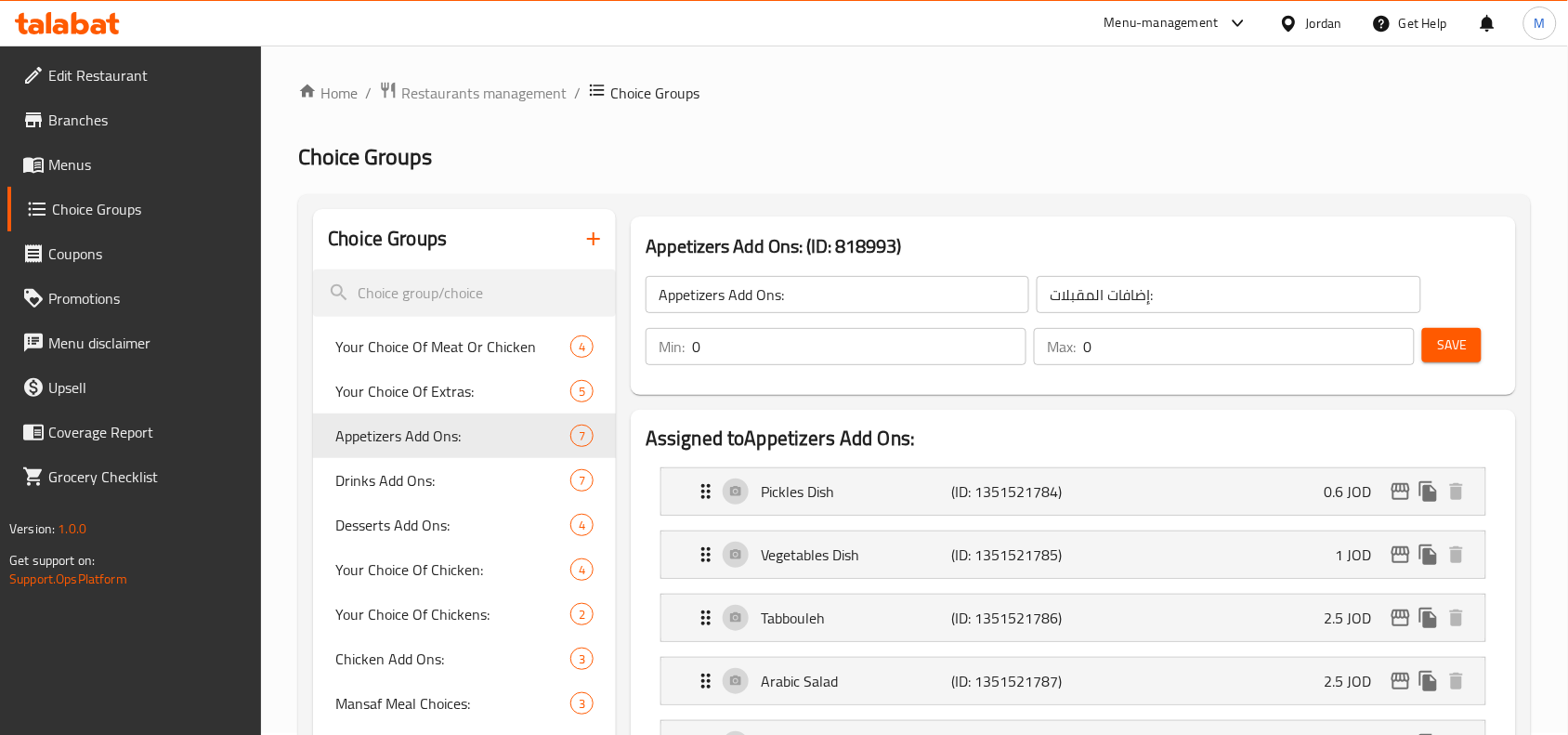
scroll to position [0, 0]
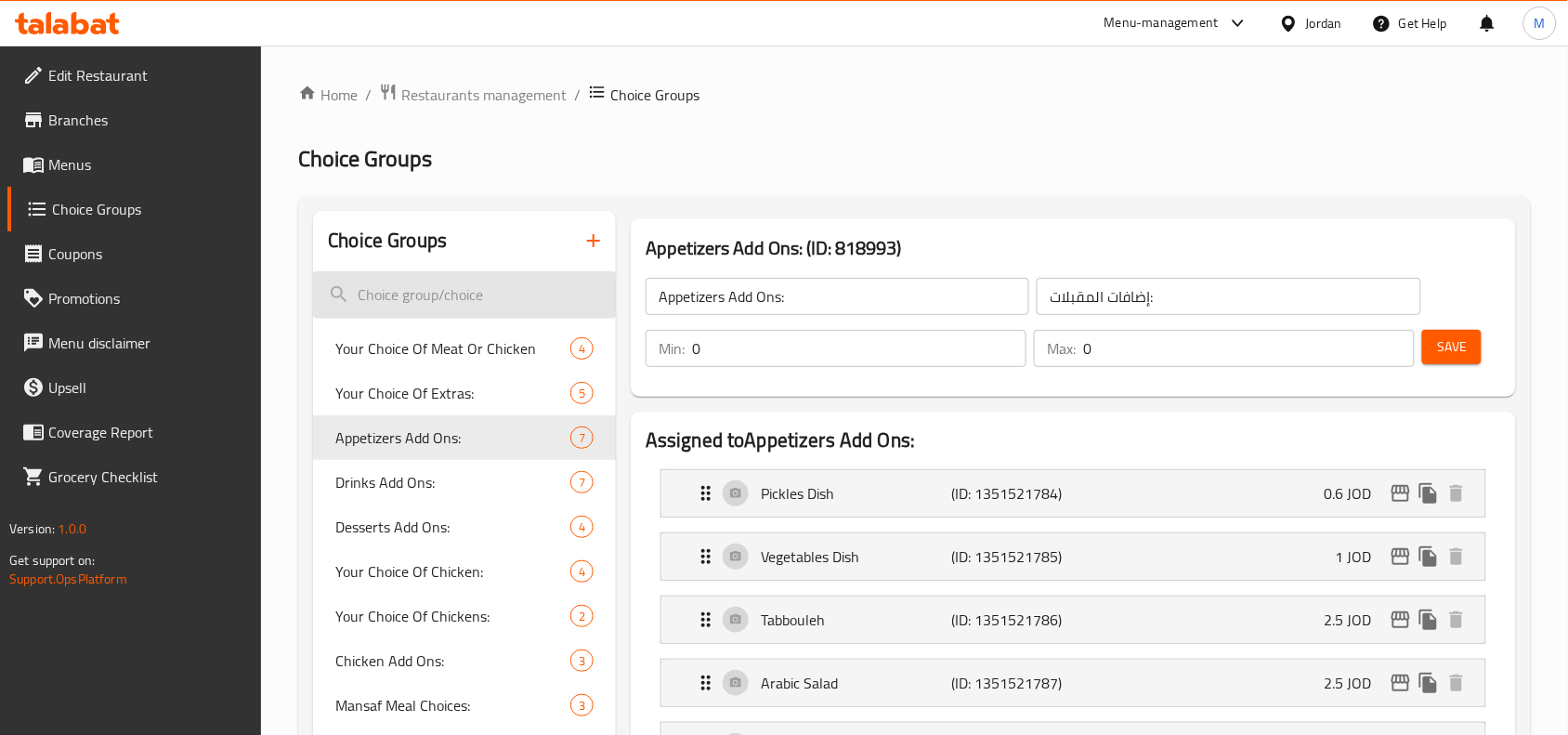
click at [445, 286] on input "search" at bounding box center [464, 295] width 303 height 48
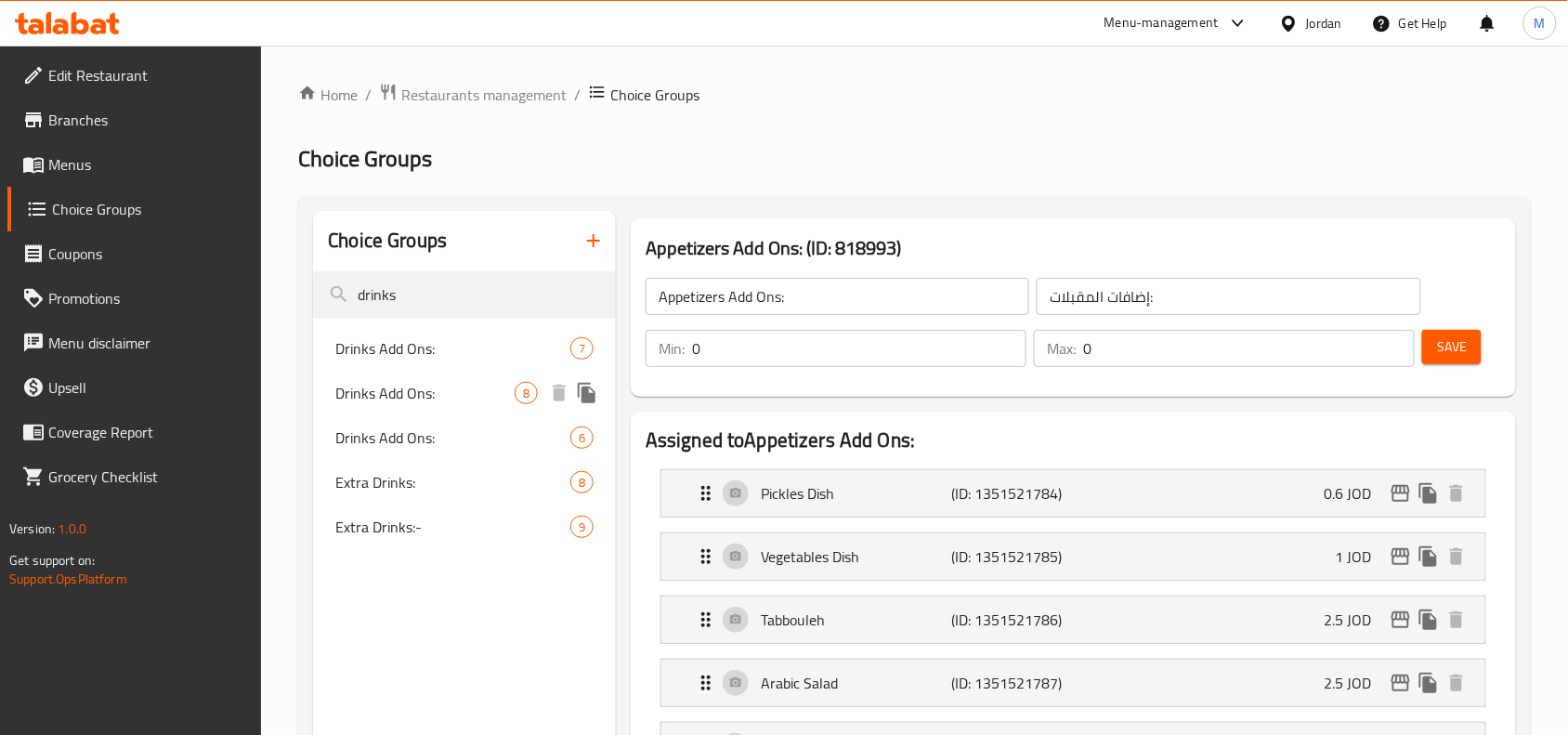
type input "drinks"
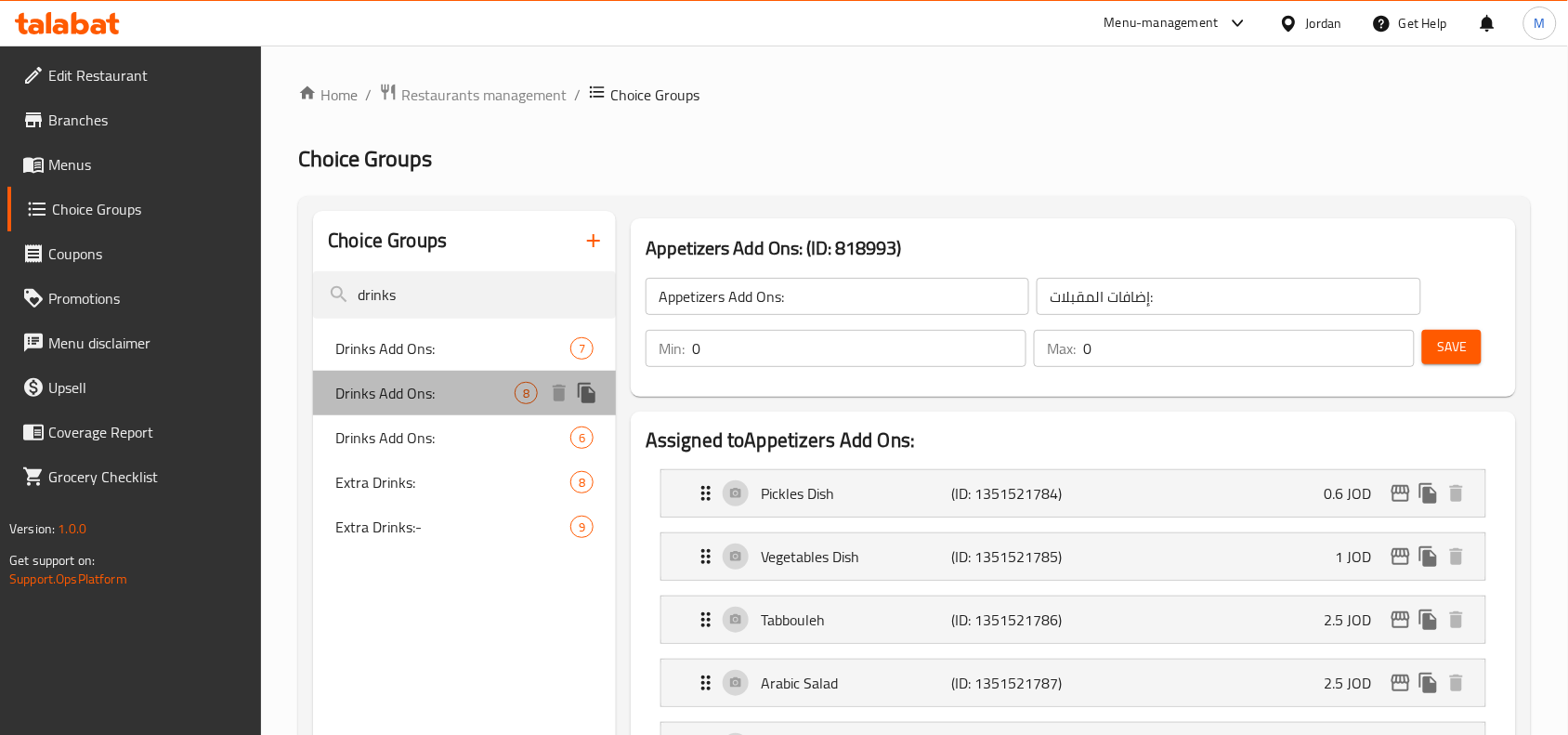
click at [426, 400] on span "Drinks Add Ons:" at bounding box center [425, 393] width 179 height 22
type input "Drinks Add Ons:"
type input "إضافات المشروبات:"
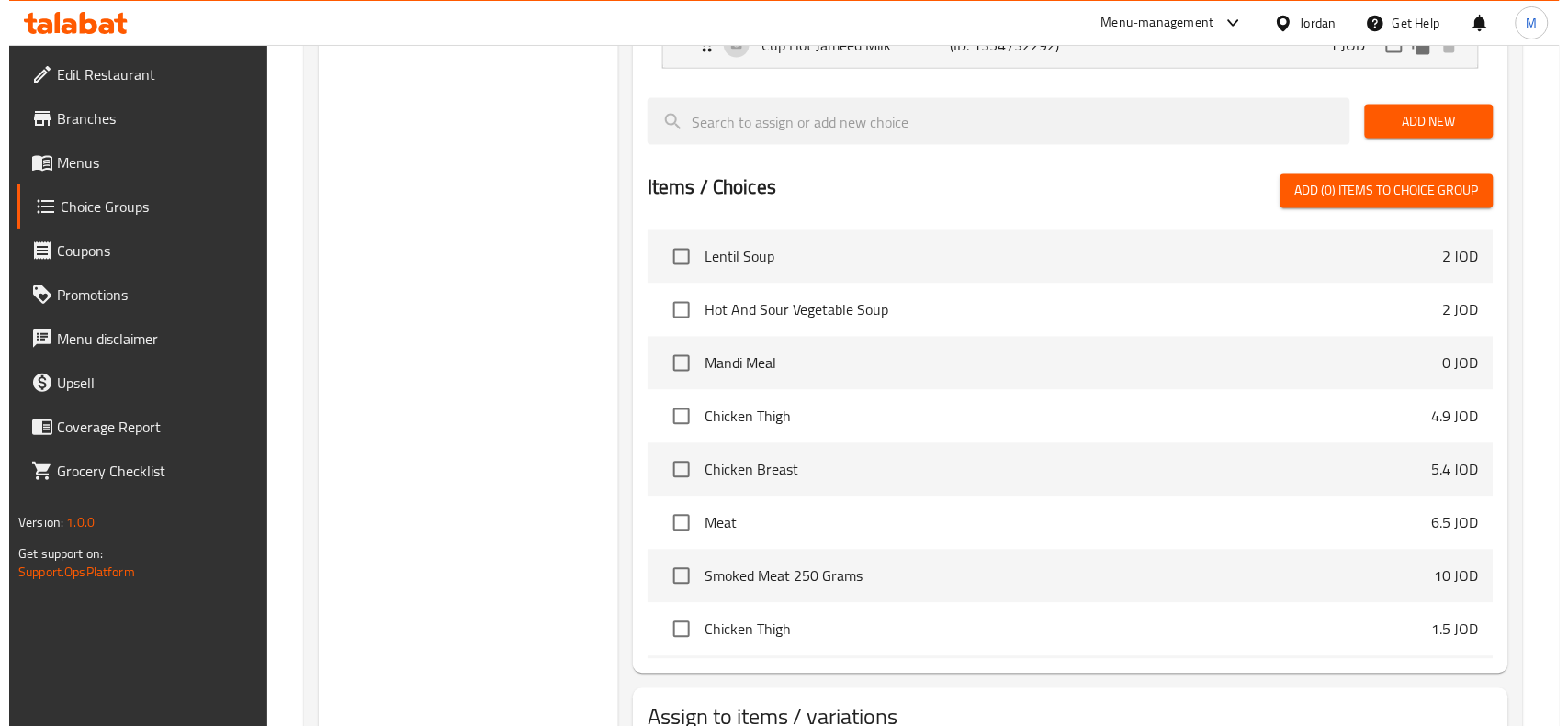
scroll to position [1017, 0]
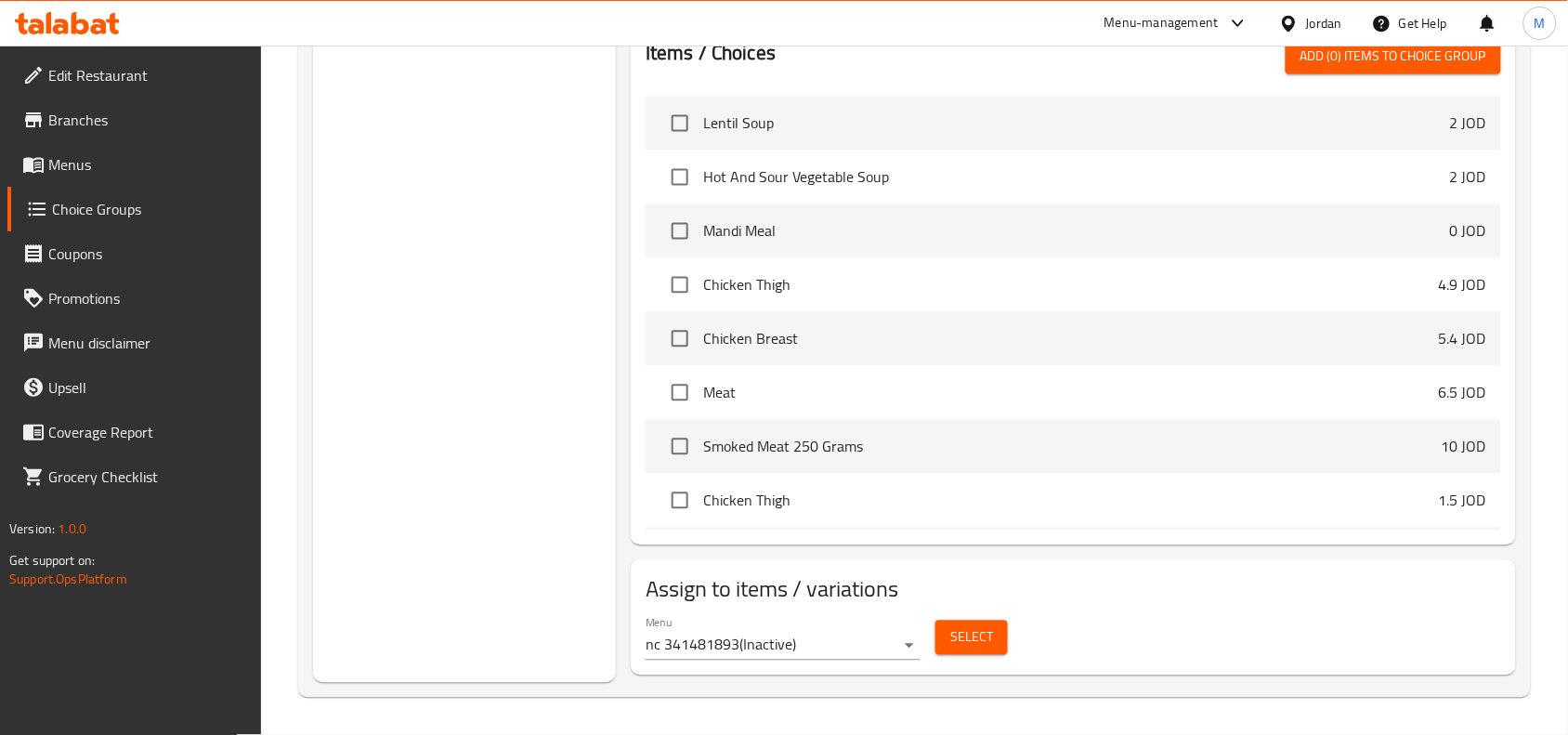
click at [958, 635] on span "Select" at bounding box center [971, 638] width 43 height 23
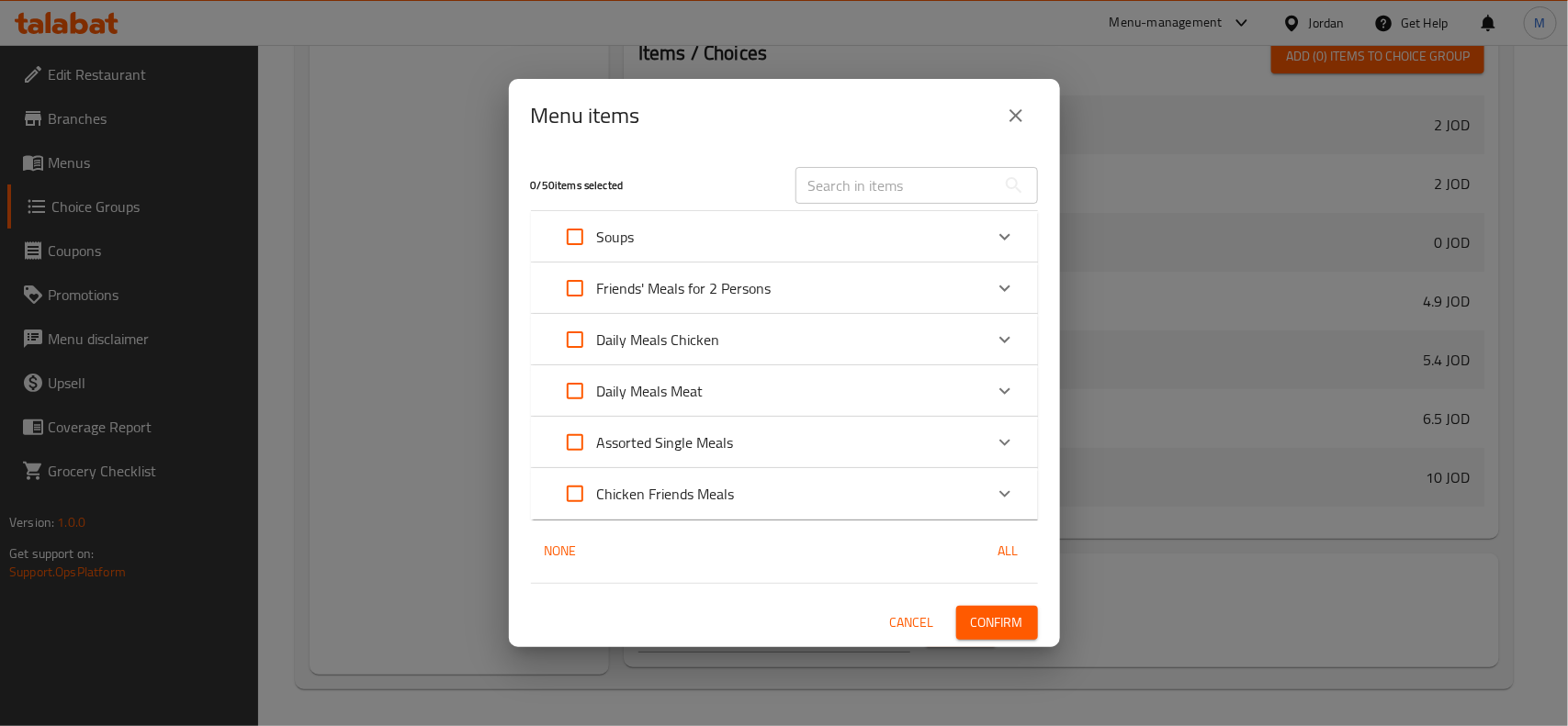
click at [690, 301] on div "Friends' Meals for 2 Persons" at bounding box center [662, 288] width 218 height 44
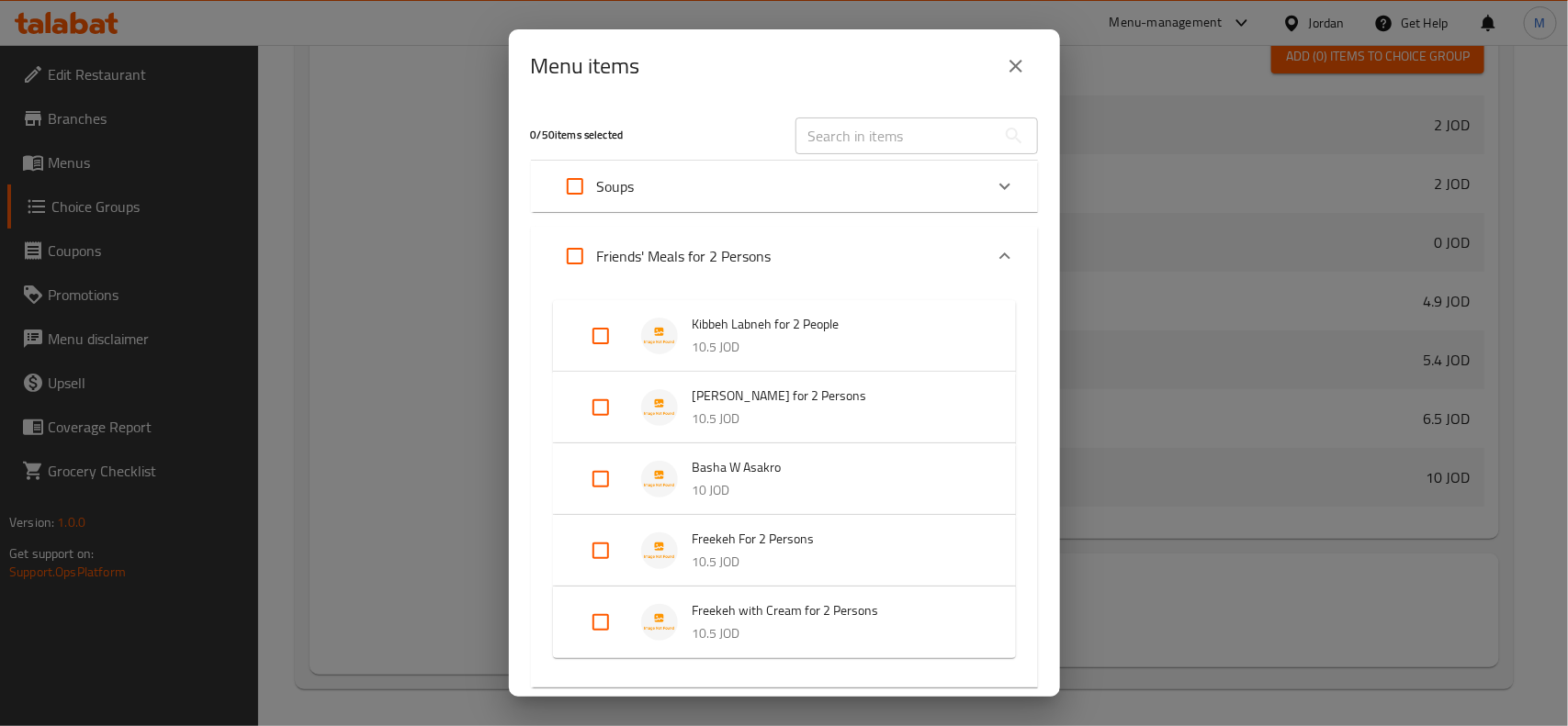
click at [603, 337] on input "Expand" at bounding box center [601, 335] width 44 height 44
checkbox input "true"
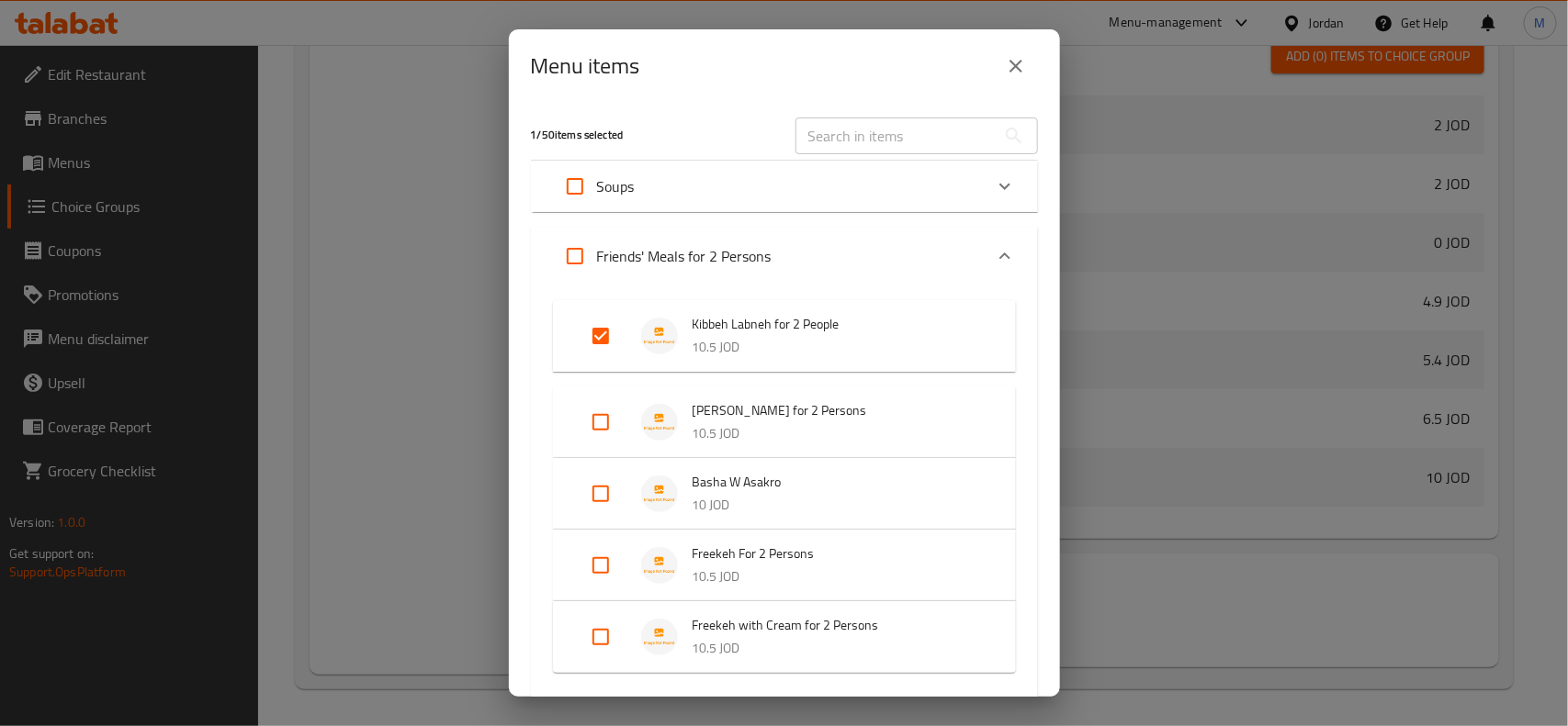
click at [597, 418] on input "Expand" at bounding box center [601, 421] width 44 height 44
checkbox input "true"
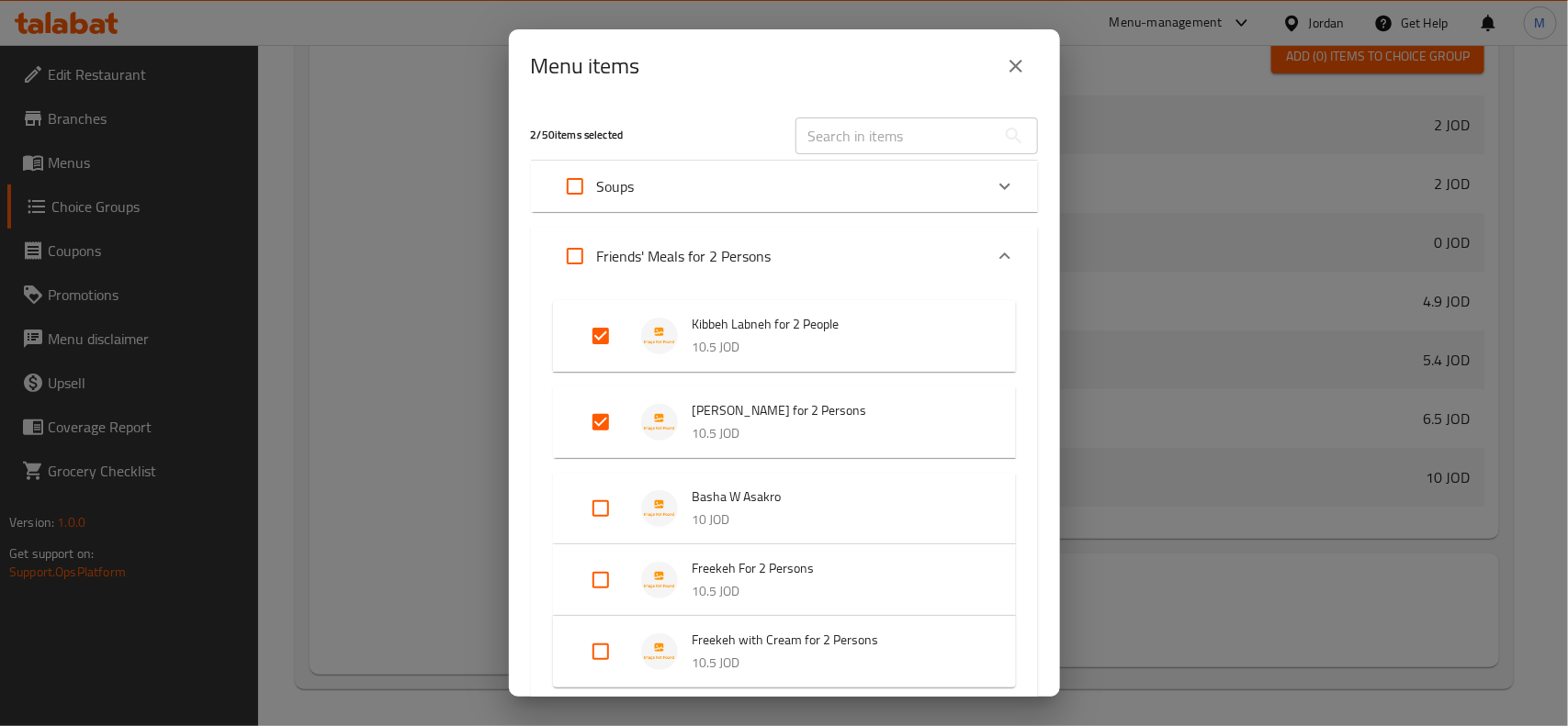
click at [603, 510] on input "Expand" at bounding box center [601, 508] width 44 height 44
checkbox input "true"
click at [589, 625] on li "Freekeh For 2 Persons 10.5 JOD" at bounding box center [784, 594] width 419 height 64
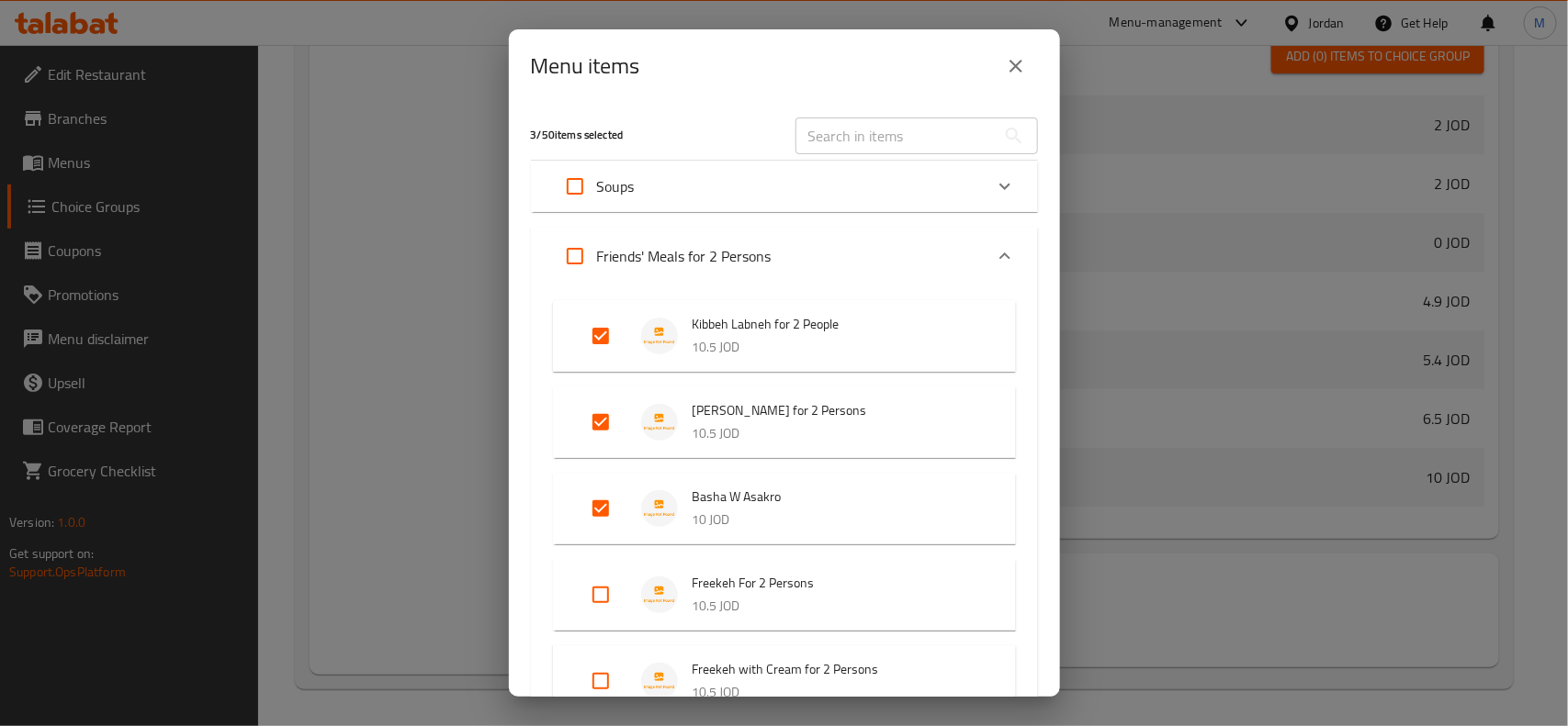
click at [591, 606] on input "Expand" at bounding box center [601, 594] width 44 height 44
checkbox input "true"
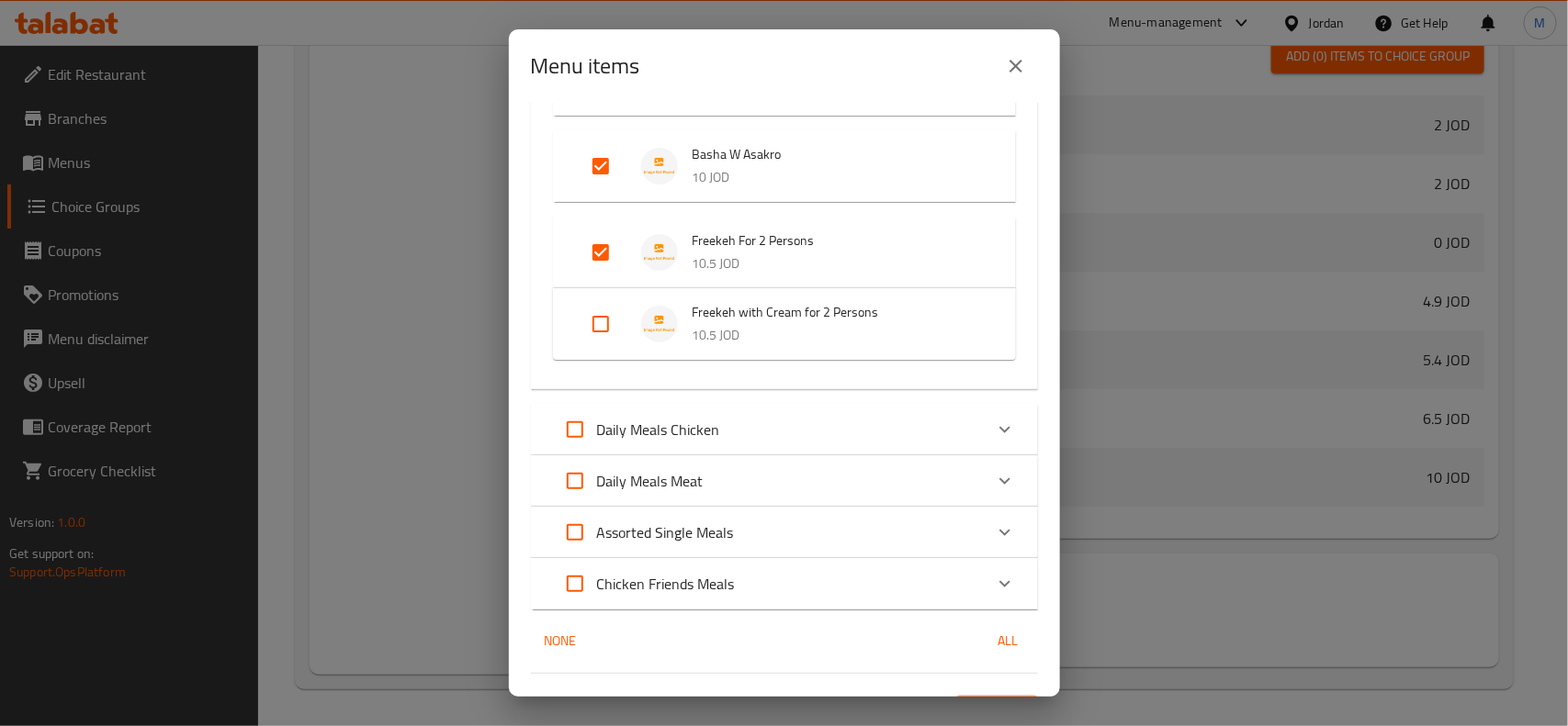
scroll to position [344, 0]
click at [603, 321] on input "Expand" at bounding box center [601, 321] width 44 height 44
checkbox input "true"
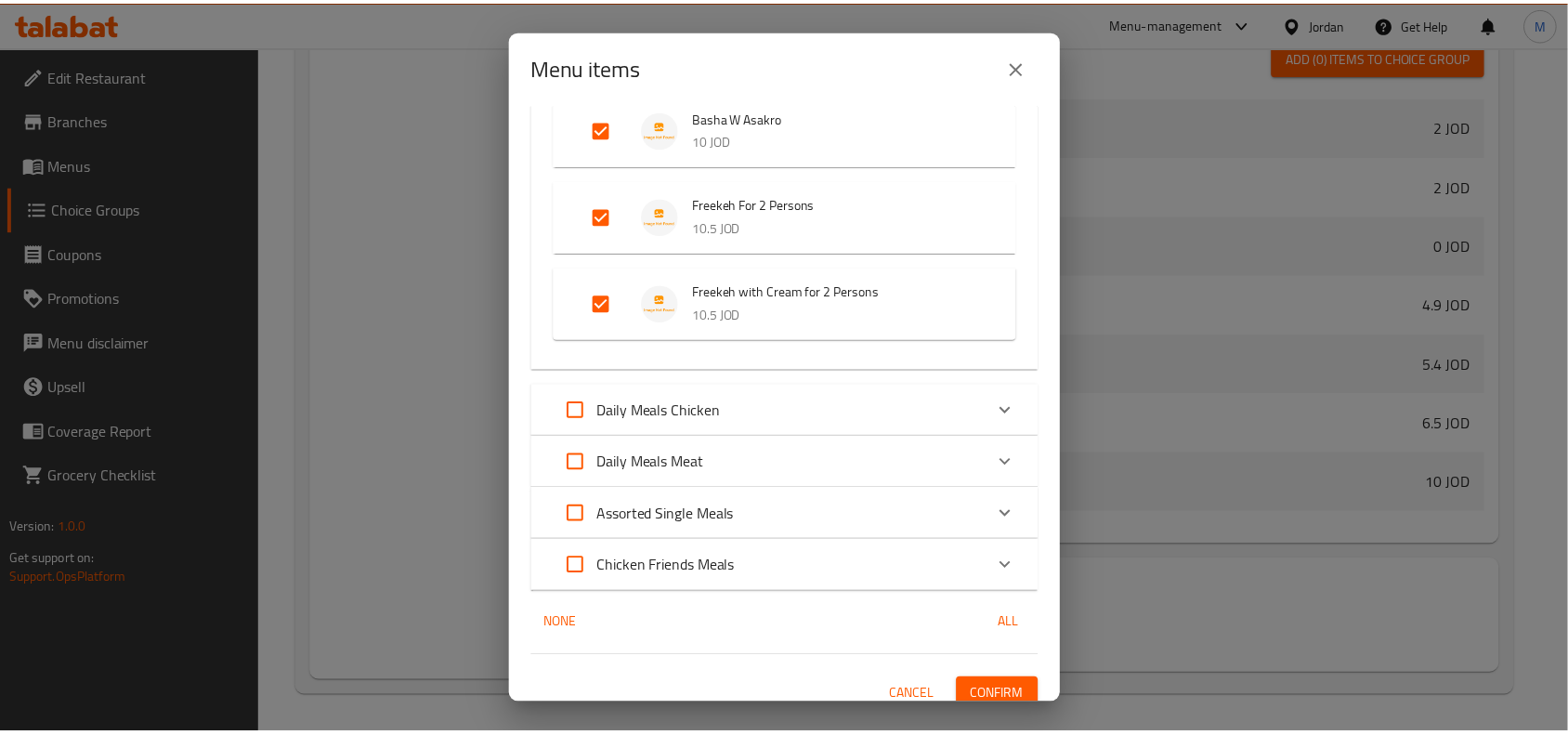
scroll to position [401, 0]
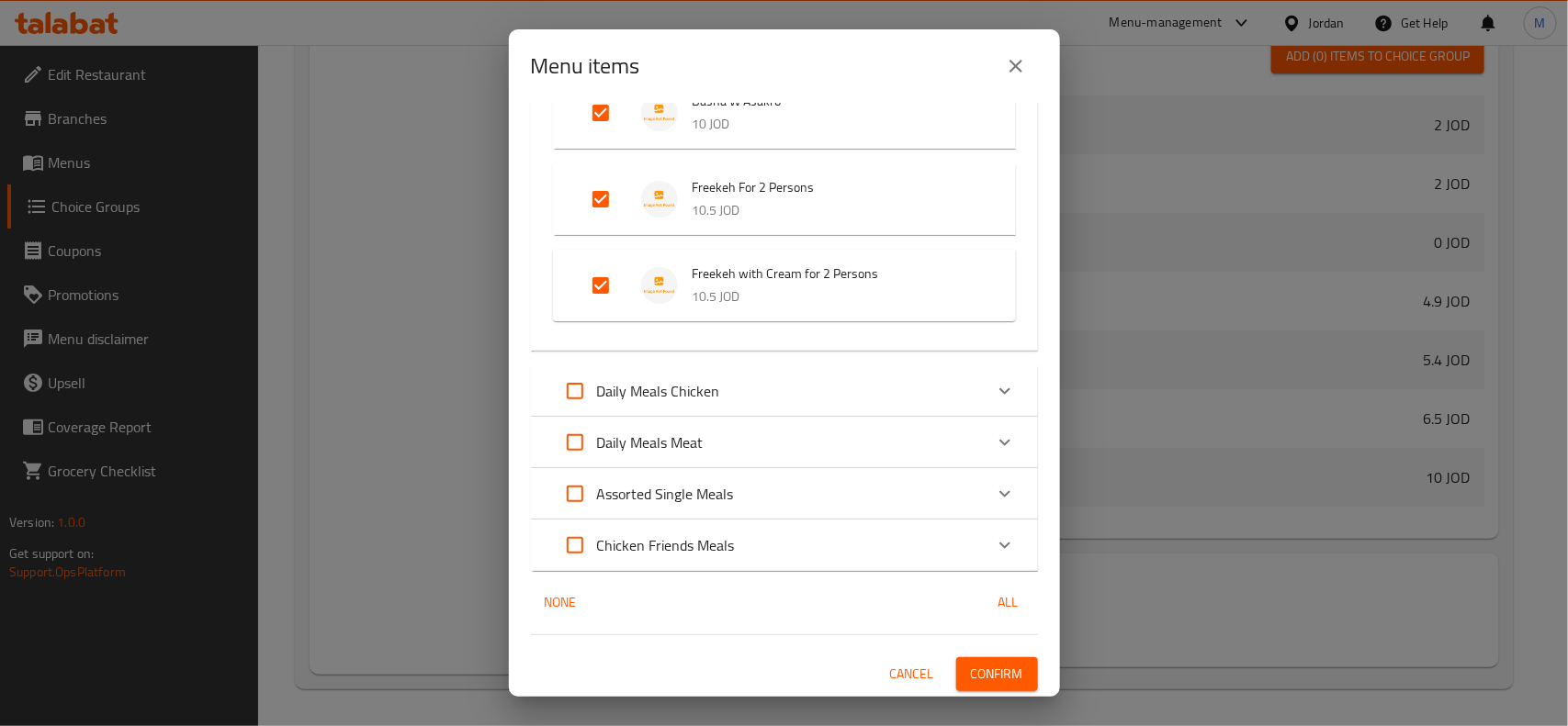
click at [970, 677] on span "Confirm" at bounding box center [996, 673] width 52 height 23
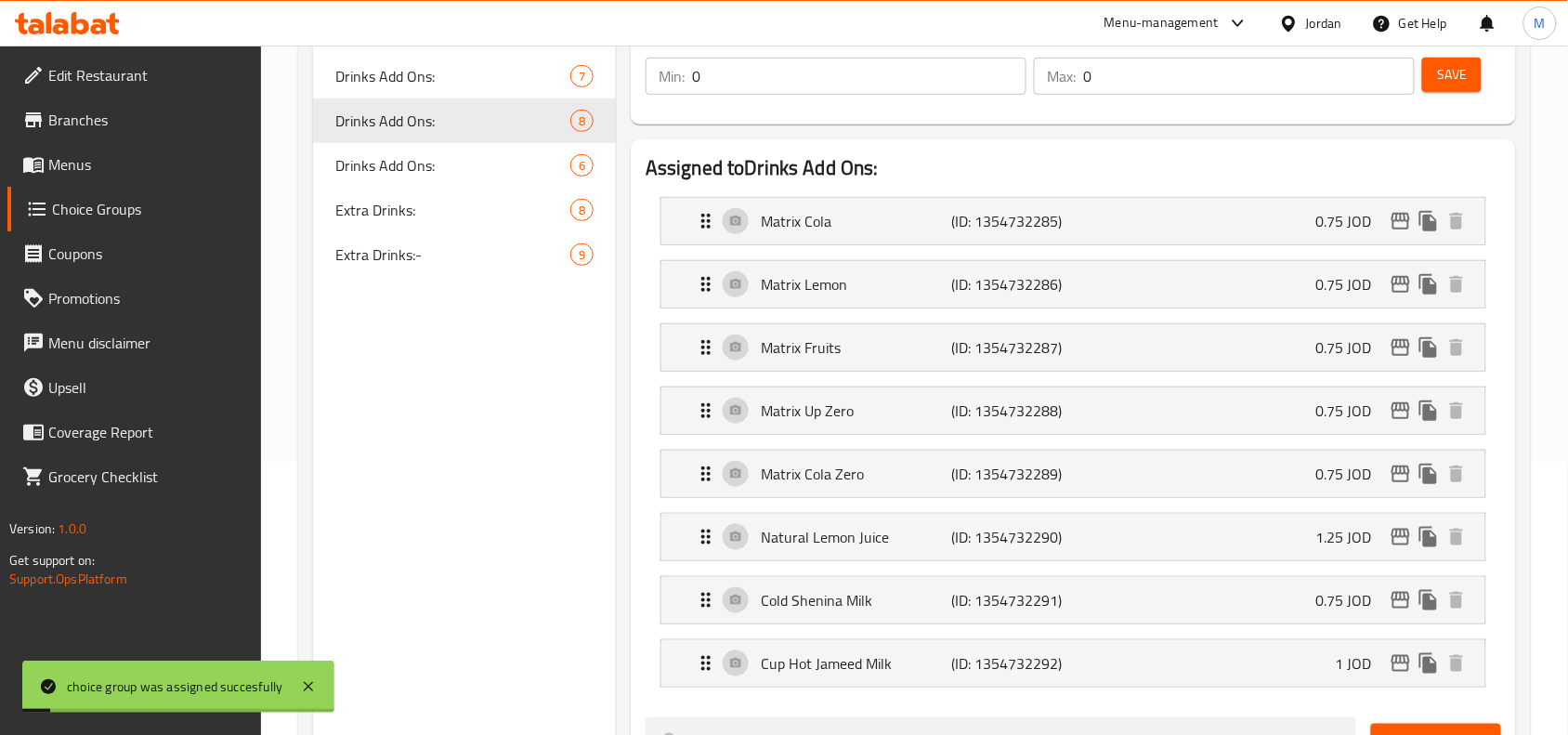
scroll to position [0, 0]
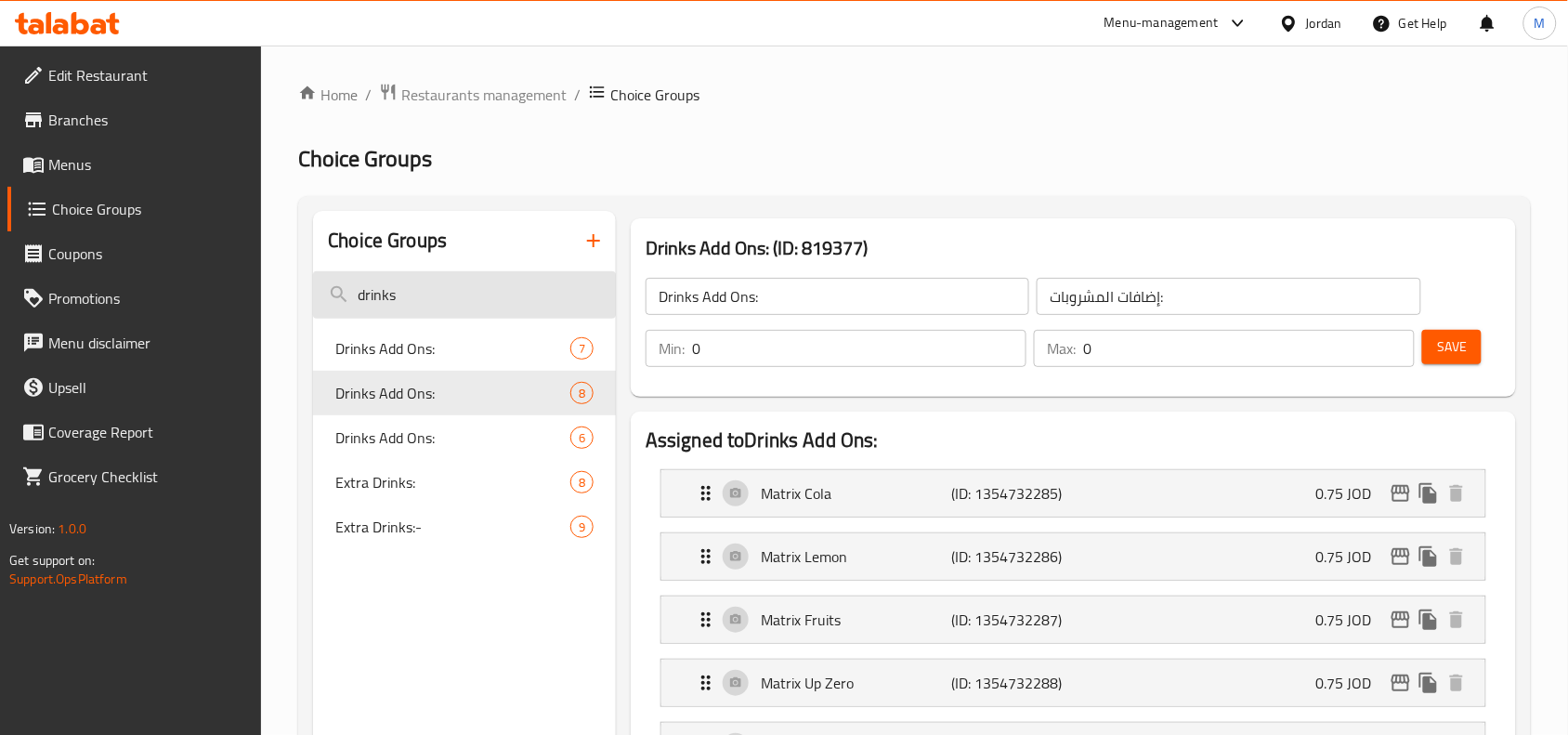
click at [423, 281] on input "drinks" at bounding box center [464, 295] width 303 height 48
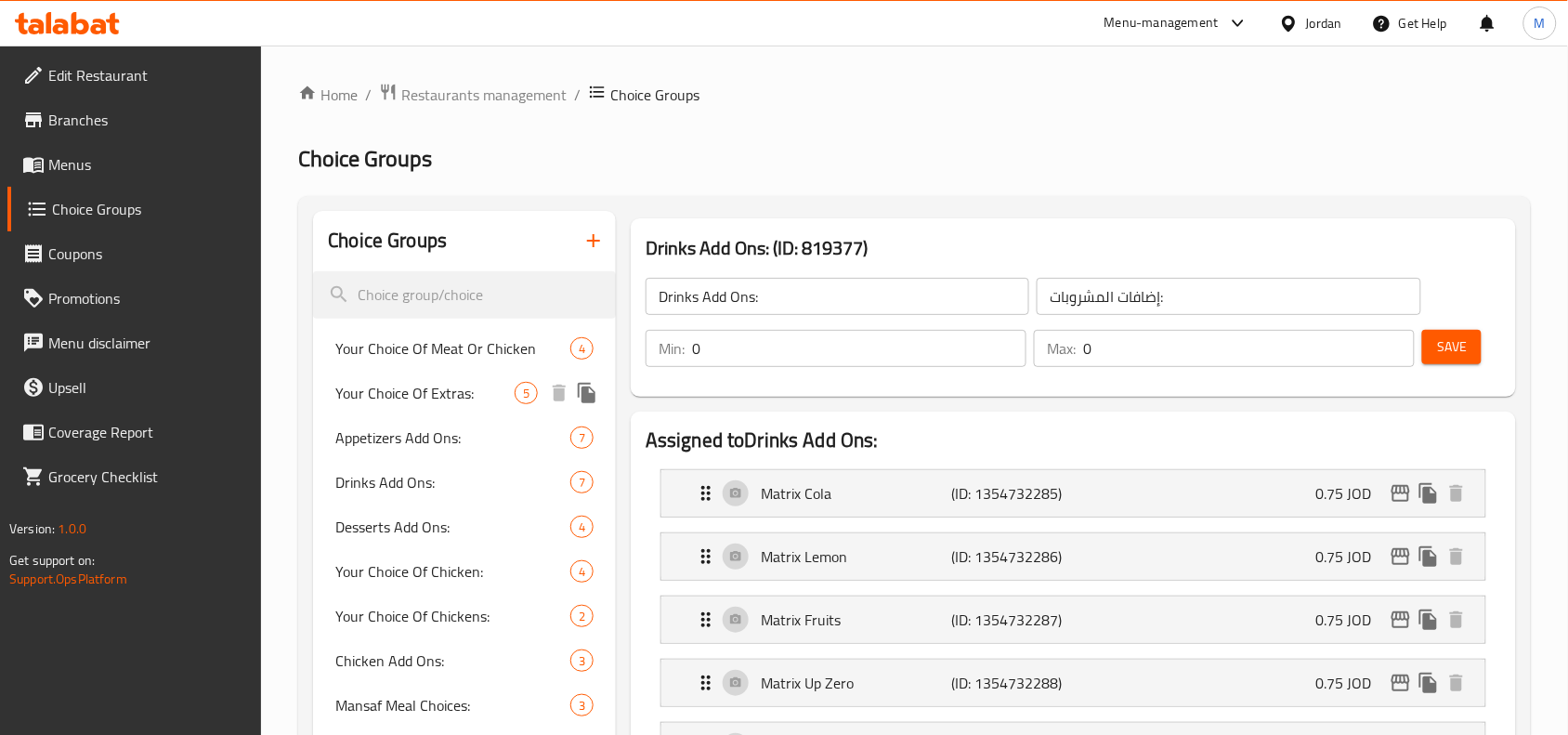
click at [381, 395] on span "Your Choice Of Extras:" at bounding box center [425, 393] width 179 height 22
type input "Your Choice Of Extras:"
type input "إختيارك من الأضافات:"
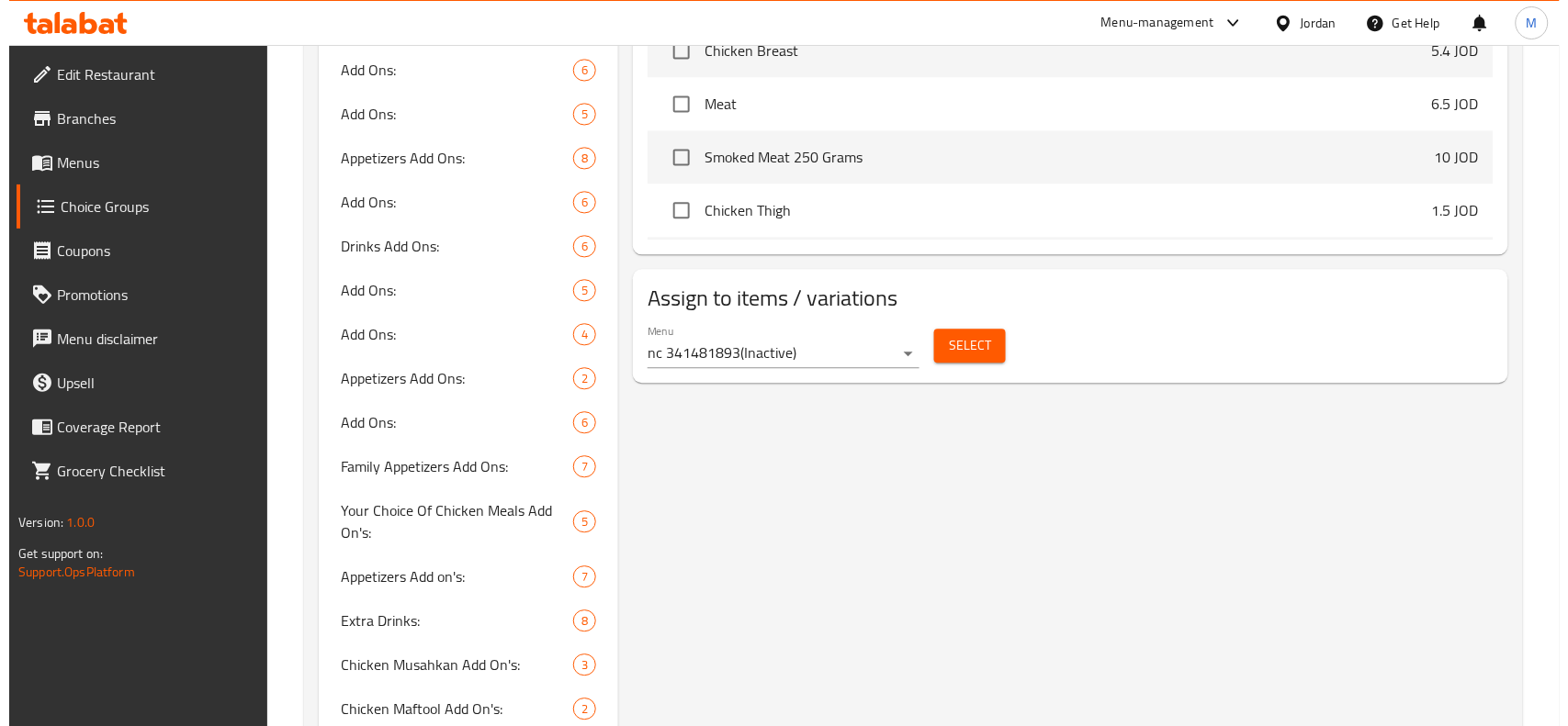
scroll to position [1147, 0]
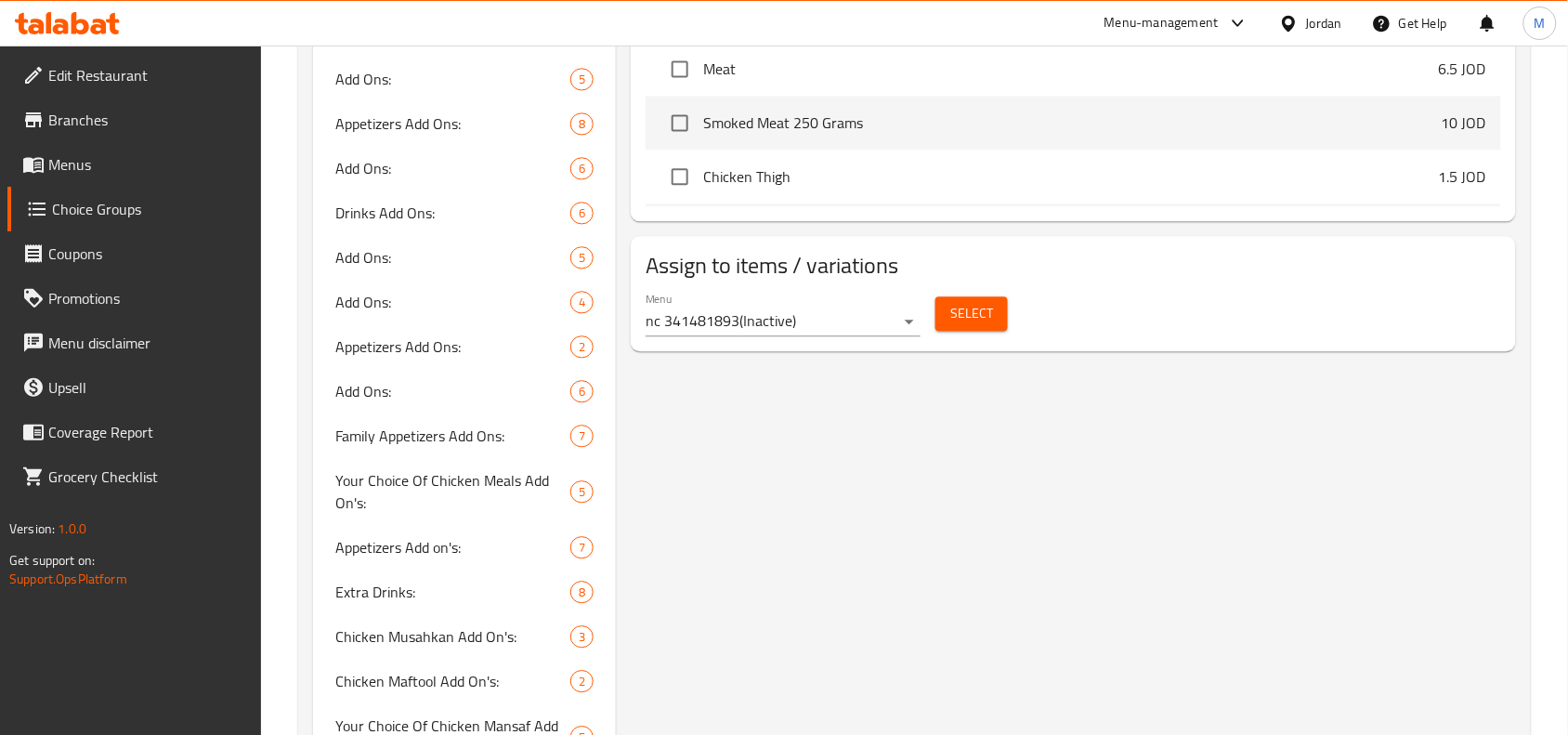
click at [978, 317] on span "Select" at bounding box center [971, 313] width 43 height 23
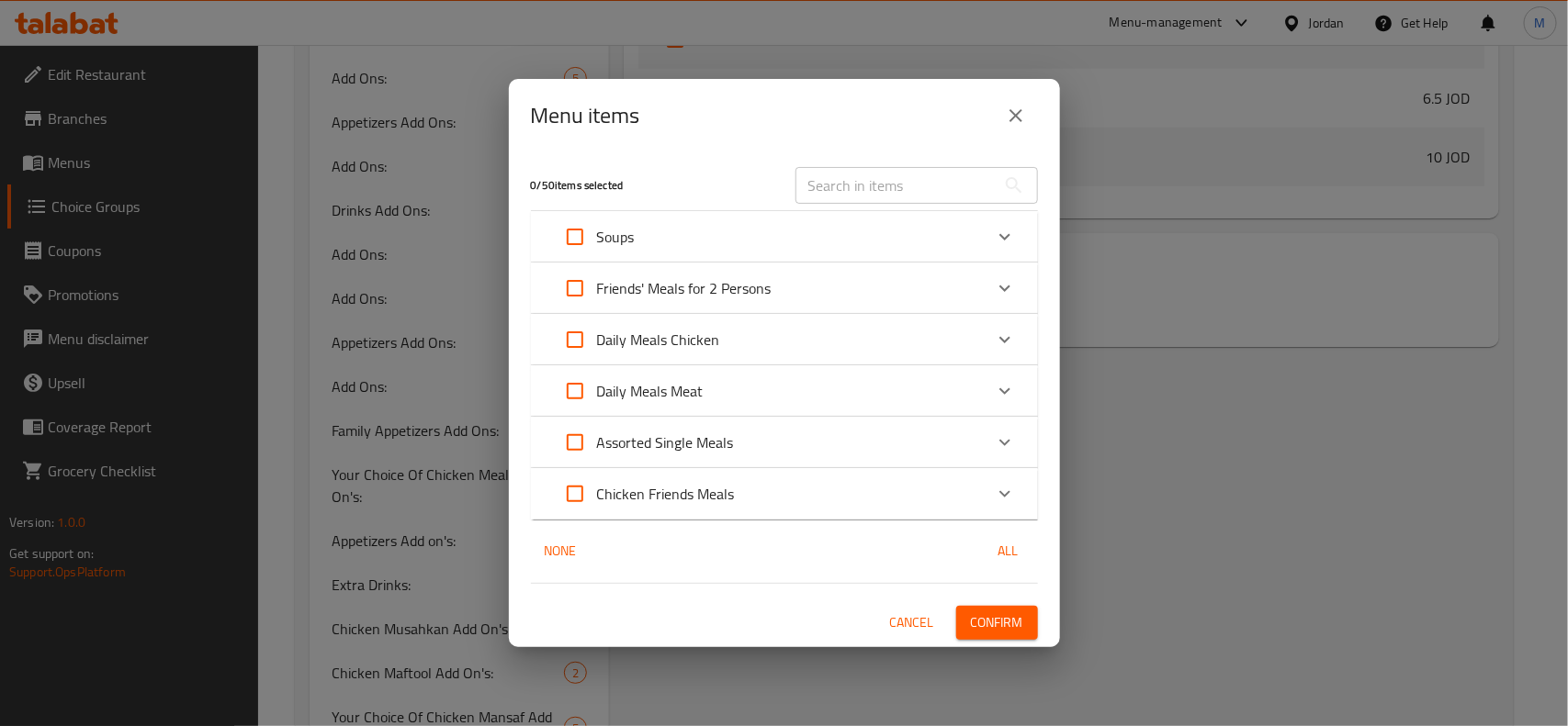
click at [745, 282] on p "Friends' Meals for 2 Persons" at bounding box center [683, 288] width 174 height 22
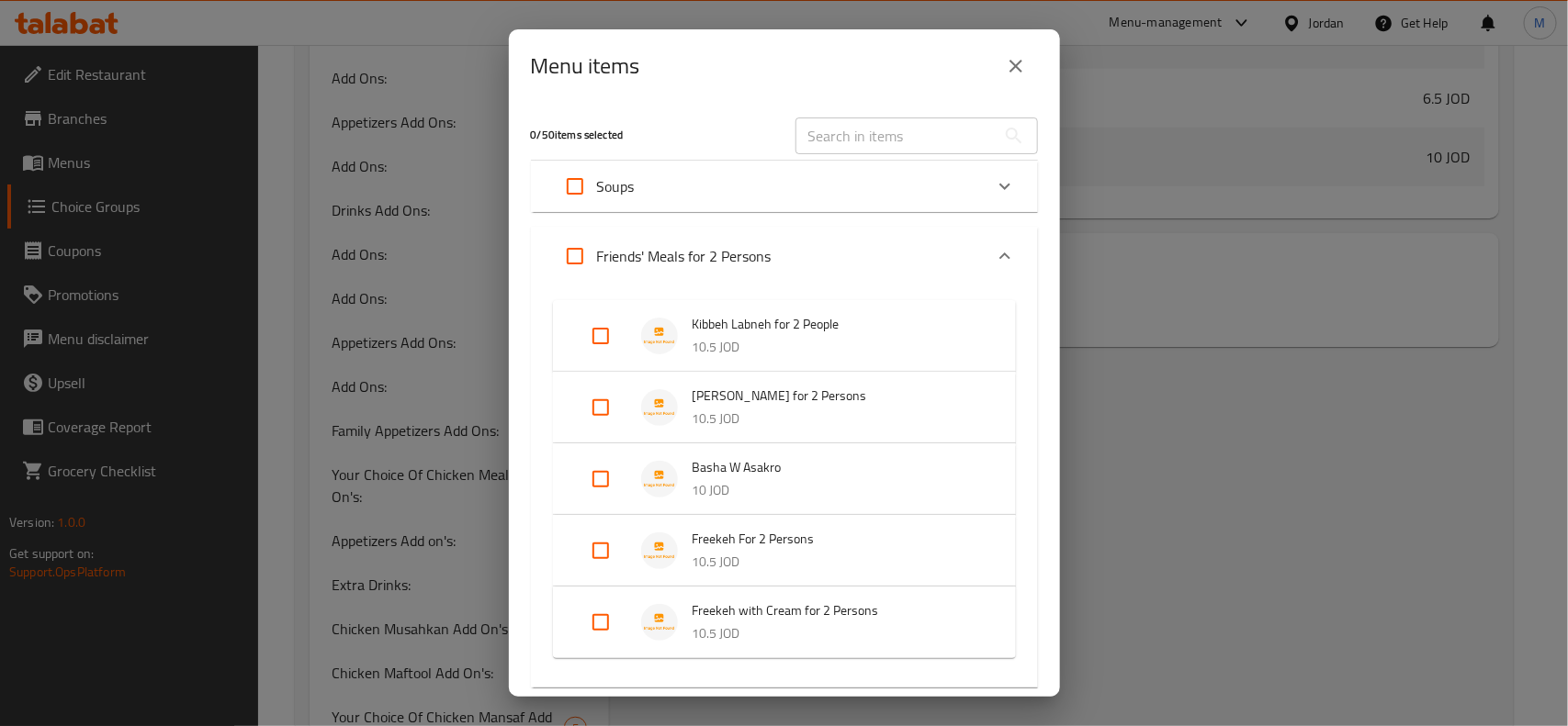
click at [598, 551] on input "Expand" at bounding box center [601, 550] width 44 height 44
checkbox input "true"
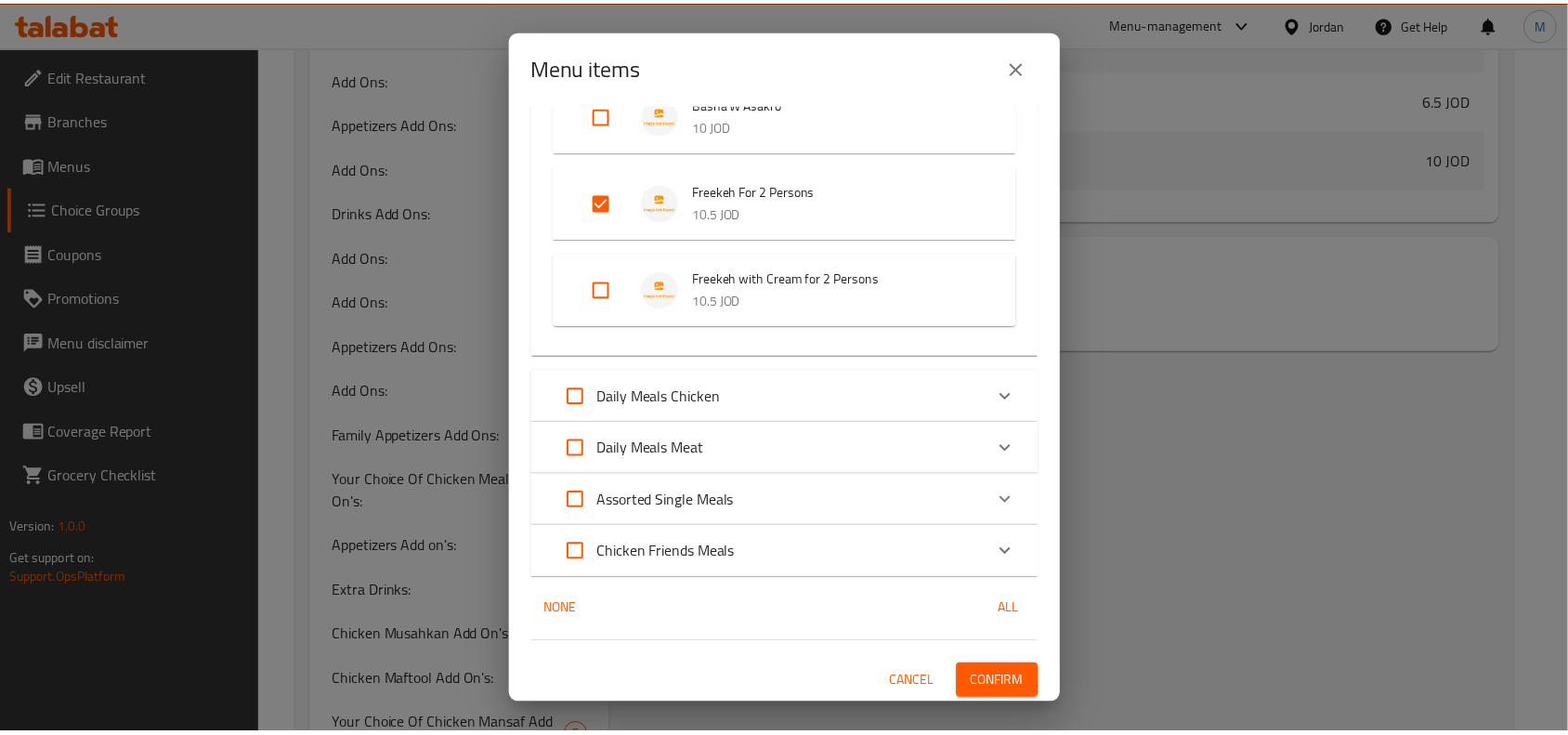
scroll to position [372, 0]
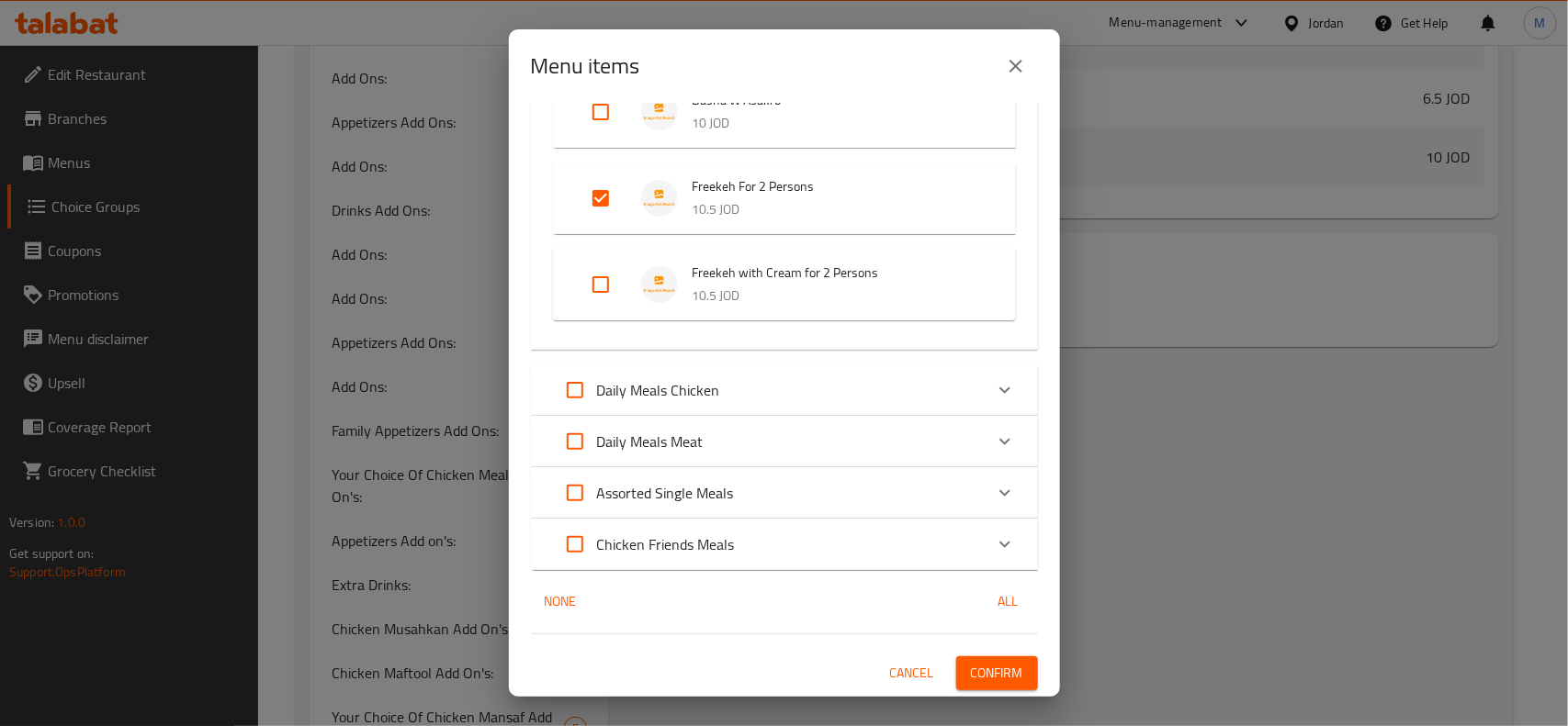
click at [980, 662] on span "Confirm" at bounding box center [996, 673] width 52 height 23
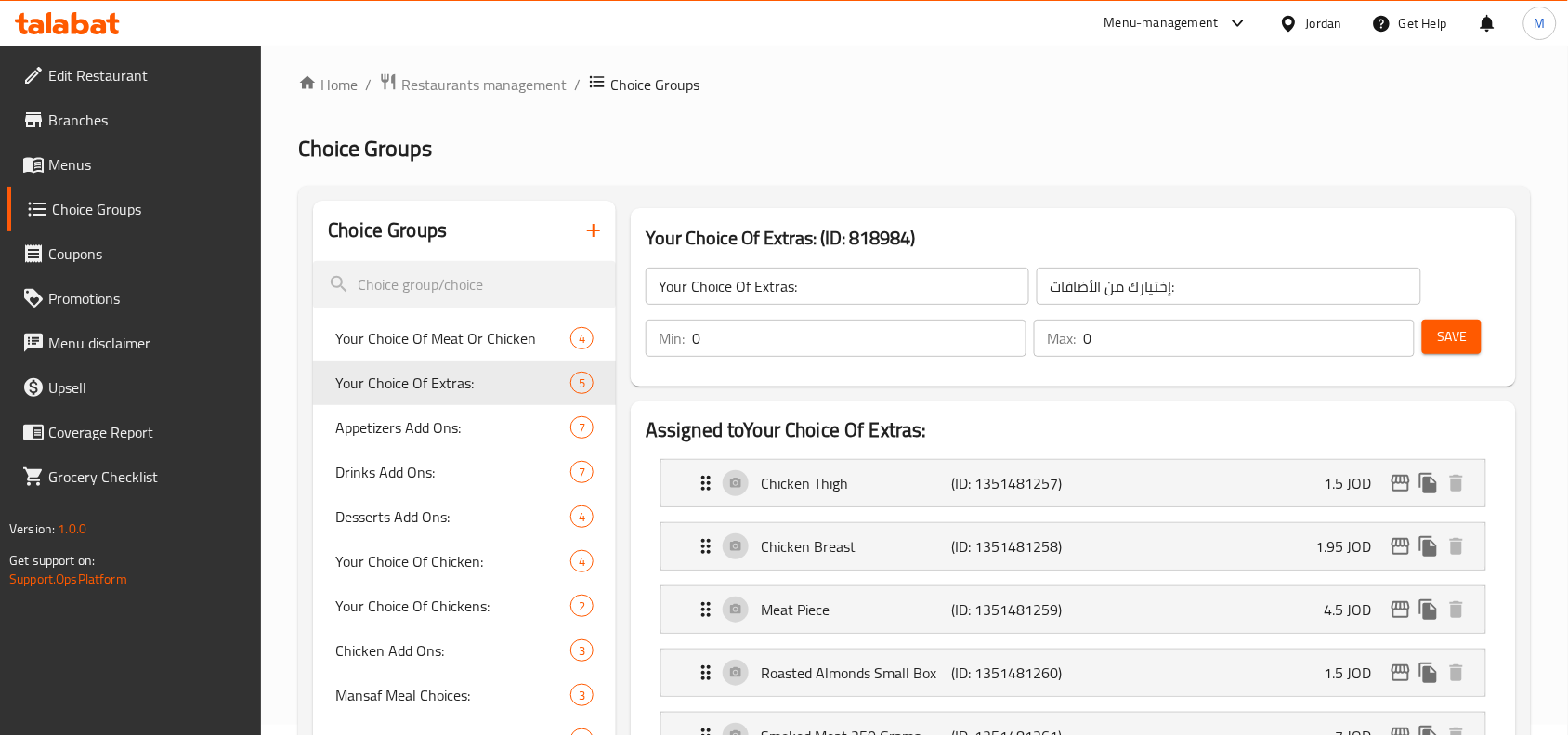
scroll to position [0, 0]
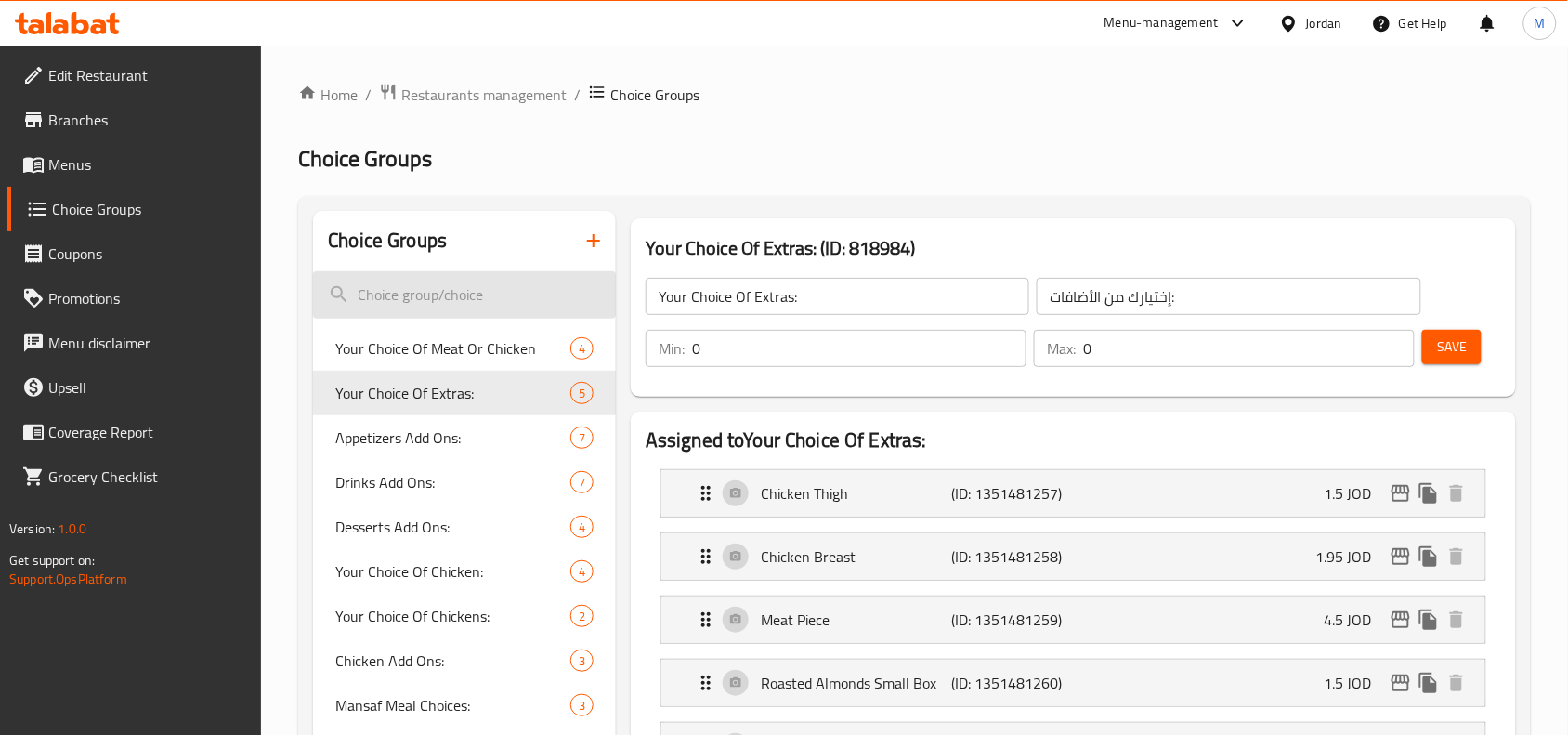
click at [424, 283] on input "search" at bounding box center [464, 295] width 303 height 48
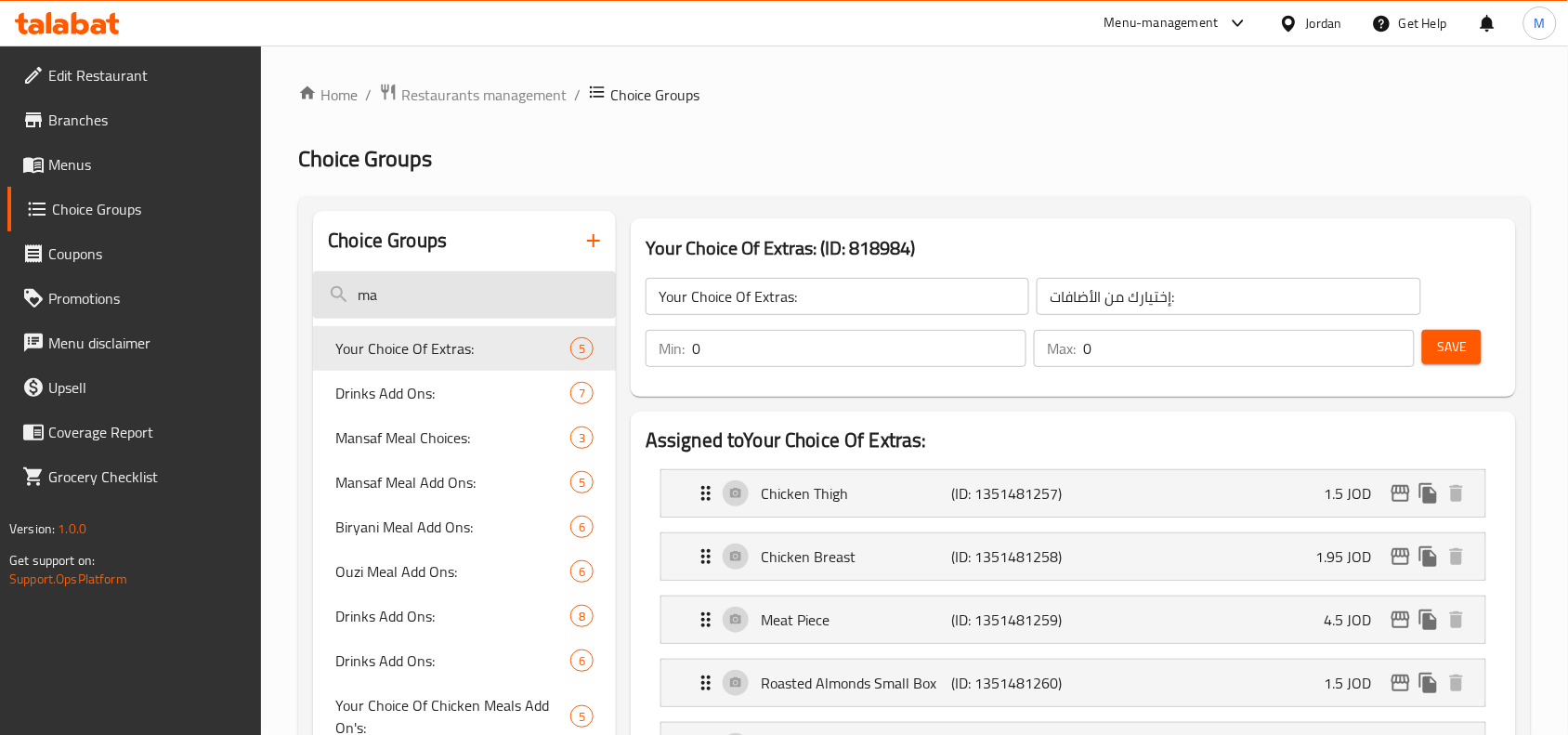
type input "m"
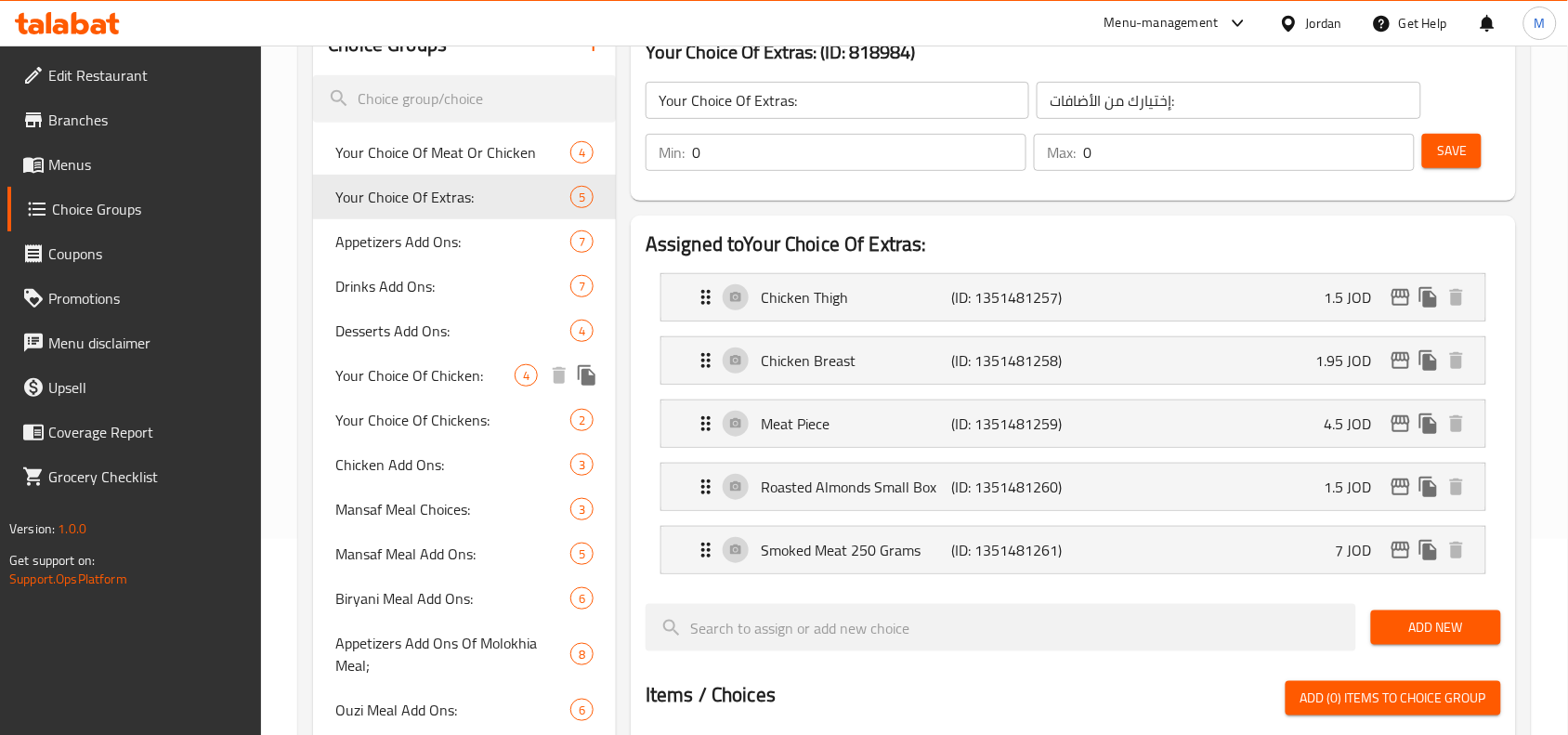
scroll to position [233, 0]
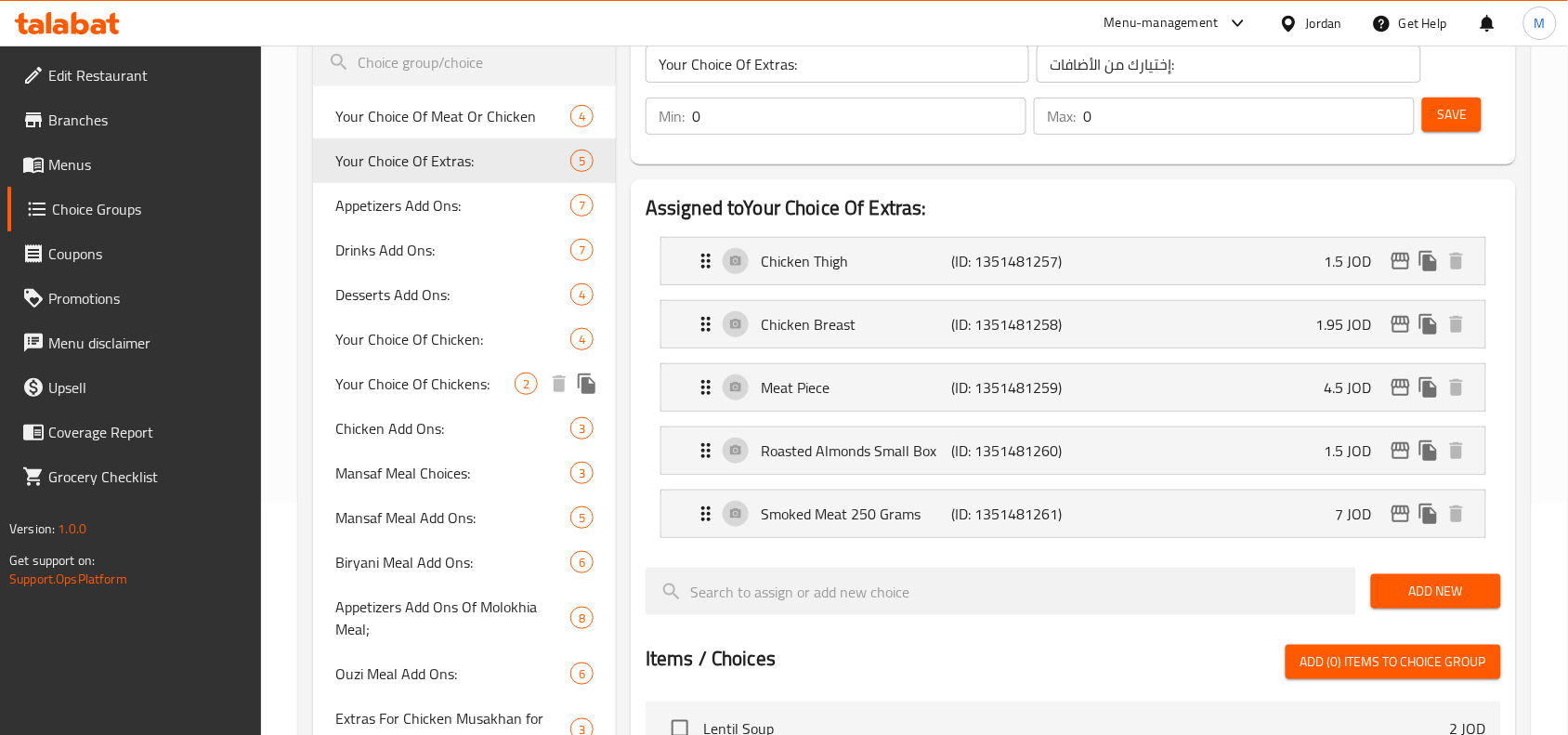
click at [360, 390] on span "Your Choice Of Chickens:" at bounding box center [425, 384] width 179 height 22
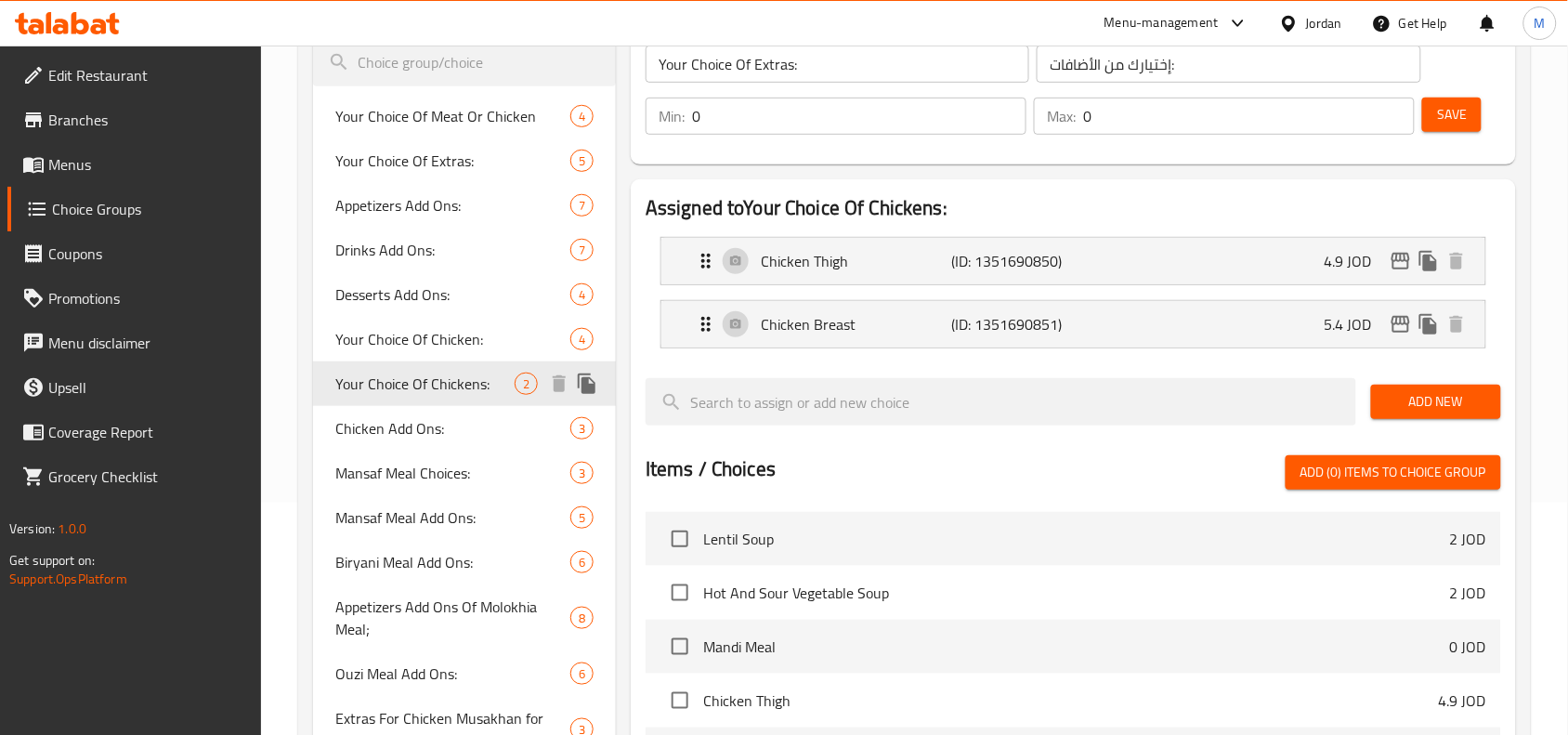
type input "Your Choice Of Chickens:"
type input "إختيارك من الدجاج:"
type input "1"
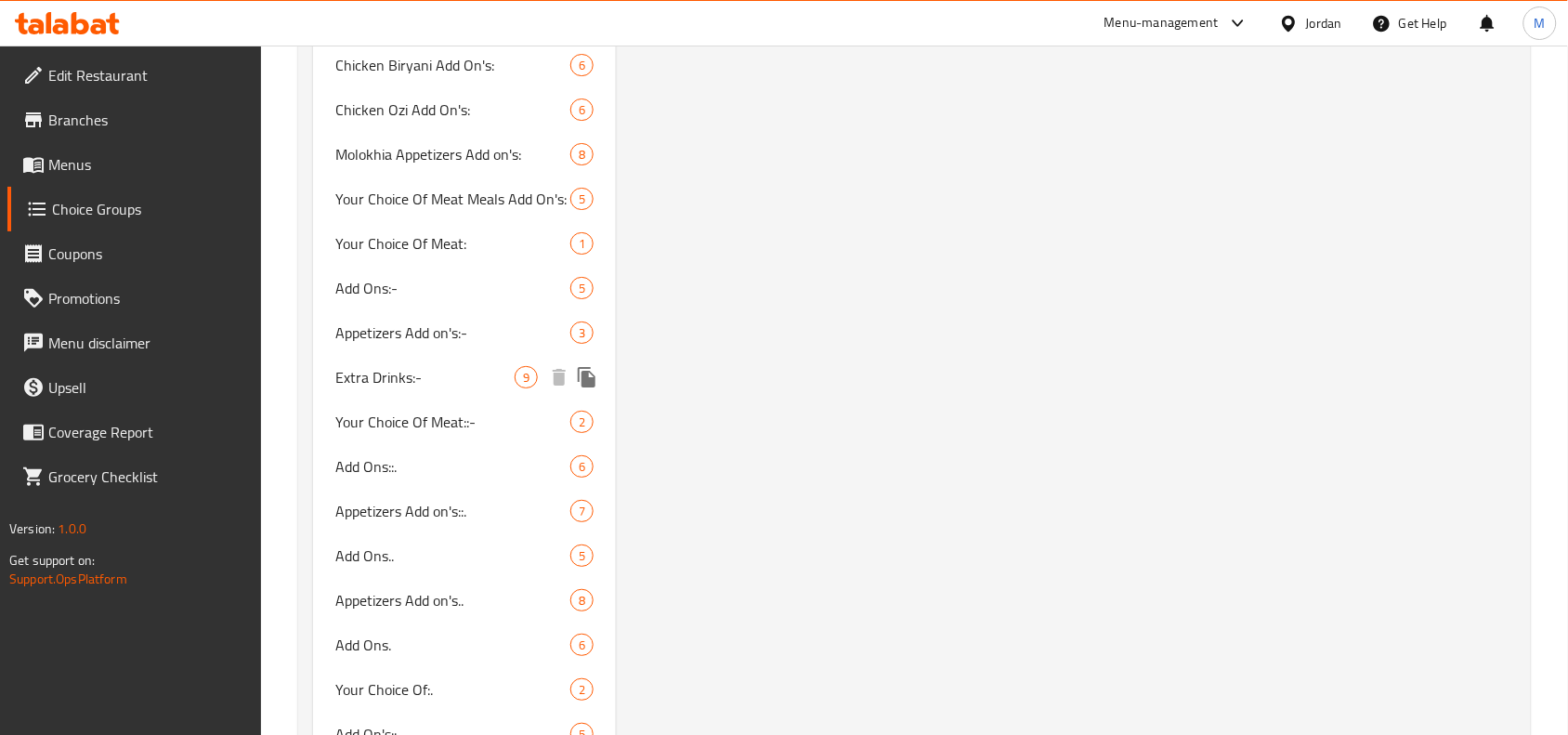
scroll to position [1974, 0]
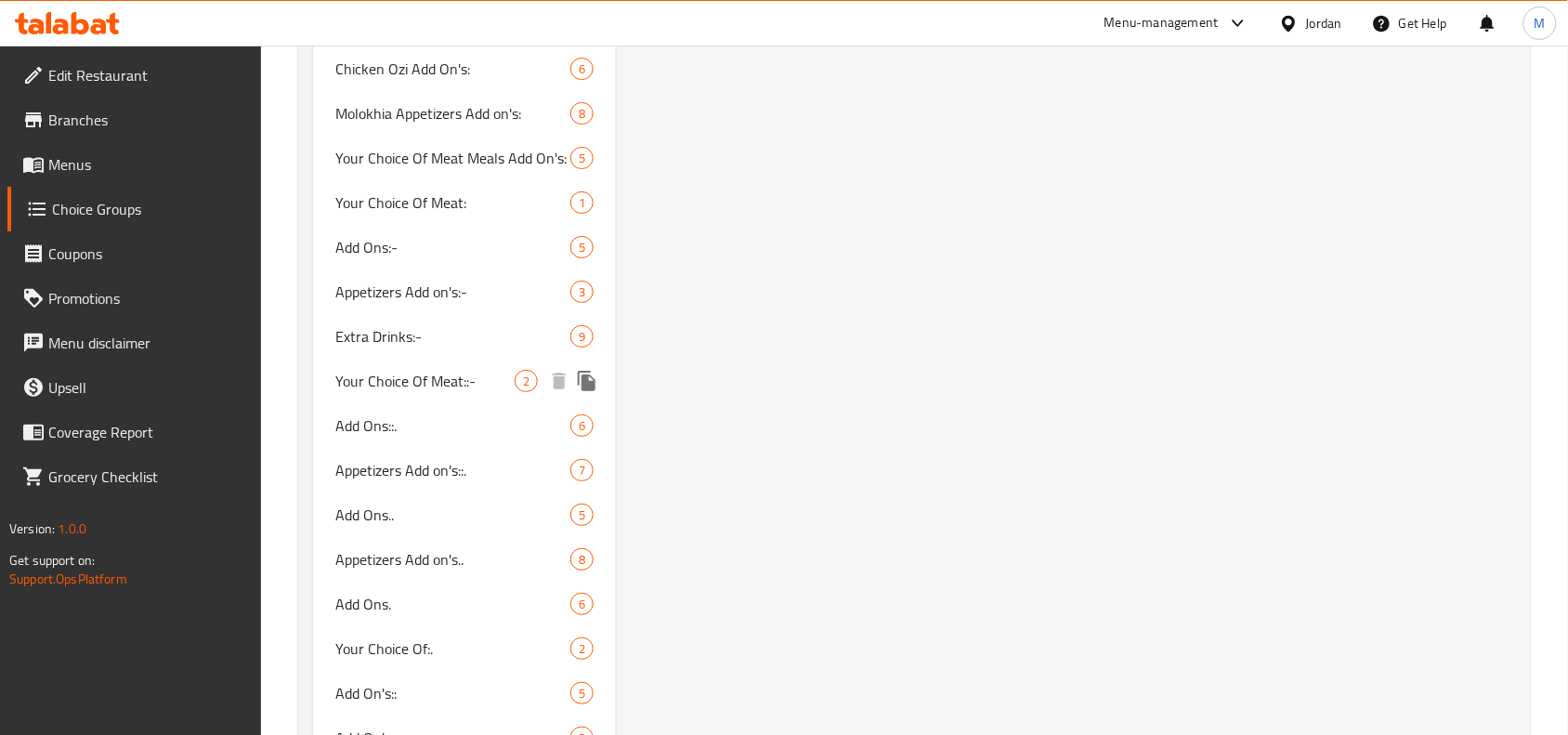
click at [451, 395] on div "Your Choice Of Meat::- 2" at bounding box center [464, 381] width 303 height 45
type input "Your Choice Of Meat::-"
type input "اختيارك من اللحم::-"
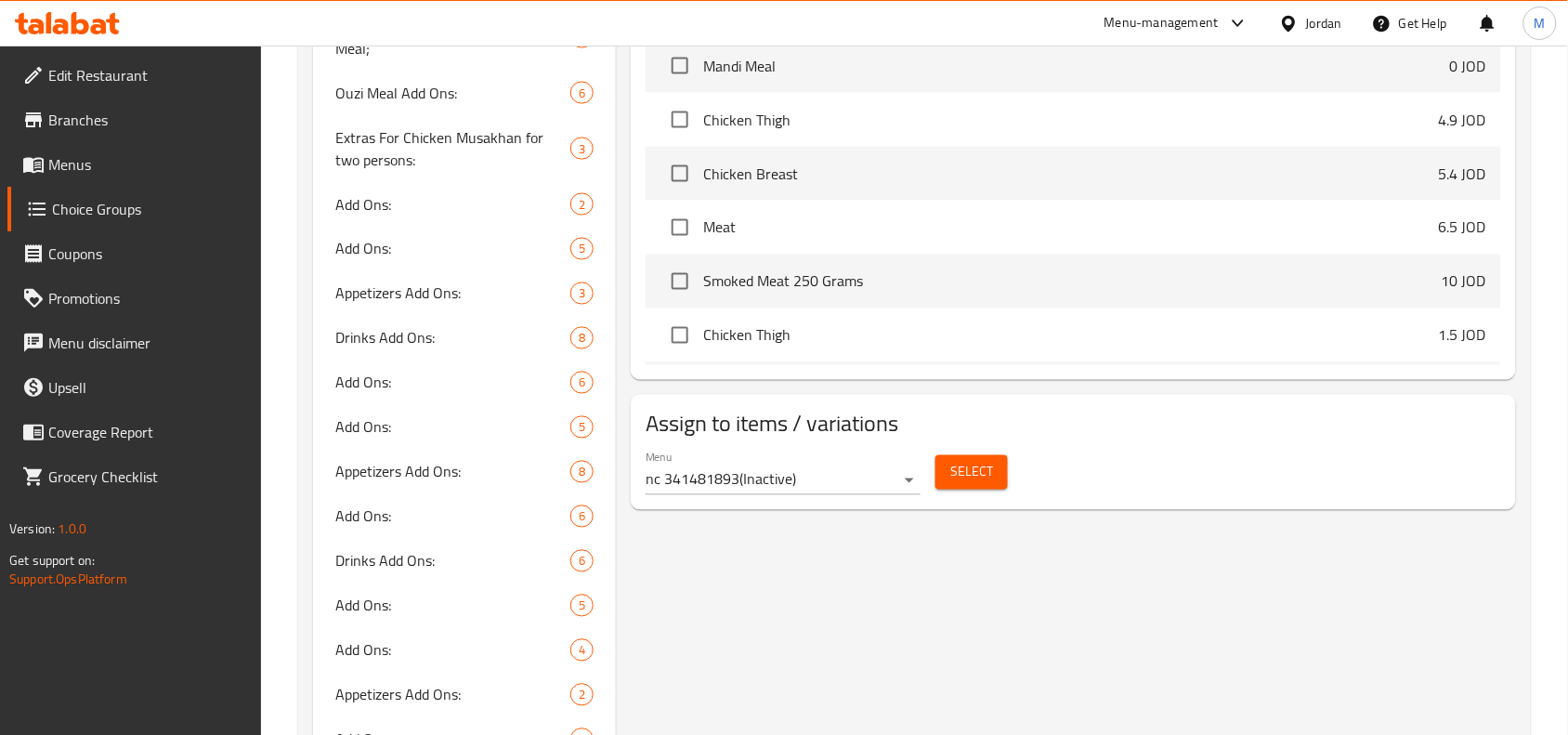
scroll to position [116, 0]
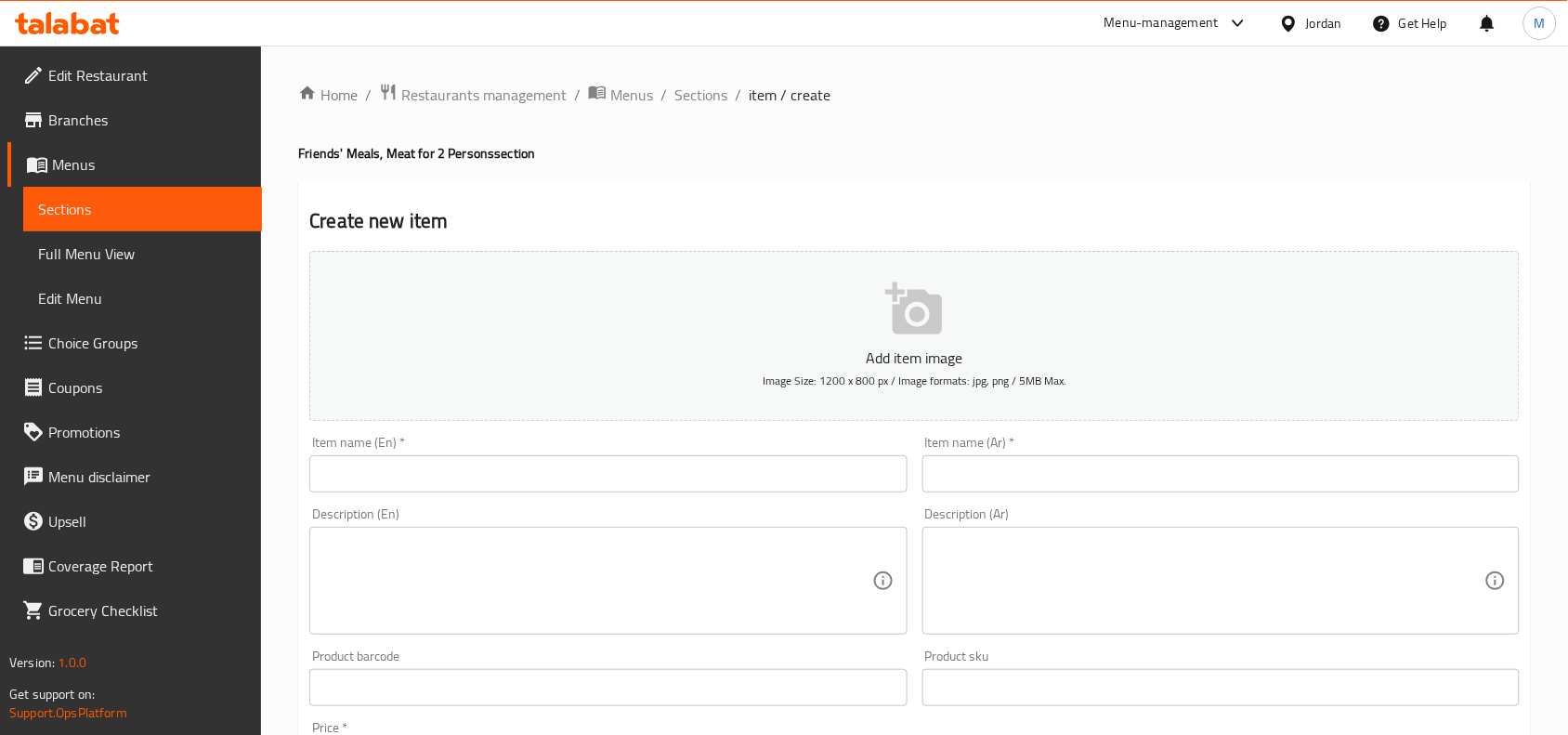
click at [100, 159] on span "Menus" at bounding box center [149, 164] width 195 height 22
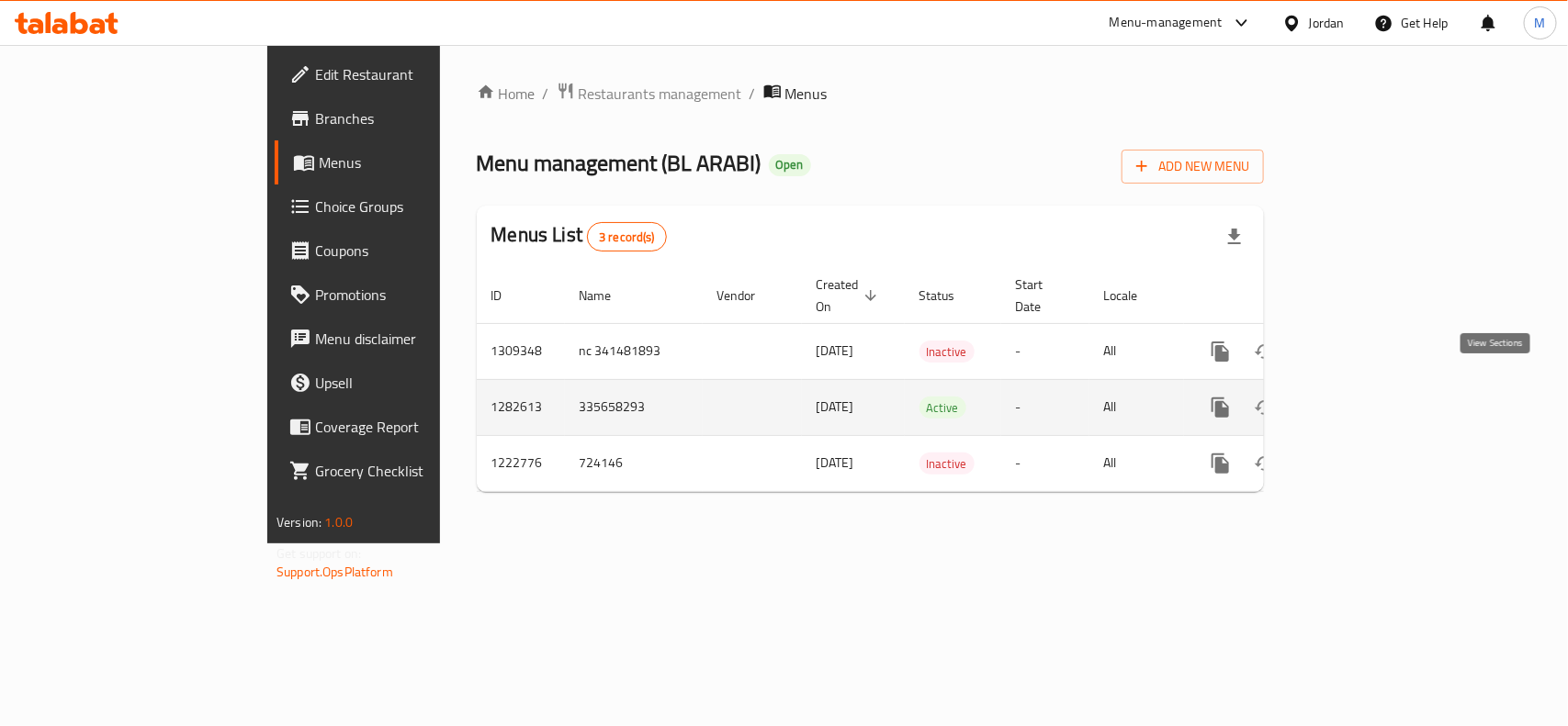
click at [1375, 404] on link "enhanced table" at bounding box center [1353, 407] width 44 height 44
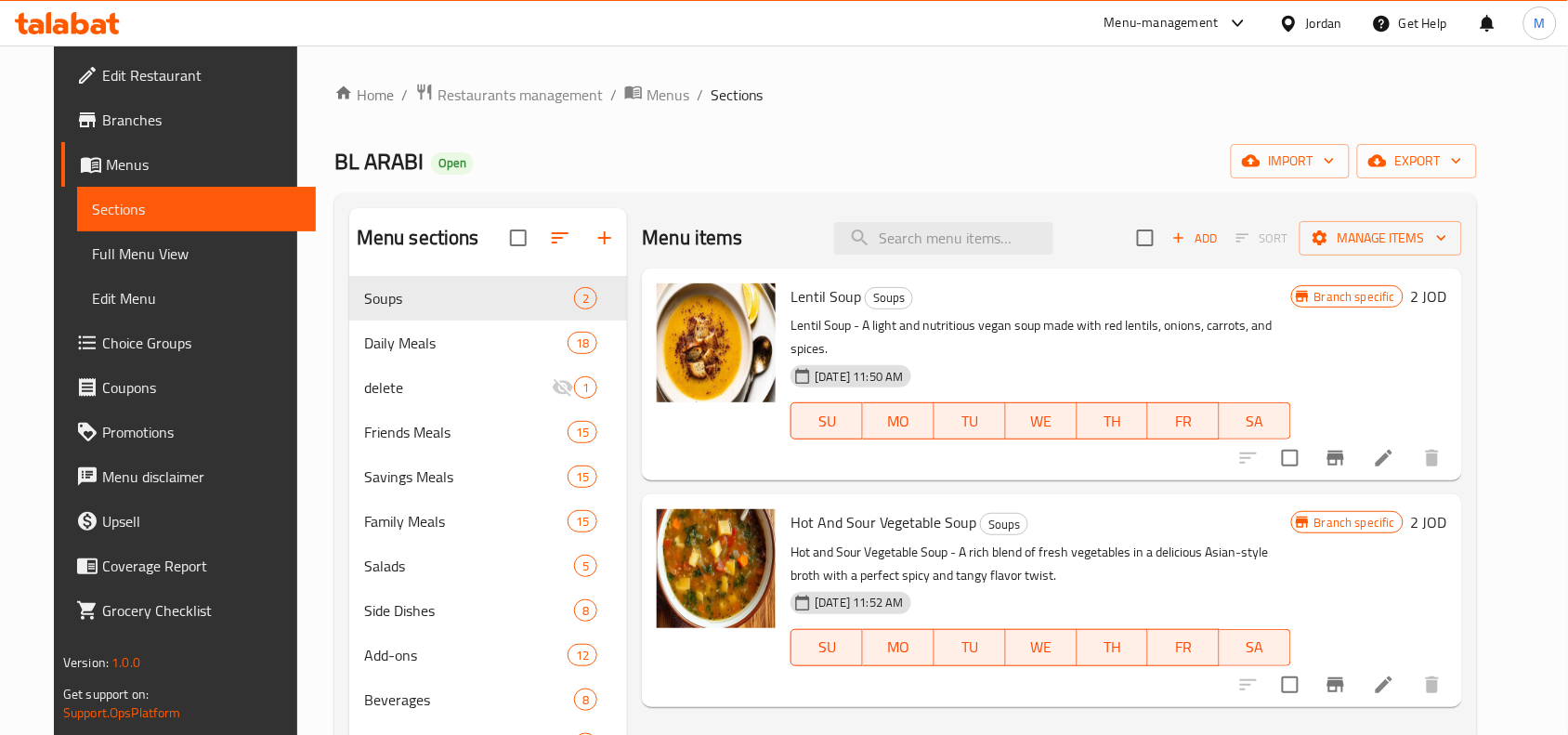
scroll to position [116, 0]
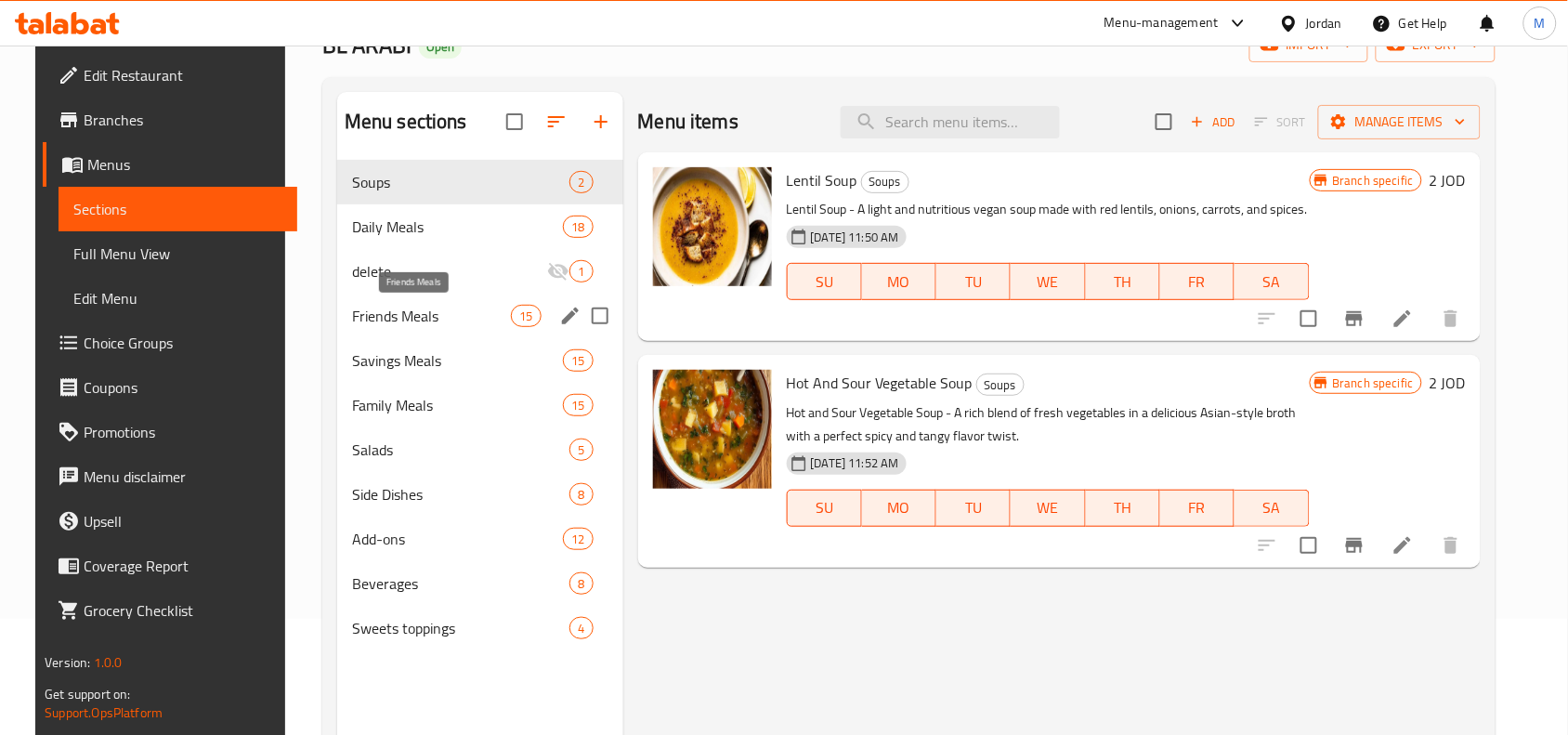
click at [386, 317] on span "Friends Meals" at bounding box center [432, 315] width 159 height 22
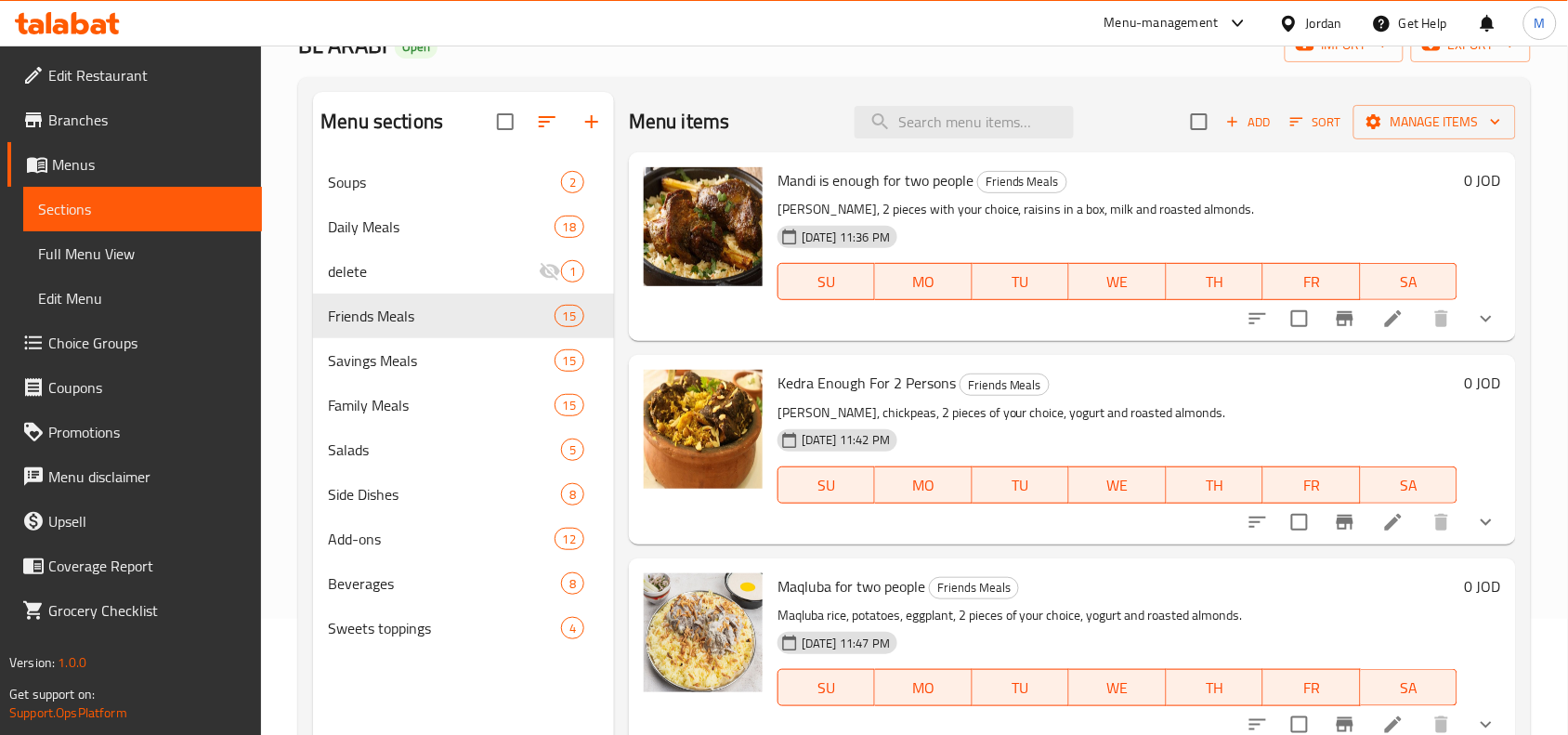
click at [796, 378] on span "Kedra Enough For 2 Persons" at bounding box center [866, 383] width 178 height 28
copy span "Kedra"
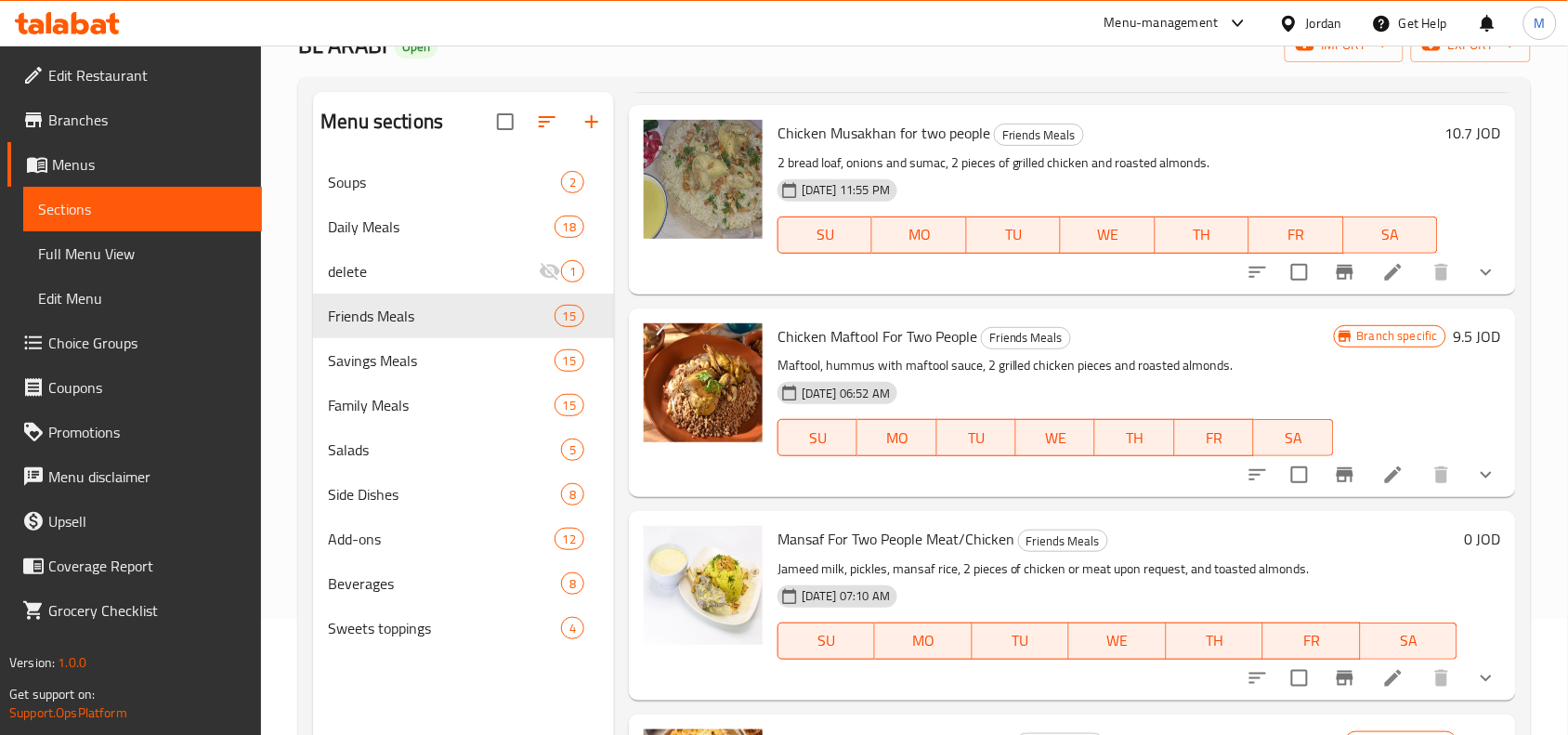
scroll to position [697, 0]
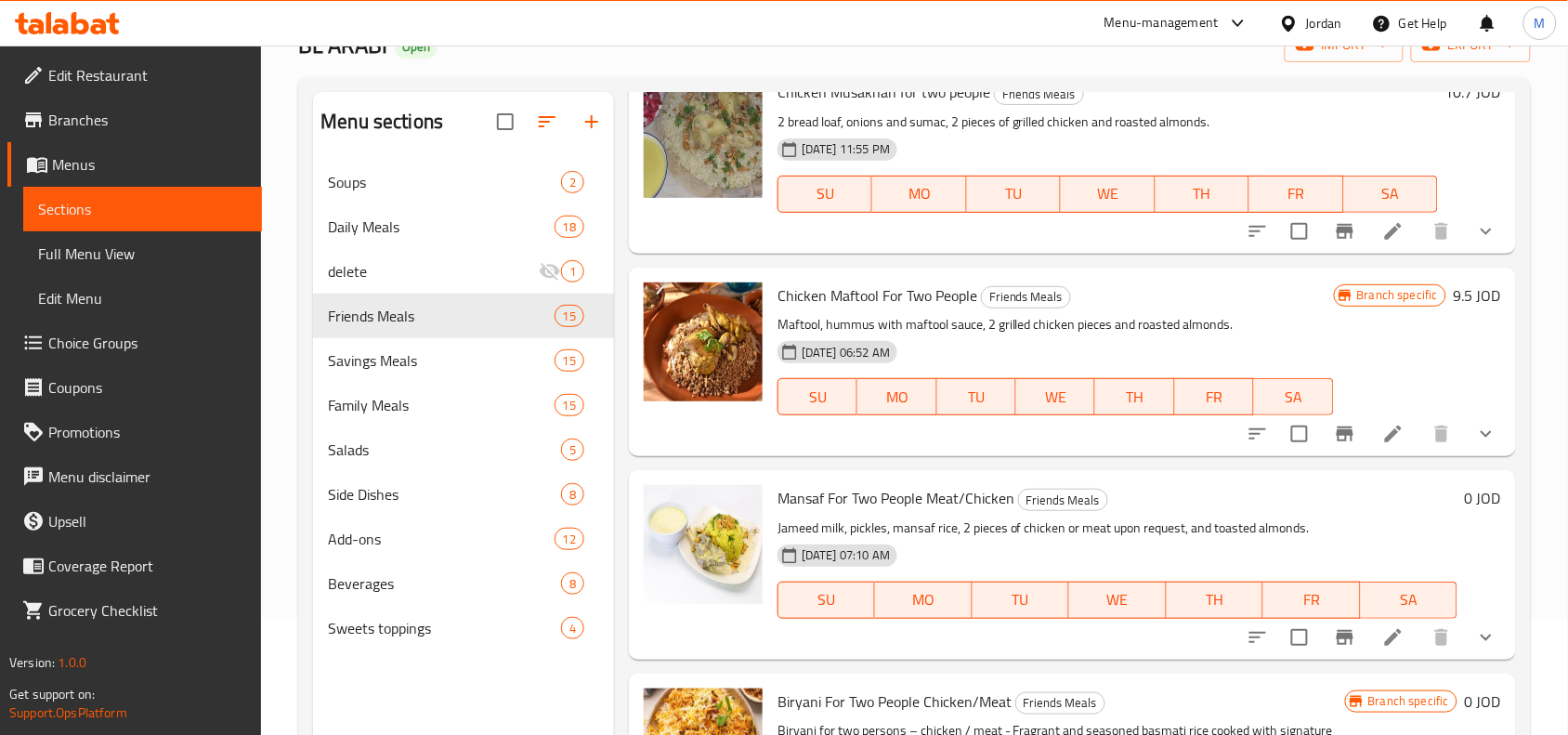
click at [798, 497] on span "Mansaf For Two People Meat/Chicken" at bounding box center [896, 498] width 237 height 28
copy span "Mansaf"
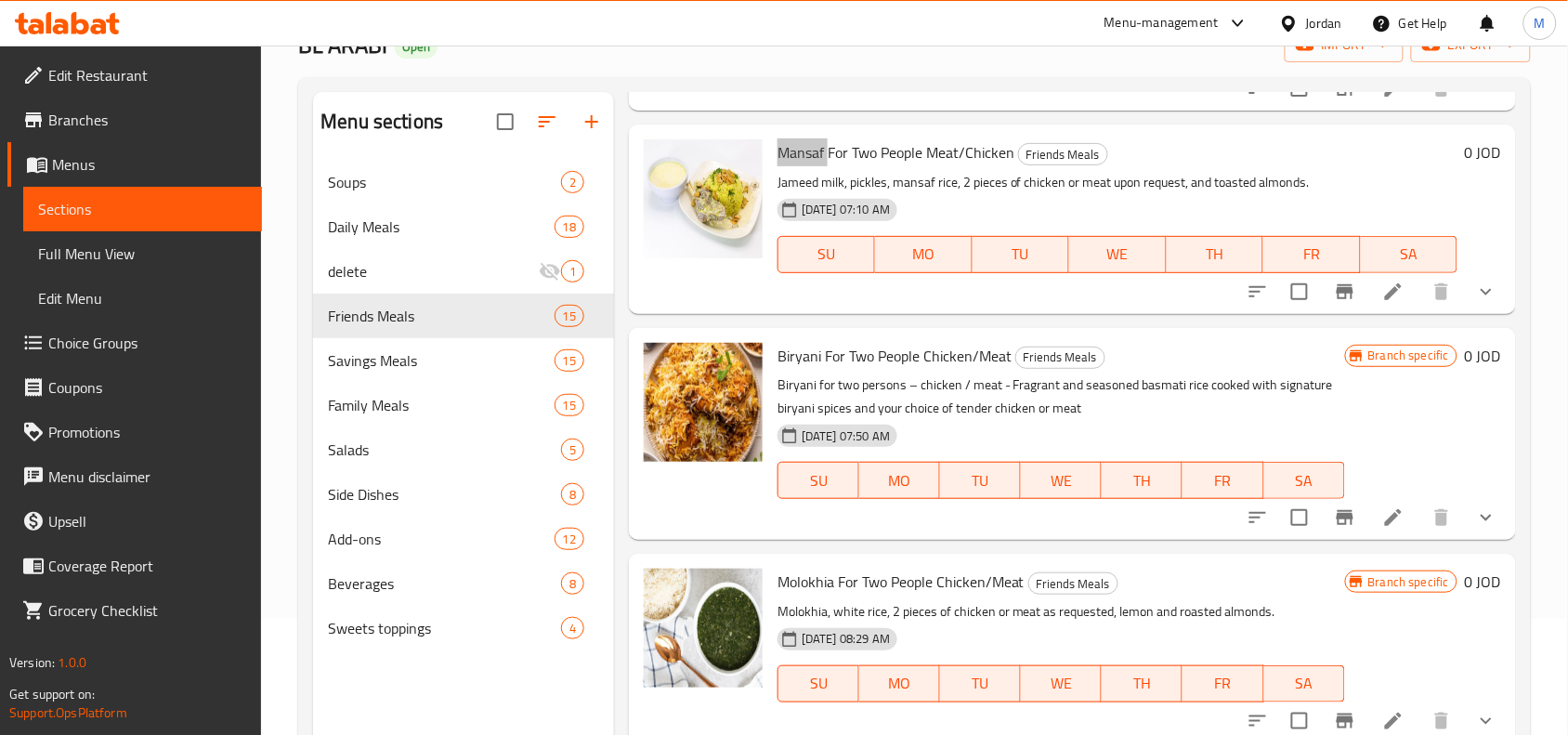
scroll to position [1045, 0]
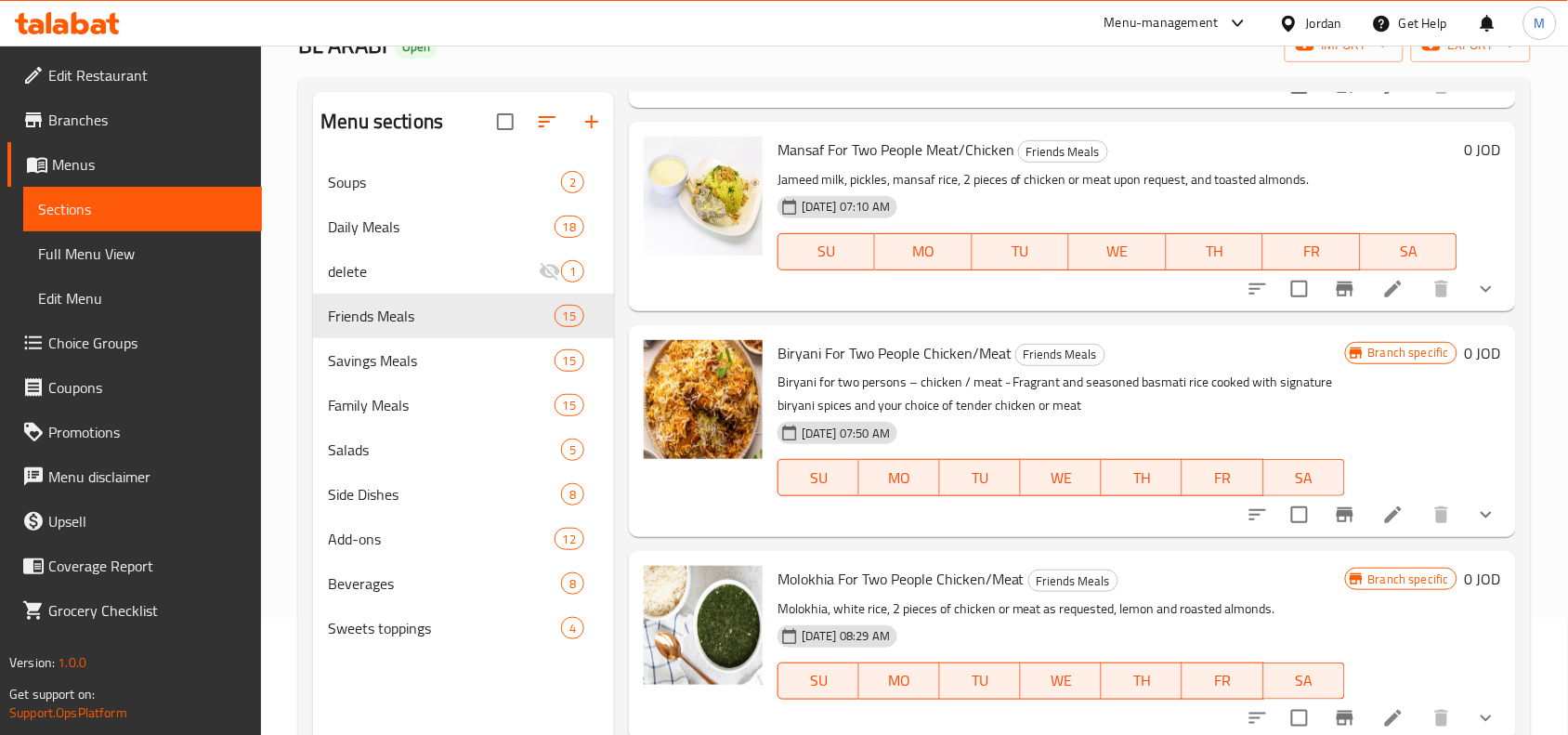
click at [790, 360] on span "Biryani For Two People Chicken/Meat" at bounding box center [894, 353] width 234 height 28
drag, startPoint x: 790, startPoint y: 360, endPoint x: 834, endPoint y: 346, distance: 46.2
click at [834, 346] on span "Biryani For Two People Chicken/Meat" at bounding box center [894, 353] width 234 height 28
copy span "Biryani For"
click at [854, 340] on span "Biryani For Two People Chicken/Meat" at bounding box center [894, 353] width 234 height 28
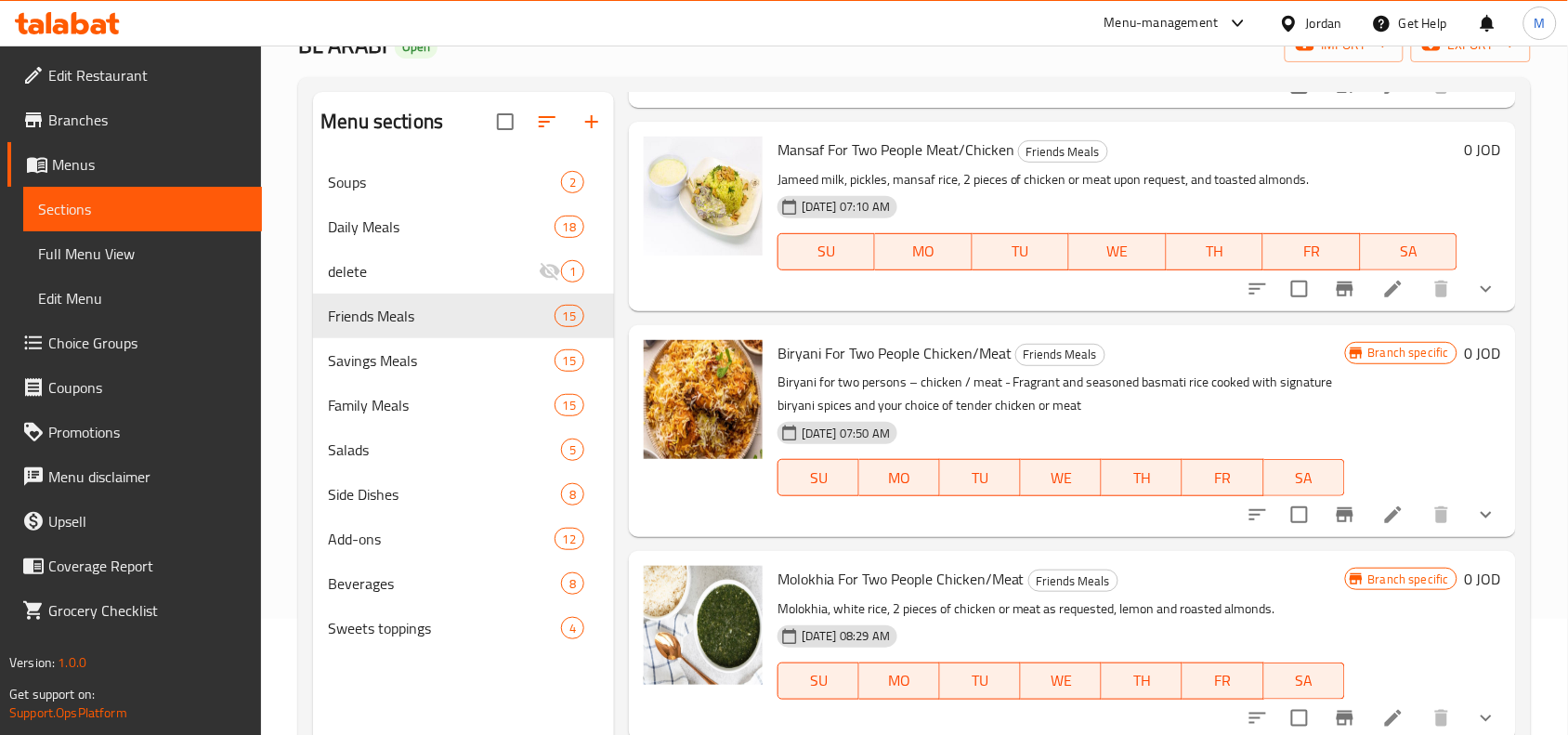
click at [794, 358] on span "Biryani For Two People Chicken/Meat" at bounding box center [894, 353] width 234 height 28
drag, startPoint x: 794, startPoint y: 358, endPoint x: 796, endPoint y: 367, distance: 9.2
click at [794, 355] on span "Biryani For Two People Chicken/Meat" at bounding box center [894, 353] width 234 height 28
click at [808, 359] on span "Biryani For Two People Chicken/Meat" at bounding box center [894, 353] width 234 height 28
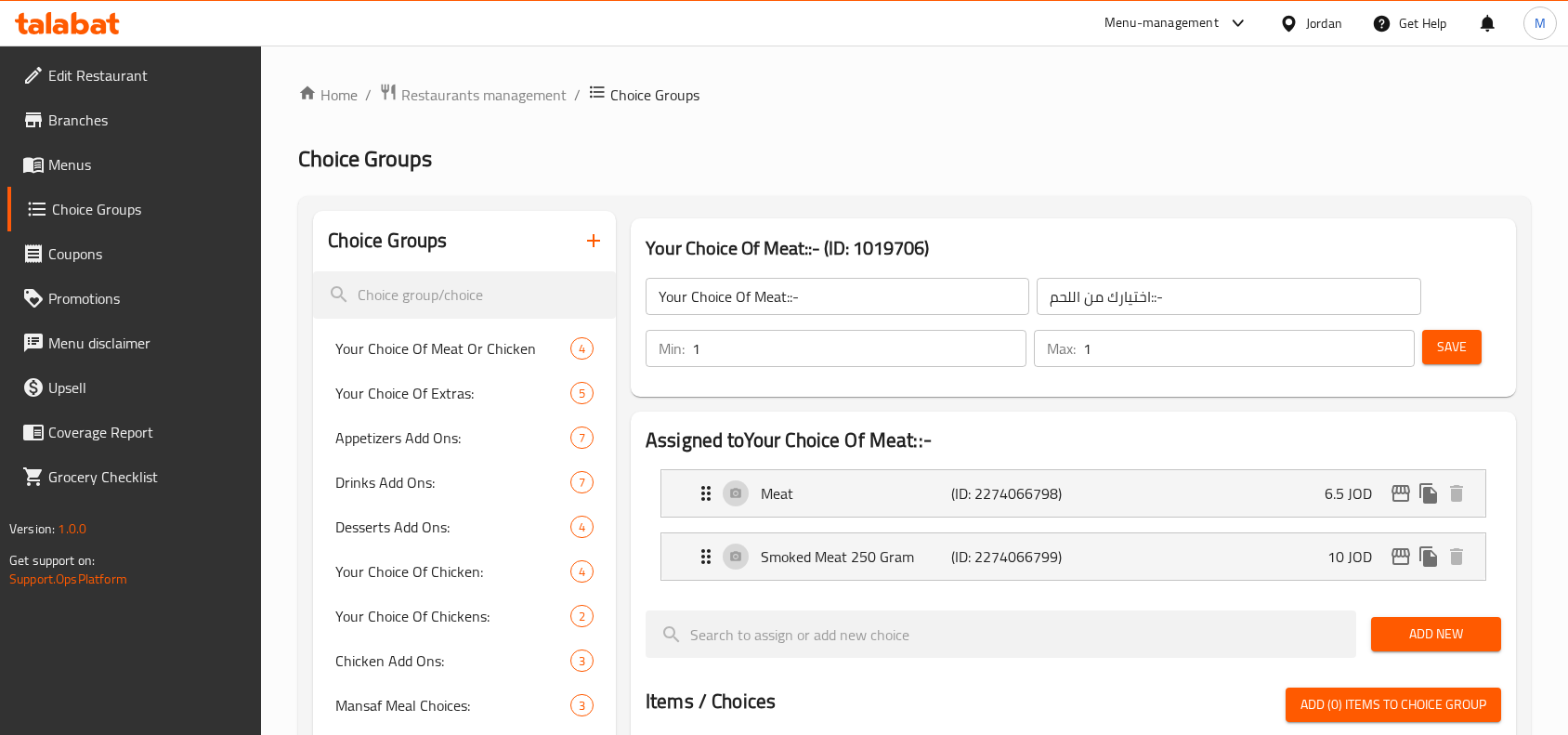
scroll to position [116, 0]
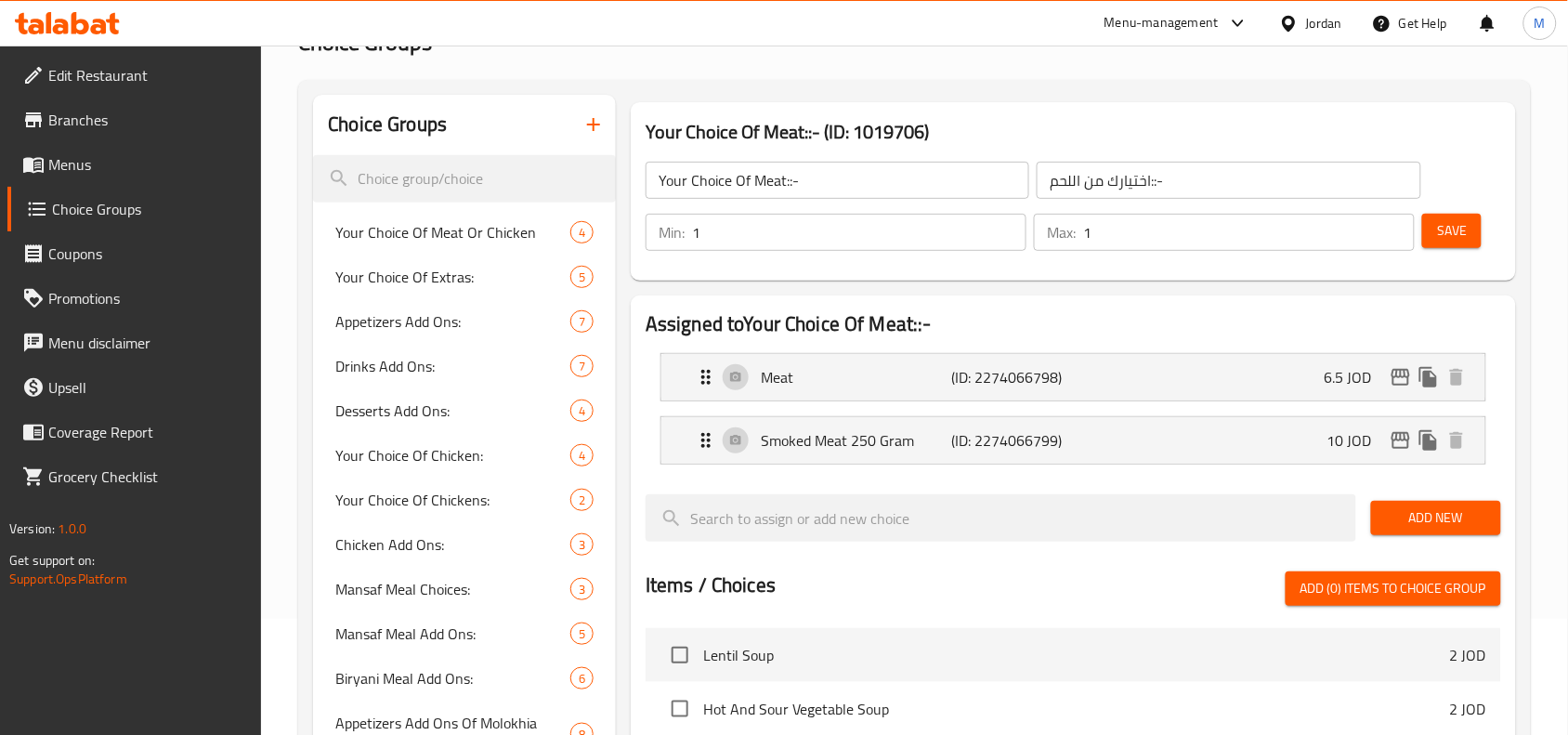
click at [656, 322] on h2 "Assigned to Your Choice Of Meat::-" at bounding box center [1073, 324] width 855 height 28
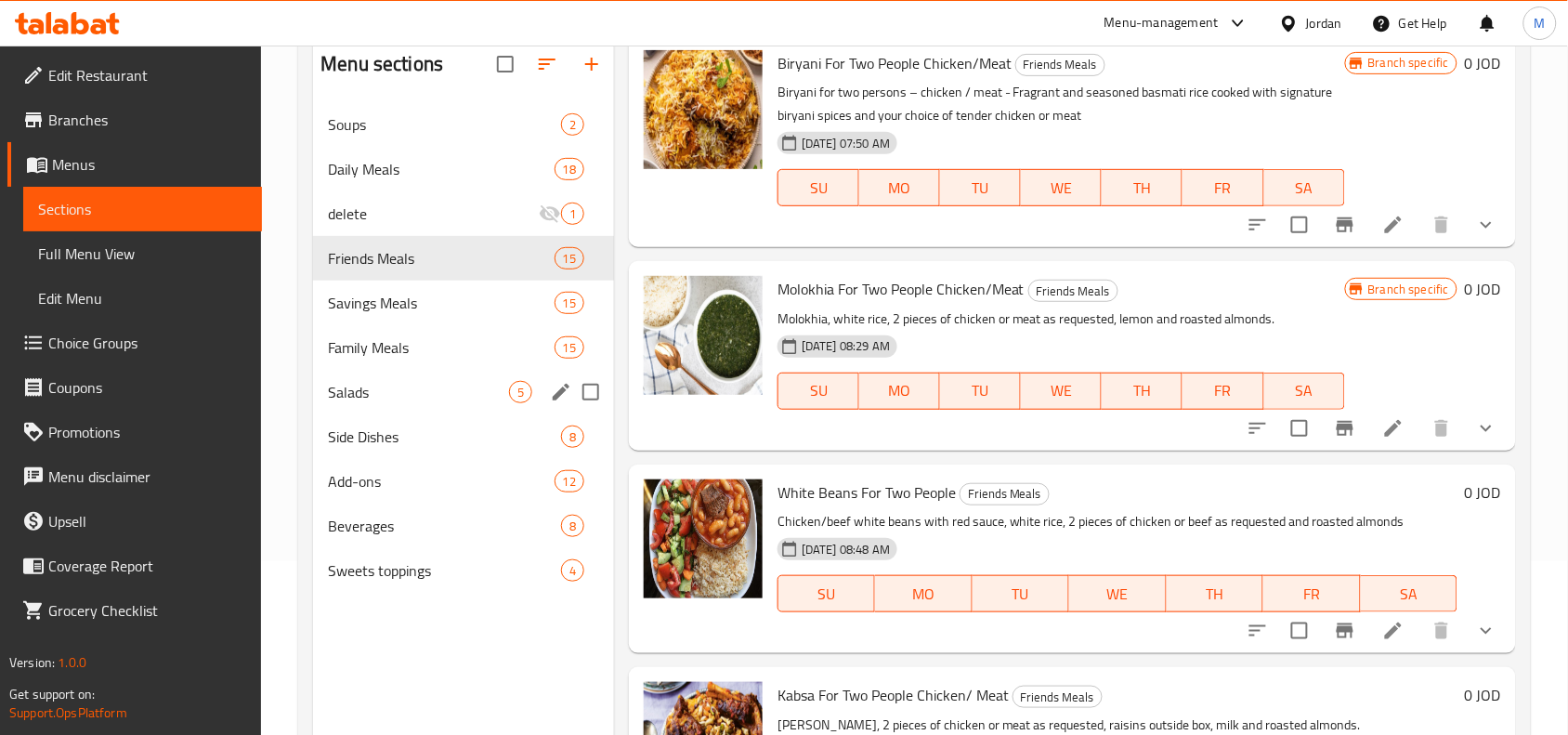
scroll to position [116, 0]
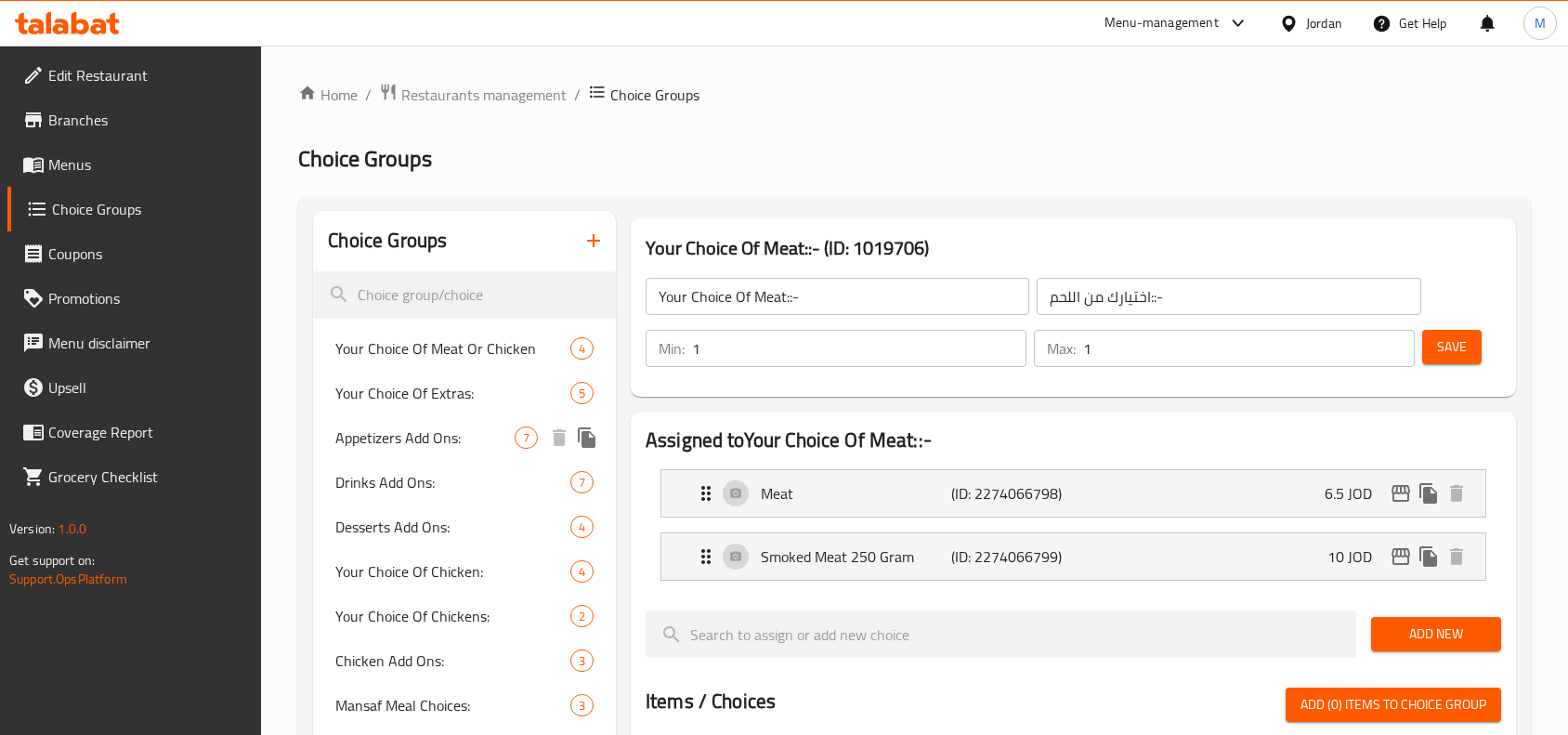
scroll to position [116, 0]
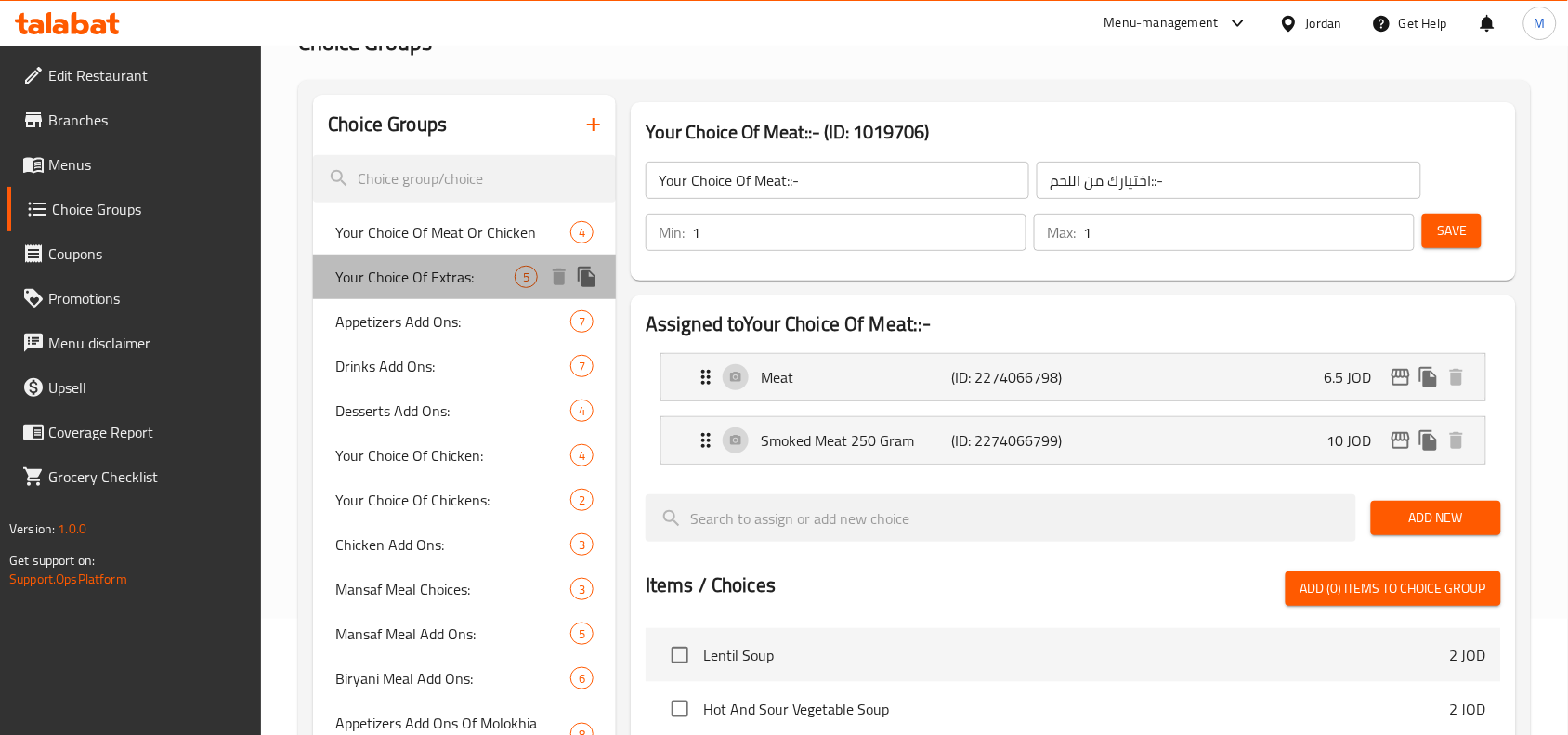
click at [396, 276] on span "Your Choice Of Extras:" at bounding box center [425, 276] width 179 height 22
type input "Your Choice Of Extras:"
type input "إختيارك من الأضافات:"
type input "0"
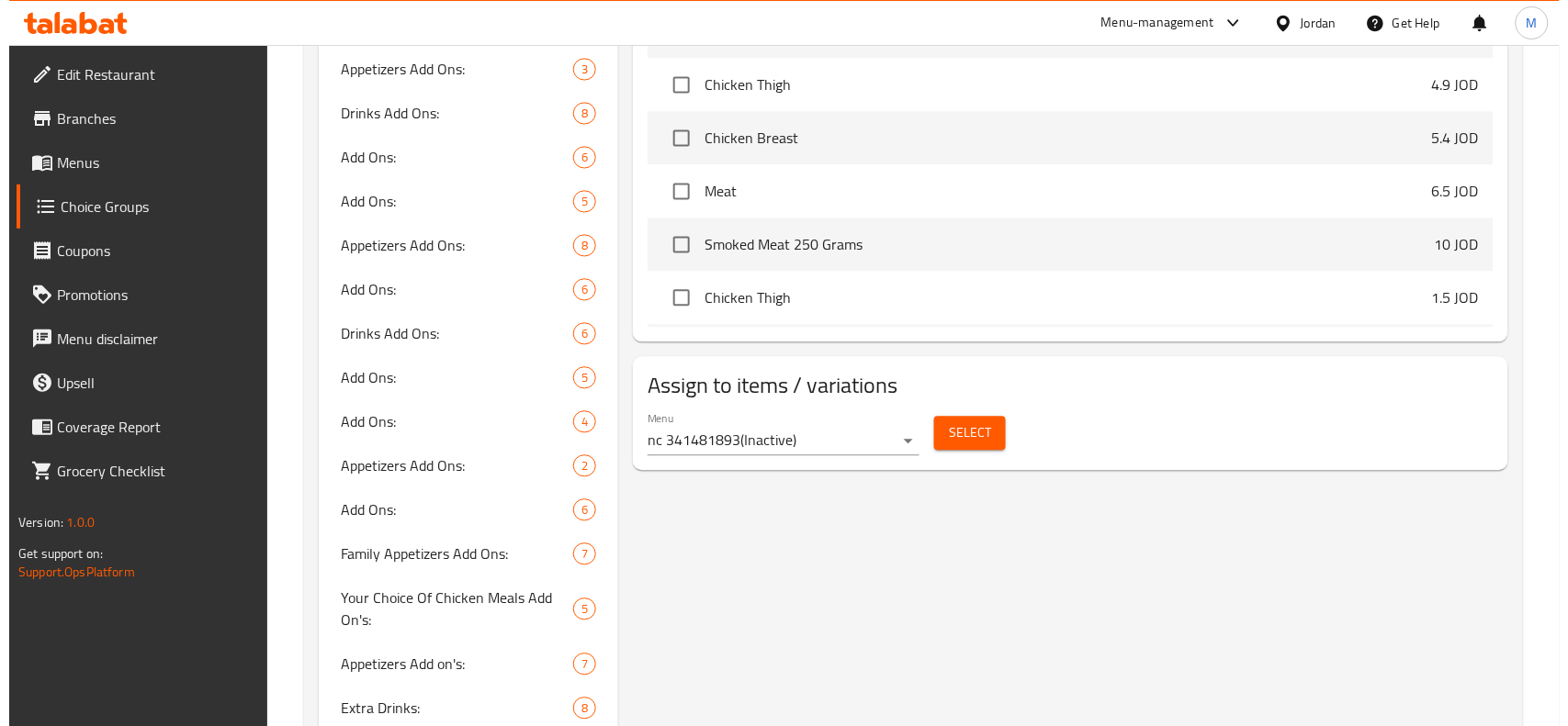
scroll to position [1033, 0]
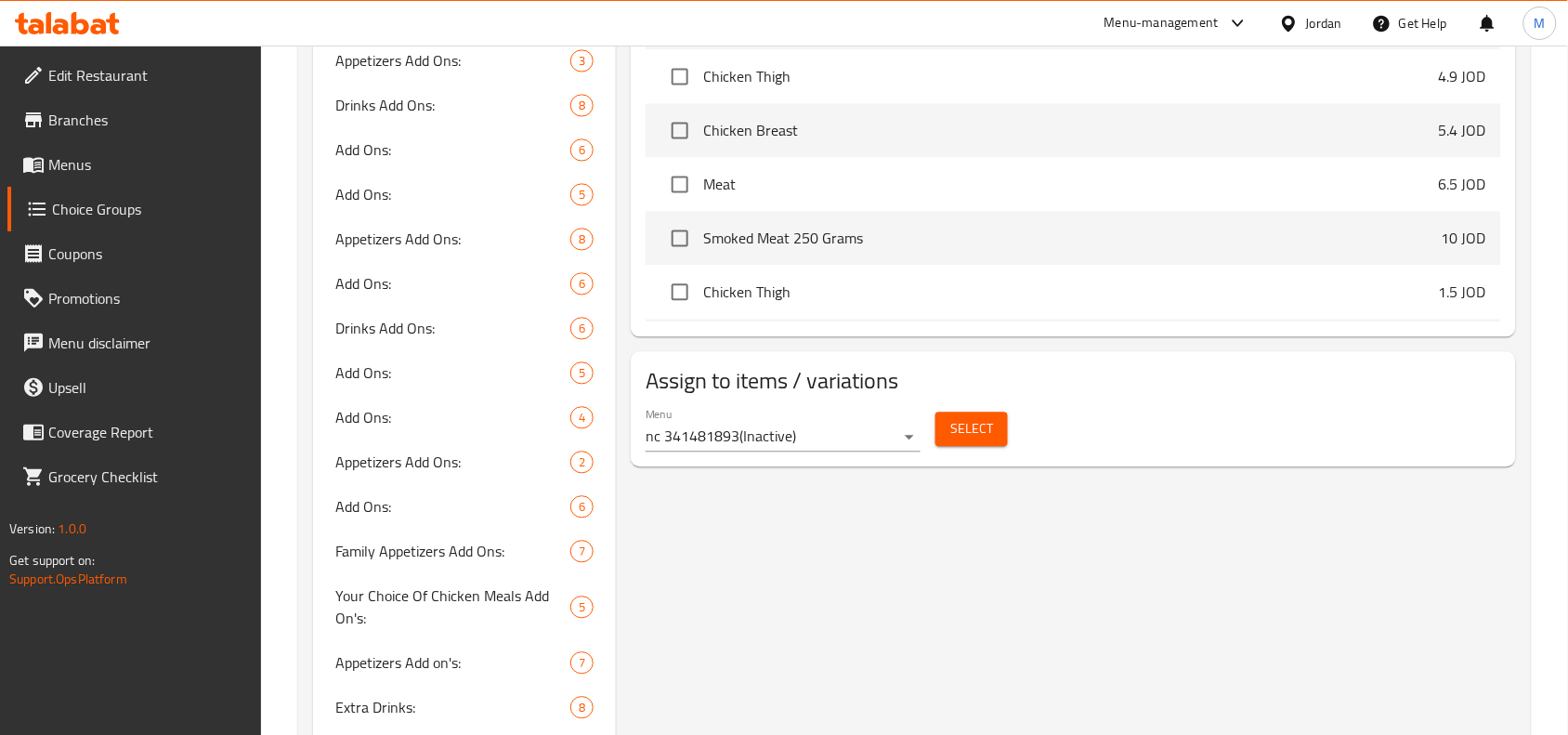
click at [980, 429] on span "Select" at bounding box center [971, 429] width 43 height 23
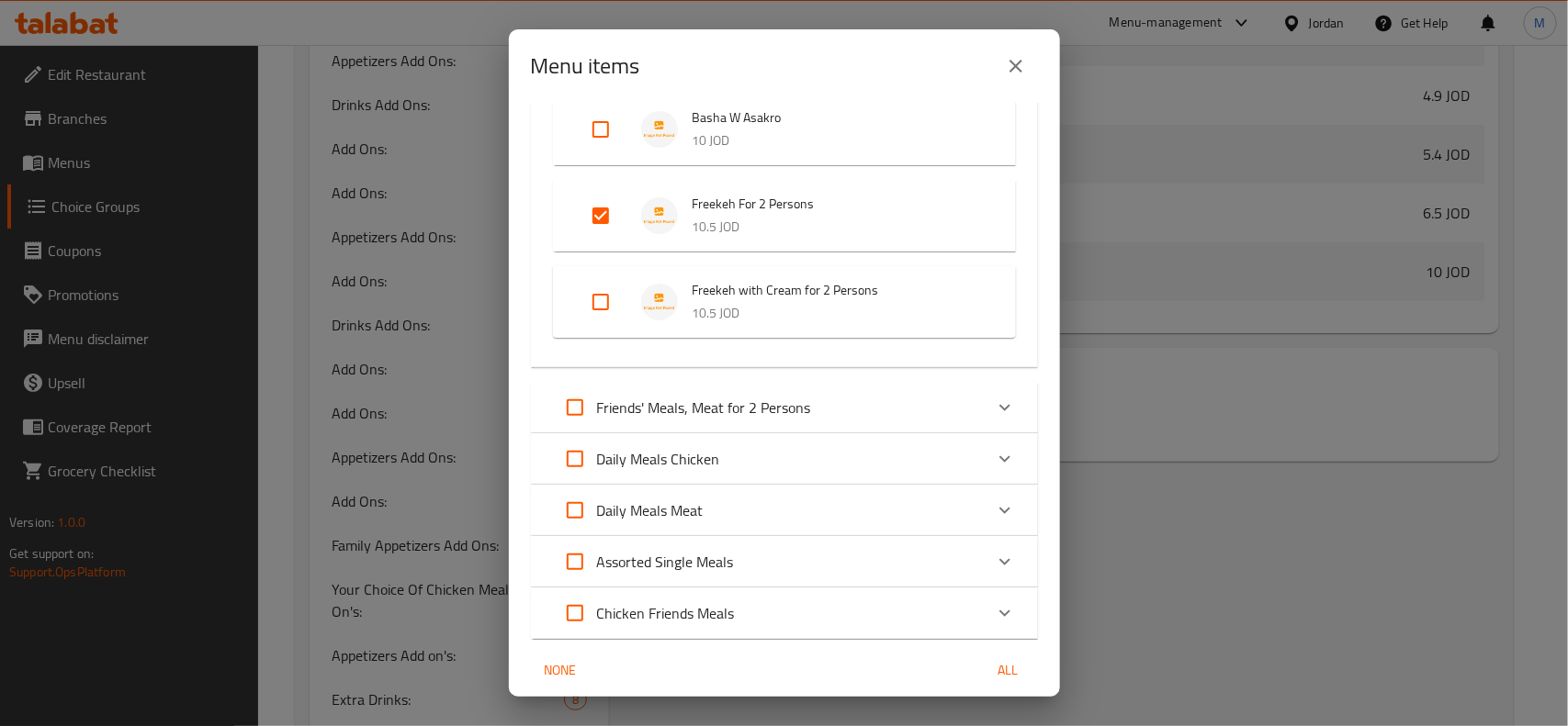
scroll to position [419, 0]
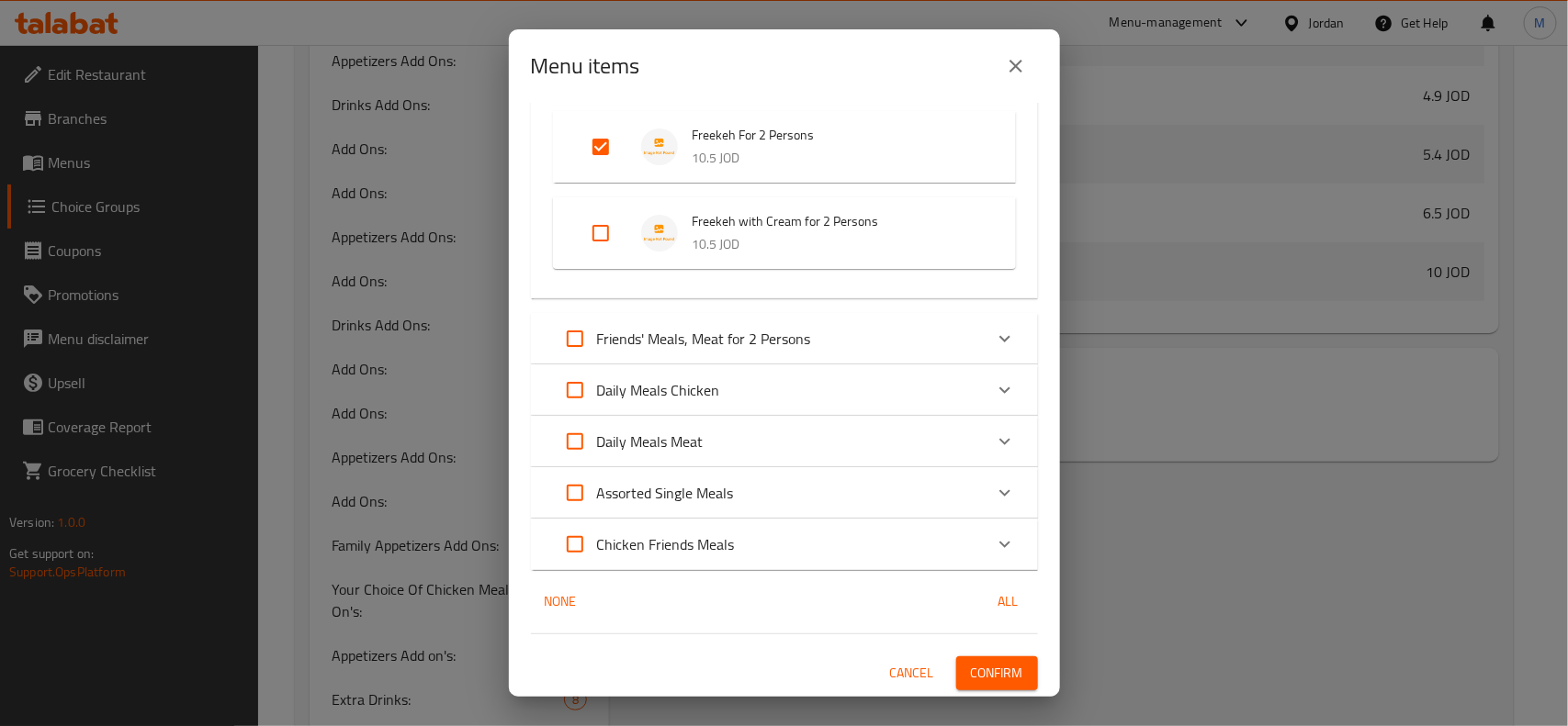
click at [809, 340] on p "Friends' Meals, Meat for 2 Persons" at bounding box center [704, 339] width 214 height 22
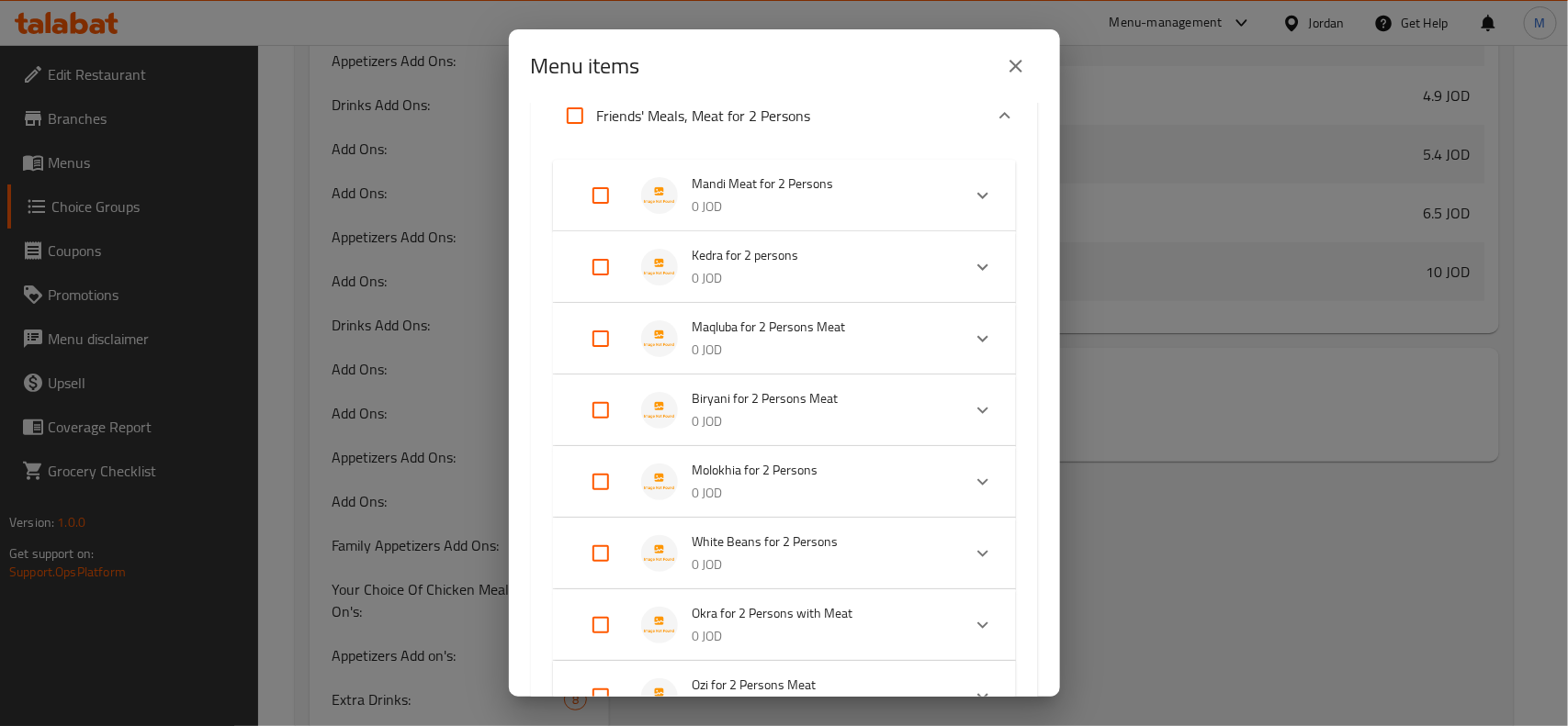
scroll to position [648, 0]
click at [575, 115] on input "Expand" at bounding box center [574, 112] width 44 height 44
checkbox input "true"
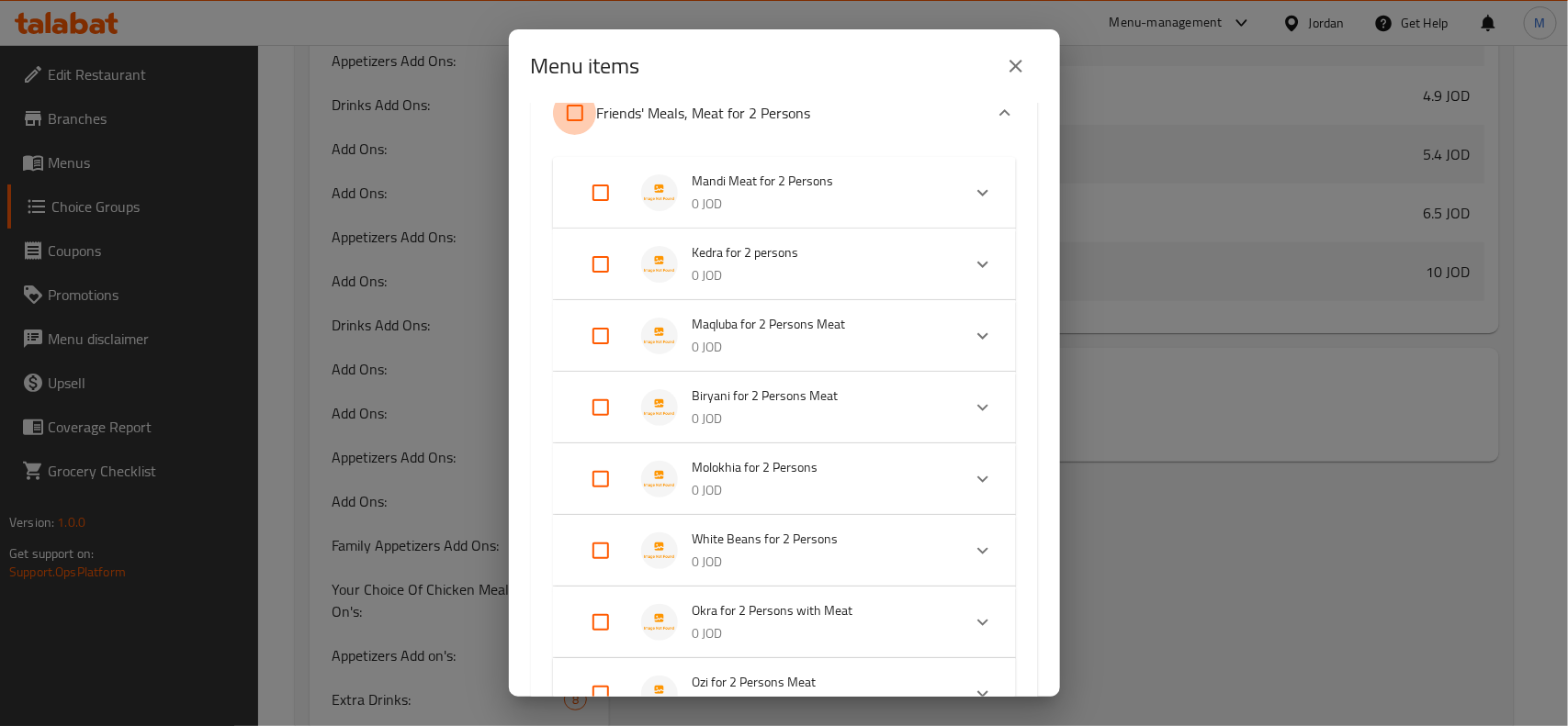
checkbox input "true"
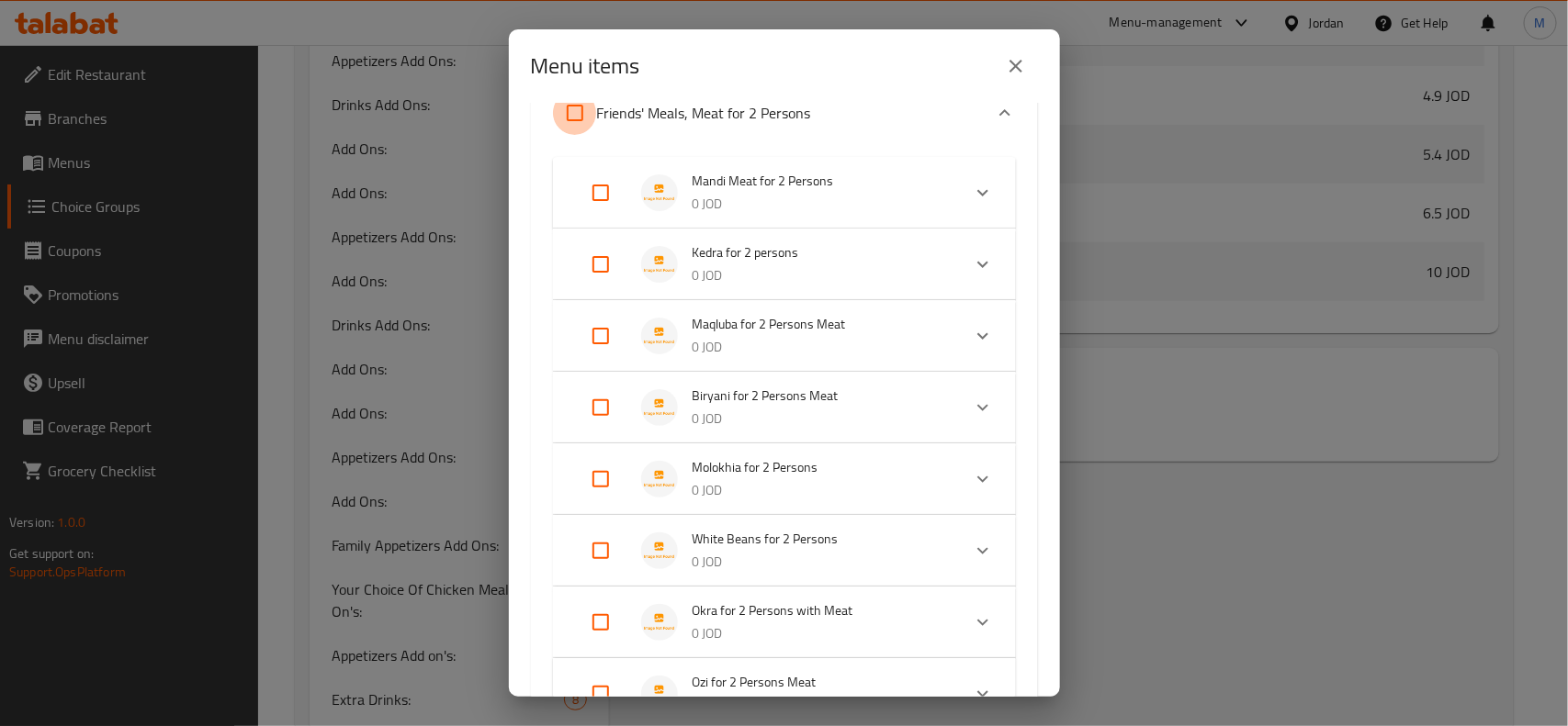
checkbox input "true"
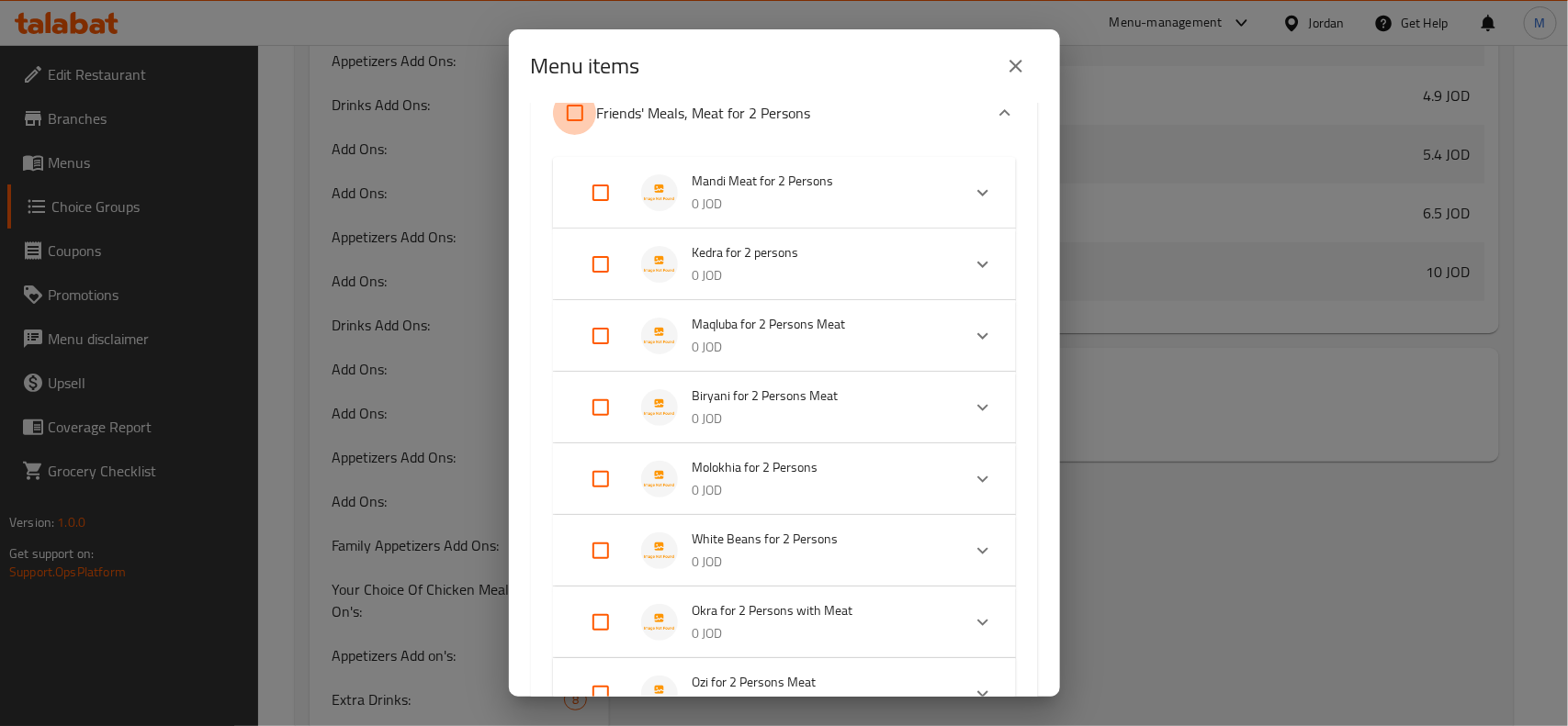
checkbox input "true"
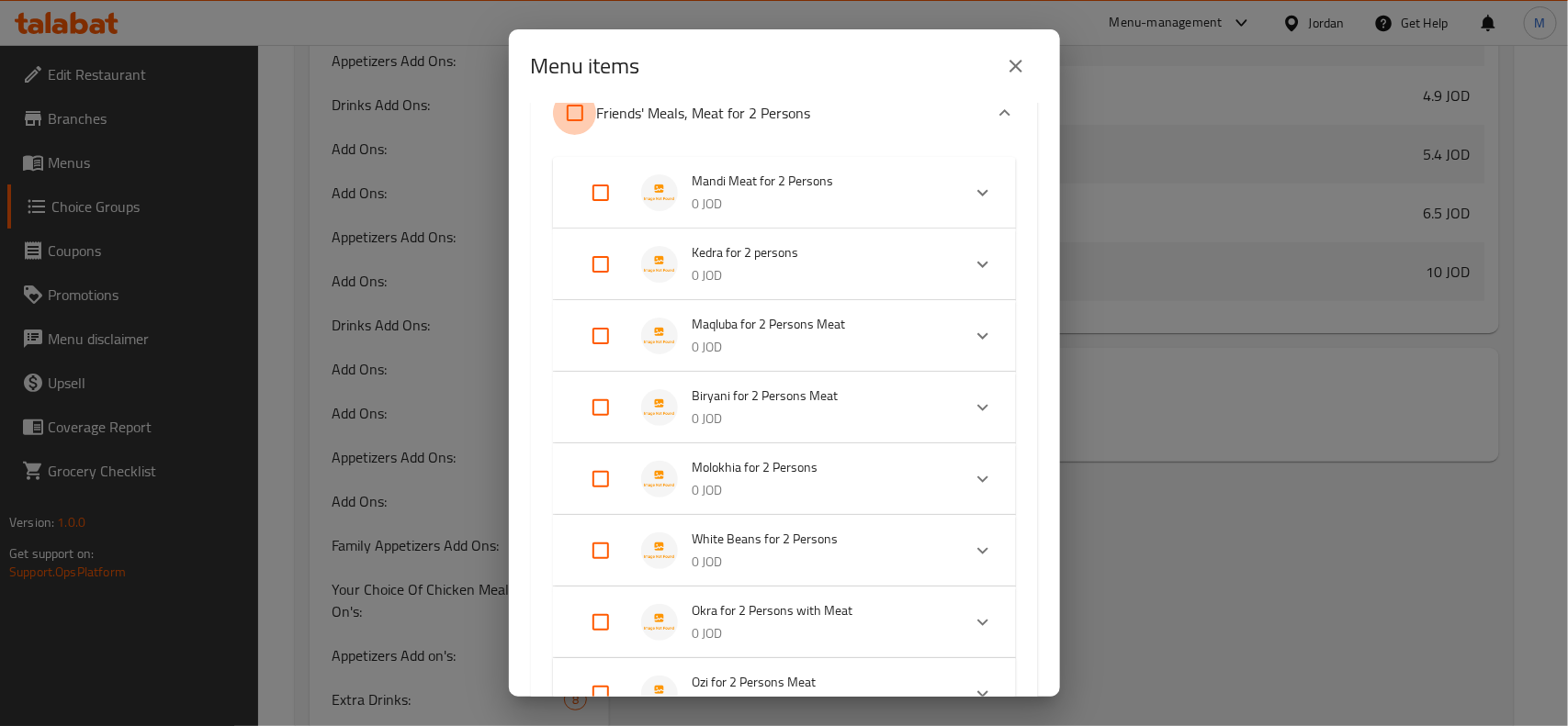
checkbox input "true"
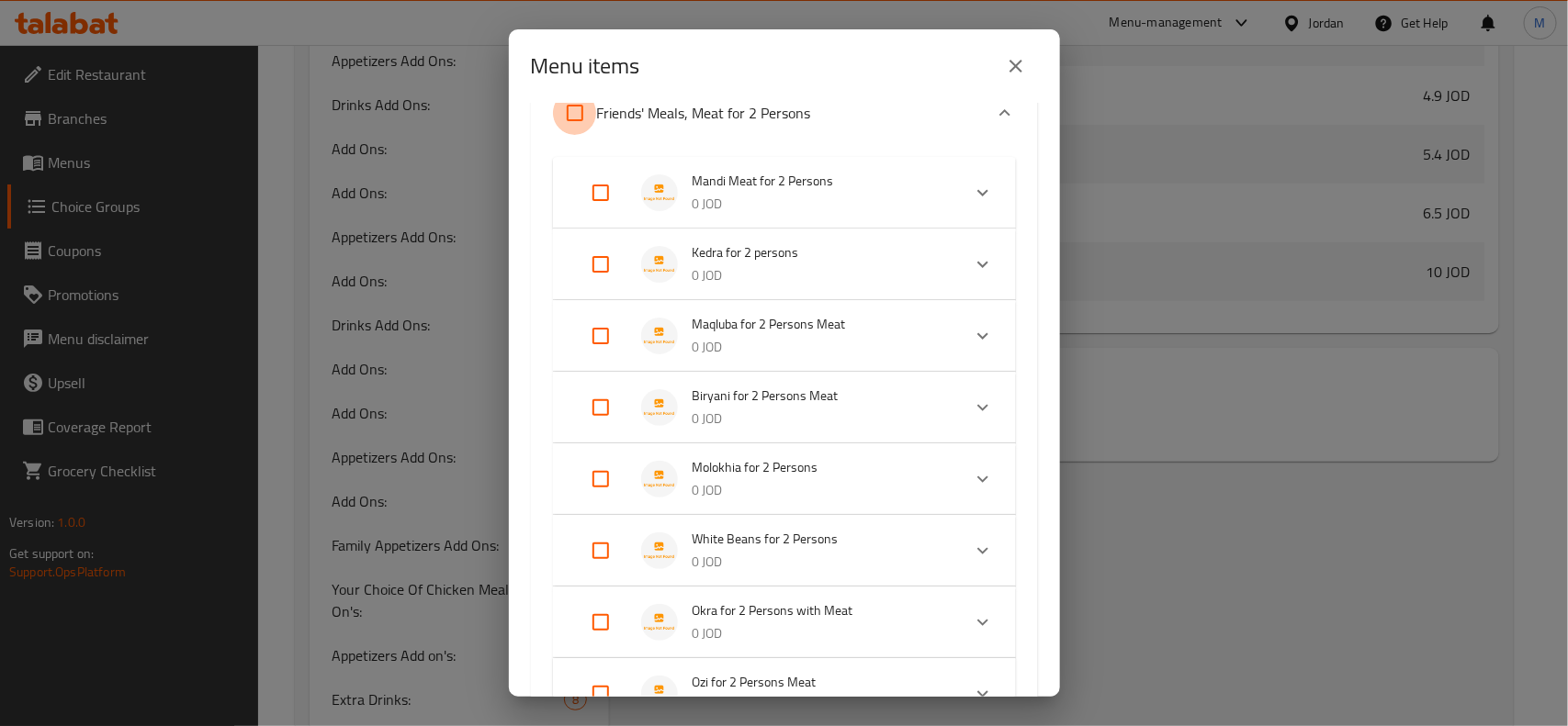
checkbox input "true"
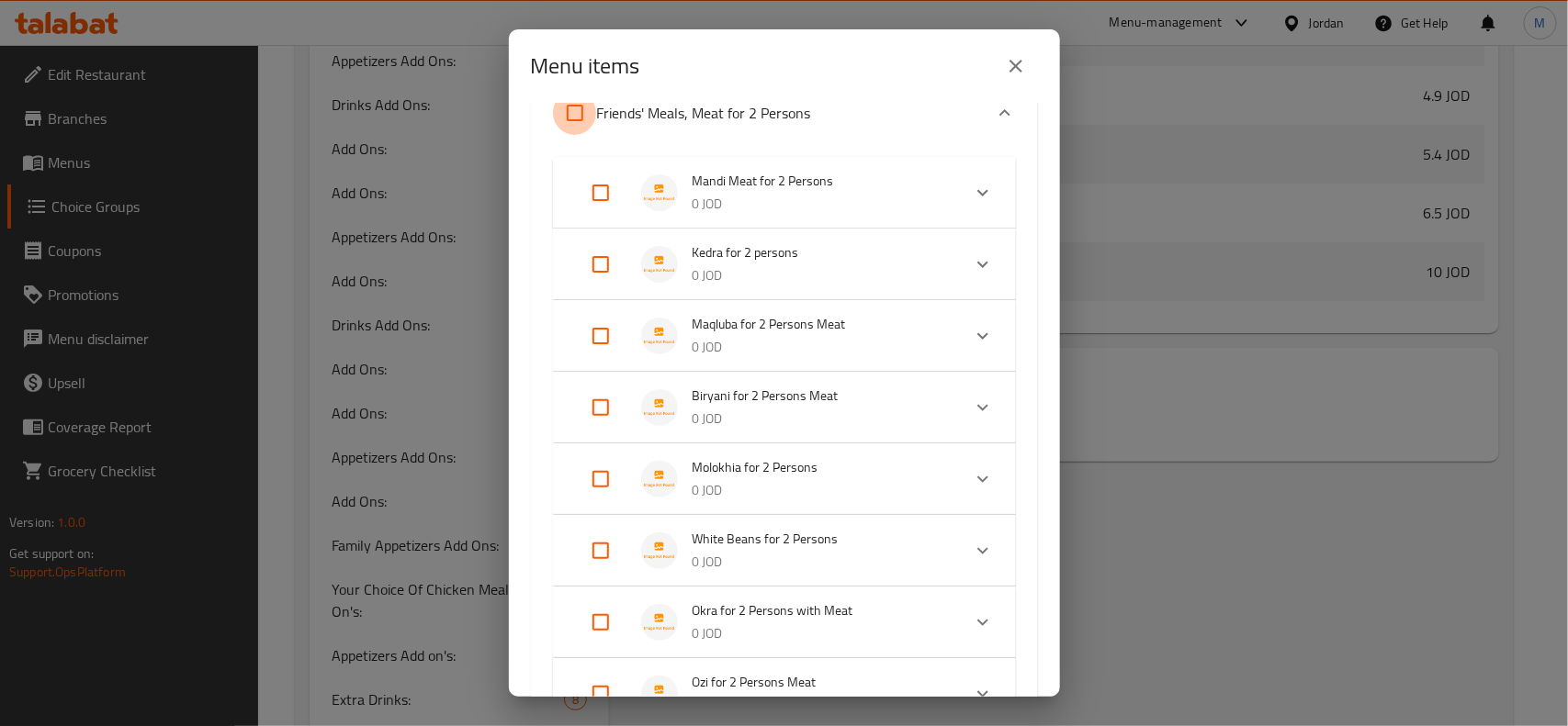
checkbox input "true"
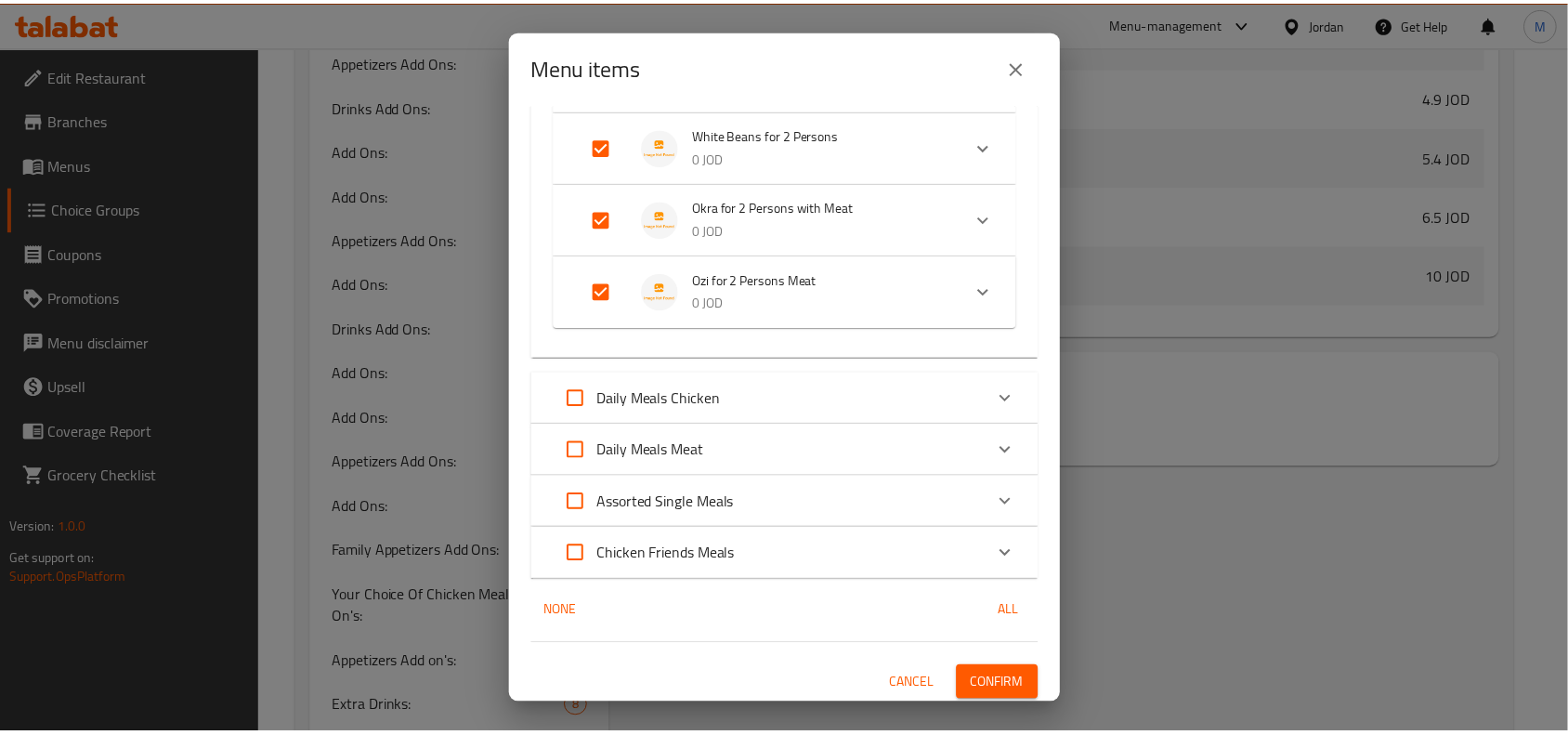
scroll to position [1069, 0]
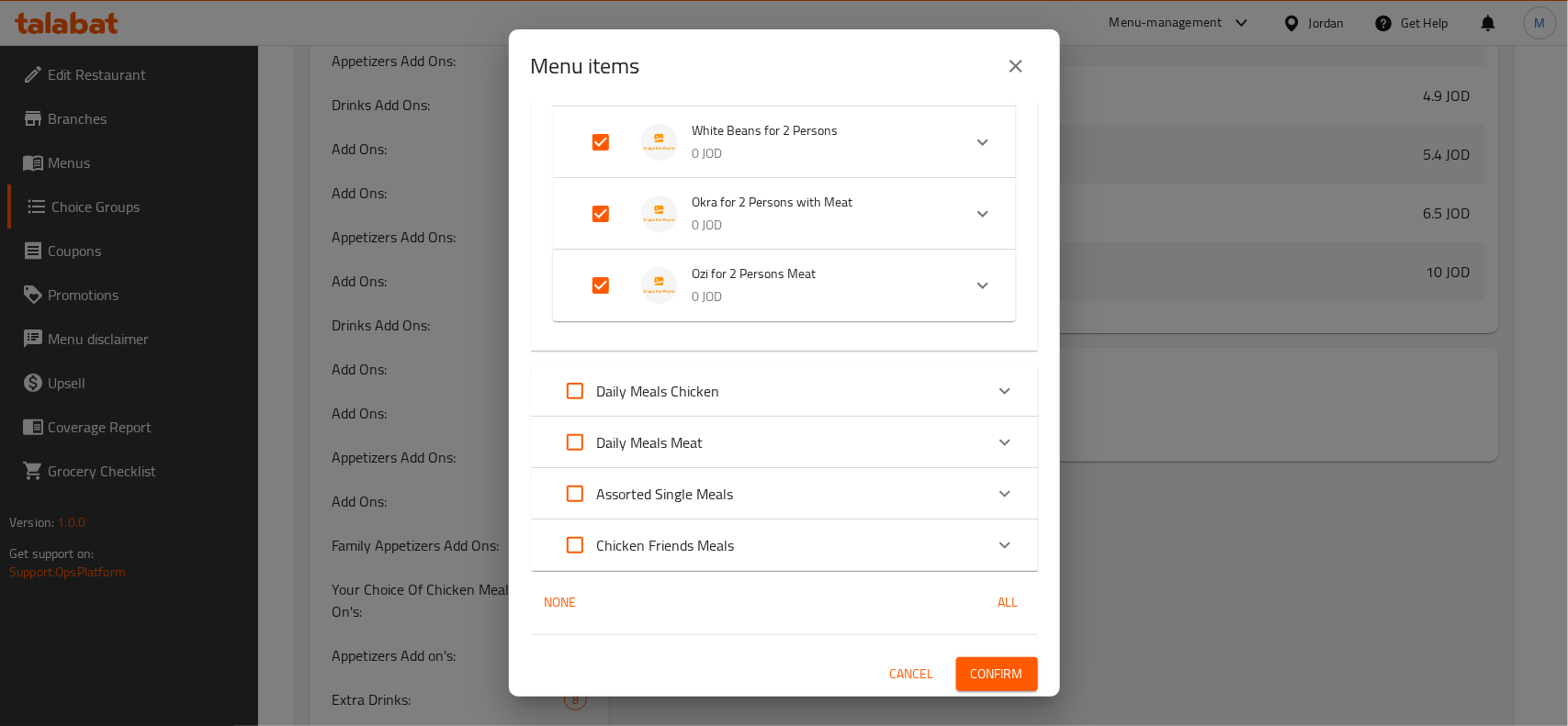
click at [984, 666] on span "Confirm" at bounding box center [996, 673] width 52 height 23
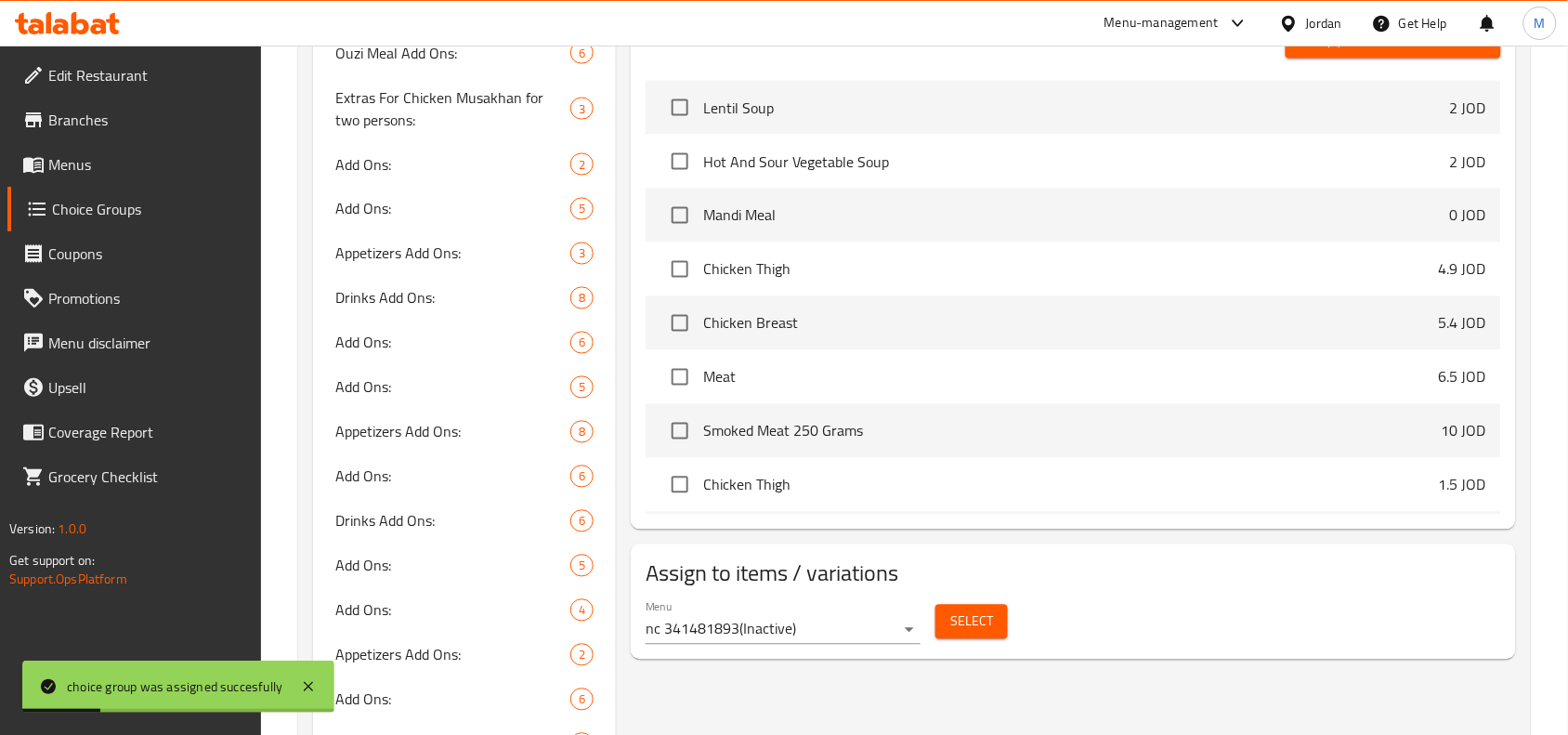
scroll to position [813, 0]
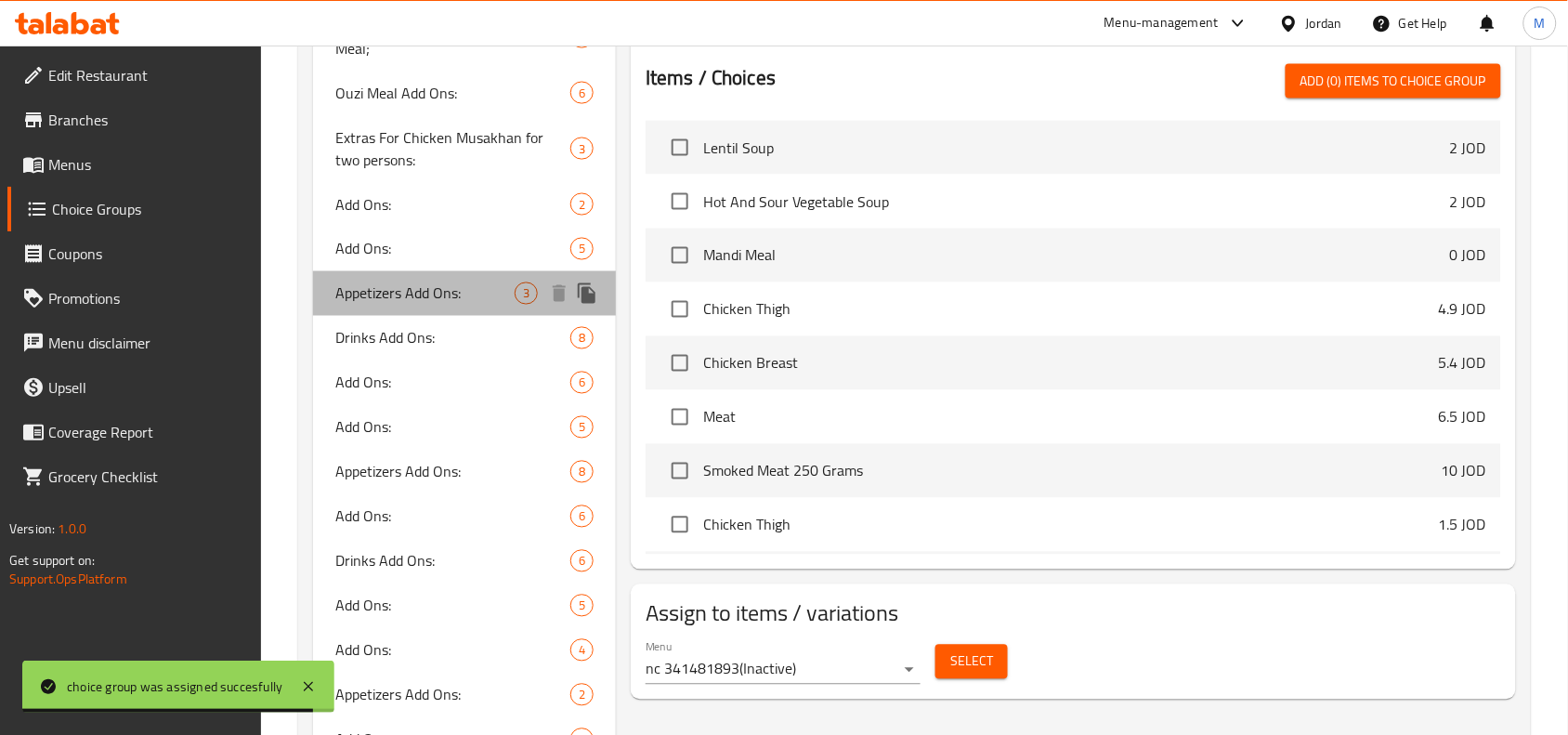
click at [410, 294] on span "Appetizers Add Ons:" at bounding box center [425, 293] width 179 height 22
type input "Appetizers Add Ons:"
type input "إضافات المقبلات: 1"
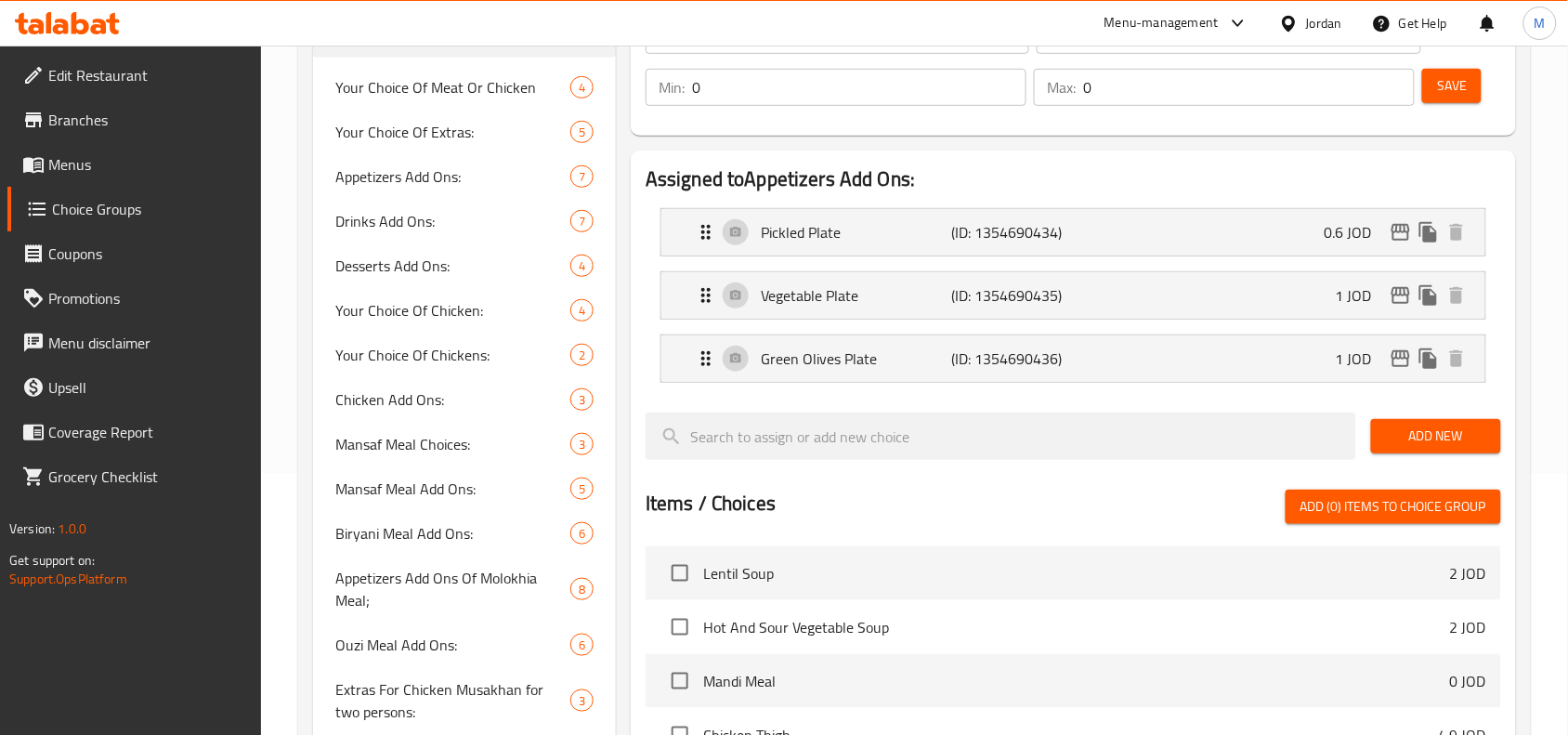
scroll to position [116, 0]
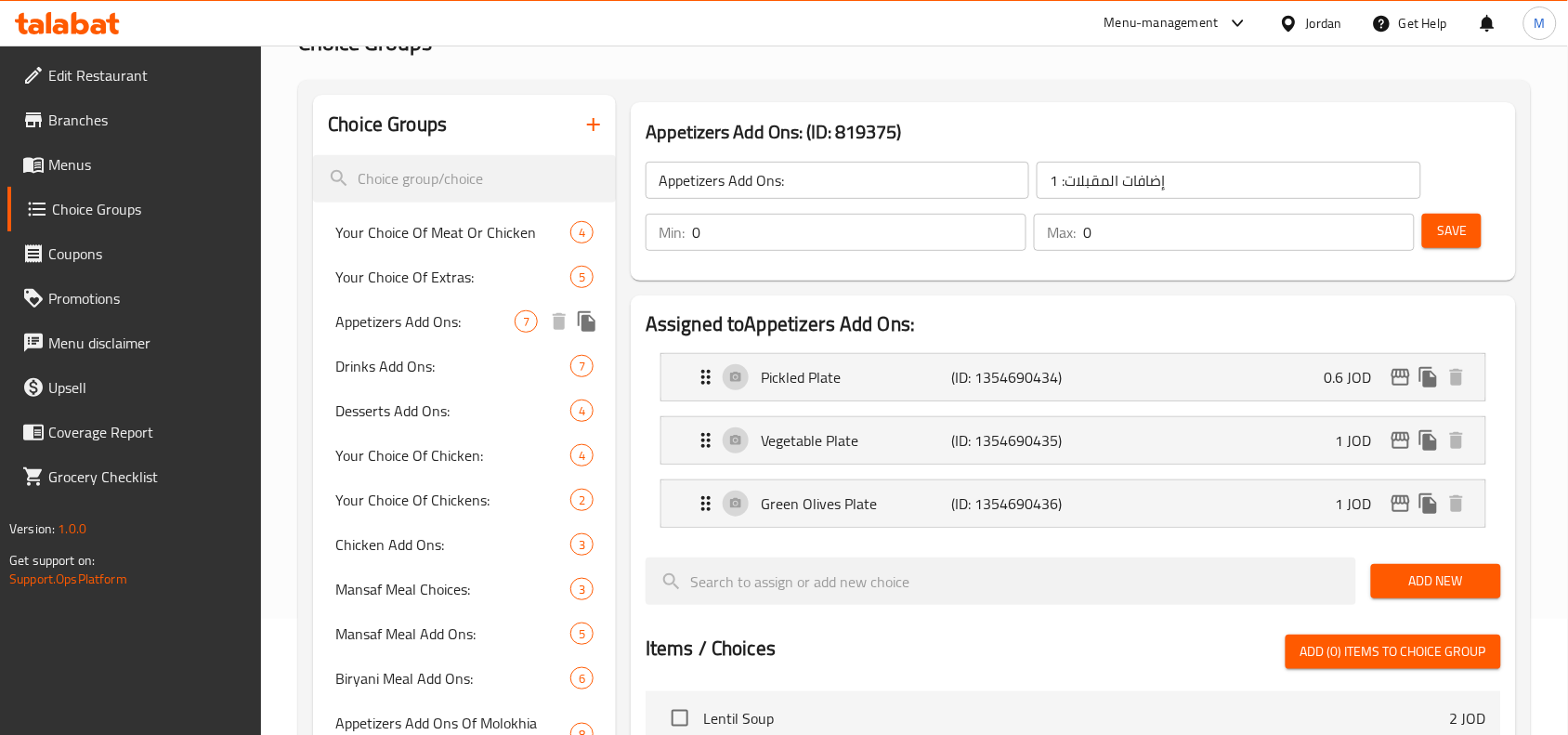
click at [398, 325] on span "Appetizers Add Ons:" at bounding box center [425, 321] width 179 height 22
type input "Appetizers Add Ons:"
type input "إضافات المقبلات:"
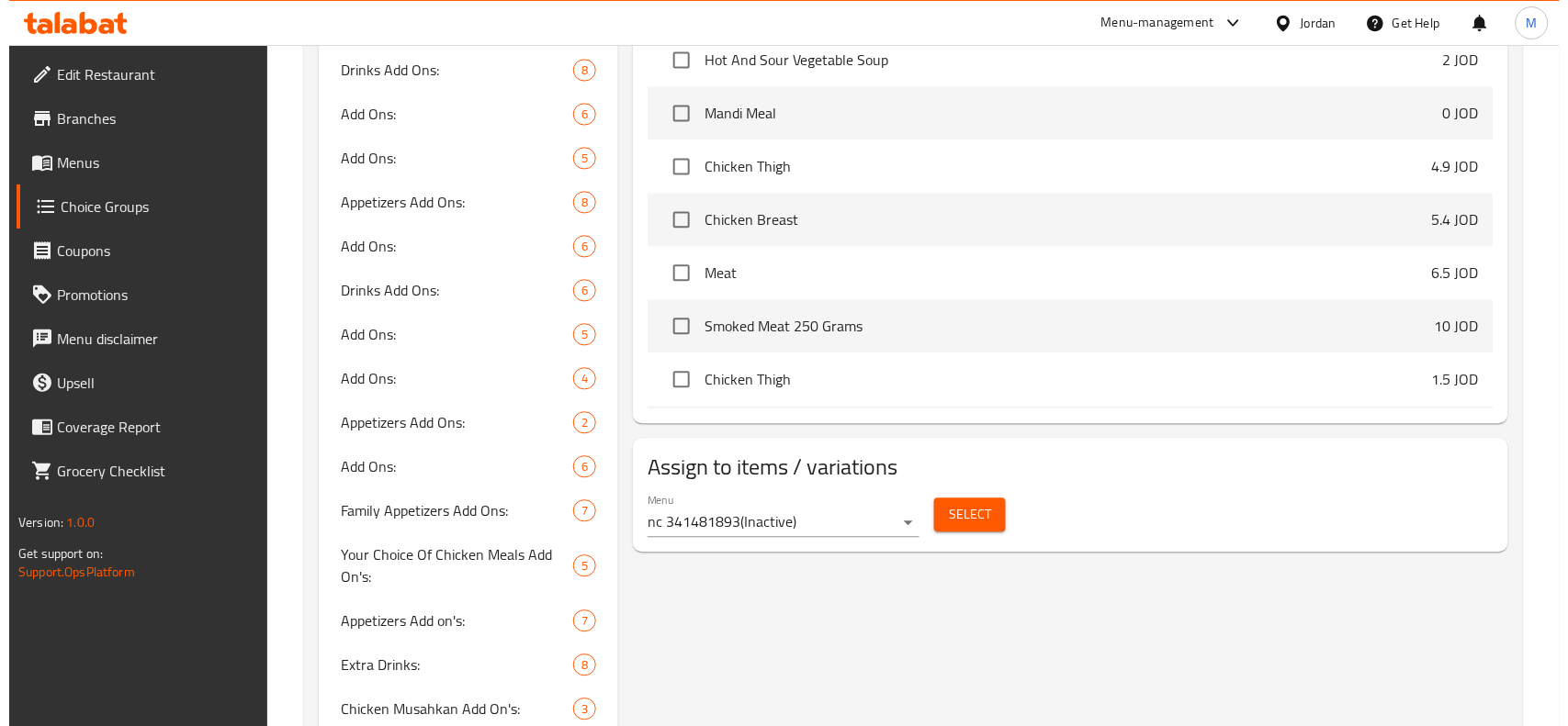
scroll to position [1262, 0]
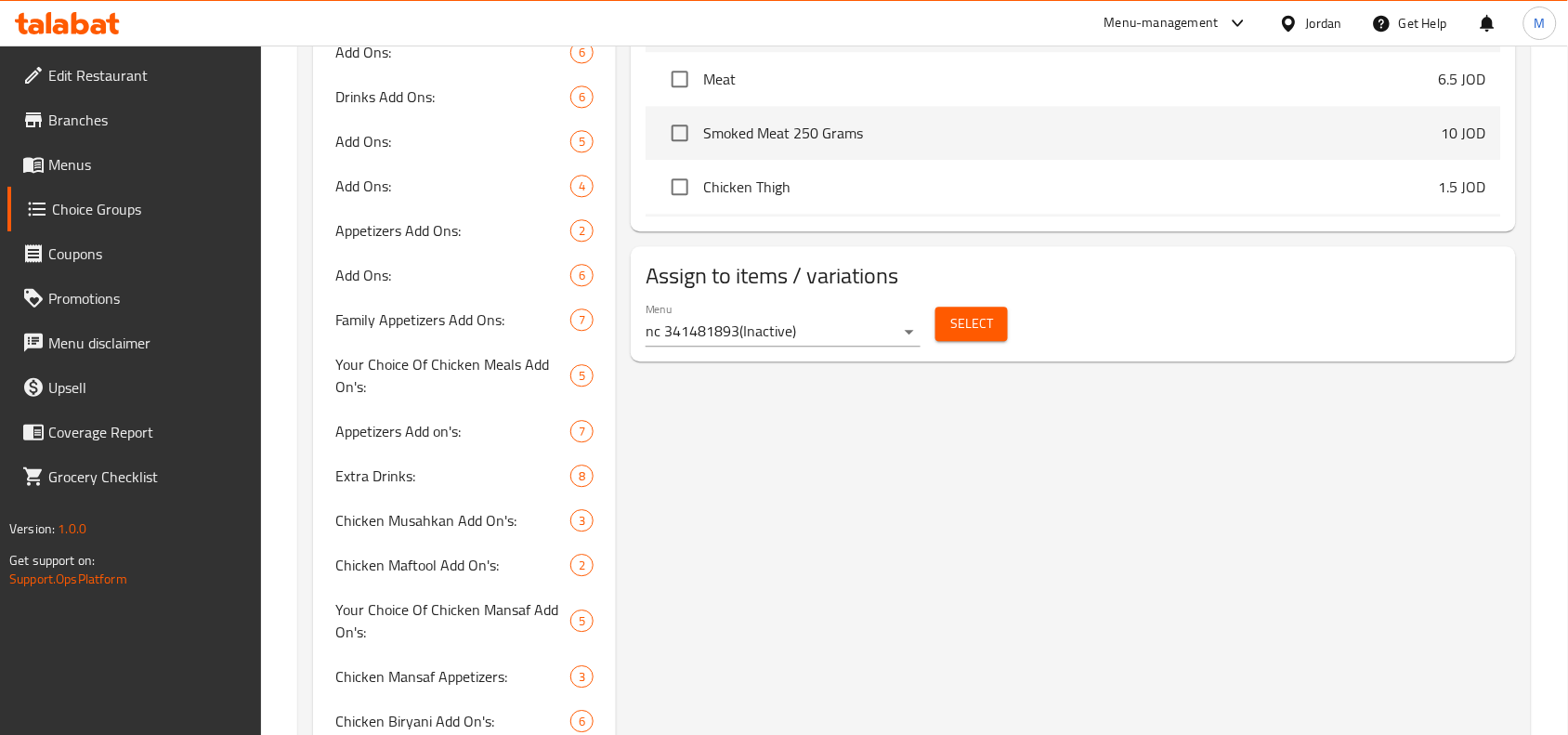
click at [994, 322] on button "Select" at bounding box center [971, 323] width 73 height 35
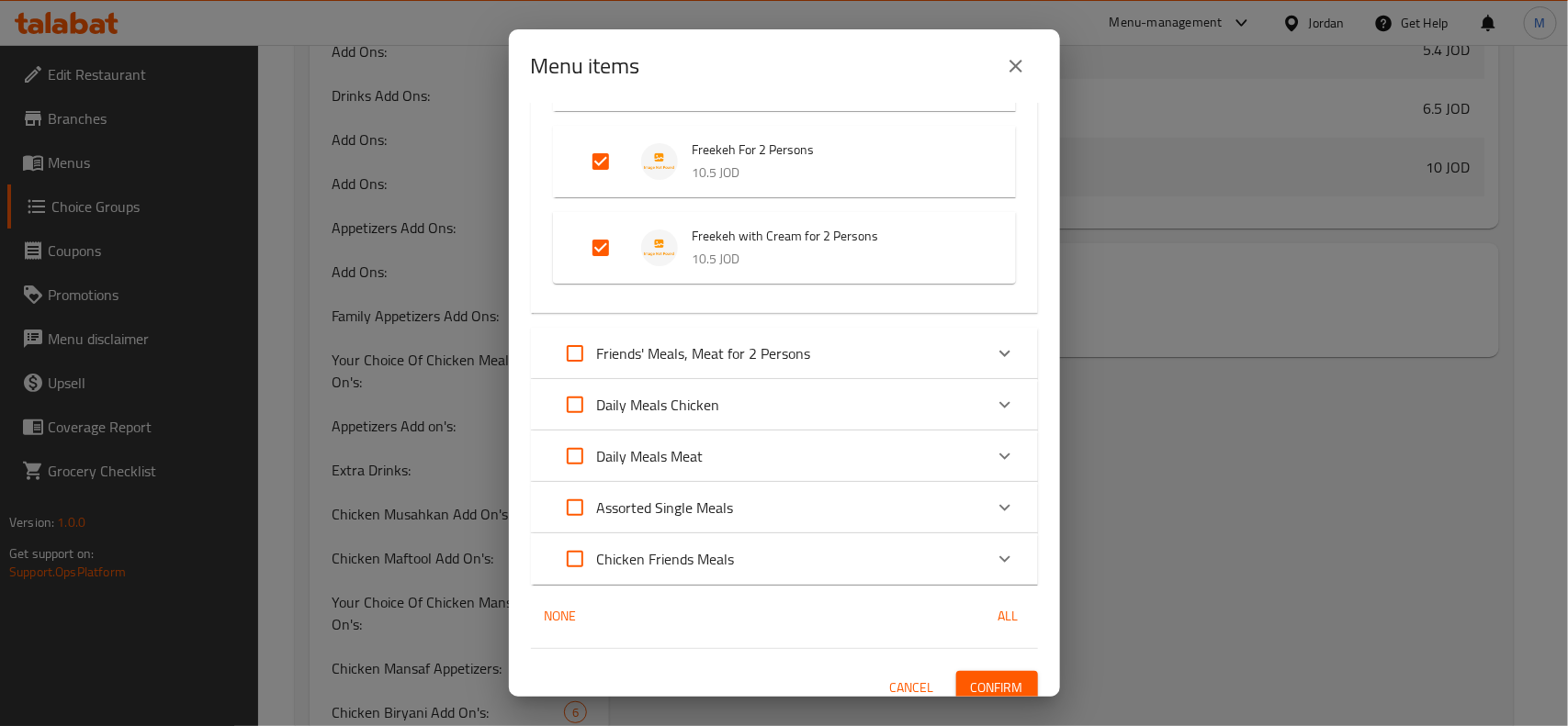
scroll to position [447, 0]
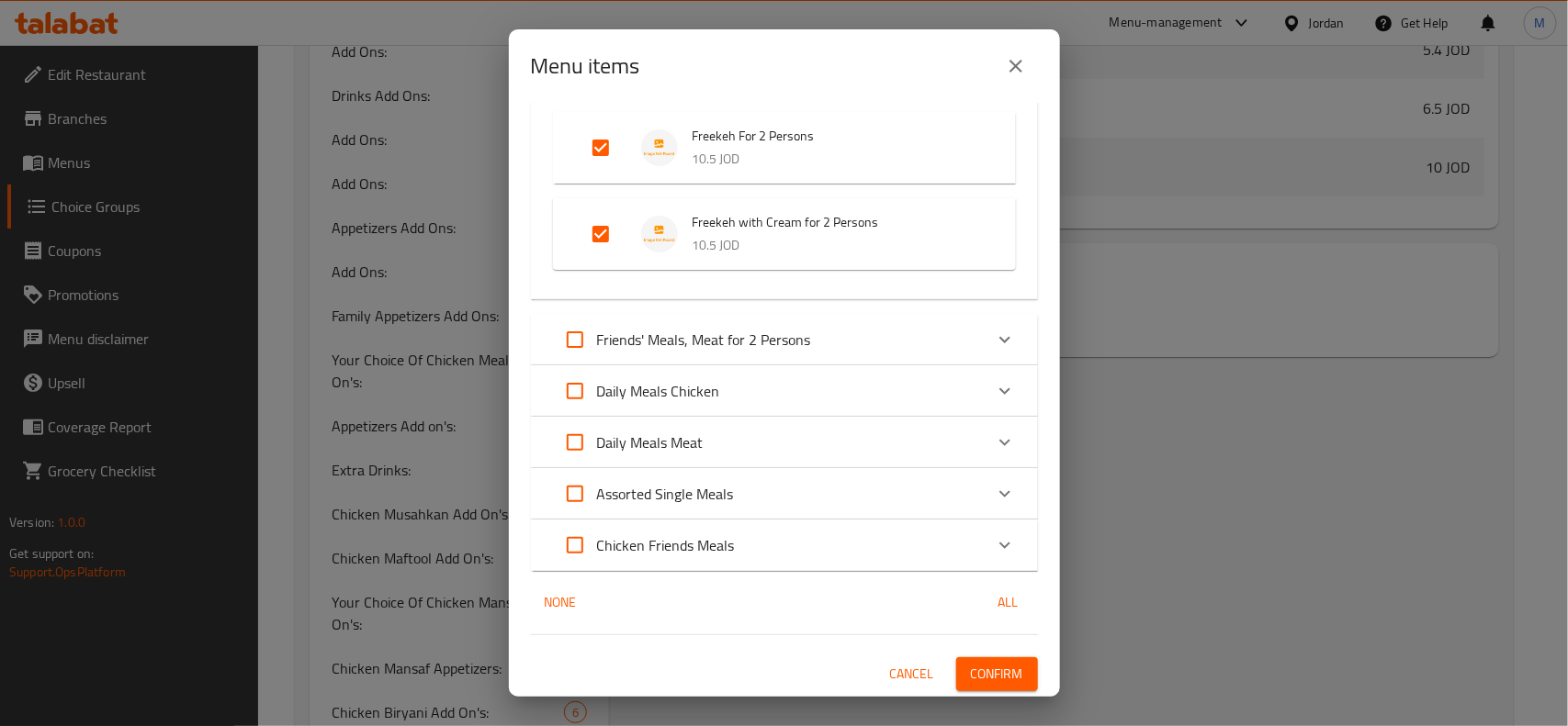
click at [575, 345] on input "Expand" at bounding box center [574, 339] width 44 height 44
checkbox input "true"
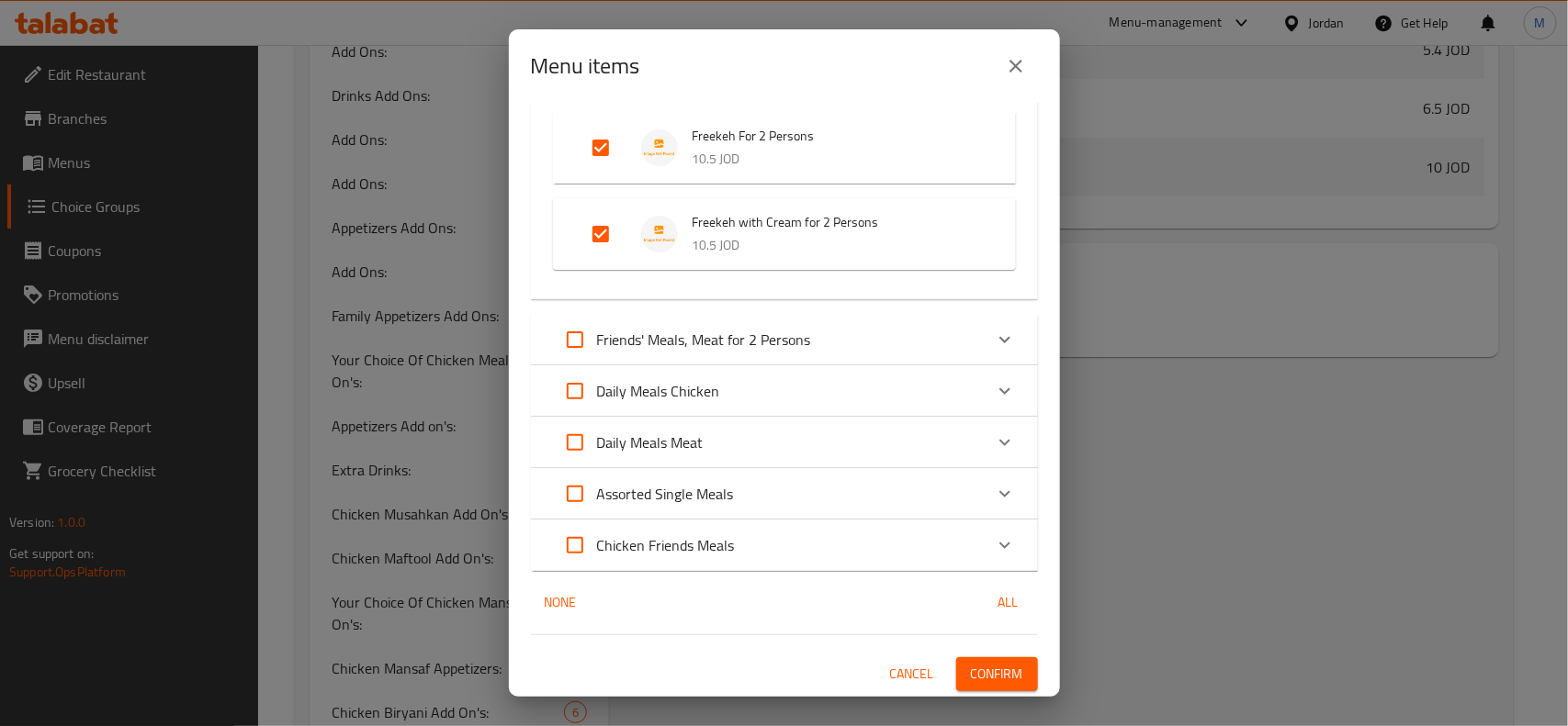
checkbox input "true"
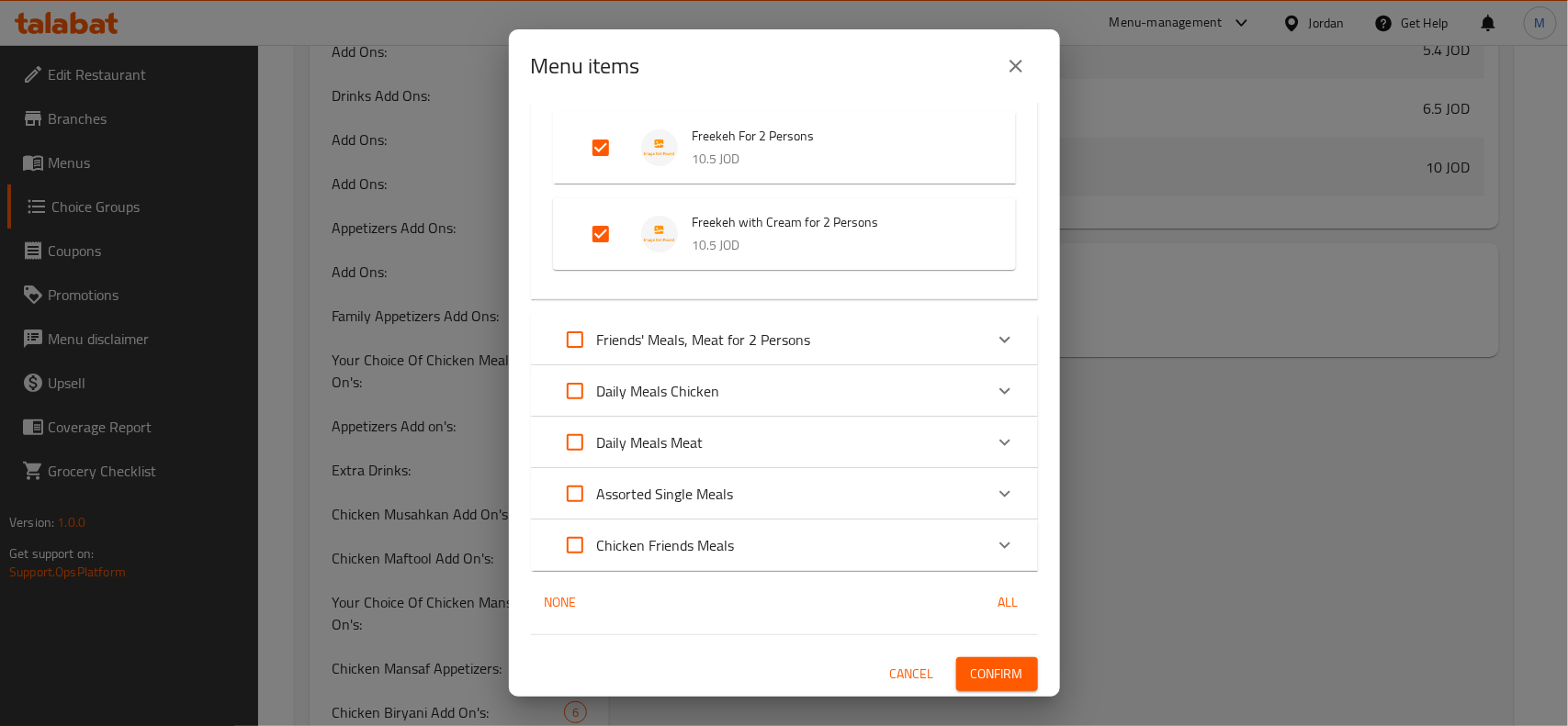
checkbox input "true"
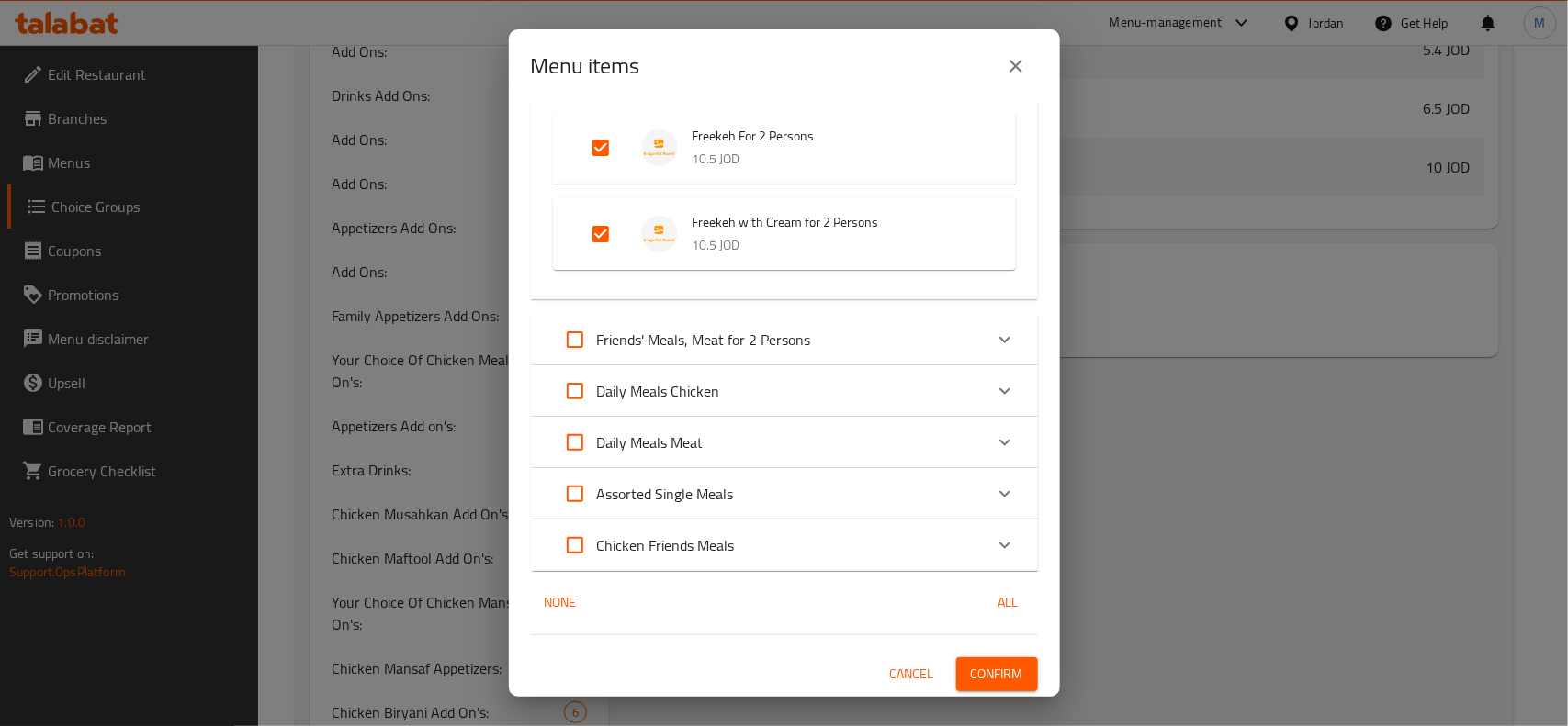
checkbox input "true"
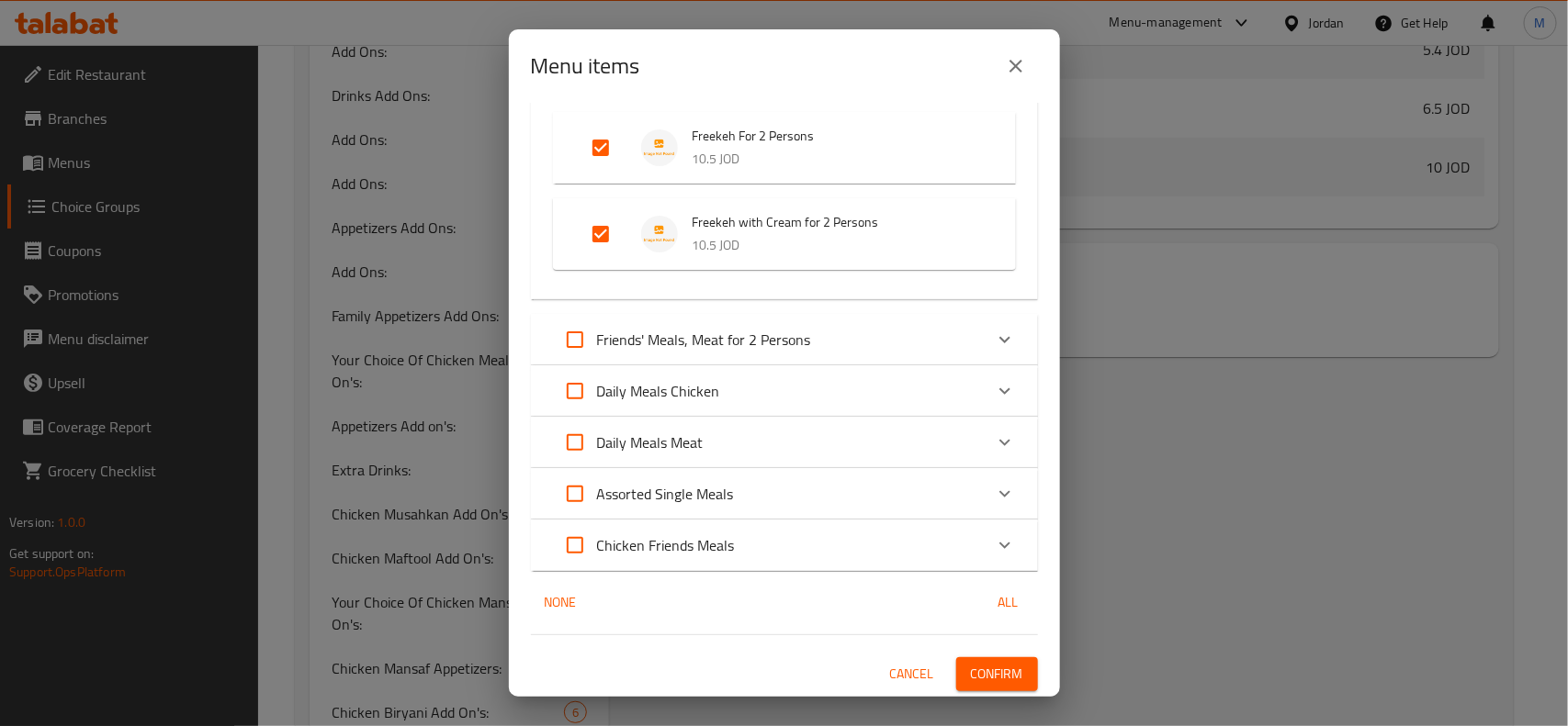
checkbox input "true"
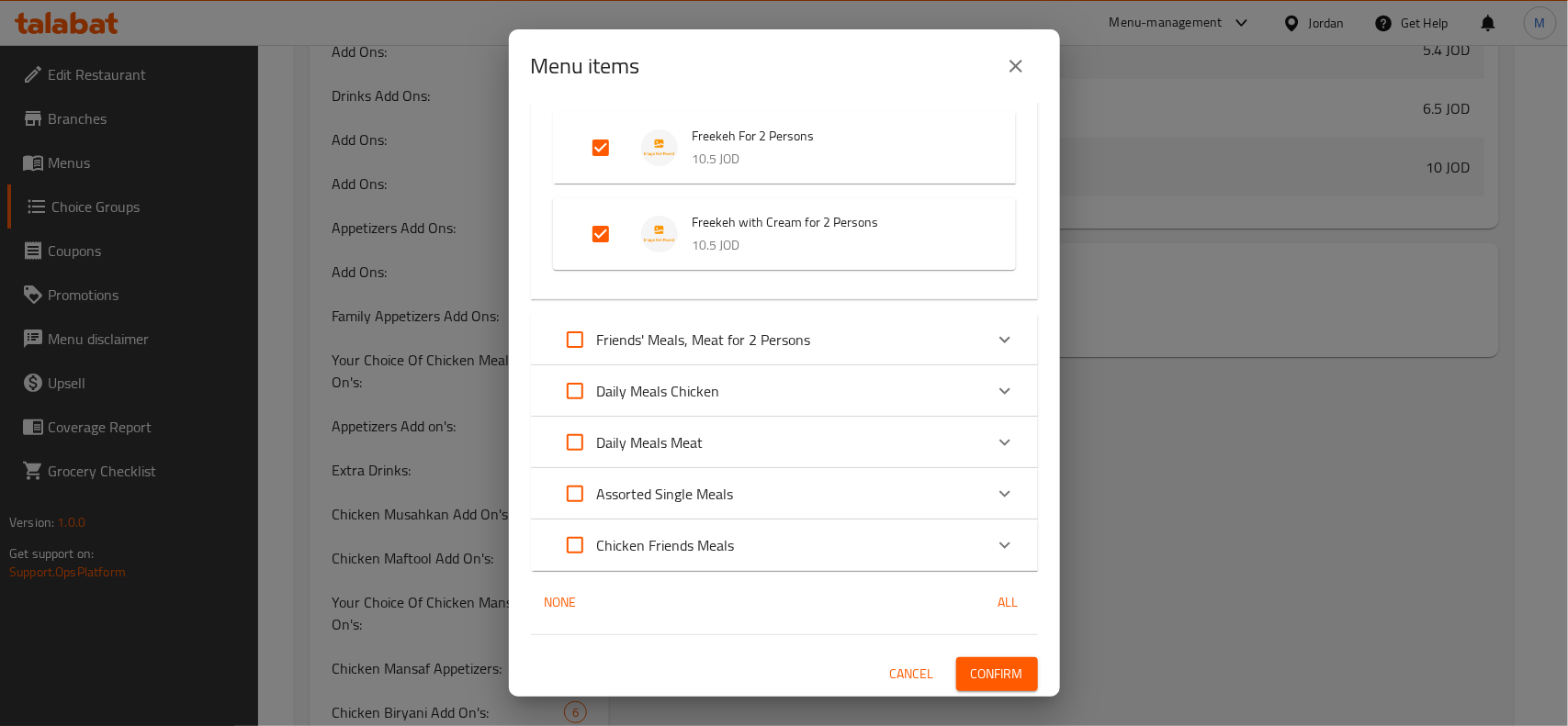
checkbox input "true"
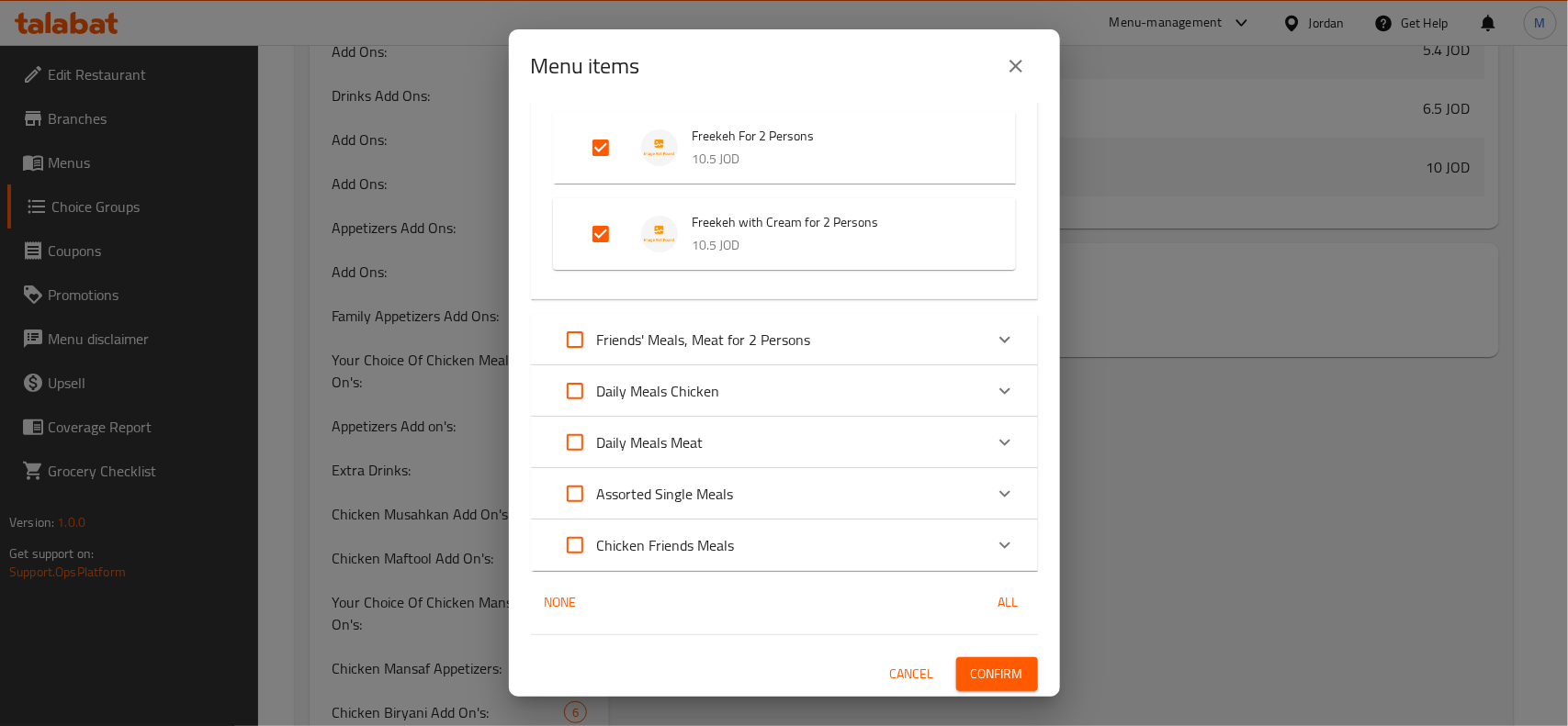
checkbox input "true"
click at [847, 330] on div "Friends' Meals, Meat for 2 Persons" at bounding box center [767, 339] width 430 height 44
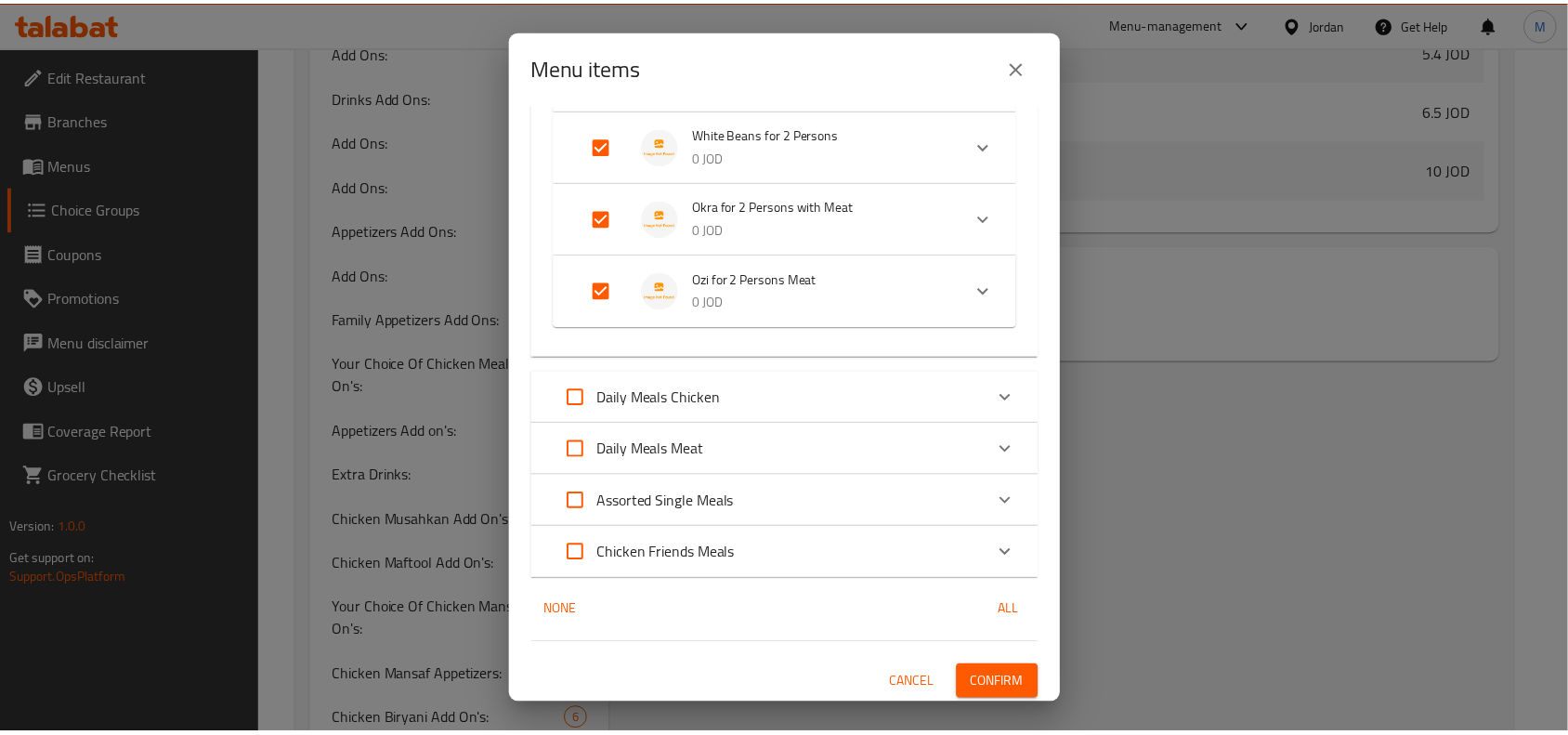
scroll to position [1098, 0]
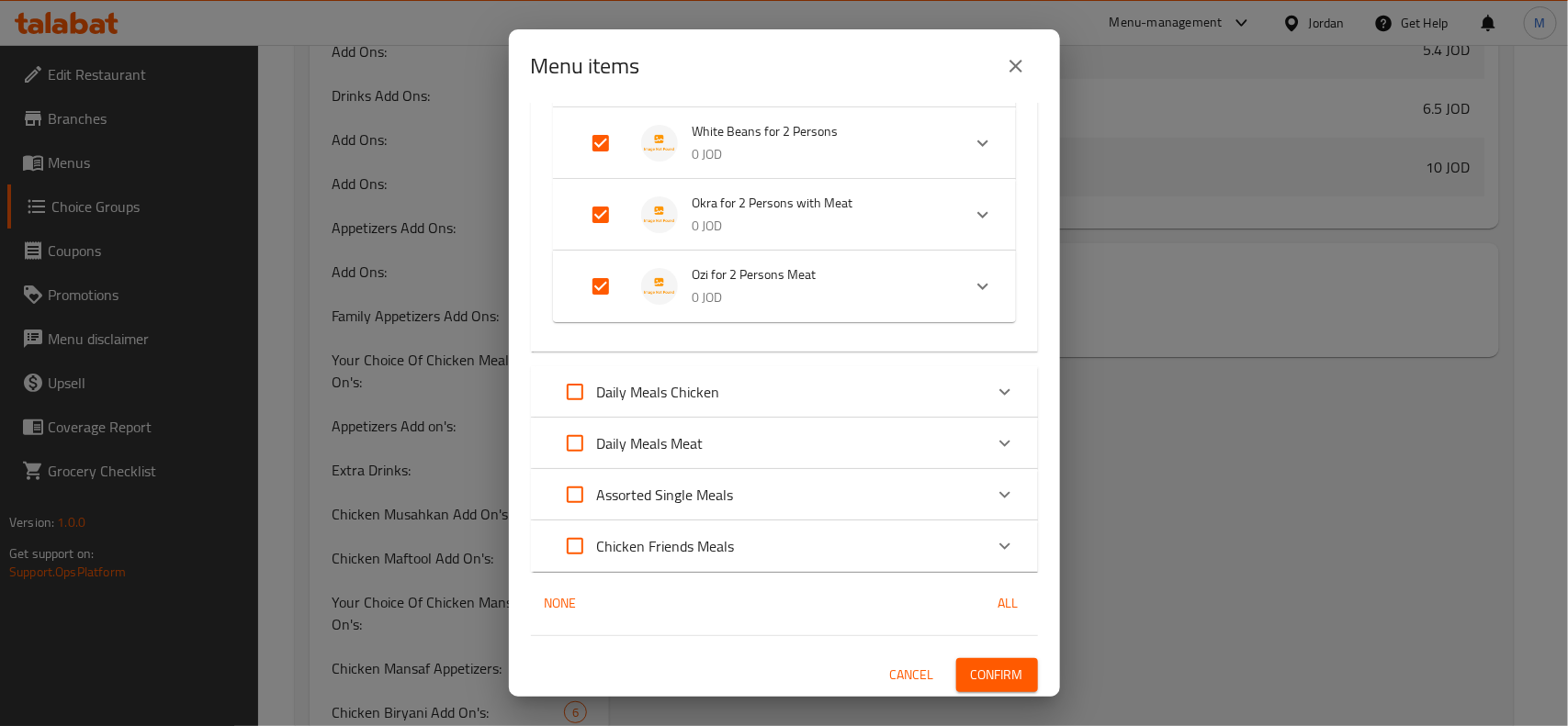
click at [987, 670] on span "Confirm" at bounding box center [996, 674] width 52 height 23
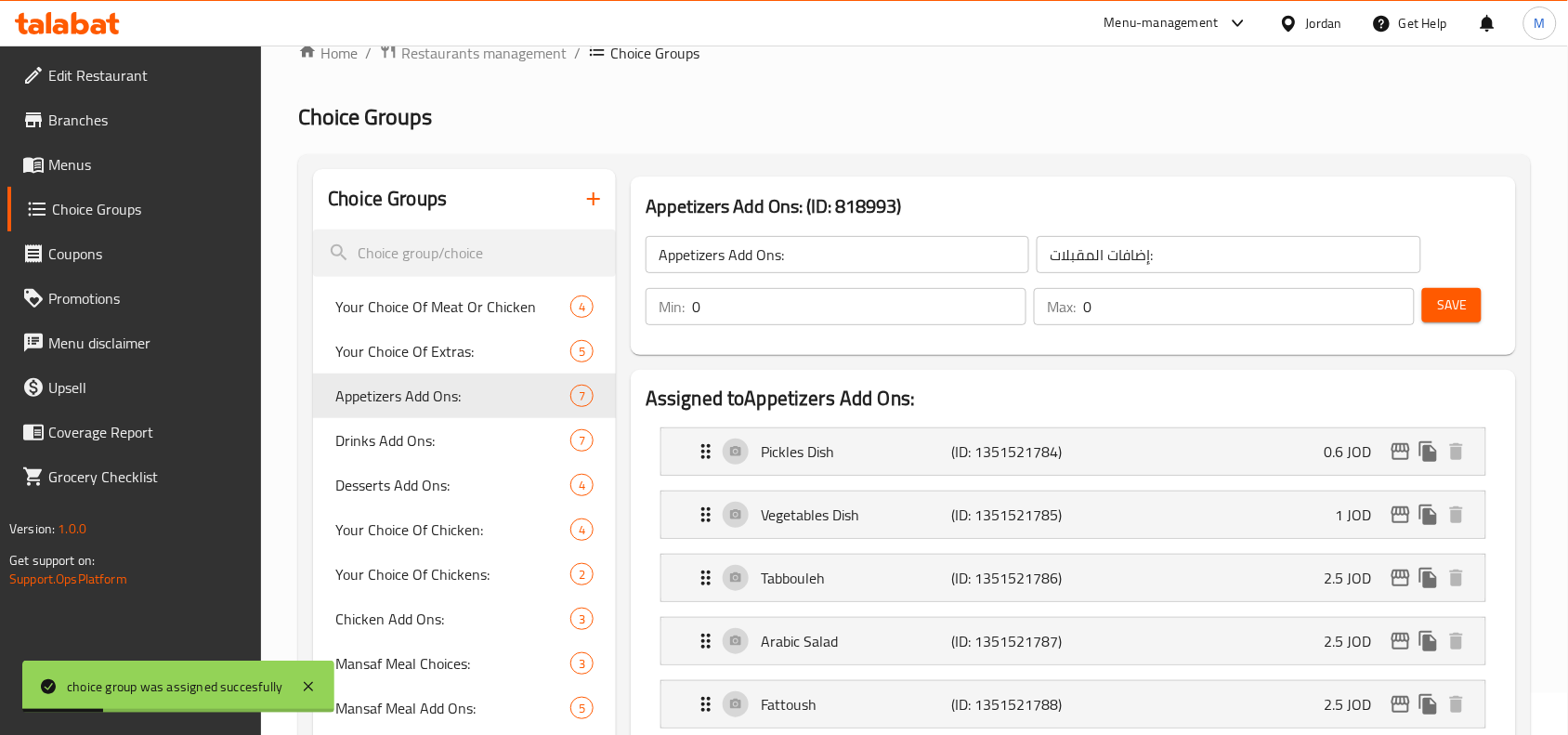
scroll to position [0, 0]
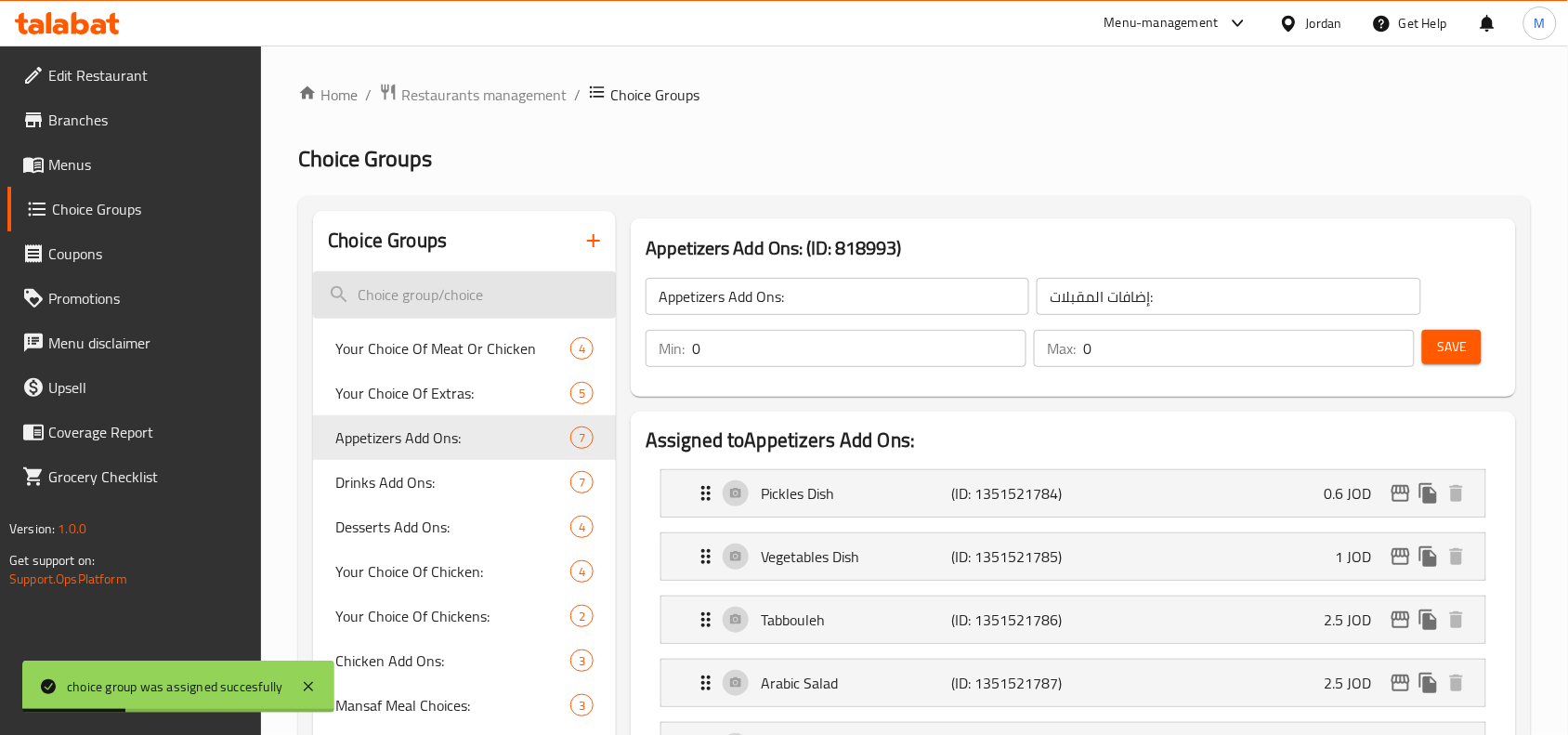
click at [444, 289] on input "search" at bounding box center [464, 295] width 303 height 48
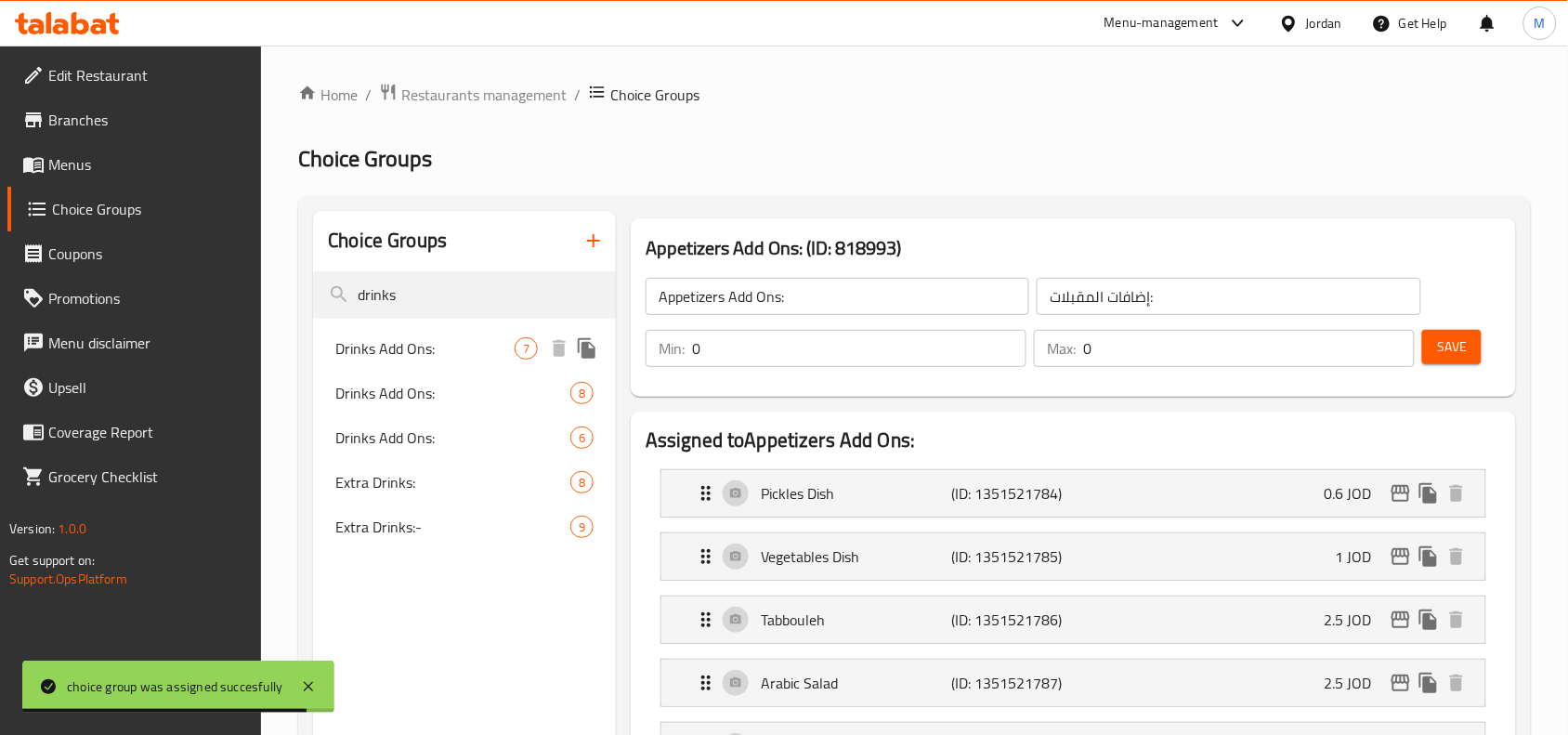
type input "drinks"
click at [464, 344] on span "Drinks Add Ons:" at bounding box center [425, 348] width 179 height 22
type input "Drinks Add Ons:"
type input "اضافات المشروبات:"
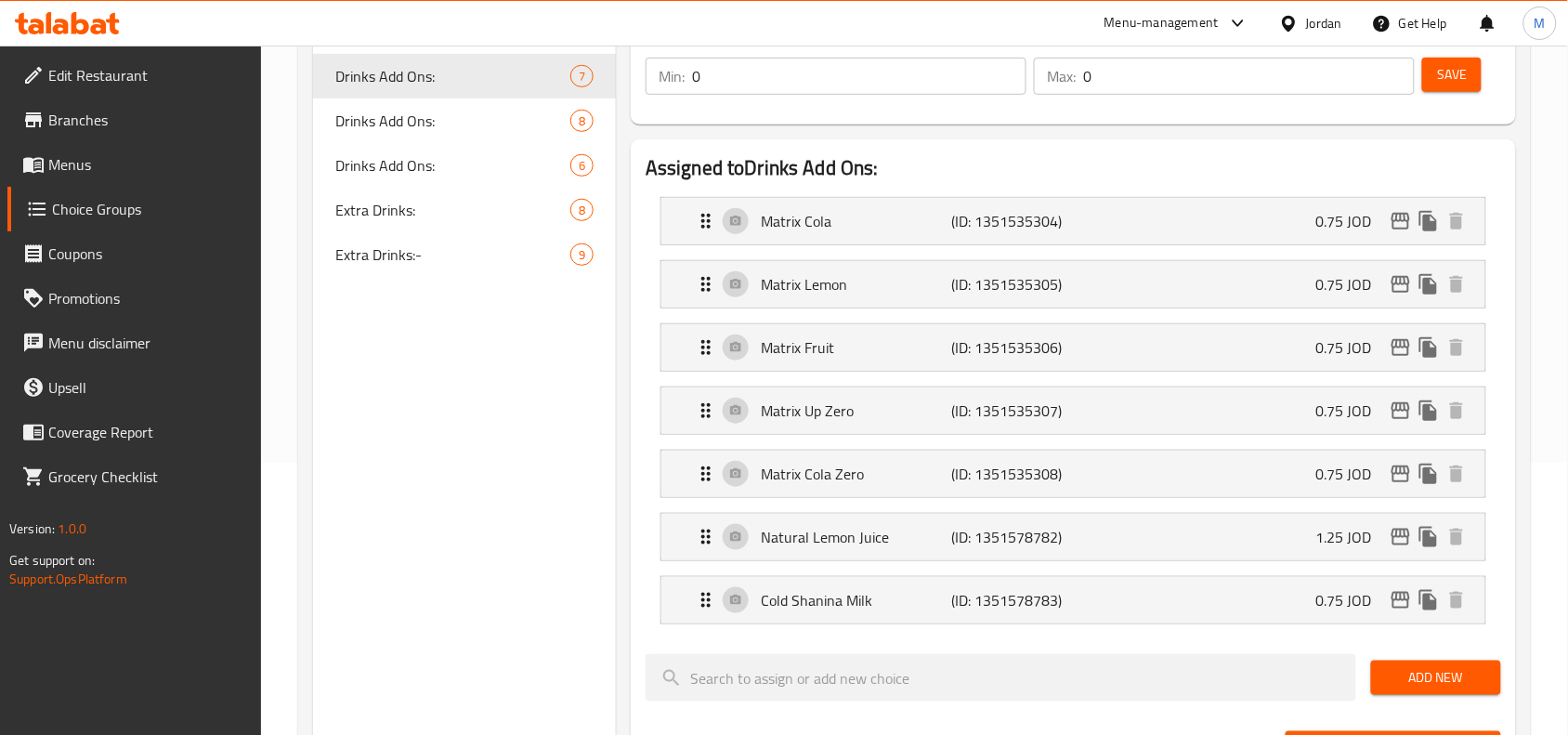
scroll to position [233, 0]
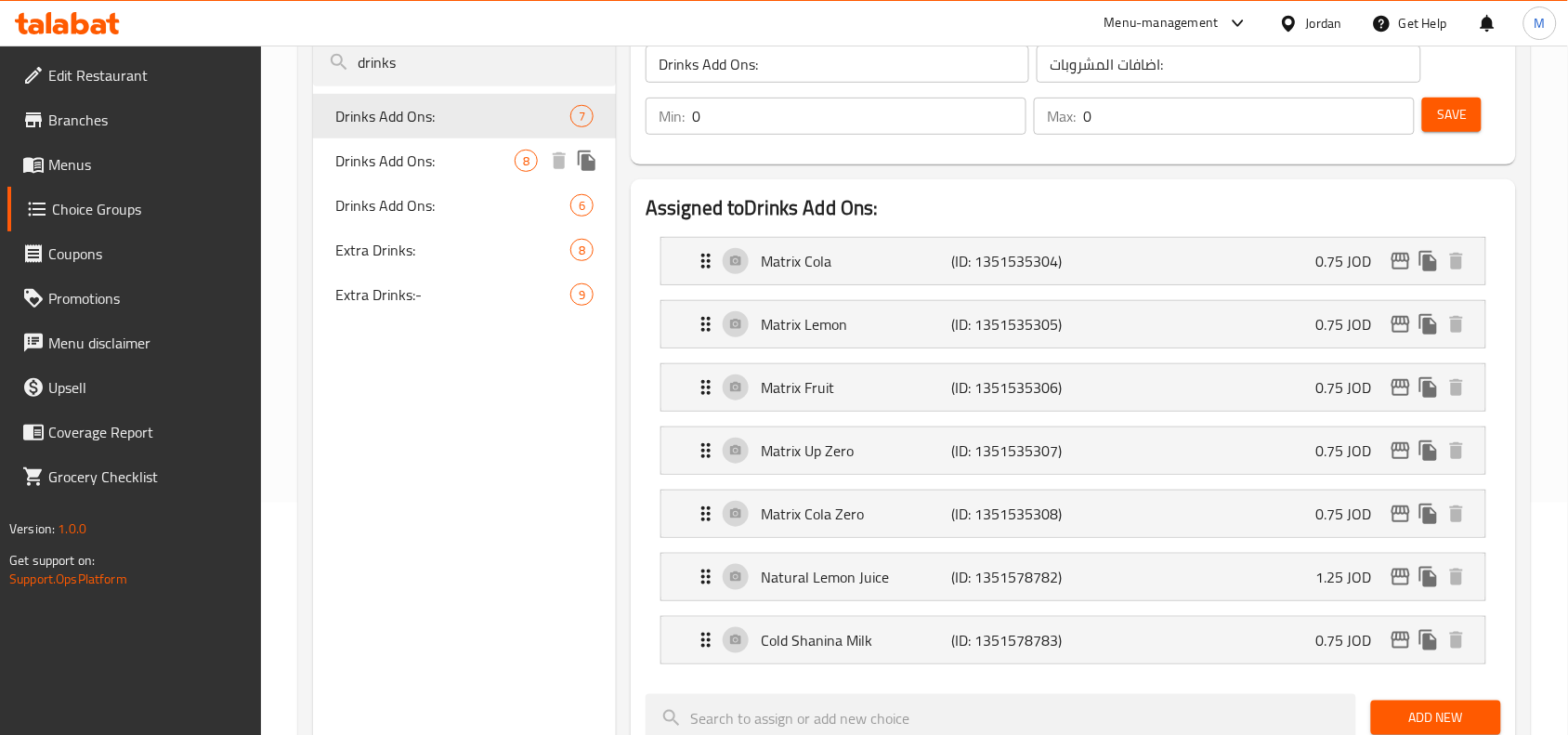
click at [411, 158] on span "Drinks Add Ons:" at bounding box center [425, 160] width 179 height 22
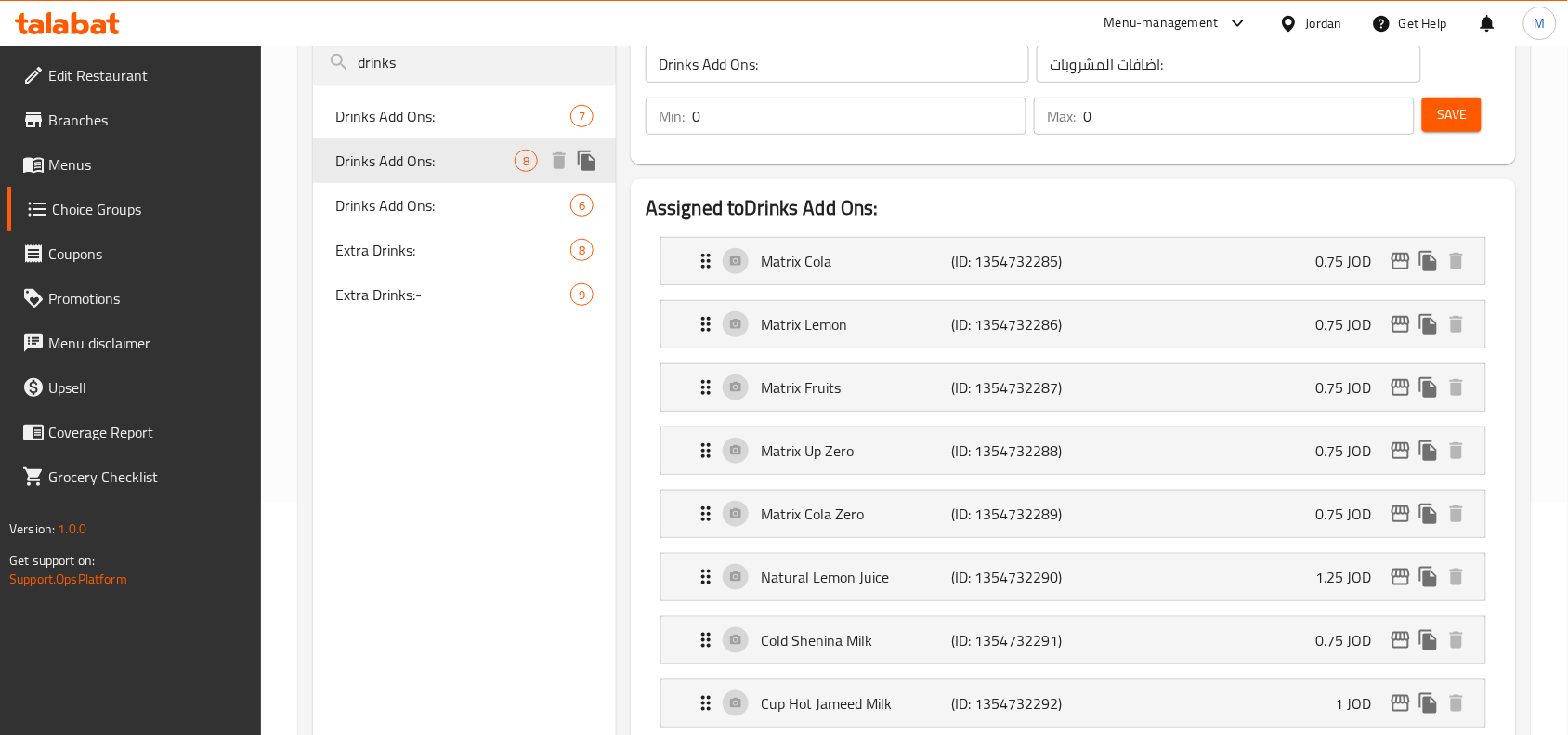
type input "Drinks Add Ons:"
type input "إضافات المشروبات:"
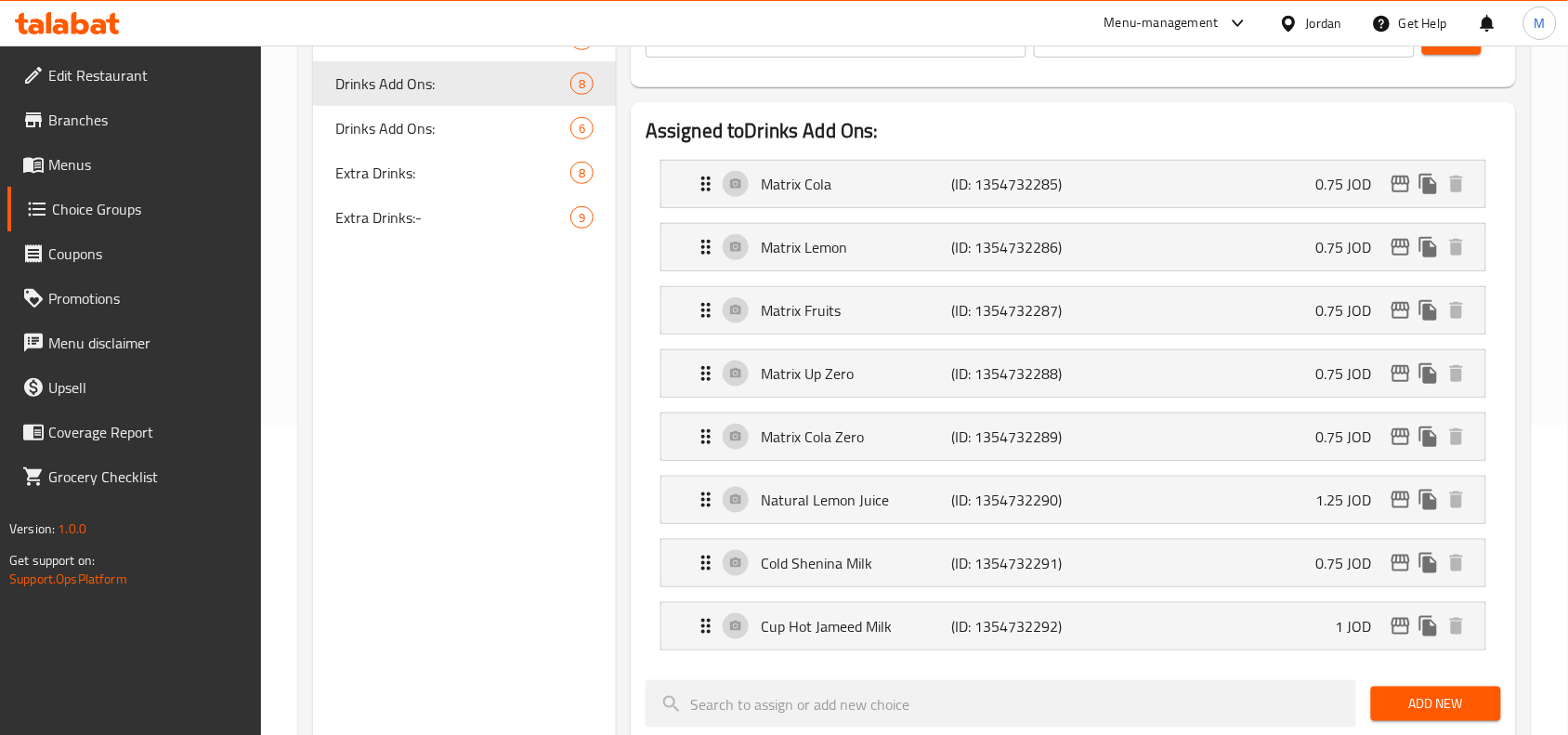
scroll to position [348, 0]
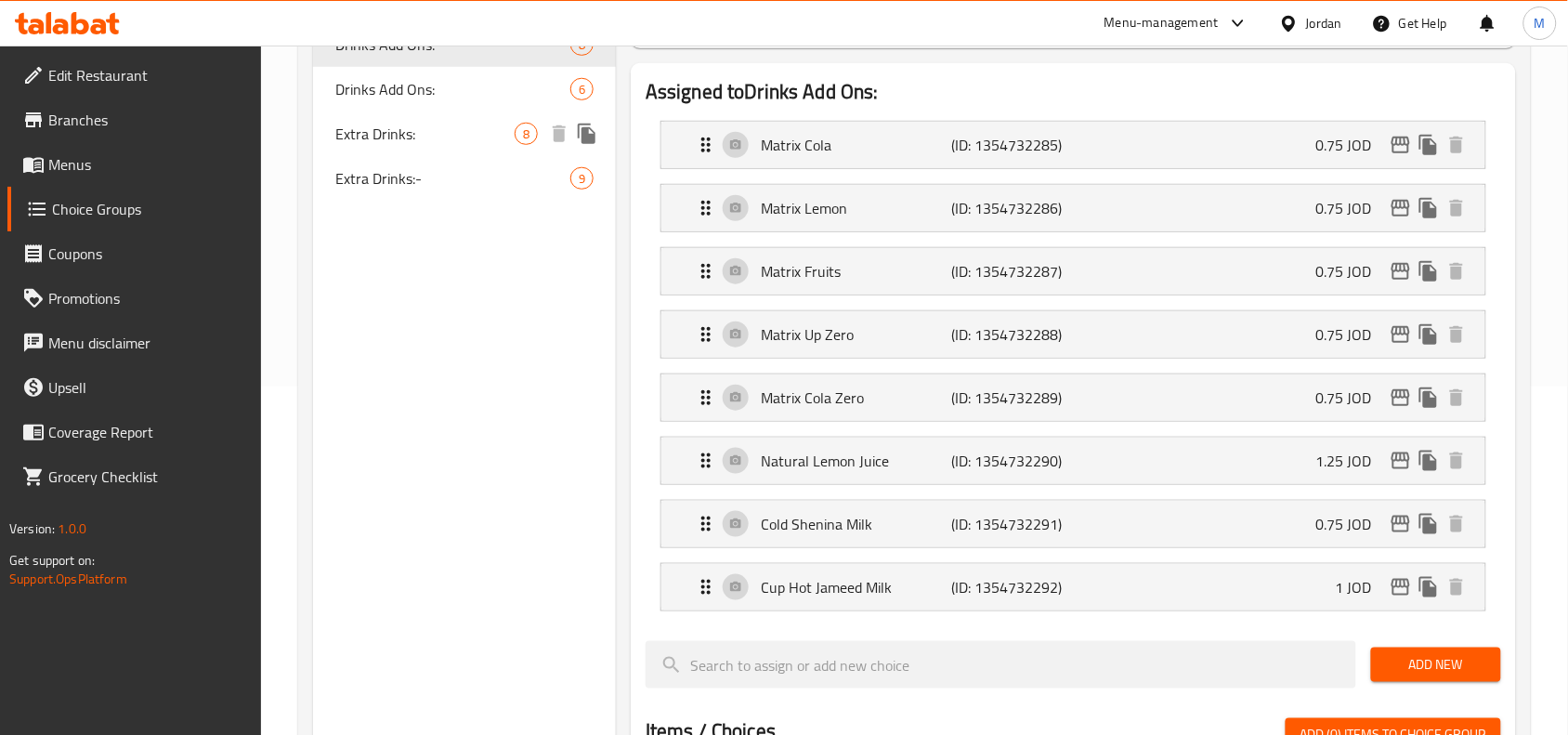
click at [383, 141] on span "Extra Drinks:" at bounding box center [425, 133] width 179 height 22
type input "Extra Drinks:"
type input "إضافات مشروبات:"
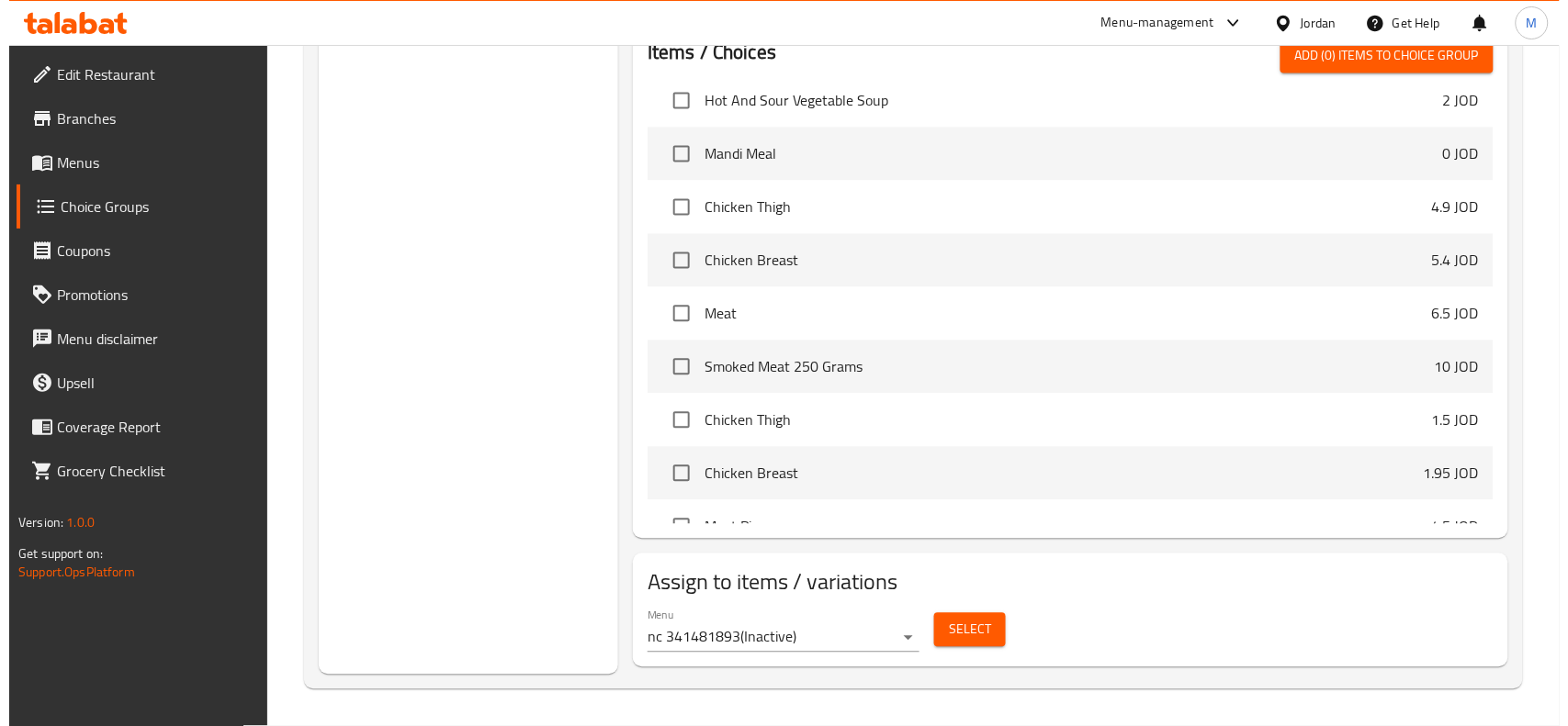
scroll to position [115, 0]
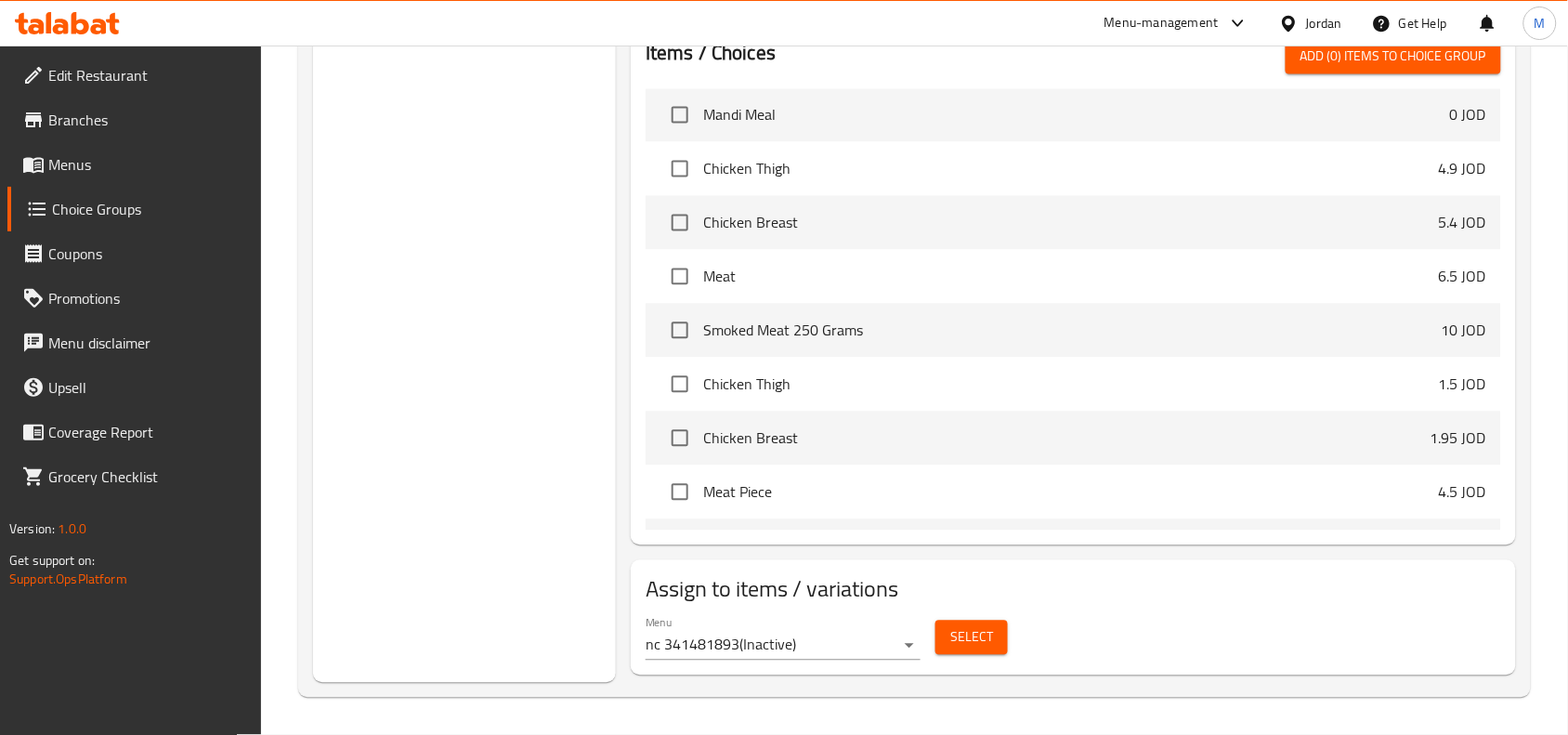
click at [972, 623] on button "Select" at bounding box center [971, 638] width 73 height 35
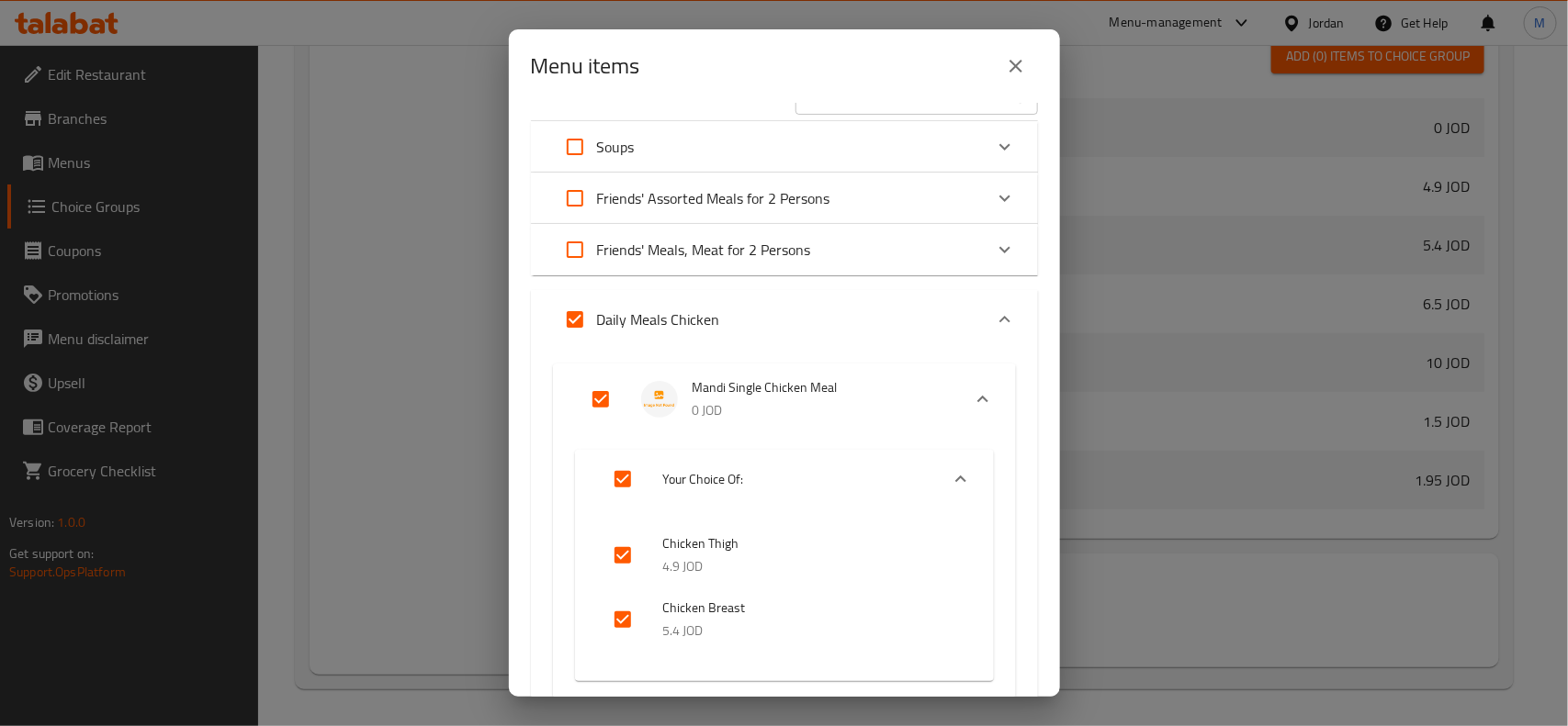
scroll to position [0, 0]
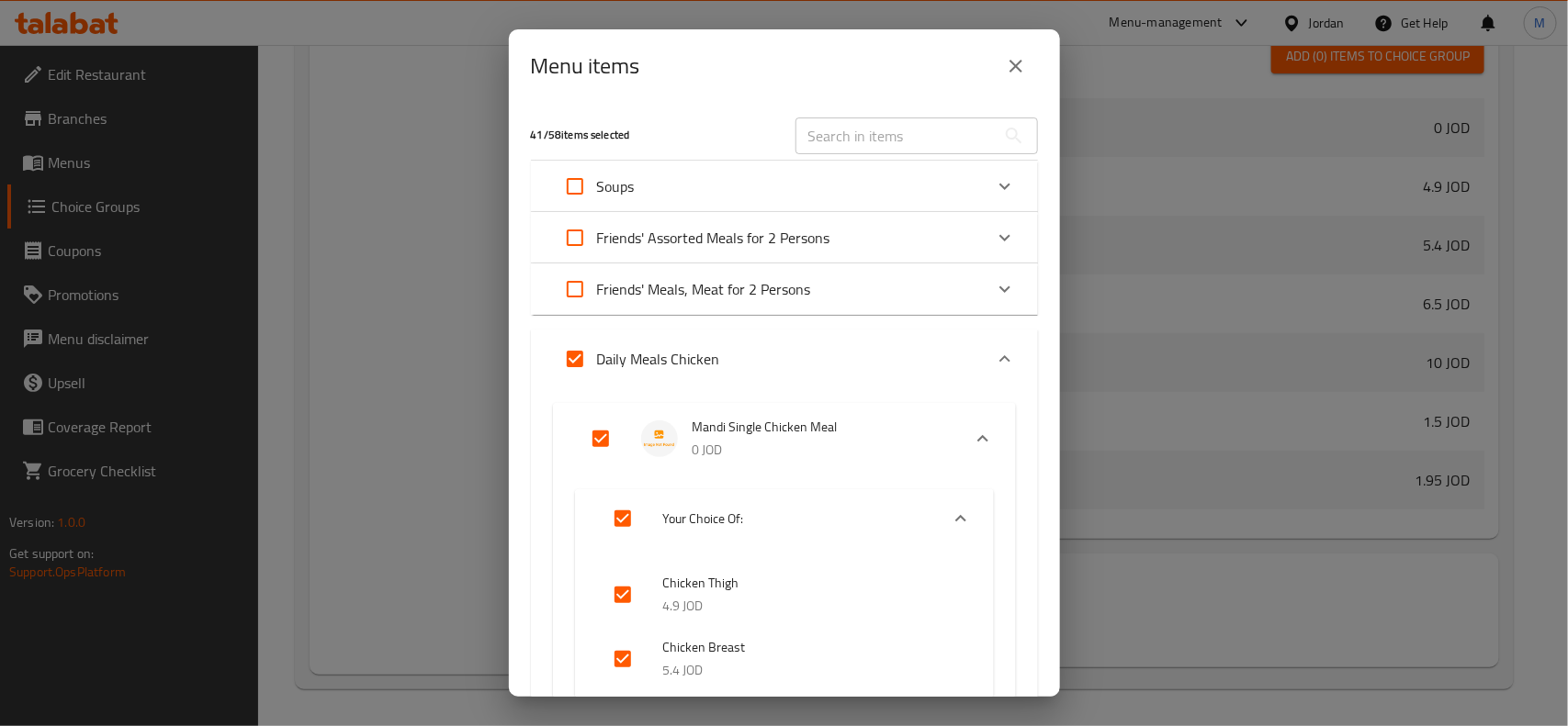
click at [818, 280] on div "Friends' Meals, Meat for 2 Persons" at bounding box center [767, 289] width 430 height 44
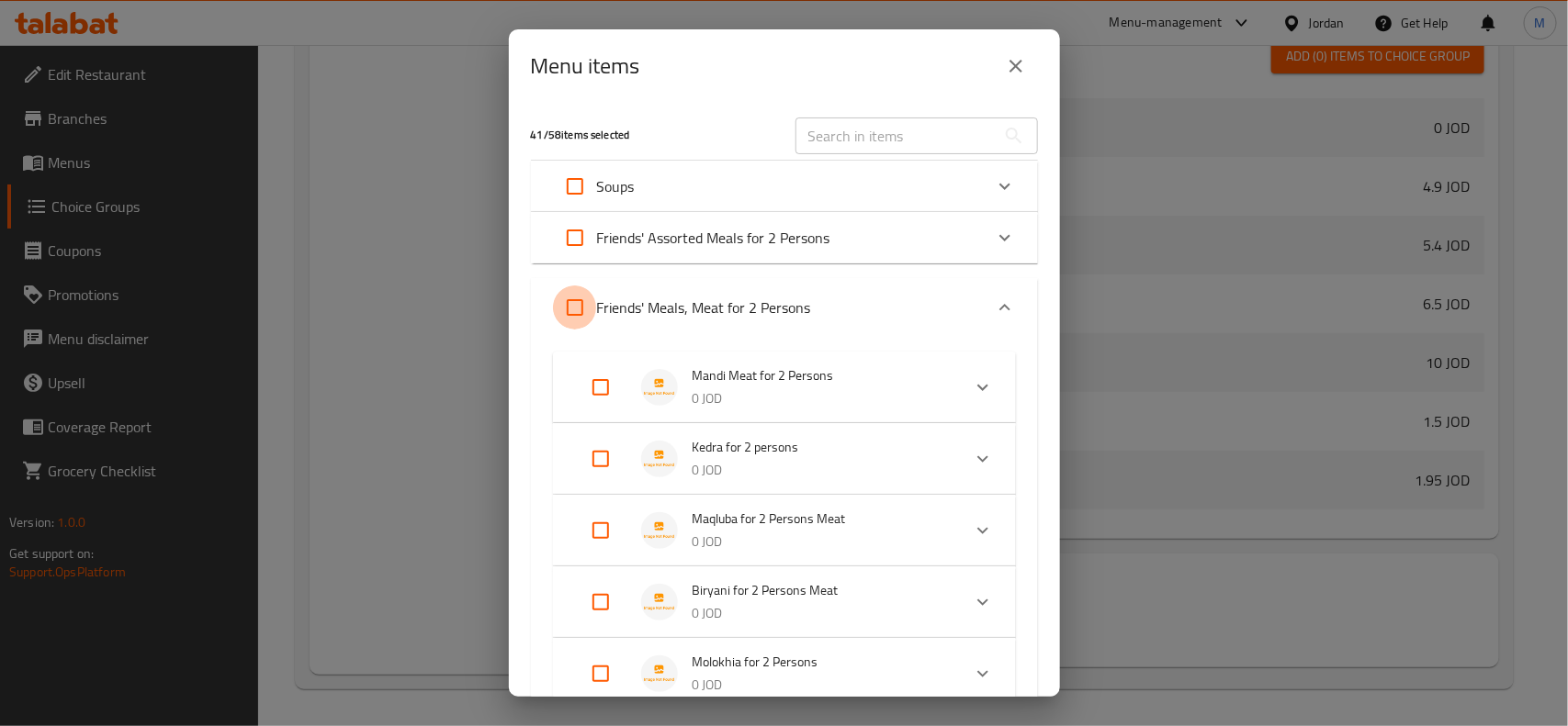
click at [575, 306] on input "Expand" at bounding box center [574, 307] width 44 height 44
checkbox input "true"
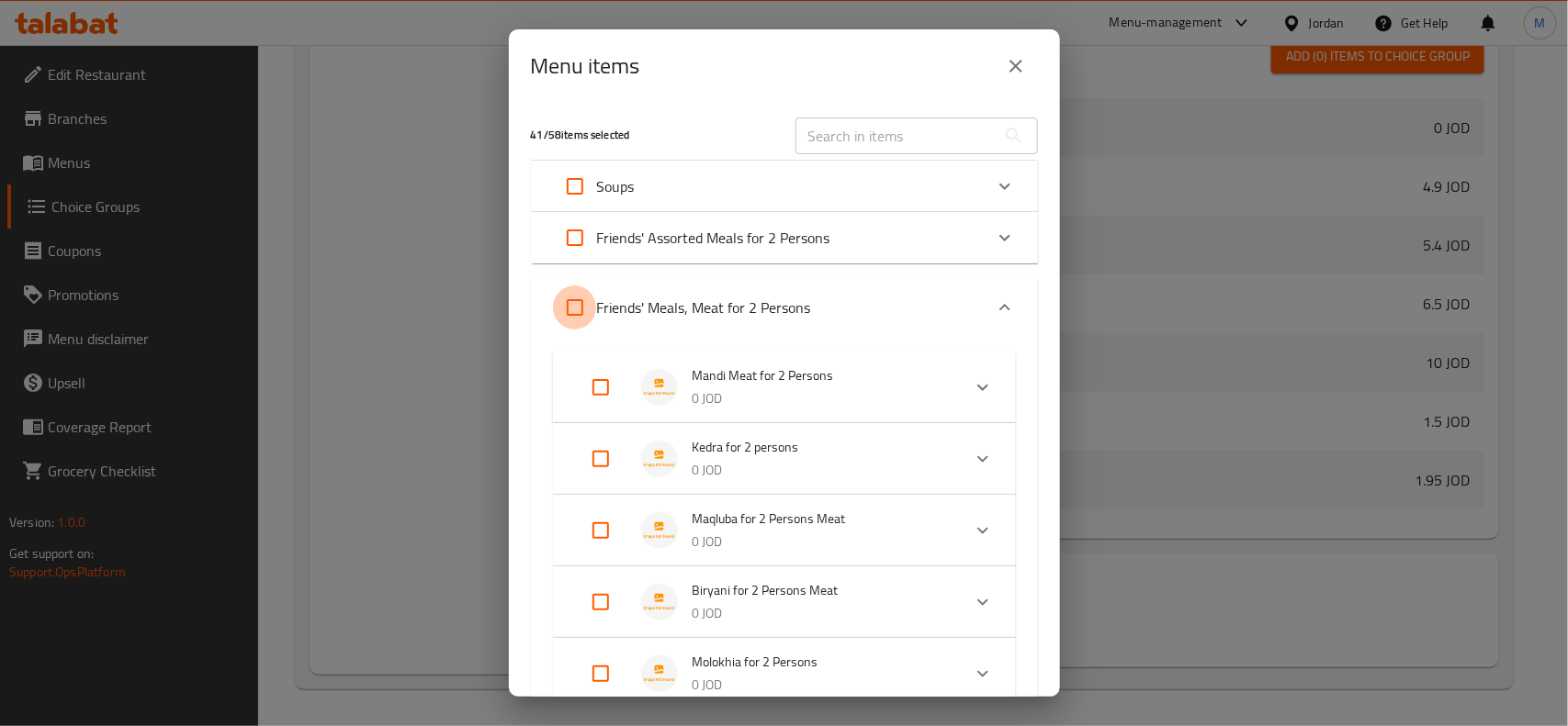
checkbox input "true"
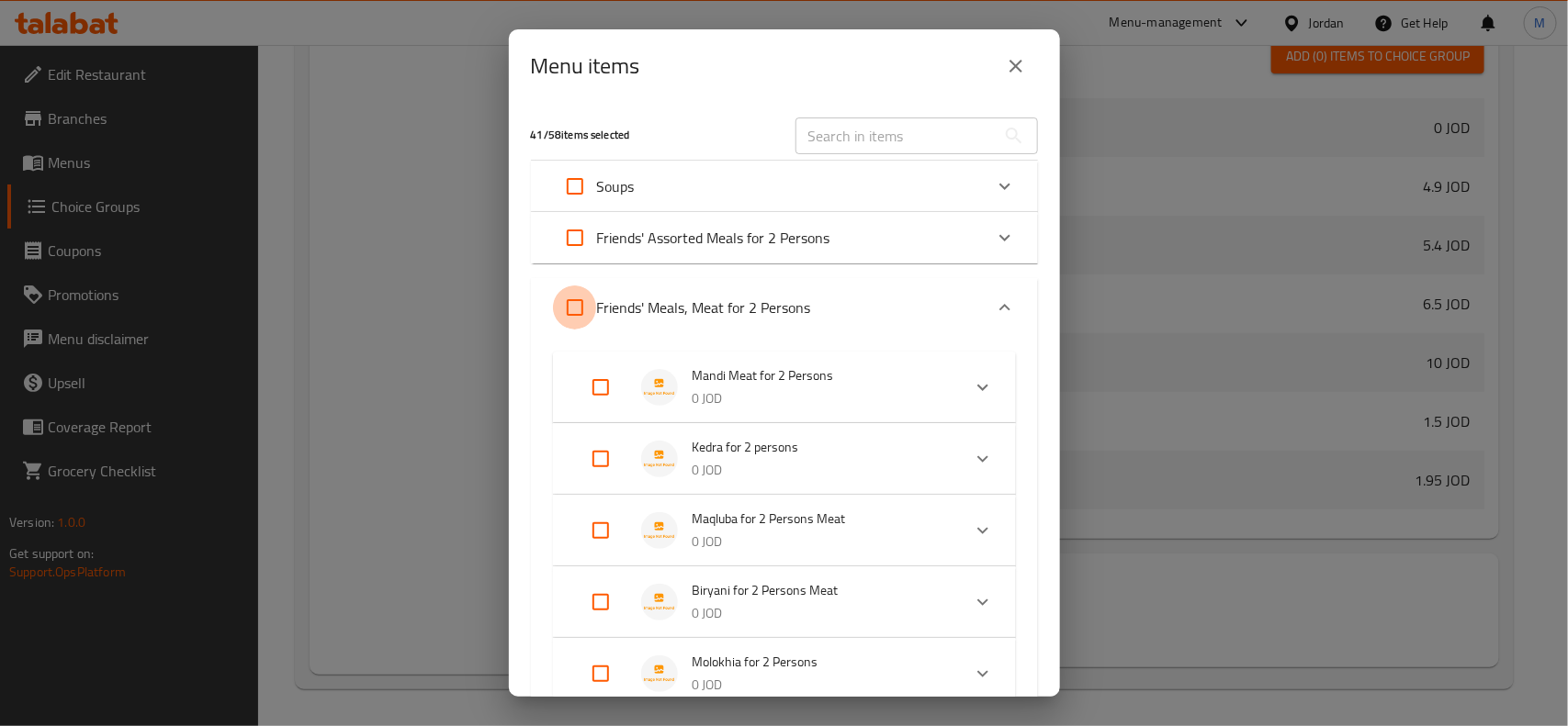
checkbox input "true"
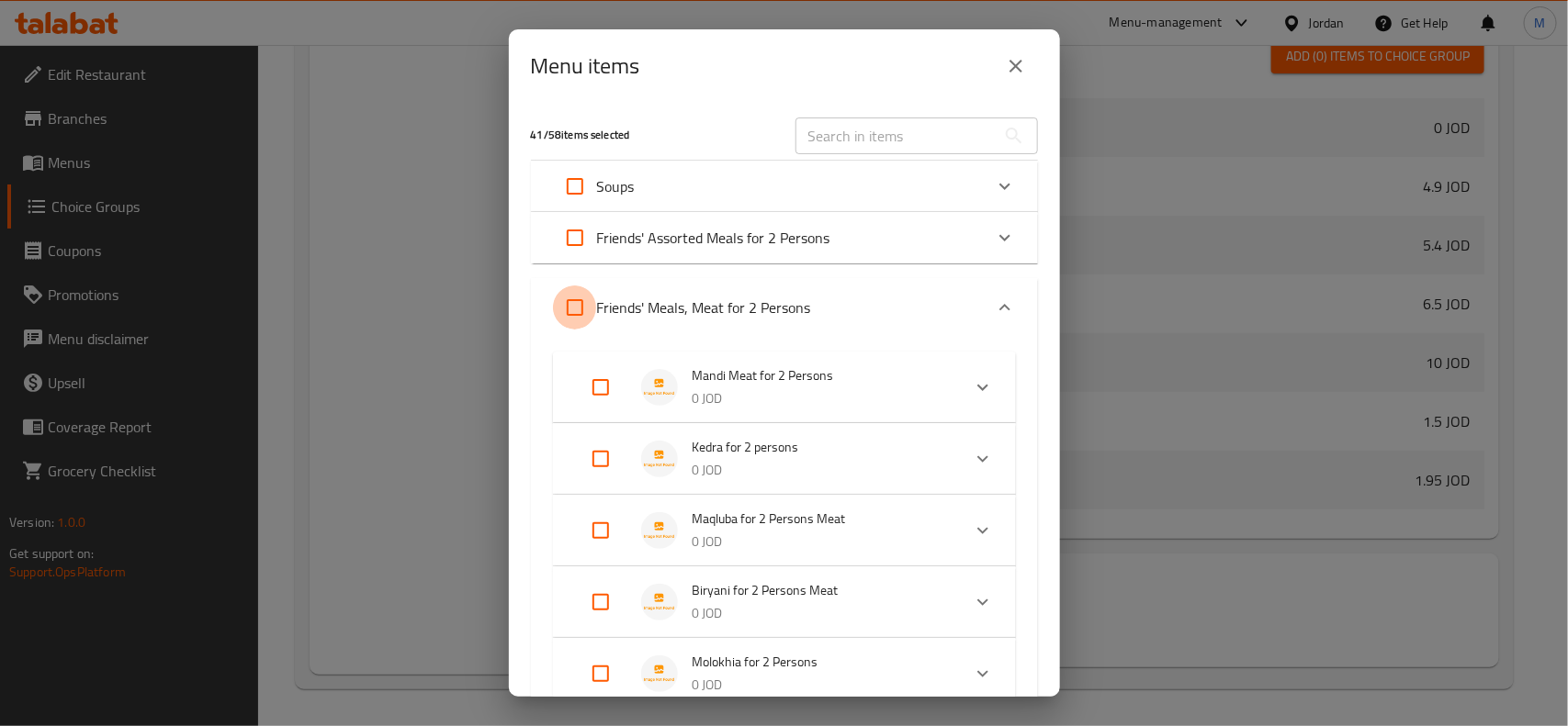
checkbox input "true"
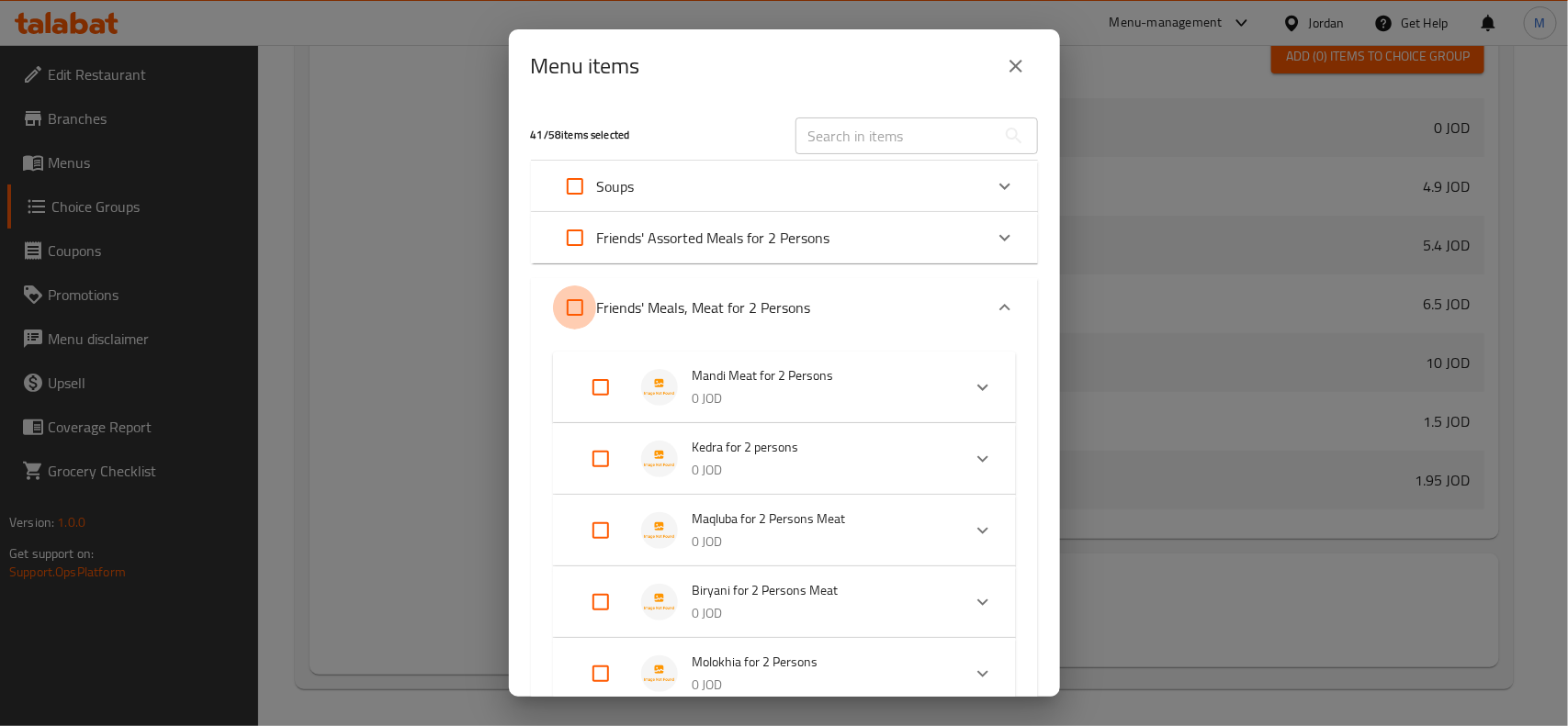
checkbox input "true"
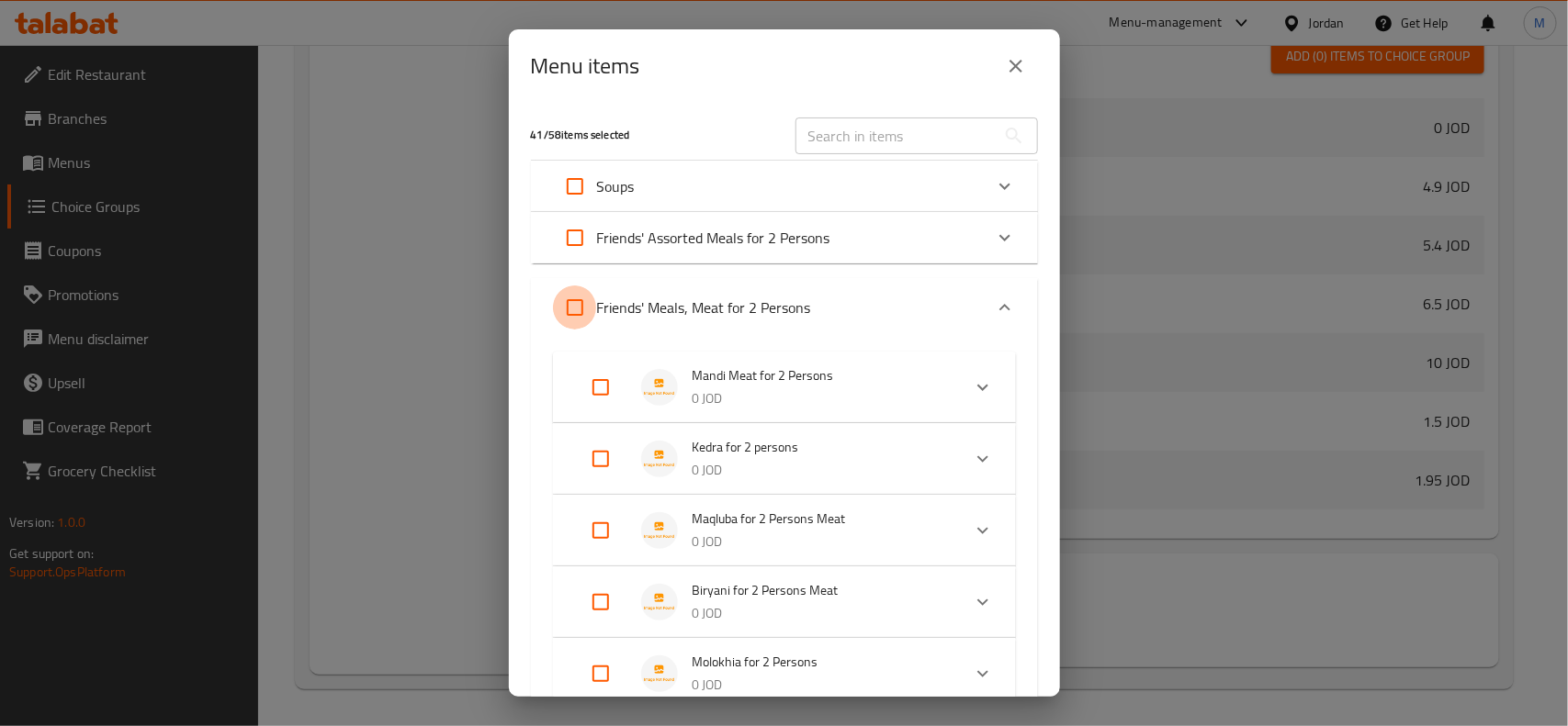
checkbox input "true"
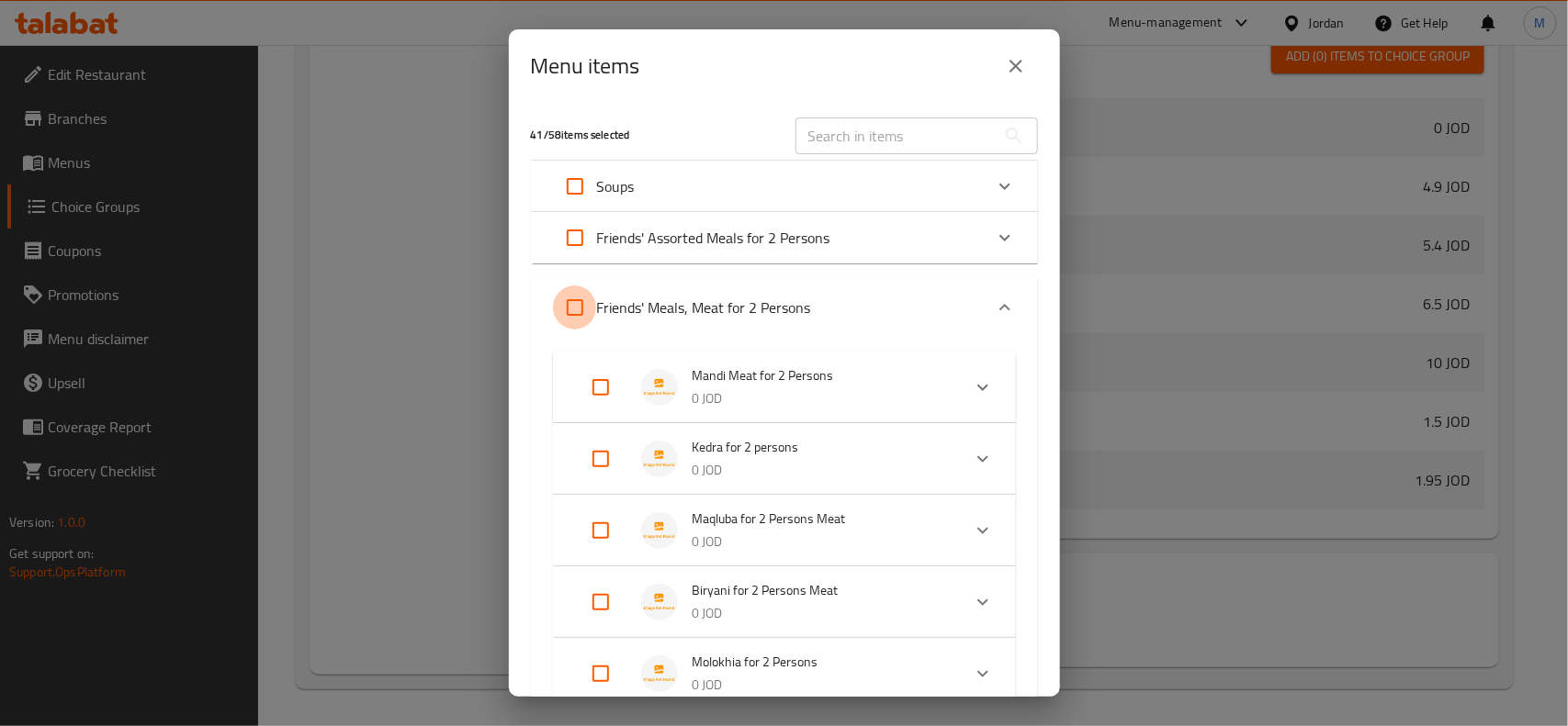
checkbox input "true"
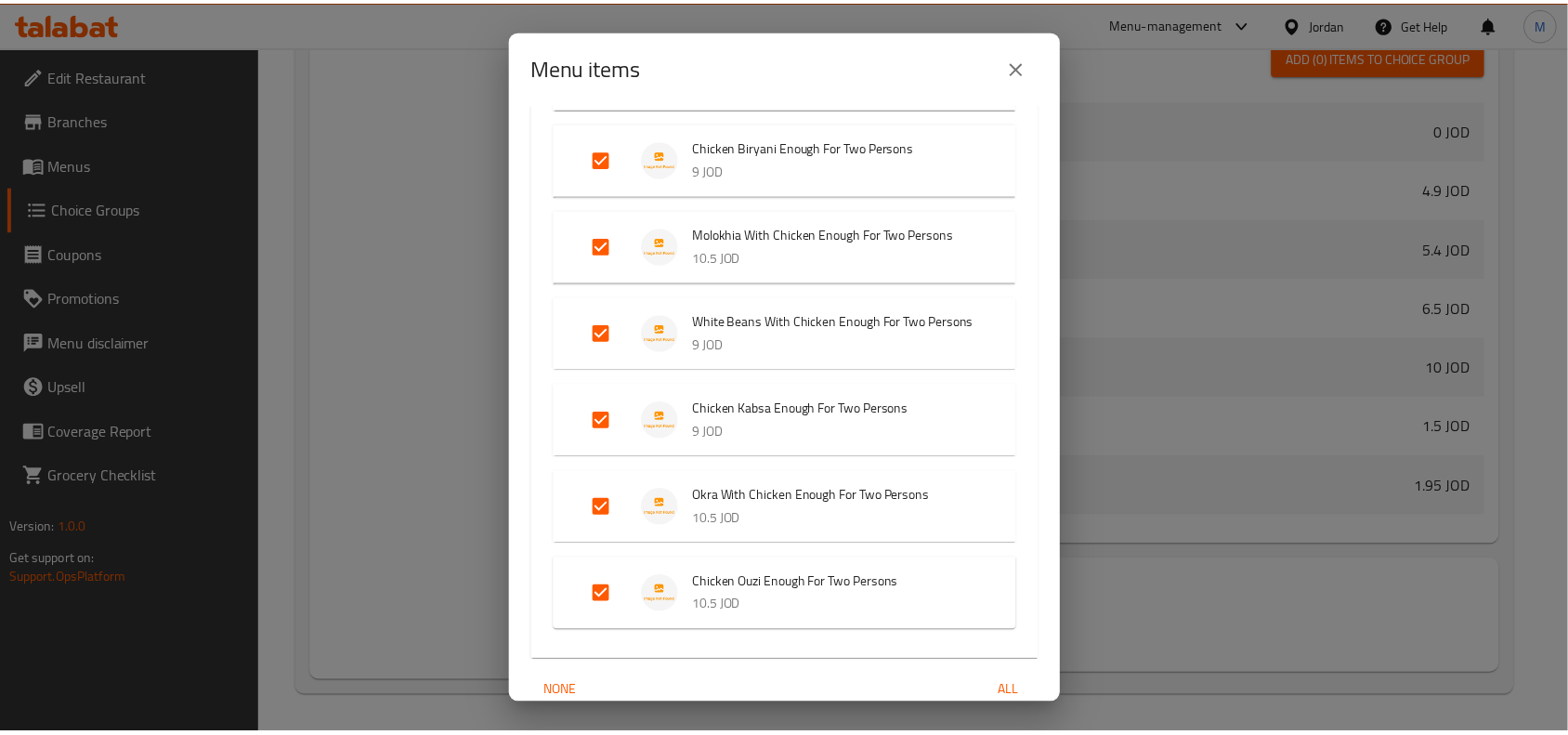
scroll to position [9163, 0]
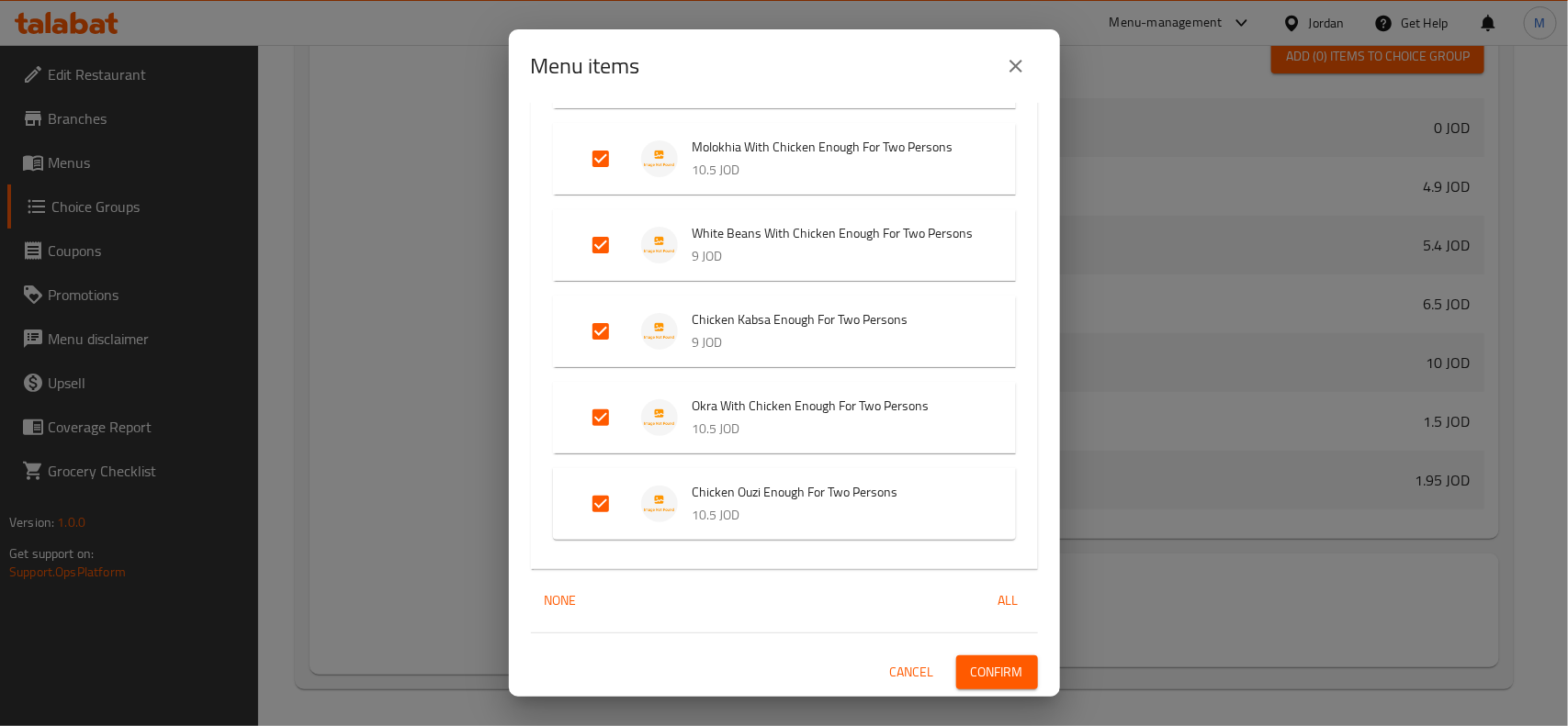
click at [983, 668] on span "Confirm" at bounding box center [996, 672] width 52 height 23
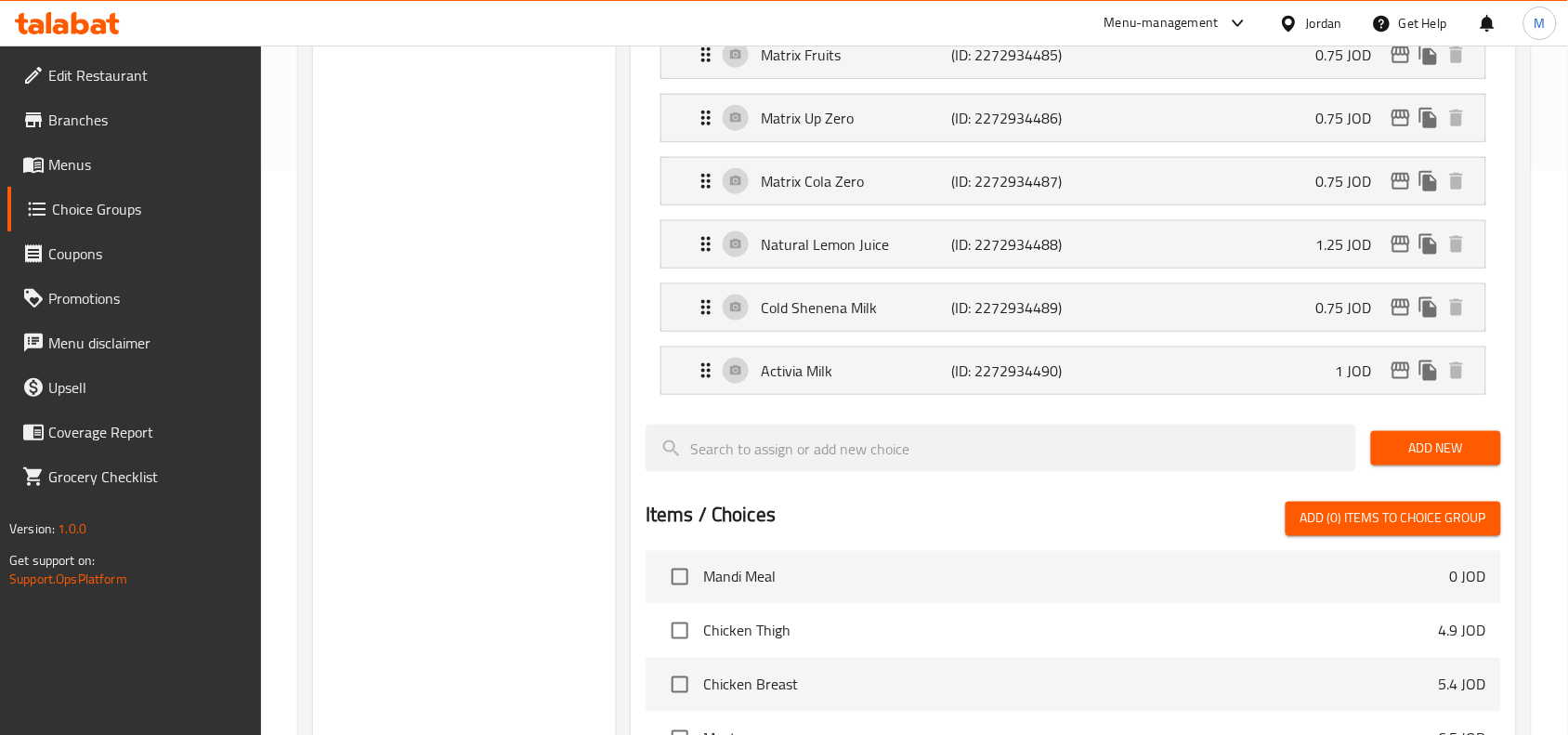
scroll to position [0, 0]
